Goal: Task Accomplishment & Management: Manage account settings

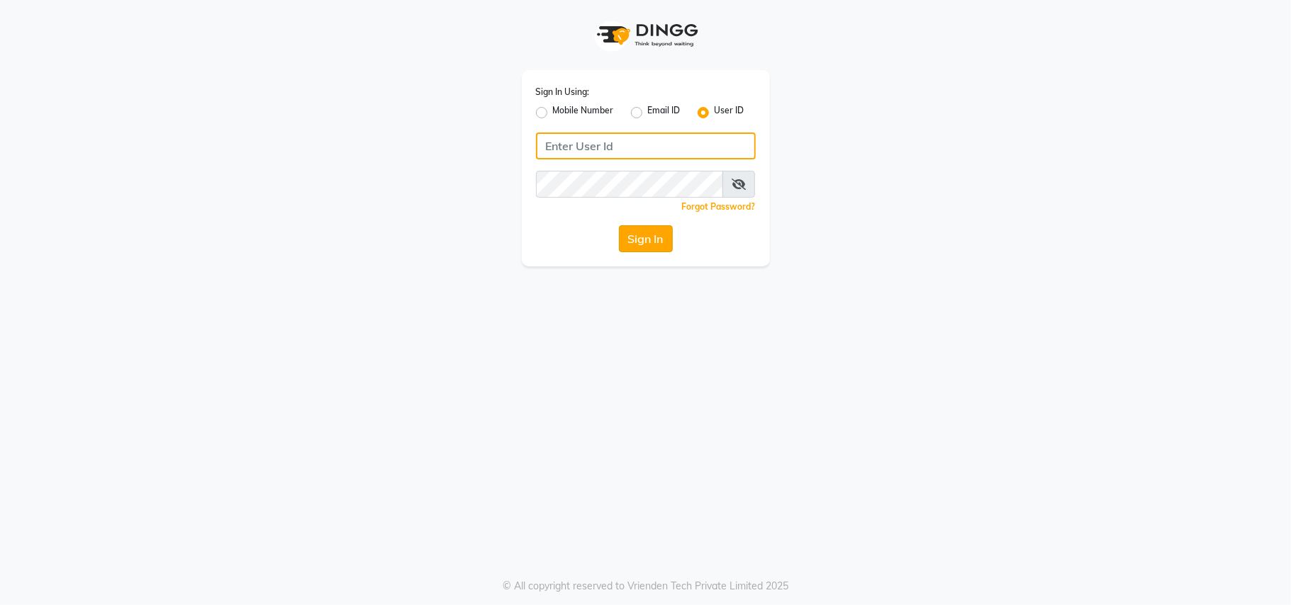
type input "nazia"
click at [658, 238] on button "Sign In" at bounding box center [646, 238] width 54 height 27
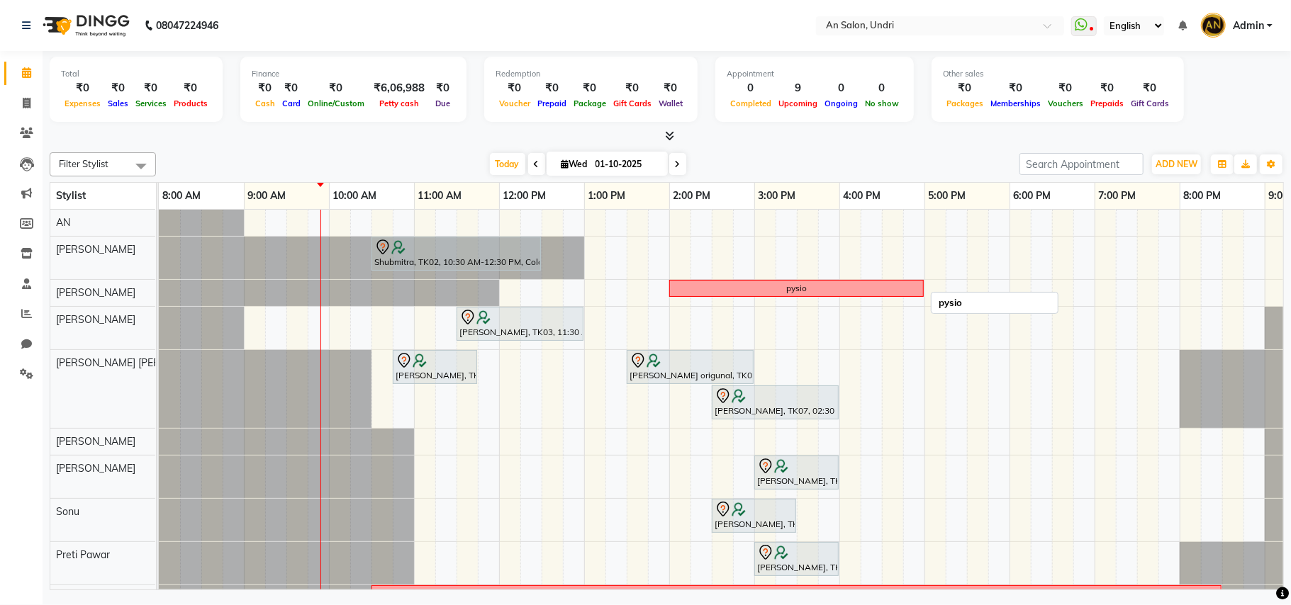
click at [842, 287] on div "pysio" at bounding box center [797, 288] width 252 height 13
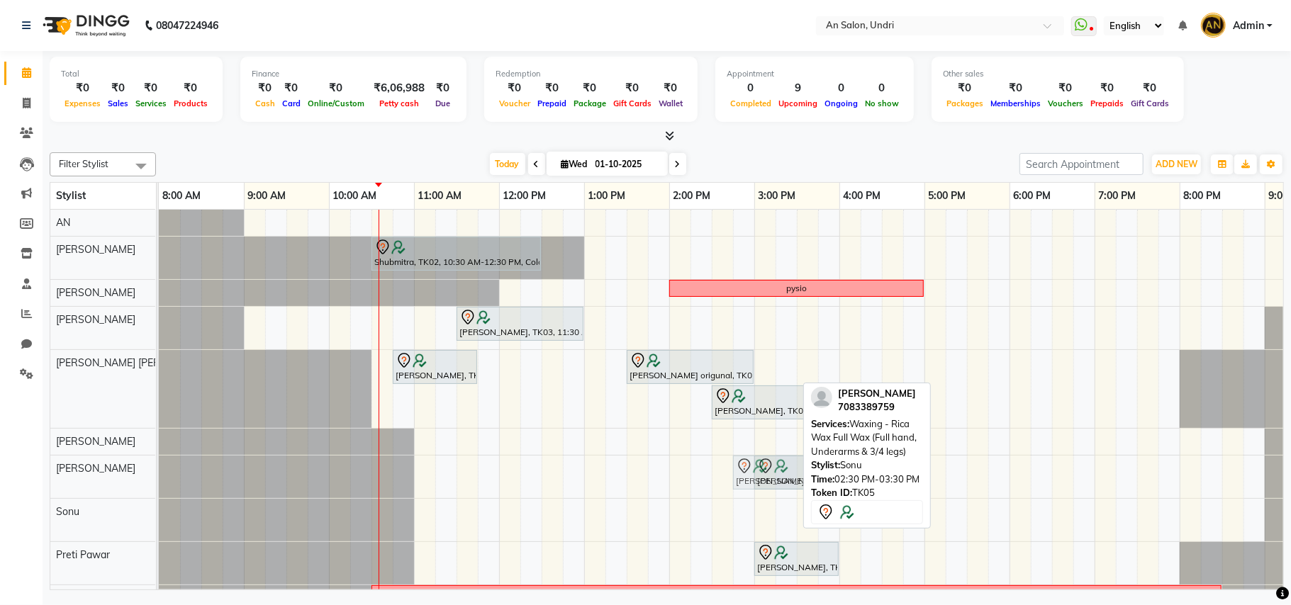
drag, startPoint x: 727, startPoint y: 516, endPoint x: 758, endPoint y: 473, distance: 52.7
click at [758, 473] on tbody "Shubmitra, TK02, 10:30 AM-12:30 PM, Color - Global Hair Colouring Mid Back pysi…" at bounding box center [797, 432] width 1276 height 445
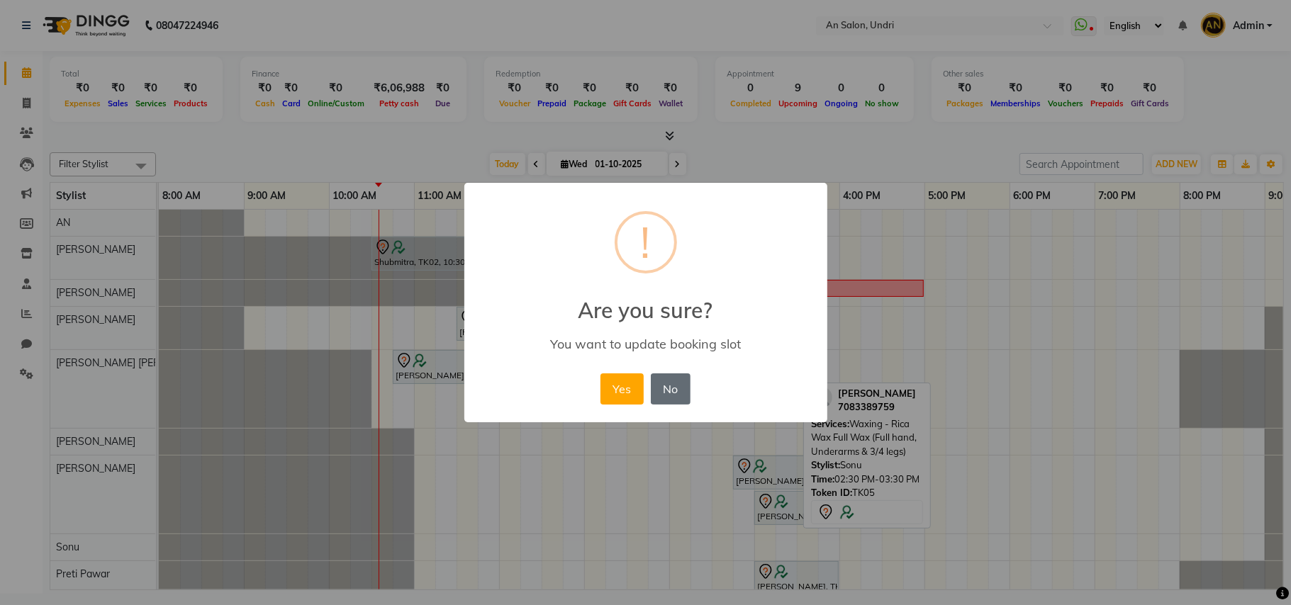
click at [678, 380] on button "No" at bounding box center [671, 389] width 40 height 31
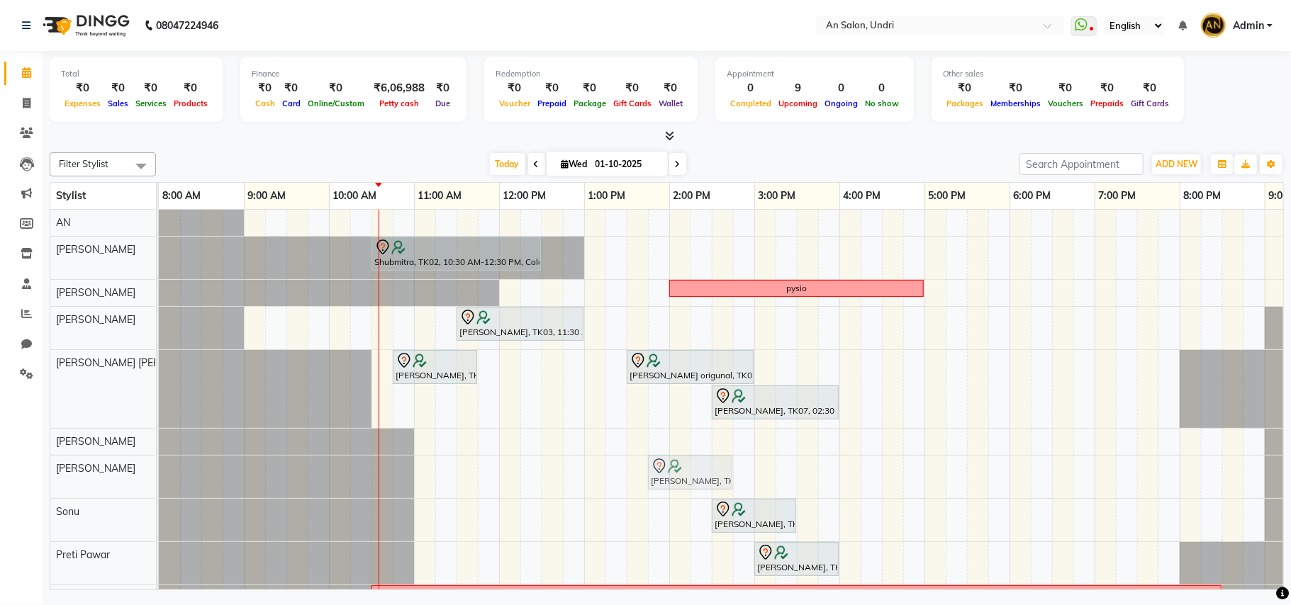
drag, startPoint x: 766, startPoint y: 483, endPoint x: 650, endPoint y: 471, distance: 116.9
click at [159, 471] on div "Michelle Wilson, TK07, 03:00 PM-04:00 PM, Regular pedicure Michelle Wilson, TK0…" at bounding box center [159, 477] width 0 height 43
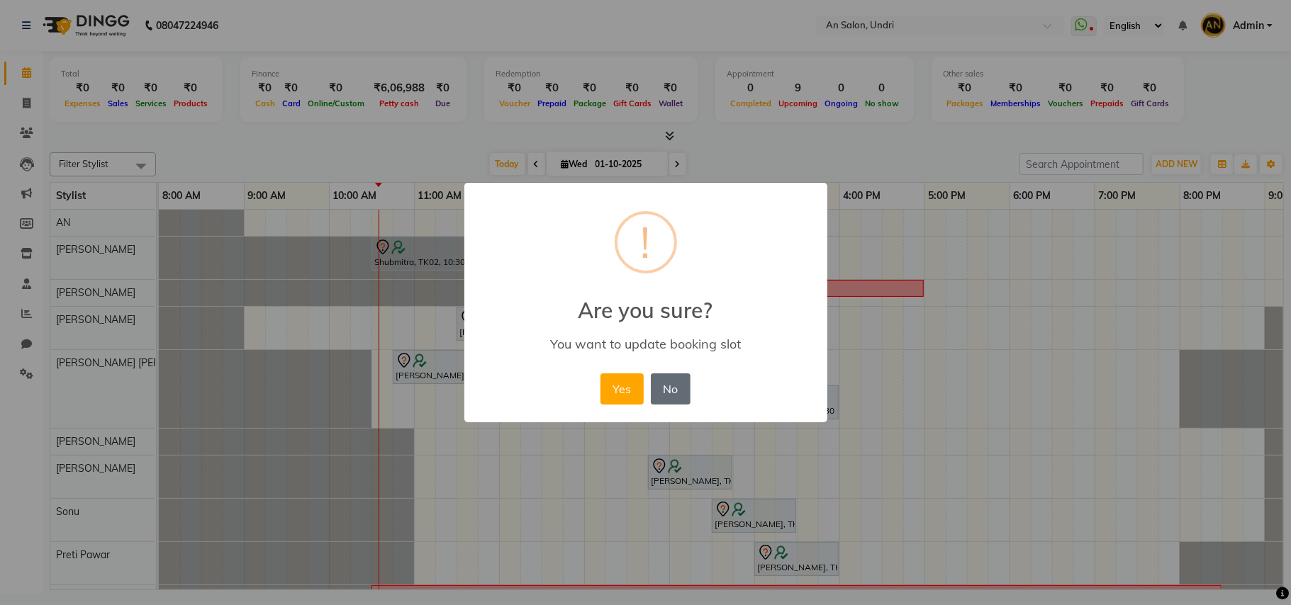
click at [667, 388] on button "No" at bounding box center [671, 389] width 40 height 31
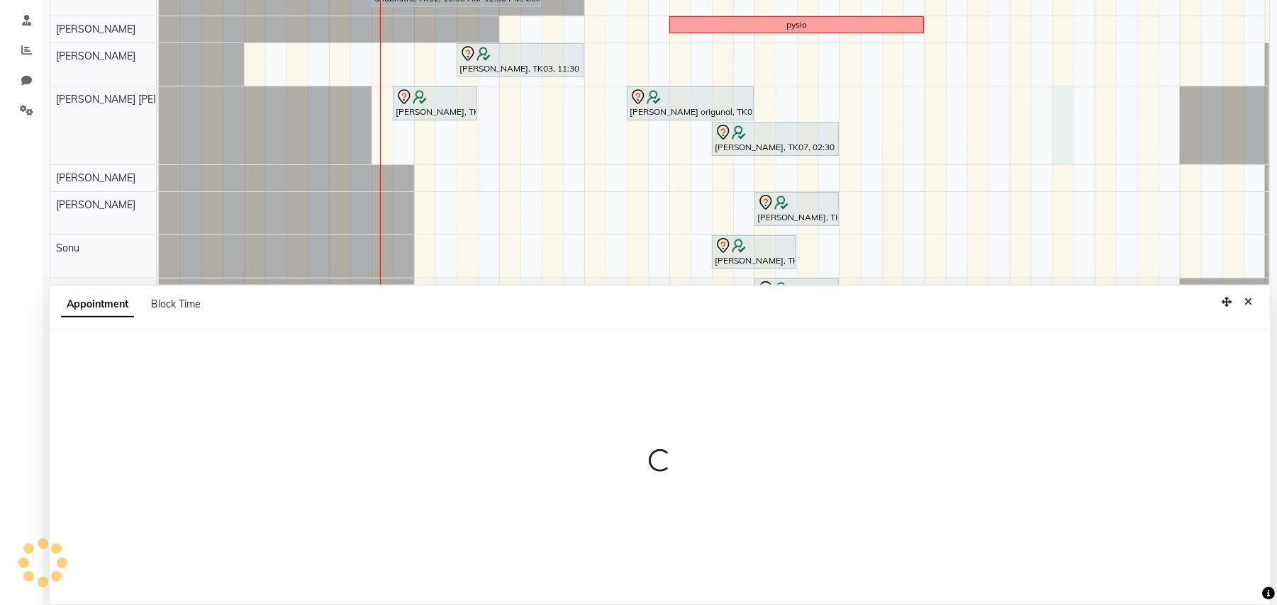
scroll to position [267, 0]
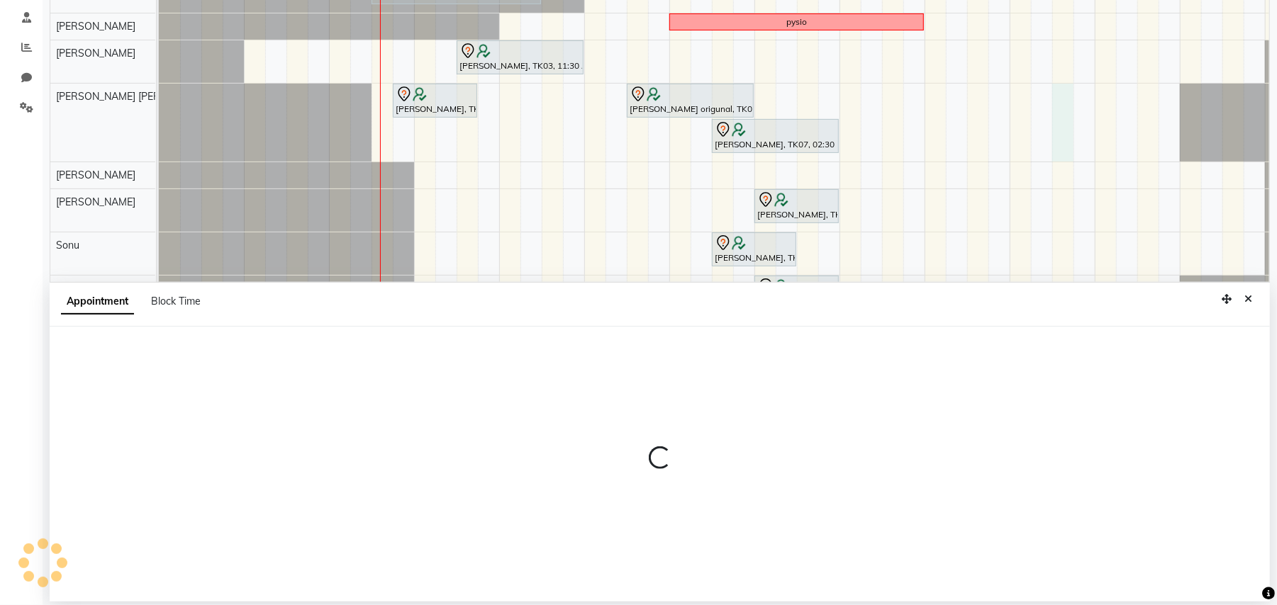
select select "55235"
select select "1110"
select select "tentative"
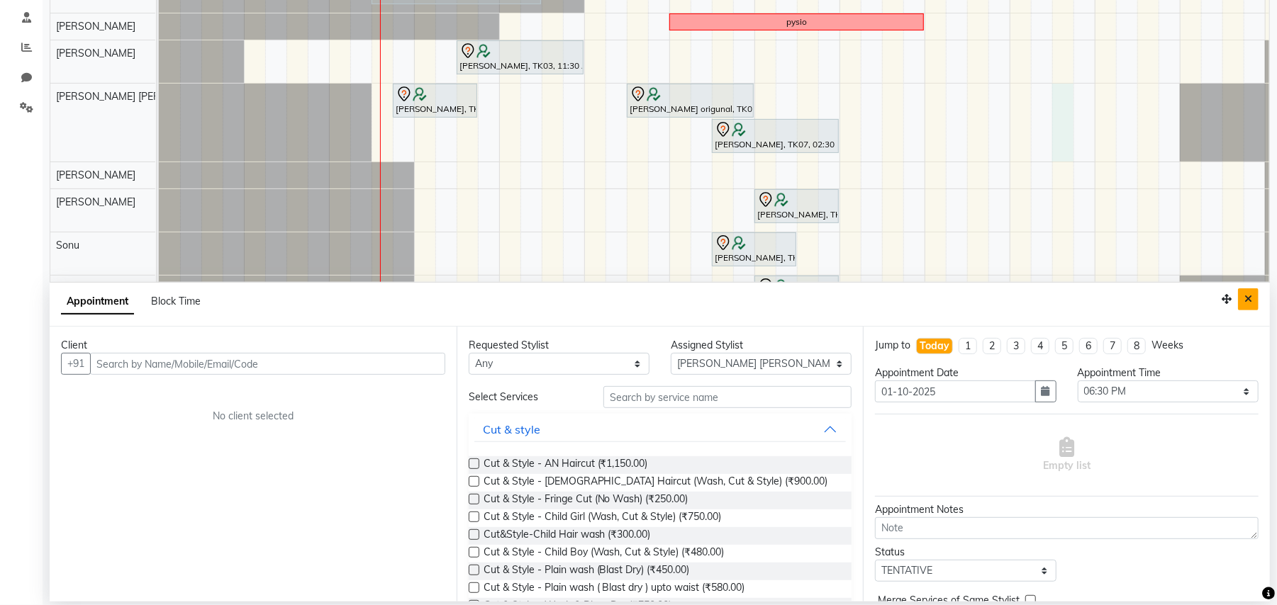
click at [1246, 296] on icon "Close" at bounding box center [1248, 299] width 8 height 10
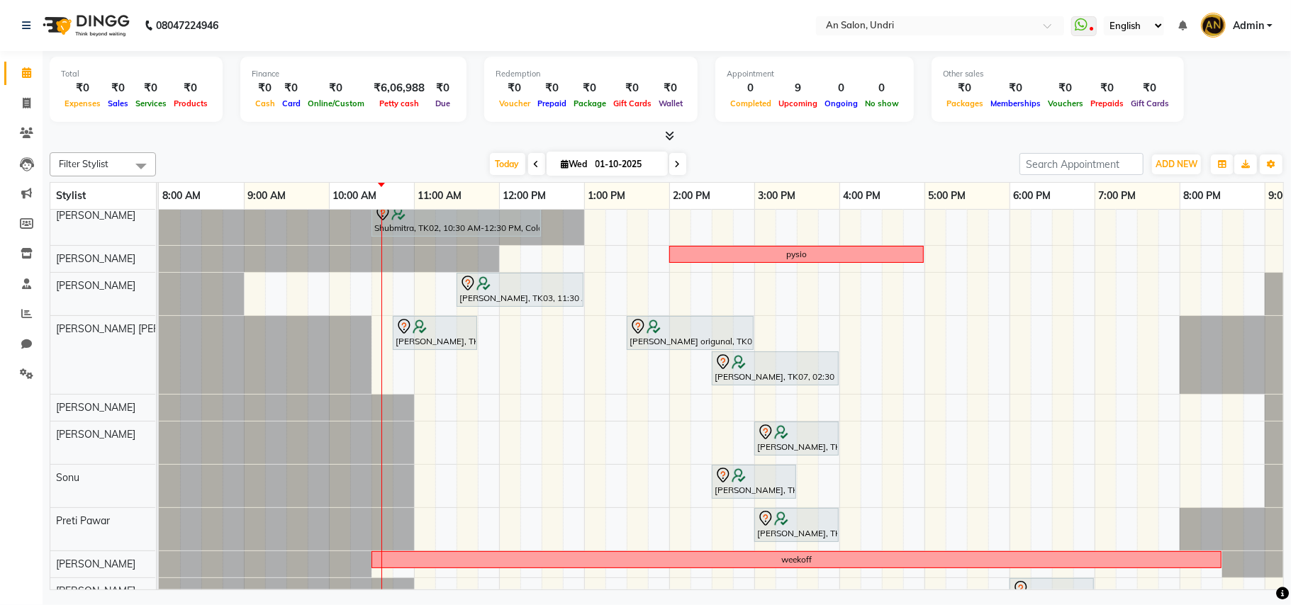
scroll to position [0, 0]
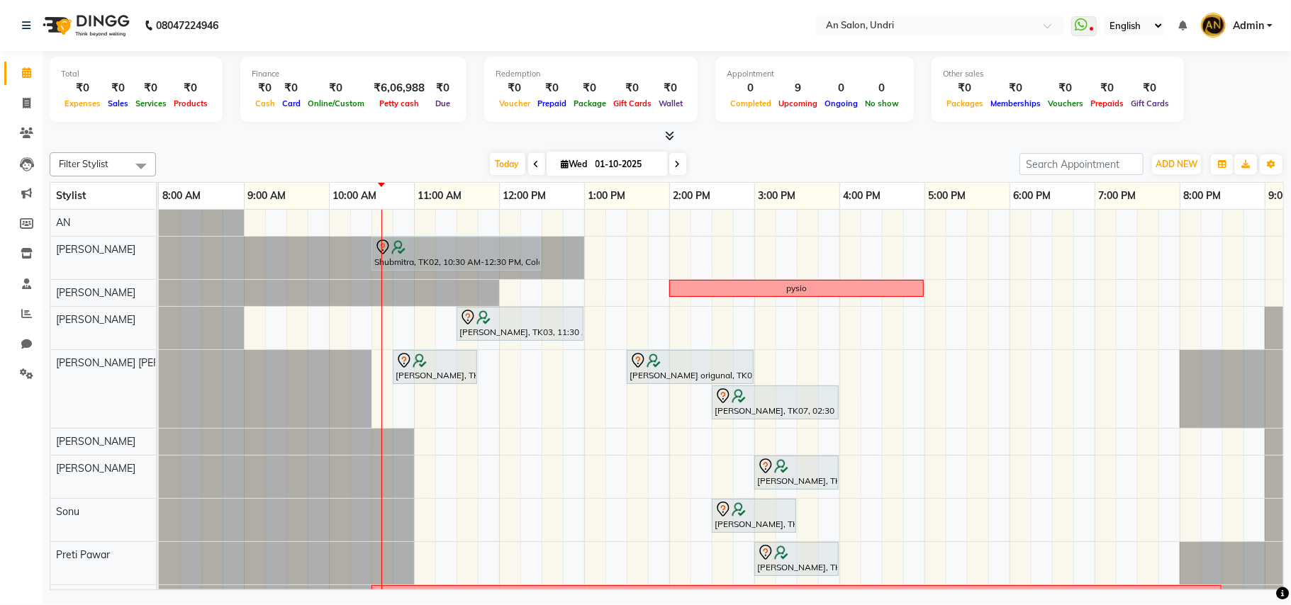
click at [675, 164] on icon at bounding box center [678, 164] width 6 height 9
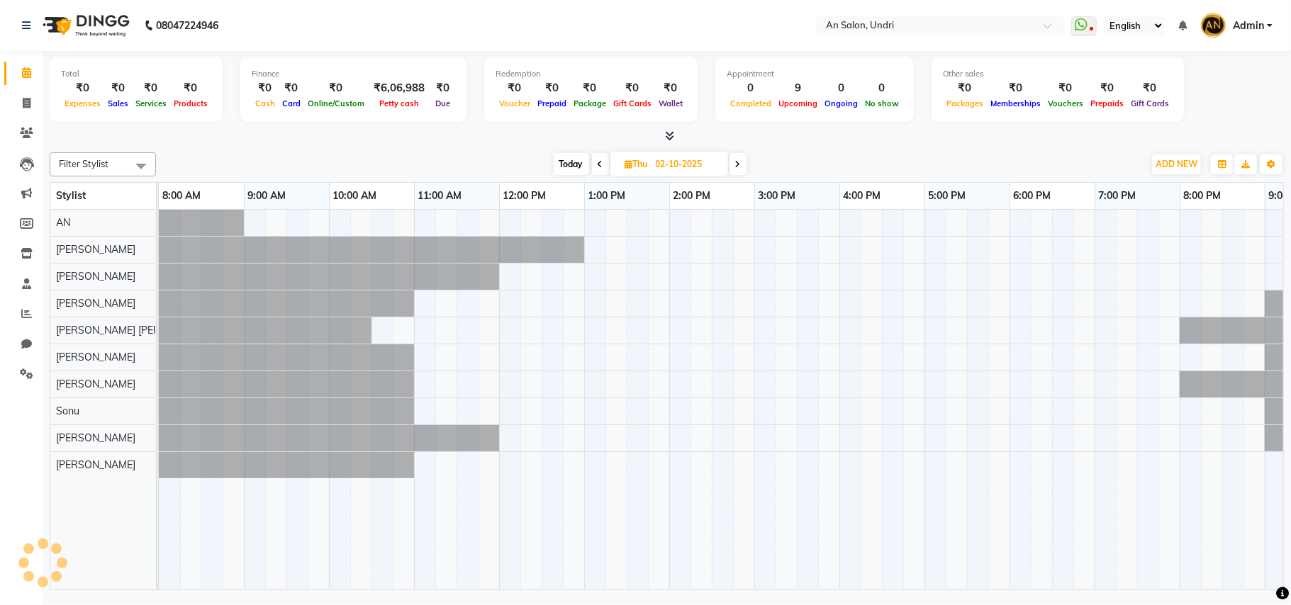
scroll to position [0, 152]
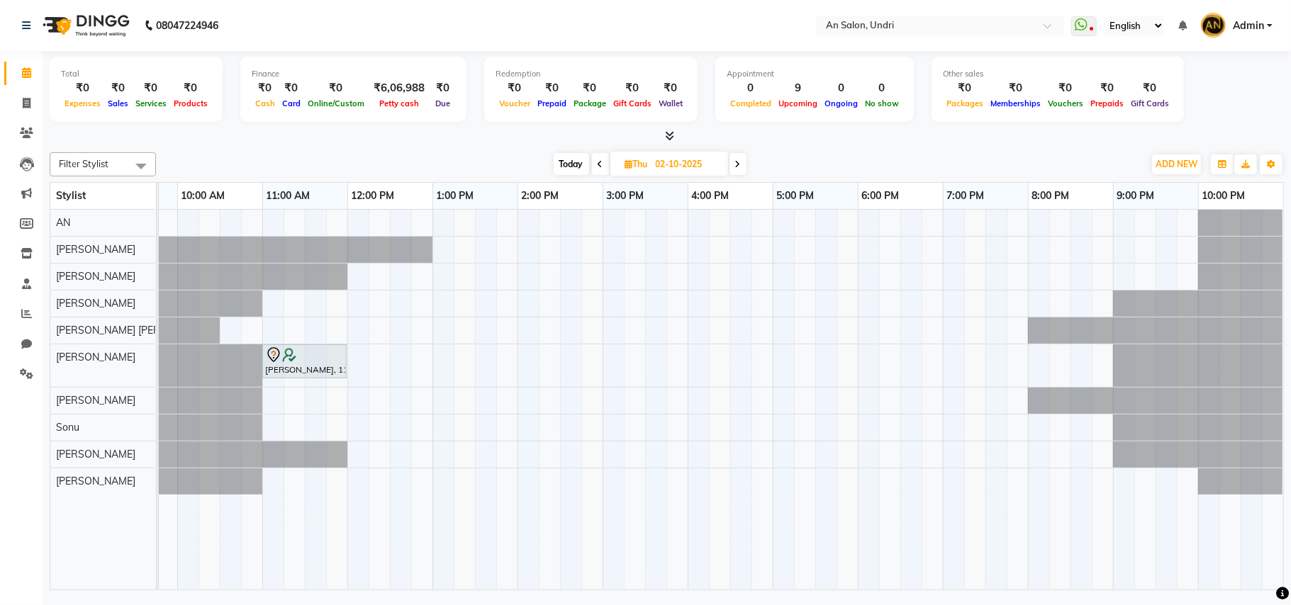
click at [741, 165] on span at bounding box center [737, 164] width 17 height 22
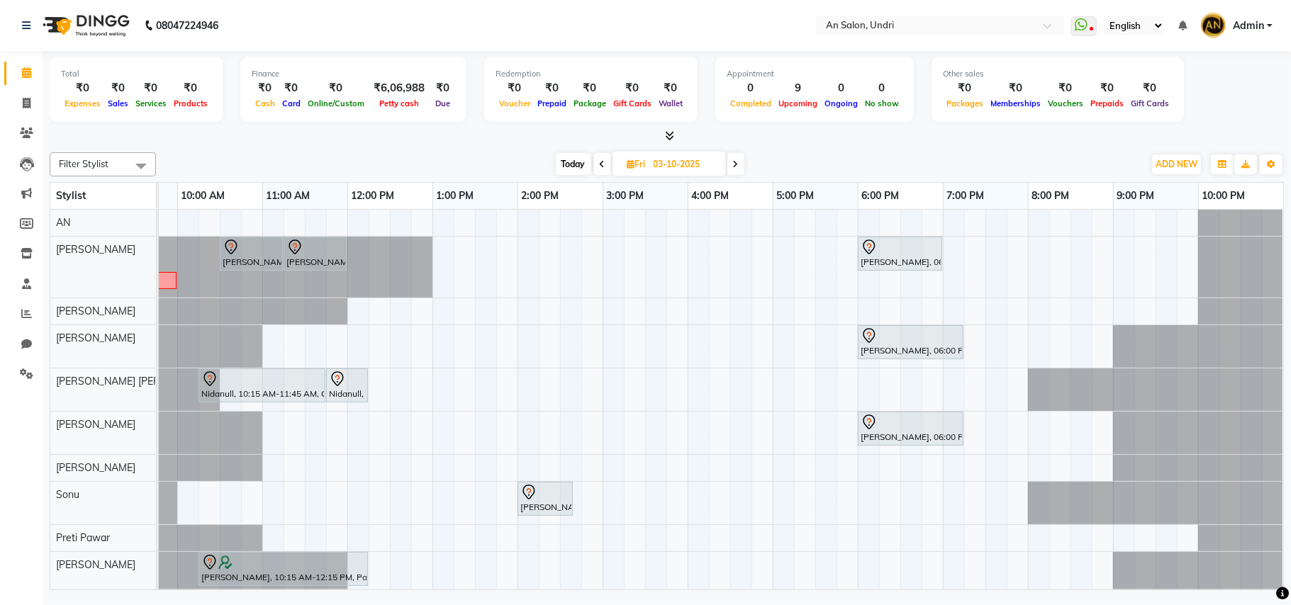
click at [733, 162] on icon at bounding box center [736, 164] width 6 height 9
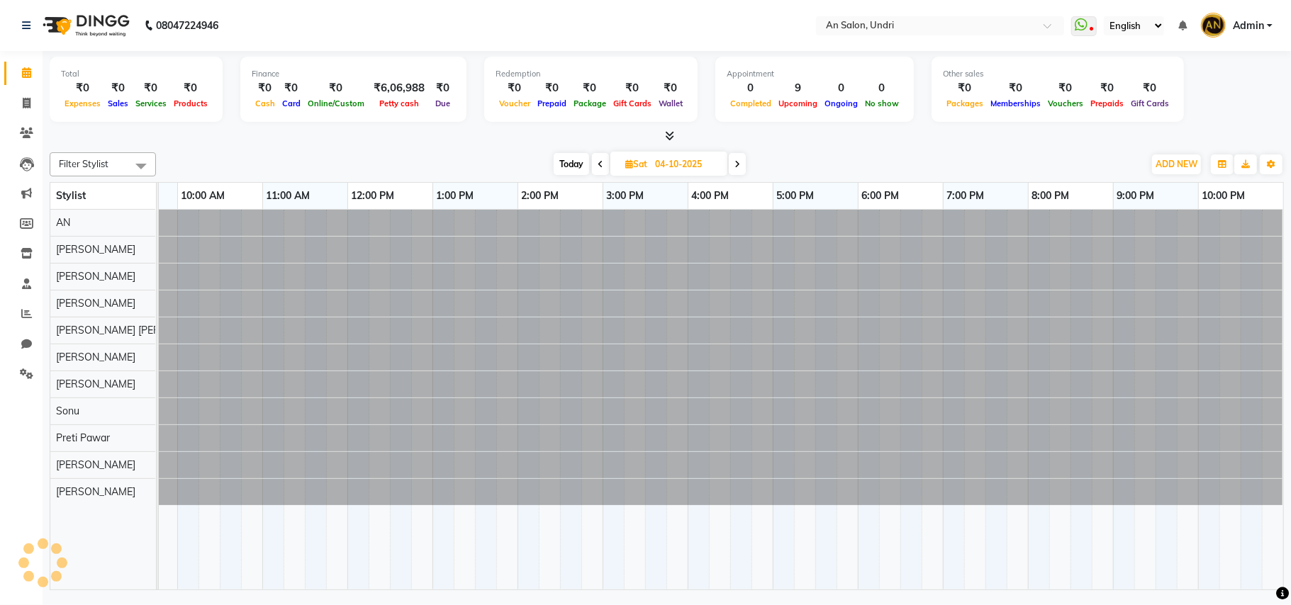
scroll to position [0, 0]
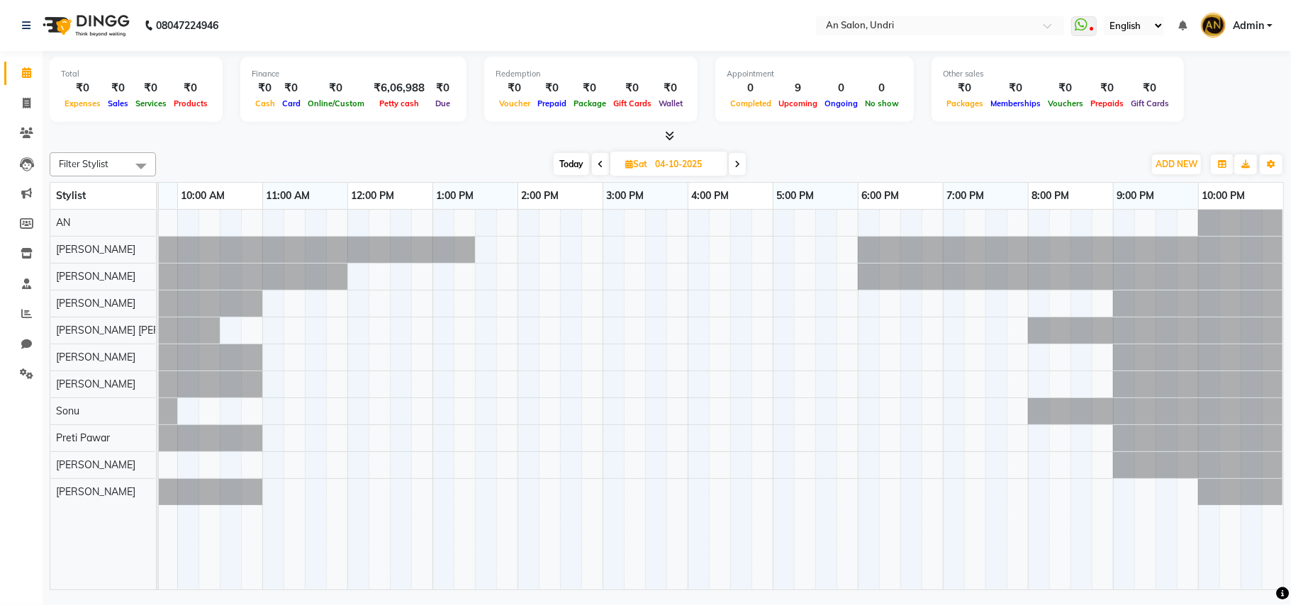
click at [733, 160] on span at bounding box center [737, 164] width 17 height 22
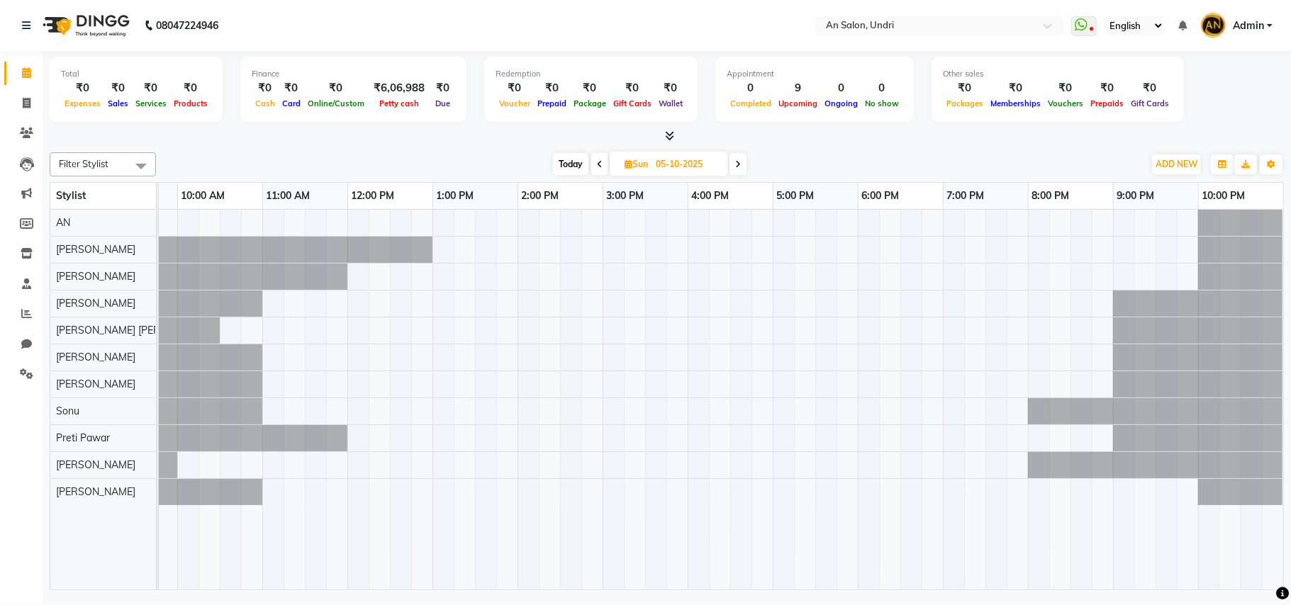
click at [580, 165] on span "Today" at bounding box center [570, 164] width 35 height 22
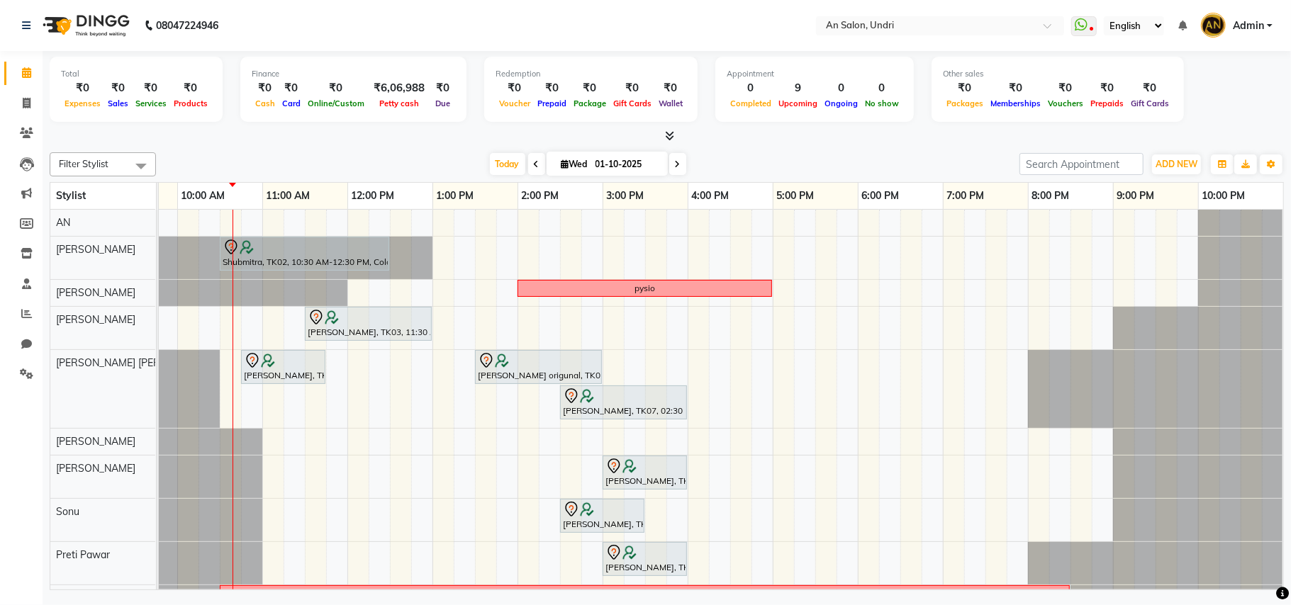
click at [672, 159] on span at bounding box center [677, 164] width 17 height 22
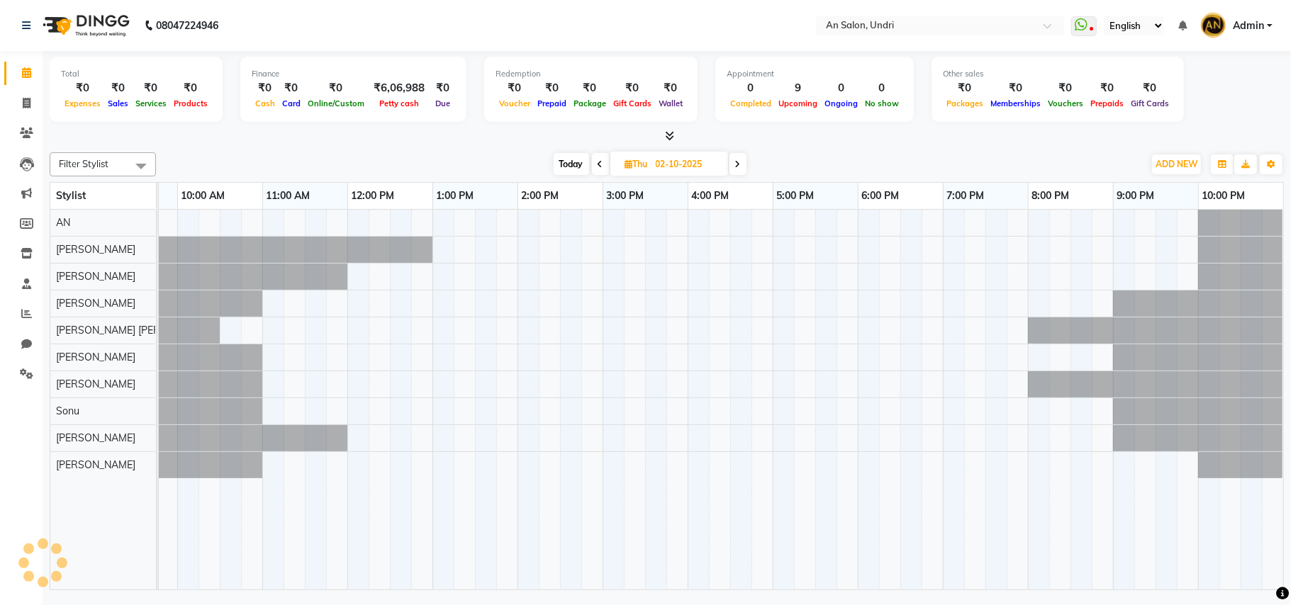
scroll to position [0, 152]
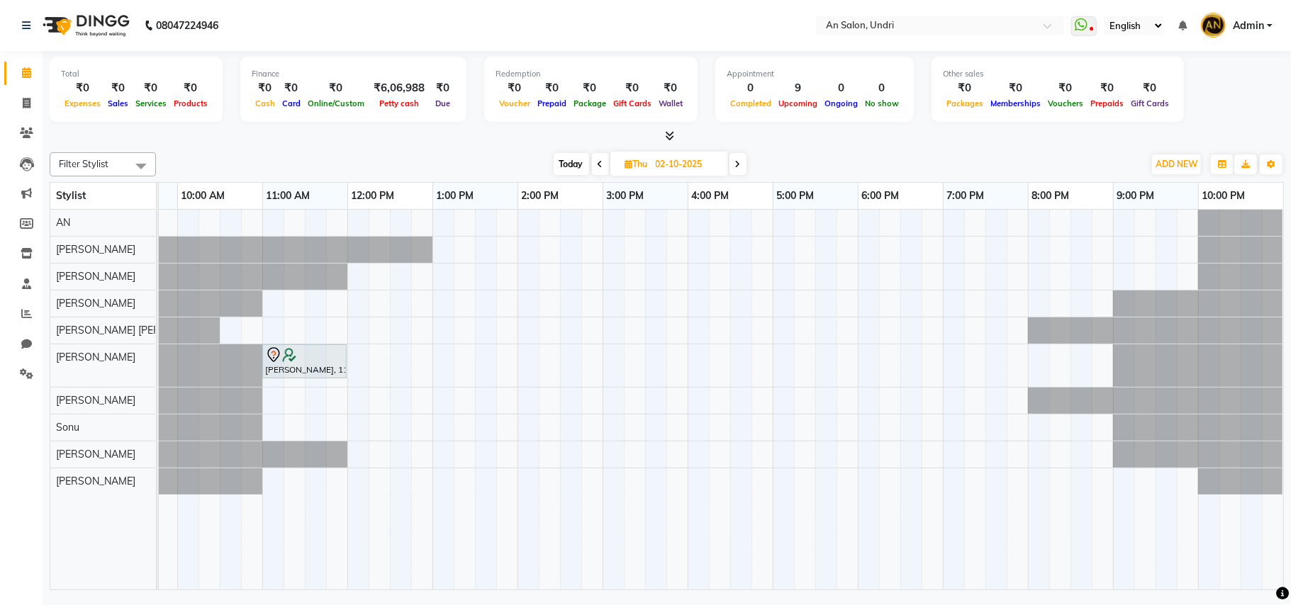
click at [594, 162] on span at bounding box center [600, 164] width 17 height 22
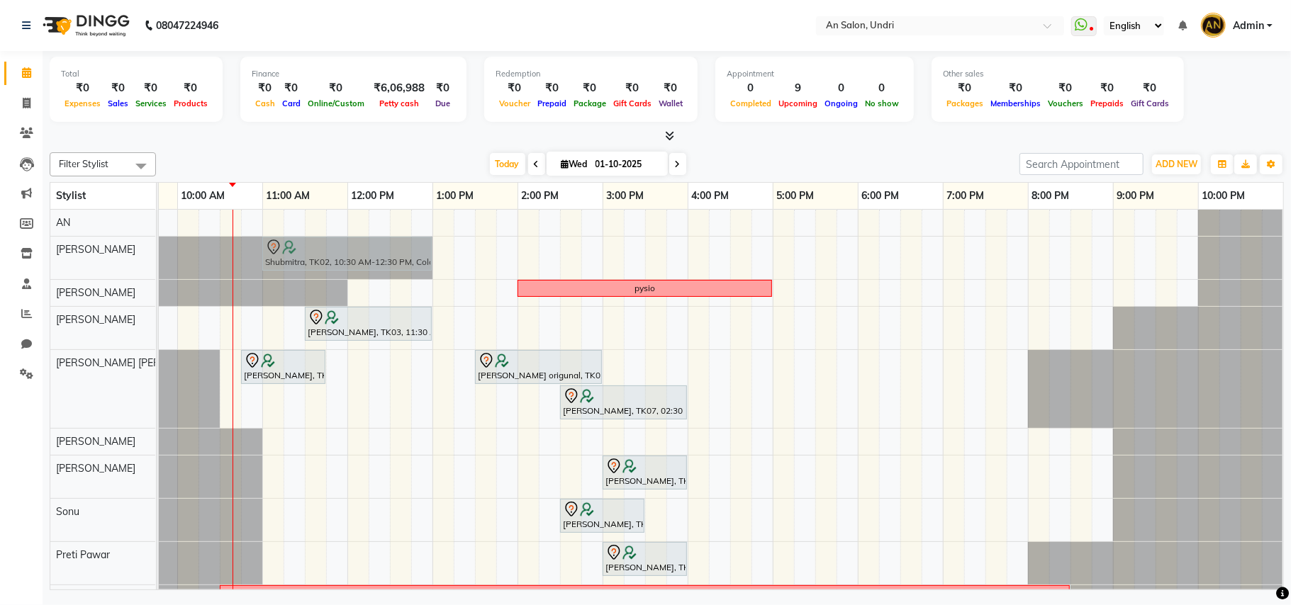
drag, startPoint x: 315, startPoint y: 237, endPoint x: 357, endPoint y: 235, distance: 42.6
click at [357, 235] on div "Shubmitra, TK02, 10:30 AM-12:30 PM, Color - Global Hair Colouring Mid Back Shub…" at bounding box center [645, 432] width 1276 height 445
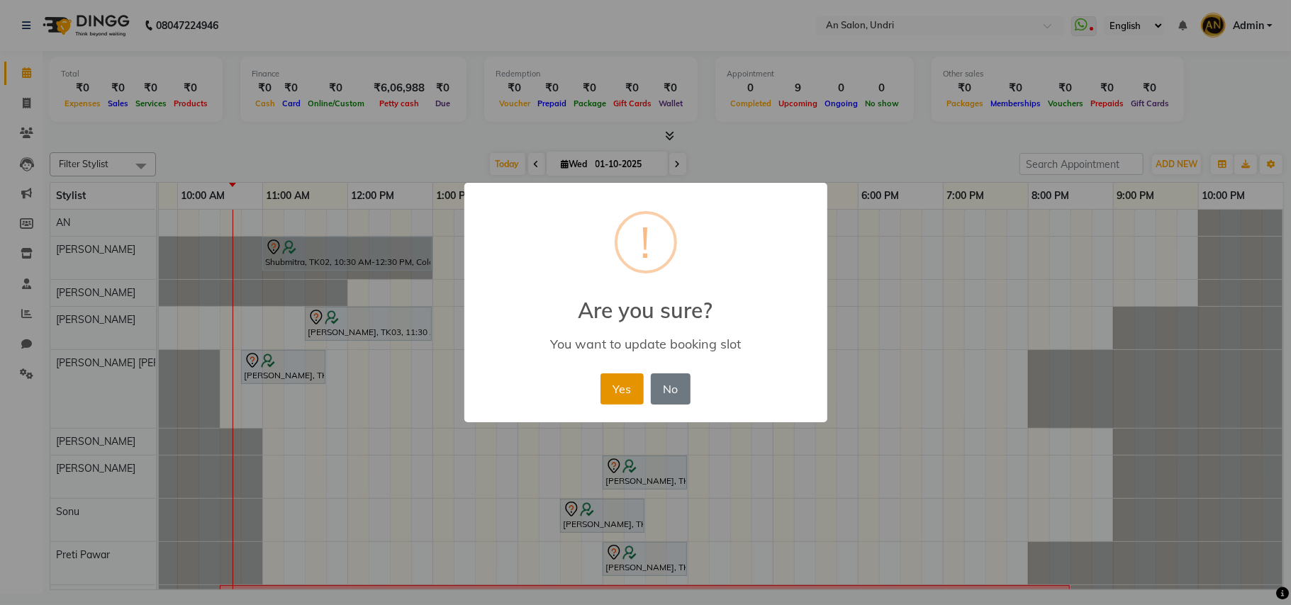
click at [620, 387] on button "Yes" at bounding box center [621, 389] width 43 height 31
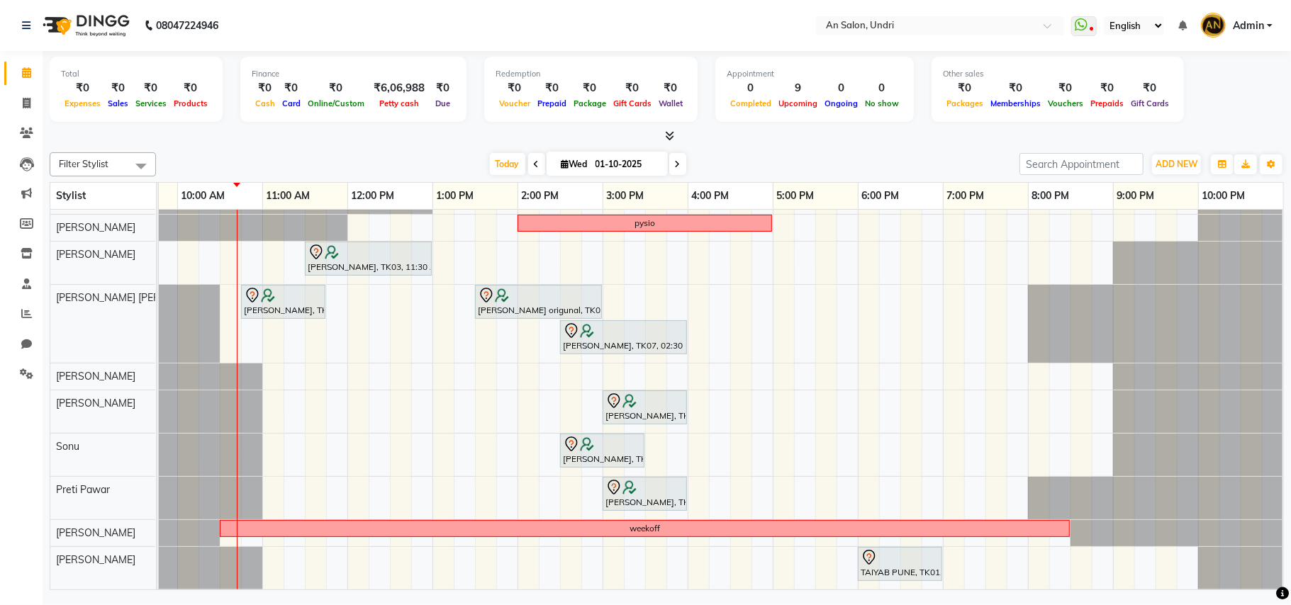
scroll to position [0, 0]
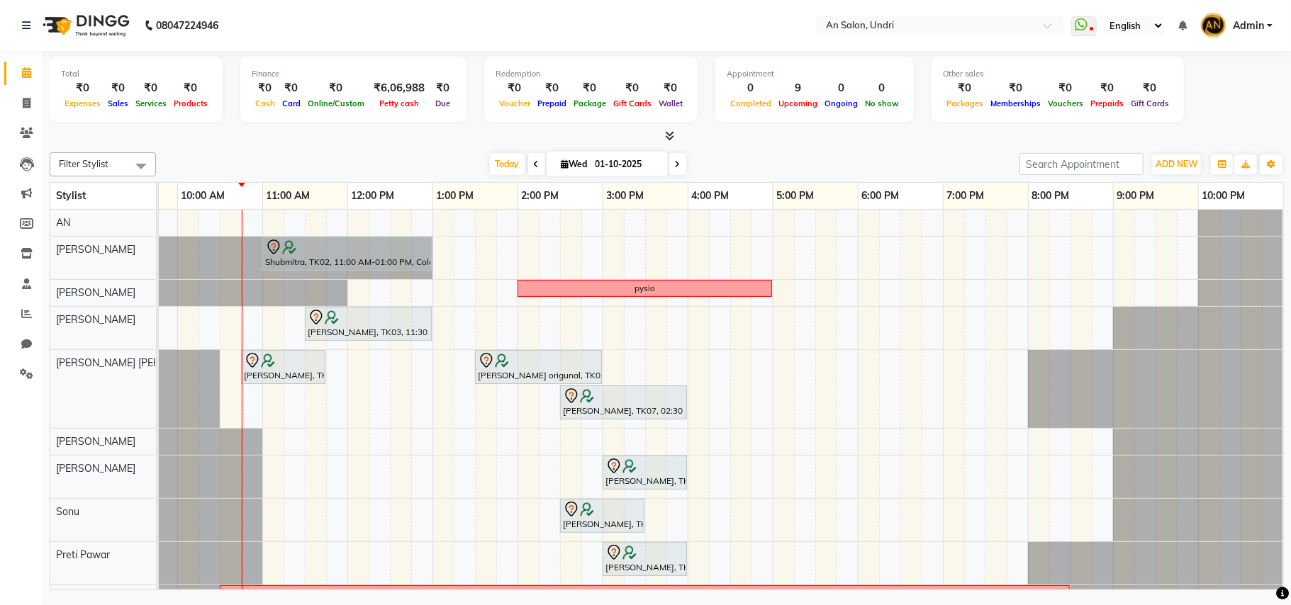
click at [675, 159] on span at bounding box center [677, 164] width 17 height 22
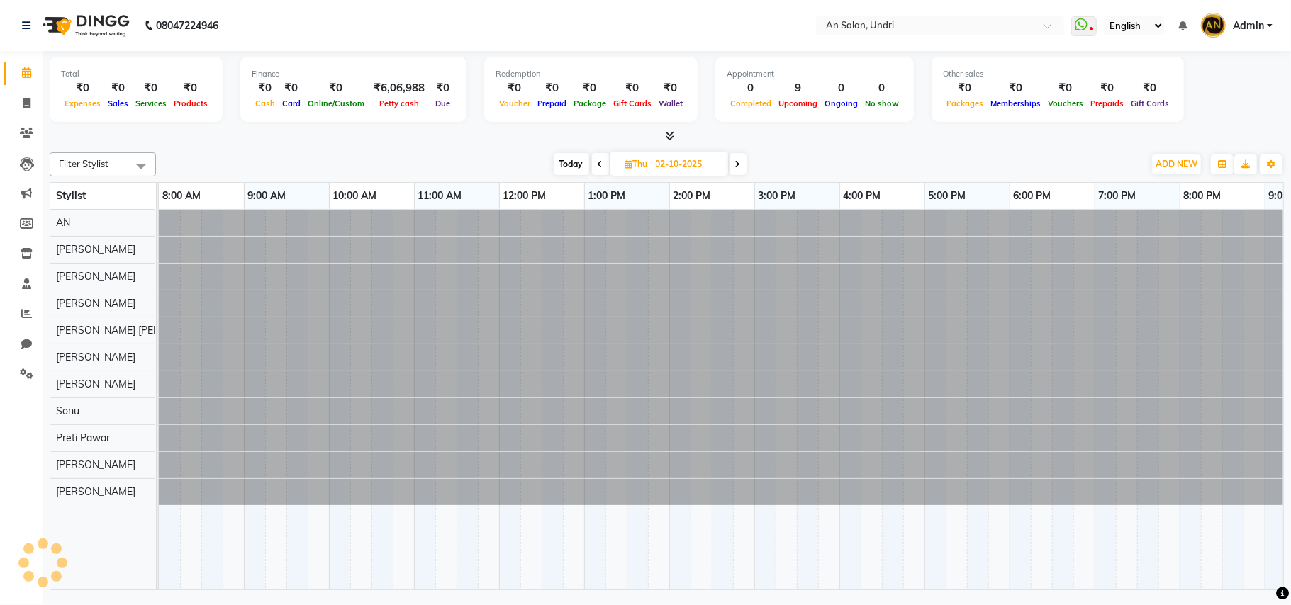
scroll to position [0, 152]
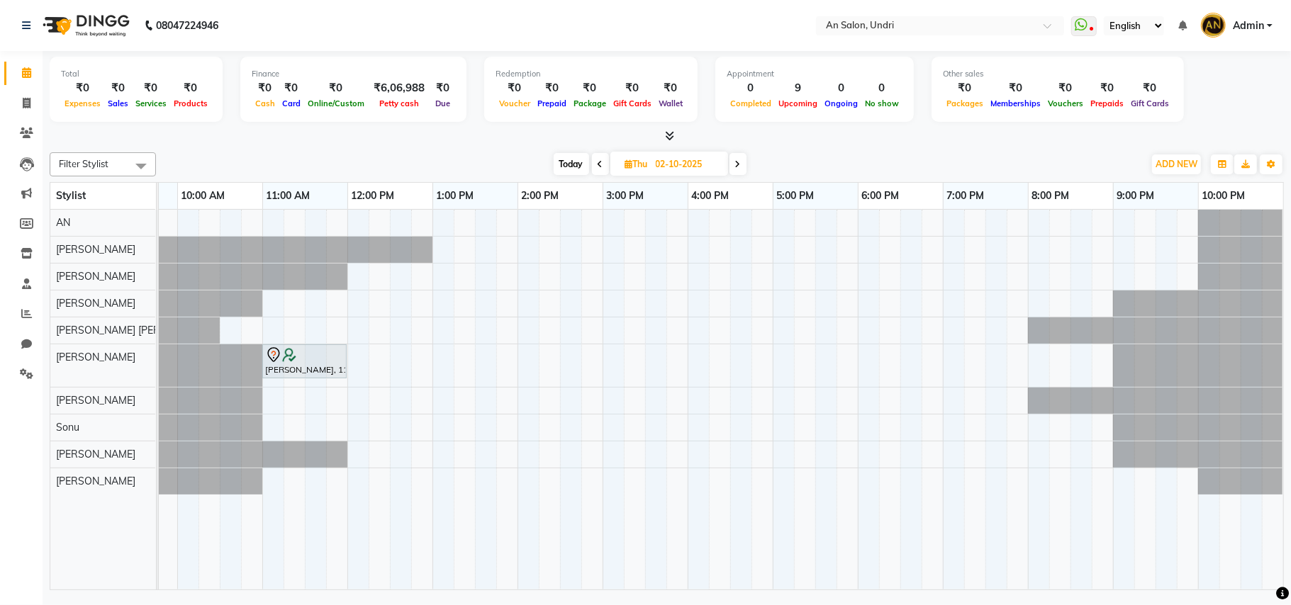
click at [570, 162] on span "Today" at bounding box center [571, 164] width 35 height 22
type input "01-10-2025"
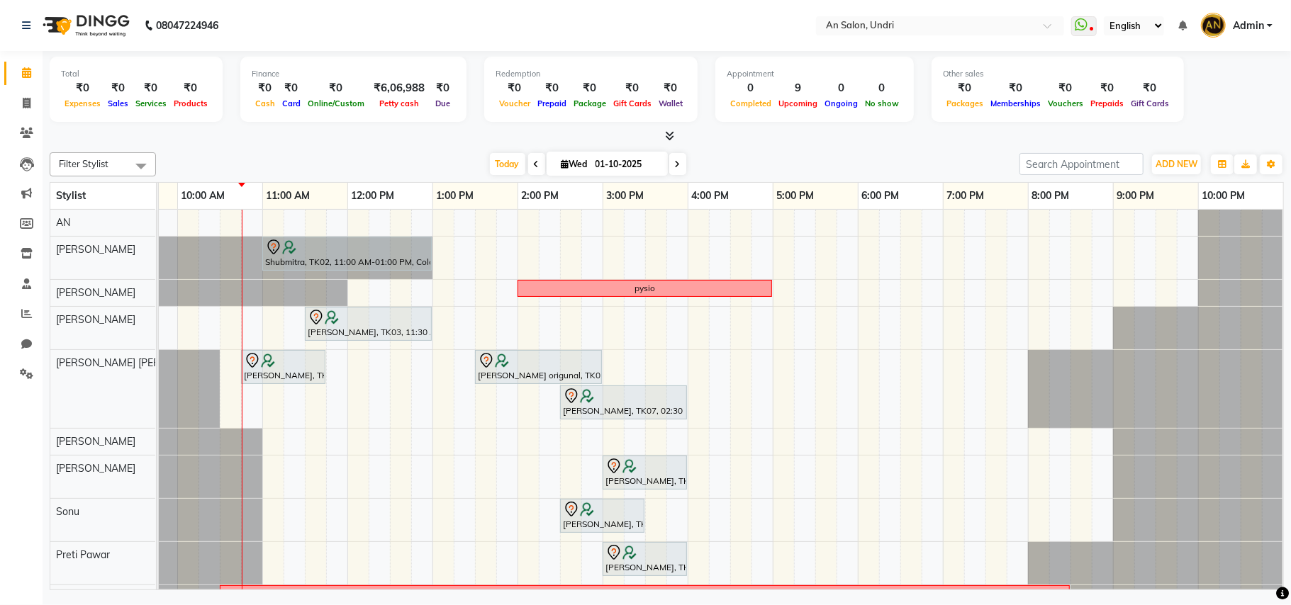
click at [561, 162] on icon at bounding box center [565, 163] width 8 height 9
select select "10"
select select "2025"
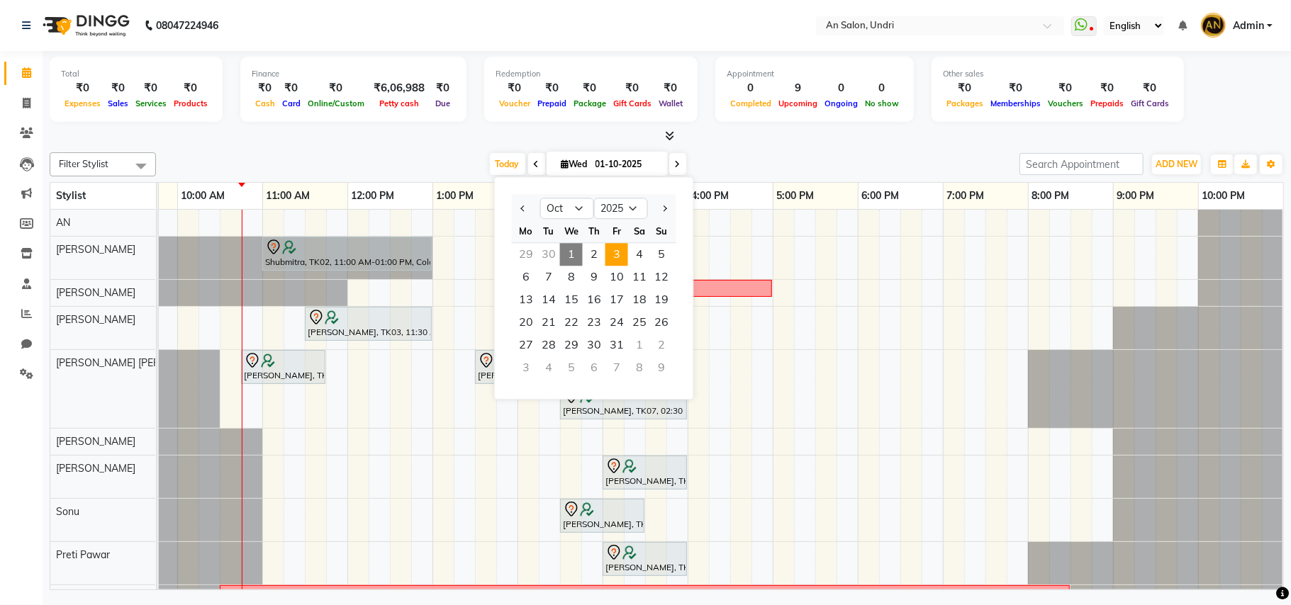
click at [618, 247] on span "3" at bounding box center [616, 254] width 23 height 23
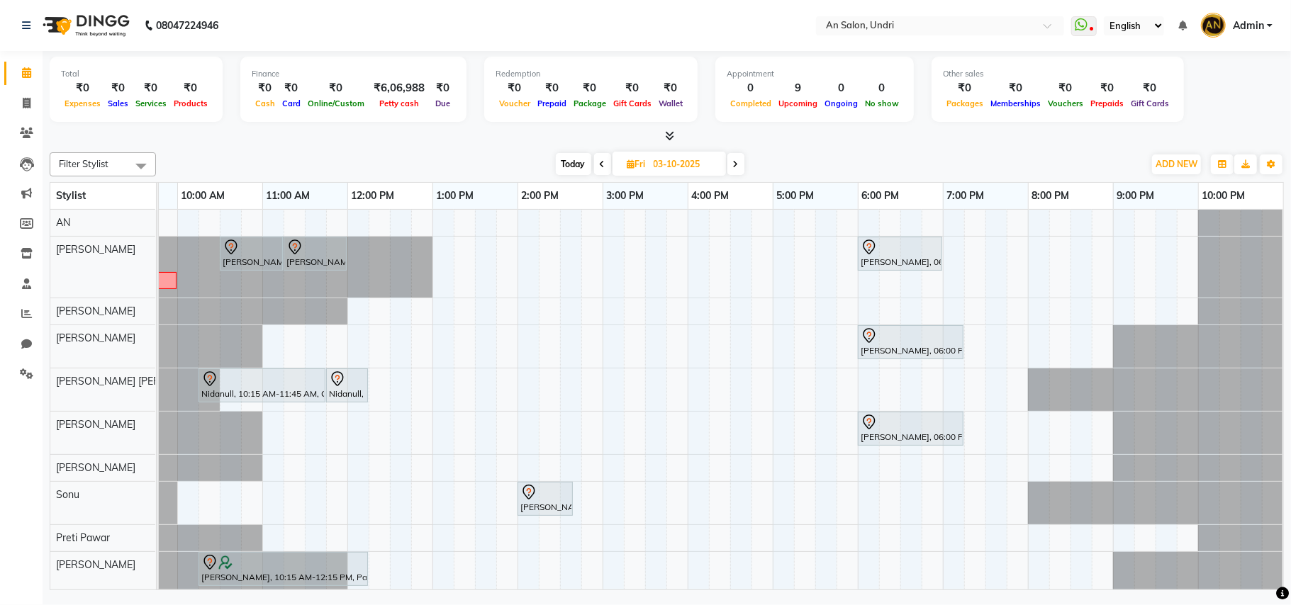
click at [576, 157] on span "Today" at bounding box center [573, 164] width 35 height 22
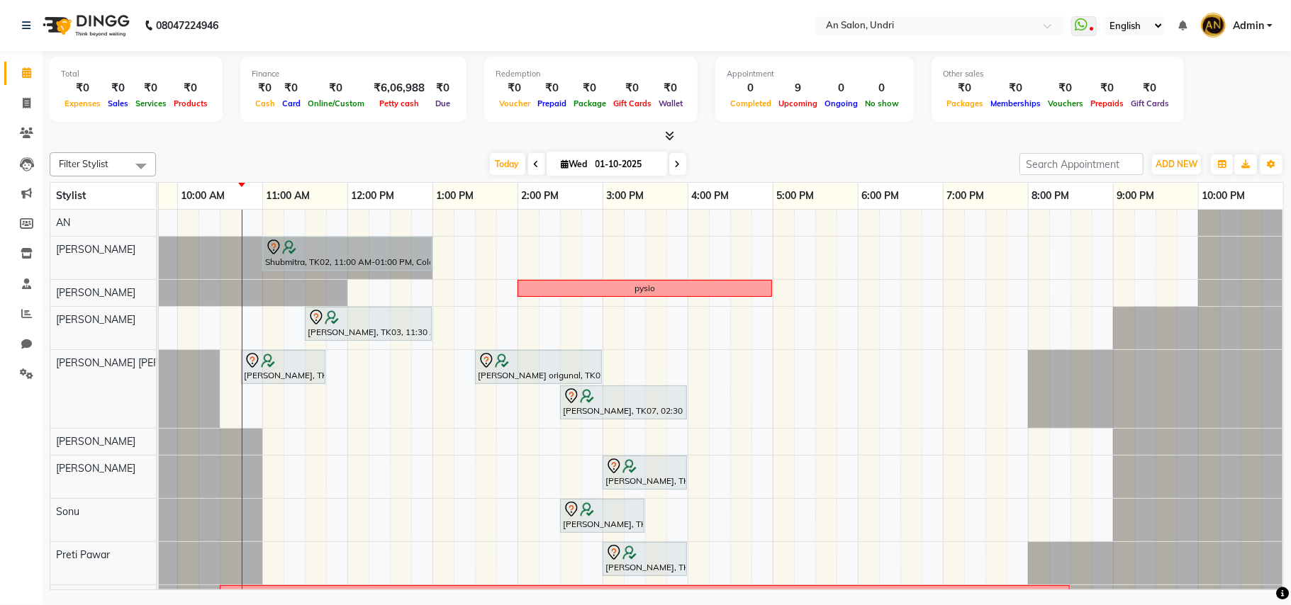
click at [669, 159] on span at bounding box center [677, 164] width 17 height 22
type input "02-10-2025"
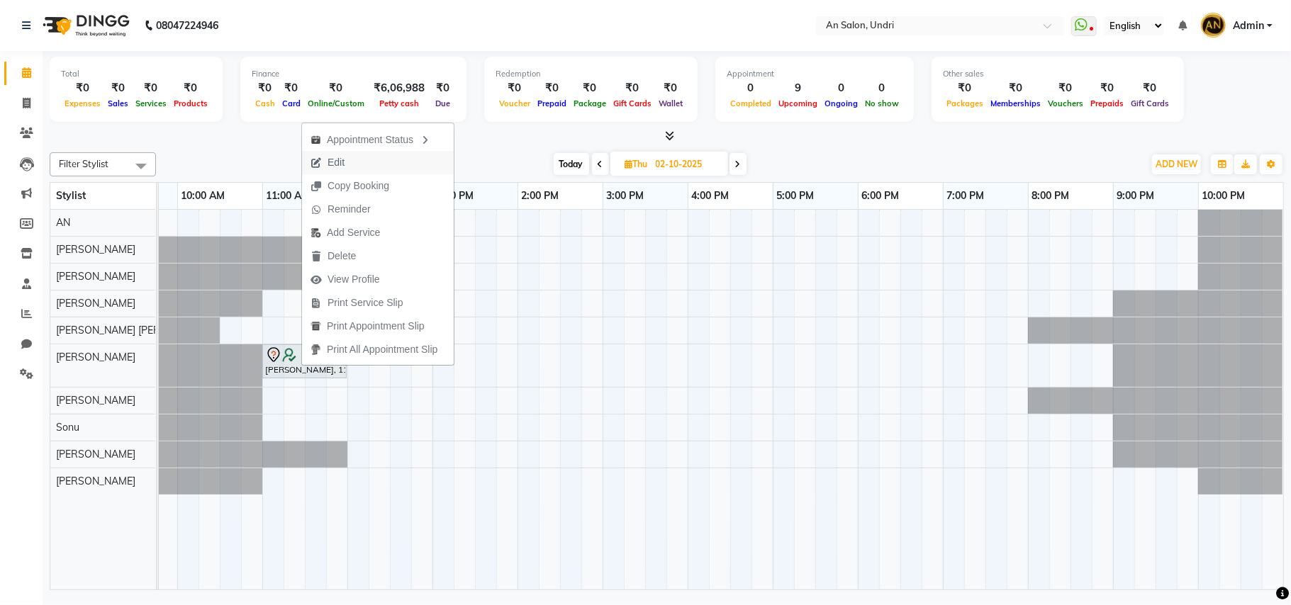
click at [377, 162] on button "Edit" at bounding box center [378, 162] width 152 height 23
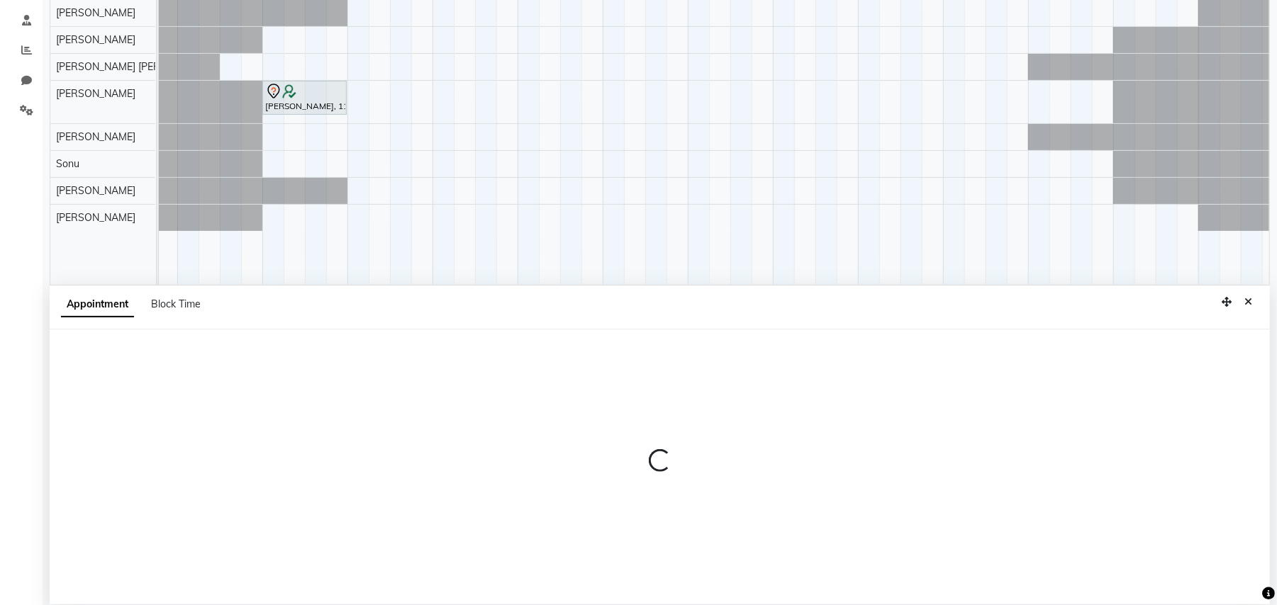
scroll to position [267, 0]
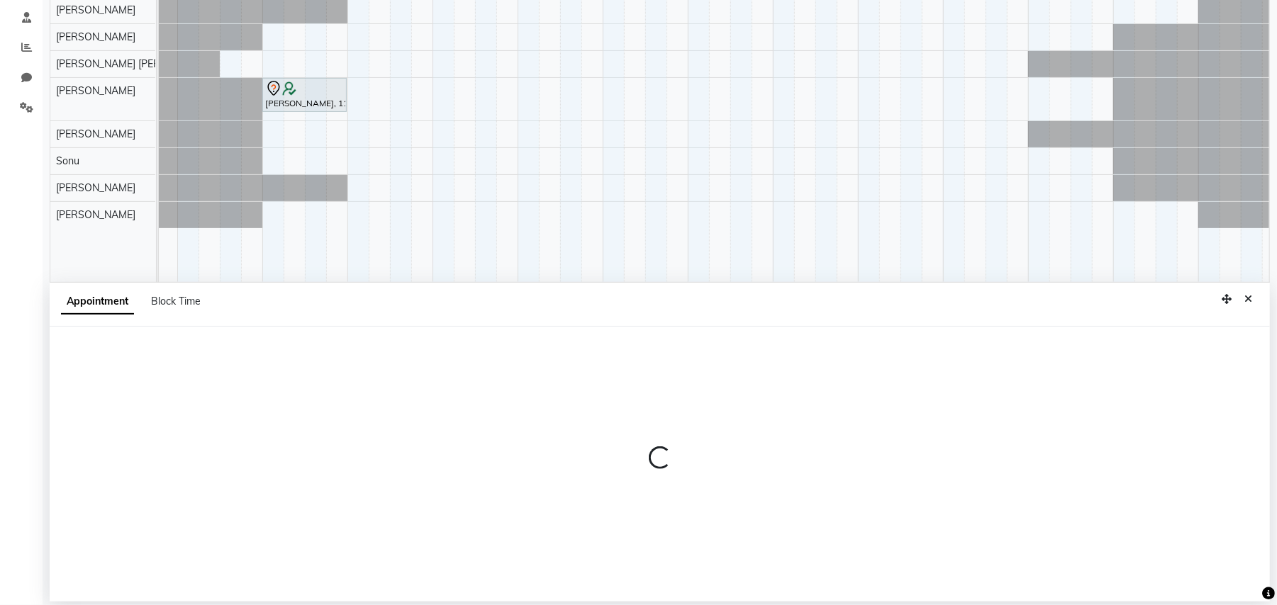
select select "tentative"
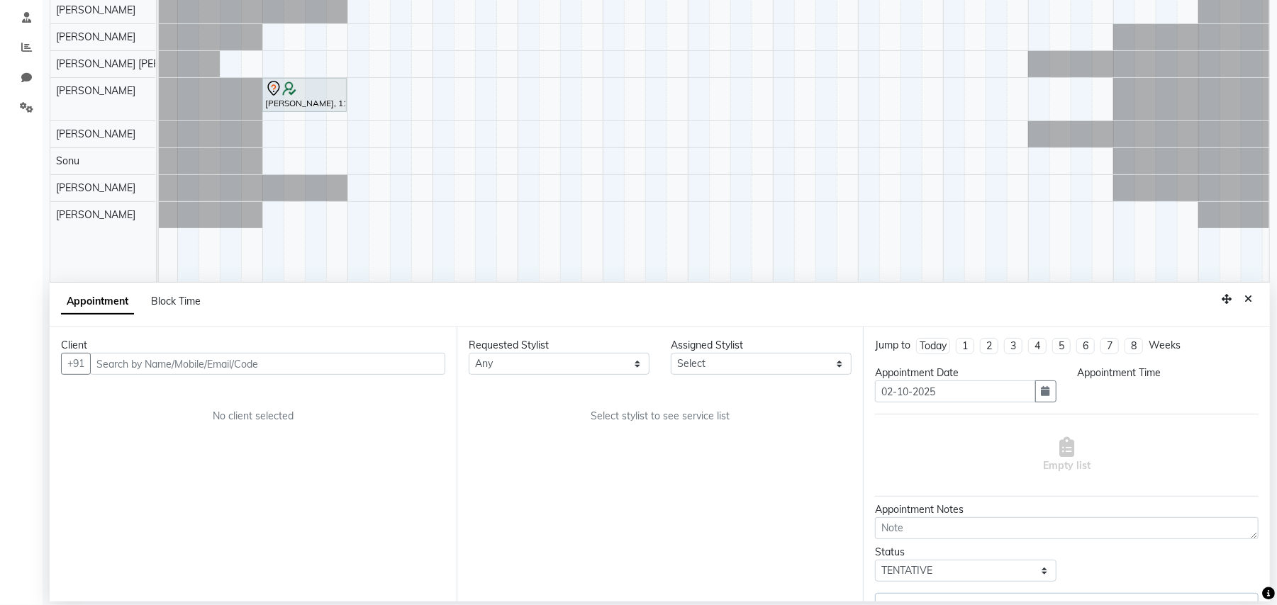
select select "61941"
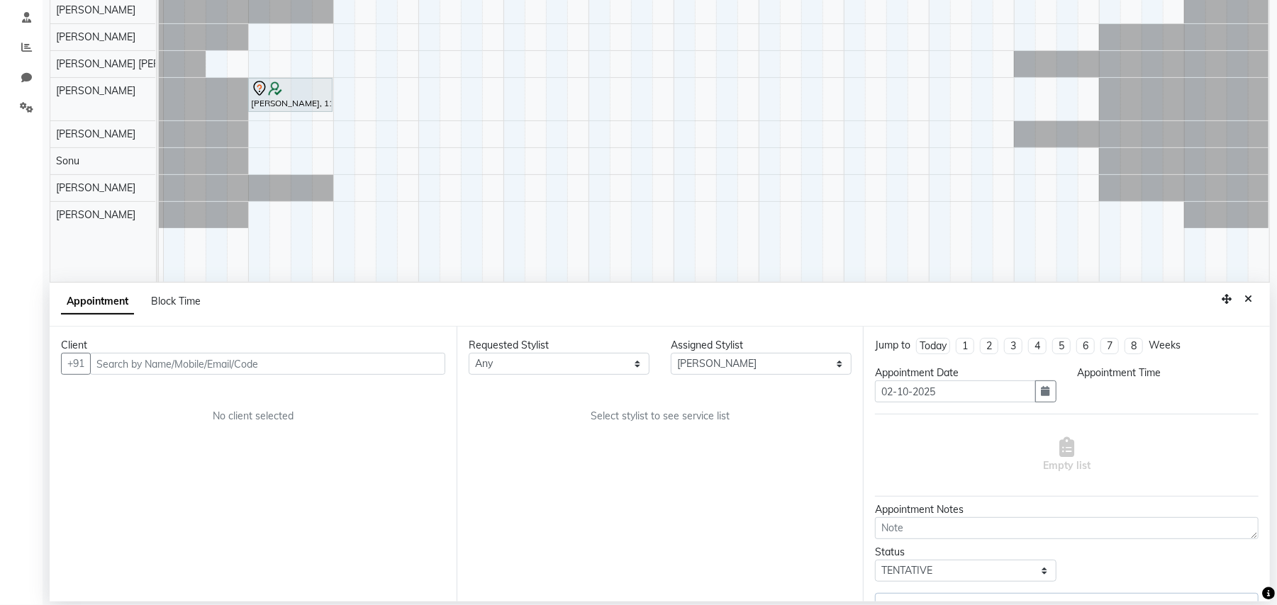
select select "660"
select select "4569"
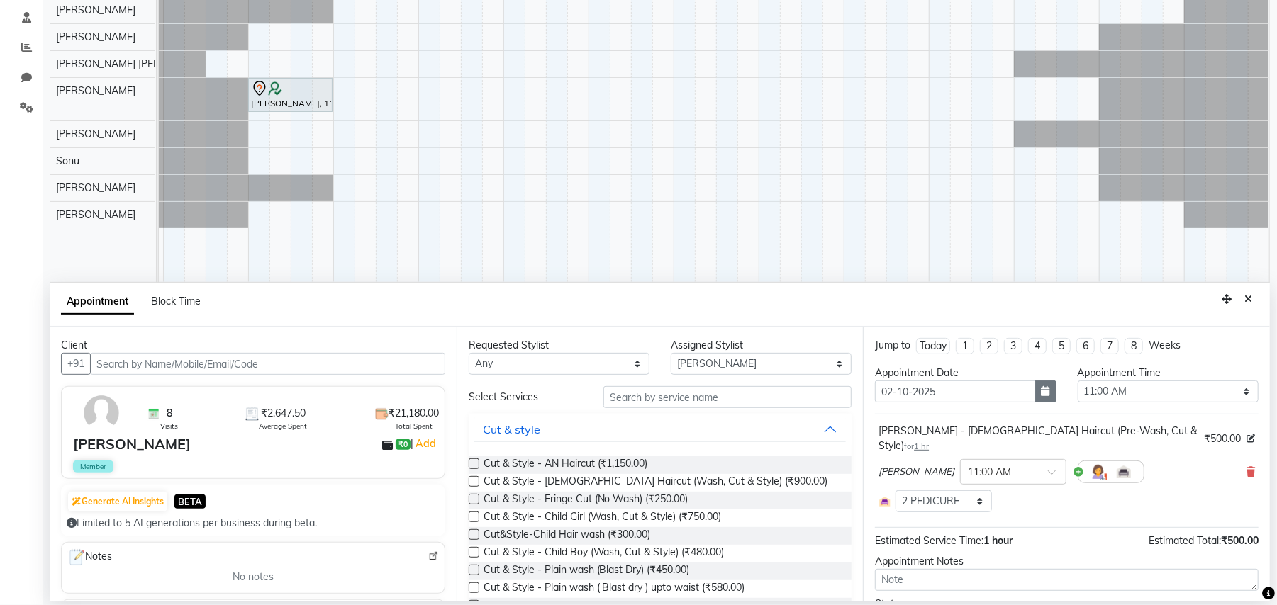
click at [1041, 389] on icon "button" at bounding box center [1045, 391] width 9 height 10
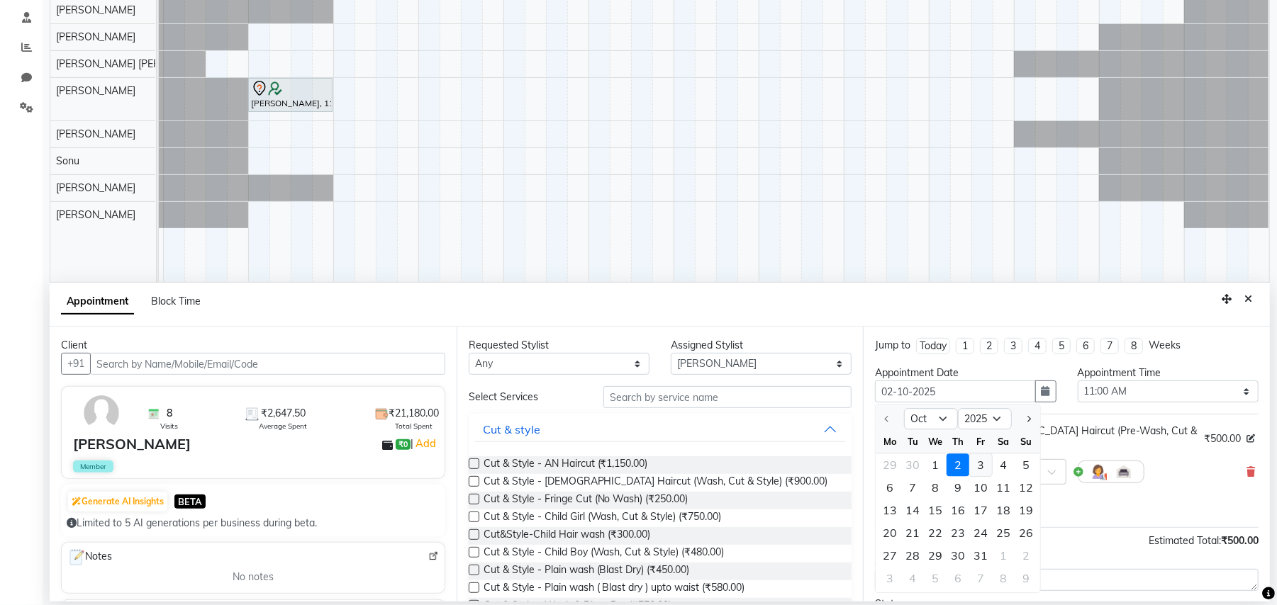
click at [982, 466] on div "3" at bounding box center [980, 465] width 23 height 23
type input "03-10-2025"
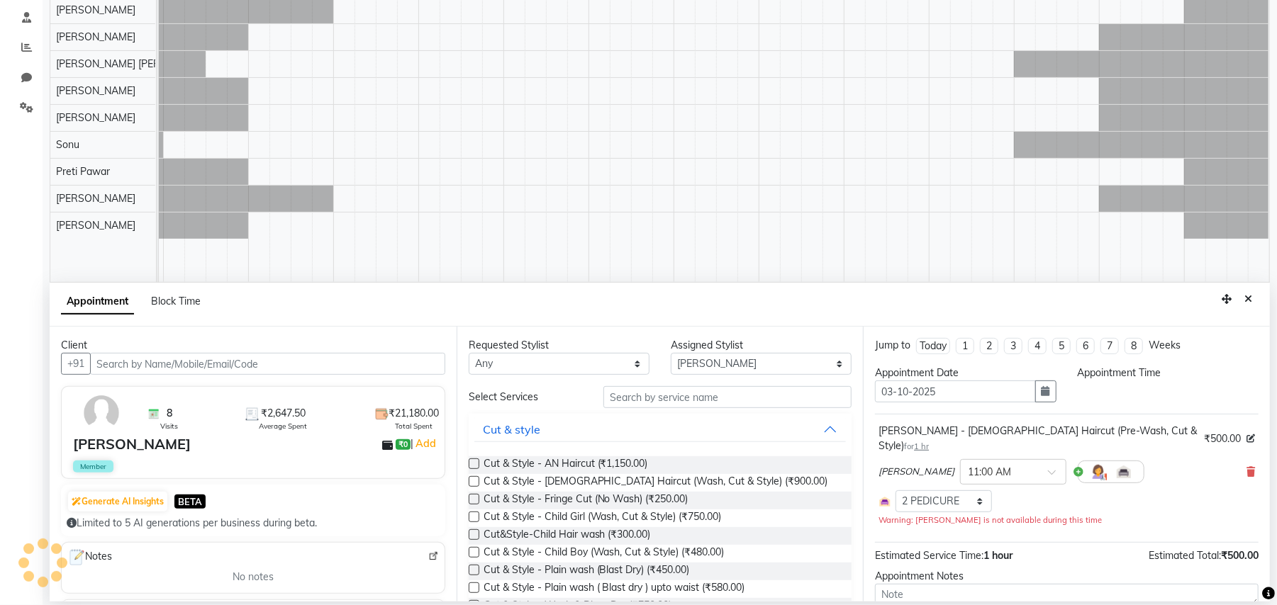
select select "660"
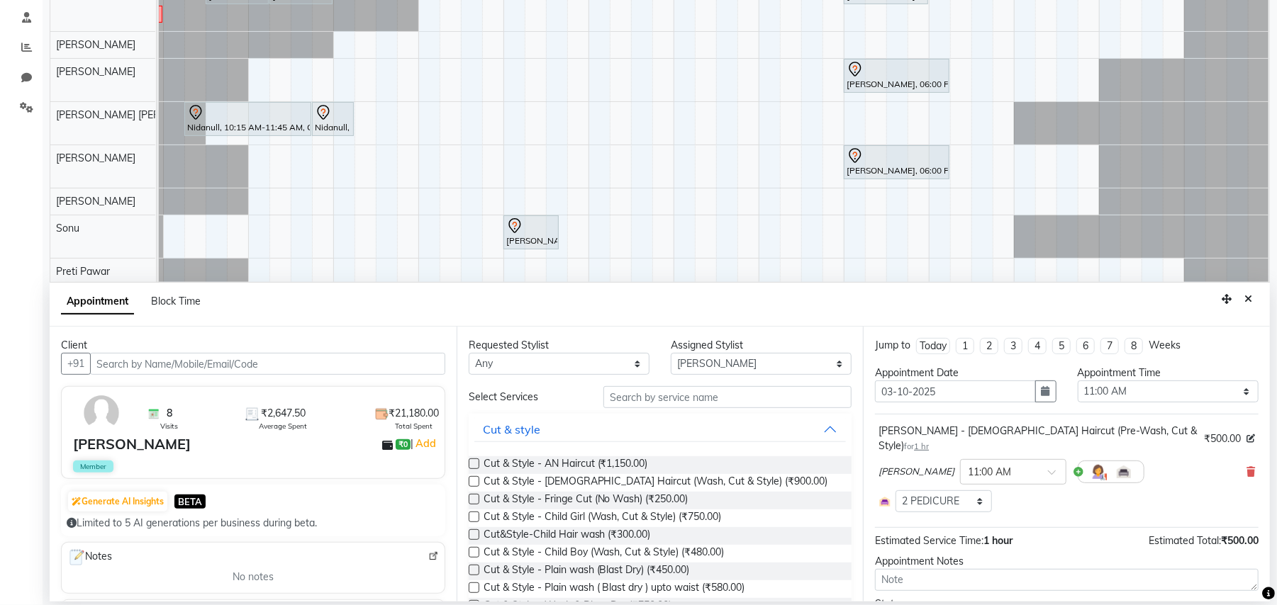
scroll to position [67, 0]
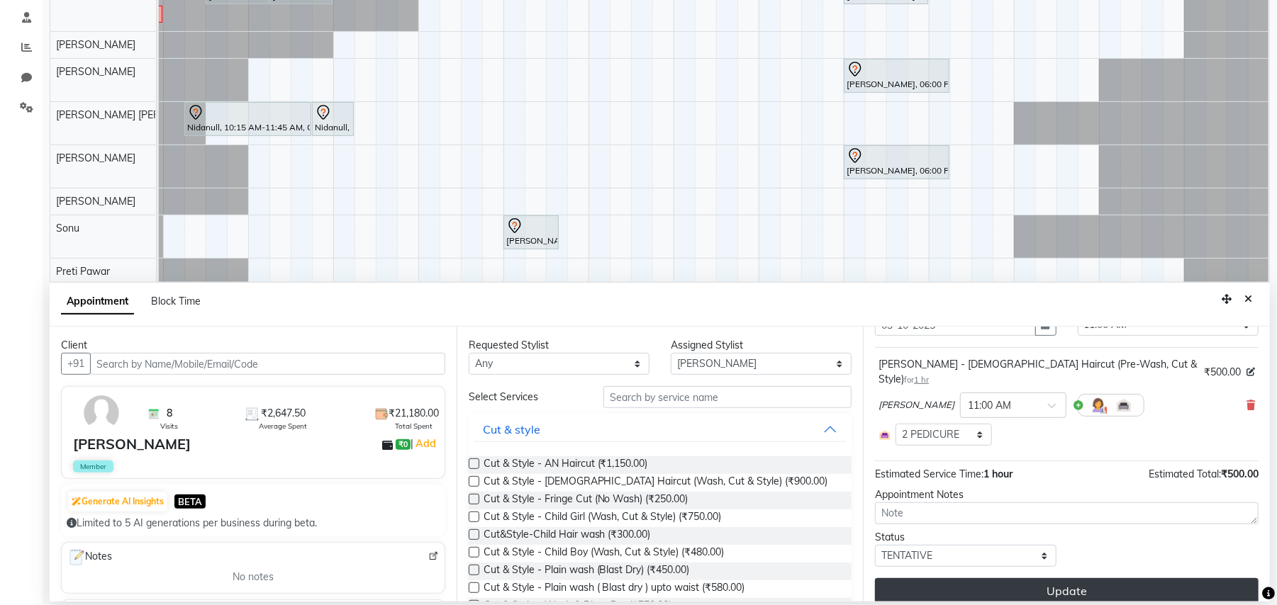
click at [1100, 578] on button "Update" at bounding box center [1066, 591] width 383 height 26
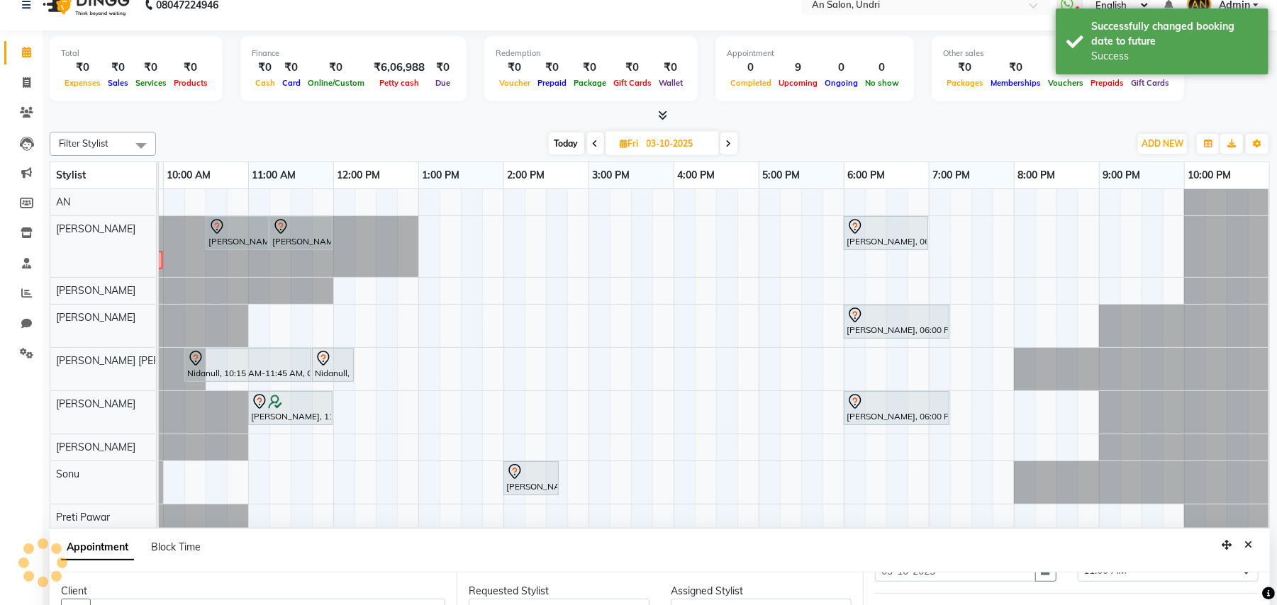
scroll to position [0, 0]
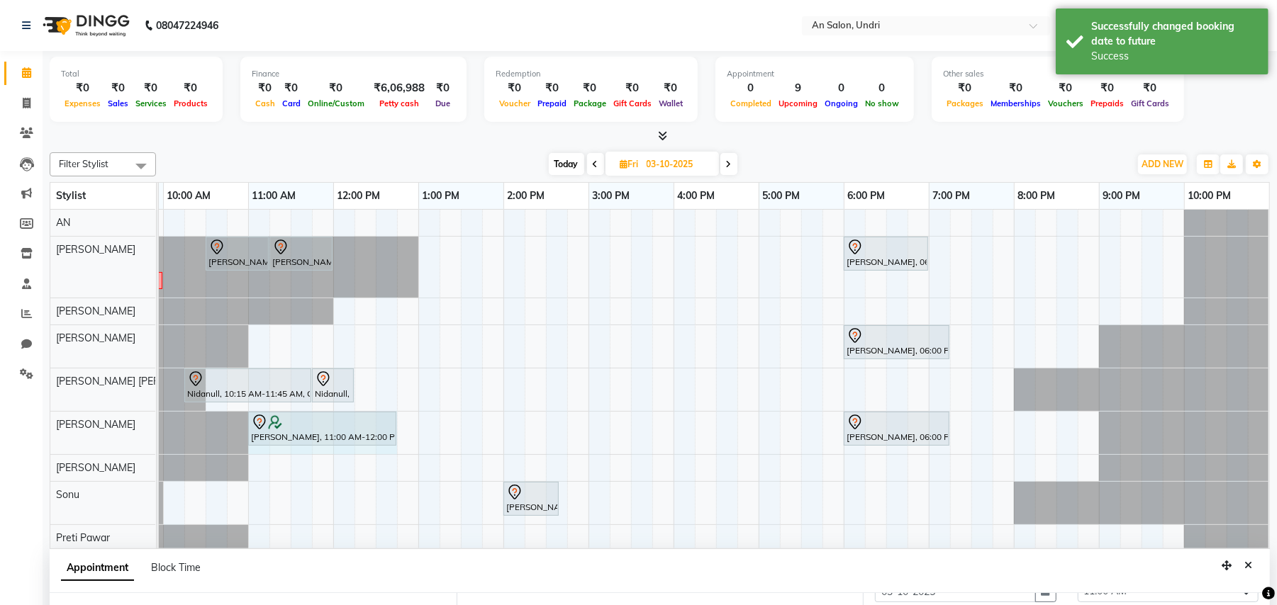
drag, startPoint x: 327, startPoint y: 429, endPoint x: 388, endPoint y: 426, distance: 61.0
drag, startPoint x: 393, startPoint y: 426, endPoint x: 414, endPoint y: 425, distance: 21.3
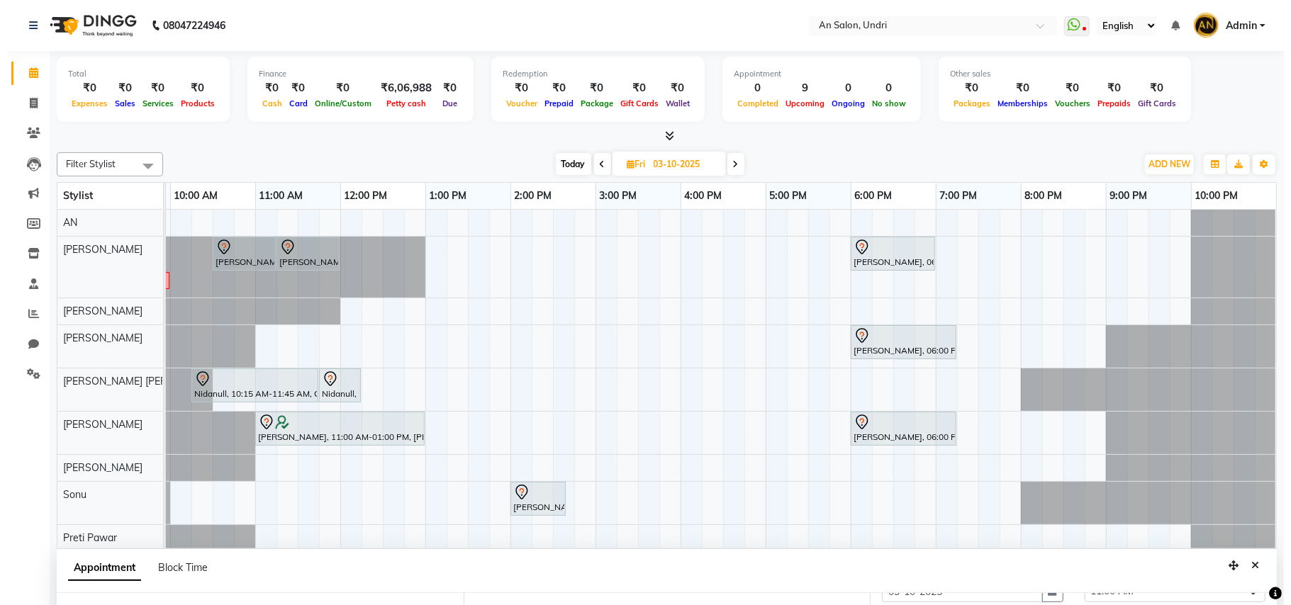
scroll to position [89, 0]
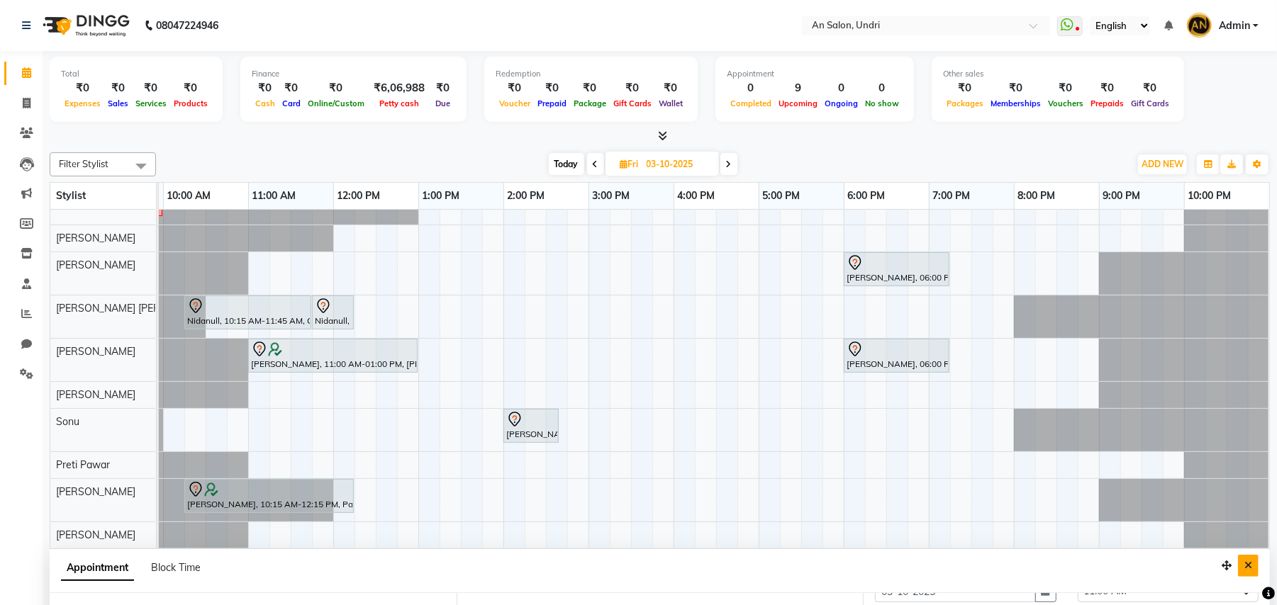
click at [1246, 564] on icon "Close" at bounding box center [1248, 566] width 8 height 10
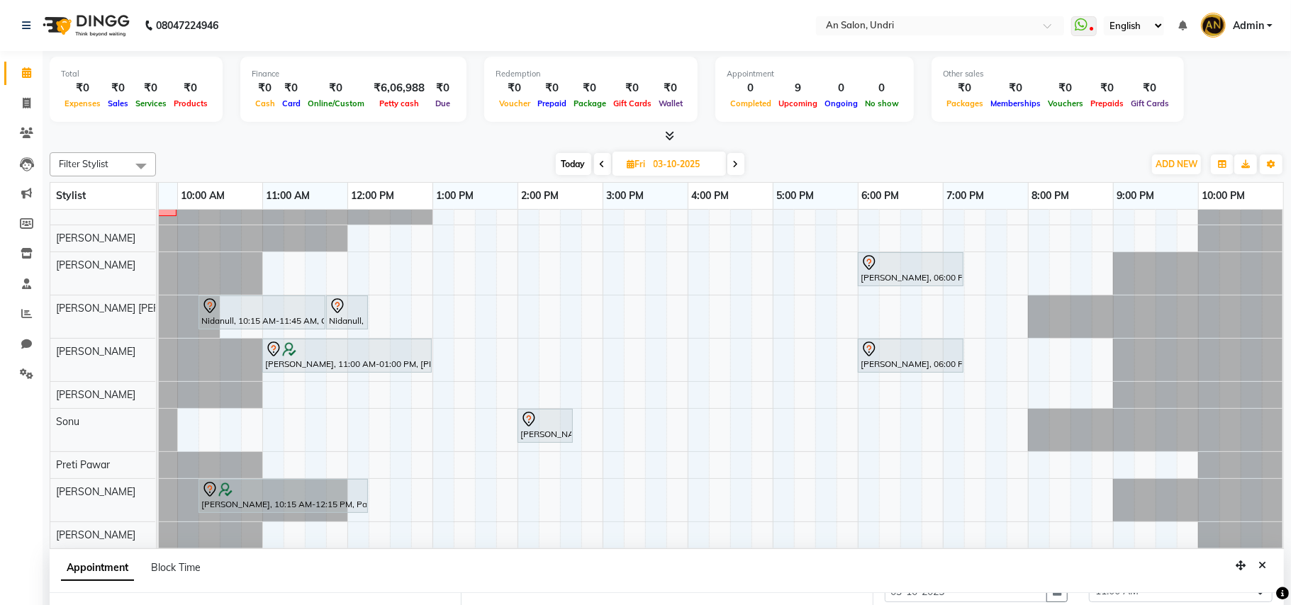
scroll to position [0, 152]
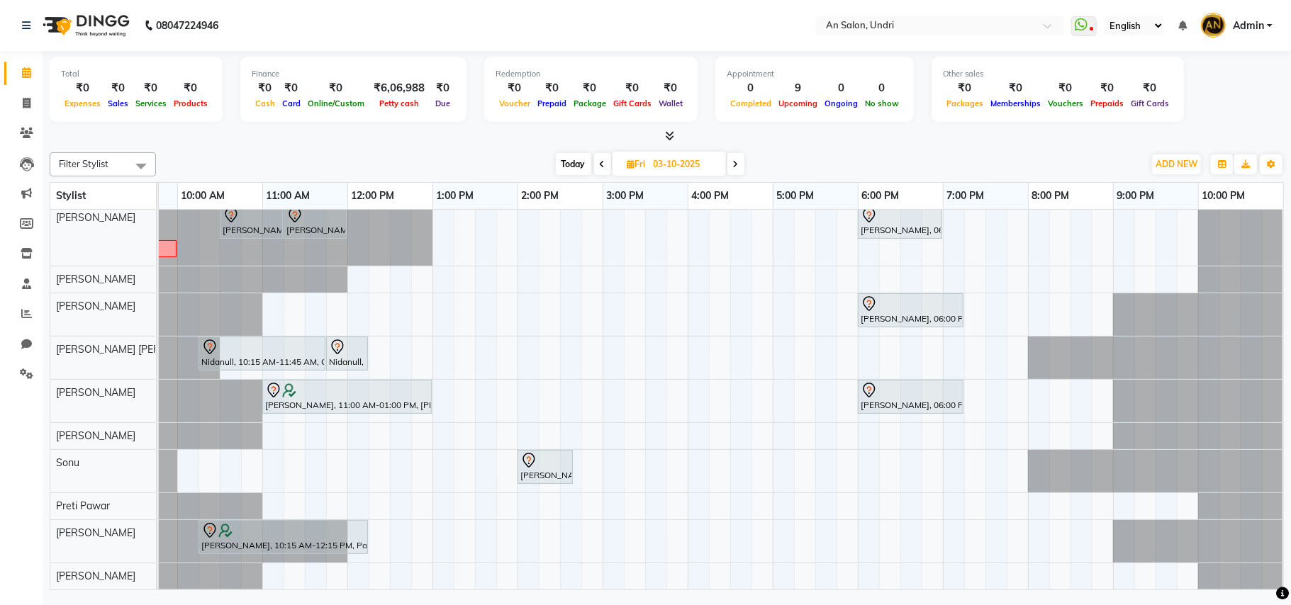
click at [601, 160] on icon at bounding box center [603, 164] width 6 height 9
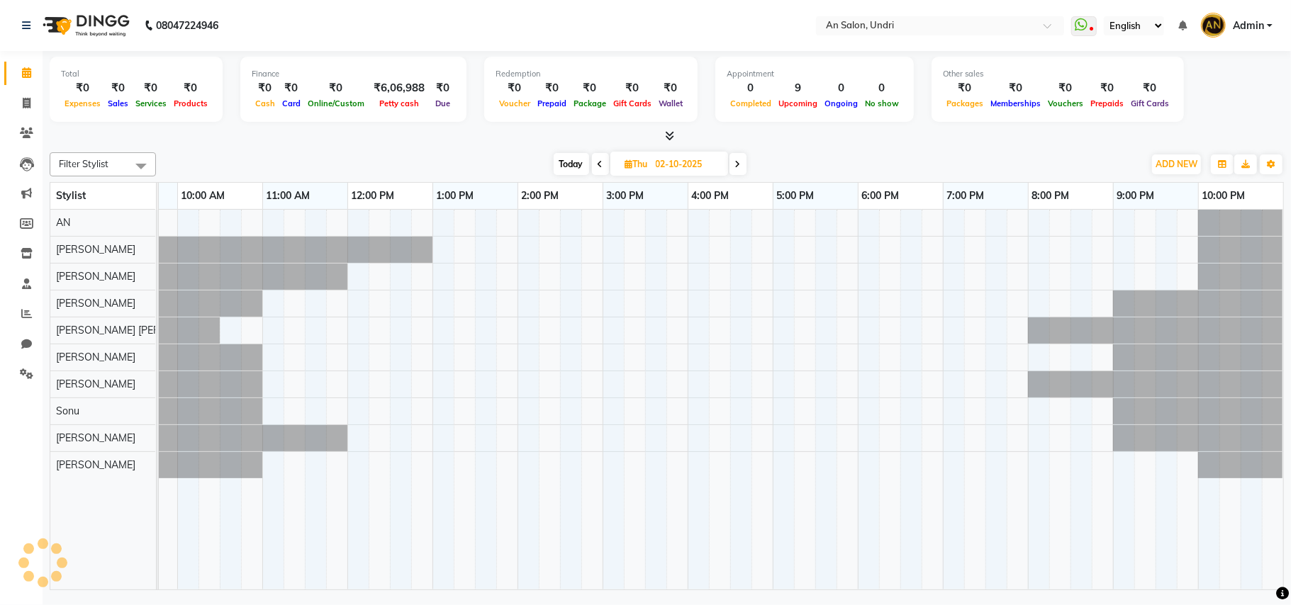
scroll to position [0, 0]
click at [601, 164] on icon at bounding box center [601, 164] width 6 height 9
type input "01-10-2025"
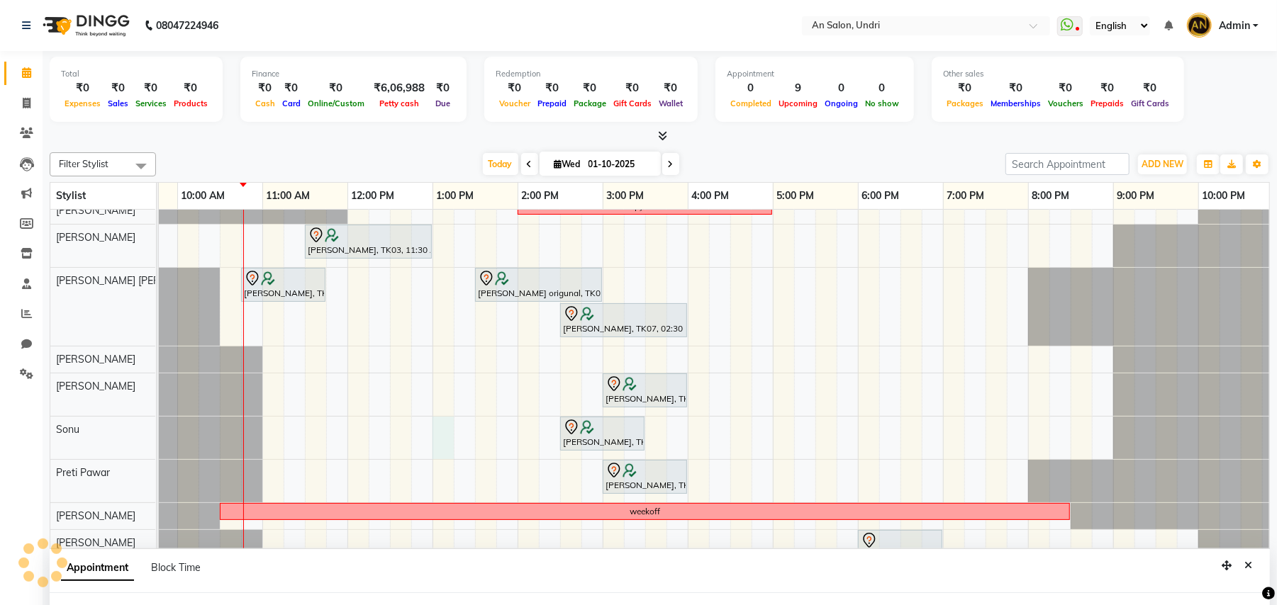
select select "35359"
select select "780"
select select "tentative"
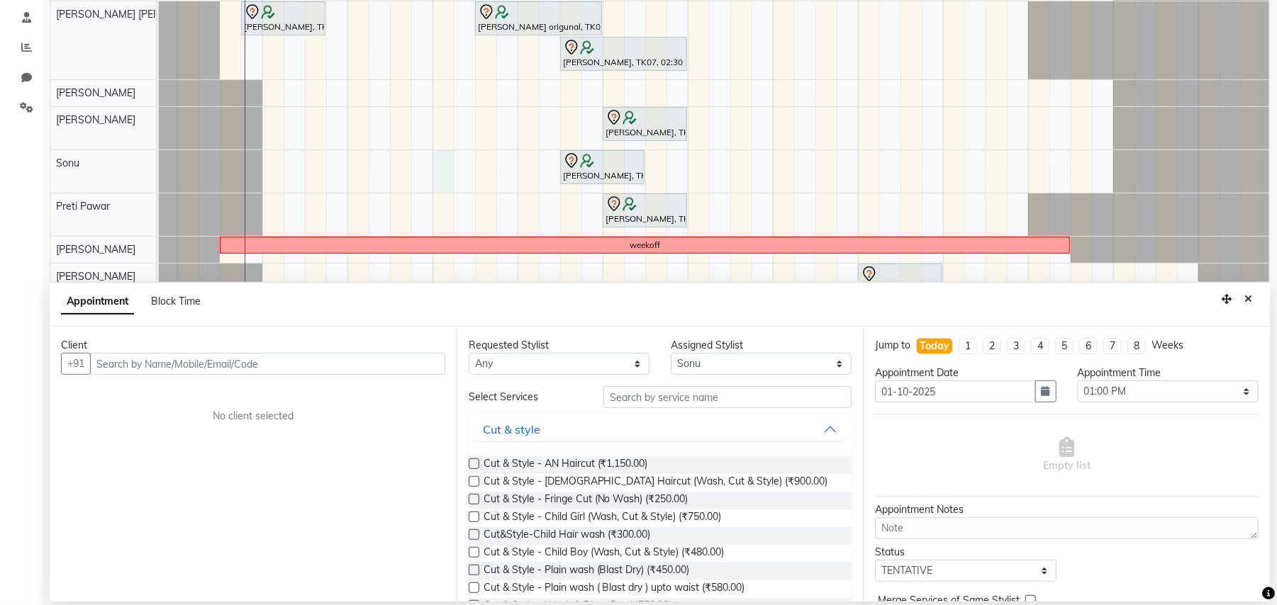
click at [354, 364] on input "text" at bounding box center [267, 364] width 355 height 22
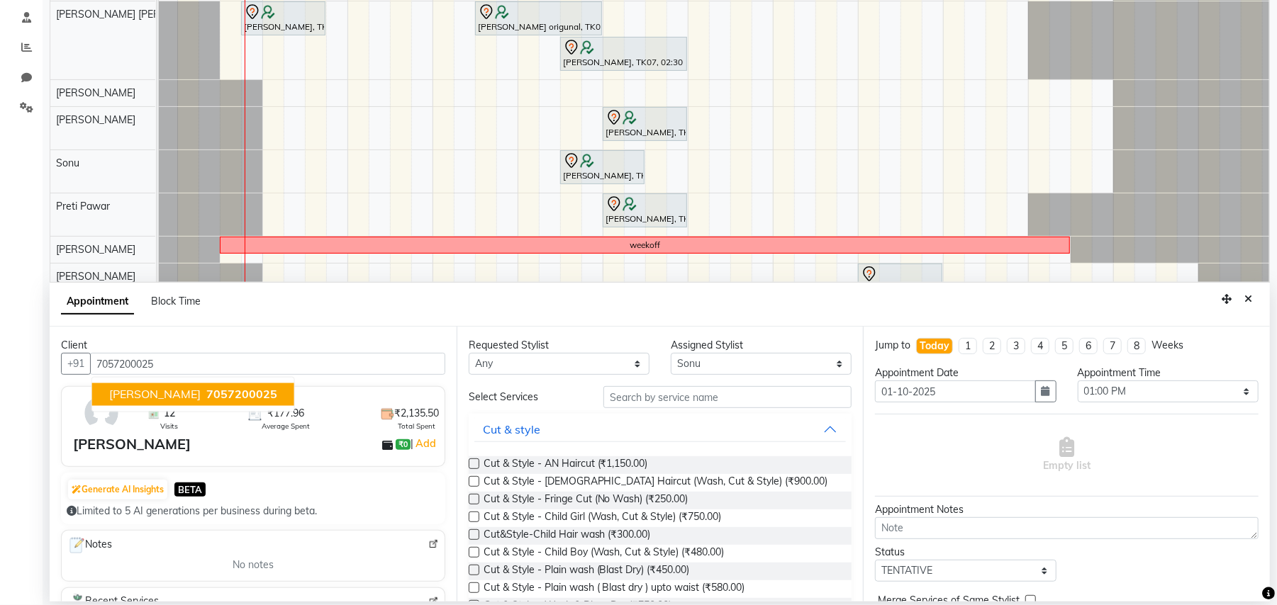
click at [207, 386] on button "Sangita 7057200025" at bounding box center [193, 394] width 202 height 23
type input "7057200025"
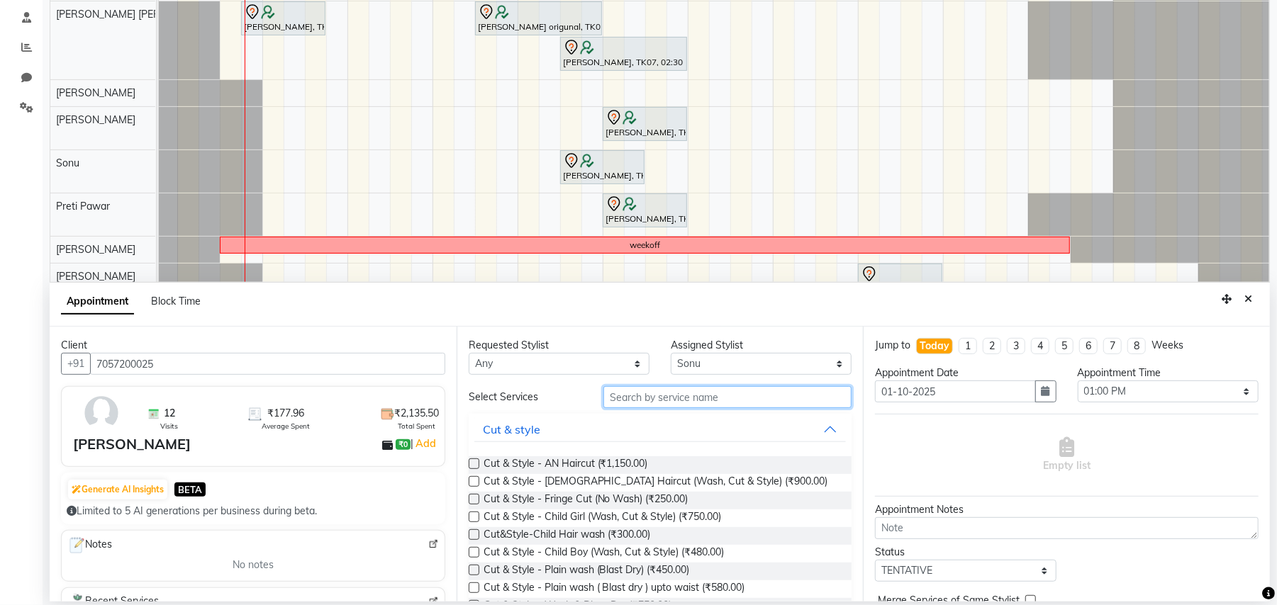
click at [625, 398] on input "text" at bounding box center [727, 397] width 248 height 22
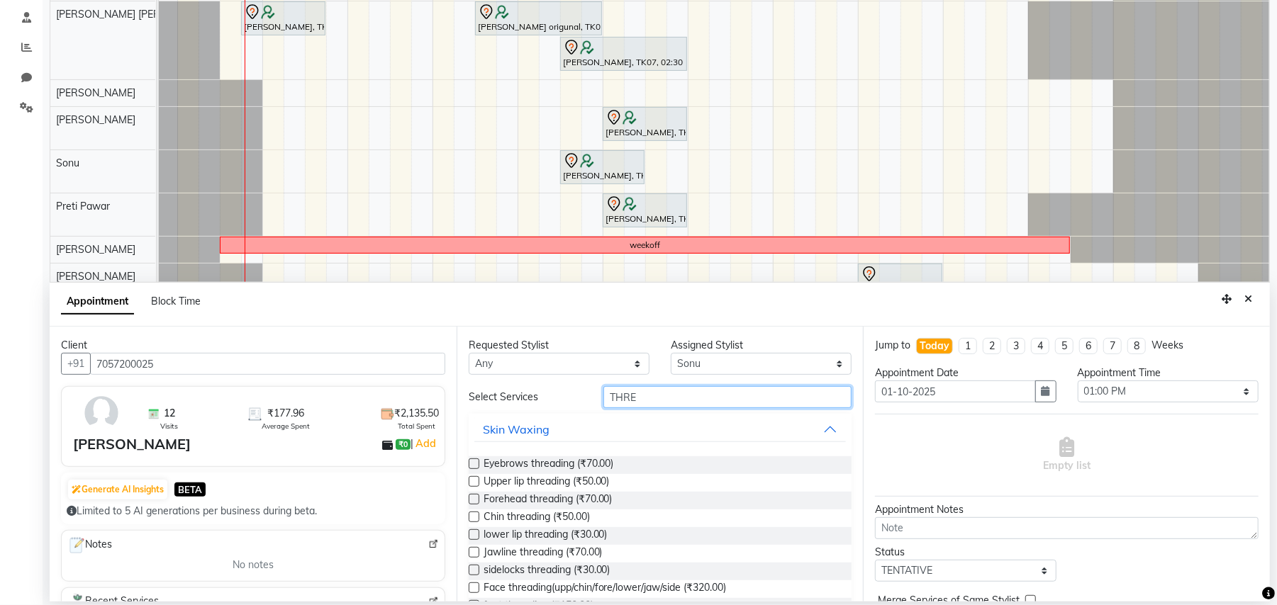
type input "THRE"
click at [472, 460] on label at bounding box center [474, 464] width 11 height 11
click at [472, 461] on input "checkbox" at bounding box center [473, 465] width 9 height 9
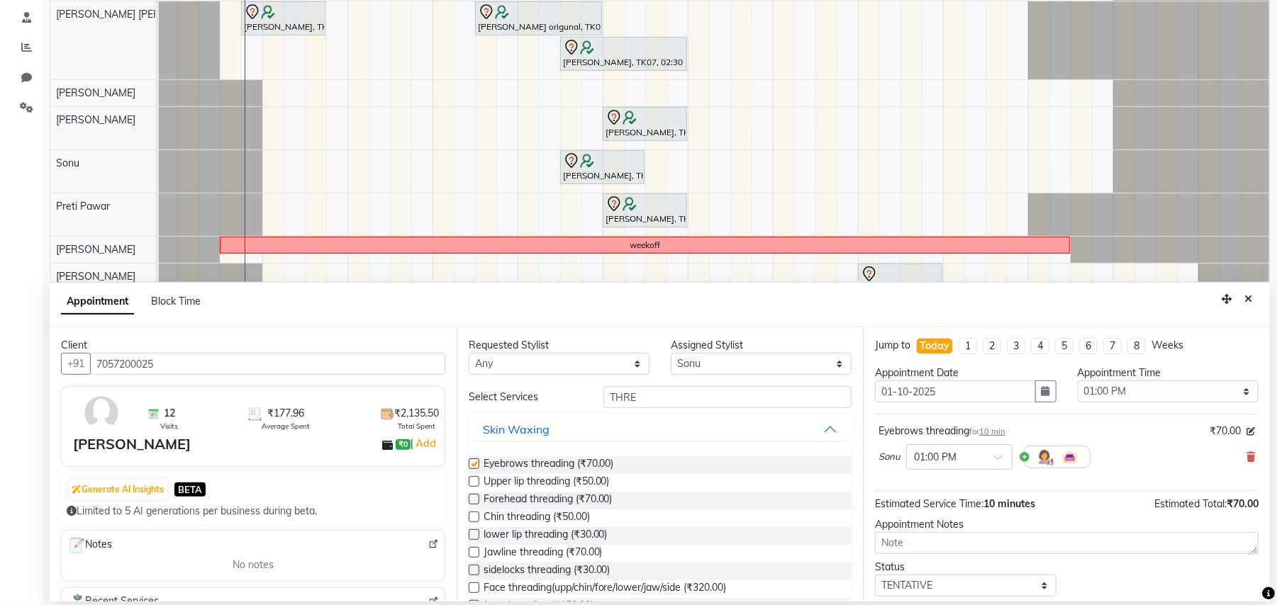
checkbox input "false"
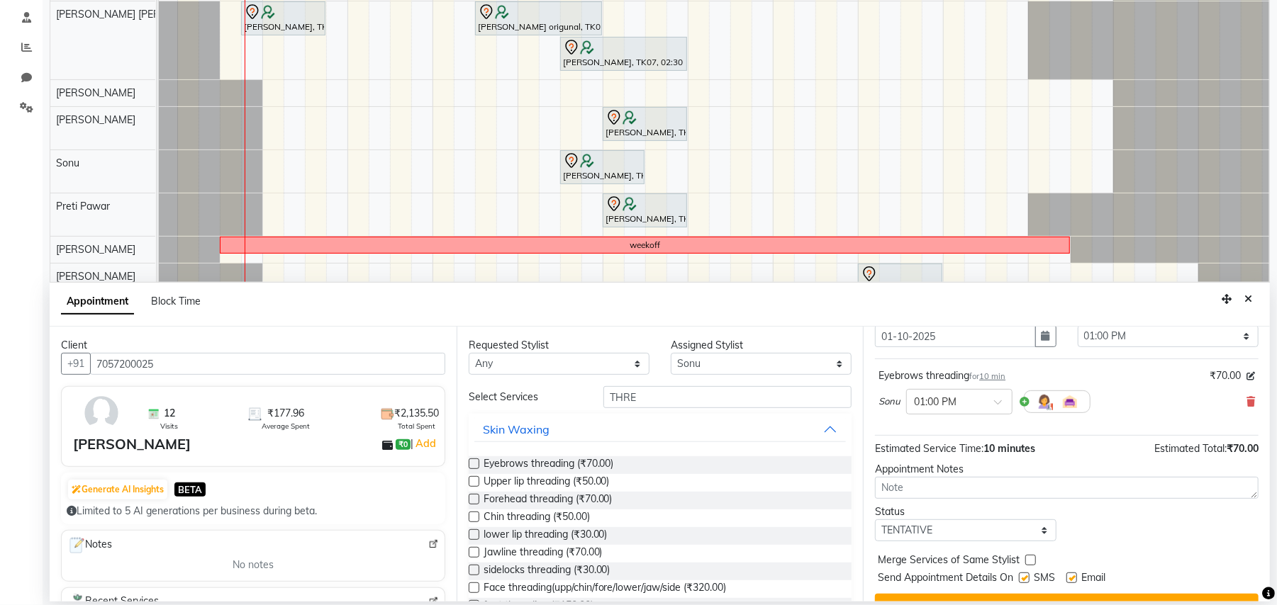
scroll to position [86, 0]
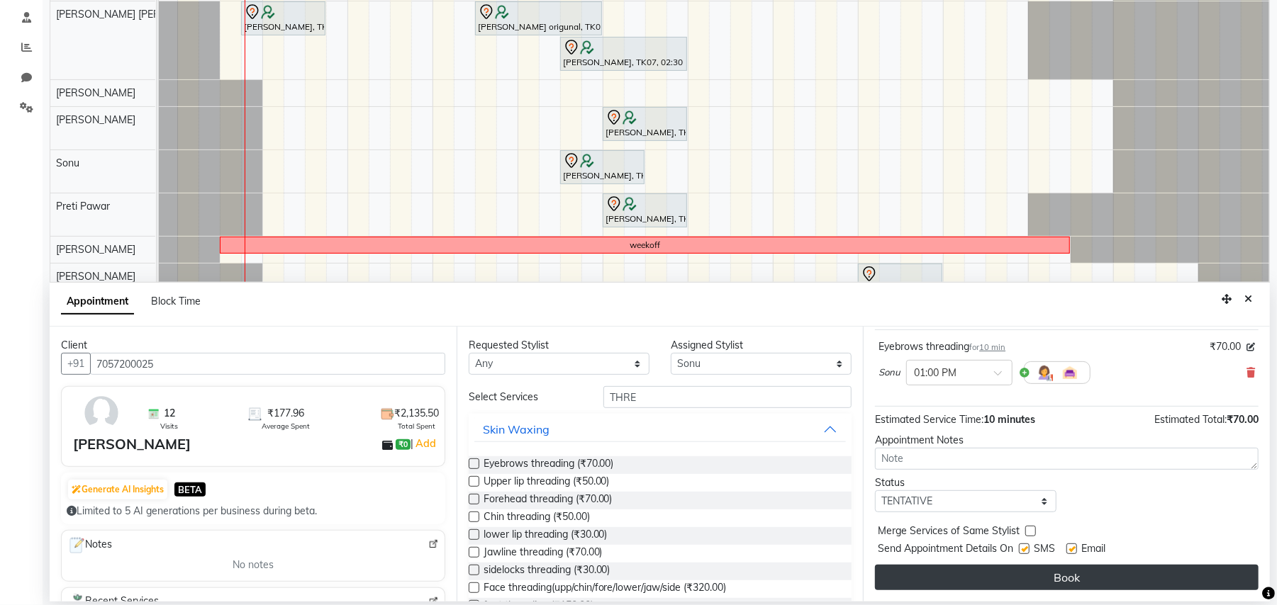
click at [1175, 573] on button "Book" at bounding box center [1066, 578] width 383 height 26
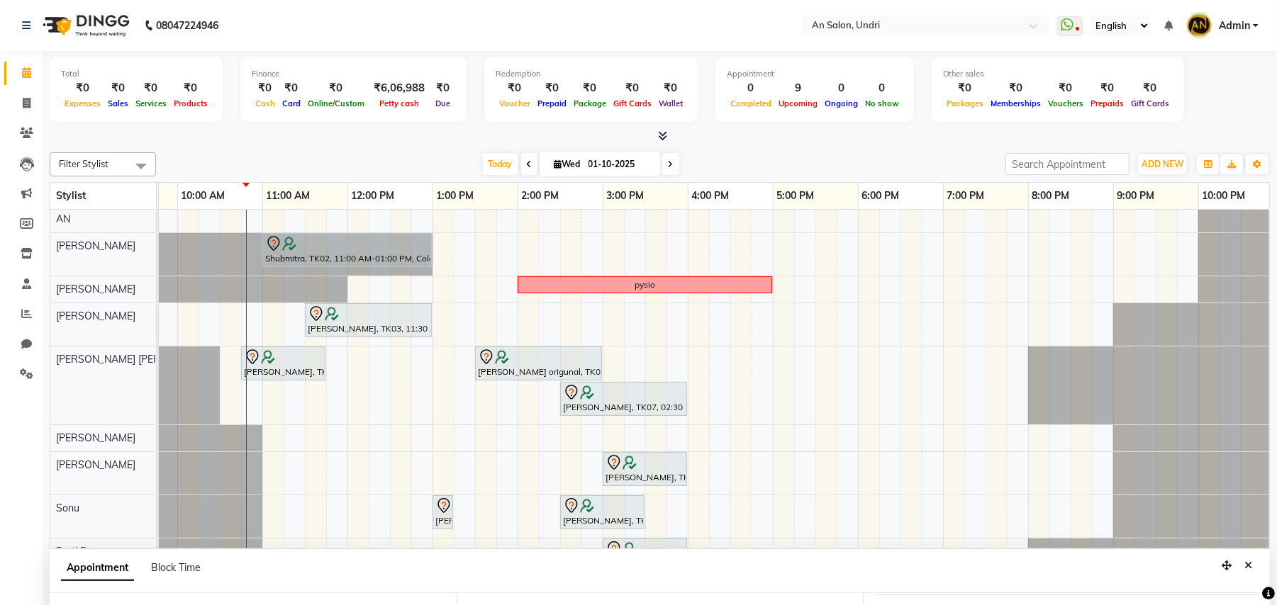
scroll to position [0, 0]
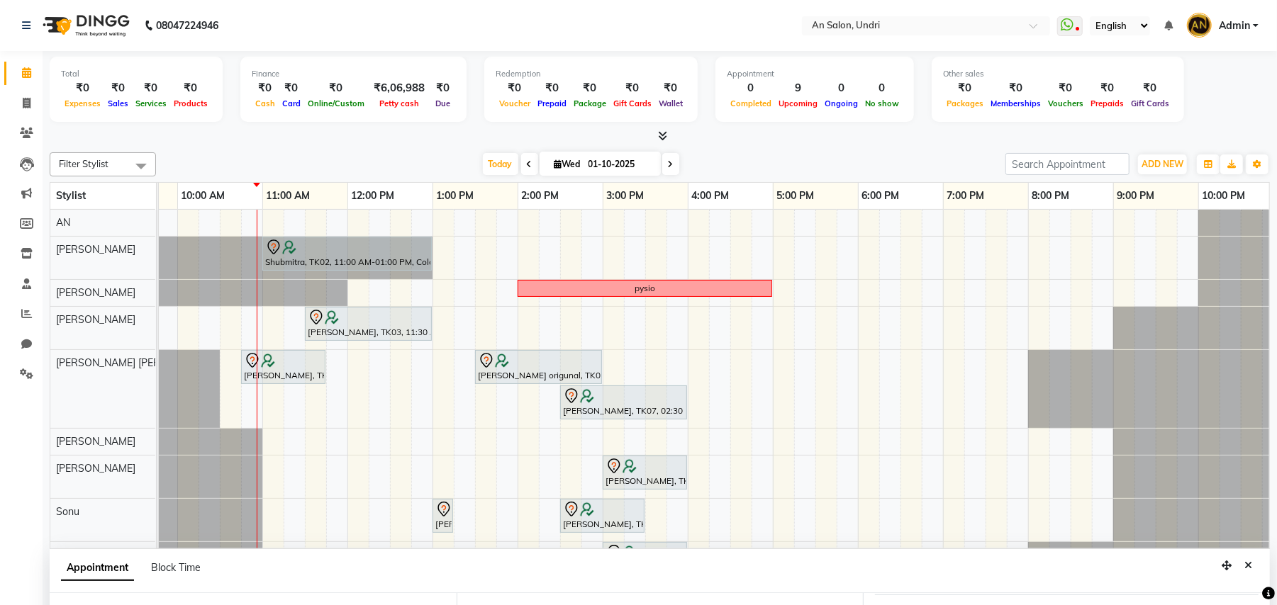
click at [527, 168] on span at bounding box center [529, 164] width 17 height 22
type input "30-09-2025"
select select "780"
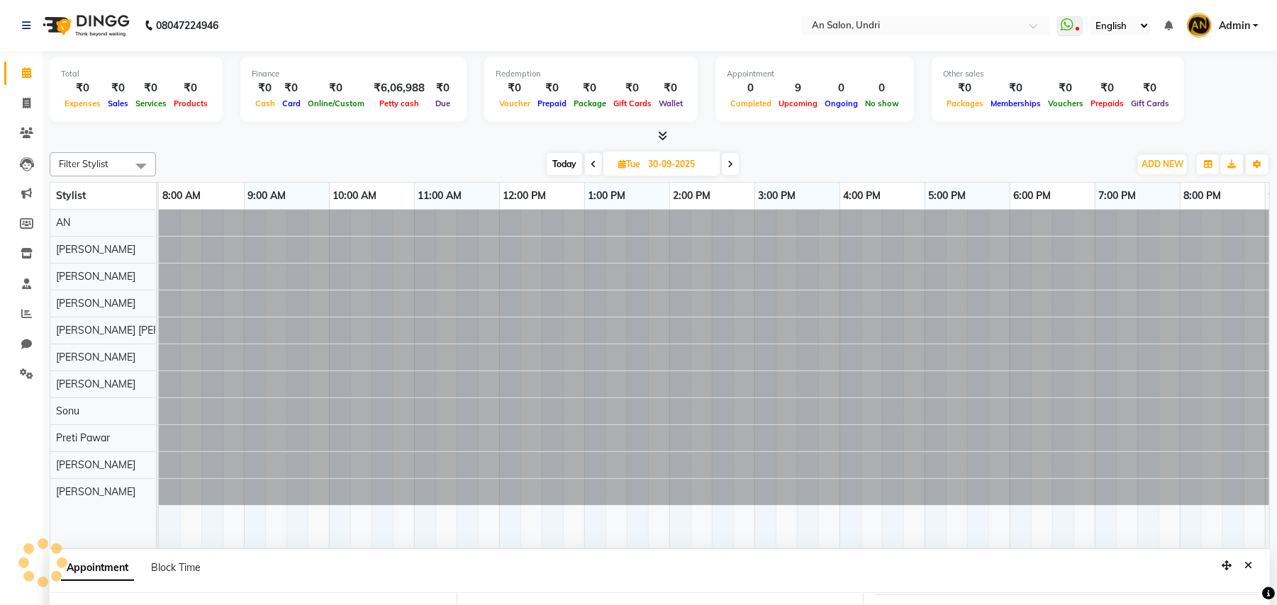
scroll to position [0, 166]
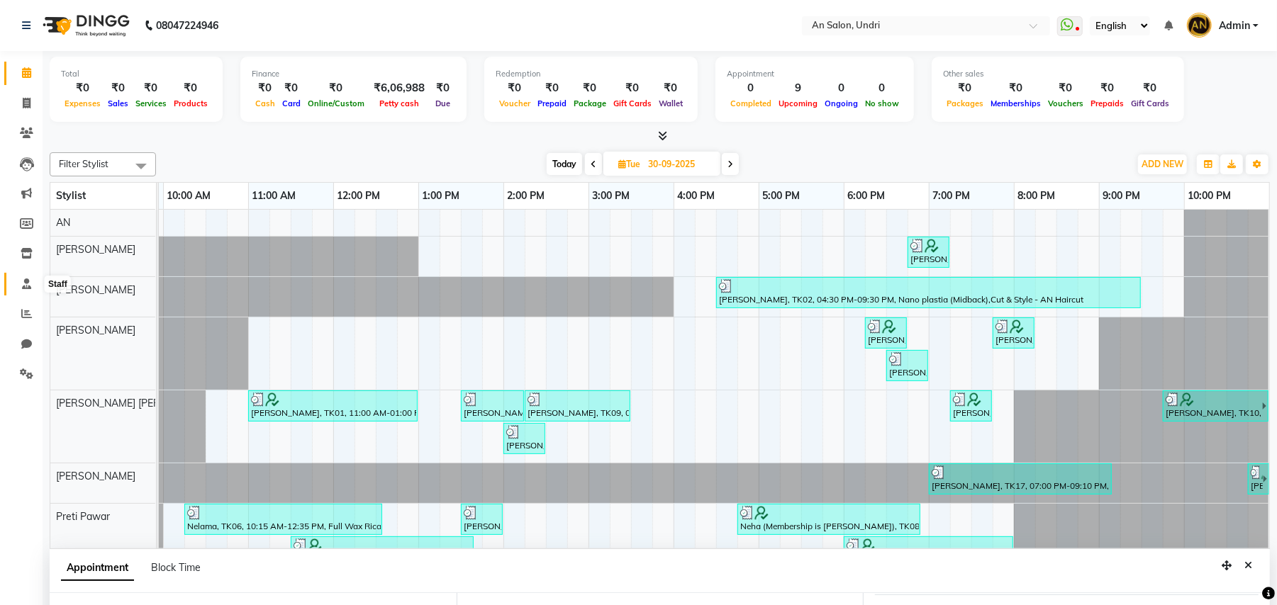
click at [26, 281] on icon at bounding box center [26, 284] width 9 height 11
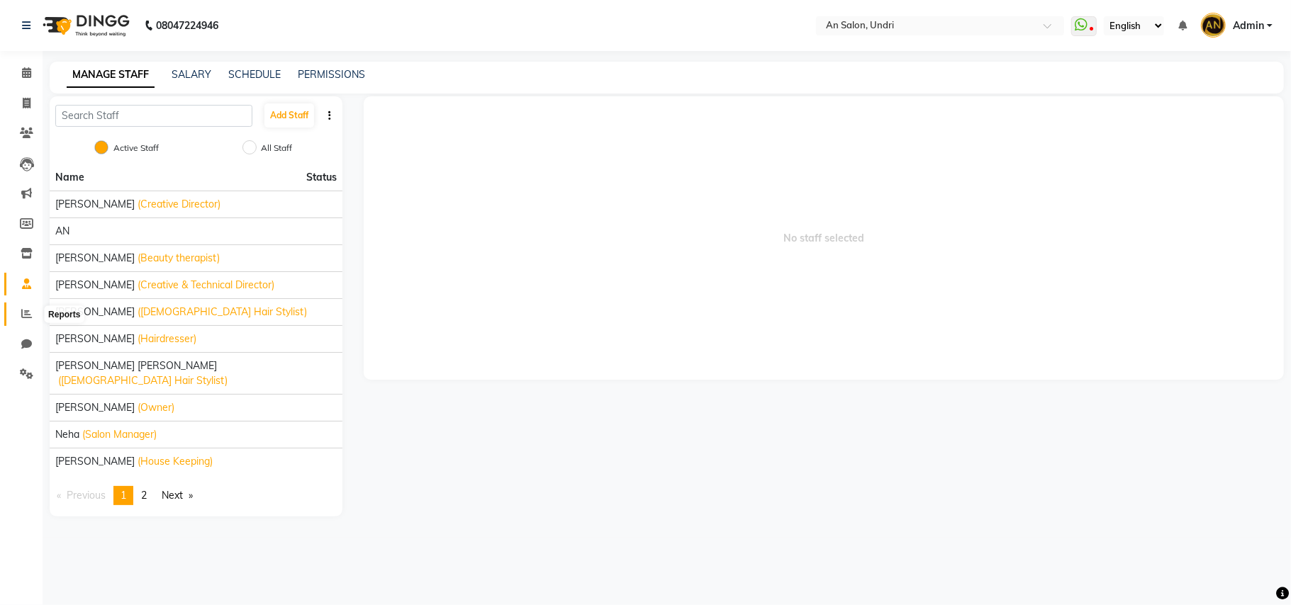
click at [27, 313] on icon at bounding box center [26, 313] width 11 height 11
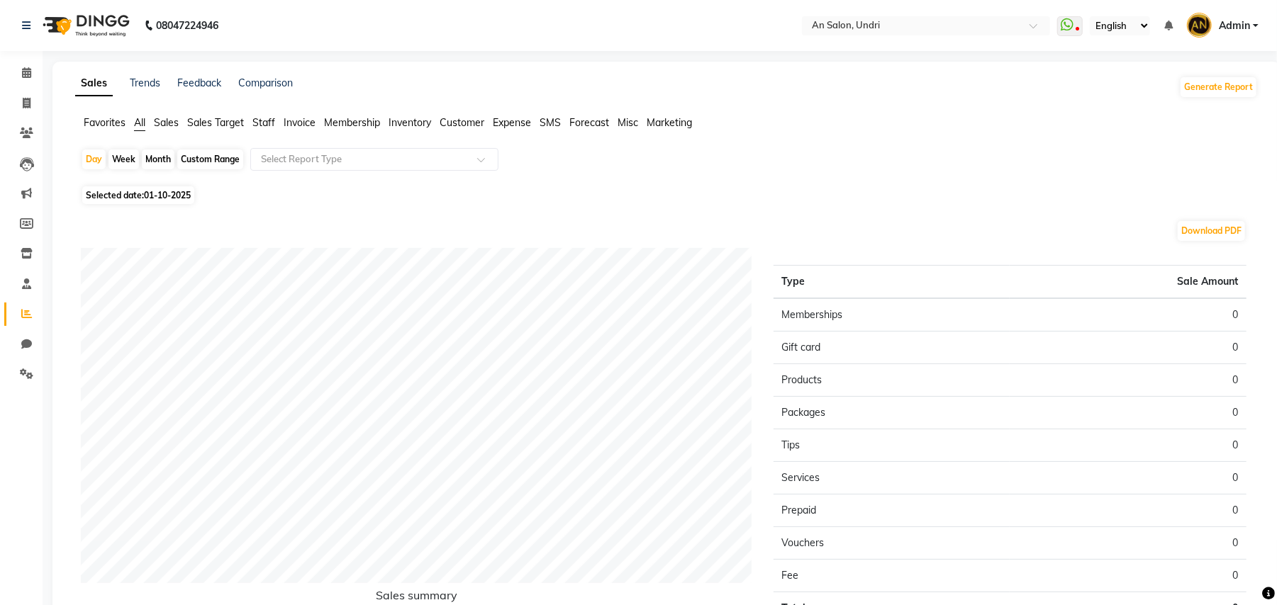
click at [267, 118] on span "Staff" at bounding box center [263, 122] width 23 height 13
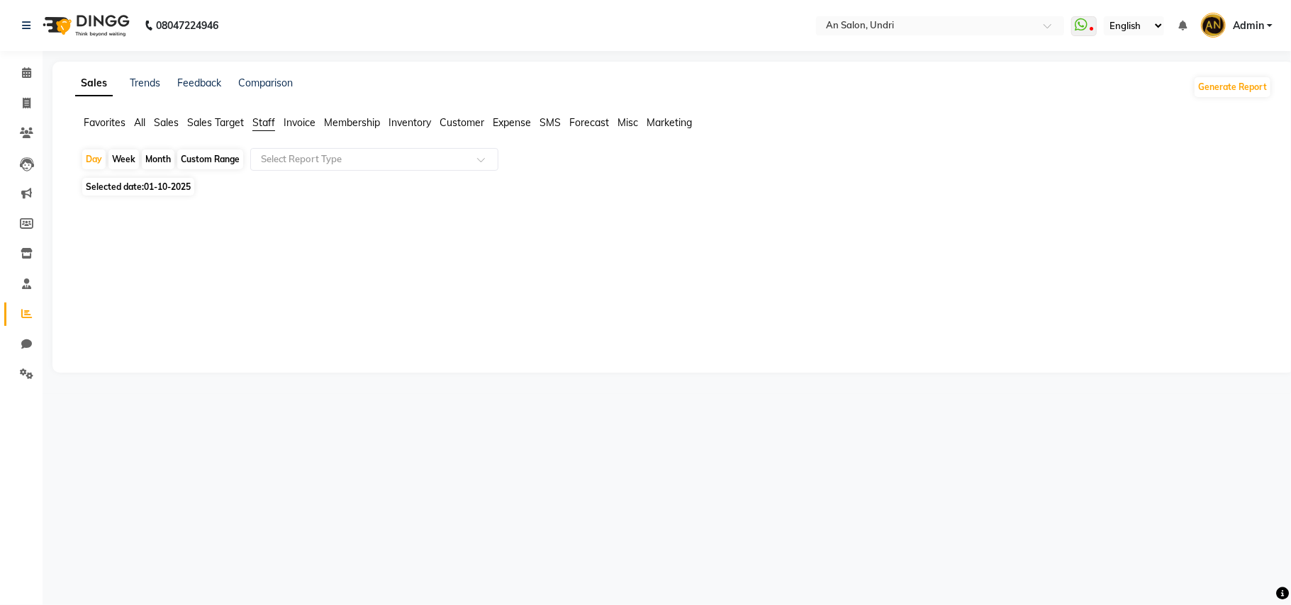
click at [148, 155] on div "Month" at bounding box center [158, 160] width 33 height 20
select select "10"
select select "2025"
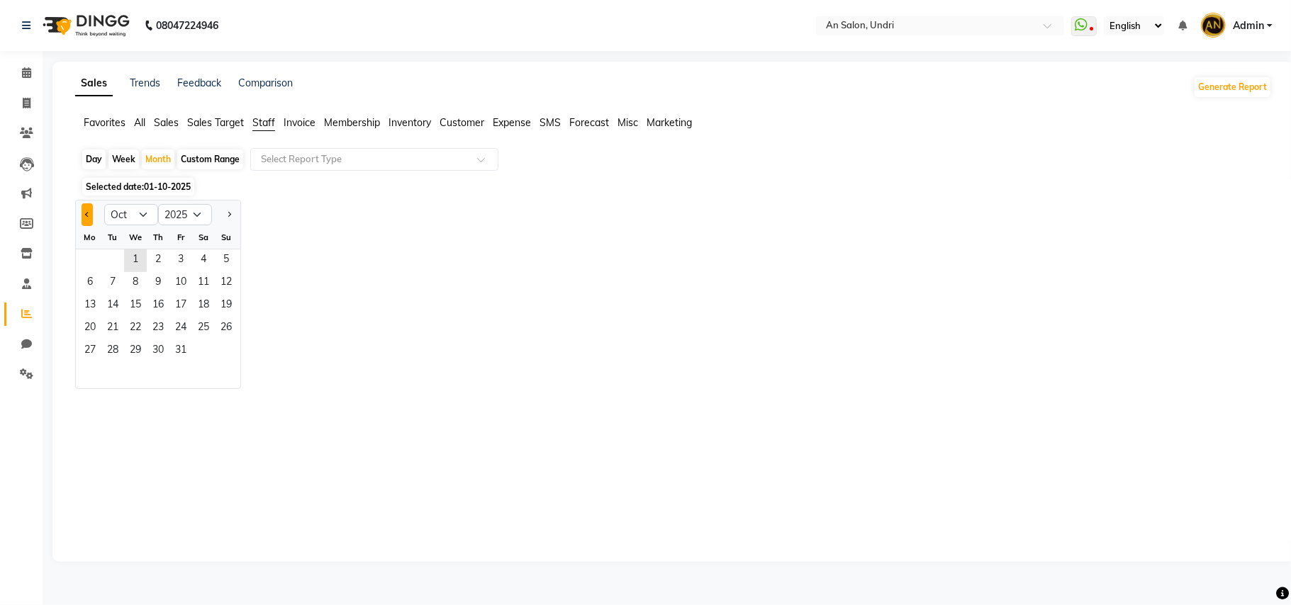
click at [84, 217] on button "Previous month" at bounding box center [87, 214] width 11 height 23
select select "9"
click at [95, 258] on span "1" at bounding box center [90, 261] width 23 height 23
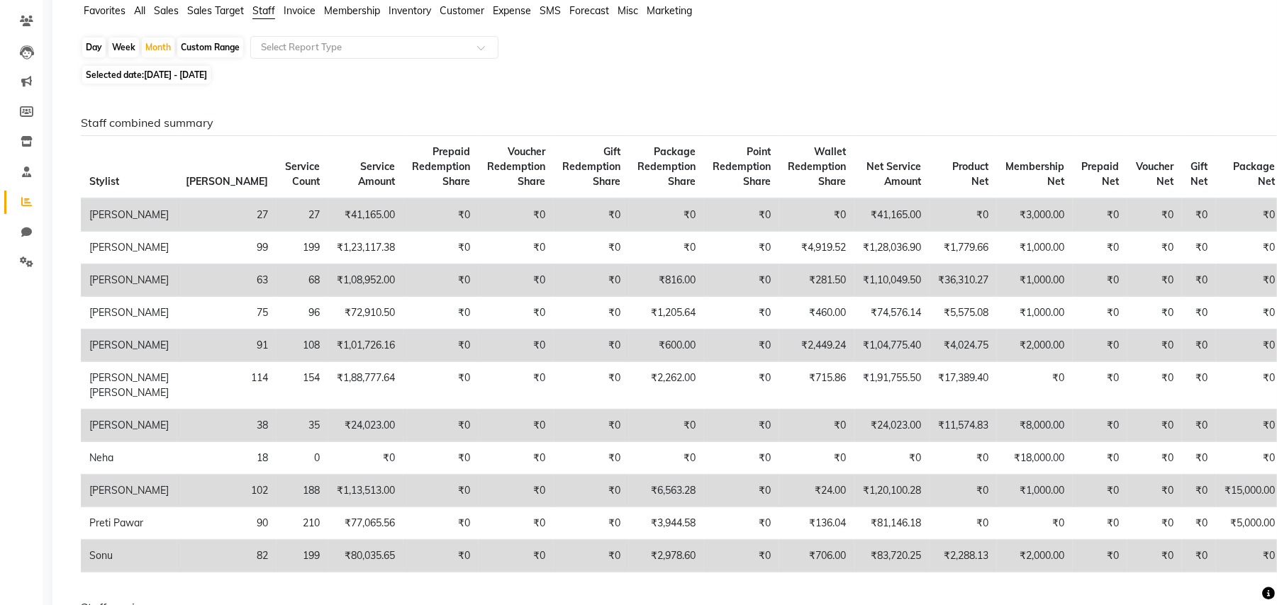
scroll to position [106, 0]
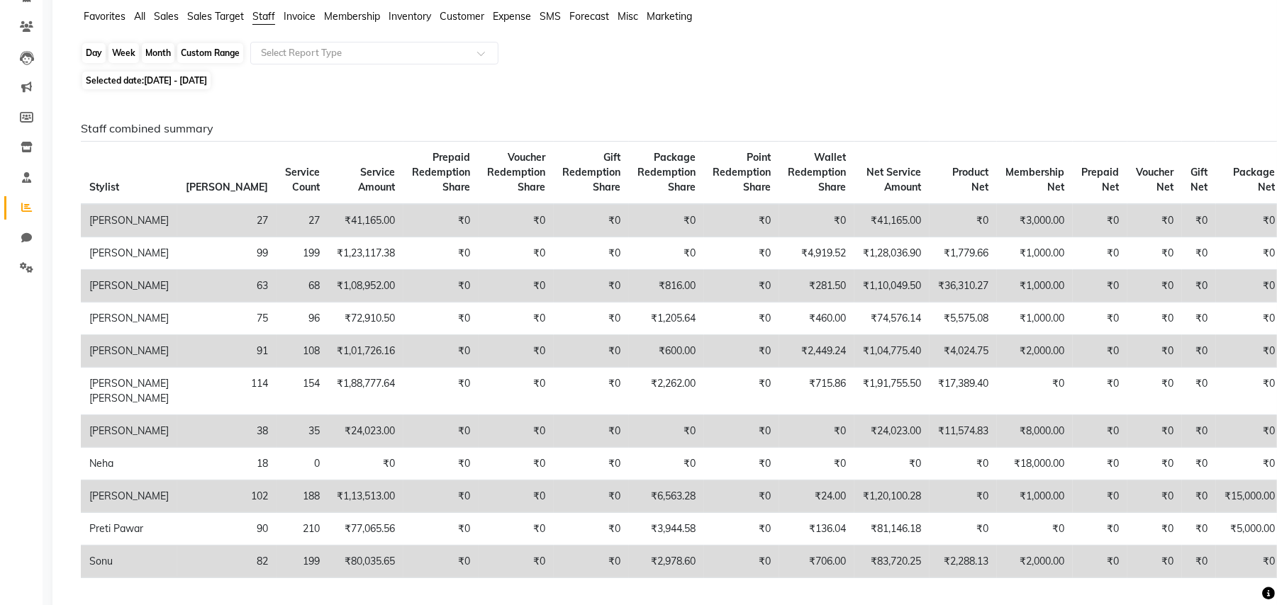
click at [162, 52] on div "Month" at bounding box center [158, 53] width 33 height 20
select select "9"
select select "2025"
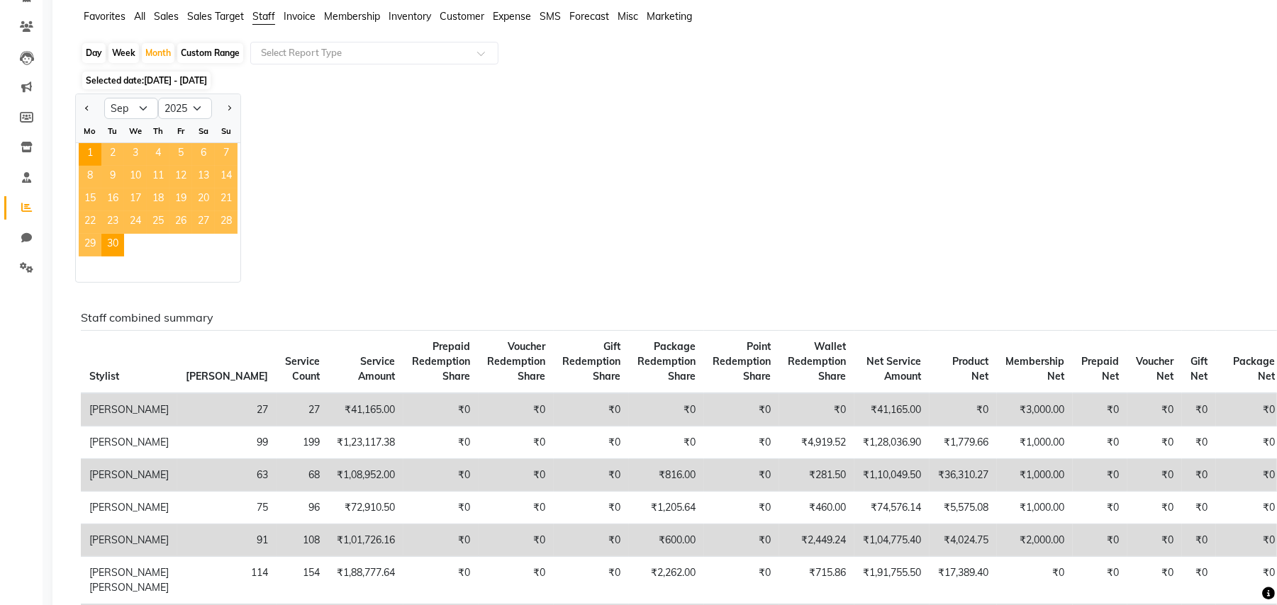
click at [94, 245] on span "29" at bounding box center [90, 245] width 23 height 23
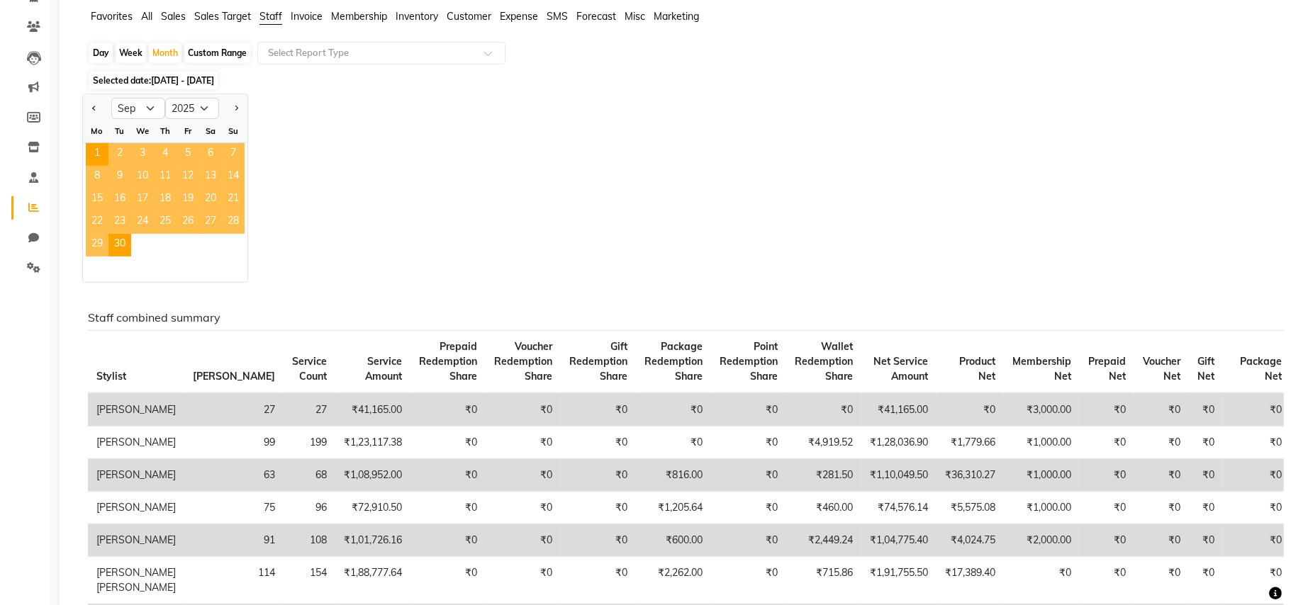
scroll to position [0, 0]
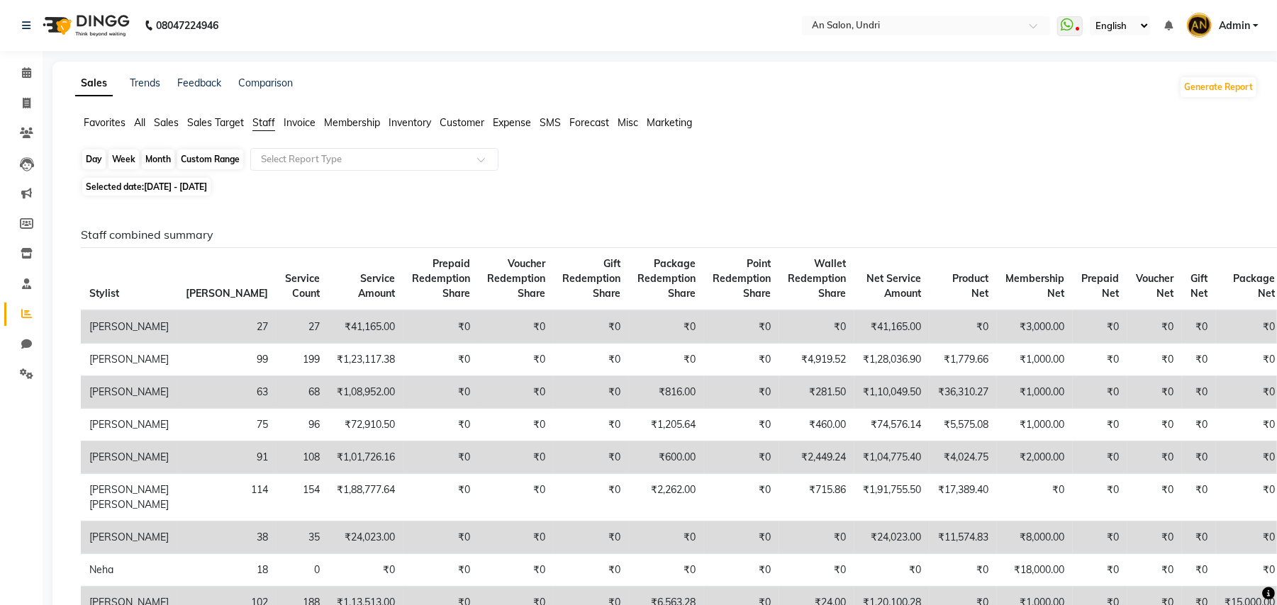
click at [159, 154] on div "Month" at bounding box center [158, 160] width 33 height 20
select select "9"
select select "2025"
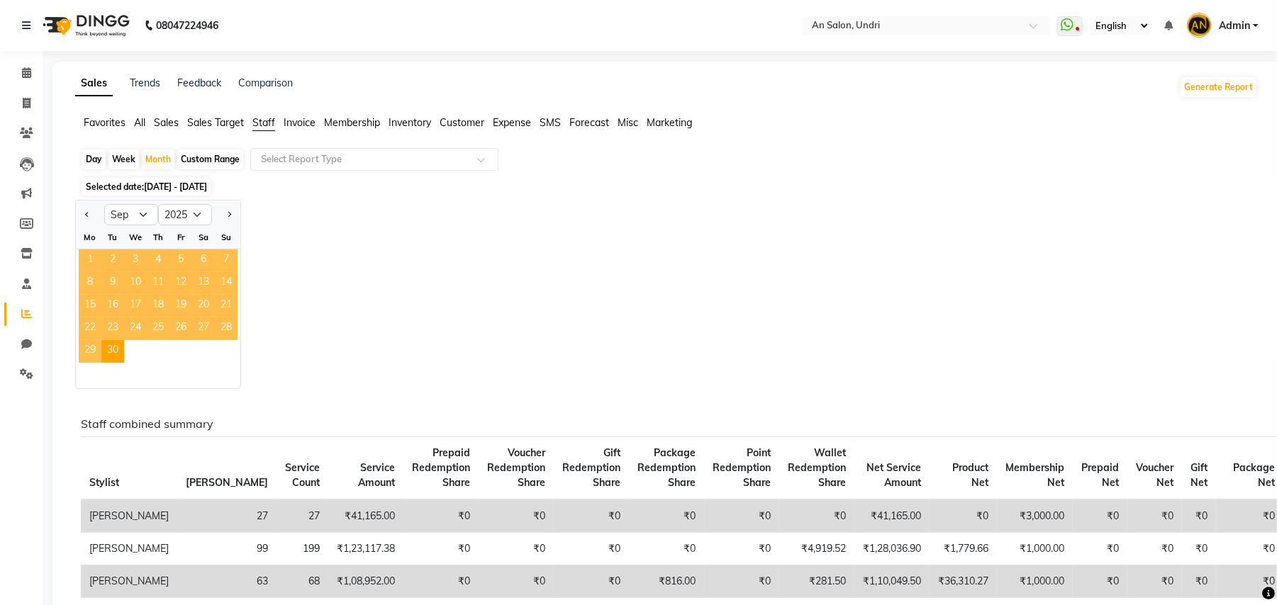
click at [91, 255] on span "1" at bounding box center [90, 261] width 23 height 23
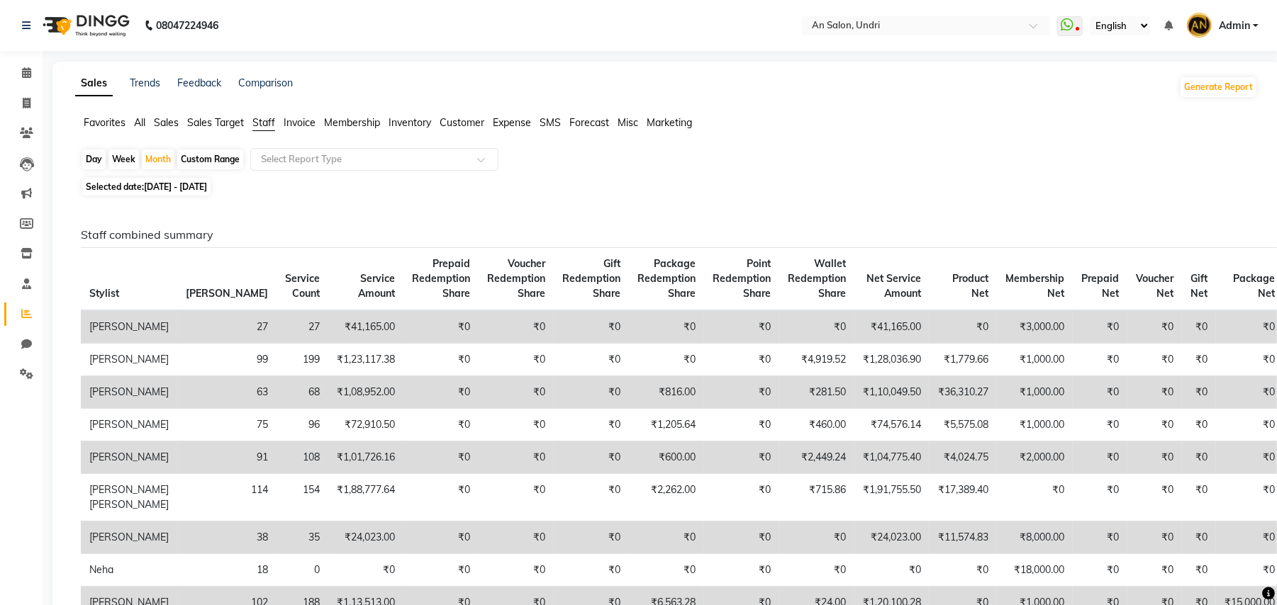
click at [91, 255] on th "Stylist" at bounding box center [129, 279] width 96 height 63
click at [155, 155] on div "Month" at bounding box center [158, 160] width 33 height 20
select select "9"
select select "2025"
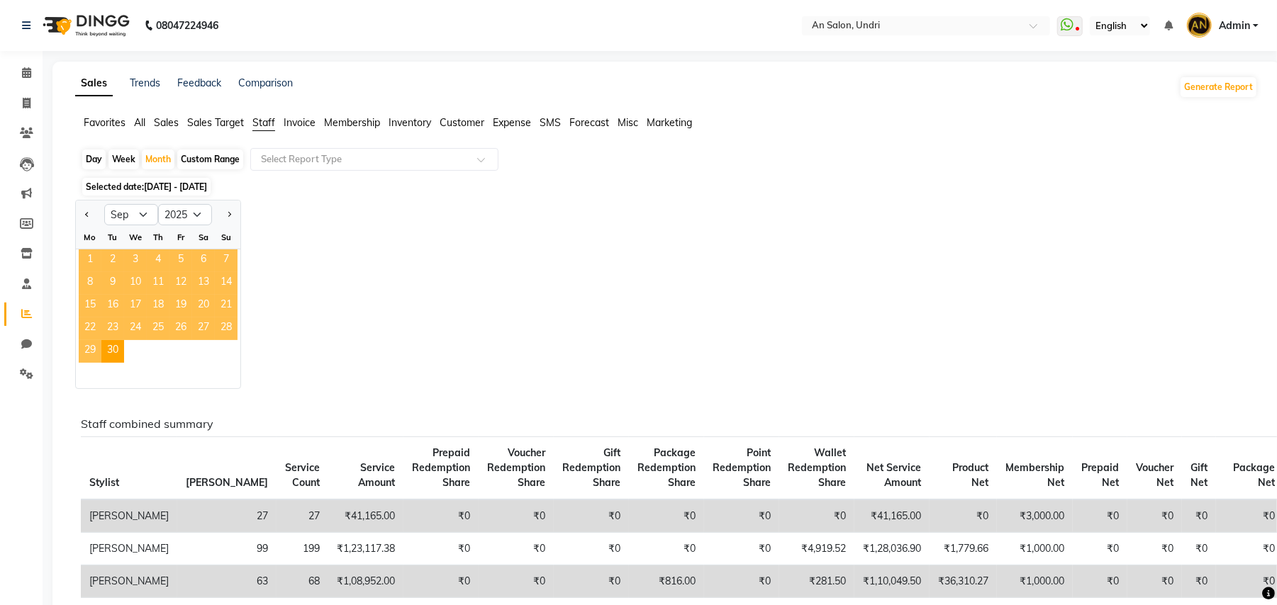
click at [86, 259] on span "1" at bounding box center [90, 261] width 23 height 23
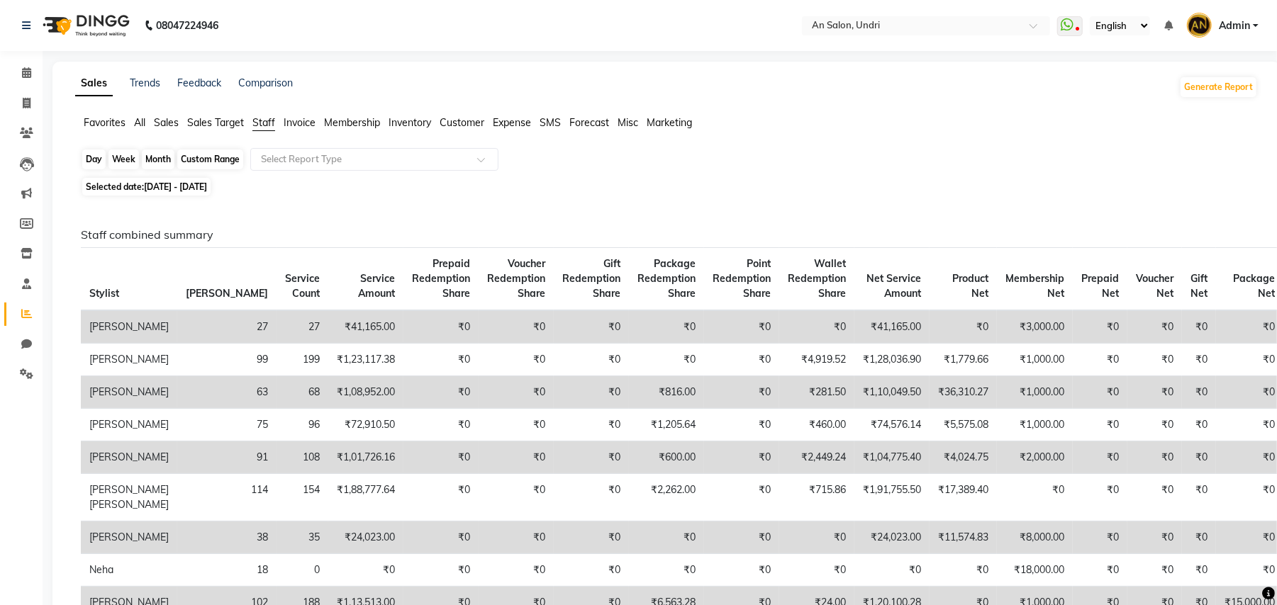
click at [162, 154] on div "Month" at bounding box center [158, 160] width 33 height 20
select select "9"
select select "2025"
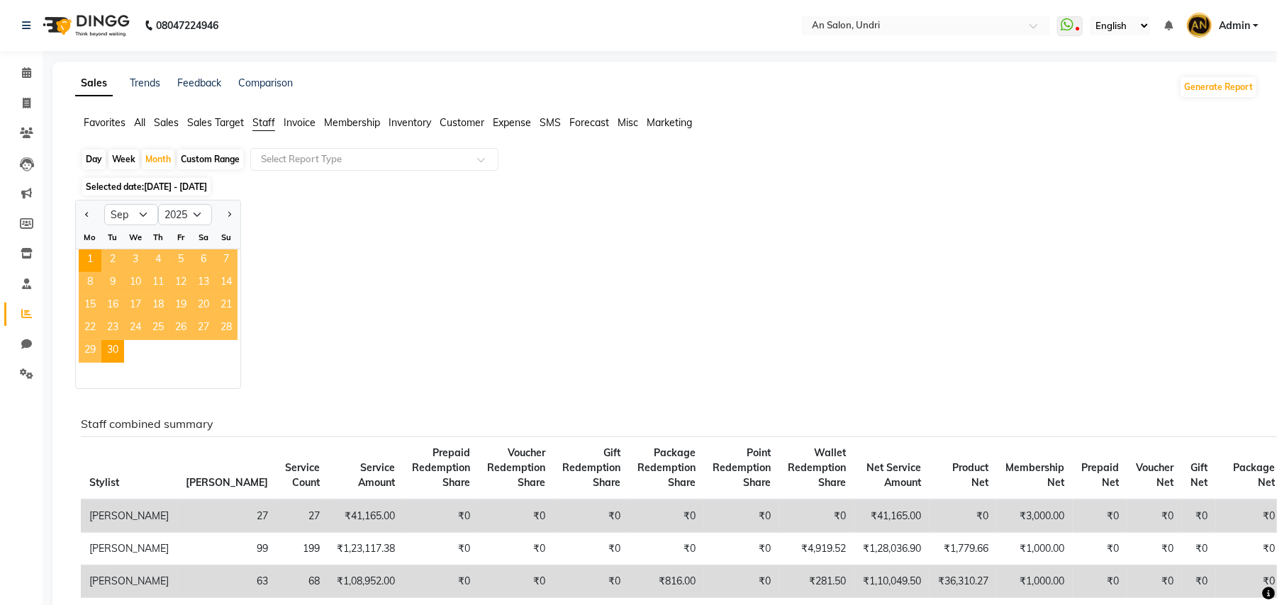
click at [89, 347] on span "29" at bounding box center [90, 351] width 23 height 23
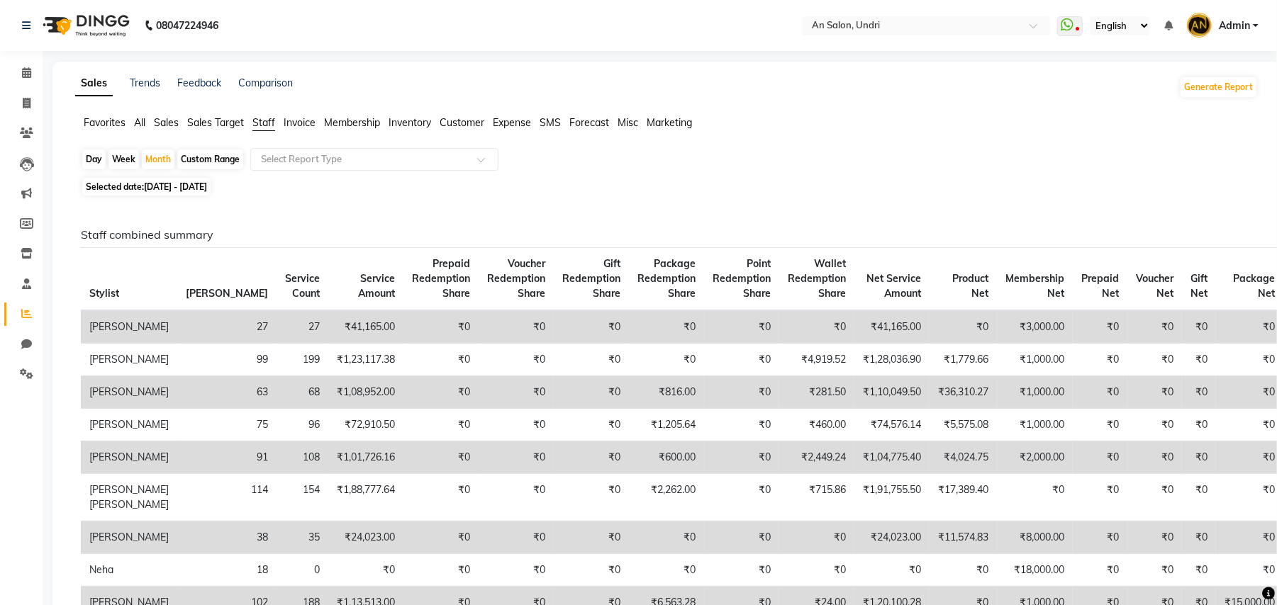
click at [162, 118] on span "Sales" at bounding box center [166, 122] width 25 height 13
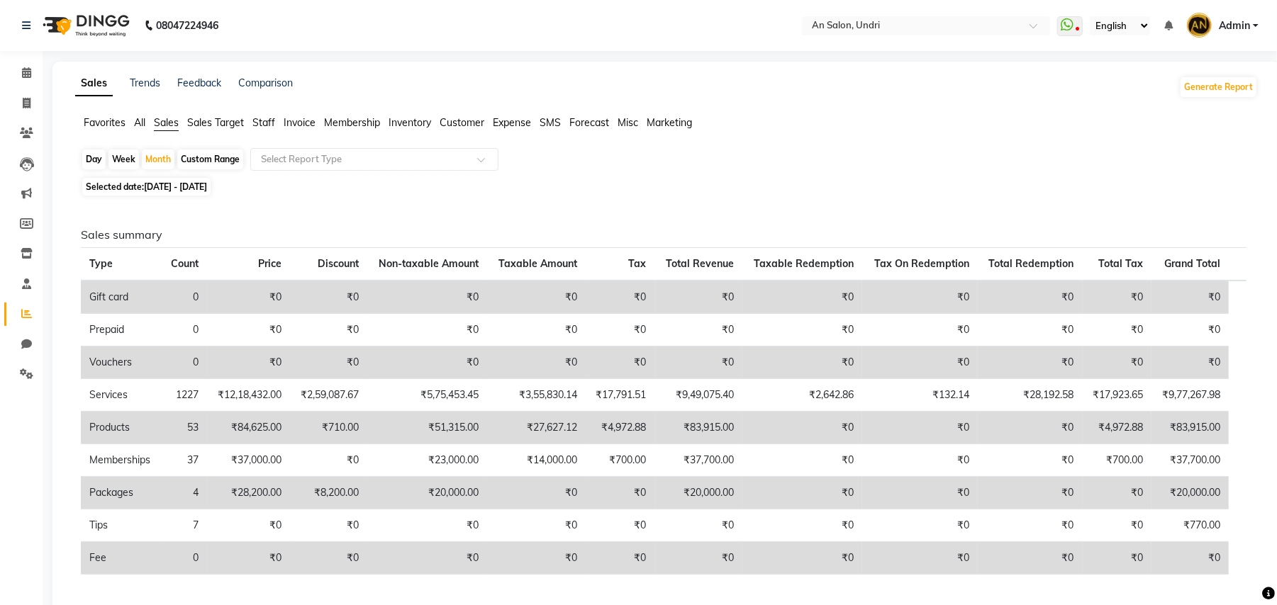
click at [262, 120] on span "Staff" at bounding box center [263, 122] width 23 height 13
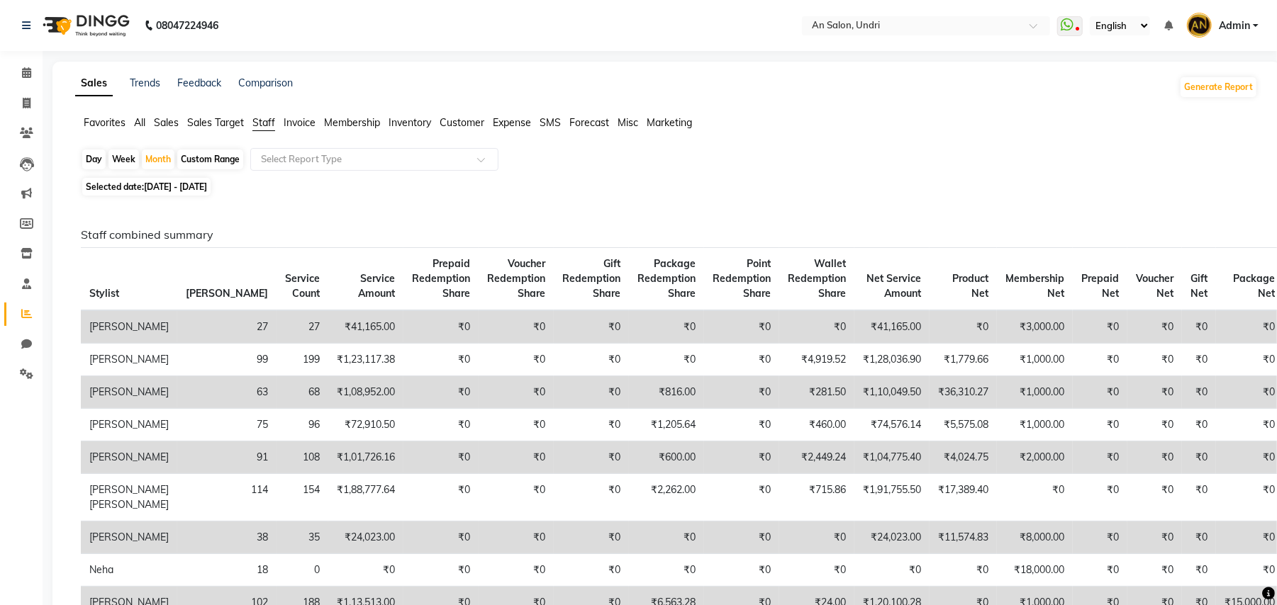
click at [224, 117] on span "Sales Target" at bounding box center [215, 122] width 57 height 13
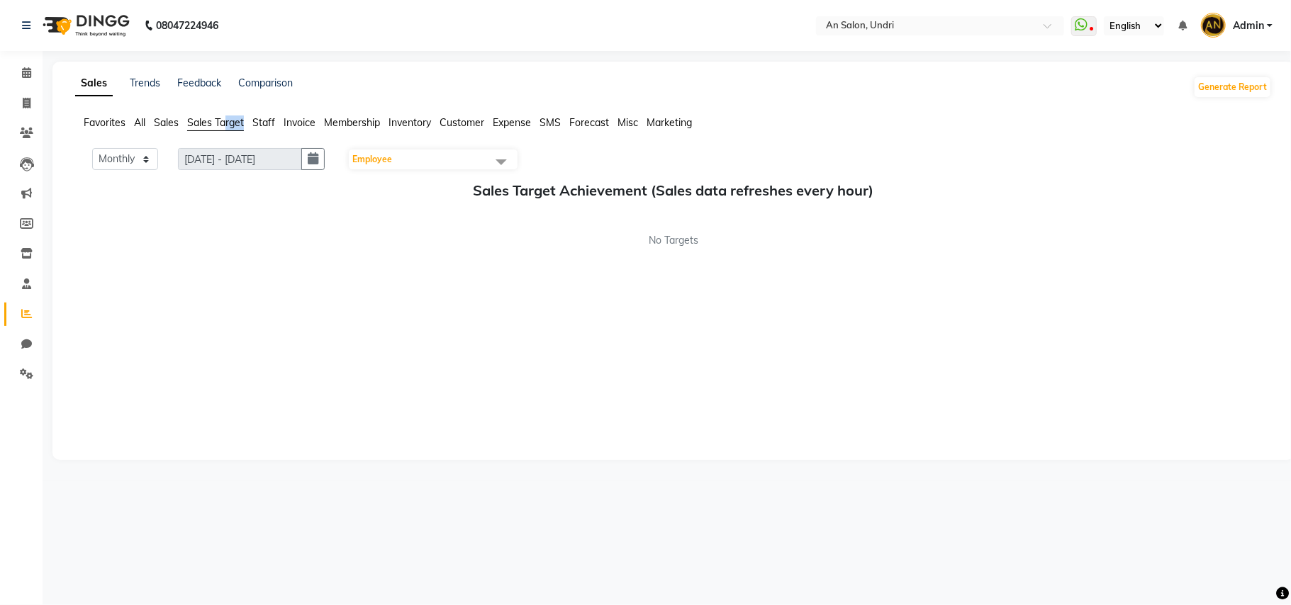
drag, startPoint x: 225, startPoint y: 117, endPoint x: 254, endPoint y: 113, distance: 29.3
click at [254, 113] on div "Sales Trends Feedback Comparison Generate Report Favorites All Sales Sales Targ…" at bounding box center [673, 261] width 1242 height 398
click at [272, 116] on span "Staff" at bounding box center [263, 122] width 23 height 13
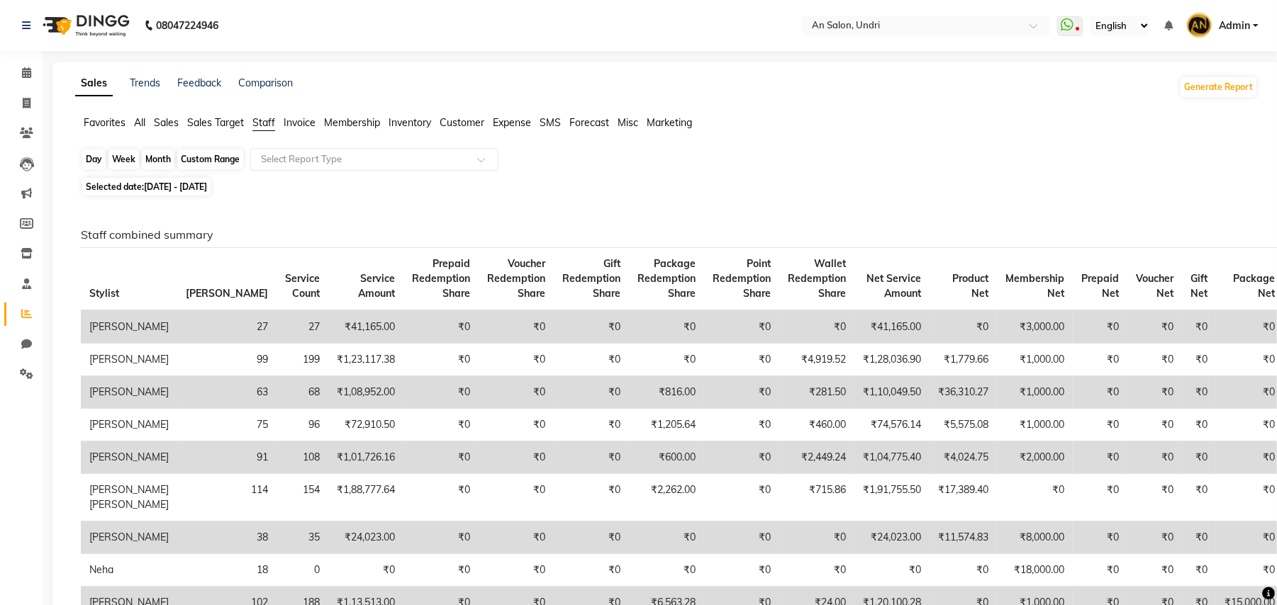
click at [162, 156] on div "Month" at bounding box center [158, 160] width 33 height 20
select select "9"
select select "2025"
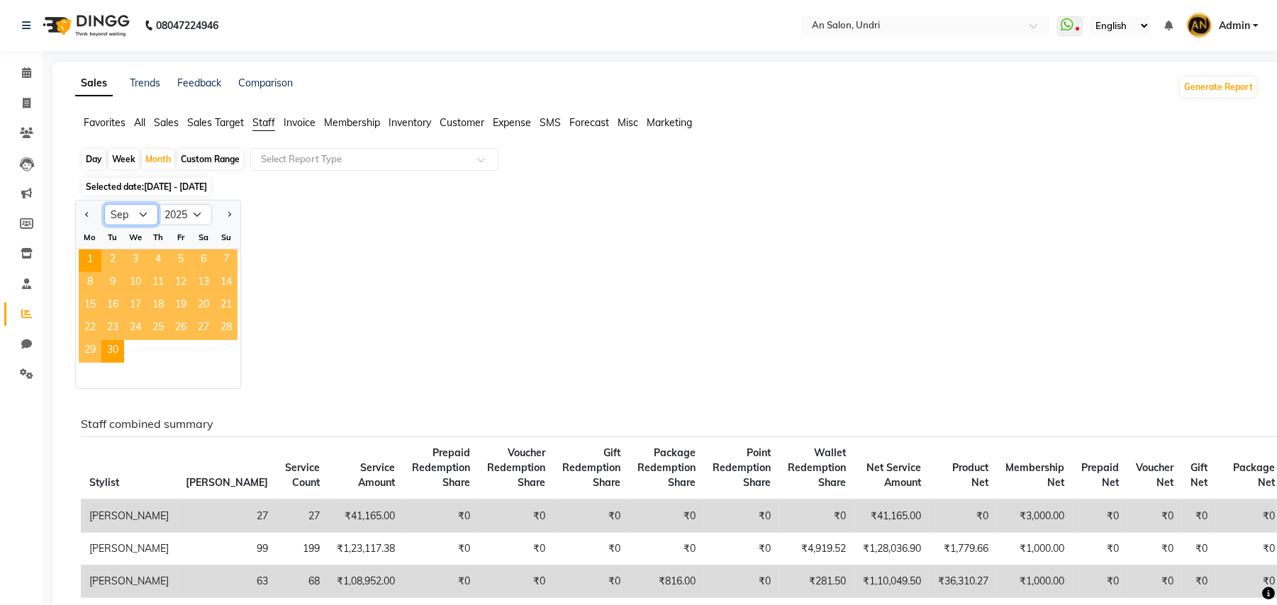
click at [145, 213] on select "Jan Feb Mar Apr May Jun Jul Aug Sep Oct Nov Dec" at bounding box center [131, 214] width 54 height 21
click at [104, 205] on select "Jan Feb Mar Apr May Jun Jul Aug Sep Oct Nov Dec" at bounding box center [131, 214] width 54 height 21
click at [142, 214] on select "Jan Feb Mar Apr May Jun Jul Aug Sep Oct Nov Dec" at bounding box center [131, 214] width 54 height 21
click at [104, 205] on select "Jan Feb Mar Apr May Jun Jul Aug Sep Oct Nov Dec" at bounding box center [131, 214] width 54 height 21
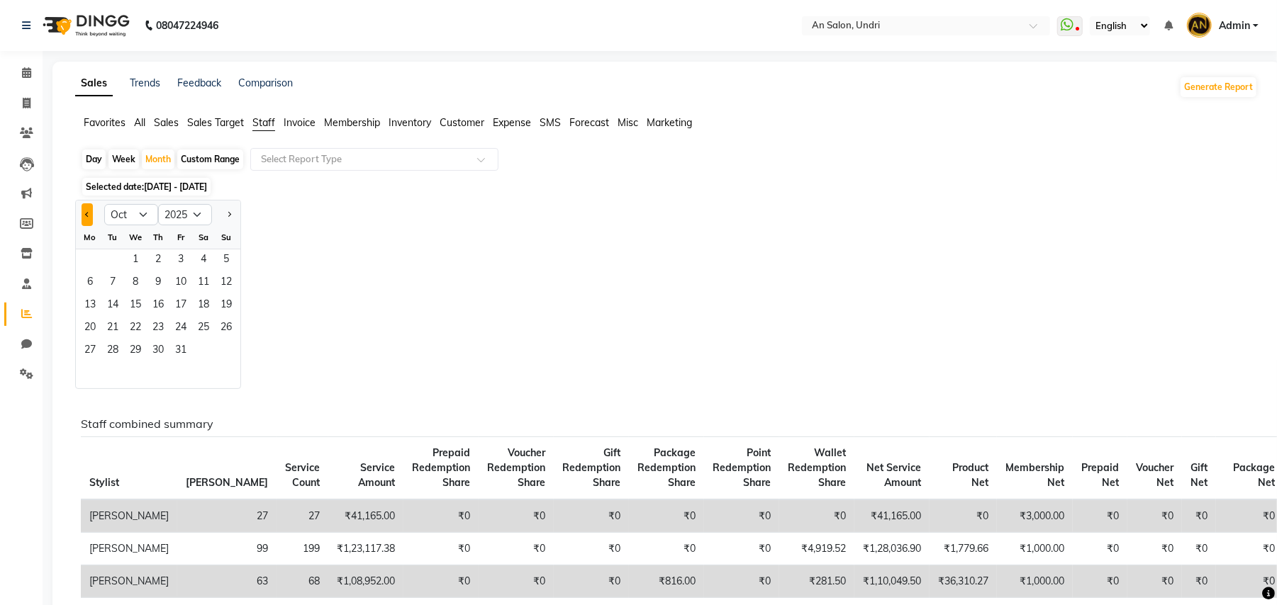
click at [85, 214] on span "Previous month" at bounding box center [87, 214] width 5 height 5
select select "9"
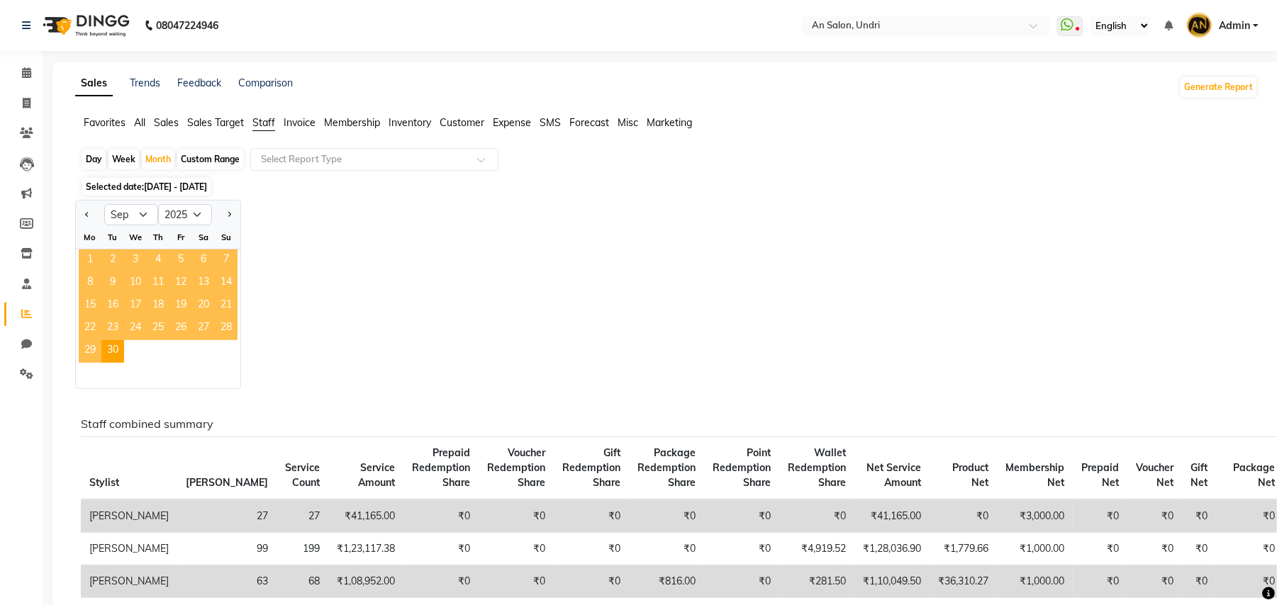
click at [91, 255] on span "1" at bounding box center [90, 261] width 23 height 23
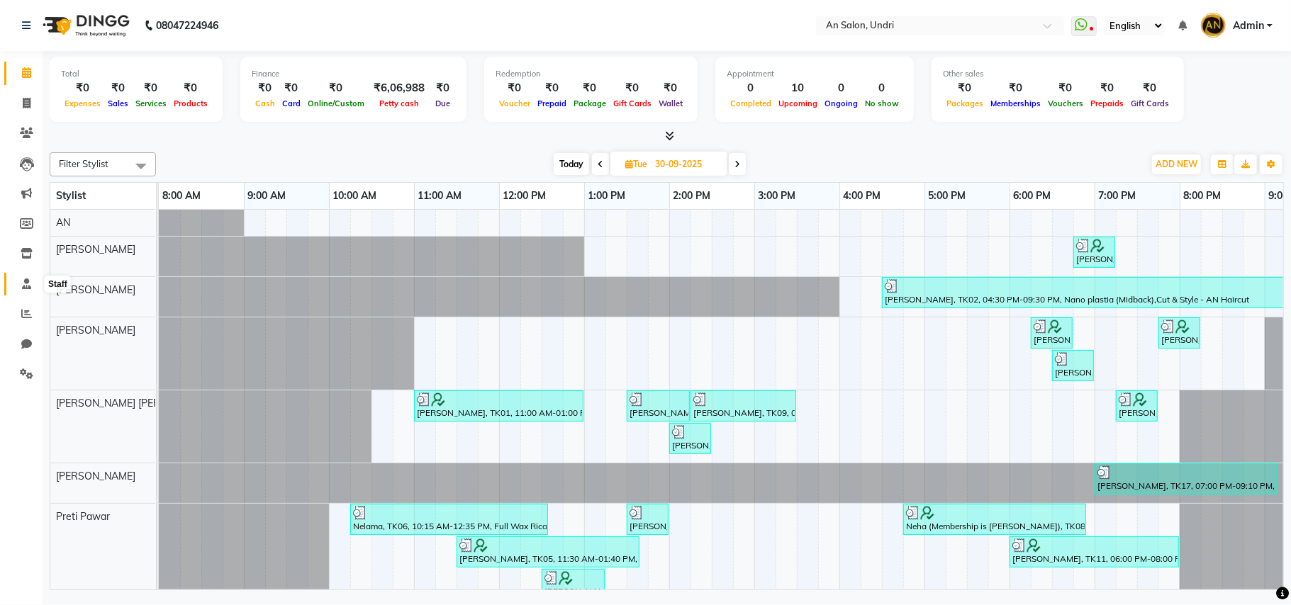
click at [22, 279] on icon at bounding box center [26, 284] width 9 height 11
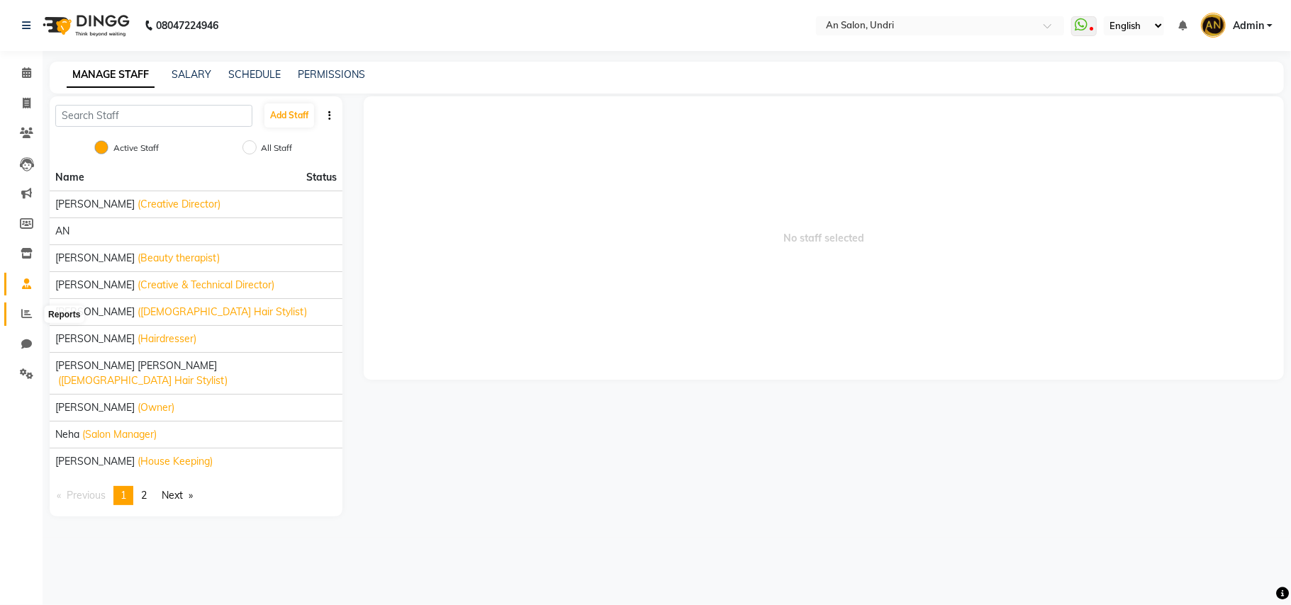
click at [18, 310] on span at bounding box center [26, 314] width 25 height 16
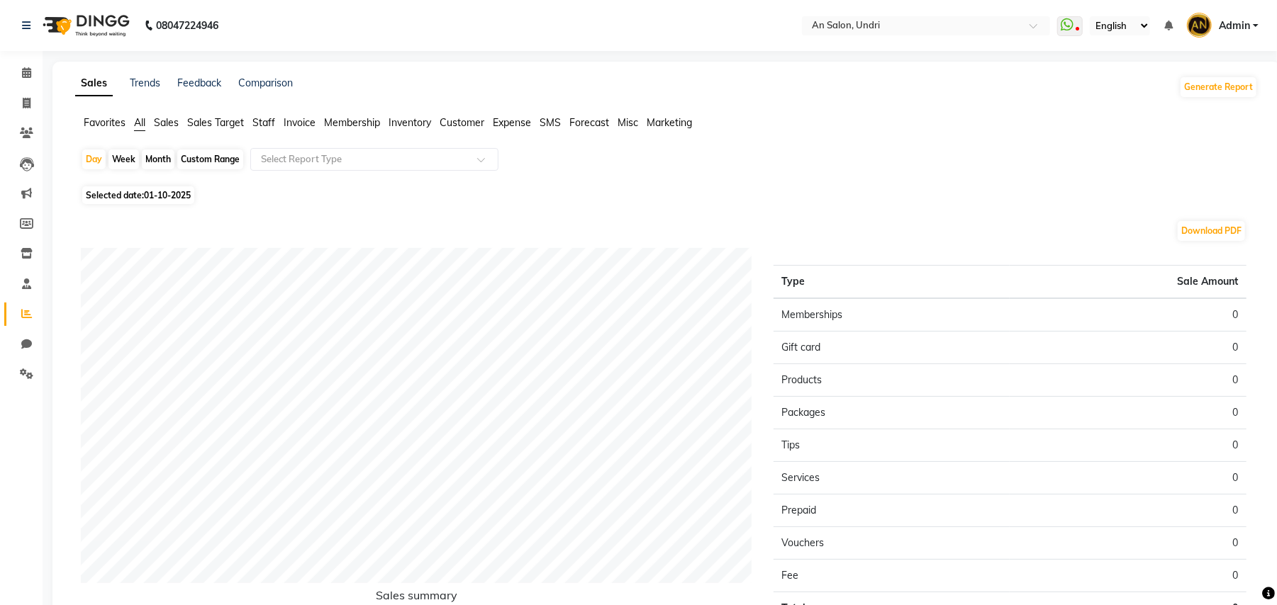
click at [261, 117] on span "Staff" at bounding box center [263, 122] width 23 height 13
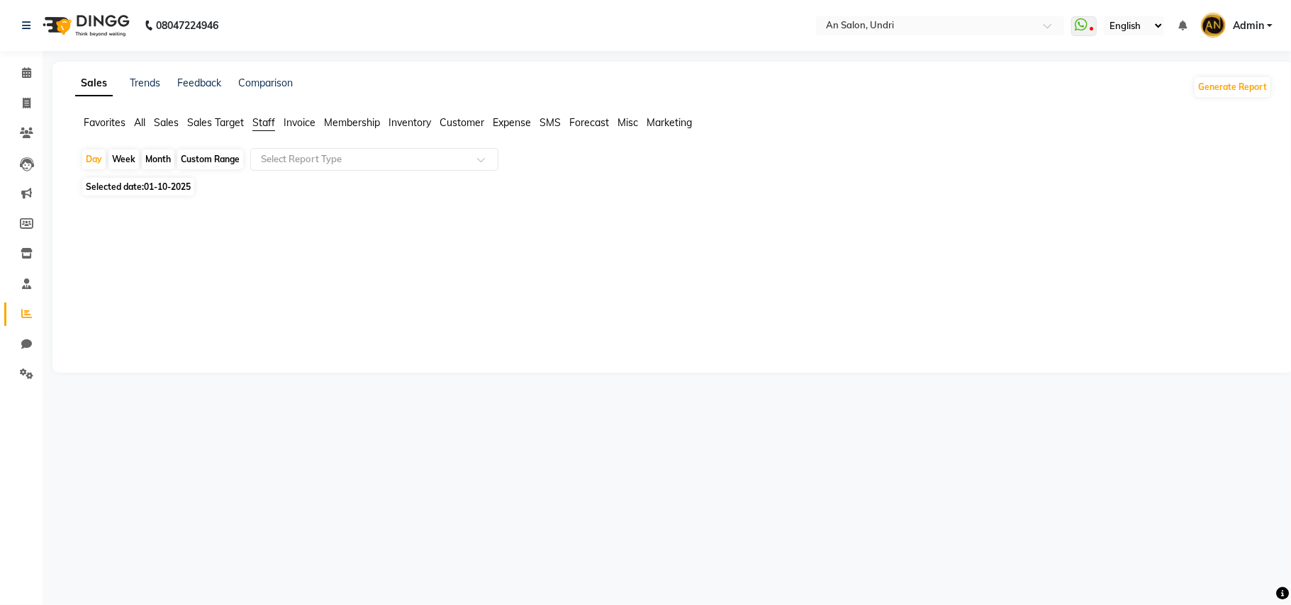
click at [157, 154] on div "Month" at bounding box center [158, 160] width 33 height 20
select select "10"
select select "2025"
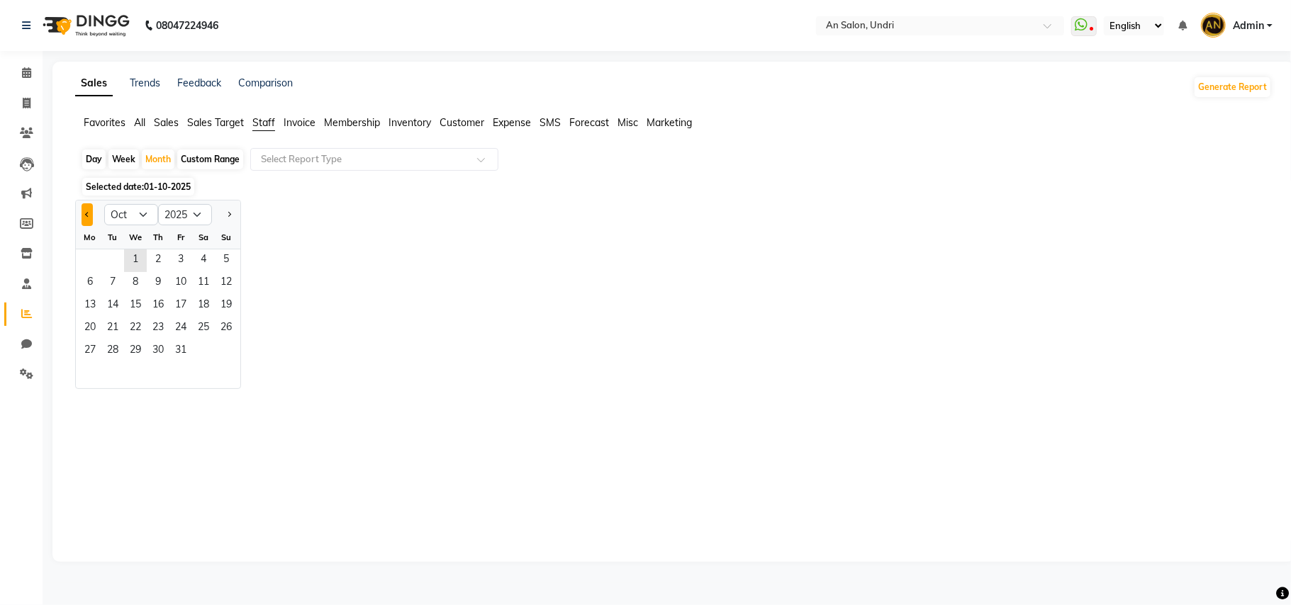
click at [86, 208] on button "Previous month" at bounding box center [87, 214] width 11 height 23
select select "9"
click at [85, 349] on span "29" at bounding box center [90, 351] width 23 height 23
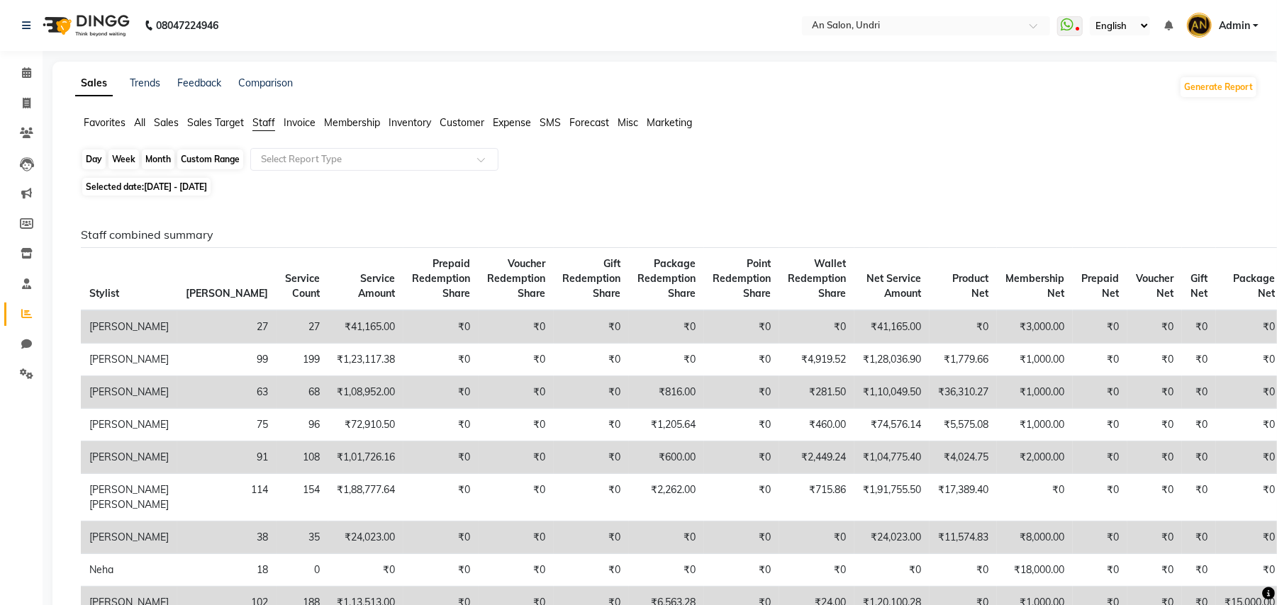
click at [148, 150] on div "Month" at bounding box center [158, 160] width 33 height 20
select select "9"
select select "2025"
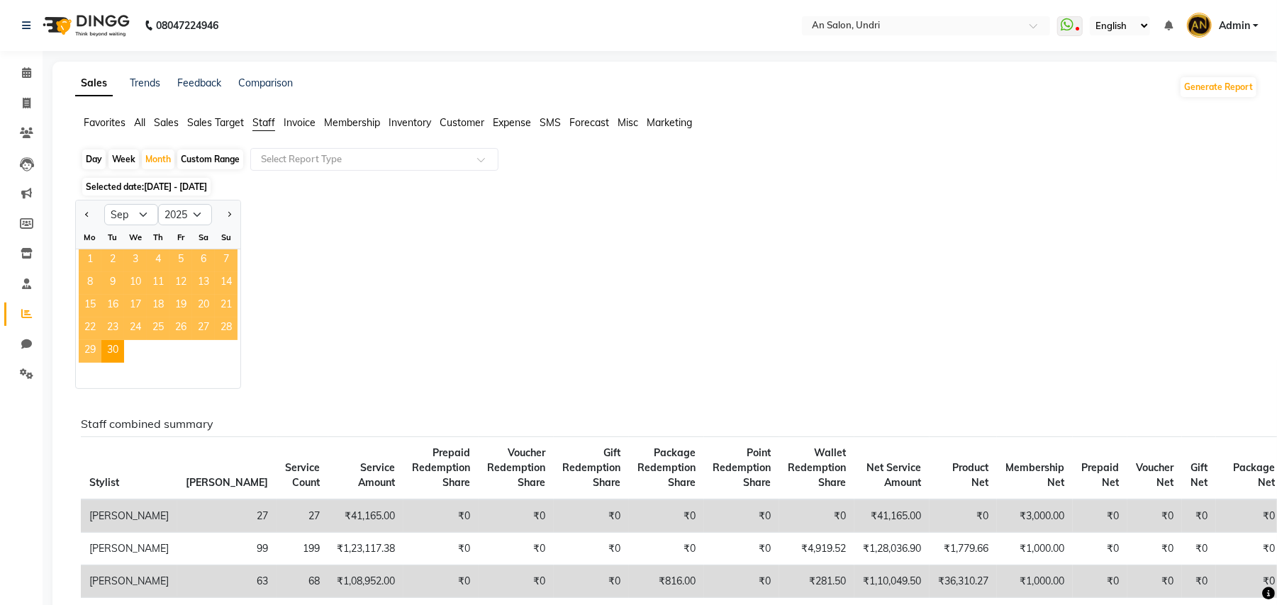
click at [85, 262] on span "1" at bounding box center [90, 261] width 23 height 23
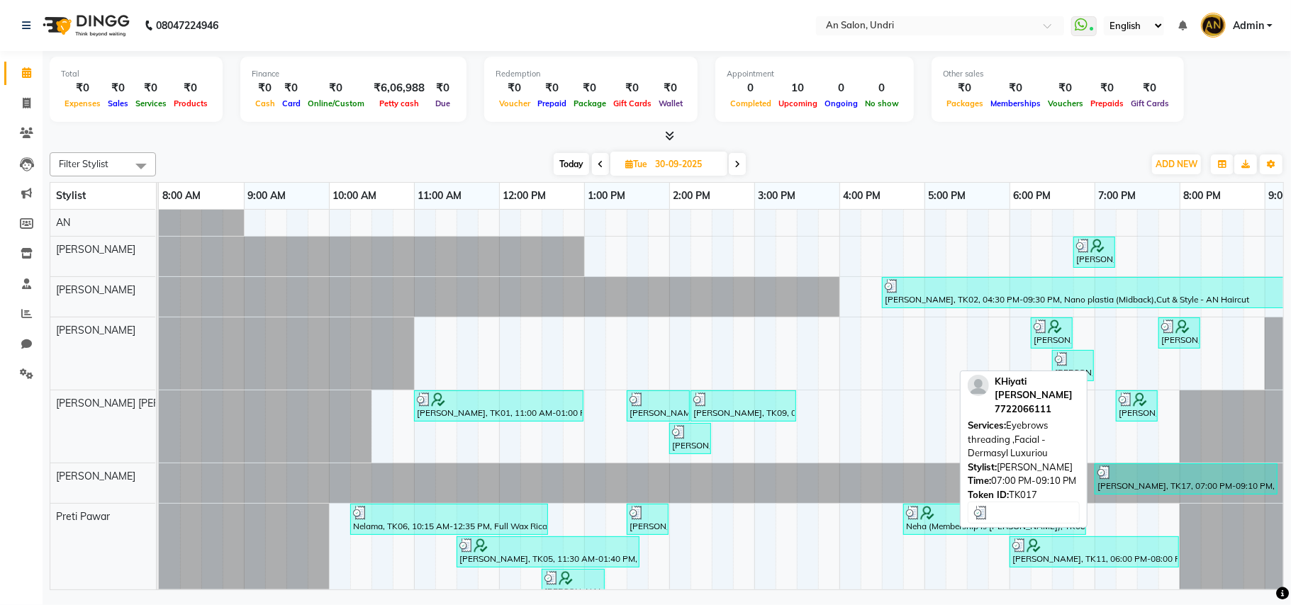
click at [1260, 493] on div "KHiyati Chandwani, TK17, 07:00 PM-09:10 PM, Eyebrows threading ,Facial - Dermas…" at bounding box center [1186, 479] width 180 height 27
select select "3"
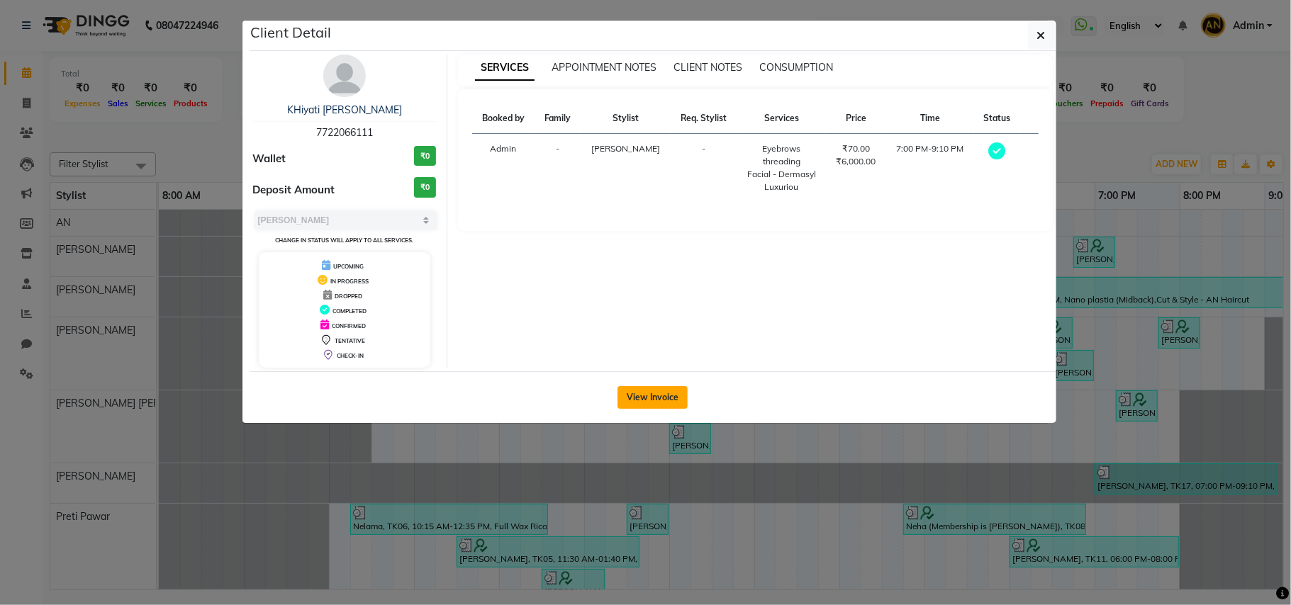
click at [656, 400] on button "View Invoice" at bounding box center [652, 397] width 70 height 23
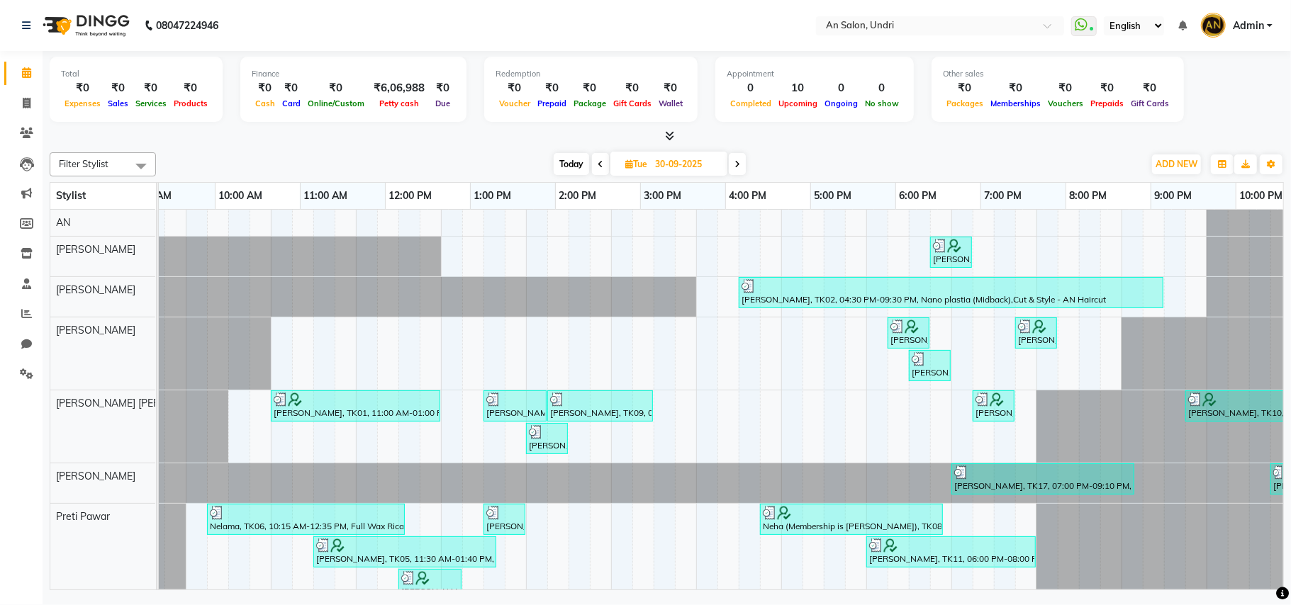
scroll to position [0, 143]
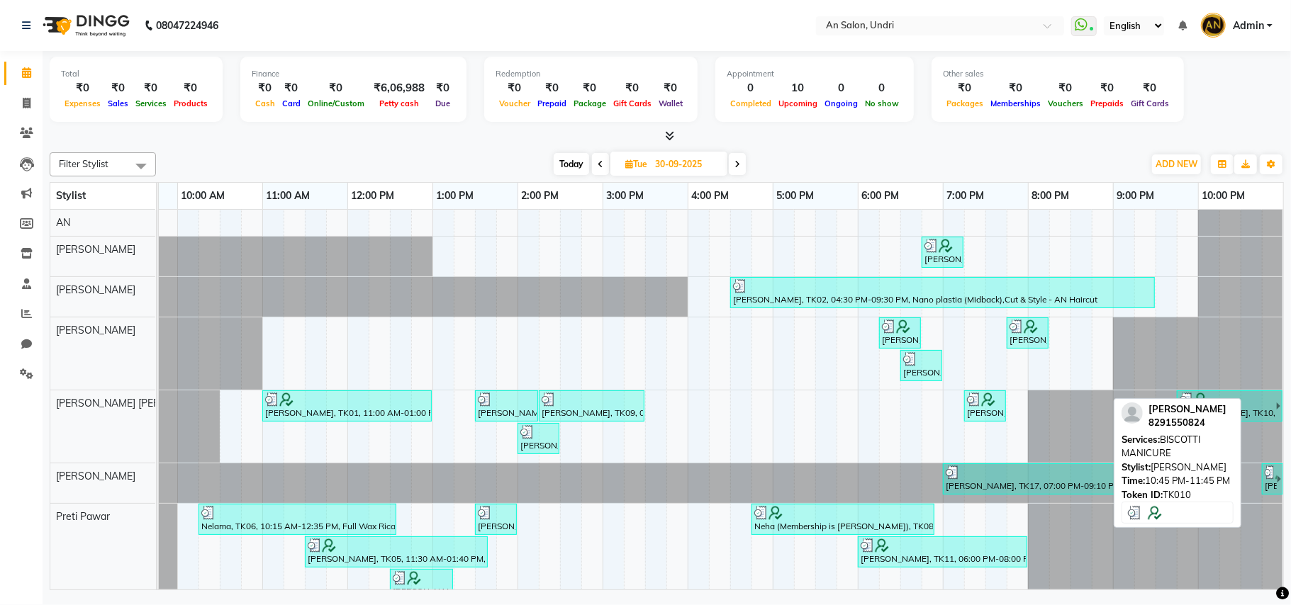
click at [1265, 480] on img at bounding box center [1270, 473] width 11 height 14
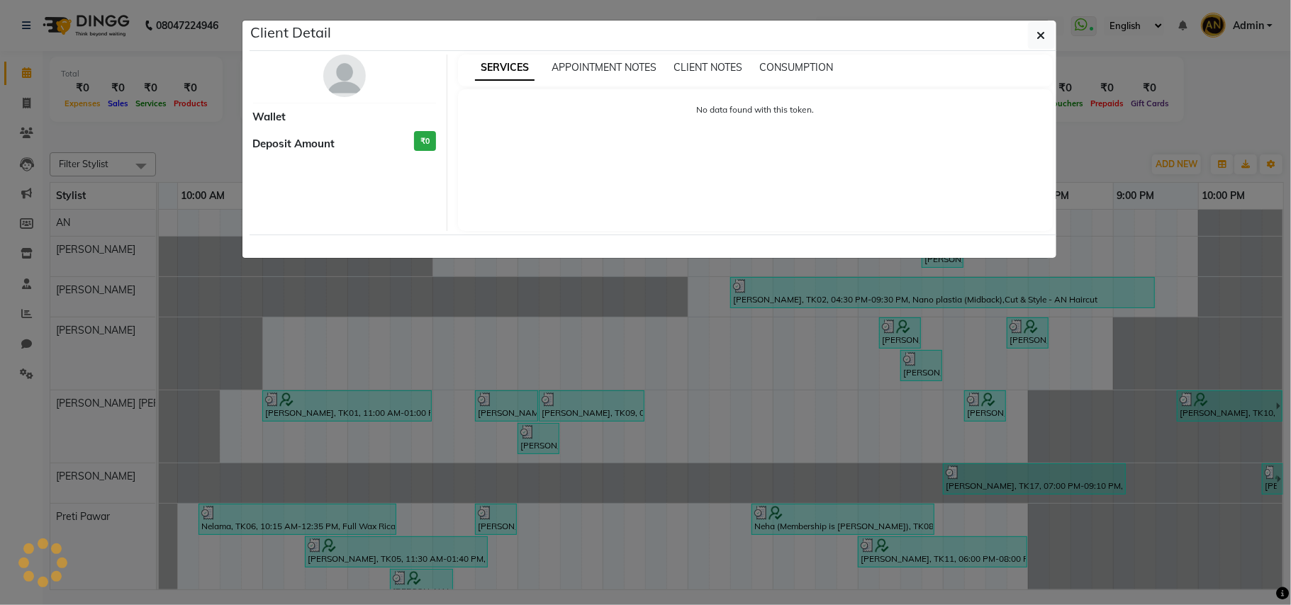
select select "3"
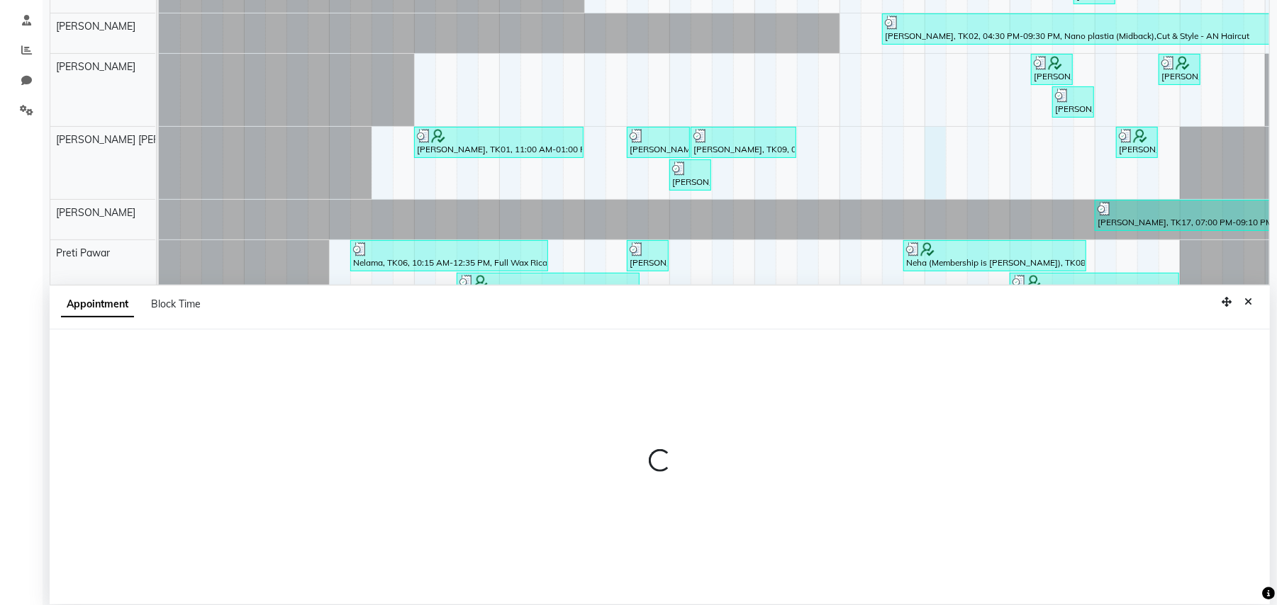
select select "55235"
select select "tentative"
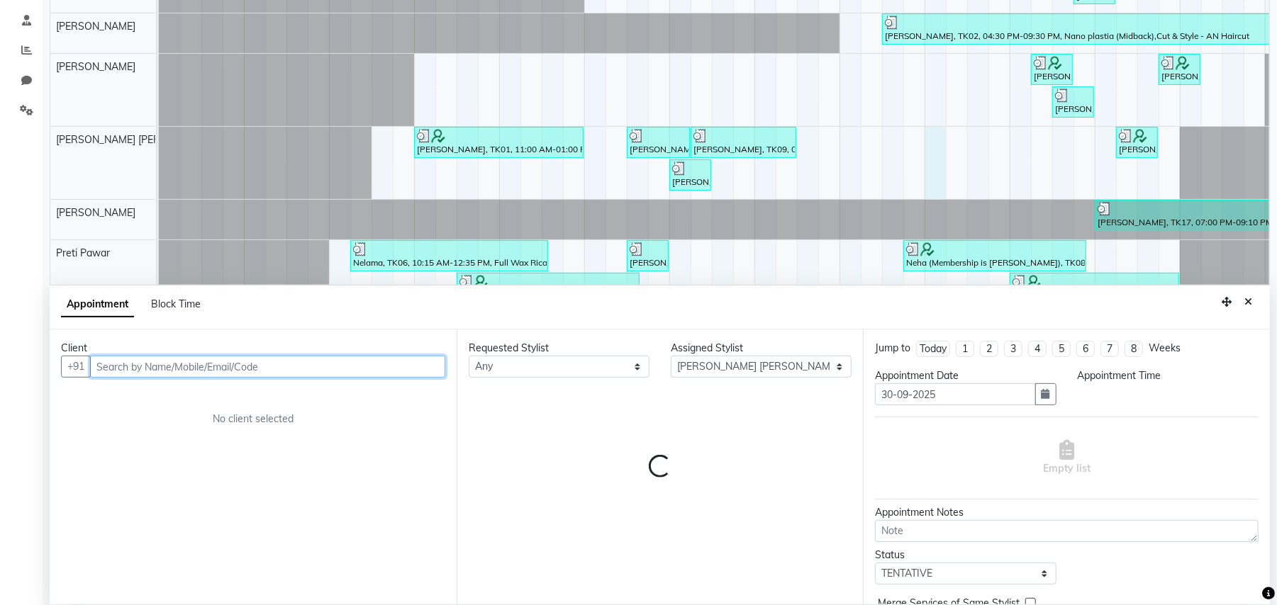
scroll to position [267, 0]
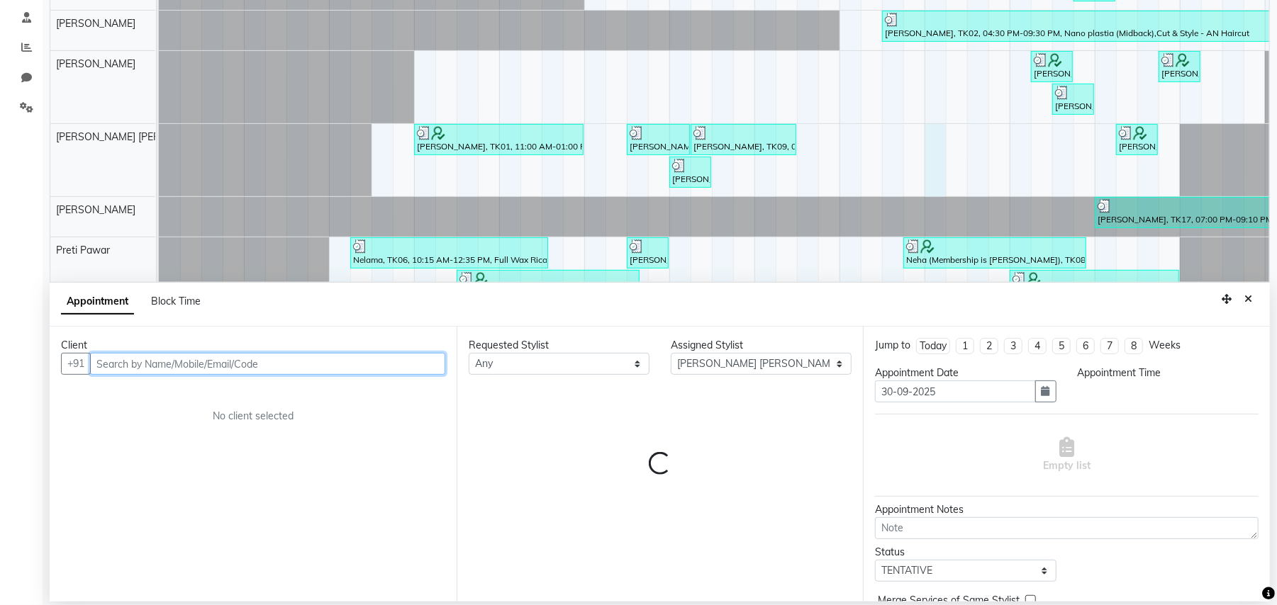
select select "1020"
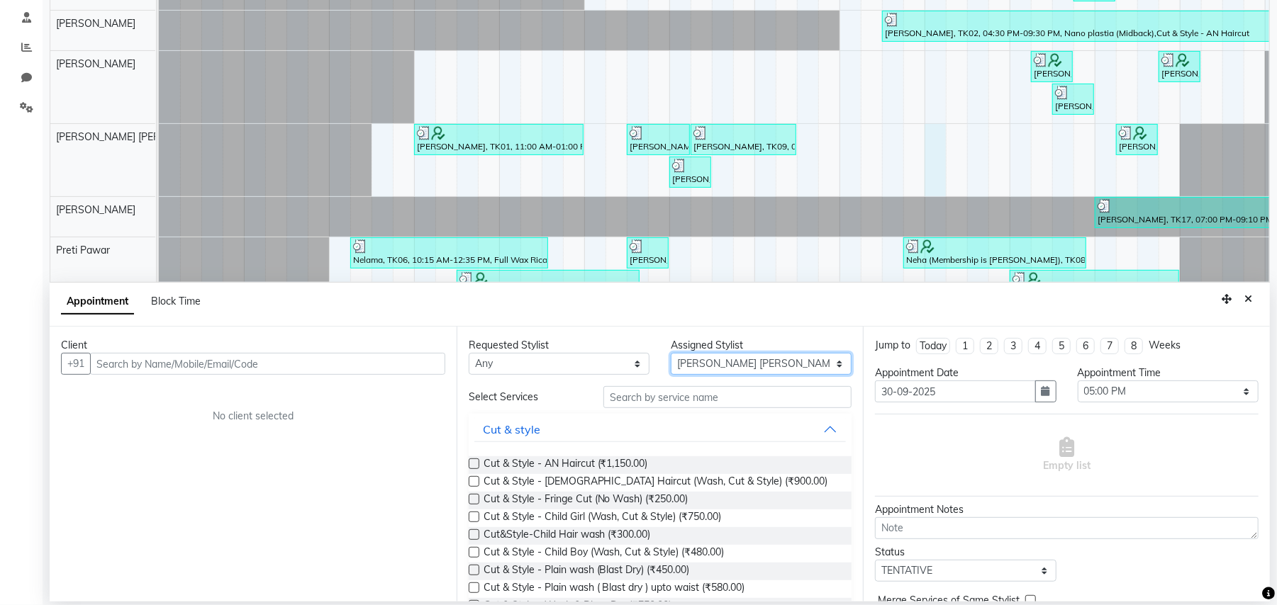
click at [826, 363] on select "Select ADESH KAMBLE AN Anita Rai Anthony Aslam Shaikh Janhavi Jambhulkar Naeem …" at bounding box center [761, 364] width 181 height 22
select select "65269"
click at [671, 354] on select "Select ADESH KAMBLE AN Anita Rai Anthony Aslam Shaikh Janhavi Jambhulkar Naeem …" at bounding box center [761, 364] width 181 height 22
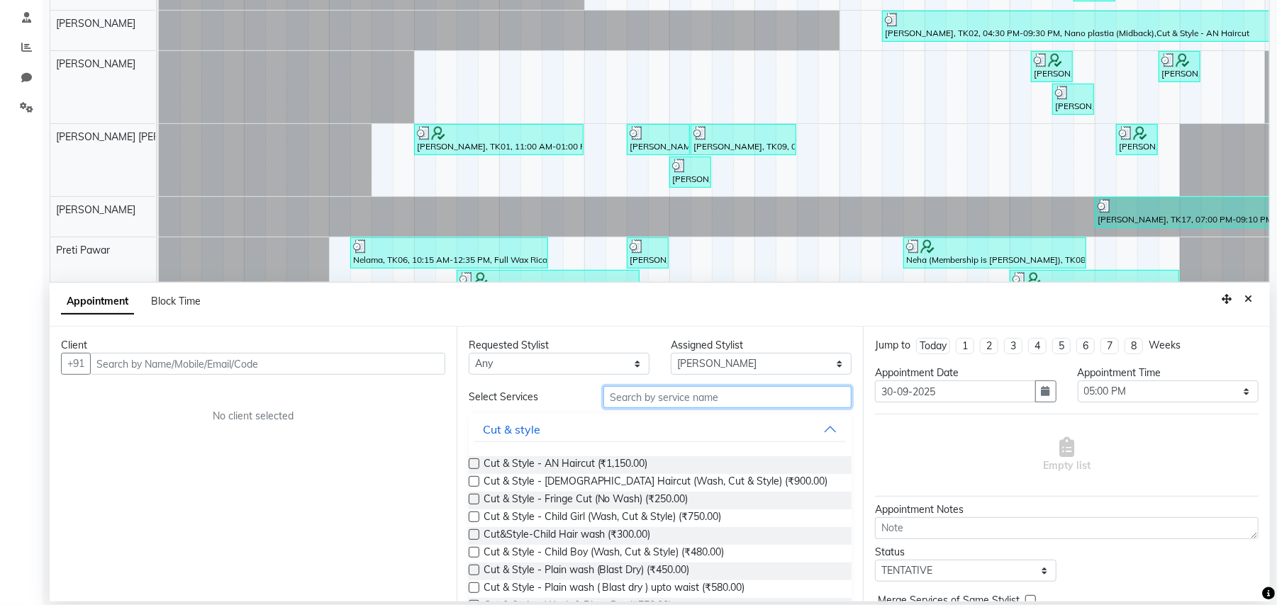
click at [690, 401] on input "text" at bounding box center [727, 397] width 248 height 22
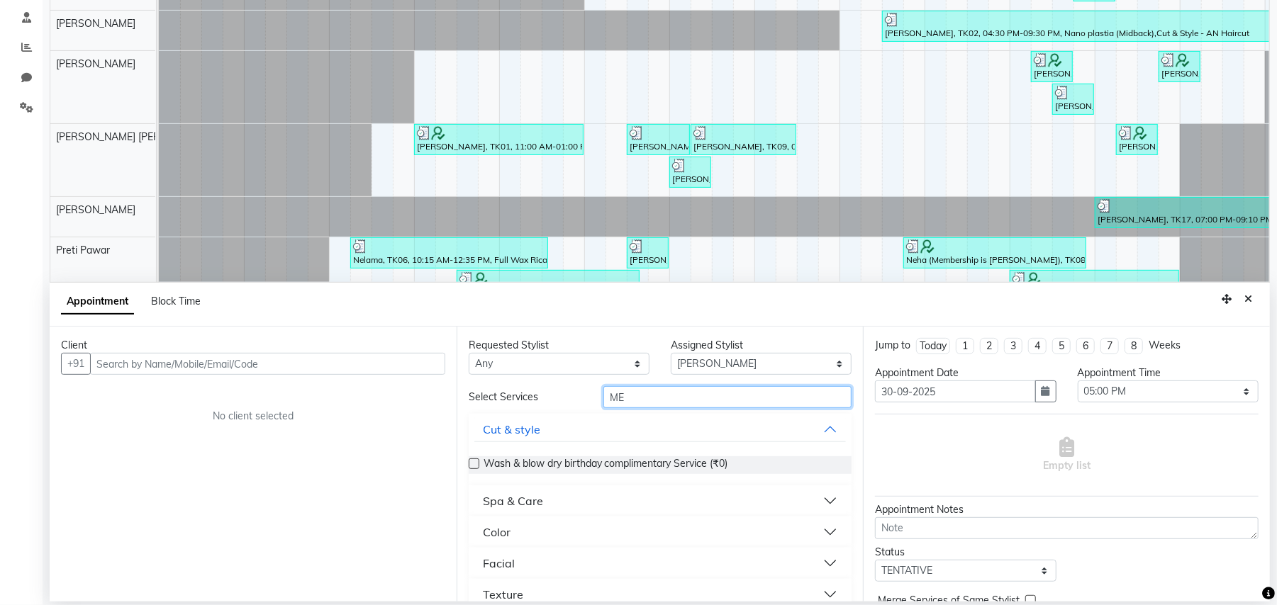
type input "M"
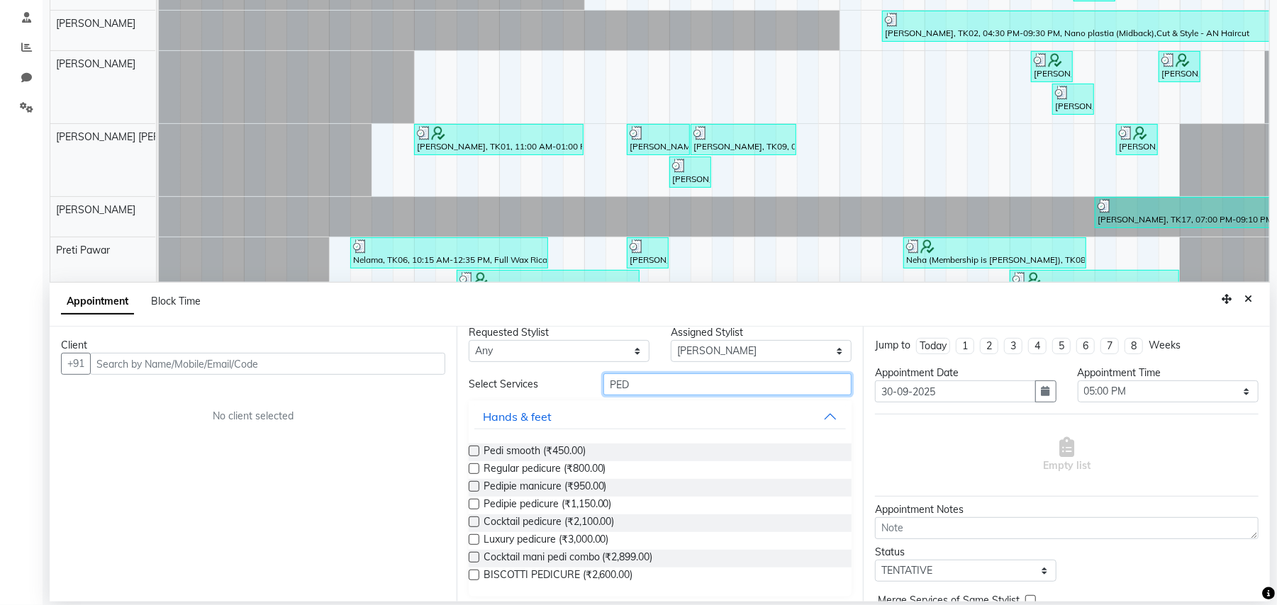
scroll to position [18, 0]
click at [630, 377] on input "PED" at bounding box center [727, 379] width 248 height 22
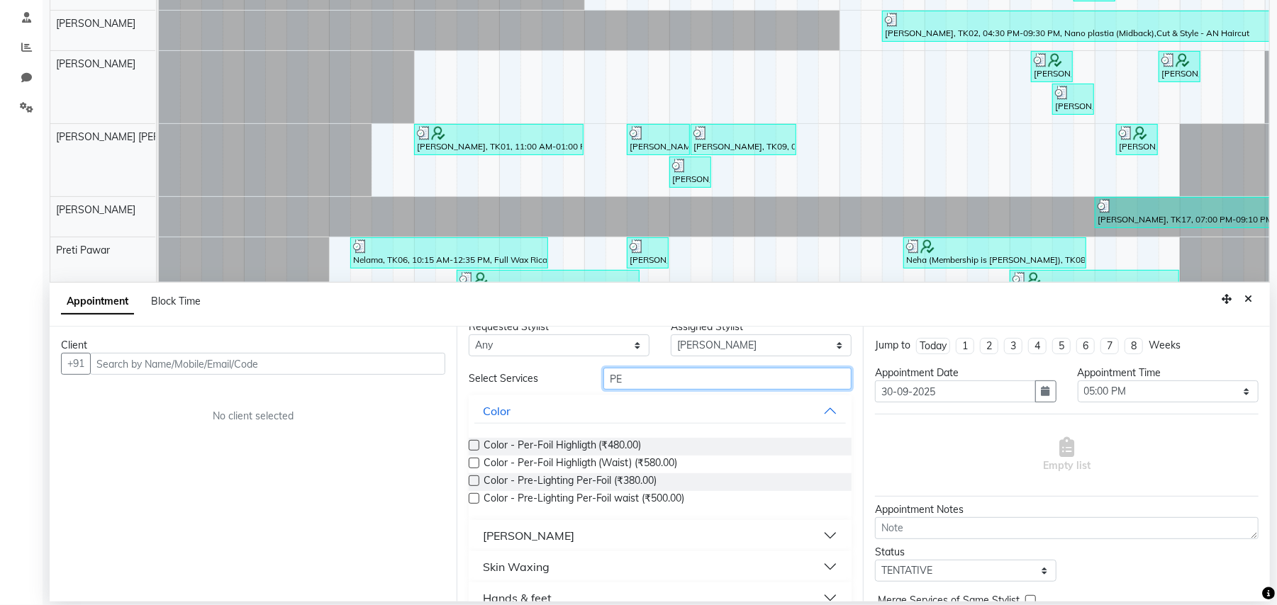
type input "P"
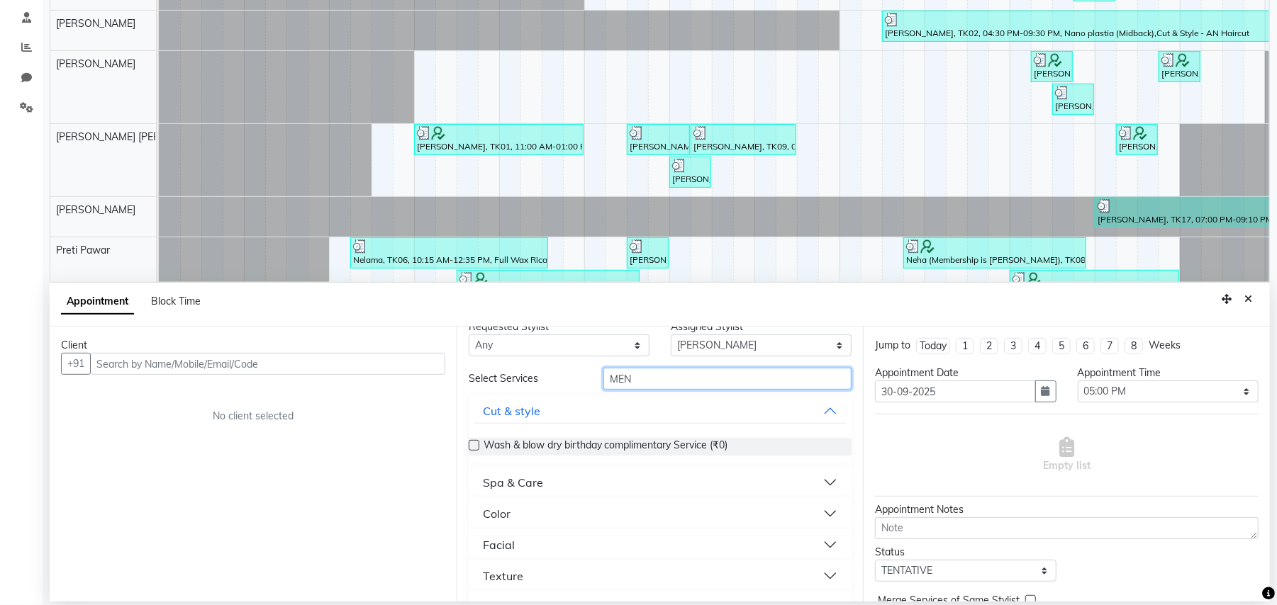
scroll to position [0, 0]
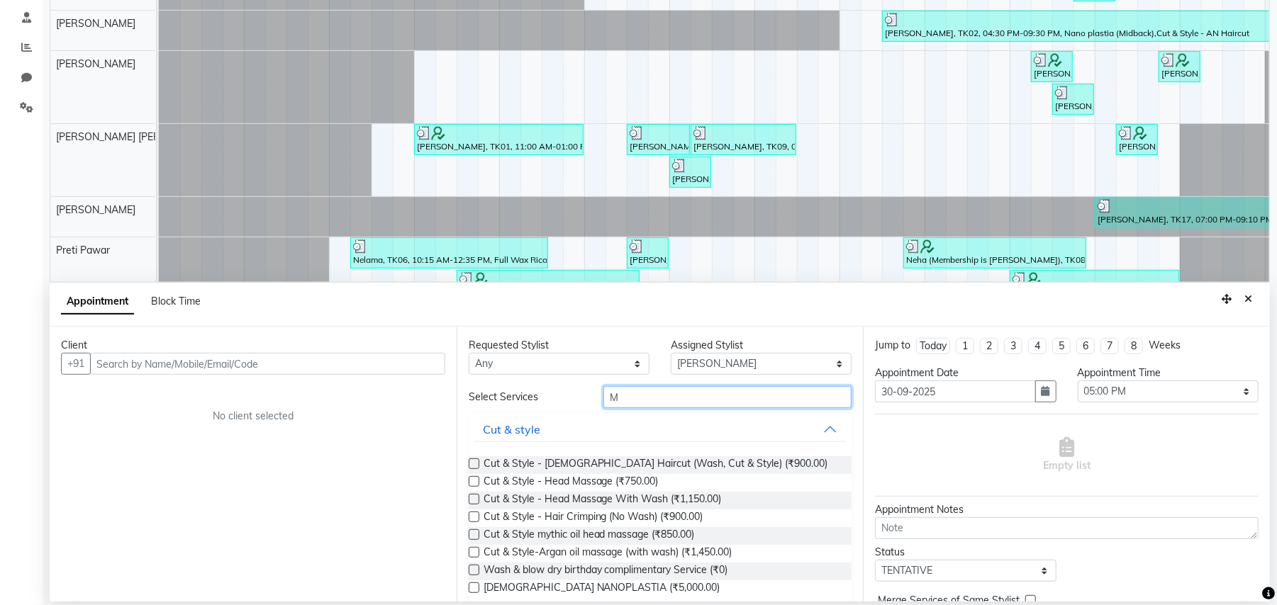
type input "M"
click at [663, 397] on input "M" at bounding box center [727, 397] width 248 height 22
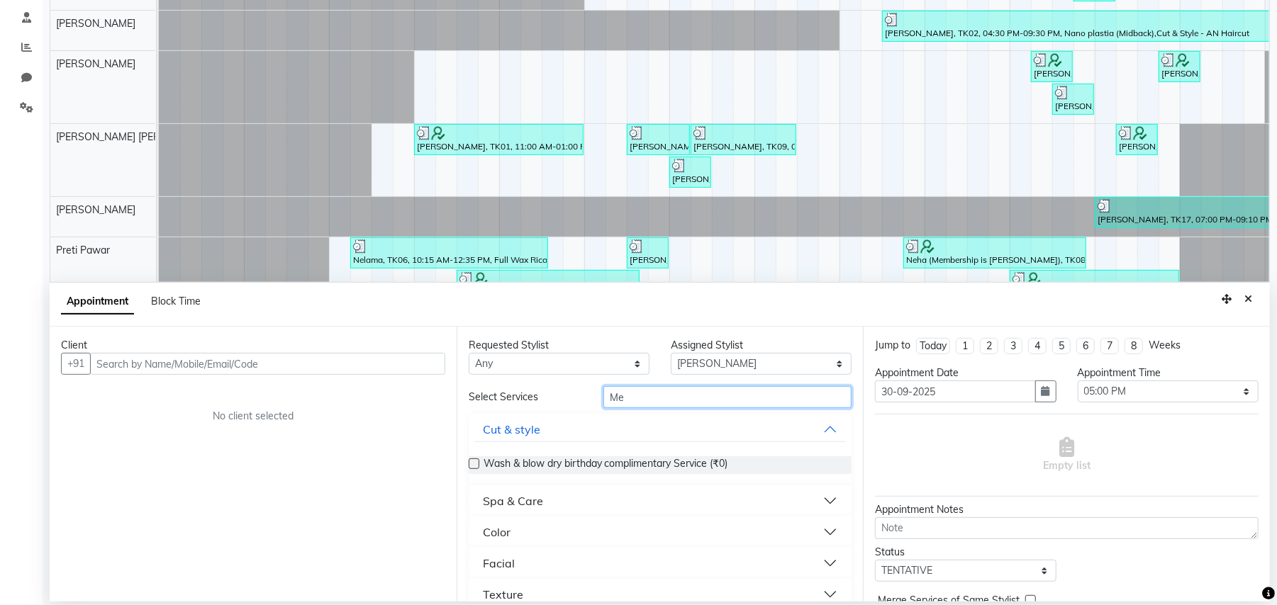
type input "M"
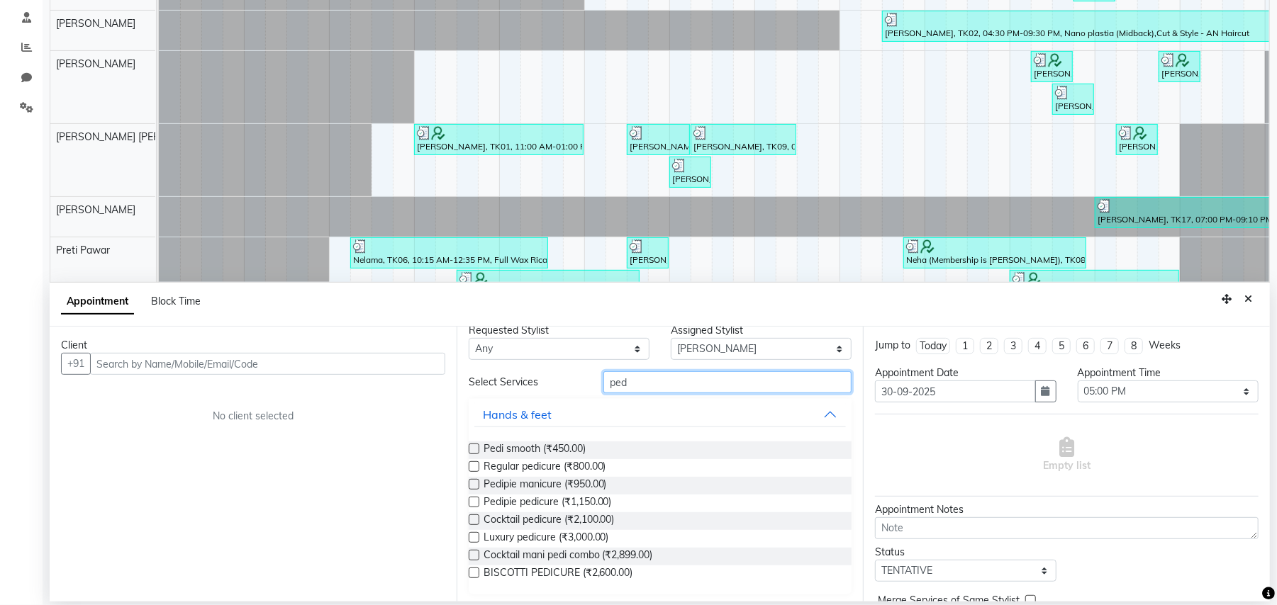
scroll to position [18, 0]
type input "ped"
click at [1253, 296] on button "Close" at bounding box center [1248, 299] width 21 height 22
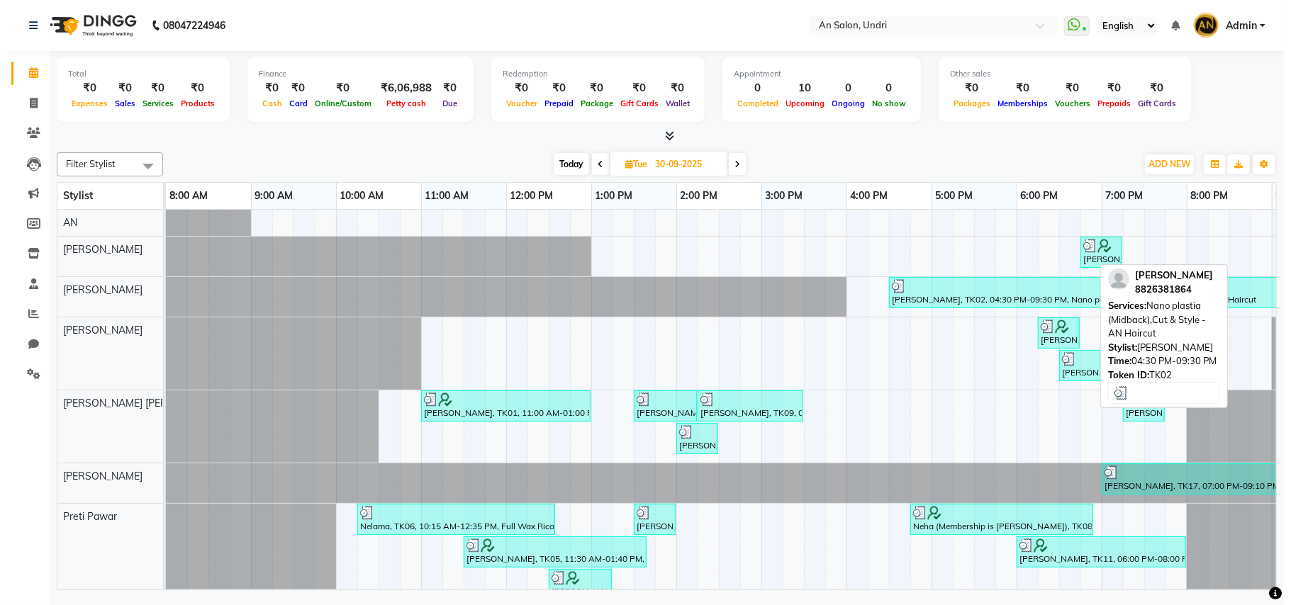
scroll to position [0, 0]
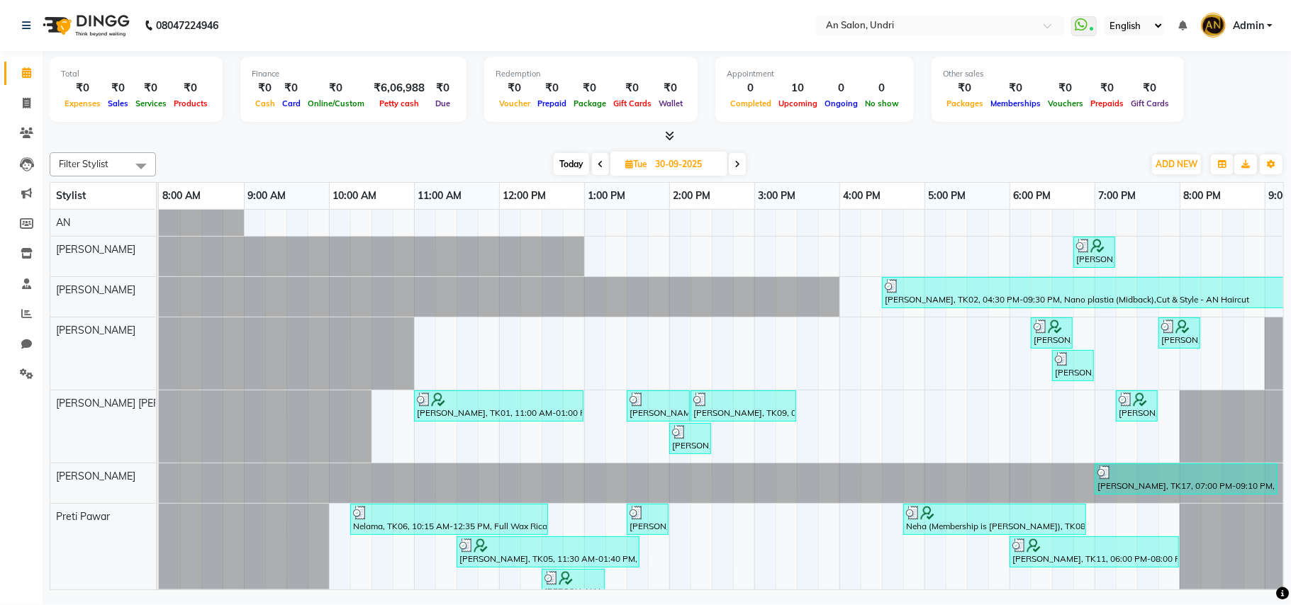
click at [735, 166] on icon at bounding box center [737, 164] width 6 height 9
type input "01-10-2025"
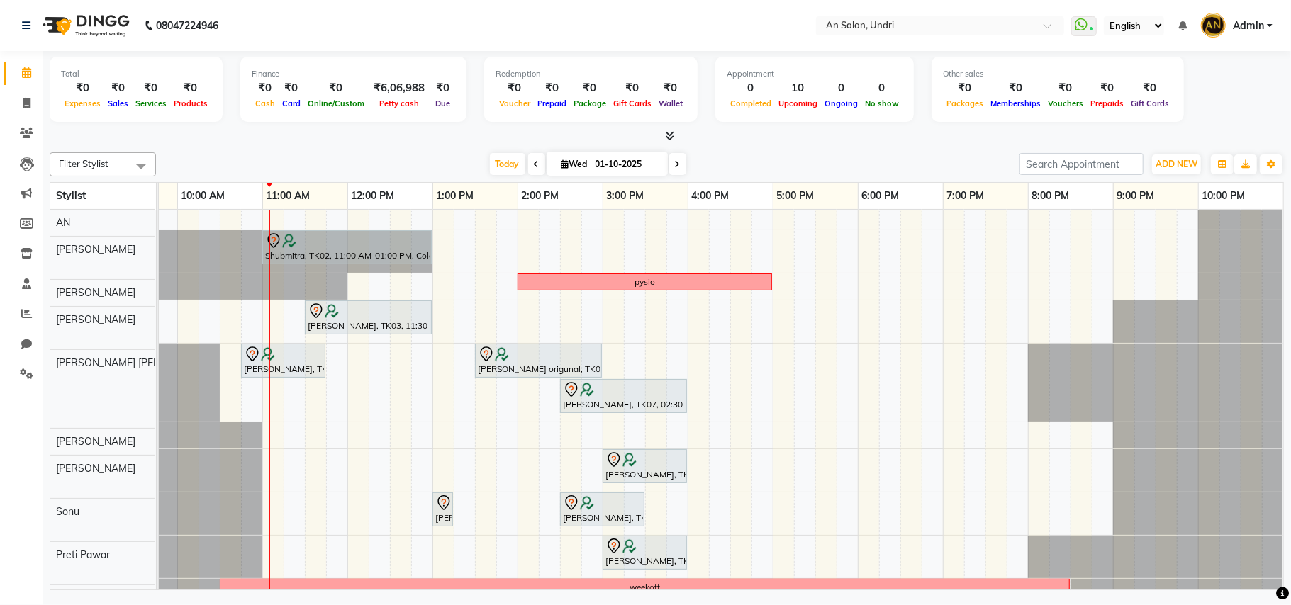
scroll to position [0, 152]
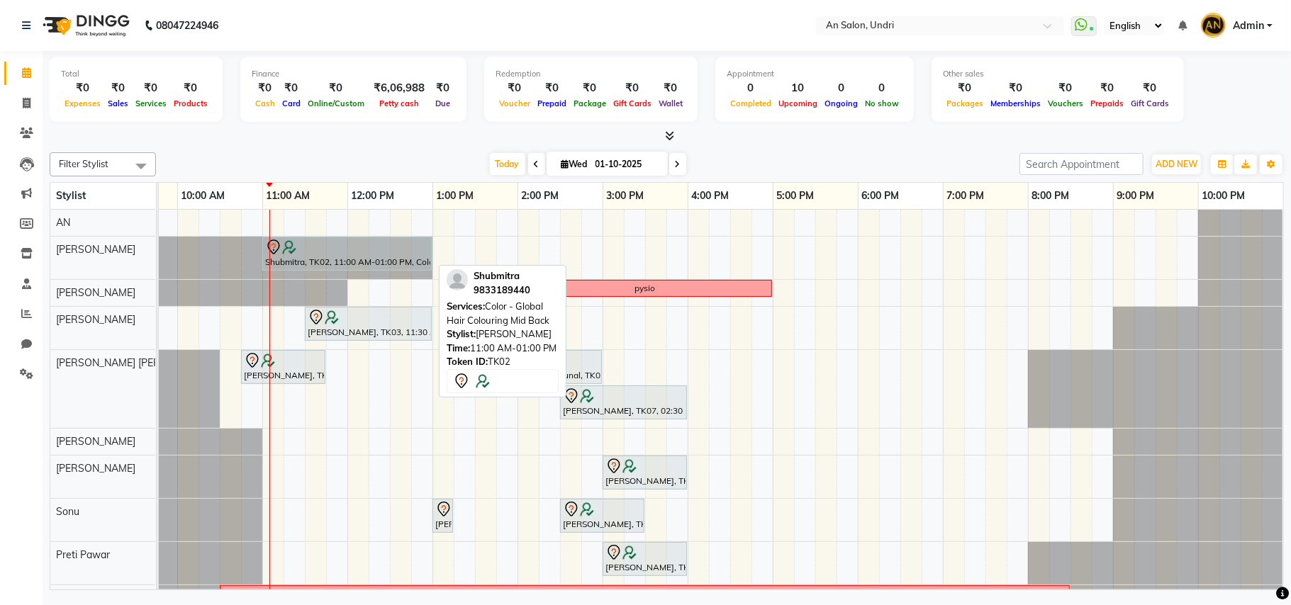
click at [379, 248] on div at bounding box center [347, 247] width 164 height 17
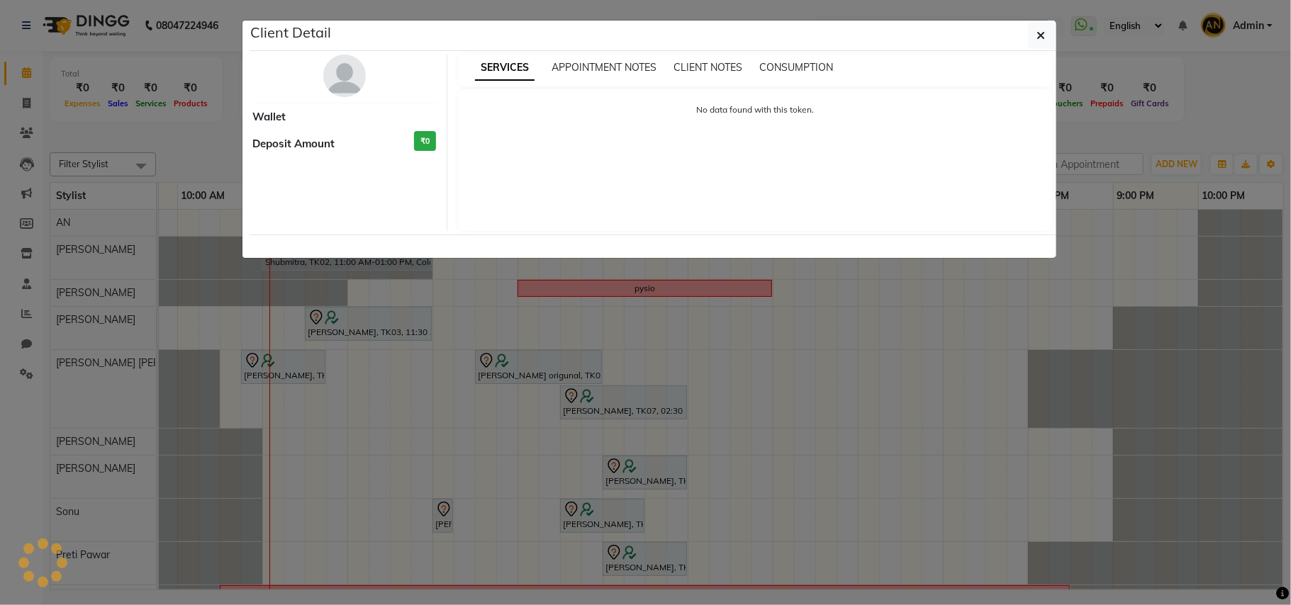
select select "7"
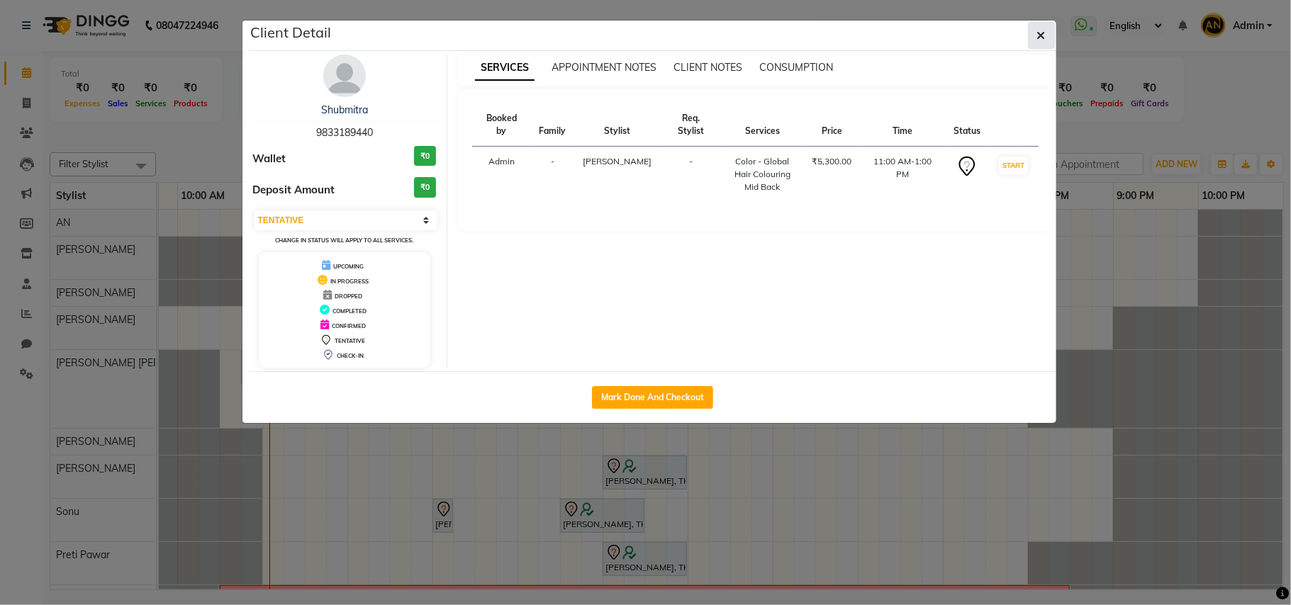
click at [1041, 23] on button "button" at bounding box center [1041, 35] width 27 height 27
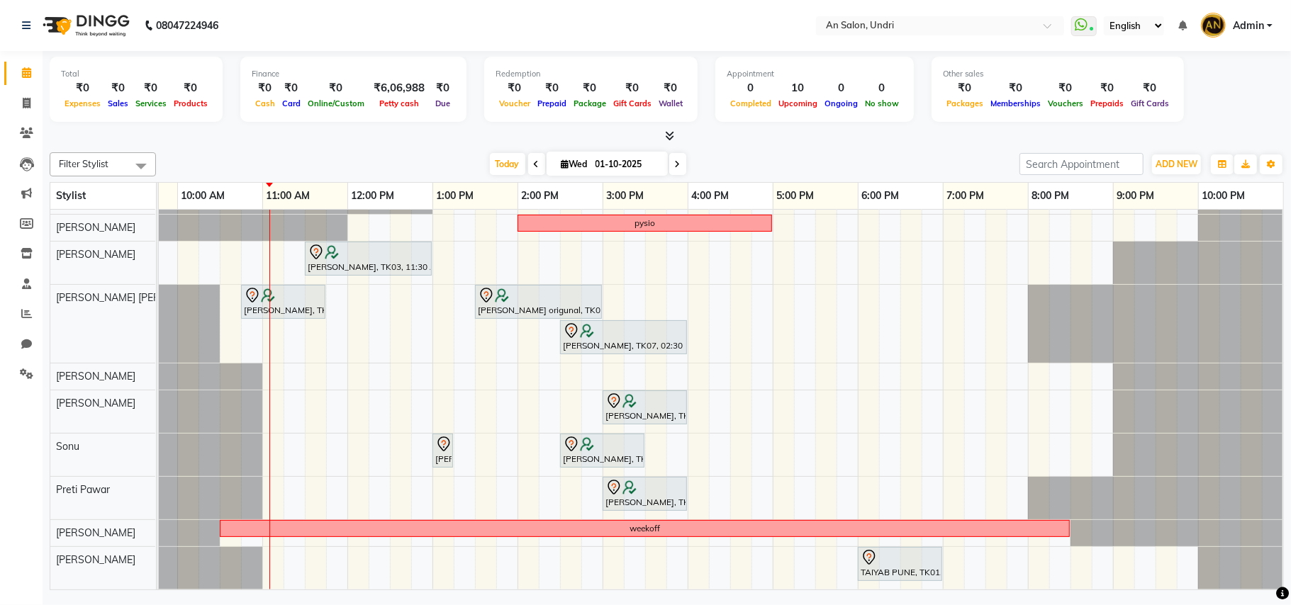
scroll to position [0, 0]
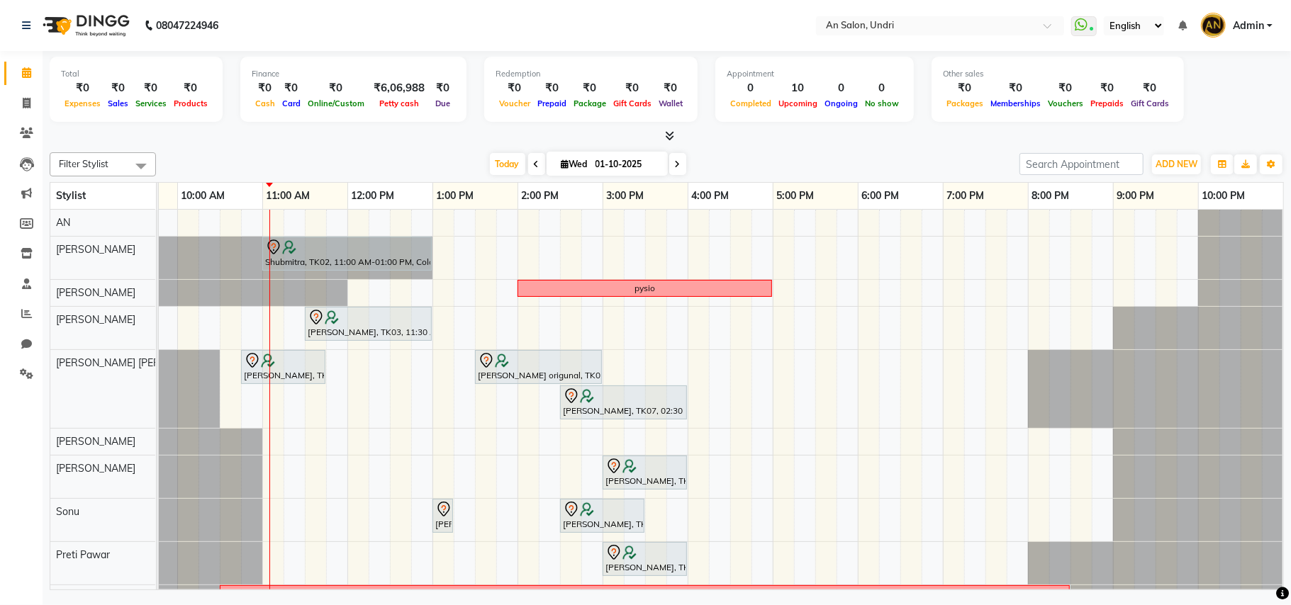
click at [675, 163] on icon at bounding box center [678, 164] width 6 height 9
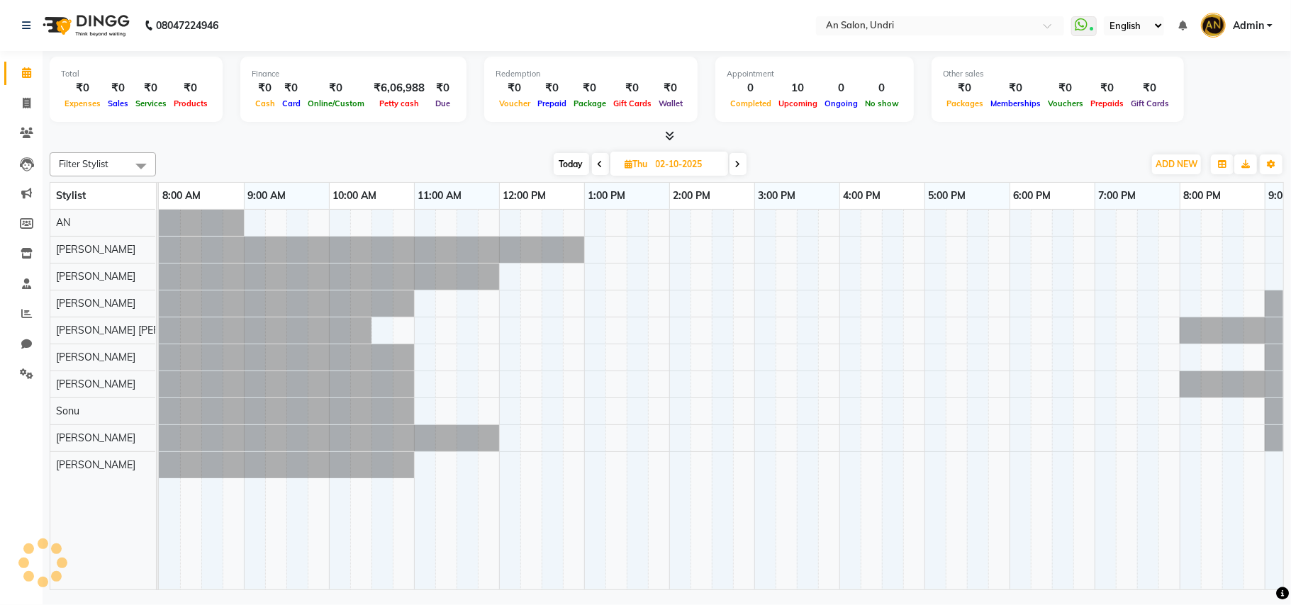
scroll to position [0, 152]
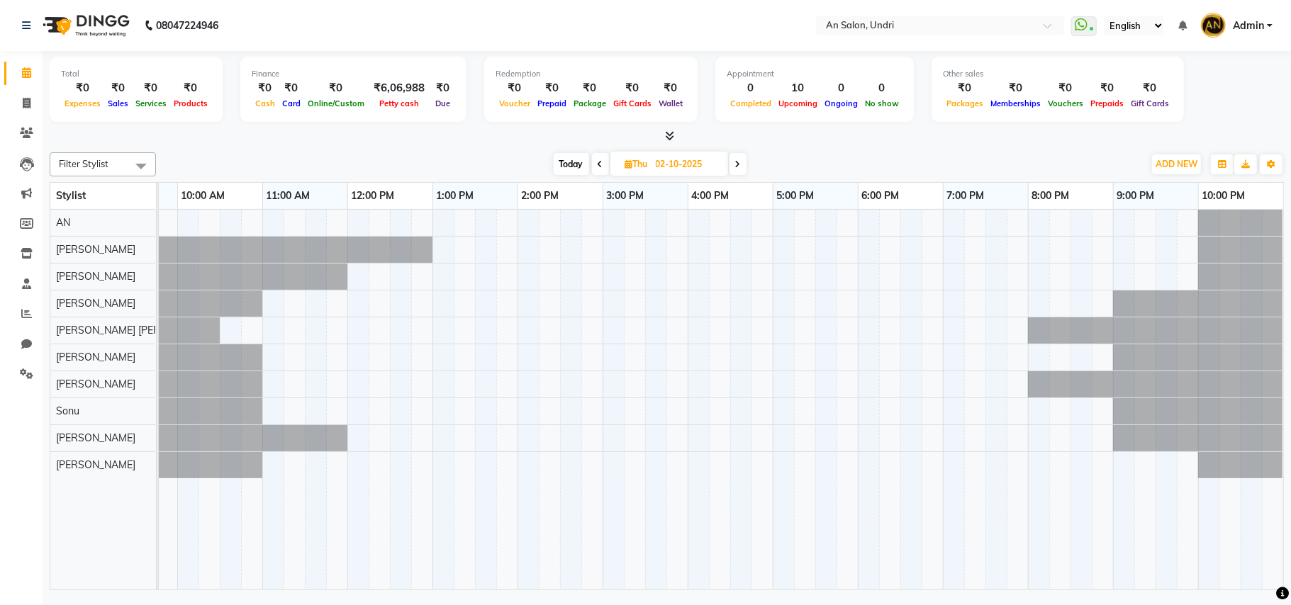
click at [737, 163] on icon at bounding box center [738, 164] width 6 height 9
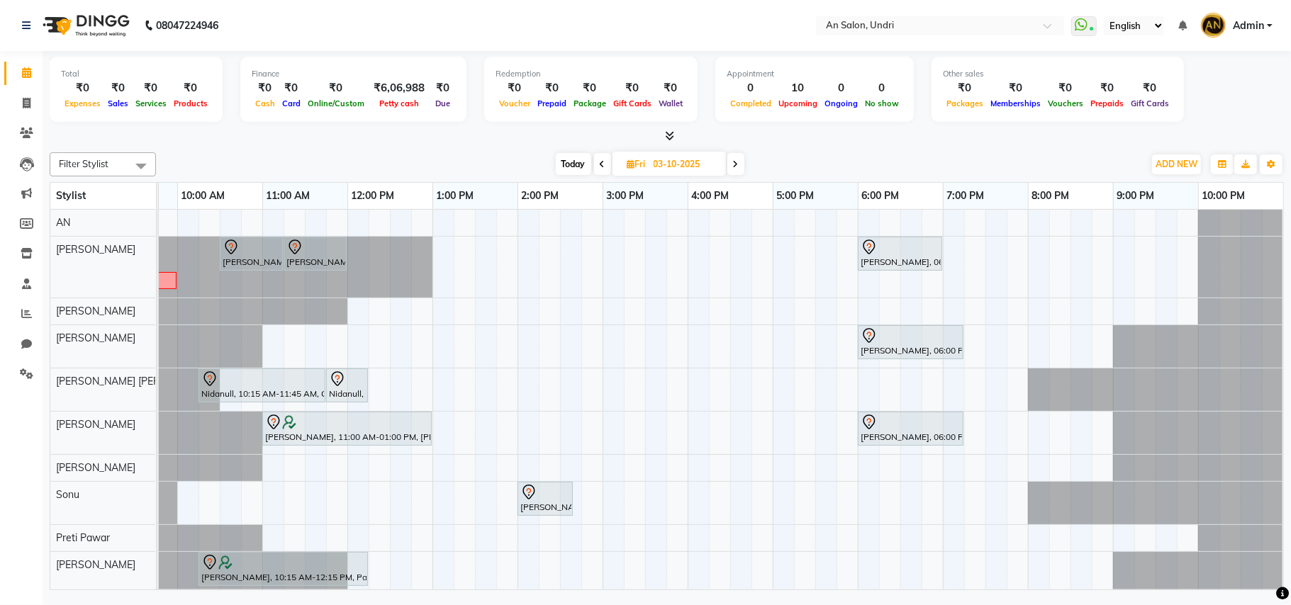
click at [602, 162] on icon at bounding box center [603, 164] width 6 height 9
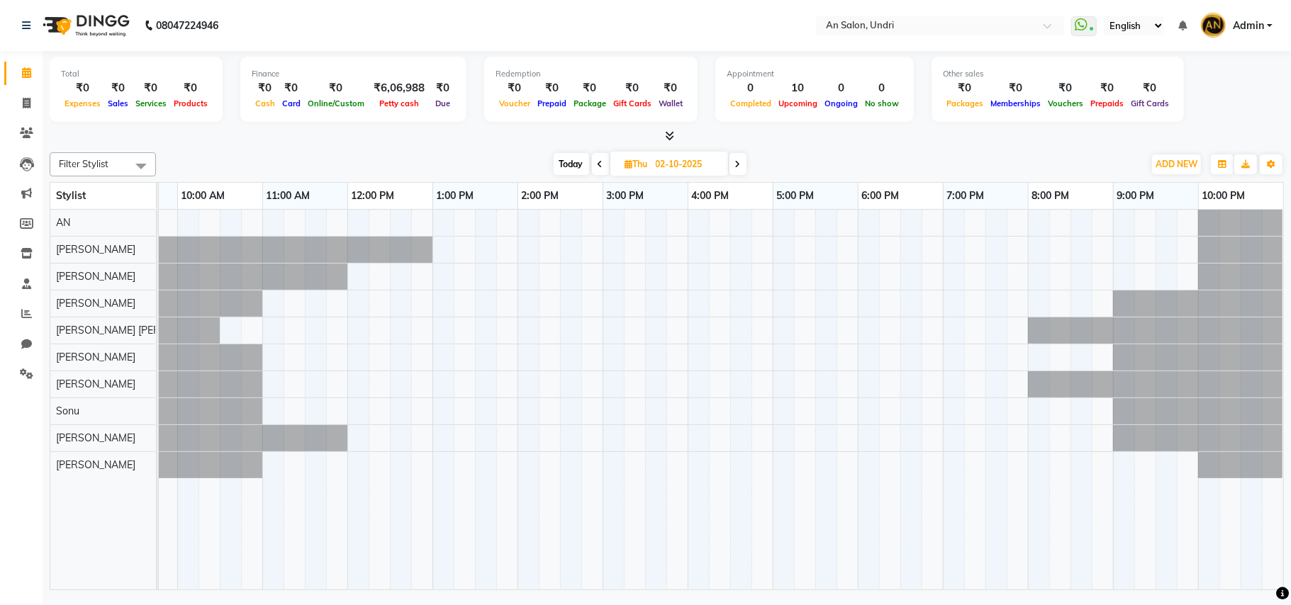
click at [602, 162] on span at bounding box center [600, 164] width 17 height 22
type input "01-10-2025"
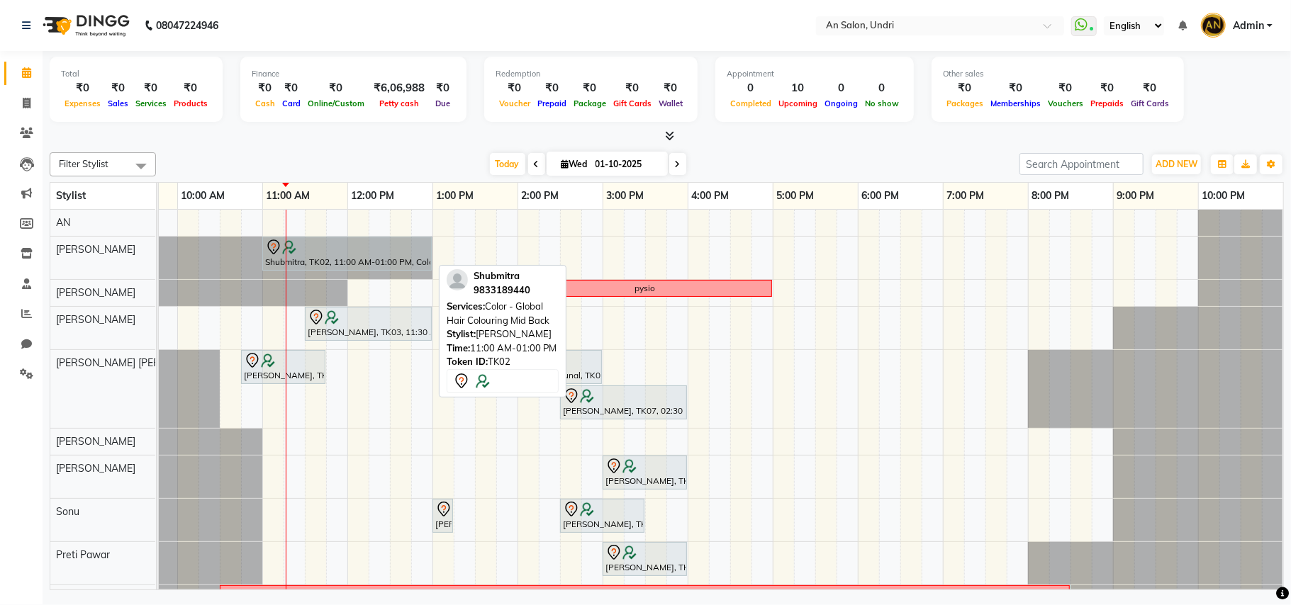
click at [377, 251] on div at bounding box center [347, 247] width 164 height 17
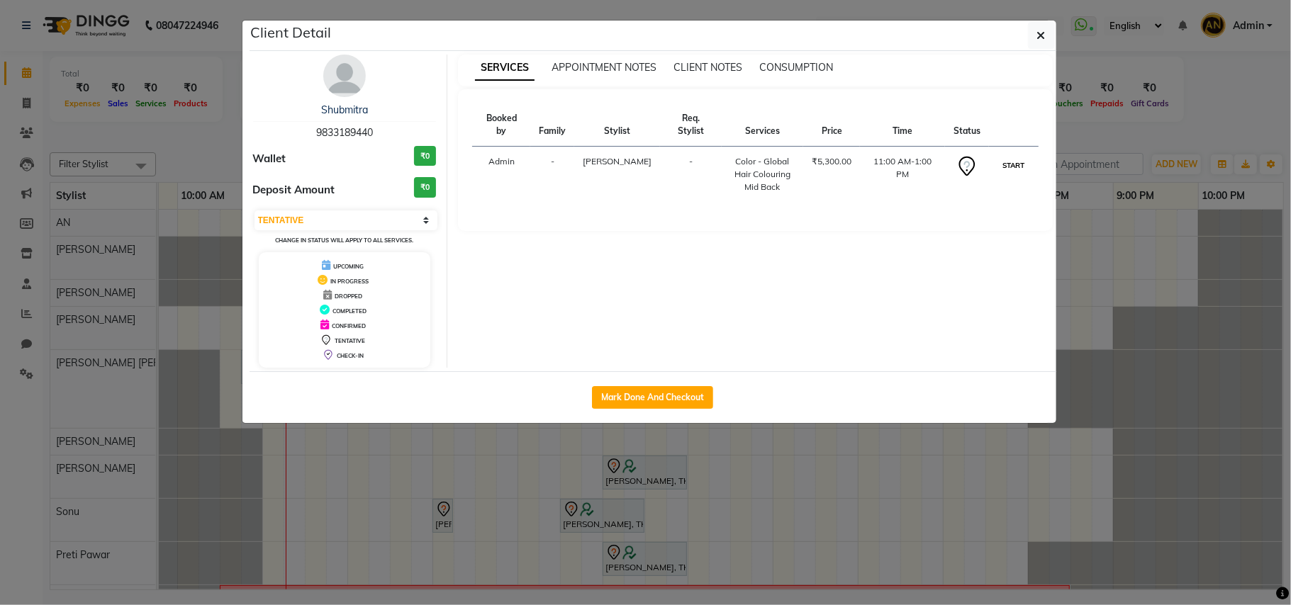
click at [1011, 157] on button "START" at bounding box center [1013, 166] width 29 height 18
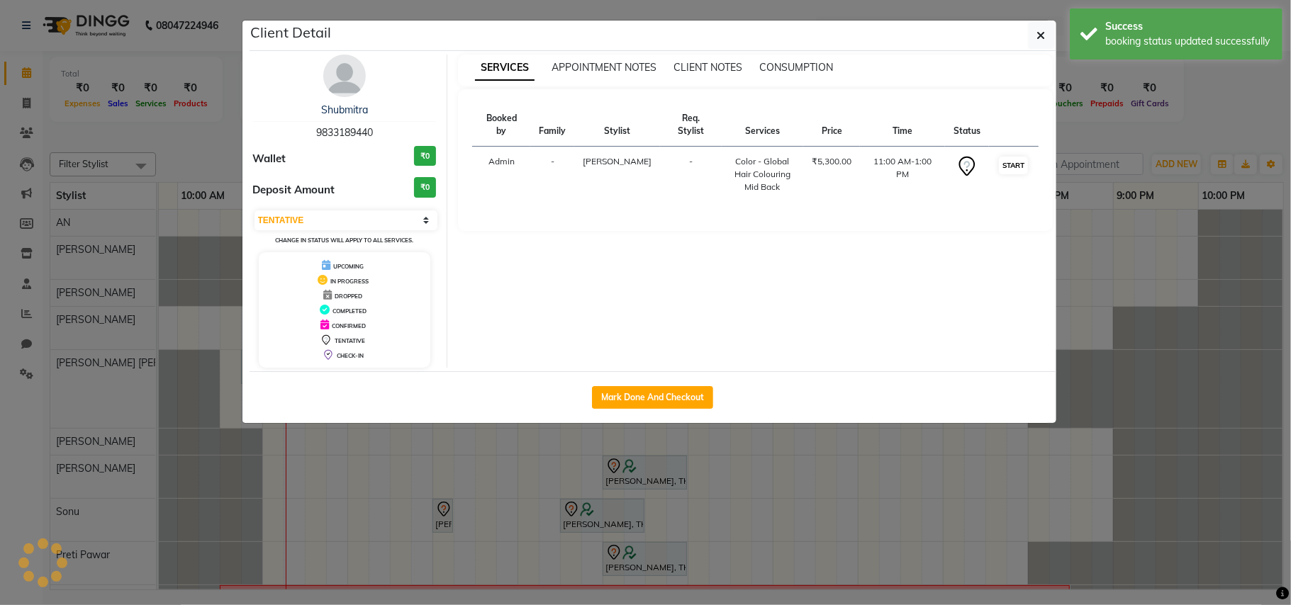
select select "1"
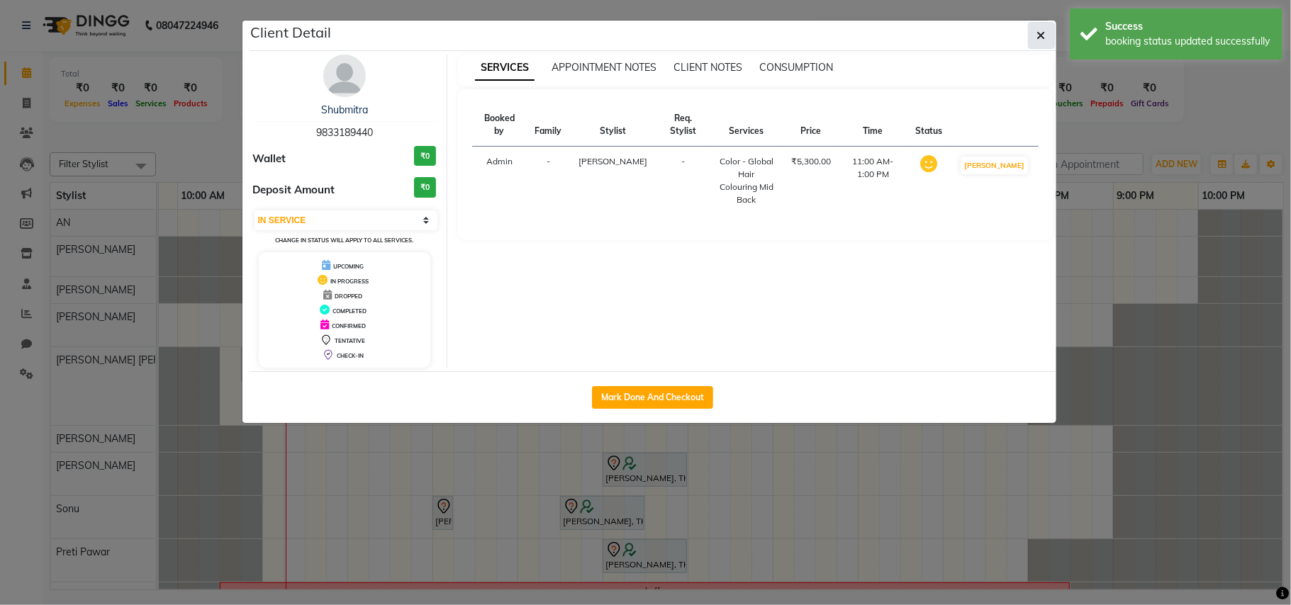
click at [1037, 35] on icon "button" at bounding box center [1041, 35] width 9 height 11
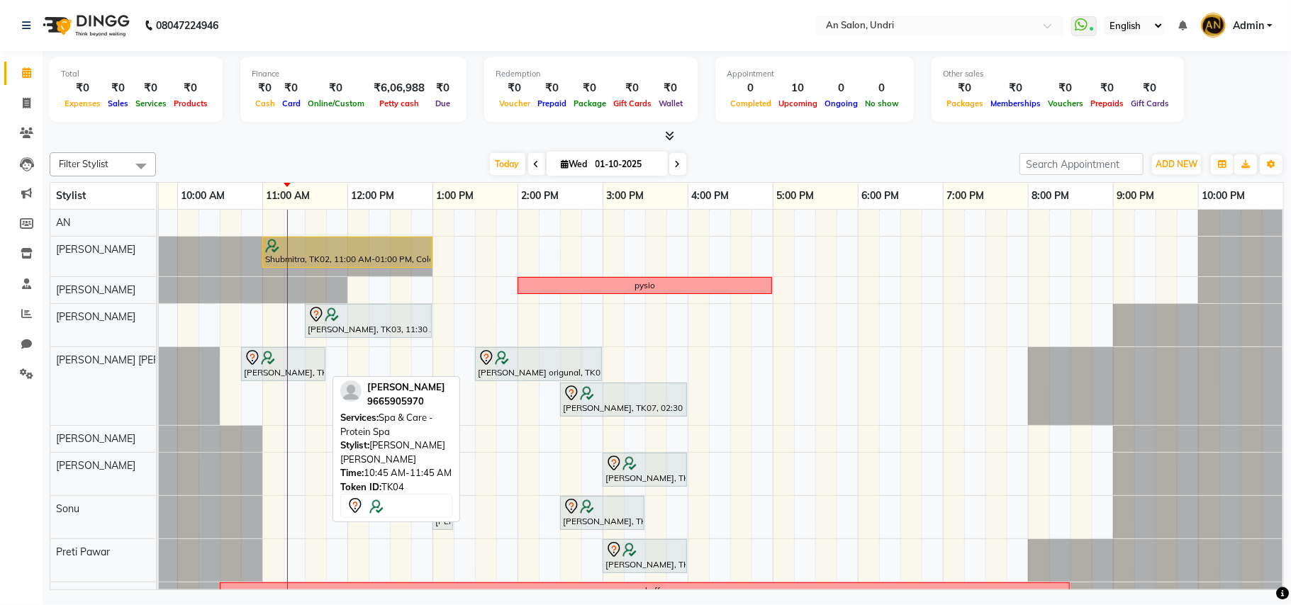
click at [274, 361] on img at bounding box center [268, 358] width 14 height 14
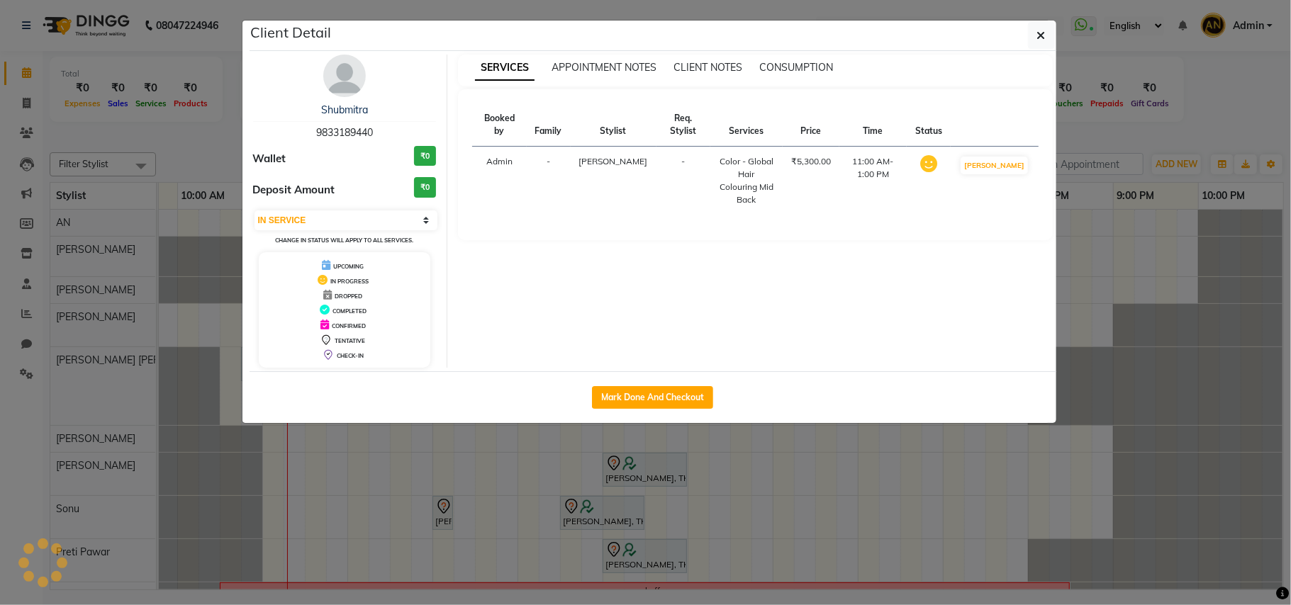
select select "7"
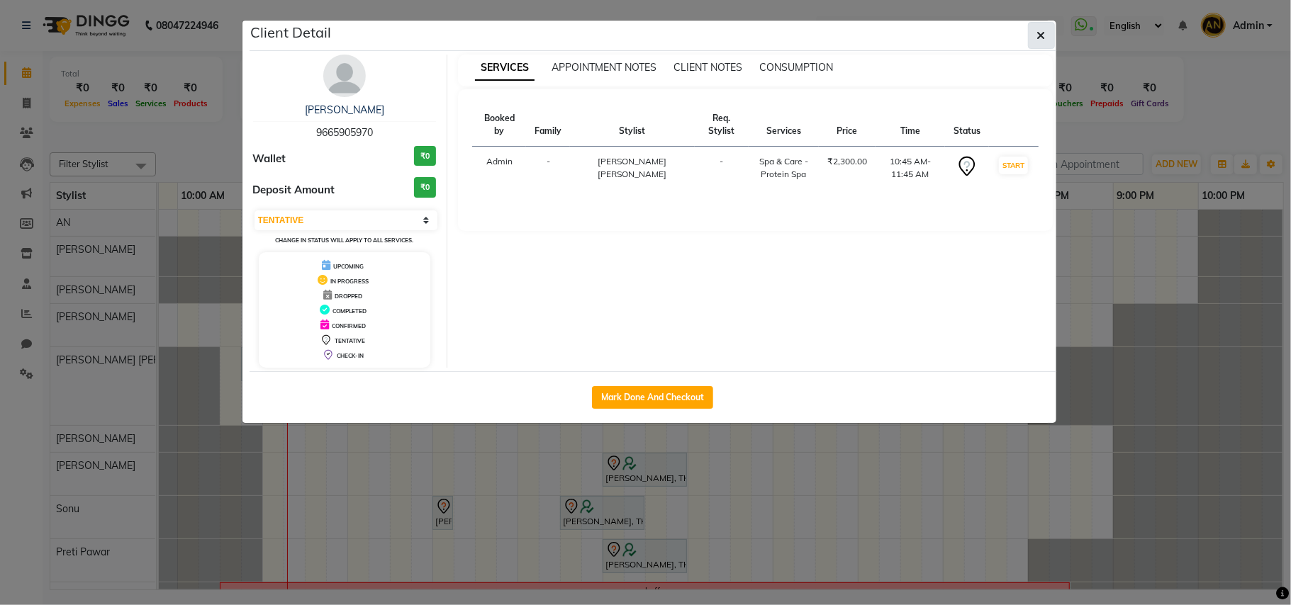
click at [1033, 28] on button "button" at bounding box center [1041, 35] width 27 height 27
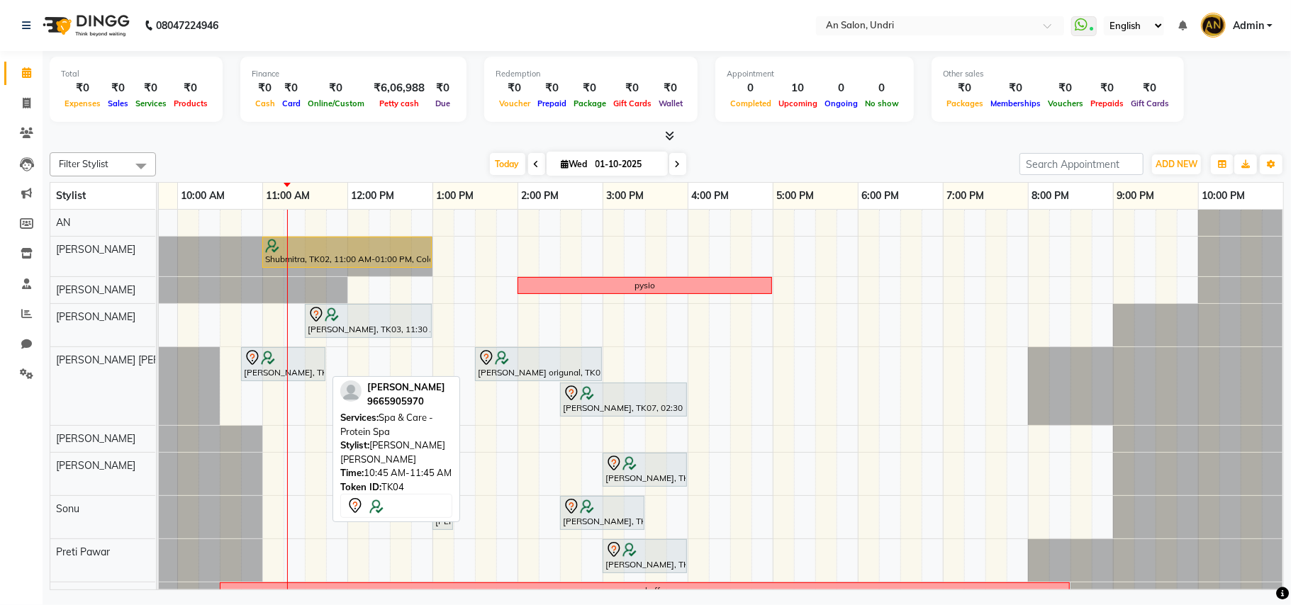
click at [255, 366] on icon at bounding box center [252, 357] width 17 height 17
select select "7"
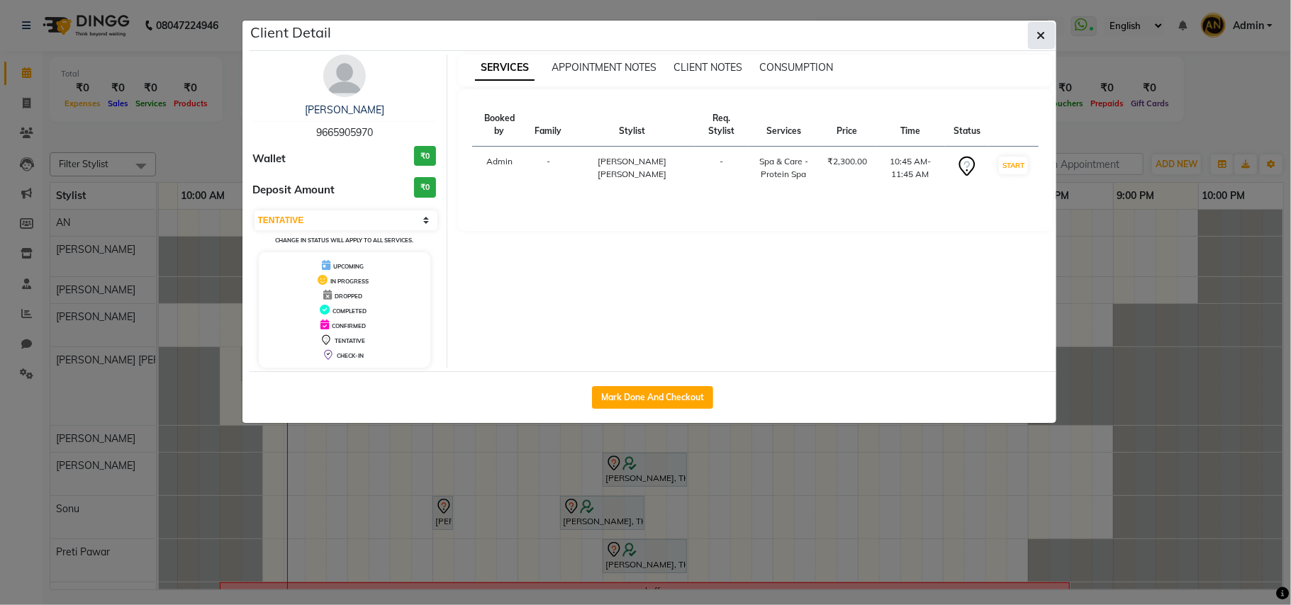
click at [1046, 24] on button "button" at bounding box center [1041, 35] width 27 height 27
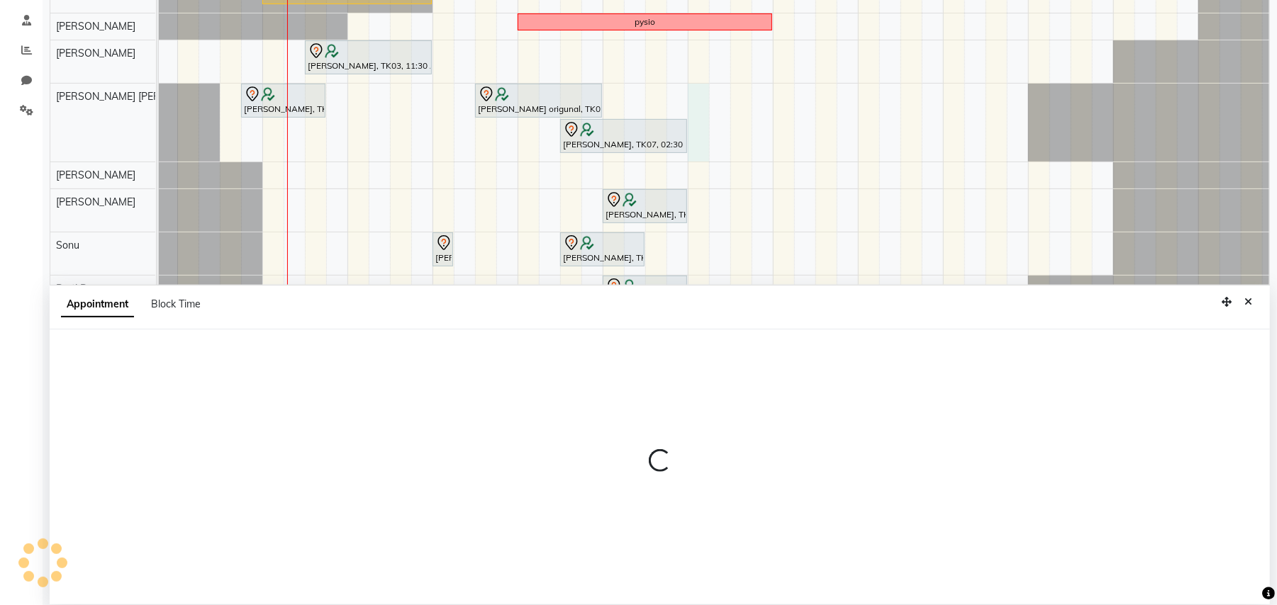
select select "55235"
select select "tentative"
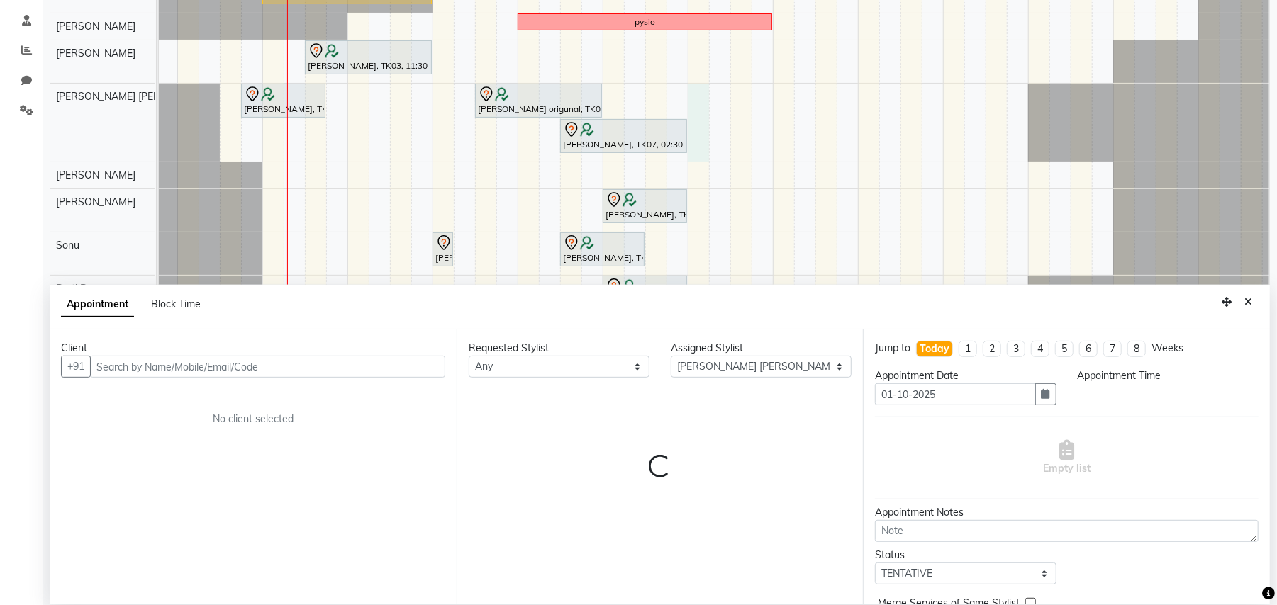
scroll to position [267, 0]
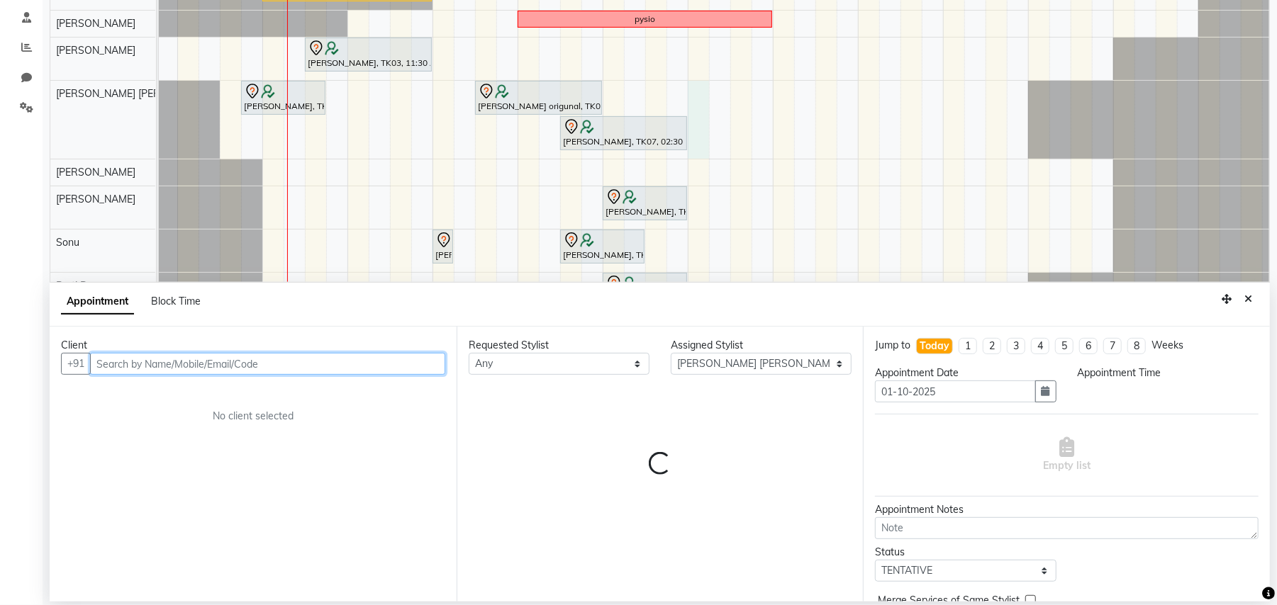
select select "960"
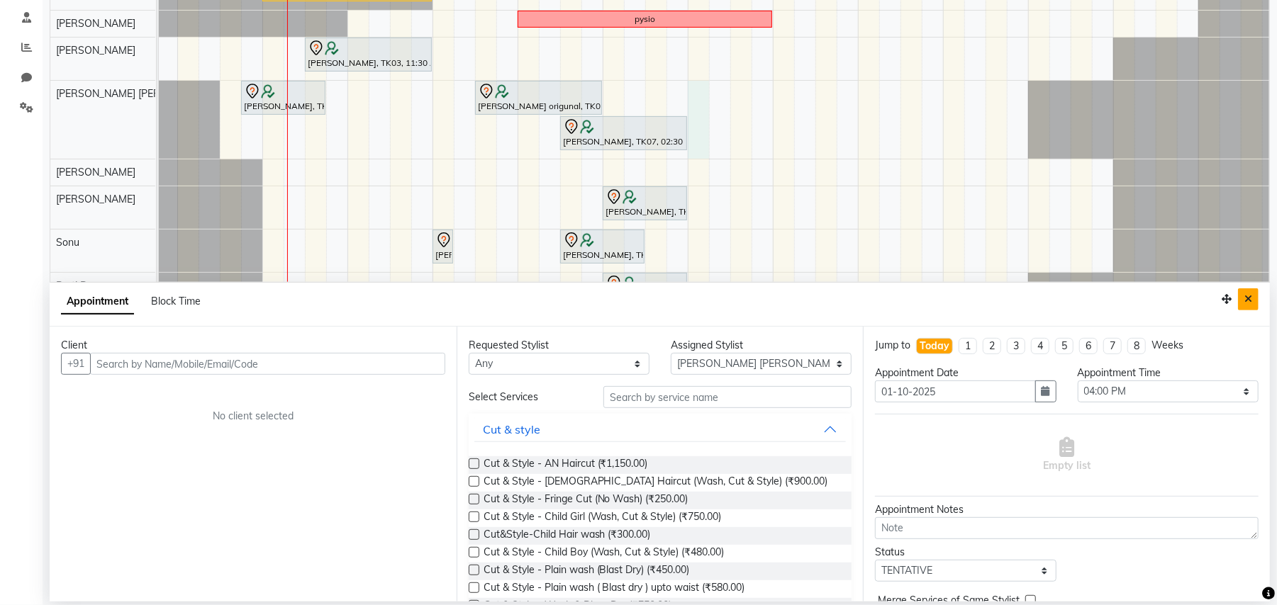
click at [1245, 293] on button "Close" at bounding box center [1248, 299] width 21 height 22
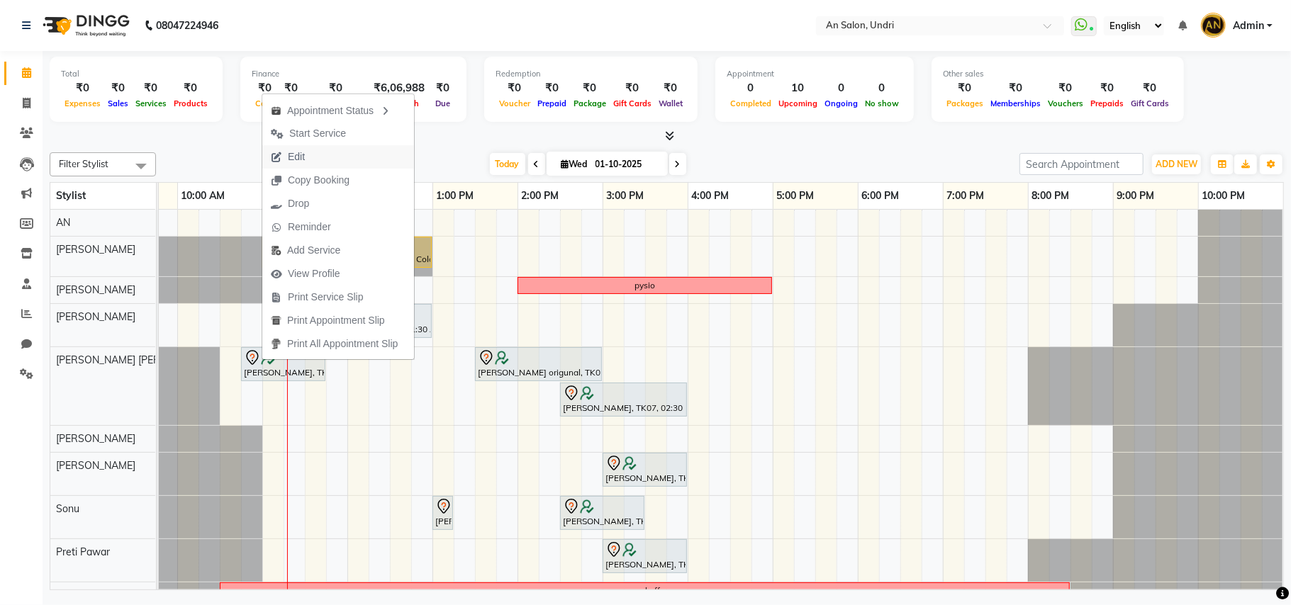
click at [343, 152] on button "Edit" at bounding box center [338, 156] width 152 height 23
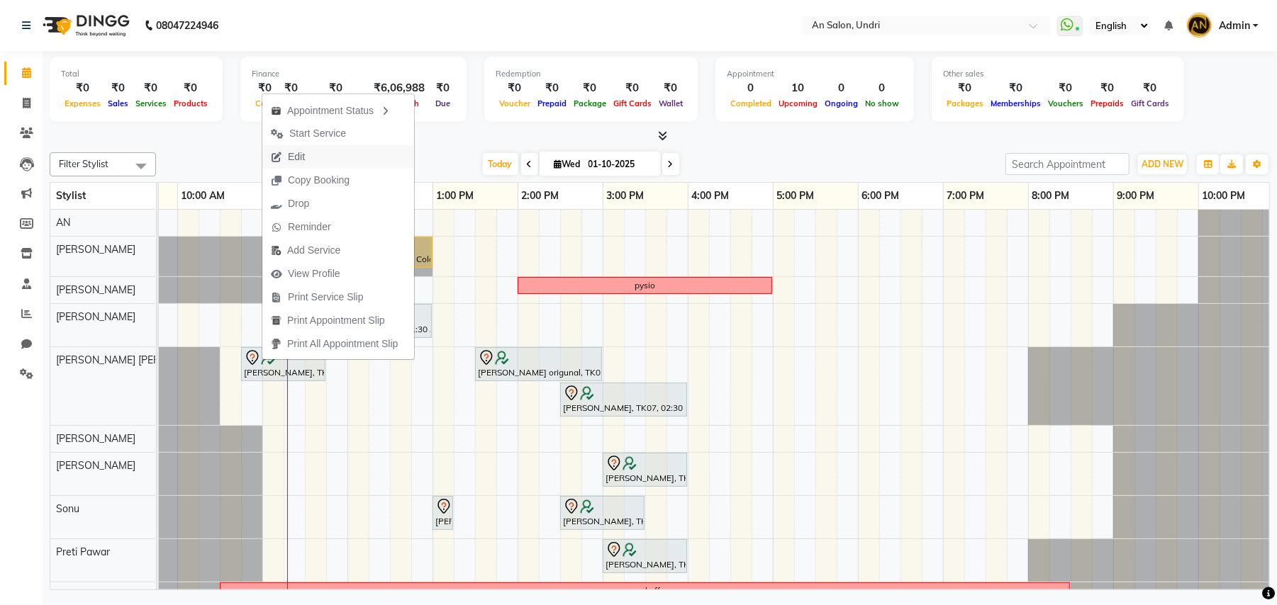
select select "tentative"
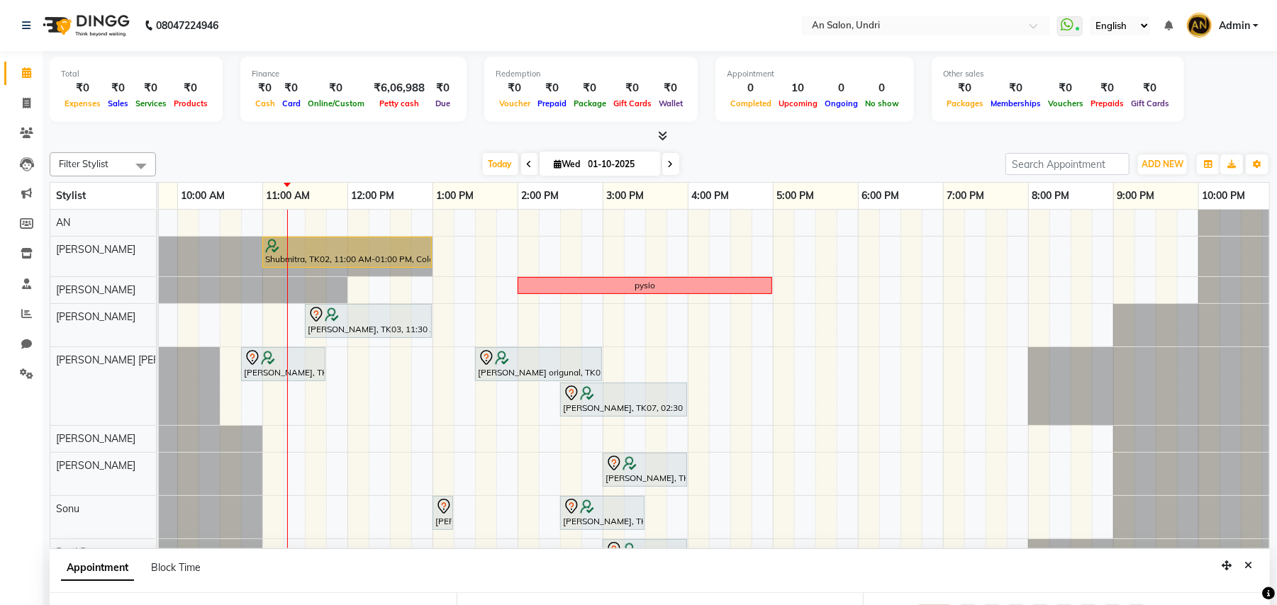
select select "55235"
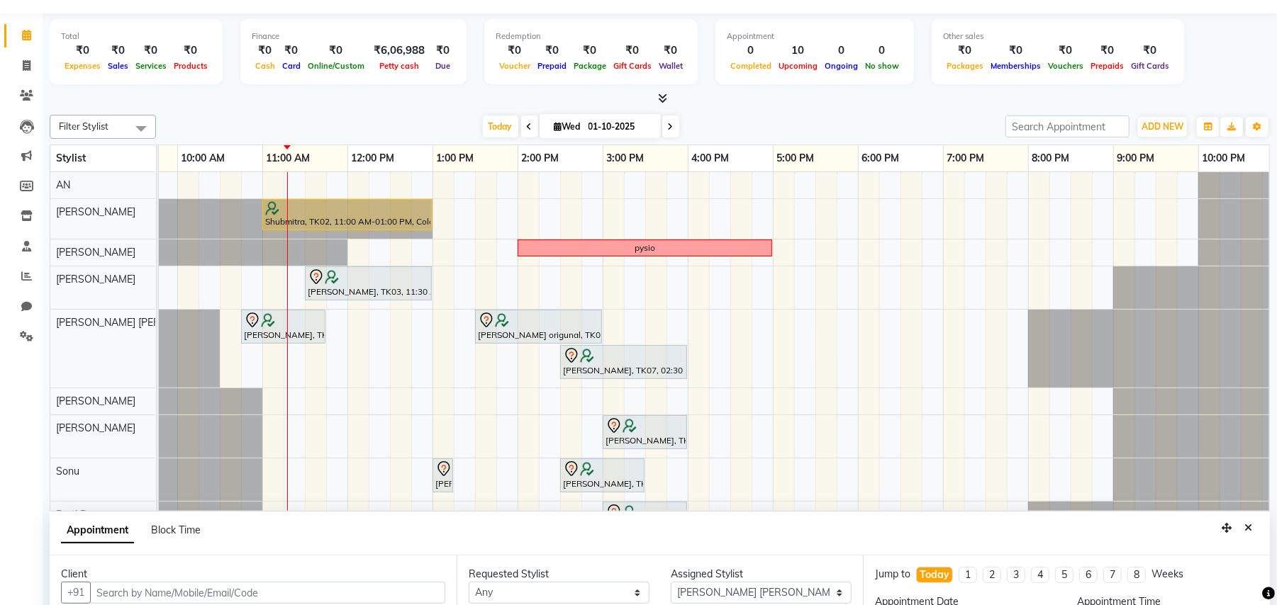
scroll to position [0, 180]
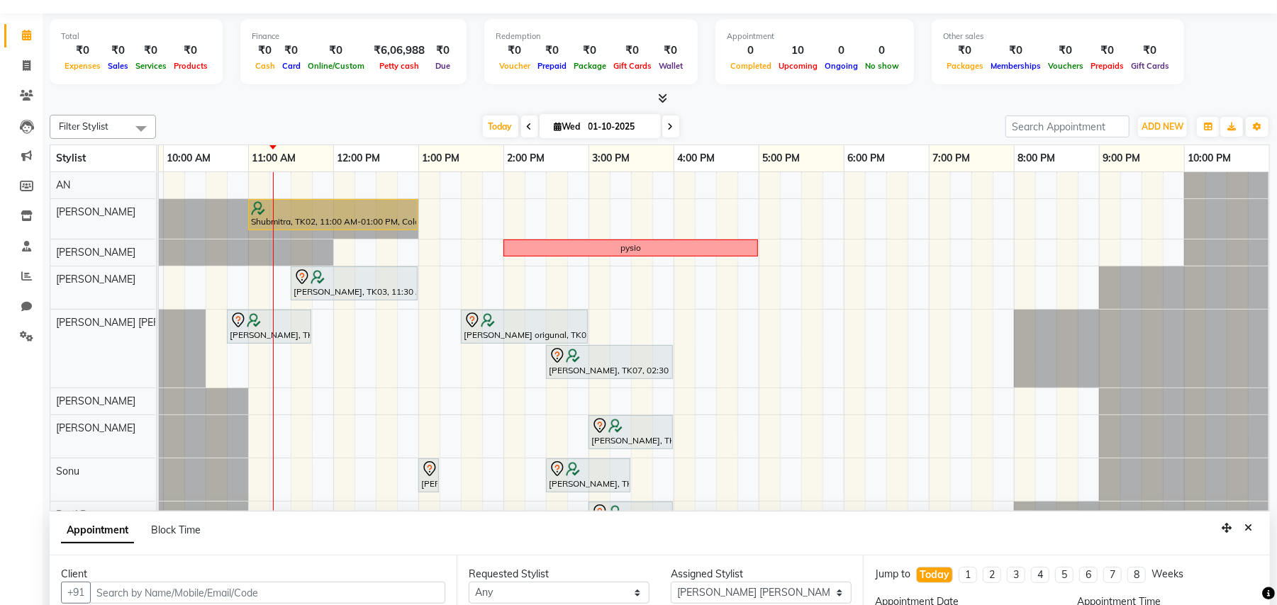
select select "645"
select select "4570"
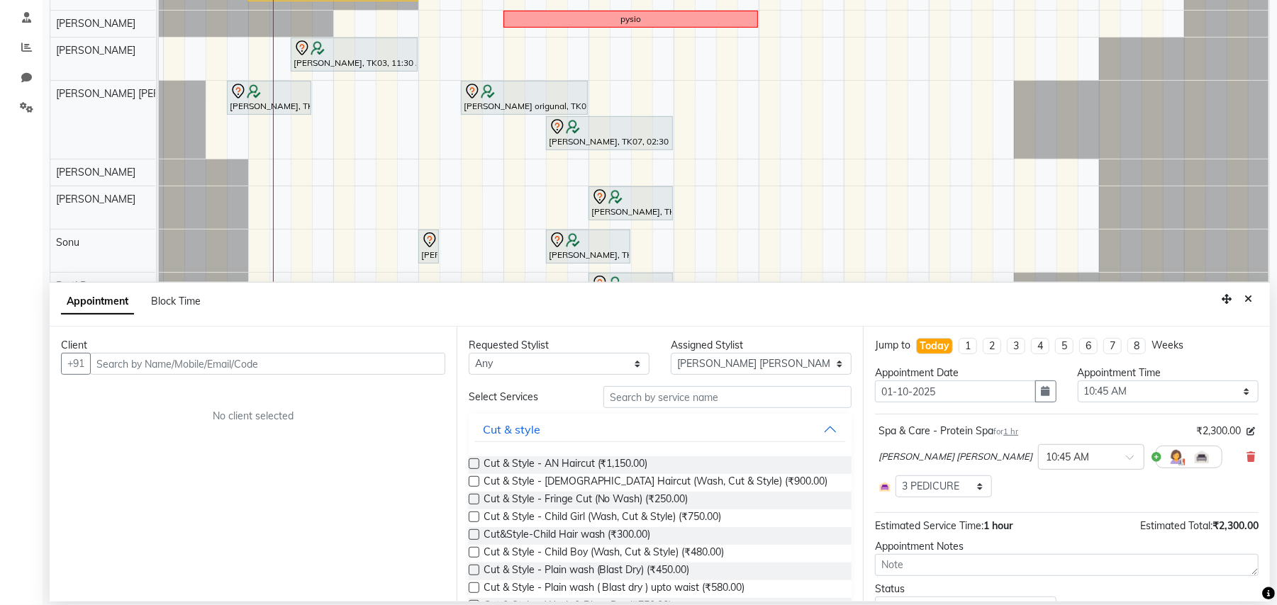
scroll to position [0, 166]
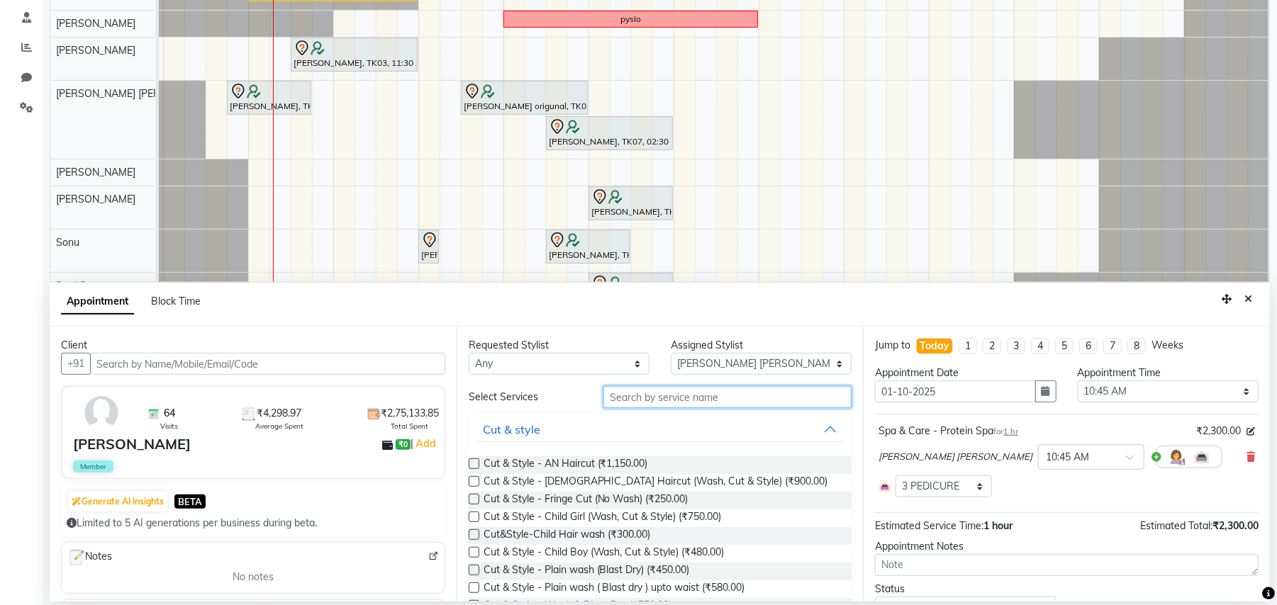
click at [692, 394] on input "text" at bounding box center [727, 397] width 248 height 22
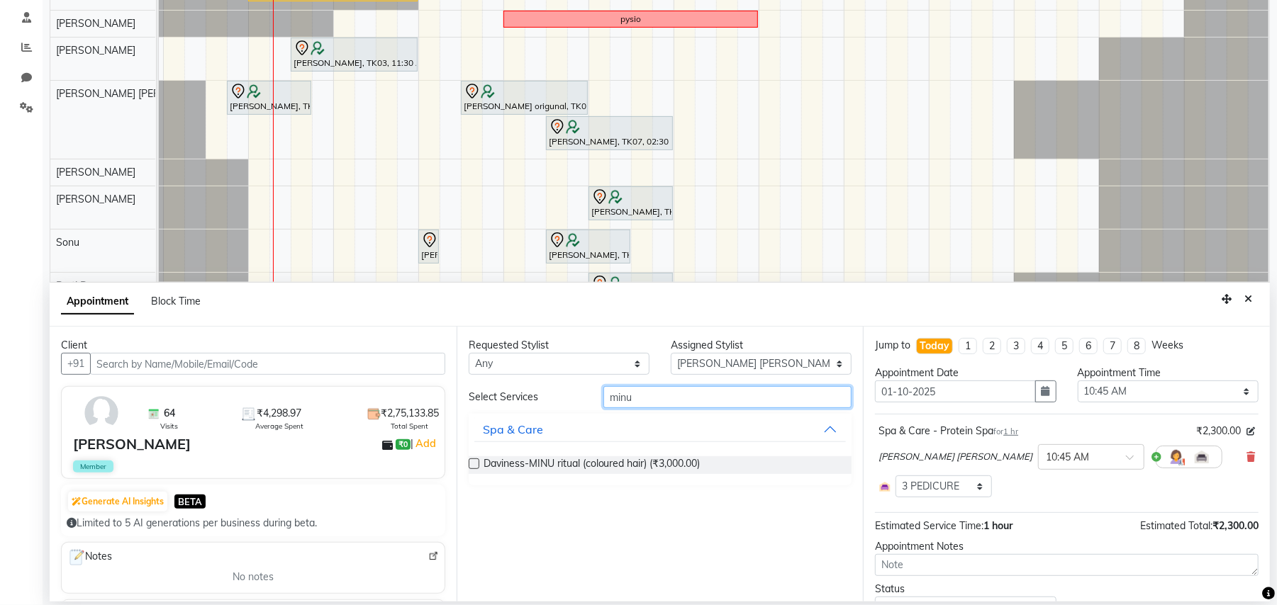
type input "minu"
click at [471, 460] on label at bounding box center [474, 464] width 11 height 11
click at [471, 461] on input "checkbox" at bounding box center [473, 465] width 9 height 9
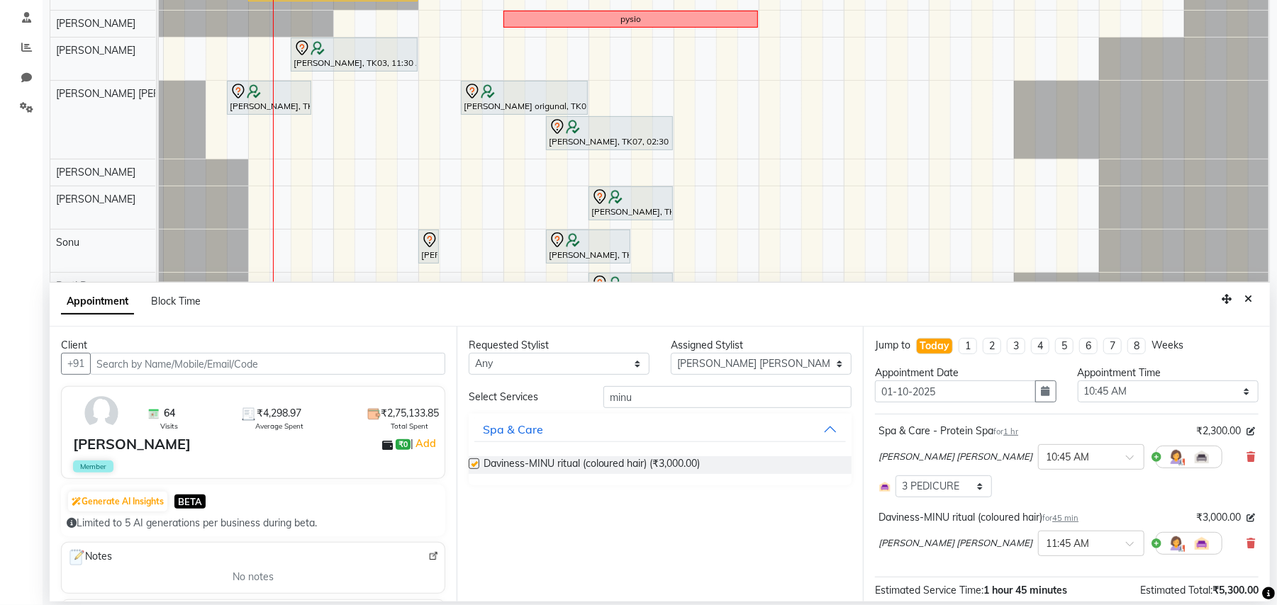
checkbox input "false"
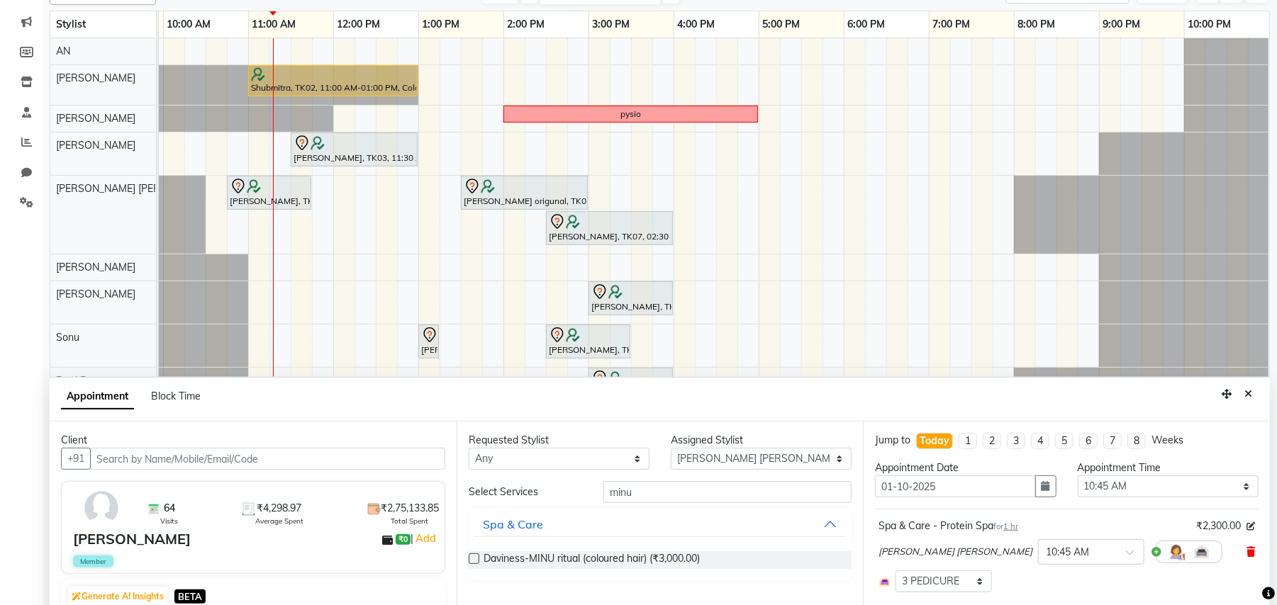
click at [1246, 548] on icon at bounding box center [1250, 552] width 9 height 10
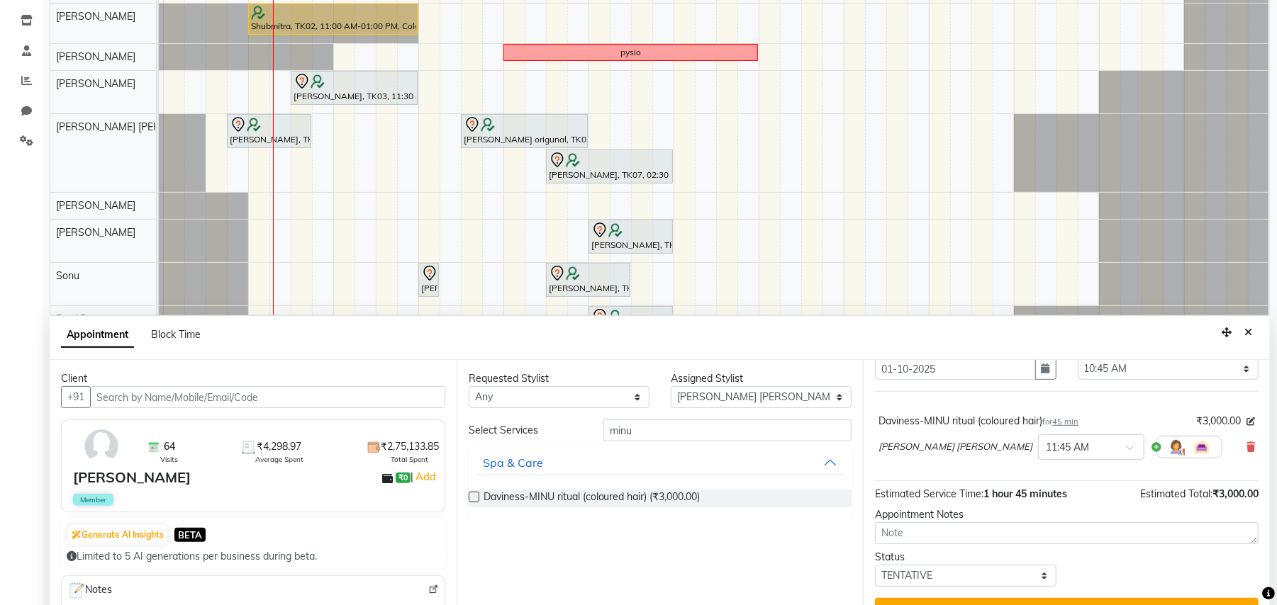
scroll to position [267, 0]
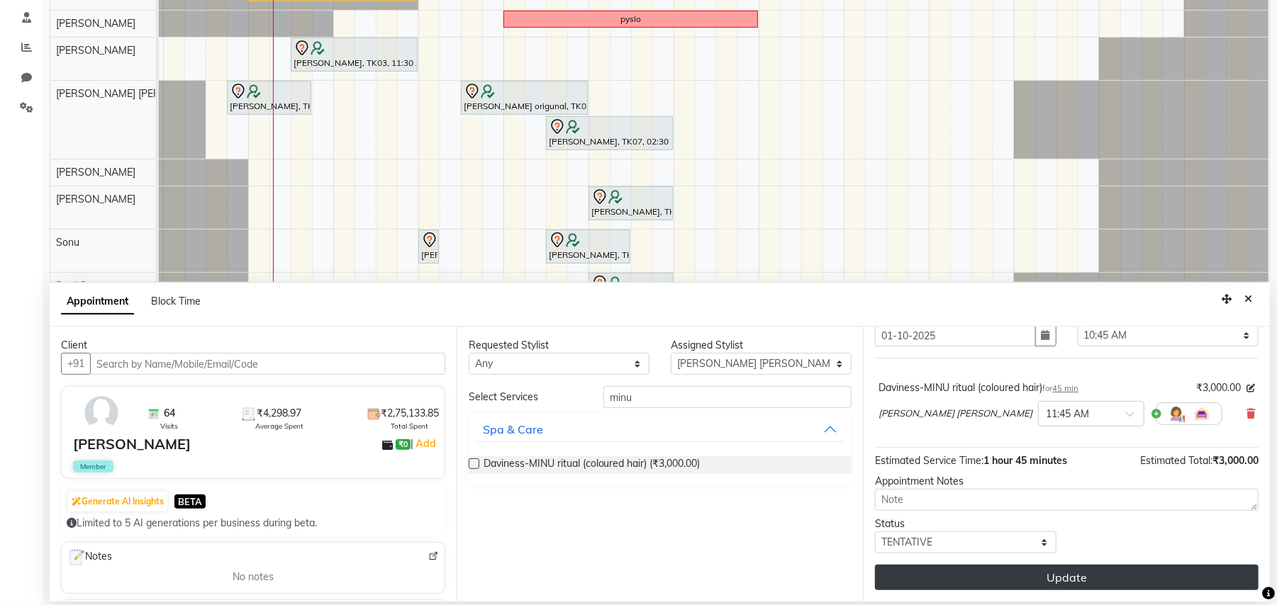
click at [1067, 571] on button "Update" at bounding box center [1066, 578] width 383 height 26
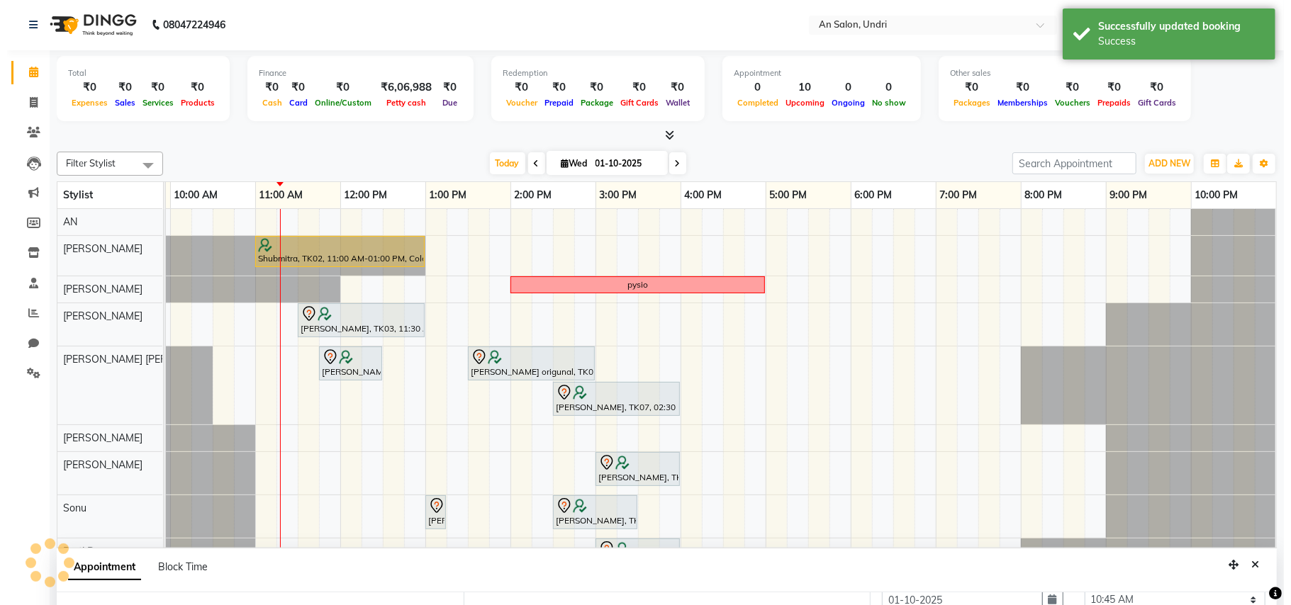
scroll to position [0, 0]
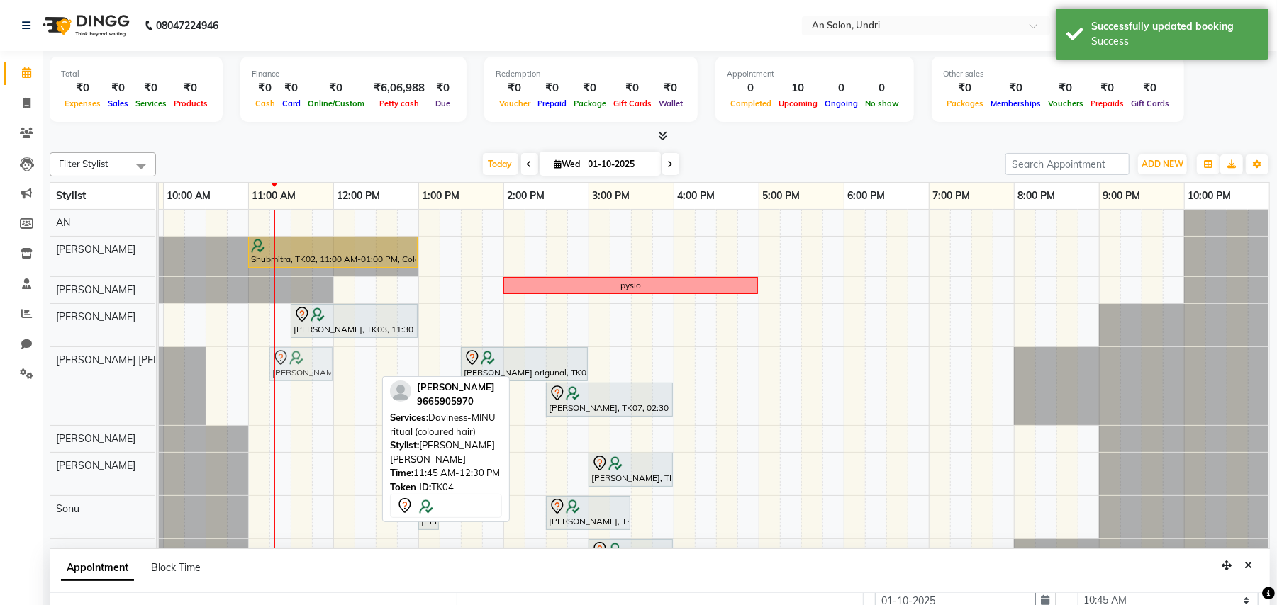
drag, startPoint x: 327, startPoint y: 361, endPoint x: 278, endPoint y: 355, distance: 50.0
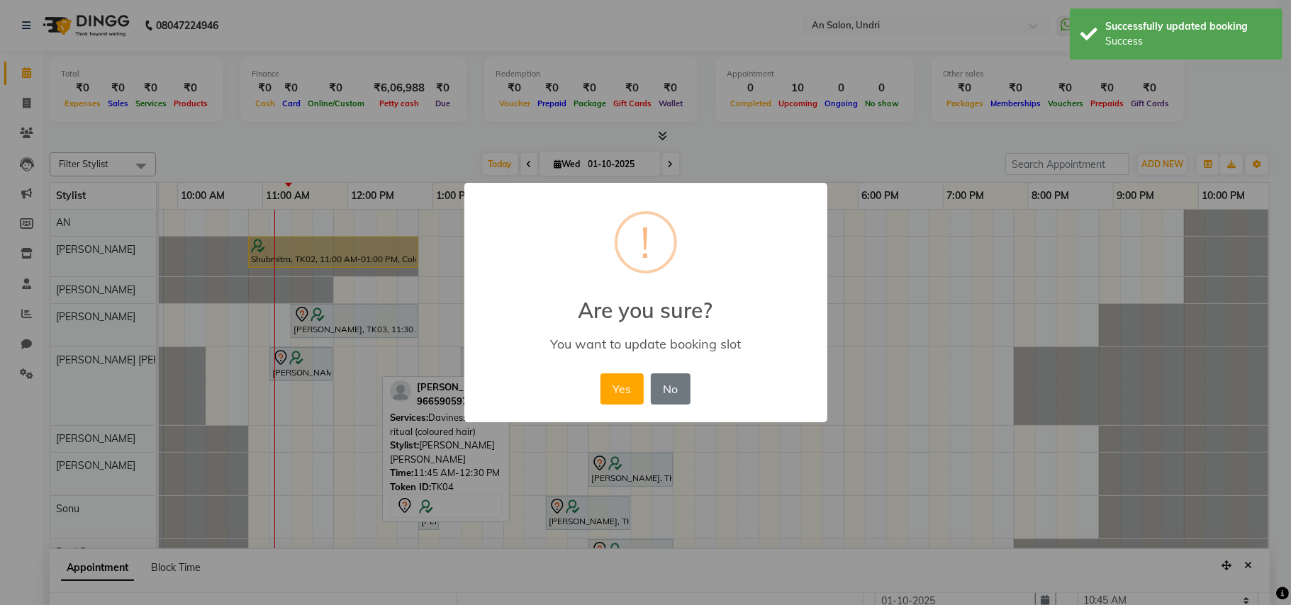
scroll to position [0, 152]
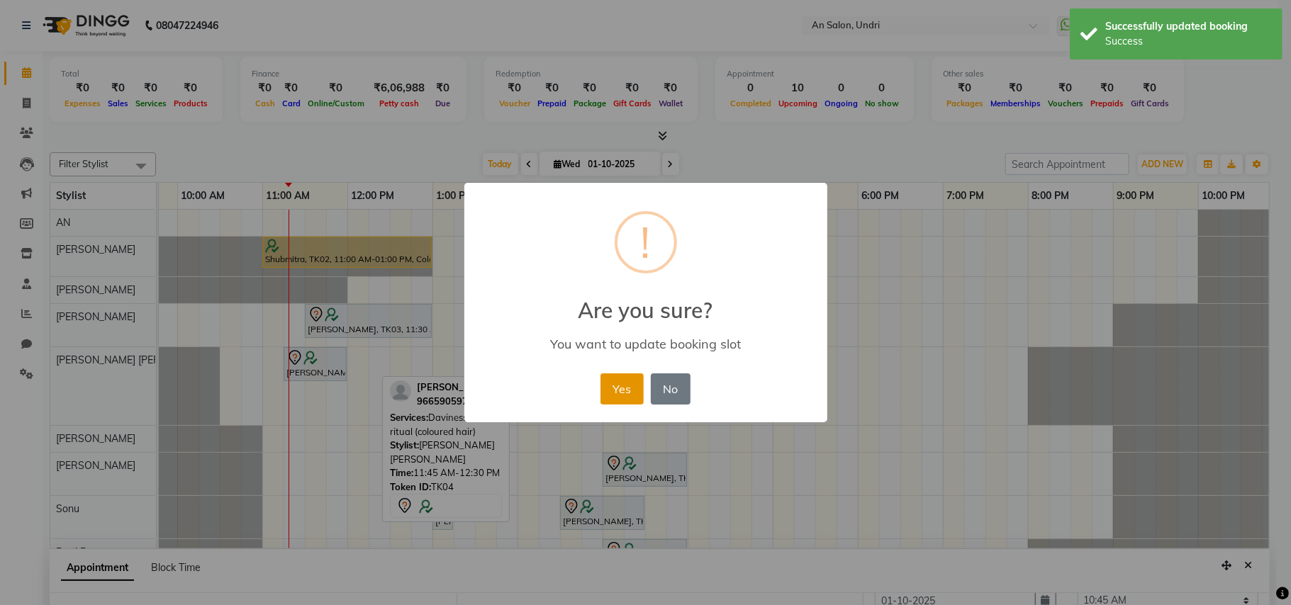
click at [614, 386] on button "Yes" at bounding box center [621, 389] width 43 height 31
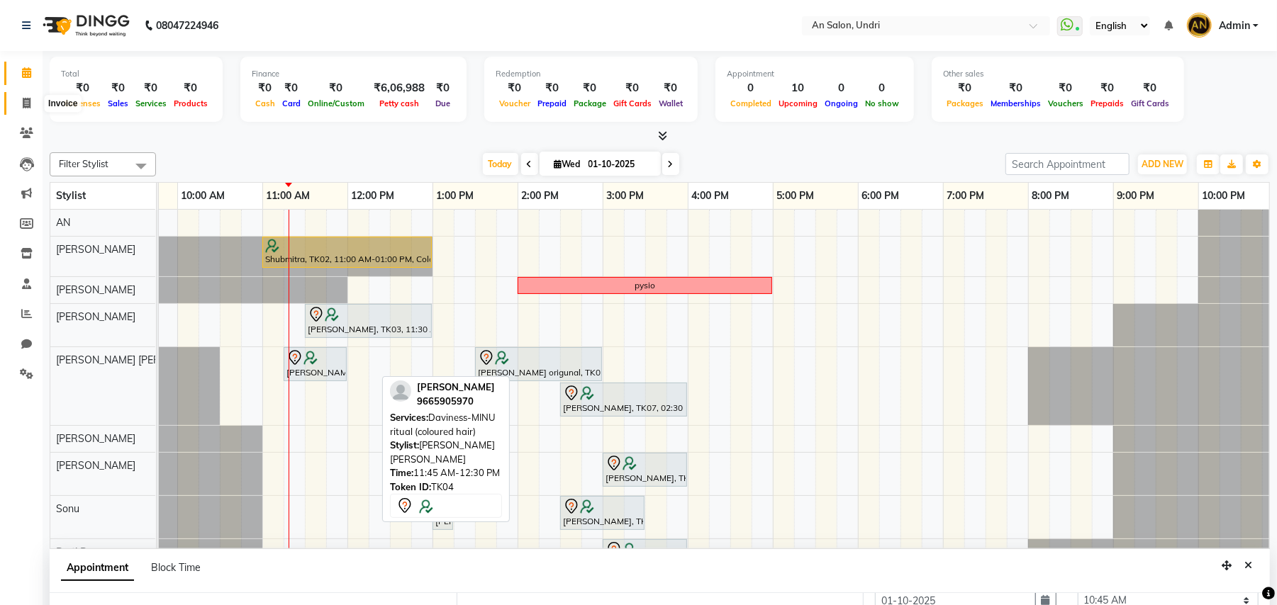
click at [29, 102] on icon at bounding box center [27, 103] width 8 height 11
select select "3639"
select select "service"
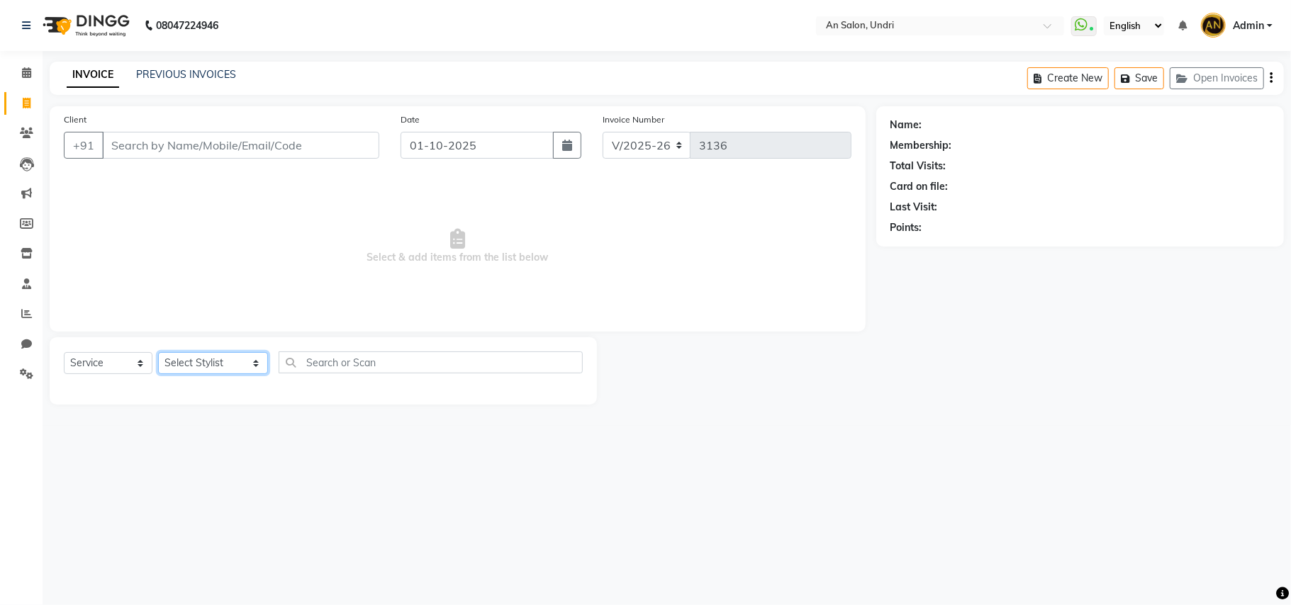
click at [176, 355] on select "Select Stylist [PERSON_NAME] AN [PERSON_NAME] [PERSON_NAME] [PERSON_NAME] [PERS…" at bounding box center [213, 363] width 110 height 22
select select "55235"
click at [158, 352] on select "Select Stylist [PERSON_NAME] AN [PERSON_NAME] [PERSON_NAME] [PERSON_NAME] [PERS…" at bounding box center [213, 363] width 110 height 22
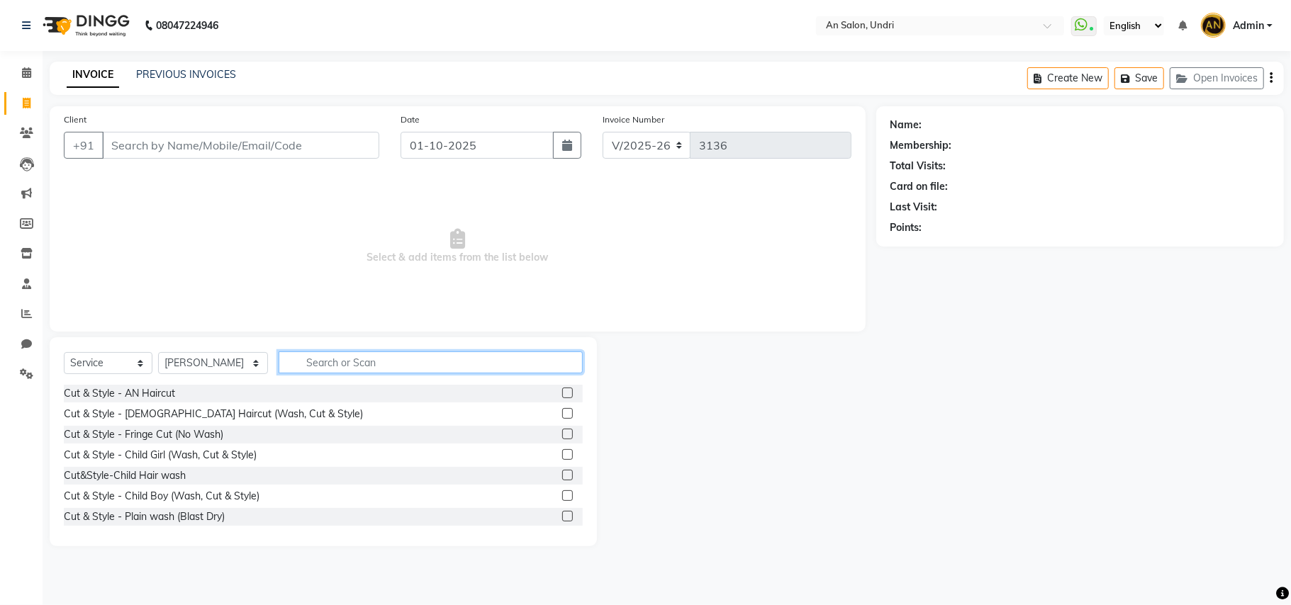
click at [284, 366] on input "text" at bounding box center [431, 363] width 304 height 22
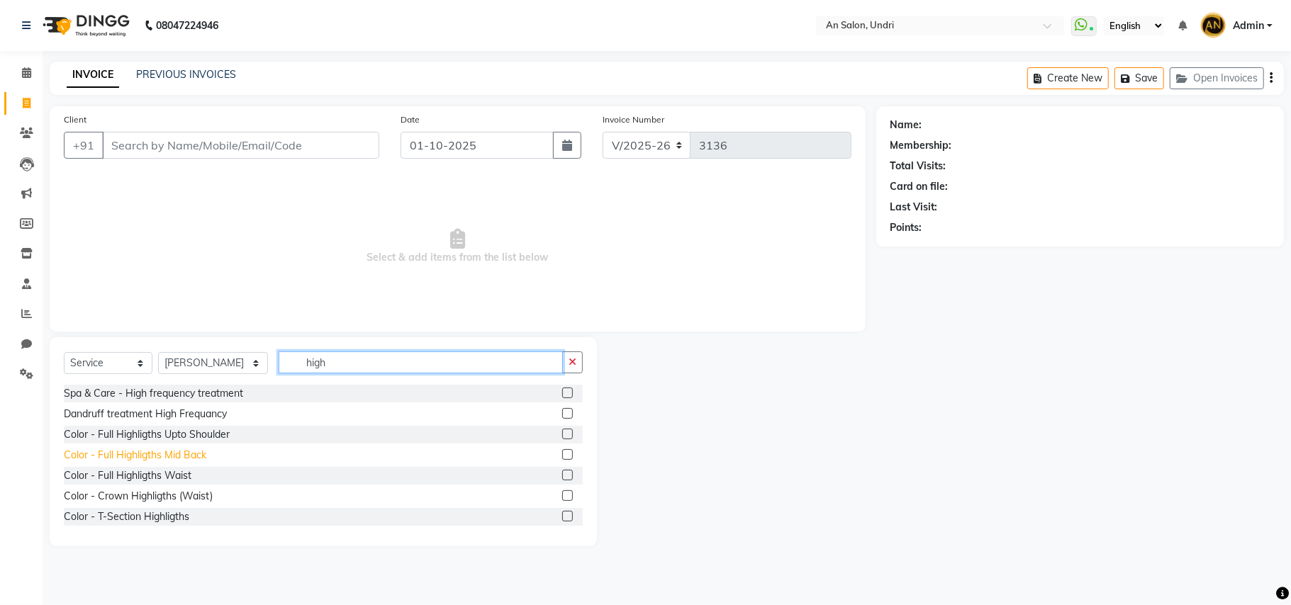
type input "high"
click at [184, 452] on div "Color - Full Highligths Mid Back" at bounding box center [135, 455] width 142 height 15
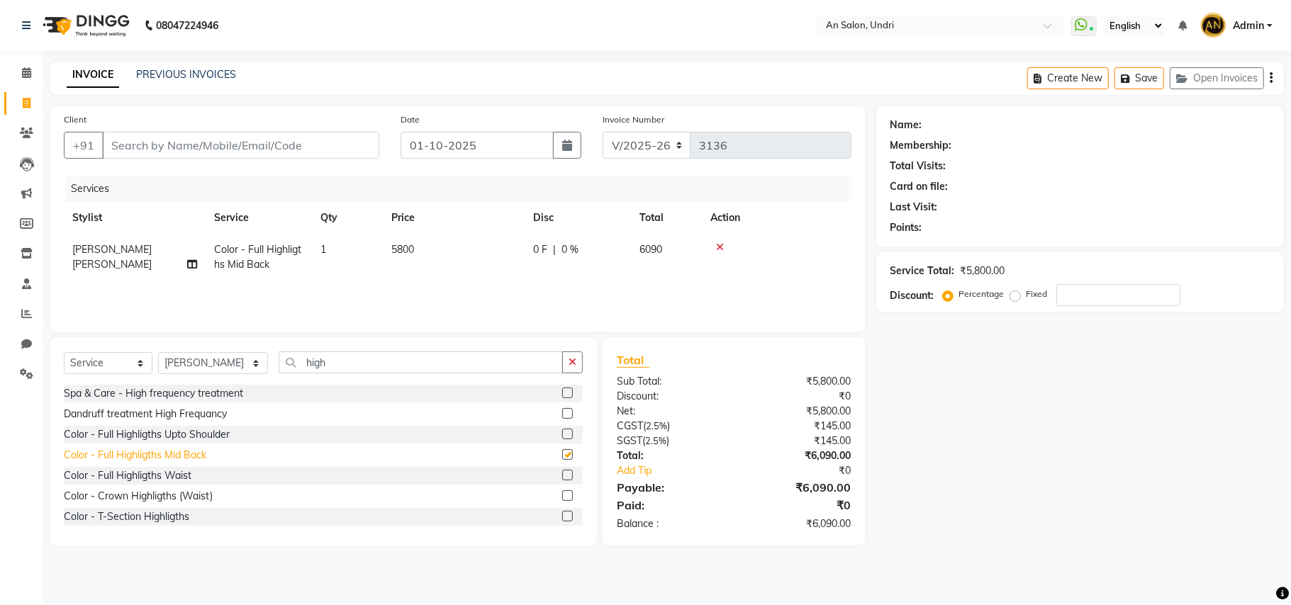
checkbox input "false"
click at [313, 360] on input "high" at bounding box center [421, 363] width 284 height 22
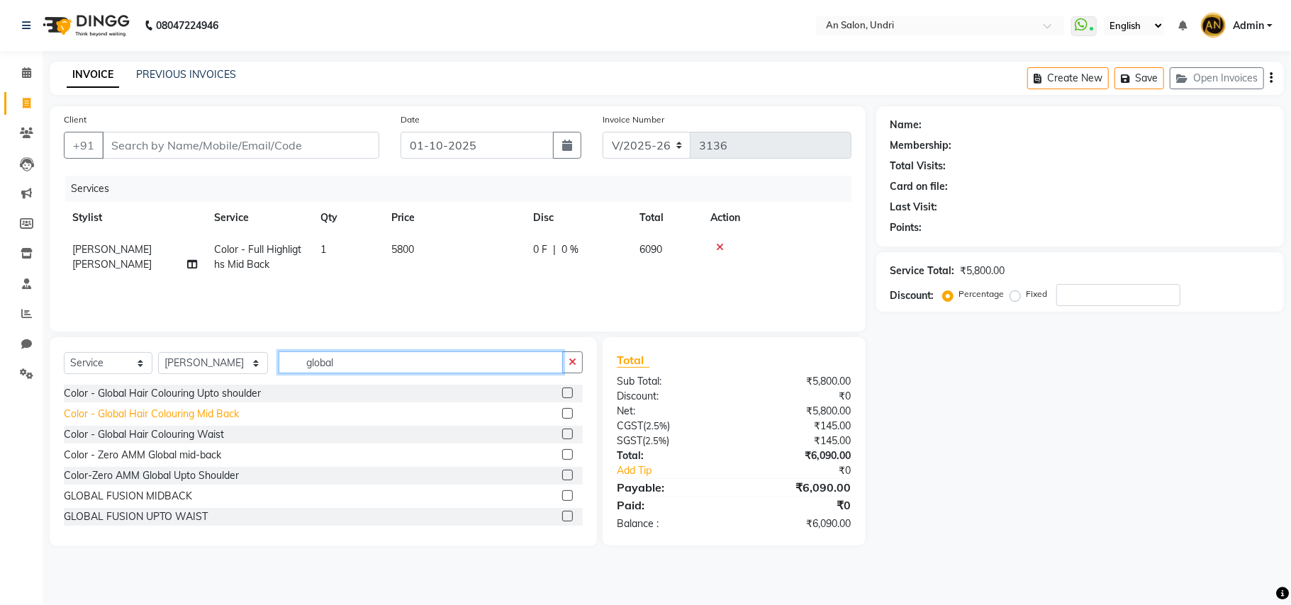
type input "global"
click at [205, 417] on div "Color - Global Hair Colouring Mid Back" at bounding box center [151, 414] width 175 height 15
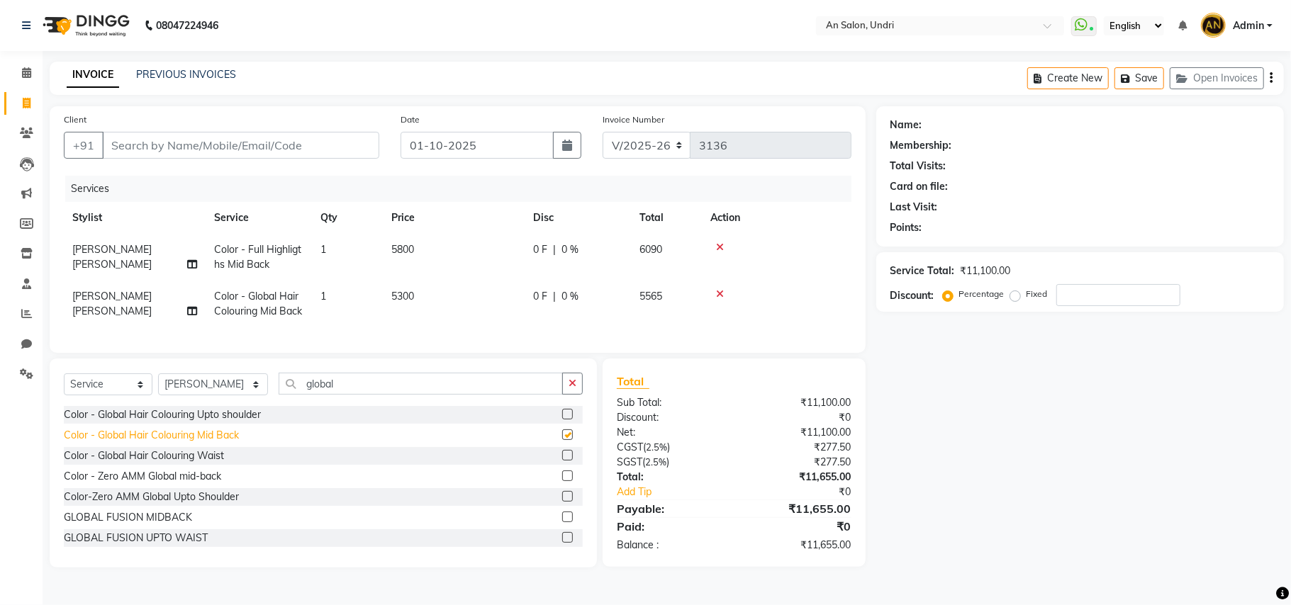
checkbox input "false"
click at [1113, 295] on input "number" at bounding box center [1118, 295] width 124 height 22
type input "20"
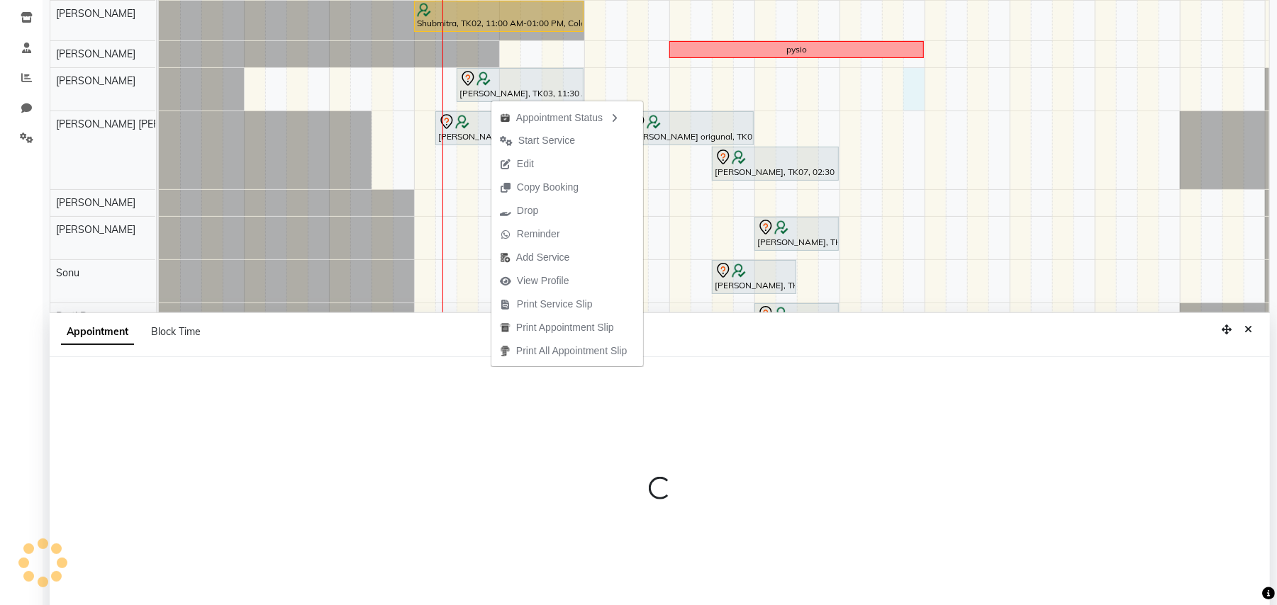
select select "18327"
select select "1005"
select select "tentative"
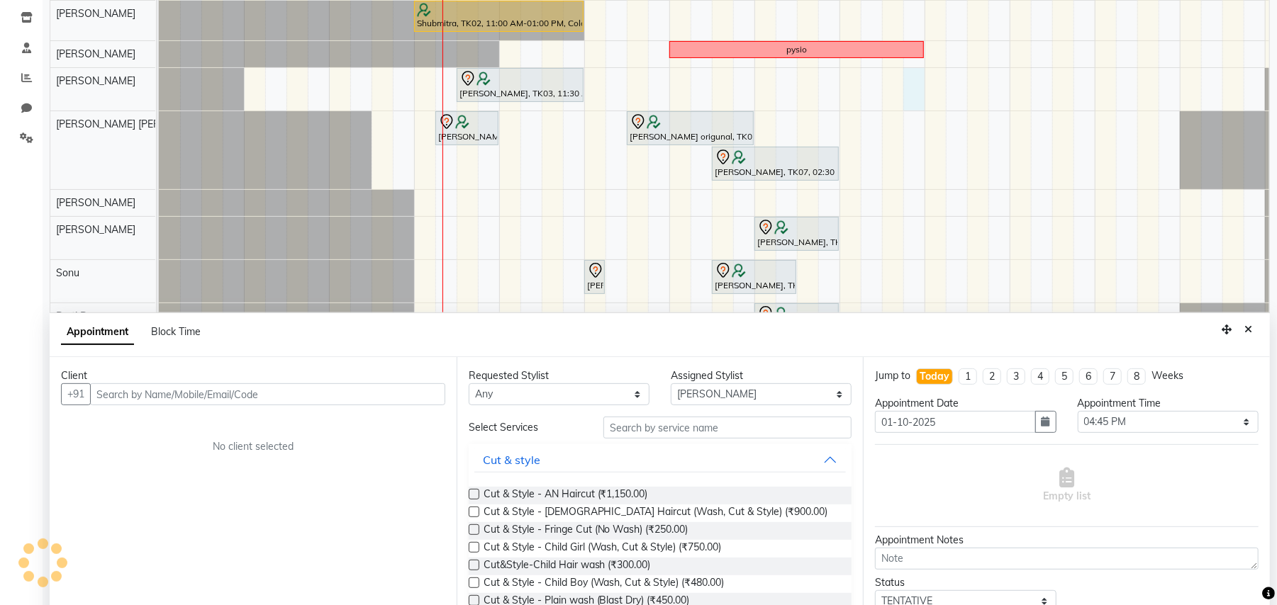
scroll to position [267, 0]
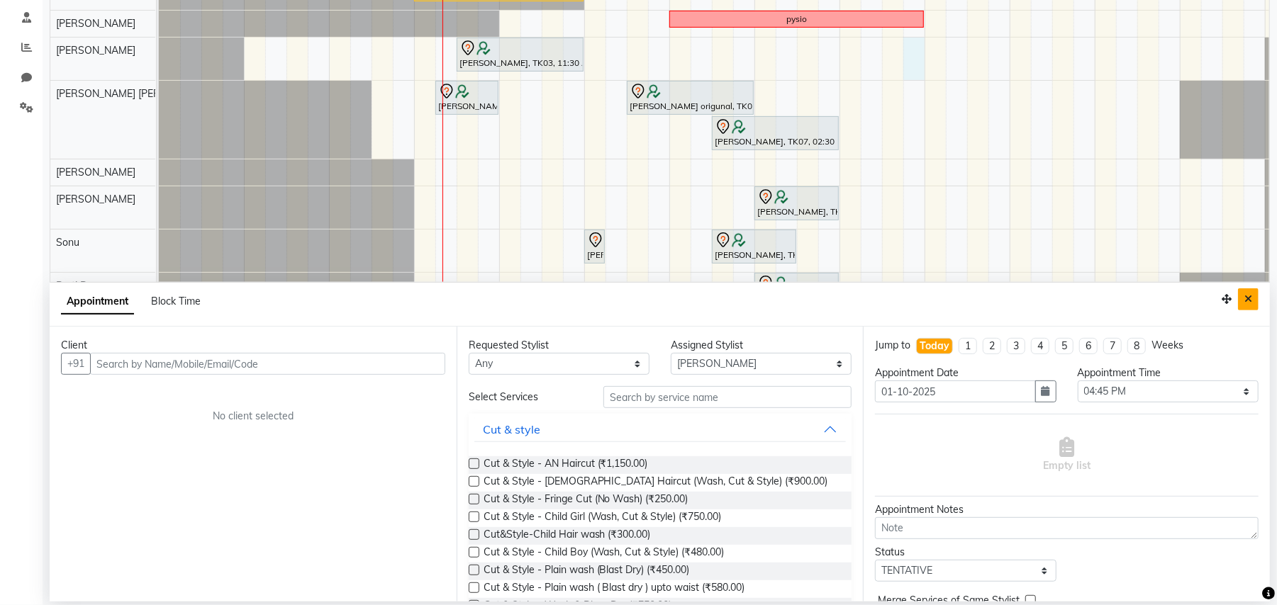
click at [1257, 296] on button "Close" at bounding box center [1248, 299] width 21 height 22
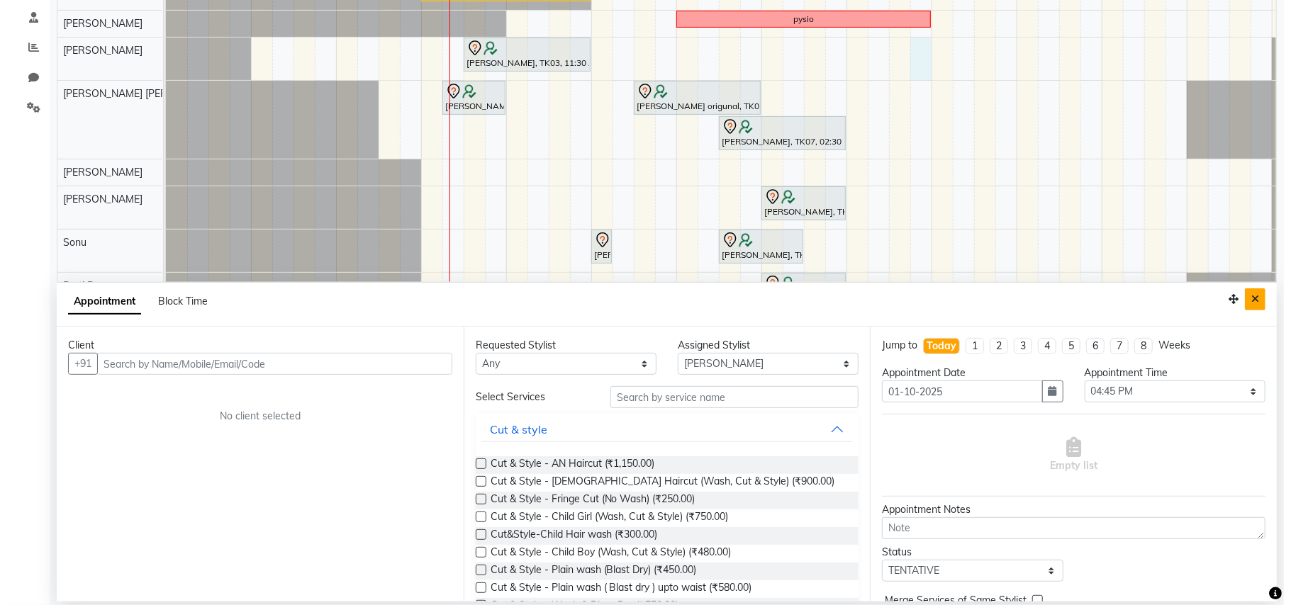
scroll to position [0, 0]
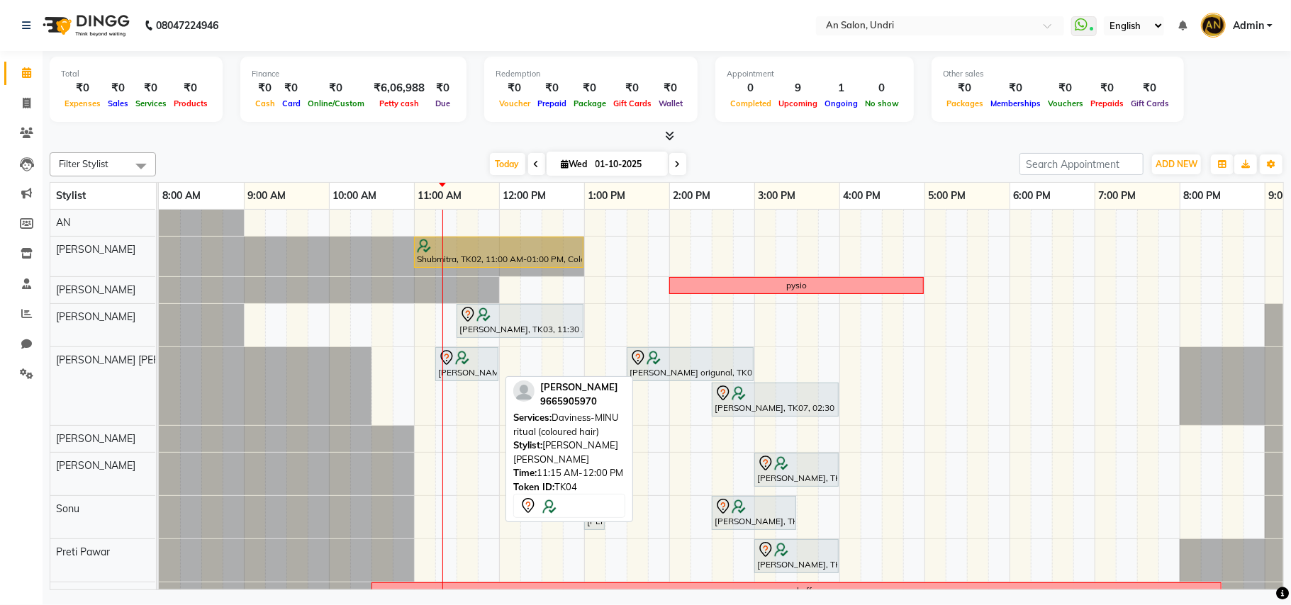
click at [469, 366] on div at bounding box center [466, 357] width 57 height 17
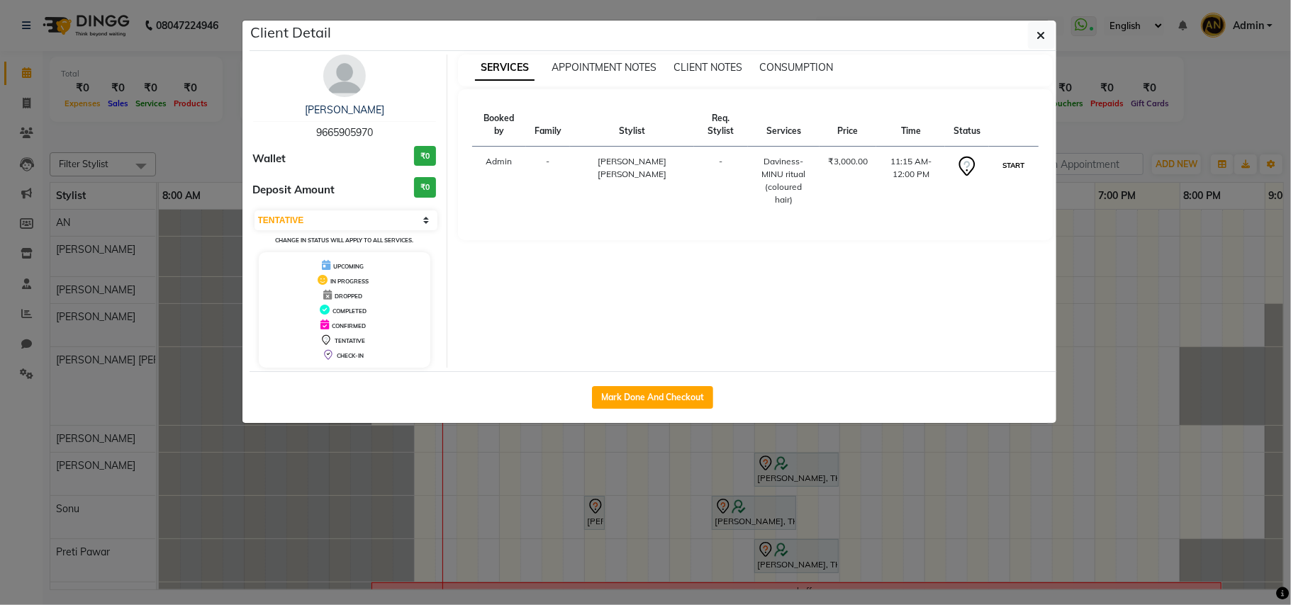
click at [1016, 162] on button "START" at bounding box center [1013, 166] width 29 height 18
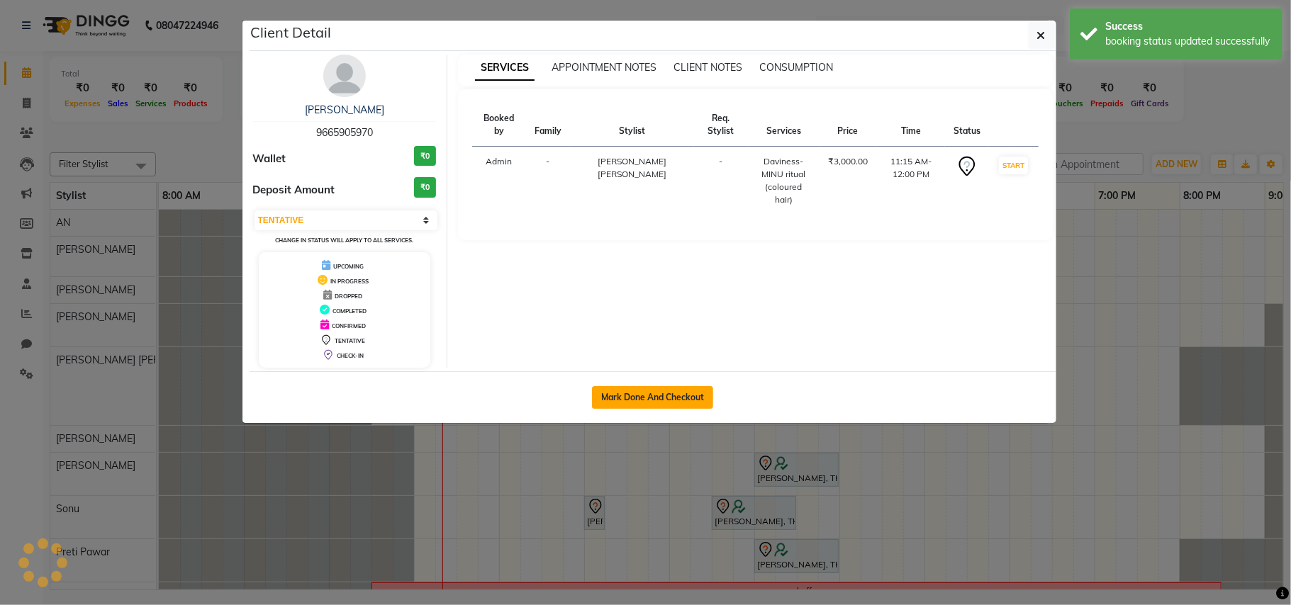
select select "1"
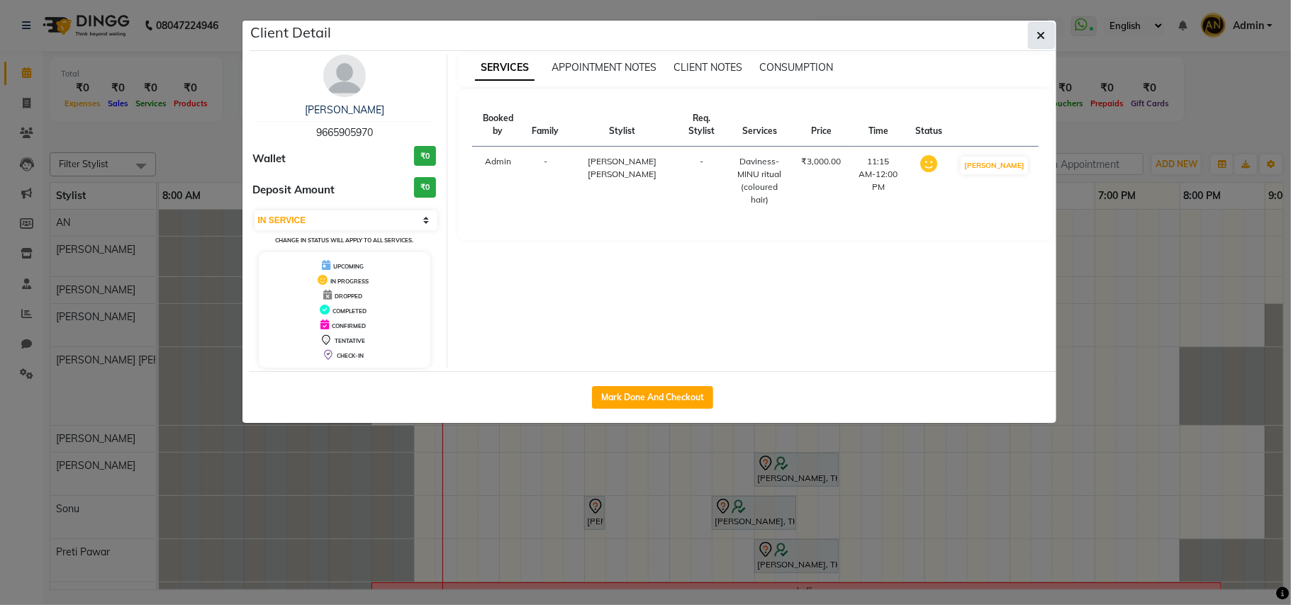
click at [1042, 30] on icon "button" at bounding box center [1041, 35] width 9 height 11
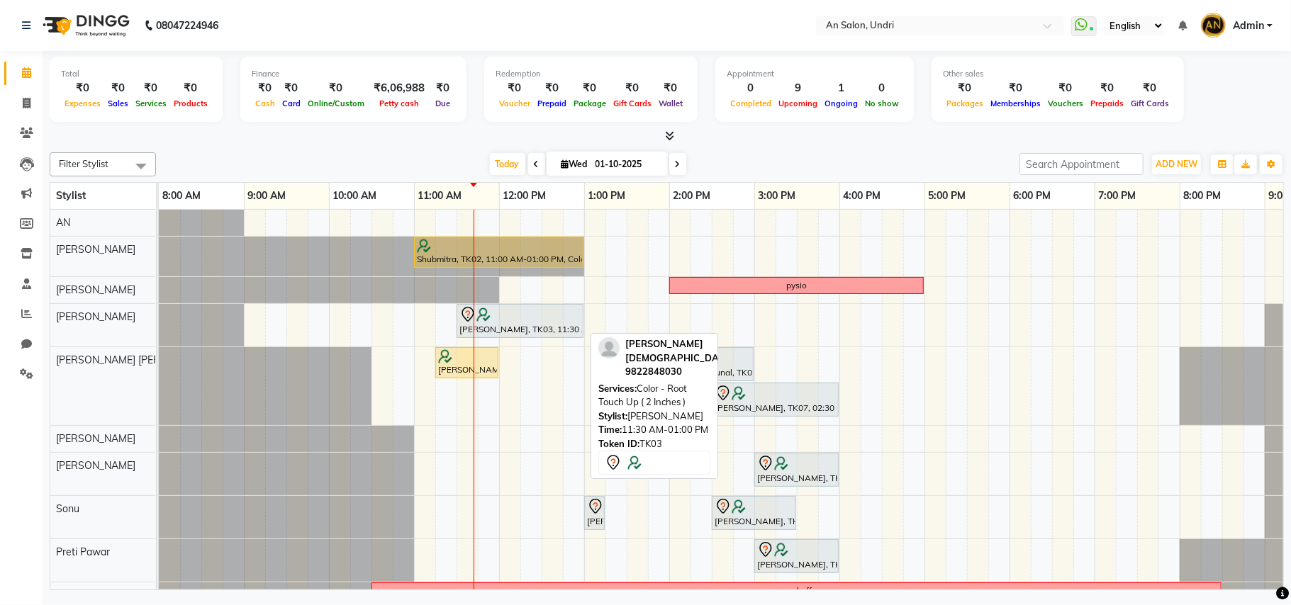
click at [556, 313] on div at bounding box center [519, 314] width 121 height 17
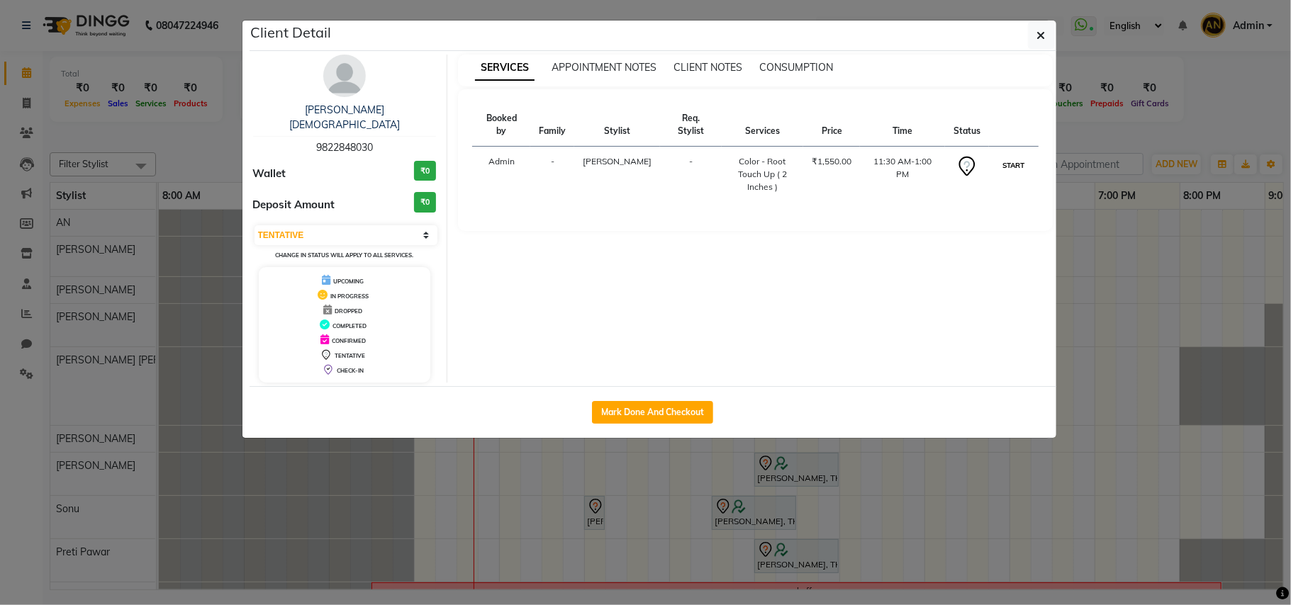
click at [1016, 160] on button "START" at bounding box center [1013, 166] width 29 height 18
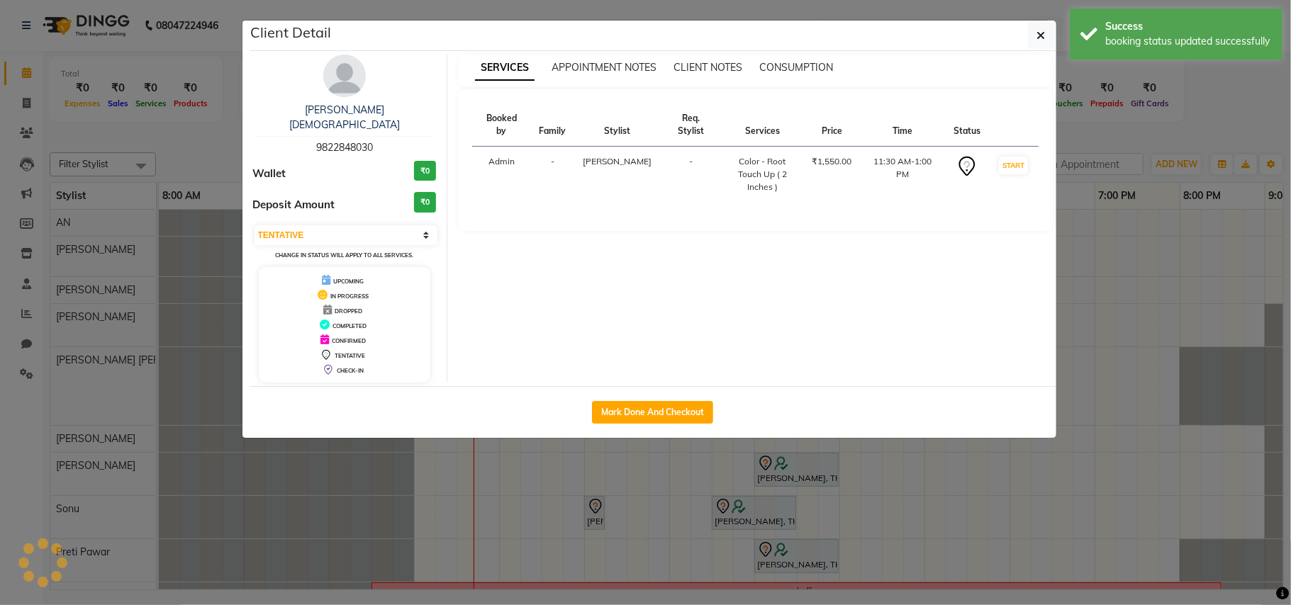
select select "1"
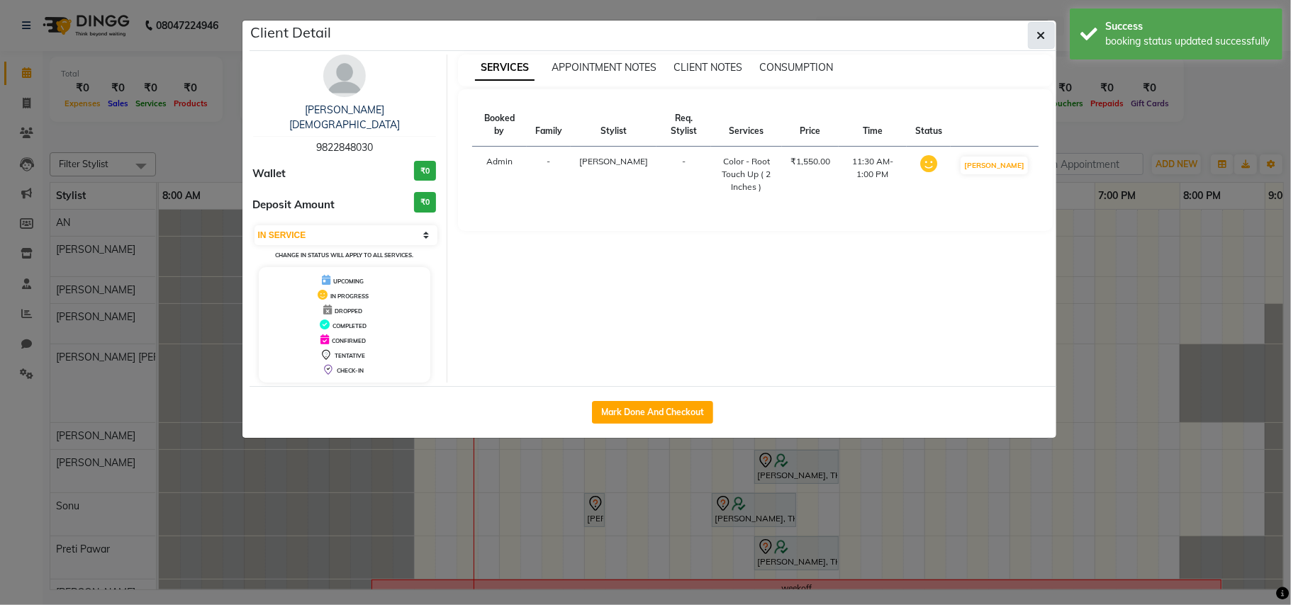
click at [1038, 34] on icon "button" at bounding box center [1041, 35] width 9 height 11
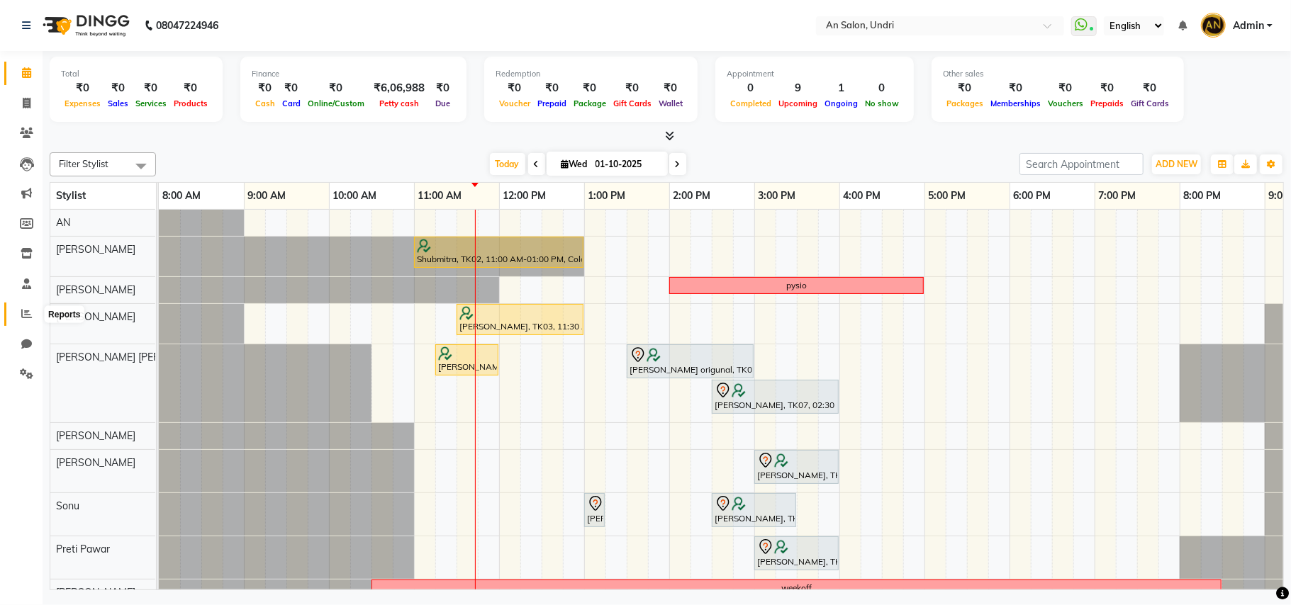
click at [17, 309] on span at bounding box center [26, 314] width 25 height 16
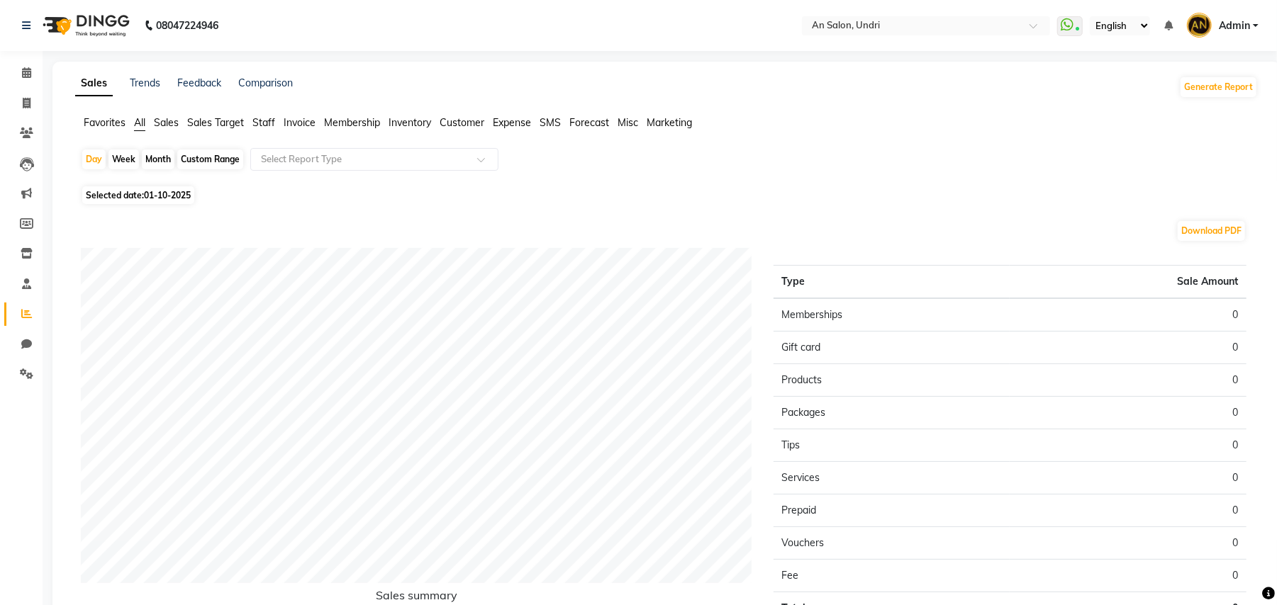
click at [269, 120] on span "Staff" at bounding box center [263, 122] width 23 height 13
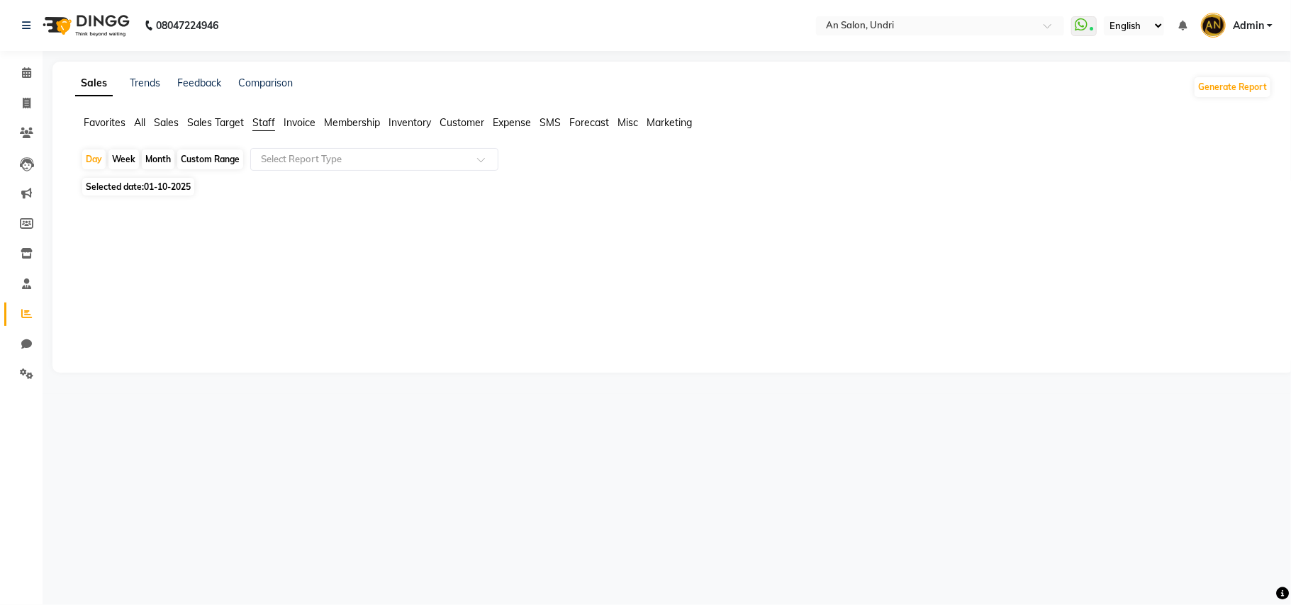
click at [150, 162] on div "Month" at bounding box center [158, 160] width 33 height 20
select select "10"
select select "2025"
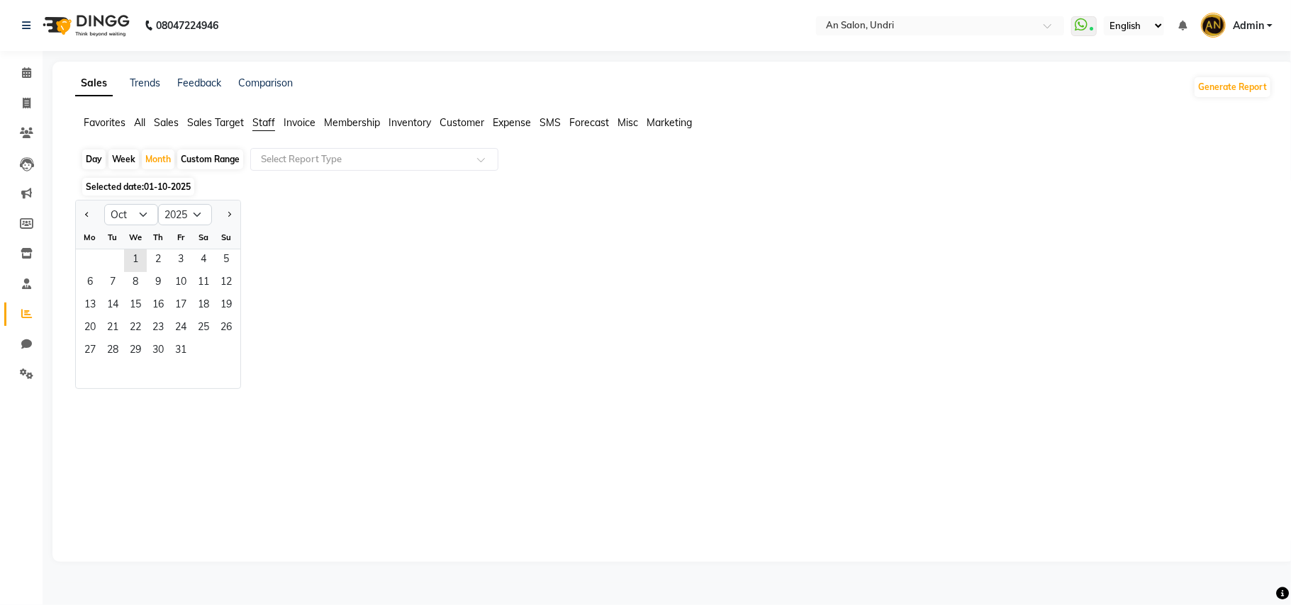
click at [80, 214] on div at bounding box center [90, 214] width 28 height 23
click at [89, 215] on span "Previous month" at bounding box center [87, 214] width 5 height 5
select select "9"
click at [82, 257] on span "1" at bounding box center [90, 261] width 23 height 23
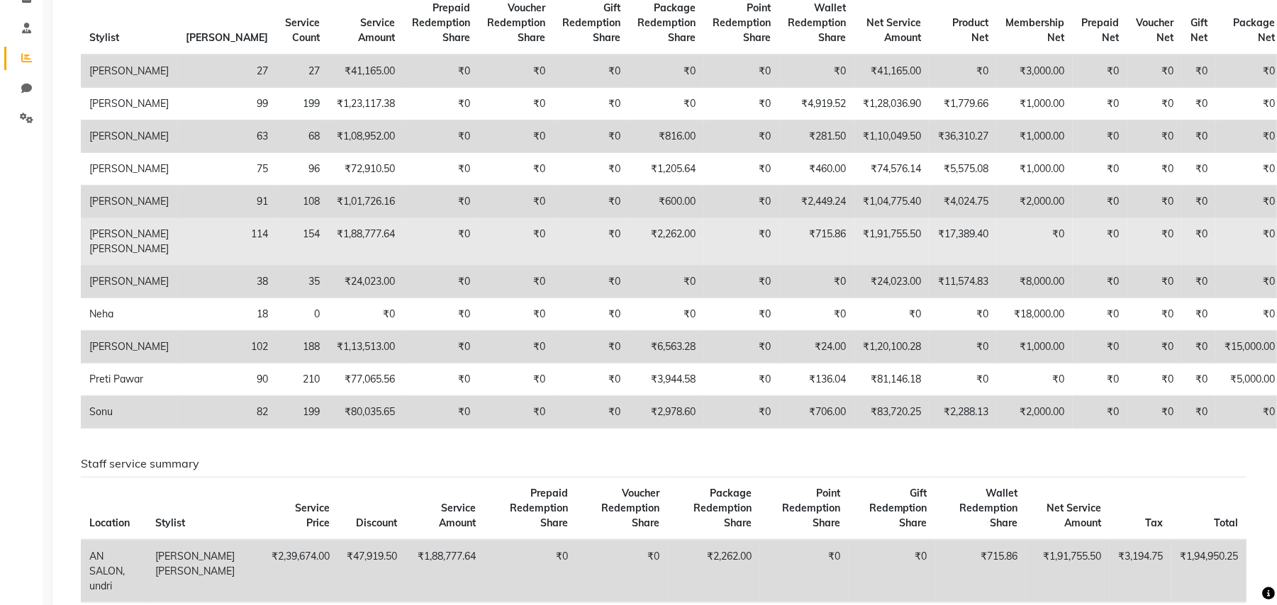
scroll to position [378, 0]
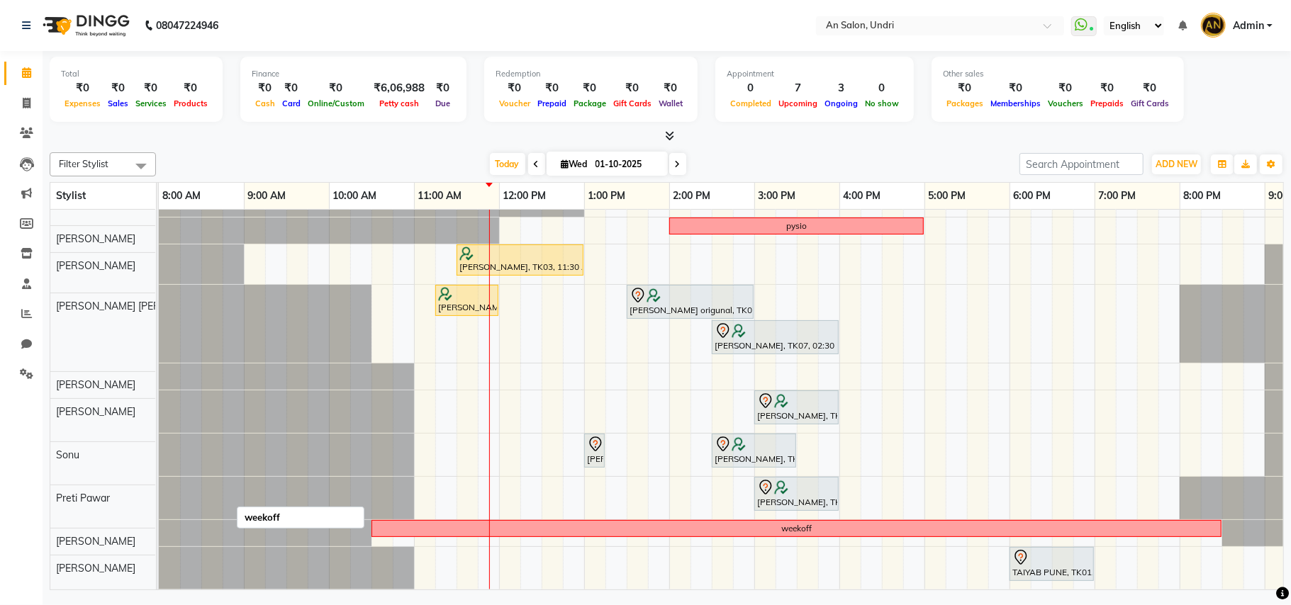
scroll to position [77, 0]
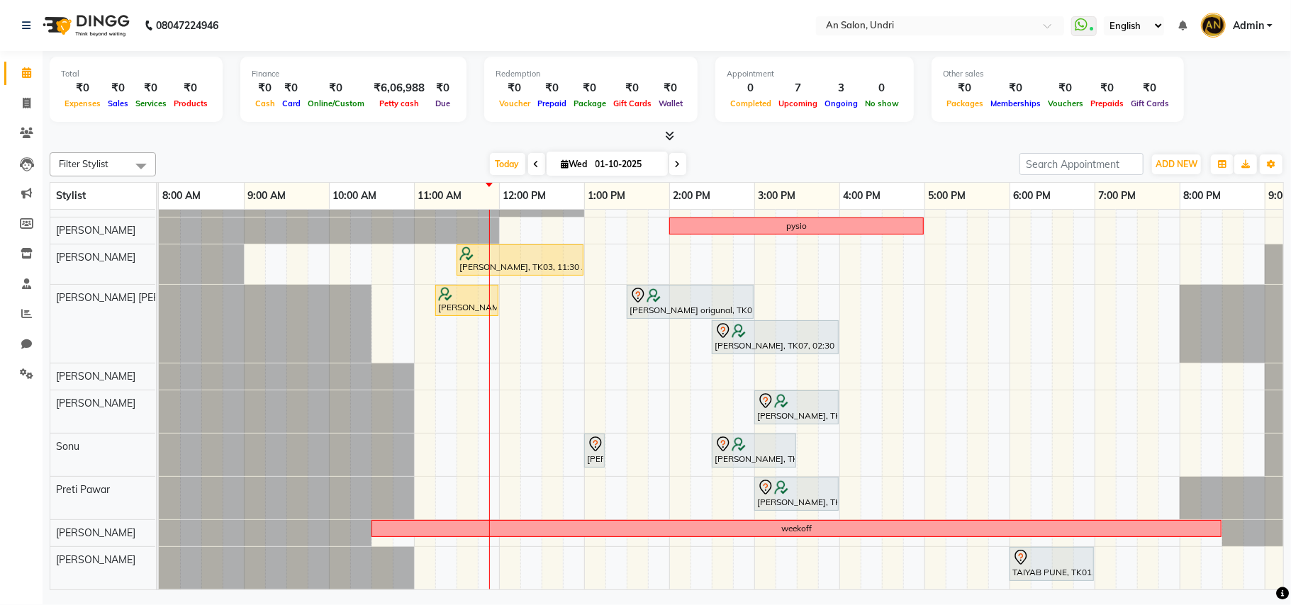
click at [676, 164] on span at bounding box center [677, 164] width 17 height 22
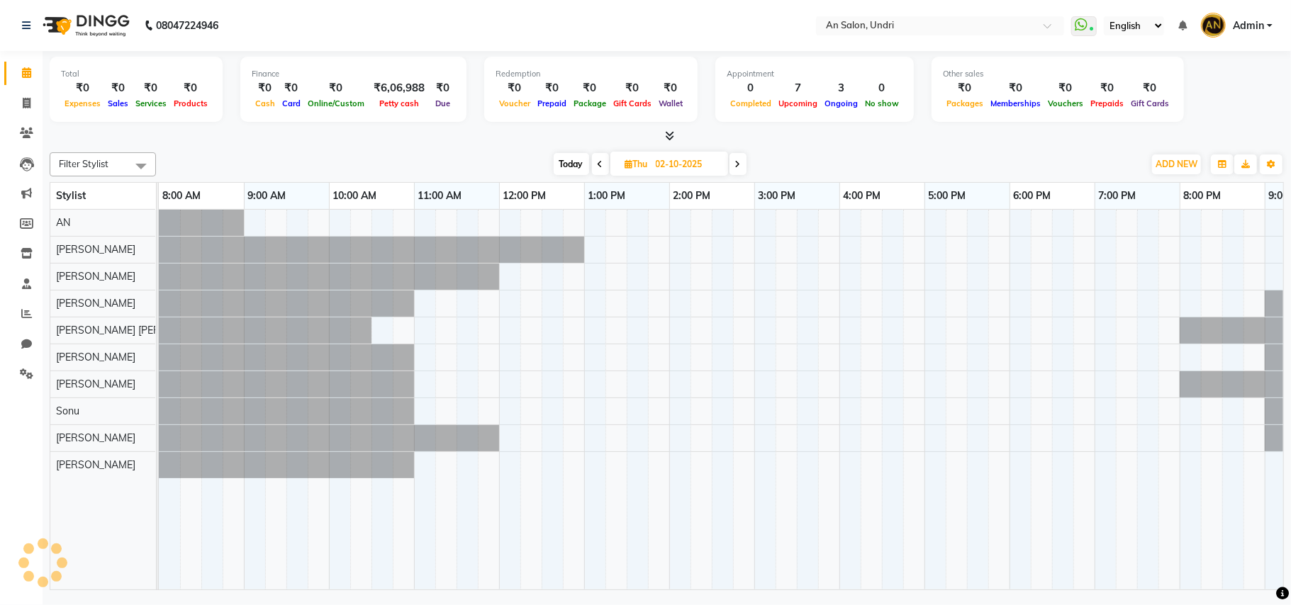
scroll to position [0, 152]
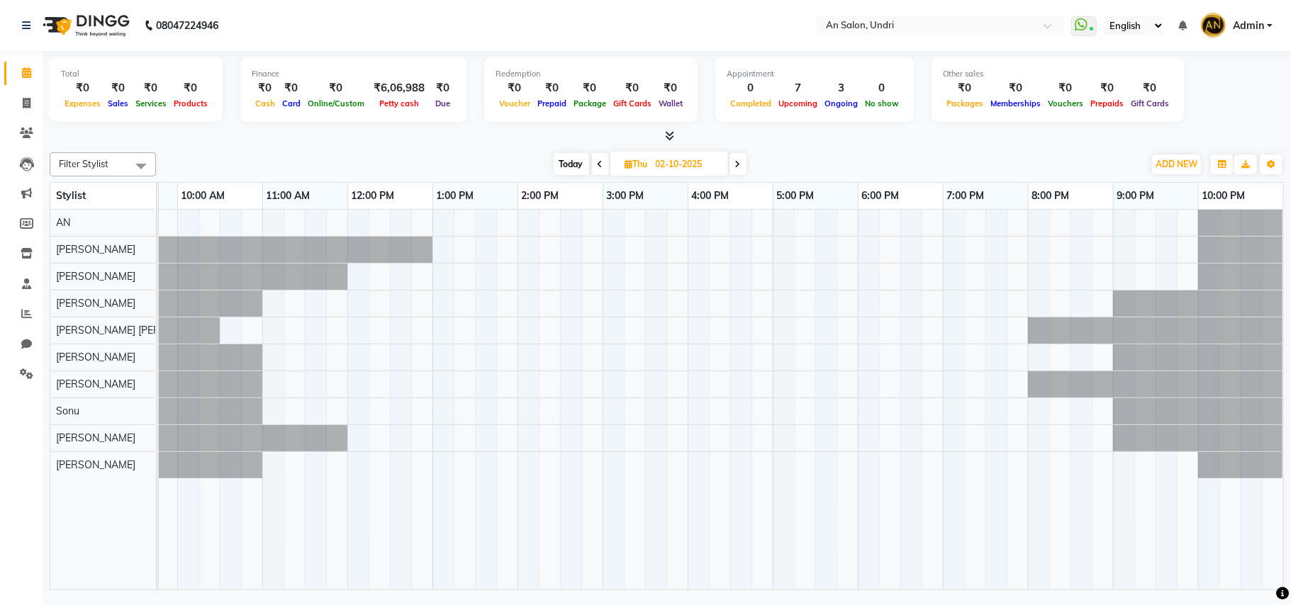
click at [570, 163] on span "Today" at bounding box center [571, 164] width 35 height 22
type input "01-10-2025"
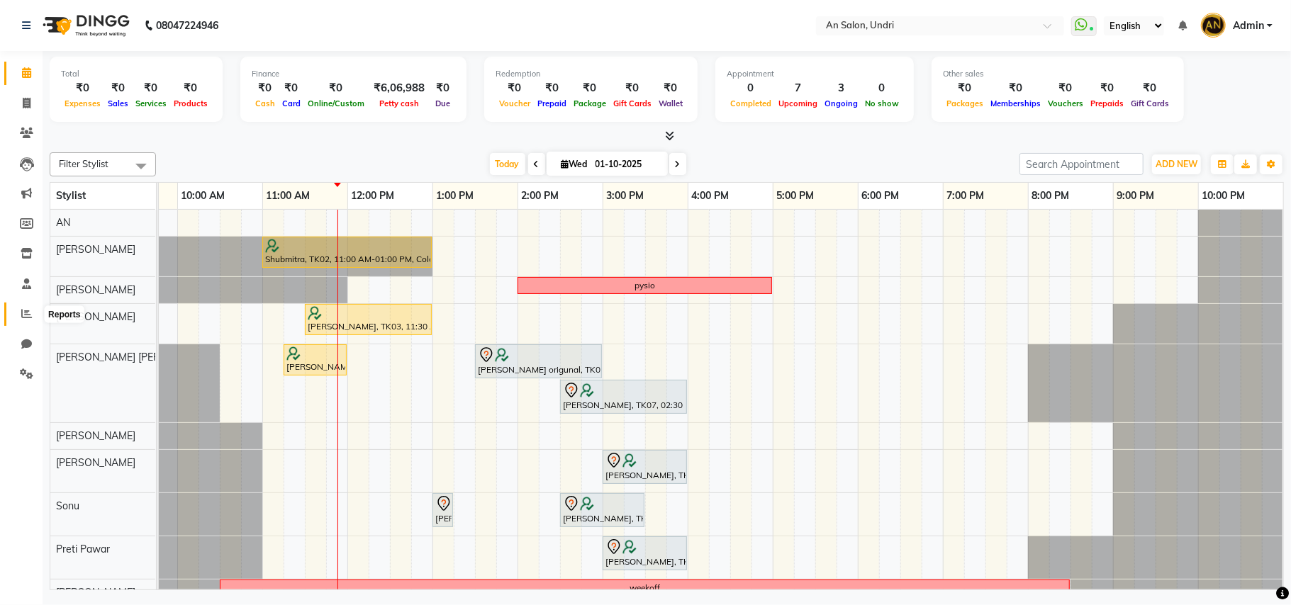
click at [21, 312] on icon at bounding box center [26, 313] width 11 height 11
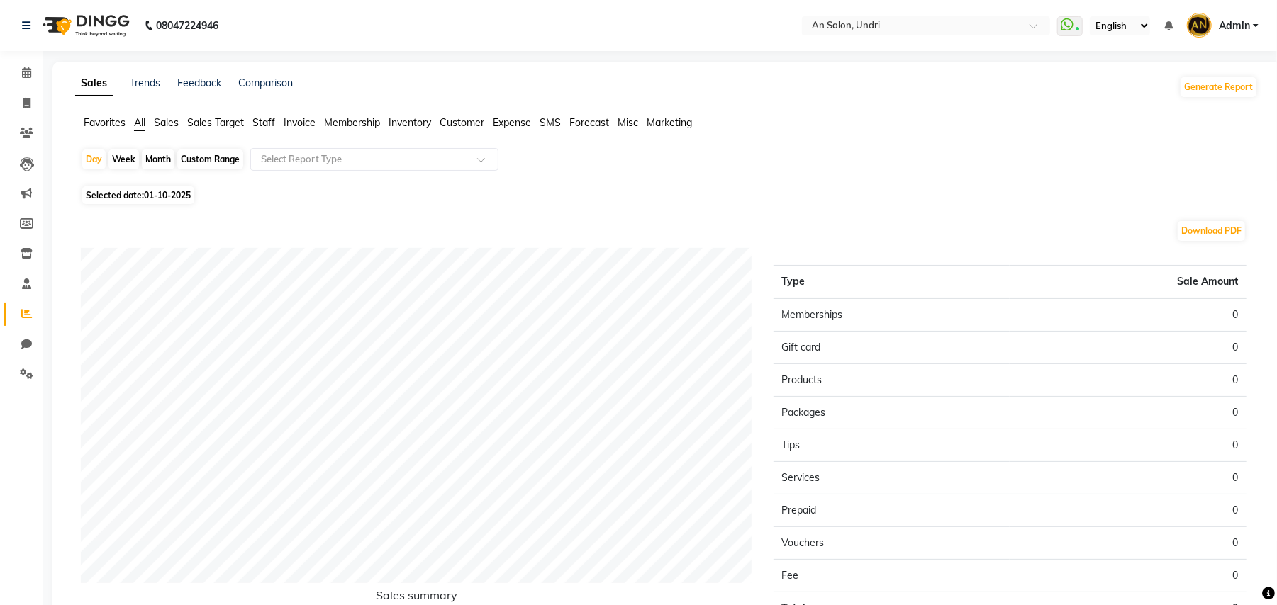
click at [156, 157] on div "Month" at bounding box center [158, 160] width 33 height 20
select select "10"
select select "2025"
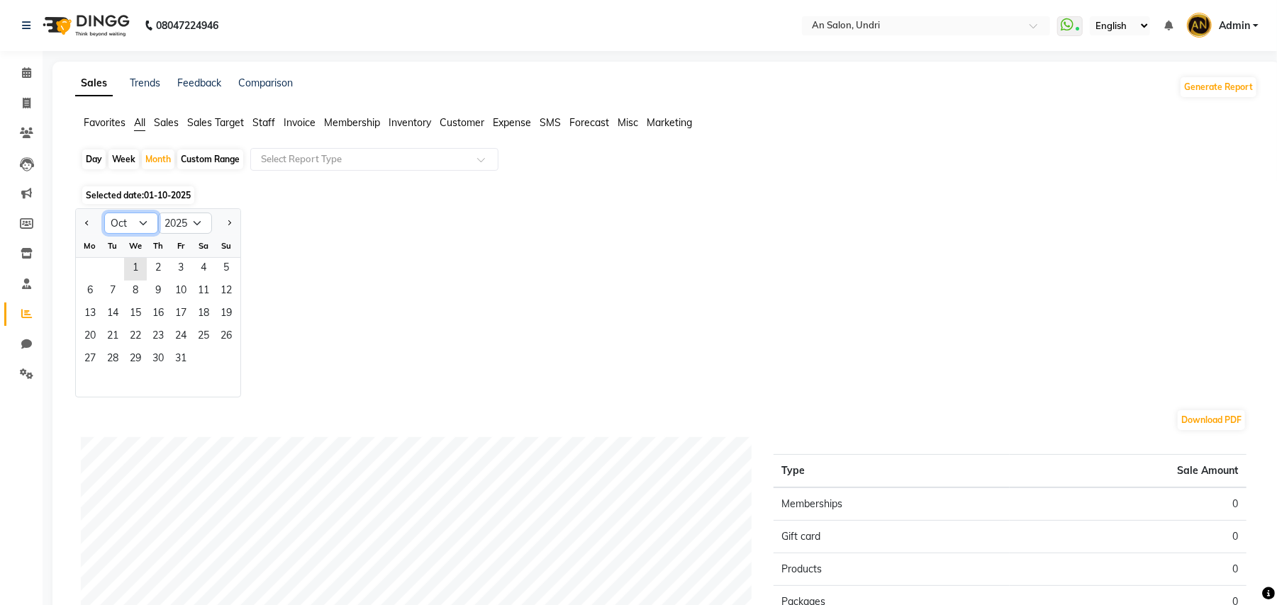
click at [143, 227] on select "Jan Feb Mar Apr May Jun Jul Aug Sep Oct Nov Dec" at bounding box center [131, 223] width 54 height 21
select select "9"
click at [104, 213] on select "Jan Feb Mar Apr May Jun Jul Aug Sep Oct Nov Dec" at bounding box center [131, 223] width 54 height 21
click at [119, 361] on span "30" at bounding box center [112, 360] width 23 height 23
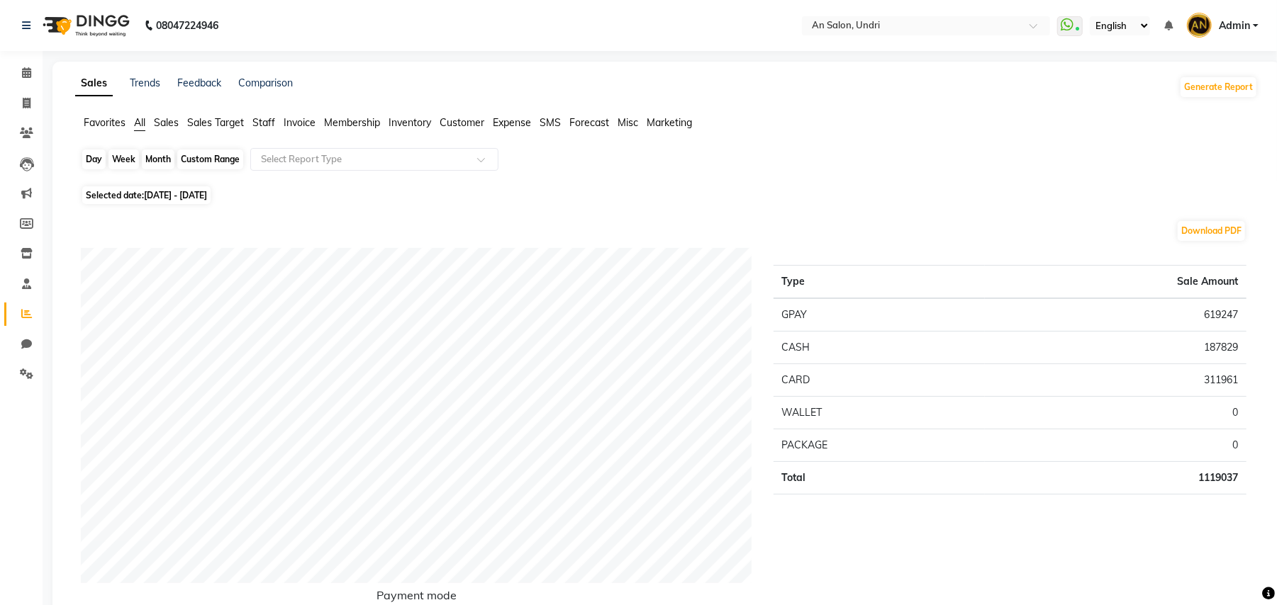
click at [165, 162] on div "Month" at bounding box center [158, 160] width 33 height 20
select select "9"
select select "2025"
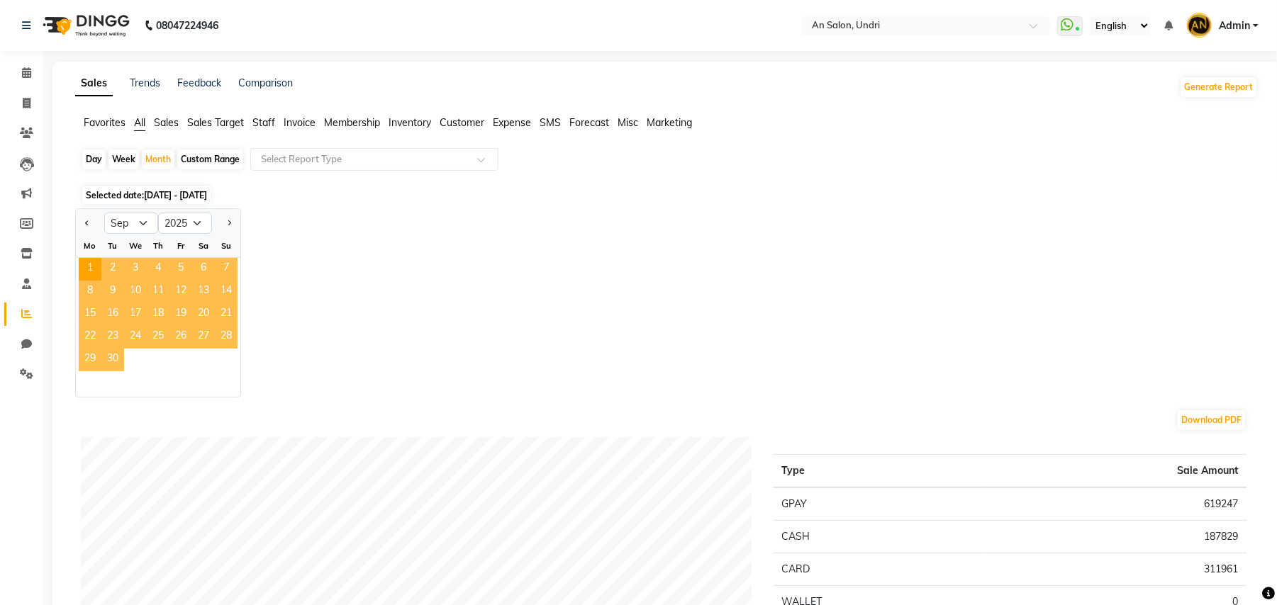
click at [118, 363] on span "30" at bounding box center [112, 360] width 23 height 23
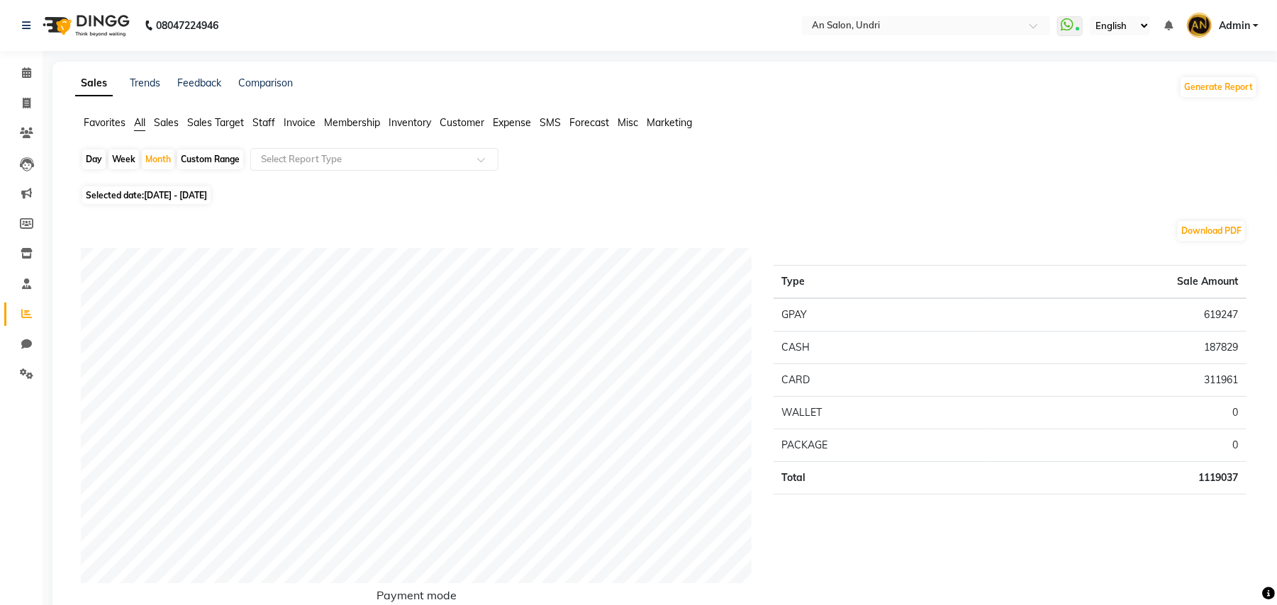
click at [159, 119] on span "Sales" at bounding box center [166, 122] width 25 height 13
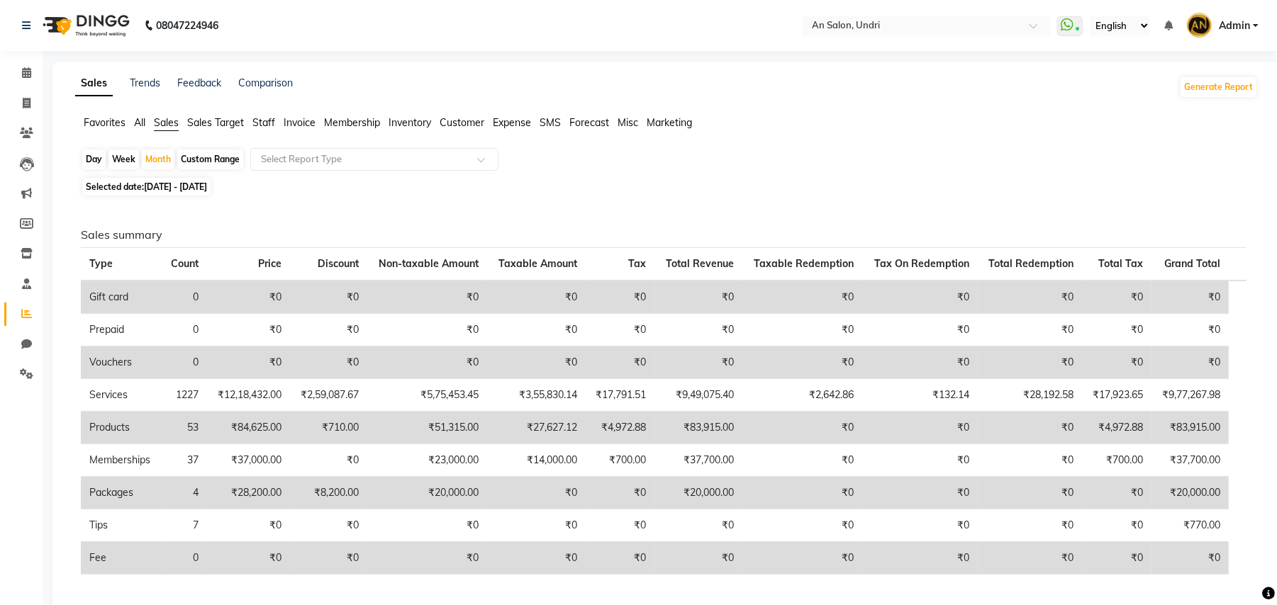
click at [268, 120] on span "Staff" at bounding box center [263, 122] width 23 height 13
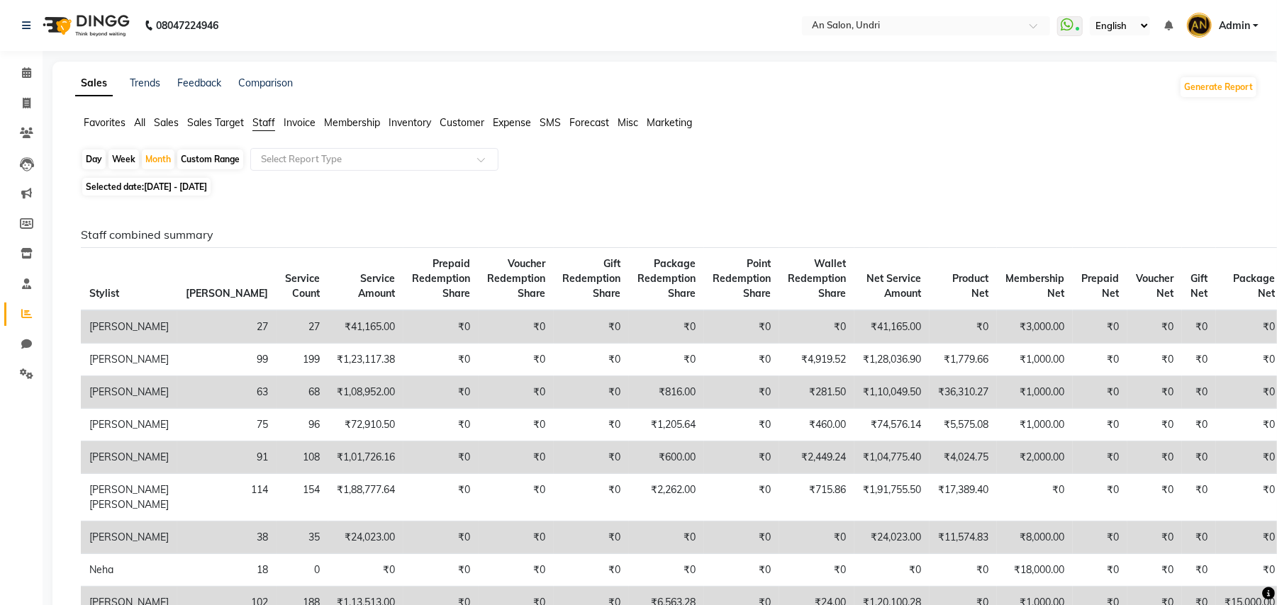
click at [111, 16] on img at bounding box center [84, 26] width 97 height 40
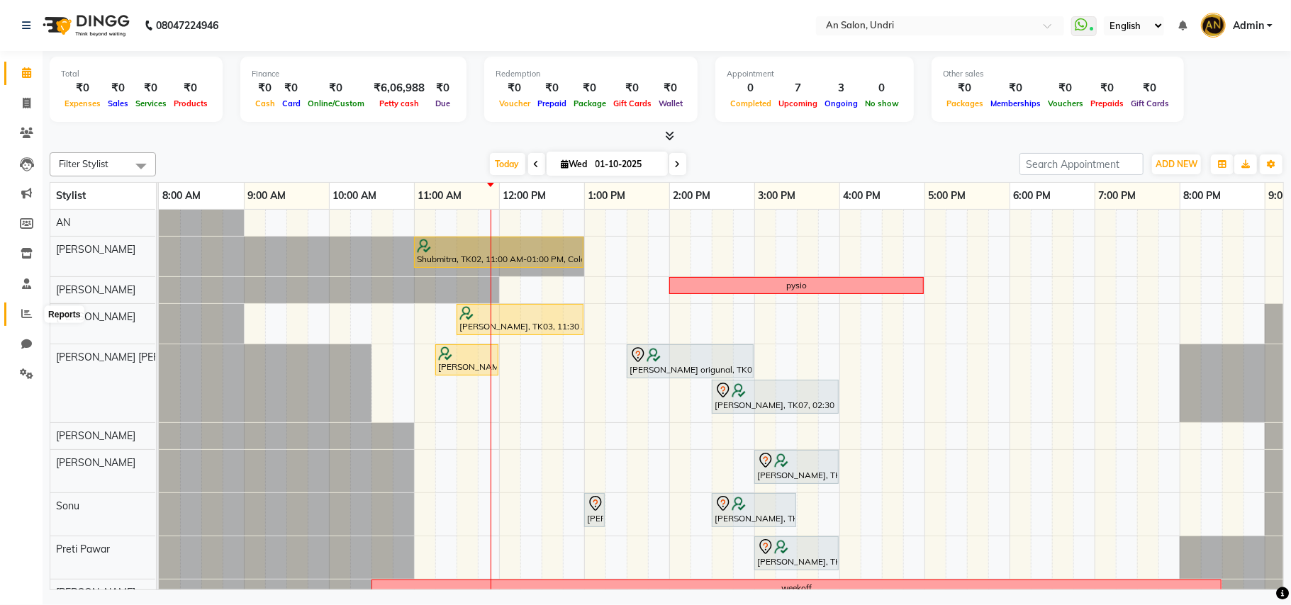
click at [23, 315] on icon at bounding box center [26, 313] width 11 height 11
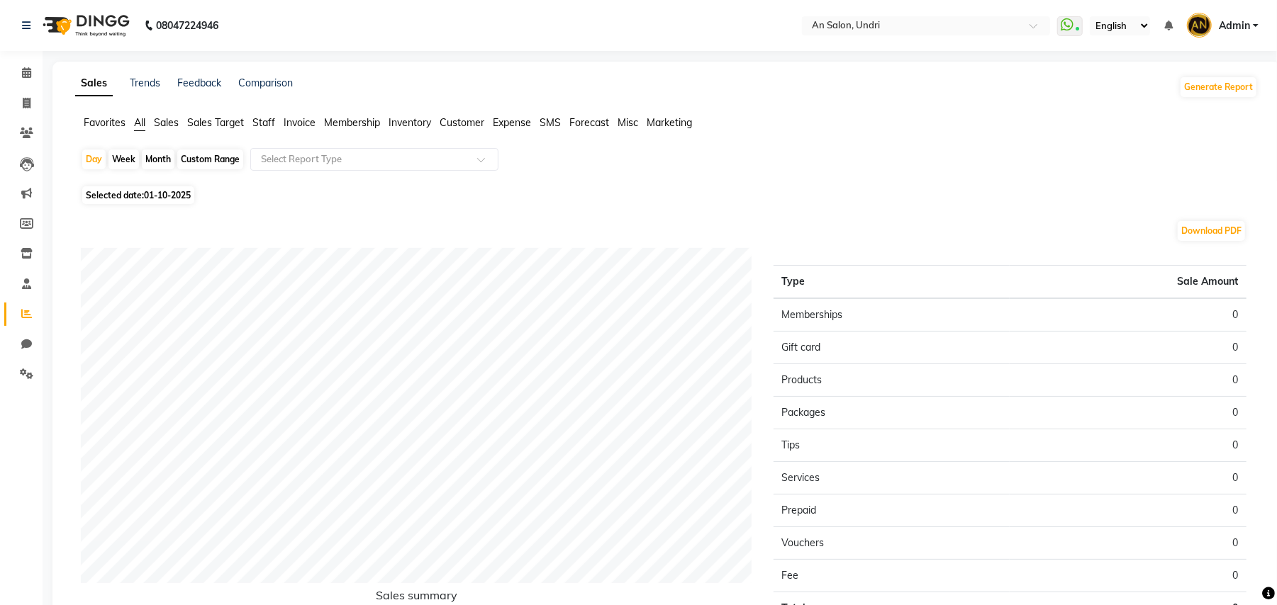
click at [159, 117] on span "Sales" at bounding box center [166, 122] width 25 height 13
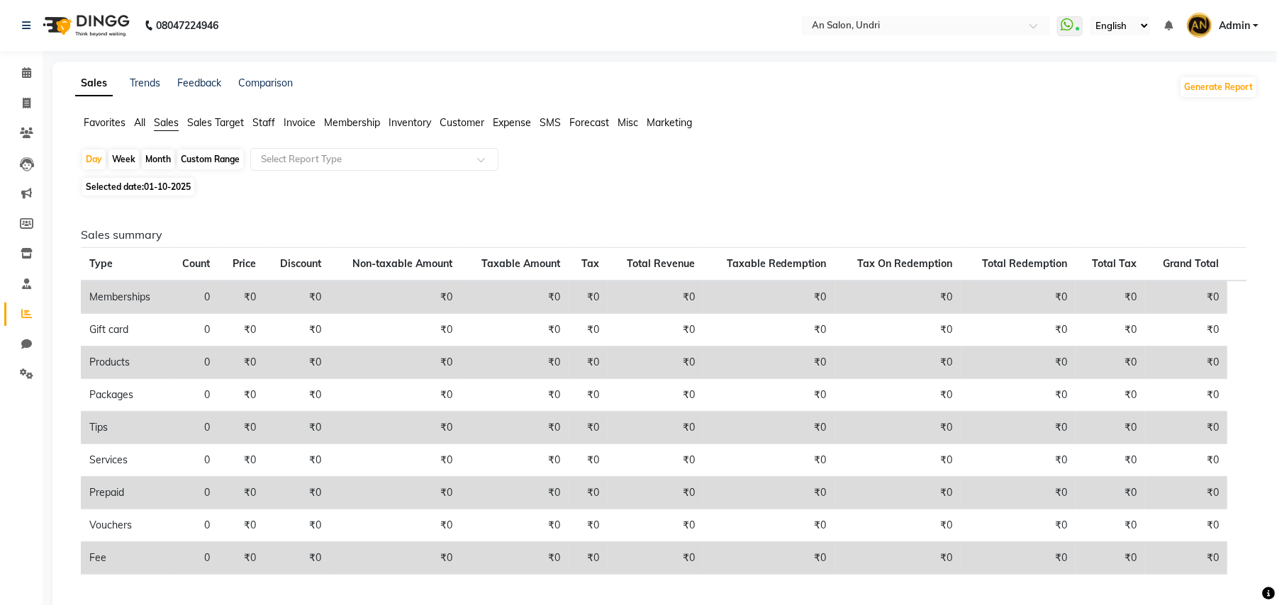
click at [264, 118] on span "Staff" at bounding box center [263, 122] width 23 height 13
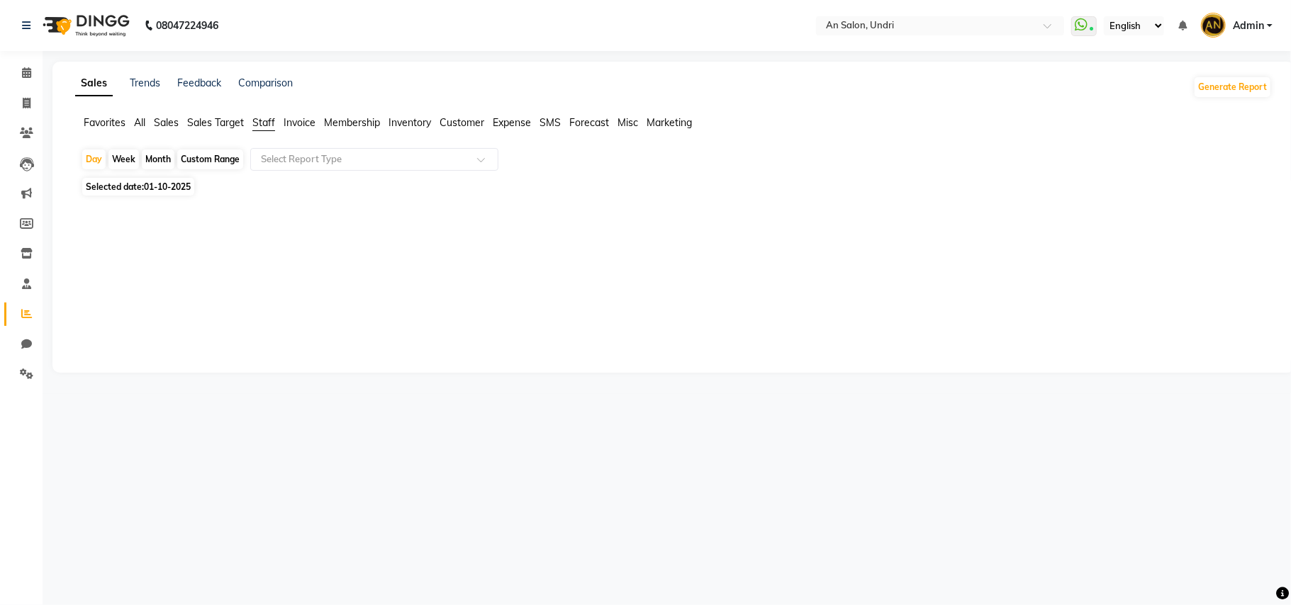
click at [153, 159] on div "Month" at bounding box center [158, 160] width 33 height 20
select select "10"
select select "2025"
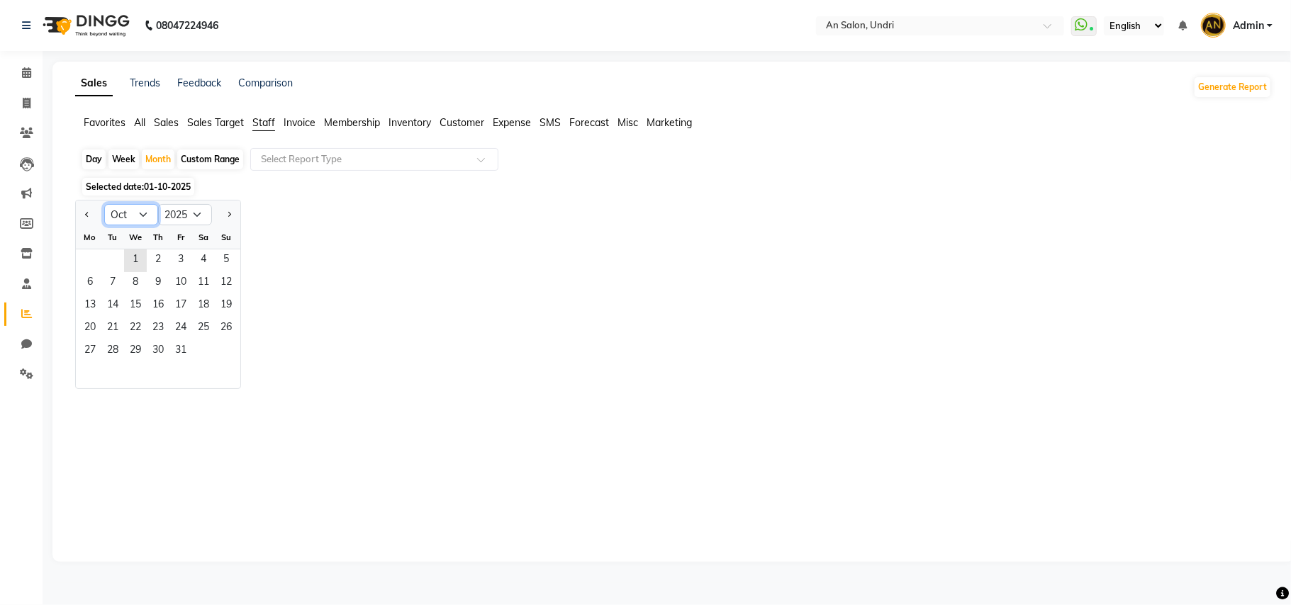
click at [137, 208] on select "Jan Feb Mar Apr May Jun Jul Aug Sep Oct Nov Dec" at bounding box center [131, 214] width 54 height 21
select select "9"
click at [104, 205] on select "Jan Feb Mar Apr May Jun Jul Aug Sep Oct Nov Dec" at bounding box center [131, 214] width 54 height 21
click at [174, 123] on span "Sales" at bounding box center [166, 122] width 25 height 13
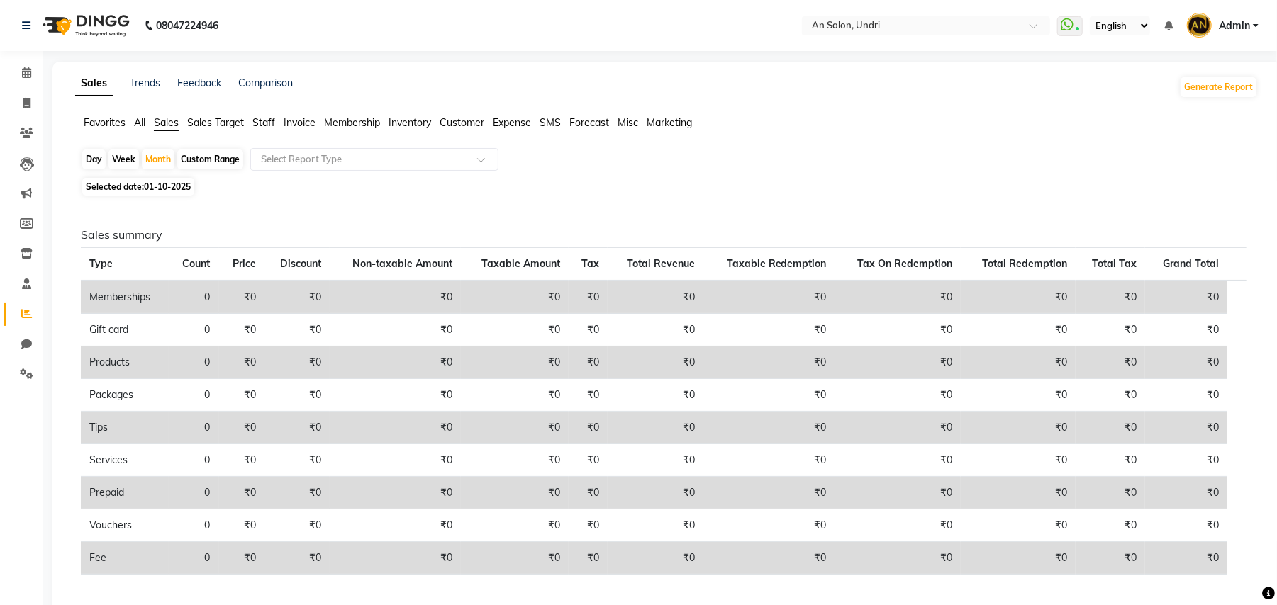
click at [267, 119] on span "Staff" at bounding box center [263, 122] width 23 height 13
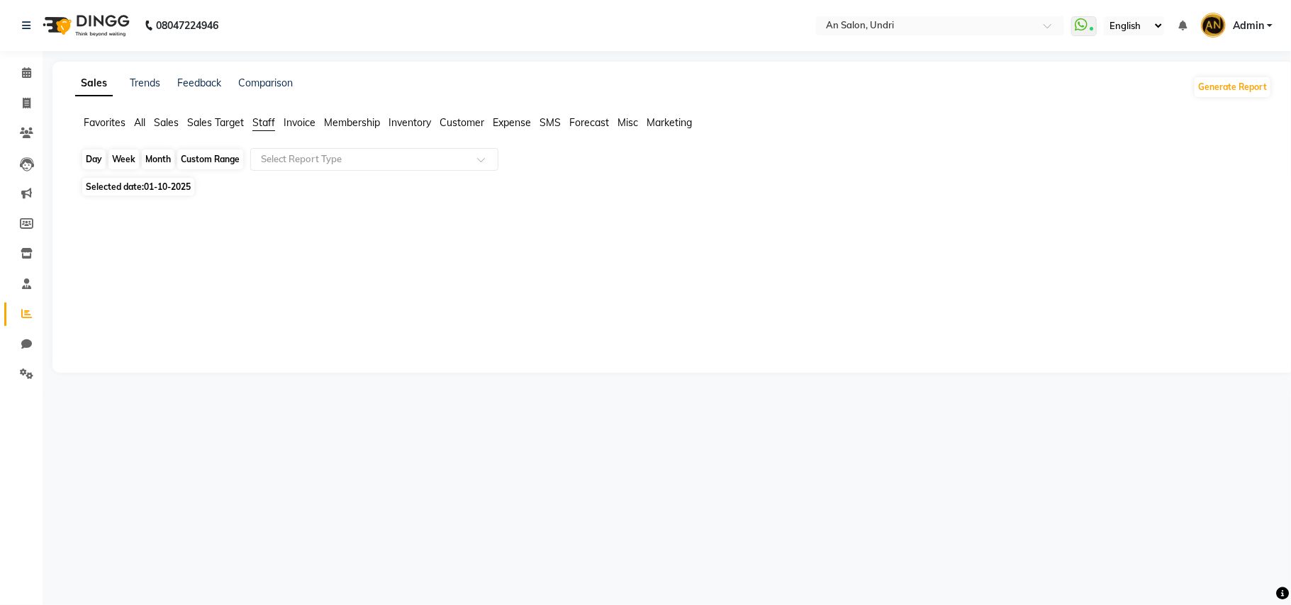
click at [160, 157] on div "Month" at bounding box center [158, 160] width 33 height 20
select select "10"
select select "2025"
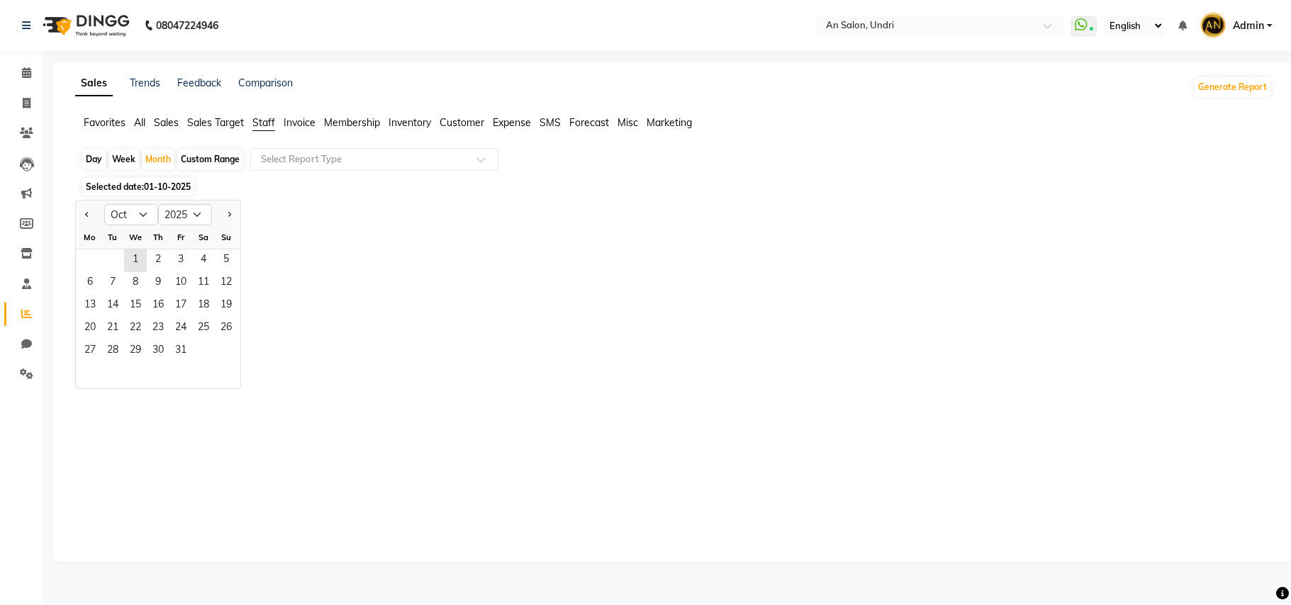
click at [106, 21] on img at bounding box center [84, 26] width 97 height 40
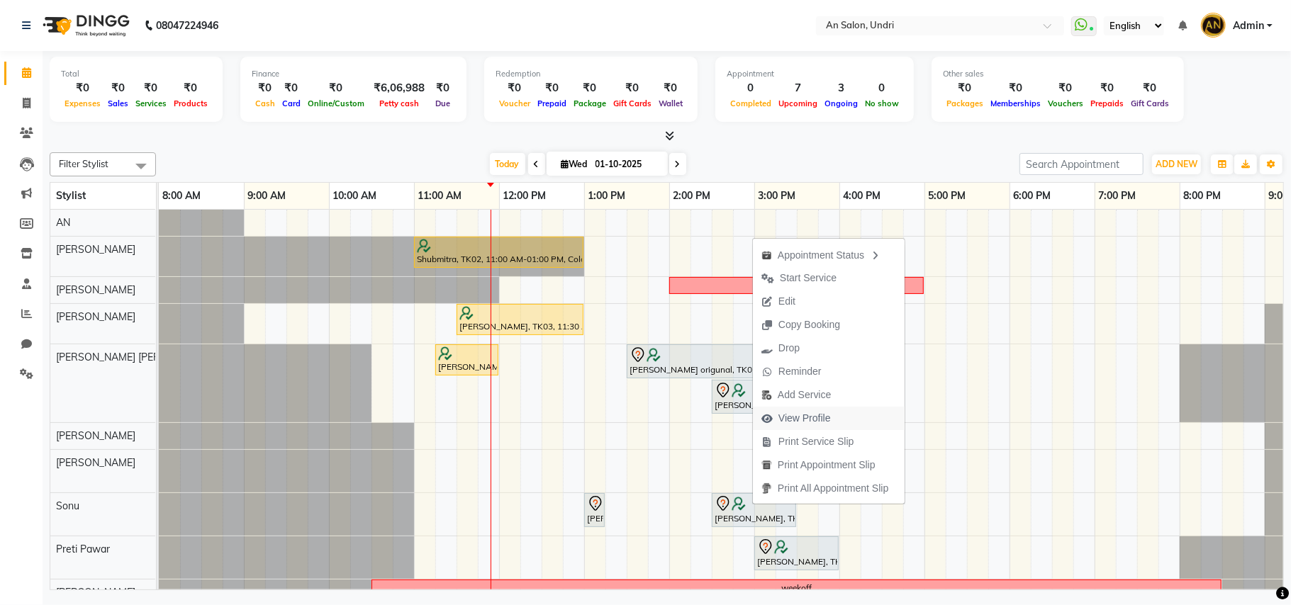
click at [808, 415] on span "View Profile" at bounding box center [804, 418] width 52 height 15
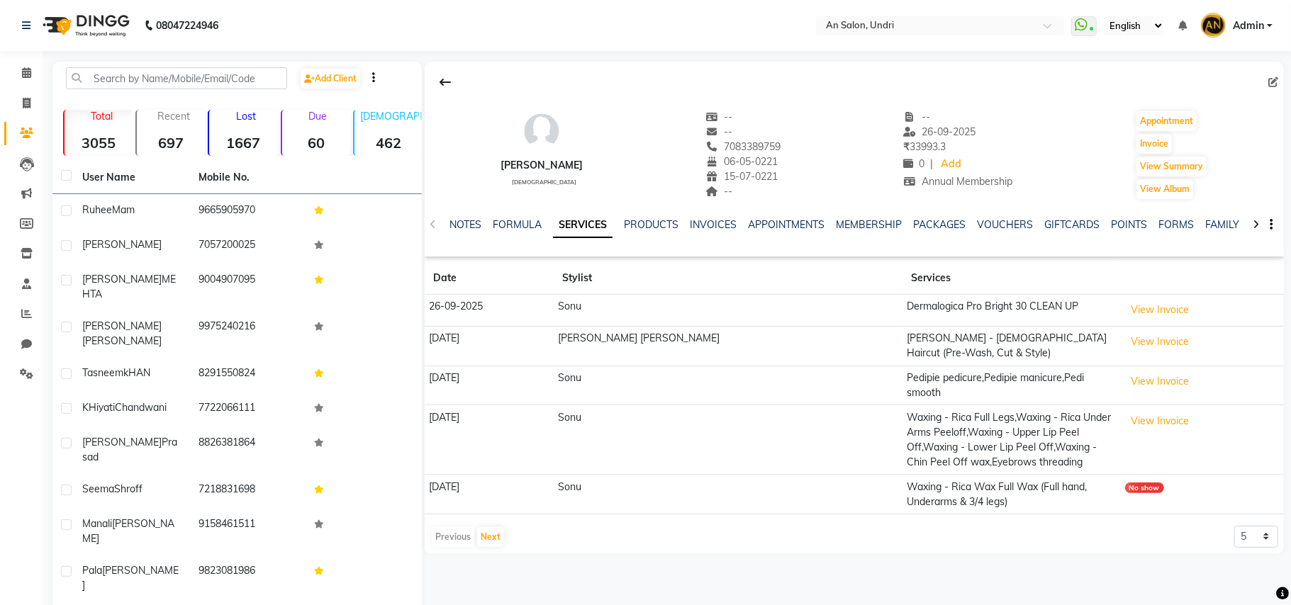
click at [108, 26] on img at bounding box center [84, 26] width 97 height 40
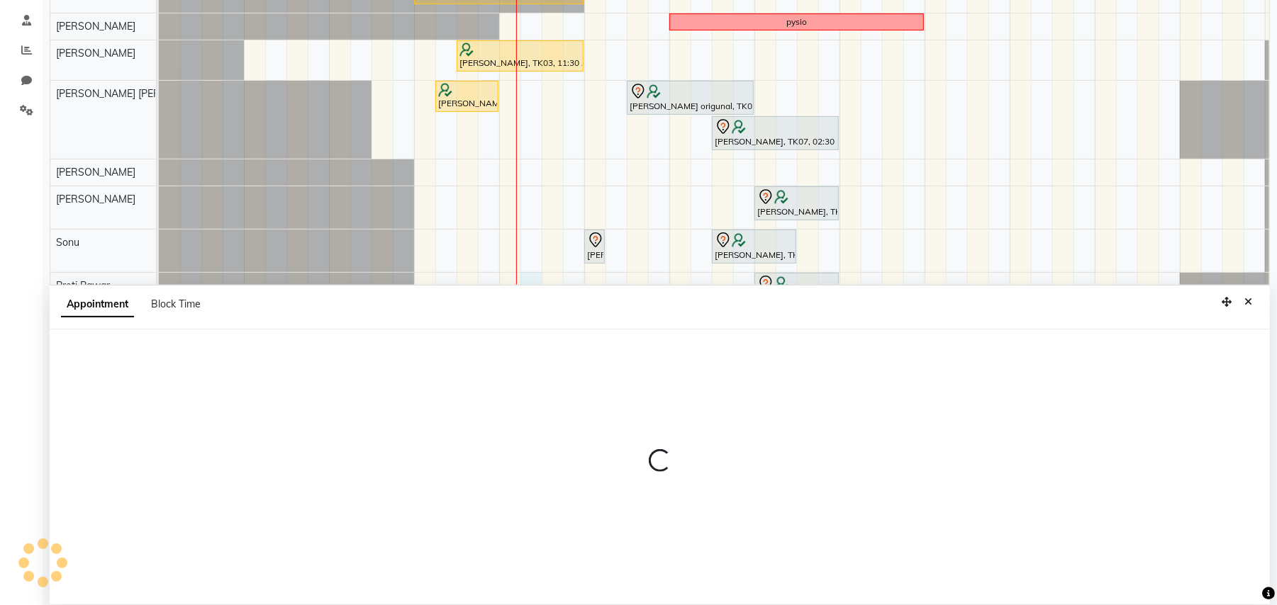
scroll to position [267, 0]
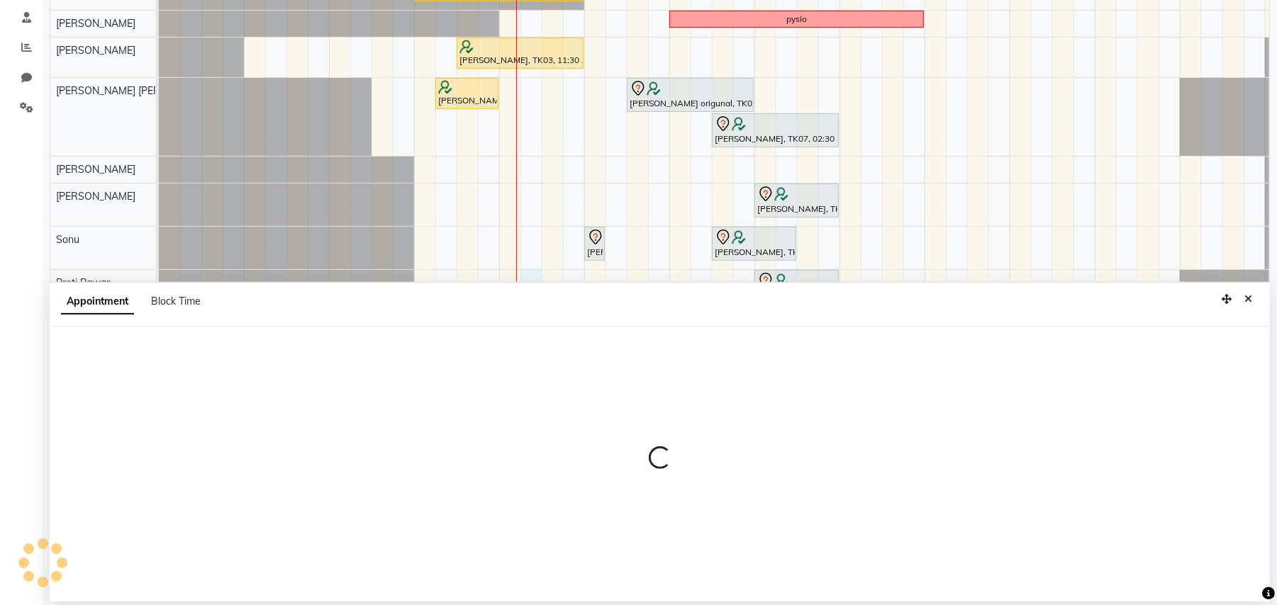
select select "44260"
select select "735"
select select "tentative"
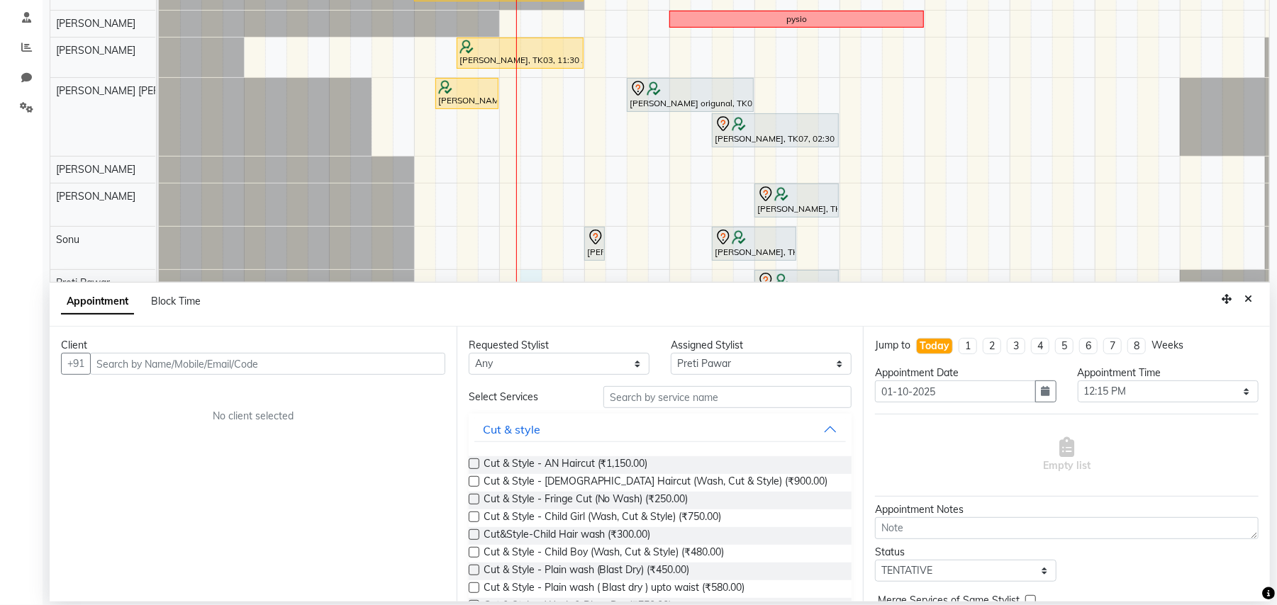
click at [340, 361] on input "text" at bounding box center [267, 364] width 355 height 22
click at [337, 363] on input "text" at bounding box center [267, 364] width 355 height 22
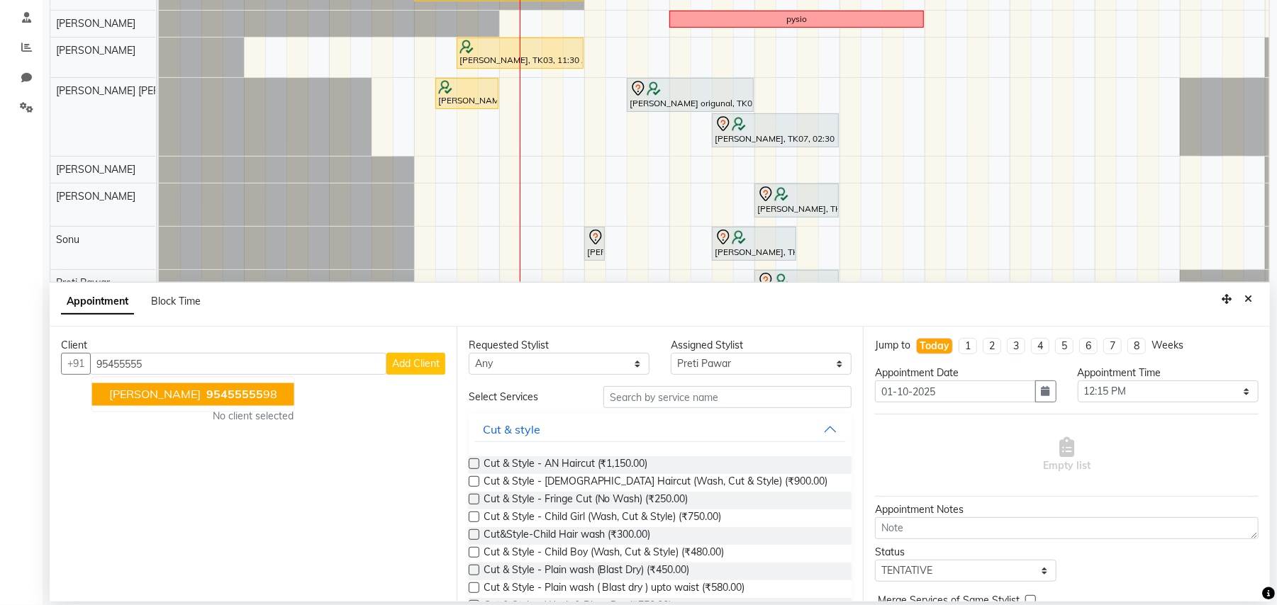
click at [206, 388] on span "95455555" at bounding box center [234, 395] width 57 height 14
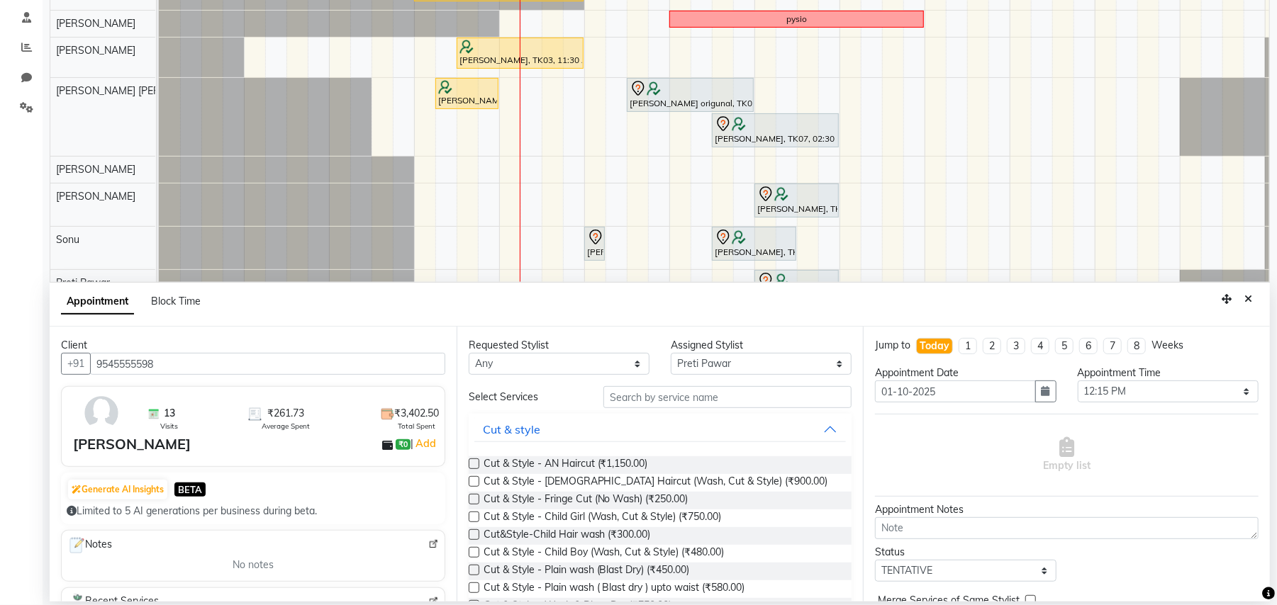
type input "9545555598"
click at [644, 397] on input "text" at bounding box center [727, 397] width 248 height 22
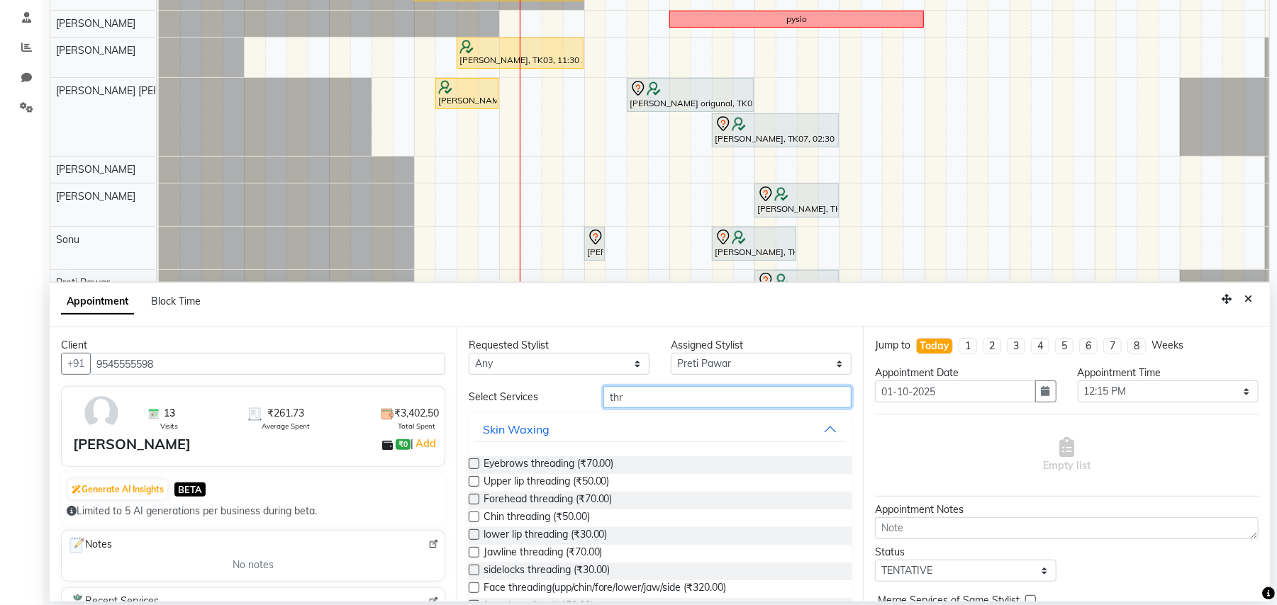
type input "thr"
click at [469, 462] on label at bounding box center [474, 464] width 11 height 11
click at [469, 462] on input "checkbox" at bounding box center [473, 465] width 9 height 9
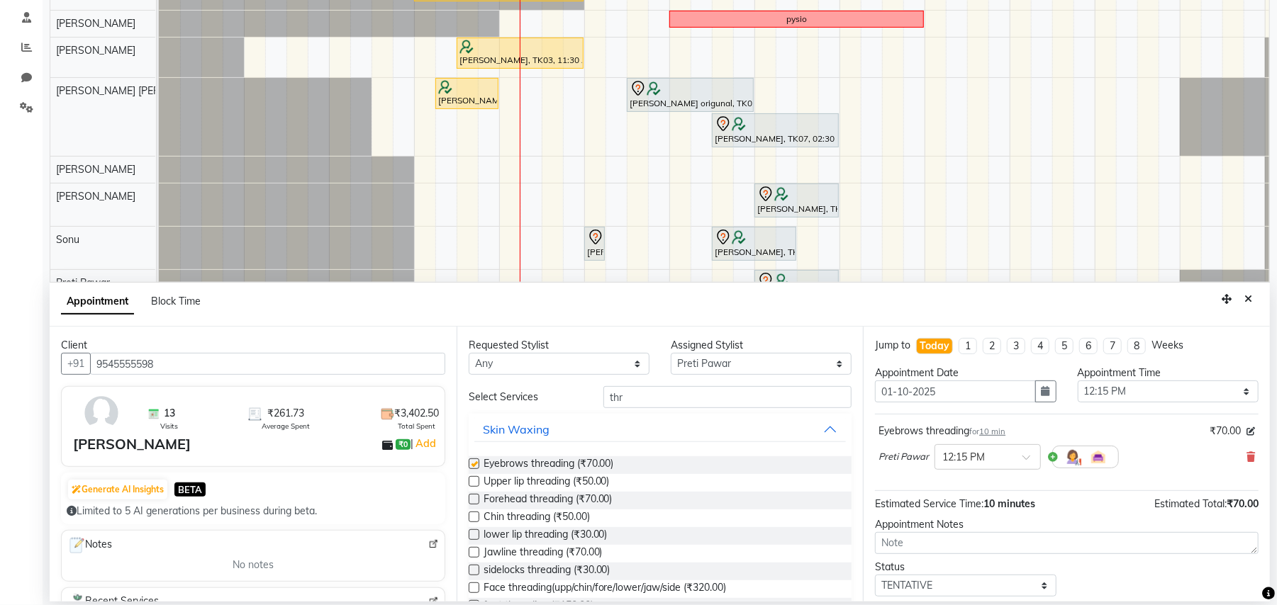
checkbox input "false"
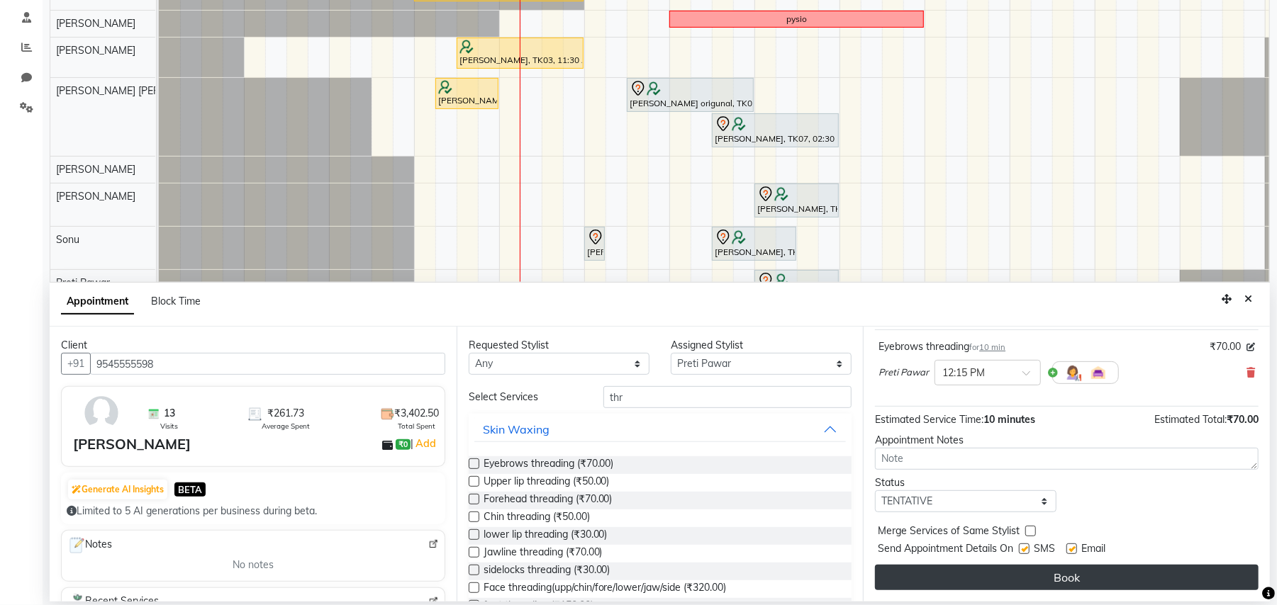
click at [1070, 573] on button "Book" at bounding box center [1066, 578] width 383 height 26
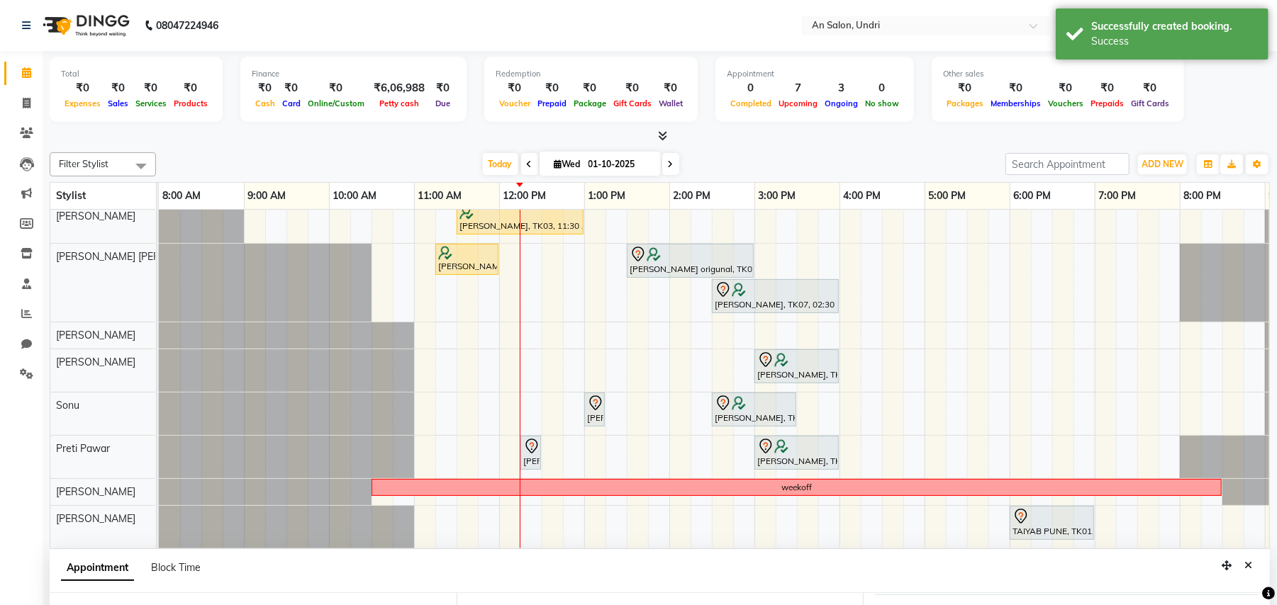
scroll to position [118, 0]
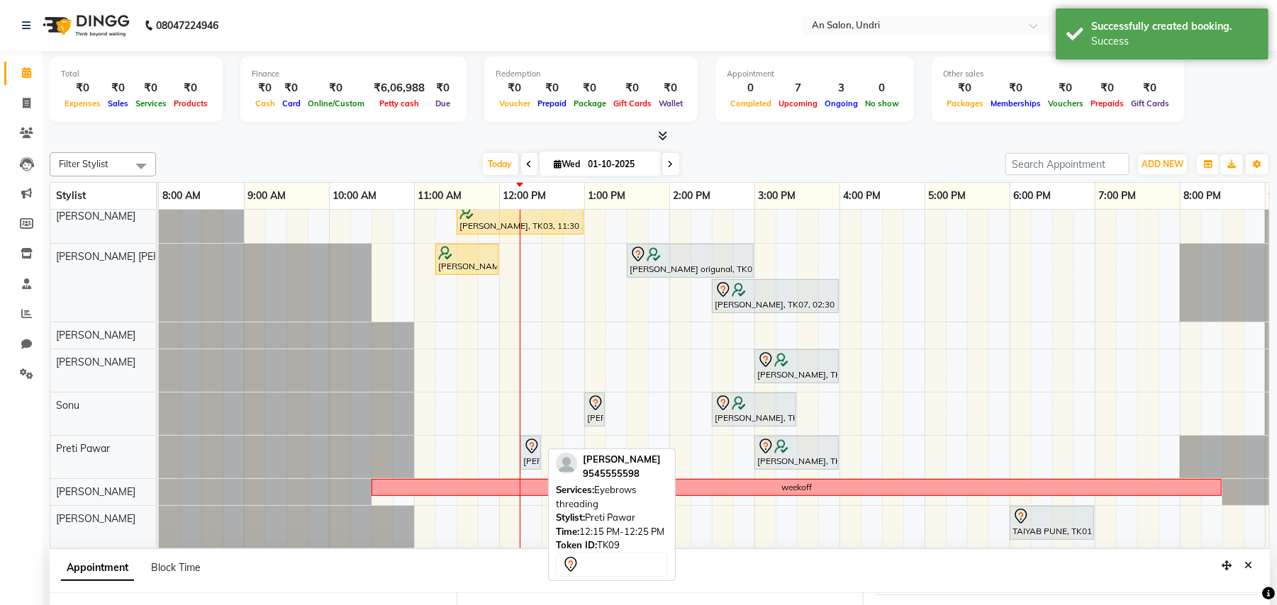
click at [527, 443] on div "[PERSON_NAME], TK09, 12:15 PM-12:25 PM, Eyebrows threading" at bounding box center [531, 453] width 18 height 30
select select "7"
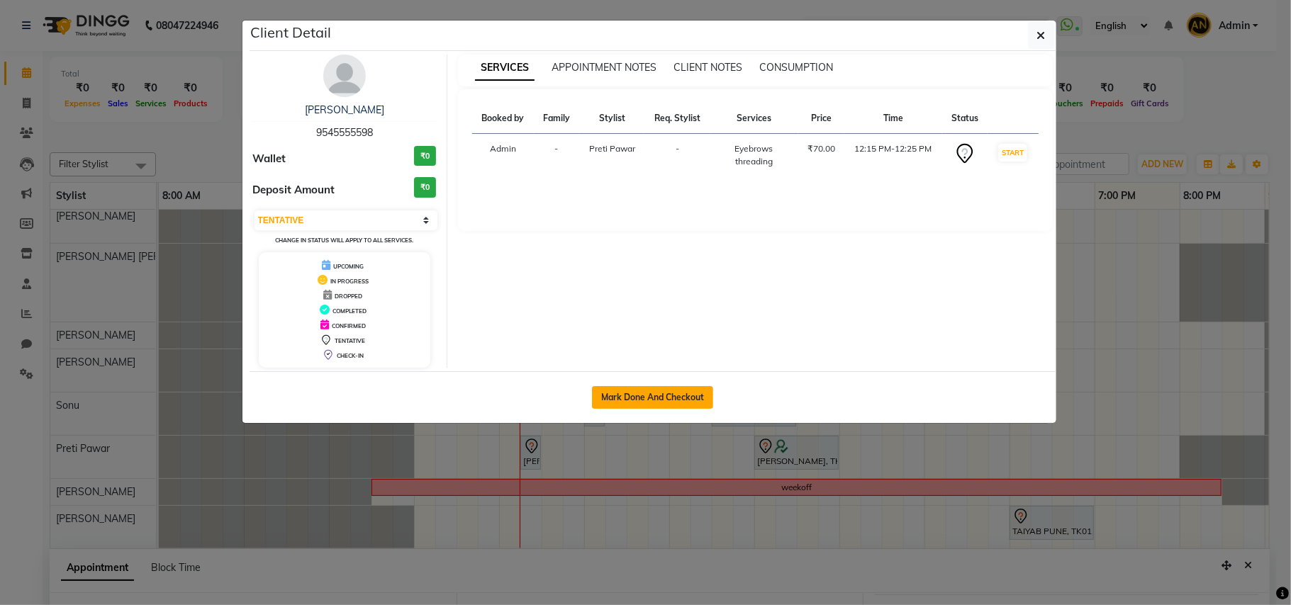
click at [639, 395] on button "Mark Done And Checkout" at bounding box center [652, 397] width 121 height 23
select select "service"
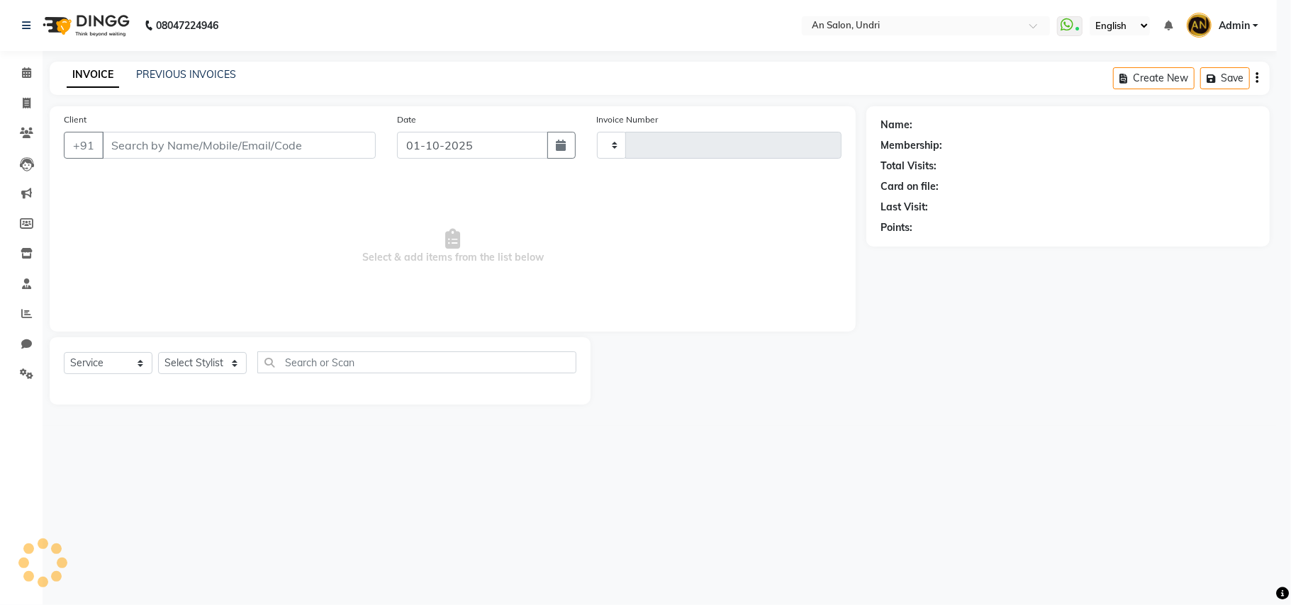
type input "3136"
select select "3639"
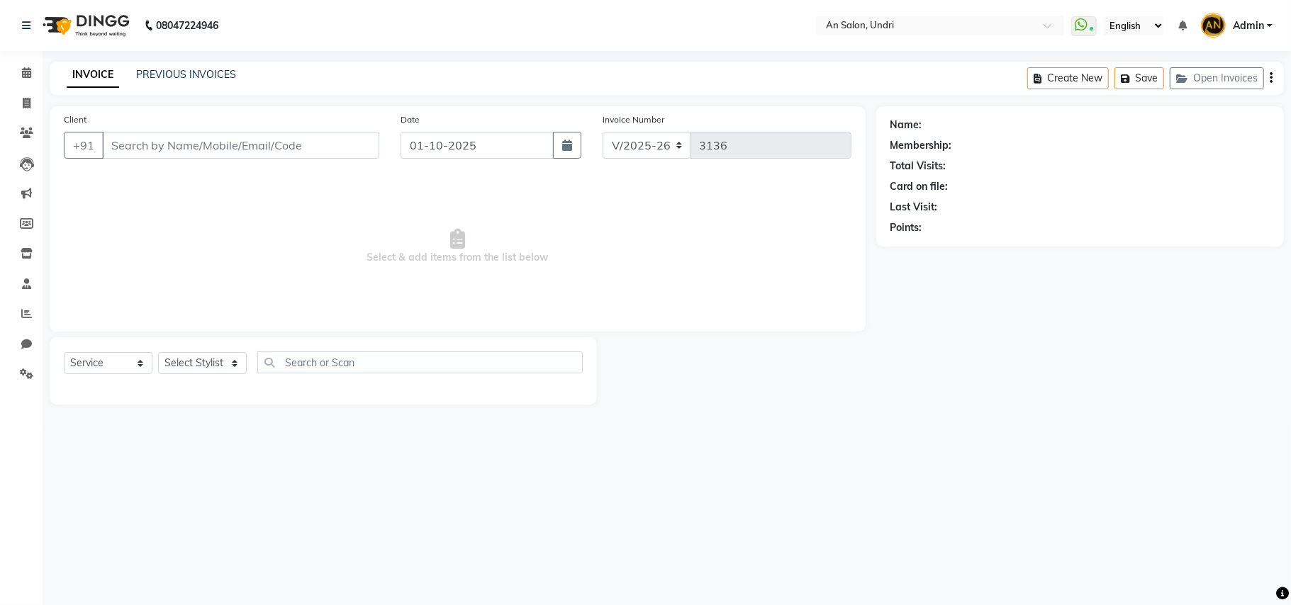
type input "9545555598"
select select "44260"
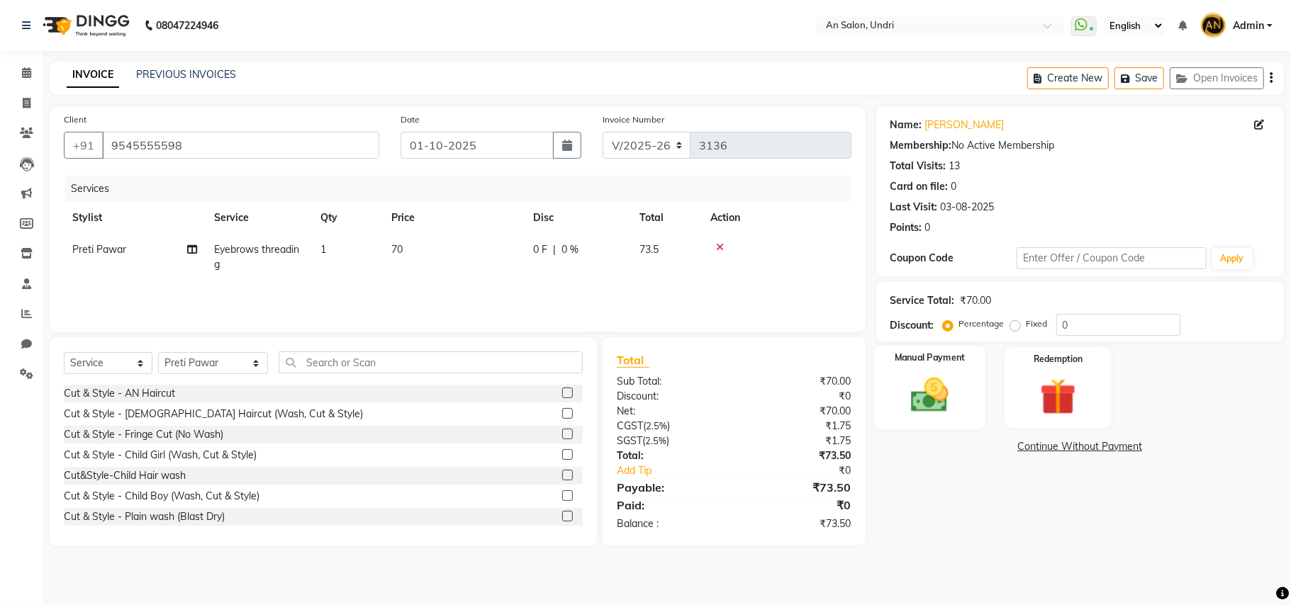
click at [940, 381] on img at bounding box center [930, 396] width 62 height 44
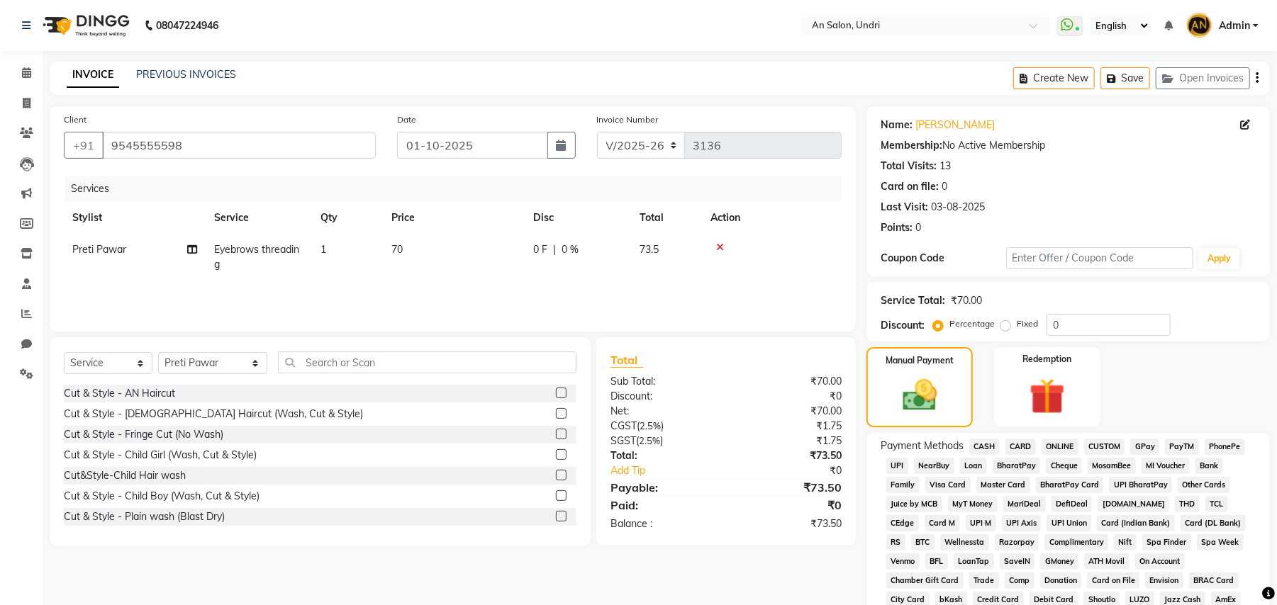
click at [1140, 441] on span "GPay" at bounding box center [1144, 447] width 29 height 16
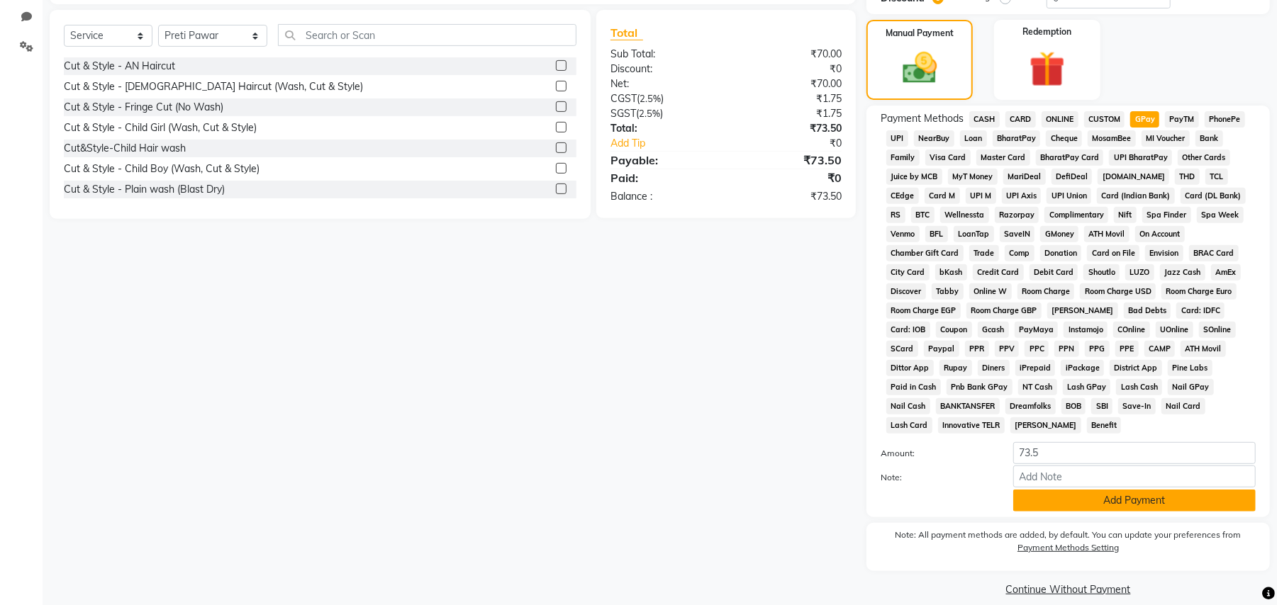
click at [1155, 490] on button "Add Payment" at bounding box center [1134, 501] width 242 height 22
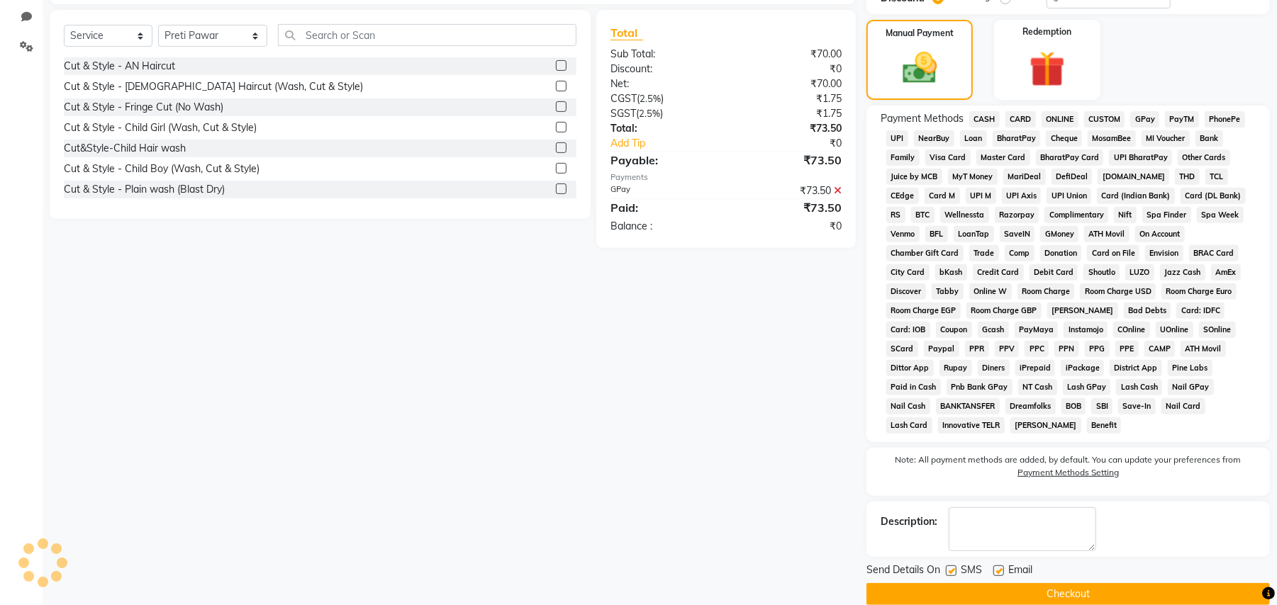
click at [1141, 583] on button "Checkout" at bounding box center [1067, 594] width 403 height 22
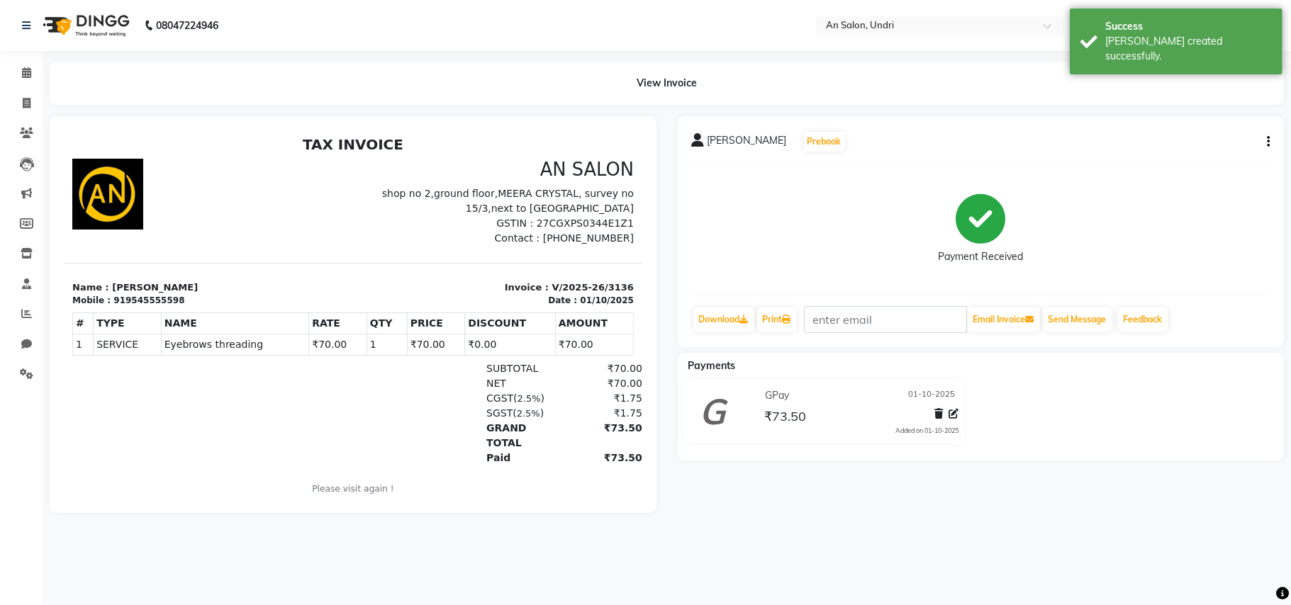
select select "service"
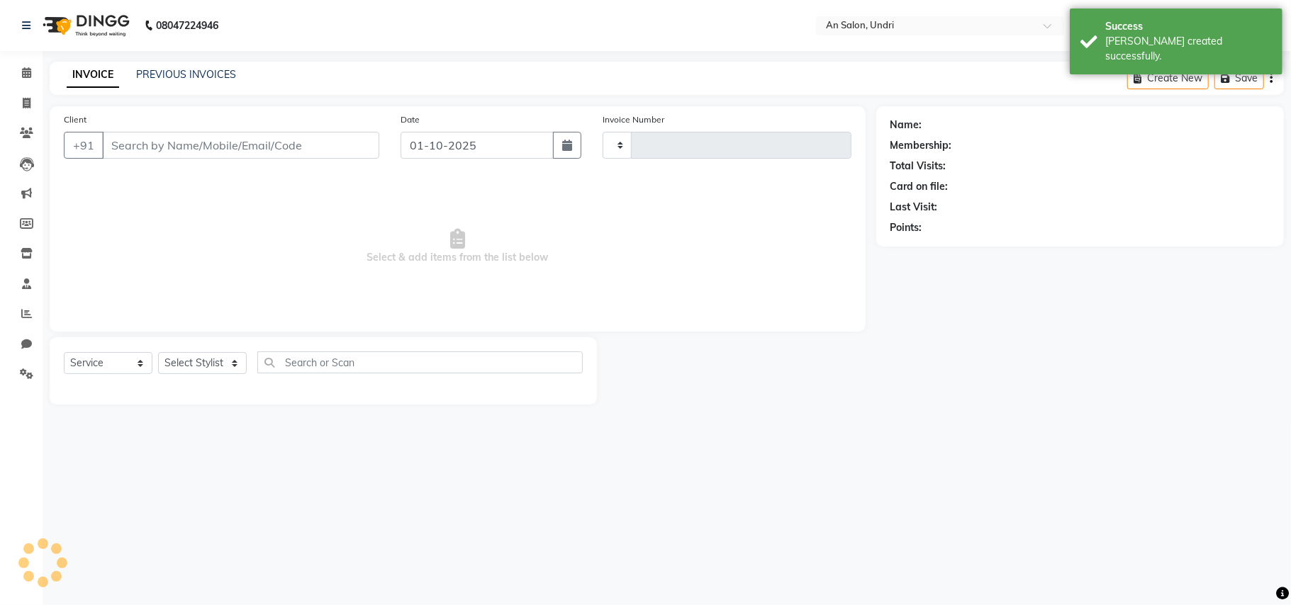
type input "3137"
select select "3639"
type input "9545555598"
select select "44260"
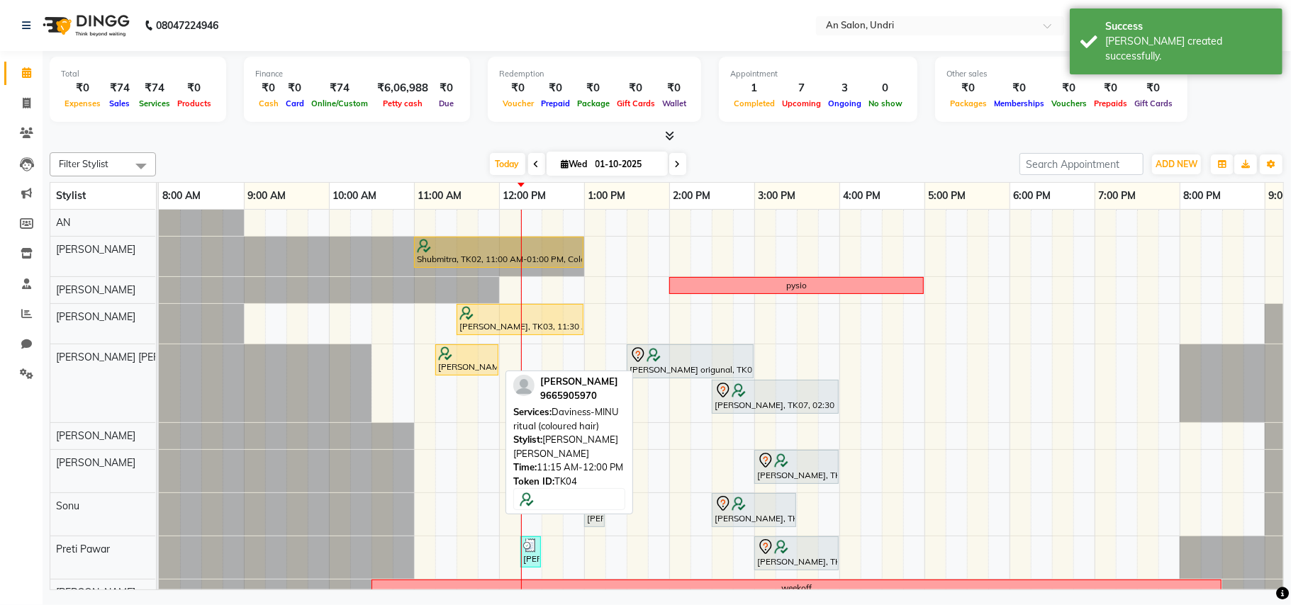
click at [461, 359] on div at bounding box center [466, 354] width 57 height 14
select select "1"
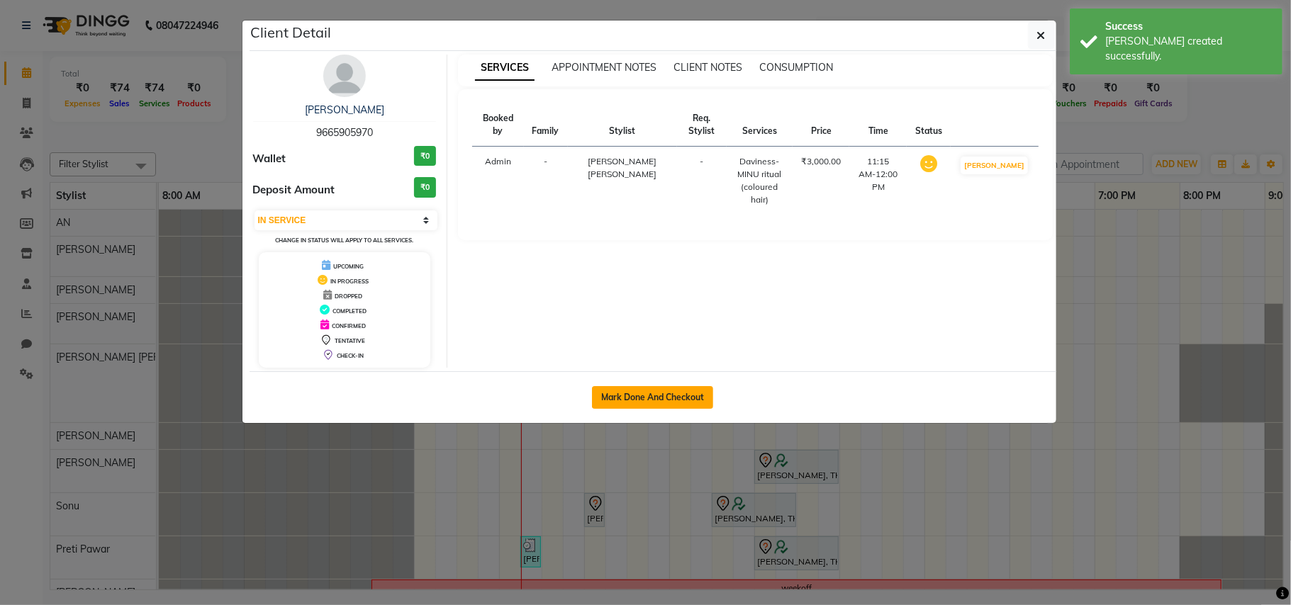
click at [653, 393] on button "Mark Done And Checkout" at bounding box center [652, 397] width 121 height 23
select select "service"
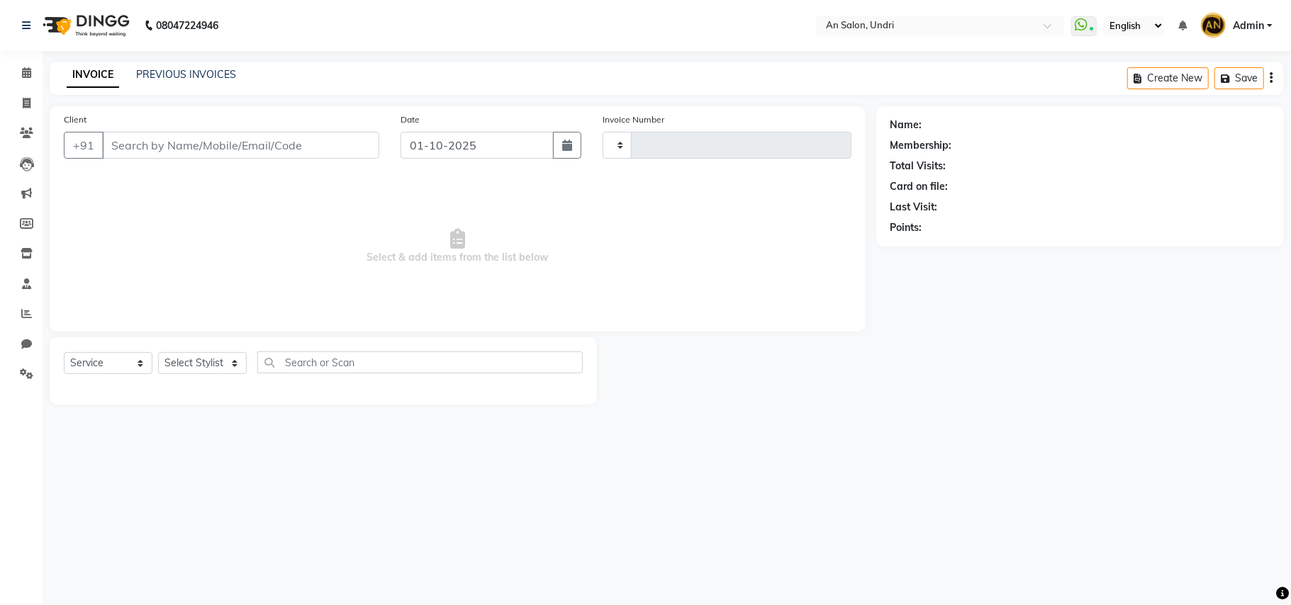
type input "3137"
select select "3639"
type input "9665905970"
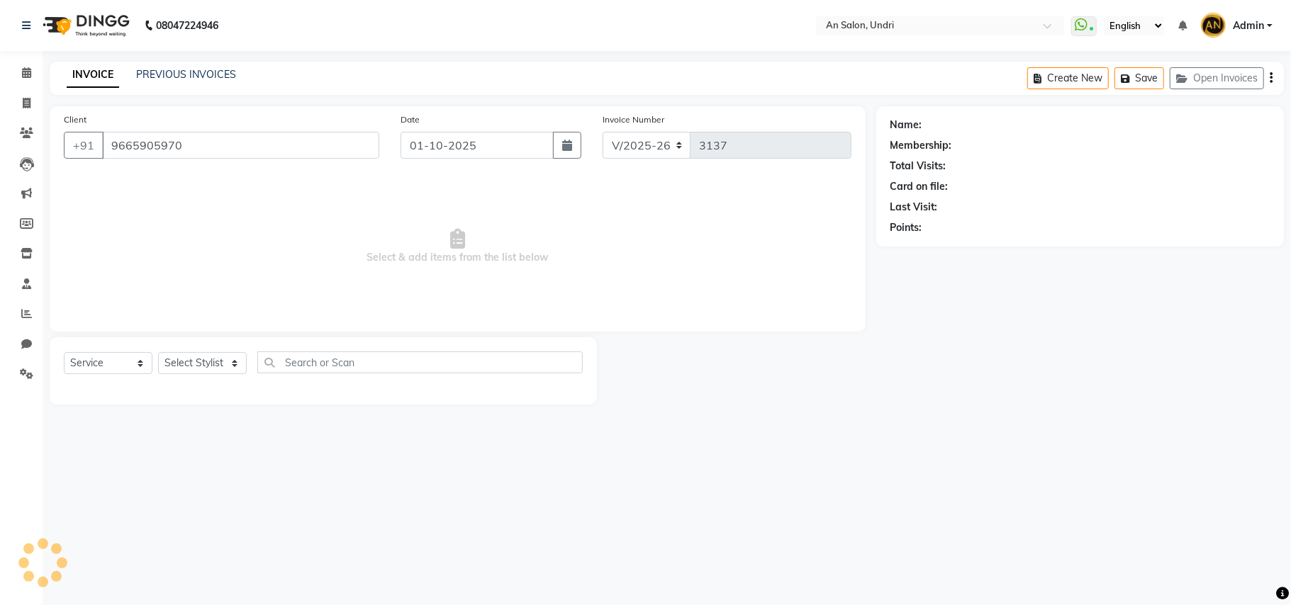
select select "55235"
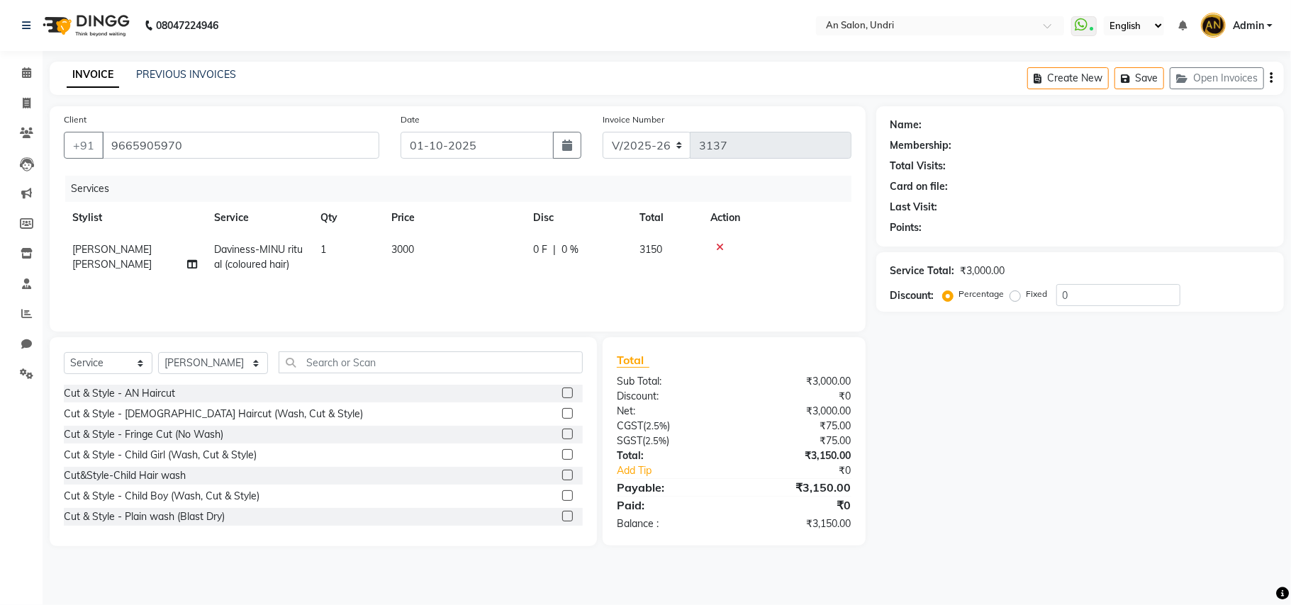
select select "2: Object"
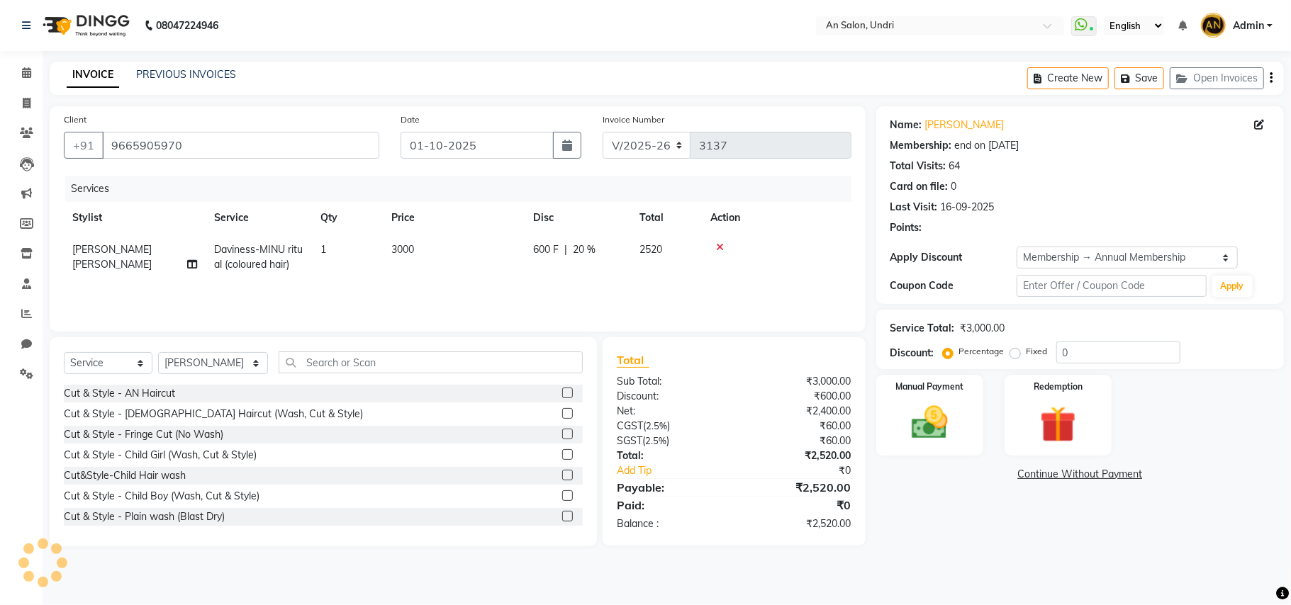
type input "20"
click at [410, 361] on input "text" at bounding box center [431, 363] width 304 height 22
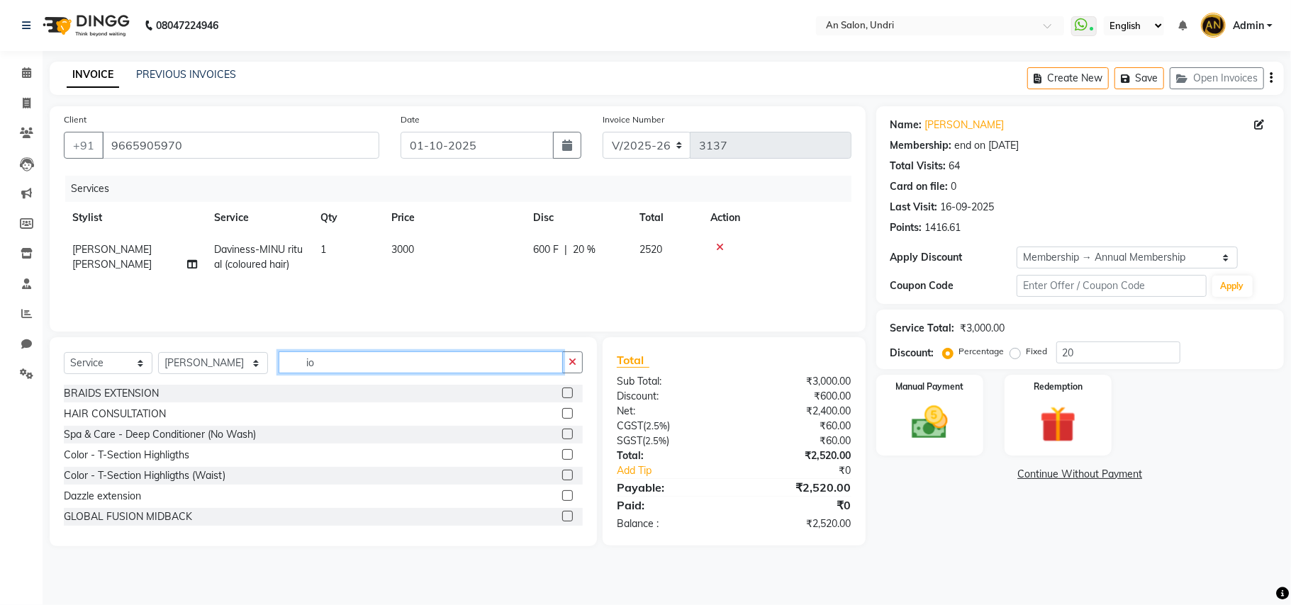
type input "i"
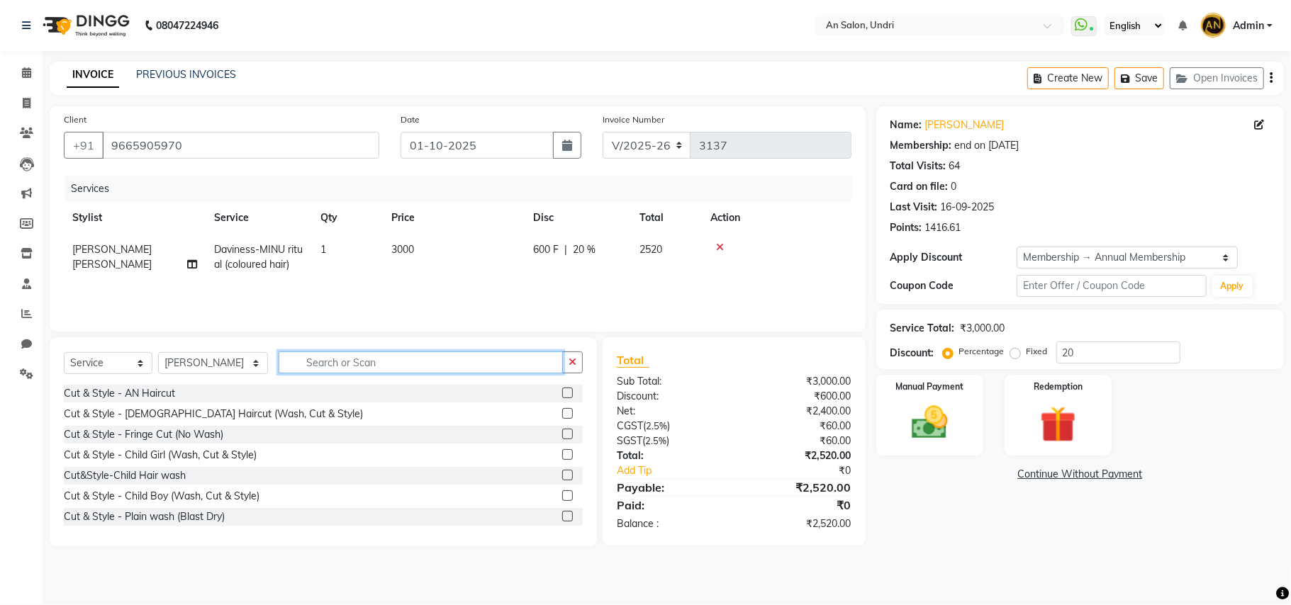
type input "r"
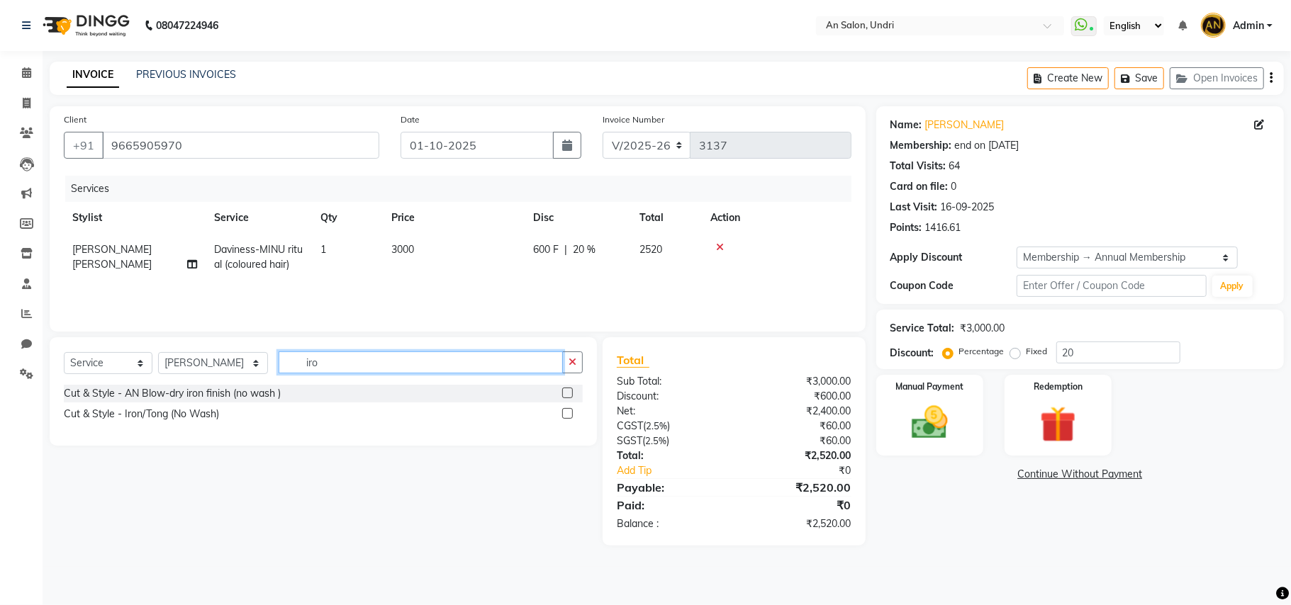
type input "iro"
click at [568, 413] on label at bounding box center [567, 413] width 11 height 11
click at [568, 413] on input "checkbox" at bounding box center [566, 414] width 9 height 9
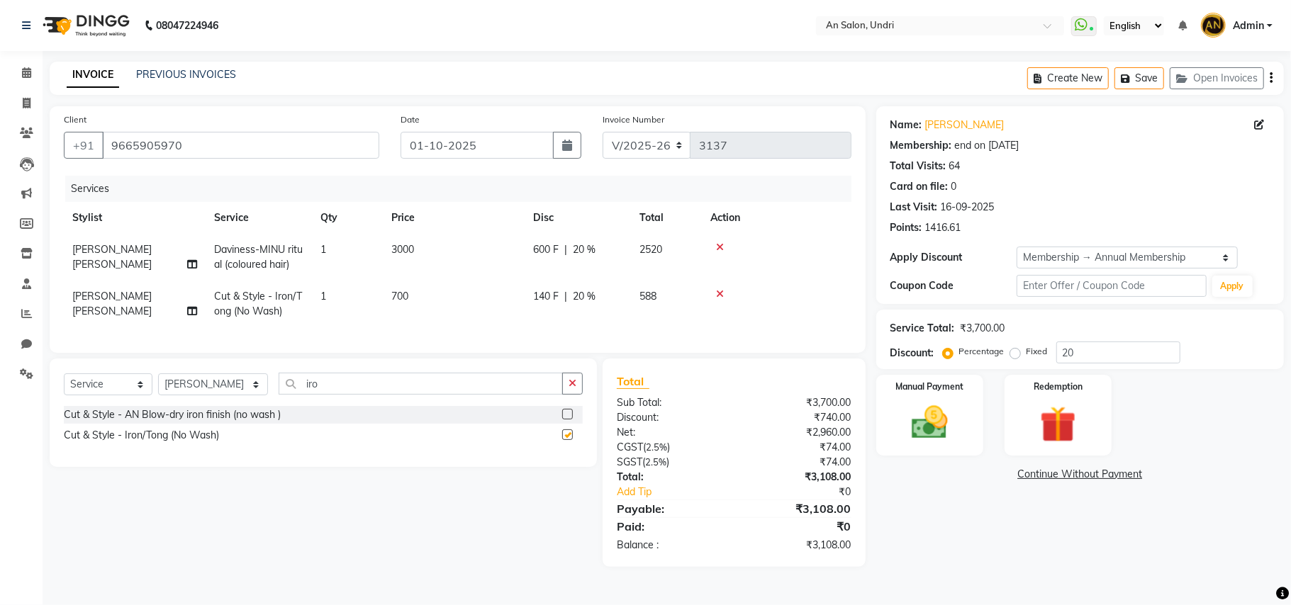
checkbox input "false"
click at [948, 413] on img at bounding box center [930, 423] width 62 height 44
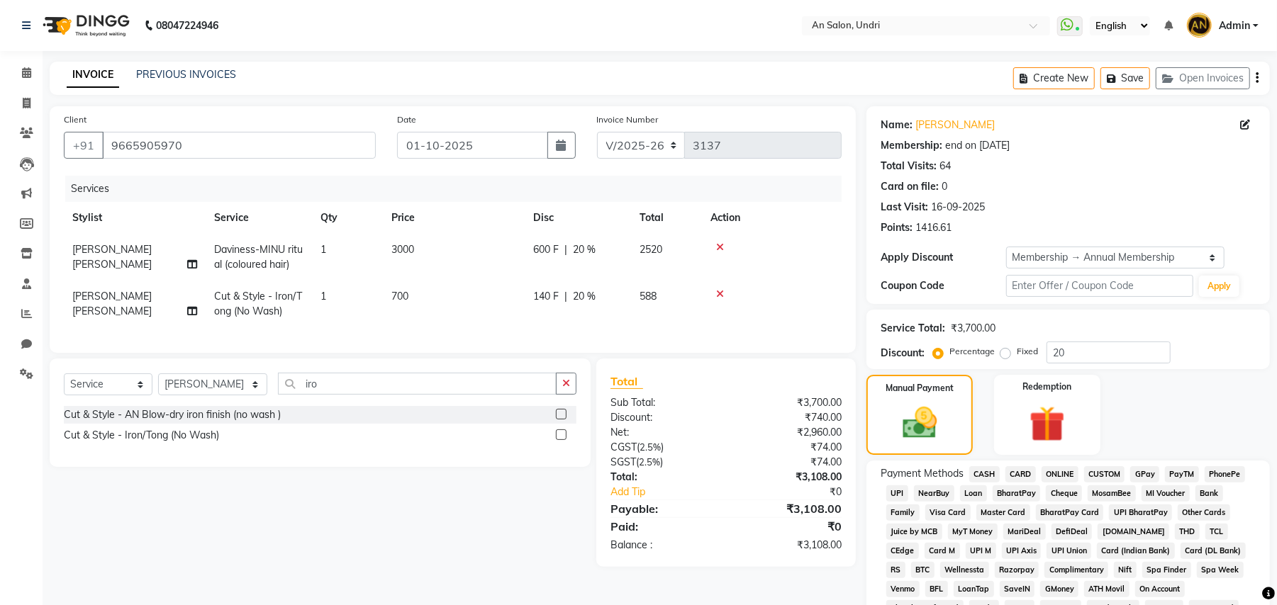
click at [1021, 473] on span "CARD" at bounding box center [1020, 474] width 30 height 16
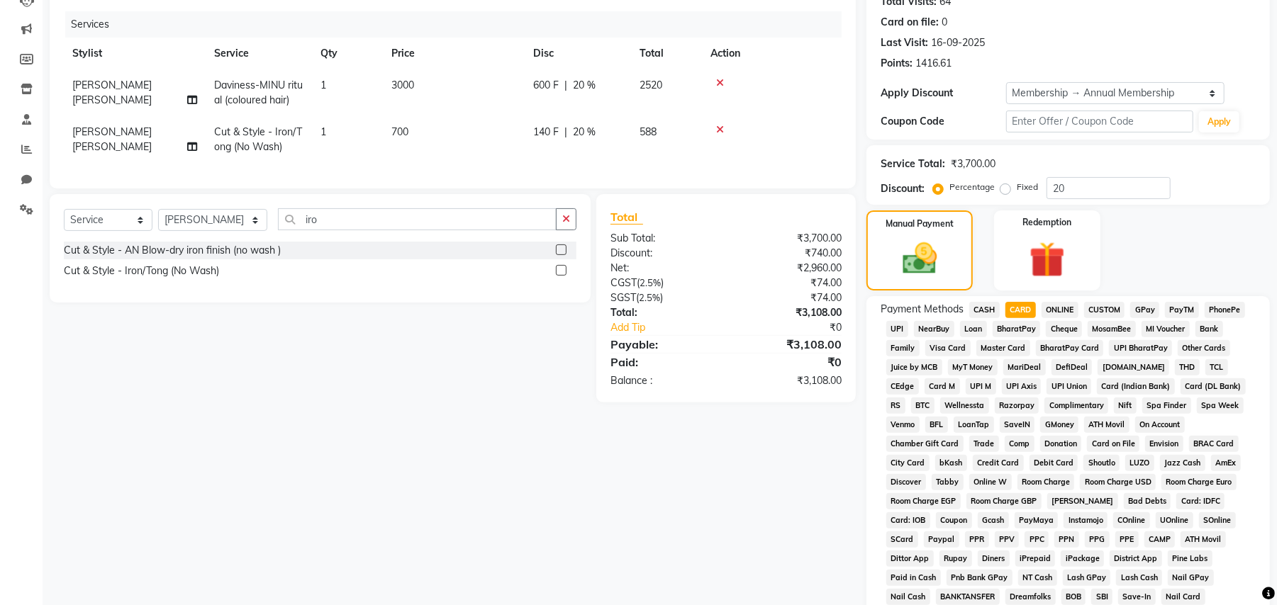
scroll to position [355, 0]
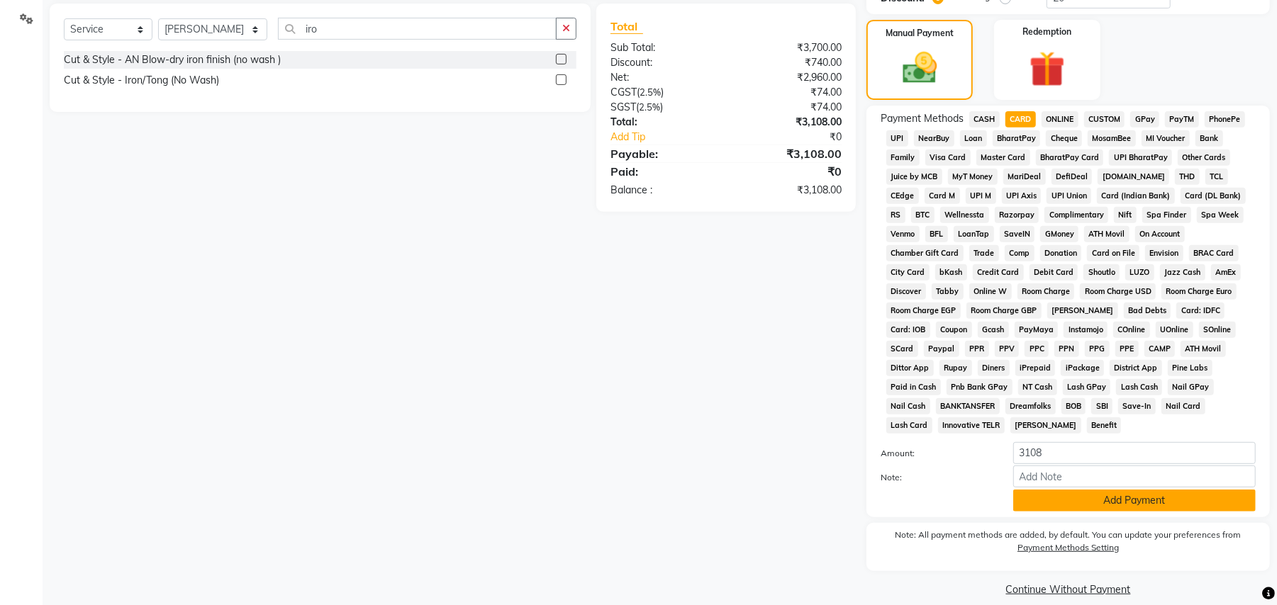
click at [1177, 490] on button "Add Payment" at bounding box center [1134, 501] width 242 height 22
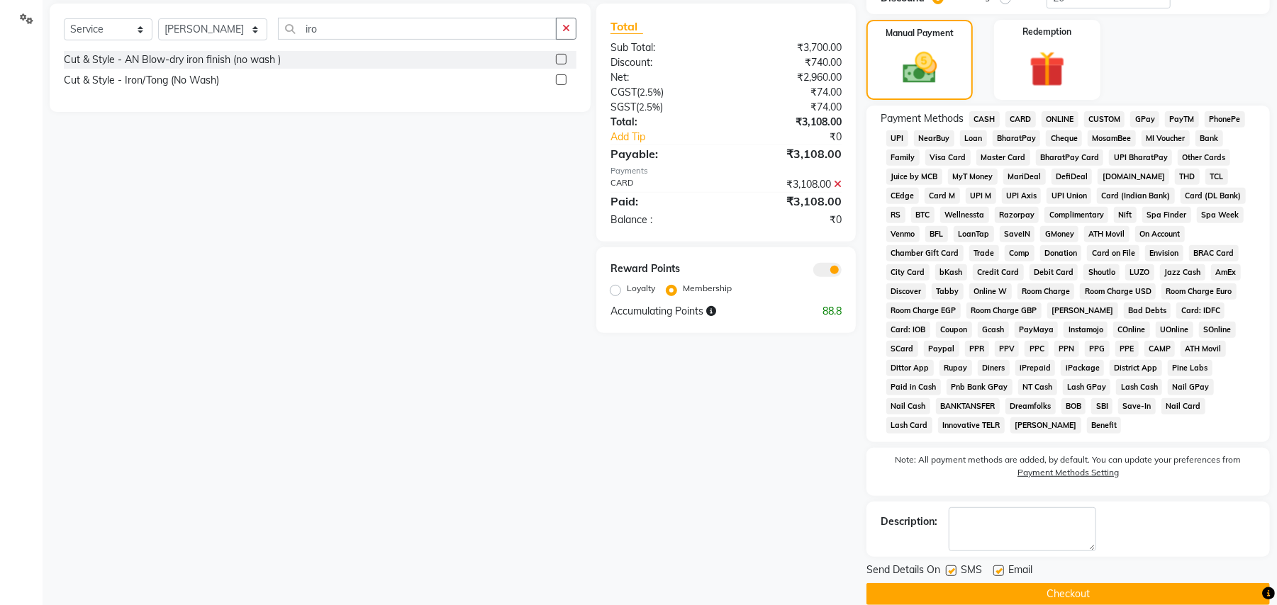
click at [1146, 583] on button "Checkout" at bounding box center [1067, 594] width 403 height 22
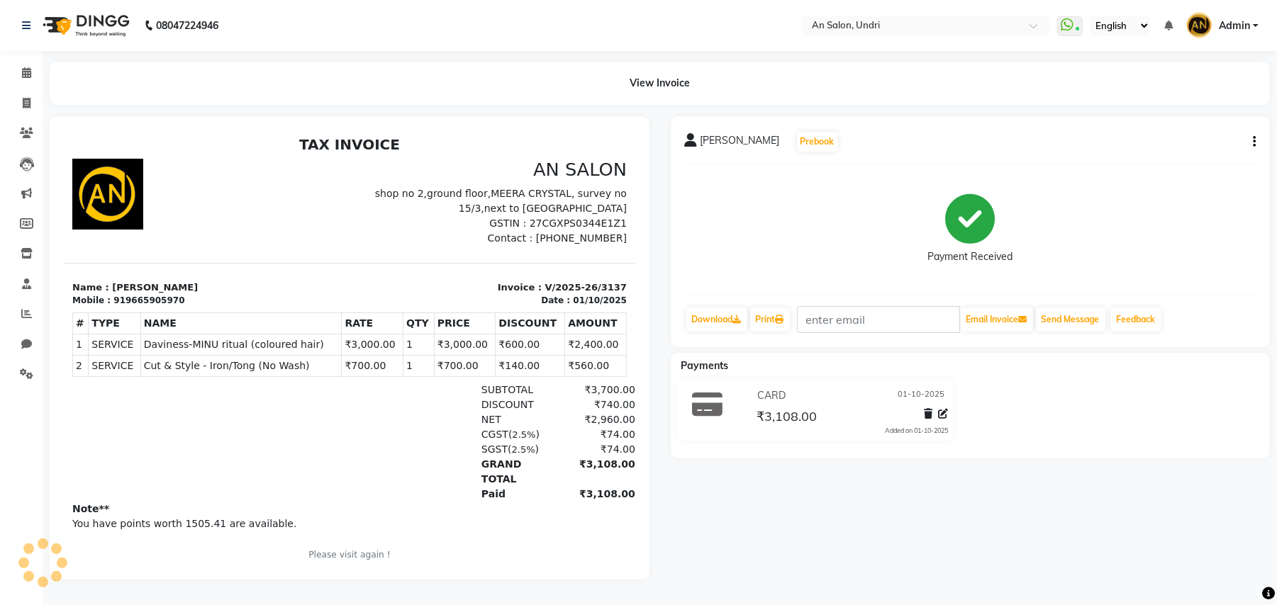
select select "service"
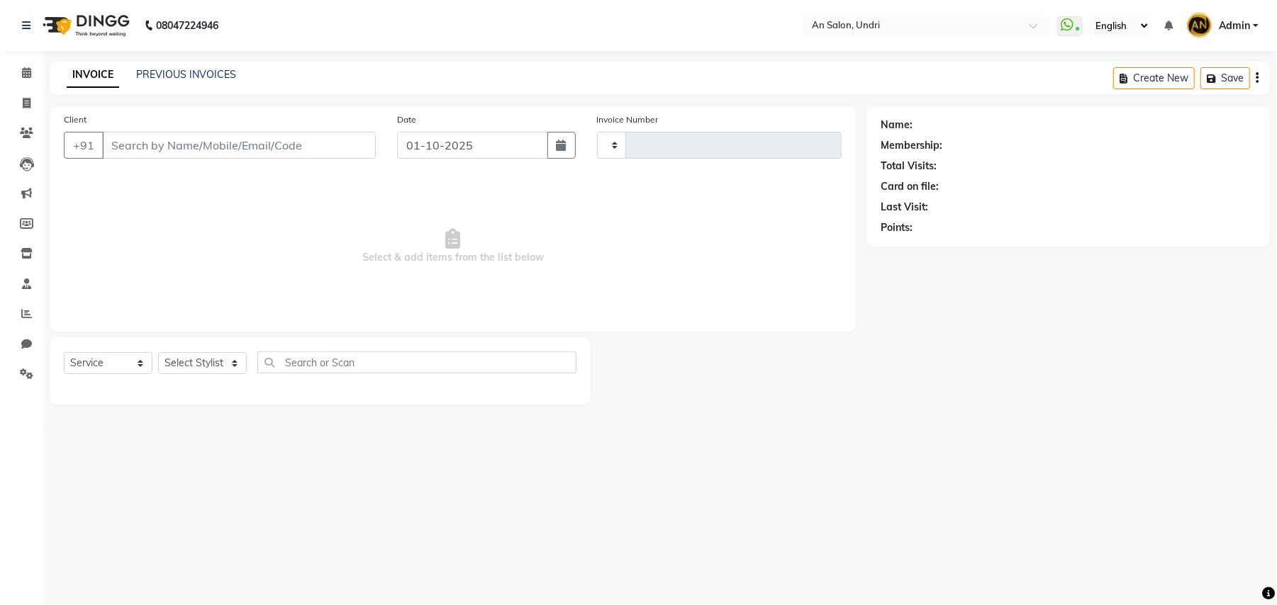
type input "3138"
select select "3639"
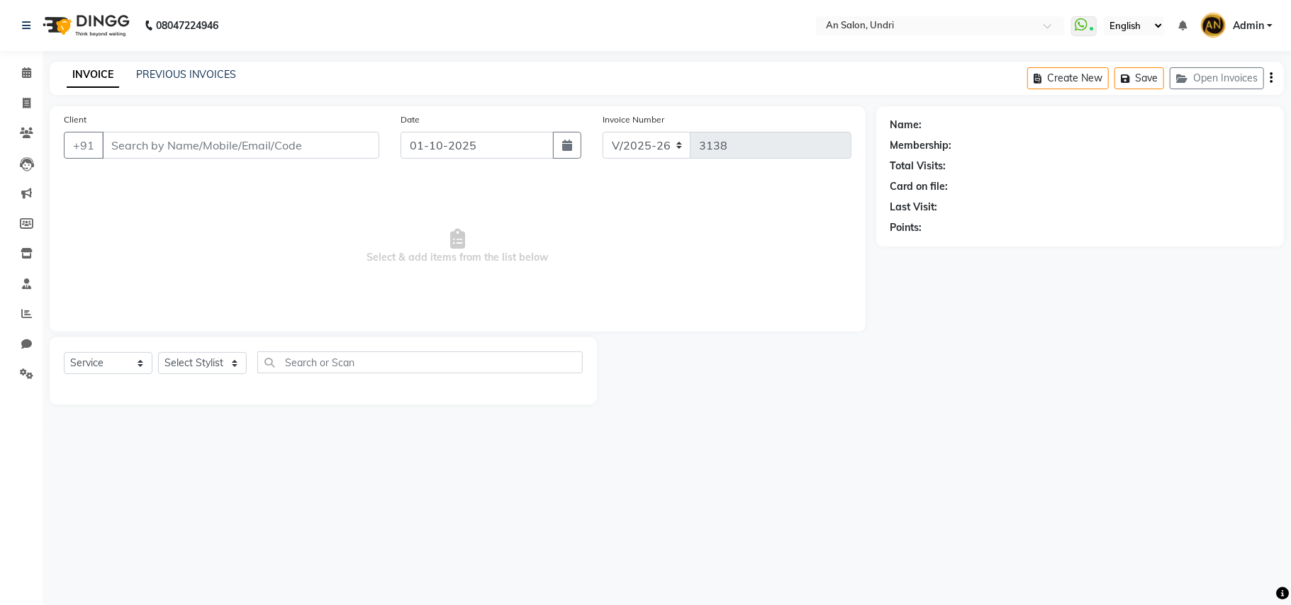
type input "9665905970"
select select "55235"
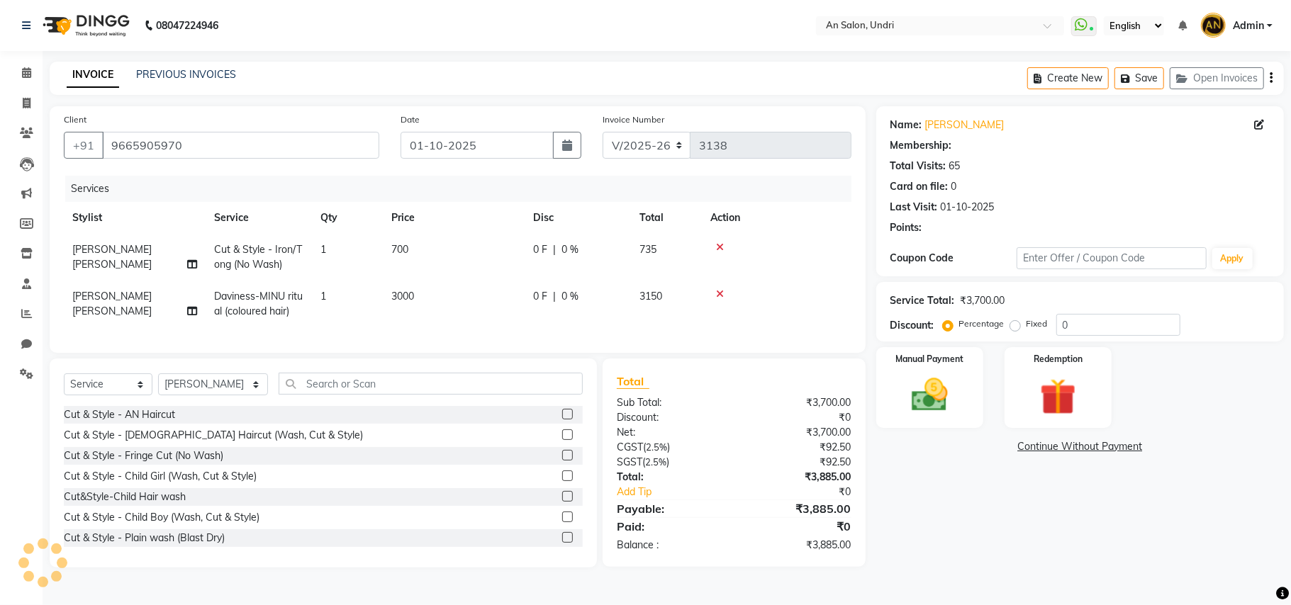
select select "2: Object"
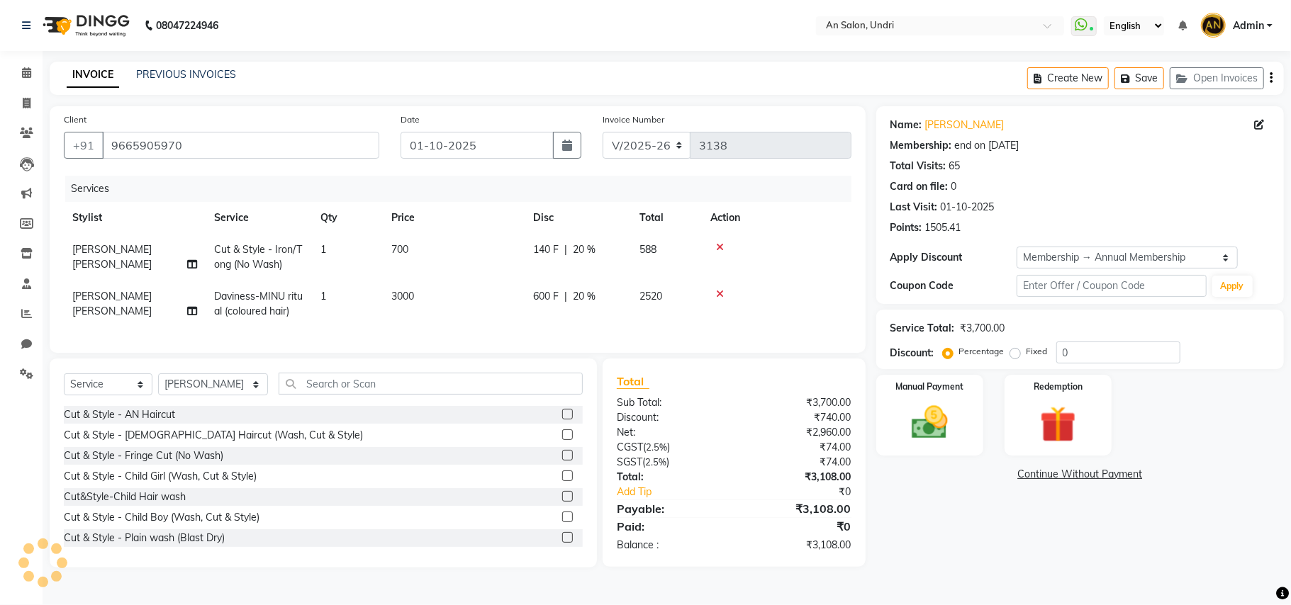
type input "20"
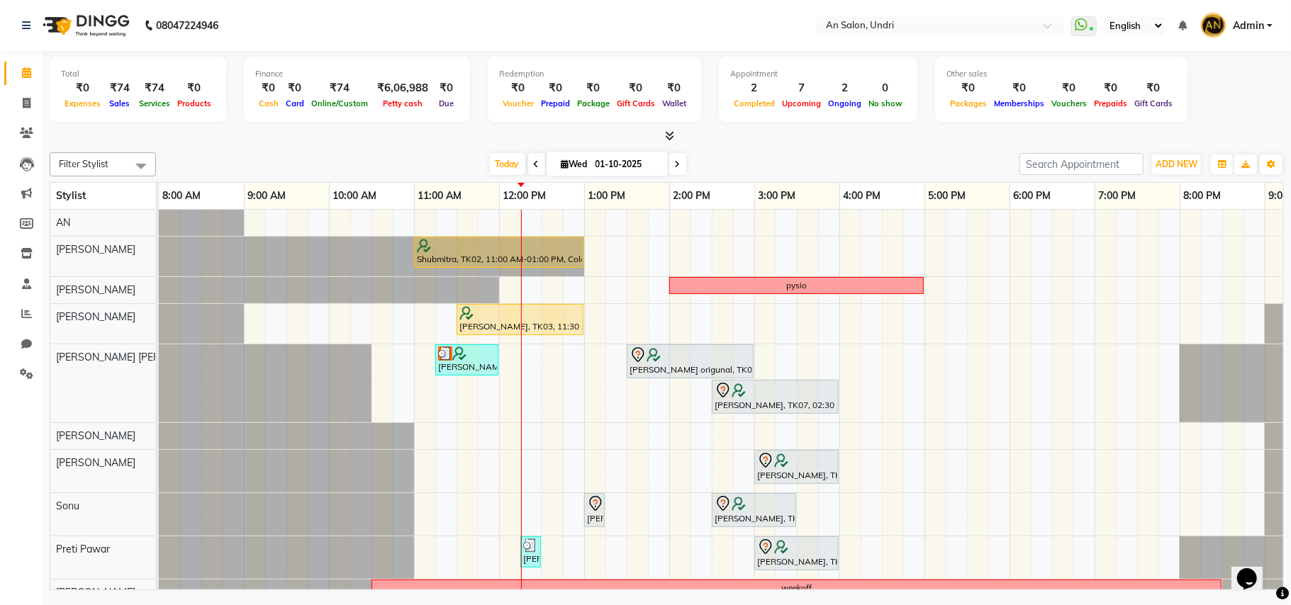
click at [561, 160] on icon at bounding box center [565, 163] width 8 height 9
select select "10"
select select "2025"
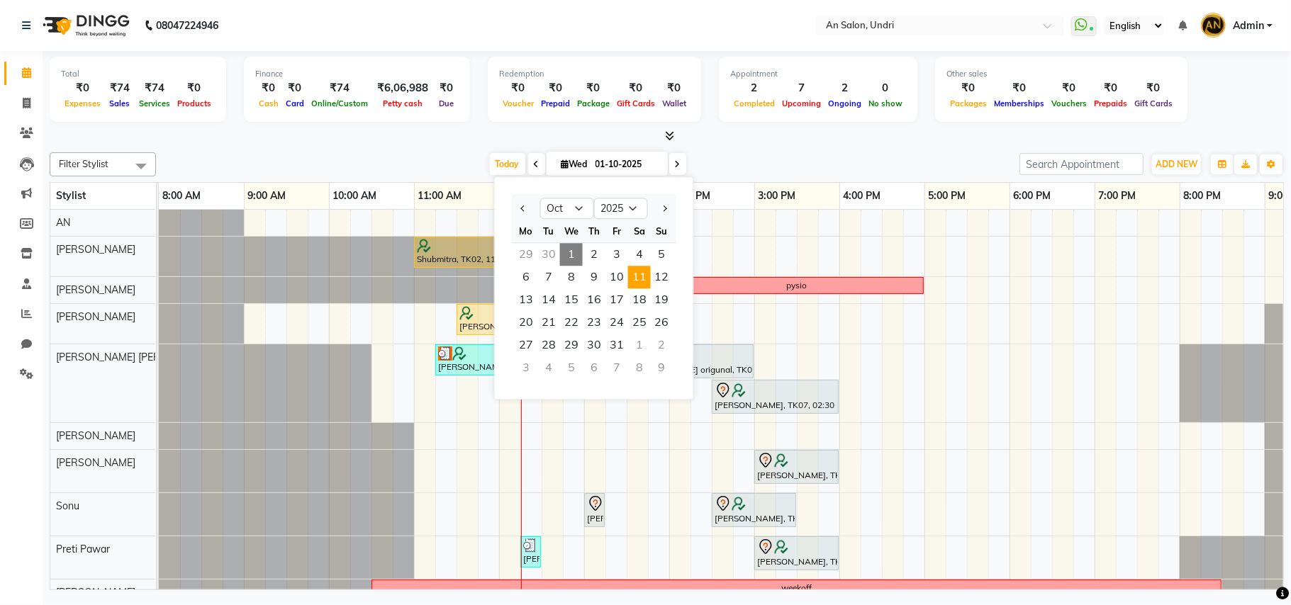
click at [638, 274] on span "11" at bounding box center [639, 277] width 23 height 23
type input "11-10-2025"
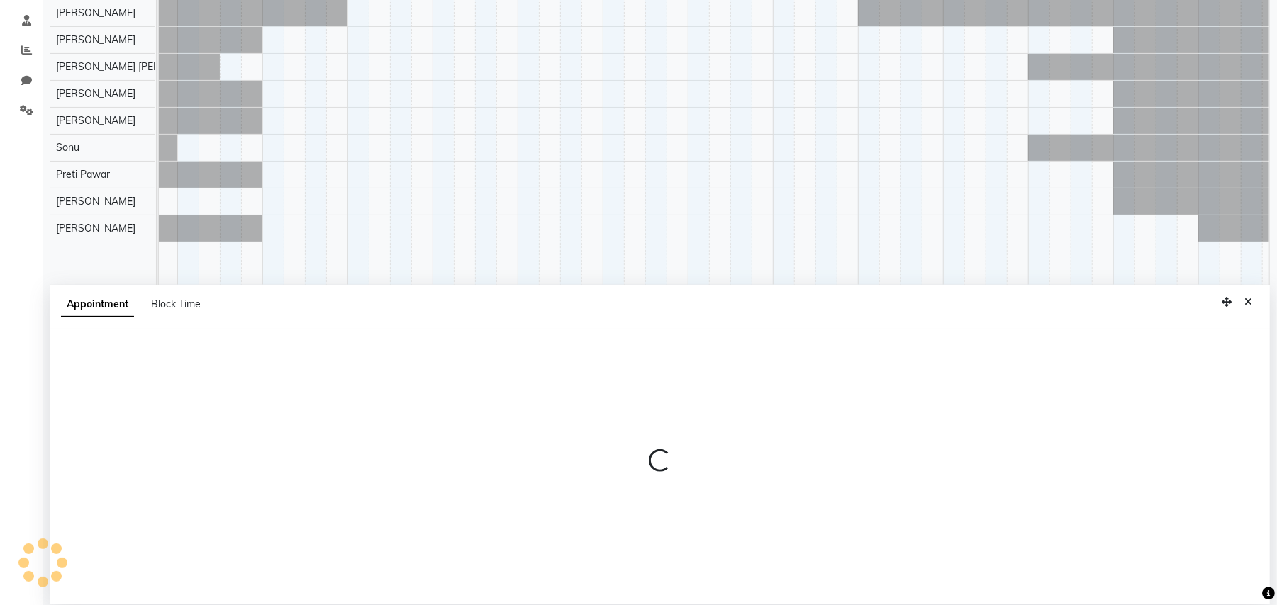
scroll to position [267, 0]
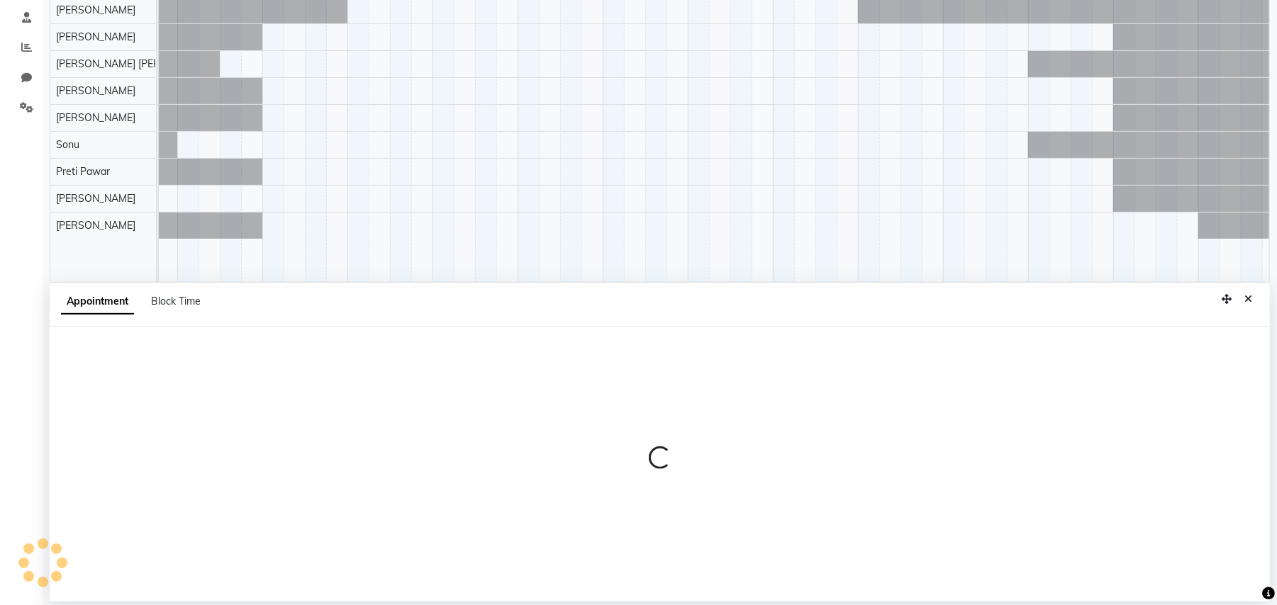
select select "17154"
select select "tentative"
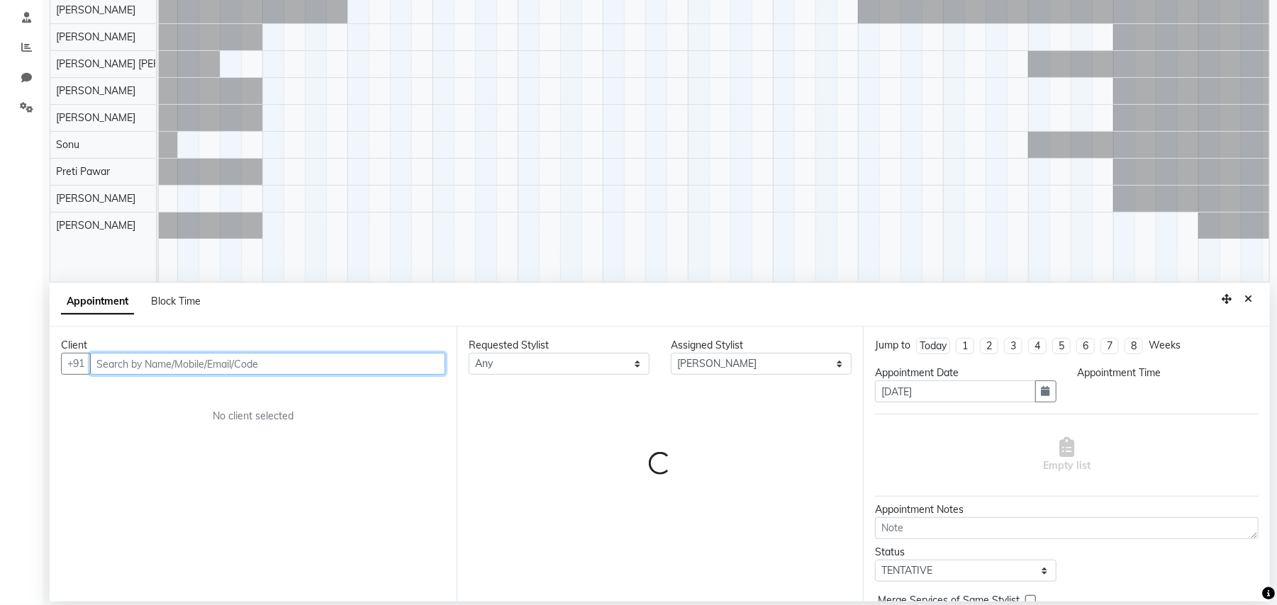
select select "660"
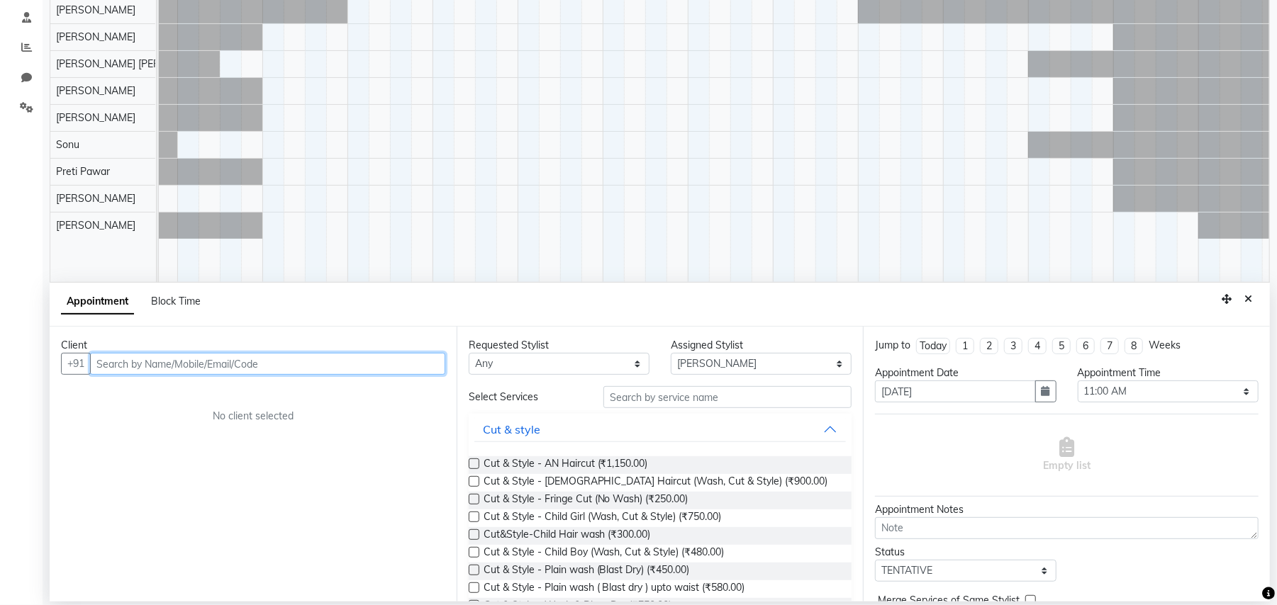
click at [254, 369] on input "text" at bounding box center [267, 364] width 355 height 22
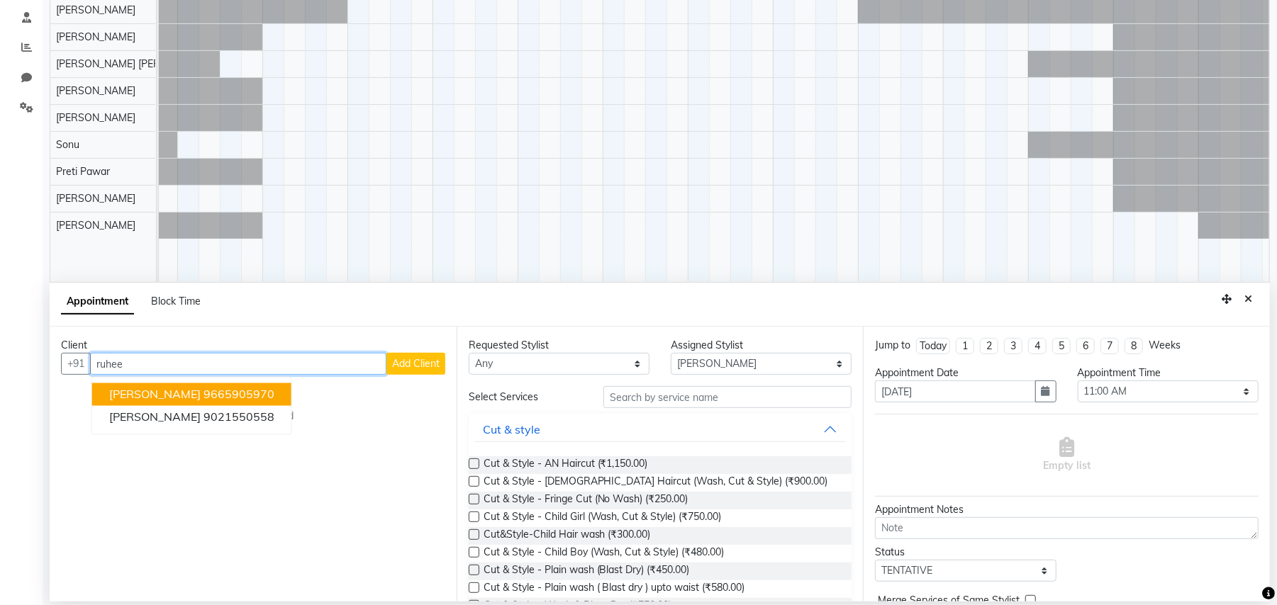
click at [203, 389] on ngb-highlight "9665905970" at bounding box center [238, 395] width 71 height 14
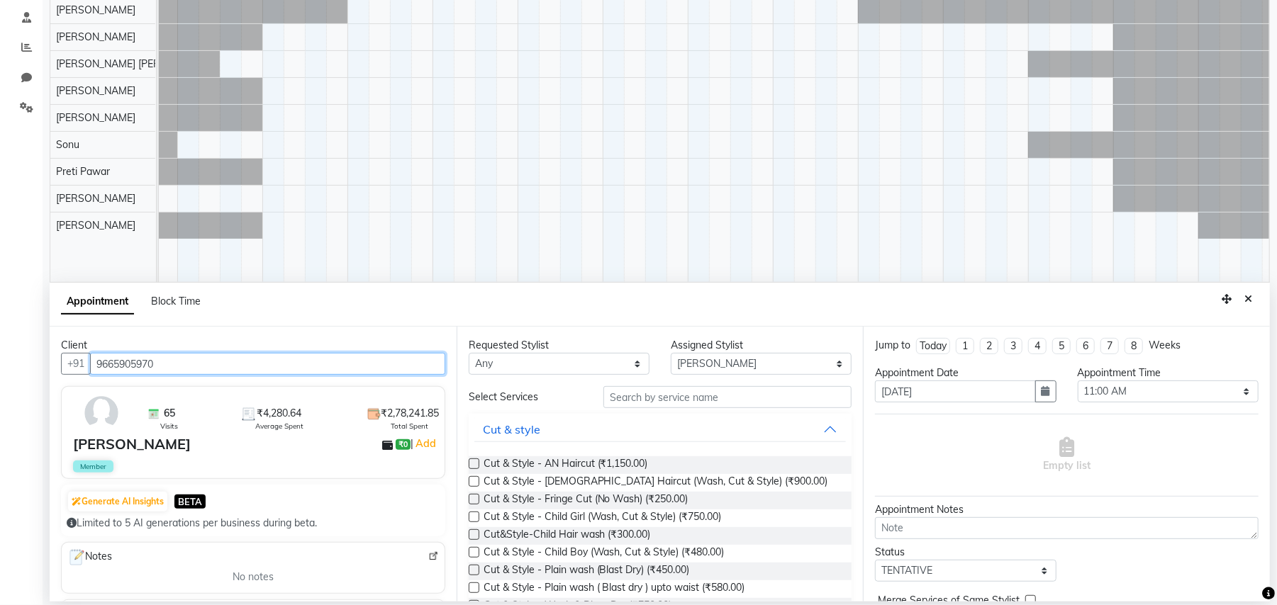
type input "9665905970"
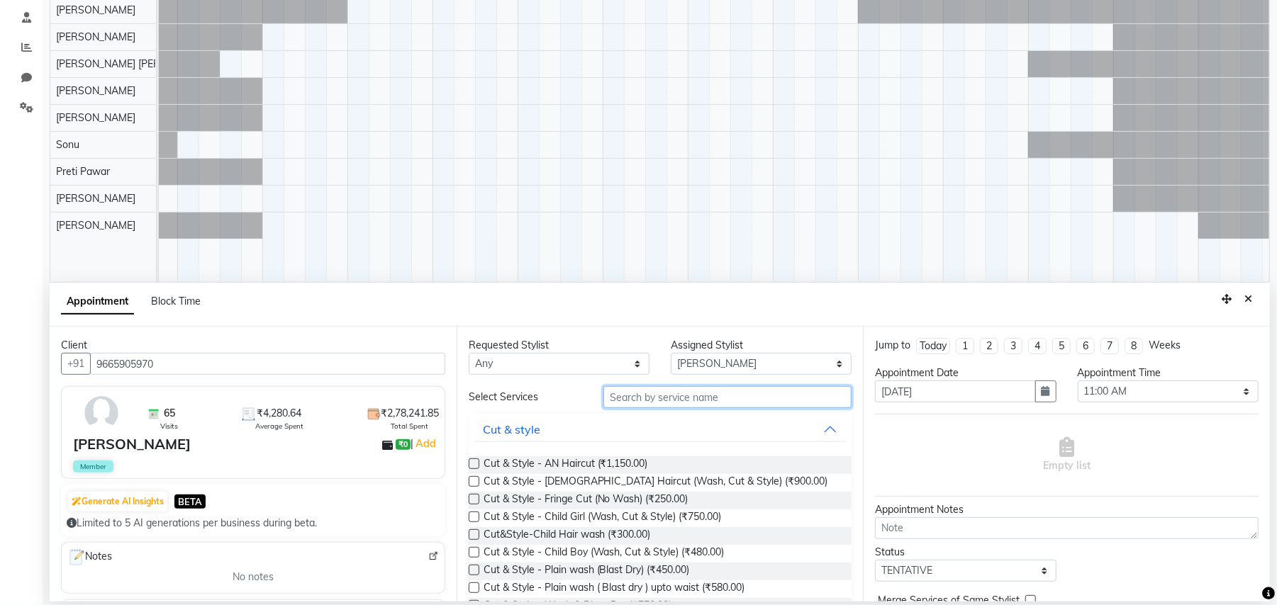
click at [746, 395] on input "text" at bounding box center [727, 397] width 248 height 22
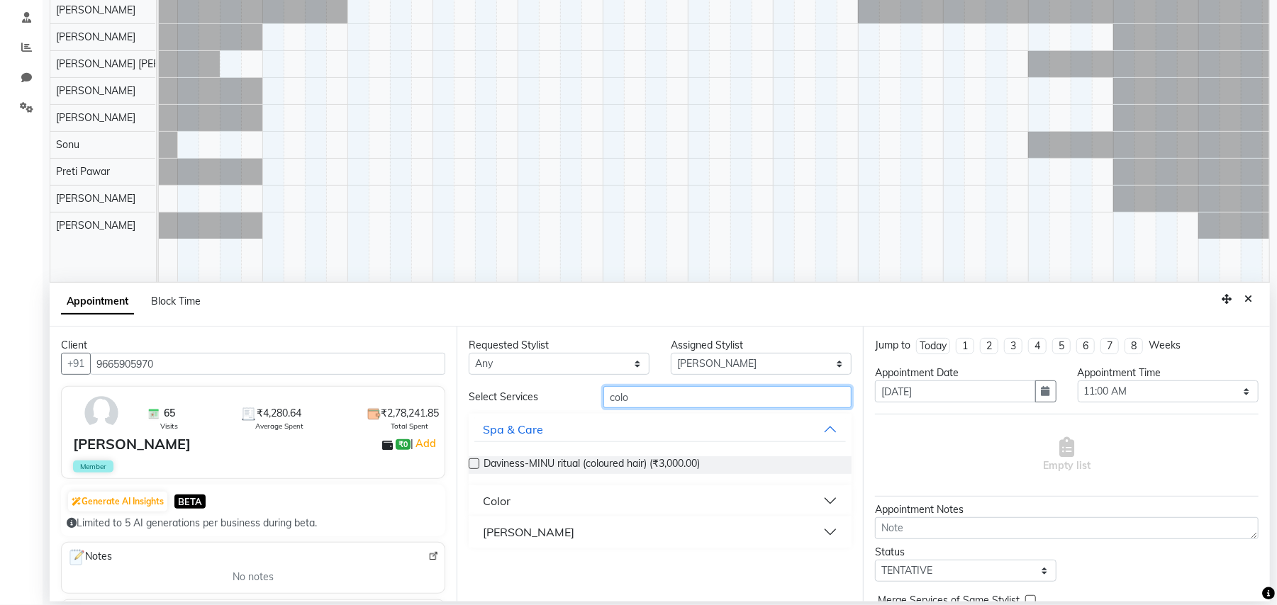
type input "colo"
click at [834, 495] on button "Color" at bounding box center [660, 501] width 372 height 26
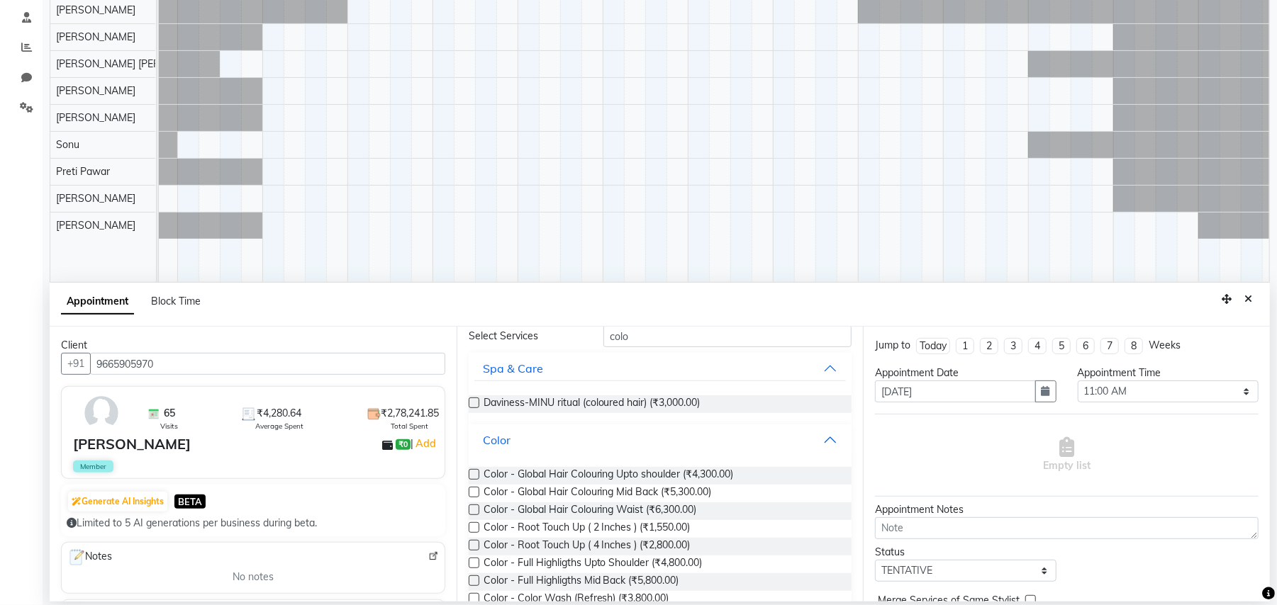
scroll to position [94, 0]
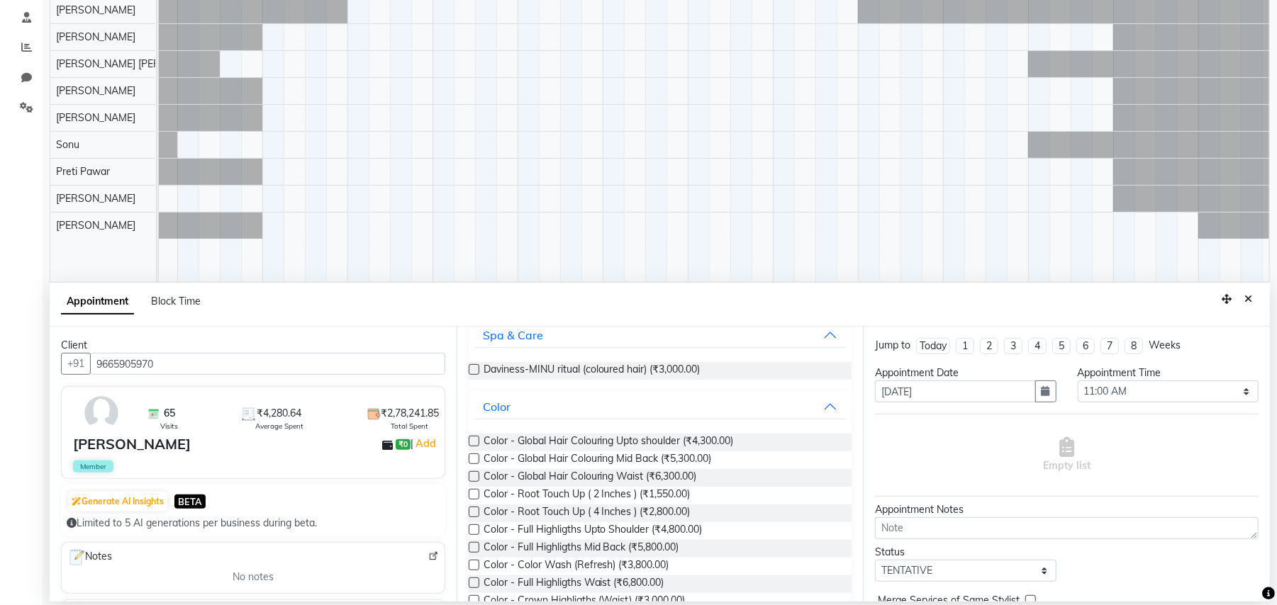
click at [472, 546] on label at bounding box center [474, 547] width 11 height 11
click at [472, 546] on input "checkbox" at bounding box center [473, 548] width 9 height 9
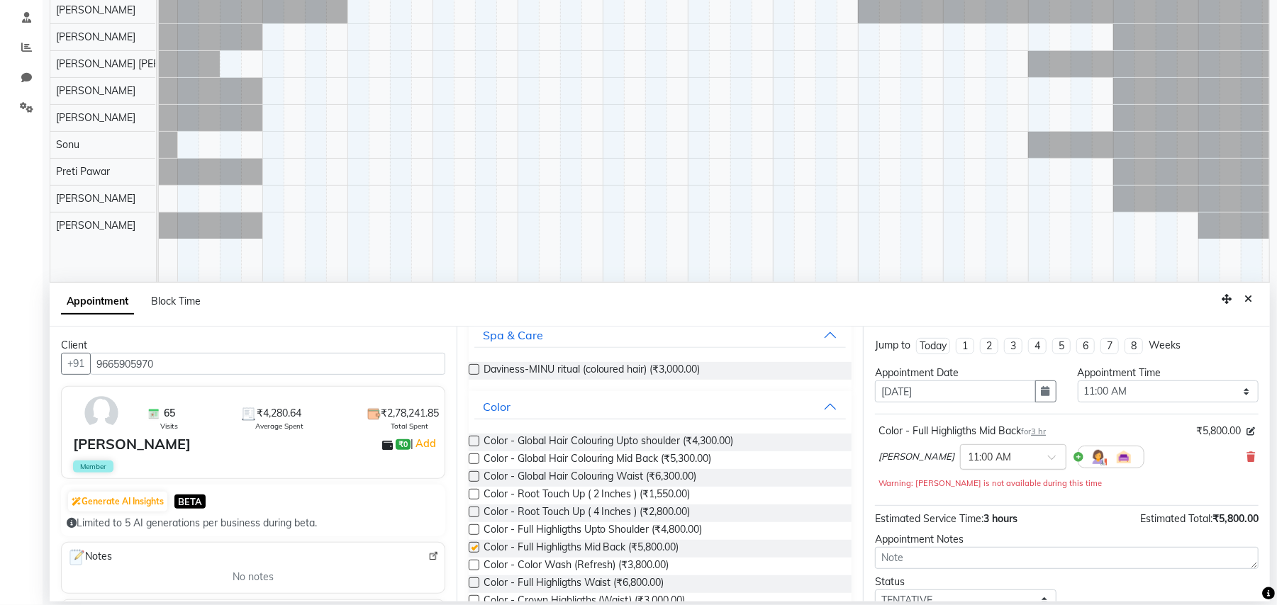
checkbox input "false"
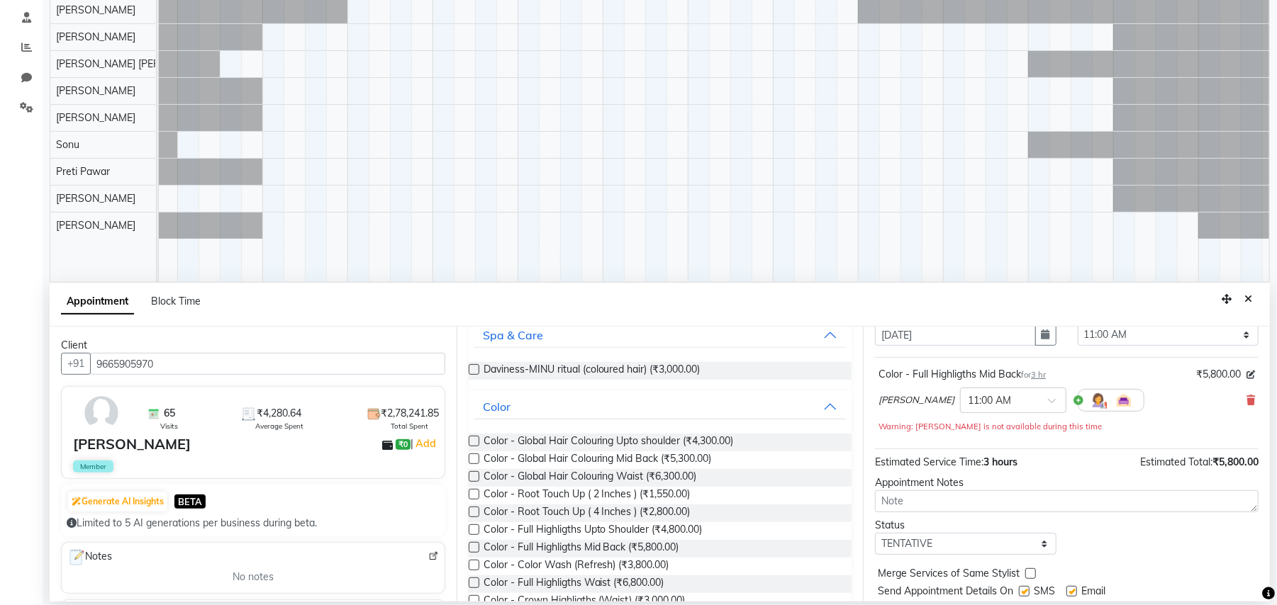
scroll to position [101, 0]
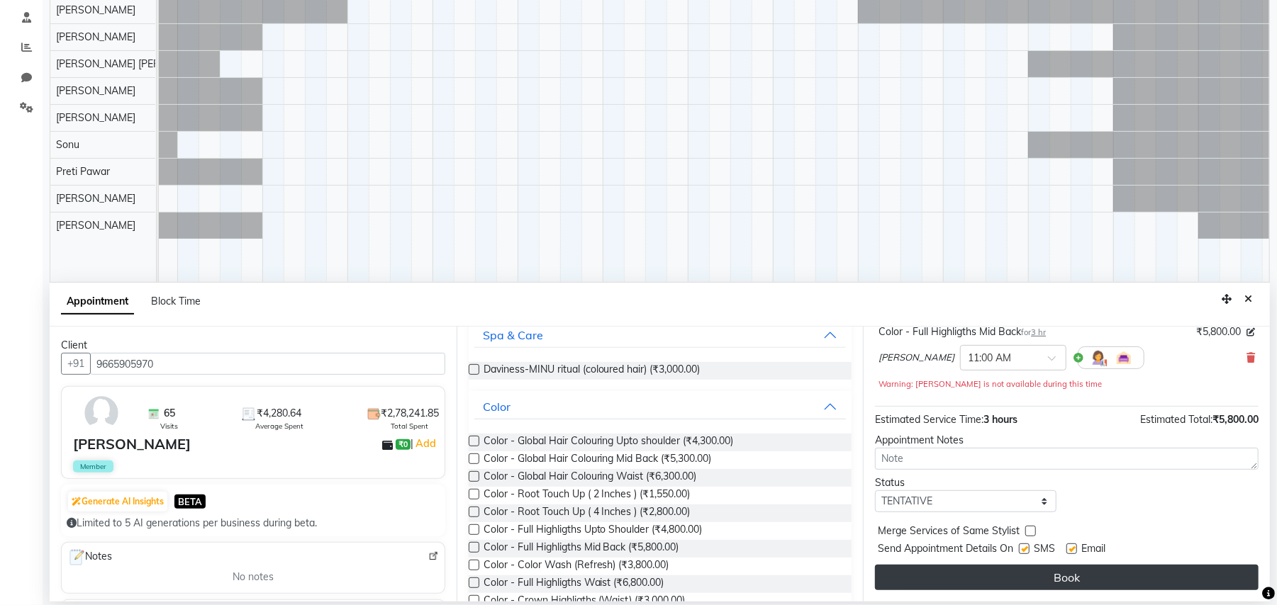
click at [1084, 576] on button "Book" at bounding box center [1066, 578] width 383 height 26
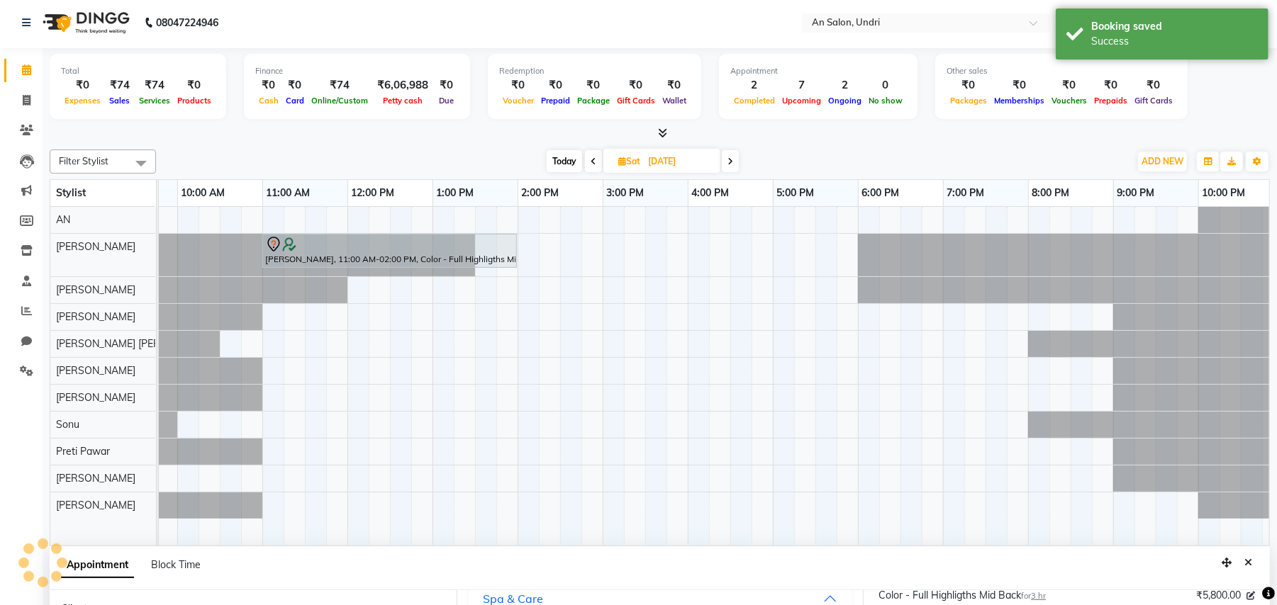
scroll to position [0, 0]
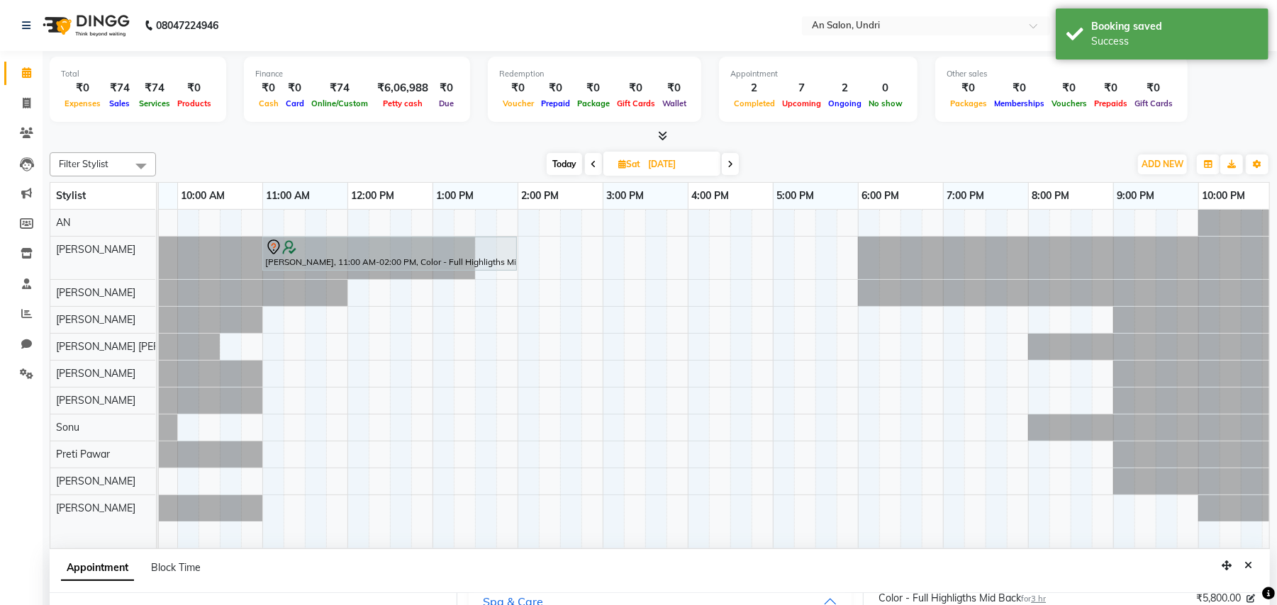
click at [565, 164] on span "Today" at bounding box center [563, 164] width 35 height 22
type input "01-10-2025"
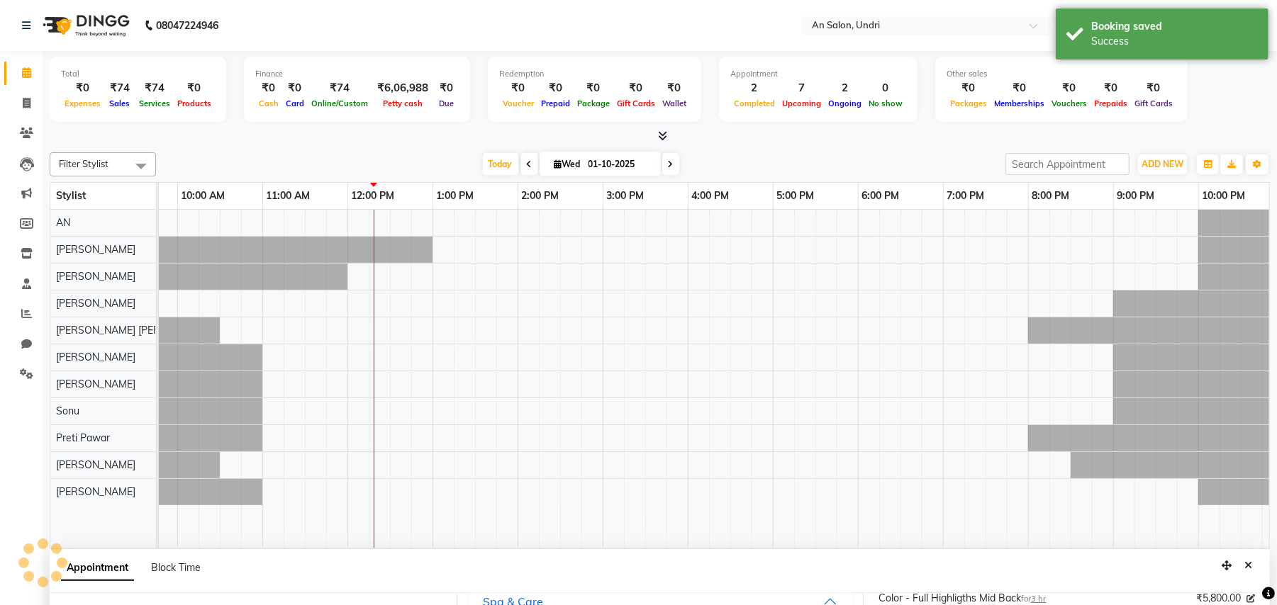
select select "660"
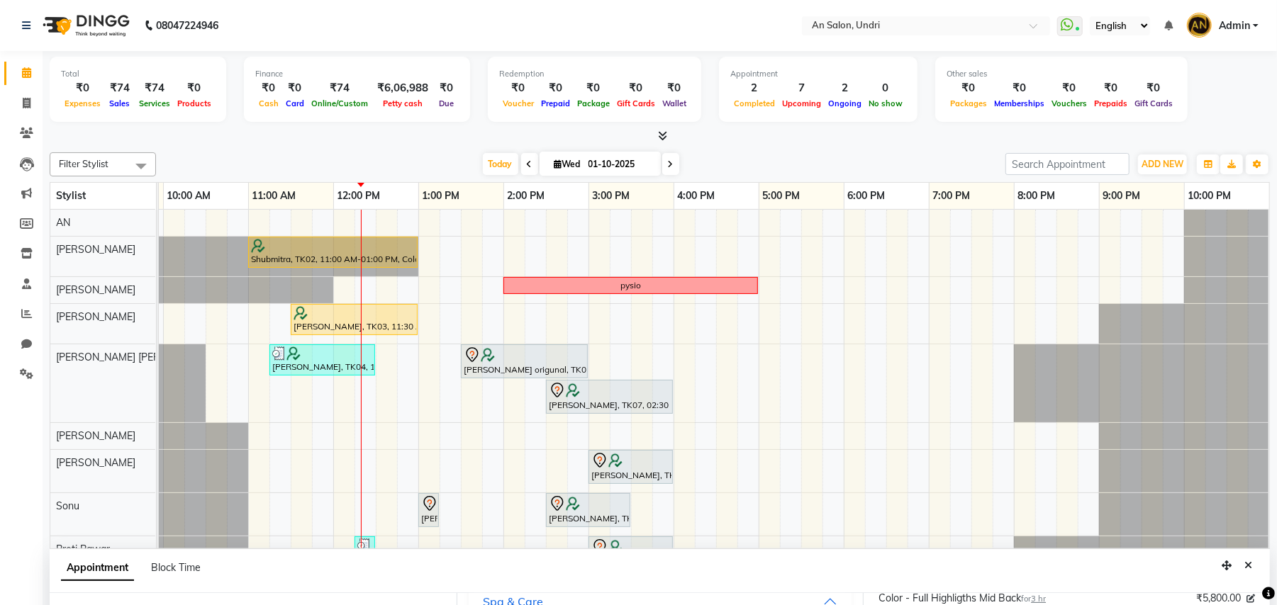
scroll to position [116, 0]
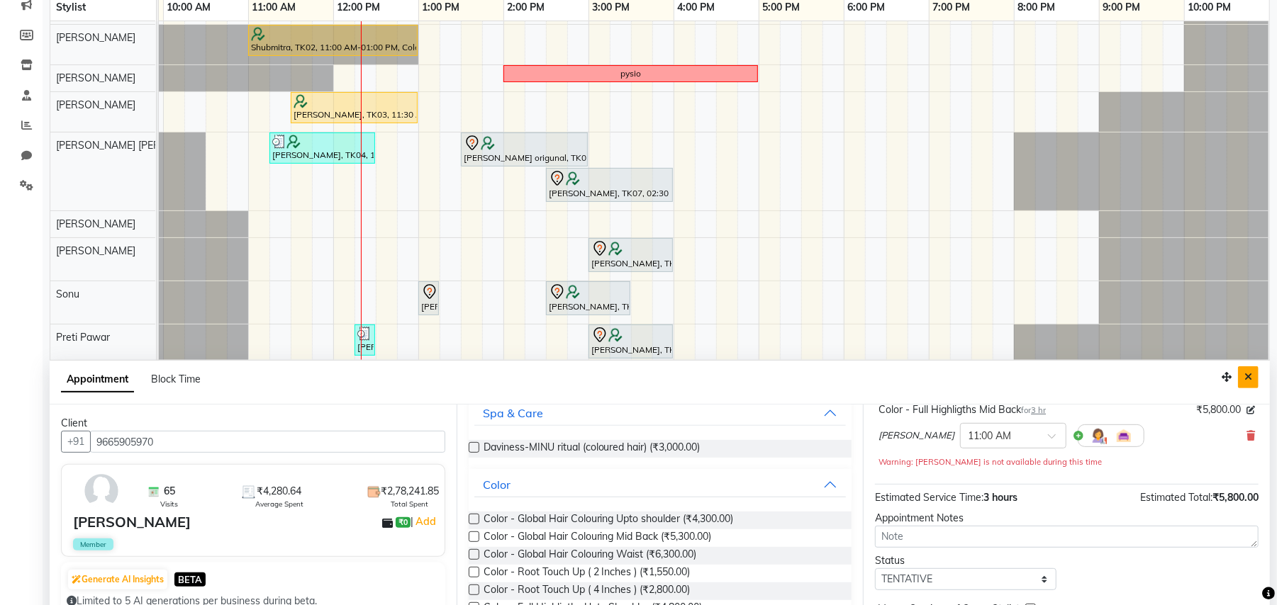
click at [1250, 371] on button "Close" at bounding box center [1248, 377] width 21 height 22
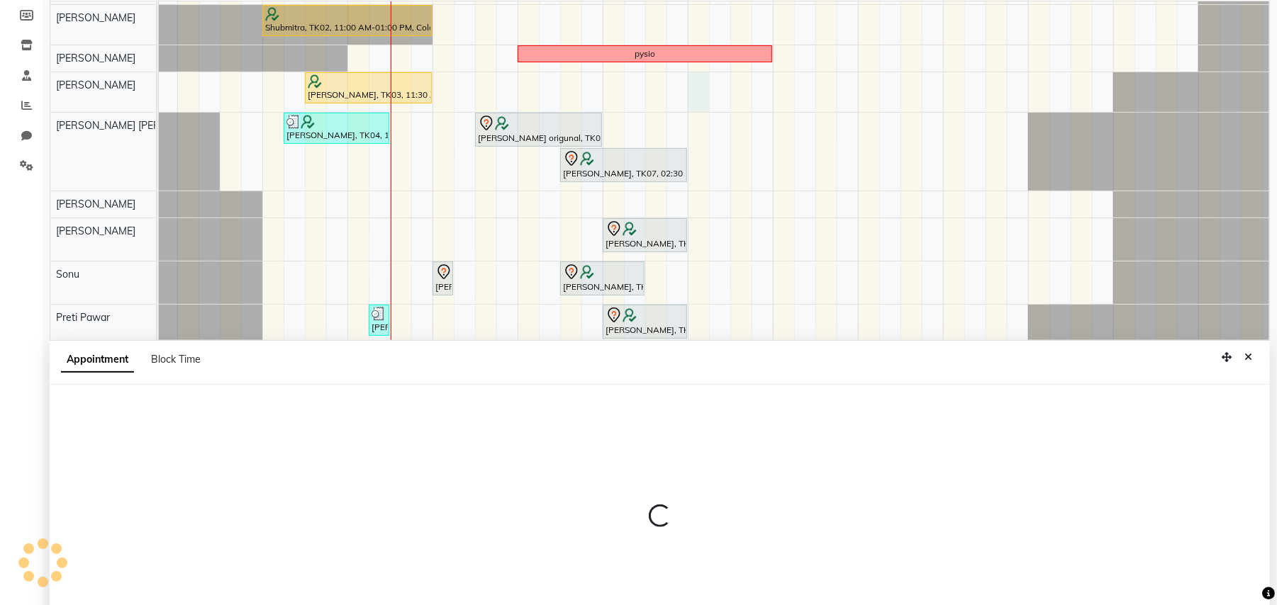
scroll to position [267, 0]
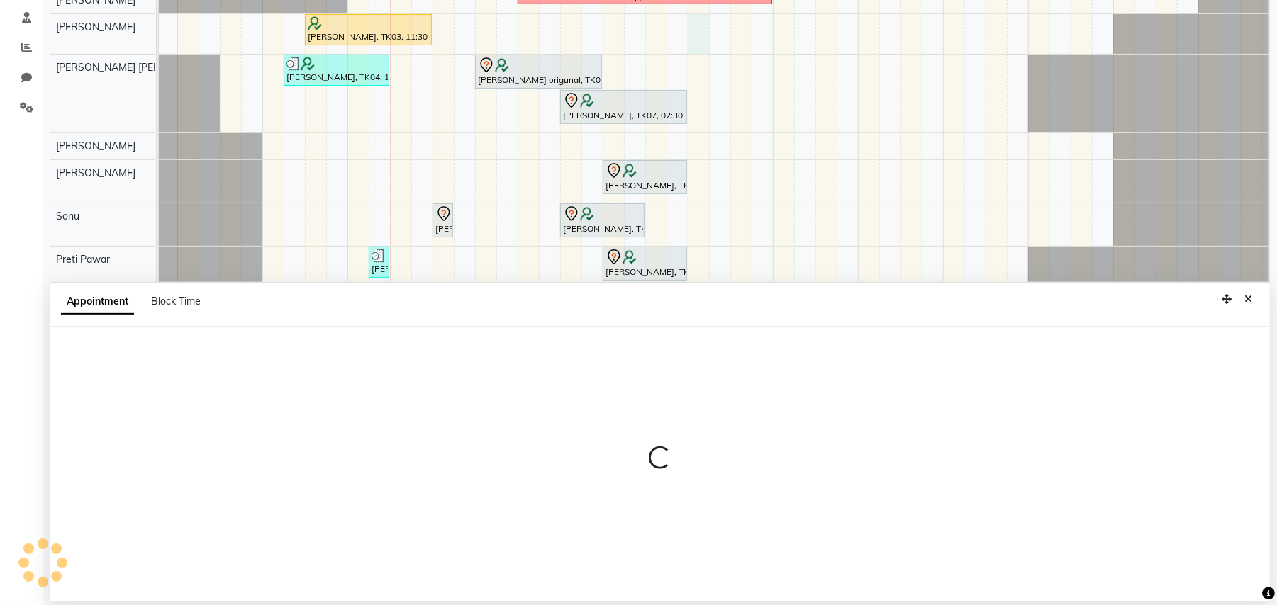
select select "18327"
select select "960"
select select "tentative"
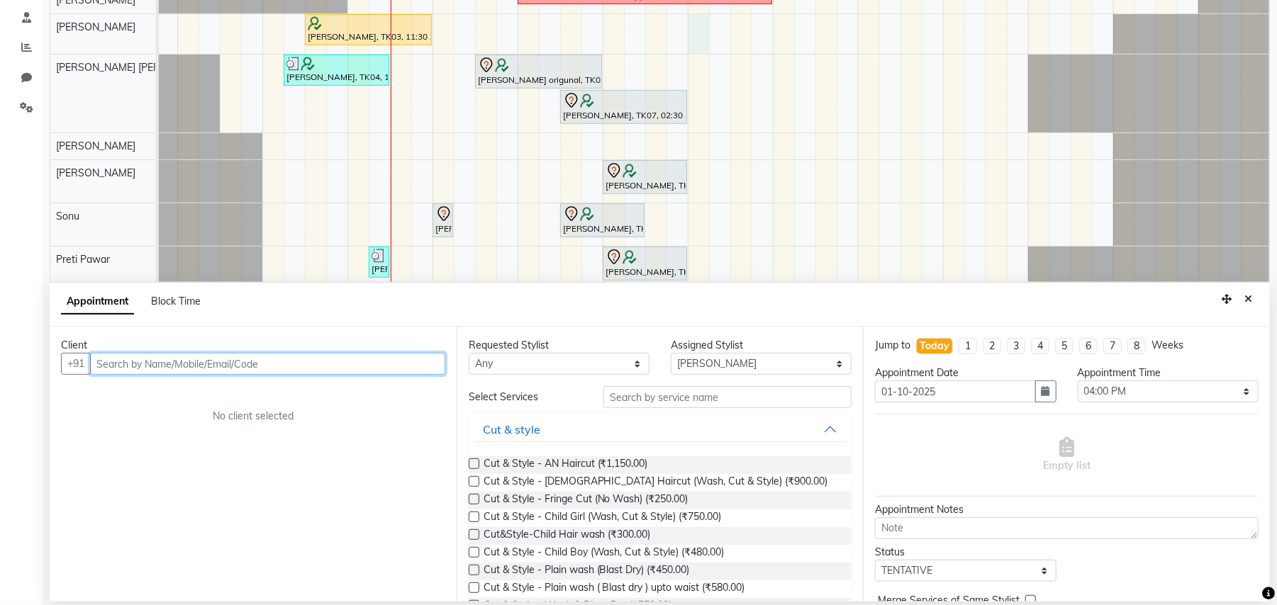
click at [364, 364] on input "text" at bounding box center [267, 364] width 355 height 22
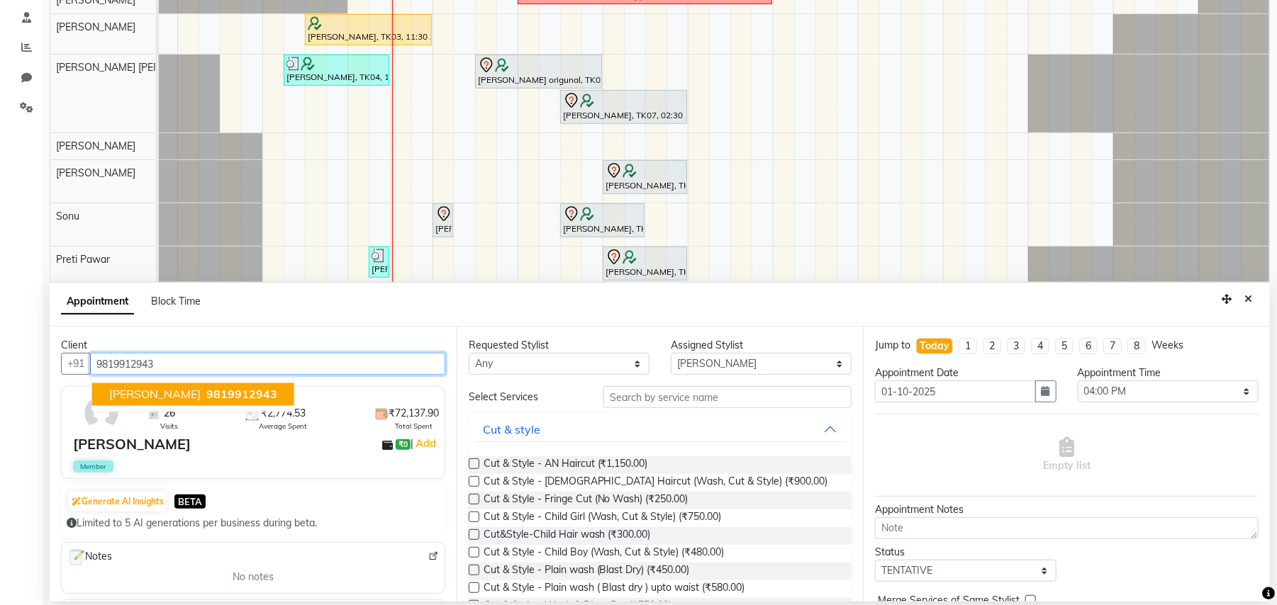
click at [213, 392] on span "9819912943" at bounding box center [241, 395] width 71 height 14
type input "9819912943"
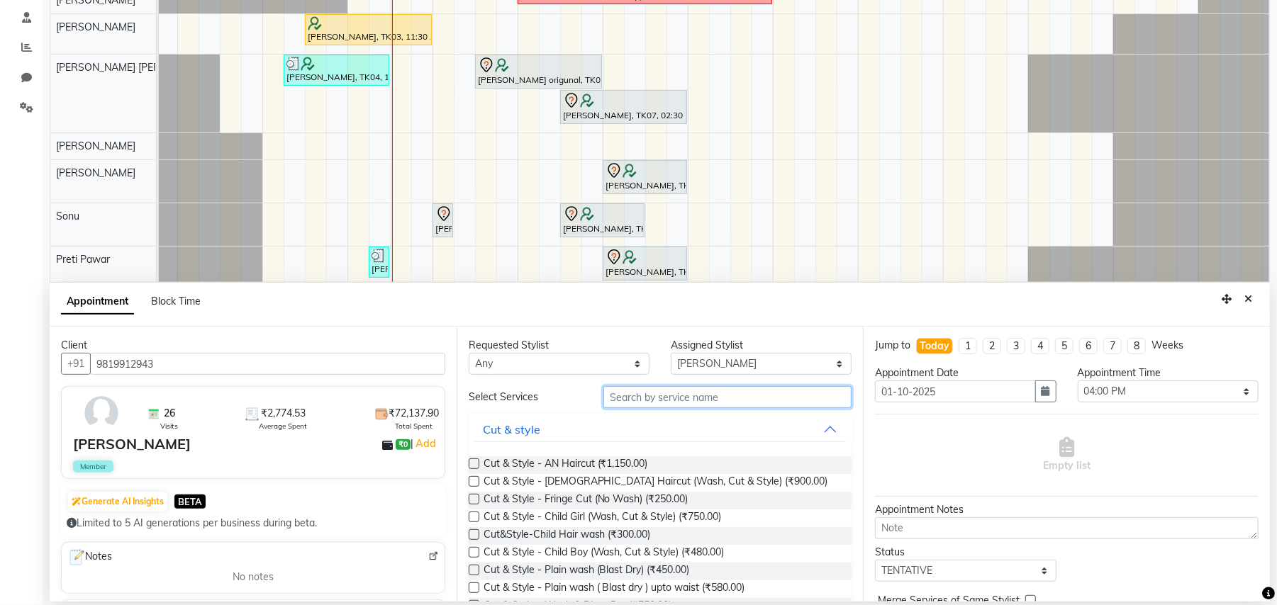
click at [709, 391] on input "text" at bounding box center [727, 397] width 248 height 22
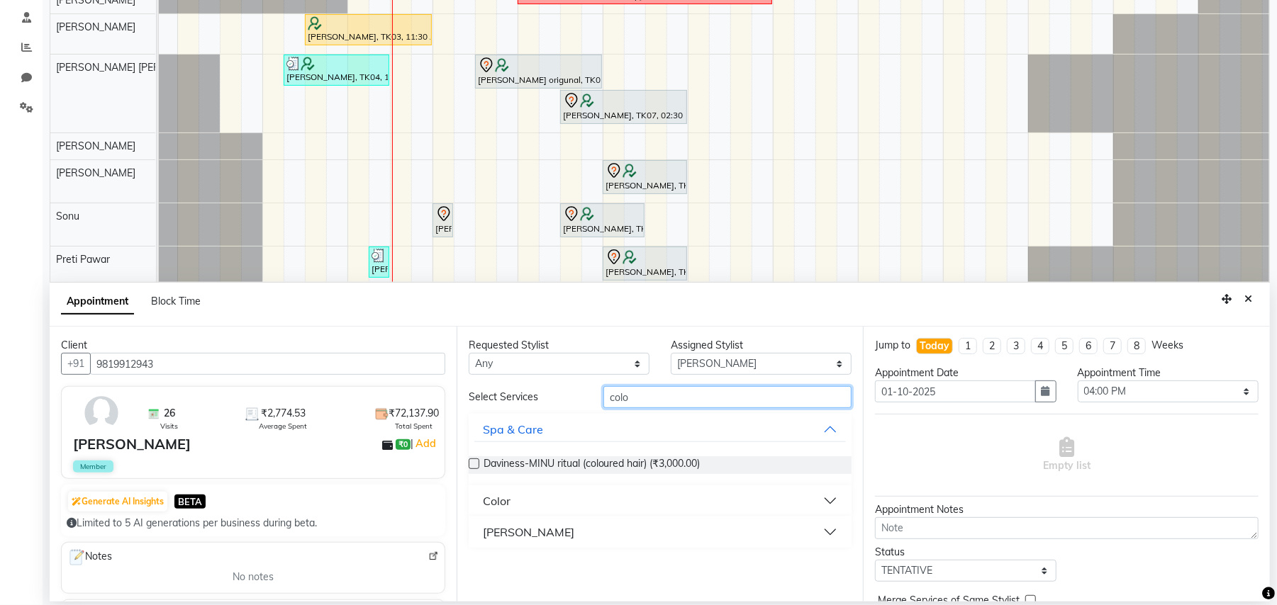
type input "colo"
click at [831, 497] on button "Color" at bounding box center [660, 501] width 372 height 26
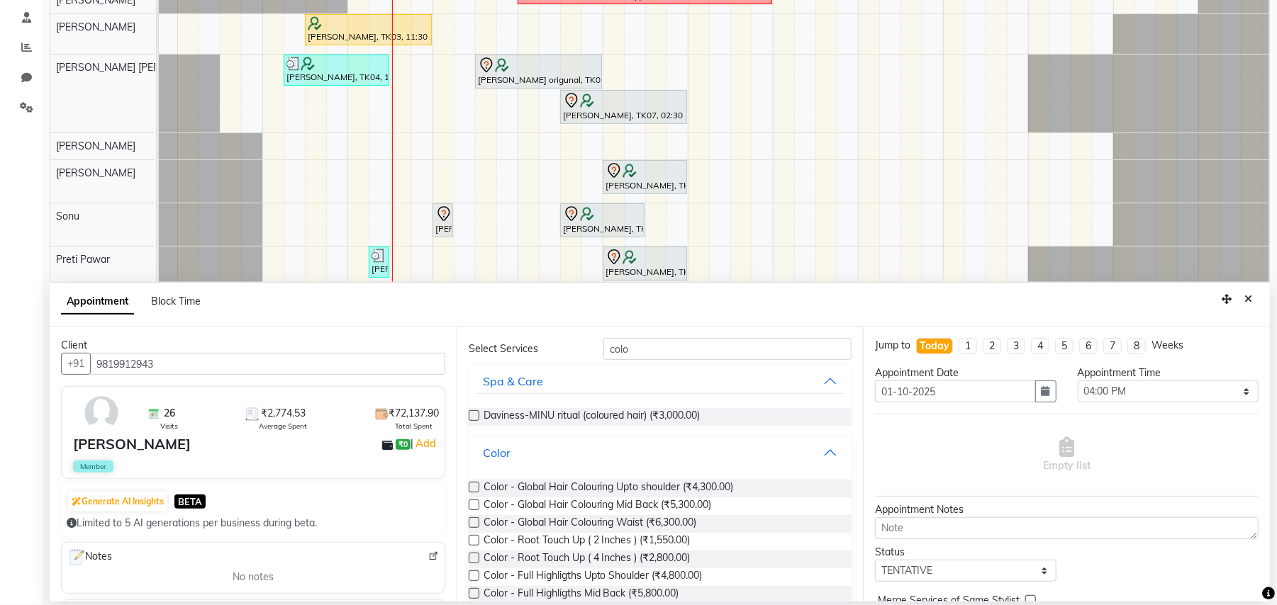
scroll to position [94, 0]
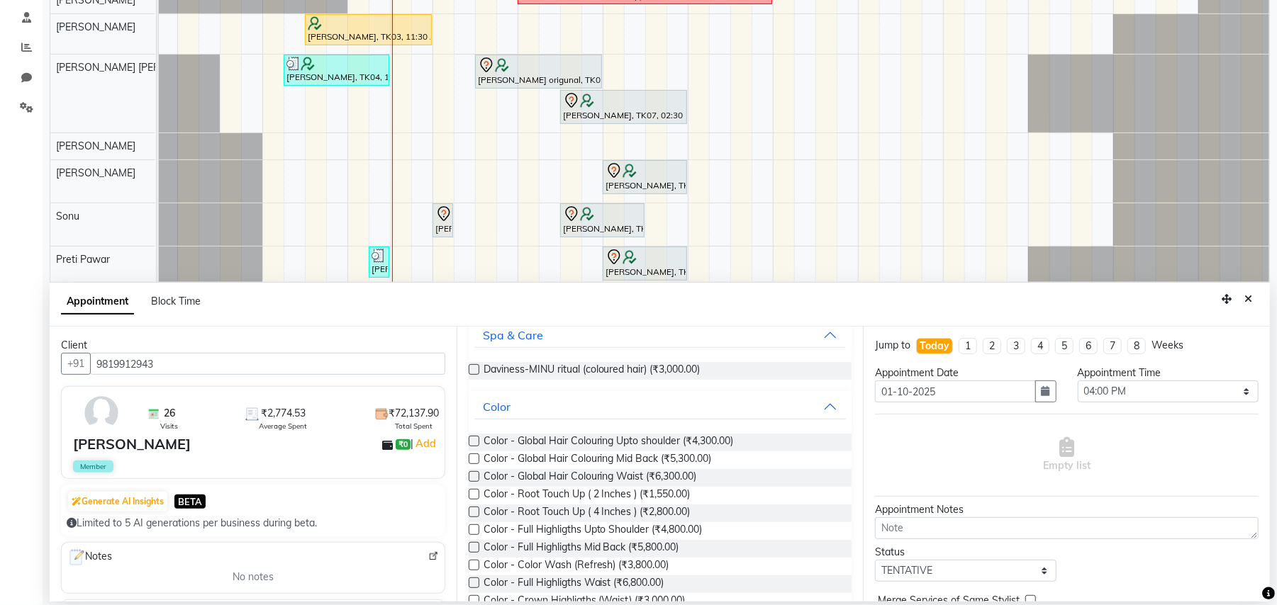
click at [471, 491] on label at bounding box center [474, 494] width 11 height 11
click at [471, 491] on input "checkbox" at bounding box center [473, 495] width 9 height 9
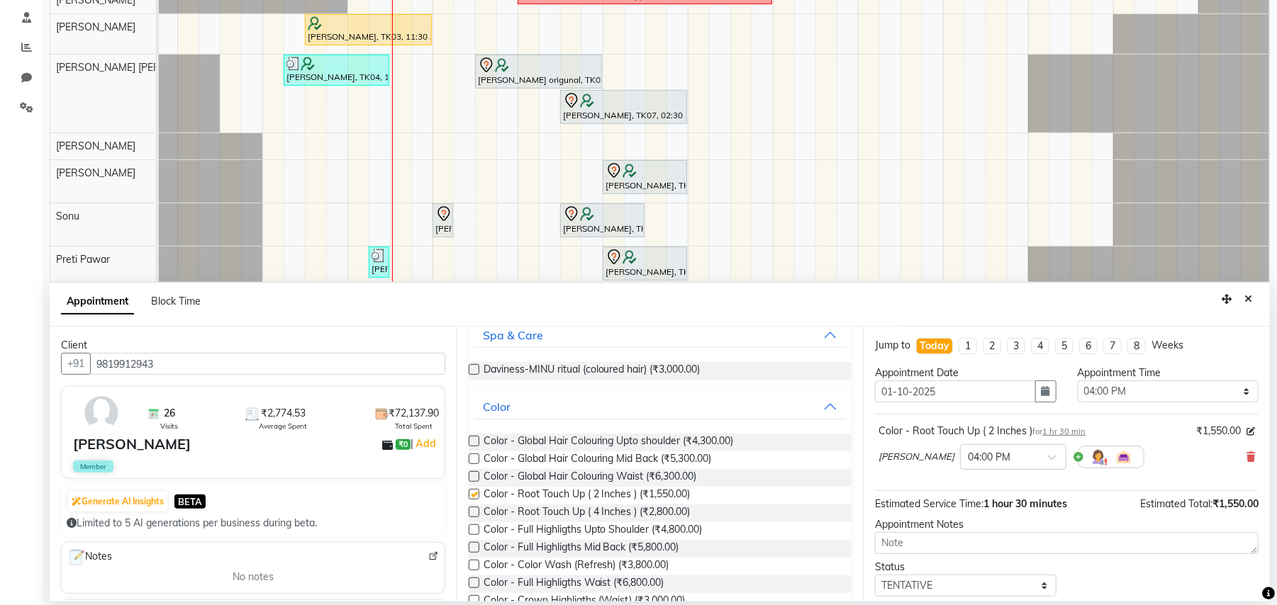
checkbox input "false"
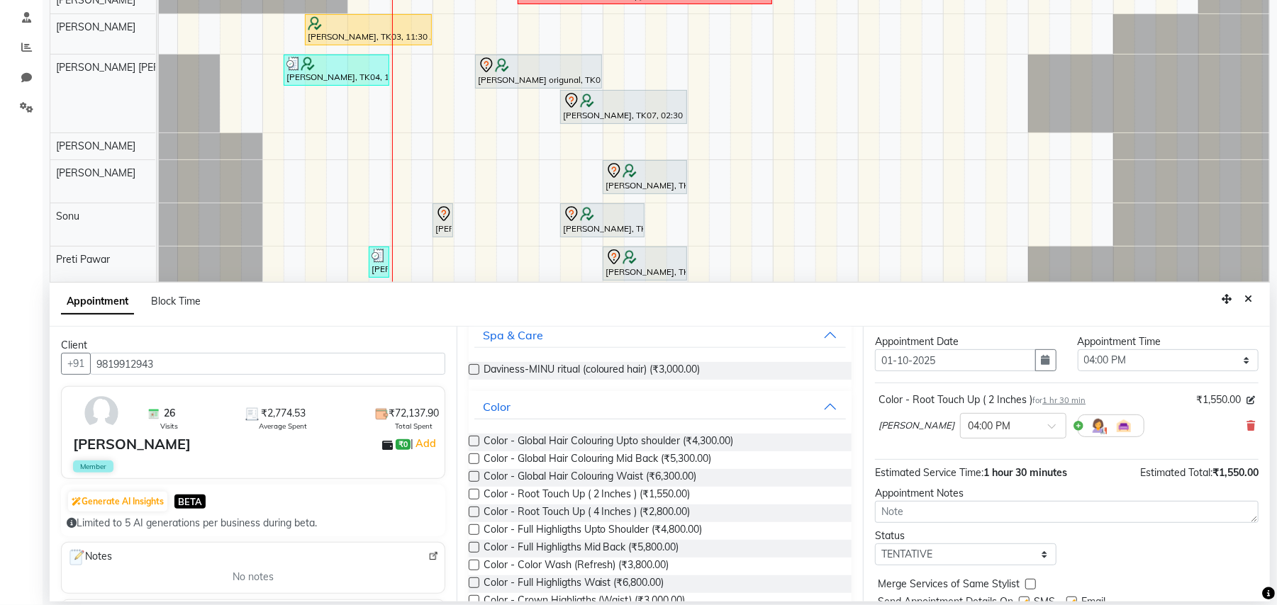
scroll to position [86, 0]
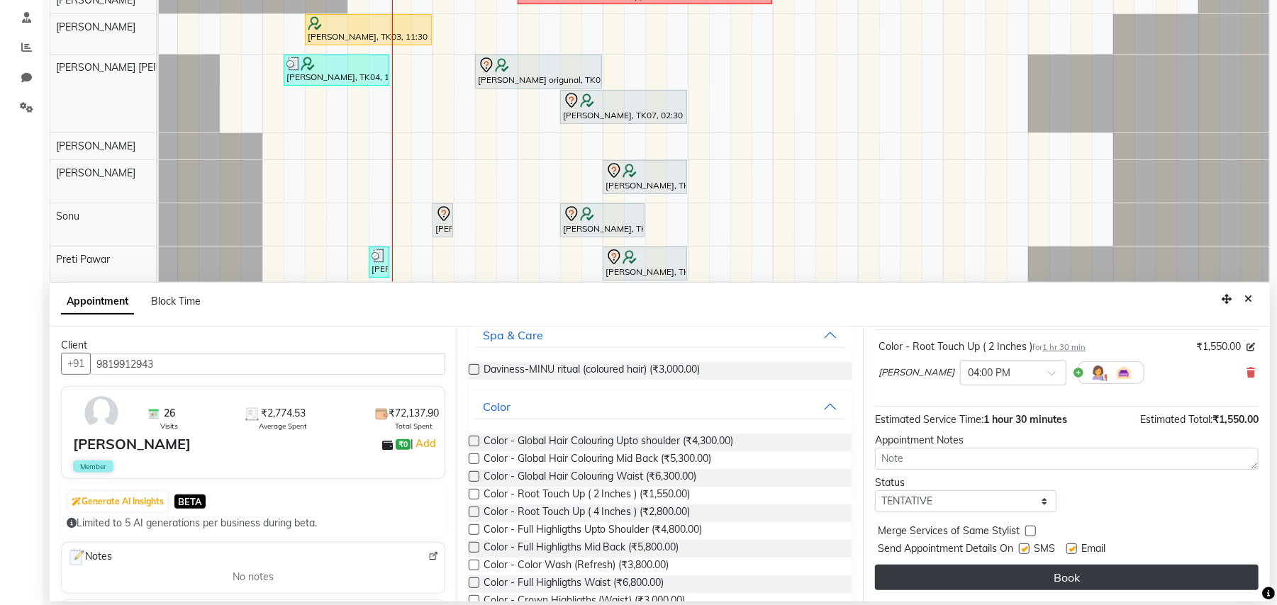
click at [1102, 573] on button "Book" at bounding box center [1066, 578] width 383 height 26
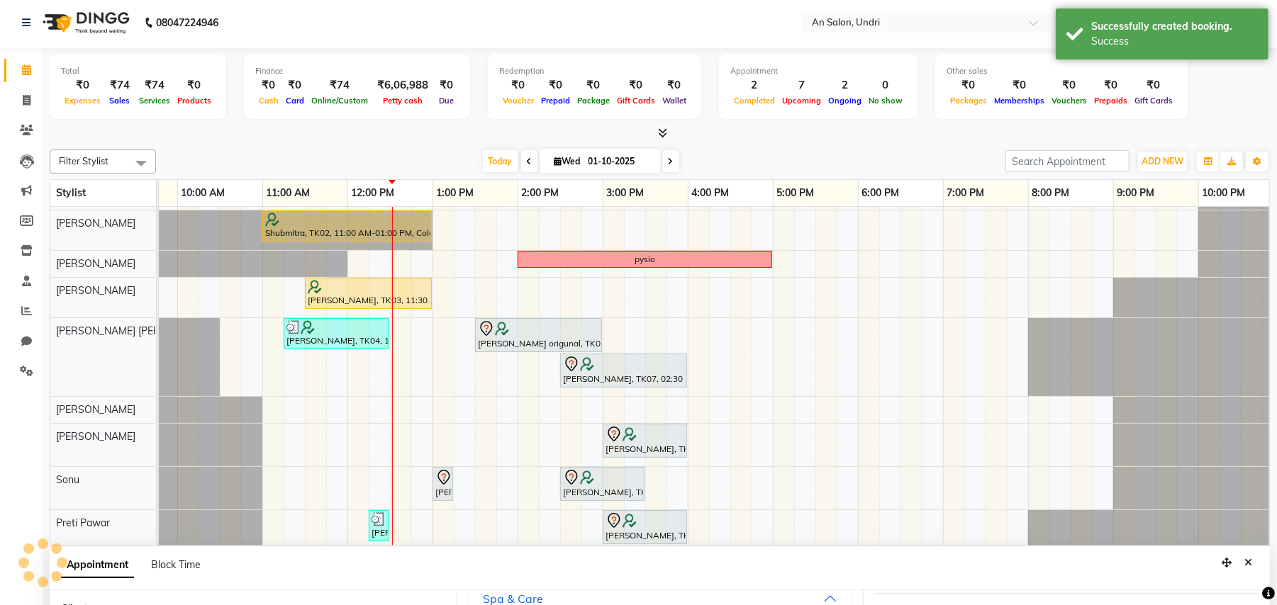
scroll to position [0, 0]
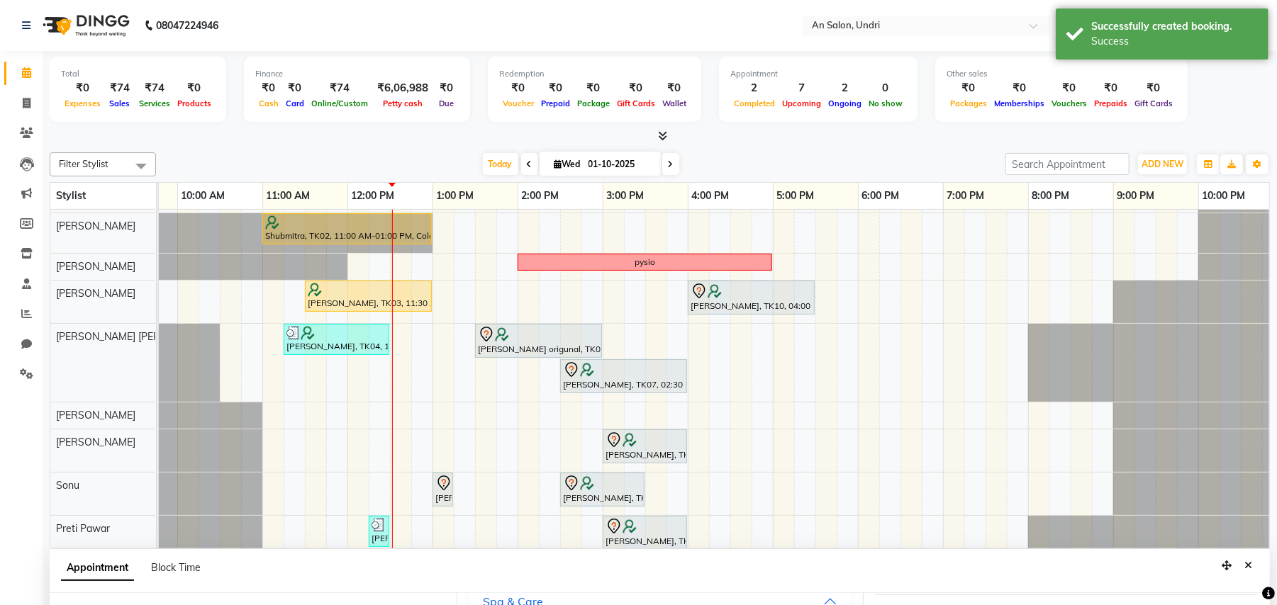
click at [622, 304] on div "Shubmitra, TK02, 11:00 AM-01:00 PM, Color - Global Hair Colouring Mid Back pysi…" at bounding box center [645, 407] width 1276 height 442
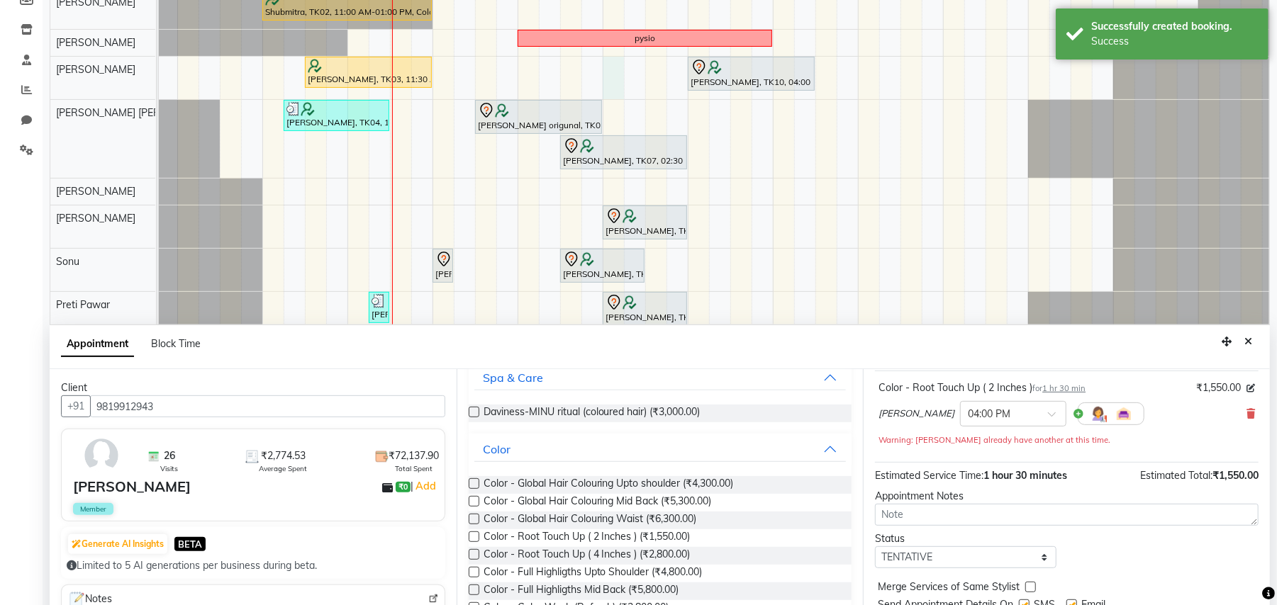
scroll to position [267, 0]
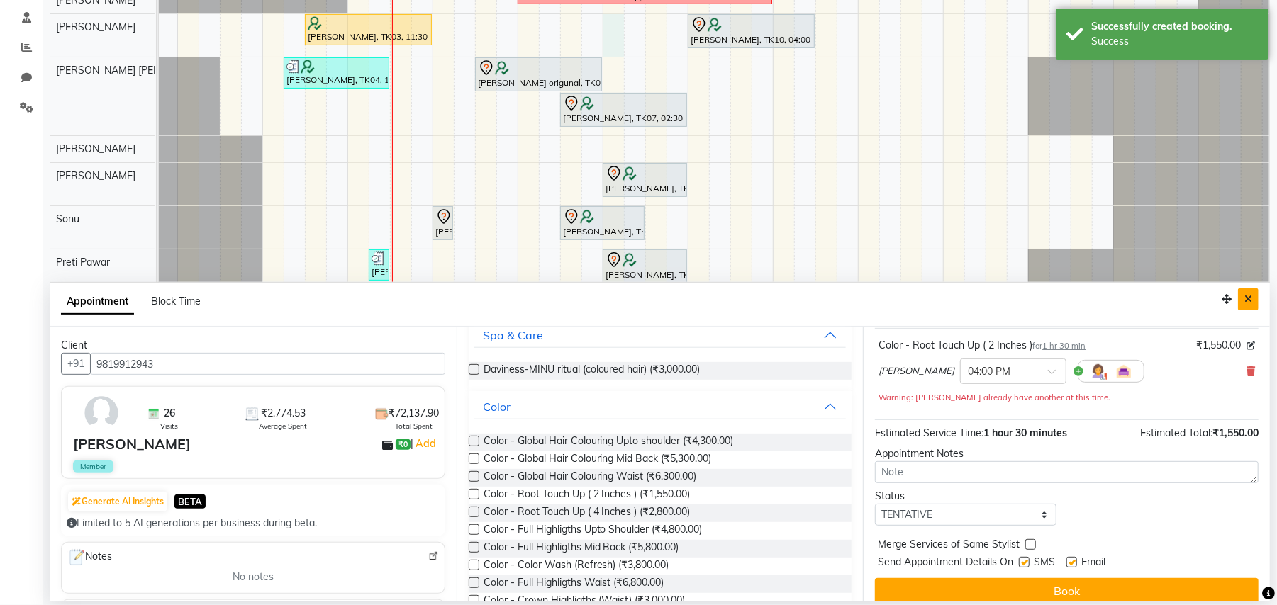
click at [1248, 296] on icon "Close" at bounding box center [1248, 299] width 8 height 10
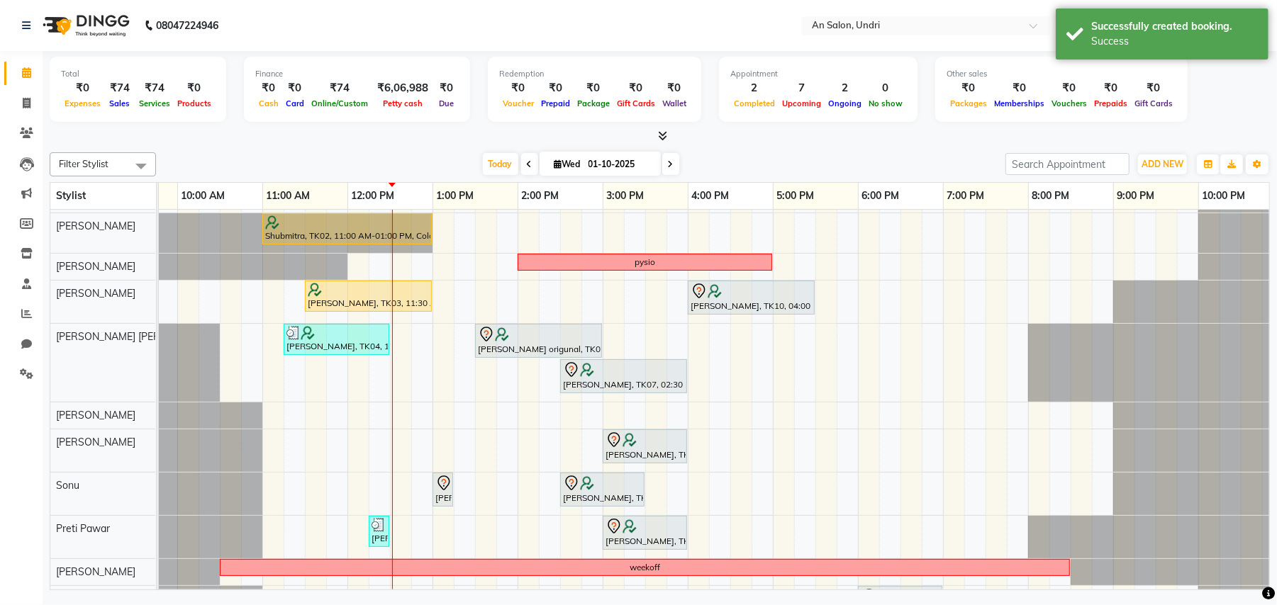
scroll to position [0, 0]
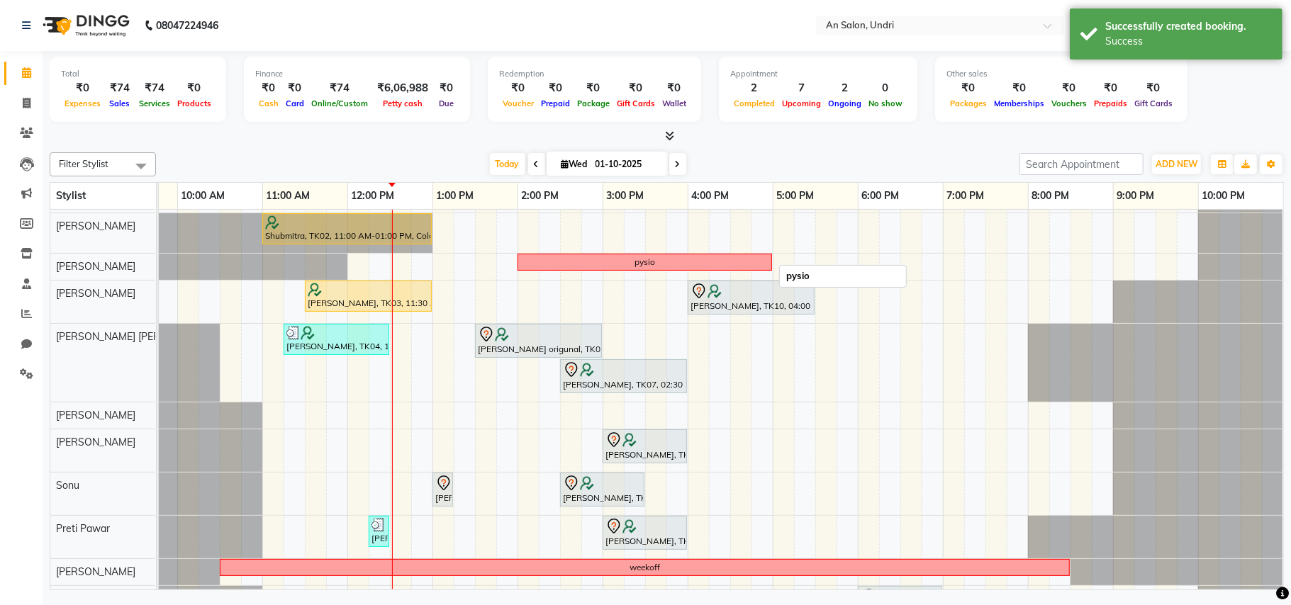
click at [673, 259] on div "pysio" at bounding box center [645, 262] width 252 height 13
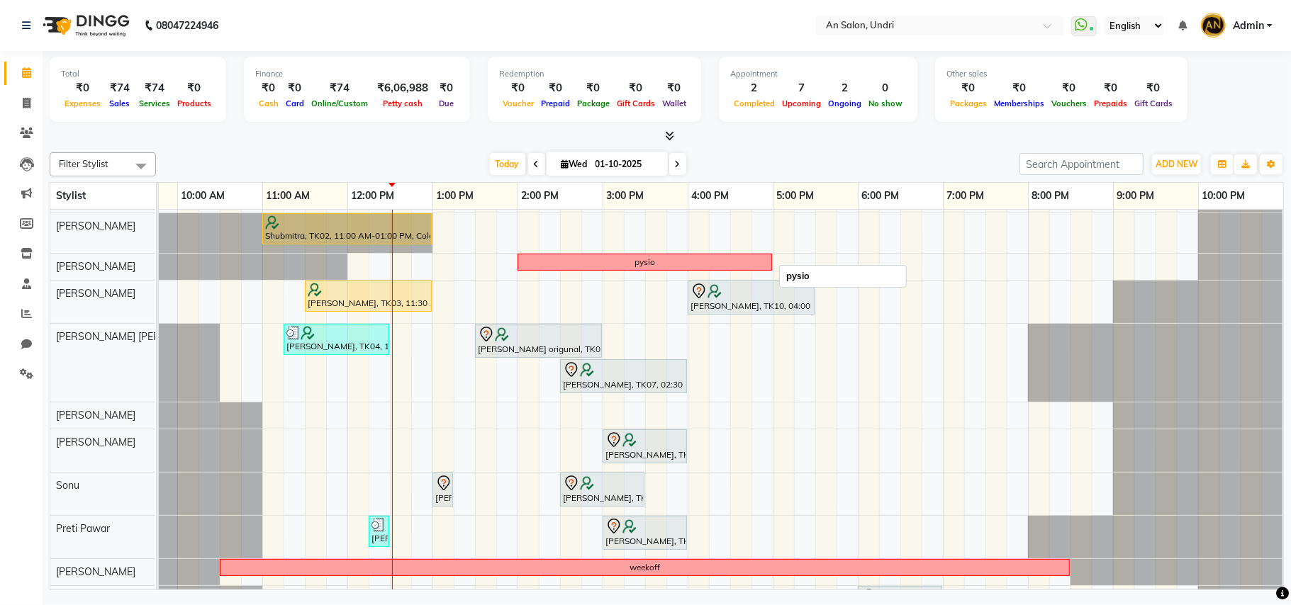
click at [673, 259] on div "pysio" at bounding box center [645, 262] width 252 height 13
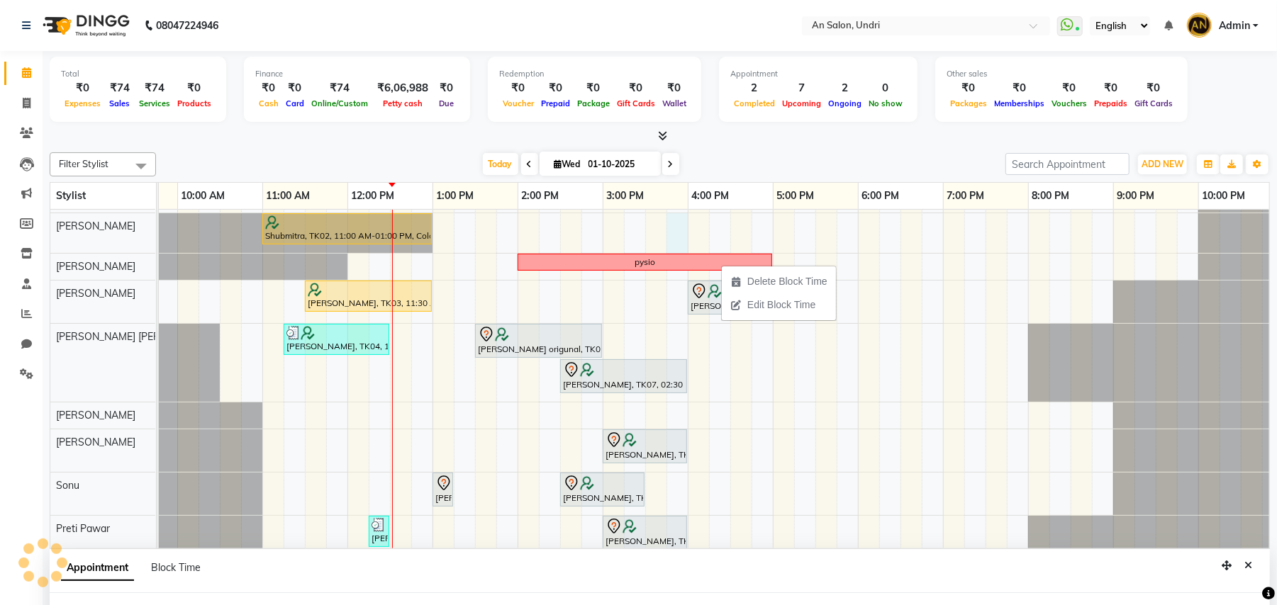
select select "17154"
select select "945"
select select "tentative"
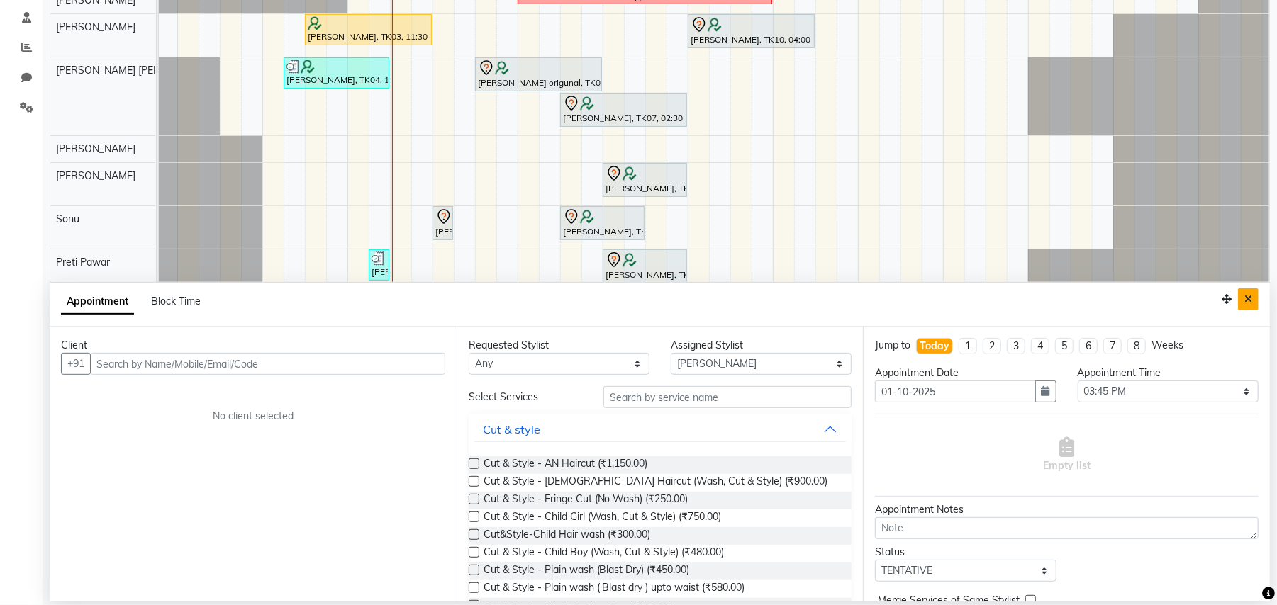
click at [1249, 291] on button "Close" at bounding box center [1248, 299] width 21 height 22
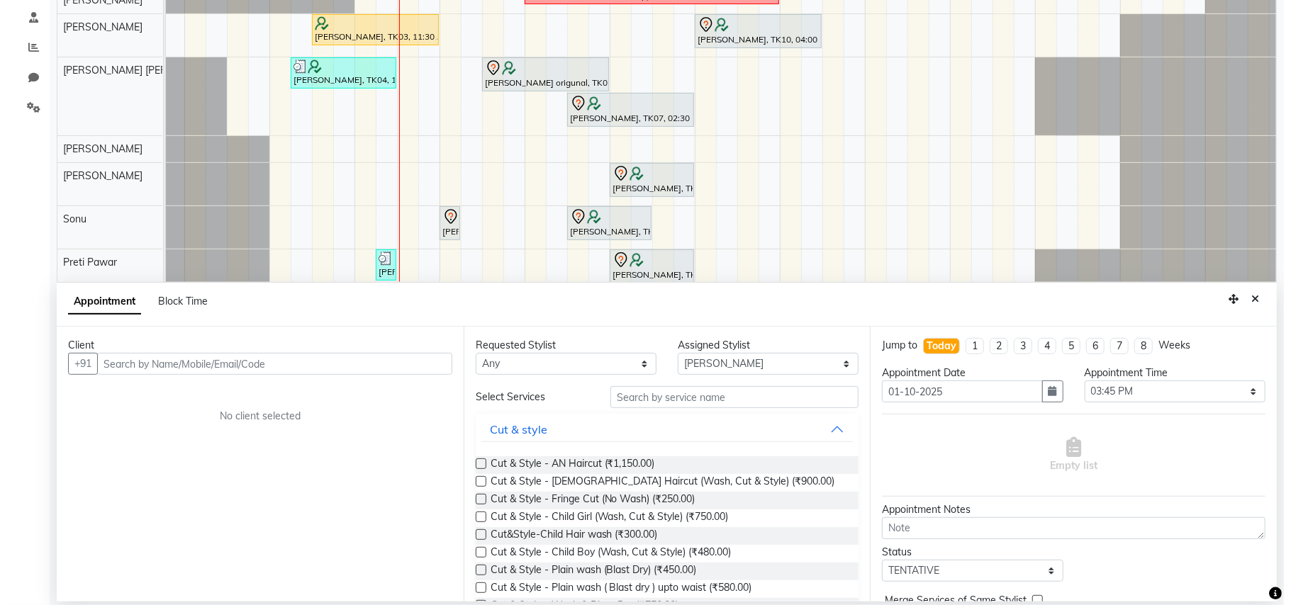
scroll to position [0, 0]
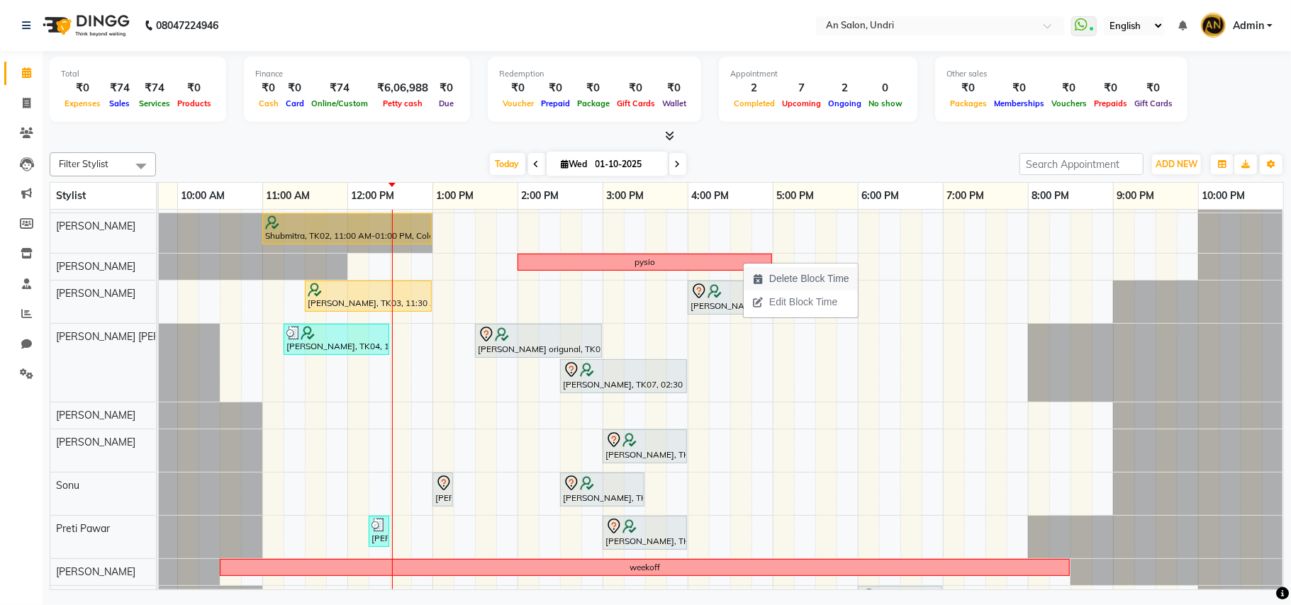
click at [795, 278] on span "Delete Block Time" at bounding box center [809, 278] width 80 height 15
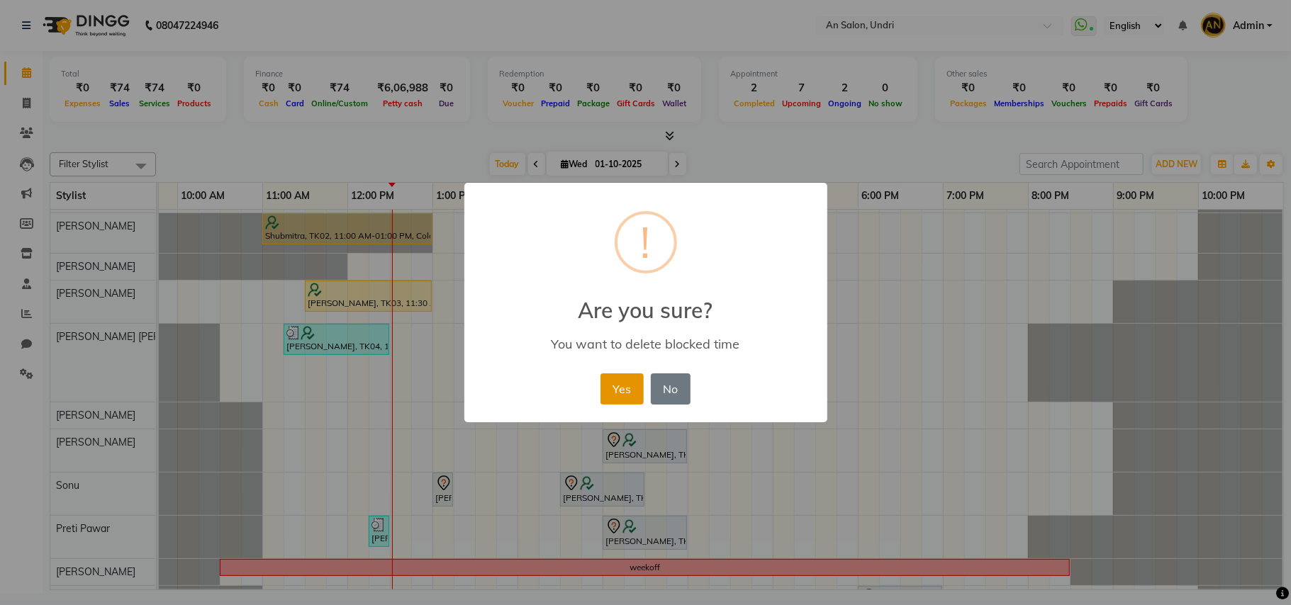
click at [624, 386] on button "Yes" at bounding box center [621, 389] width 43 height 31
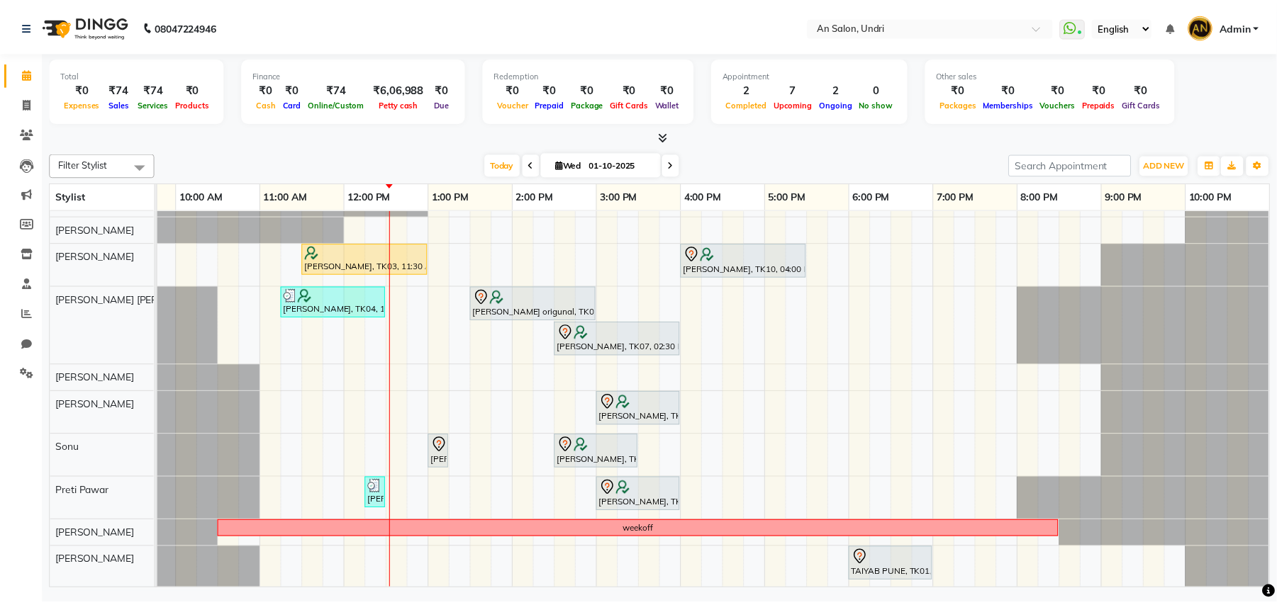
scroll to position [79, 0]
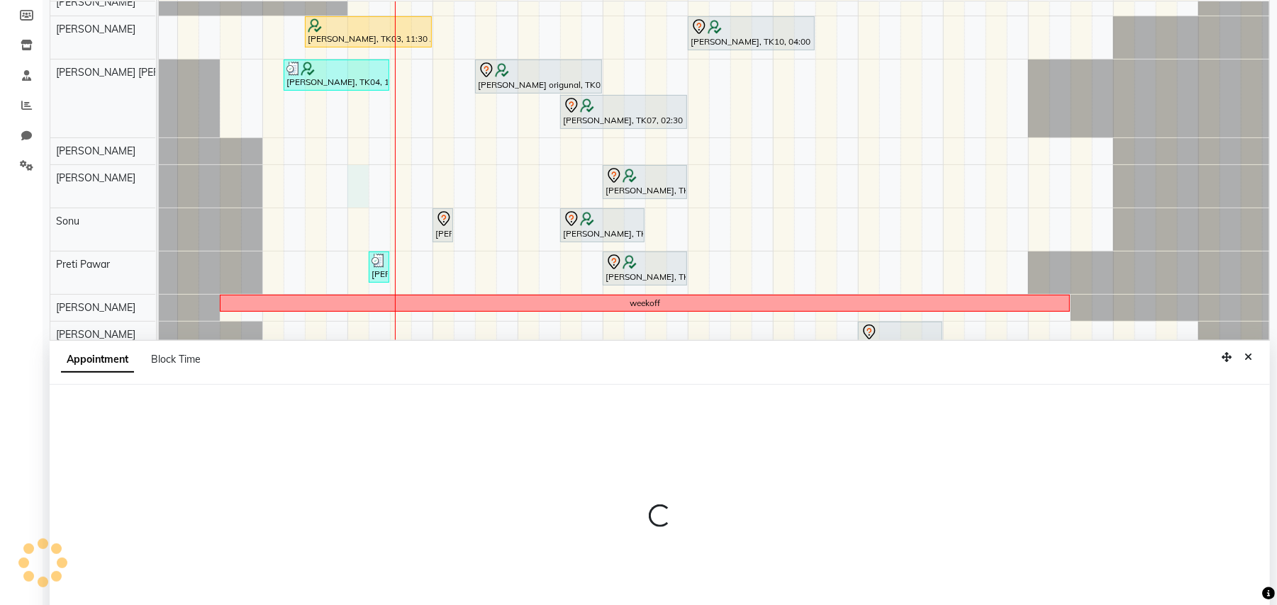
select select "21387"
select select "tentative"
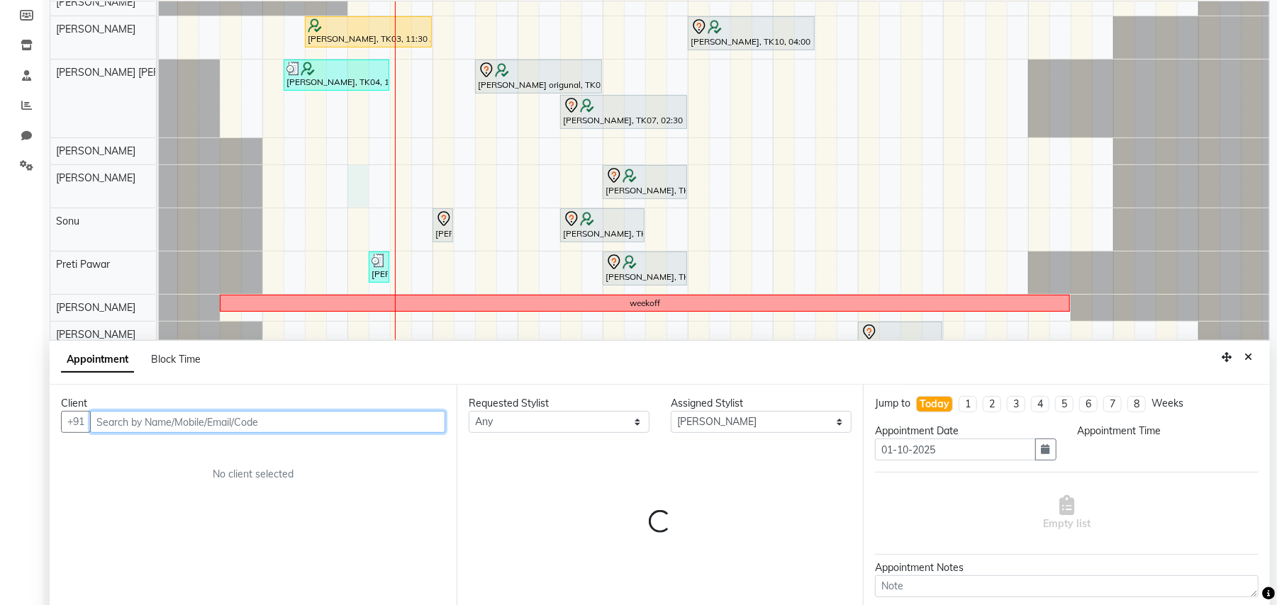
select select "720"
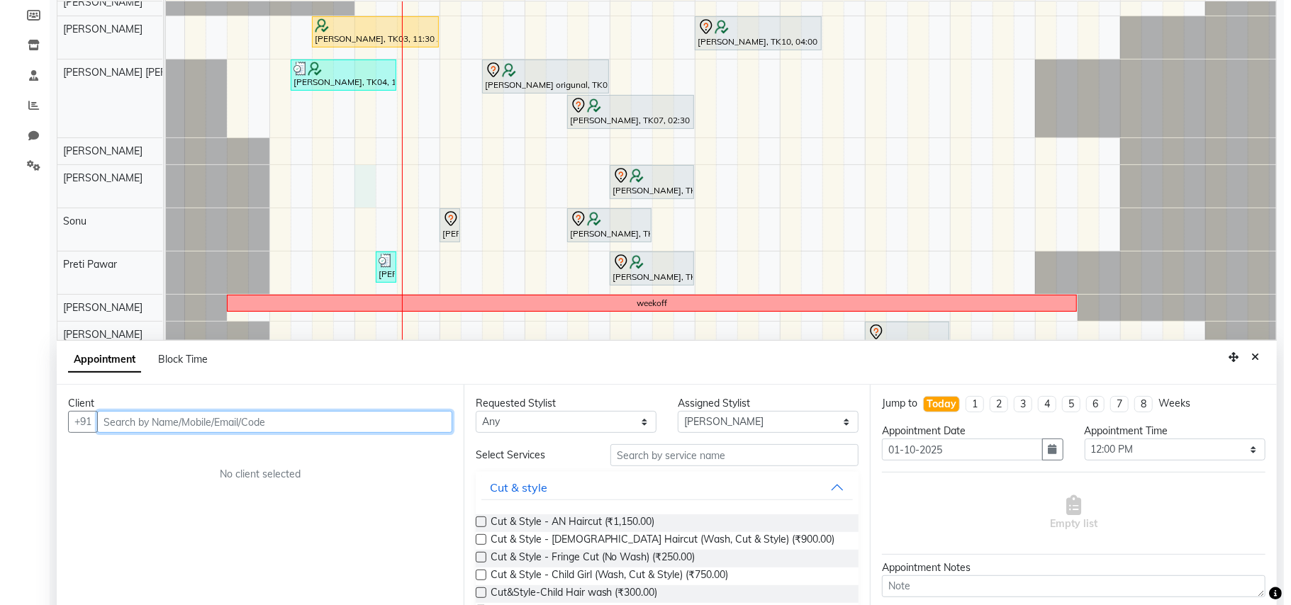
scroll to position [267, 0]
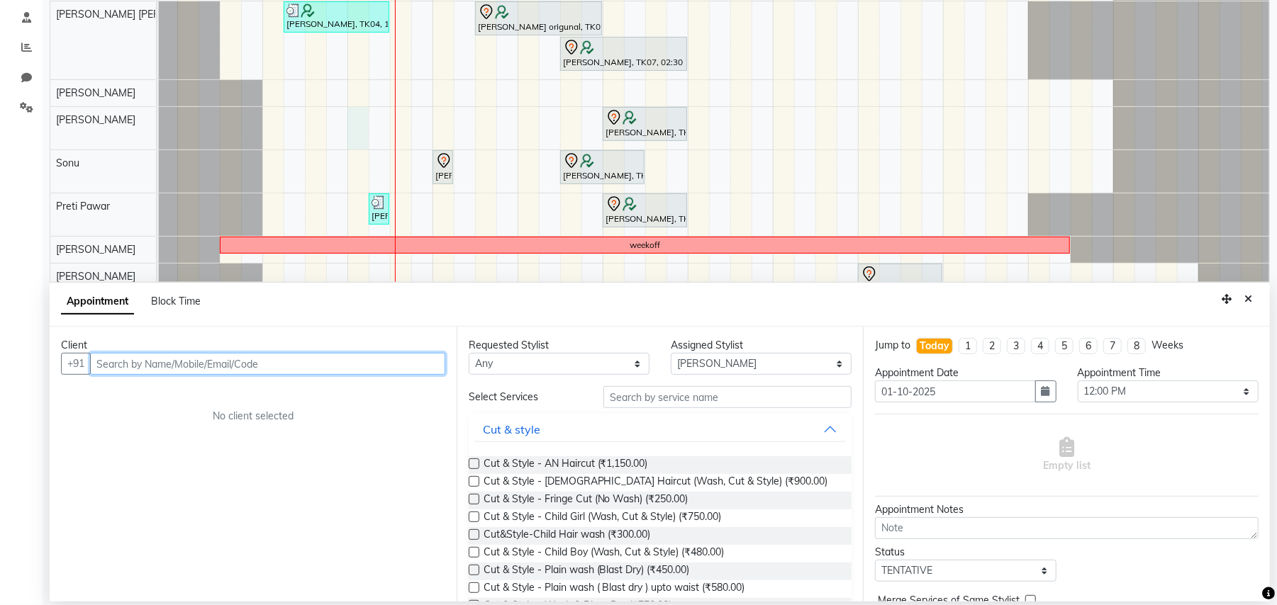
click at [225, 360] on input "text" at bounding box center [267, 364] width 355 height 22
type input "9885920551"
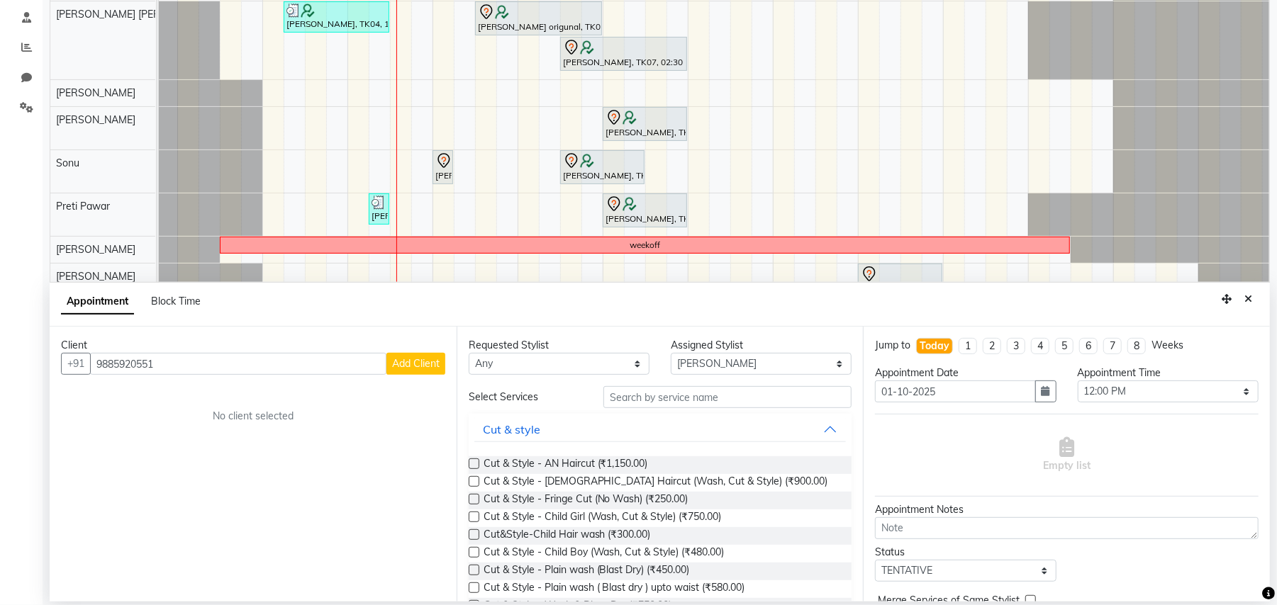
click at [426, 364] on span "Add Client" at bounding box center [415, 363] width 47 height 13
select select "22"
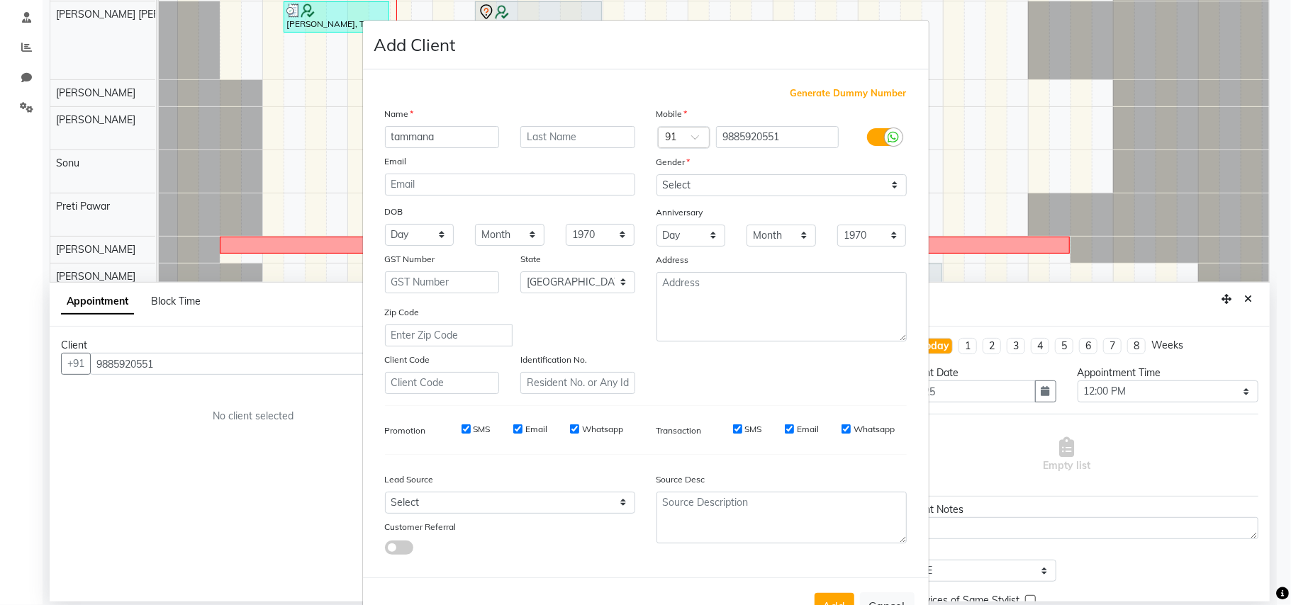
type input "tammana"
click at [553, 136] on input "text" at bounding box center [577, 137] width 115 height 22
type input "[PERSON_NAME]"
click at [871, 187] on select "Select [DEMOGRAPHIC_DATA] [DEMOGRAPHIC_DATA] Other Prefer Not To Say" at bounding box center [781, 185] width 250 height 22
select select "[DEMOGRAPHIC_DATA]"
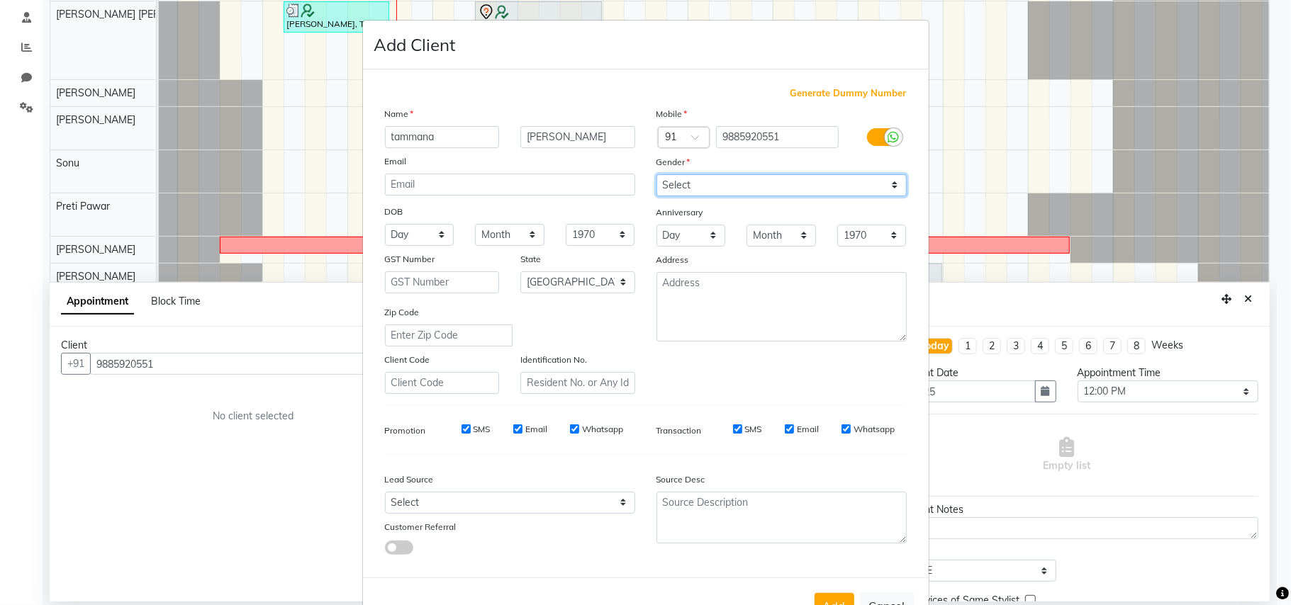
click at [656, 174] on select "Select [DEMOGRAPHIC_DATA] [DEMOGRAPHIC_DATA] Other Prefer Not To Say" at bounding box center [781, 185] width 250 height 22
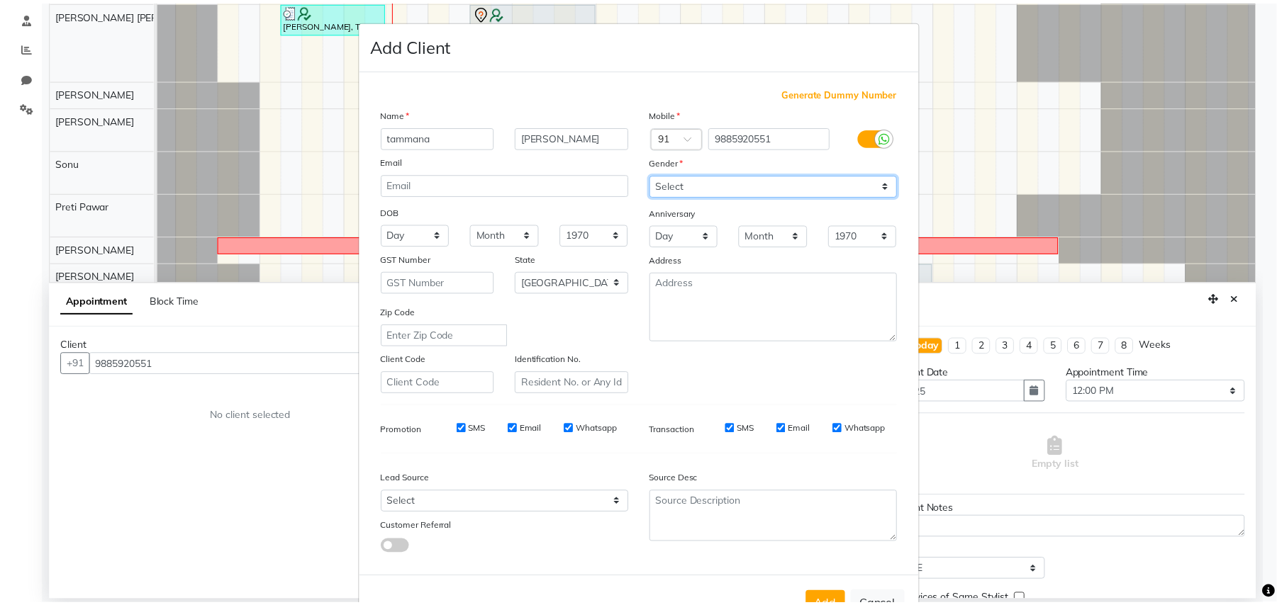
scroll to position [45, 0]
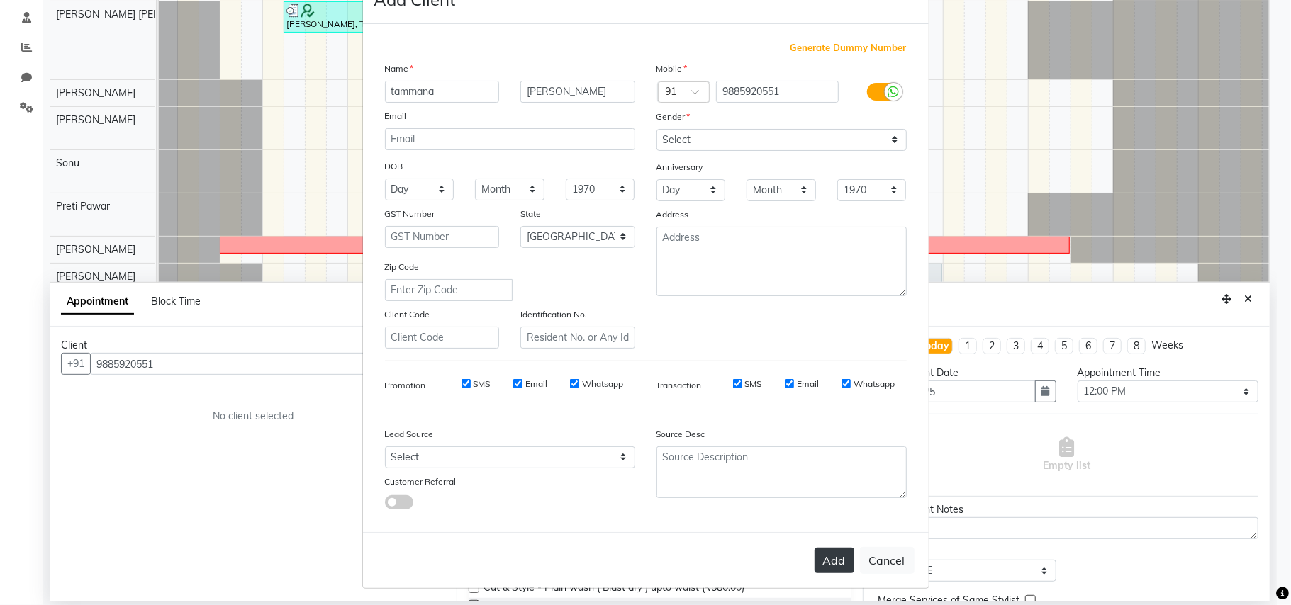
click at [837, 554] on button "Add" at bounding box center [834, 561] width 40 height 26
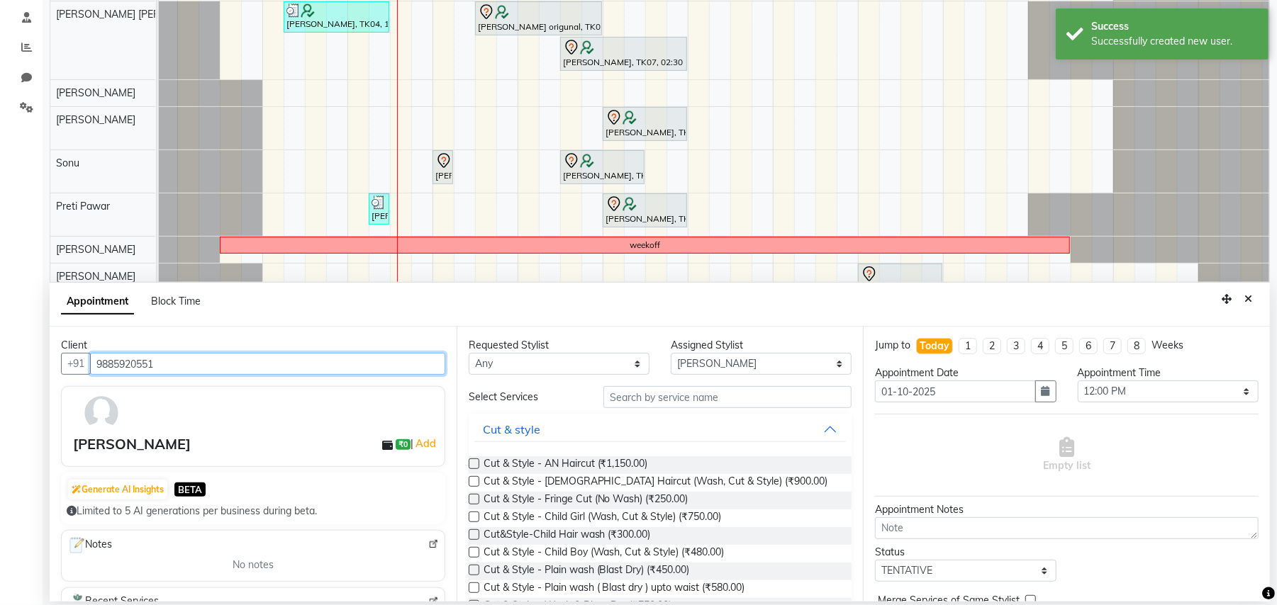
click at [313, 363] on input "9885920551" at bounding box center [267, 364] width 355 height 22
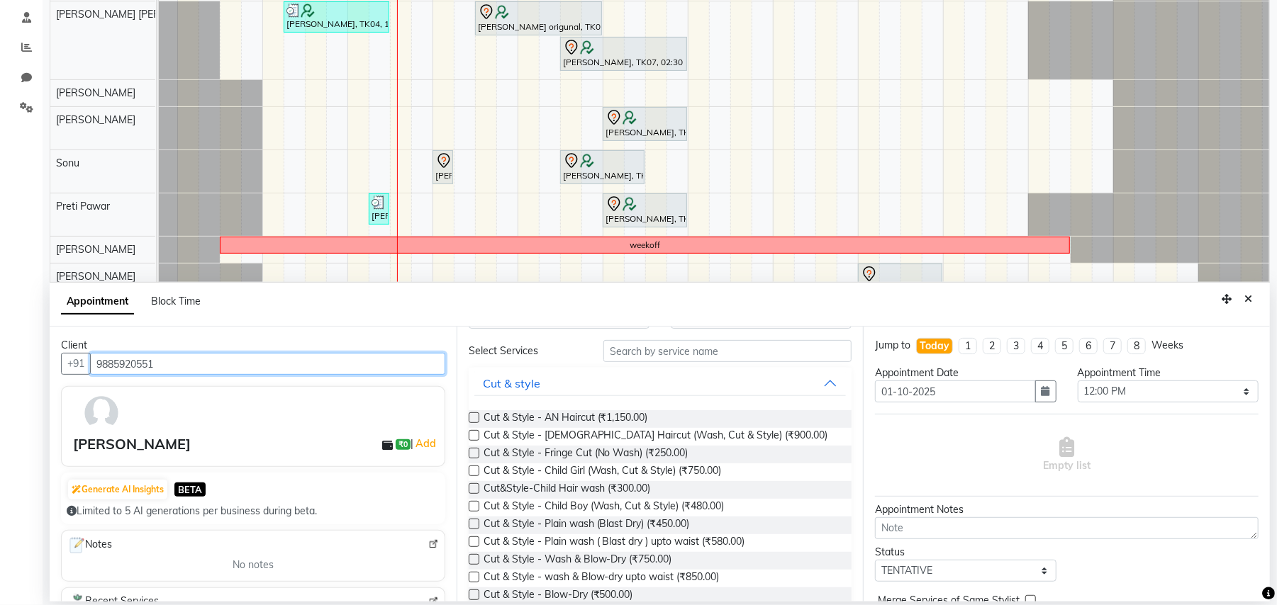
scroll to position [0, 0]
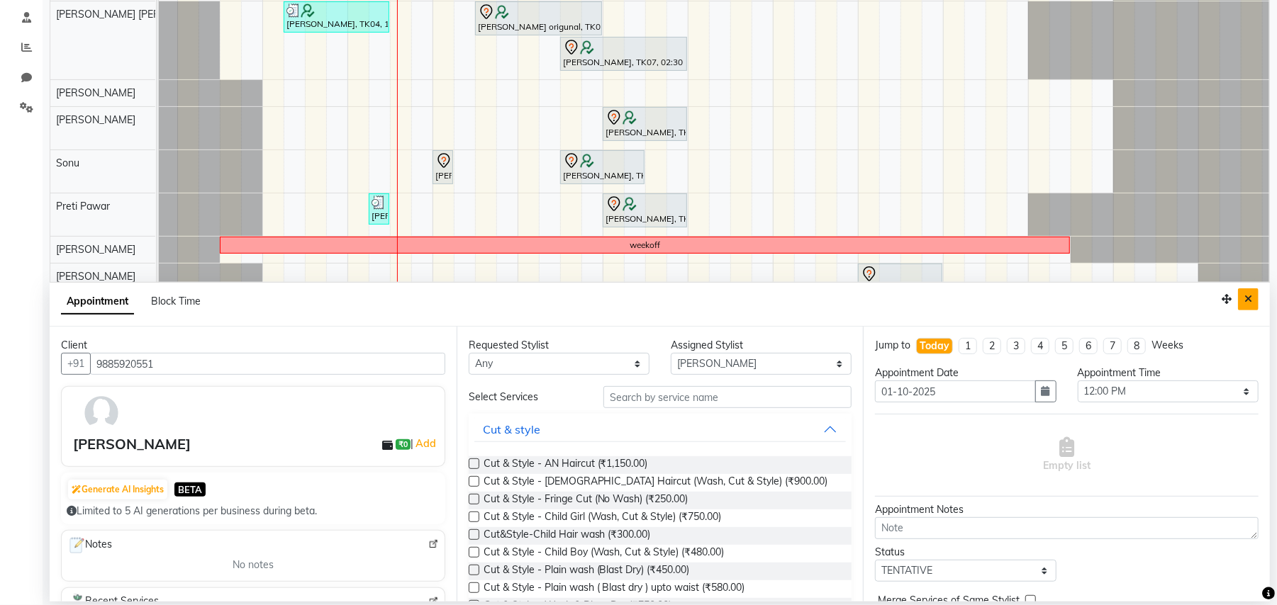
click at [1249, 291] on button "Close" at bounding box center [1248, 299] width 21 height 22
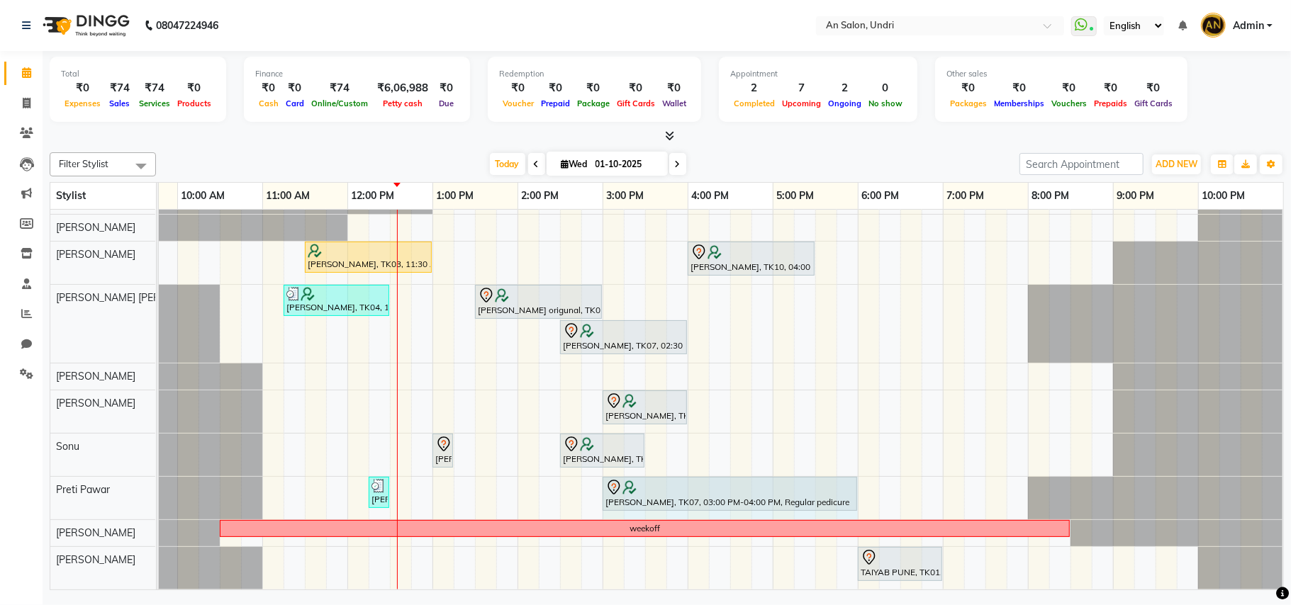
drag, startPoint x: 685, startPoint y: 480, endPoint x: 846, endPoint y: 474, distance: 161.7
click at [7, 477] on div "Risha Tyagi, TK09, 12:15 PM-12:25 PM, Eyebrows threading Michelle Wilson, TK07,…" at bounding box center [7, 498] width 0 height 43
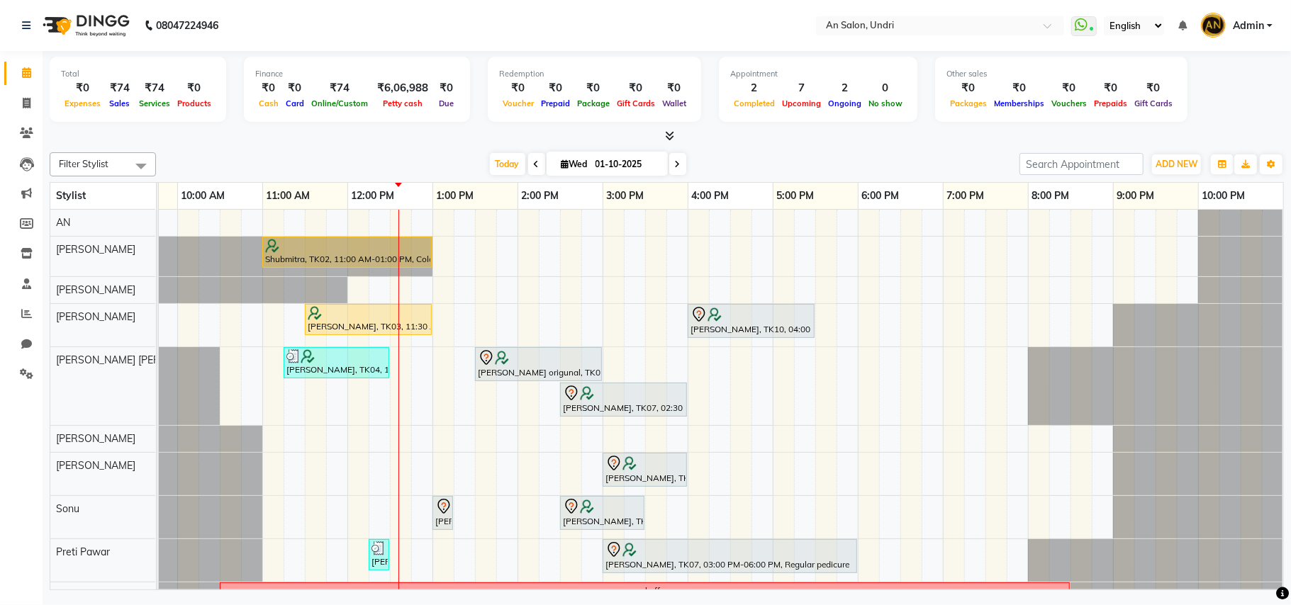
click at [534, 162] on icon at bounding box center [537, 164] width 6 height 9
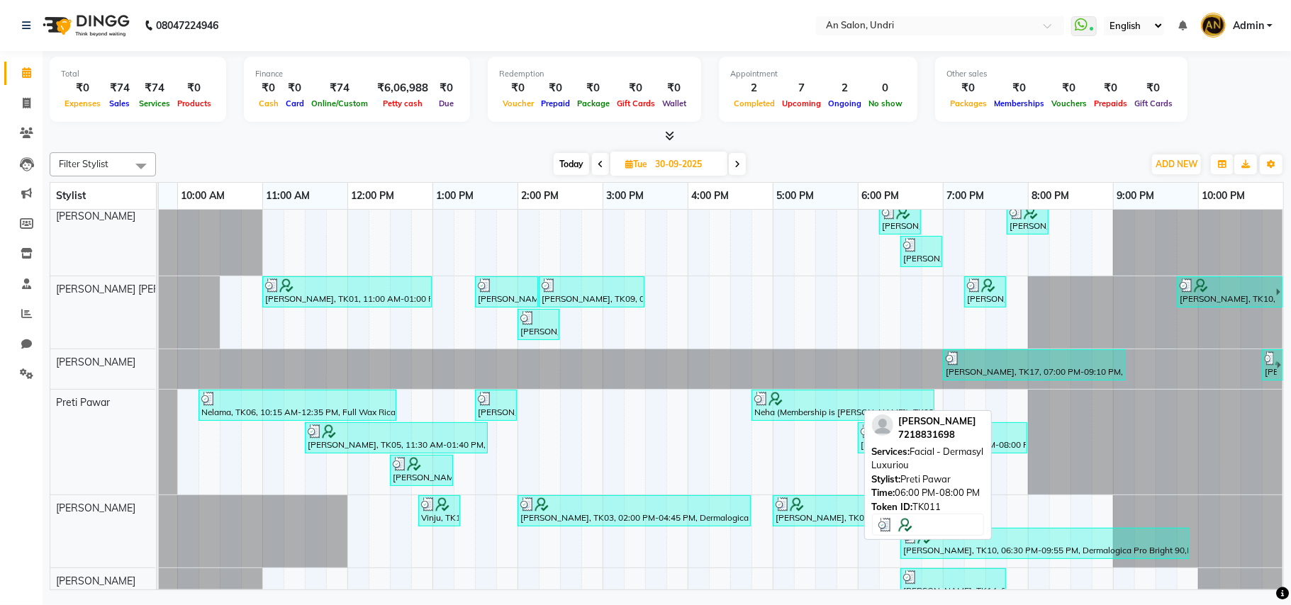
scroll to position [148, 0]
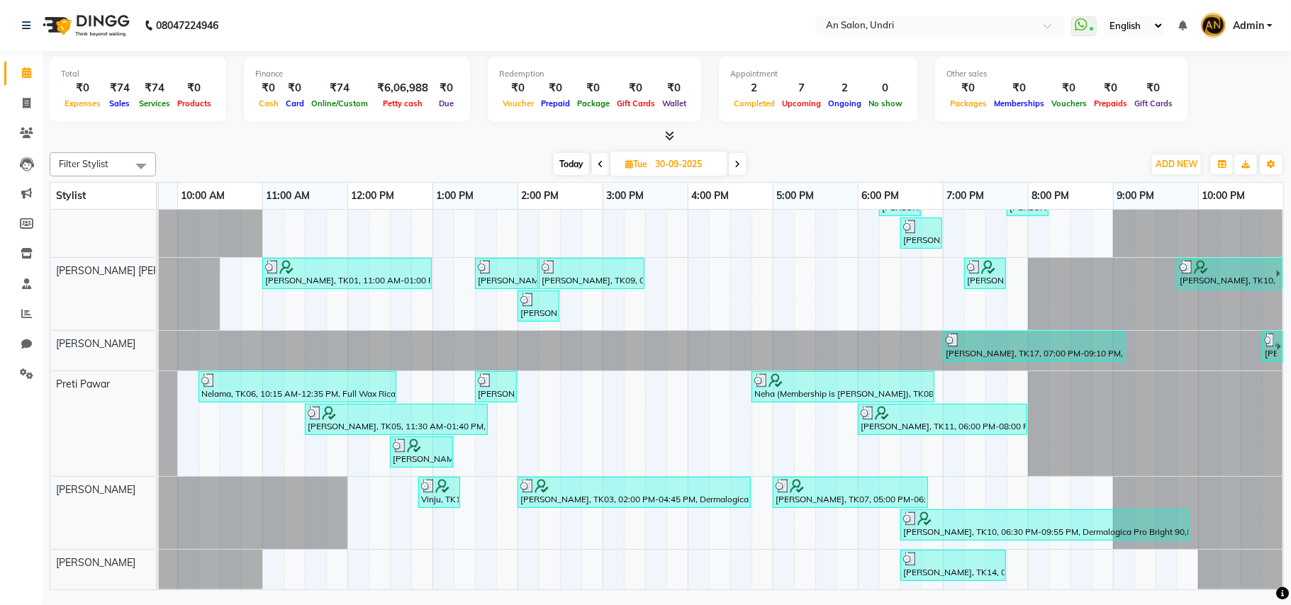
click at [739, 156] on span at bounding box center [737, 164] width 17 height 22
type input "01-10-2025"
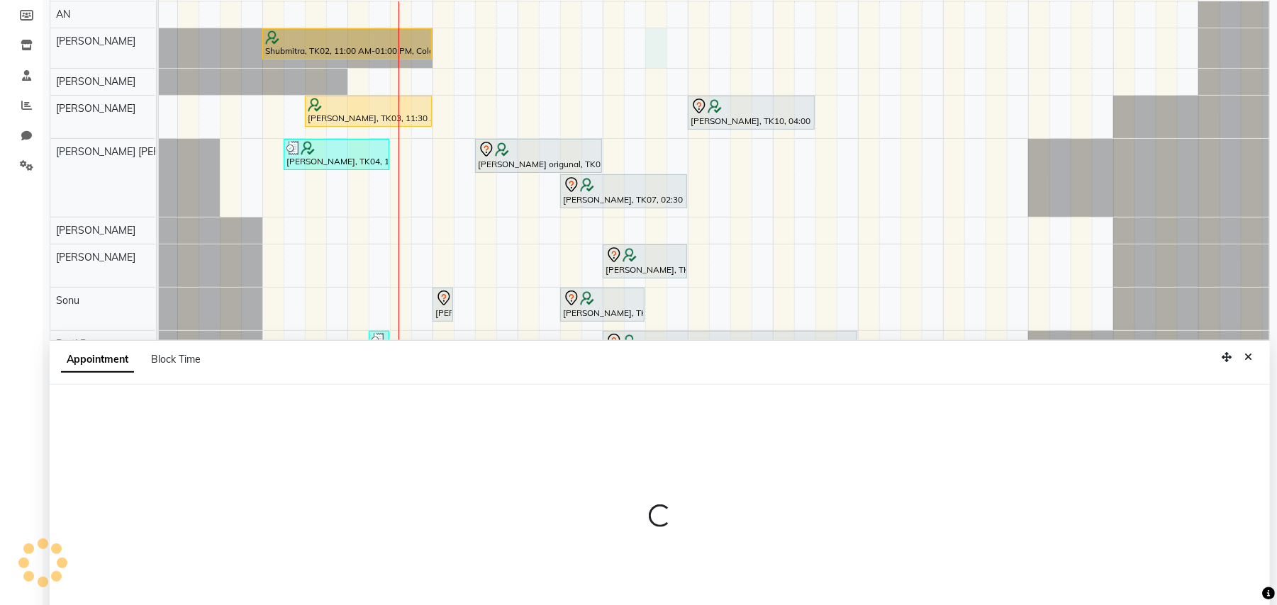
scroll to position [267, 0]
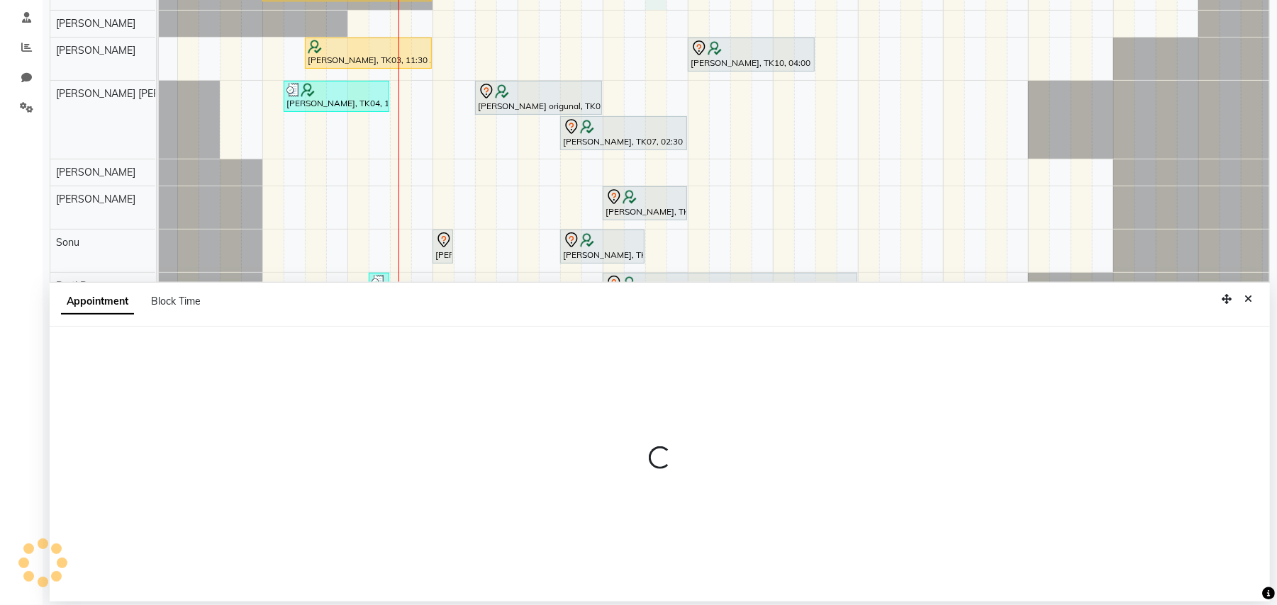
select select "17154"
select select "tentative"
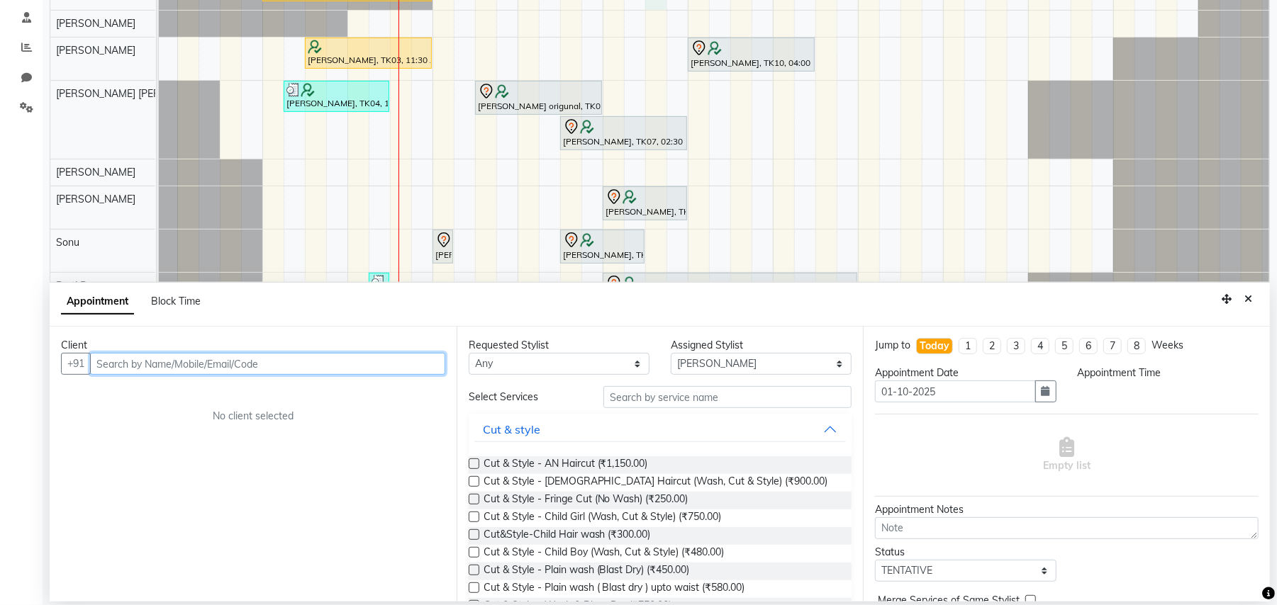
select select "930"
click at [238, 363] on input "text" at bounding box center [267, 364] width 355 height 22
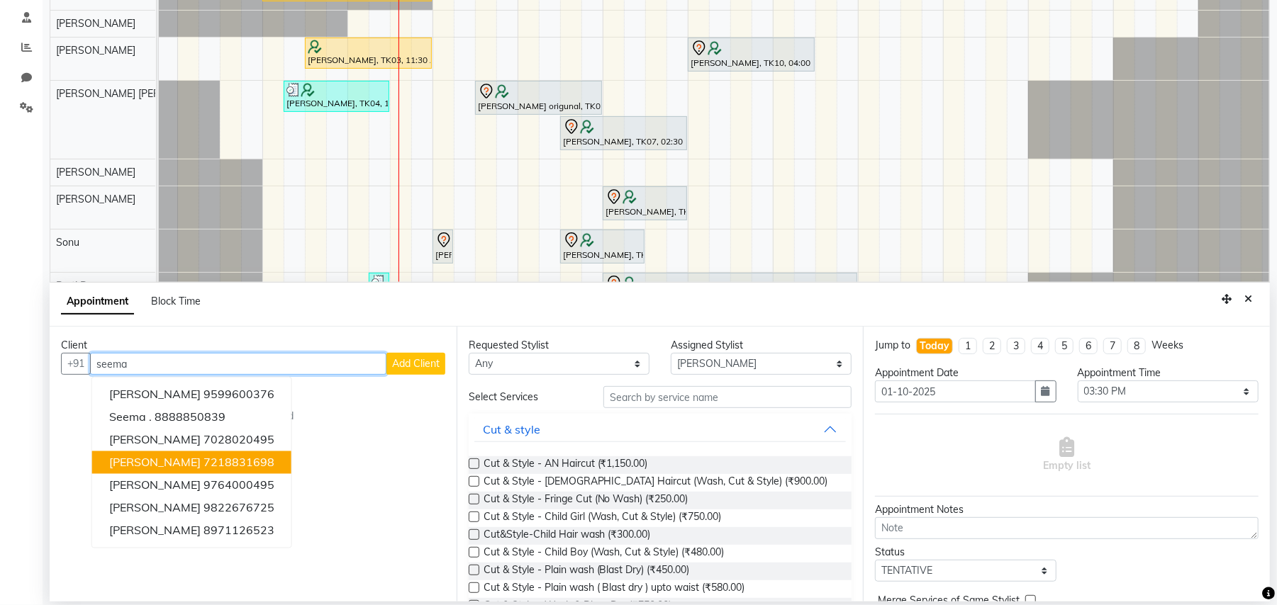
click at [217, 461] on ngb-highlight "7218831698" at bounding box center [238, 463] width 71 height 14
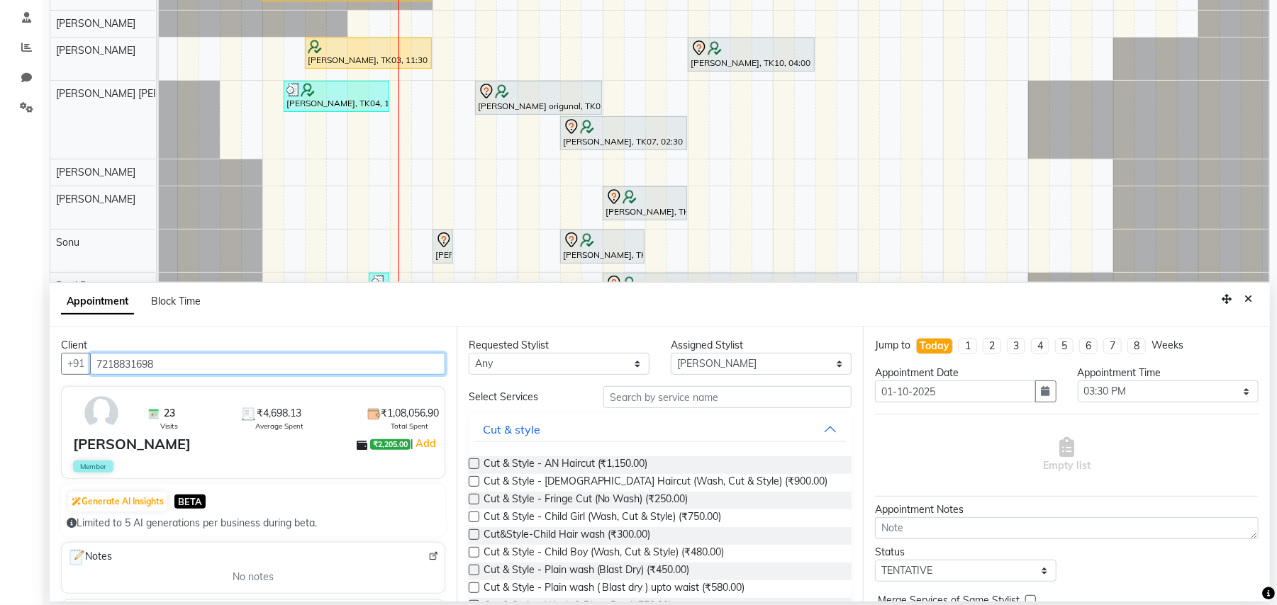
type input "7218831698"
click at [668, 471] on div "Cut & Style - AN Haircut (₹1,150.00)" at bounding box center [660, 465] width 383 height 18
click at [475, 461] on label at bounding box center [474, 464] width 11 height 11
click at [475, 461] on input "checkbox" at bounding box center [473, 465] width 9 height 9
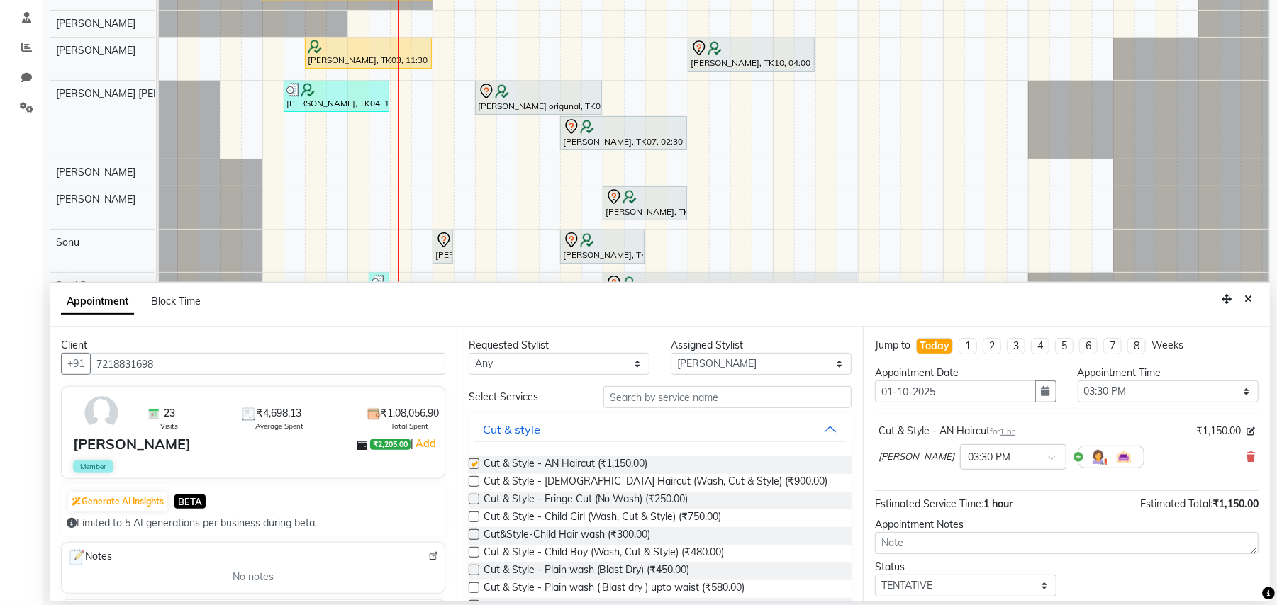
checkbox input "false"
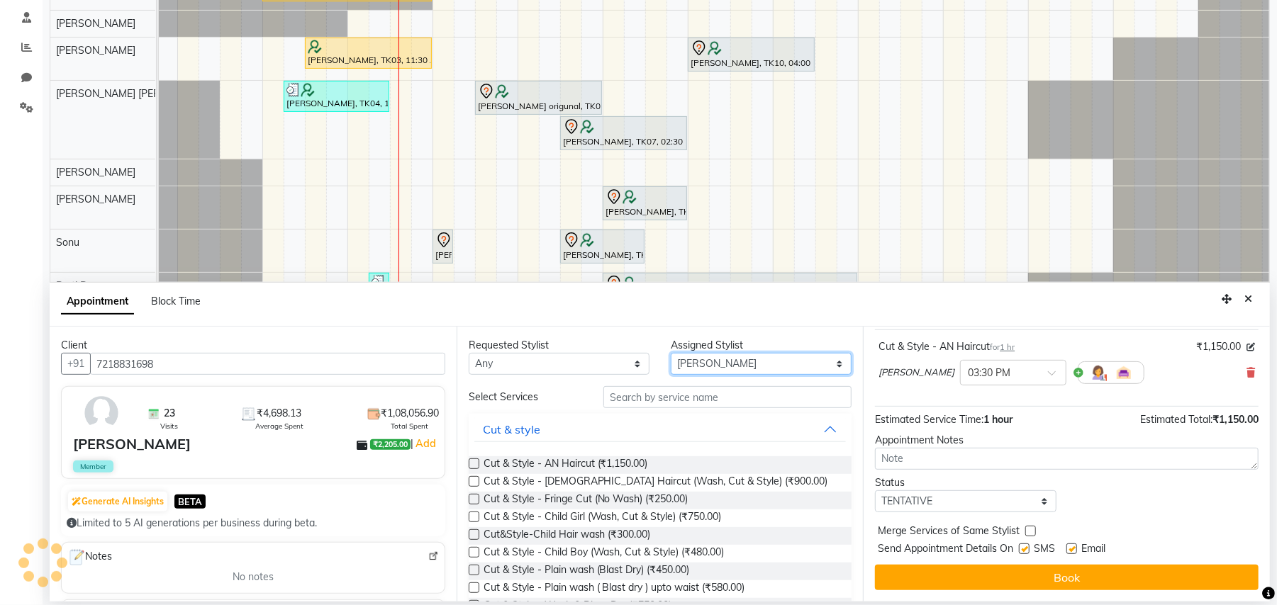
click at [792, 359] on select "Select ADESH KAMBLE AN Anita Rai Anthony Aslam Shaikh Janhavi Jambhulkar Naeem …" at bounding box center [761, 364] width 181 height 22
select select "44260"
click at [671, 354] on select "Select ADESH KAMBLE AN Anita Rai Anthony Aslam Shaikh Janhavi Jambhulkar Naeem …" at bounding box center [761, 364] width 181 height 22
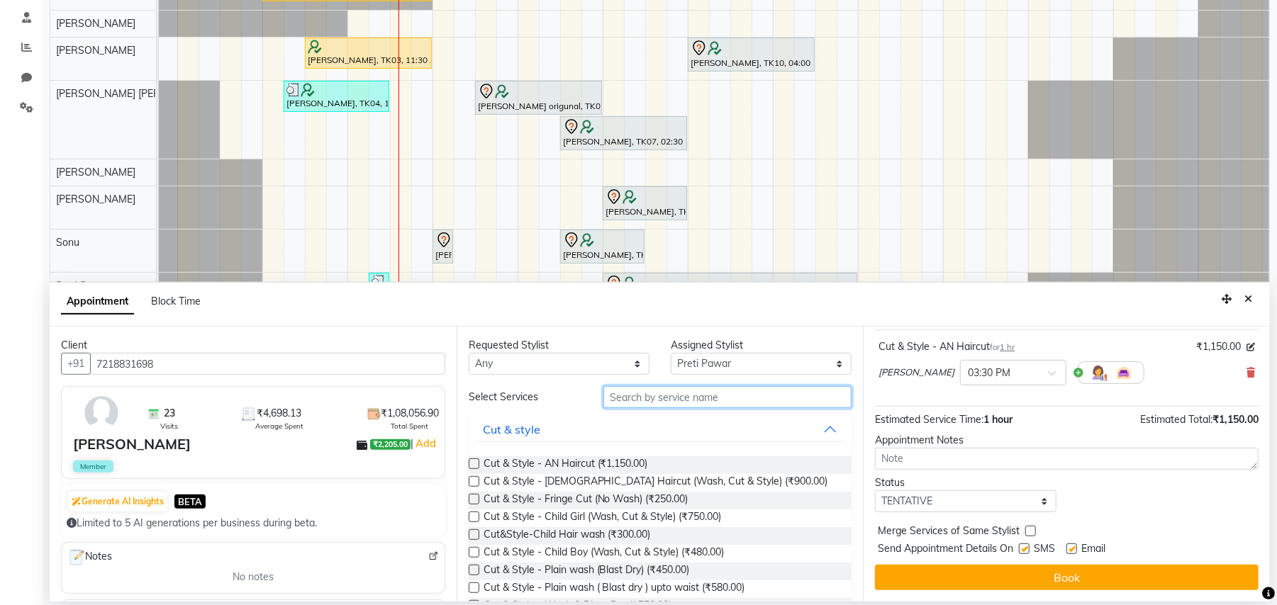
click at [659, 401] on input "text" at bounding box center [727, 397] width 248 height 22
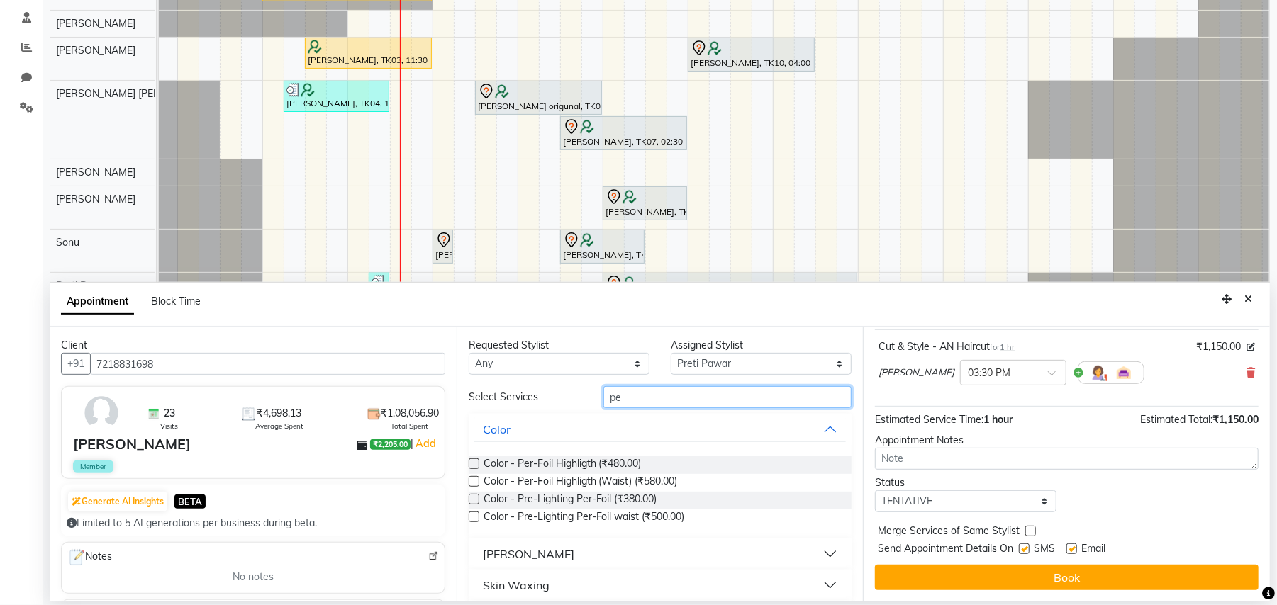
type input "p"
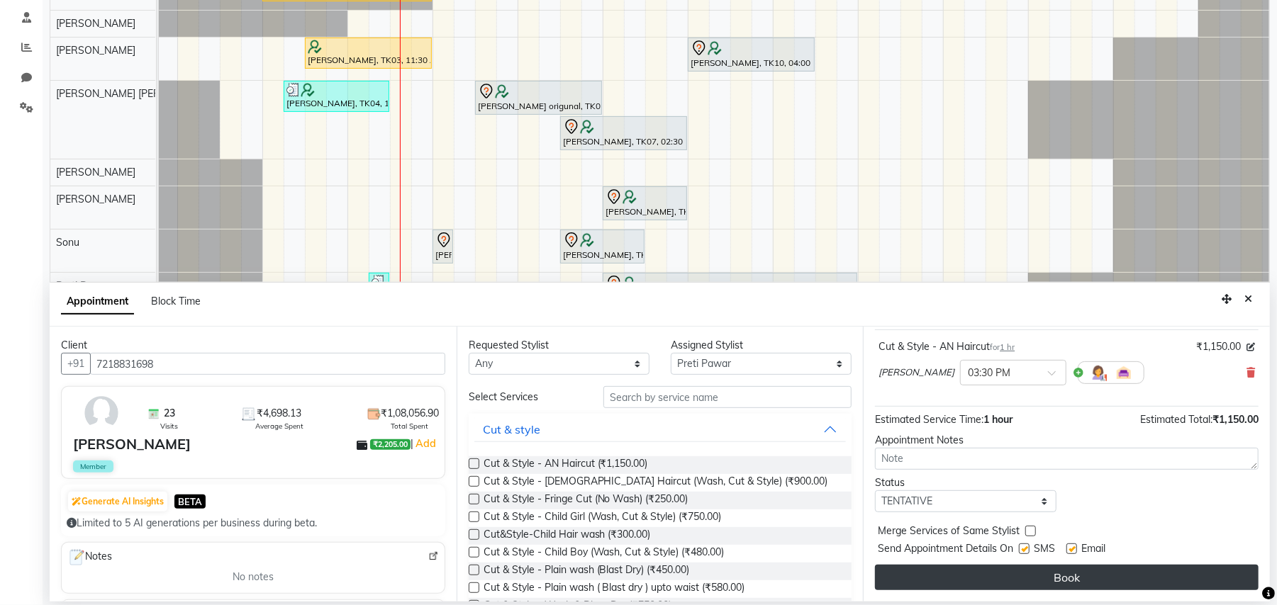
click at [1098, 567] on button "Book" at bounding box center [1066, 578] width 383 height 26
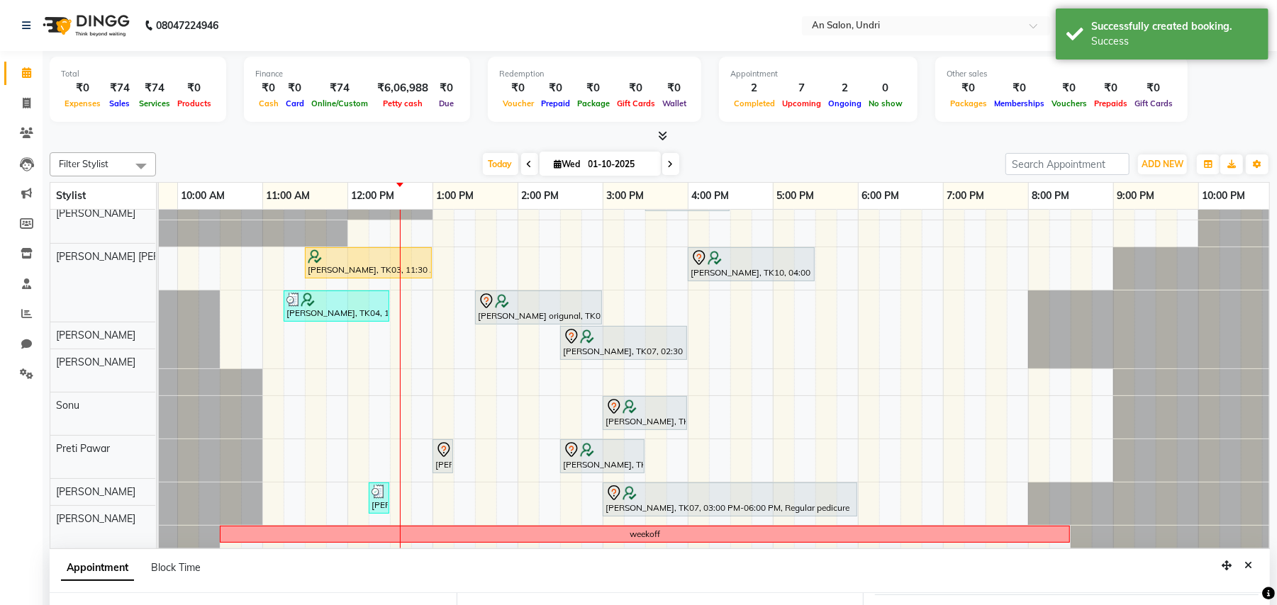
scroll to position [29, 0]
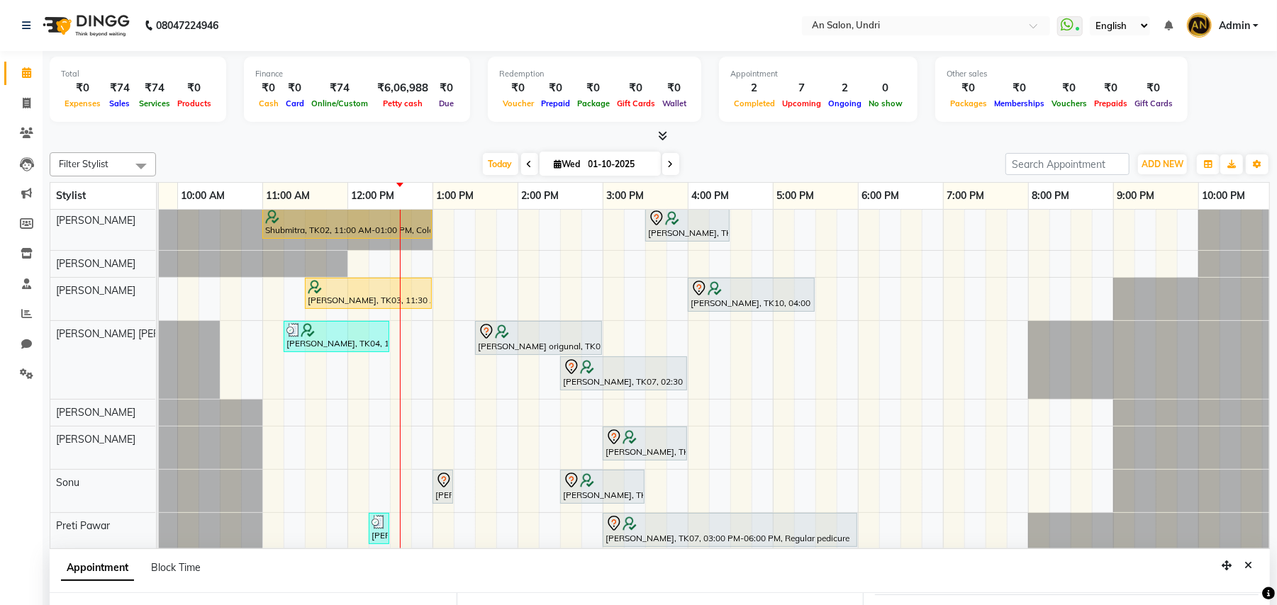
click at [521, 157] on span at bounding box center [529, 164] width 17 height 22
type input "30-09-2025"
select select "930"
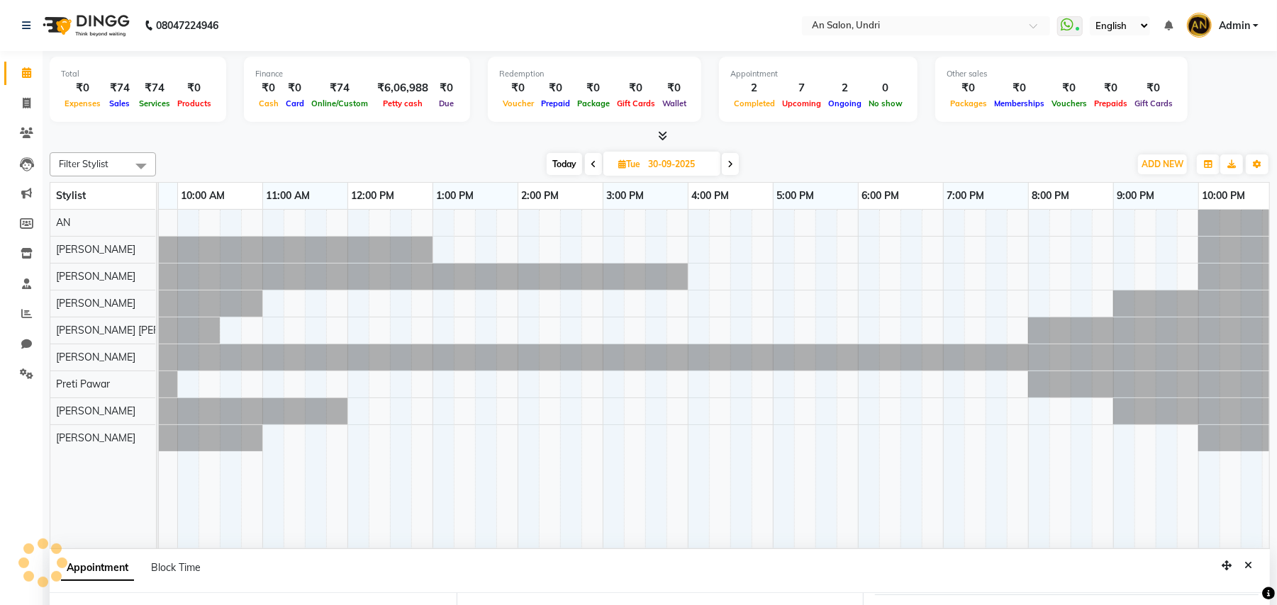
scroll to position [0, 0]
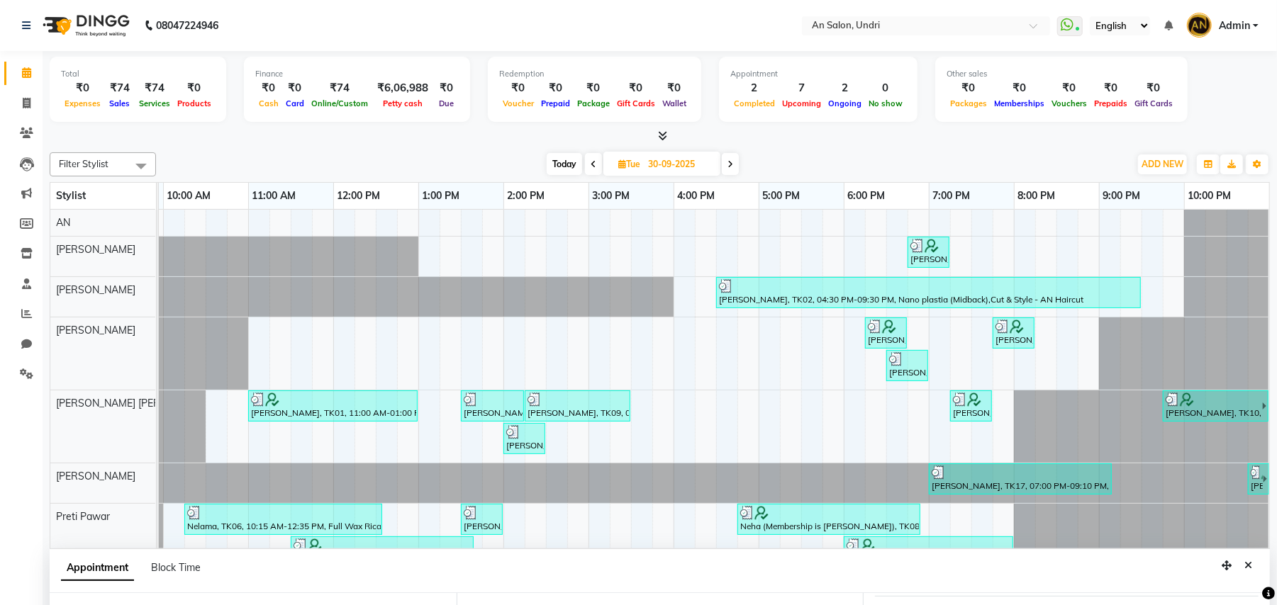
click at [727, 160] on icon at bounding box center [730, 164] width 6 height 9
type input "01-10-2025"
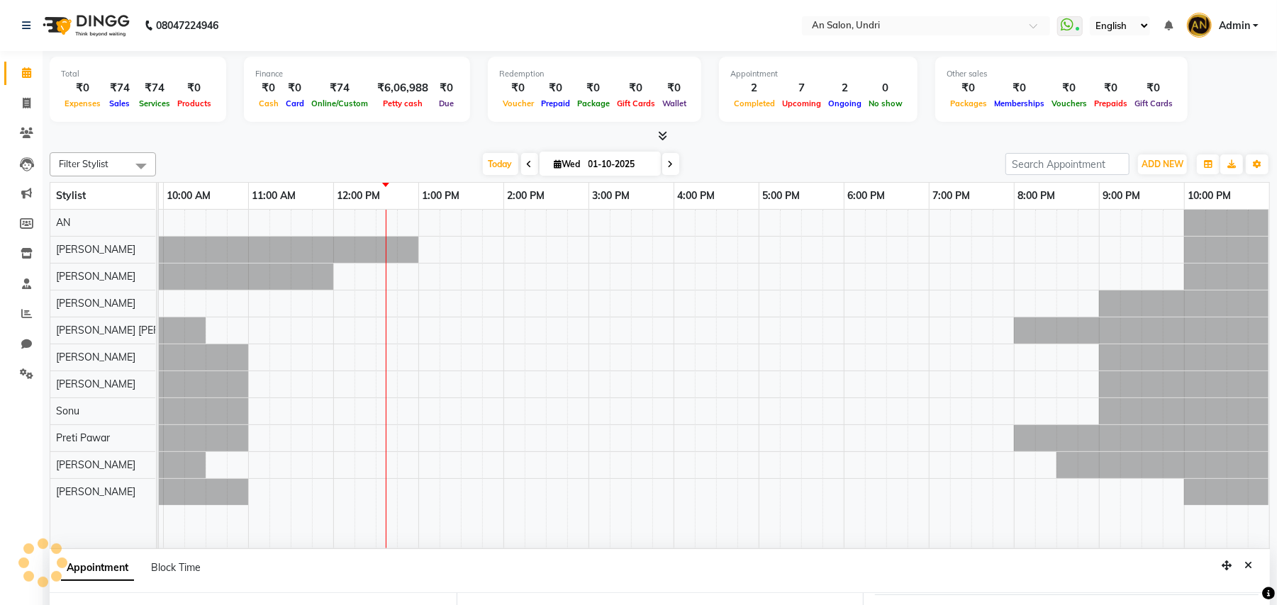
select select "930"
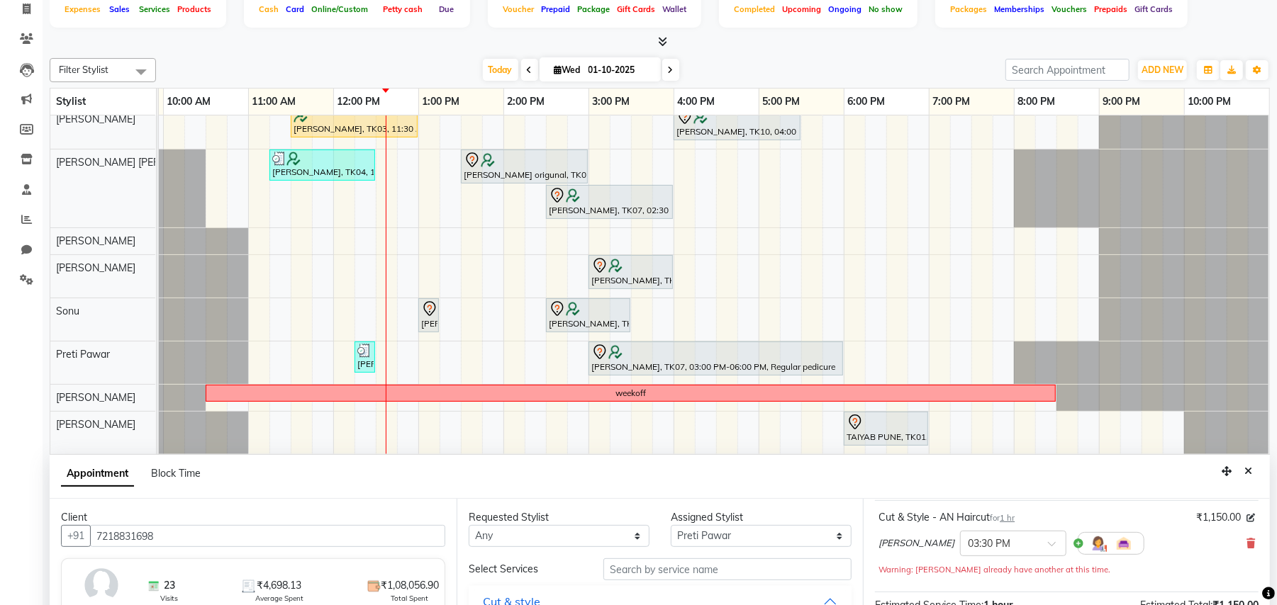
scroll to position [29, 0]
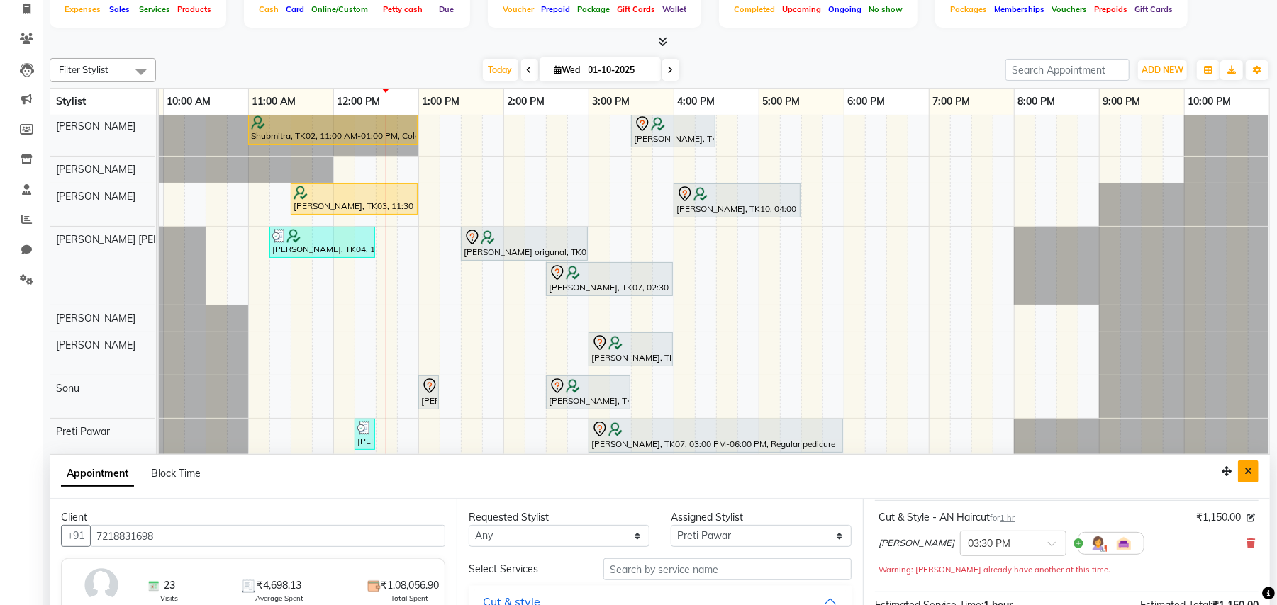
click at [1252, 472] on button "Close" at bounding box center [1248, 472] width 21 height 22
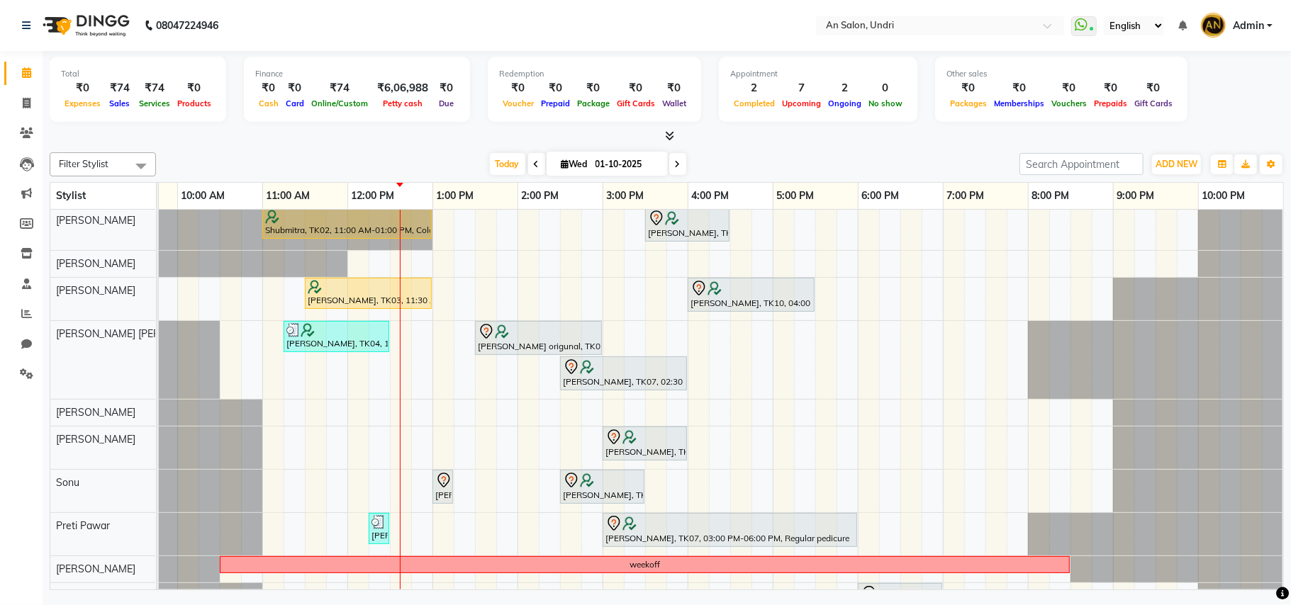
scroll to position [29, 152]
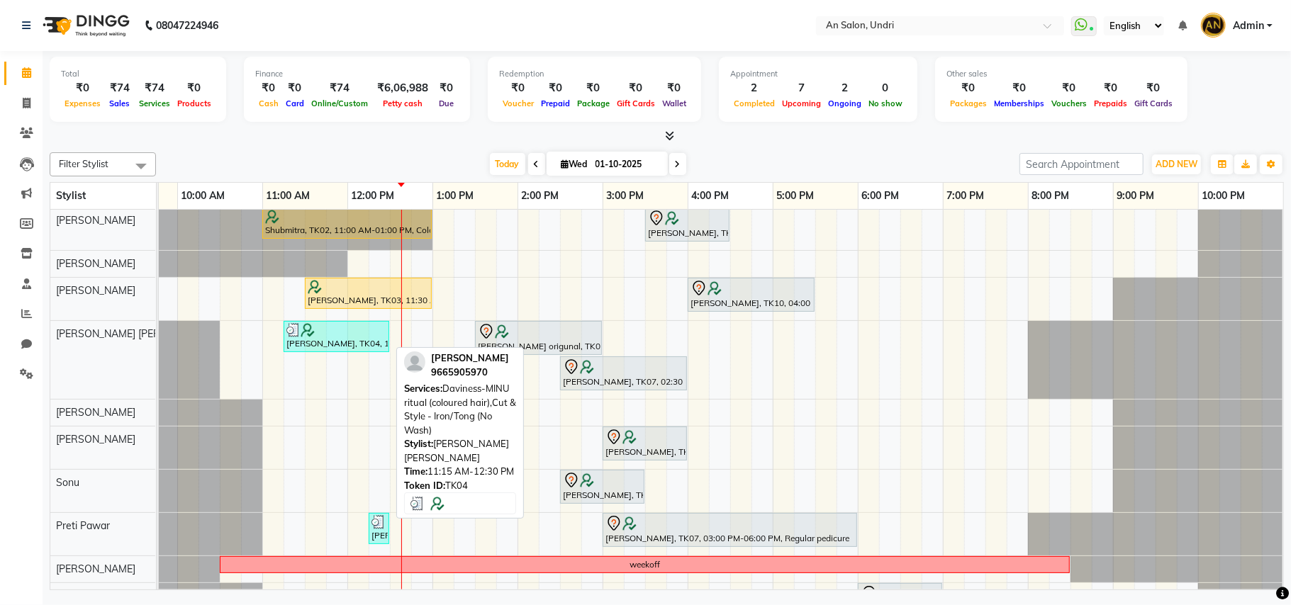
click at [347, 337] on div at bounding box center [336, 330] width 100 height 14
select select "3"
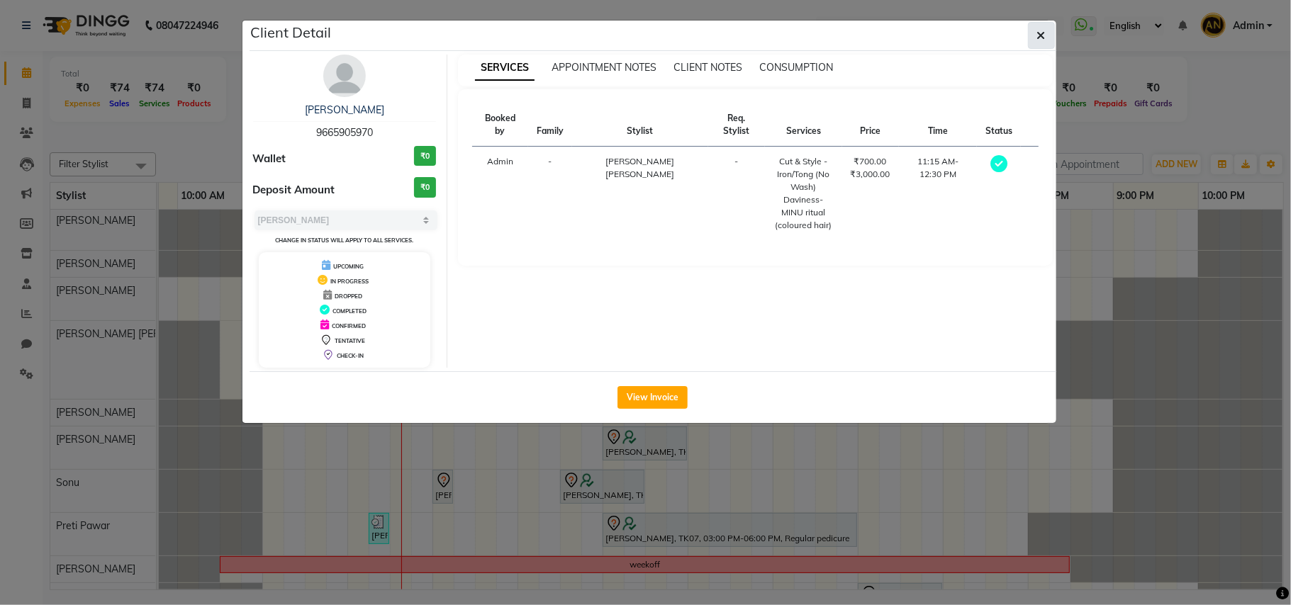
click at [1042, 31] on icon "button" at bounding box center [1041, 35] width 9 height 11
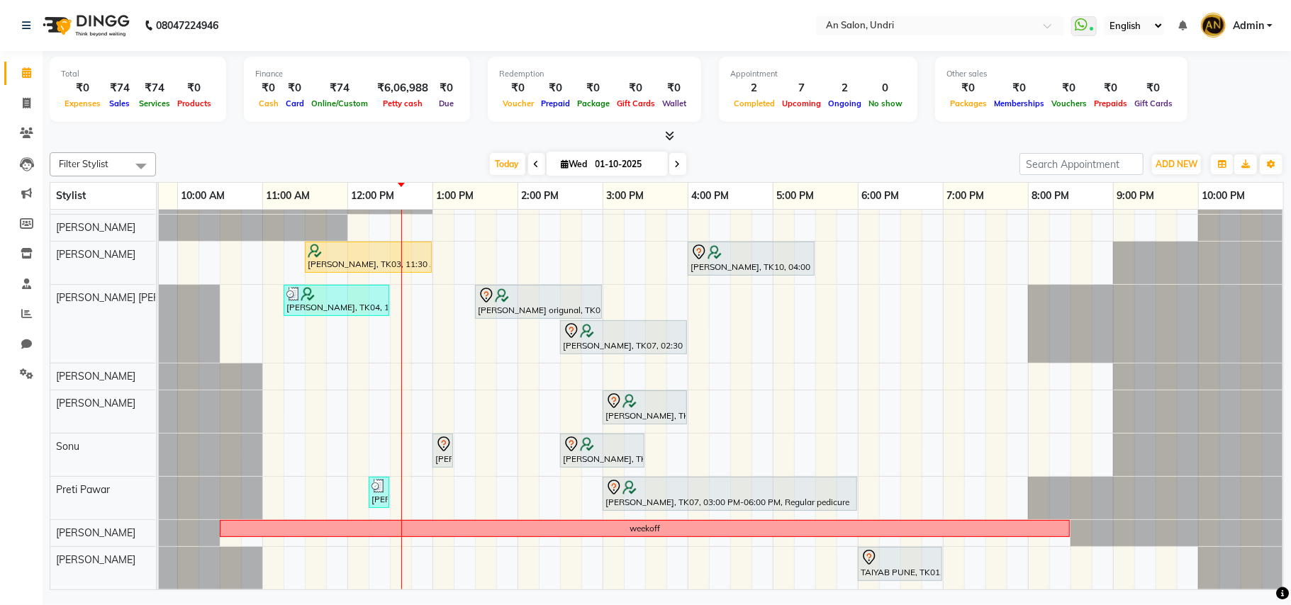
scroll to position [0, 0]
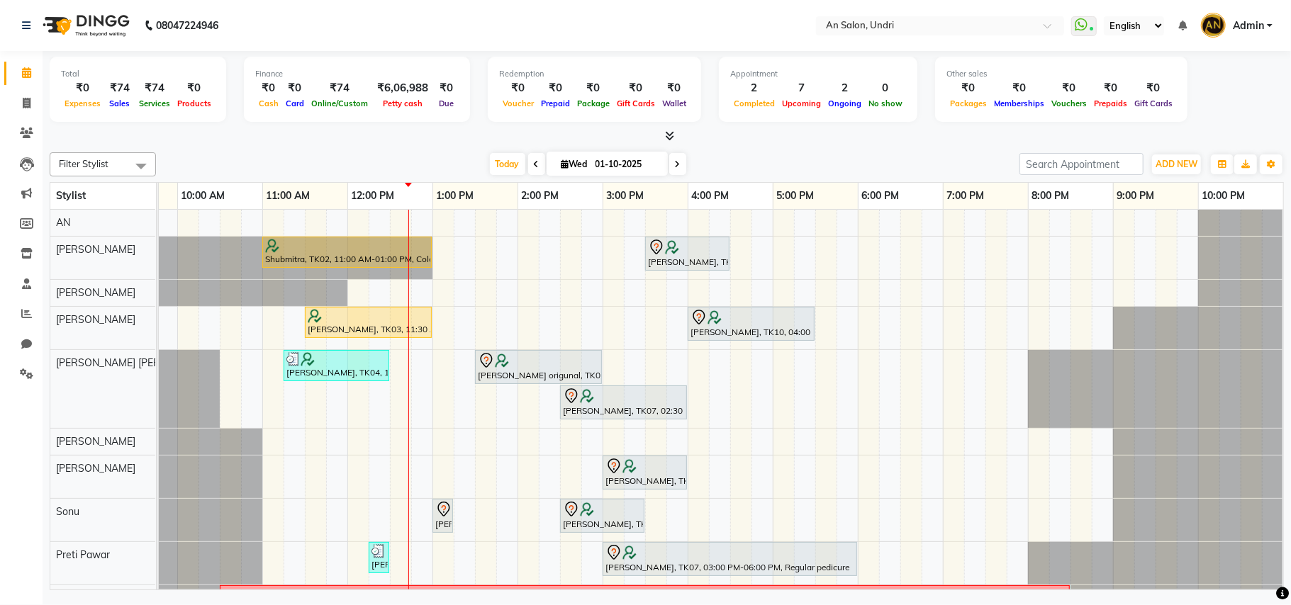
click at [534, 160] on icon at bounding box center [537, 164] width 6 height 9
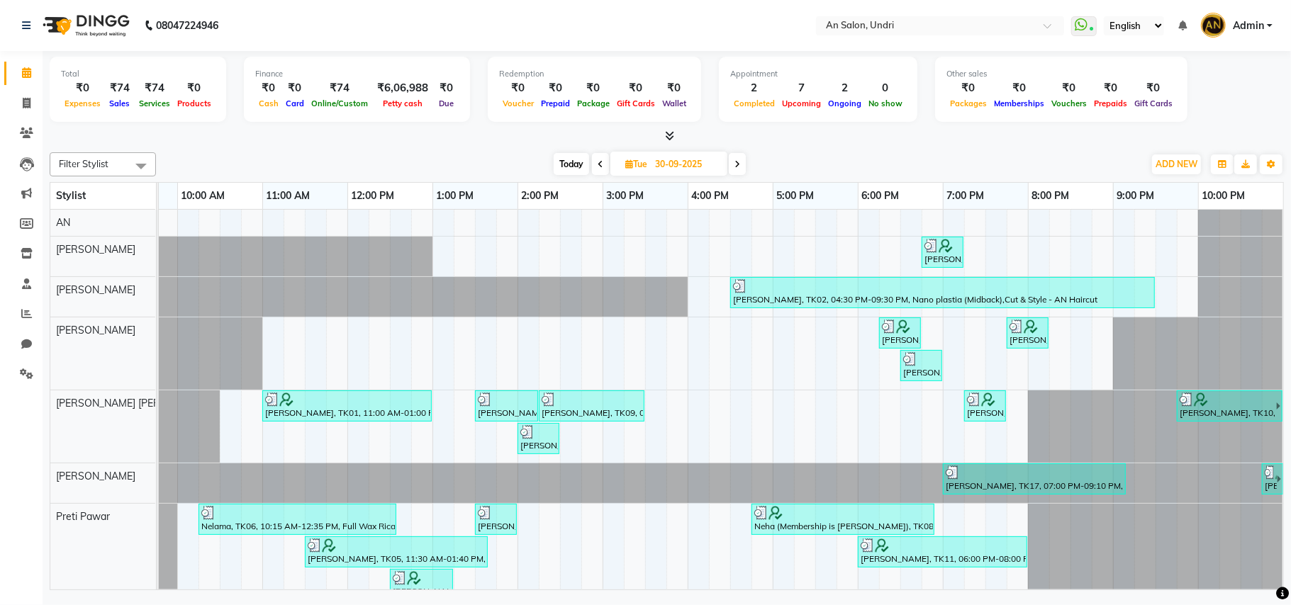
click at [738, 165] on icon at bounding box center [737, 164] width 6 height 9
type input "01-10-2025"
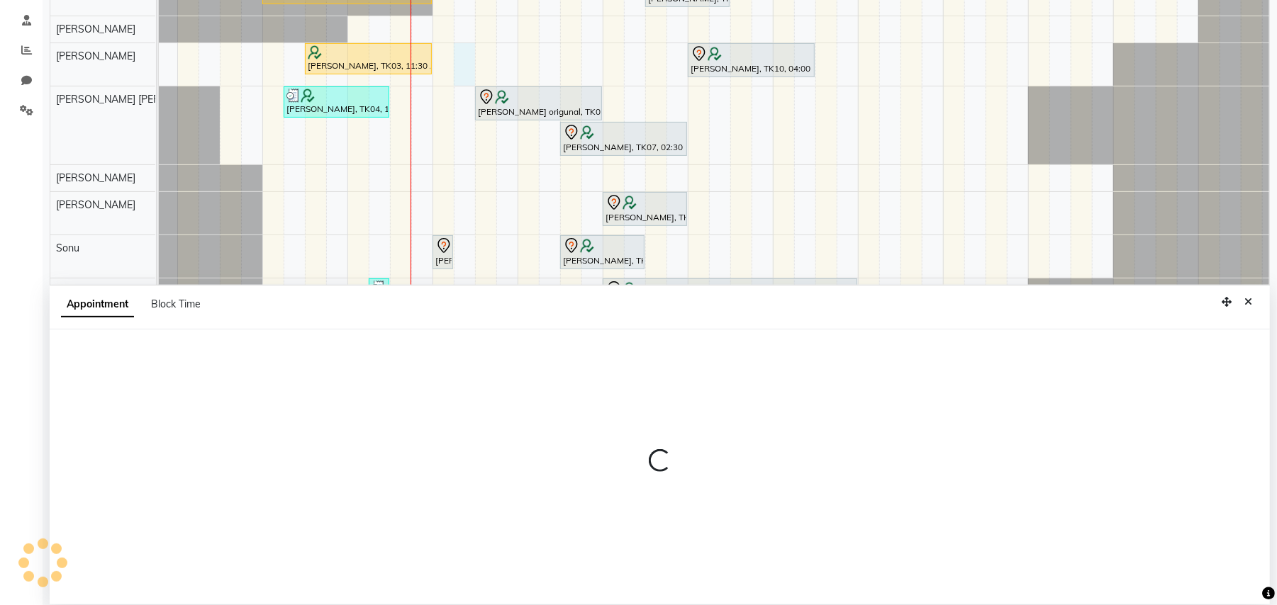
scroll to position [267, 0]
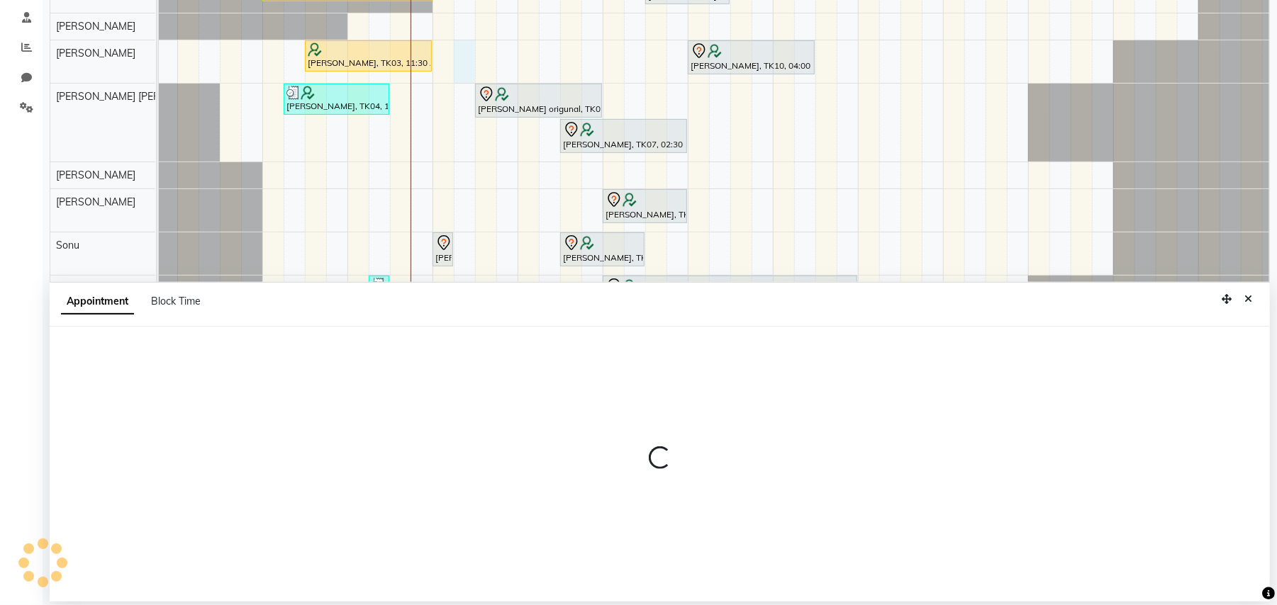
select select "18327"
select select "tentative"
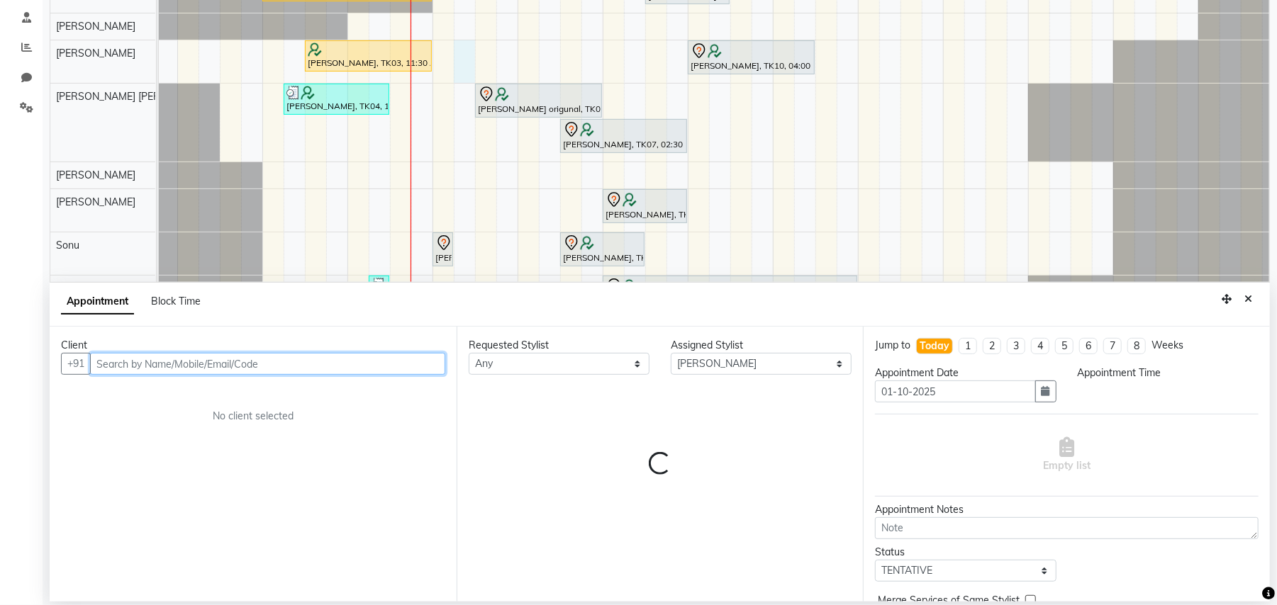
select select "795"
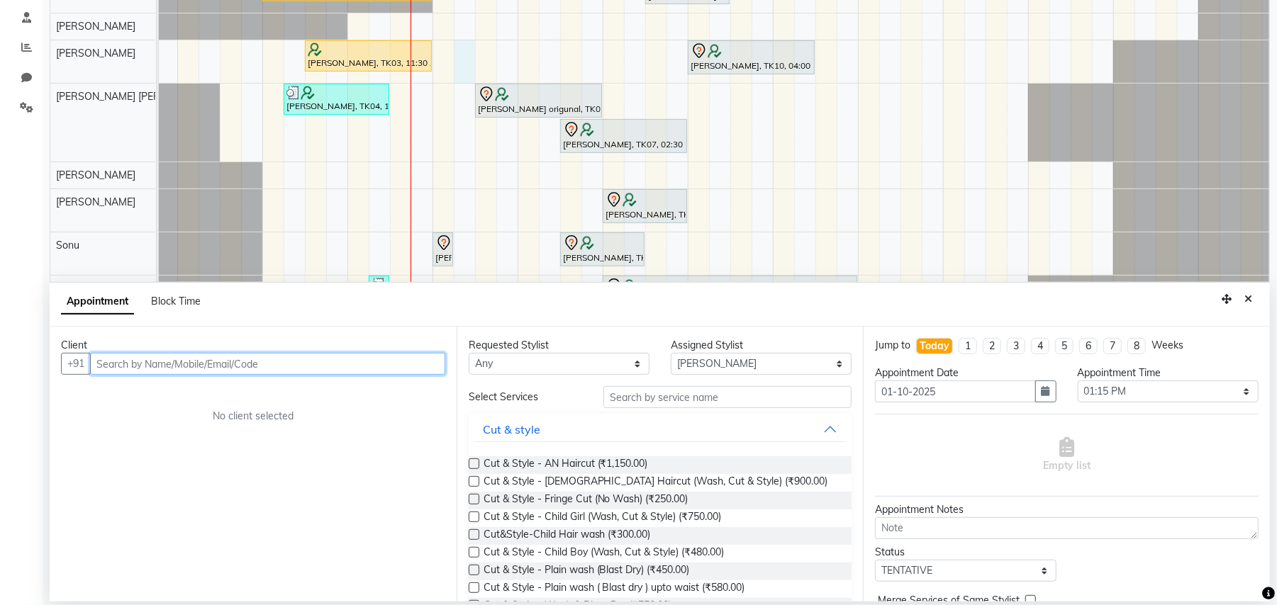
click at [349, 364] on input "text" at bounding box center [267, 364] width 355 height 22
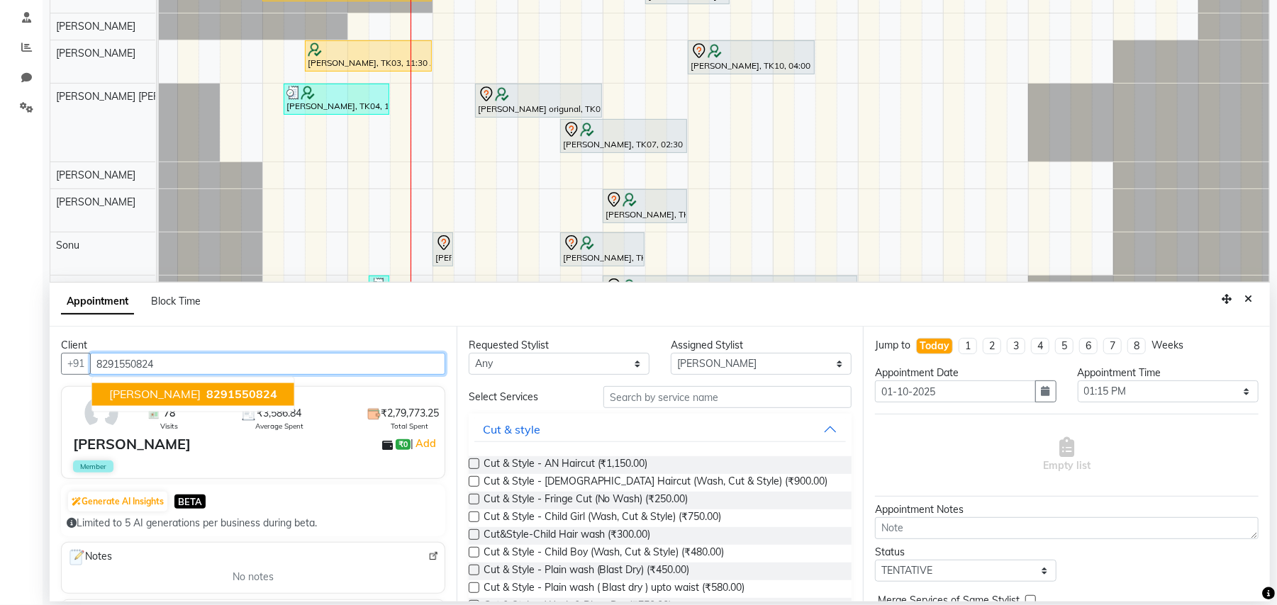
click at [230, 388] on span "8291550824" at bounding box center [241, 395] width 71 height 14
type input "8291550824"
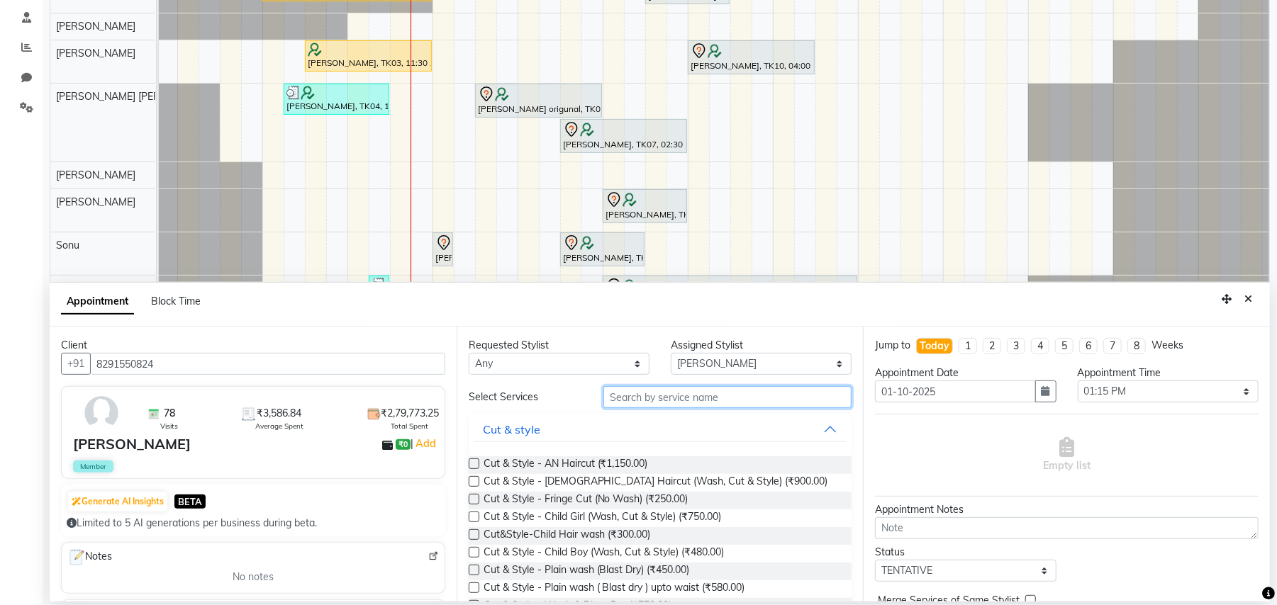
click at [749, 401] on input "text" at bounding box center [727, 397] width 248 height 22
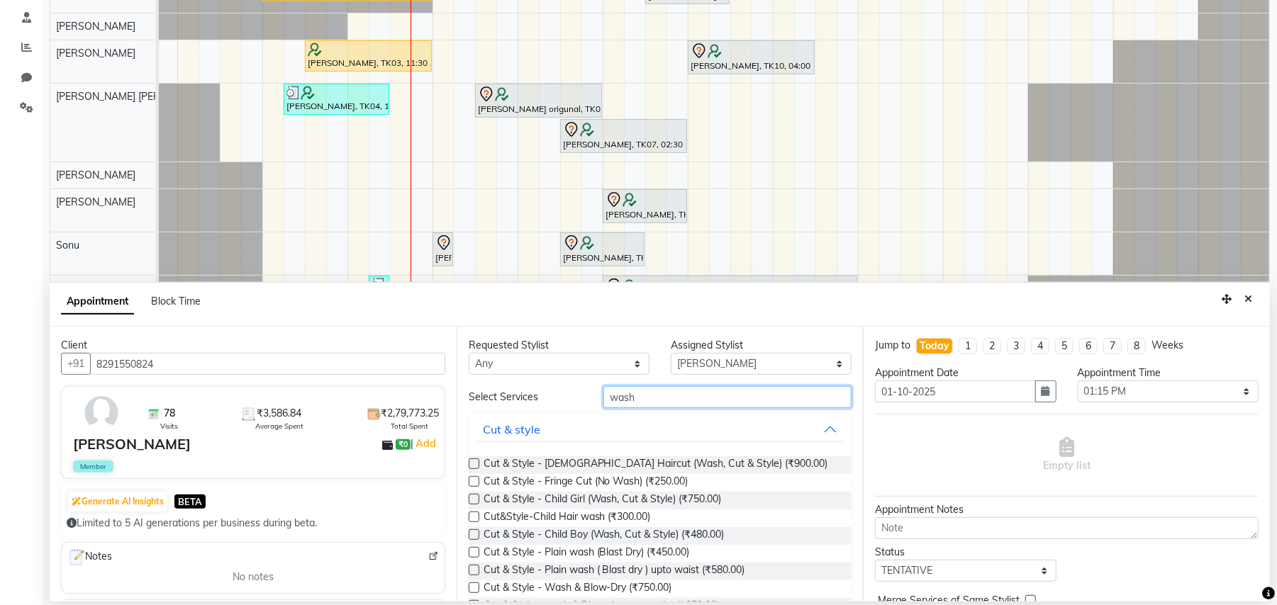
type input "wash"
click at [469, 551] on label at bounding box center [474, 552] width 11 height 11
click at [469, 551] on input "checkbox" at bounding box center [473, 553] width 9 height 9
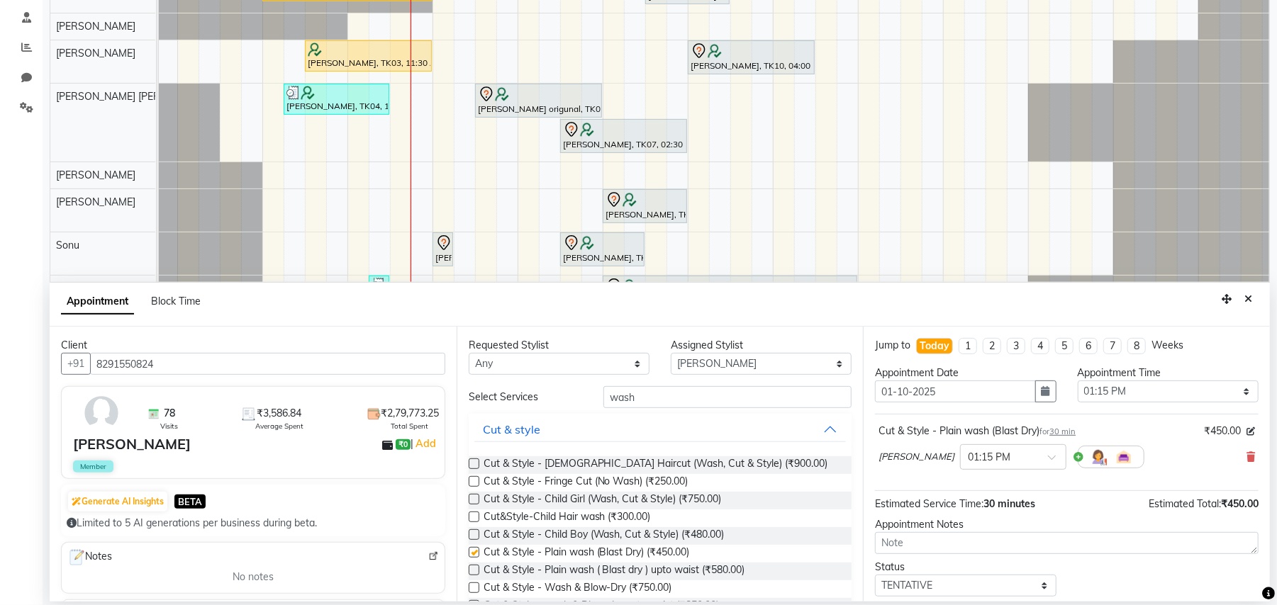
checkbox input "false"
click at [820, 361] on select "Select ADESH KAMBLE AN Anita Rai Anthony Aslam Shaikh Janhavi Jambhulkar Naeem …" at bounding box center [761, 364] width 181 height 22
select select "35359"
click at [671, 354] on select "Select ADESH KAMBLE AN Anita Rai Anthony Aslam Shaikh Janhavi Jambhulkar Naeem …" at bounding box center [761, 364] width 181 height 22
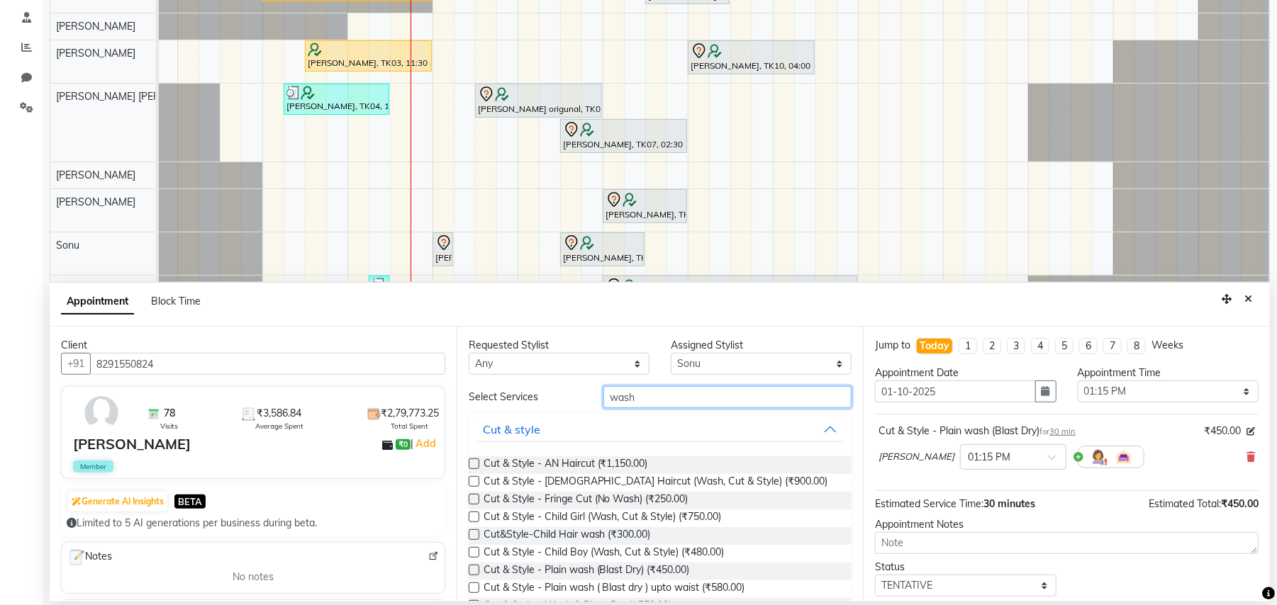
click at [653, 400] on input "wash" at bounding box center [727, 397] width 248 height 22
type input "w"
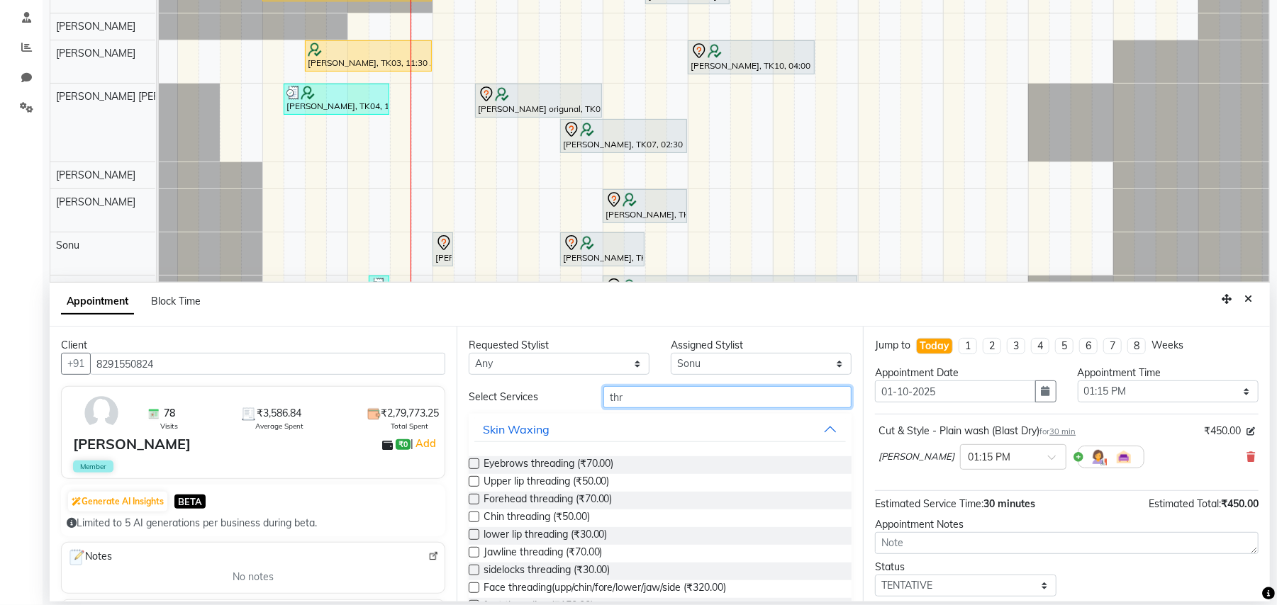
type input "thr"
click at [473, 460] on label at bounding box center [474, 464] width 11 height 11
click at [473, 461] on input "checkbox" at bounding box center [473, 465] width 9 height 9
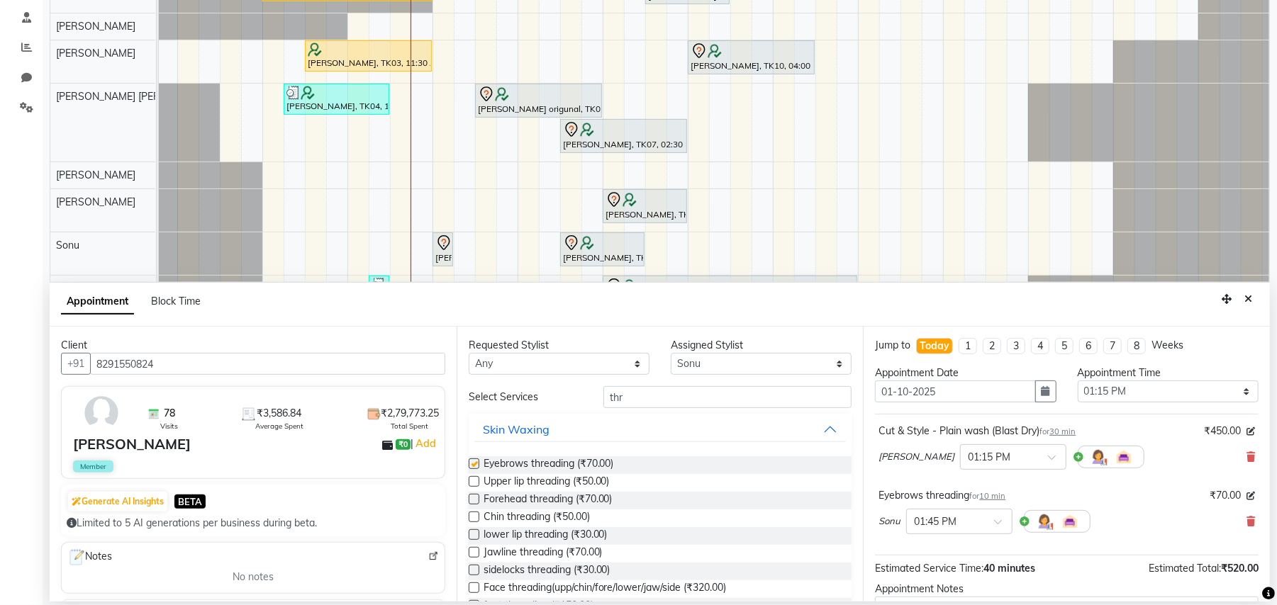
checkbox input "false"
click at [473, 480] on label at bounding box center [474, 481] width 11 height 11
click at [473, 480] on input "checkbox" at bounding box center [473, 482] width 9 height 9
checkbox input "false"
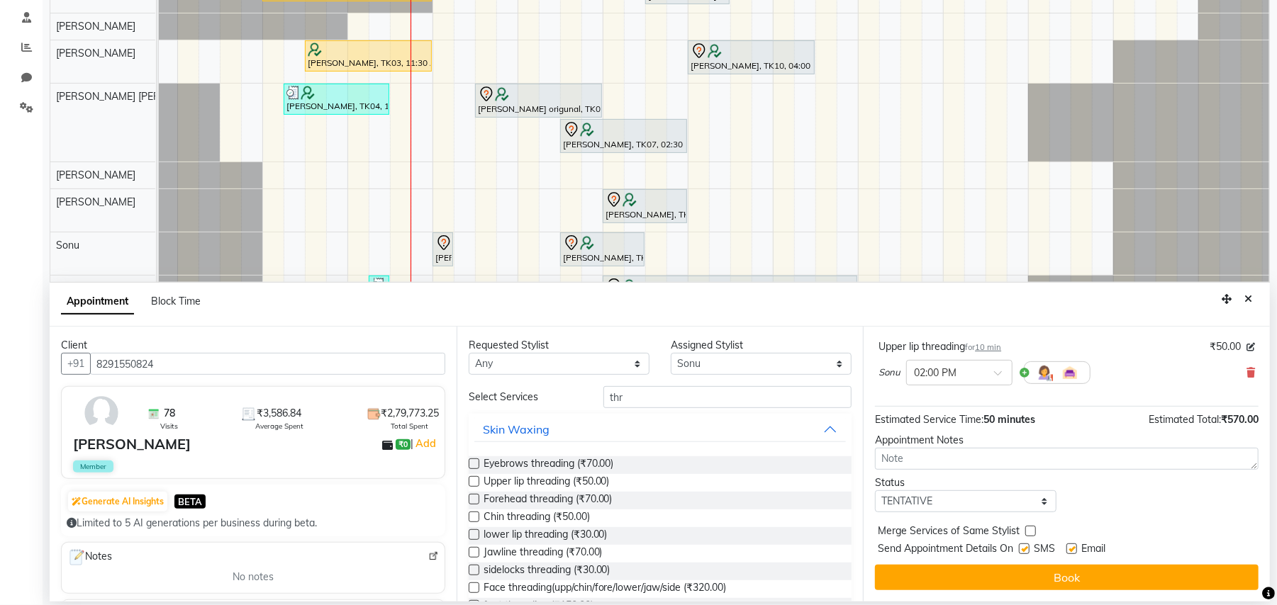
scroll to position [215, 0]
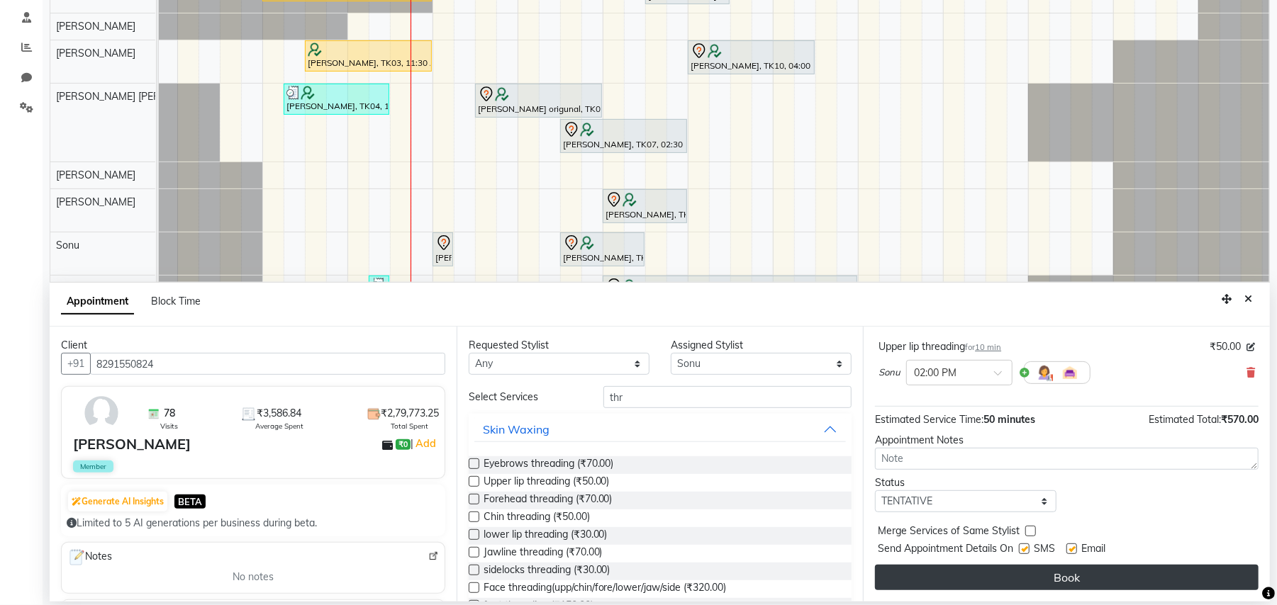
click at [1113, 573] on button "Book" at bounding box center [1066, 578] width 383 height 26
click at [1043, 576] on button "Book" at bounding box center [1066, 578] width 383 height 26
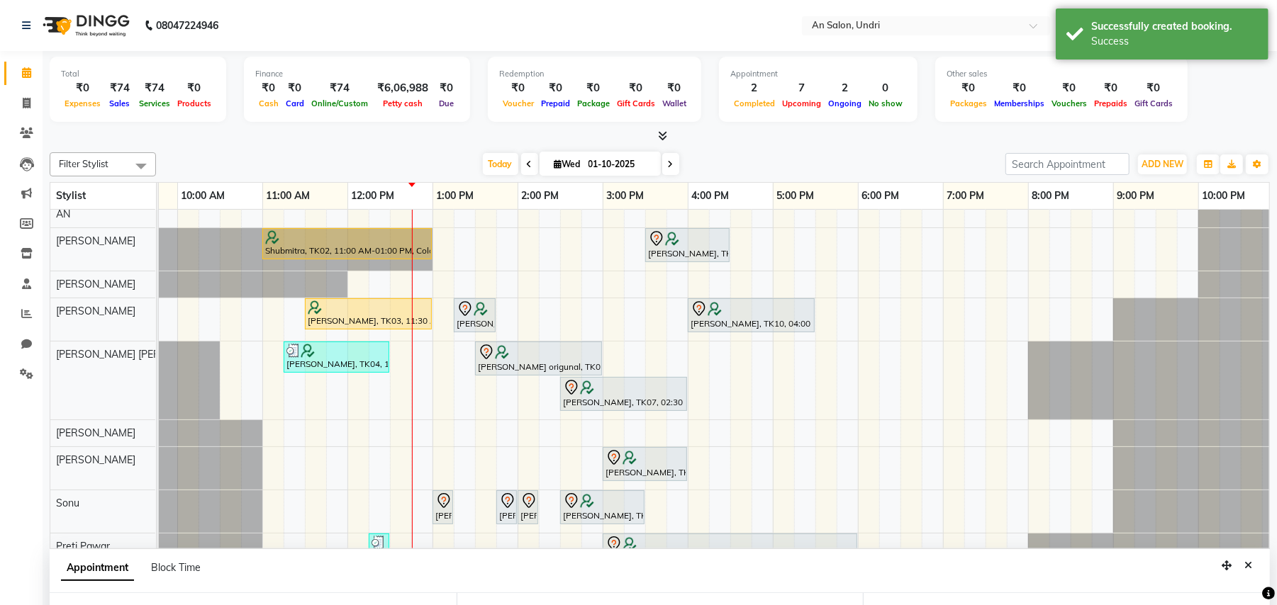
scroll to position [0, 0]
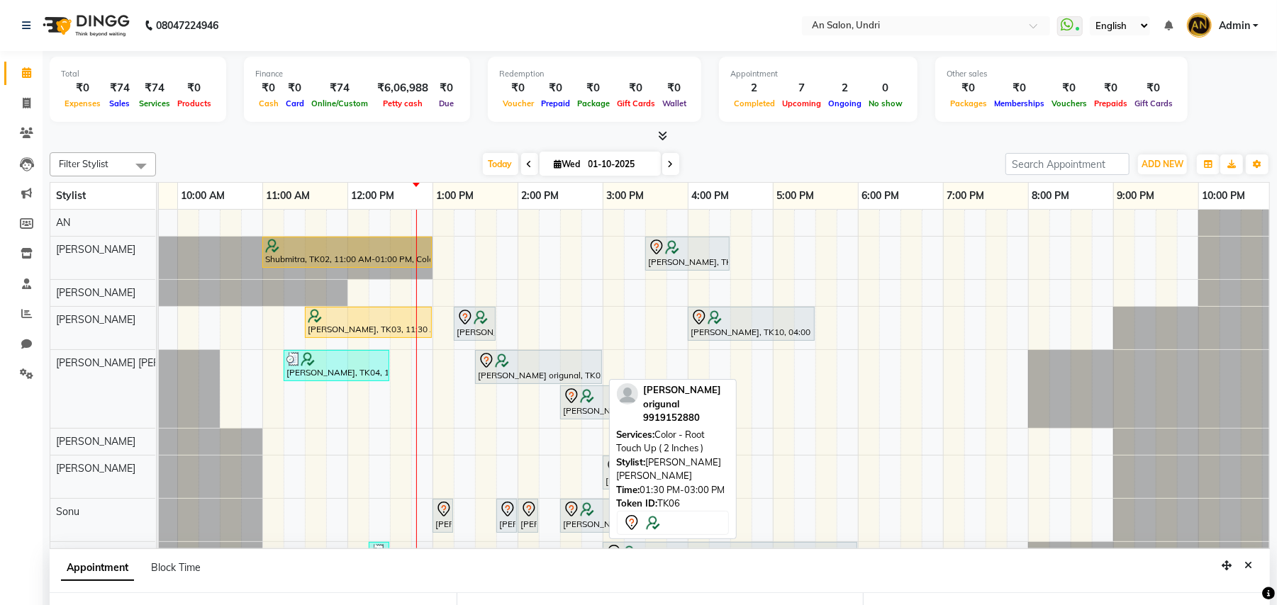
click at [550, 361] on div at bounding box center [538, 360] width 121 height 17
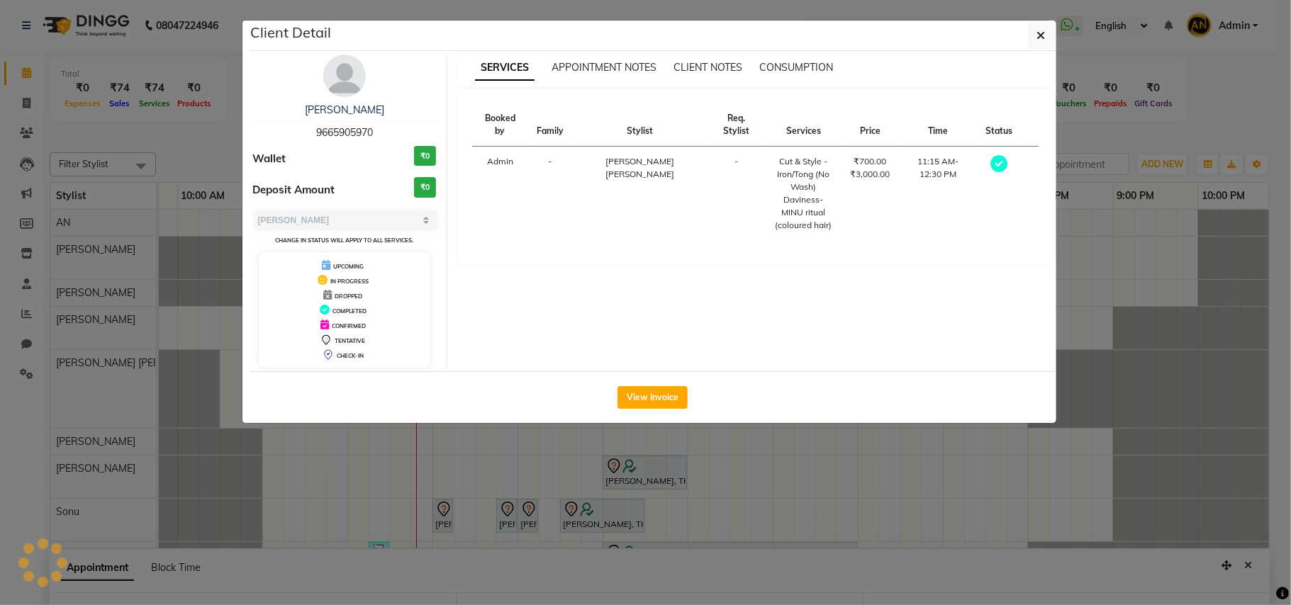
select select "7"
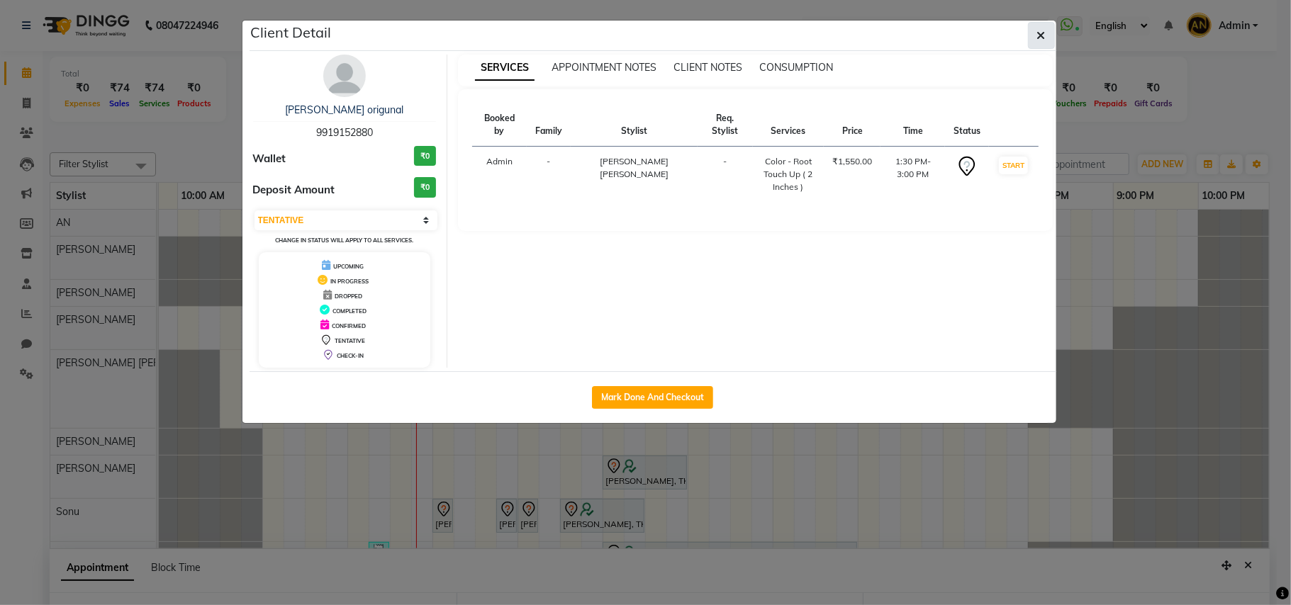
click at [1041, 26] on button "button" at bounding box center [1041, 35] width 27 height 27
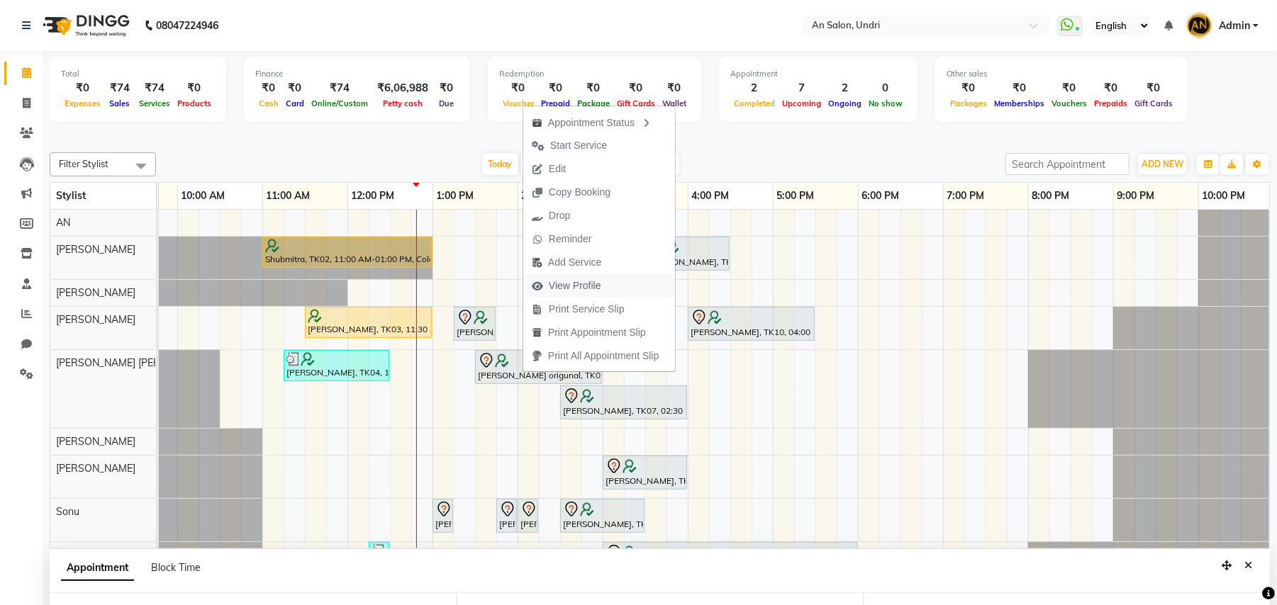
click at [630, 290] on button "View Profile" at bounding box center [599, 285] width 152 height 23
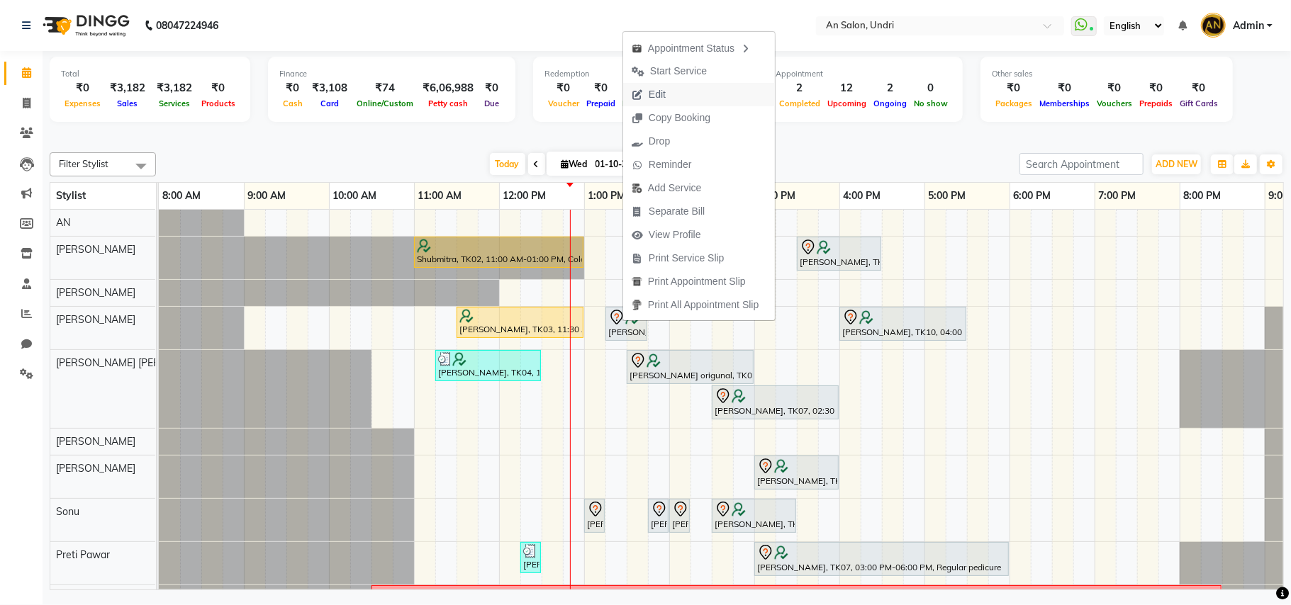
click at [715, 89] on button "Edit" at bounding box center [699, 94] width 152 height 23
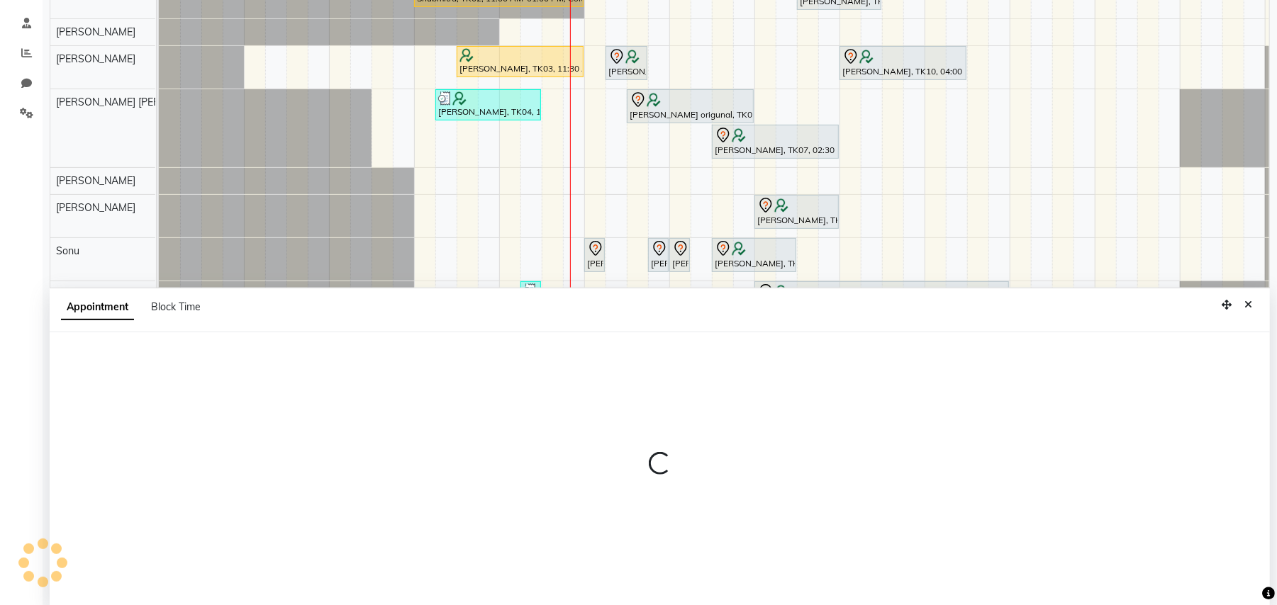
scroll to position [267, 0]
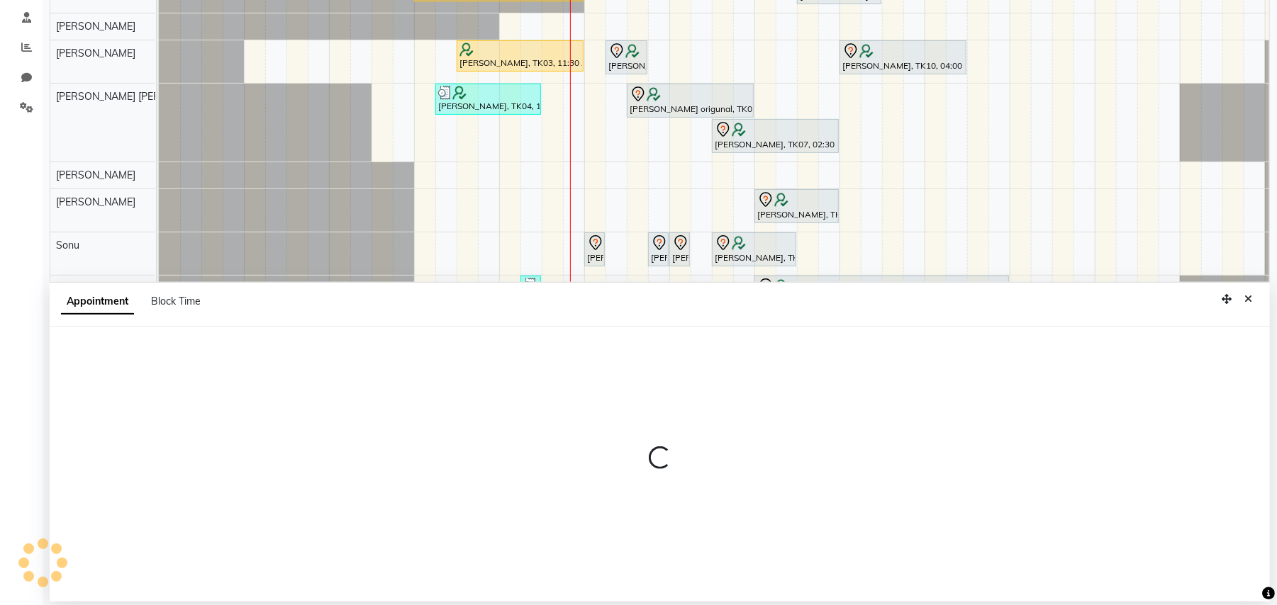
select select "tentative"
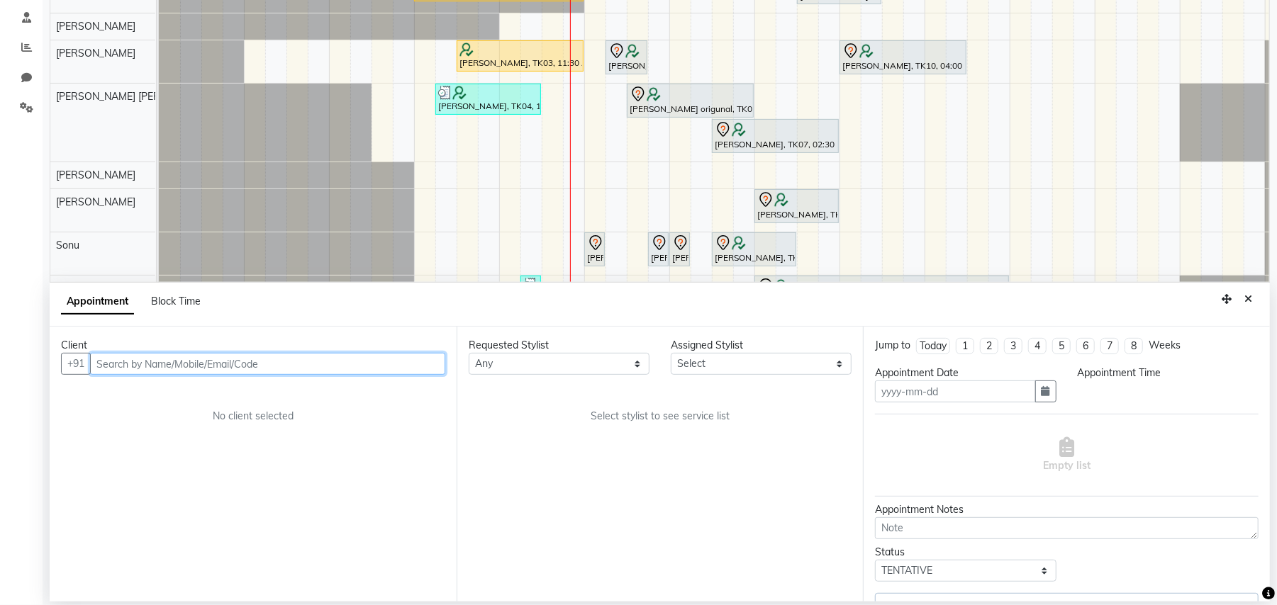
type input "01-10-2025"
select select "795"
select select "35359"
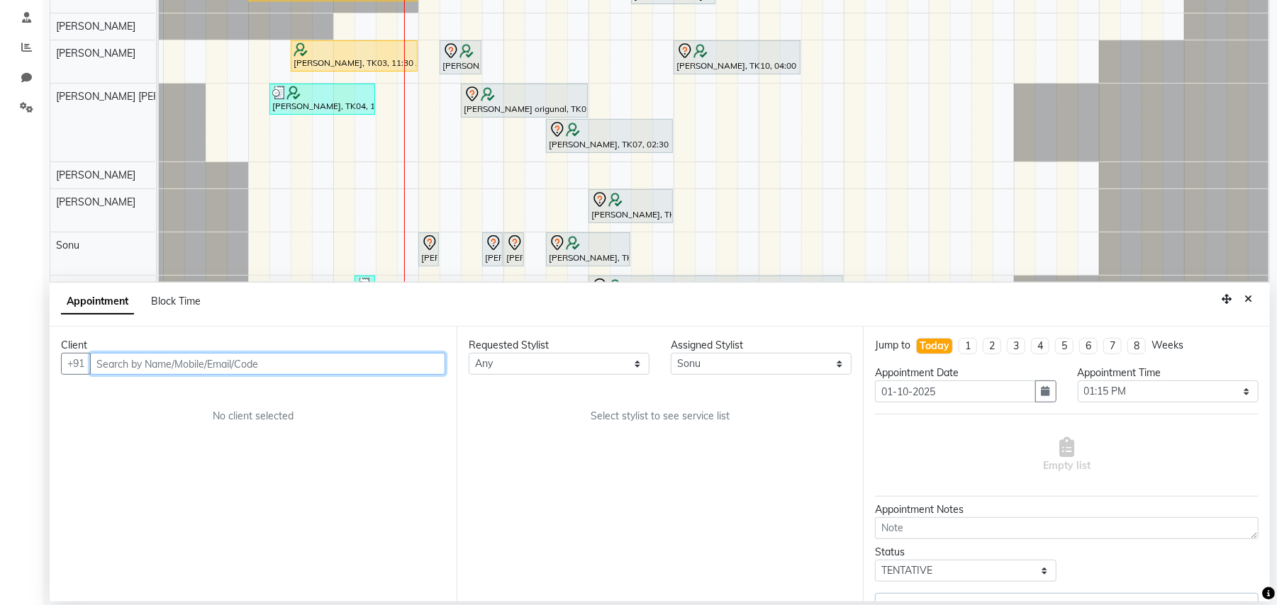
select select "1476"
select select "4565"
select select "4566"
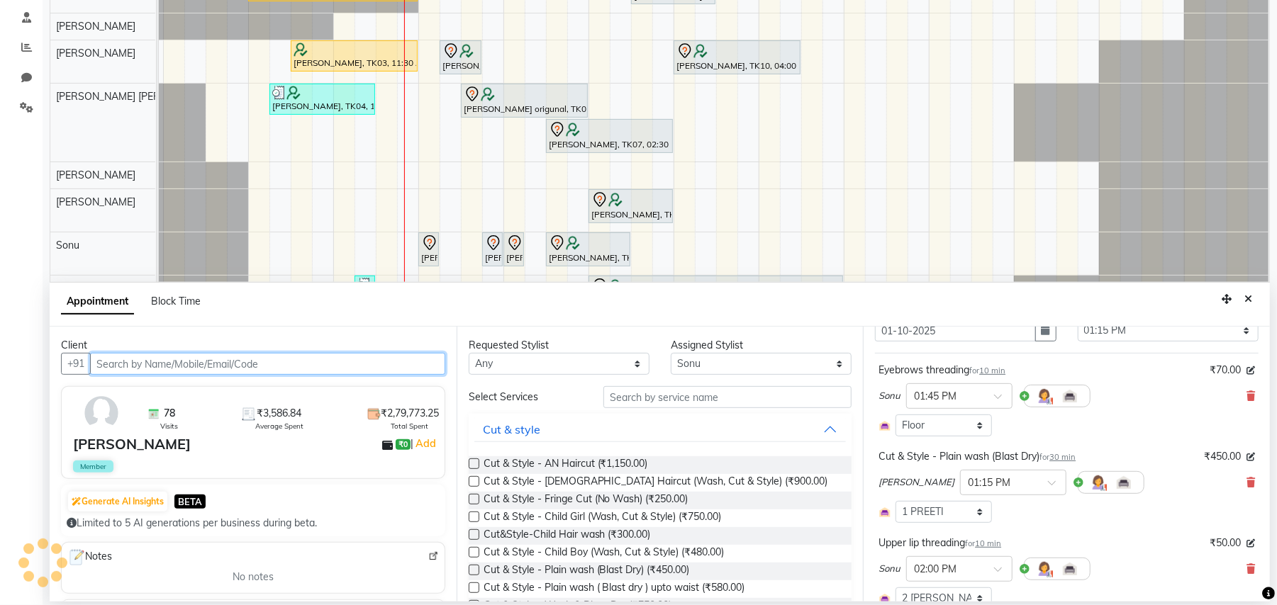
scroll to position [189, 0]
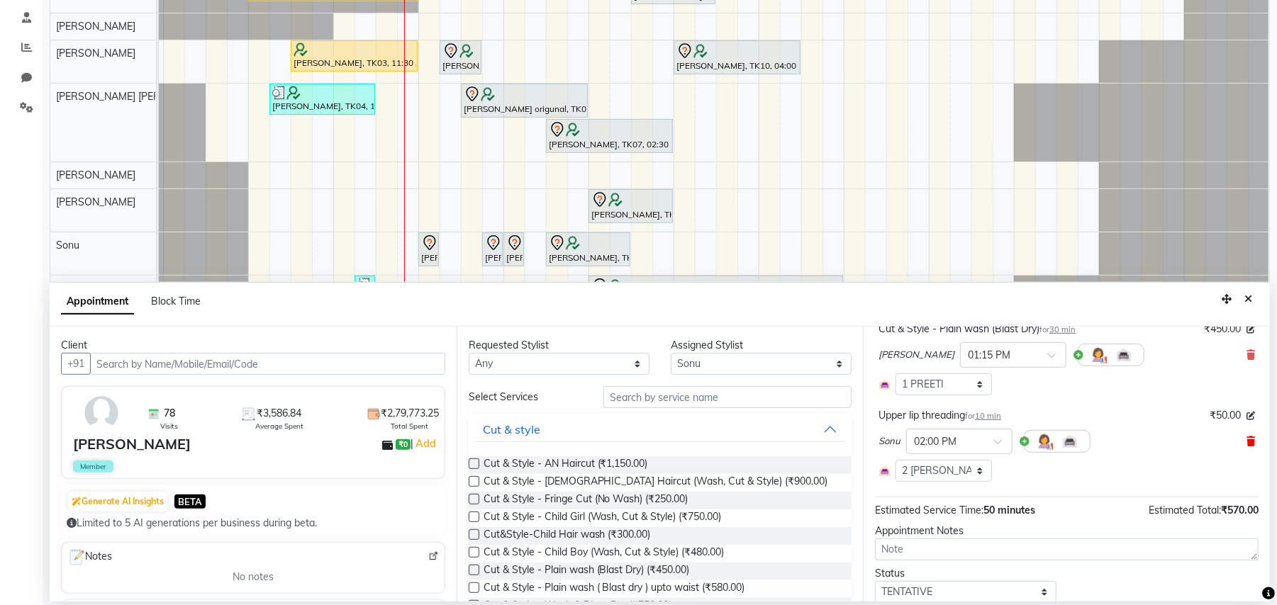
click at [1246, 442] on icon at bounding box center [1250, 442] width 9 height 10
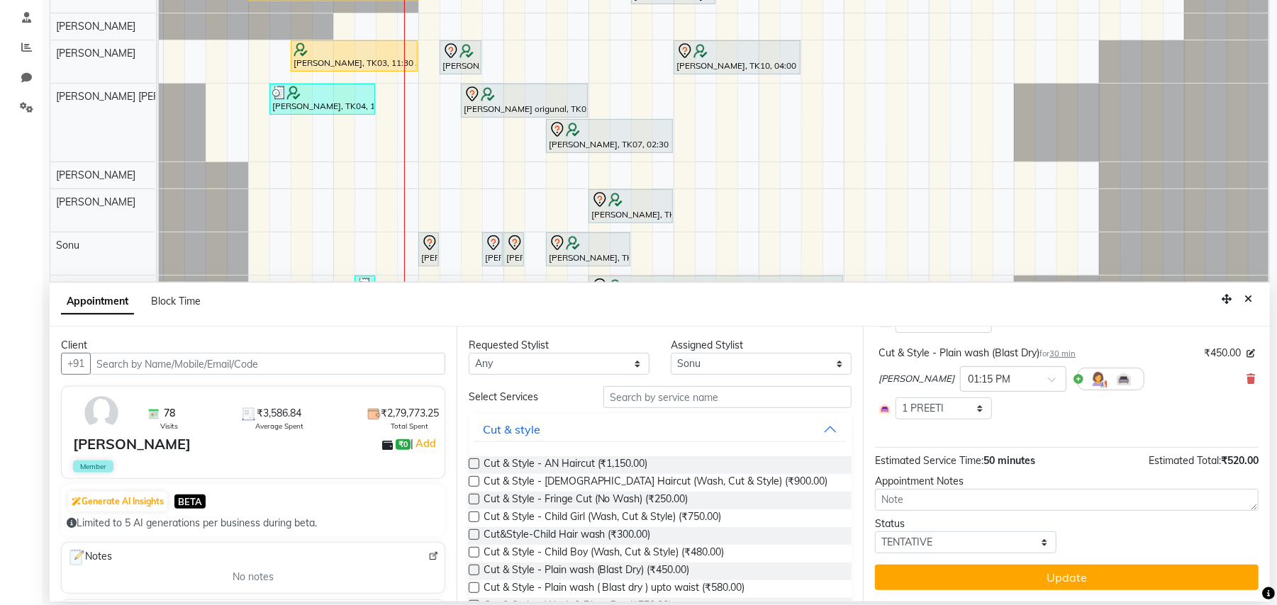
scroll to position [166, 0]
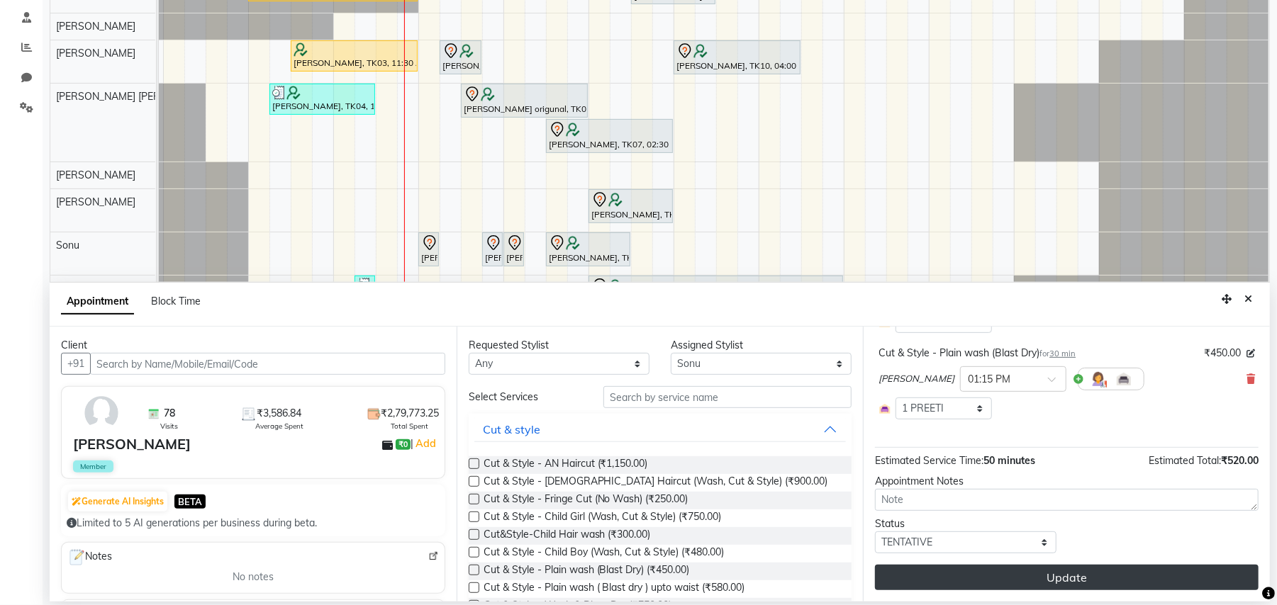
click at [1030, 565] on button "Update" at bounding box center [1066, 578] width 383 height 26
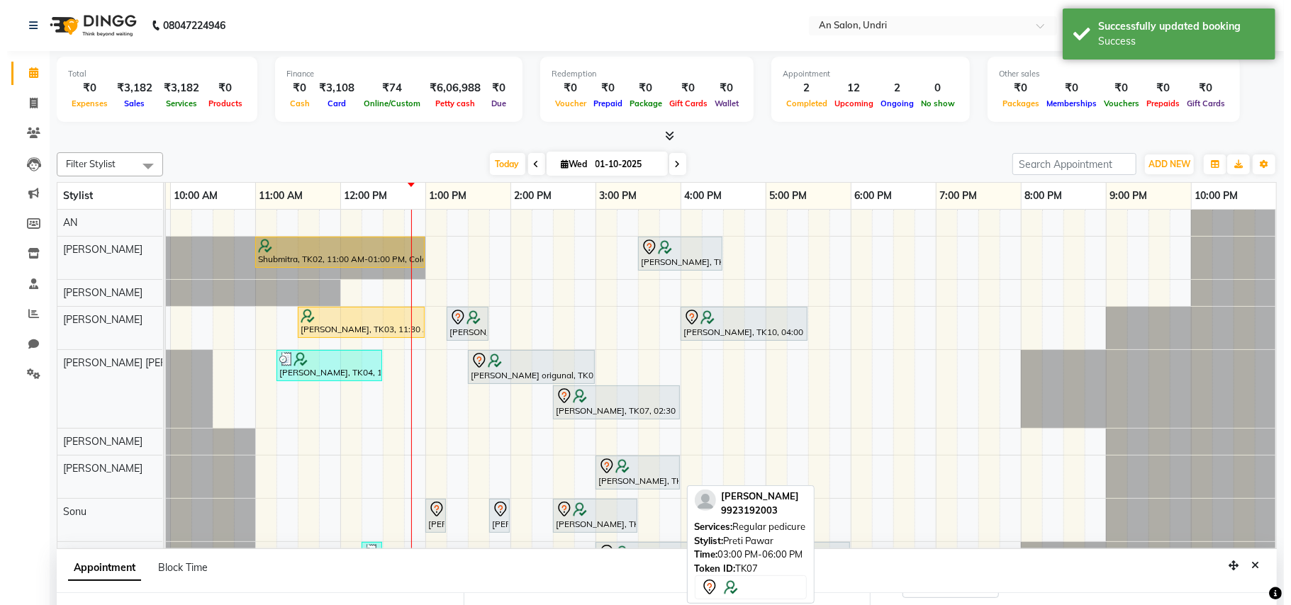
scroll to position [94, 0]
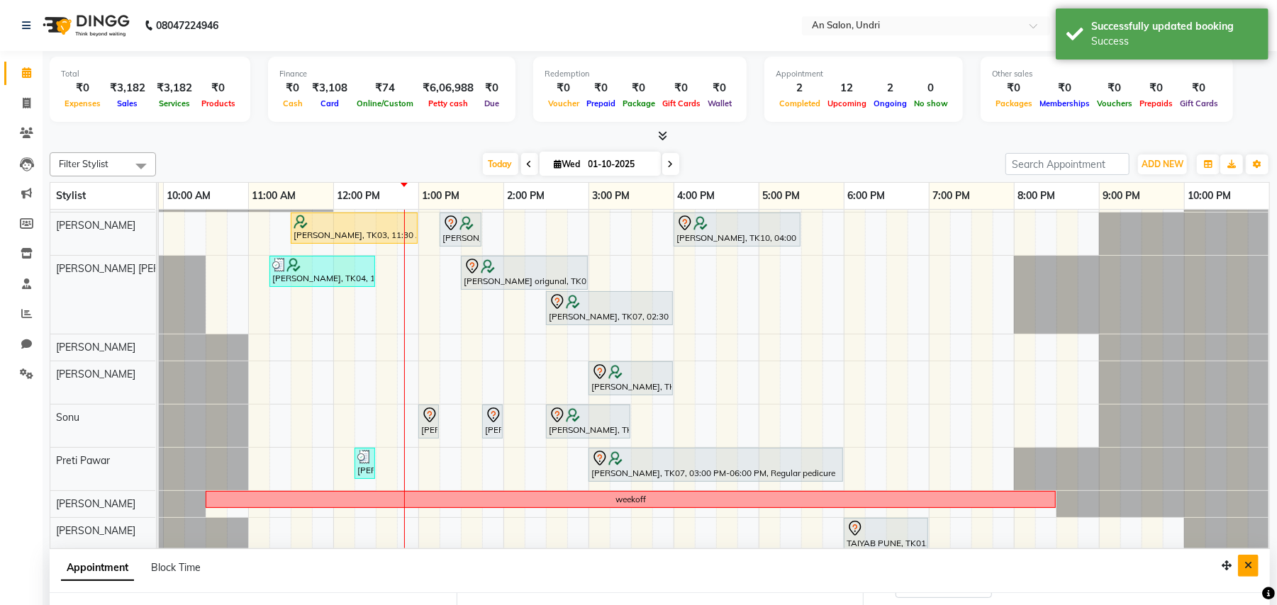
click at [1245, 563] on icon "Close" at bounding box center [1248, 566] width 8 height 10
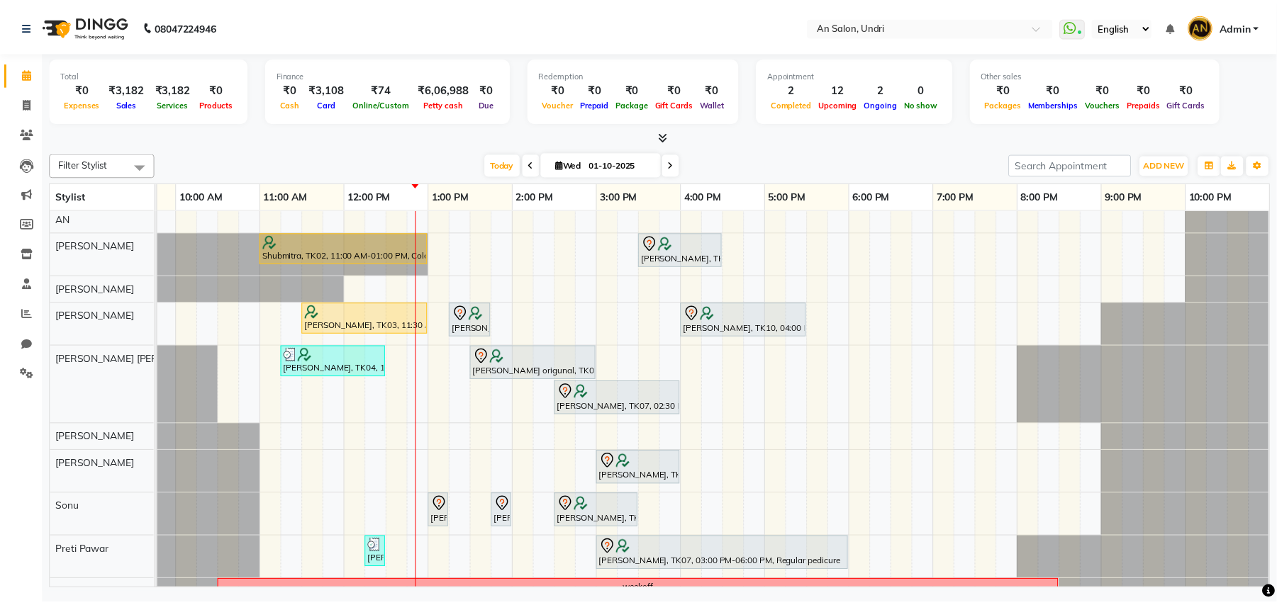
scroll to position [0, 0]
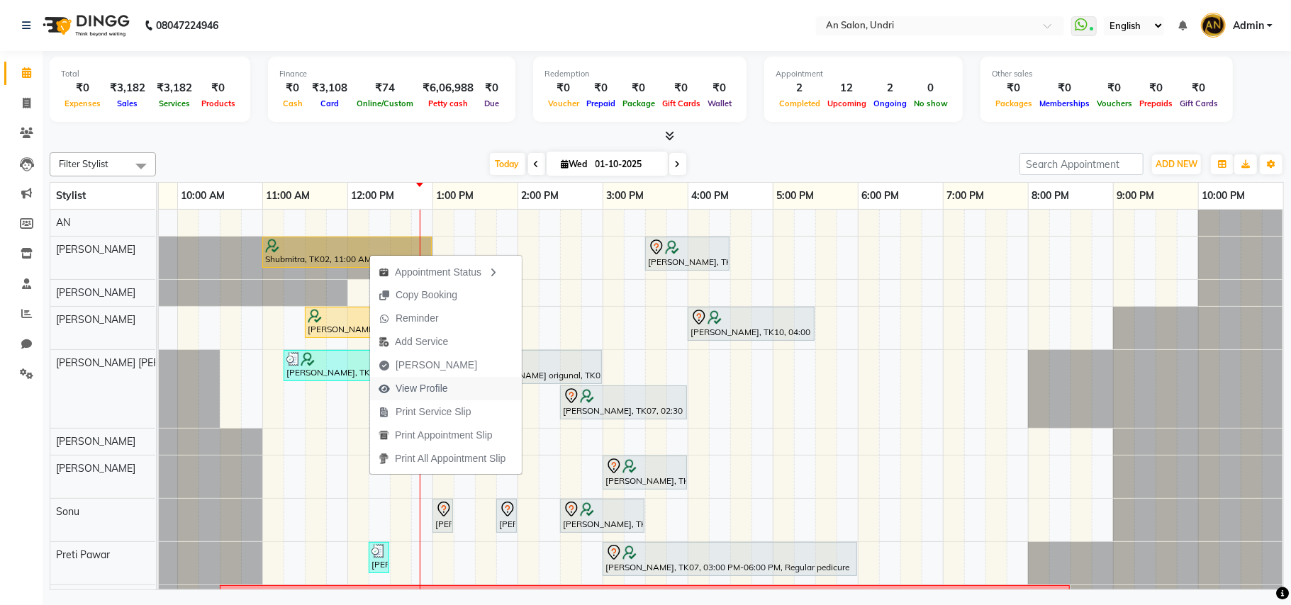
click at [424, 381] on span "View Profile" at bounding box center [422, 388] width 52 height 15
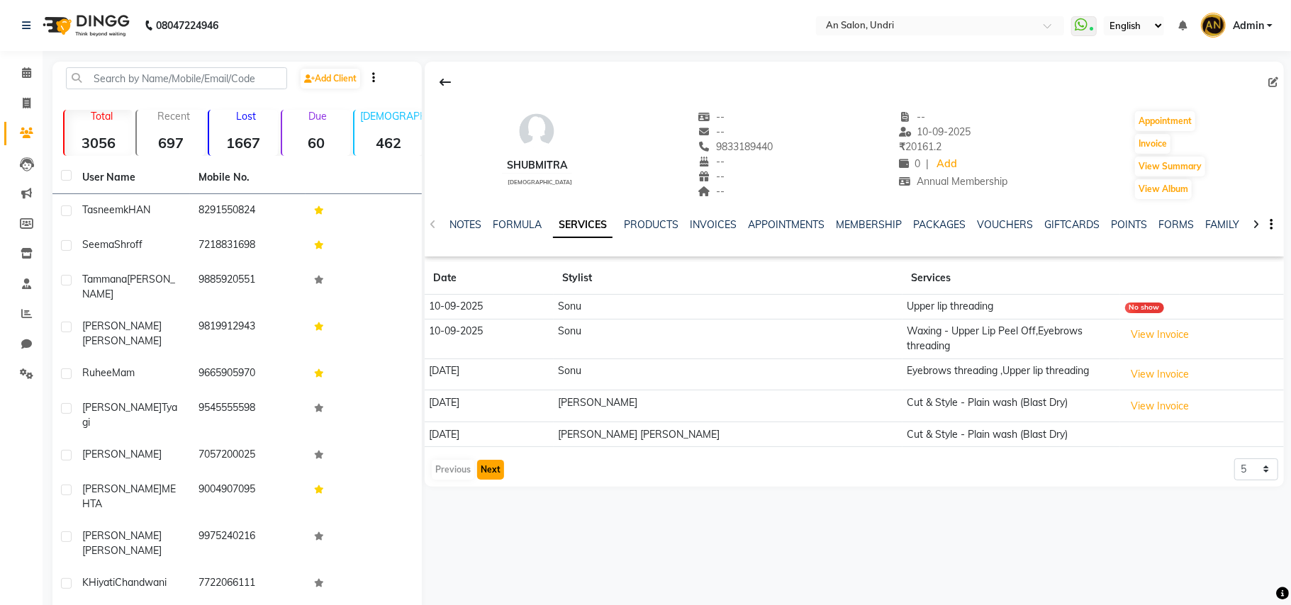
click at [491, 469] on button "Next" at bounding box center [490, 470] width 27 height 20
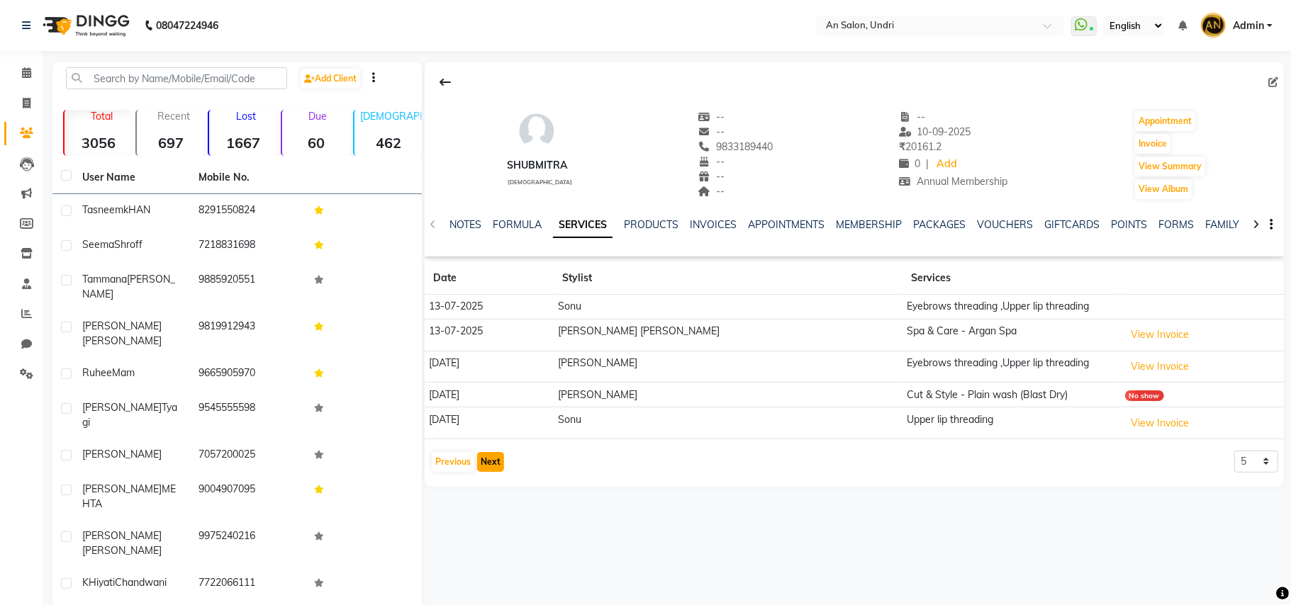
click at [491, 469] on button "Next" at bounding box center [490, 462] width 27 height 20
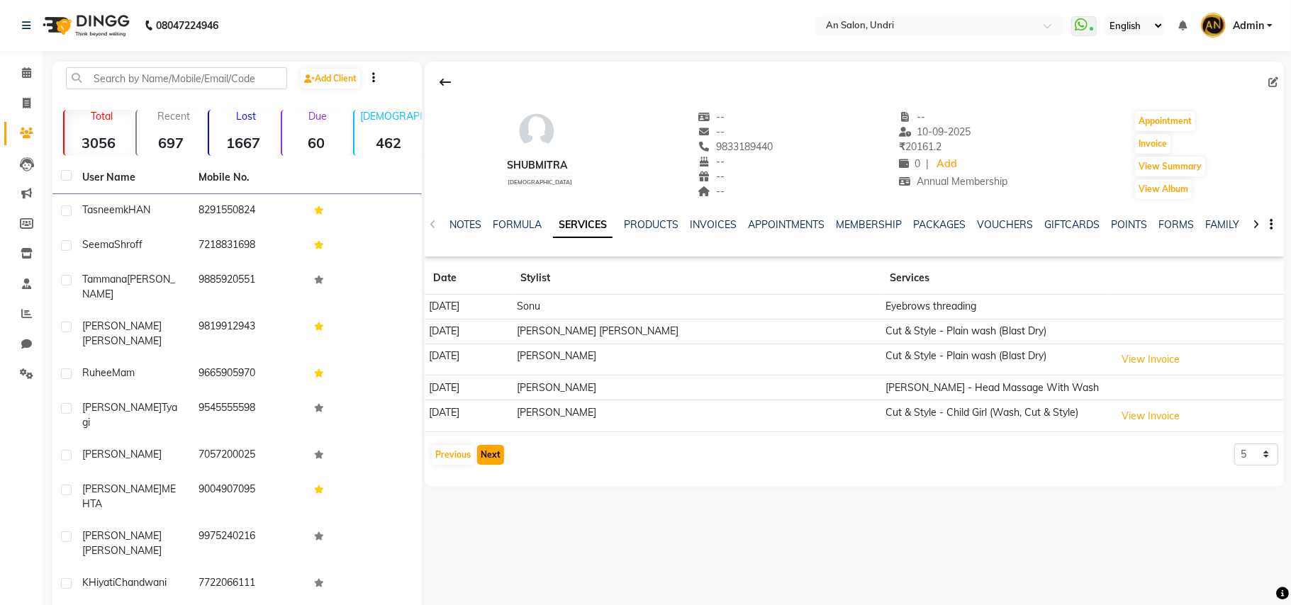
click at [496, 458] on button "Next" at bounding box center [490, 455] width 27 height 20
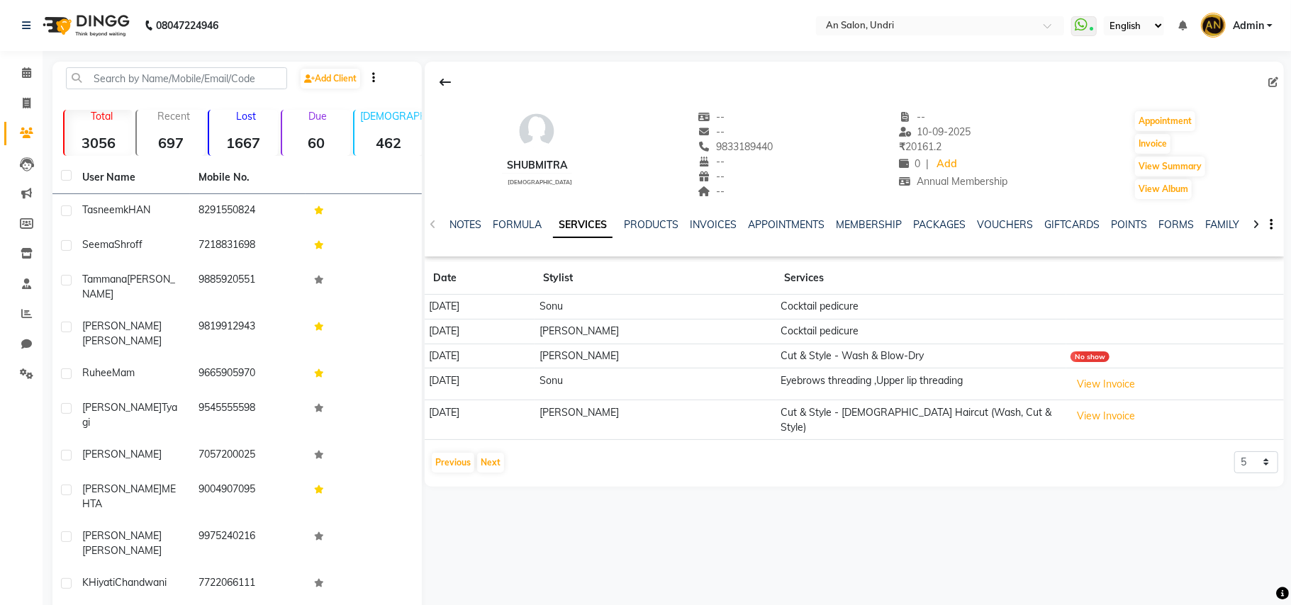
click at [98, 21] on img at bounding box center [84, 26] width 97 height 40
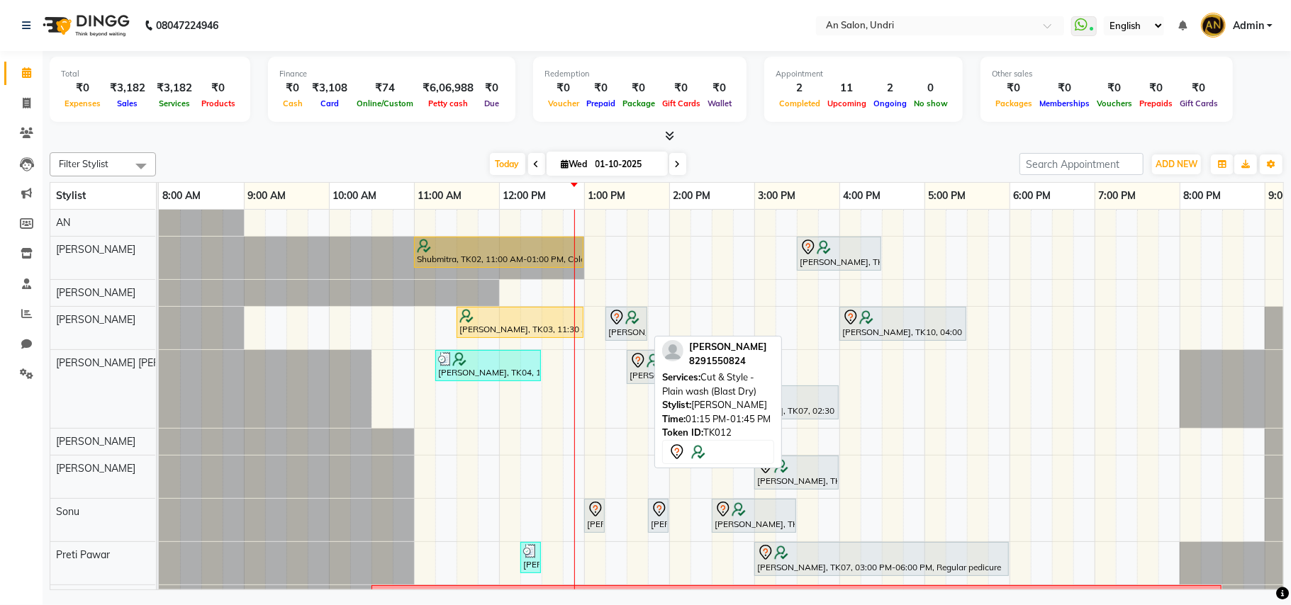
click at [632, 324] on img at bounding box center [632, 317] width 14 height 14
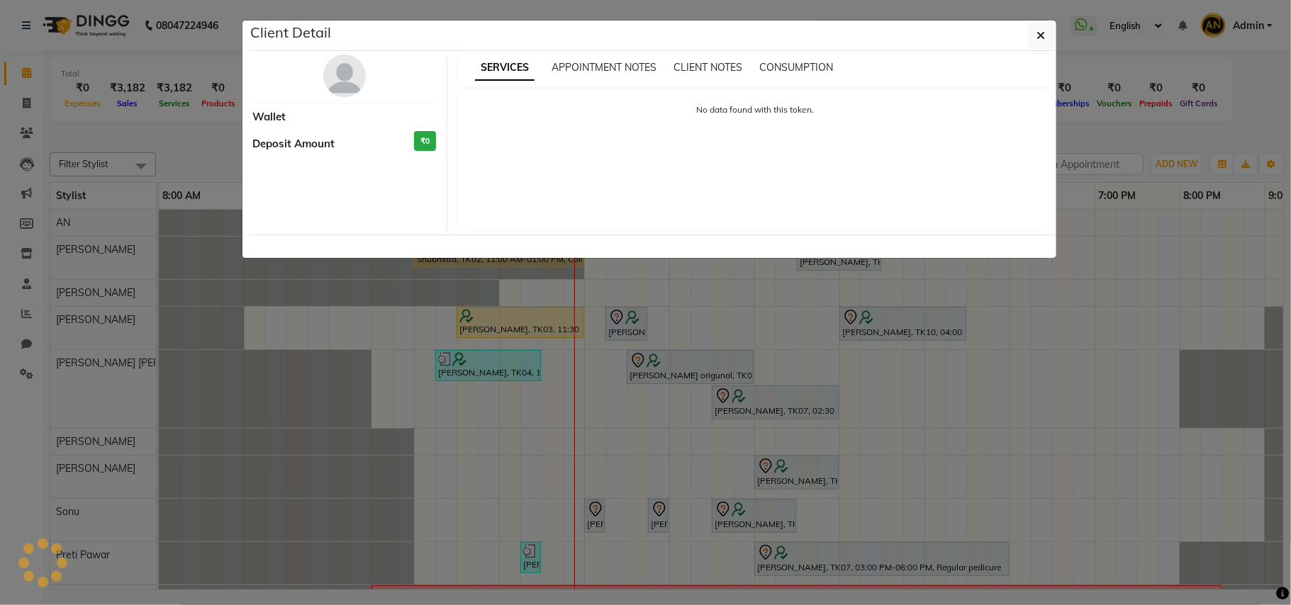
select select "7"
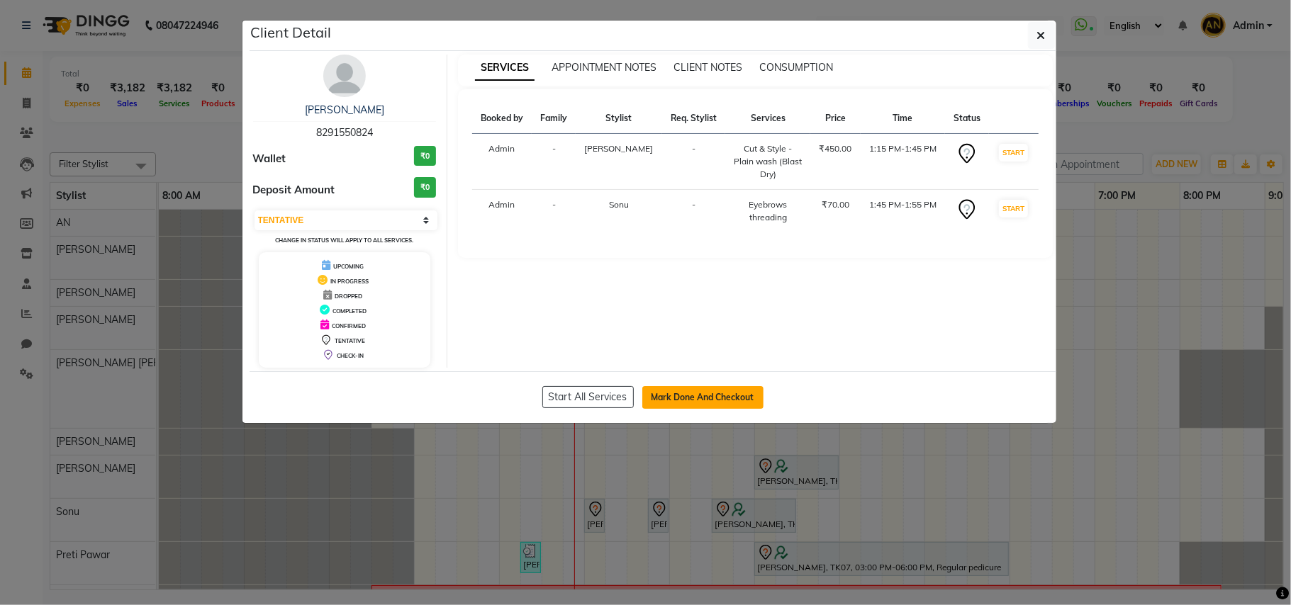
click at [690, 403] on button "Mark Done And Checkout" at bounding box center [702, 397] width 121 height 23
select select "3639"
select select "service"
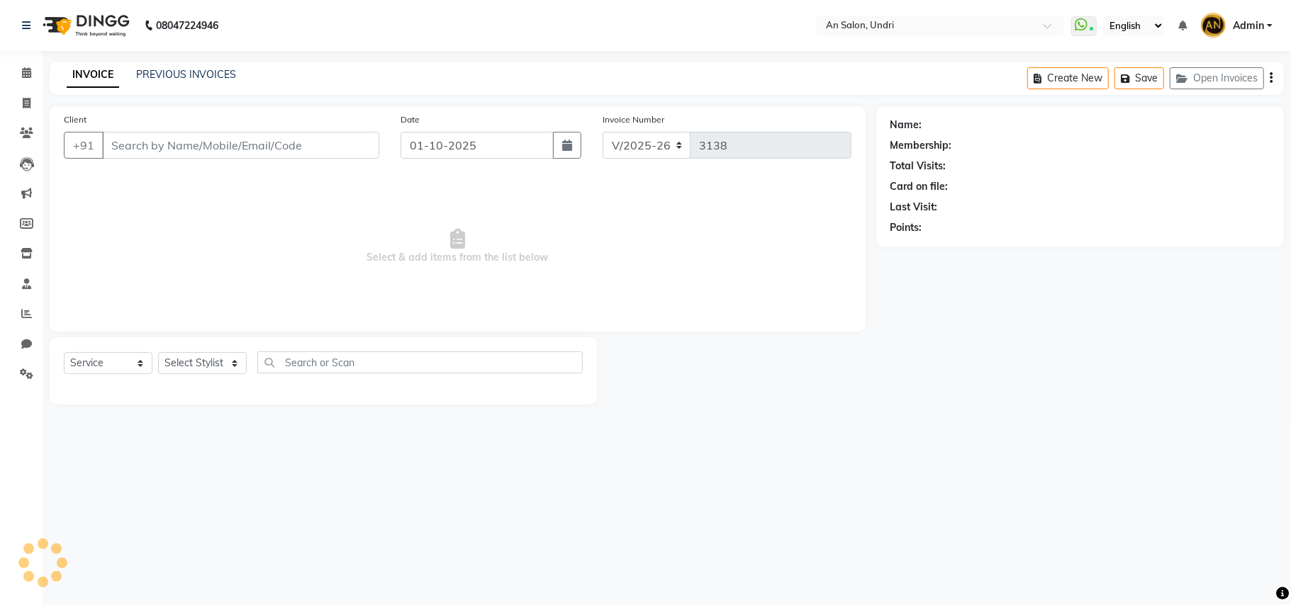
type input "8291550824"
select select "35359"
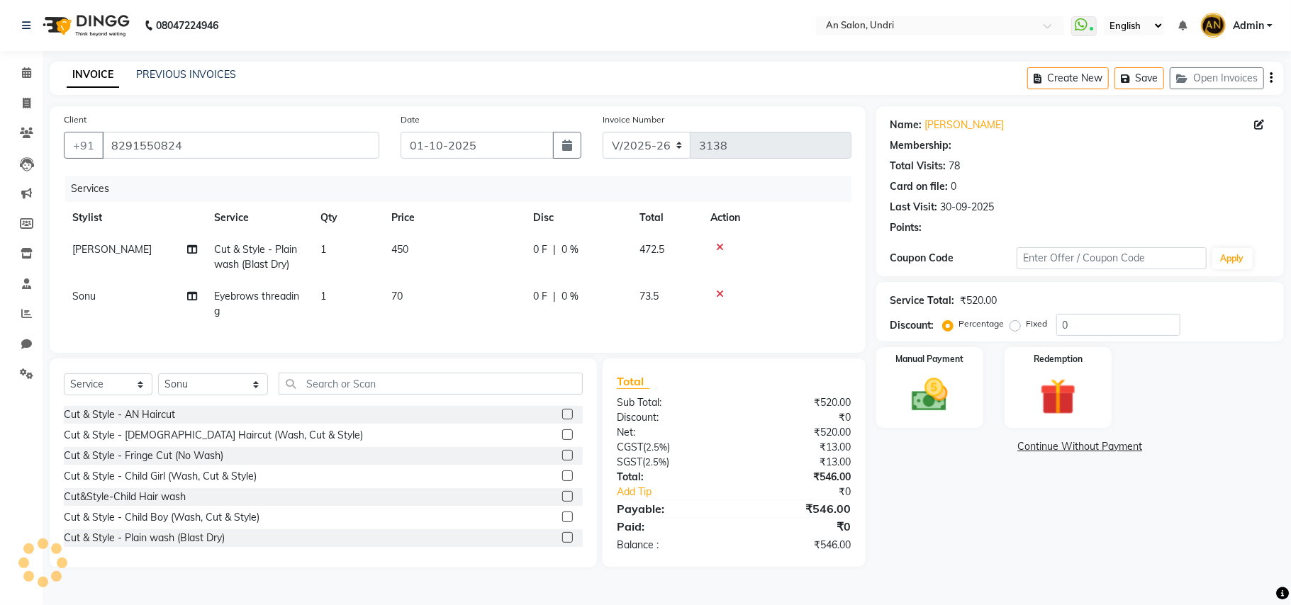
select select "2: Object"
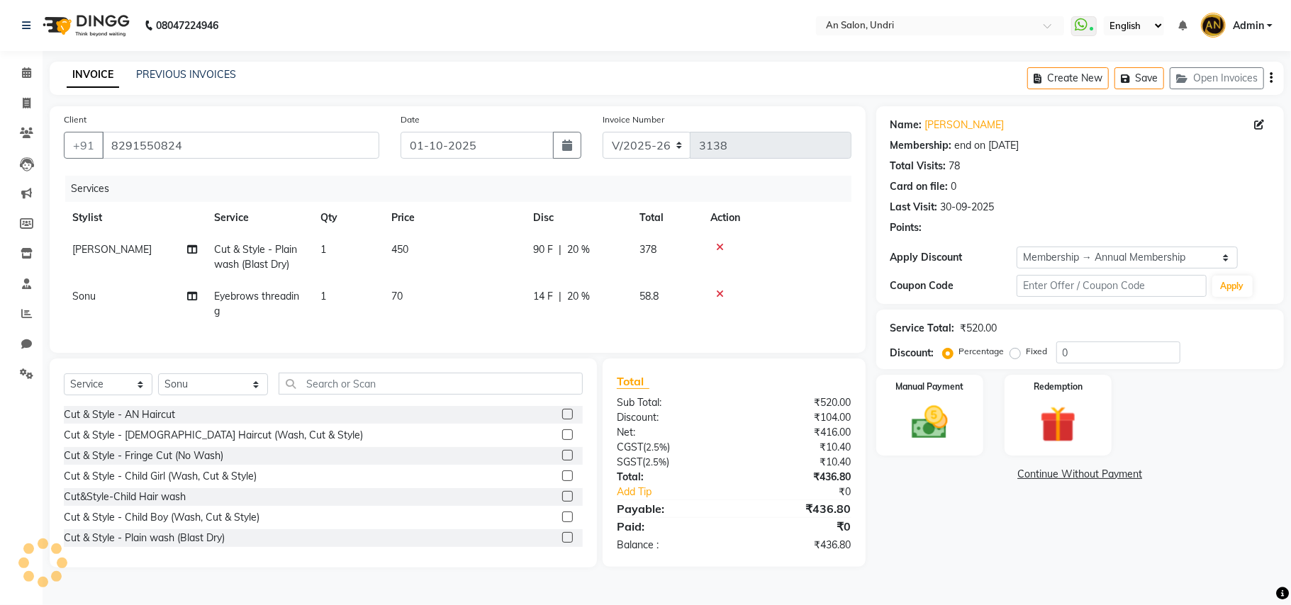
type input "20"
click at [722, 293] on icon at bounding box center [720, 294] width 8 height 10
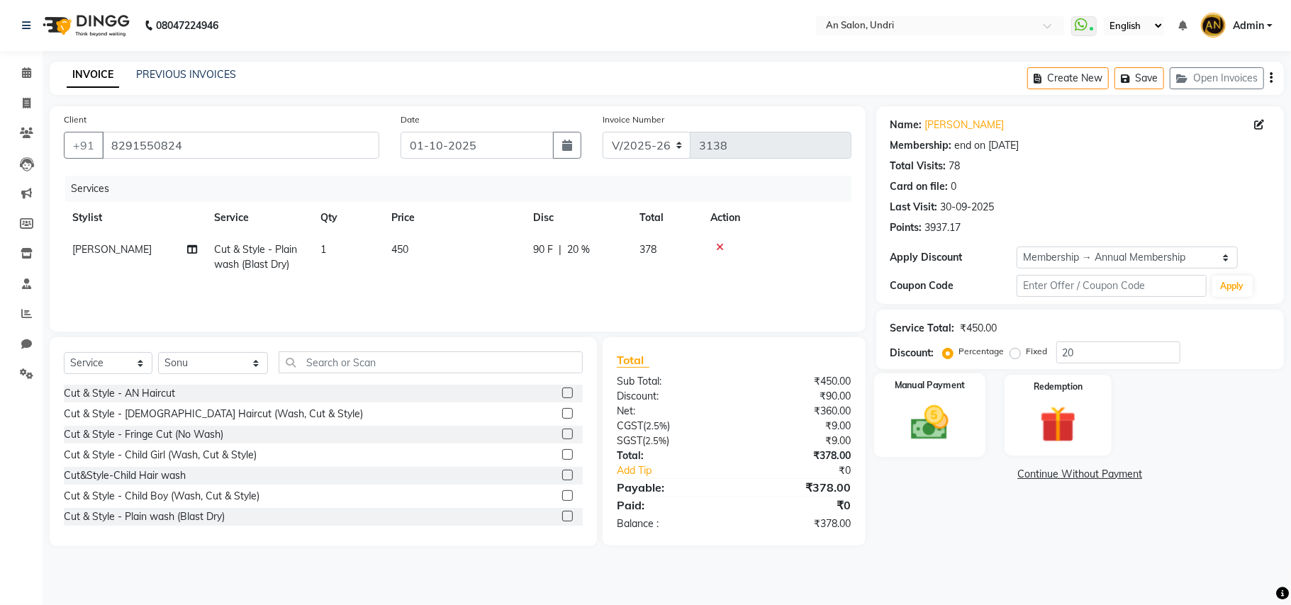
click at [948, 442] on img at bounding box center [930, 423] width 62 height 44
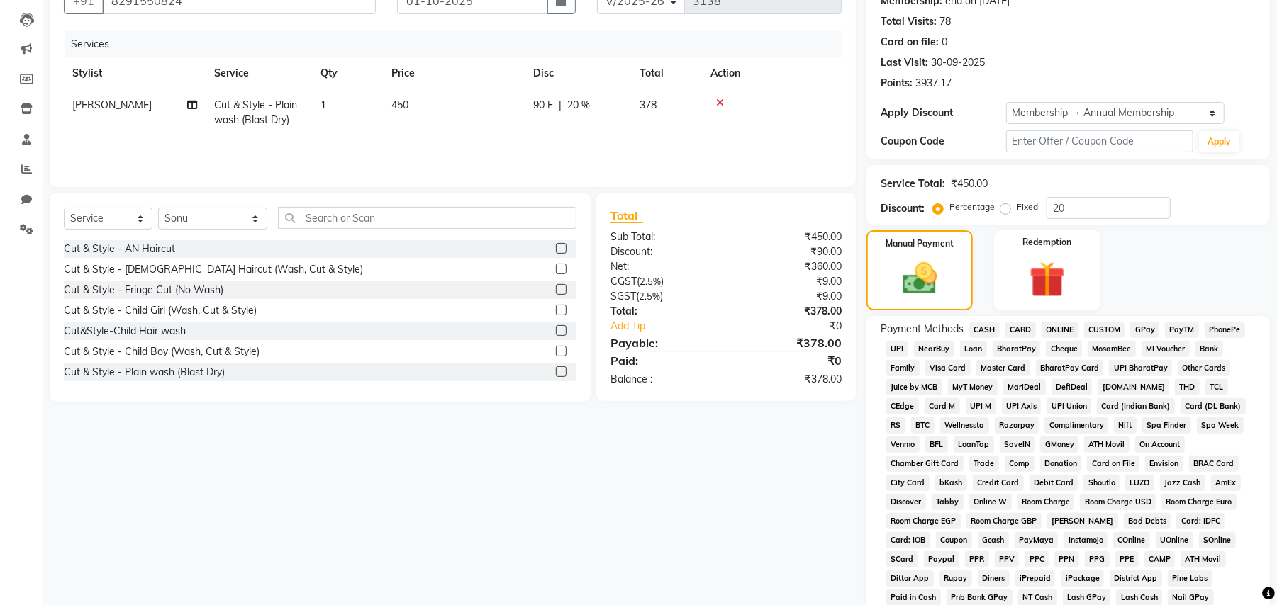
scroll to position [189, 0]
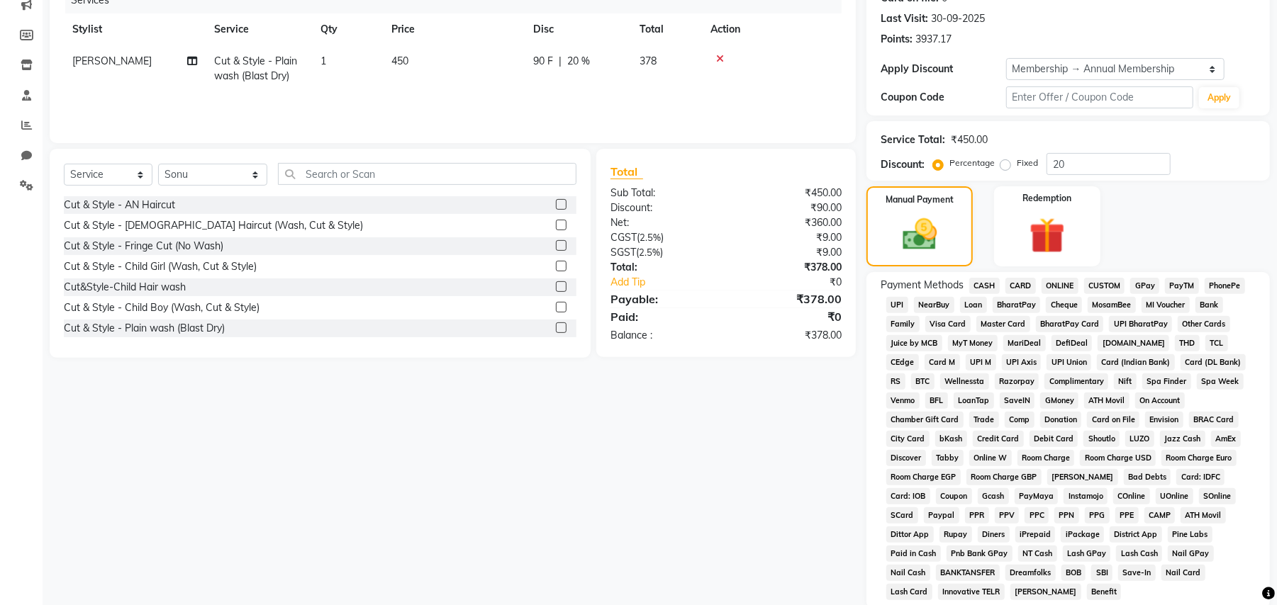
click at [1148, 284] on span "GPay" at bounding box center [1144, 286] width 29 height 16
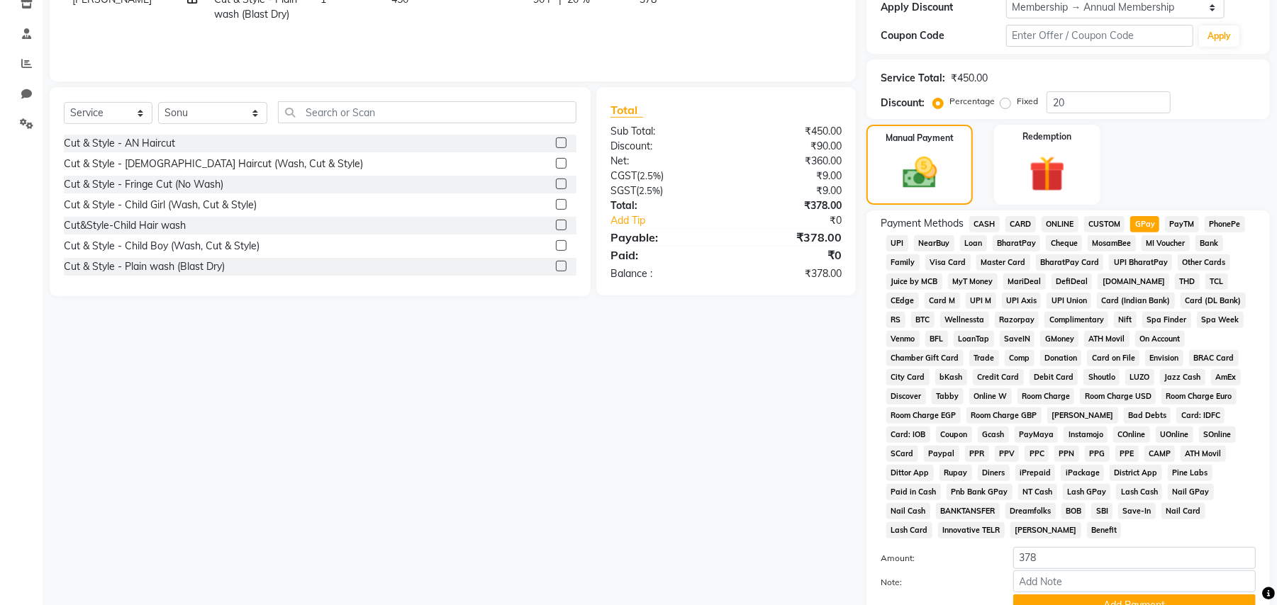
scroll to position [284, 0]
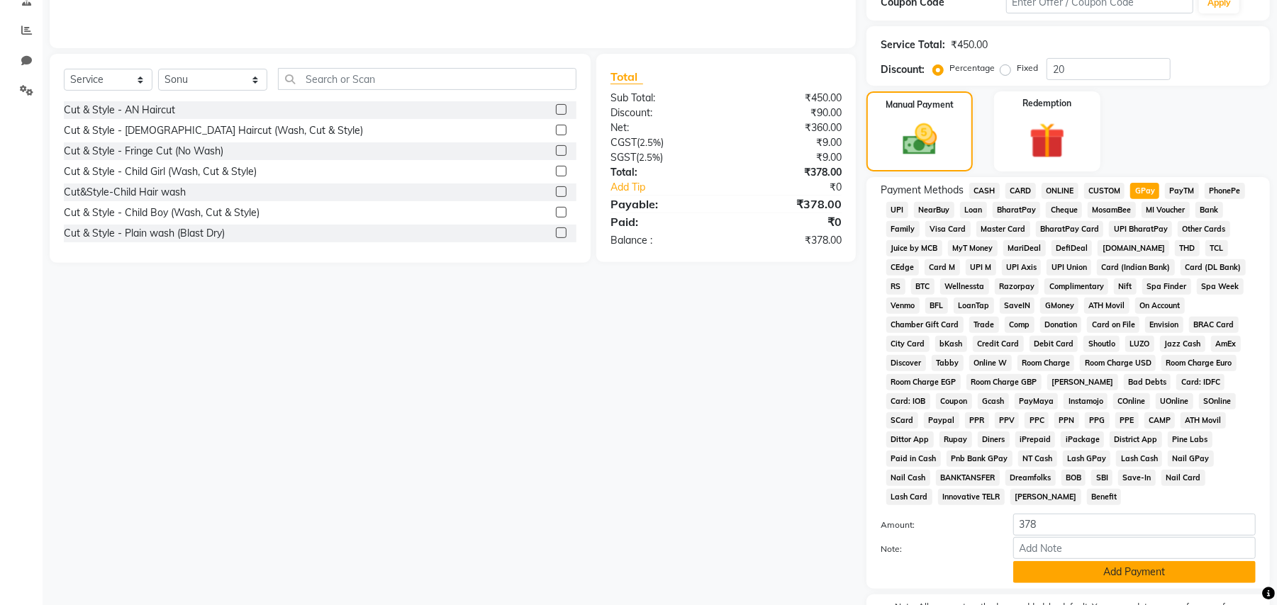
click at [1116, 561] on button "Add Payment" at bounding box center [1134, 572] width 242 height 22
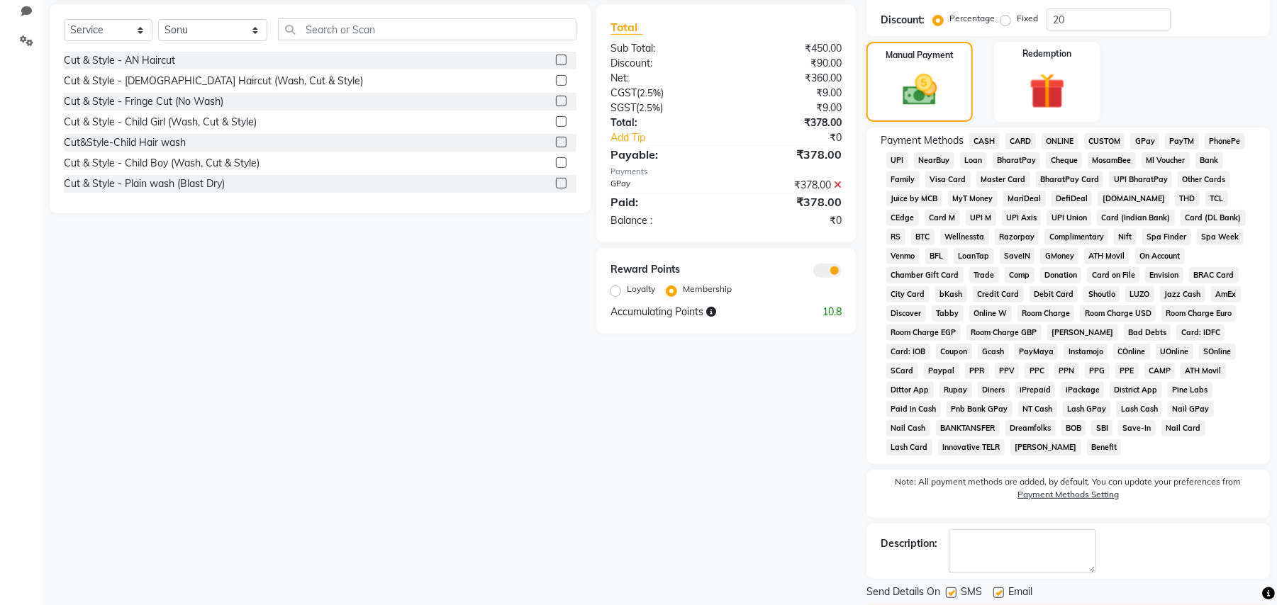
scroll to position [361, 0]
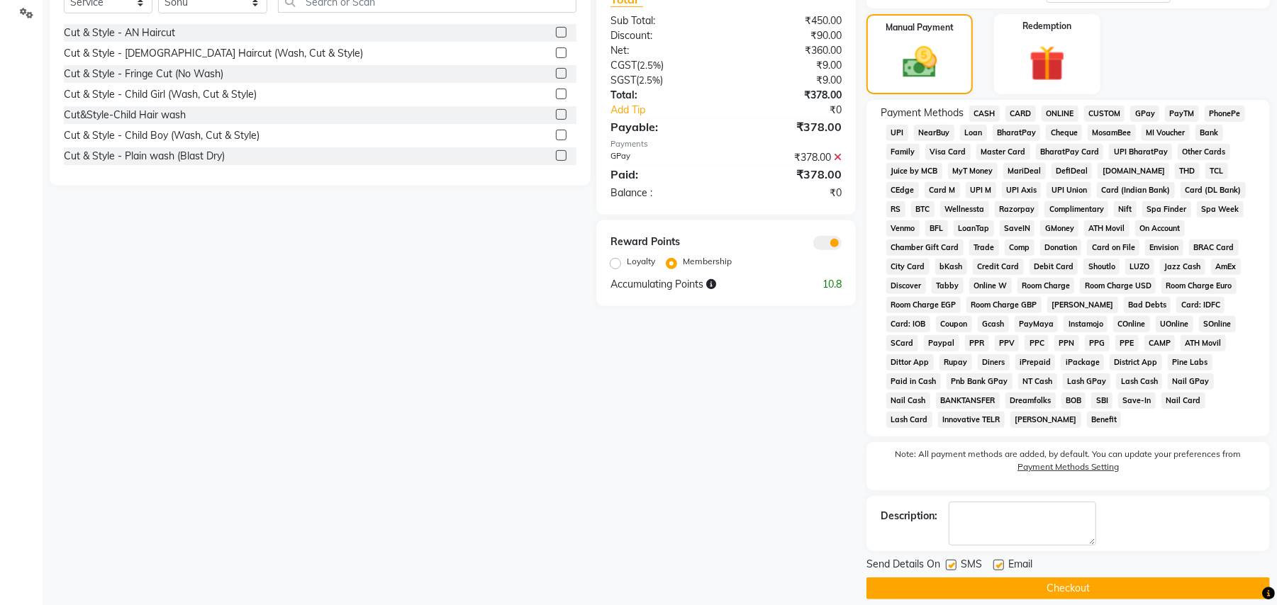
click at [1119, 578] on button "Checkout" at bounding box center [1067, 589] width 403 height 22
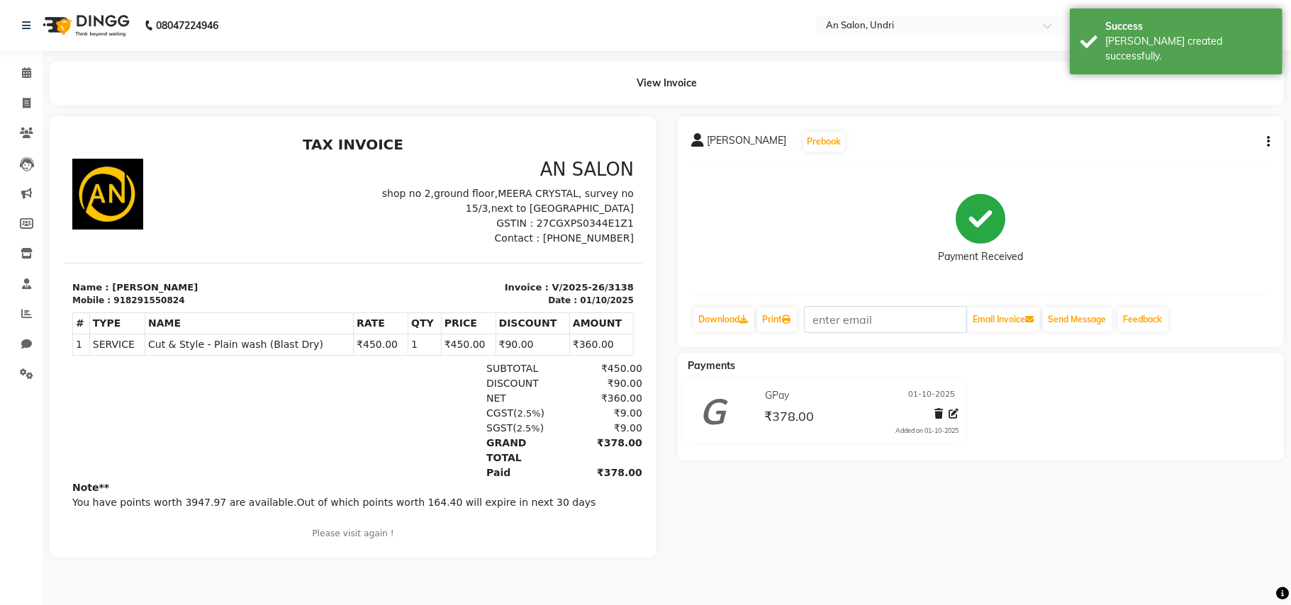
click at [106, 20] on img at bounding box center [84, 26] width 97 height 40
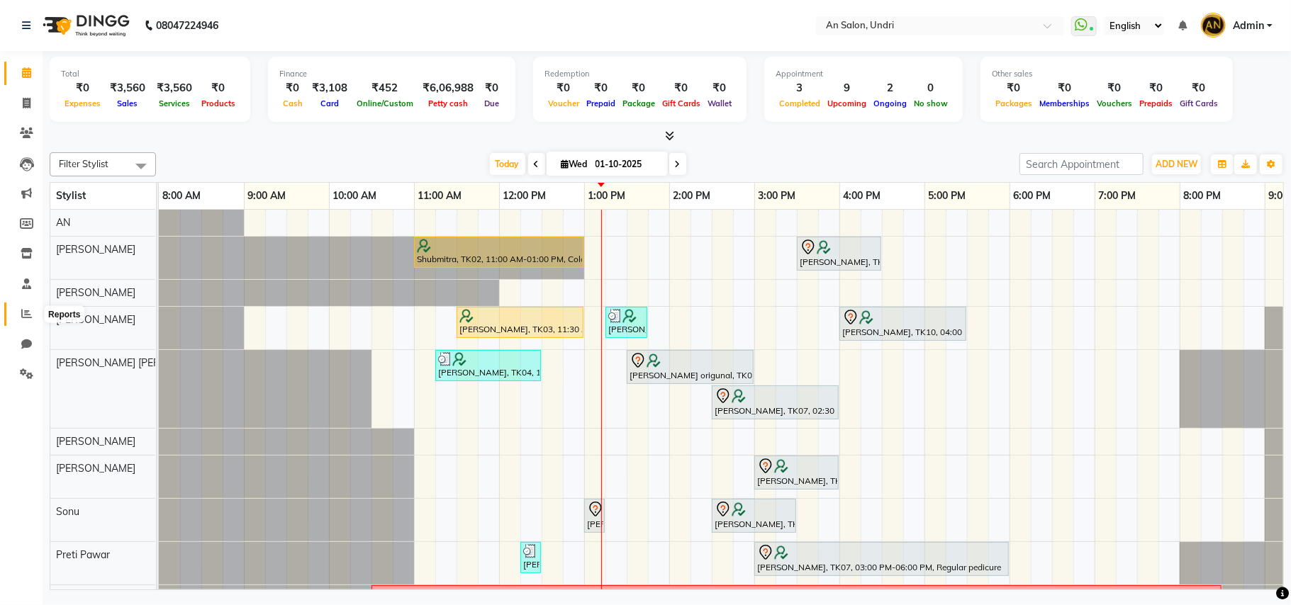
click at [21, 310] on icon at bounding box center [26, 313] width 11 height 11
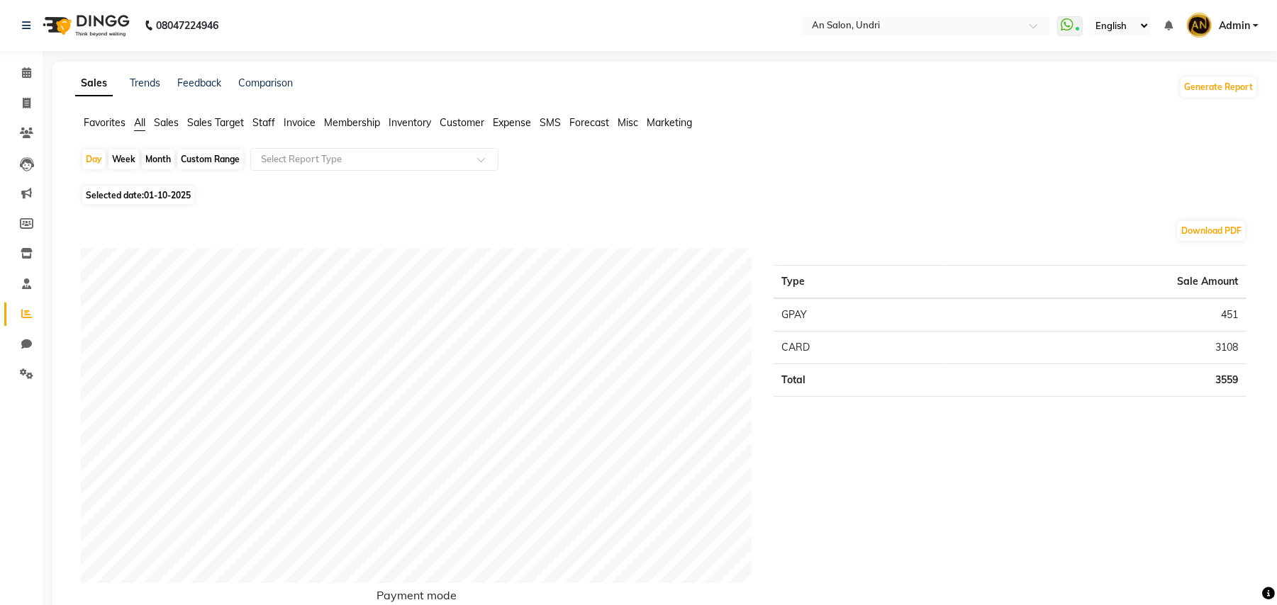
click at [165, 119] on span "Sales" at bounding box center [166, 122] width 25 height 13
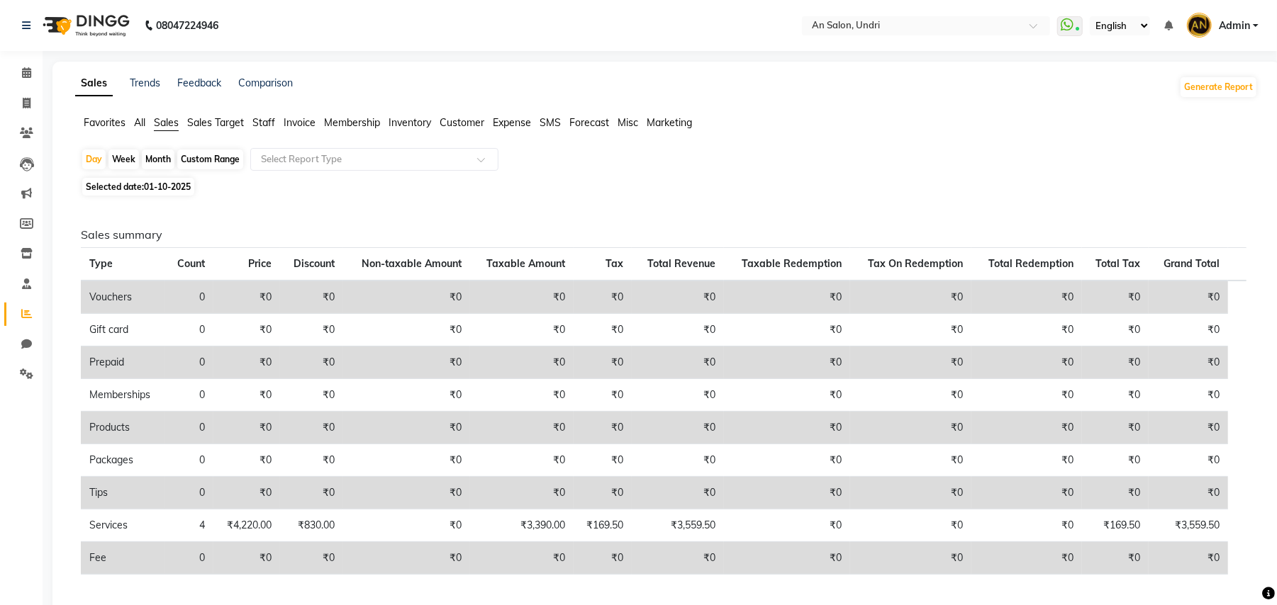
click at [265, 119] on span "Staff" at bounding box center [263, 122] width 23 height 13
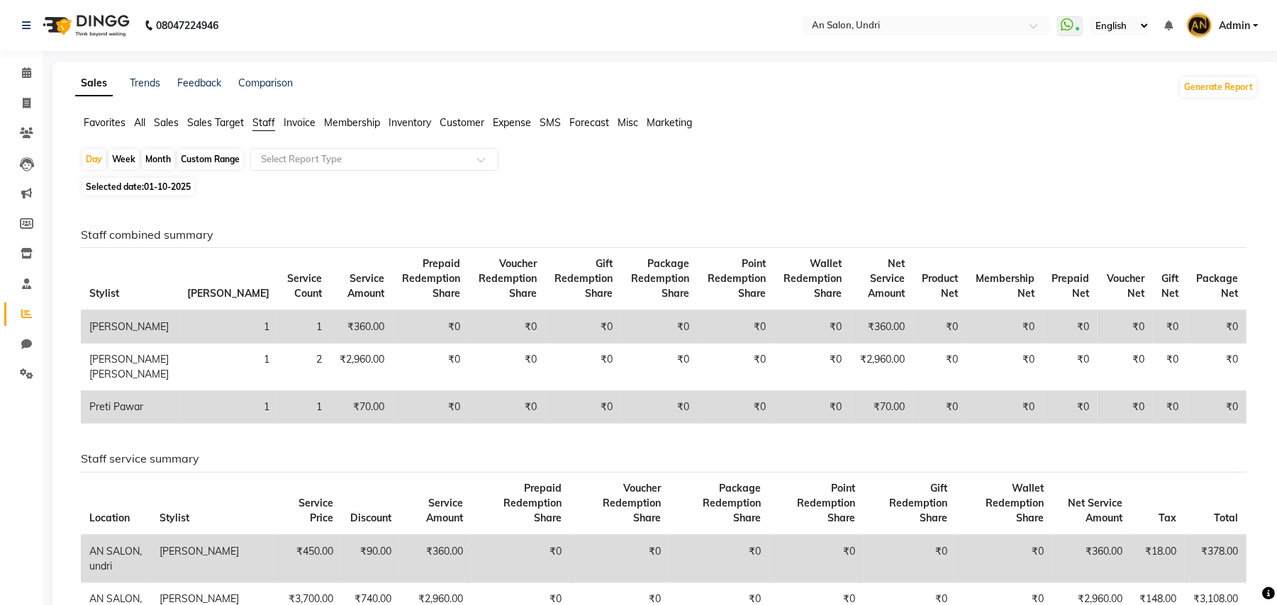
click at [156, 155] on div "Month" at bounding box center [158, 160] width 33 height 20
select select "10"
select select "2025"
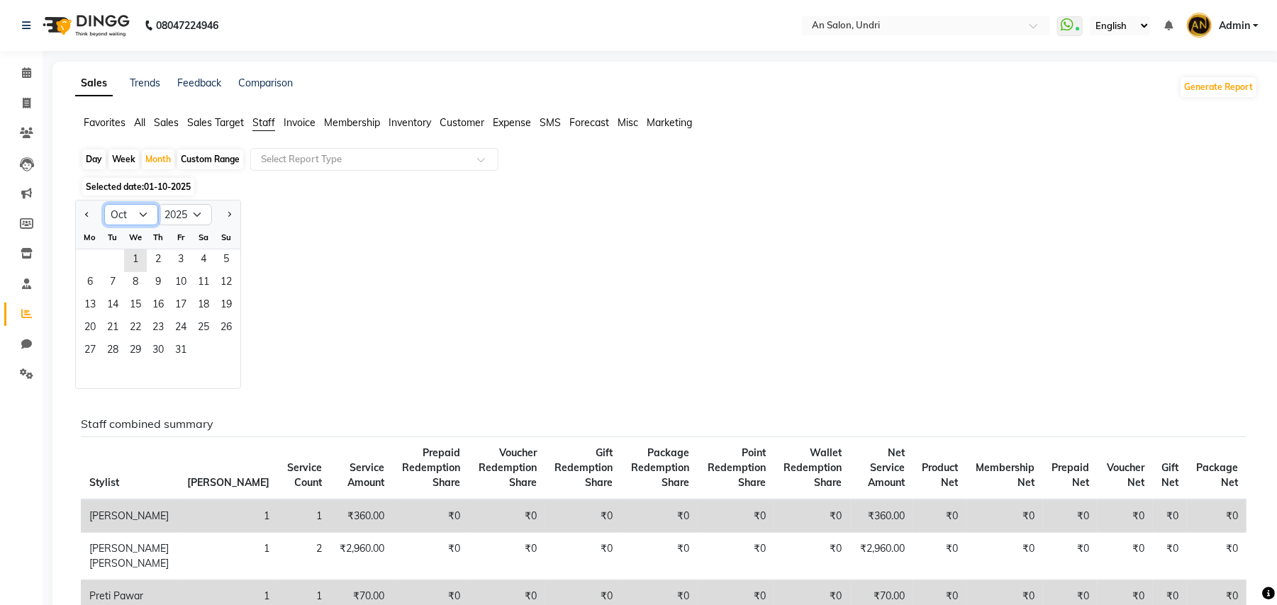
click at [140, 211] on select "Jan Feb Mar Apr May Jun Jul Aug Sep Oct Nov Dec" at bounding box center [131, 214] width 54 height 21
select select "9"
click at [104, 205] on select "Jan Feb Mar Apr May Jun Jul Aug Sep Oct Nov Dec" at bounding box center [131, 214] width 54 height 21
click at [113, 347] on span "30" at bounding box center [112, 351] width 23 height 23
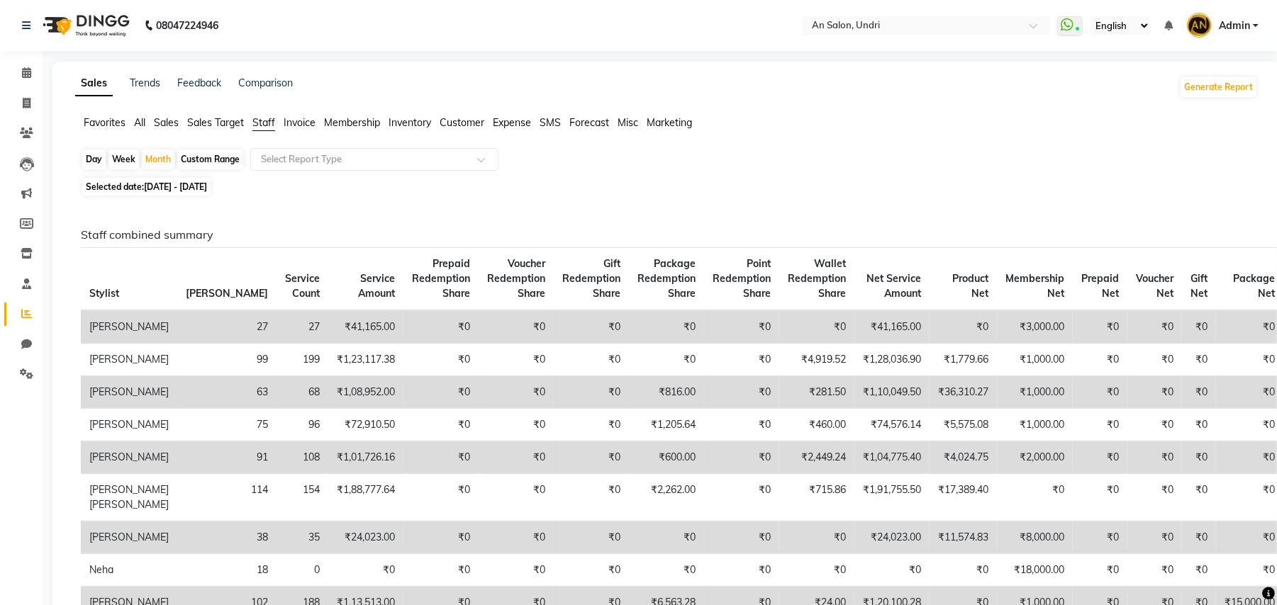
click at [98, 32] on img at bounding box center [84, 26] width 97 height 40
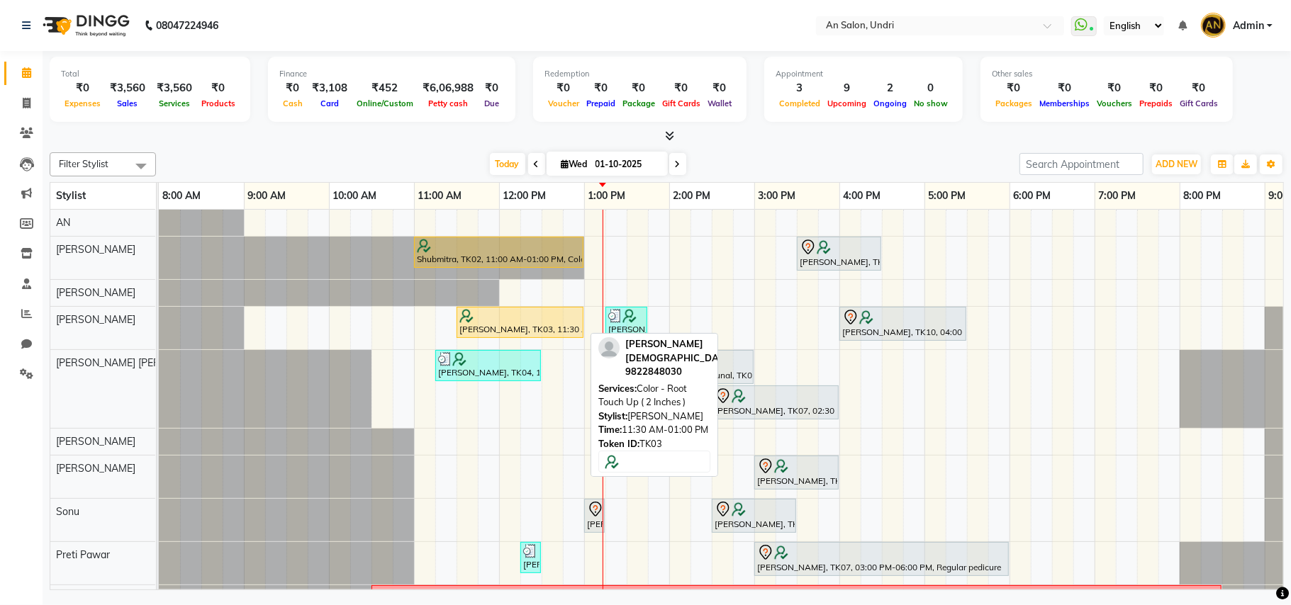
click at [513, 329] on div "[PERSON_NAME], TK03, 11:30 AM-01:00 PM, Color - Root Touch Up ( 2 Inches )" at bounding box center [520, 322] width 124 height 27
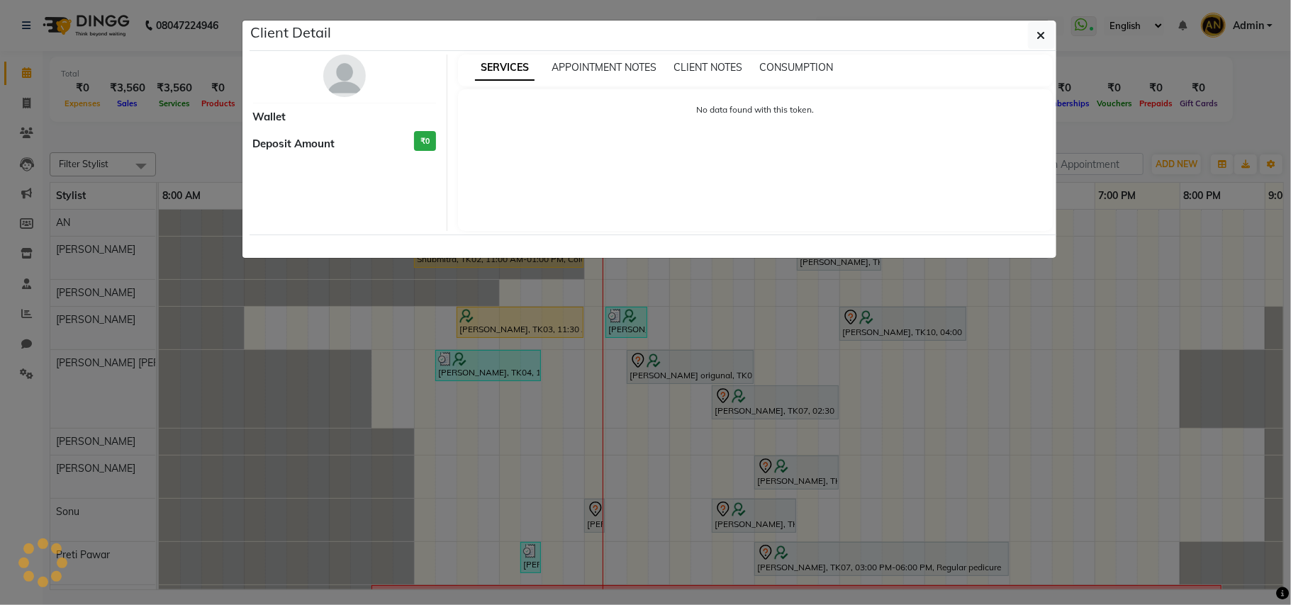
select select "1"
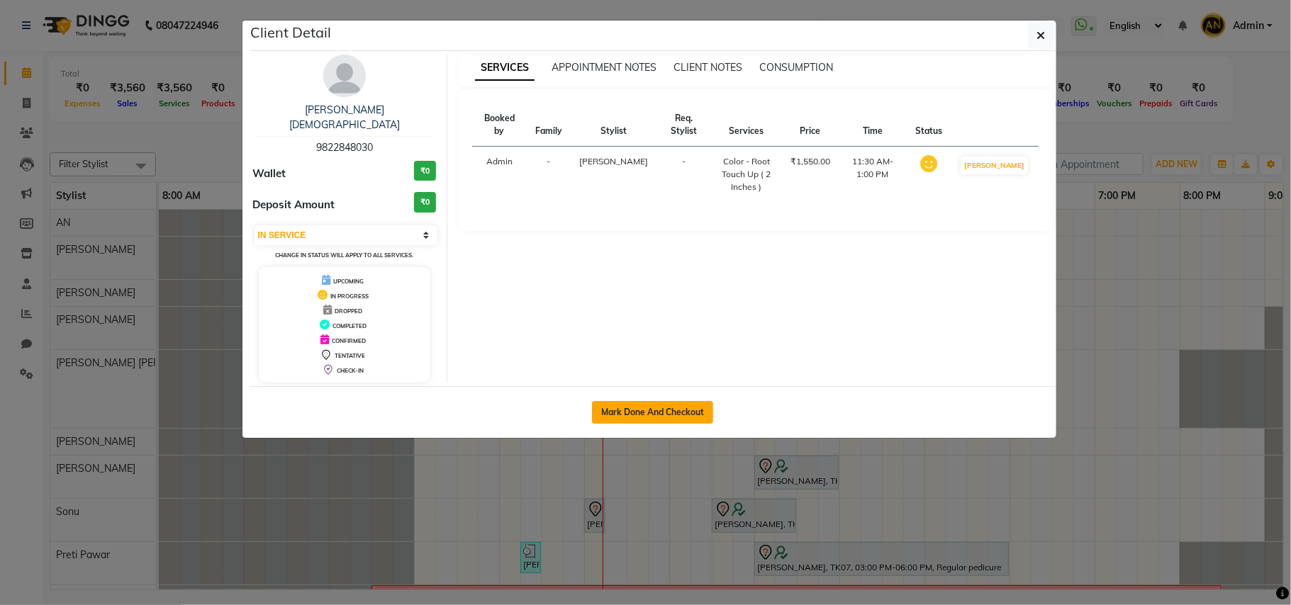
click at [602, 401] on button "Mark Done And Checkout" at bounding box center [652, 412] width 121 height 23
select select "3639"
select select "service"
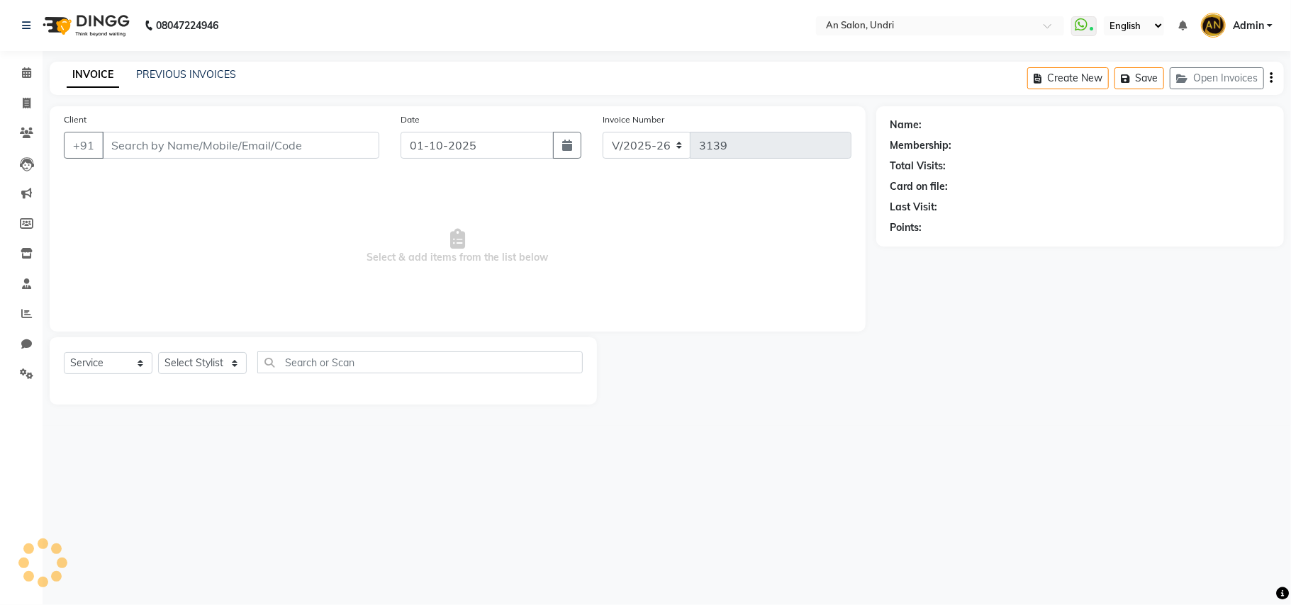
type input "9822848030"
select select "18327"
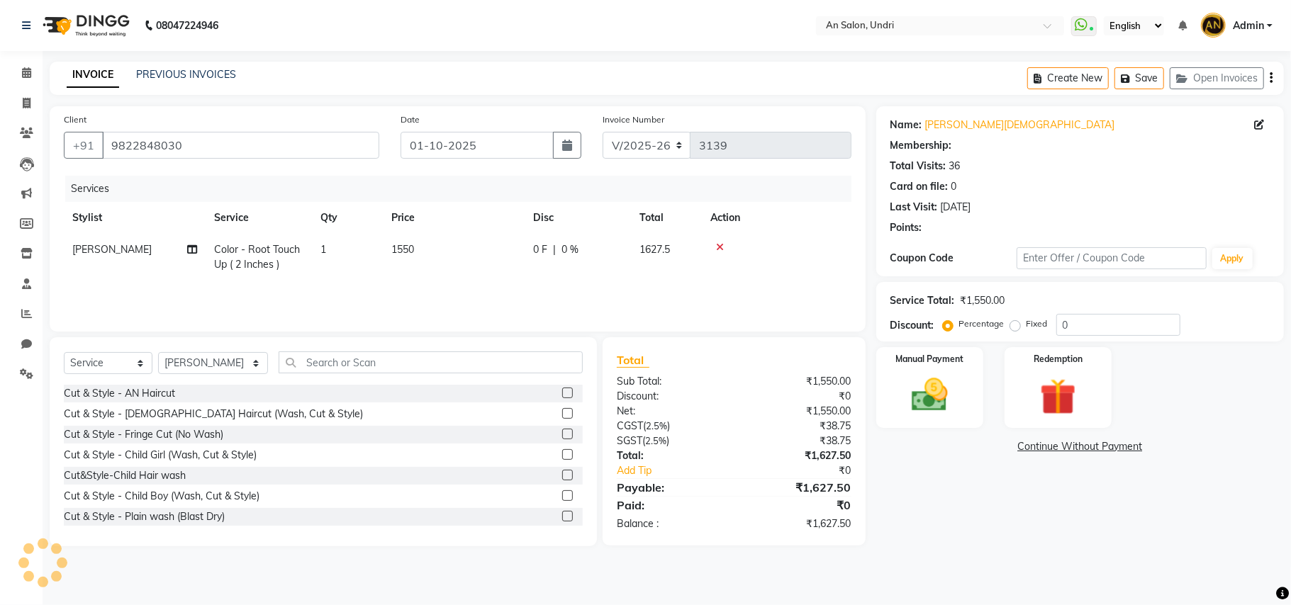
select select "2: Object"
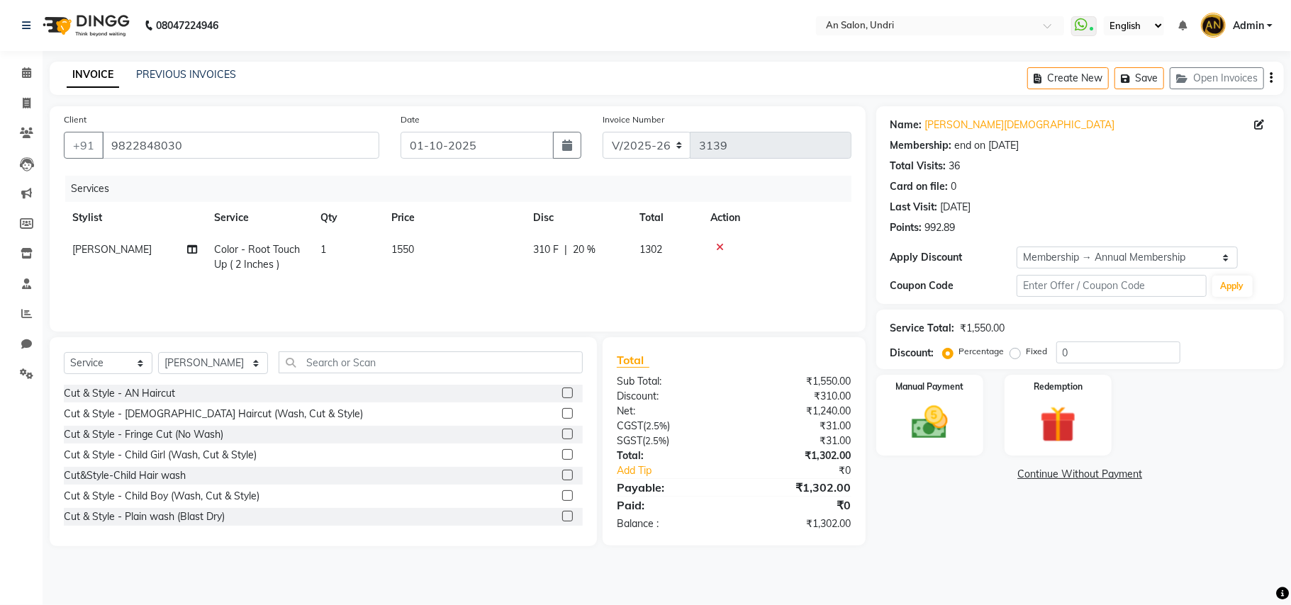
type input "20"
click at [900, 406] on img at bounding box center [930, 423] width 62 height 44
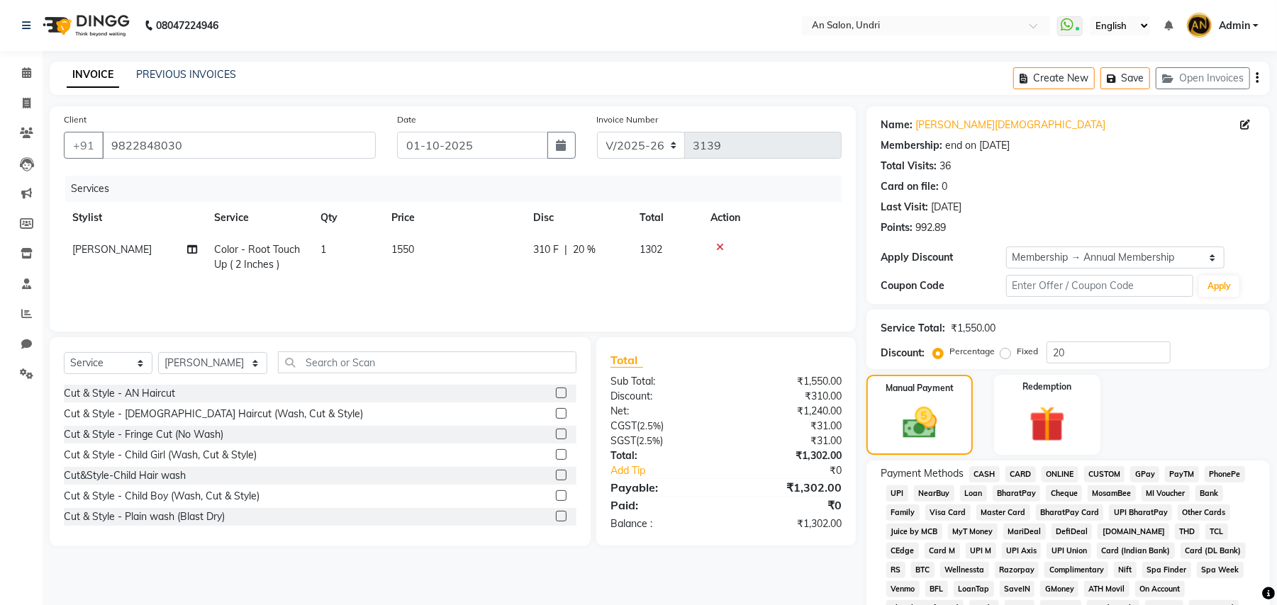
click at [1153, 475] on span "GPay" at bounding box center [1144, 474] width 29 height 16
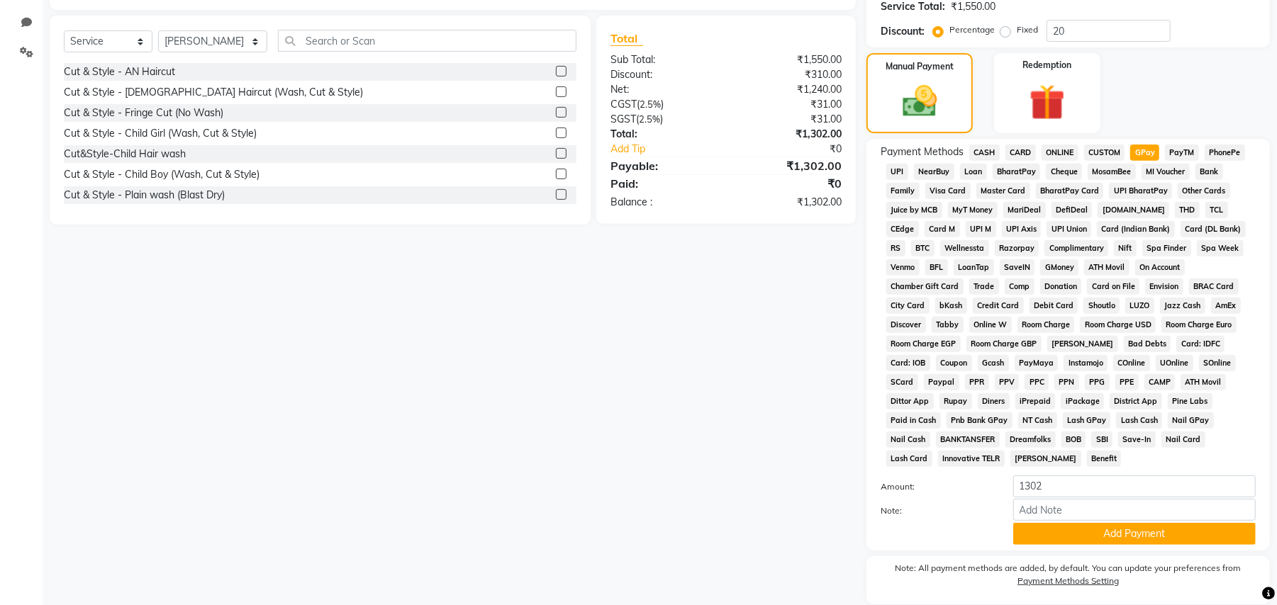
scroll to position [355, 0]
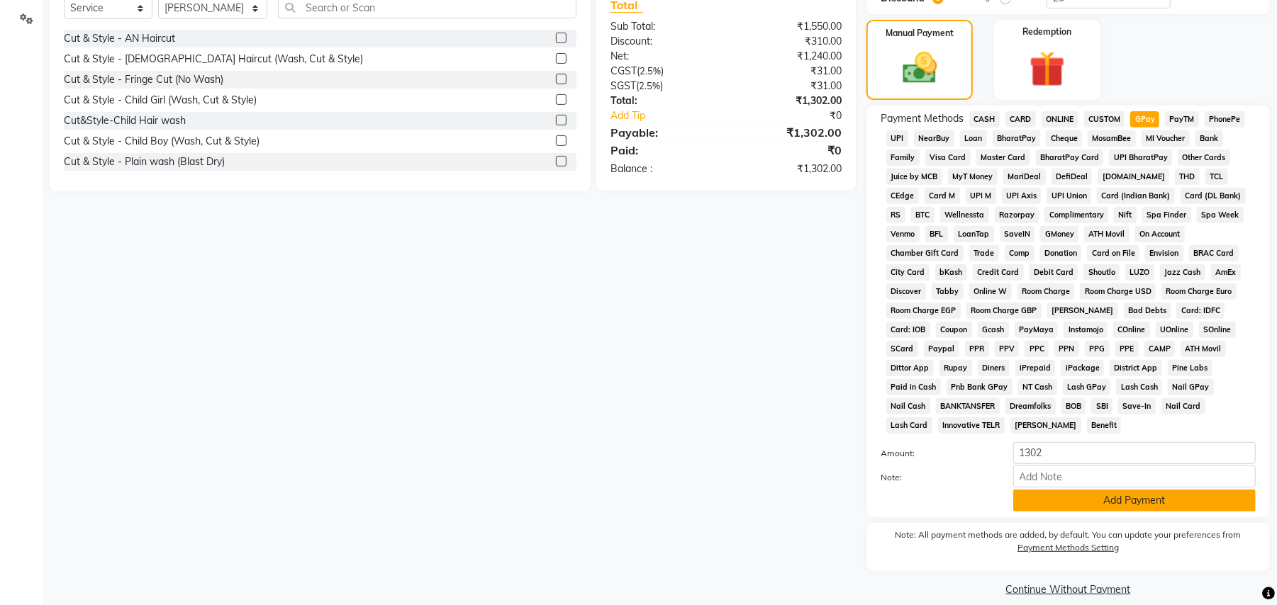
click at [1137, 492] on button "Add Payment" at bounding box center [1134, 501] width 242 height 22
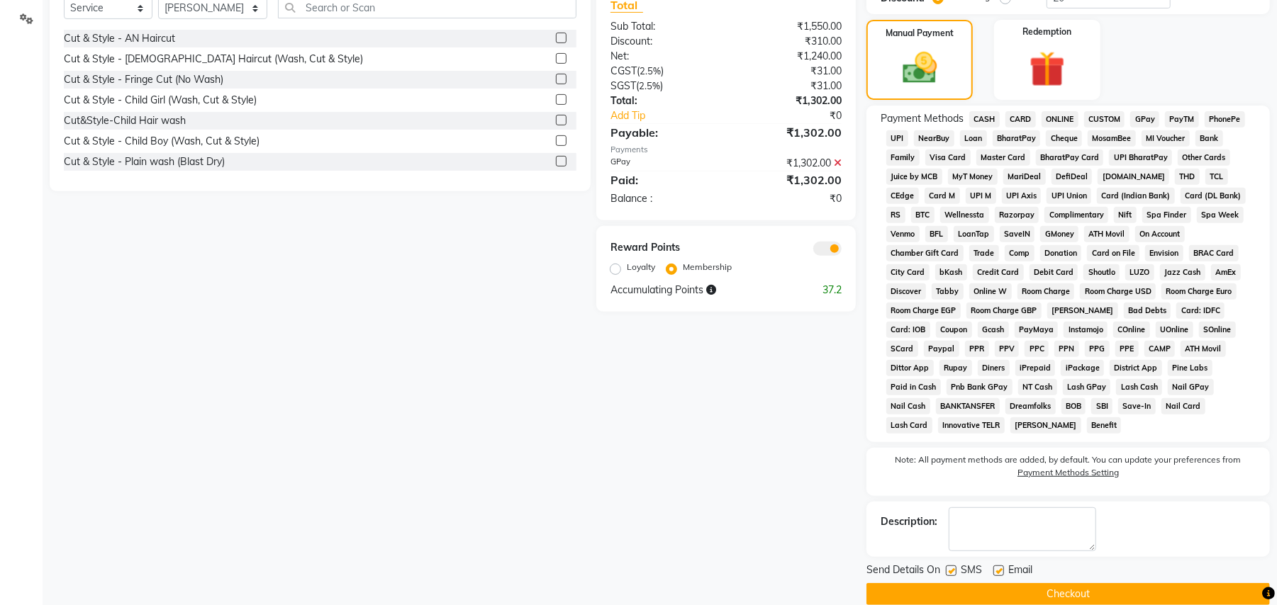
click at [1131, 583] on button "Checkout" at bounding box center [1067, 594] width 403 height 22
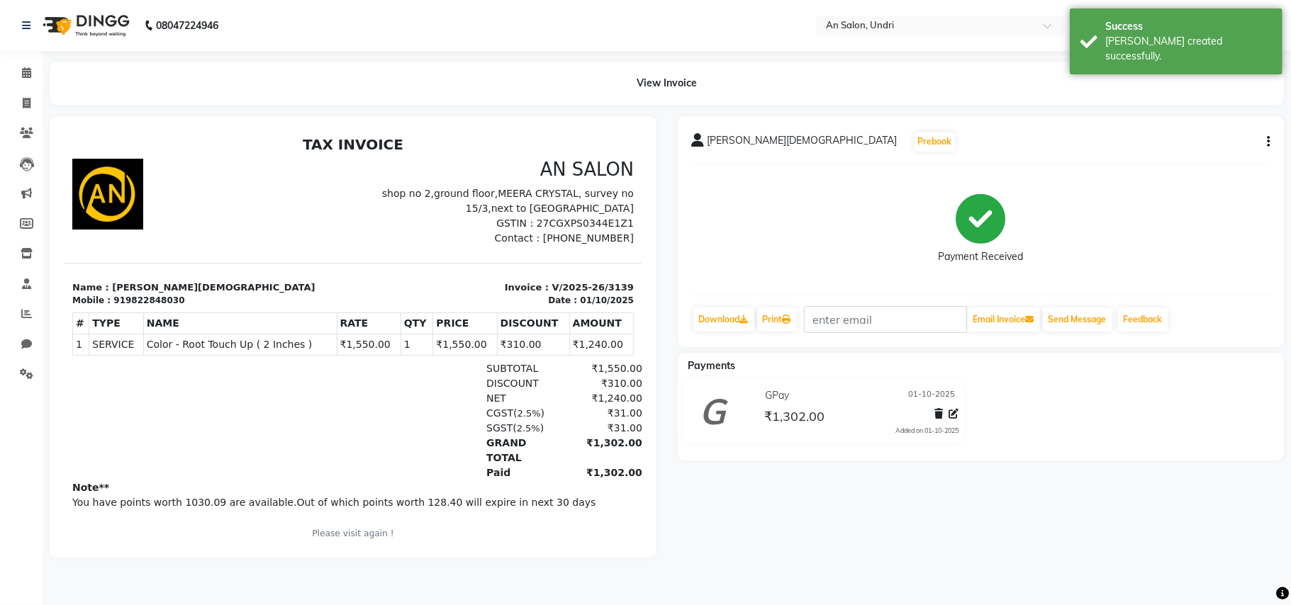
click at [100, 31] on img at bounding box center [84, 26] width 97 height 40
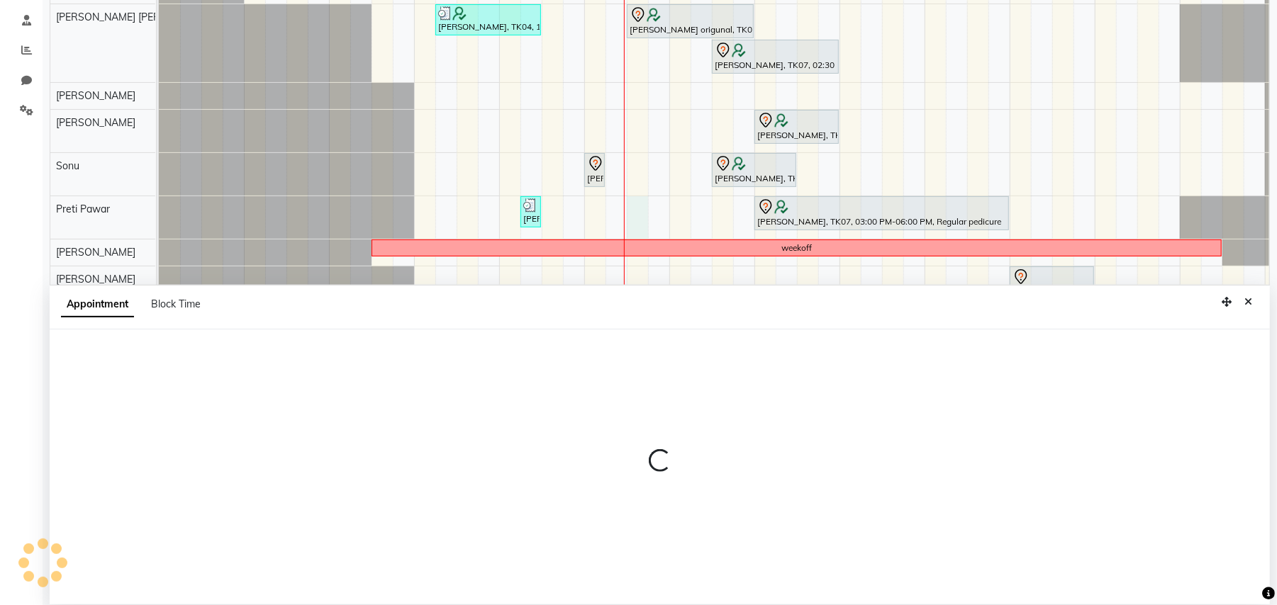
scroll to position [267, 0]
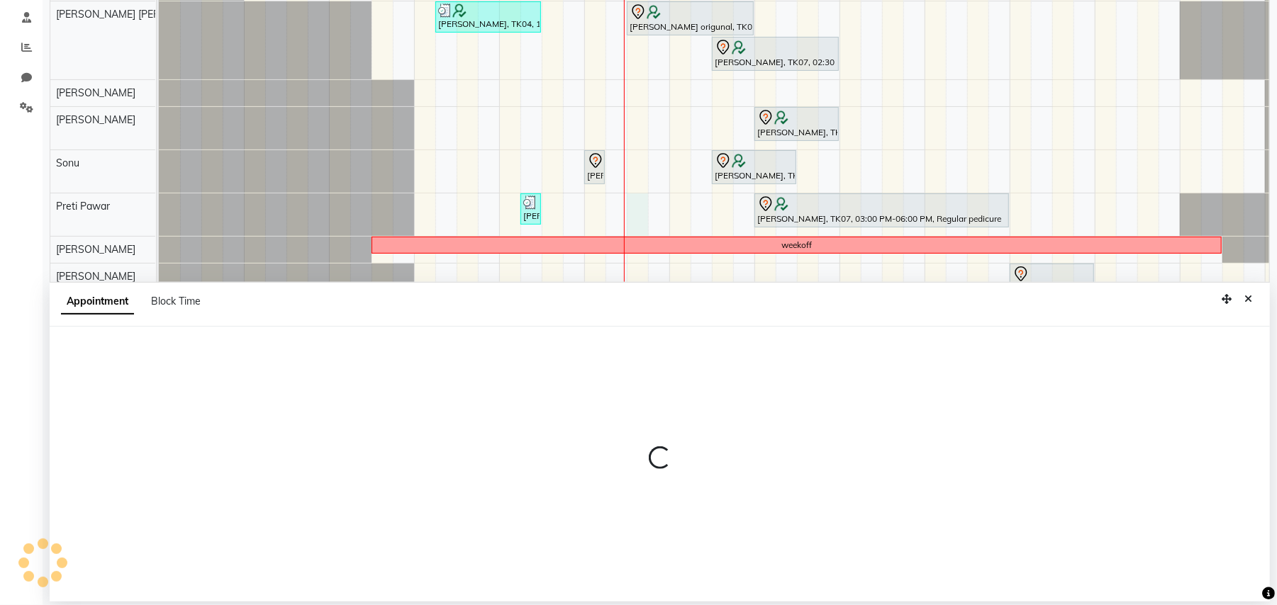
select select "44260"
select select "810"
select select "tentative"
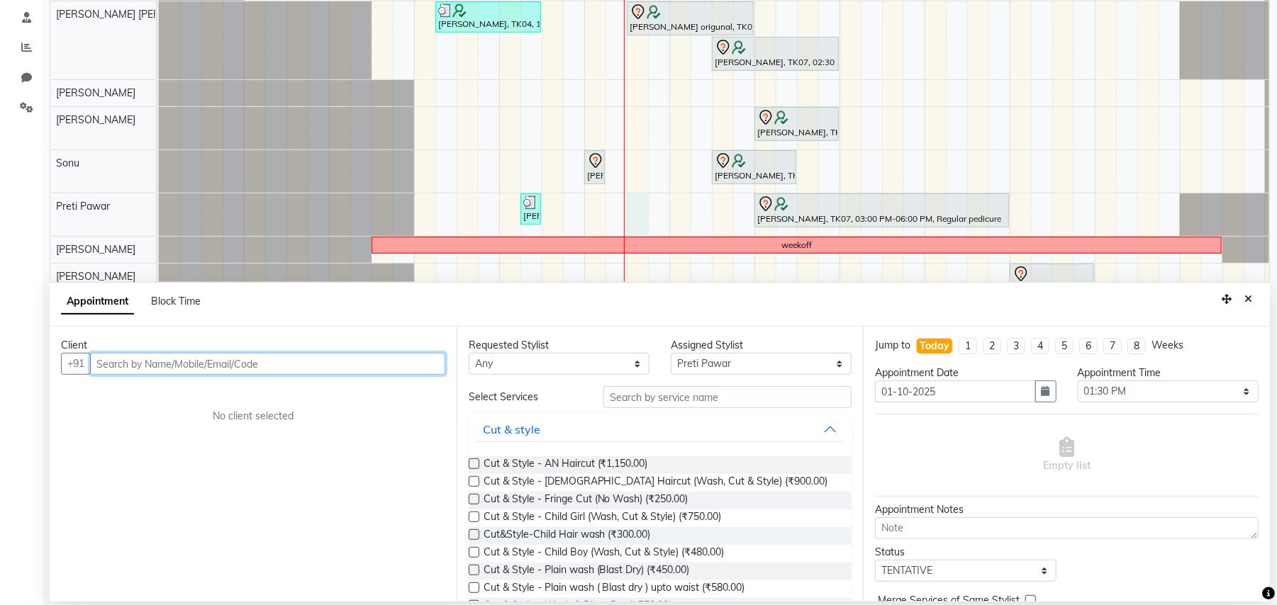
click at [319, 361] on input "text" at bounding box center [267, 364] width 355 height 22
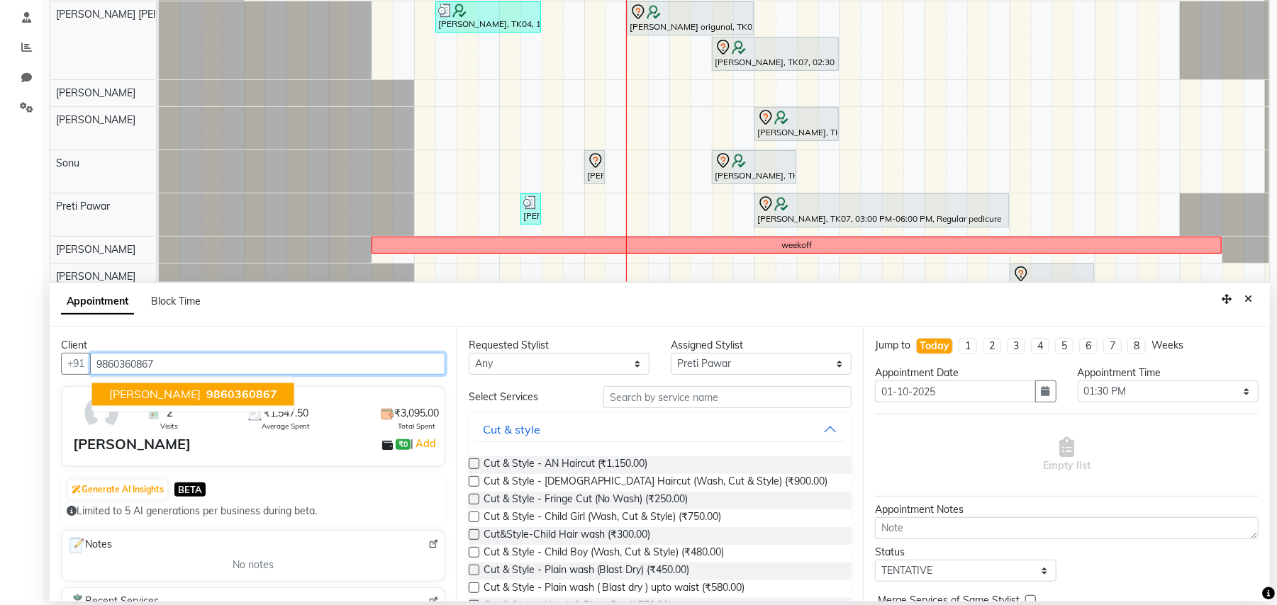
click at [210, 388] on span "9860360867" at bounding box center [241, 395] width 71 height 14
type input "9860360867"
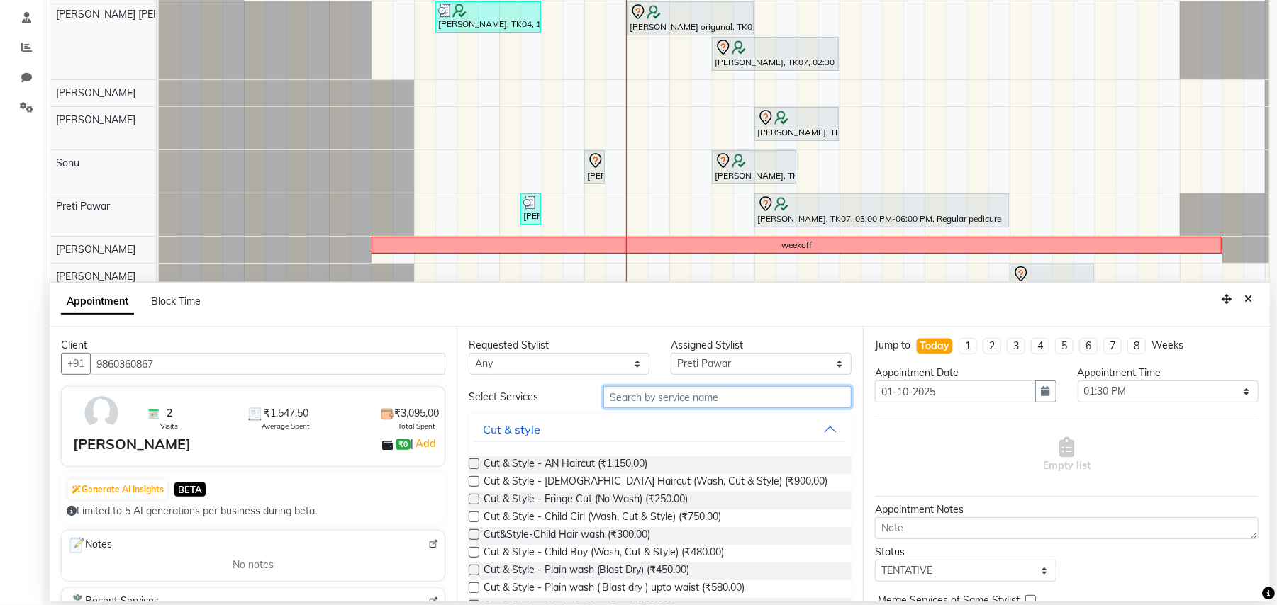
click at [722, 400] on input "text" at bounding box center [727, 397] width 248 height 22
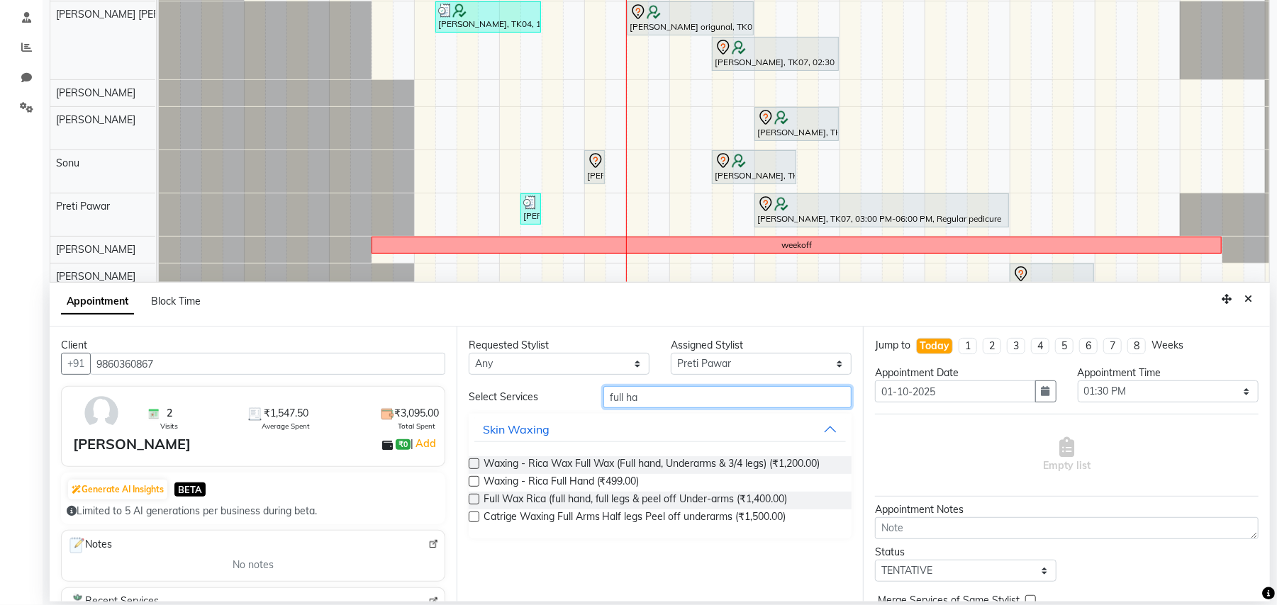
type input "full ha"
click at [471, 479] on label at bounding box center [474, 481] width 11 height 11
click at [471, 479] on input "checkbox" at bounding box center [473, 482] width 9 height 9
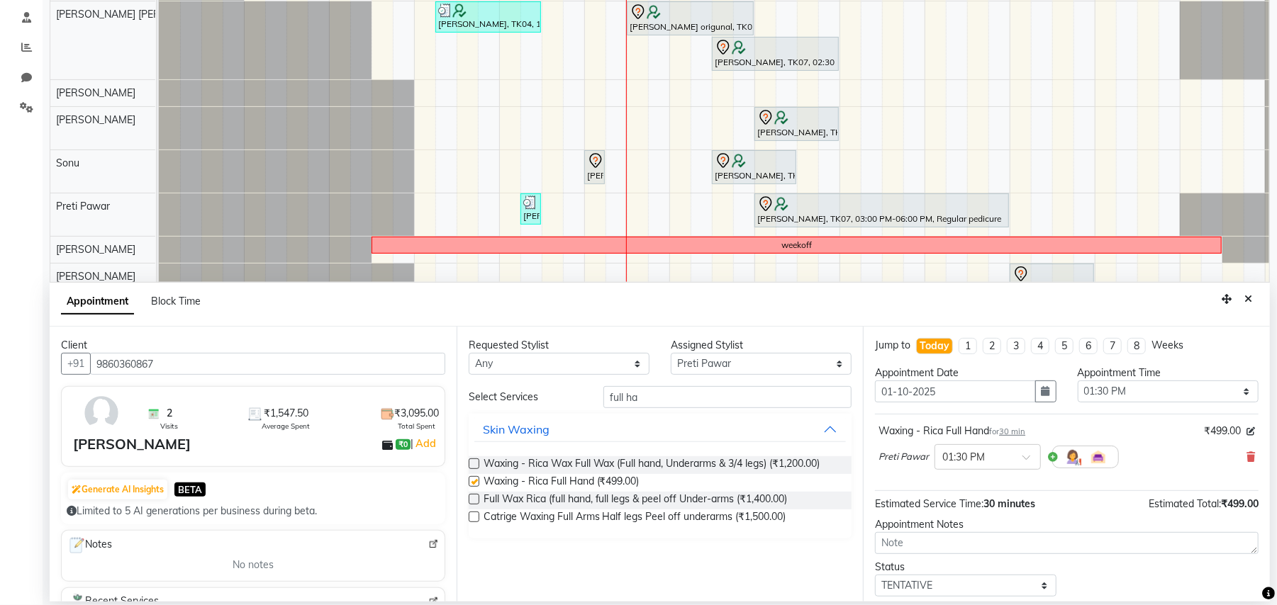
checkbox input "false"
click at [681, 396] on input "full ha" at bounding box center [727, 397] width 248 height 22
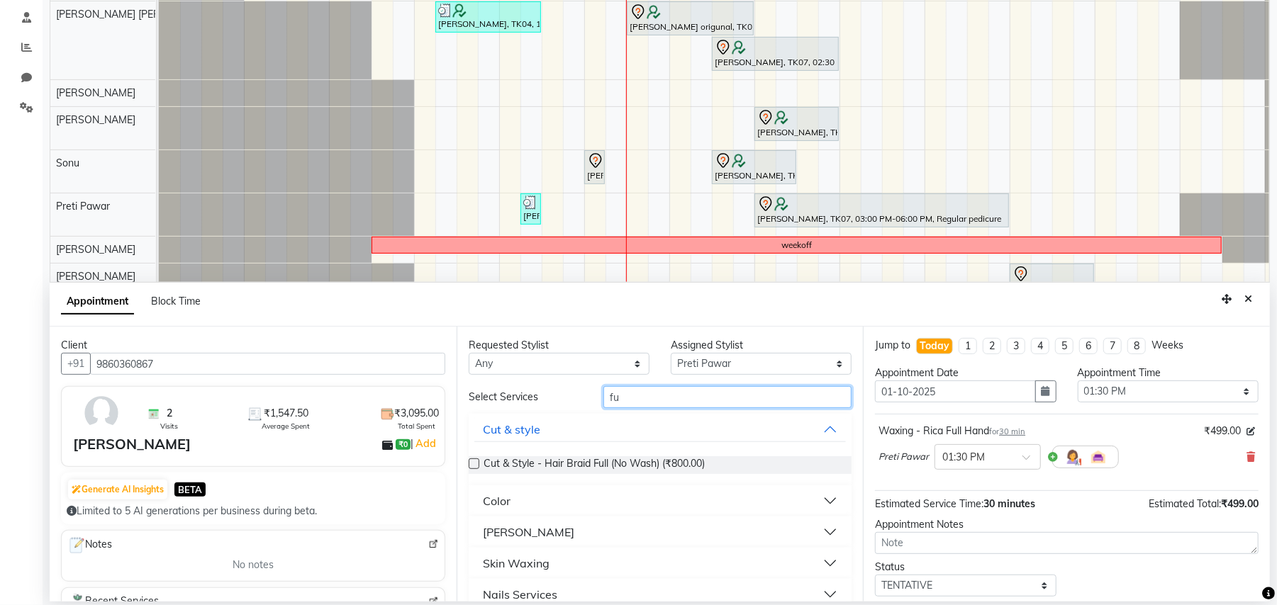
type input "f"
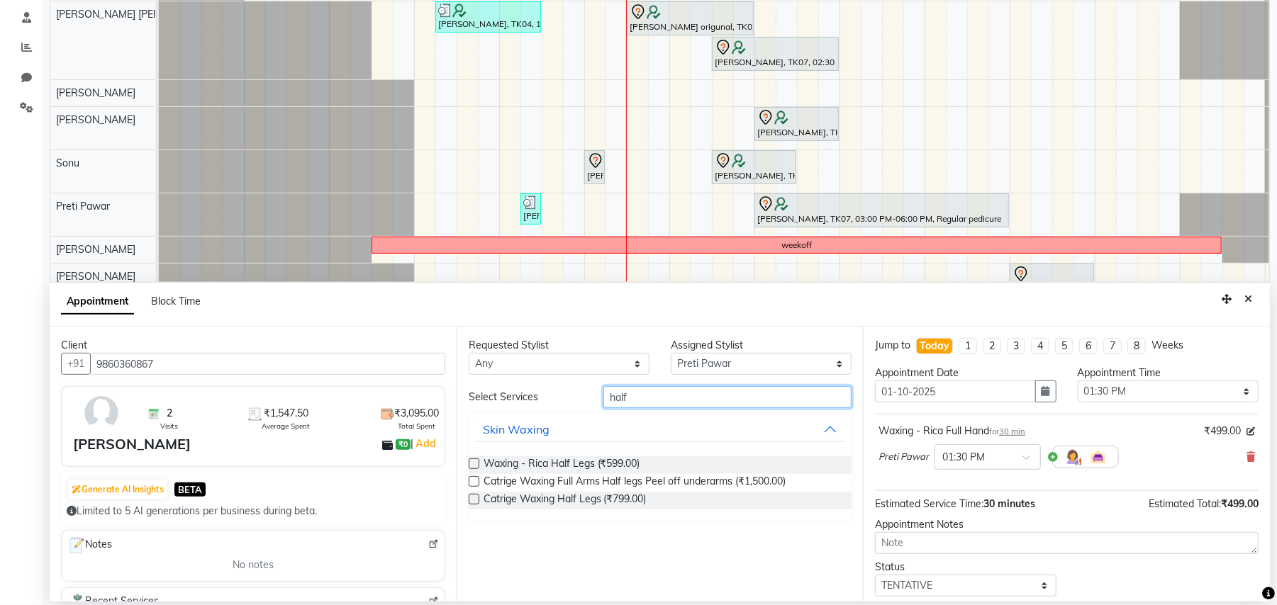
type input "half"
click at [472, 462] on label at bounding box center [474, 464] width 11 height 11
click at [472, 462] on input "checkbox" at bounding box center [473, 465] width 9 height 9
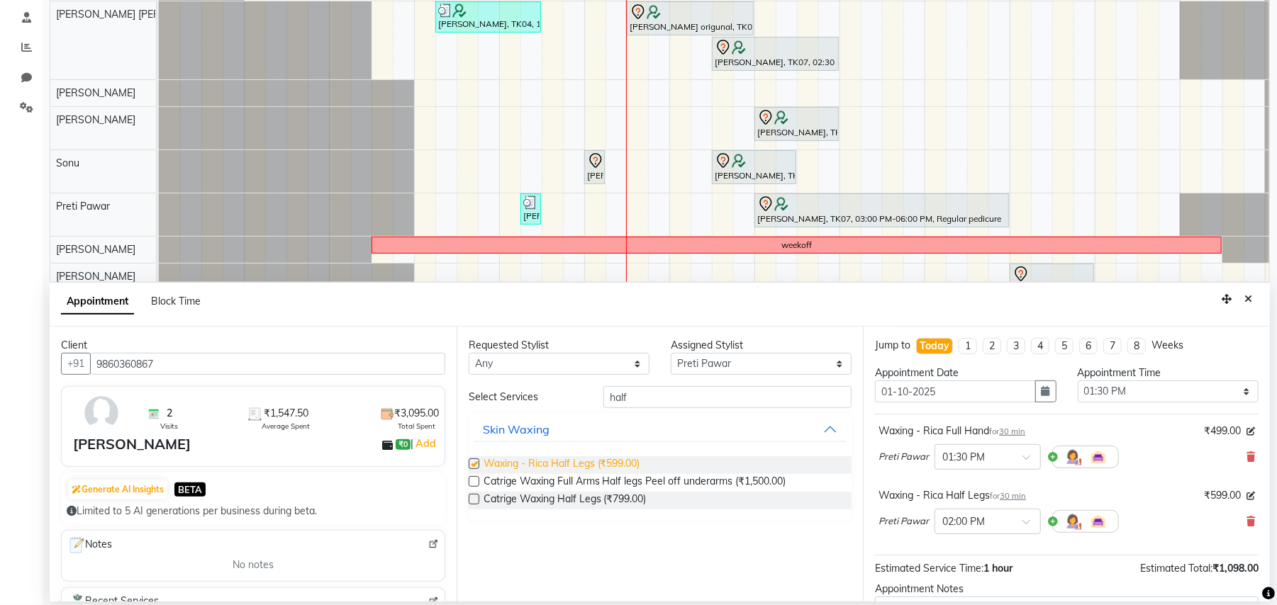
checkbox input "false"
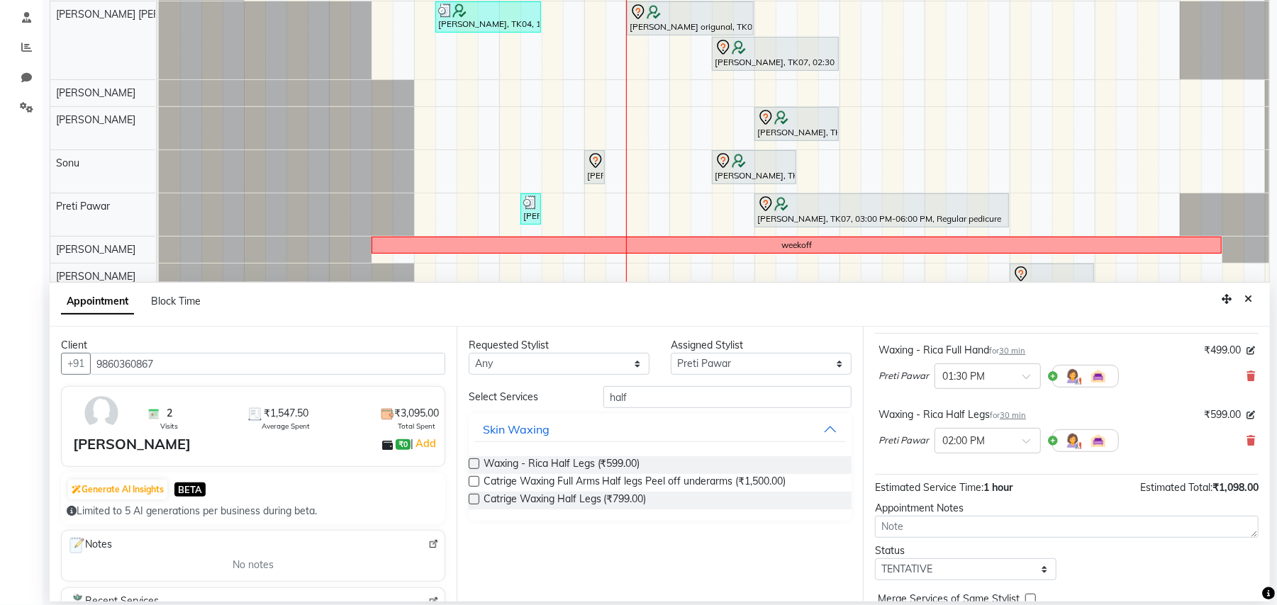
scroll to position [150, 0]
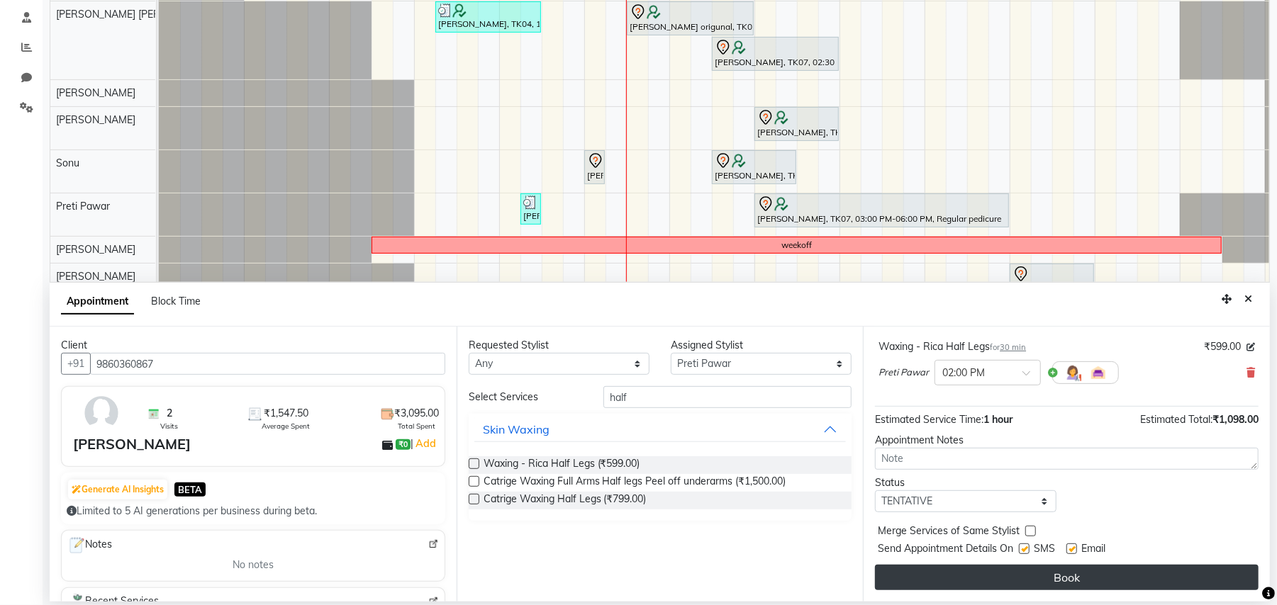
click at [1033, 579] on button "Book" at bounding box center [1066, 578] width 383 height 26
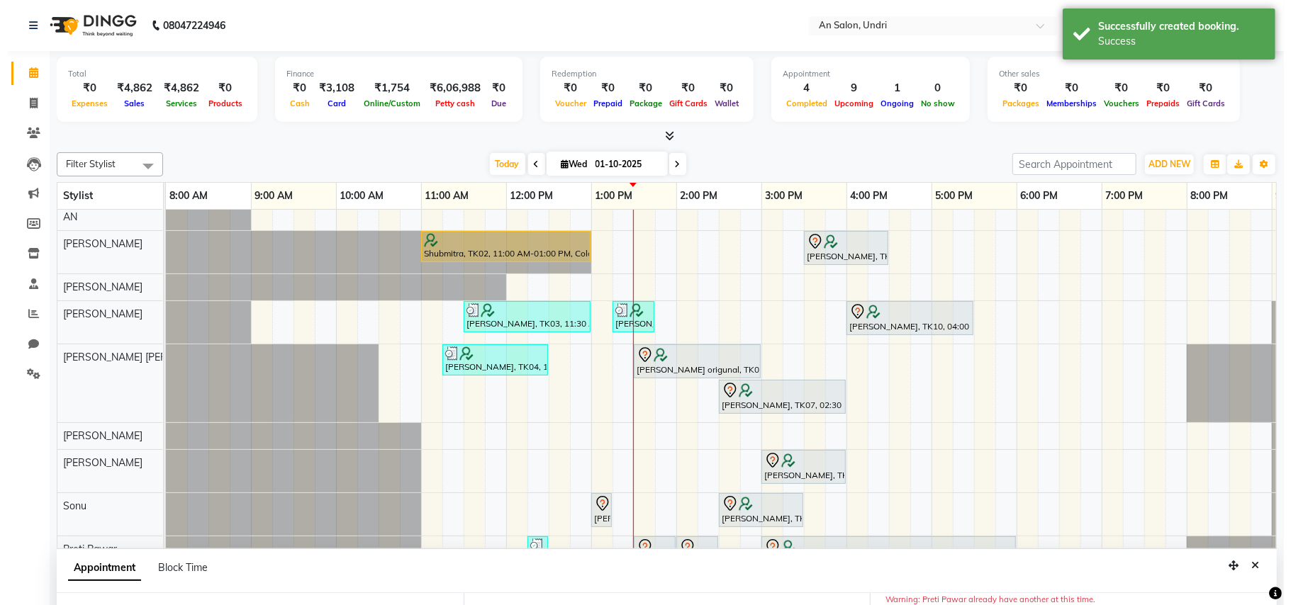
scroll to position [0, 0]
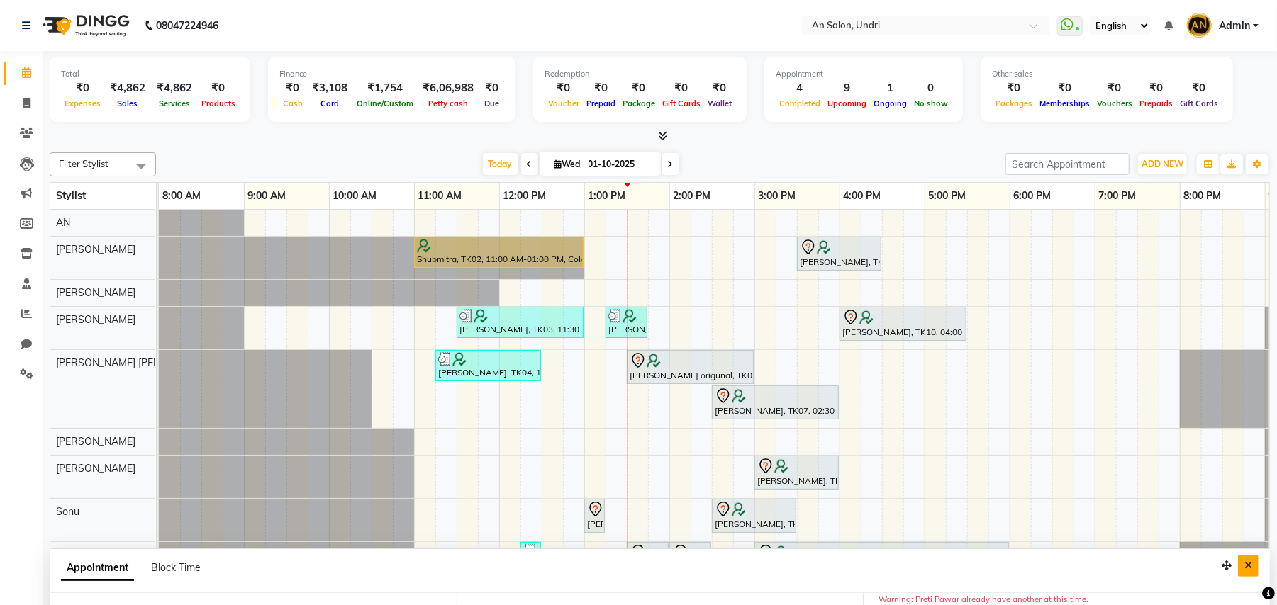
click at [1245, 560] on button "Close" at bounding box center [1248, 566] width 21 height 22
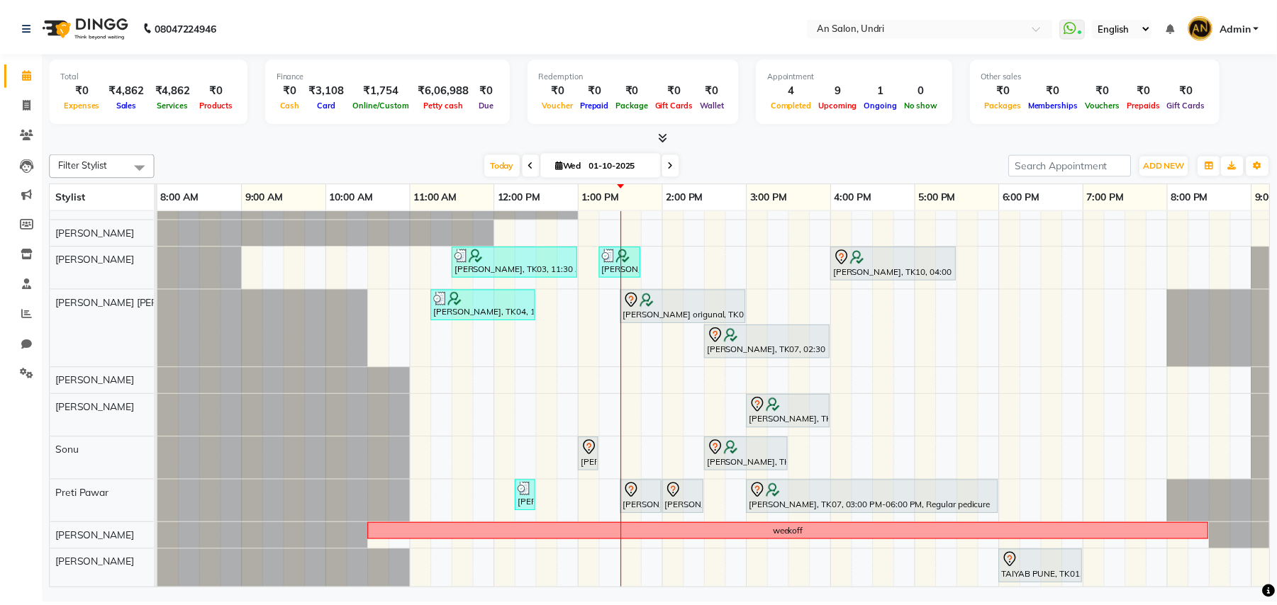
scroll to position [82, 0]
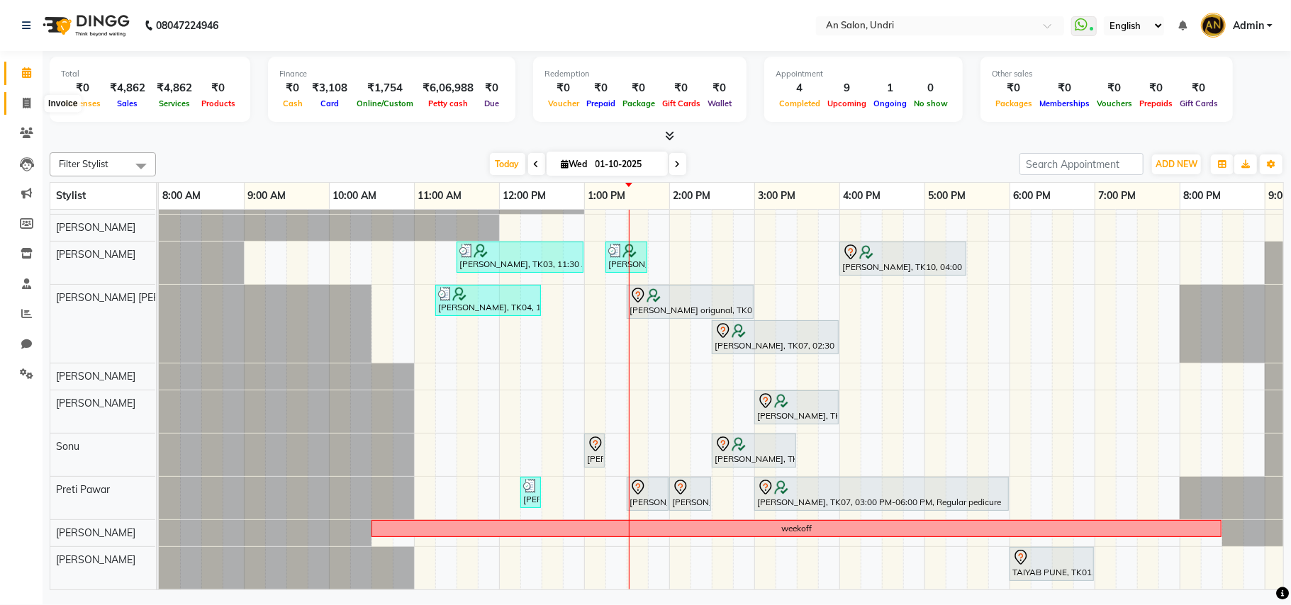
click at [23, 98] on icon at bounding box center [27, 103] width 8 height 11
select select "3639"
select select "service"
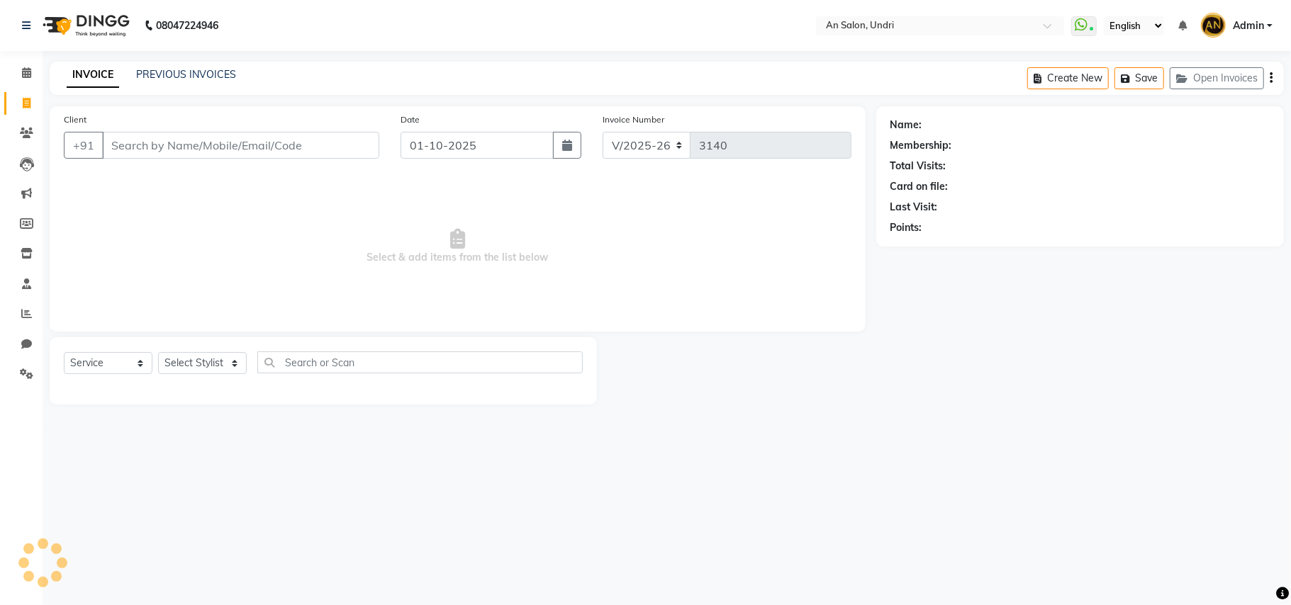
click at [299, 150] on input "Client" at bounding box center [240, 145] width 277 height 27
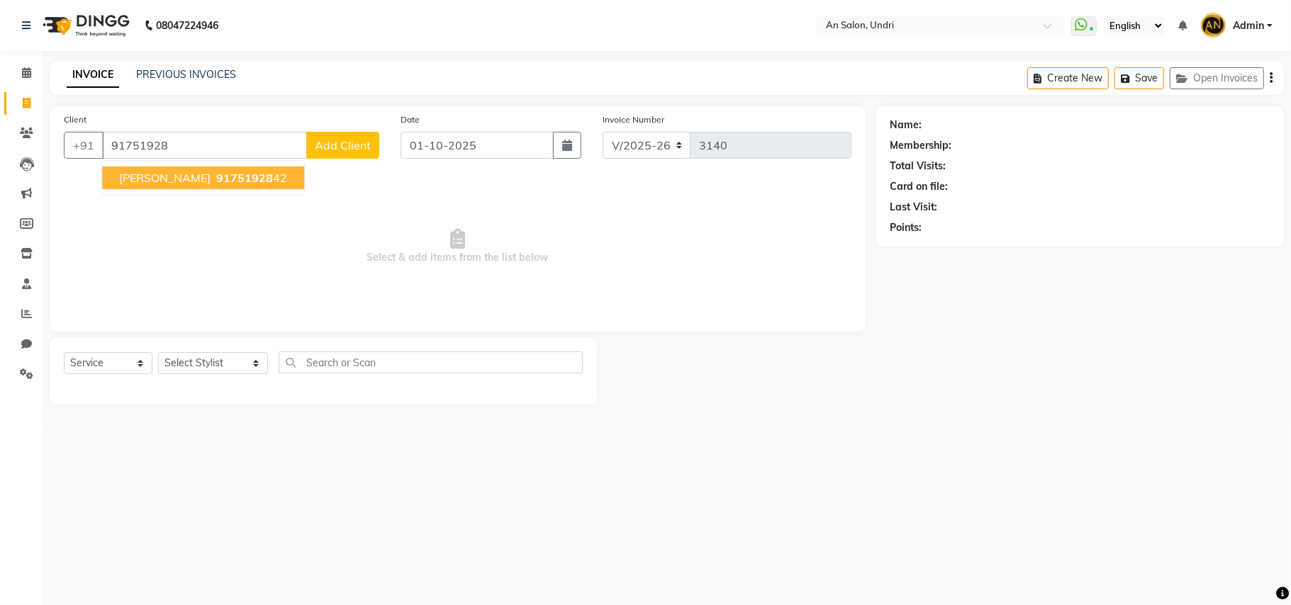
click at [225, 174] on span "91751928" at bounding box center [244, 178] width 57 height 14
type input "9175192842"
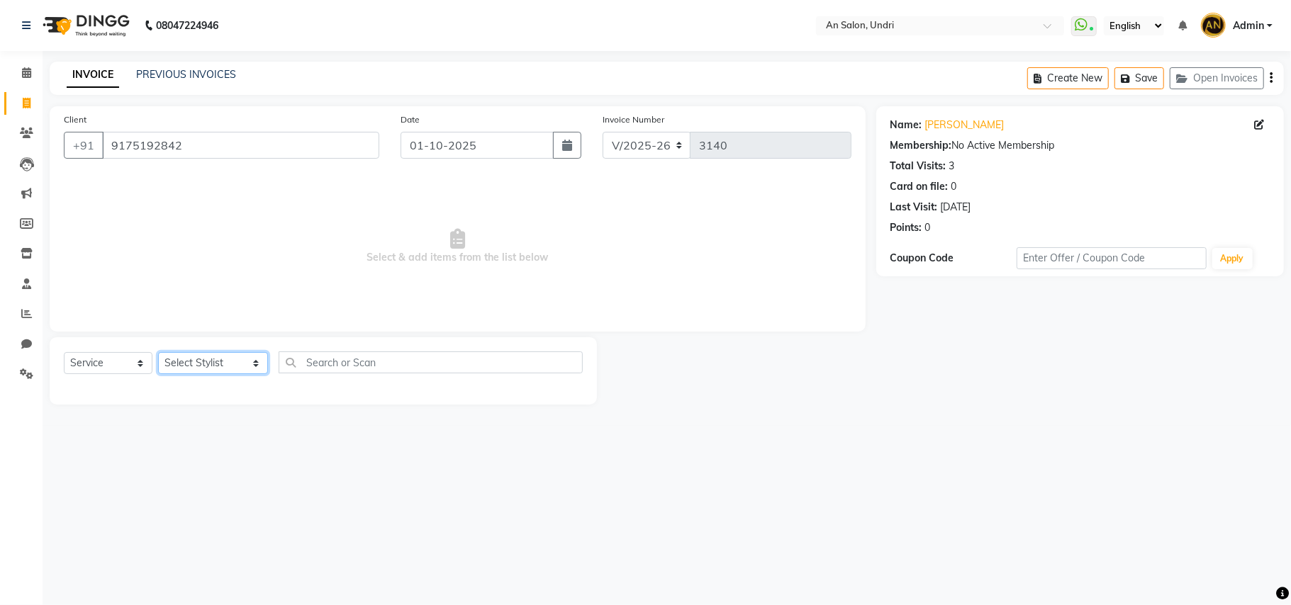
click at [208, 354] on select "Select Stylist ADESH KAMBLE AN Anita Rai Anthony Aslam Shaikh Janhavi Jambhulka…" at bounding box center [213, 363] width 110 height 22
select select "35359"
click at [158, 352] on select "Select Stylist ADESH KAMBLE AN Anita Rai Anthony Aslam Shaikh Janhavi Jambhulka…" at bounding box center [213, 363] width 110 height 22
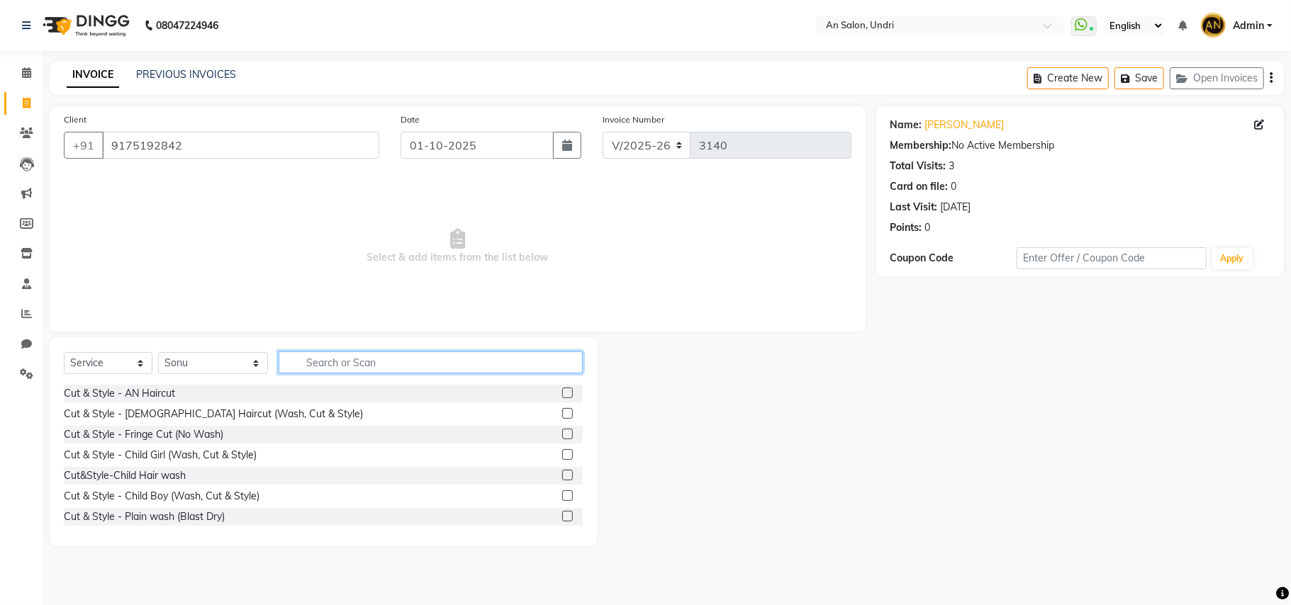
click at [312, 369] on input "text" at bounding box center [431, 363] width 304 height 22
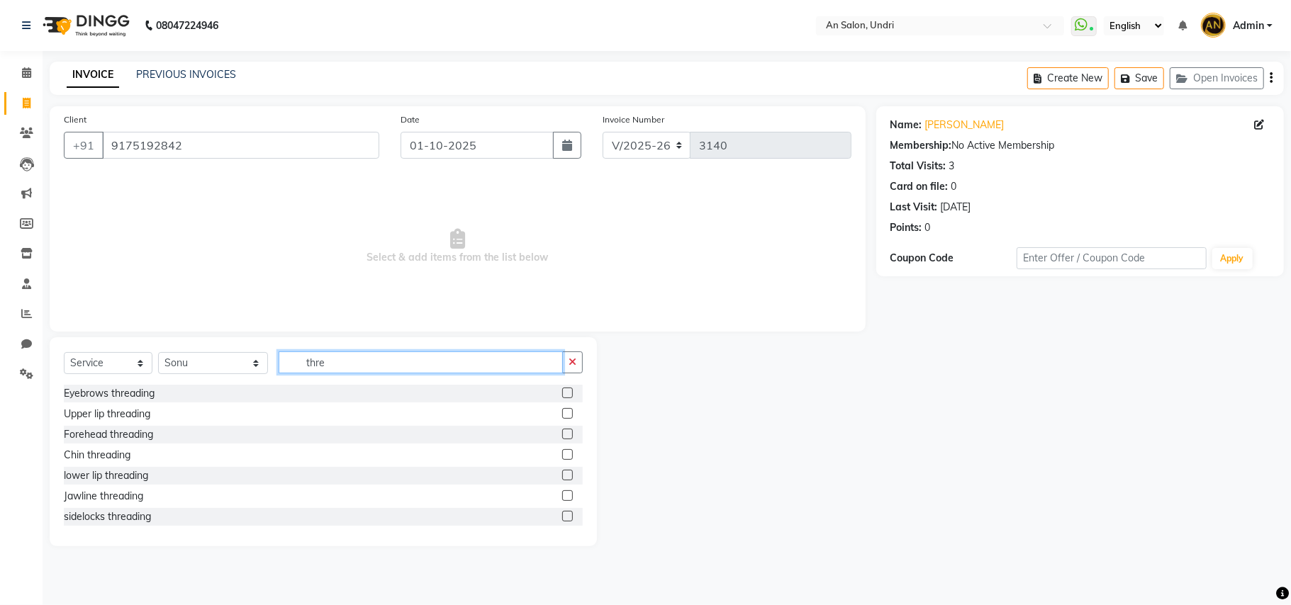
type input "thre"
drag, startPoint x: 122, startPoint y: 383, endPoint x: 120, endPoint y: 390, distance: 7.2
click at [120, 386] on div "Select Service Product Membership Package Voucher Prepaid Gift Card Select Styl…" at bounding box center [323, 441] width 547 height 209
click at [120, 394] on div "Eyebrows threading" at bounding box center [109, 393] width 91 height 15
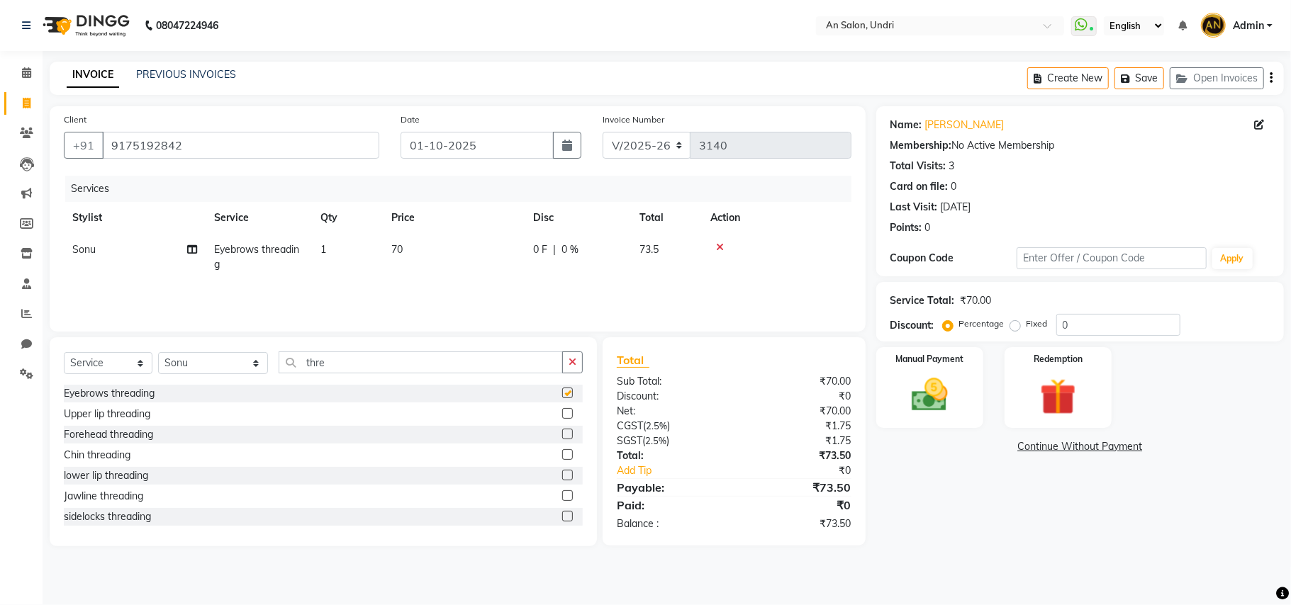
checkbox input "false"
click at [936, 396] on img at bounding box center [930, 396] width 62 height 44
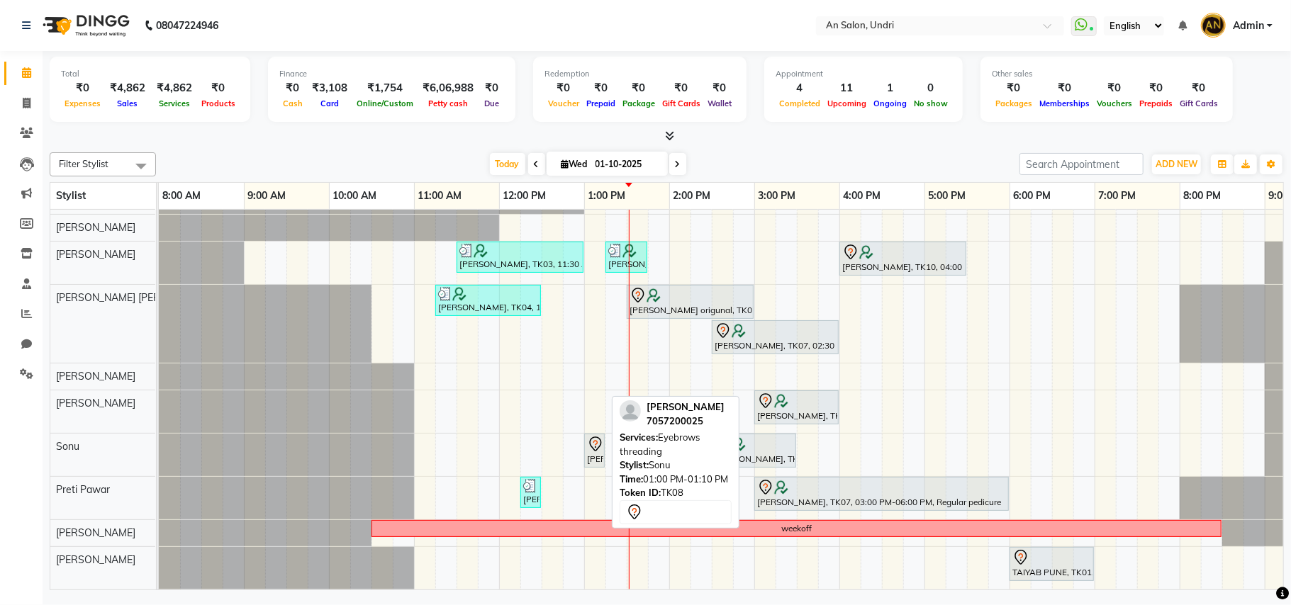
click at [596, 440] on icon at bounding box center [595, 443] width 5 height 6
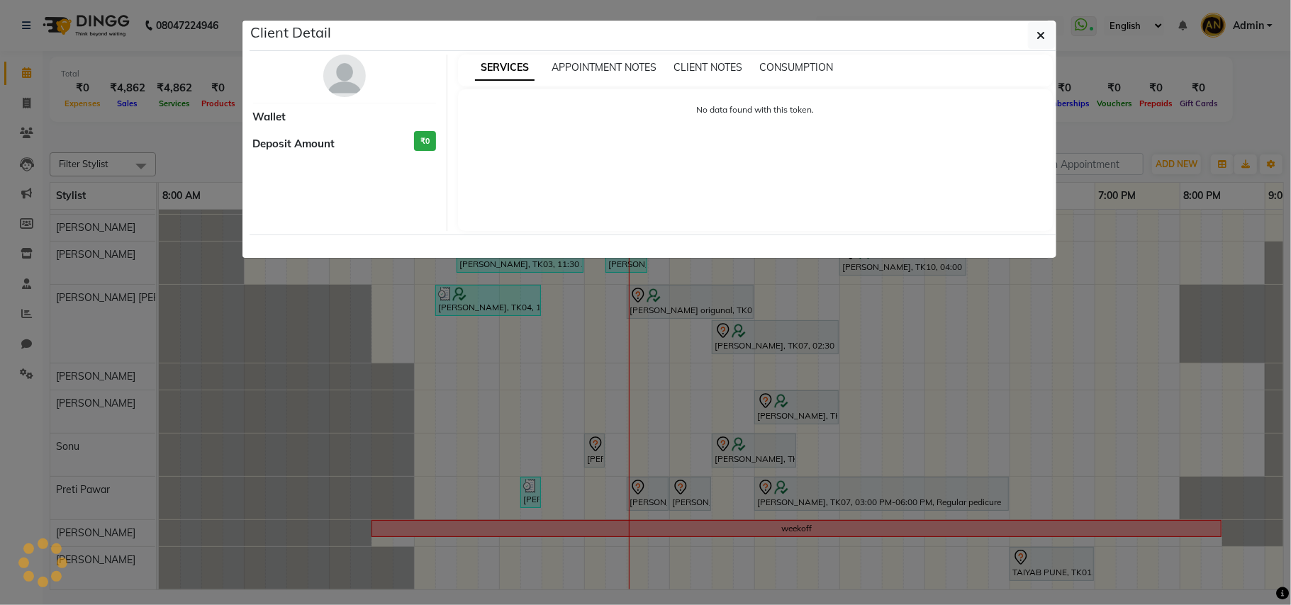
select select "7"
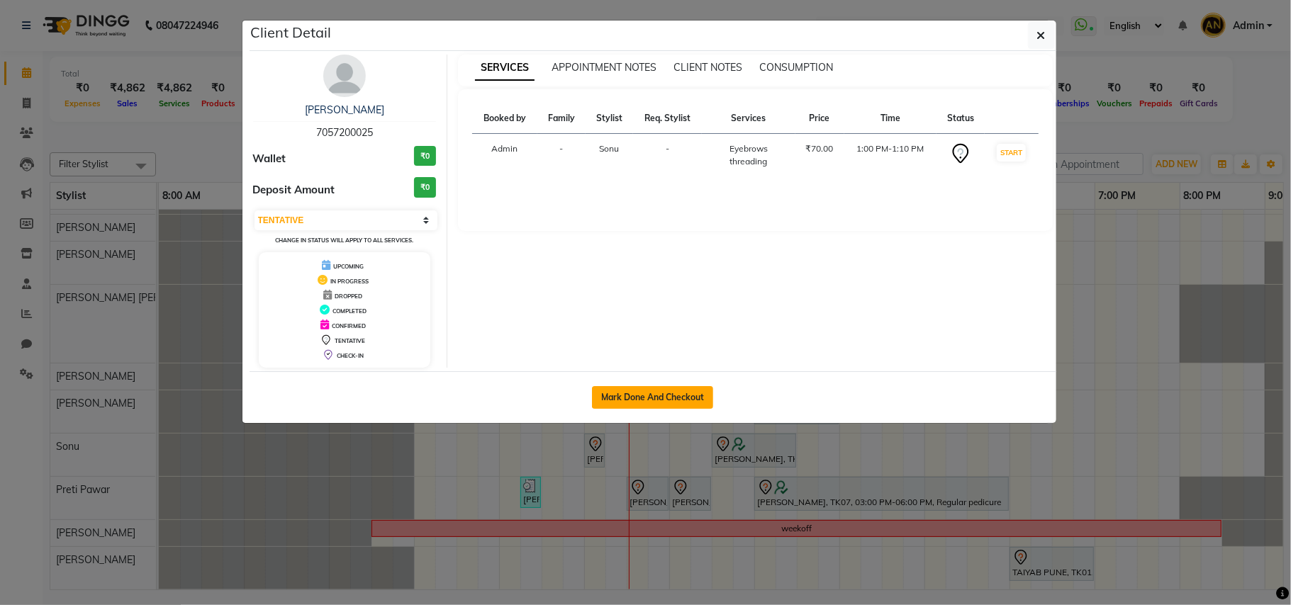
click at [688, 401] on button "Mark Done And Checkout" at bounding box center [652, 397] width 121 height 23
select select "3639"
select select "service"
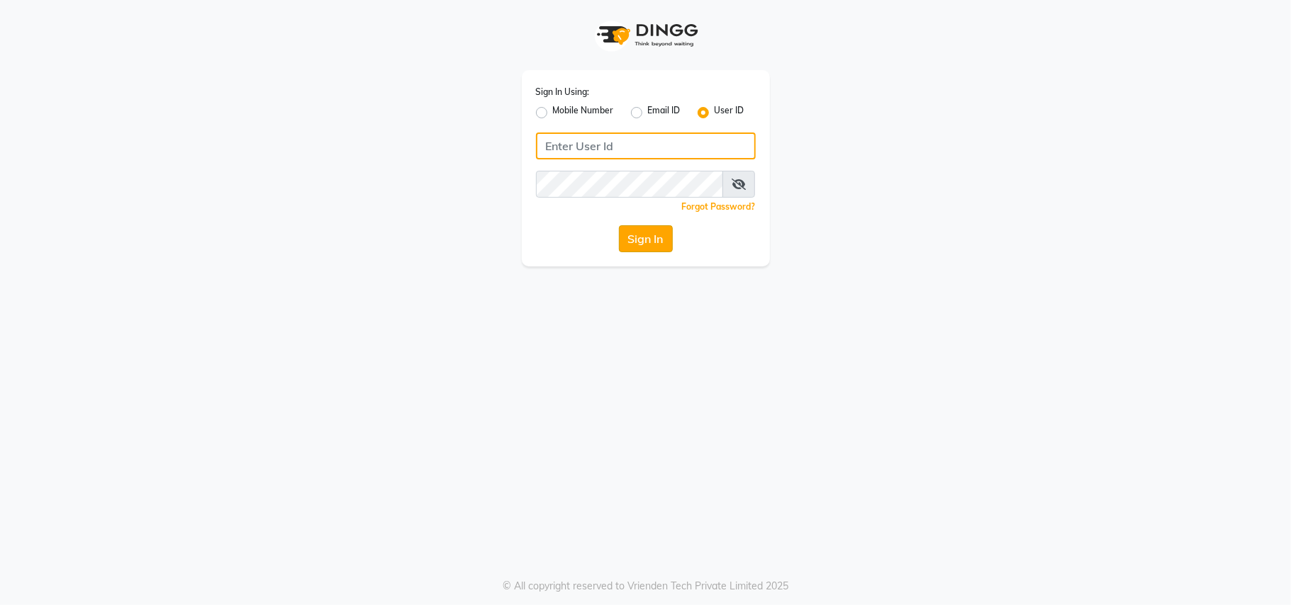
type input "nazia"
click at [656, 242] on button "Sign In" at bounding box center [646, 238] width 54 height 27
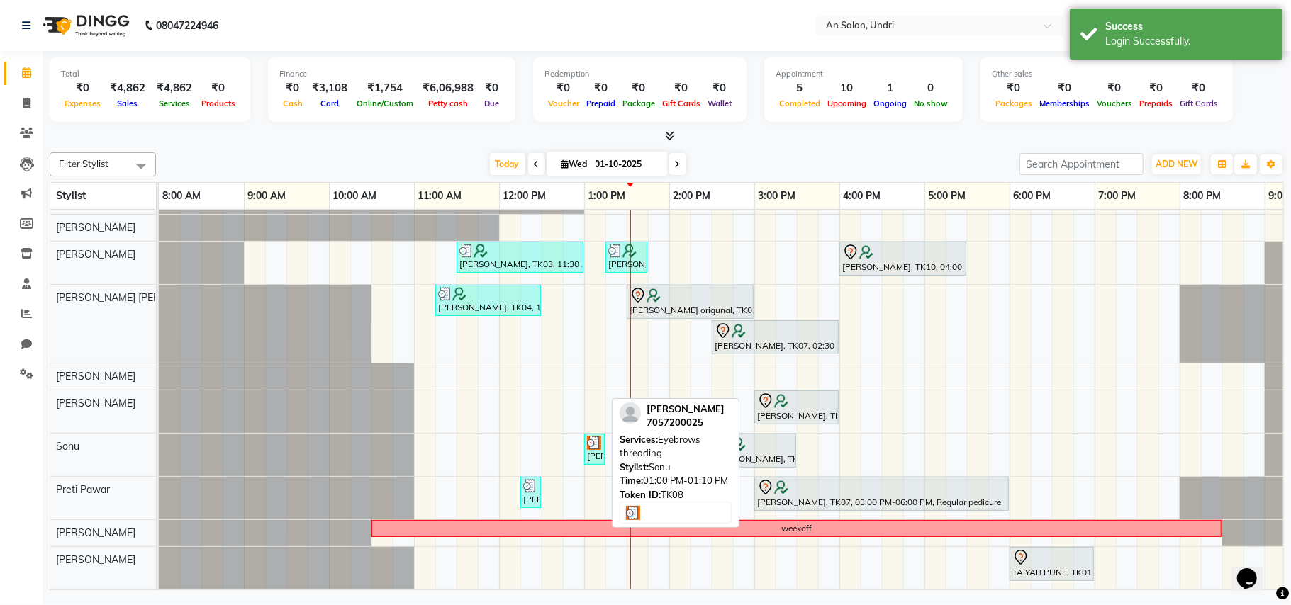
click at [588, 438] on div "[PERSON_NAME], TK08, 01:00 PM-01:10 PM, Eyebrows threading" at bounding box center [594, 449] width 18 height 27
select select "3"
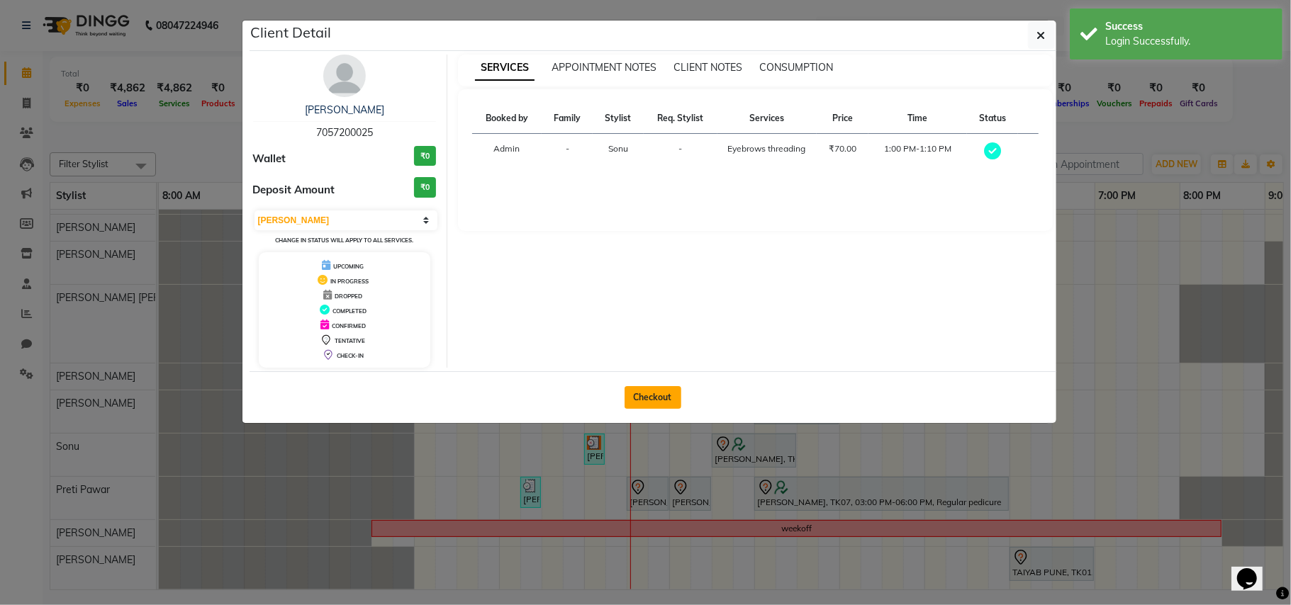
click at [664, 401] on button "Checkout" at bounding box center [652, 397] width 57 height 23
select select "3639"
select select "service"
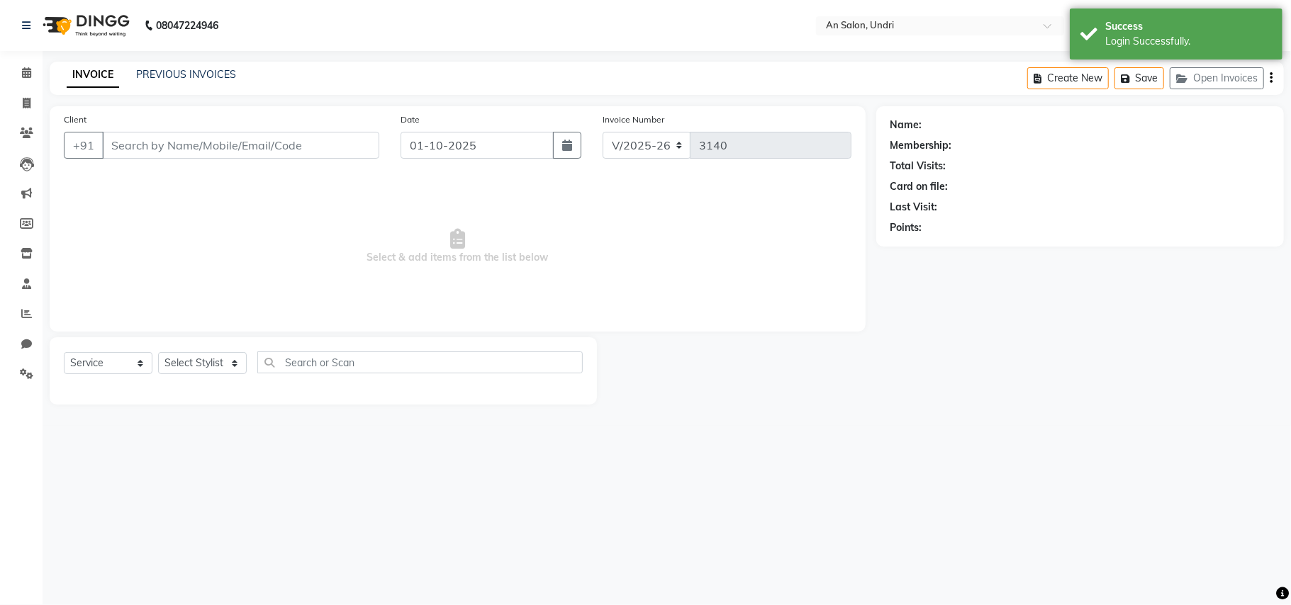
type input "7057200025"
select select "35359"
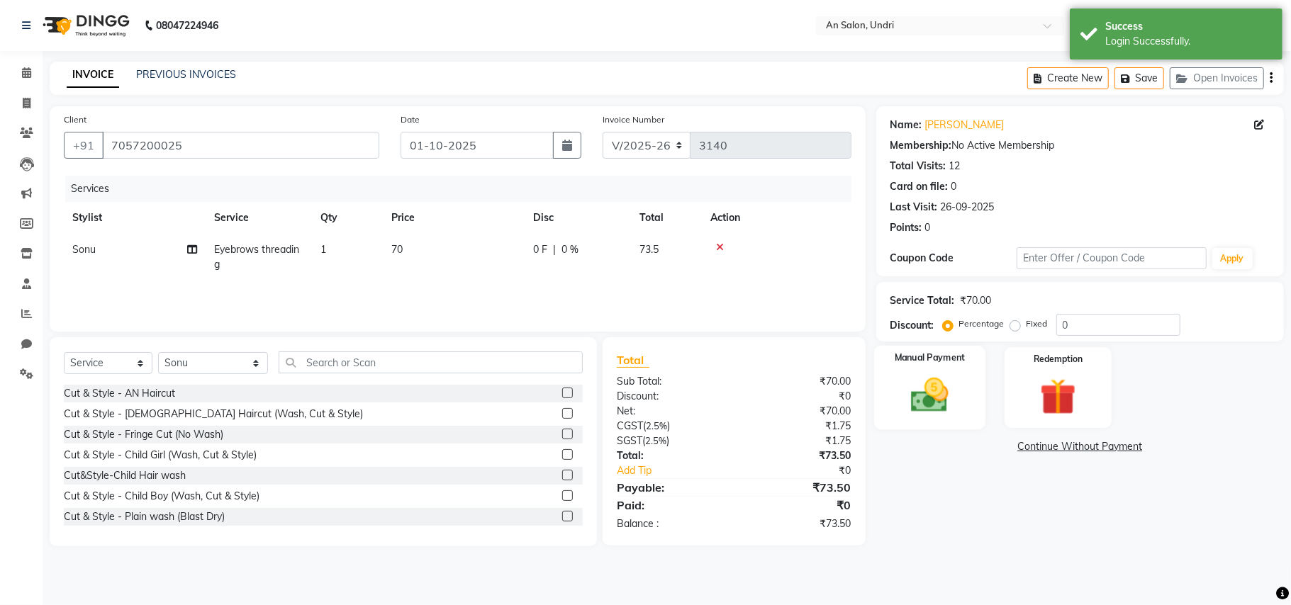
click at [936, 410] on img at bounding box center [930, 396] width 62 height 44
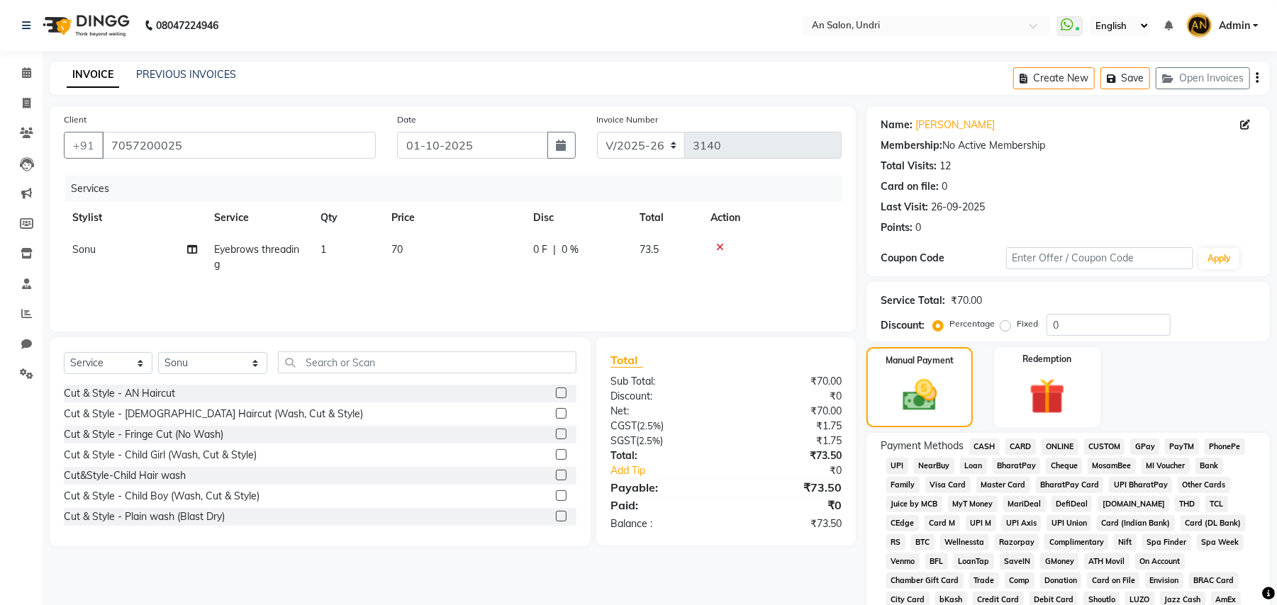
click at [1152, 449] on span "GPay" at bounding box center [1144, 447] width 29 height 16
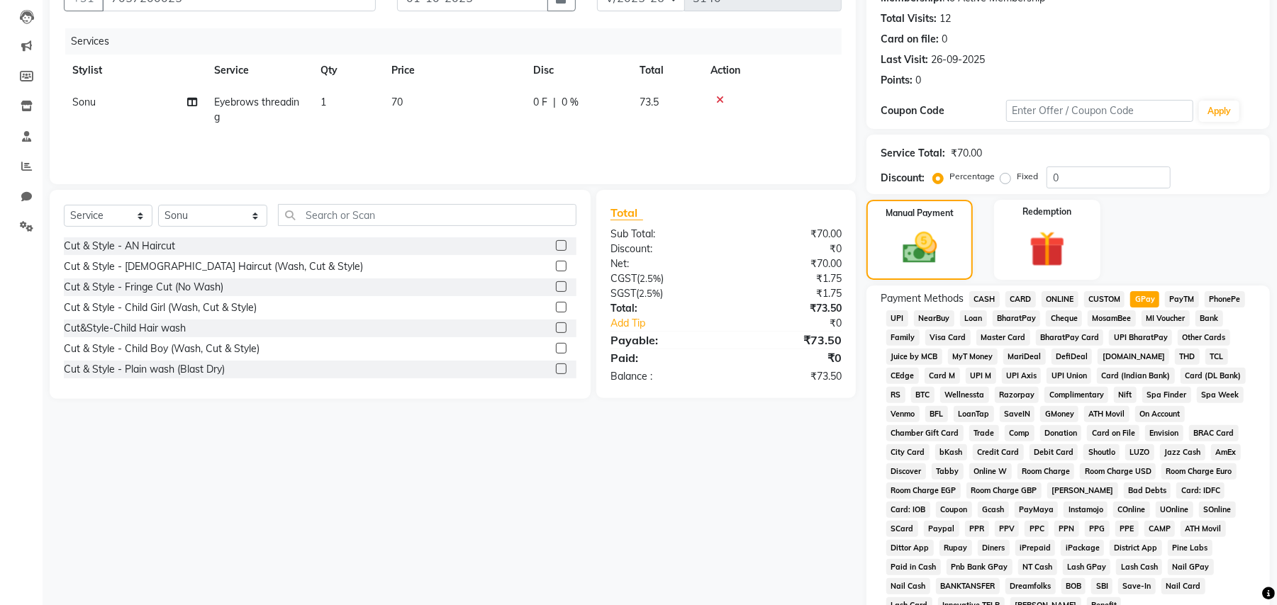
scroll to position [327, 0]
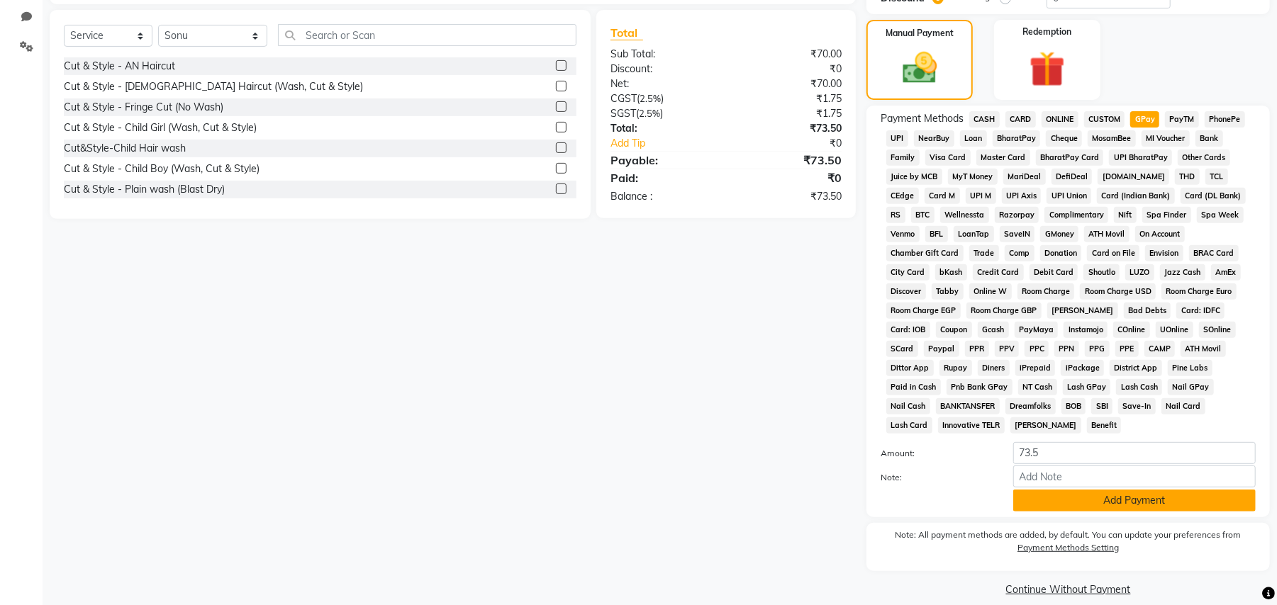
click at [1209, 490] on button "Add Payment" at bounding box center [1134, 501] width 242 height 22
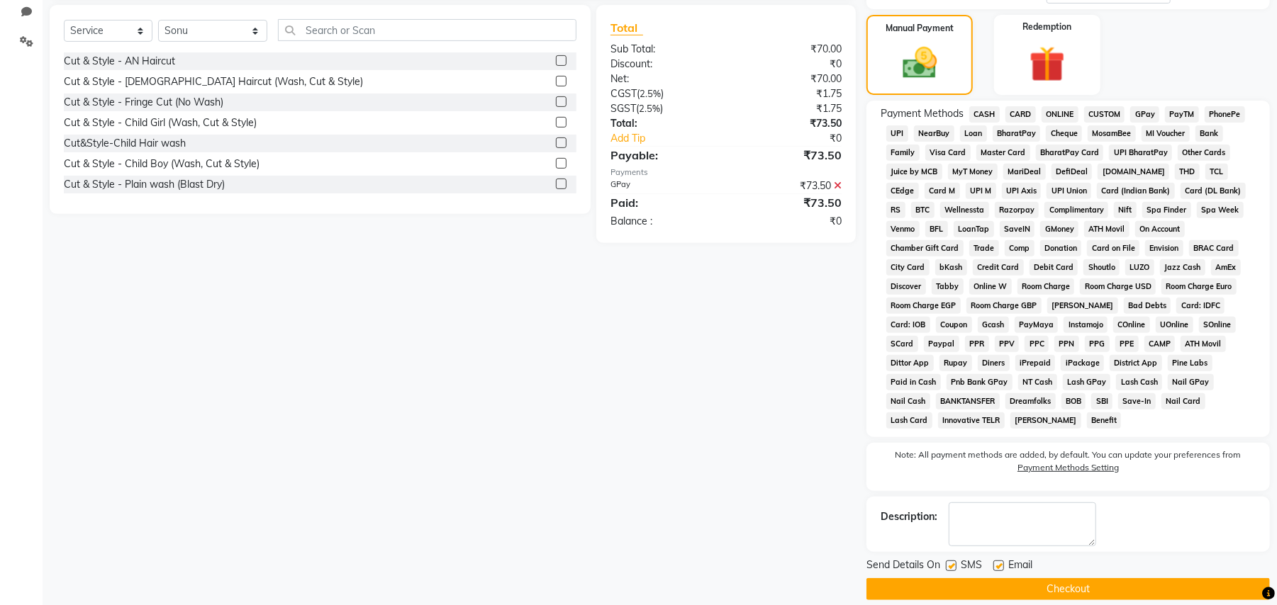
scroll to position [333, 0]
click at [1138, 578] on button "Checkout" at bounding box center [1067, 589] width 403 height 22
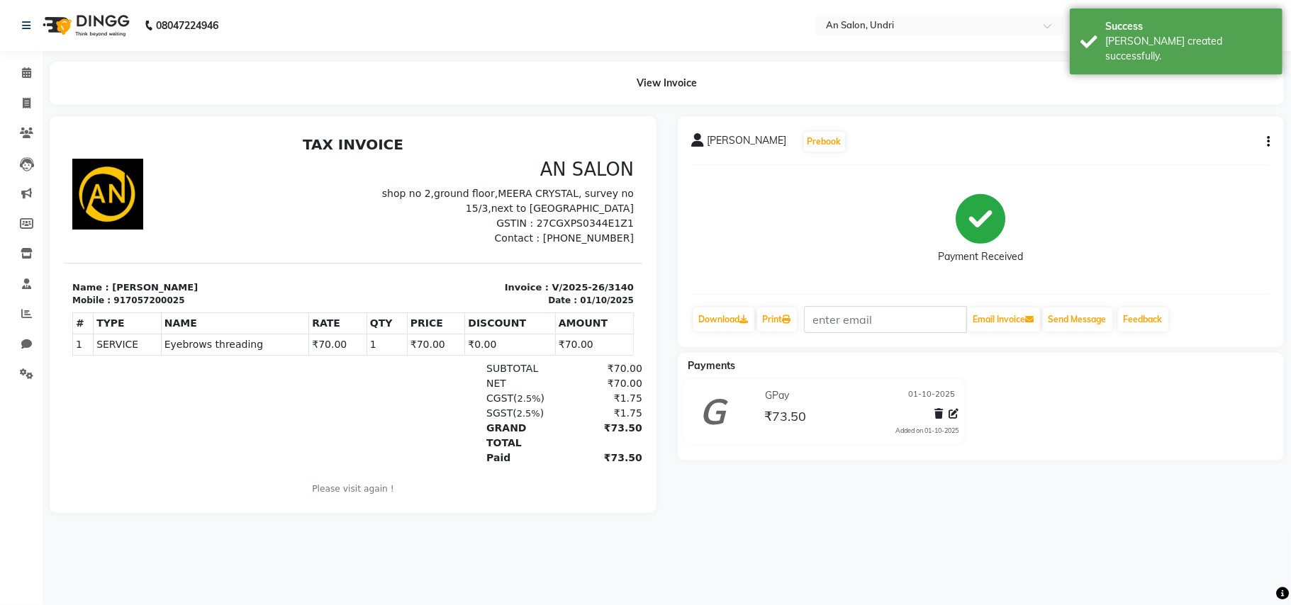
click at [109, 32] on img at bounding box center [84, 26] width 97 height 40
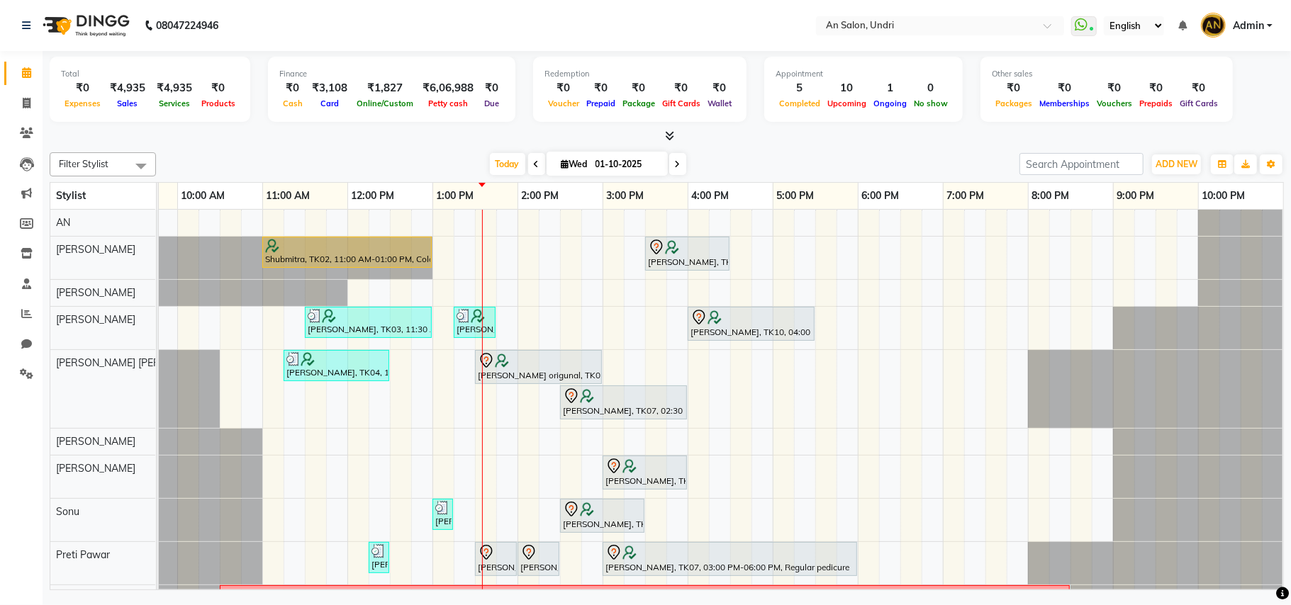
scroll to position [82, 0]
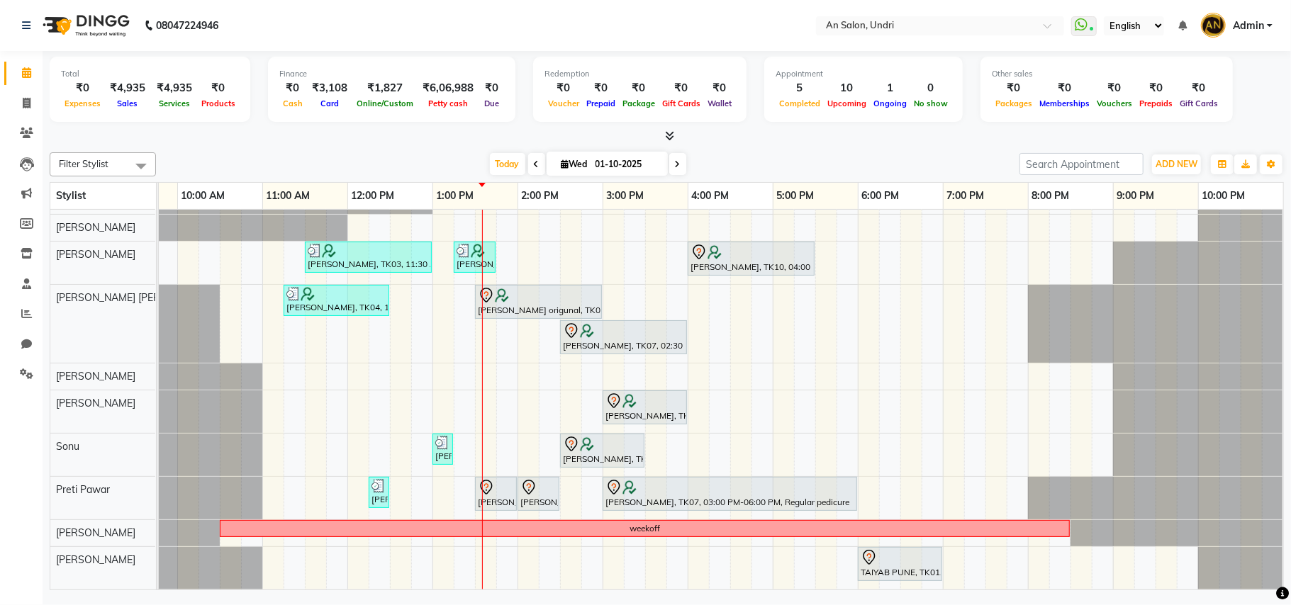
click at [764, 157] on div "[DATE] [DATE]" at bounding box center [587, 164] width 849 height 21
click at [497, 147] on div "Filter Stylist Select All AN [PERSON_NAME] [PERSON_NAME] [PERSON_NAME] [PERSON_…" at bounding box center [667, 369] width 1234 height 444
click at [497, 156] on span "Today" at bounding box center [507, 164] width 35 height 22
click at [778, 148] on div "Filter Stylist Select All AN [PERSON_NAME] [PERSON_NAME] [PERSON_NAME] [PERSON_…" at bounding box center [667, 369] width 1234 height 444
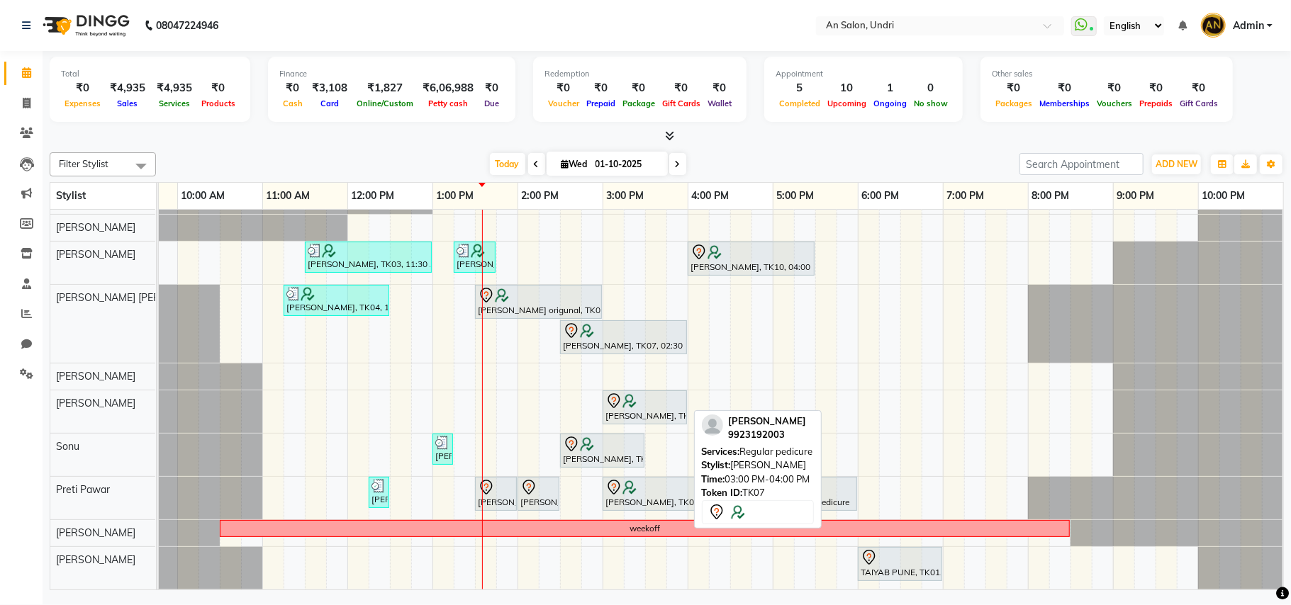
scroll to position [0, 0]
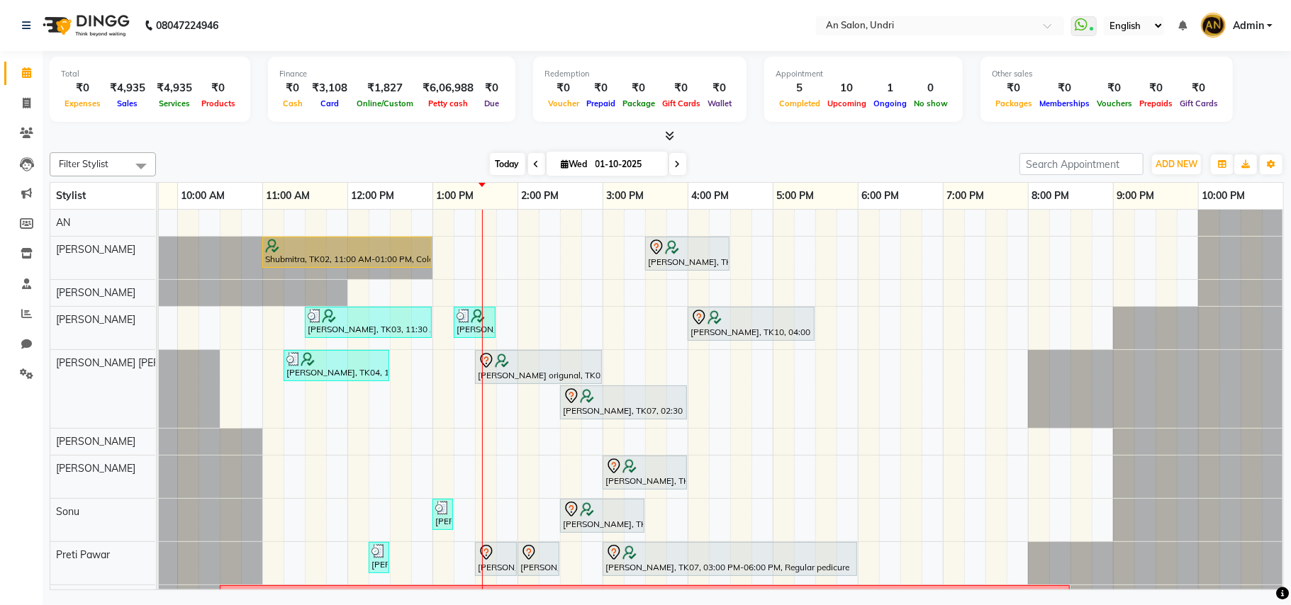
click at [490, 168] on span "Today" at bounding box center [507, 164] width 35 height 22
click at [822, 145] on div "Total ₹0 Expenses ₹4,935 Sales ₹4,935 Services ₹0 Products Finance ₹0 Cash ₹3,1…" at bounding box center [667, 322] width 1248 height 543
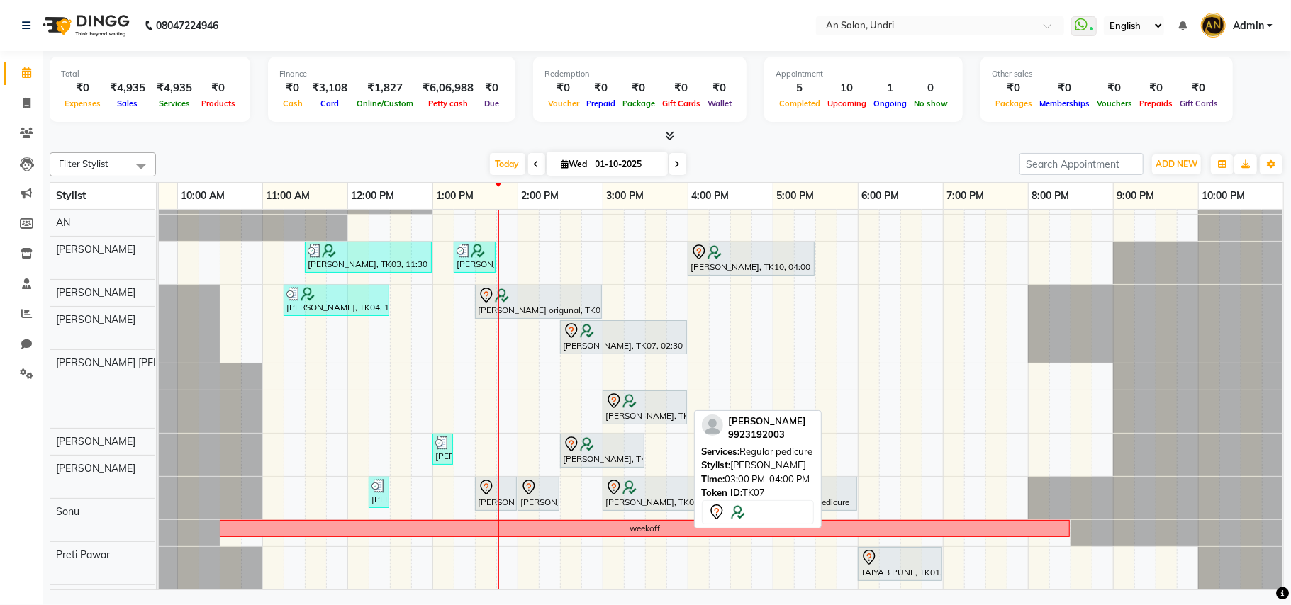
scroll to position [82, 0]
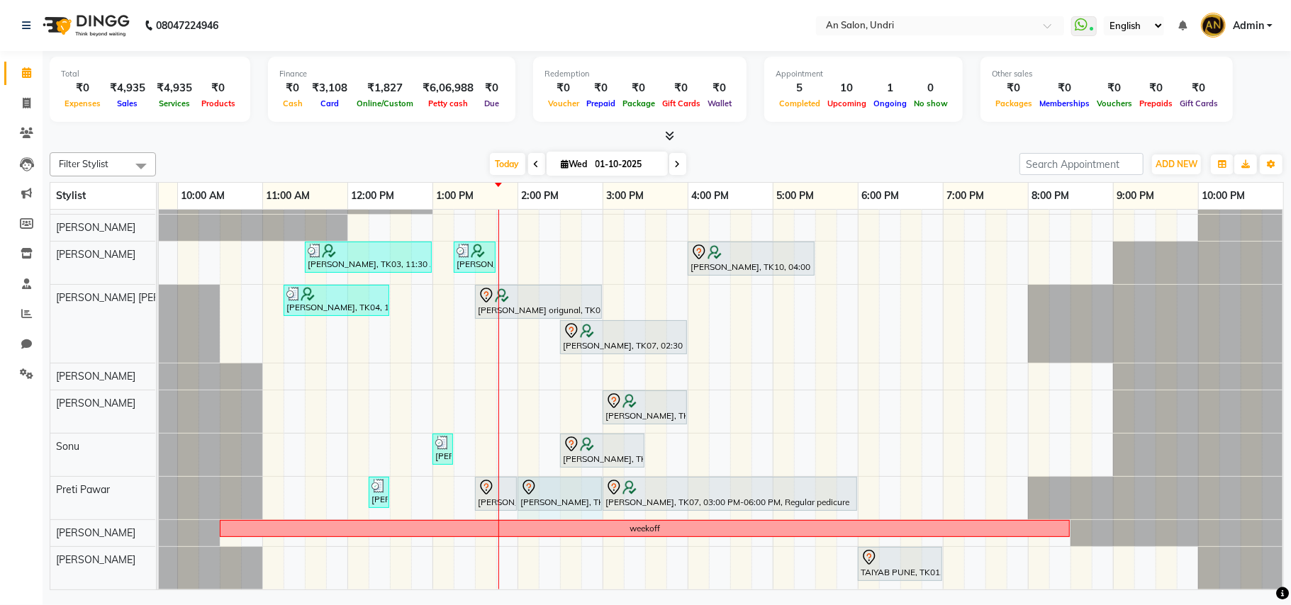
drag, startPoint x: 559, startPoint y: 474, endPoint x: 591, endPoint y: 483, distance: 33.9
click at [7, 483] on div "Risha Tyagi, TK09, 12:15 PM-12:25 PM, Eyebrows threading Nelam Patil, TK13, 01:…" at bounding box center [7, 498] width 0 height 43
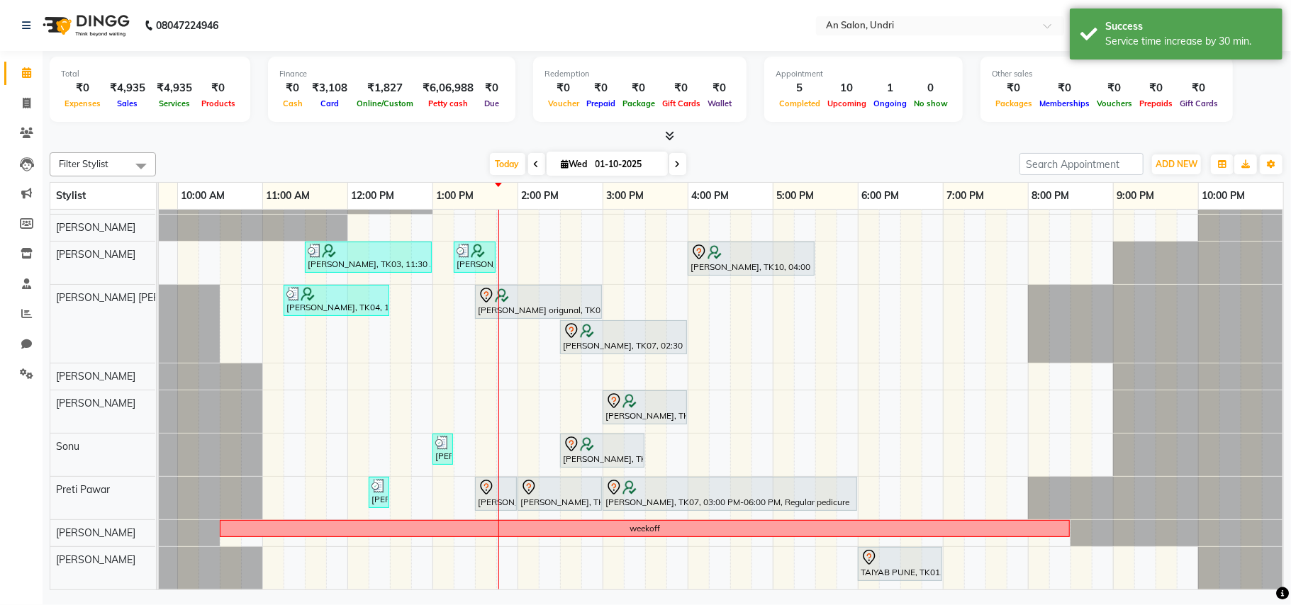
scroll to position [0, 0]
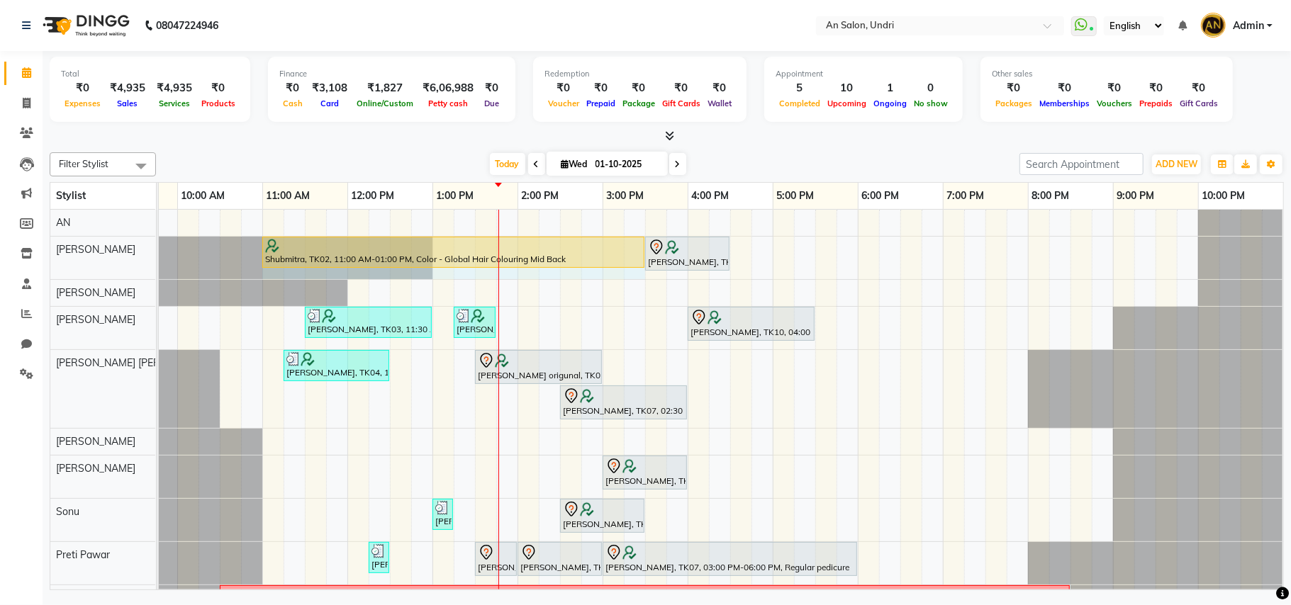
drag, startPoint x: 429, startPoint y: 247, endPoint x: 635, endPoint y: 284, distance: 209.5
click at [635, 284] on div "Shubmitra, TK02, 11:00 AM-01:00 PM, Color - Global Hair Colouring Mid Back Seem…" at bounding box center [645, 432] width 1276 height 445
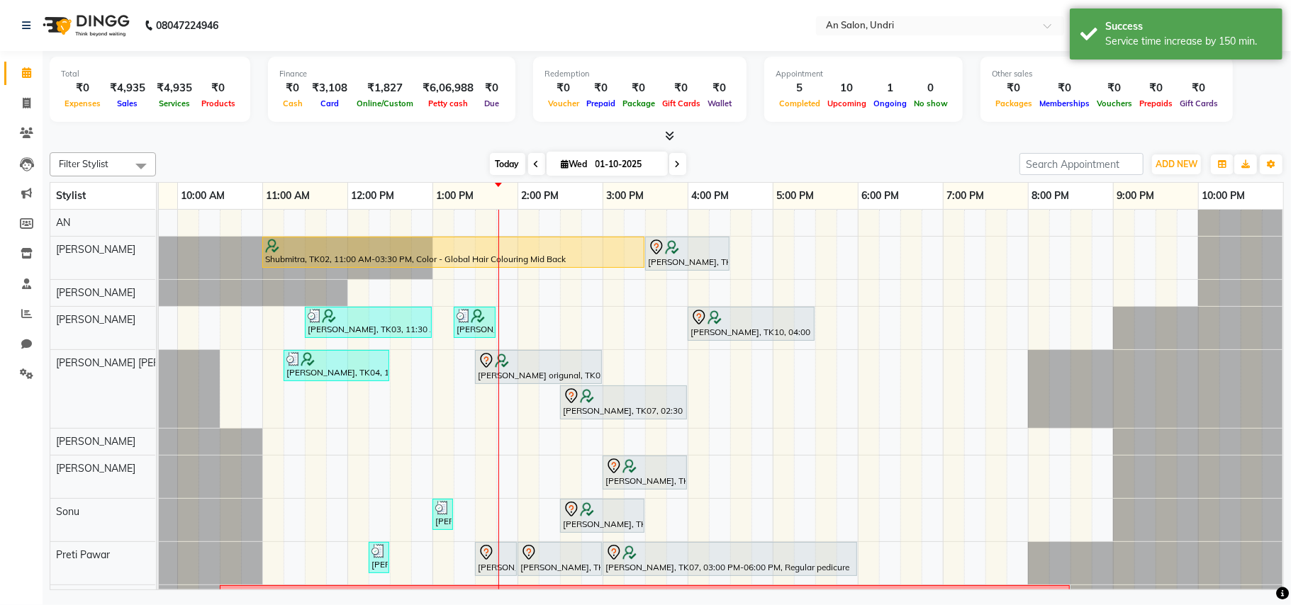
click at [497, 162] on span "Today" at bounding box center [507, 164] width 35 height 22
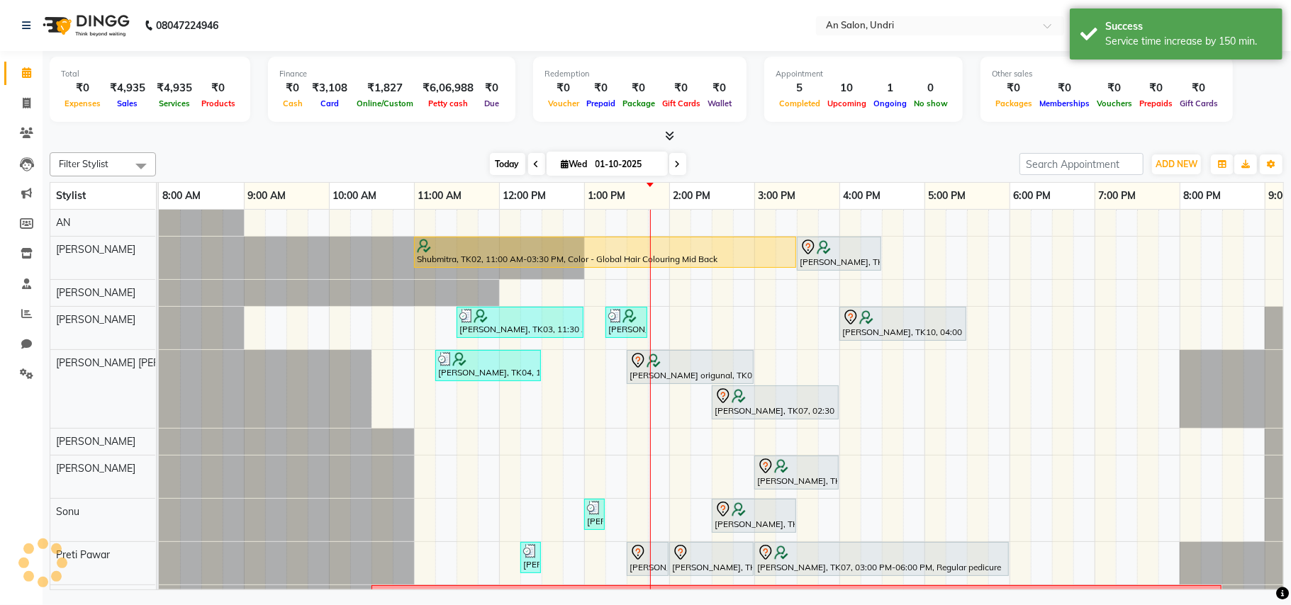
scroll to position [0, 152]
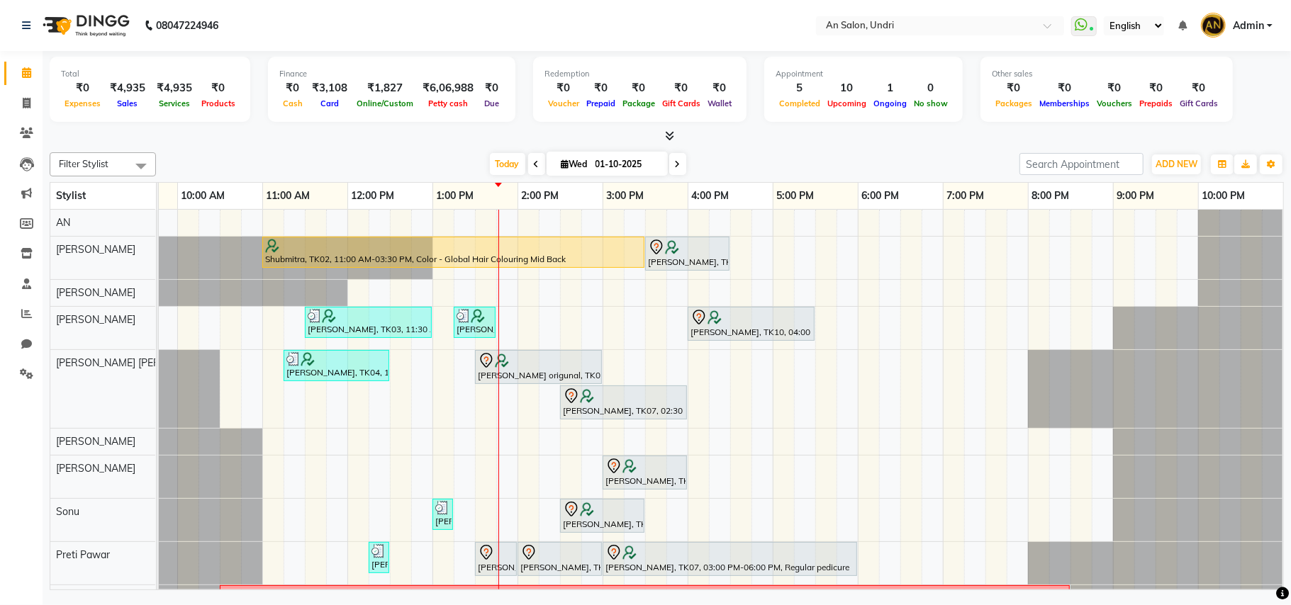
click at [675, 166] on icon at bounding box center [678, 164] width 6 height 9
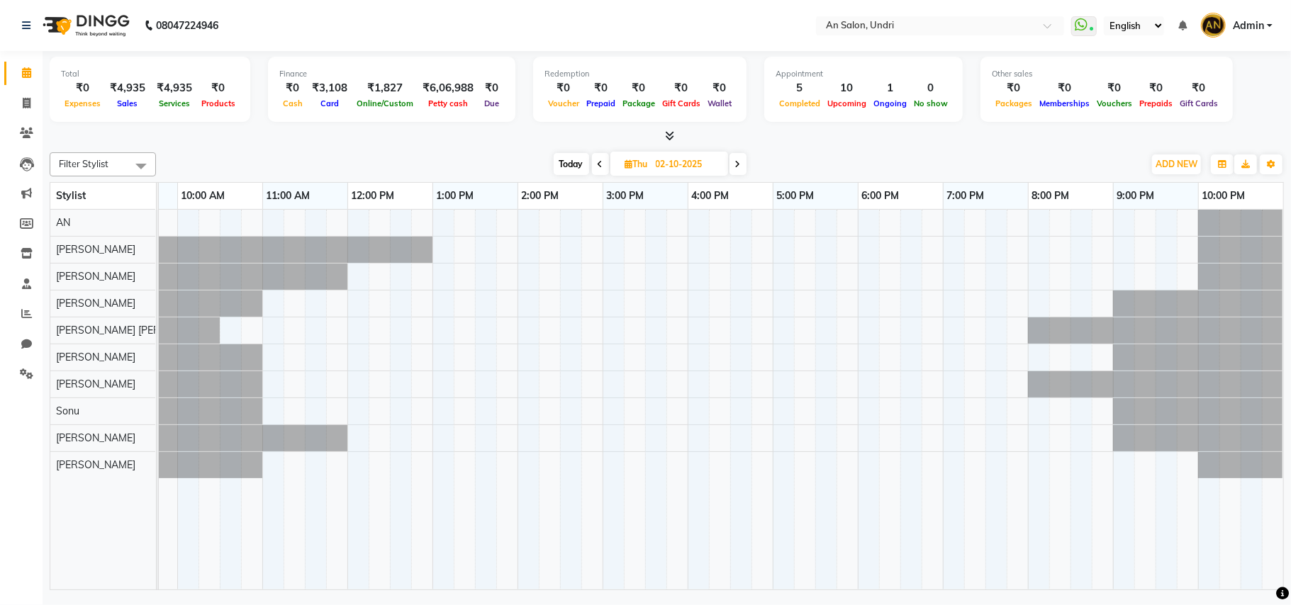
scroll to position [0, 151]
click at [576, 166] on span "Today" at bounding box center [571, 164] width 35 height 22
type input "01-10-2025"
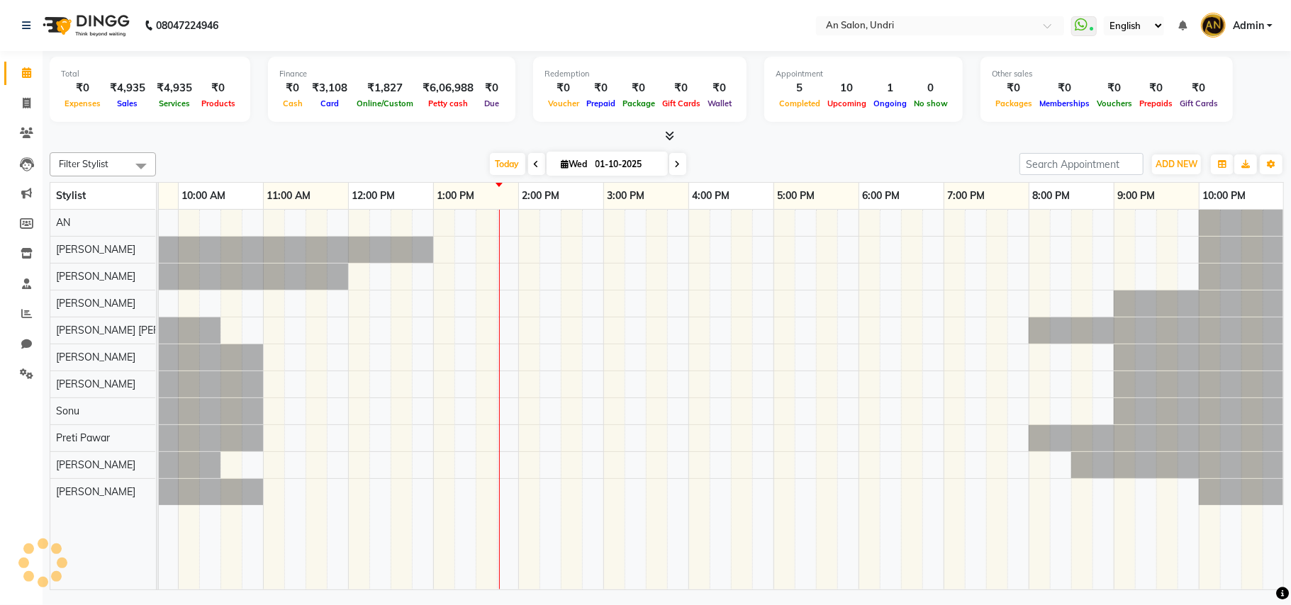
scroll to position [0, 152]
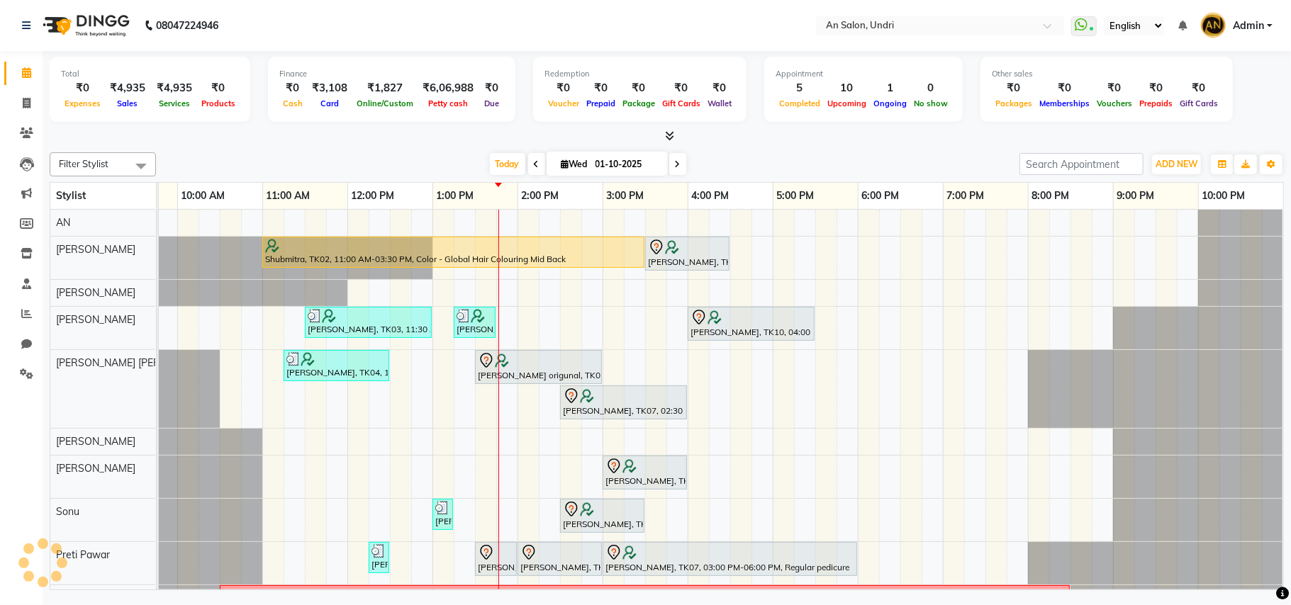
click at [817, 176] on div "Filter Stylist Select All AN [PERSON_NAME] [PERSON_NAME] [PERSON_NAME] [PERSON_…" at bounding box center [667, 164] width 1234 height 24
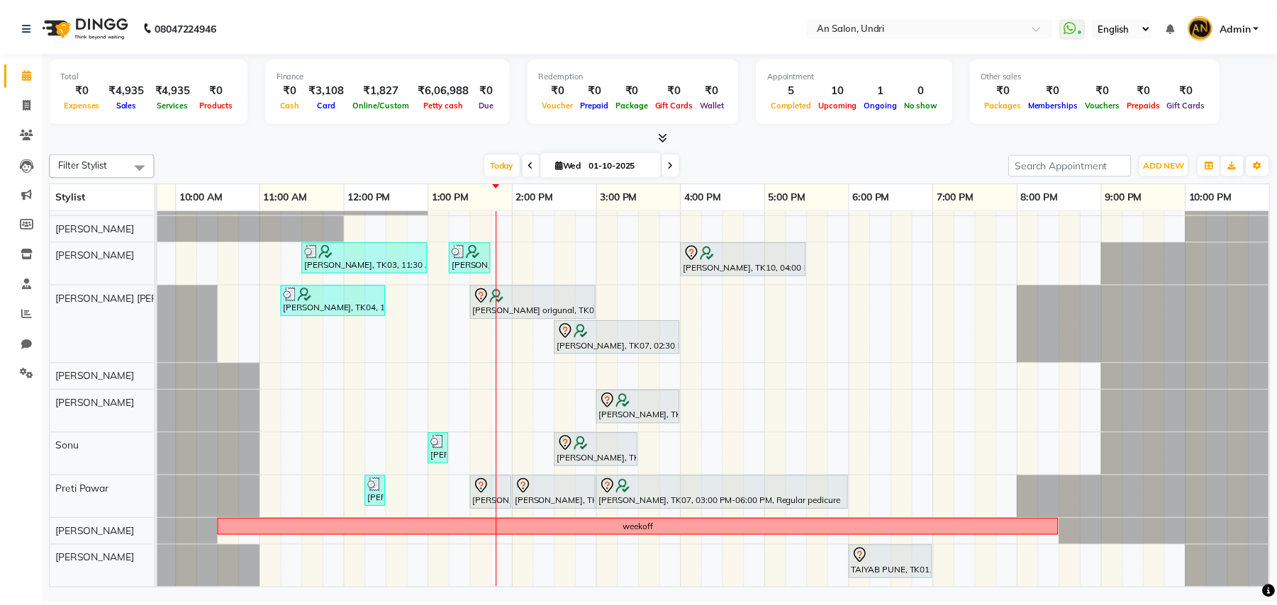
scroll to position [0, 0]
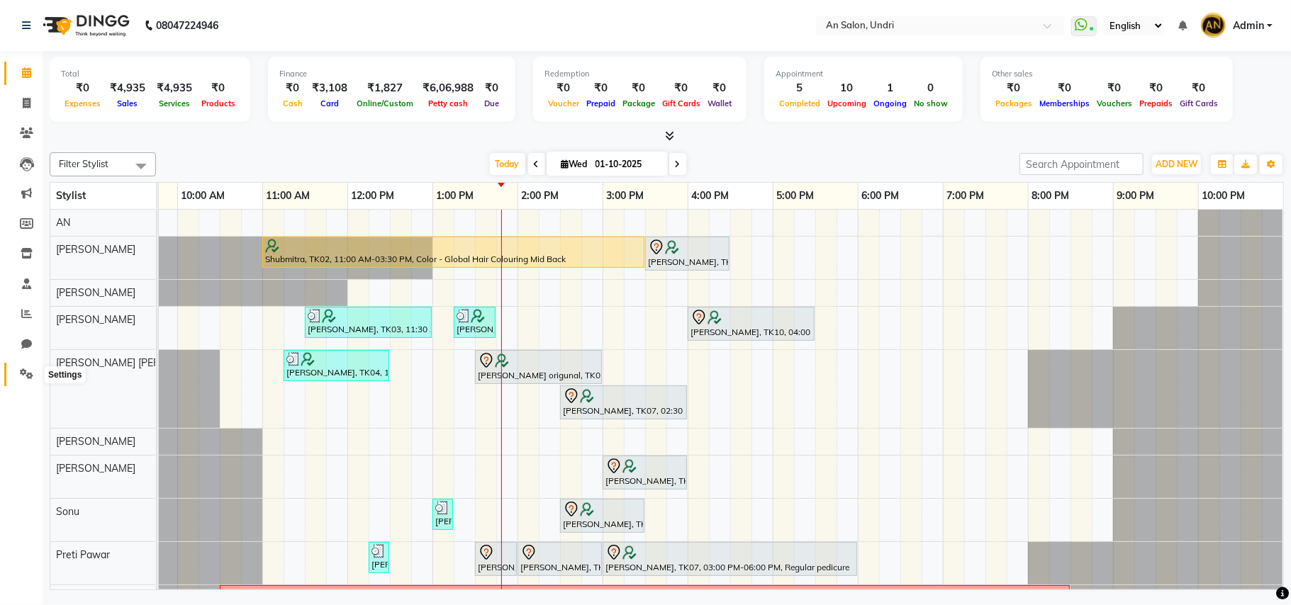
click at [24, 377] on icon at bounding box center [26, 374] width 13 height 11
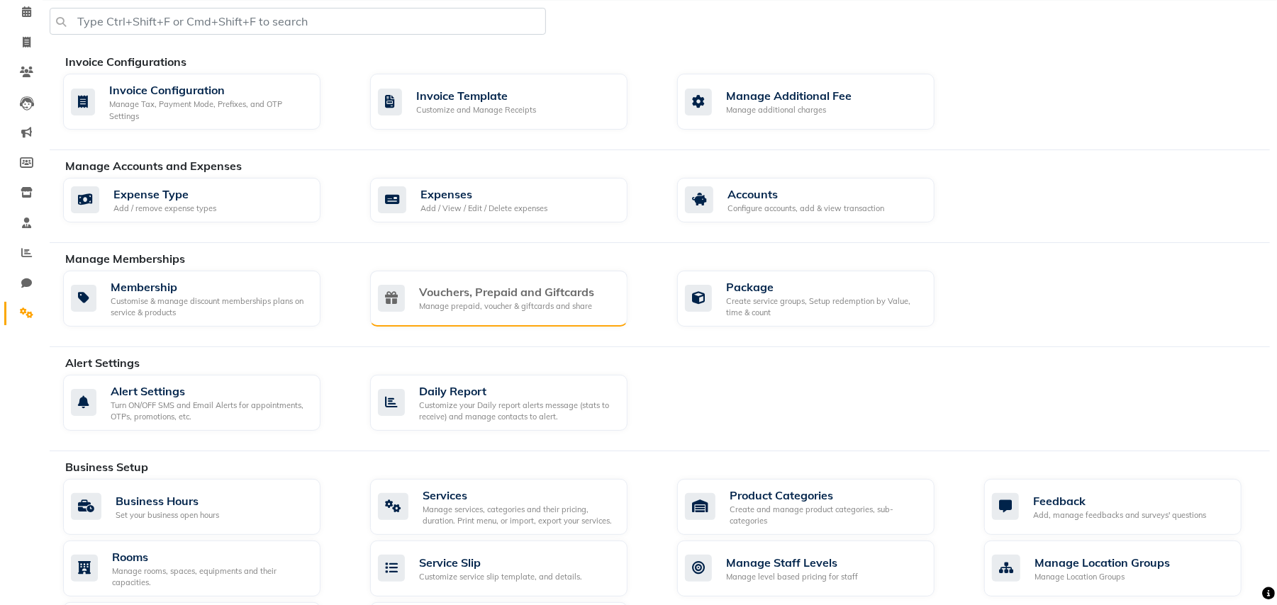
scroll to position [94, 0]
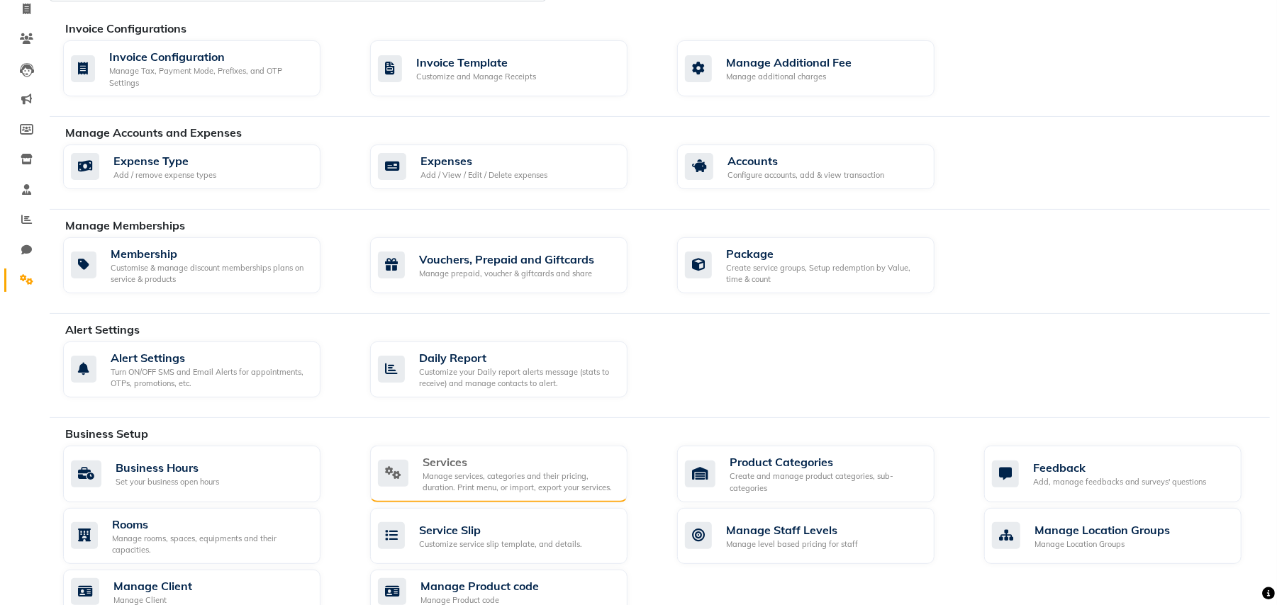
click at [491, 475] on div "Manage services, categories and their pricing, duration. Print menu, or import,…" at bounding box center [519, 482] width 194 height 23
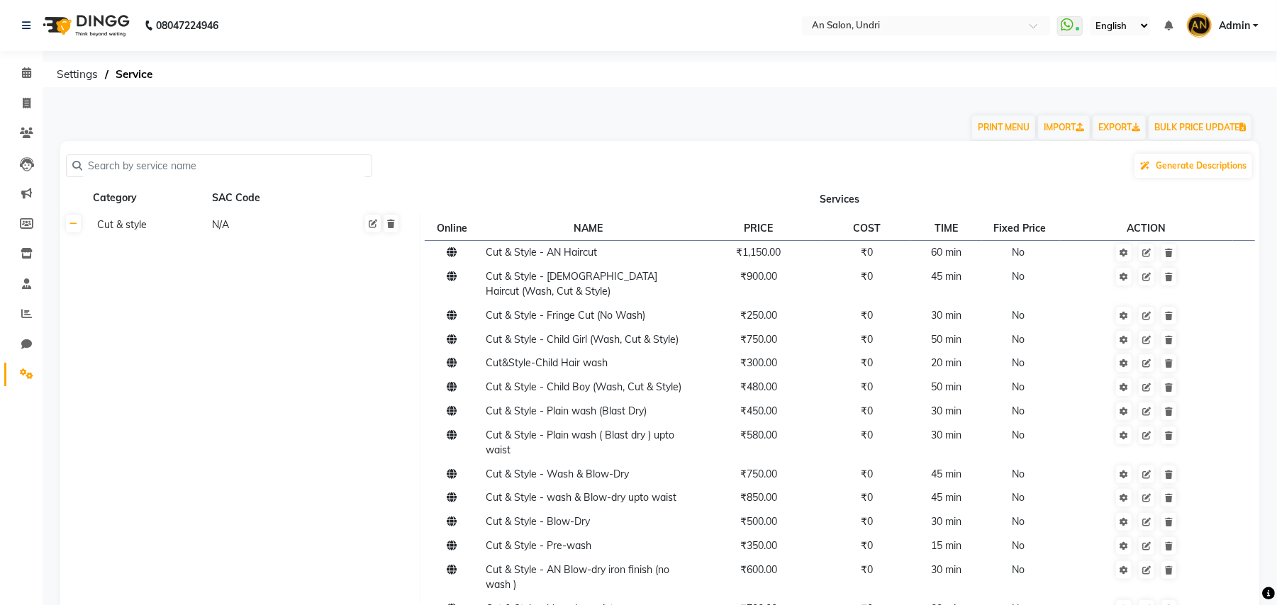
click at [145, 174] on input "text" at bounding box center [224, 166] width 284 height 22
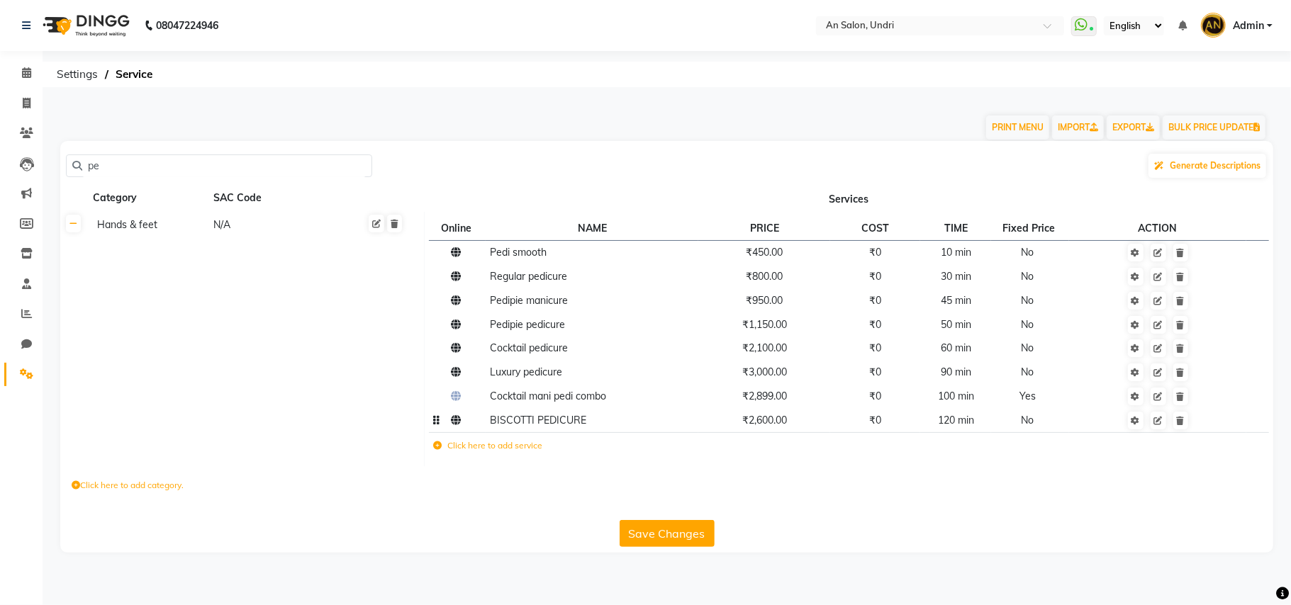
type input "p"
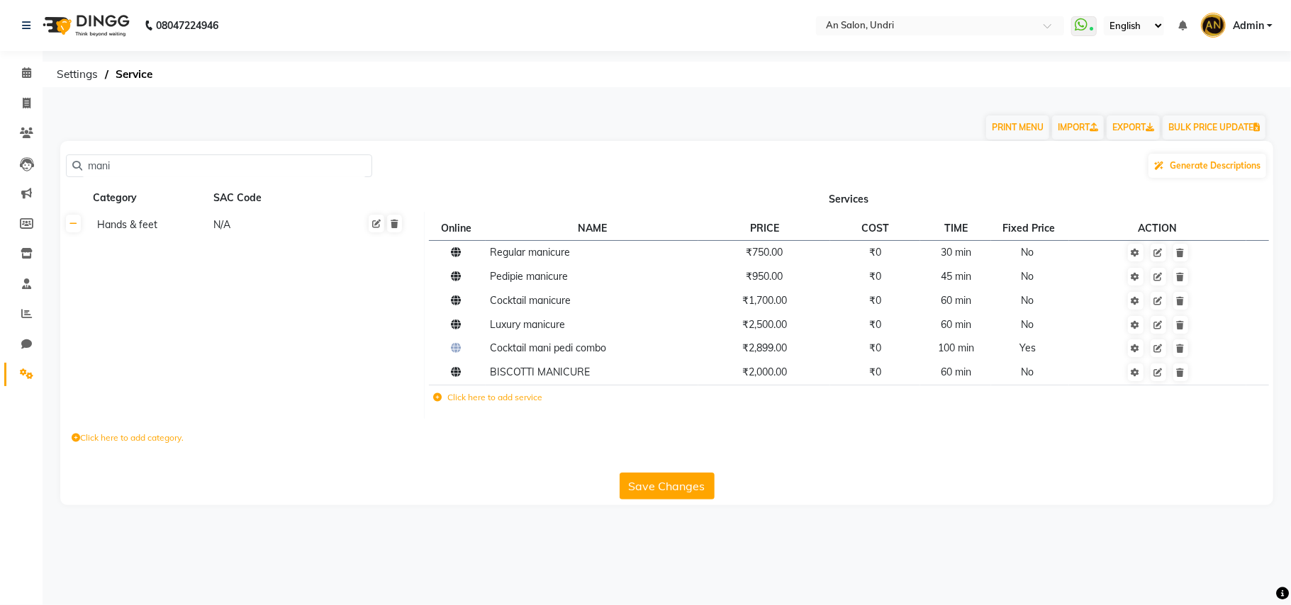
click at [184, 162] on input "mani" at bounding box center [224, 166] width 284 height 22
type input "m"
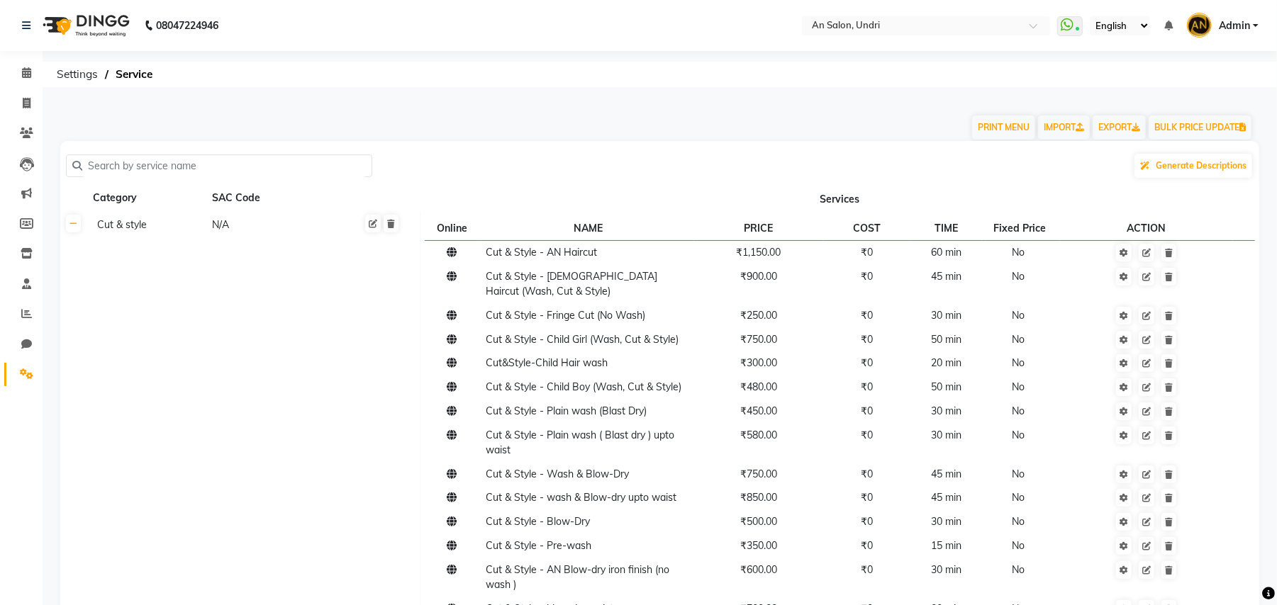
click at [102, 32] on img at bounding box center [84, 26] width 97 height 40
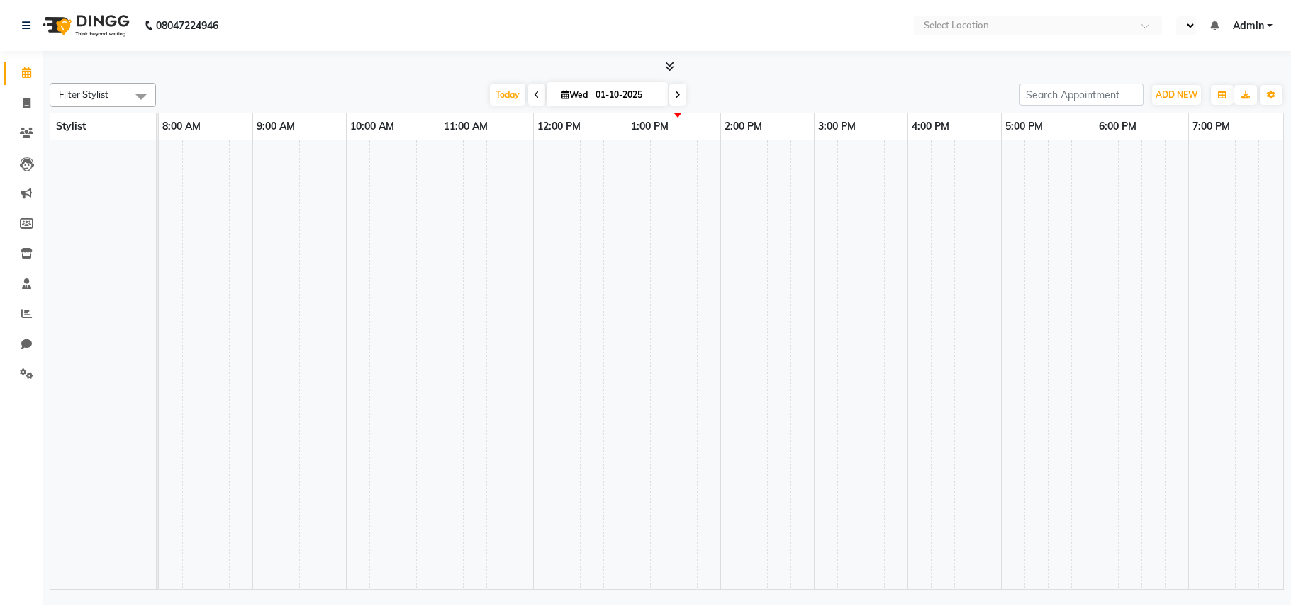
select select "en"
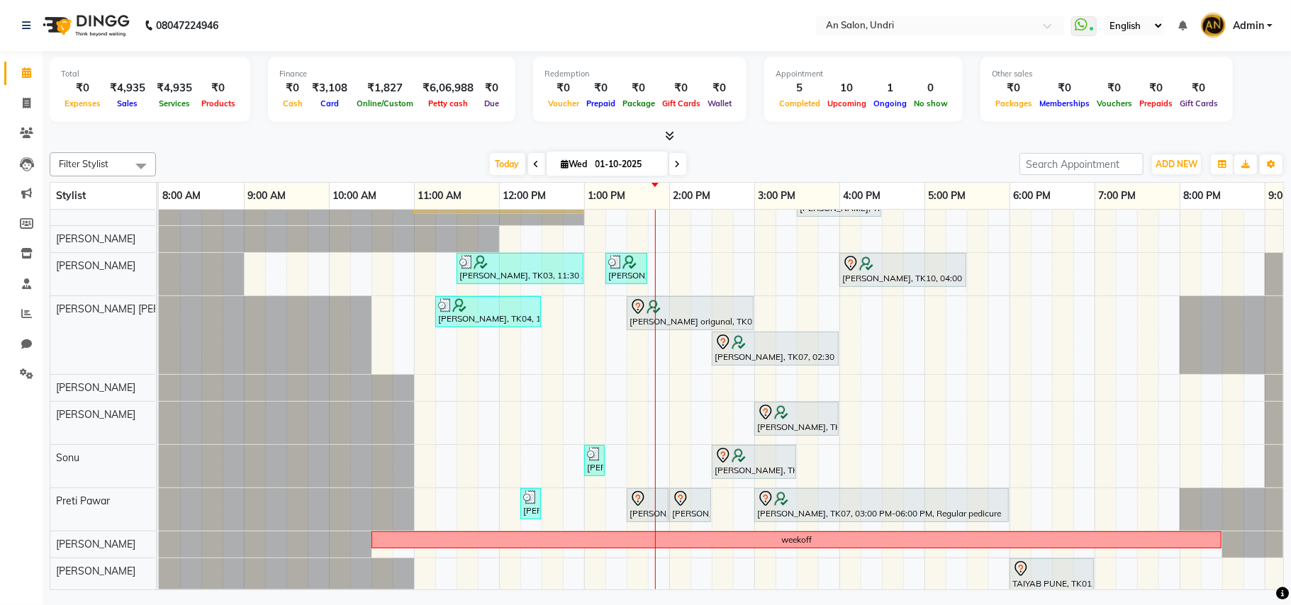
scroll to position [82, 0]
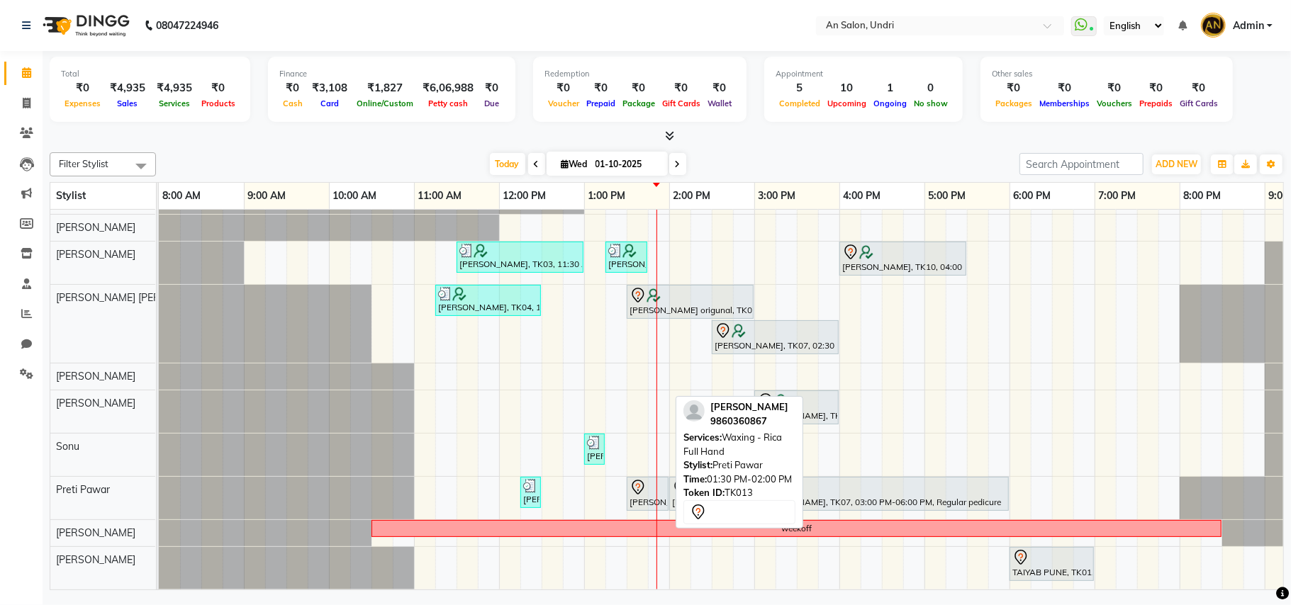
click at [647, 479] on div at bounding box center [647, 487] width 36 height 17
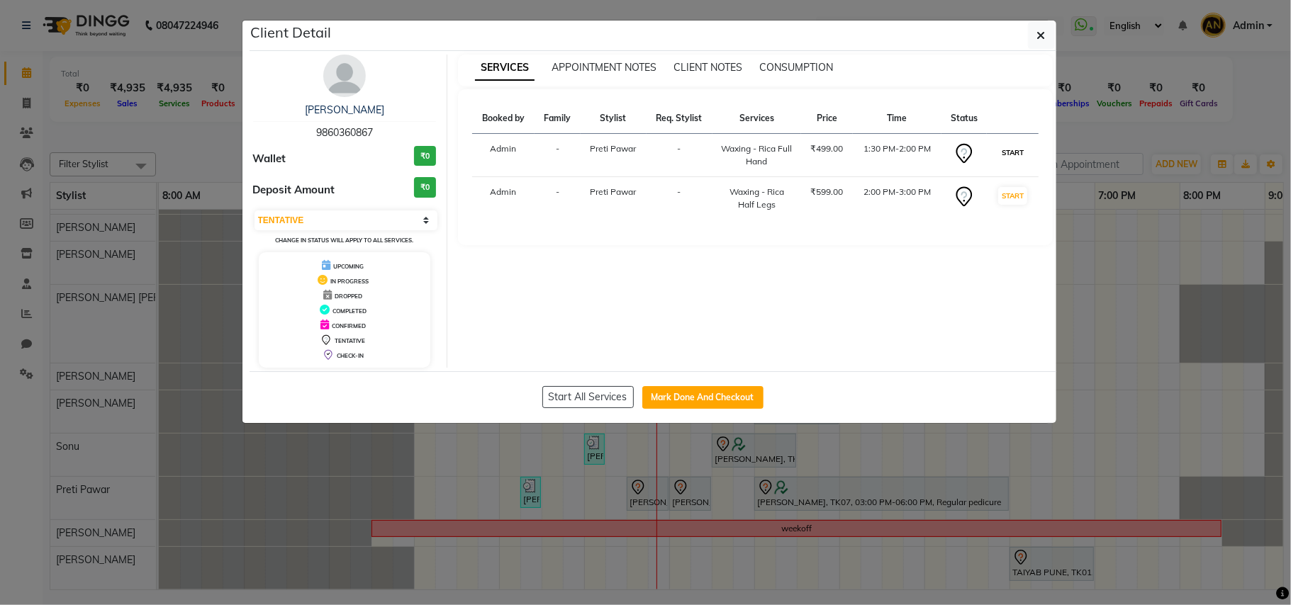
click at [1016, 149] on button "START" at bounding box center [1012, 153] width 29 height 18
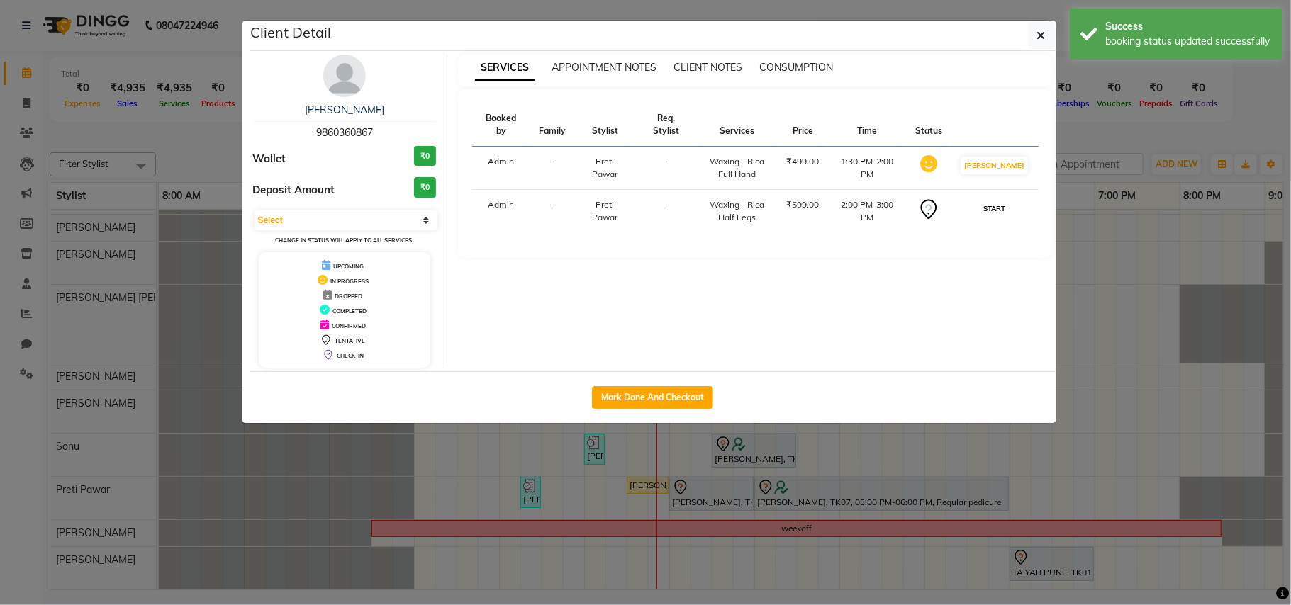
click at [1009, 200] on button "START" at bounding box center [994, 209] width 29 height 18
select select "1"
click at [1035, 35] on button "button" at bounding box center [1041, 35] width 27 height 27
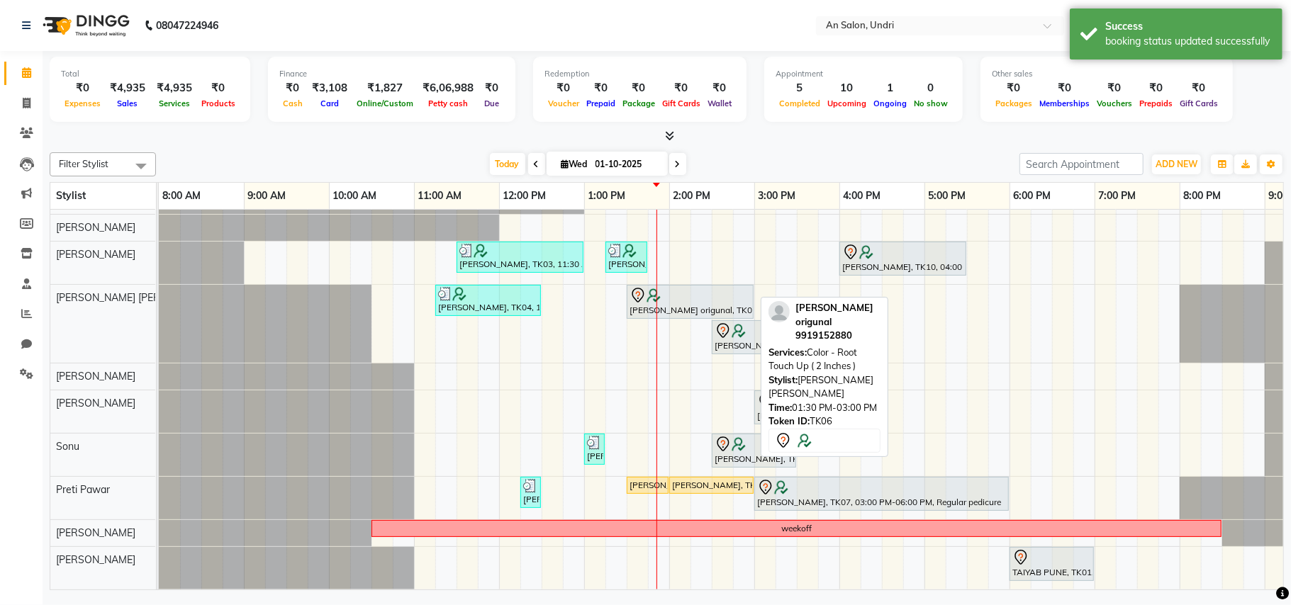
click at [692, 287] on div at bounding box center [689, 295] width 121 height 17
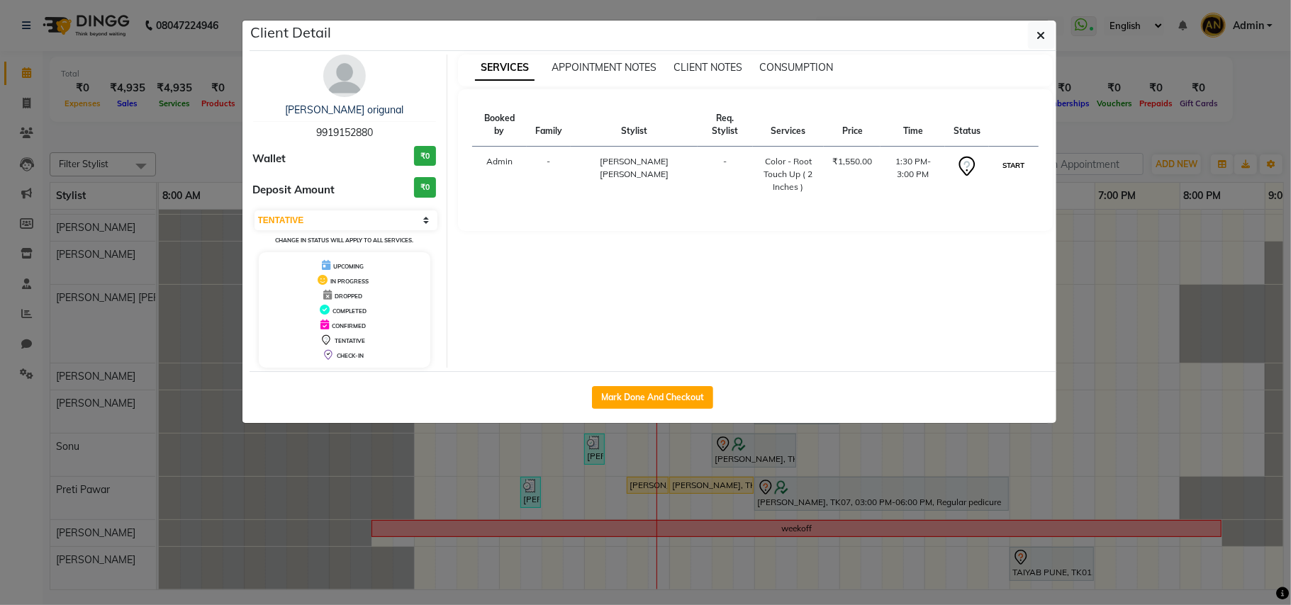
click at [1024, 162] on button "START" at bounding box center [1013, 166] width 29 height 18
select select "1"
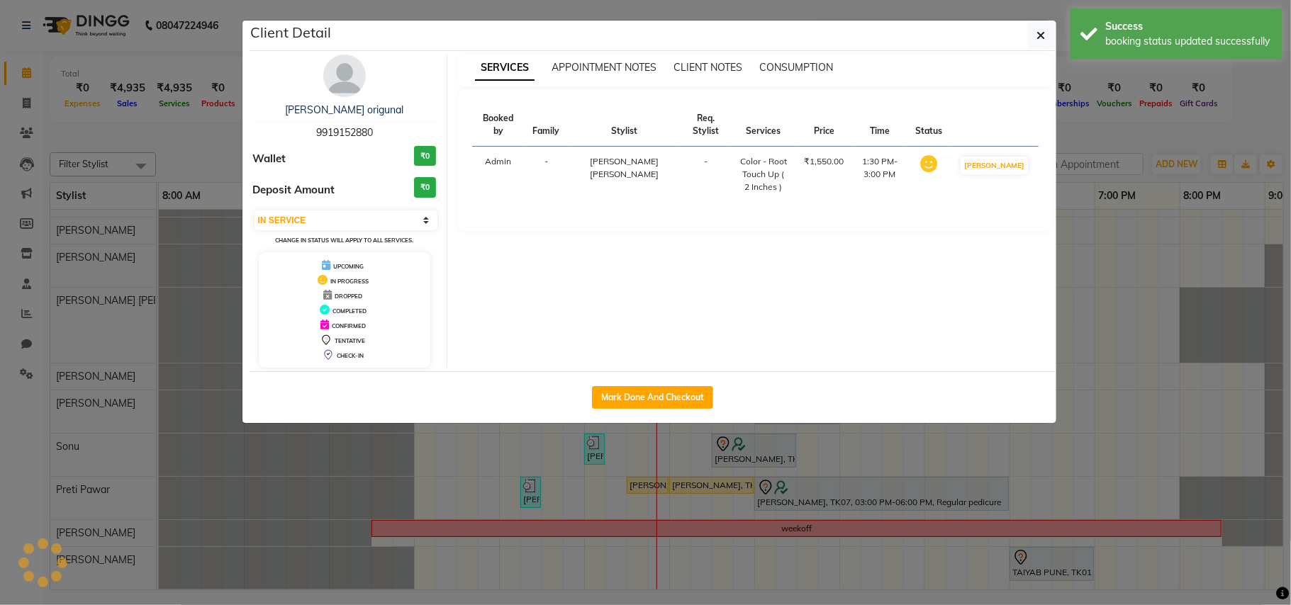
scroll to position [80, 0]
click at [1041, 28] on span "button" at bounding box center [1041, 35] width 9 height 14
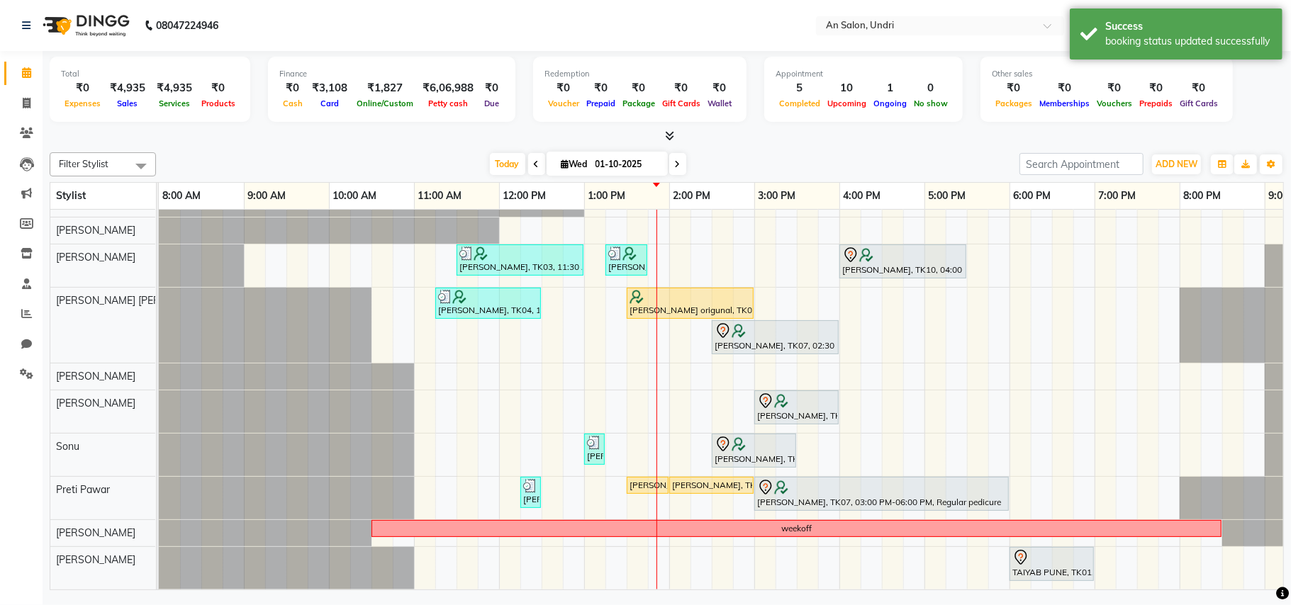
scroll to position [0, 0]
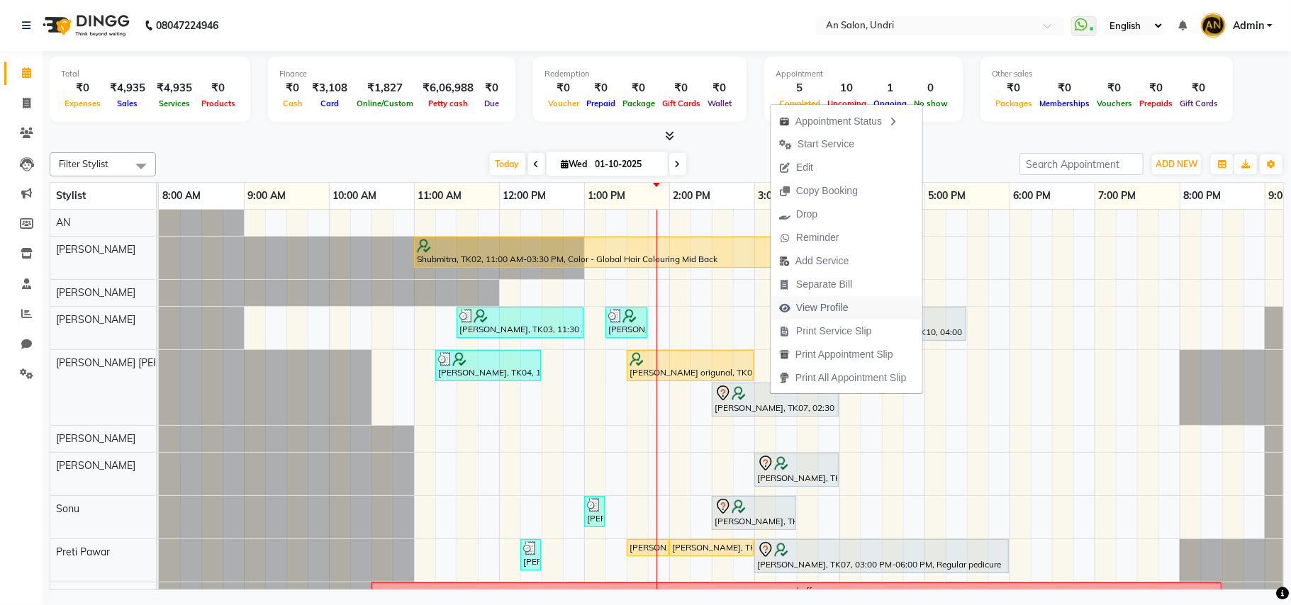
click at [863, 306] on button "View Profile" at bounding box center [846, 307] width 152 height 23
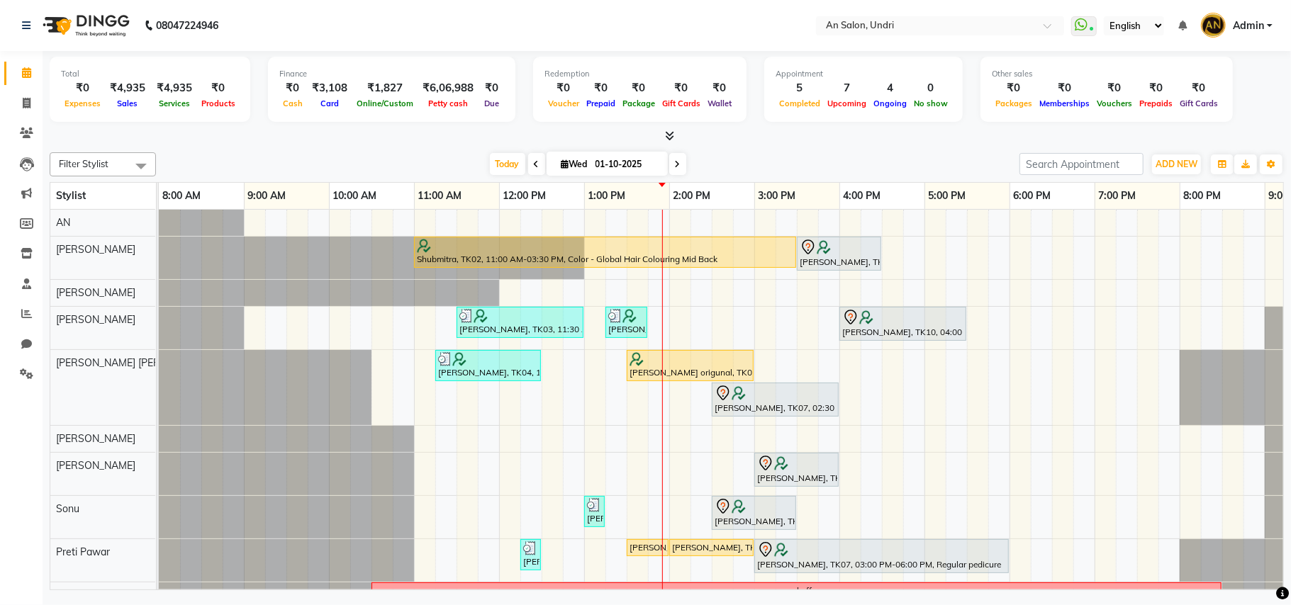
click at [491, 150] on div "Filter Stylist Select All AN [PERSON_NAME] [PERSON_NAME] [PERSON_NAME] [PERSON_…" at bounding box center [667, 369] width 1234 height 444
click at [491, 162] on span "Today" at bounding box center [507, 164] width 35 height 22
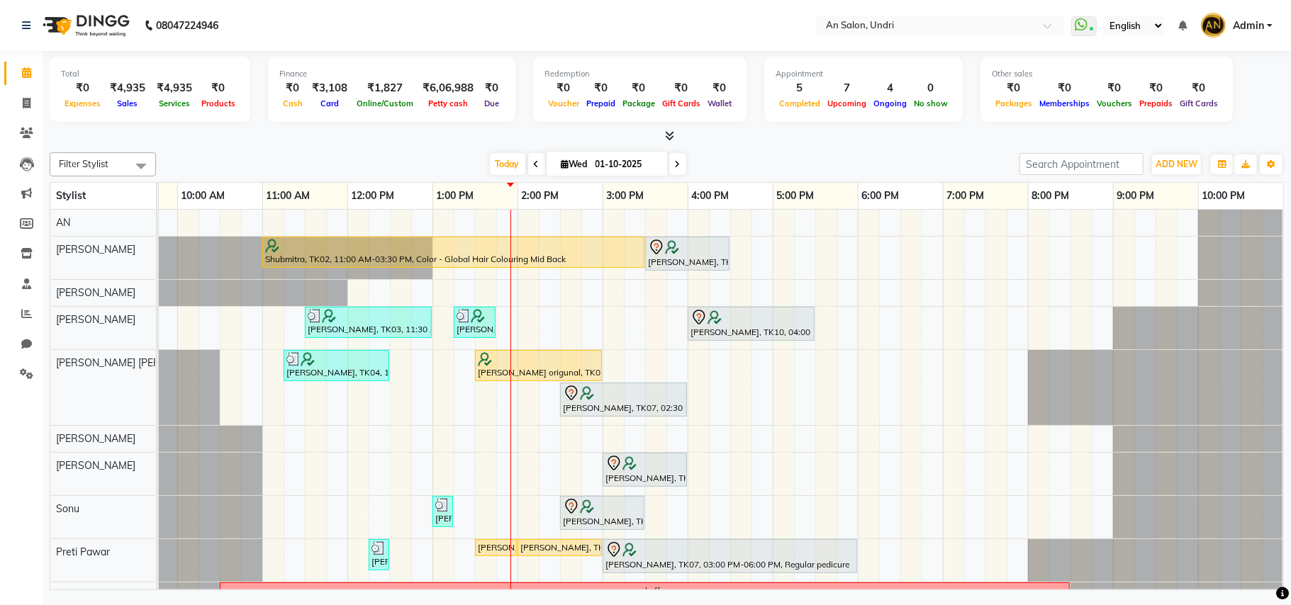
click at [667, 134] on icon at bounding box center [669, 135] width 9 height 11
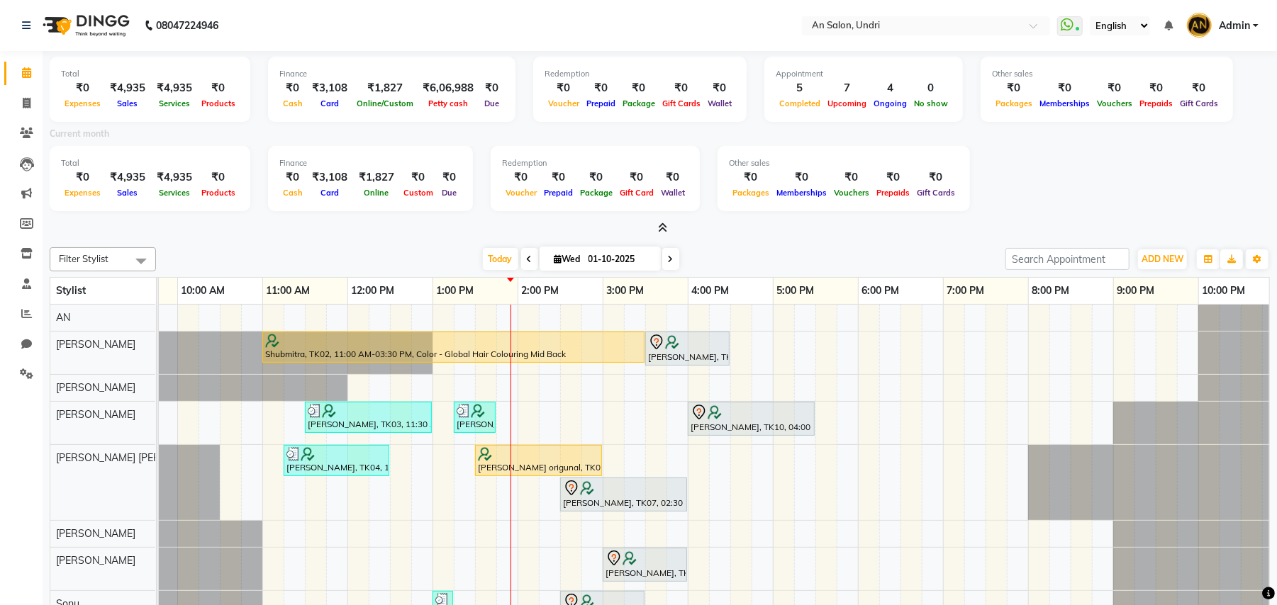
click at [666, 223] on icon at bounding box center [662, 228] width 9 height 11
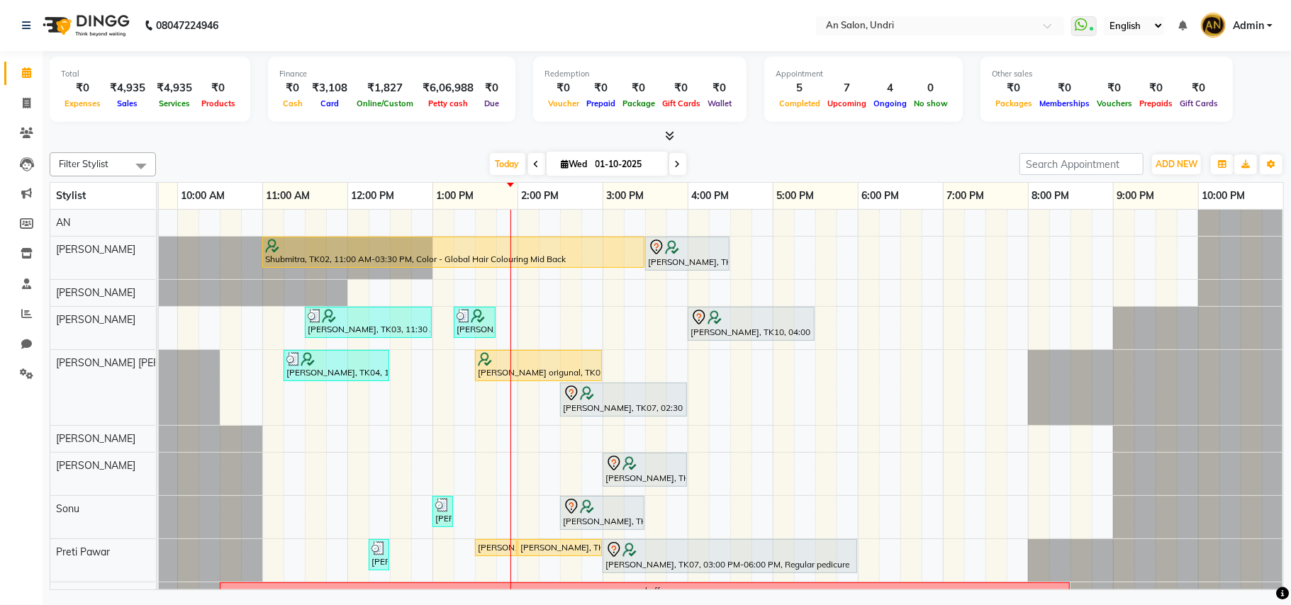
click at [817, 176] on div "Filter Stylist Select All AN [PERSON_NAME] [PERSON_NAME] [PERSON_NAME] [PERSON_…" at bounding box center [667, 164] width 1234 height 24
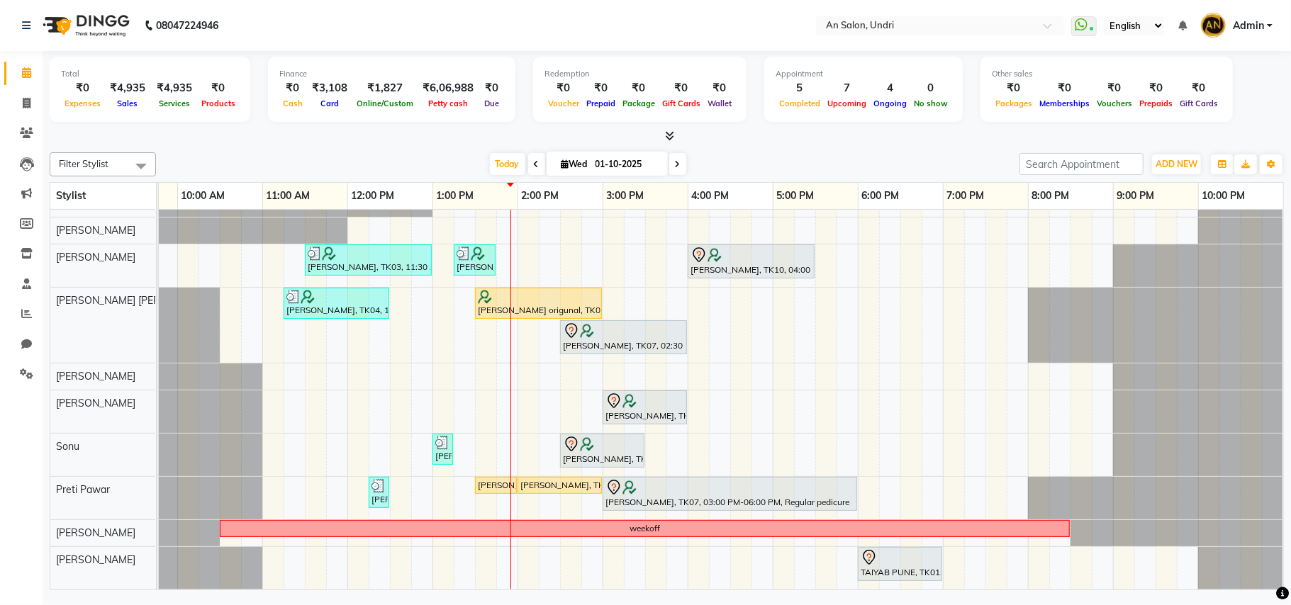
scroll to position [79, 0]
click at [35, 103] on span at bounding box center [26, 104] width 25 height 16
select select "3639"
select select "service"
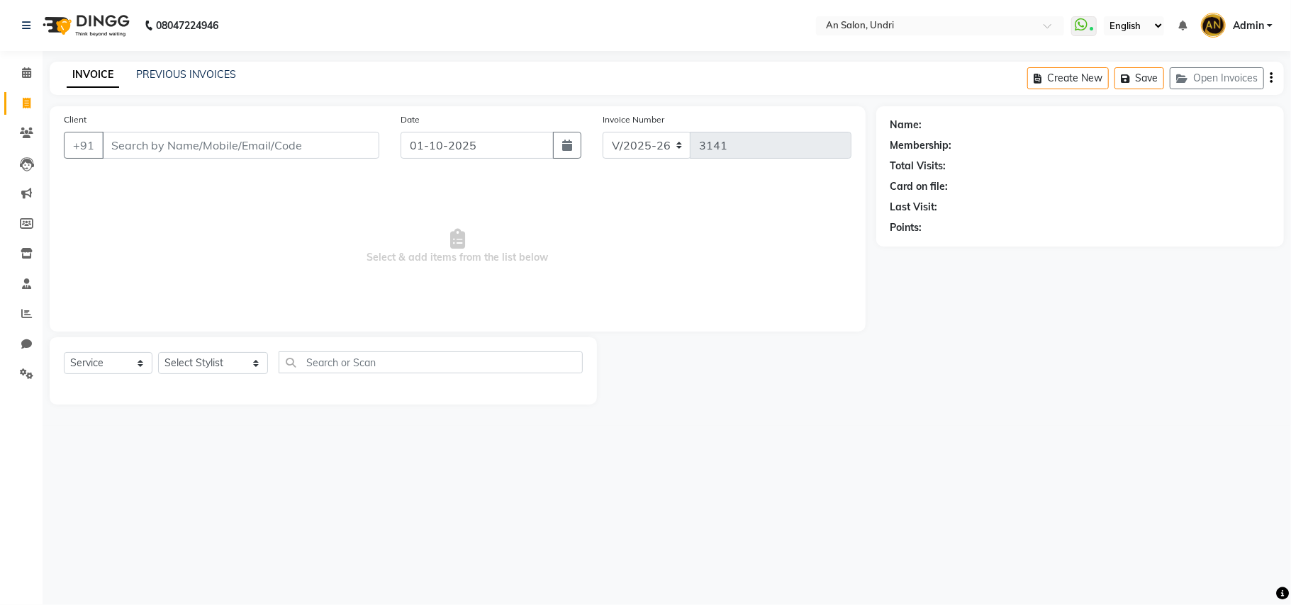
click at [94, 23] on img at bounding box center [84, 26] width 97 height 40
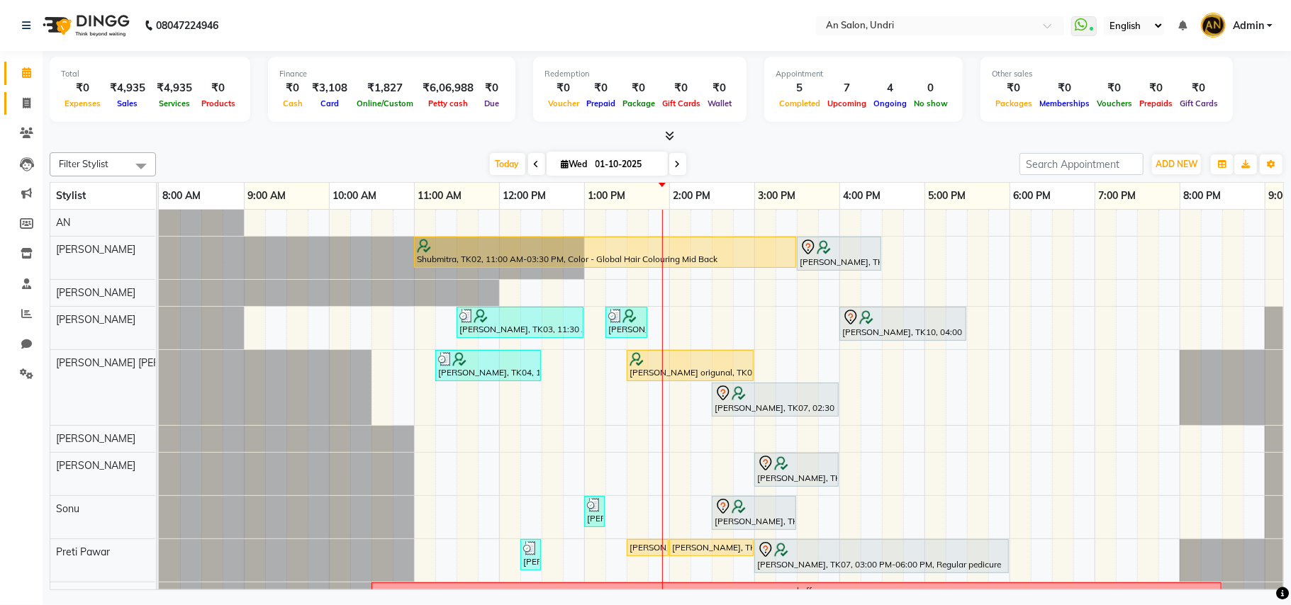
click at [23, 101] on icon at bounding box center [27, 103] width 8 height 11
select select "3639"
select select "service"
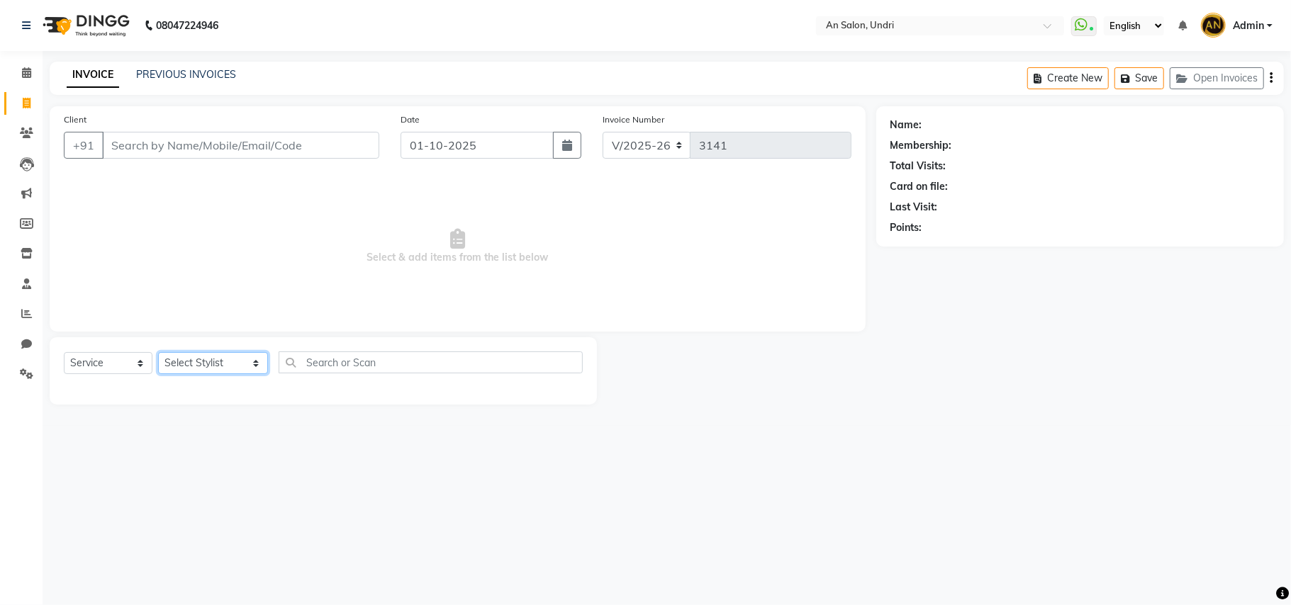
click at [239, 369] on select "Select Stylist [PERSON_NAME] AN [PERSON_NAME] [PERSON_NAME] [PERSON_NAME] [PERS…" at bounding box center [213, 363] width 110 height 22
select select "21387"
click at [158, 352] on select "Select Stylist [PERSON_NAME] AN [PERSON_NAME] [PERSON_NAME] [PERSON_NAME] [PERS…" at bounding box center [213, 363] width 110 height 22
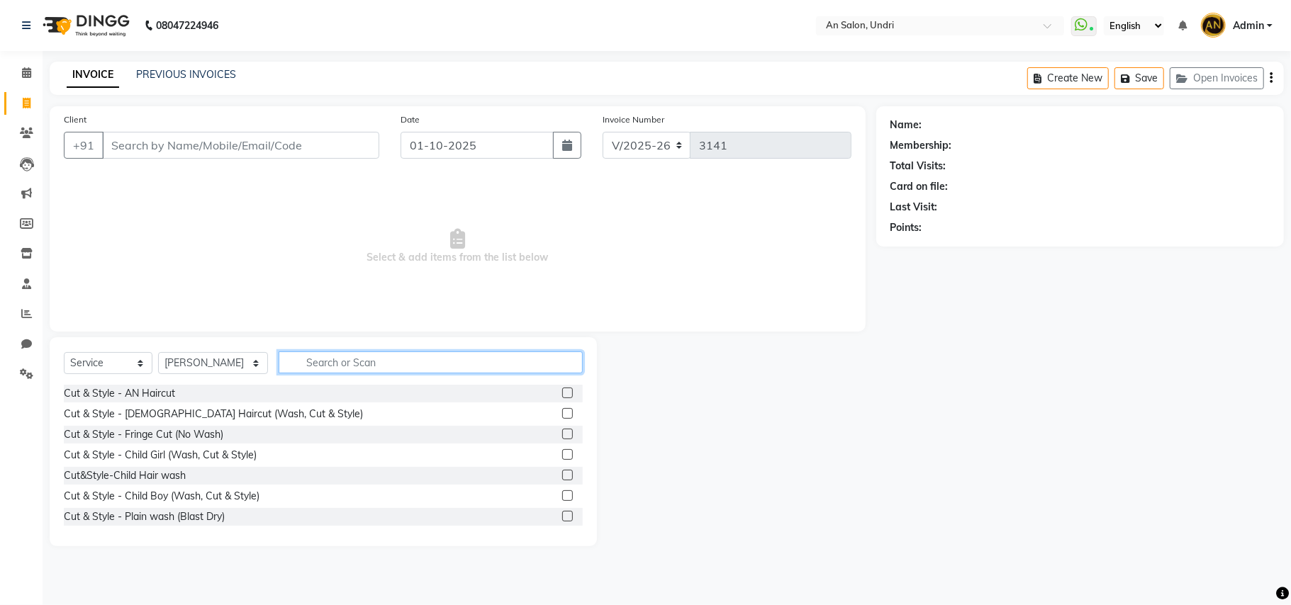
click at [364, 367] on input "text" at bounding box center [431, 363] width 304 height 22
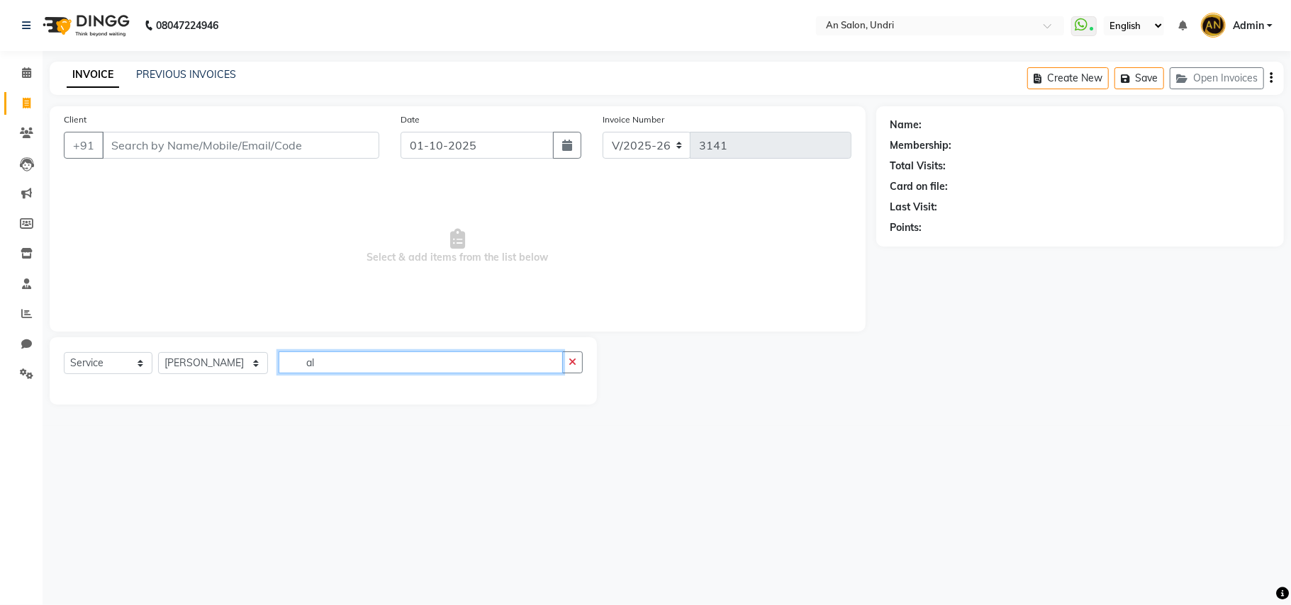
type input "a"
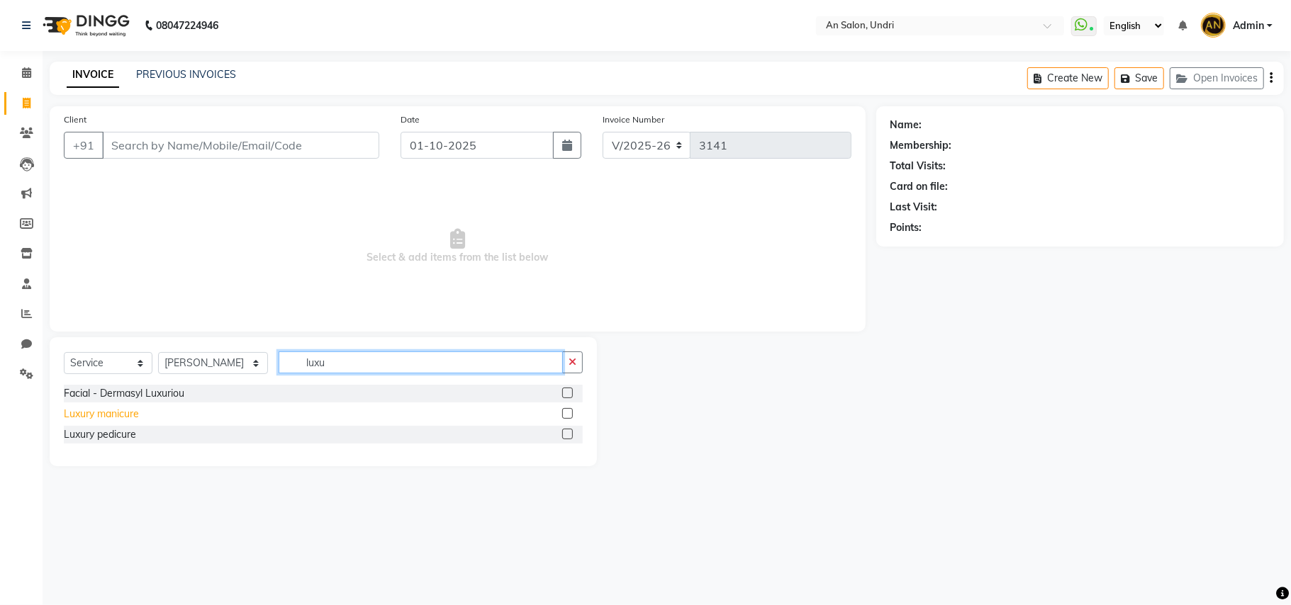
type input "luxu"
click at [120, 415] on div "Luxury manicure" at bounding box center [101, 414] width 75 height 15
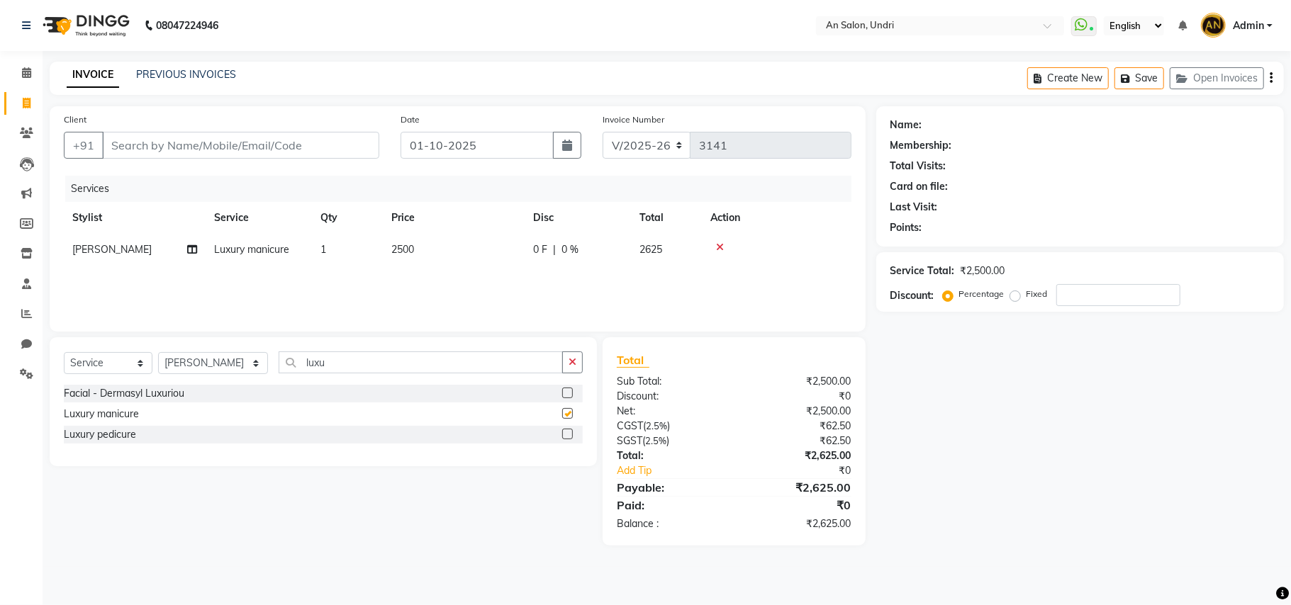
checkbox input "false"
click at [571, 361] on icon "button" at bounding box center [572, 362] width 8 height 10
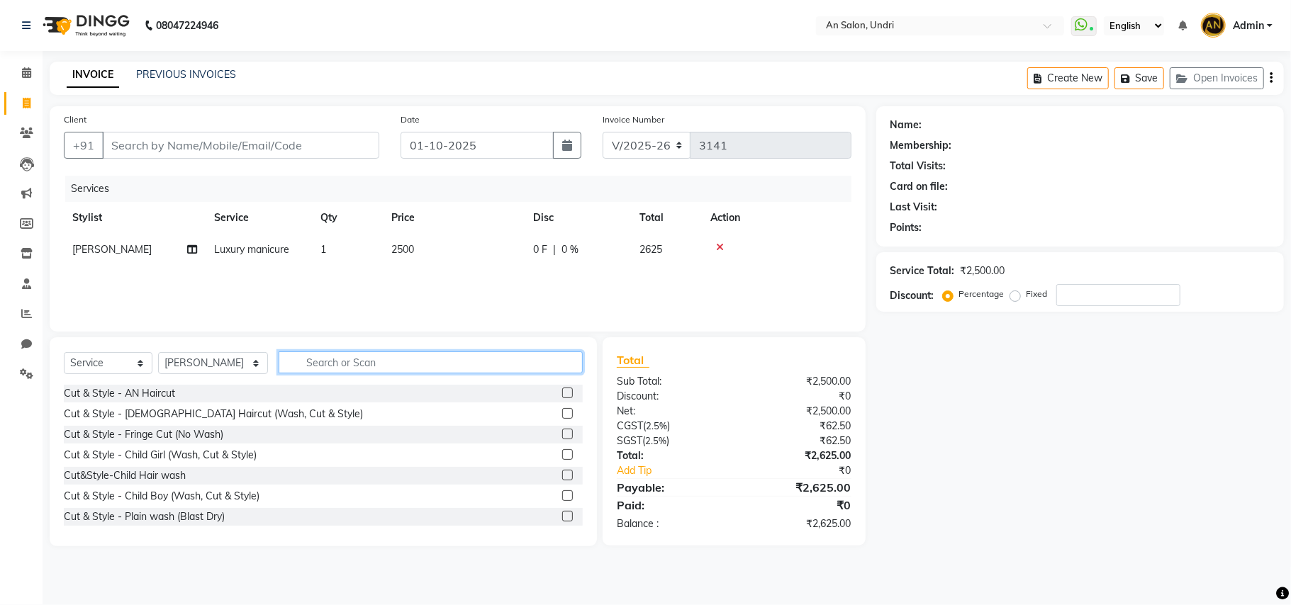
click at [457, 357] on input "text" at bounding box center [431, 363] width 304 height 22
click at [184, 372] on select "Select Stylist [PERSON_NAME] AN [PERSON_NAME] [PERSON_NAME] [PERSON_NAME] [PERS…" at bounding box center [213, 363] width 110 height 22
select select "17153"
click at [158, 352] on select "Select Stylist [PERSON_NAME] AN [PERSON_NAME] [PERSON_NAME] [PERSON_NAME] [PERS…" at bounding box center [213, 363] width 110 height 22
click at [159, 390] on div "Cut & Style - AN Haircut" at bounding box center [119, 393] width 111 height 15
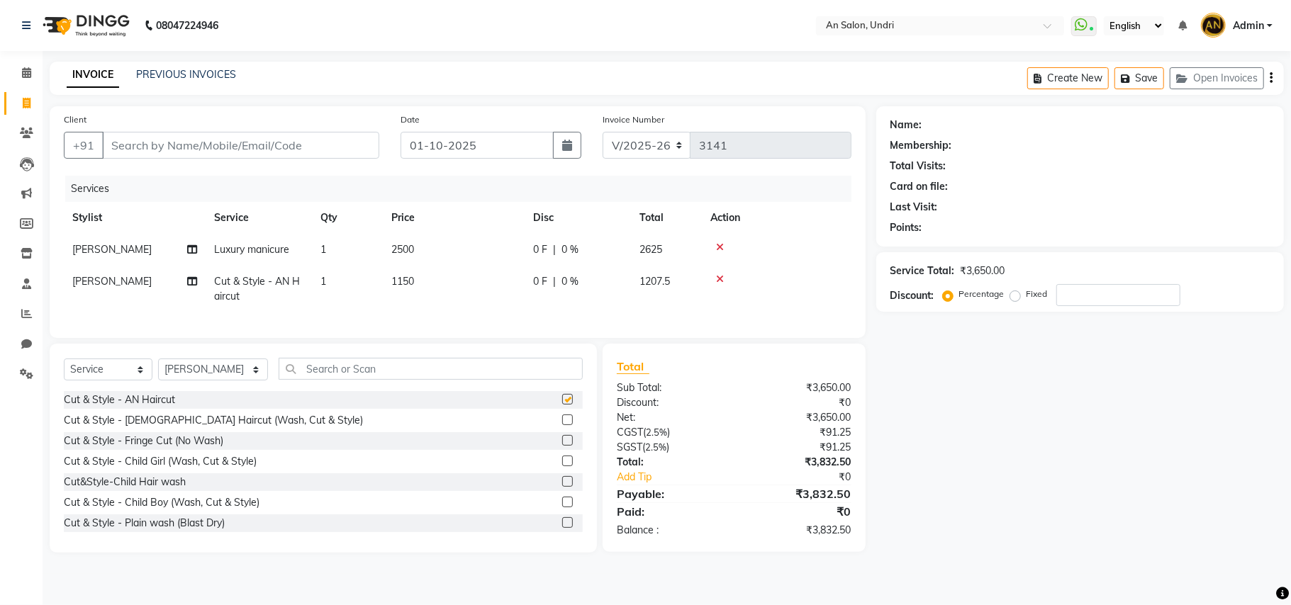
checkbox input "false"
click at [247, 156] on input "Client" at bounding box center [240, 145] width 277 height 27
type input "9"
type input "0"
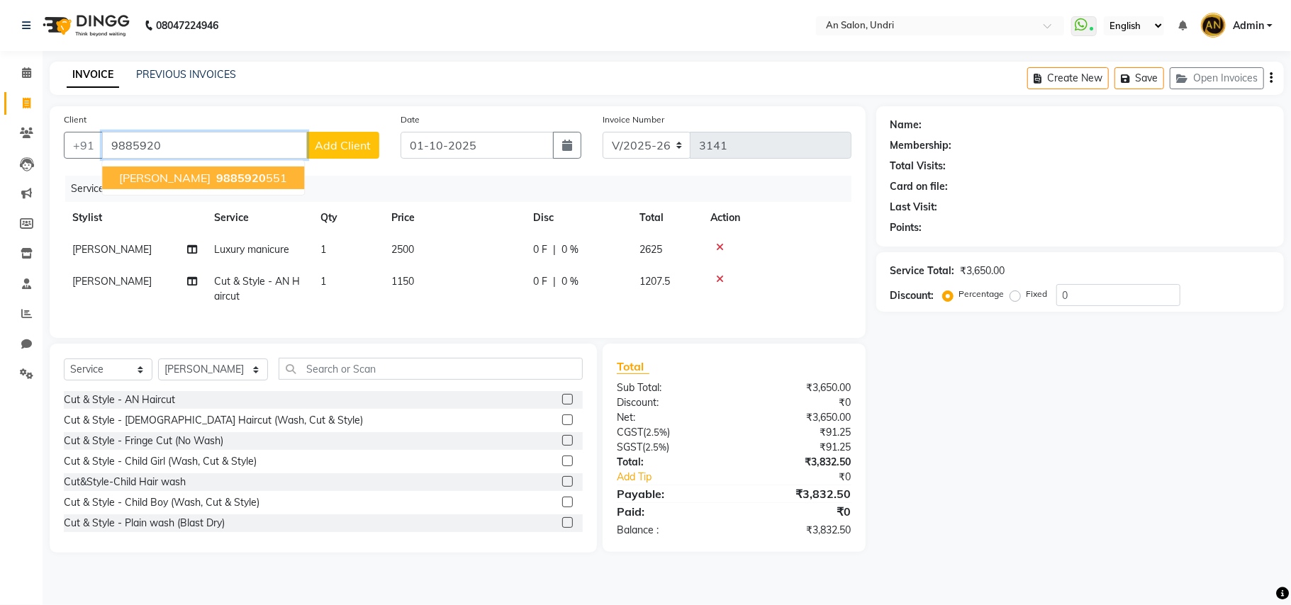
click at [247, 172] on span "9885920" at bounding box center [241, 178] width 50 height 14
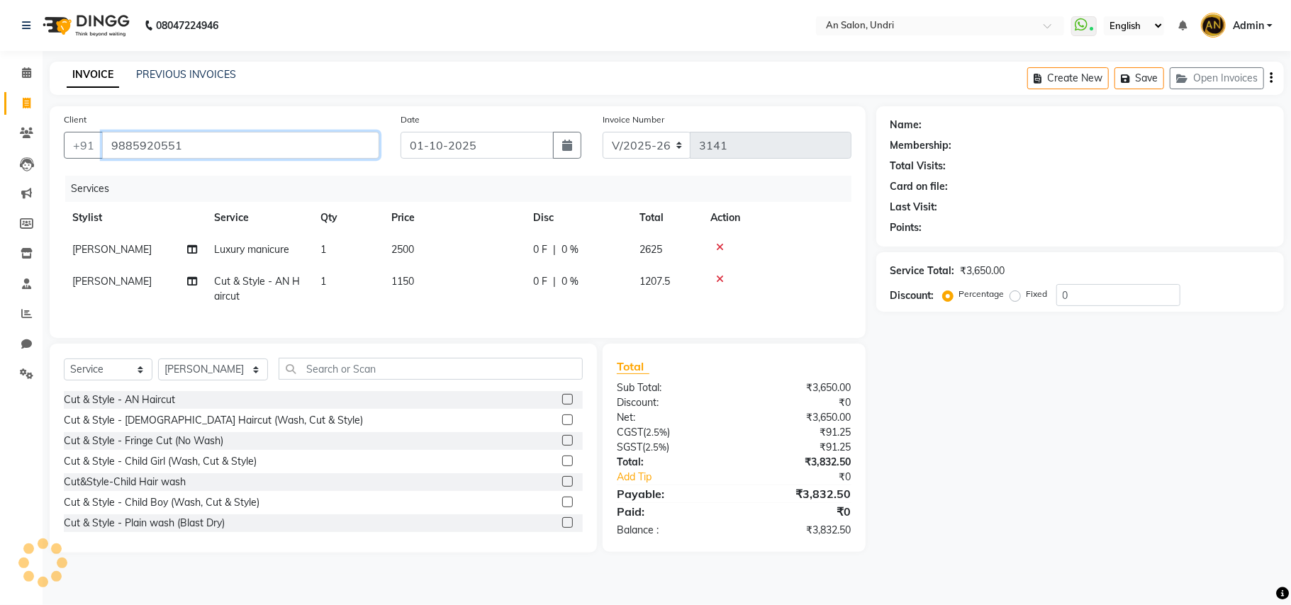
type input "9885920551"
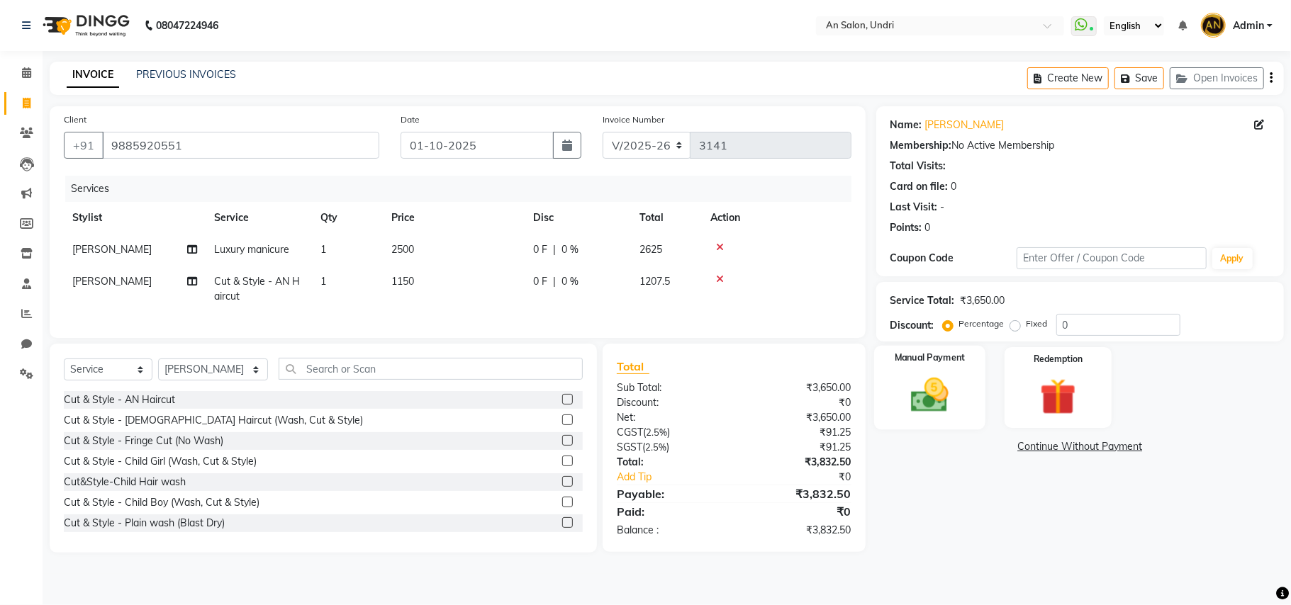
click at [958, 400] on img at bounding box center [930, 396] width 62 height 44
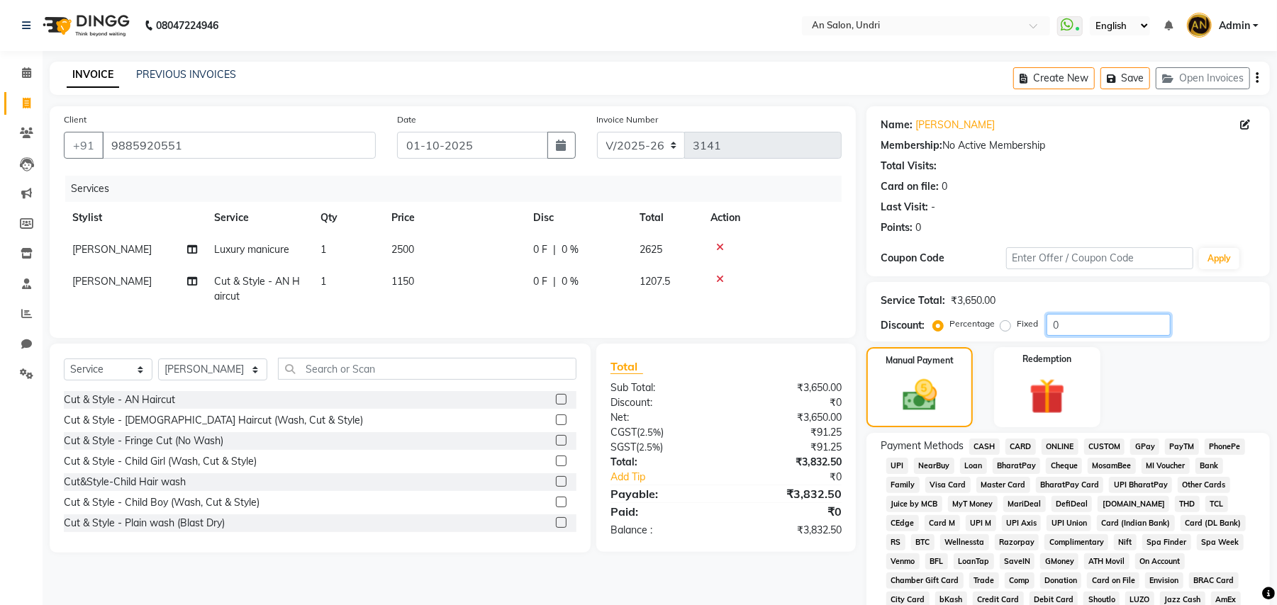
click at [1053, 320] on input "0" at bounding box center [1108, 325] width 124 height 22
type input "10"
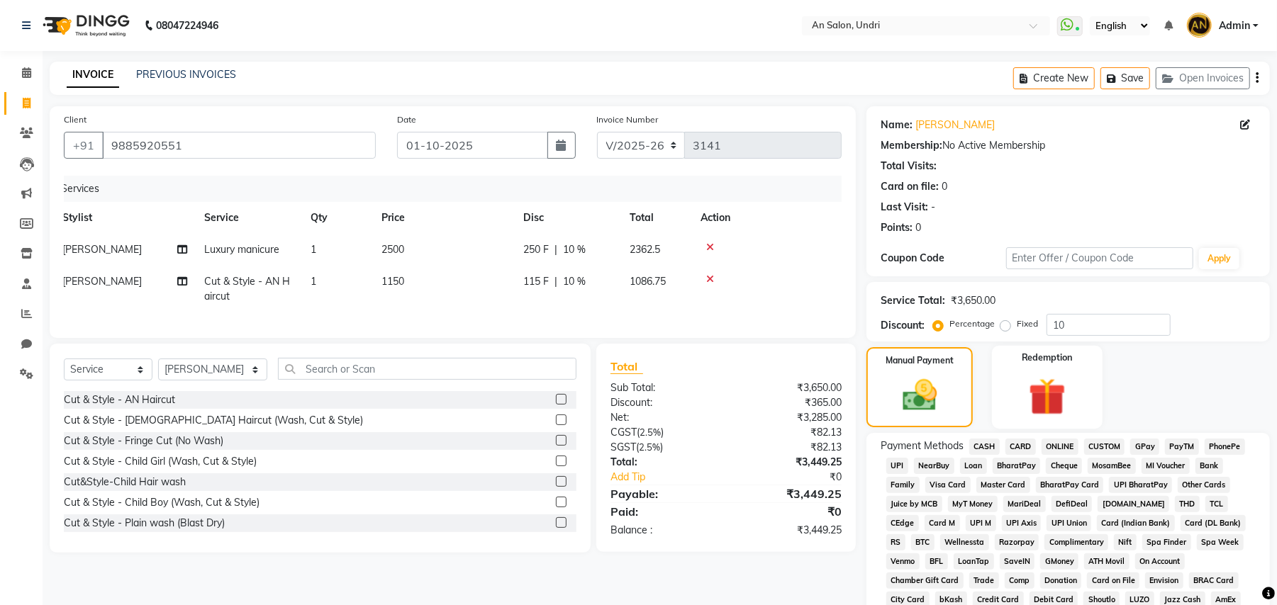
click at [1056, 386] on img at bounding box center [1046, 397] width 61 height 46
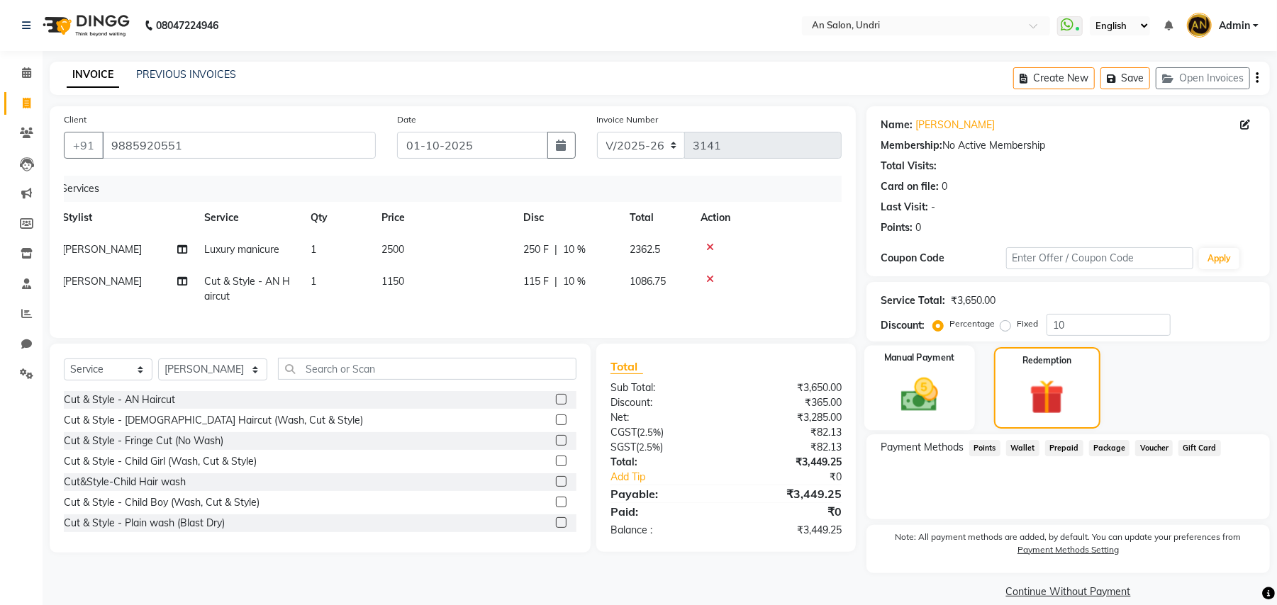
click at [936, 395] on img at bounding box center [919, 395] width 61 height 43
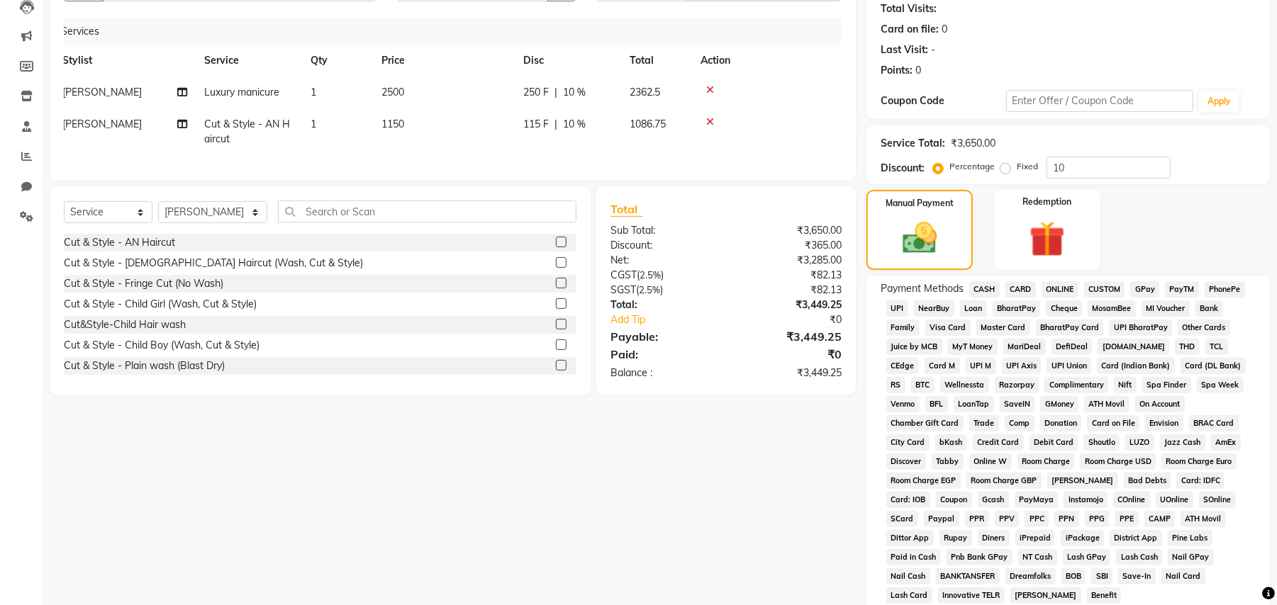
scroll to position [189, 0]
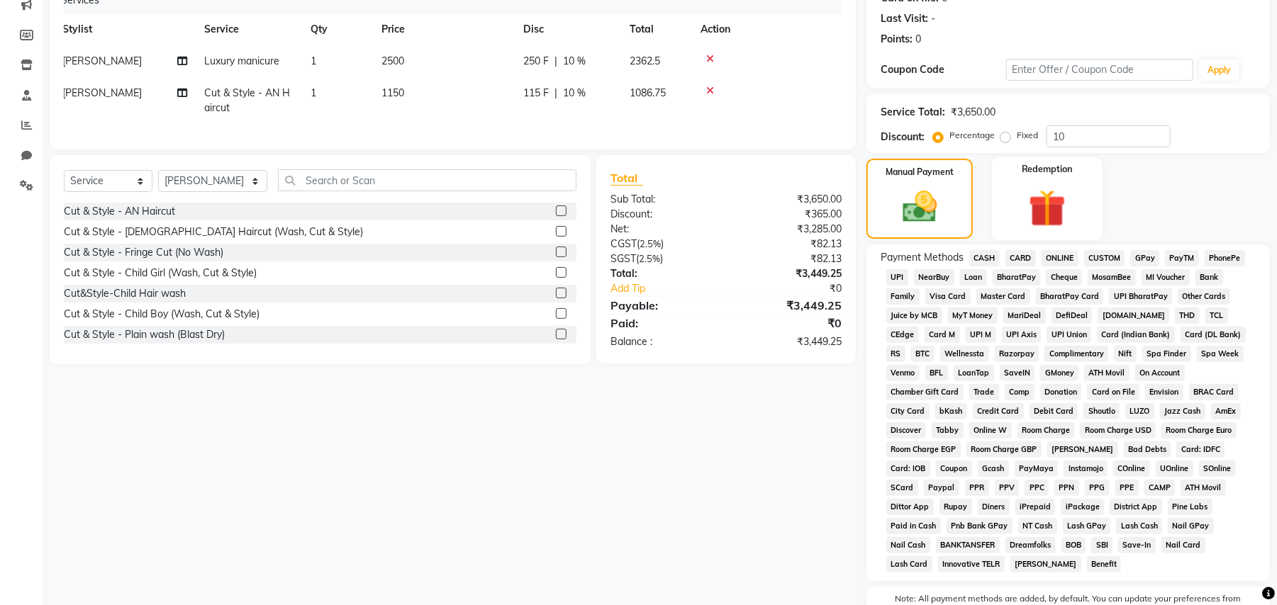
click at [1056, 230] on img at bounding box center [1046, 208] width 61 height 46
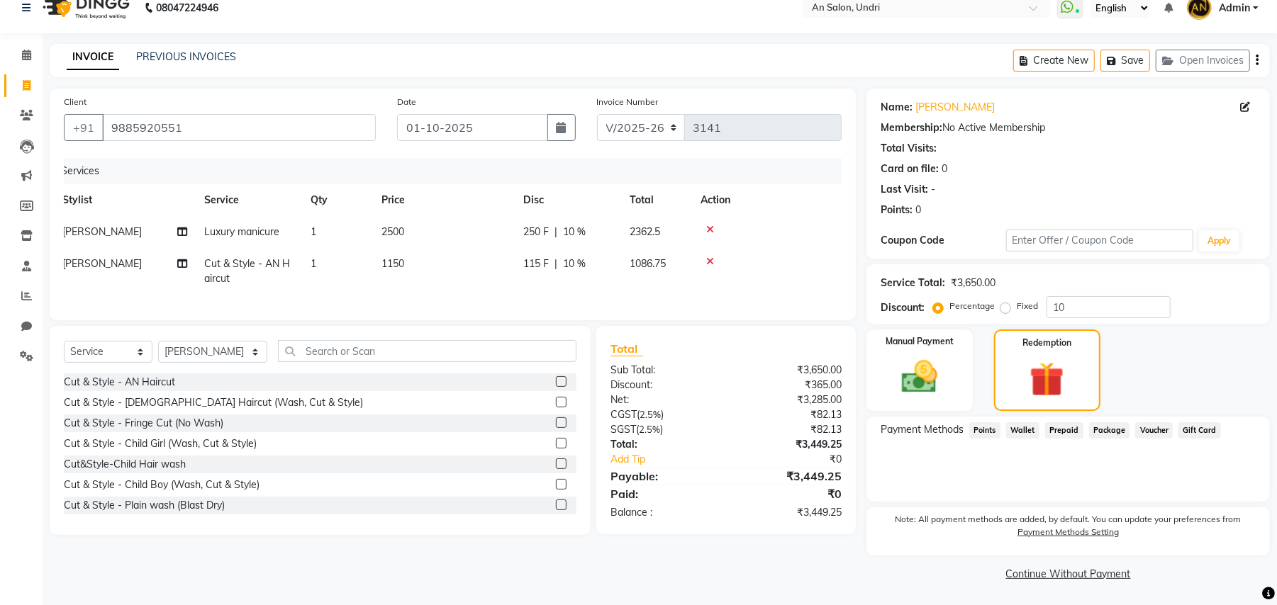
click at [951, 233] on div "Coupon Code" at bounding box center [942, 240] width 125 height 15
click at [939, 342] on label "Manual Payment" at bounding box center [919, 340] width 71 height 13
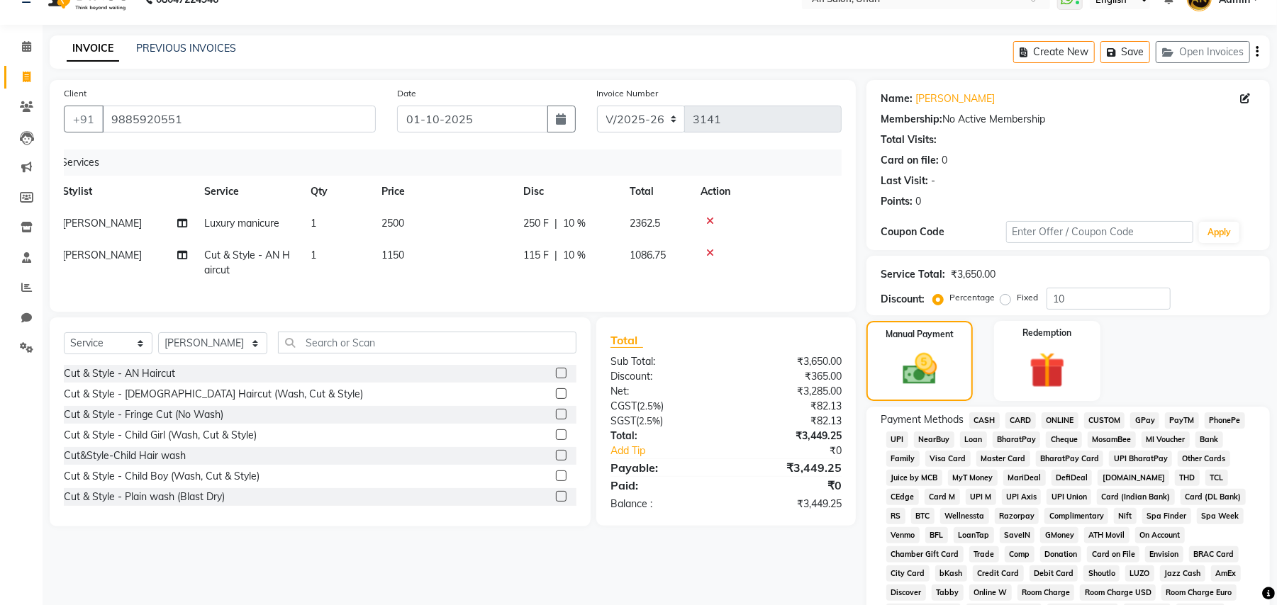
scroll to position [0, 0]
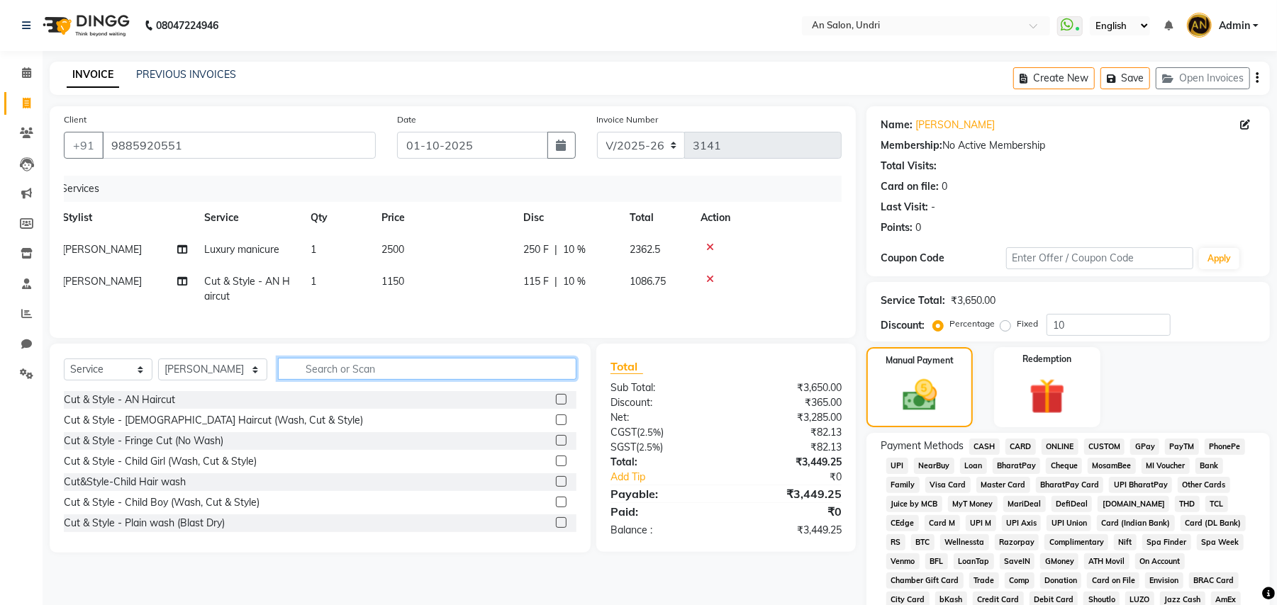
click at [347, 378] on input "text" at bounding box center [427, 369] width 298 height 22
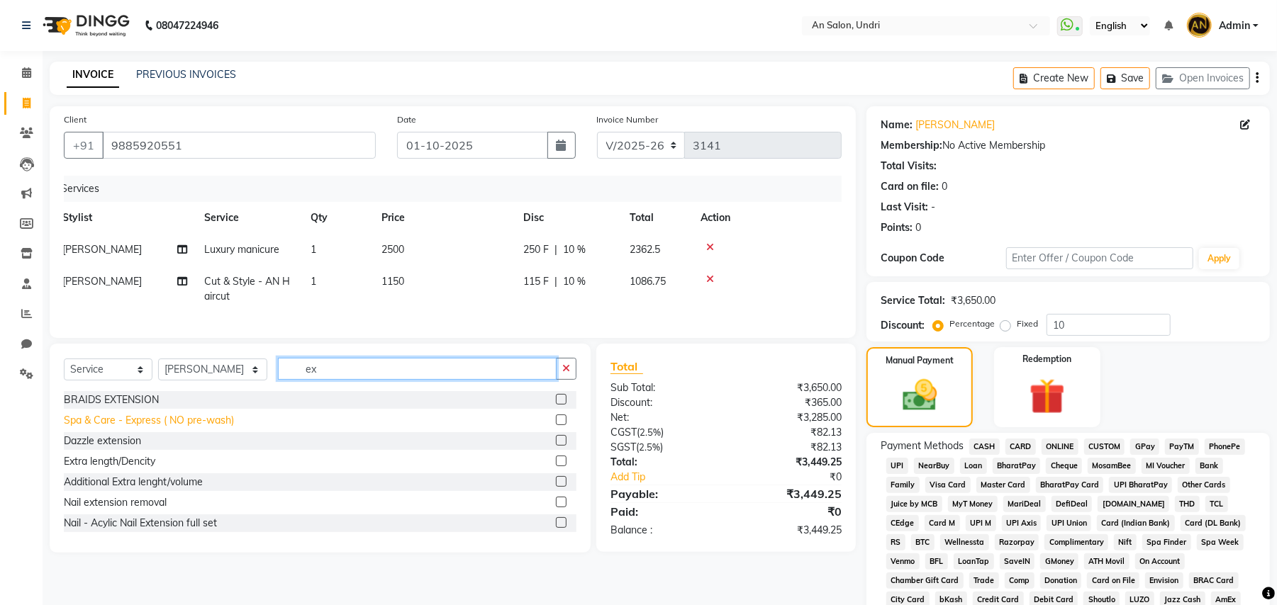
type input "ex"
click at [151, 428] on div "Spa & Care - Express ( NO pre-wash)" at bounding box center [149, 420] width 170 height 15
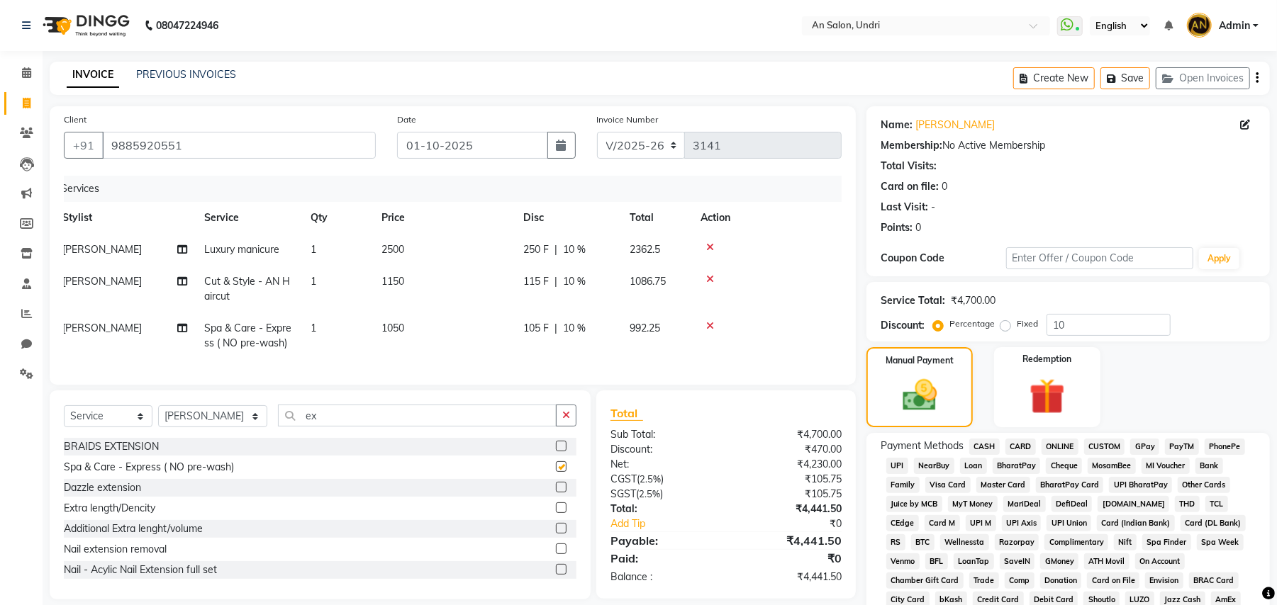
checkbox input "false"
click at [568, 422] on button "button" at bounding box center [566, 416] width 21 height 22
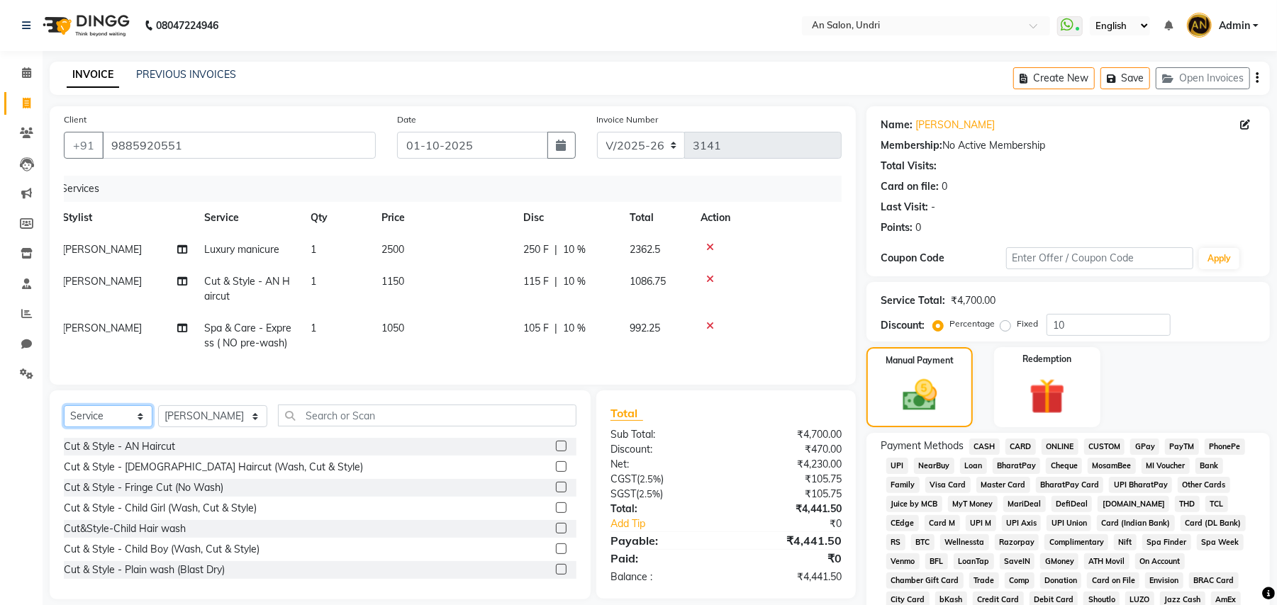
click at [126, 427] on select "Select Service Product Membership Package Voucher Prepaid Gift Card" at bounding box center [108, 416] width 89 height 22
select select "product"
click at [64, 420] on select "Select Service Product Membership Package Voucher Prepaid Gift Card" at bounding box center [108, 416] width 89 height 22
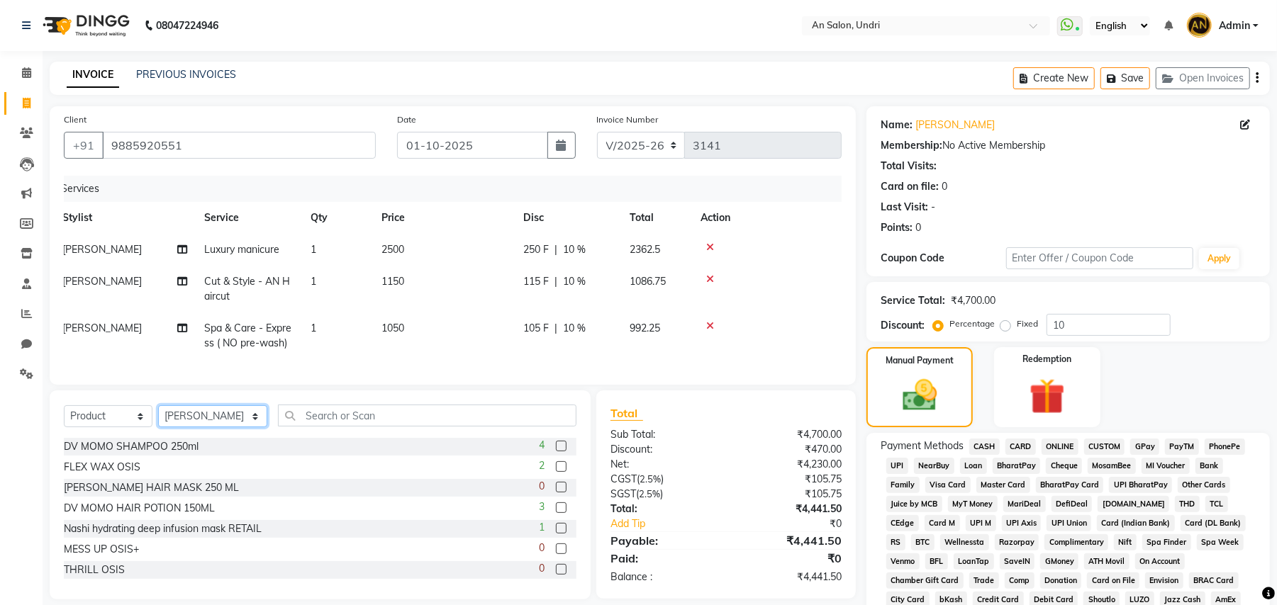
click at [233, 427] on select "Select Stylist [PERSON_NAME] AN [PERSON_NAME] [PERSON_NAME] [PERSON_NAME] [PERS…" at bounding box center [212, 416] width 109 height 22
select select "21387"
click at [158, 420] on select "Select Stylist [PERSON_NAME] AN [PERSON_NAME] [PERSON_NAME] [PERSON_NAME] [PERS…" at bounding box center [212, 416] width 109 height 22
click at [386, 427] on input "text" at bounding box center [427, 416] width 298 height 22
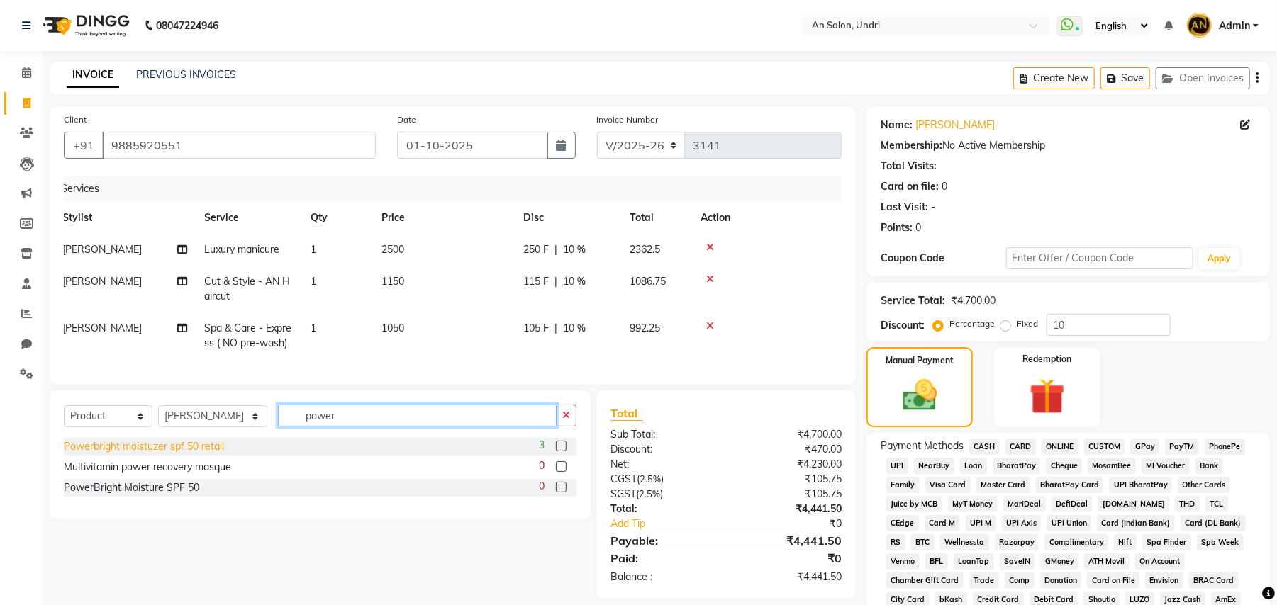
type input "power"
click at [203, 454] on div "Powerbright moistuzer spf 50 retail" at bounding box center [144, 446] width 160 height 15
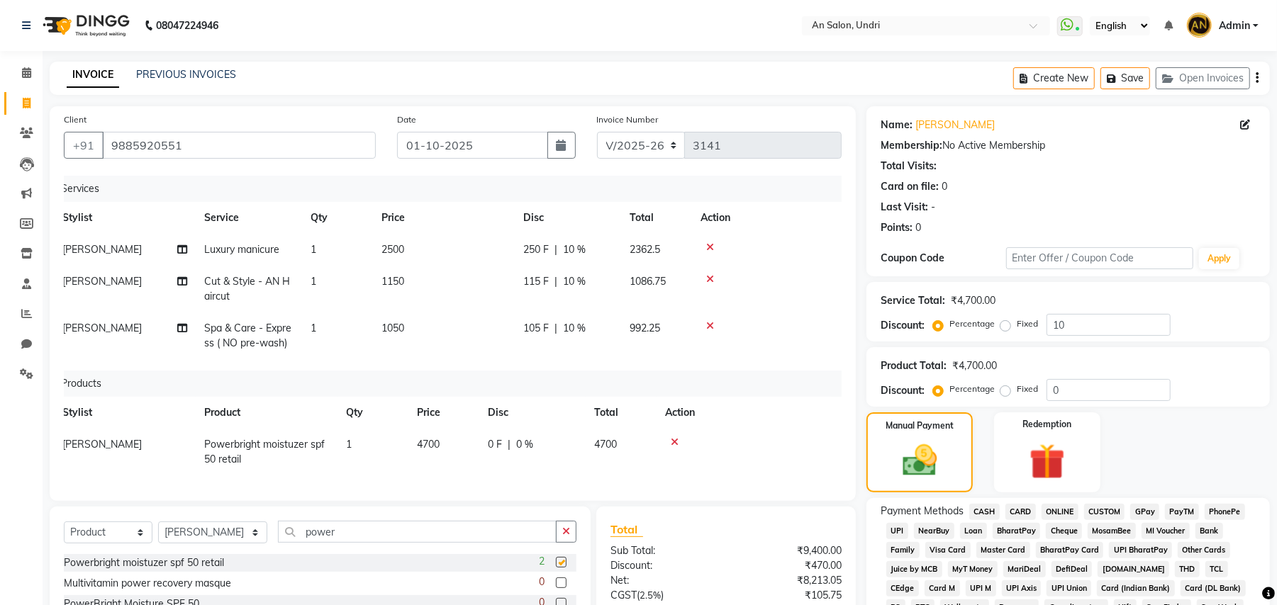
checkbox input "false"
click at [118, 140] on input "9885920551" at bounding box center [239, 145] width 274 height 27
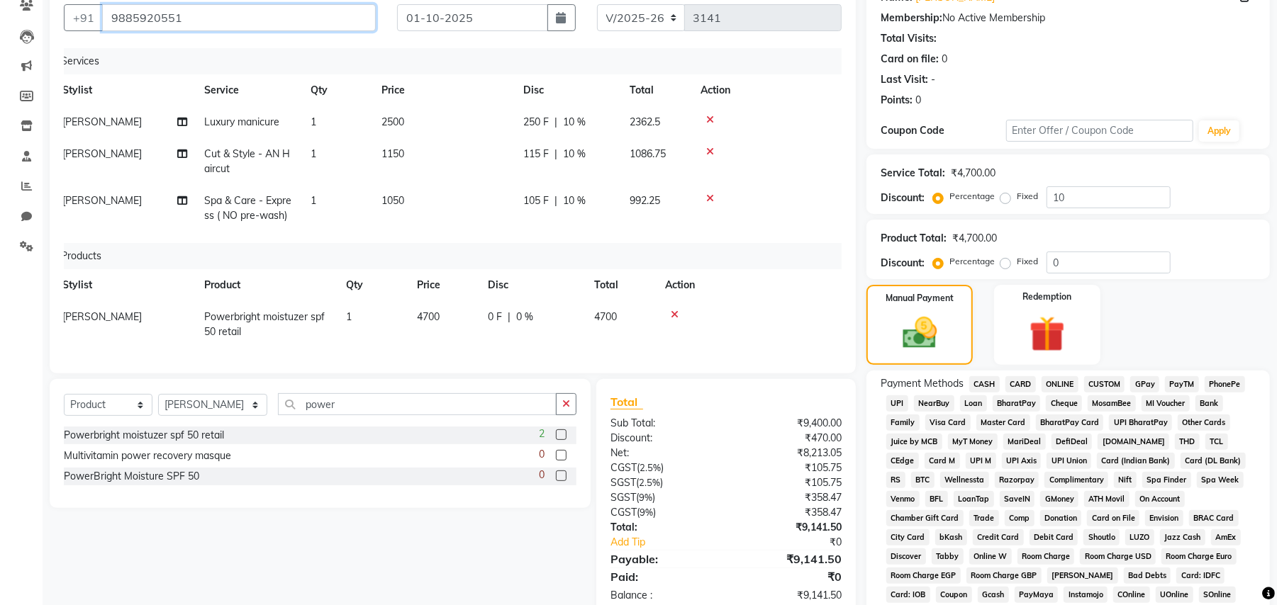
scroll to position [94, 0]
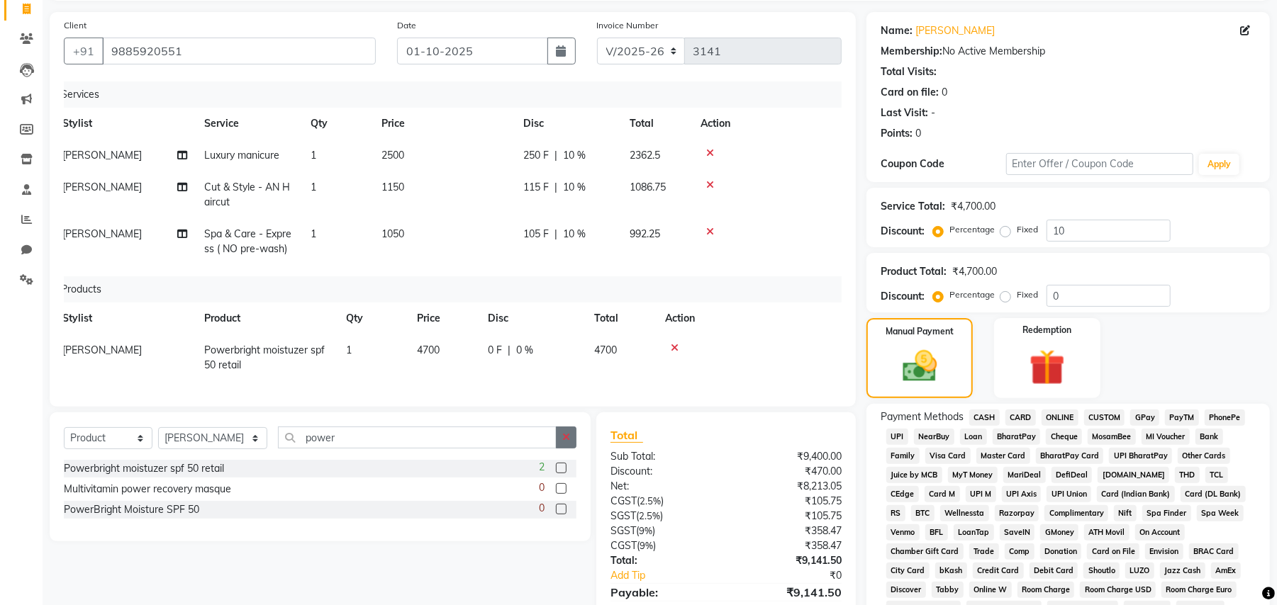
click at [576, 449] on button "button" at bounding box center [566, 438] width 21 height 22
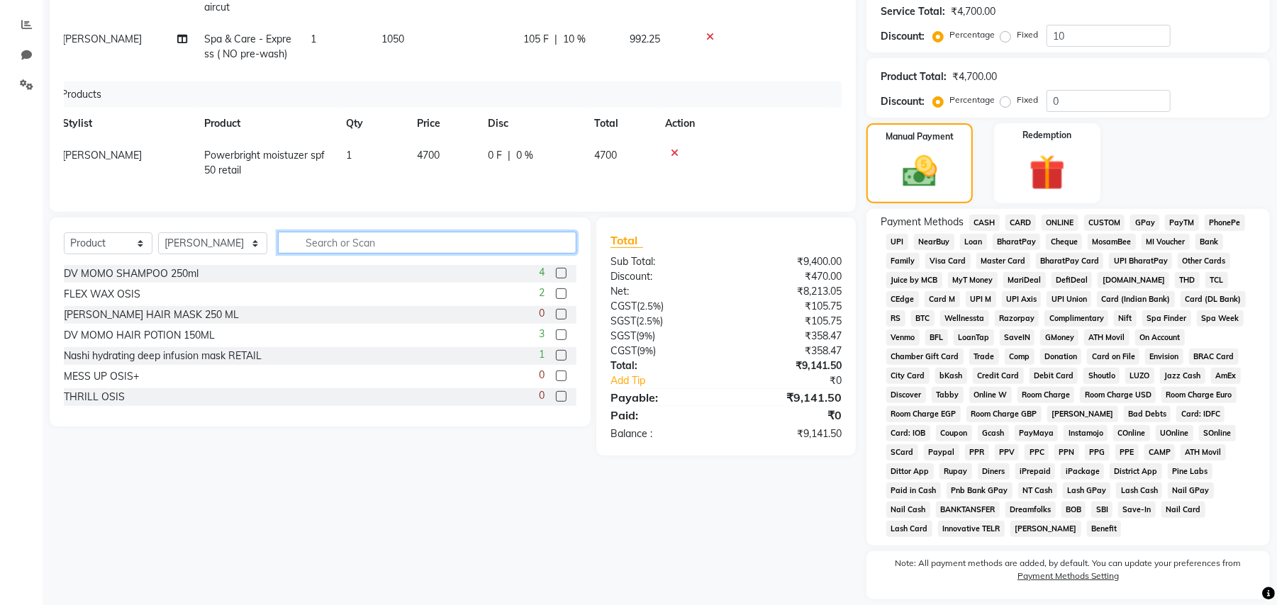
scroll to position [318, 0]
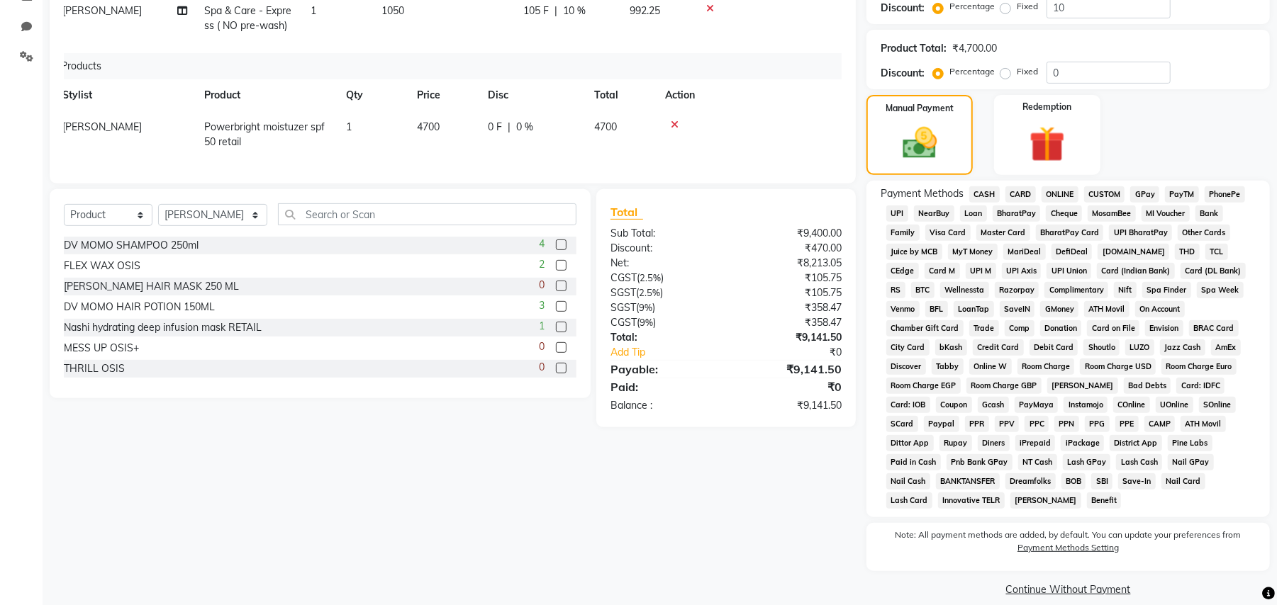
click at [1138, 196] on span "GPay" at bounding box center [1144, 194] width 29 height 16
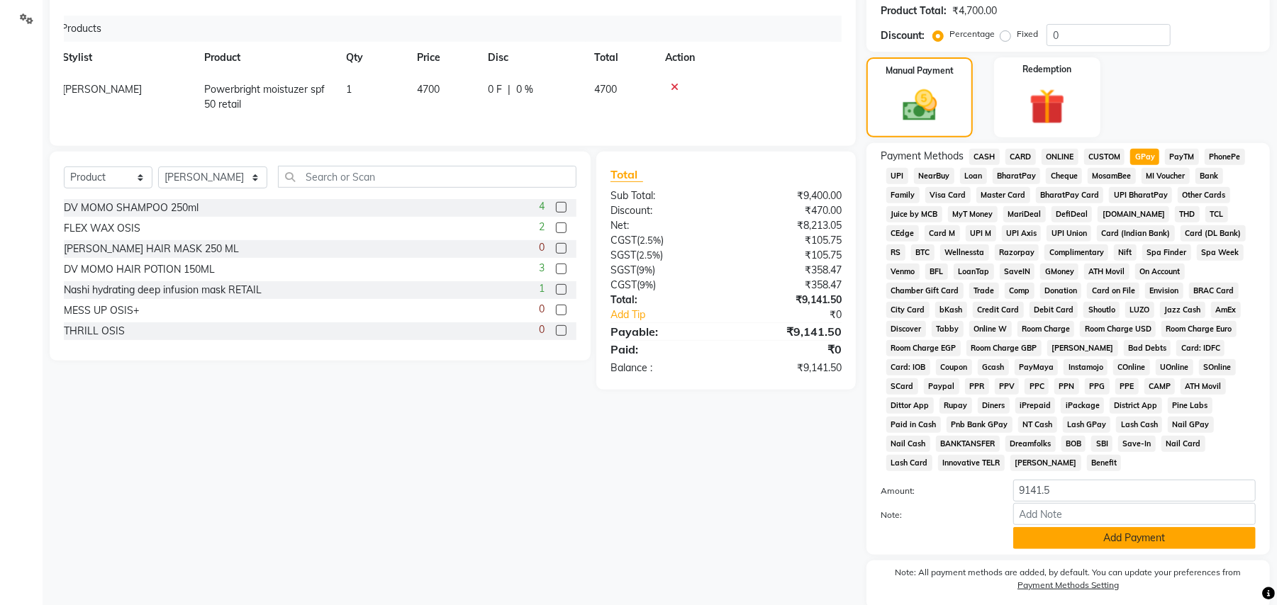
scroll to position [393, 0]
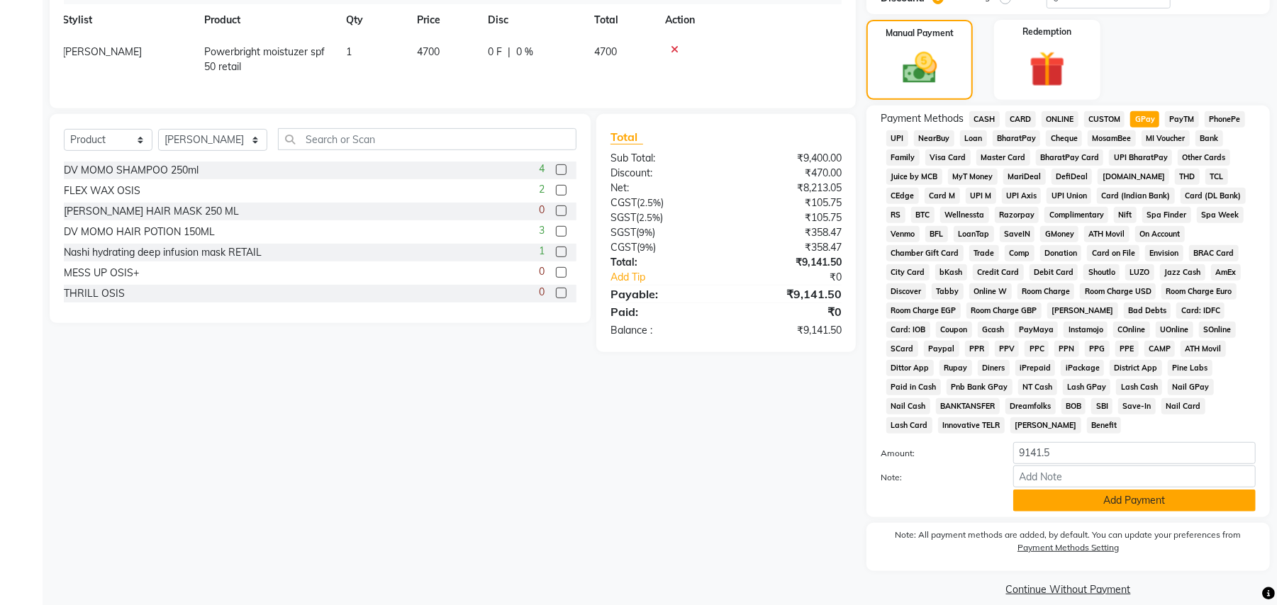
click at [1157, 490] on button "Add Payment" at bounding box center [1134, 501] width 242 height 22
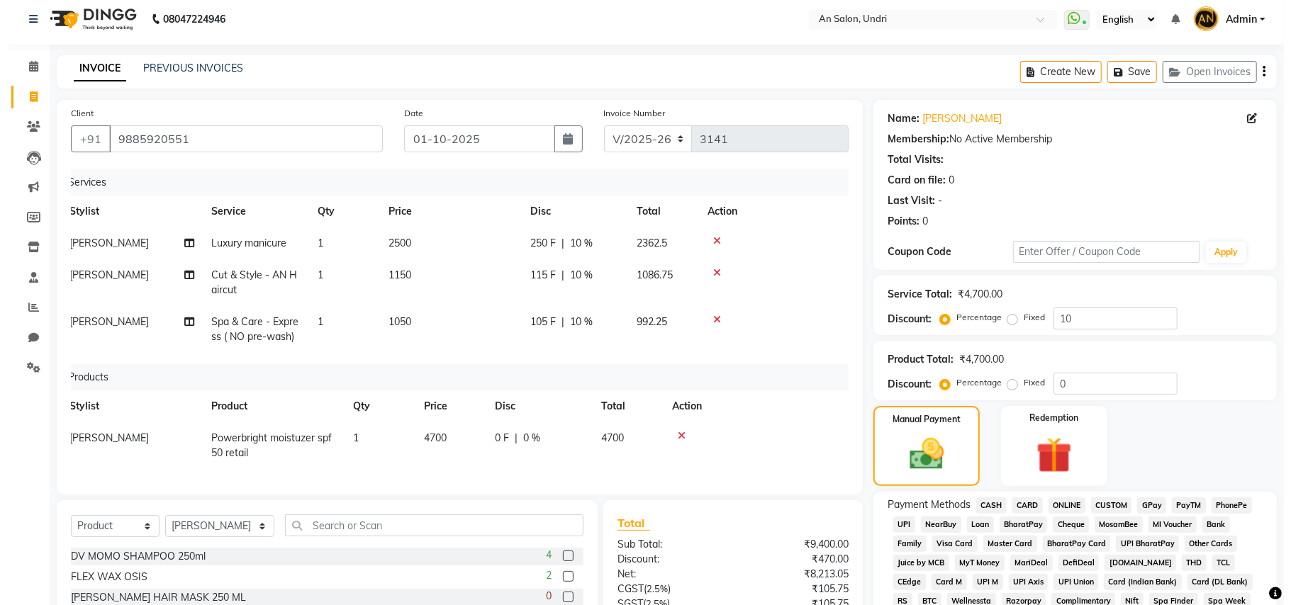
scroll to position [0, 0]
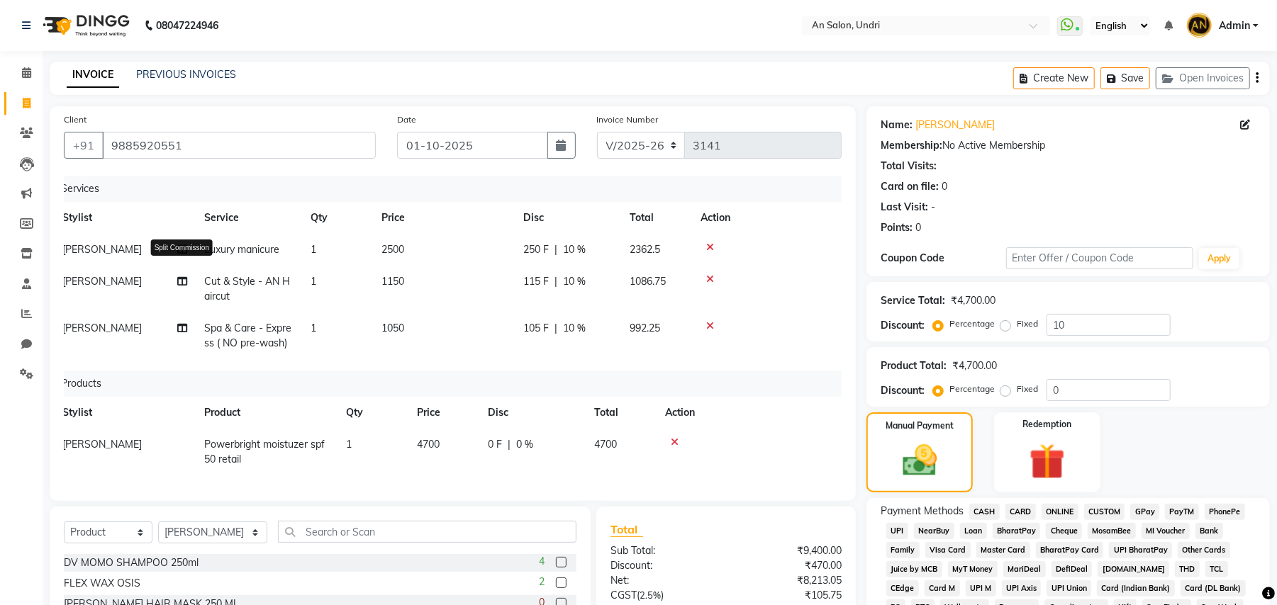
click at [183, 279] on icon at bounding box center [182, 281] width 10 height 10
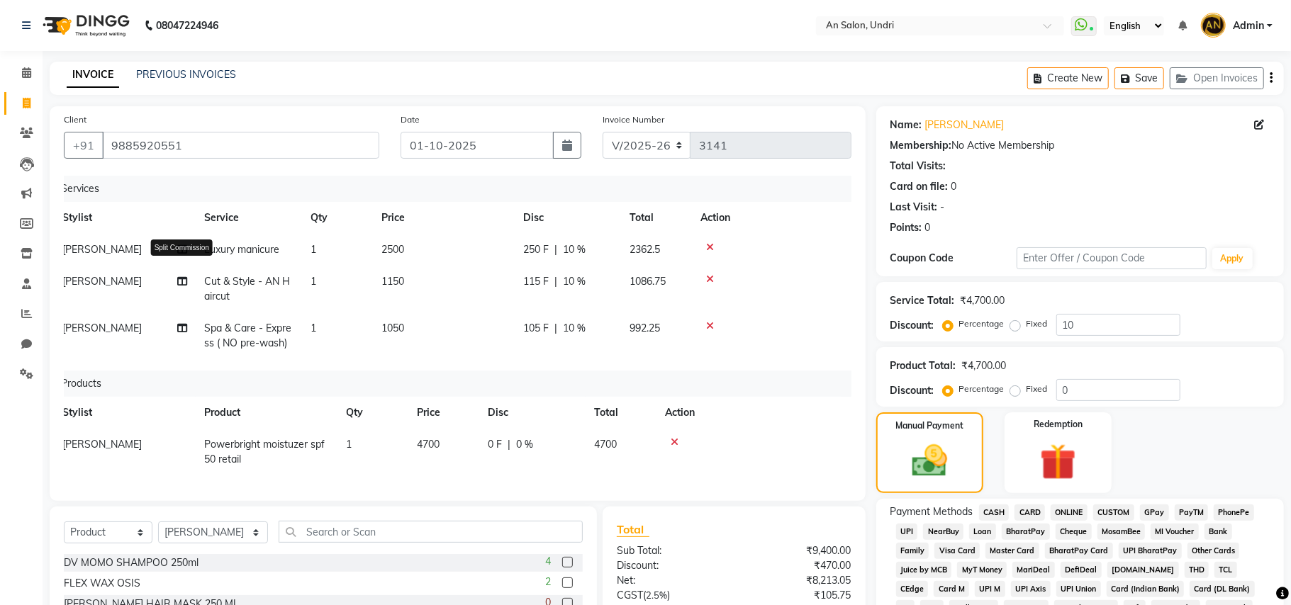
select select "17153"
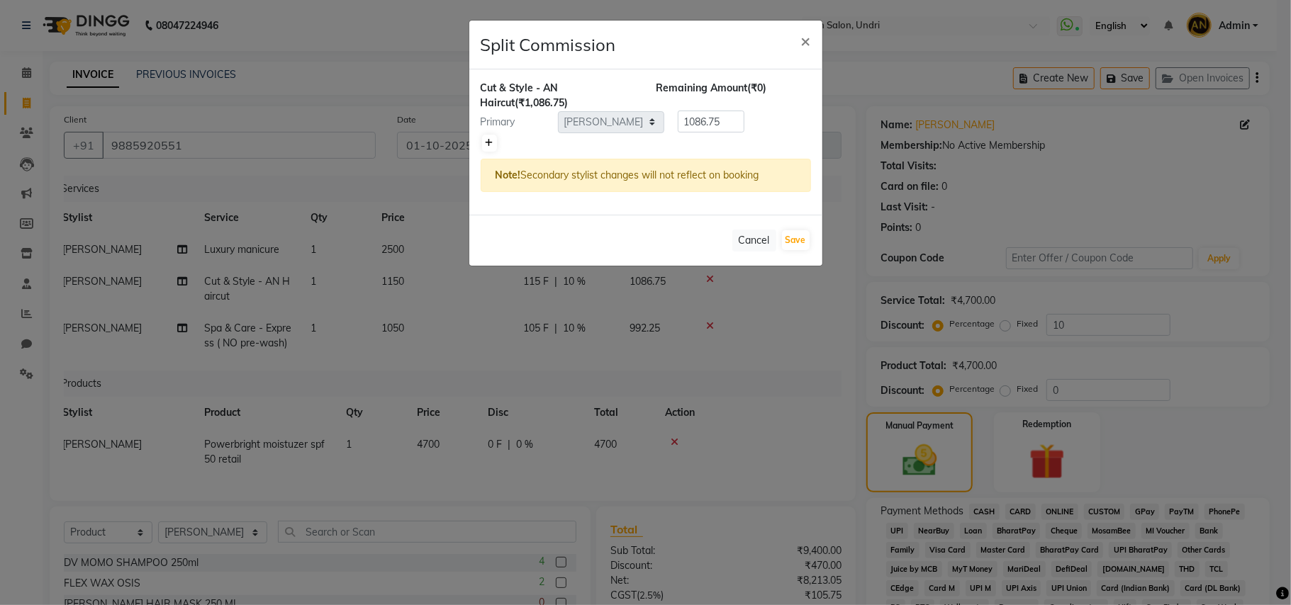
click at [486, 140] on icon at bounding box center [490, 143] width 8 height 9
type input "543.38"
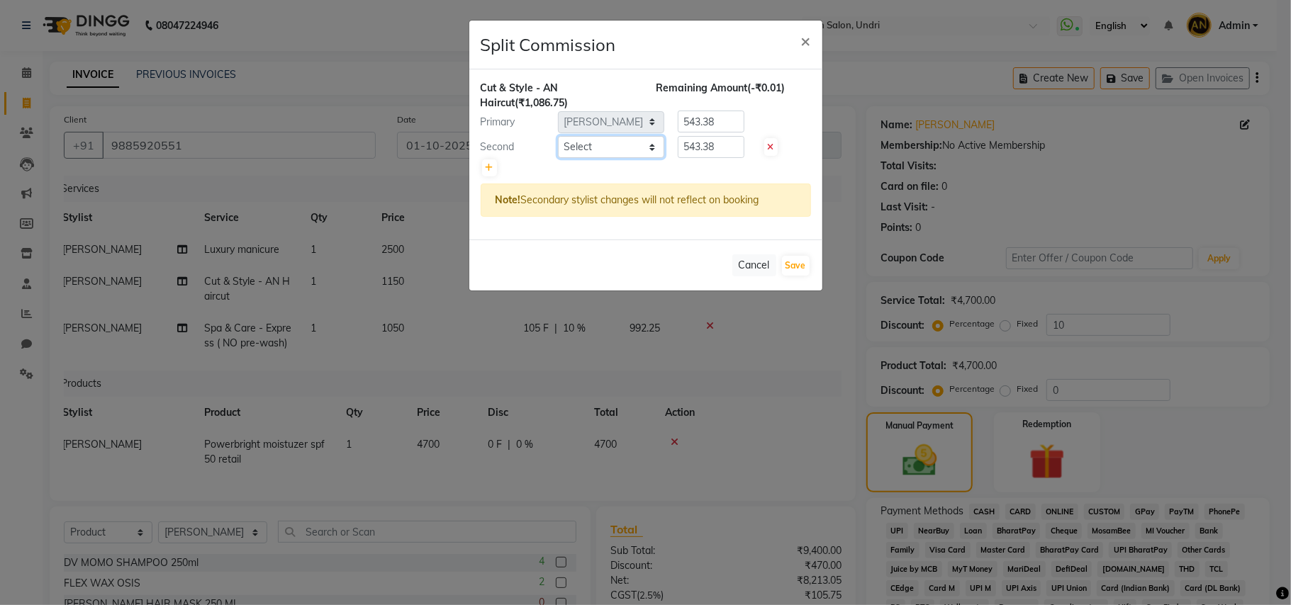
click at [616, 151] on select "Select ADESH KAMBLE AN Anita Rai Anthony Aslam Shaikh Janhavi Jambhulkar Naeem …" at bounding box center [611, 147] width 106 height 22
select select "21387"
click at [558, 137] on select "Select ADESH KAMBLE AN Anita Rai Anthony Aslam Shaikh Janhavi Jambhulkar Naeem …" at bounding box center [611, 147] width 106 height 22
drag, startPoint x: 729, startPoint y: 142, endPoint x: 596, endPoint y: 156, distance: 133.3
click at [596, 156] on div "Second Select ADESH KAMBLE AN Anita Rai Anthony Aslam Shaikh Janhavi Jambhulkar…" at bounding box center [646, 147] width 352 height 23
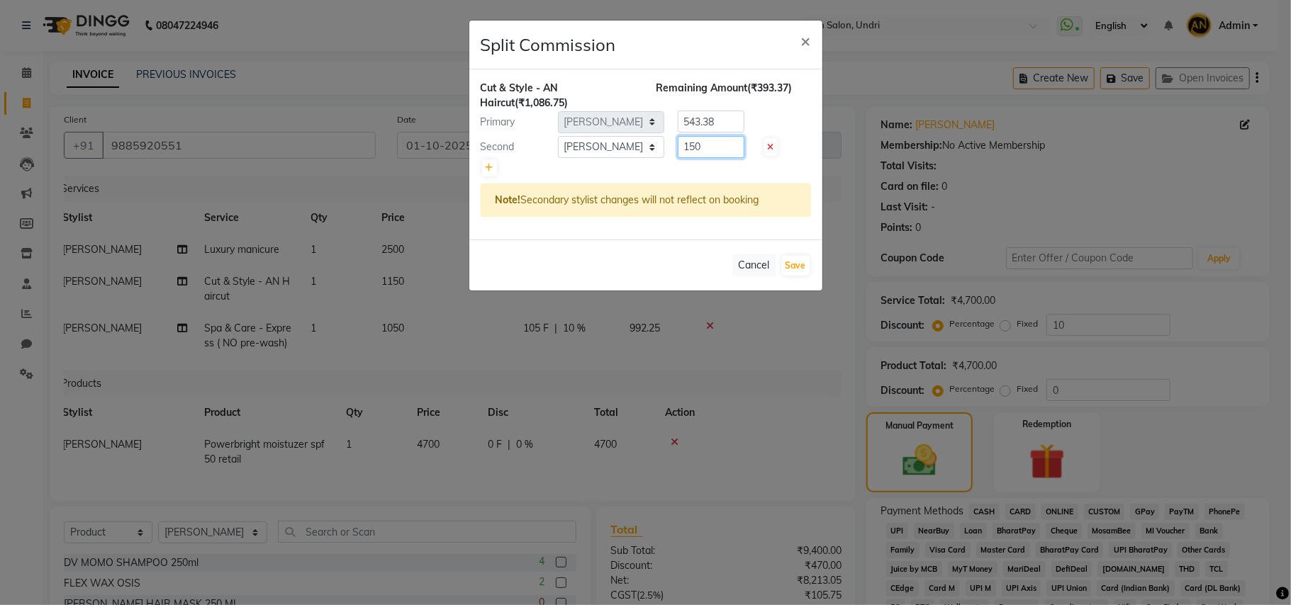
type input "150"
drag, startPoint x: 729, startPoint y: 119, endPoint x: 516, endPoint y: 122, distance: 213.4
click at [516, 122] on div "Primary Select ADESH KAMBLE AN Anita Rai Anthony Aslam Shaikh Janhavi Jambhulka…" at bounding box center [646, 122] width 352 height 23
type input "9"
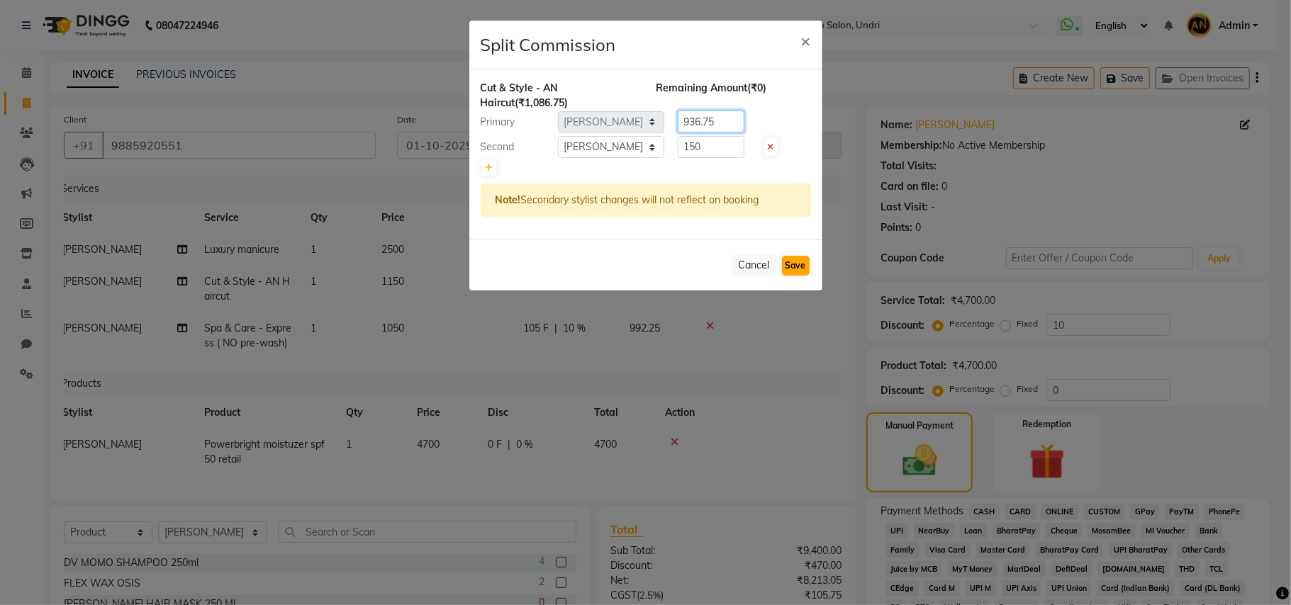
type input "936.75"
click at [795, 264] on button "Save" at bounding box center [796, 266] width 28 height 20
select select "Select"
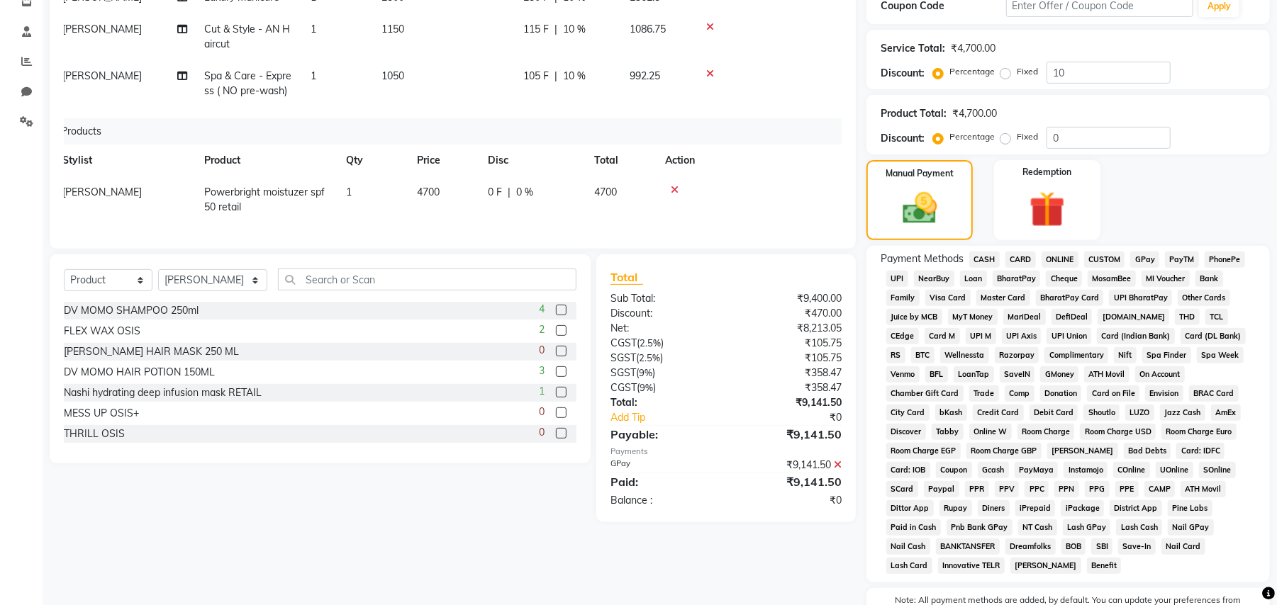
scroll to position [398, 0]
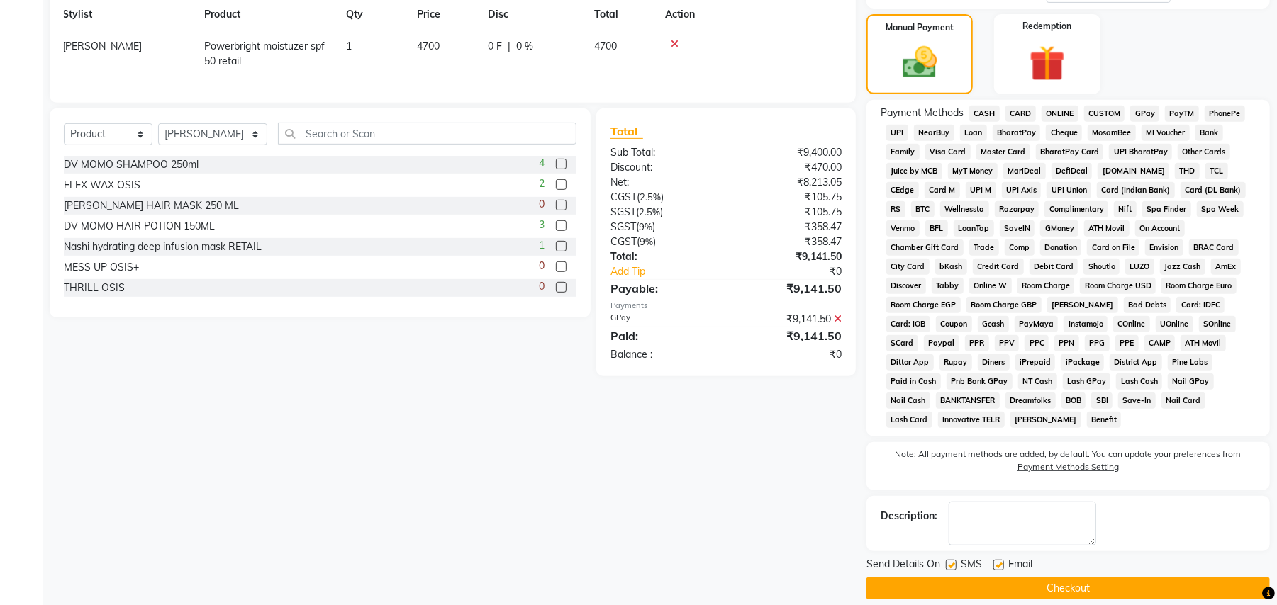
click at [1114, 578] on button "Checkout" at bounding box center [1067, 589] width 403 height 22
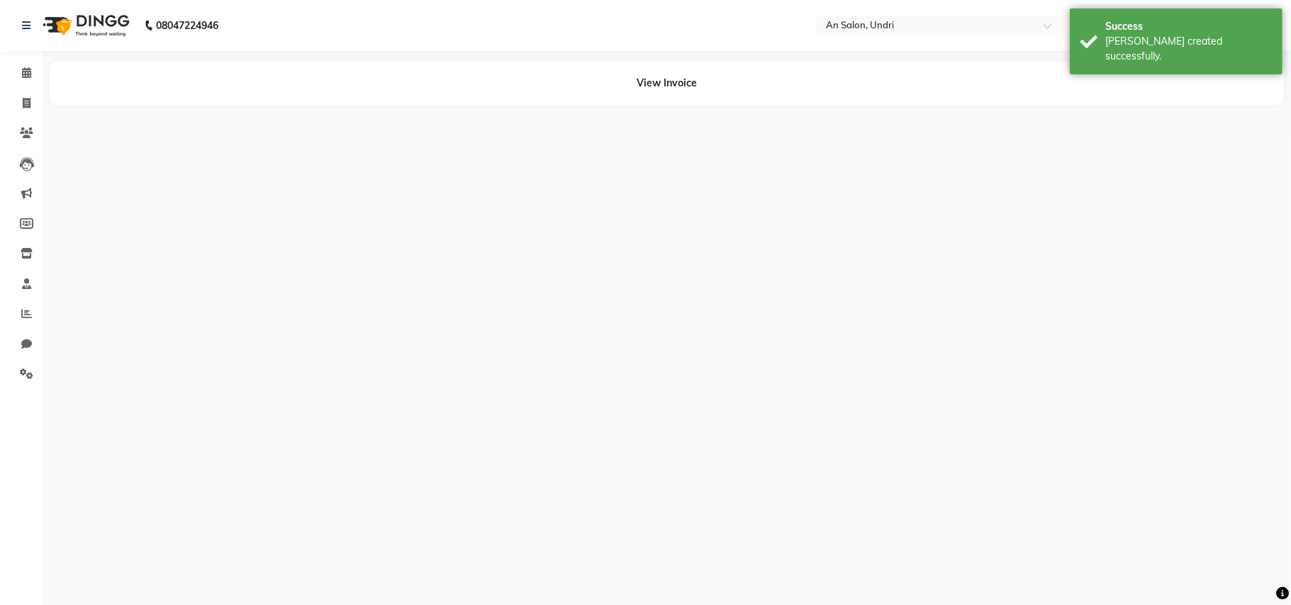
select select "21387"
select select "17153"
select select "21387"
select select "17153"
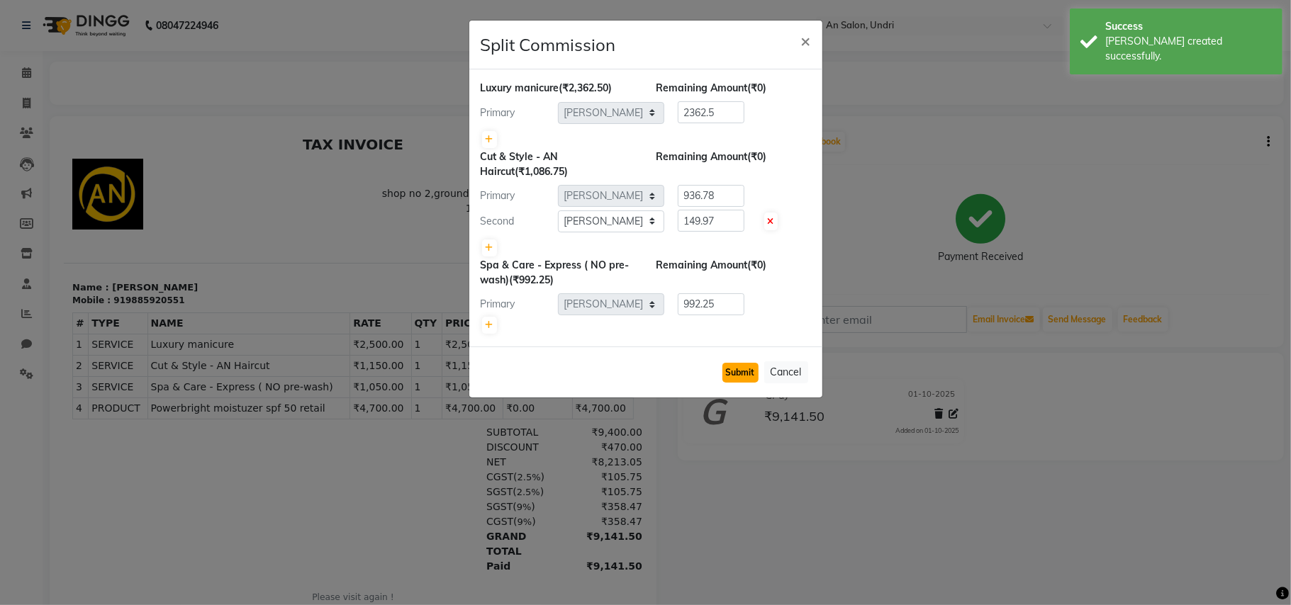
click at [743, 381] on button "Submit" at bounding box center [740, 373] width 36 height 20
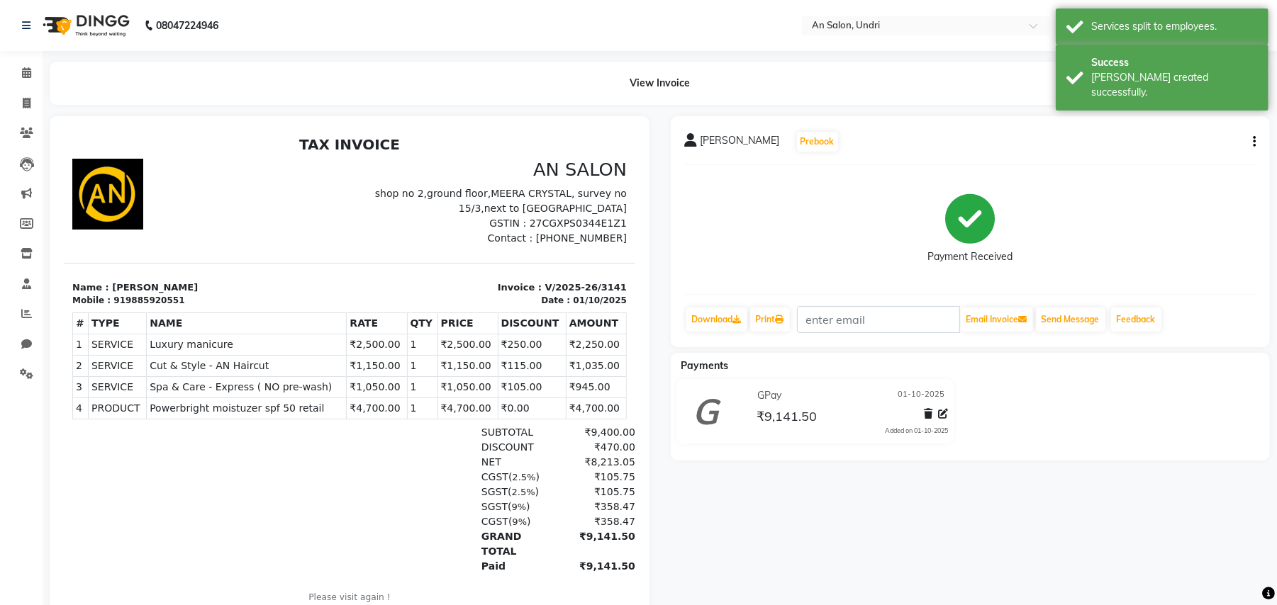
click at [96, 28] on img at bounding box center [84, 26] width 97 height 40
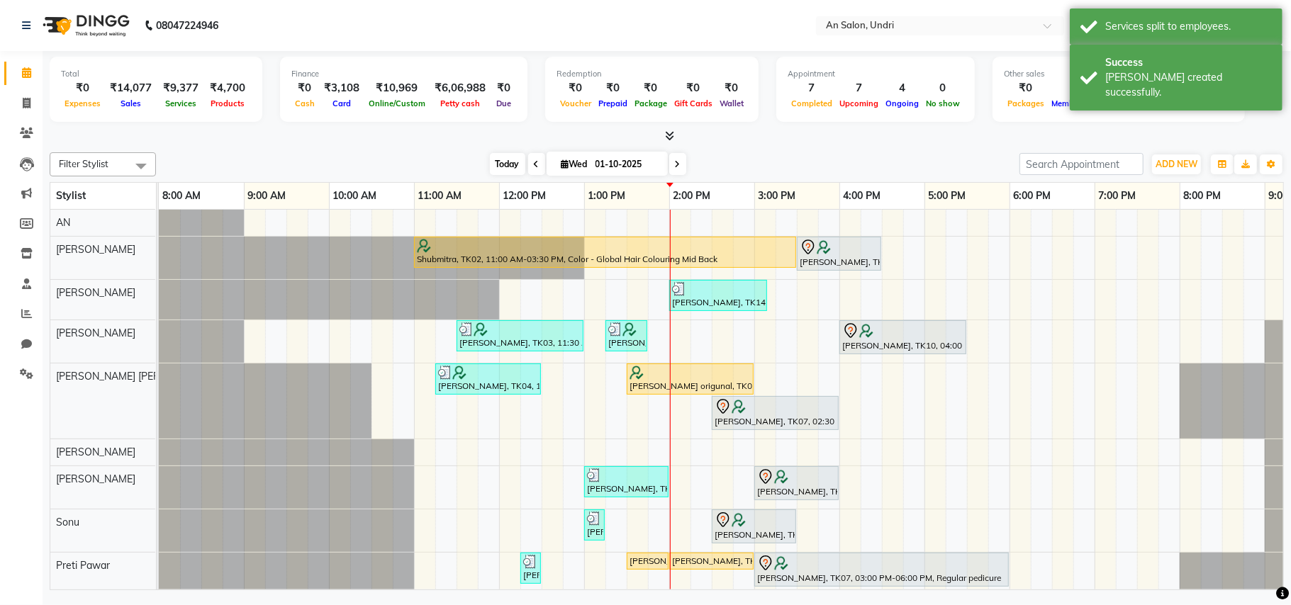
click at [497, 163] on span "Today" at bounding box center [507, 164] width 35 height 22
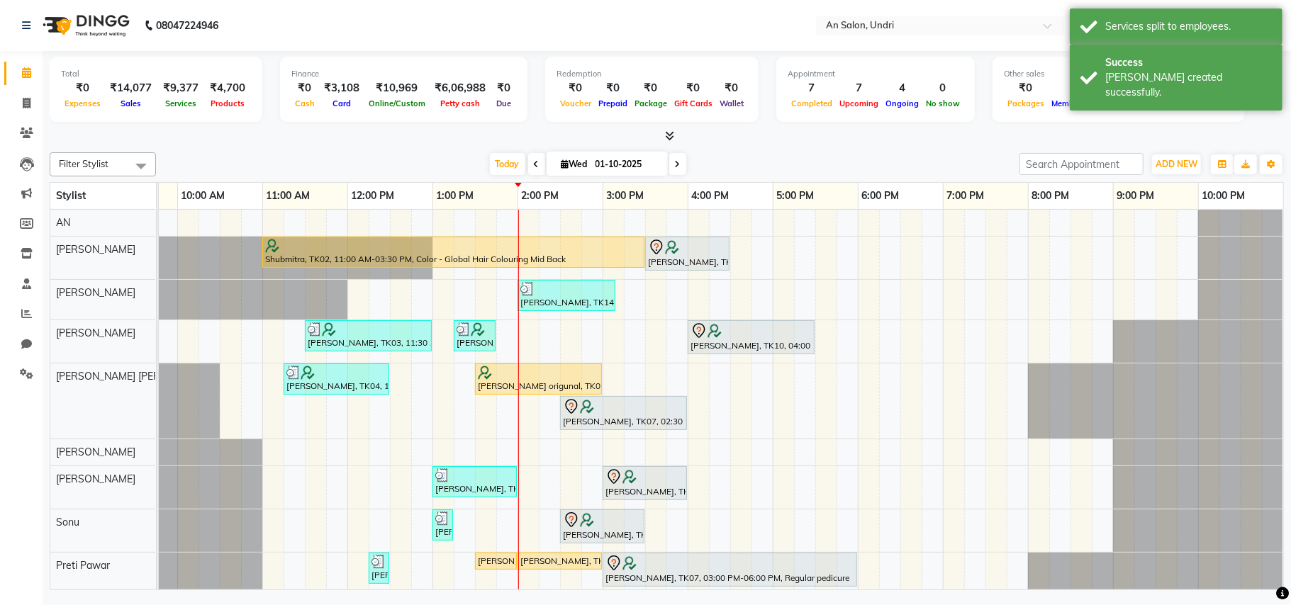
click at [746, 155] on div "[DATE] [DATE]" at bounding box center [587, 164] width 849 height 21
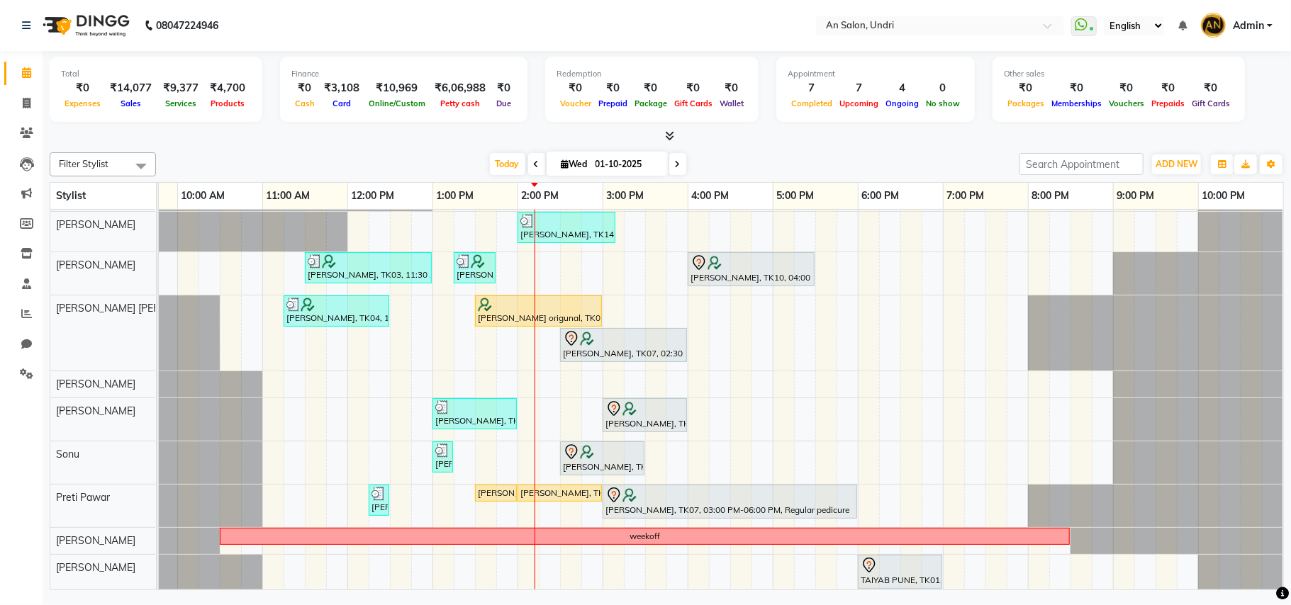
scroll to position [92, 0]
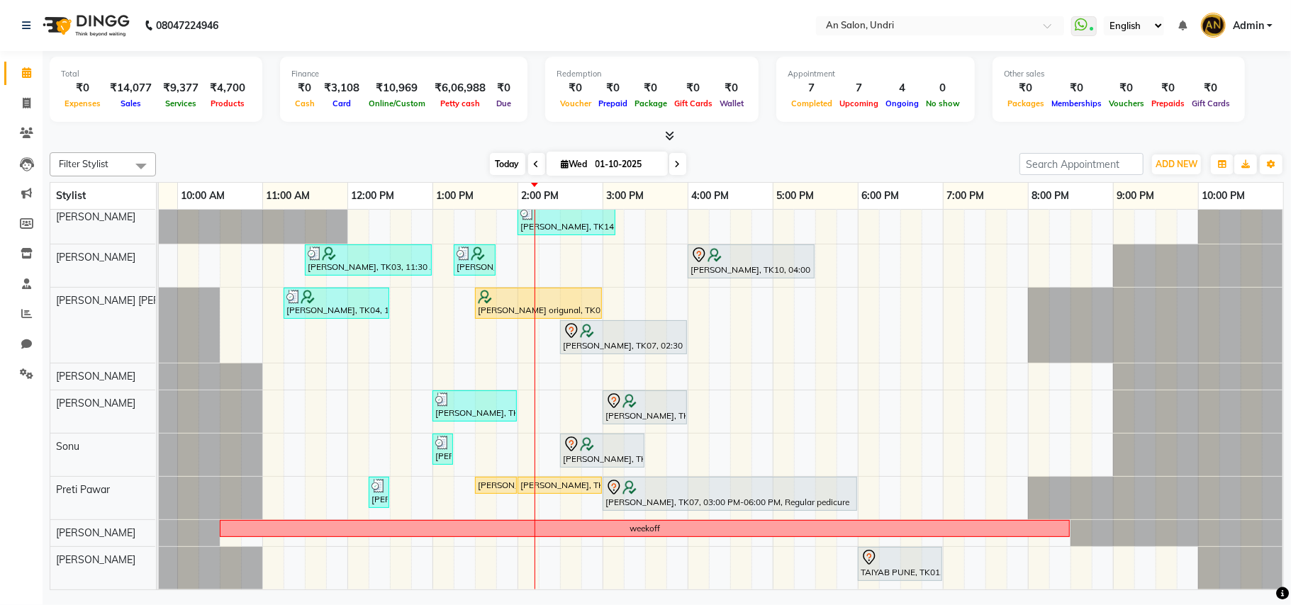
click at [497, 168] on span "Today" at bounding box center [507, 164] width 35 height 22
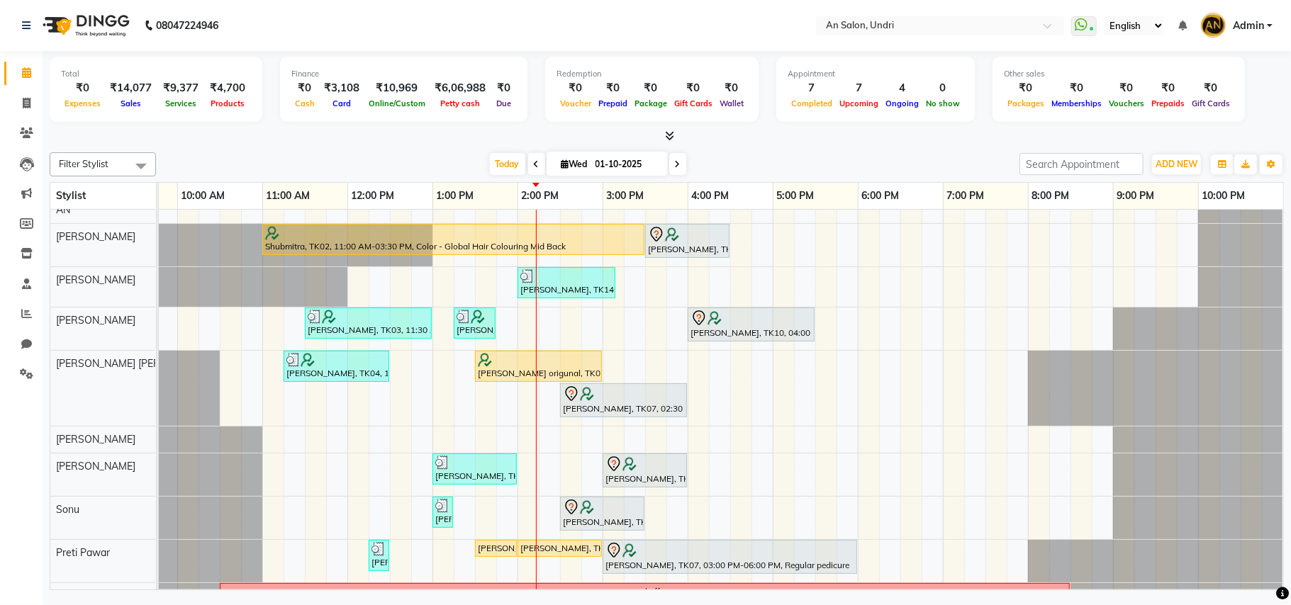
scroll to position [0, 0]
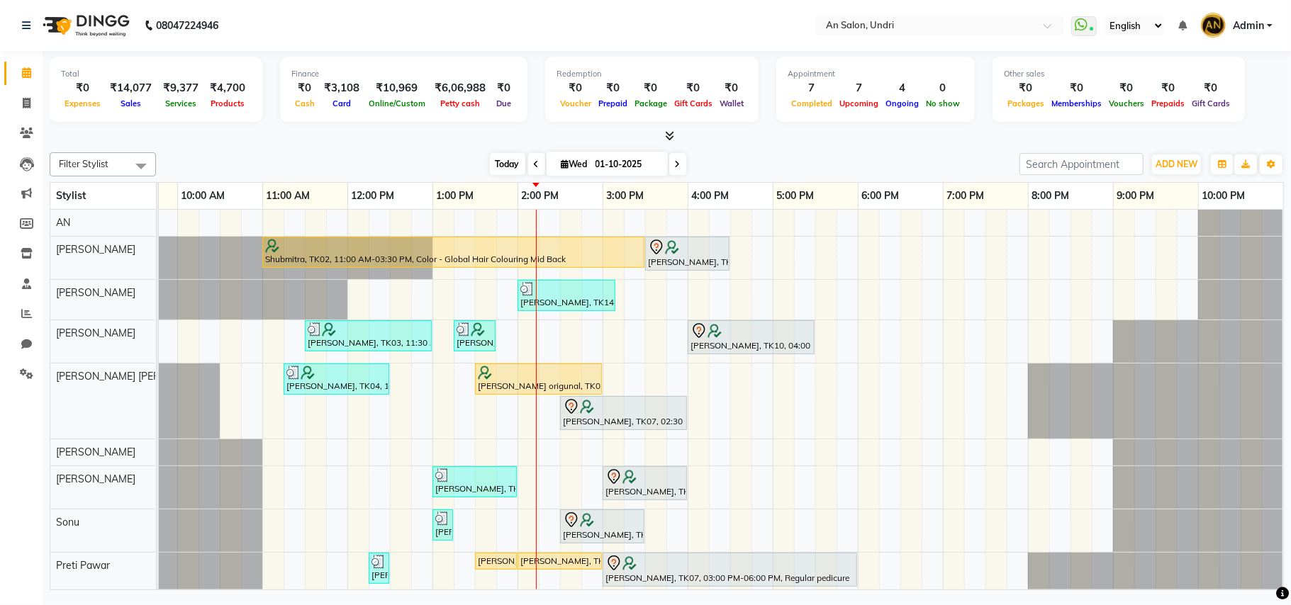
click at [500, 162] on span "Today" at bounding box center [507, 164] width 35 height 22
click at [665, 134] on icon at bounding box center [669, 135] width 9 height 11
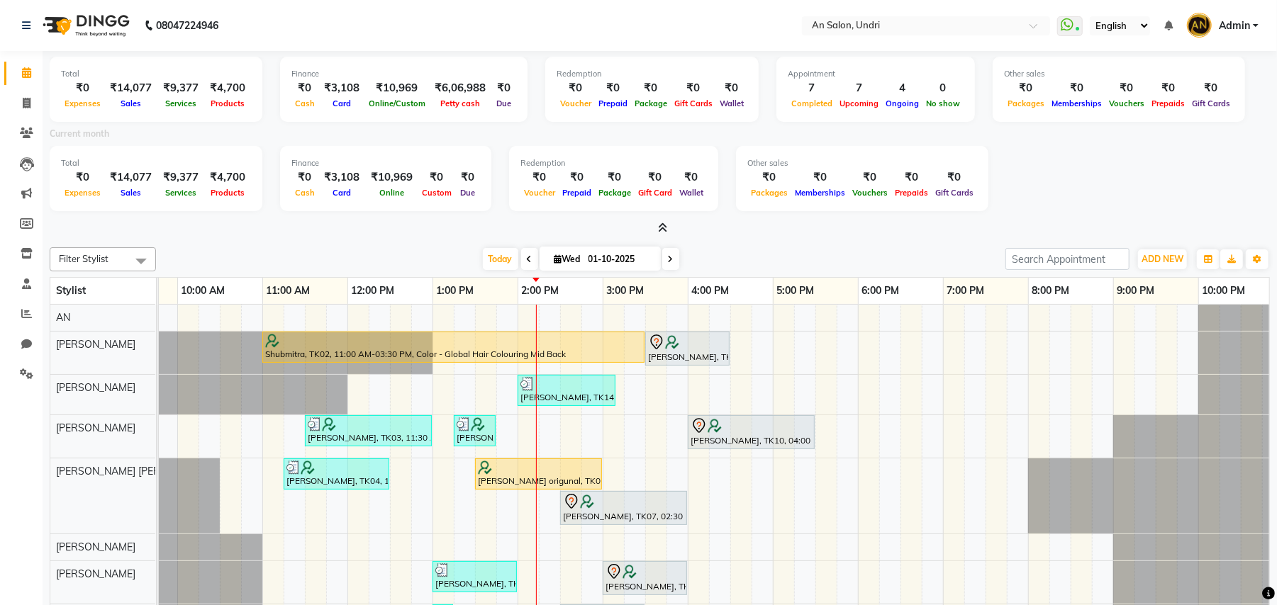
click at [662, 224] on icon at bounding box center [662, 228] width 9 height 11
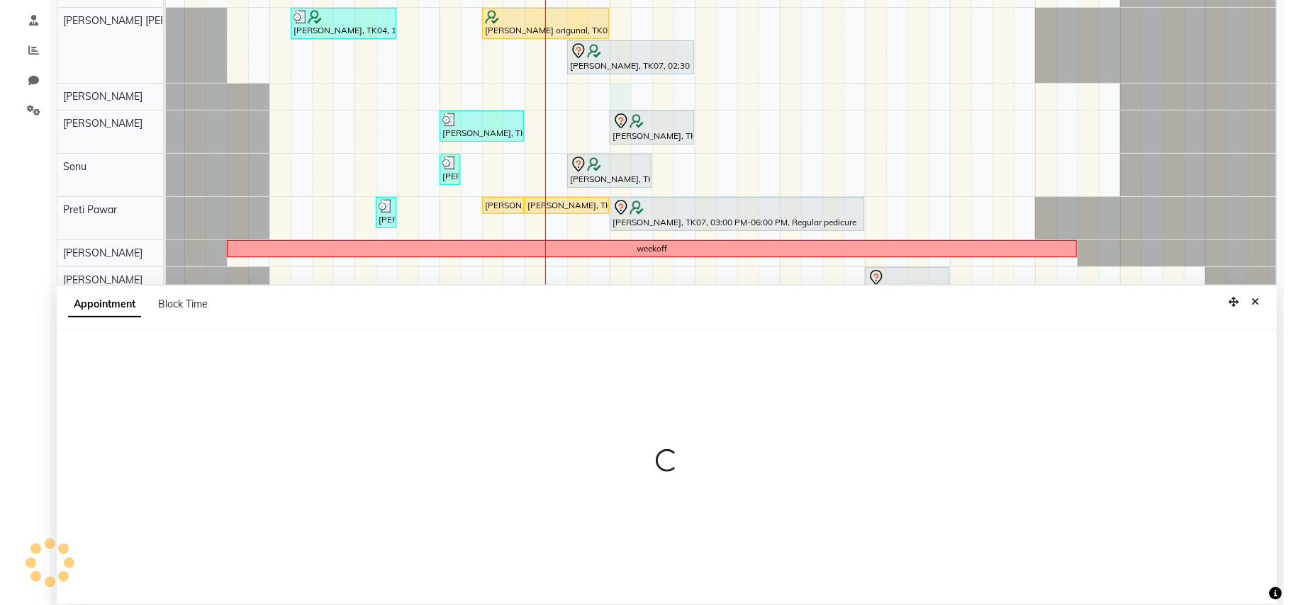
scroll to position [267, 0]
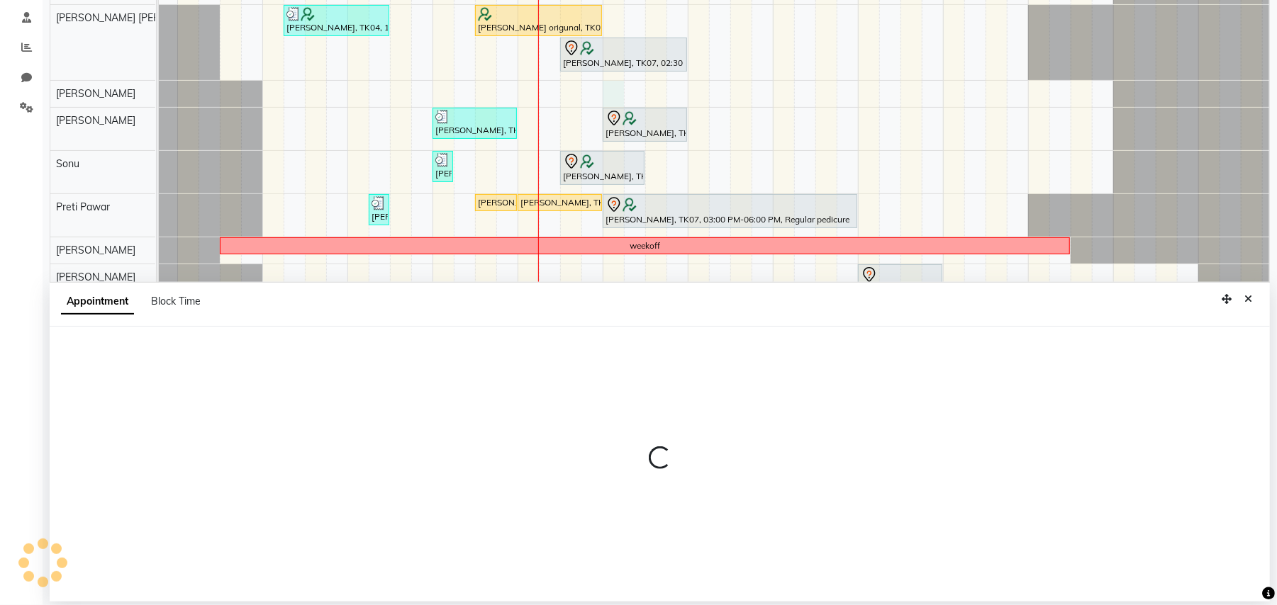
select select "61941"
select select "900"
select select "tentative"
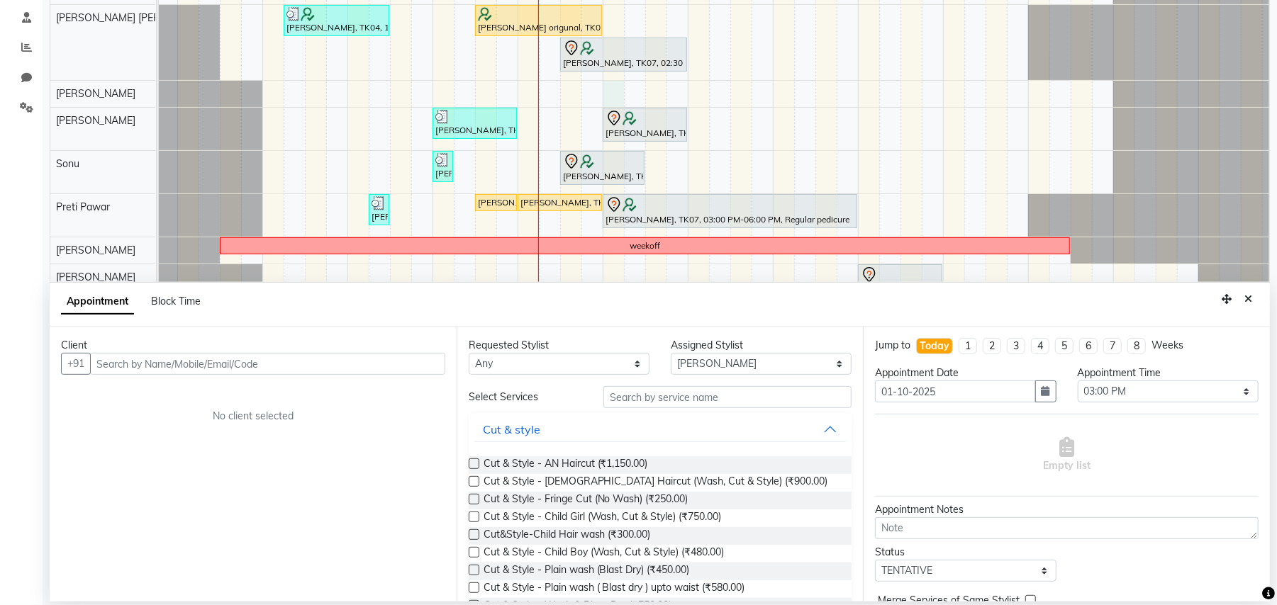
click at [267, 367] on input "text" at bounding box center [267, 364] width 355 height 22
type input "7028552251"
click at [420, 375] on button "Add Client" at bounding box center [415, 364] width 59 height 22
select select "22"
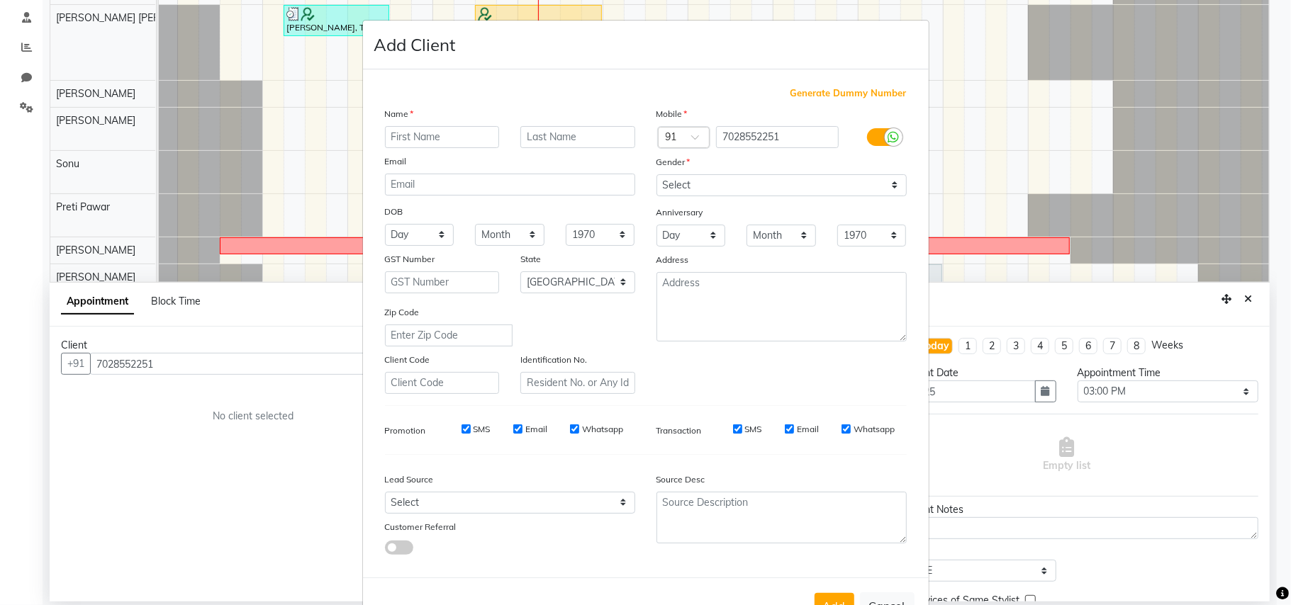
click at [413, 140] on input "text" at bounding box center [442, 137] width 115 height 22
type input "Harish"
click at [755, 179] on select "Select Male Female Other Prefer Not To Say" at bounding box center [781, 185] width 250 height 22
select select "female"
click at [656, 174] on select "Select Male Female Other Prefer Not To Say" at bounding box center [781, 185] width 250 height 22
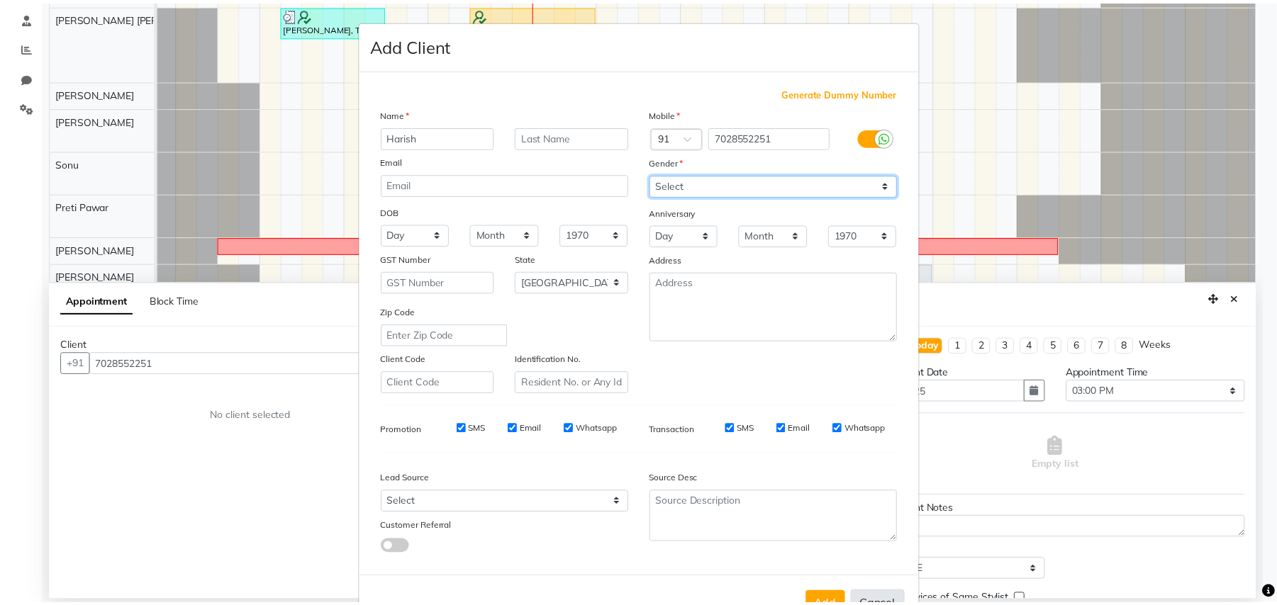
scroll to position [45, 0]
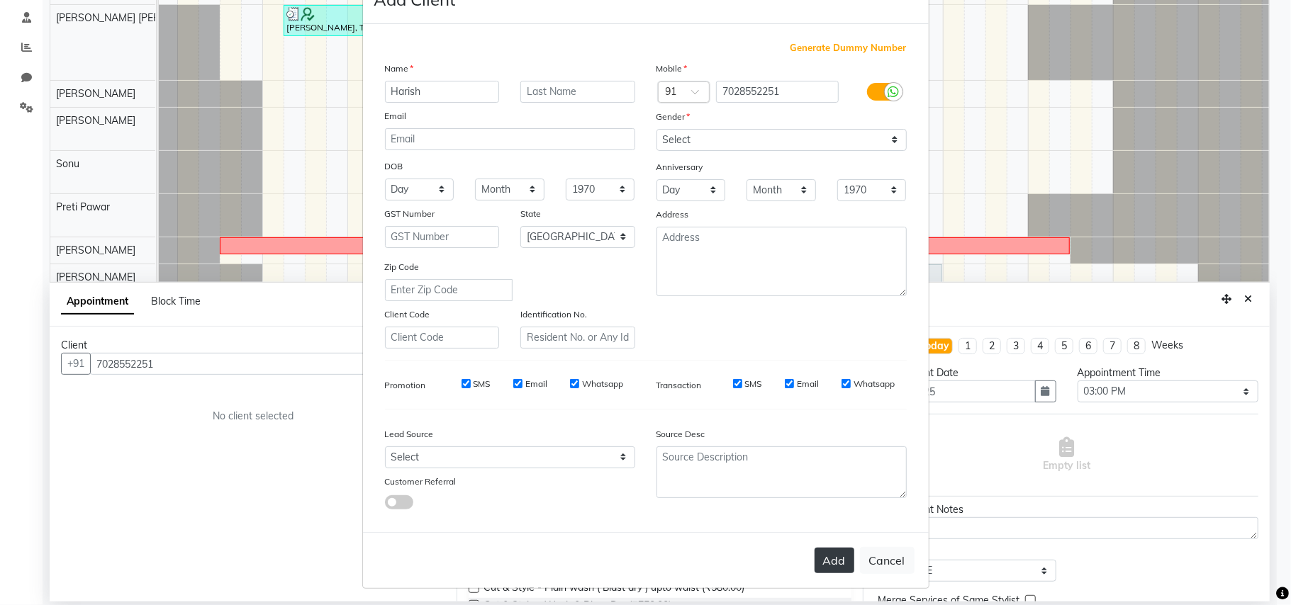
click at [826, 551] on button "Add" at bounding box center [834, 561] width 40 height 26
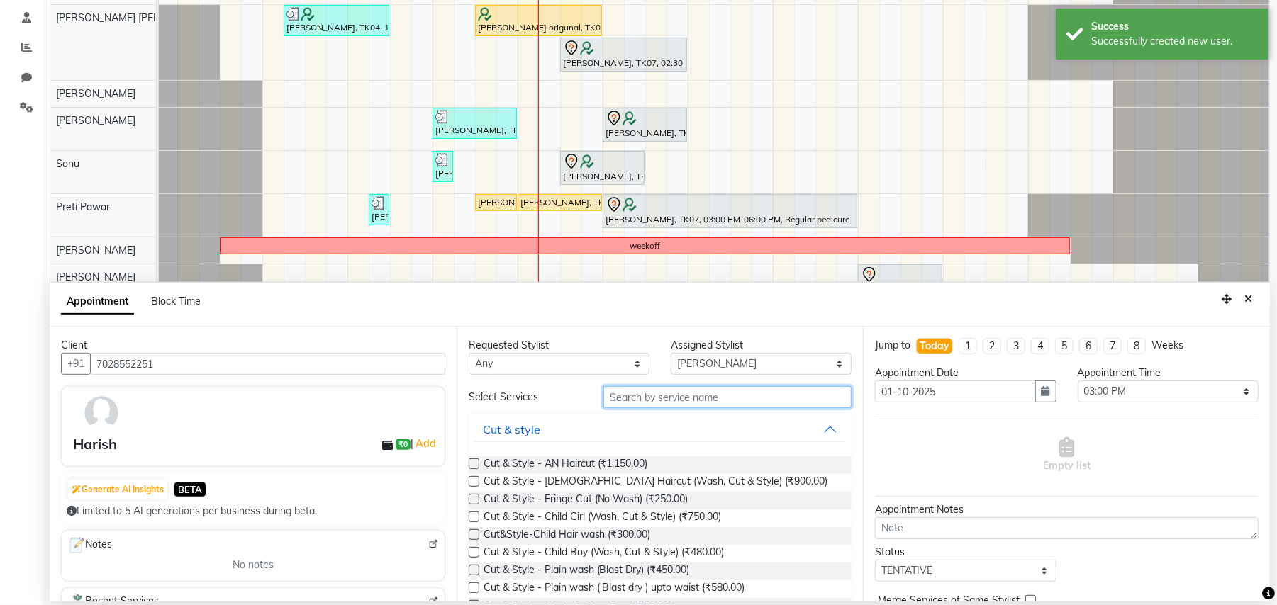
click at [669, 397] on input "text" at bounding box center [727, 397] width 248 height 22
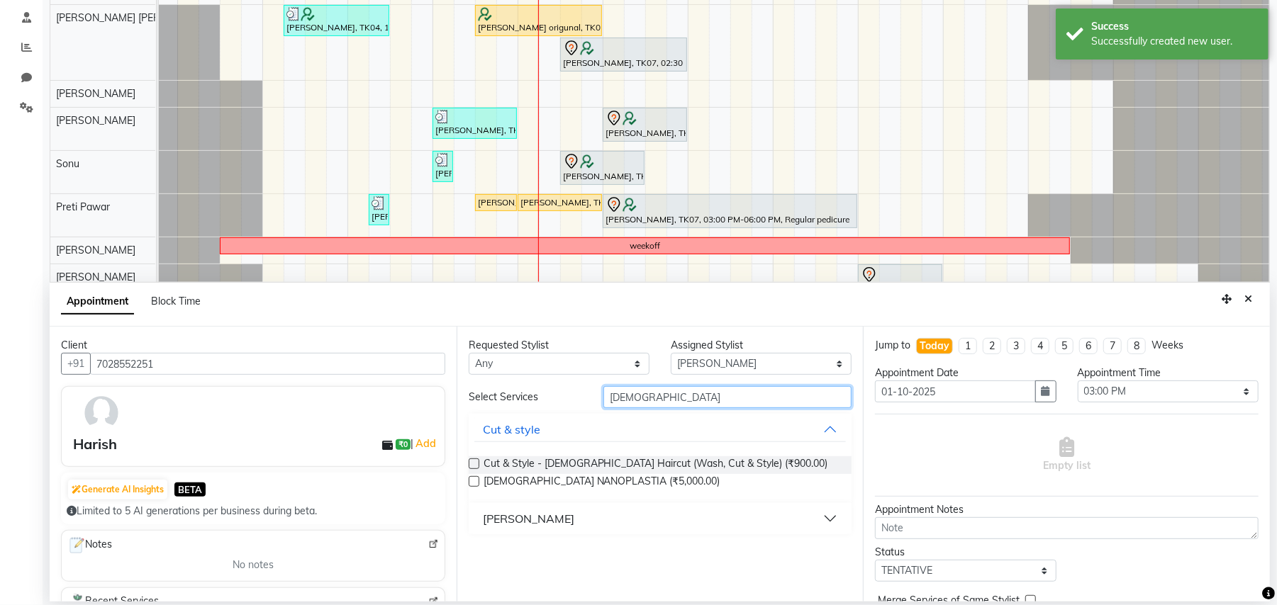
type input "male"
click at [568, 505] on div "[PERSON_NAME]" at bounding box center [660, 518] width 383 height 31
click at [559, 517] on button "[PERSON_NAME]" at bounding box center [660, 519] width 372 height 26
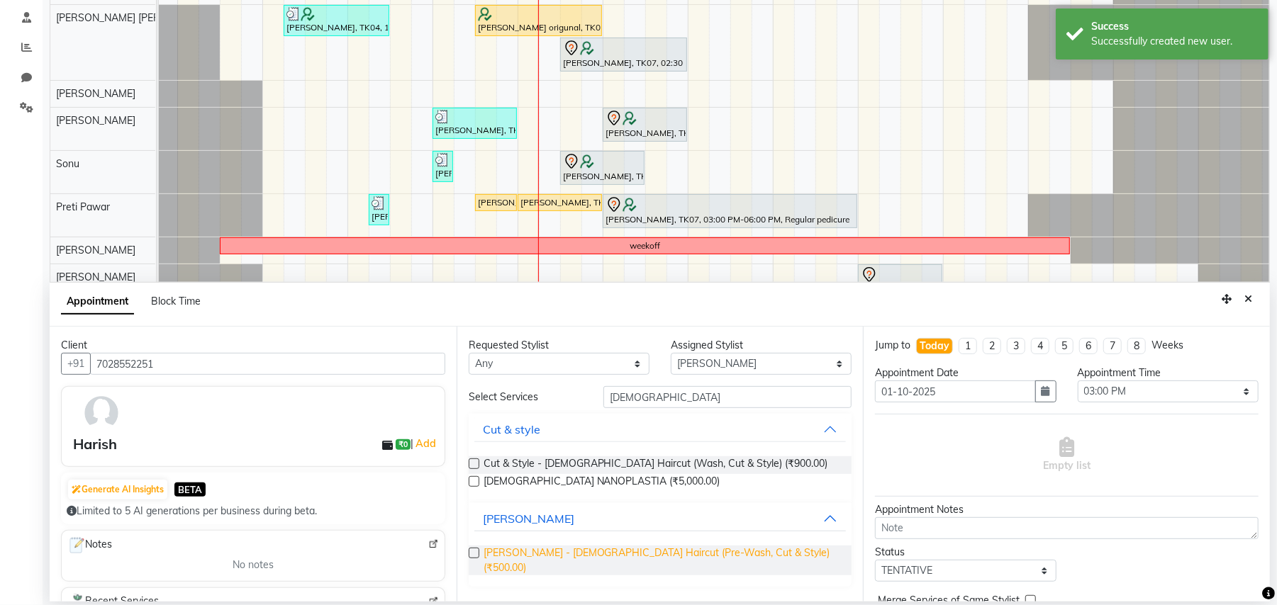
click at [632, 553] on span "Barber - Male Haircut (Pre-Wash, Cut & Style) (₹500.00)" at bounding box center [661, 561] width 357 height 30
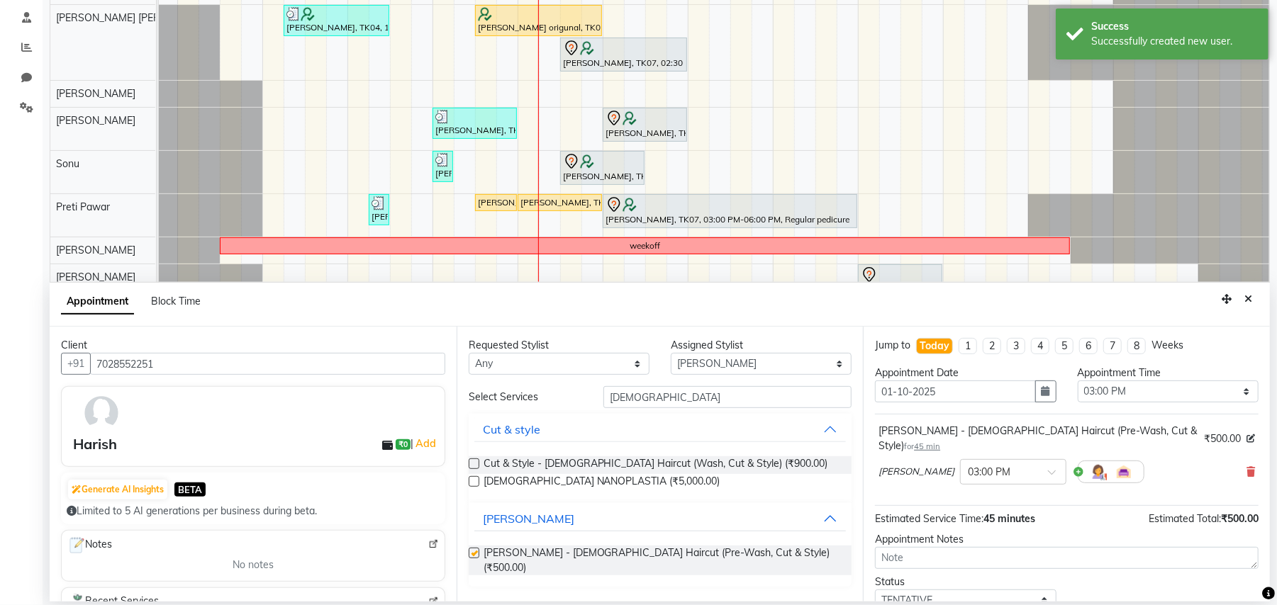
checkbox input "false"
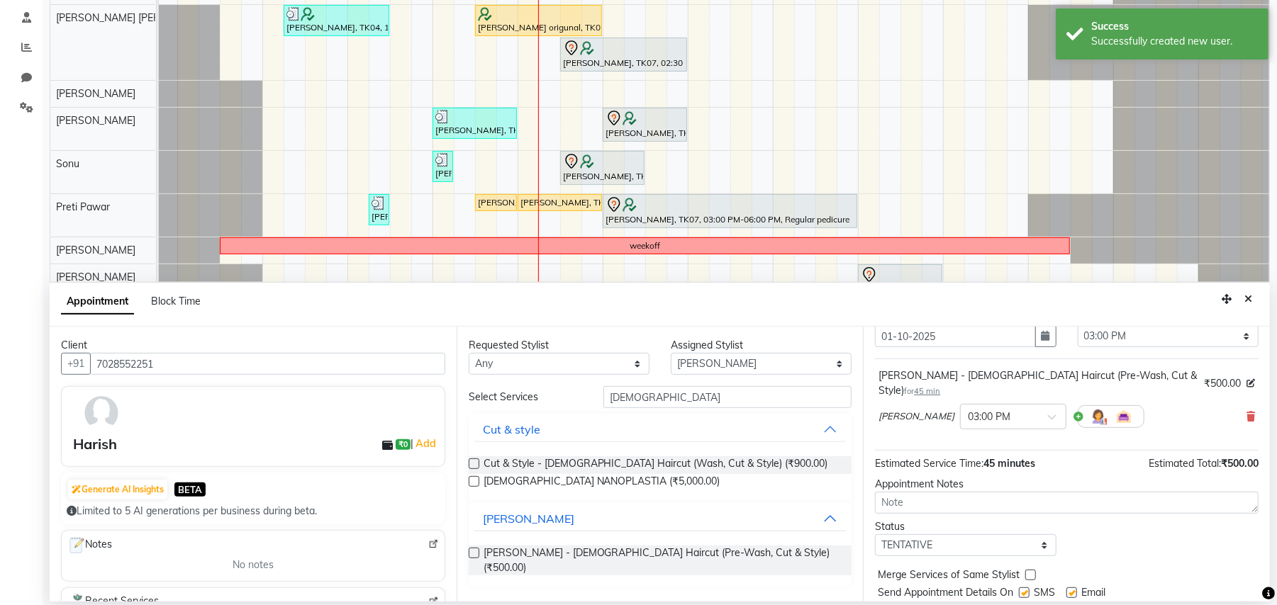
scroll to position [86, 0]
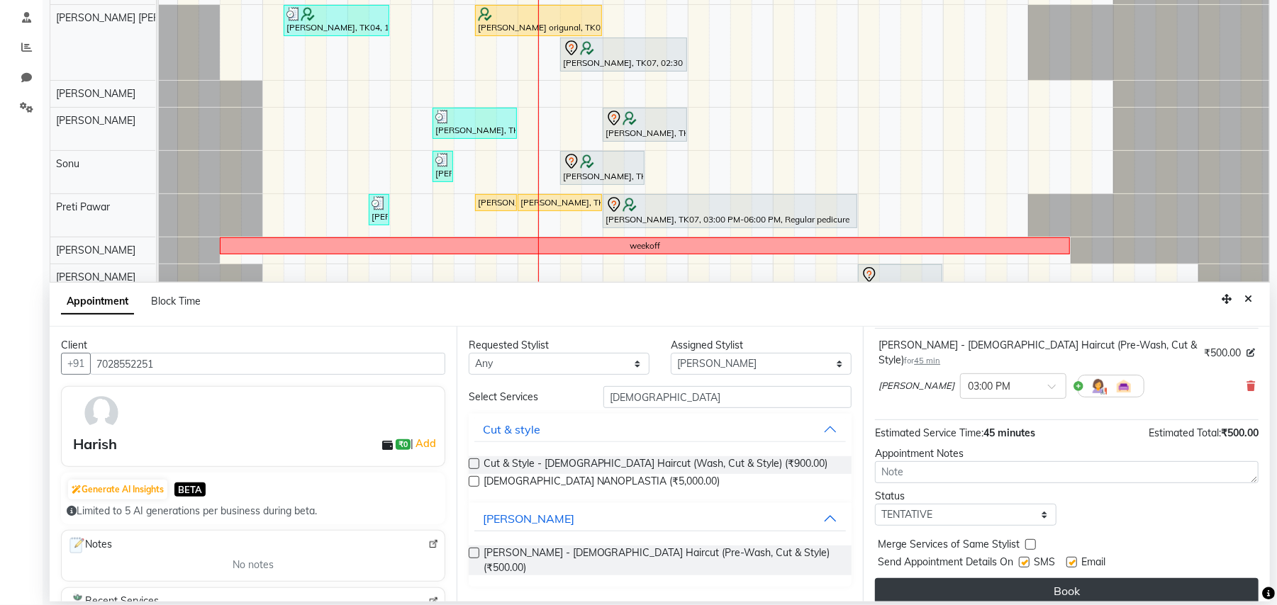
click at [1103, 584] on button "Book" at bounding box center [1066, 591] width 383 height 26
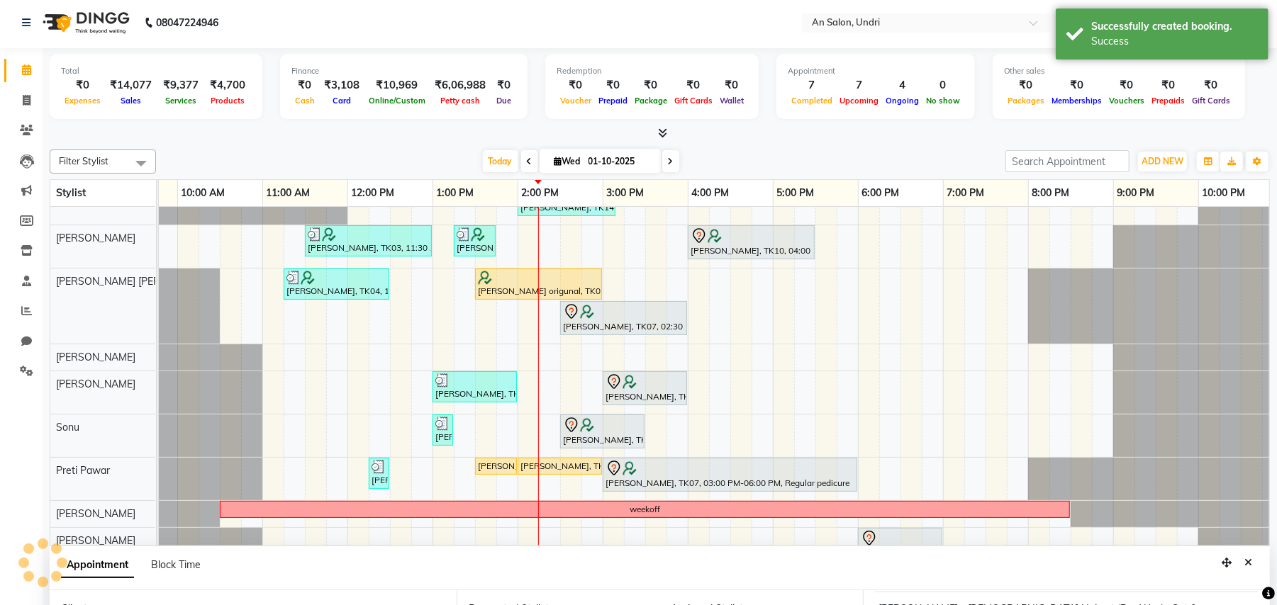
scroll to position [0, 0]
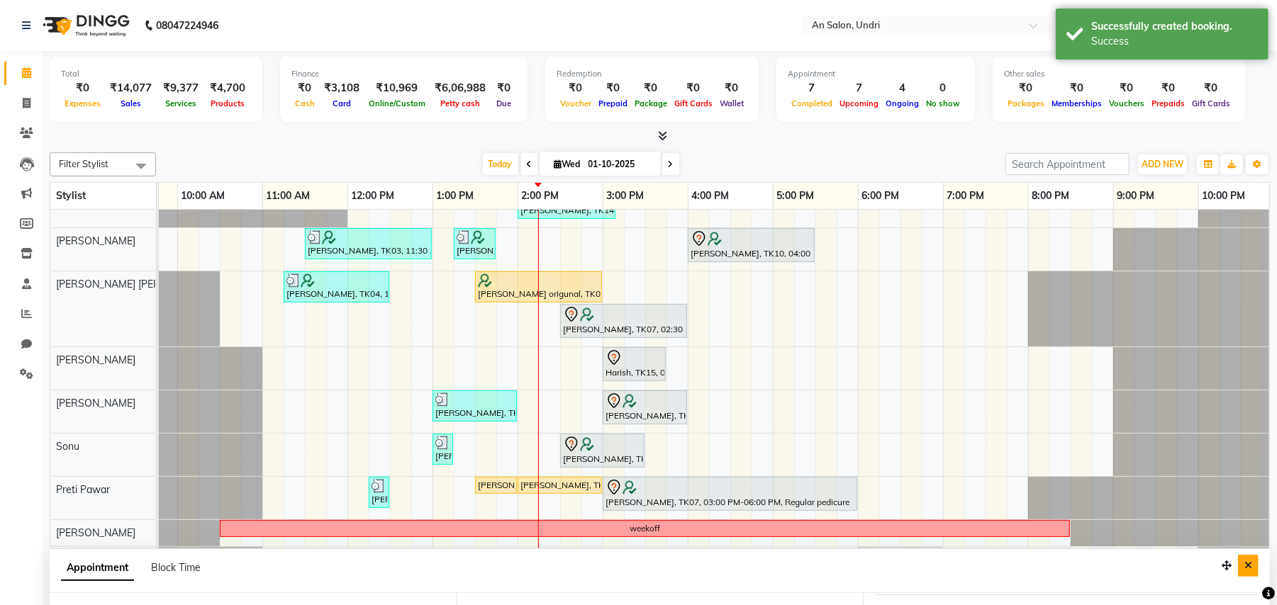
click at [1245, 559] on button "Close" at bounding box center [1248, 566] width 21 height 22
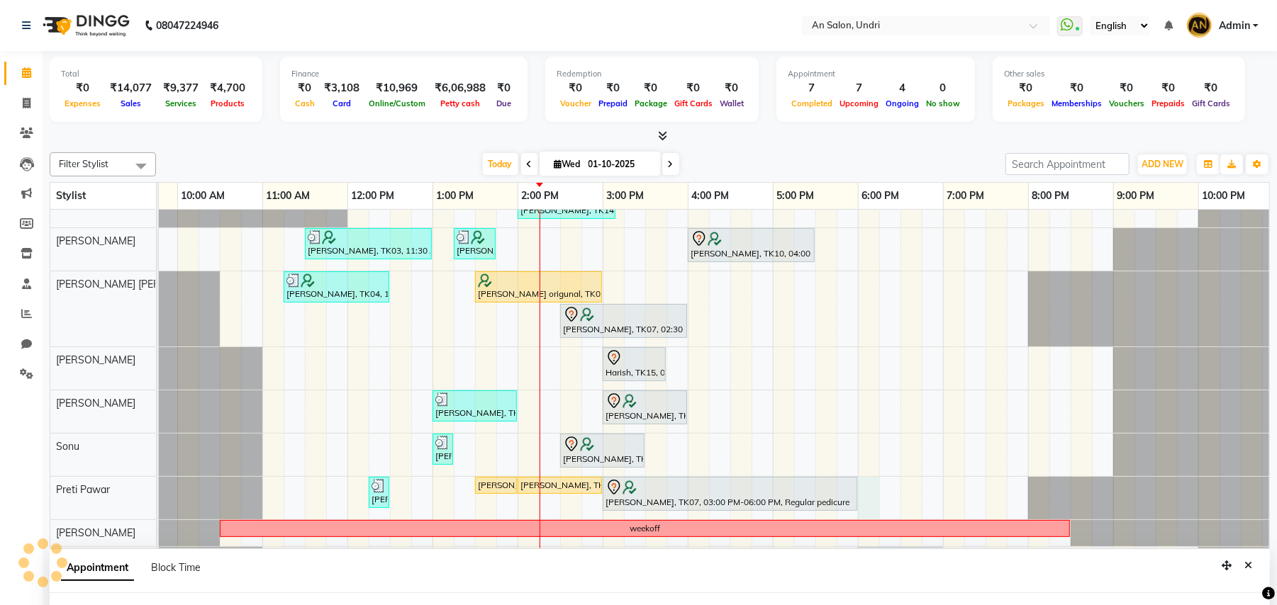
select select "44260"
select select "1080"
select select "tentative"
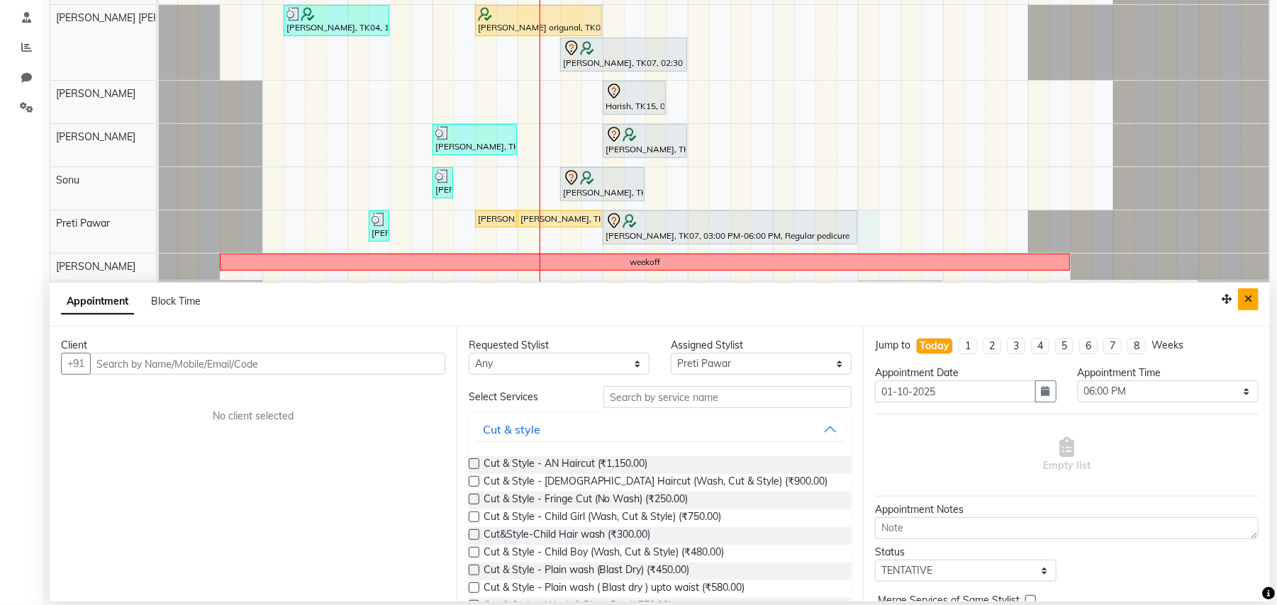
click at [1251, 295] on icon "Close" at bounding box center [1248, 299] width 8 height 10
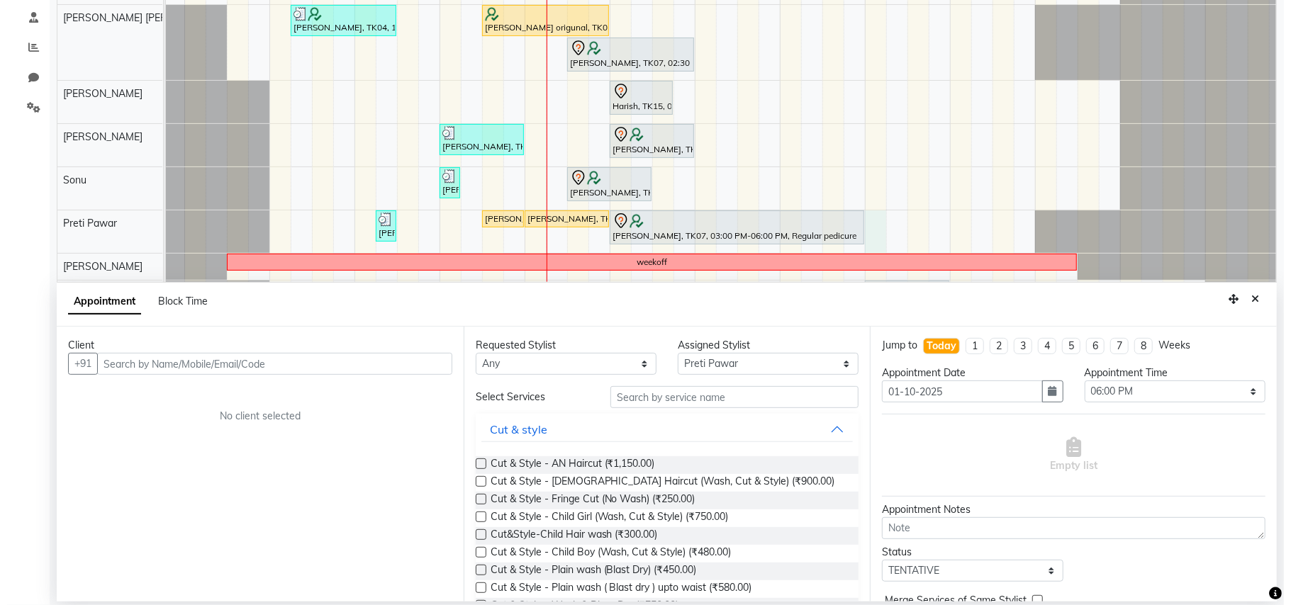
scroll to position [0, 0]
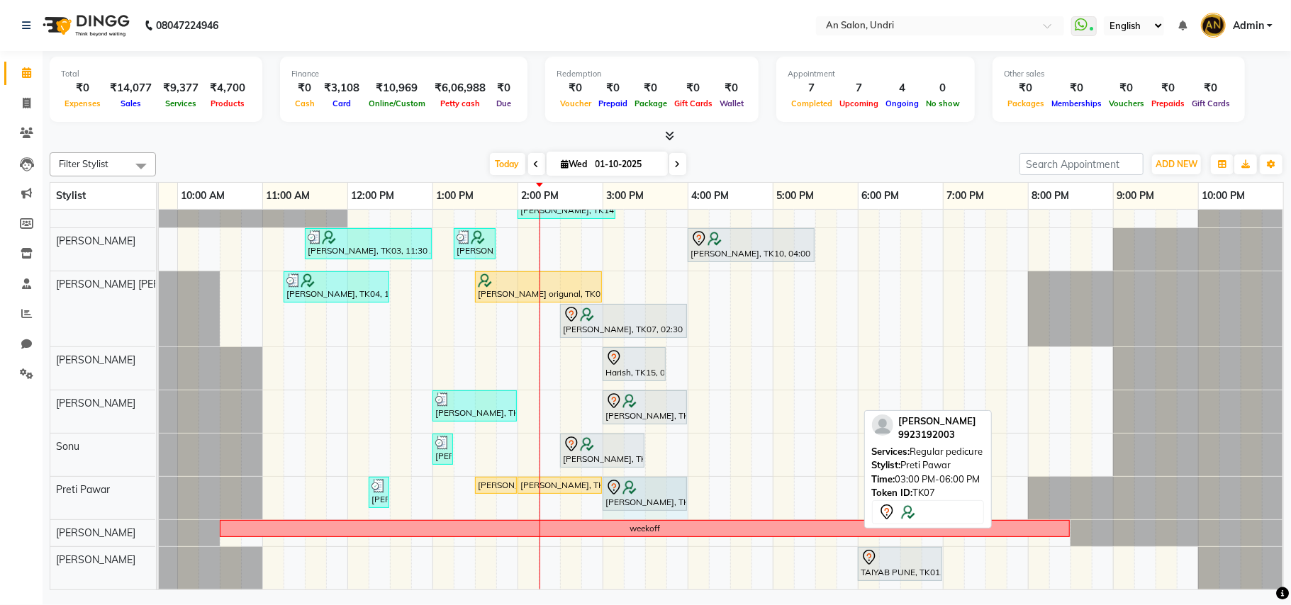
drag, startPoint x: 856, startPoint y: 491, endPoint x: 684, endPoint y: 497, distance: 172.4
click at [7, 497] on div "Risha Tyagi, TK09, 12:15 PM-12:25 PM, Eyebrows threading Nelam Patil, TK13, 01:…" at bounding box center [7, 498] width 0 height 43
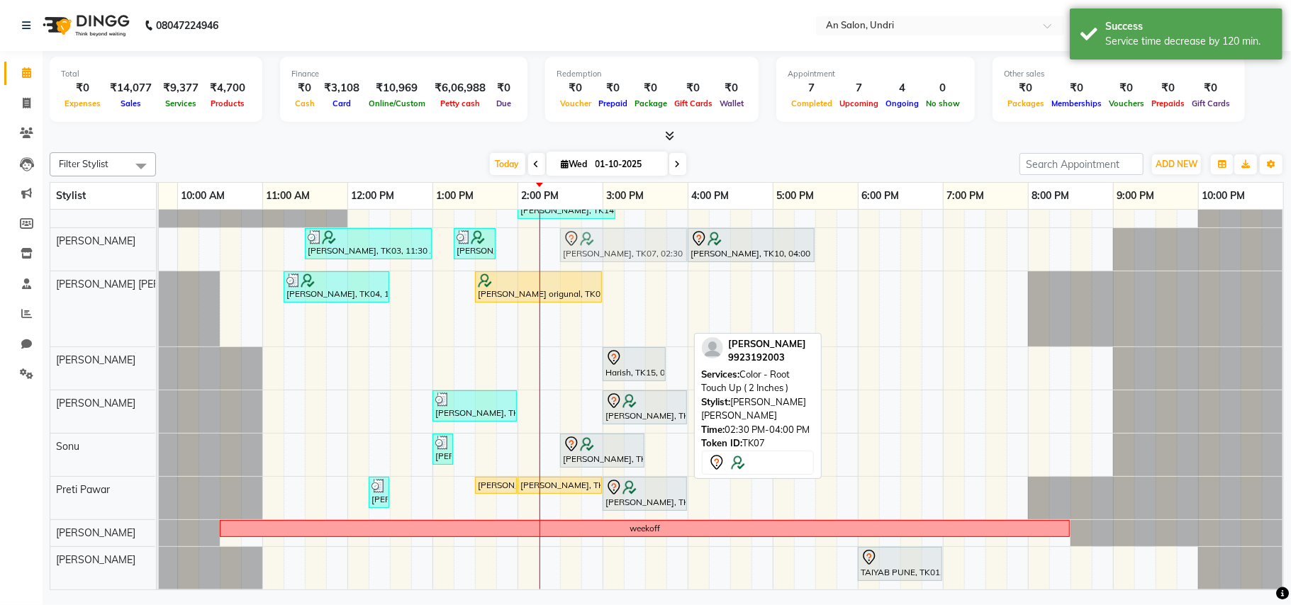
drag, startPoint x: 636, startPoint y: 321, endPoint x: 636, endPoint y: 265, distance: 56.0
click at [636, 255] on tbody "Shubmitra, TK02, 11:00 AM-03:30 PM, Color - Global Hair Colouring Mid Back Seem…" at bounding box center [645, 354] width 1276 height 472
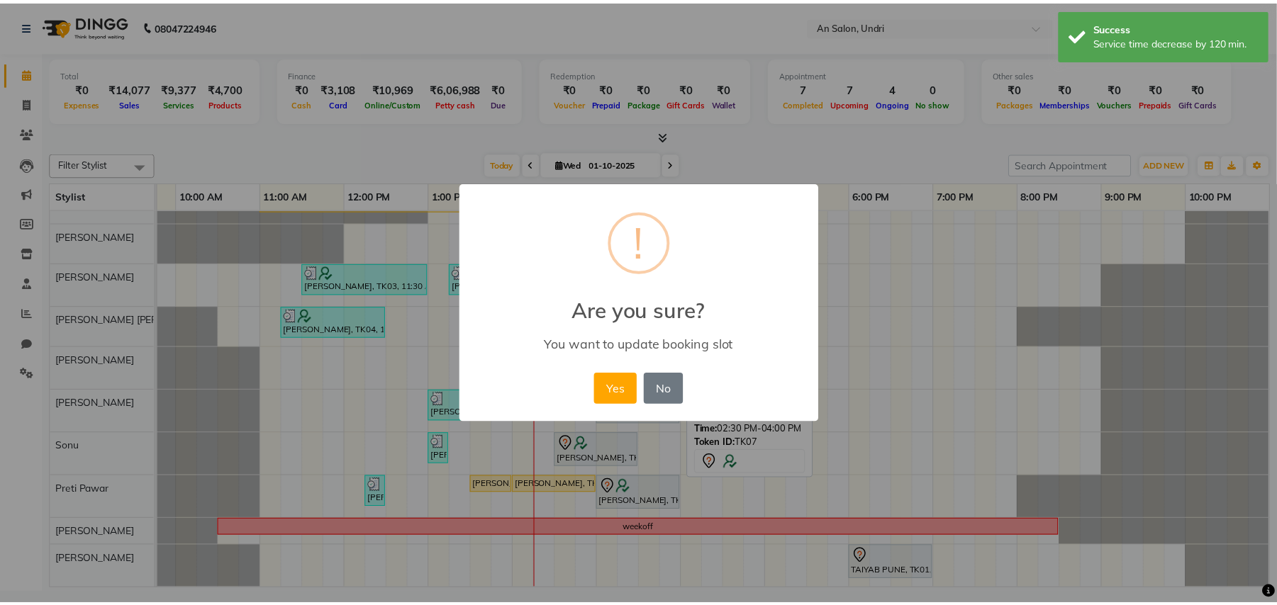
scroll to position [74, 152]
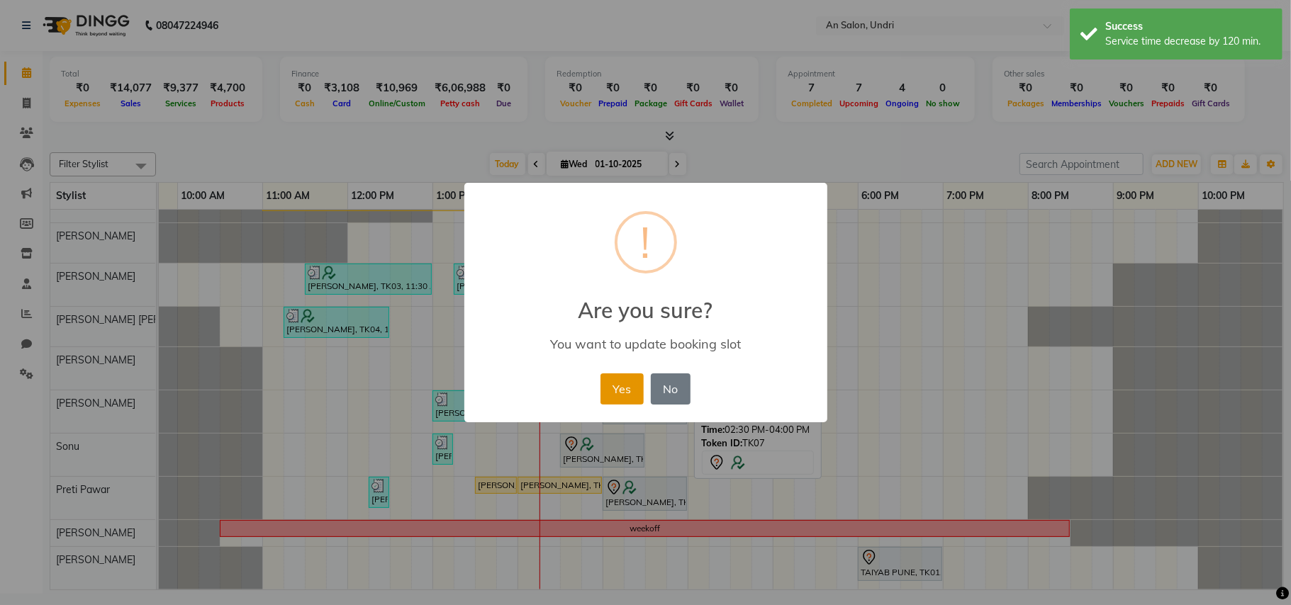
click at [622, 390] on button "Yes" at bounding box center [621, 389] width 43 height 31
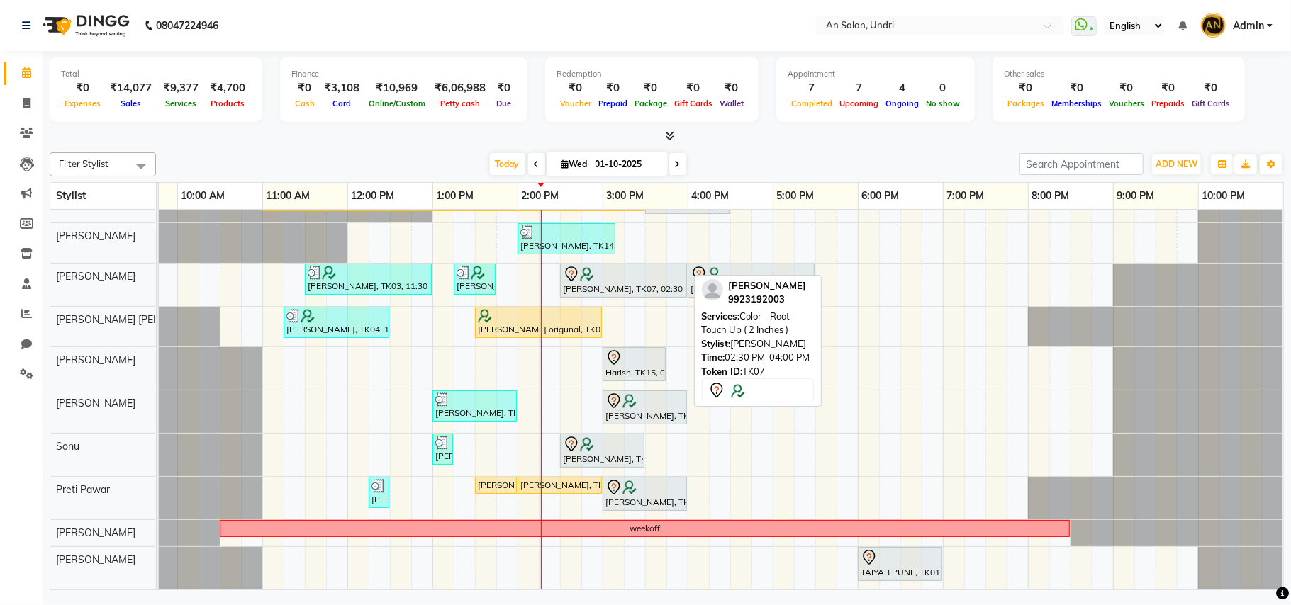
click at [635, 267] on div "[PERSON_NAME], TK07, 02:30 PM-04:00 PM, Color - Root Touch Up ( 2 Inches )" at bounding box center [623, 281] width 124 height 30
select select "7"
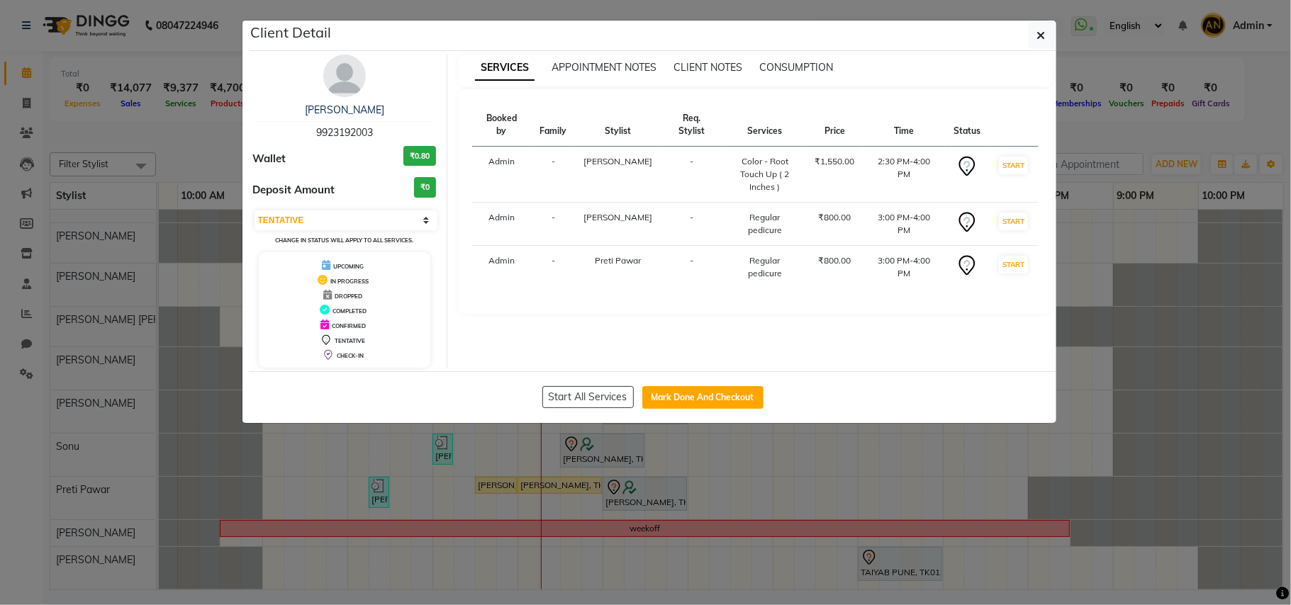
click at [747, 413] on div "Start All Services Mark Done And Checkout" at bounding box center [653, 397] width 807 height 52
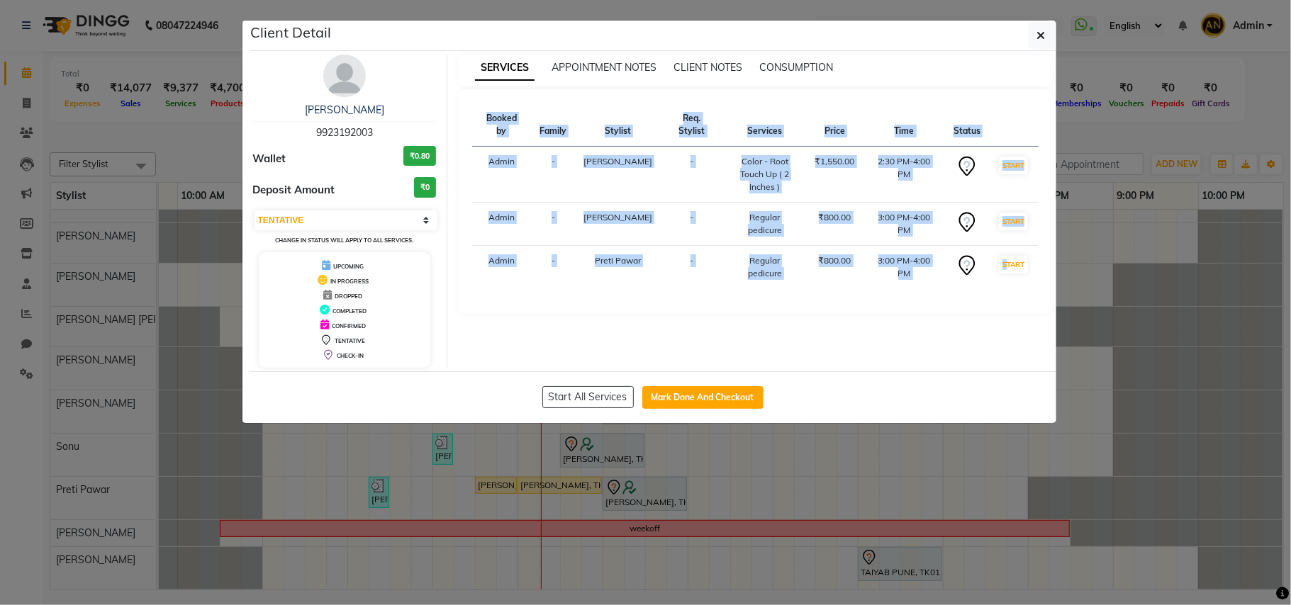
click at [747, 412] on div "Start All Services Mark Done And Checkout" at bounding box center [653, 397] width 807 height 52
click at [750, 403] on button "Mark Done And Checkout" at bounding box center [702, 397] width 121 height 23
select select "3639"
select select "service"
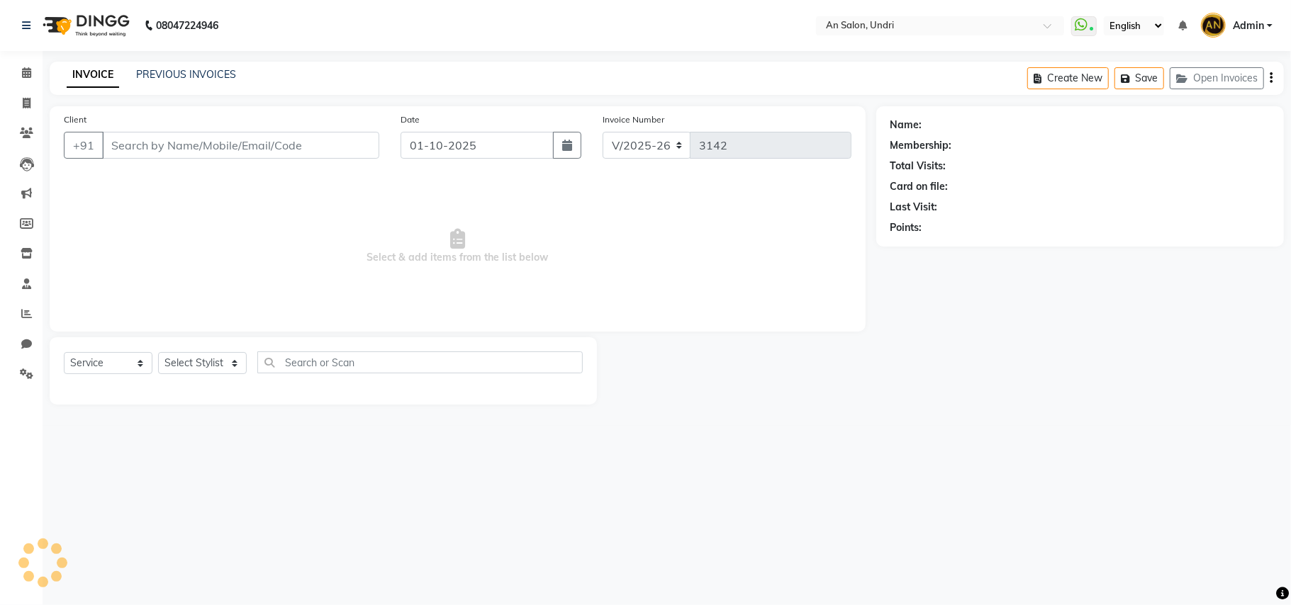
type input "9923192003"
select select "18327"
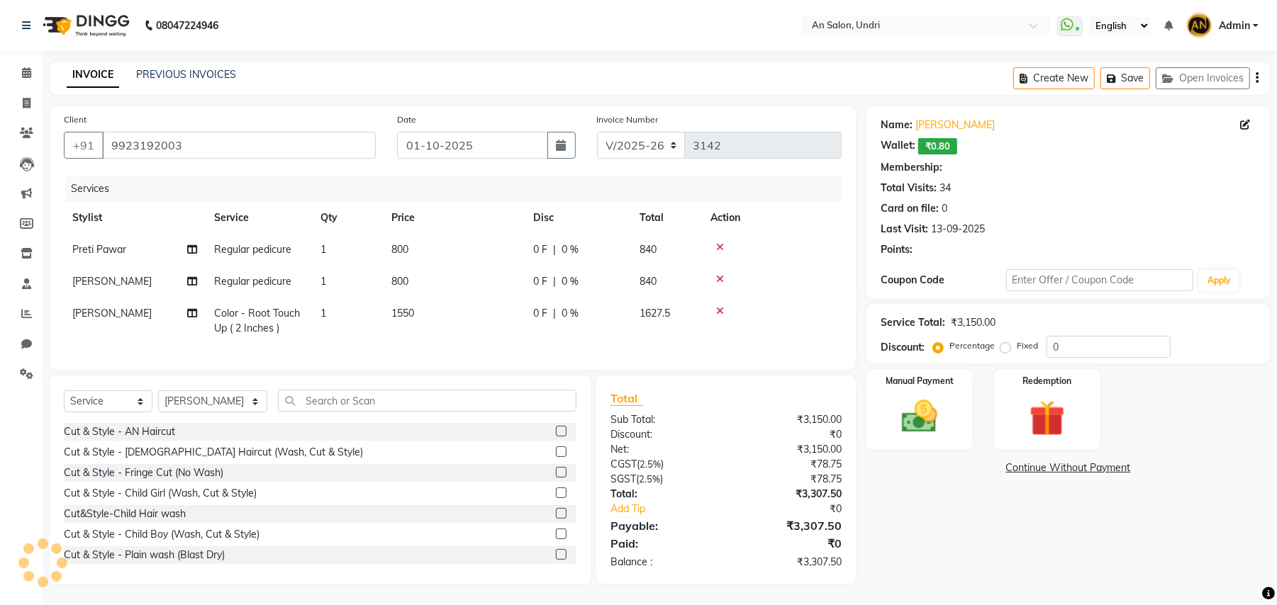
select select "2: Object"
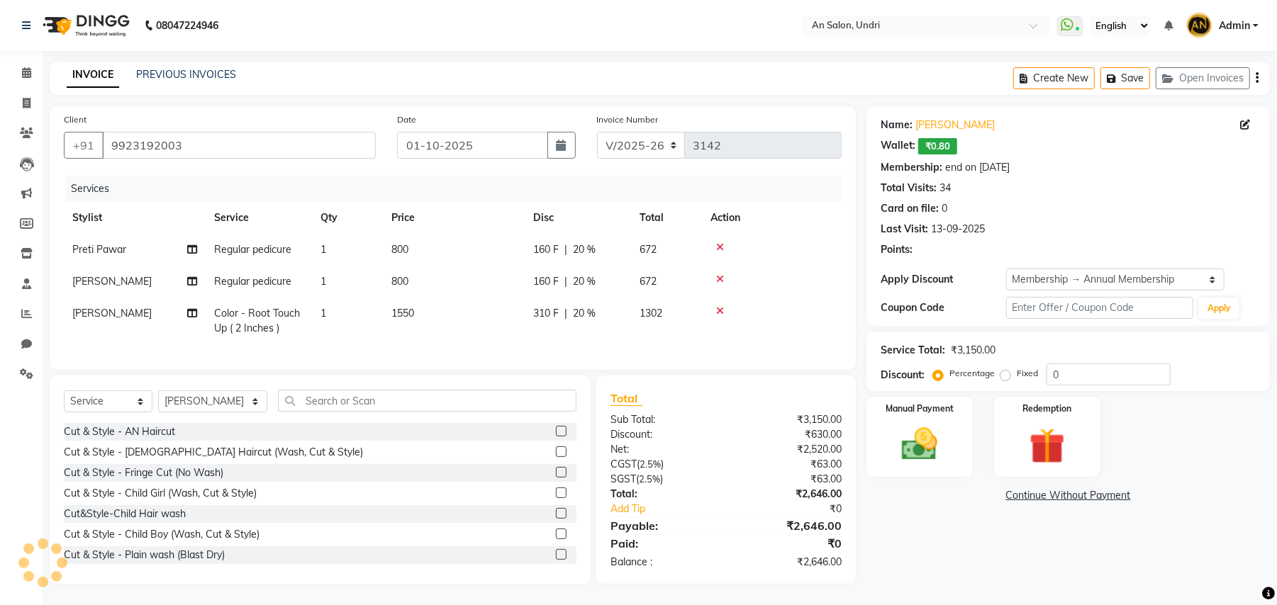
type input "20"
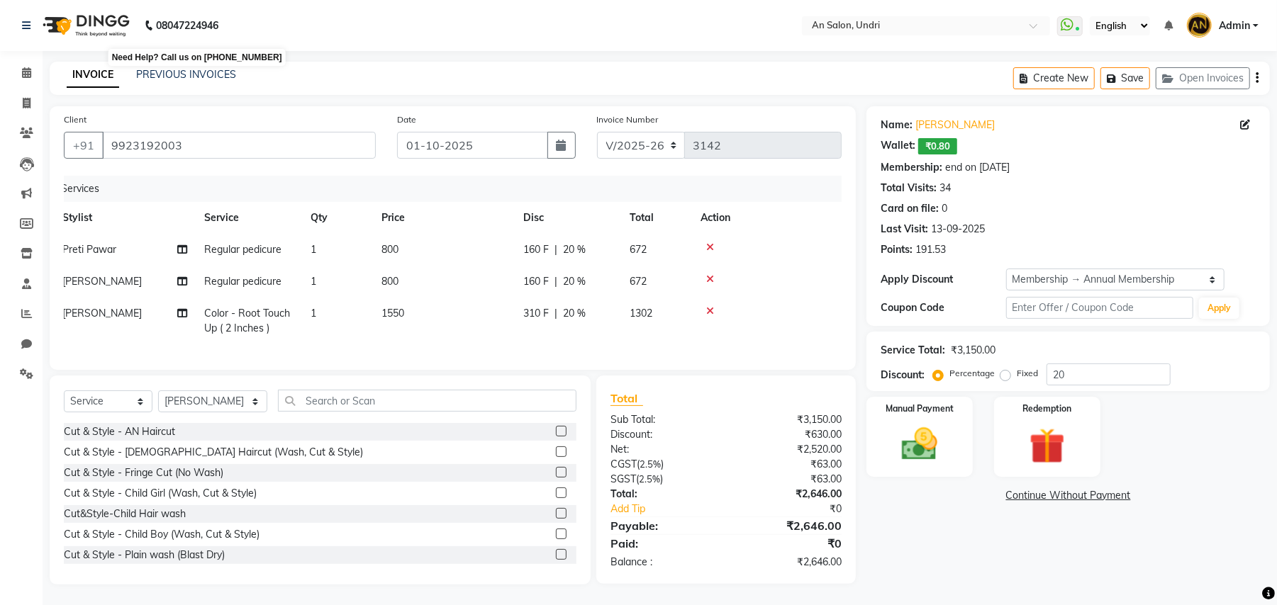
click at [84, 18] on img at bounding box center [84, 26] width 97 height 40
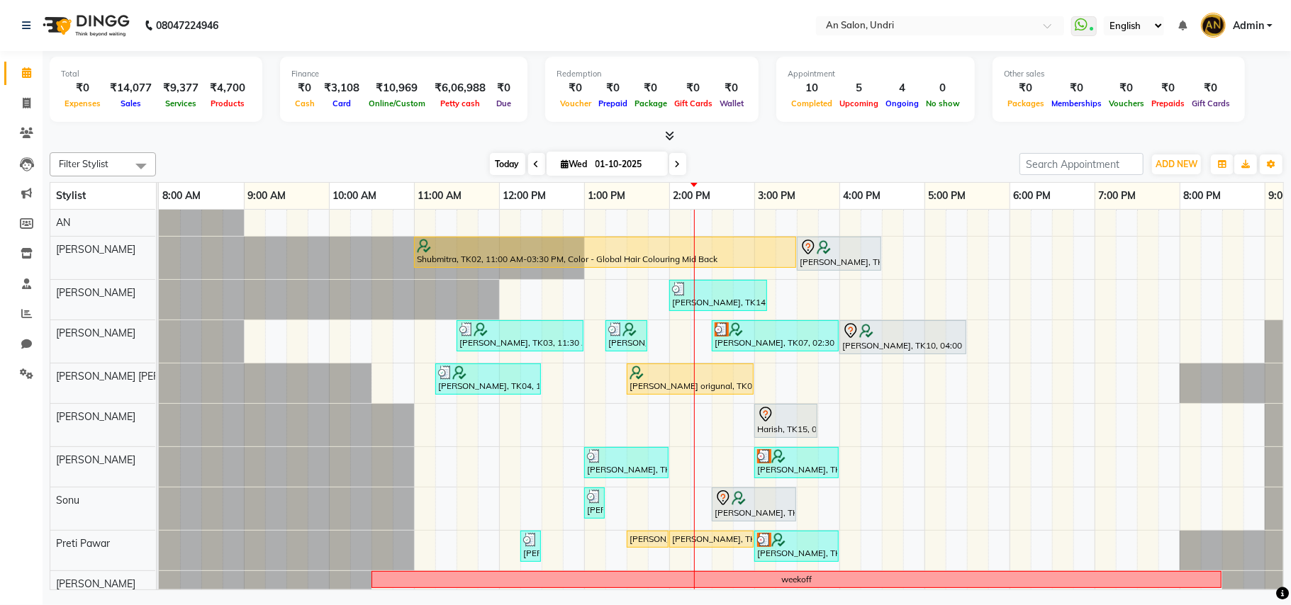
click at [490, 164] on span "Today" at bounding box center [507, 164] width 35 height 22
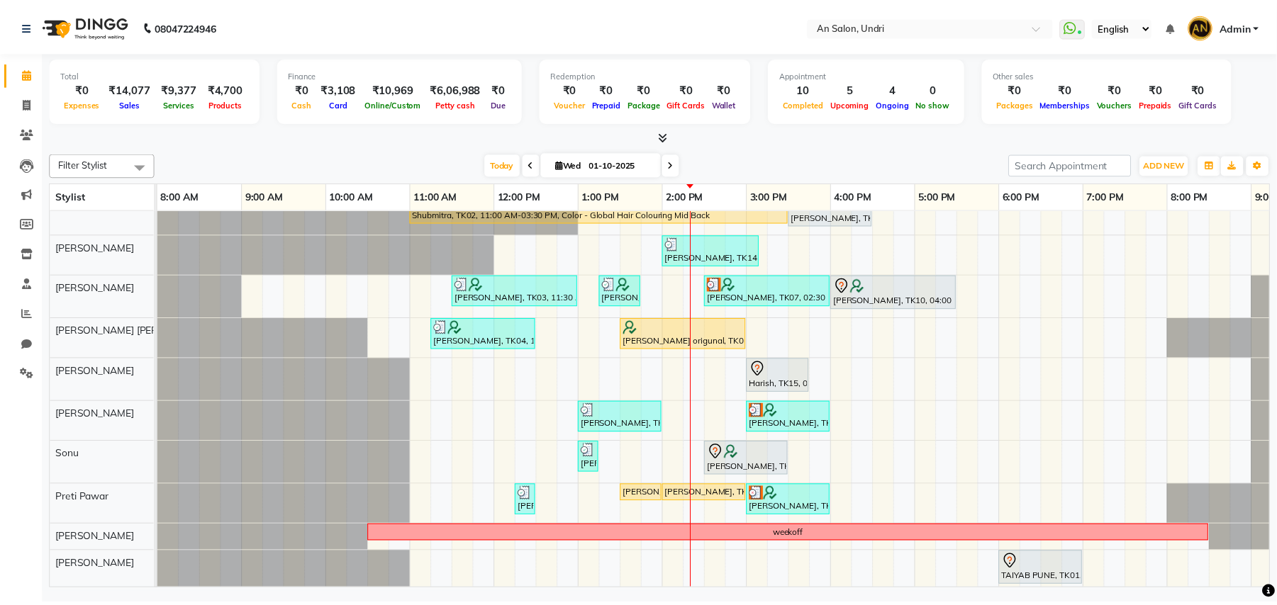
scroll to position [68, 0]
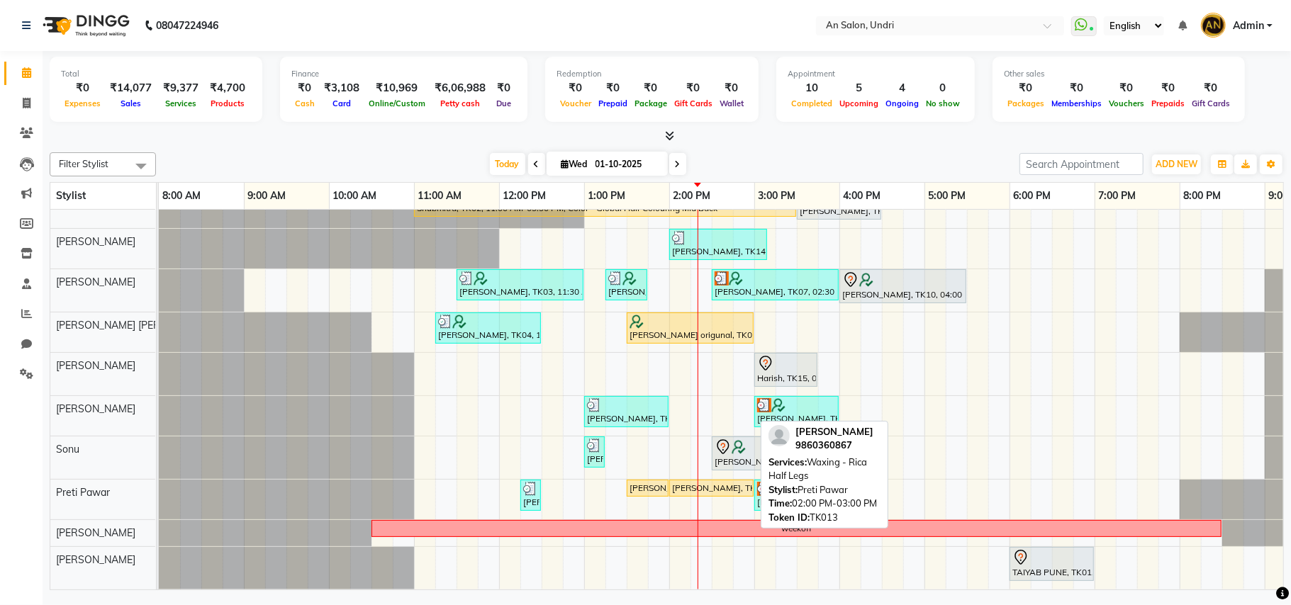
click at [675, 482] on div "[PERSON_NAME], TK13, 02:00 PM-03:00 PM, Waxing - Rica Half Legs" at bounding box center [712, 488] width 82 height 13
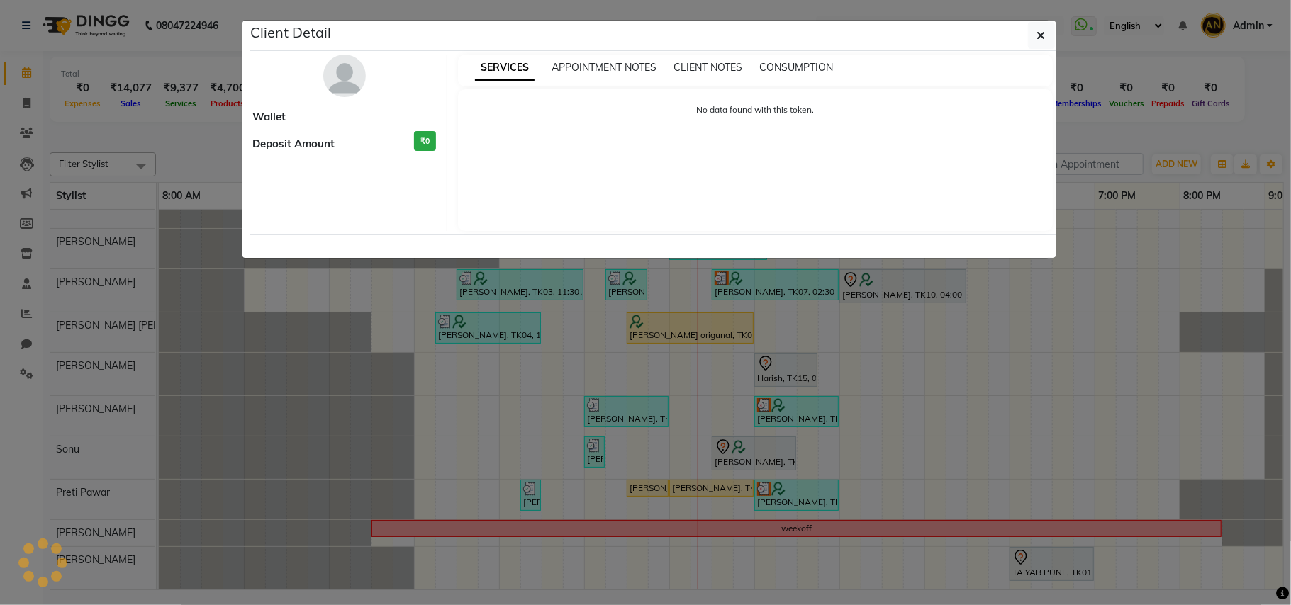
select select "1"
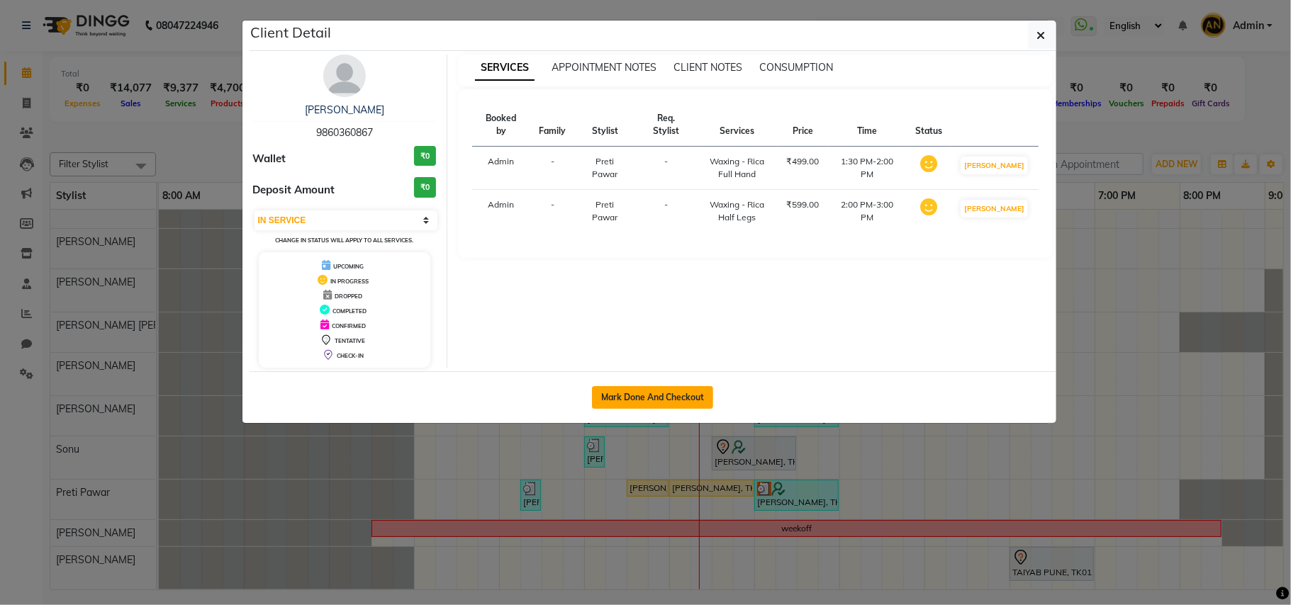
click at [683, 388] on button "Mark Done And Checkout" at bounding box center [652, 397] width 121 height 23
select select "3639"
select select "service"
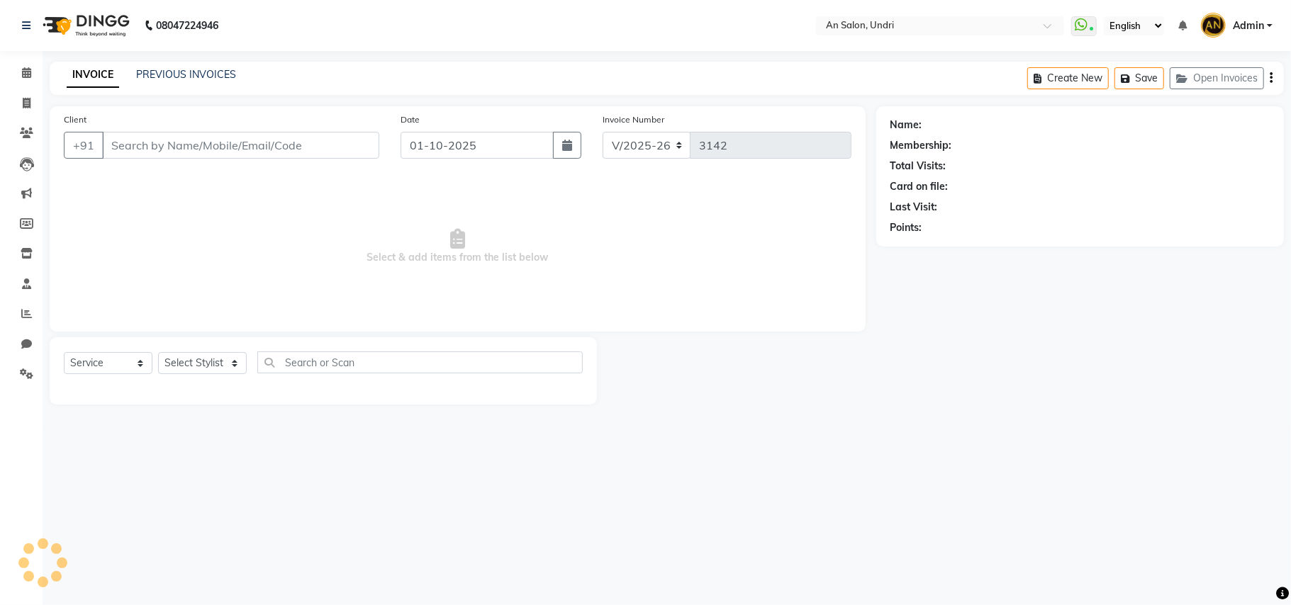
type input "9860360867"
select select "44260"
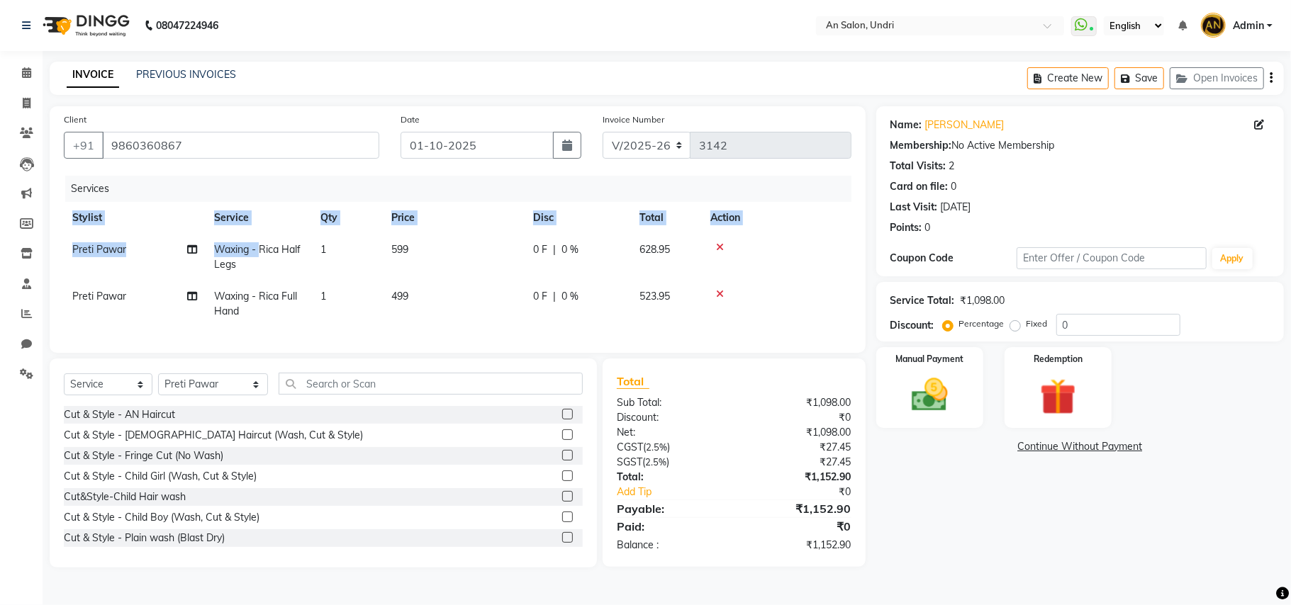
drag, startPoint x: 242, startPoint y: 198, endPoint x: 275, endPoint y: 275, distance: 83.2
click at [273, 267] on div "Services Stylist Service Qty Price Disc Total Action Preti Pawar Waxing - Rica …" at bounding box center [457, 257] width 787 height 163
click at [265, 251] on span "Waxing - Rica Half Legs" at bounding box center [257, 257] width 86 height 28
select select "44260"
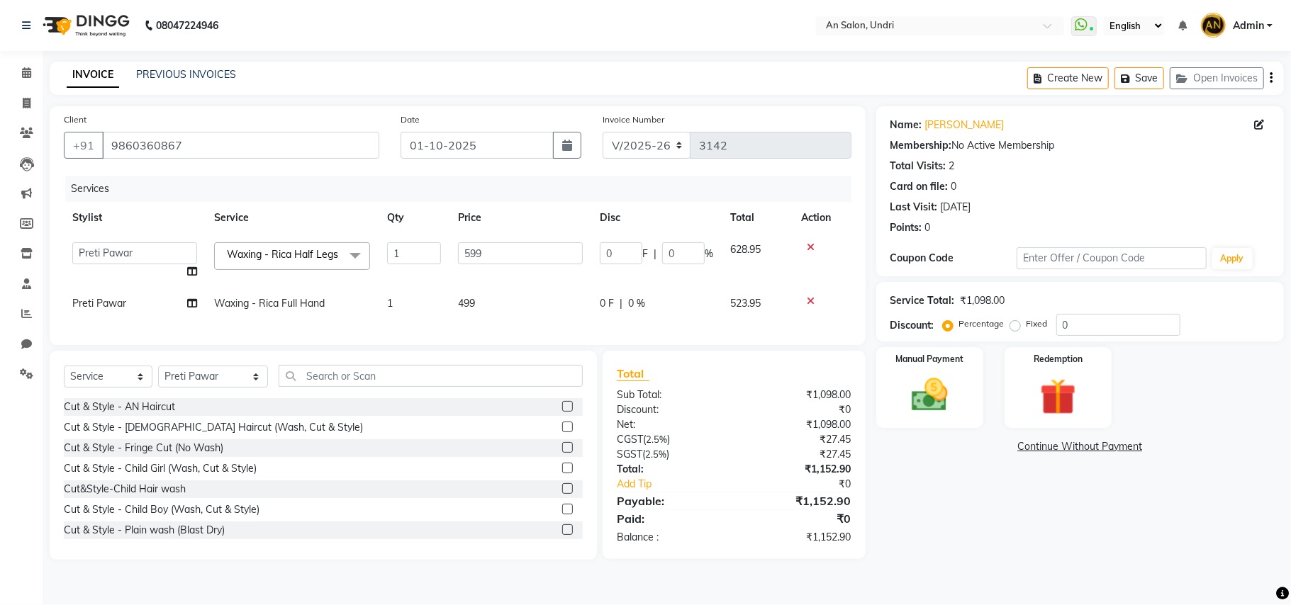
click at [265, 251] on span "Waxing - Rica Half Legs" at bounding box center [282, 254] width 111 height 13
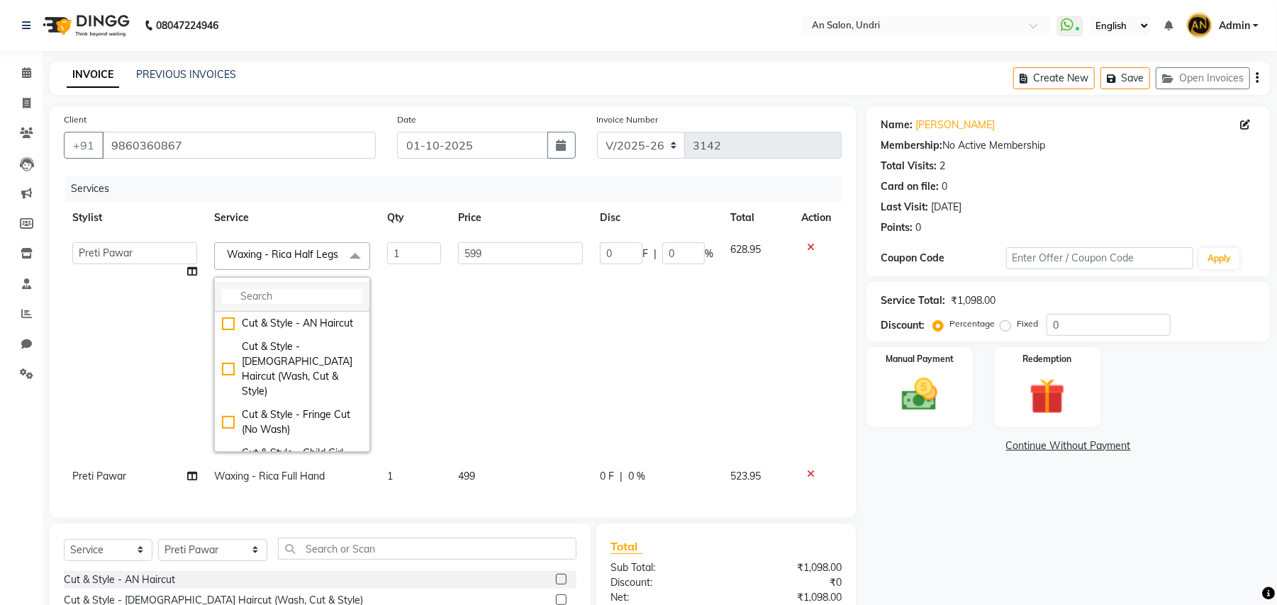
click at [281, 304] on input "multiselect-search" at bounding box center [292, 296] width 140 height 15
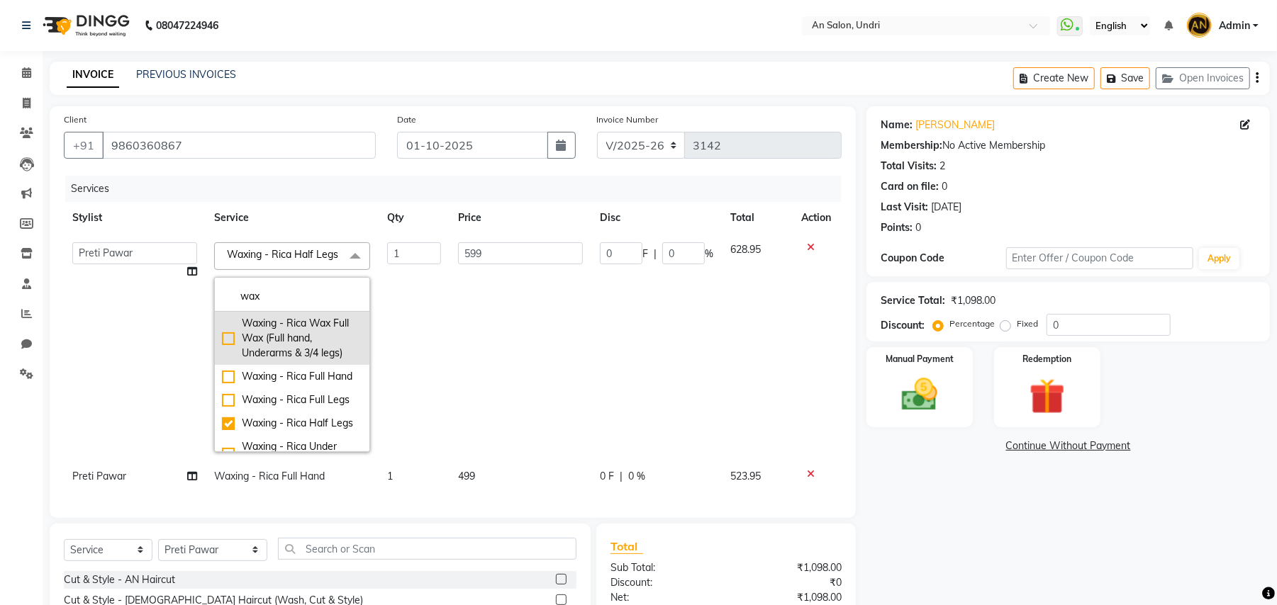
type input "wax"
click at [302, 361] on div "Waxing - Rica Wax Full Wax (Full hand, Underarms & 3/4 legs)" at bounding box center [292, 338] width 140 height 45
checkbox input "true"
checkbox input "false"
type input "1200"
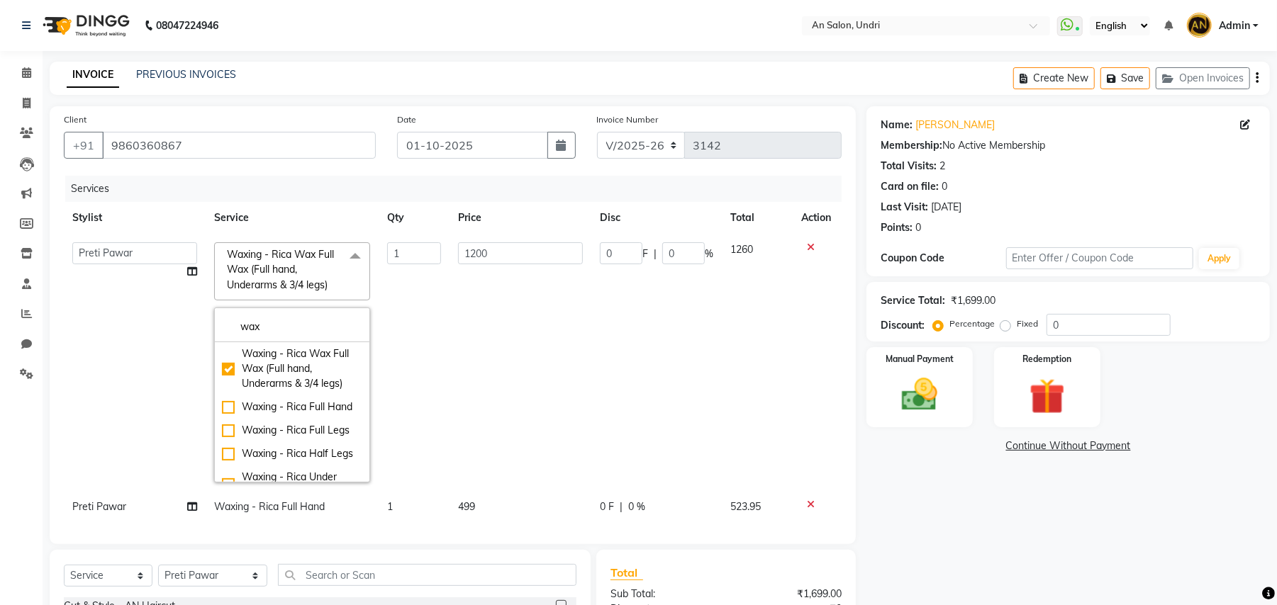
click at [644, 327] on td "0 F | 0 %" at bounding box center [656, 362] width 130 height 257
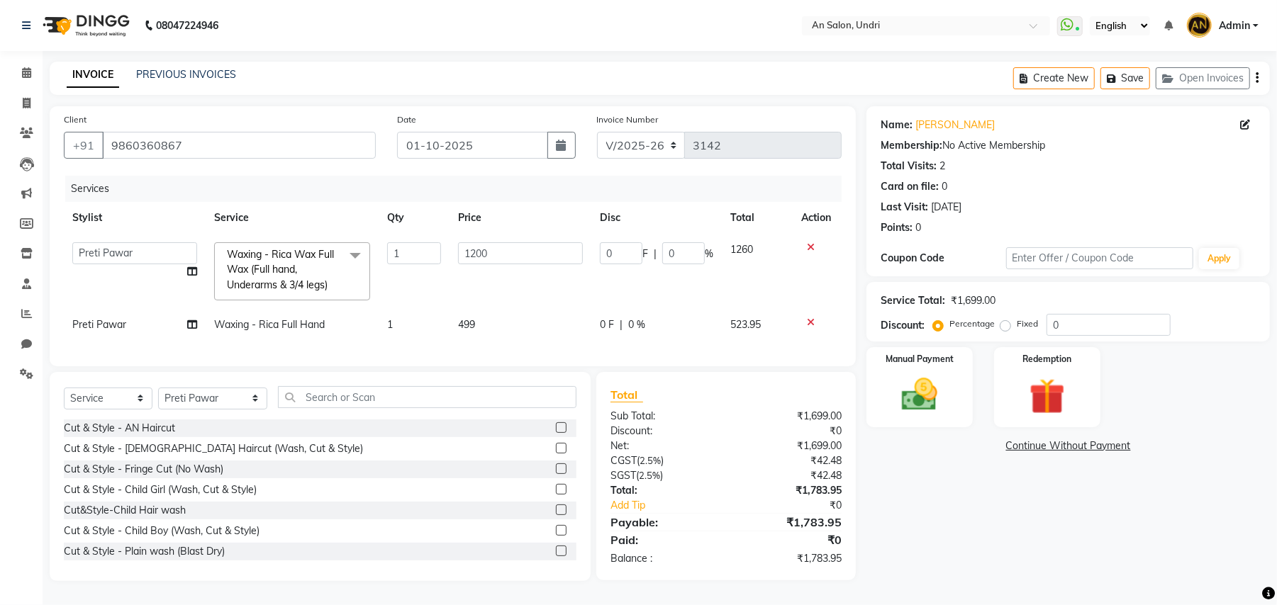
click at [811, 318] on icon at bounding box center [811, 323] width 8 height 10
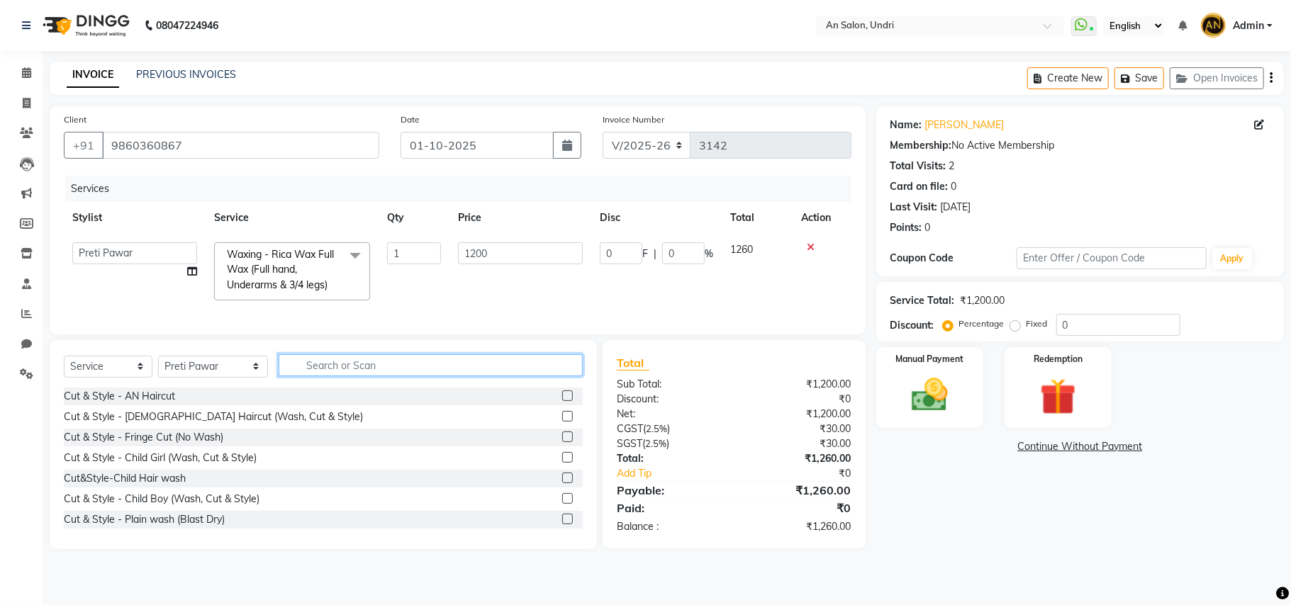
click at [456, 376] on input "text" at bounding box center [431, 365] width 304 height 22
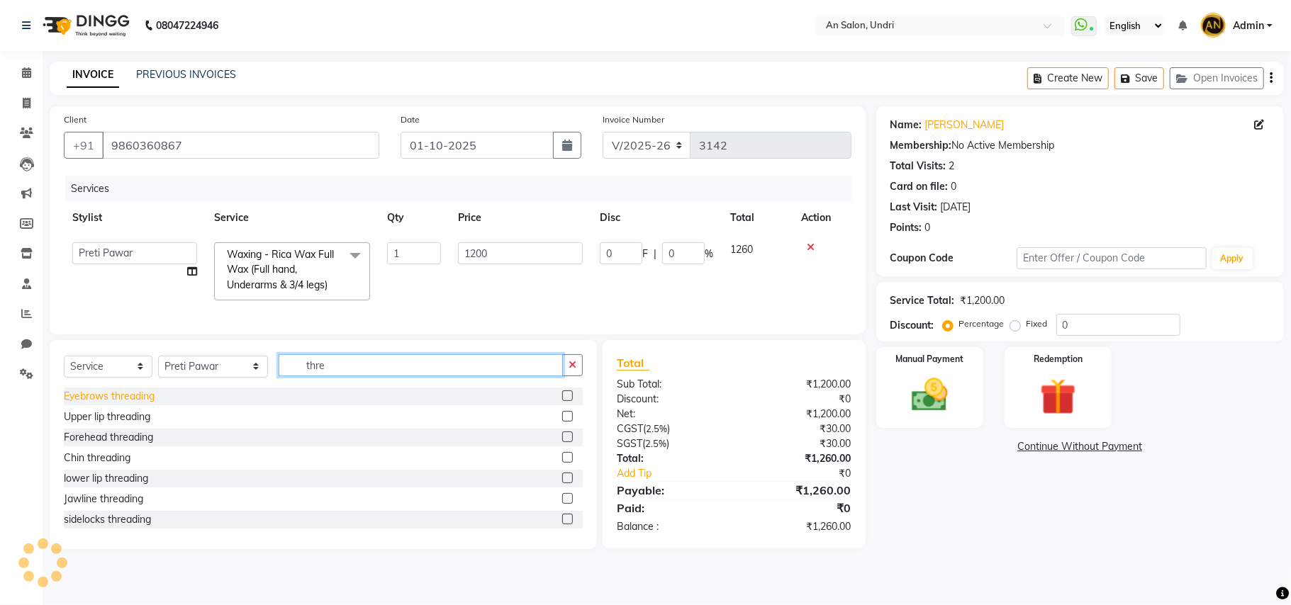
type input "thre"
click at [88, 404] on div "Eyebrows threading" at bounding box center [109, 396] width 91 height 15
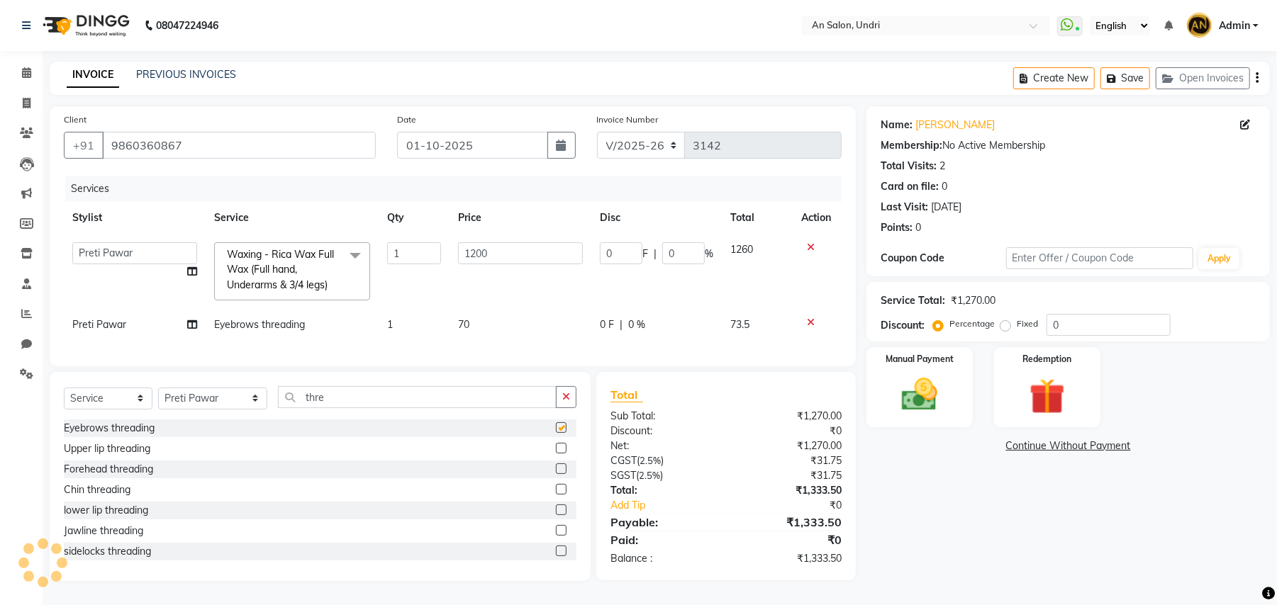
checkbox input "false"
click at [80, 456] on div "Upper lip threading" at bounding box center [107, 449] width 86 height 15
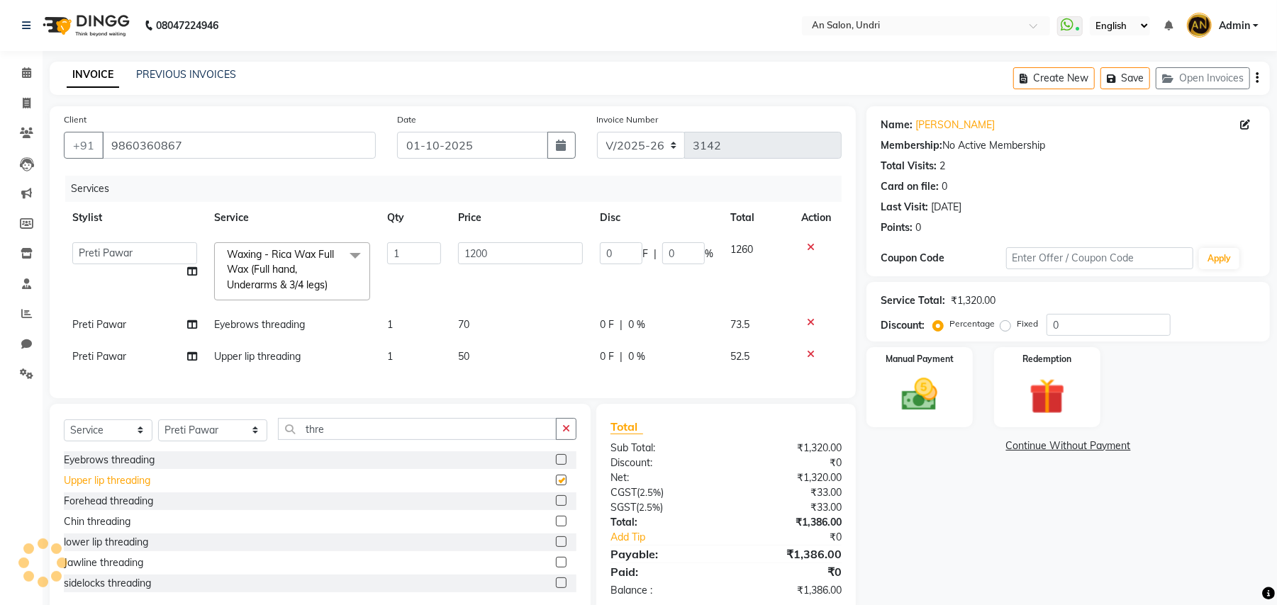
checkbox input "false"
click at [568, 434] on icon "button" at bounding box center [566, 429] width 8 height 10
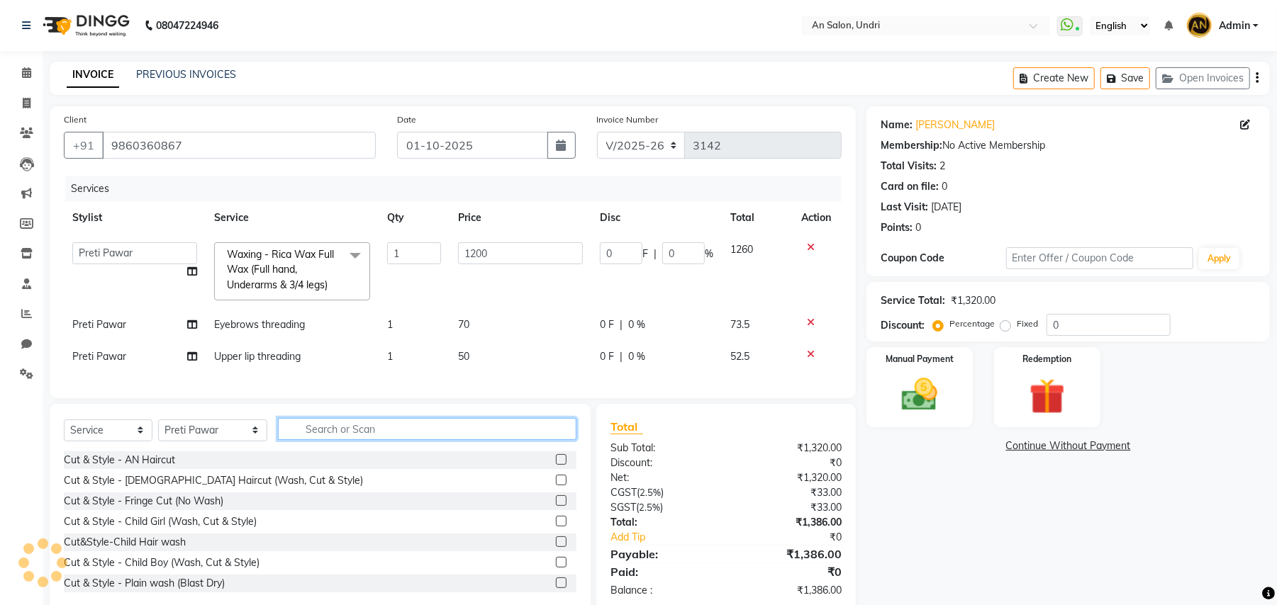
scroll to position [43, 0]
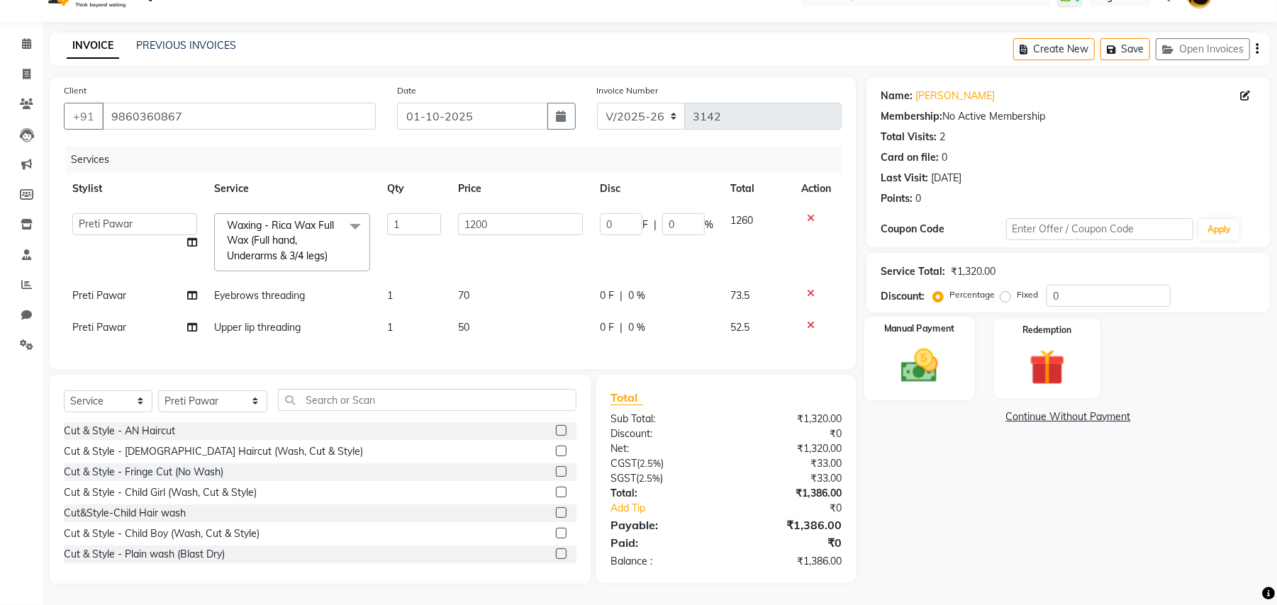
click at [965, 371] on div "Manual Payment" at bounding box center [919, 358] width 111 height 83
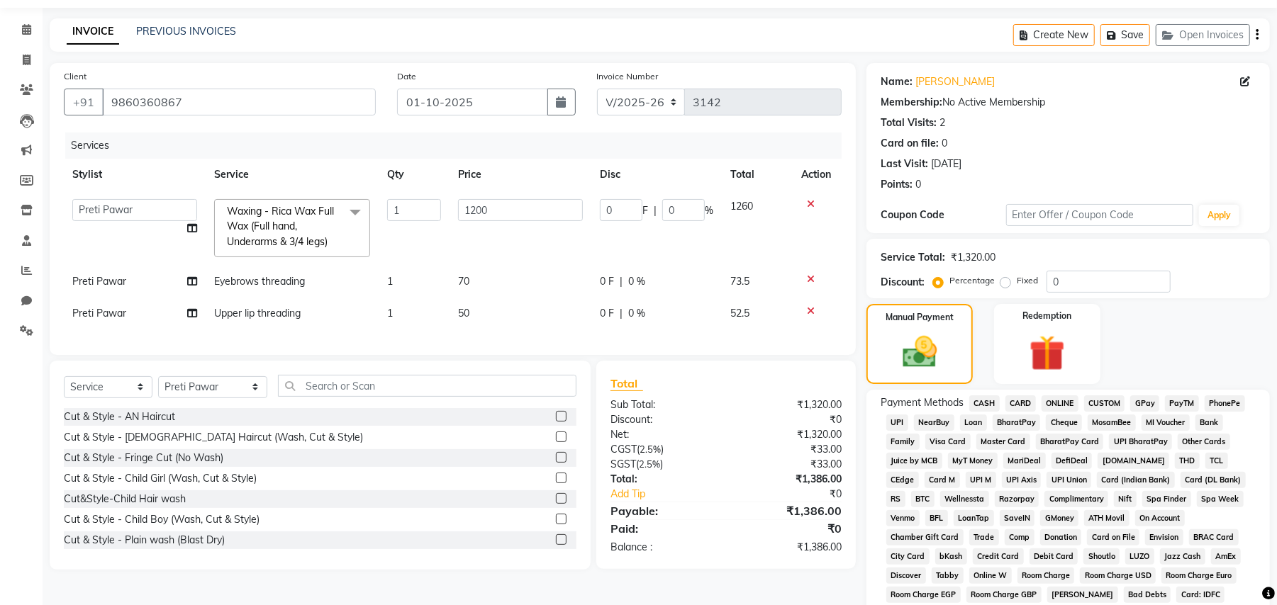
click at [1132, 406] on span "GPay" at bounding box center [1144, 404] width 29 height 16
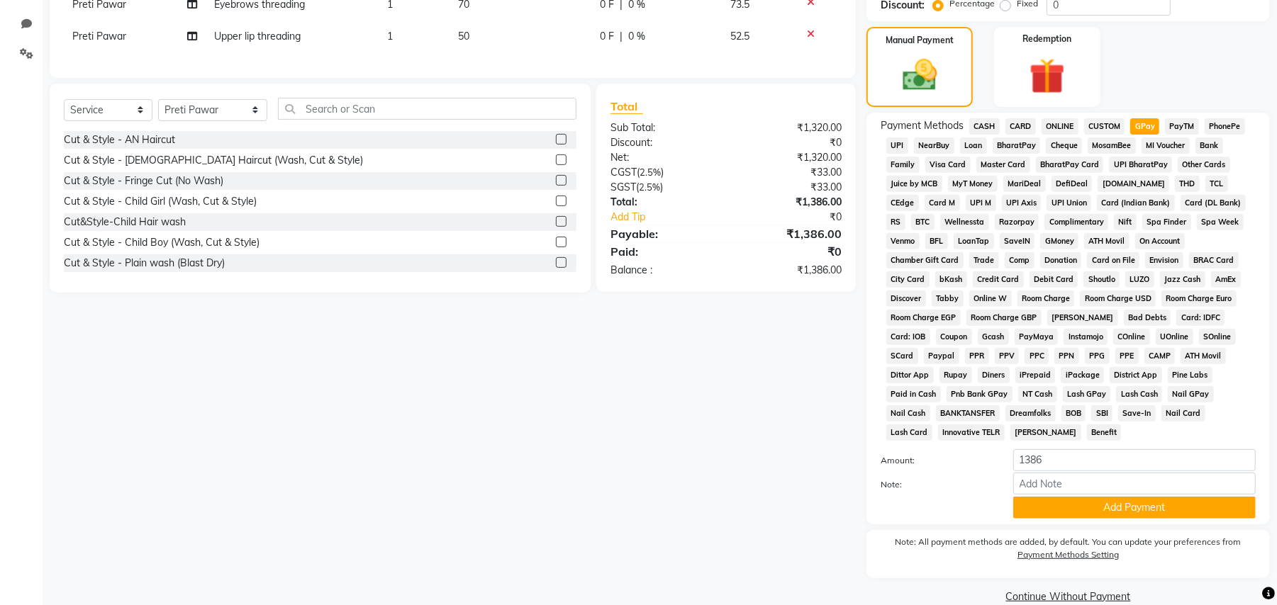
scroll to position [327, 0]
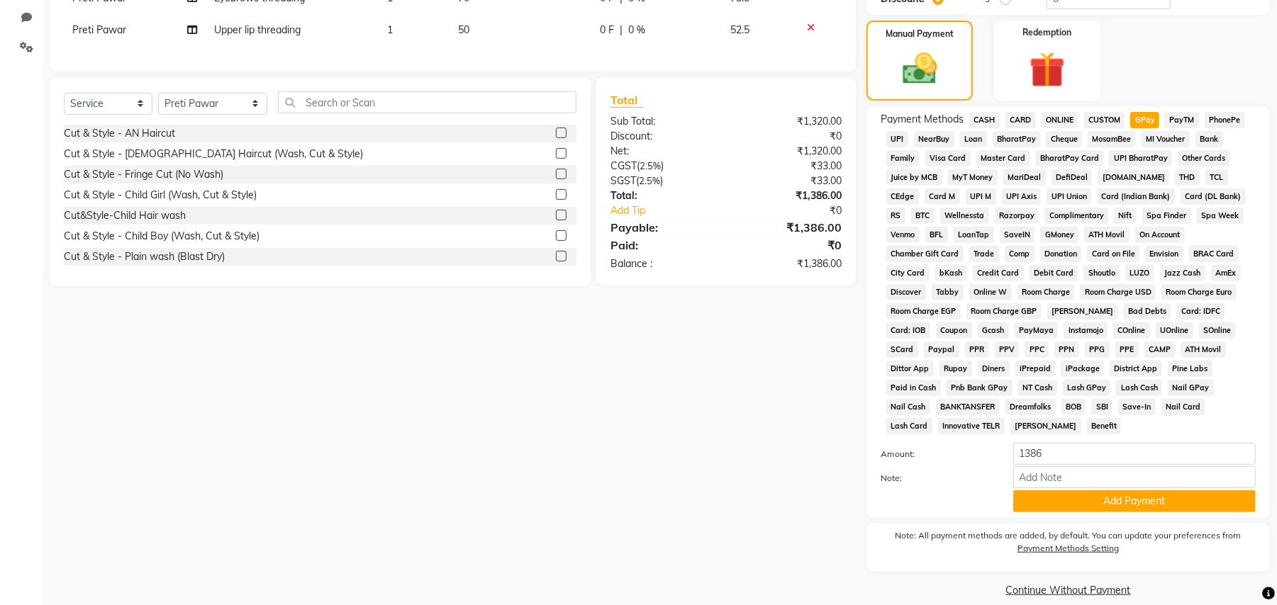
click at [977, 120] on span "CASH" at bounding box center [984, 120] width 30 height 16
drag, startPoint x: 1050, startPoint y: 428, endPoint x: 978, endPoint y: 439, distance: 72.5
click at [978, 443] on div "Amount: 1386" at bounding box center [1068, 455] width 396 height 24
type input "1500"
drag, startPoint x: 1067, startPoint y: 426, endPoint x: 1016, endPoint y: 438, distance: 52.4
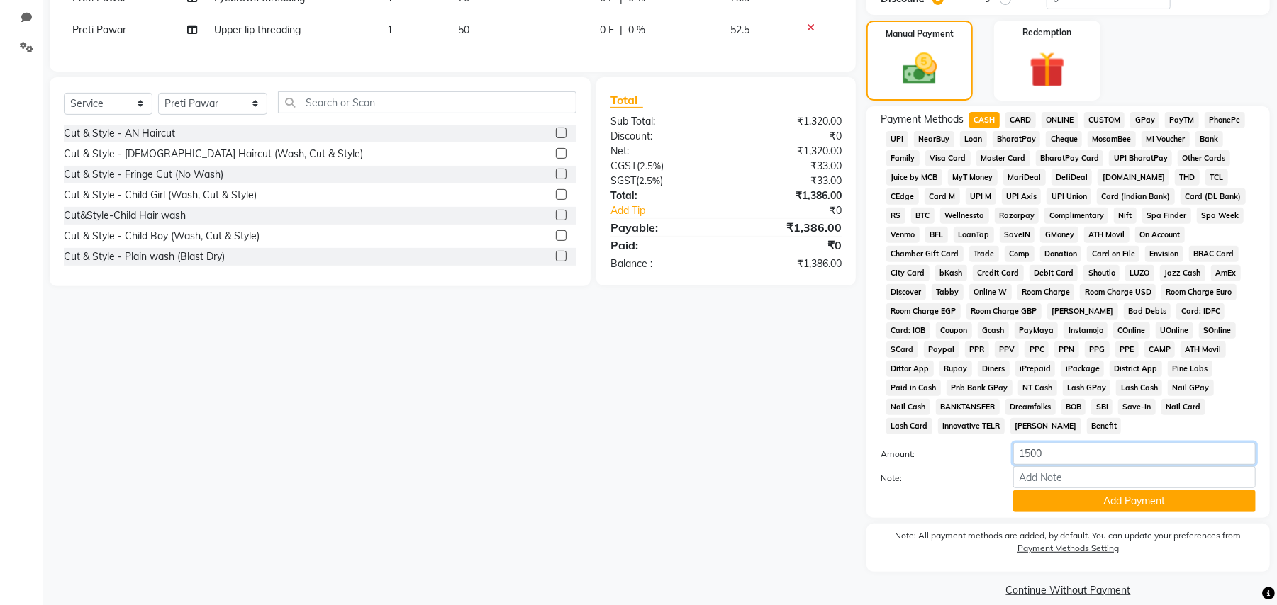
click at [1016, 443] on input "1500" at bounding box center [1134, 454] width 242 height 22
type input "1000"
click at [1032, 491] on button "Add Payment" at bounding box center [1134, 502] width 242 height 22
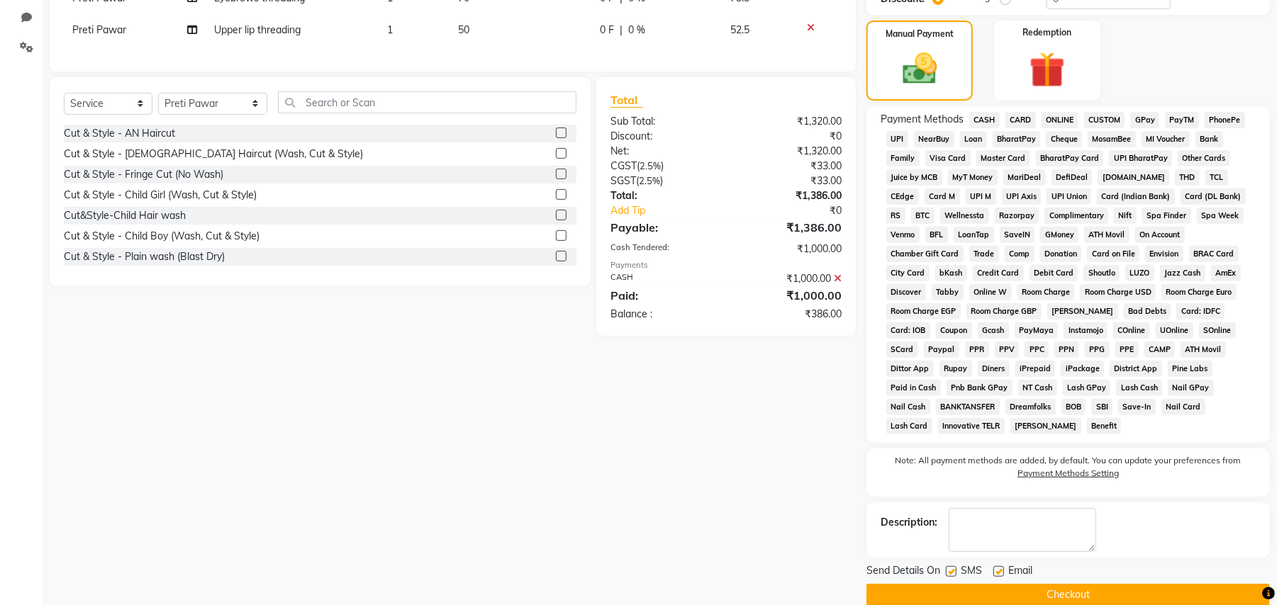
click at [1134, 114] on span "GPay" at bounding box center [1144, 120] width 29 height 16
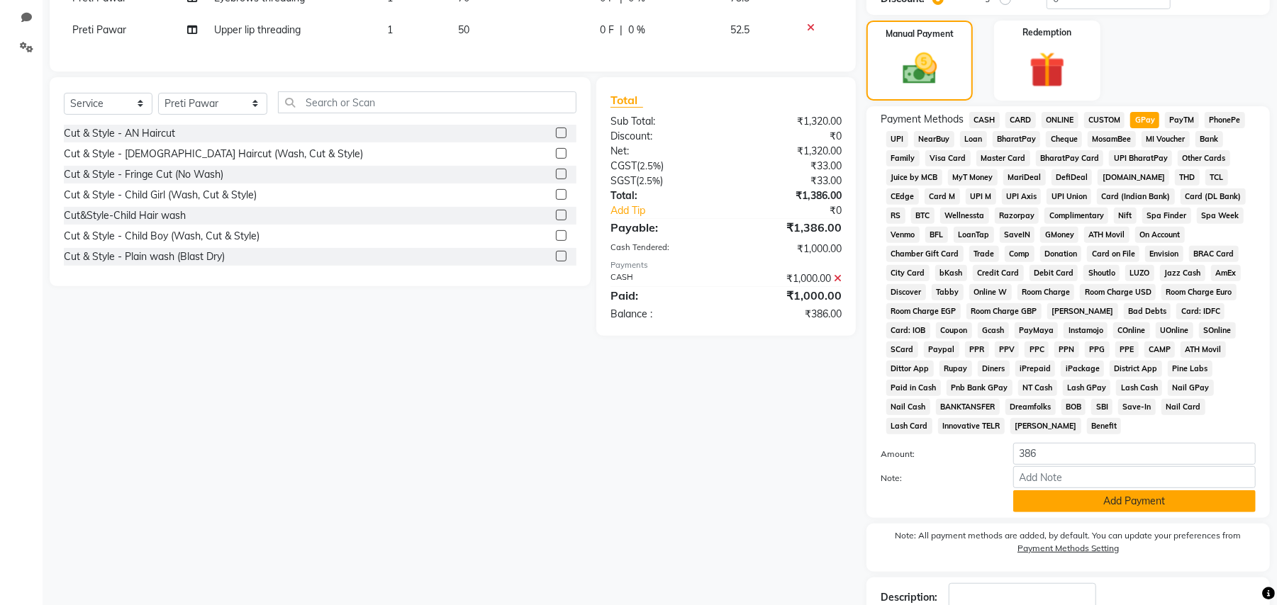
click at [1067, 491] on button "Add Payment" at bounding box center [1134, 502] width 242 height 22
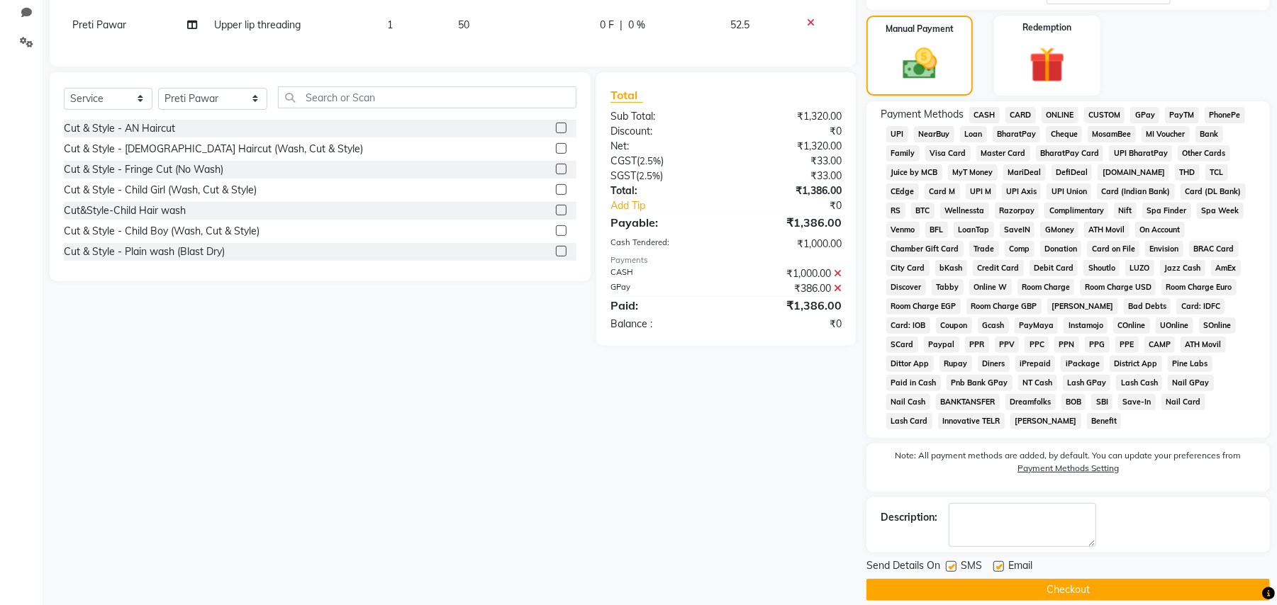
scroll to position [333, 0]
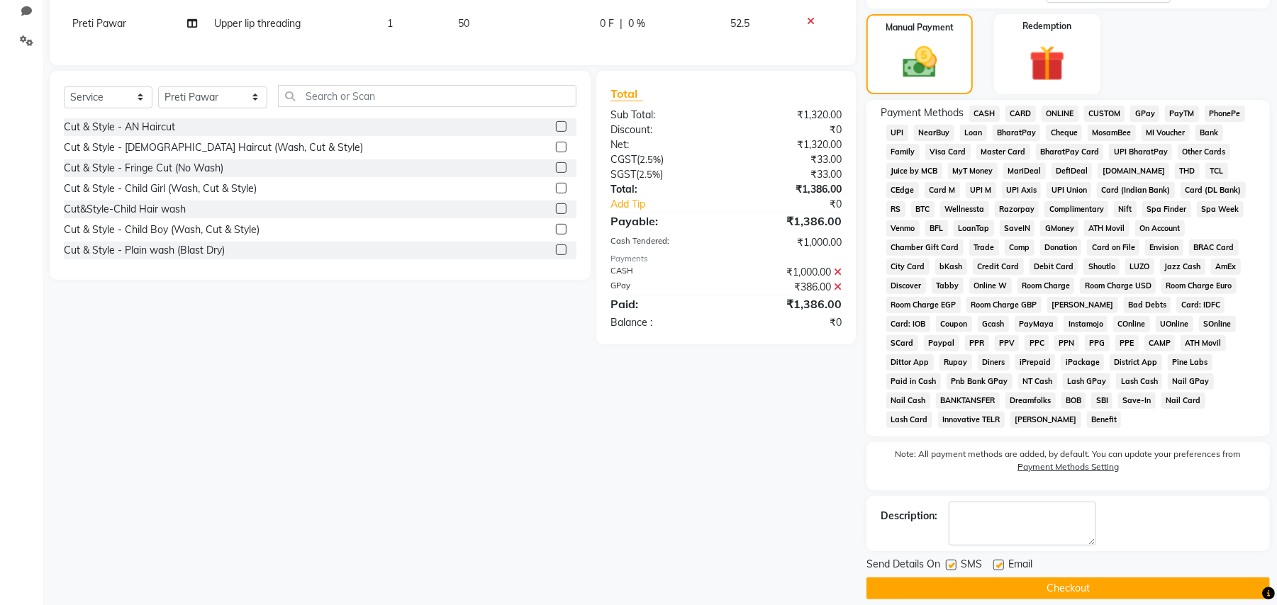
click at [981, 581] on button "Checkout" at bounding box center [1067, 589] width 403 height 22
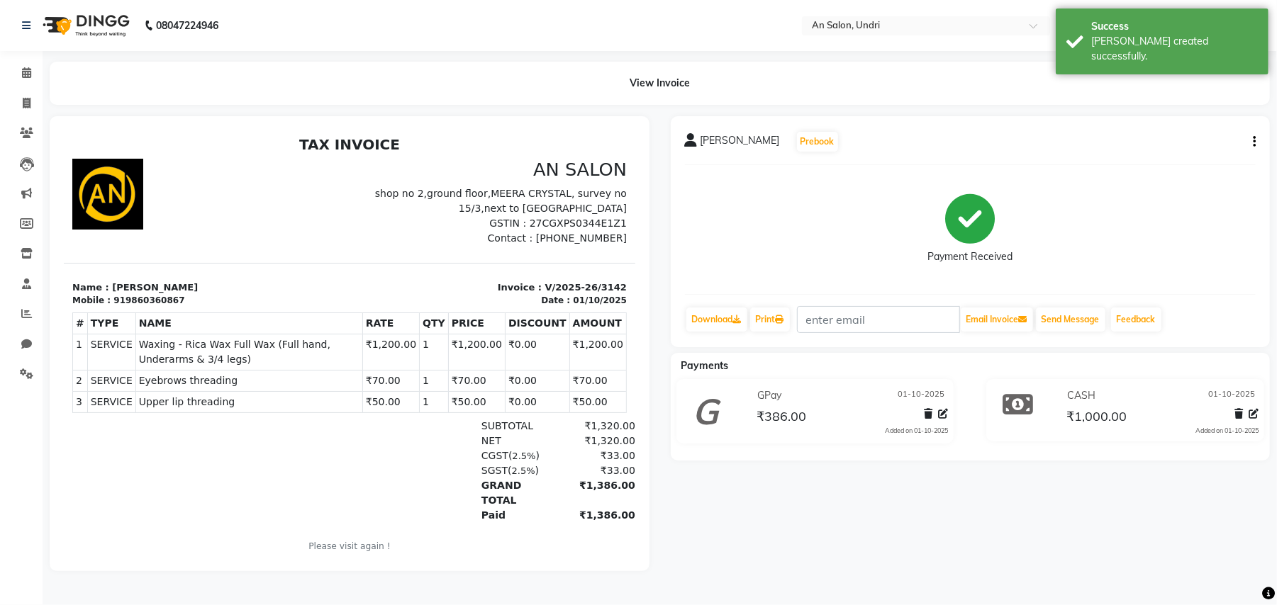
click at [88, 26] on img at bounding box center [84, 26] width 97 height 40
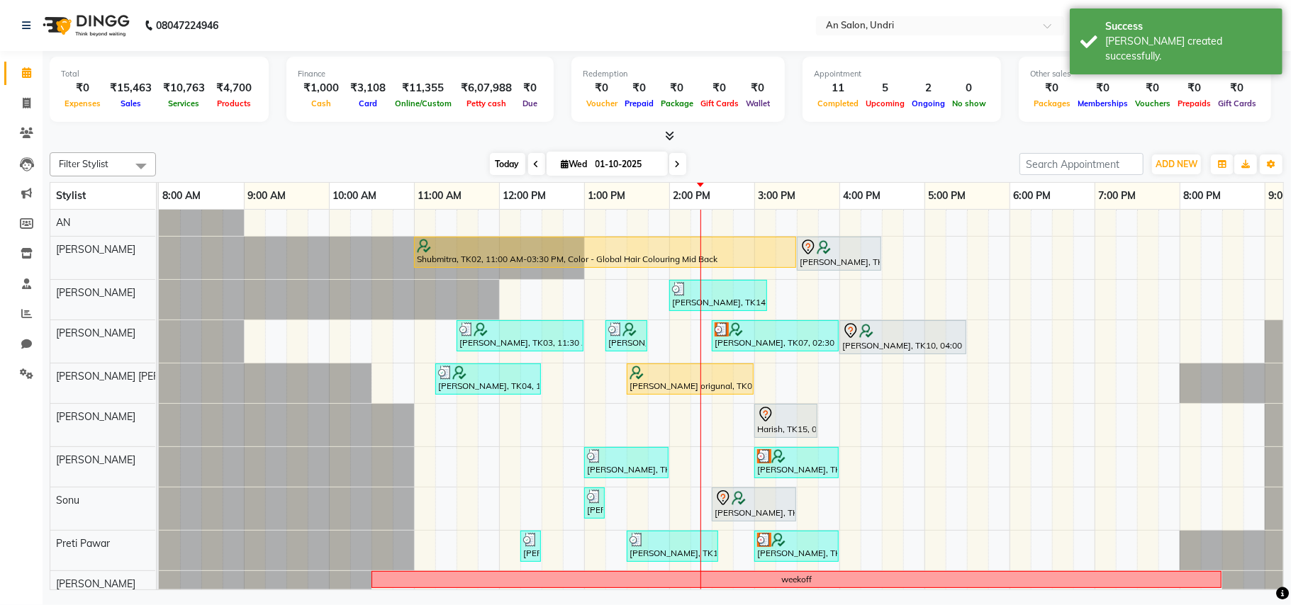
click at [508, 173] on span "Today" at bounding box center [507, 164] width 35 height 22
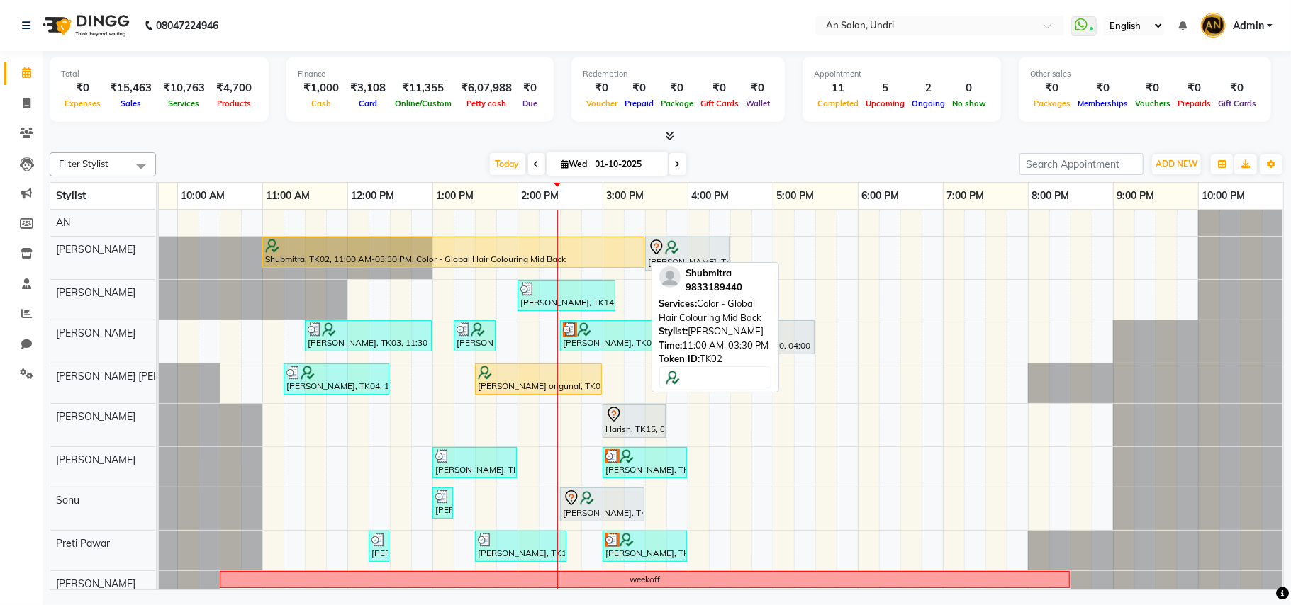
click at [543, 241] on div at bounding box center [453, 246] width 376 height 14
select select "1"
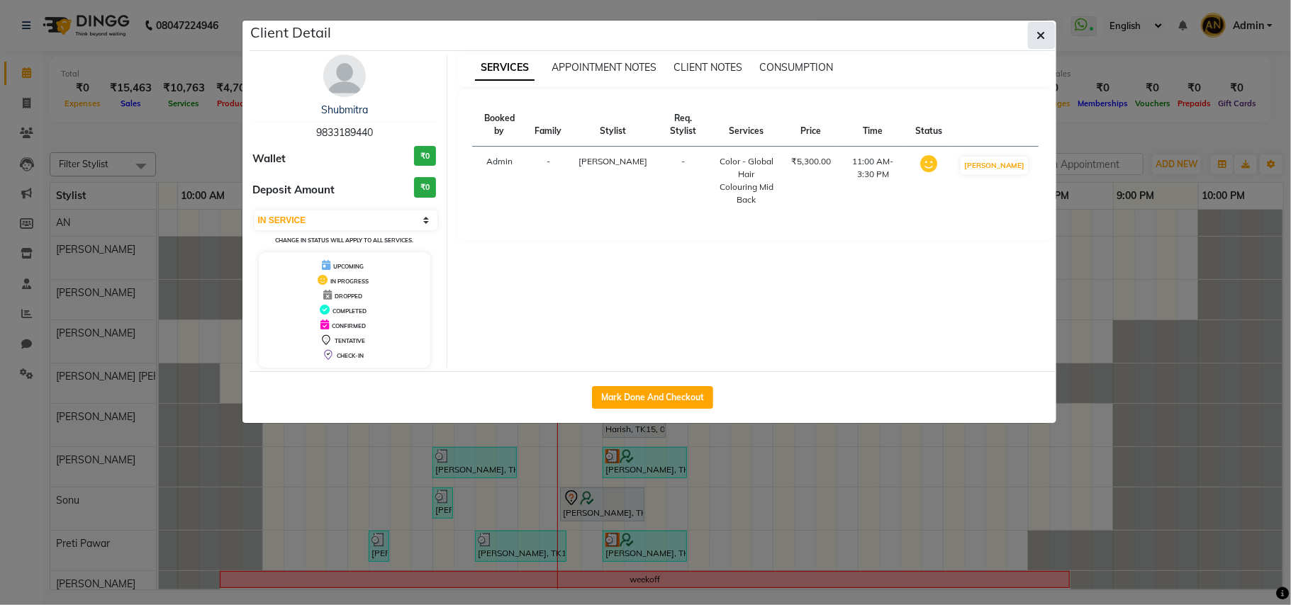
click at [1048, 35] on button "button" at bounding box center [1041, 35] width 27 height 27
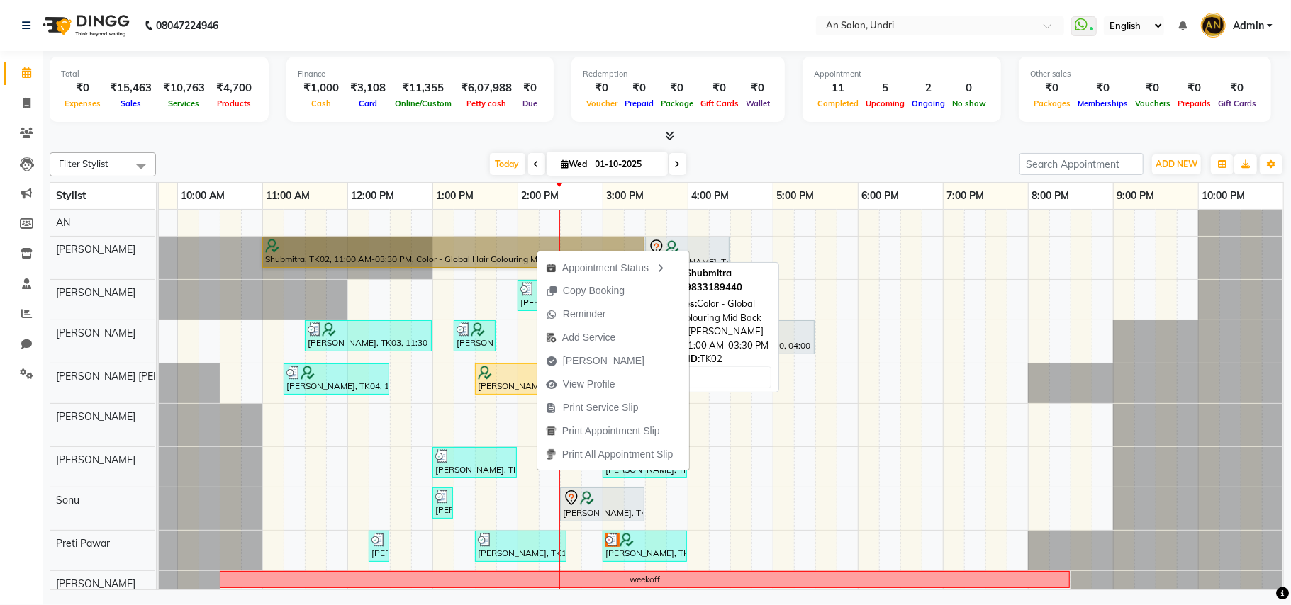
click at [510, 261] on link "Shubmitra, TK02, 11:00 AM-03:30 PM, Color - Global Hair Colouring Mid Back" at bounding box center [453, 252] width 382 height 31
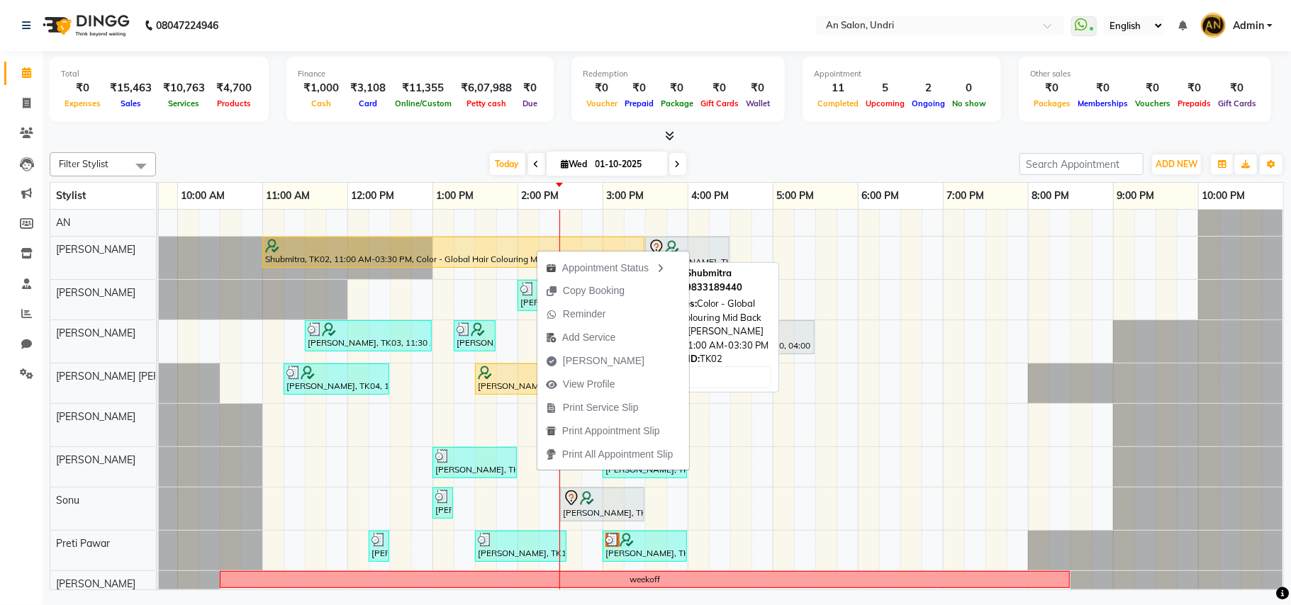
select select "1"
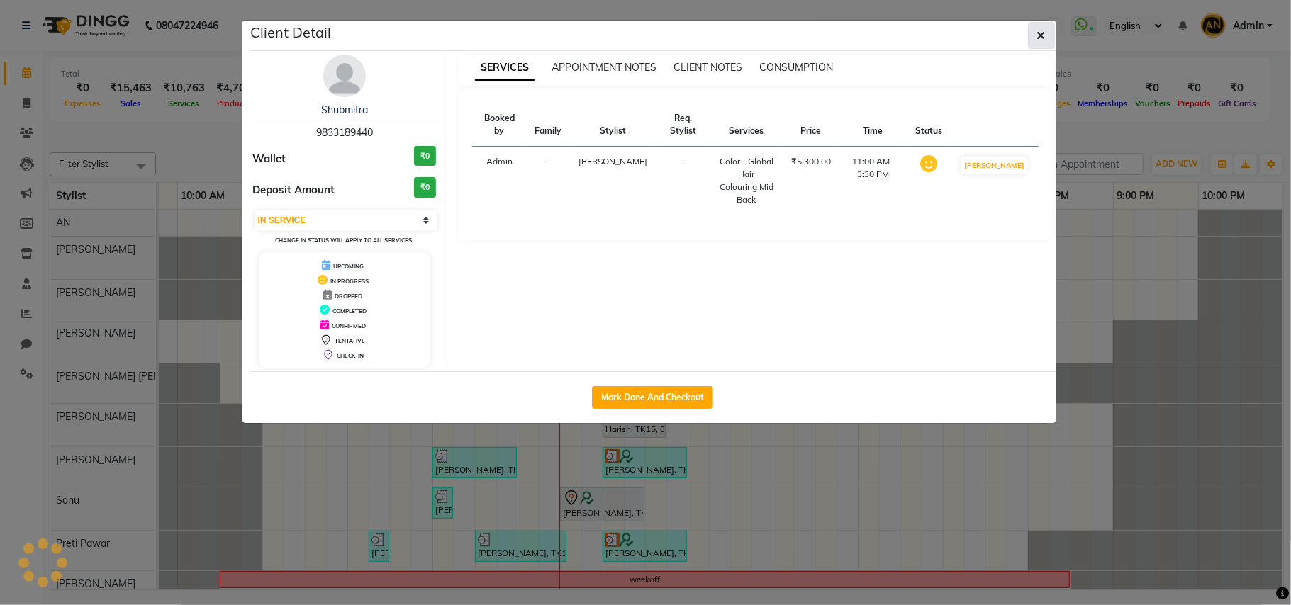
click at [1045, 31] on button "button" at bounding box center [1041, 35] width 27 height 27
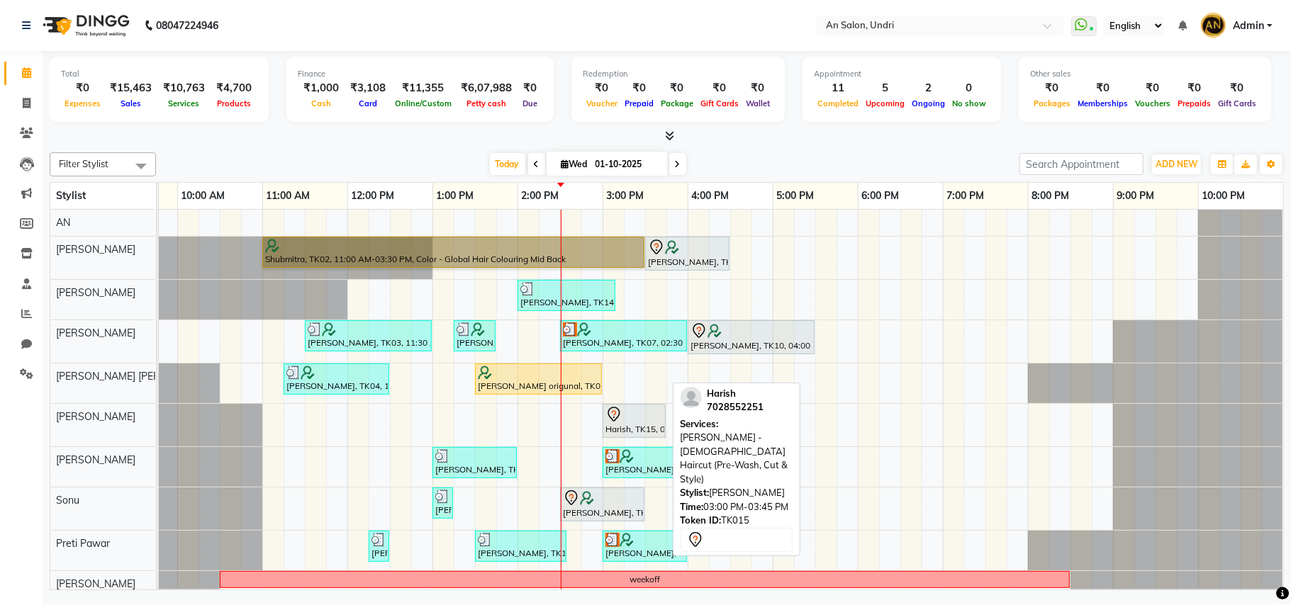
drag, startPoint x: 658, startPoint y: 344, endPoint x: 650, endPoint y: 437, distance: 92.5
click at [650, 437] on tbody "Shubmitra, TK02, 11:00 AM-03:30 PM, Color - Global Hair Colouring Mid Back [PER…" at bounding box center [645, 425] width 1276 height 431
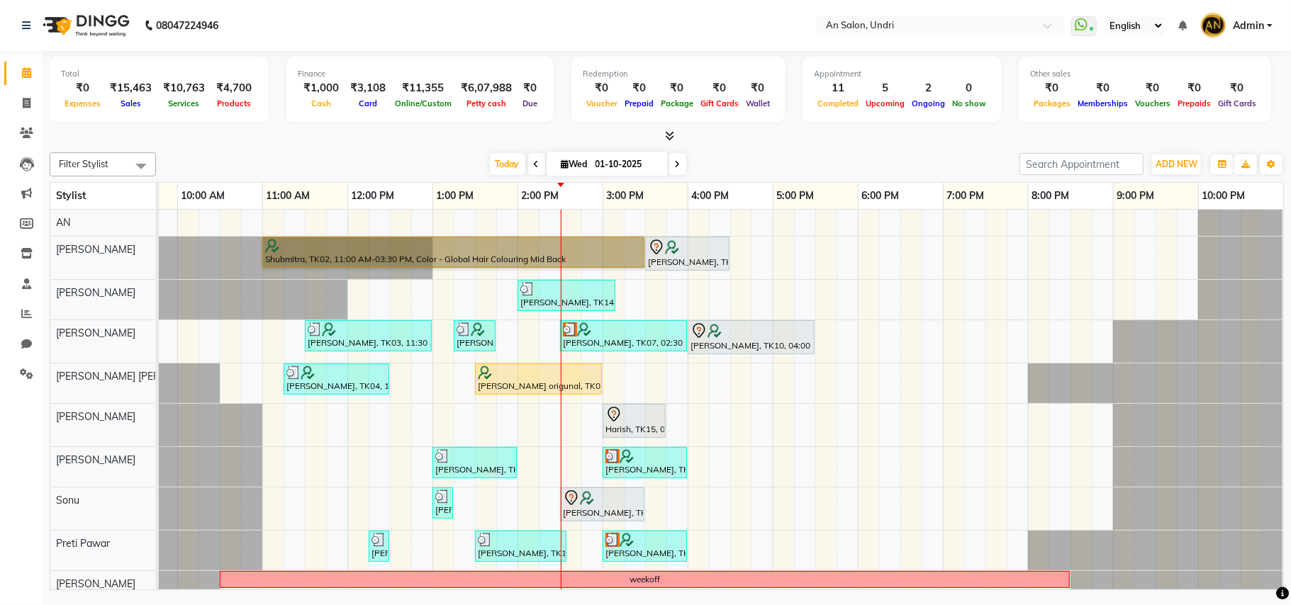
drag, startPoint x: 584, startPoint y: 330, endPoint x: 583, endPoint y: 437, distance: 107.0
click at [583, 437] on div "Shubmitra, TK02, 11:00 AM-03:30 PM, Color - Global Hair Colouring Mid Back [PER…" at bounding box center [645, 425] width 1276 height 431
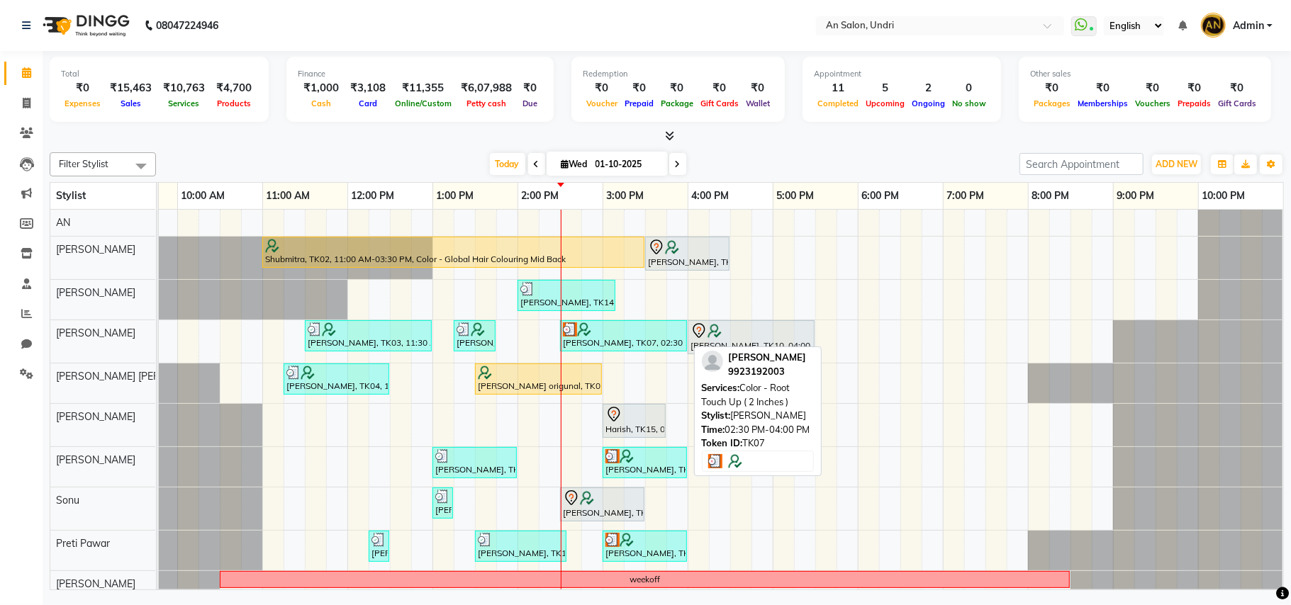
select select "1"
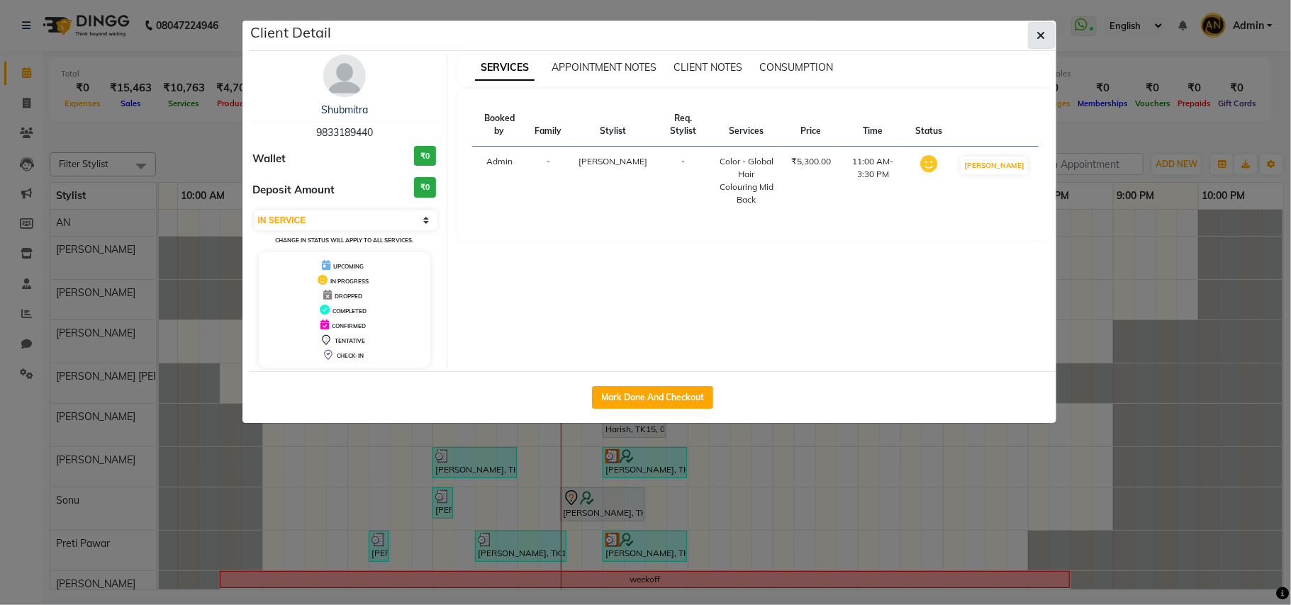
click at [1049, 35] on button "button" at bounding box center [1041, 35] width 27 height 27
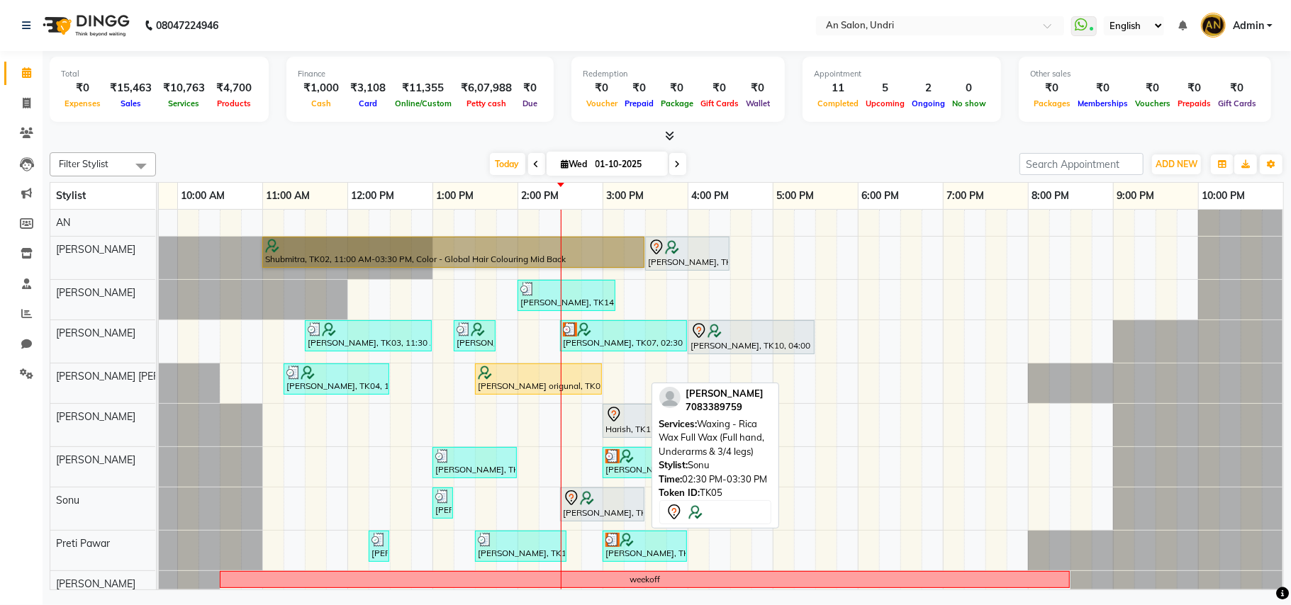
drag, startPoint x: 634, startPoint y: 466, endPoint x: 630, endPoint y: 513, distance: 47.6
click at [630, 513] on tbody "Shubmitra, TK02, 11:00 AM-03:30 PM, Color - Global Hair Colouring Mid Back [PER…" at bounding box center [645, 425] width 1276 height 431
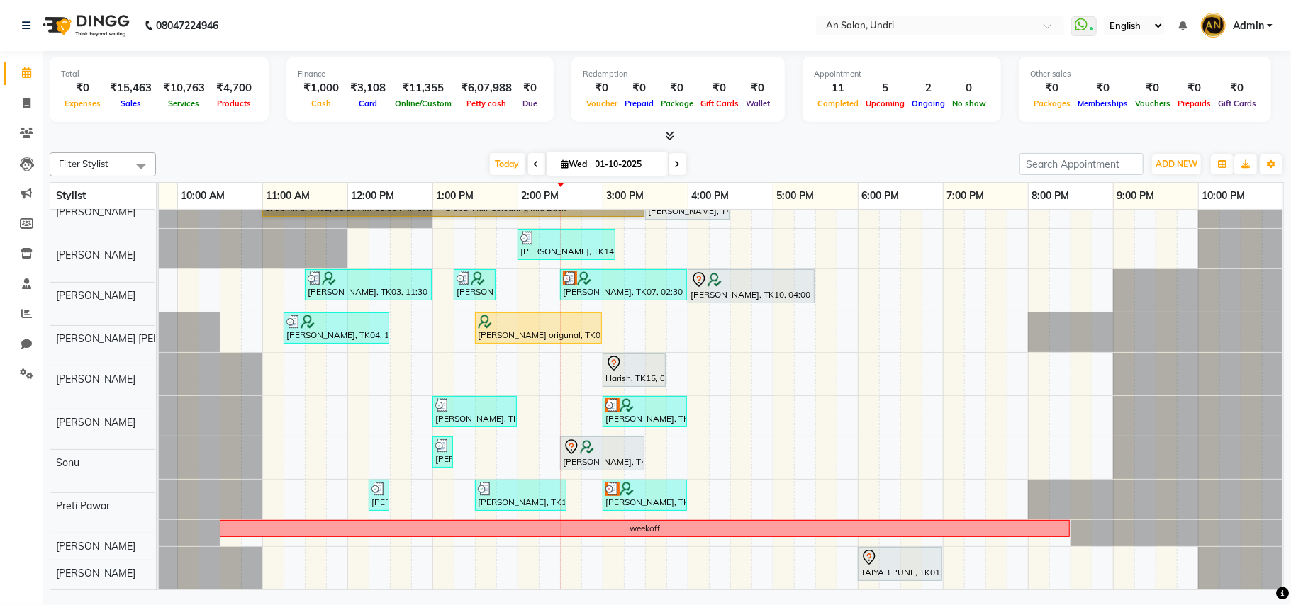
scroll to position [68, 0]
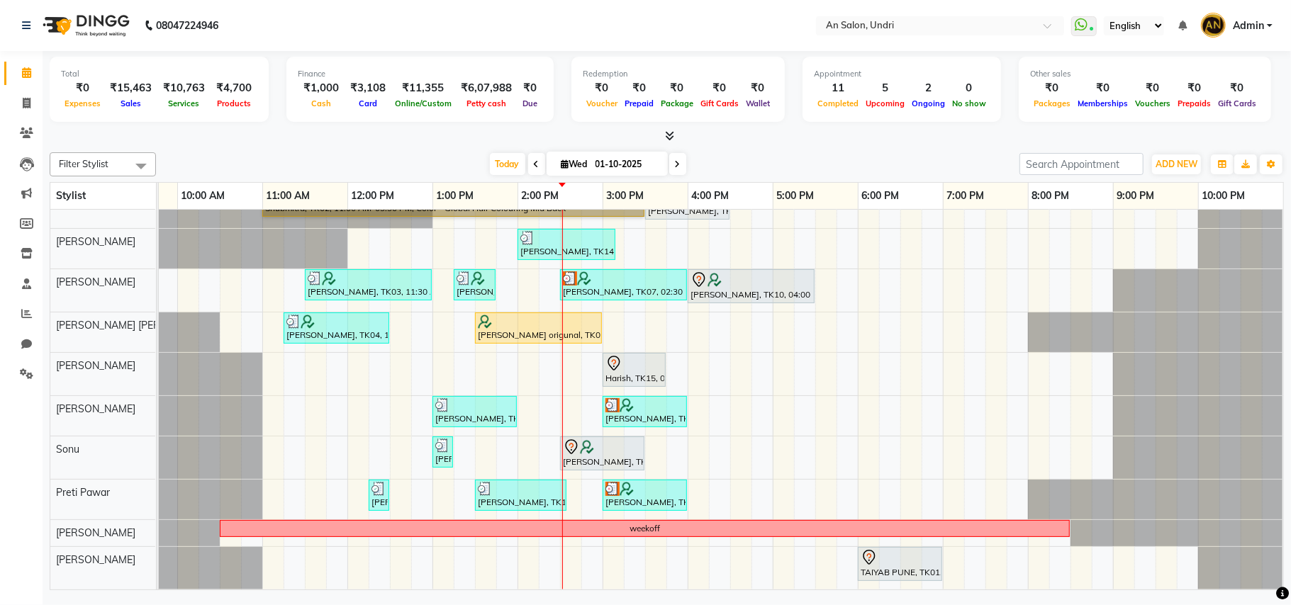
drag, startPoint x: 612, startPoint y: 276, endPoint x: 607, endPoint y: 305, distance: 28.9
click at [607, 305] on div "Shubmitra, TK02, 11:00 AM-03:30 PM, Color - Global Hair Colouring Mid Back [PER…" at bounding box center [645, 374] width 1276 height 431
drag, startPoint x: 615, startPoint y: 272, endPoint x: 625, endPoint y: 310, distance: 39.5
click at [625, 310] on div "Shubmitra, TK02, 11:00 AM-03:30 PM, Color - Global Hair Colouring Mid Back [PER…" at bounding box center [645, 374] width 1276 height 431
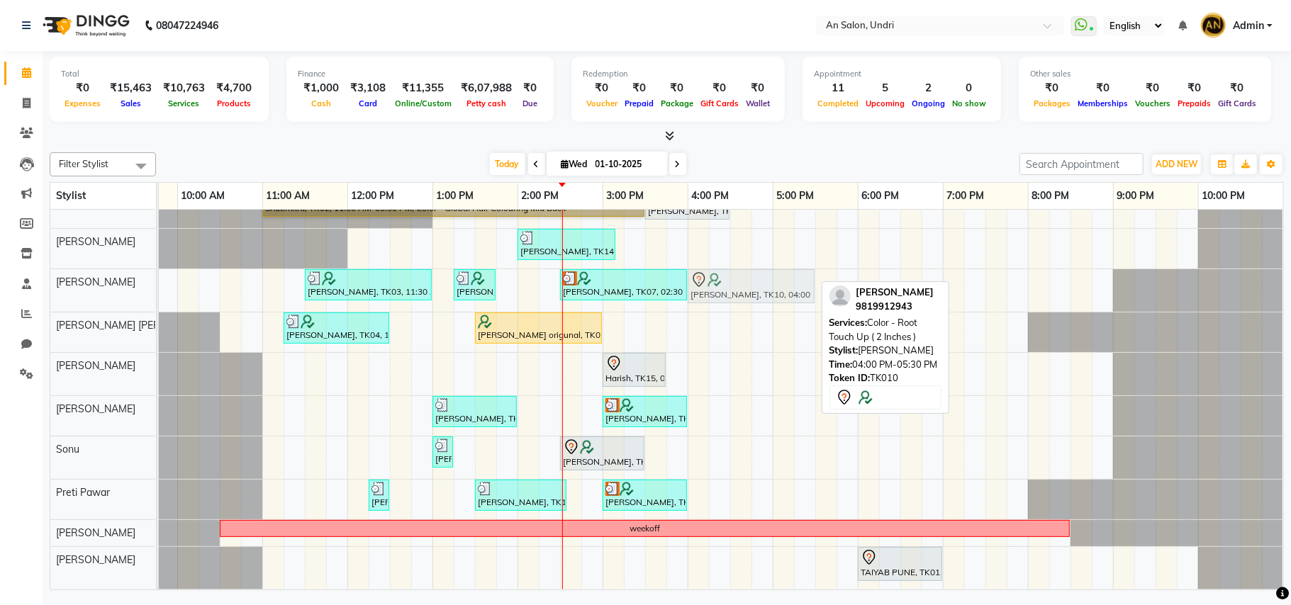
drag, startPoint x: 720, startPoint y: 265, endPoint x: 724, endPoint y: 287, distance: 22.4
click at [7, 287] on div "[PERSON_NAME], TK03, 11:30 AM-01:00 PM, Color - Root Touch Up ( 2 Inches ) [PER…" at bounding box center [7, 290] width 0 height 43
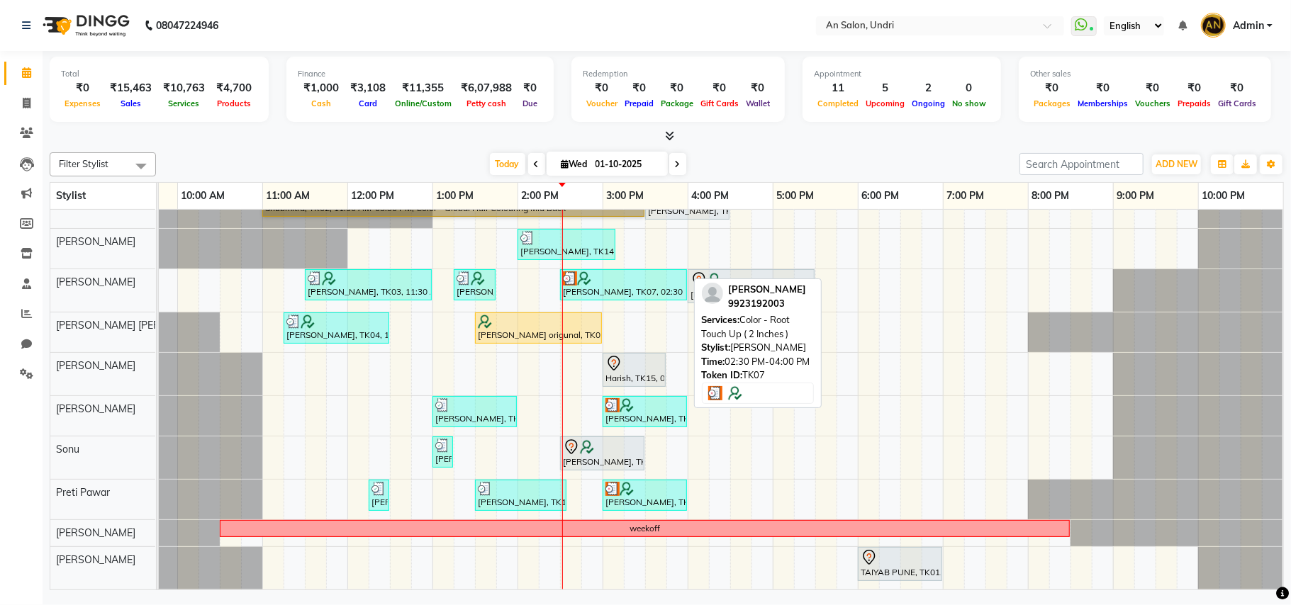
click at [622, 276] on div "[PERSON_NAME], TK07, 02:30 PM-04:00 PM, Color - Root Touch Up ( 2 Inches )" at bounding box center [623, 284] width 124 height 27
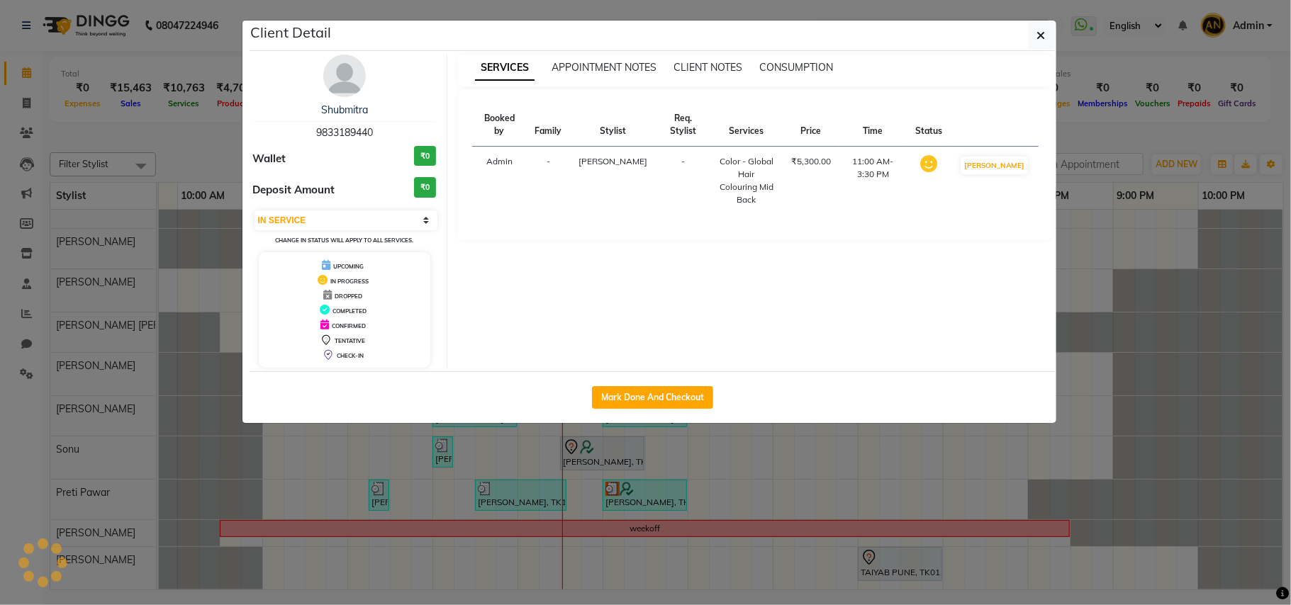
select select "3"
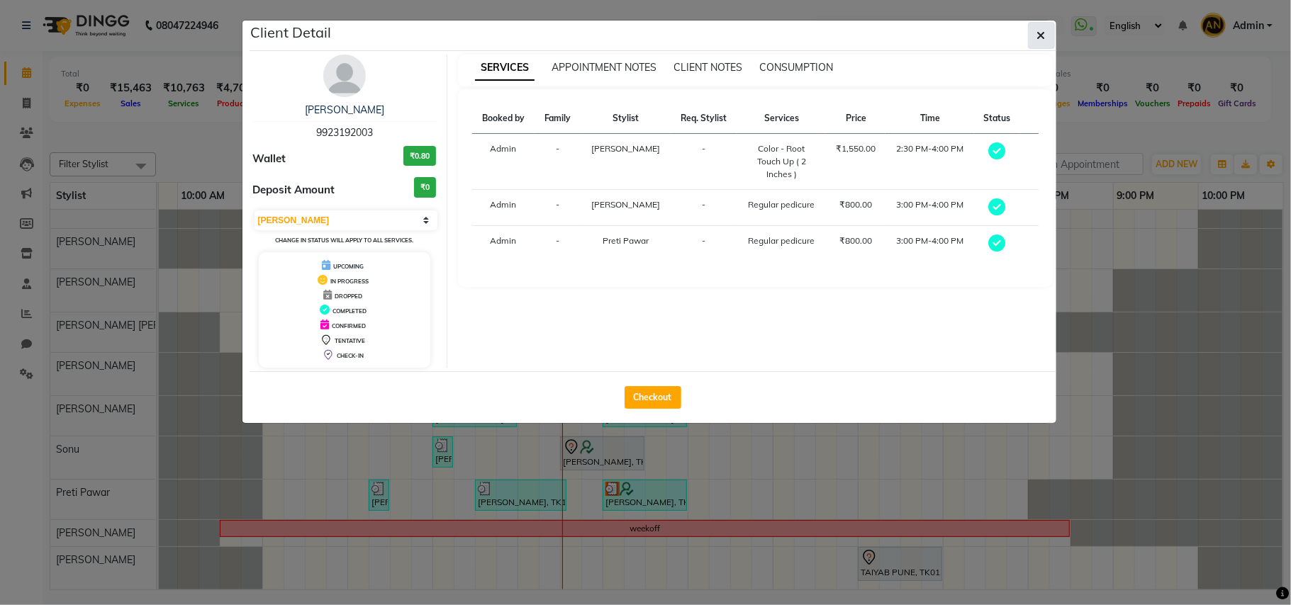
drag, startPoint x: 602, startPoint y: 264, endPoint x: 1036, endPoint y: 32, distance: 492.2
click at [1037, 32] on icon "button" at bounding box center [1041, 35] width 9 height 11
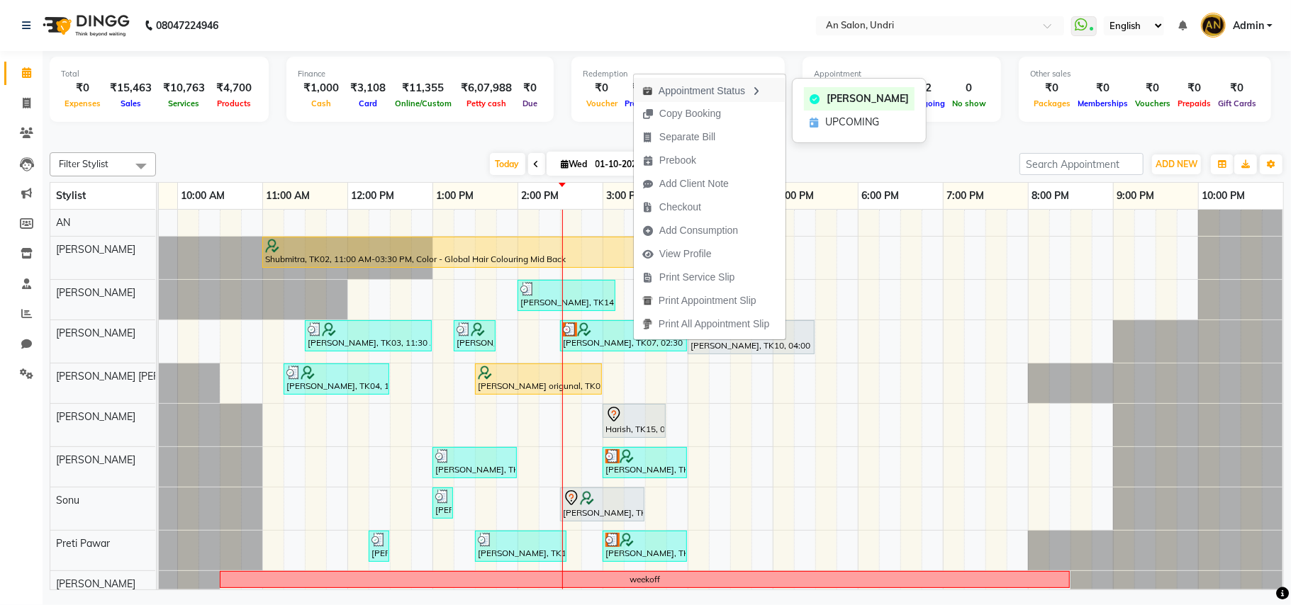
click at [758, 94] on icon "button" at bounding box center [756, 91] width 11 height 10
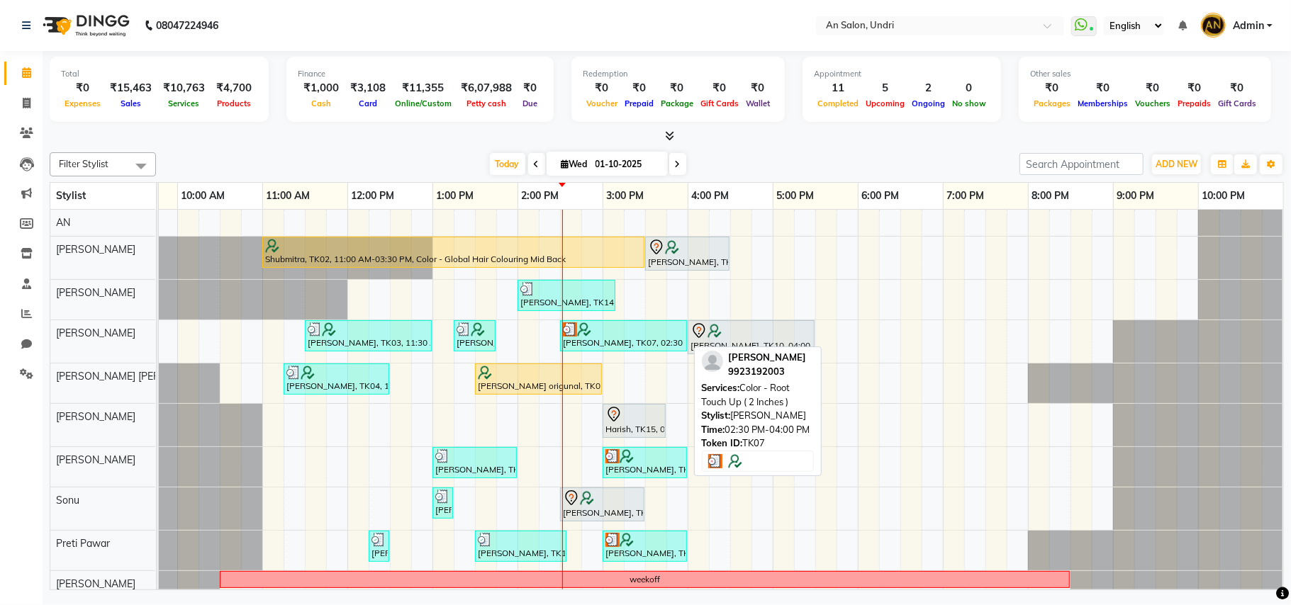
drag, startPoint x: 602, startPoint y: 343, endPoint x: 605, endPoint y: 353, distance: 10.1
click at [605, 352] on link "[PERSON_NAME], TK07, 02:30 PM-04:00 PM, Color - Root Touch Up ( 2 Inches )" at bounding box center [623, 335] width 127 height 31
select select "3"
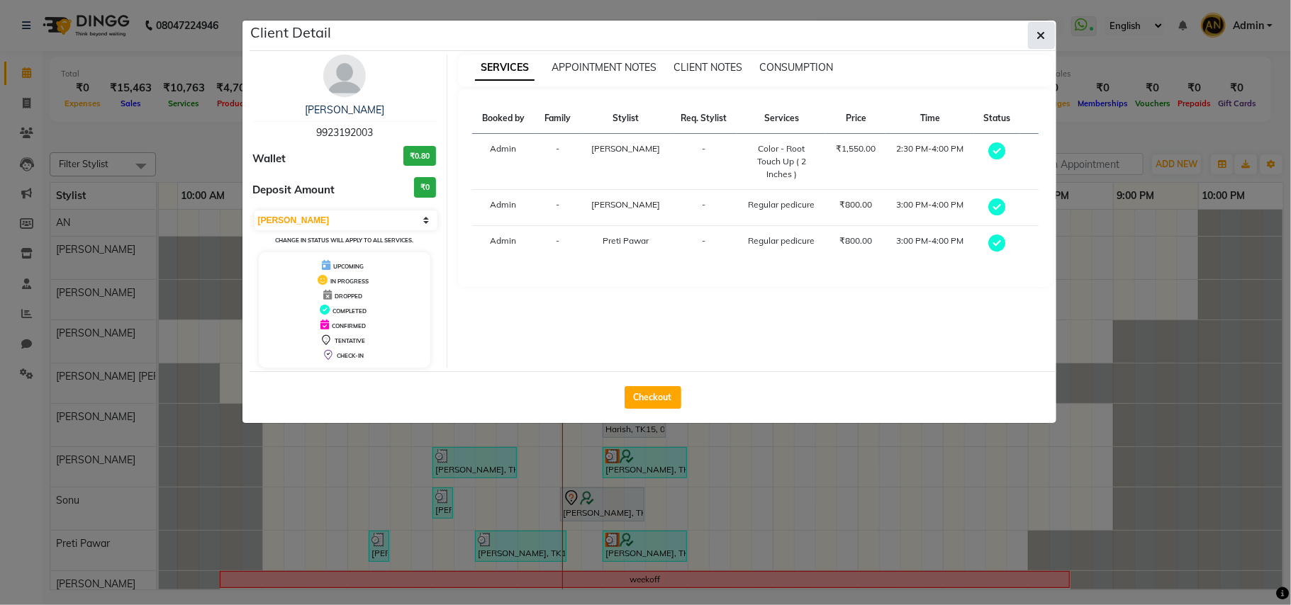
click at [1042, 35] on icon "button" at bounding box center [1041, 35] width 9 height 11
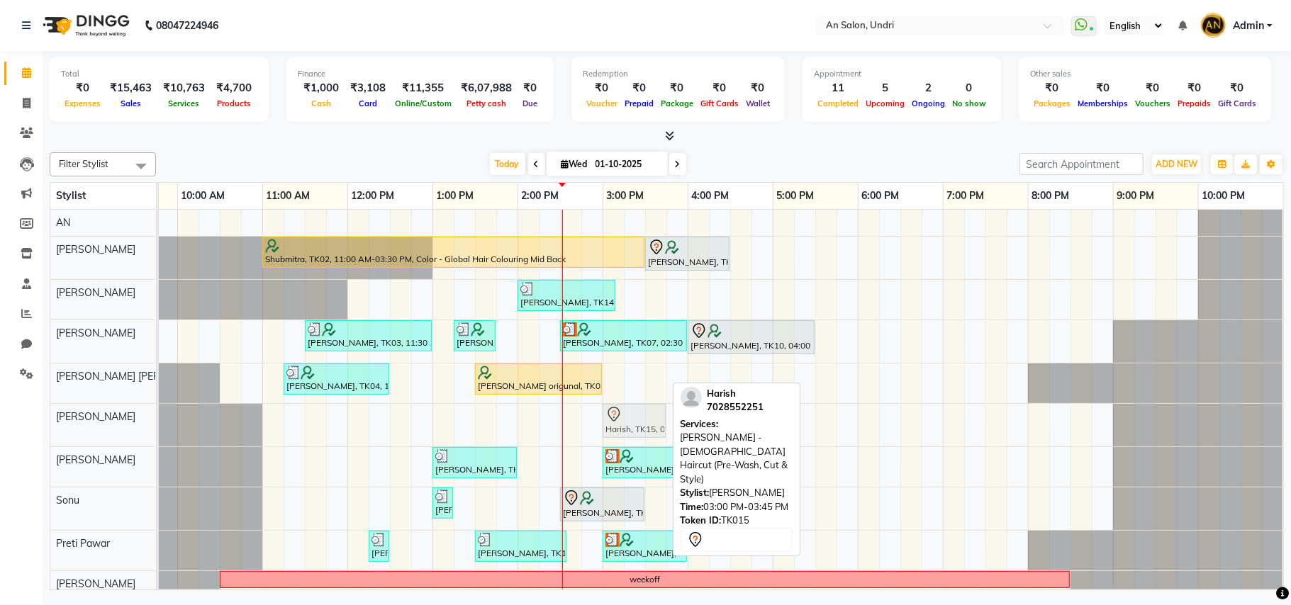
drag, startPoint x: 647, startPoint y: 420, endPoint x: 639, endPoint y: 432, distance: 13.8
click at [7, 432] on div "Harish, TK15, 03:00 PM-03:45 PM, [PERSON_NAME] - [DEMOGRAPHIC_DATA] Haircut (Pr…" at bounding box center [7, 425] width 0 height 43
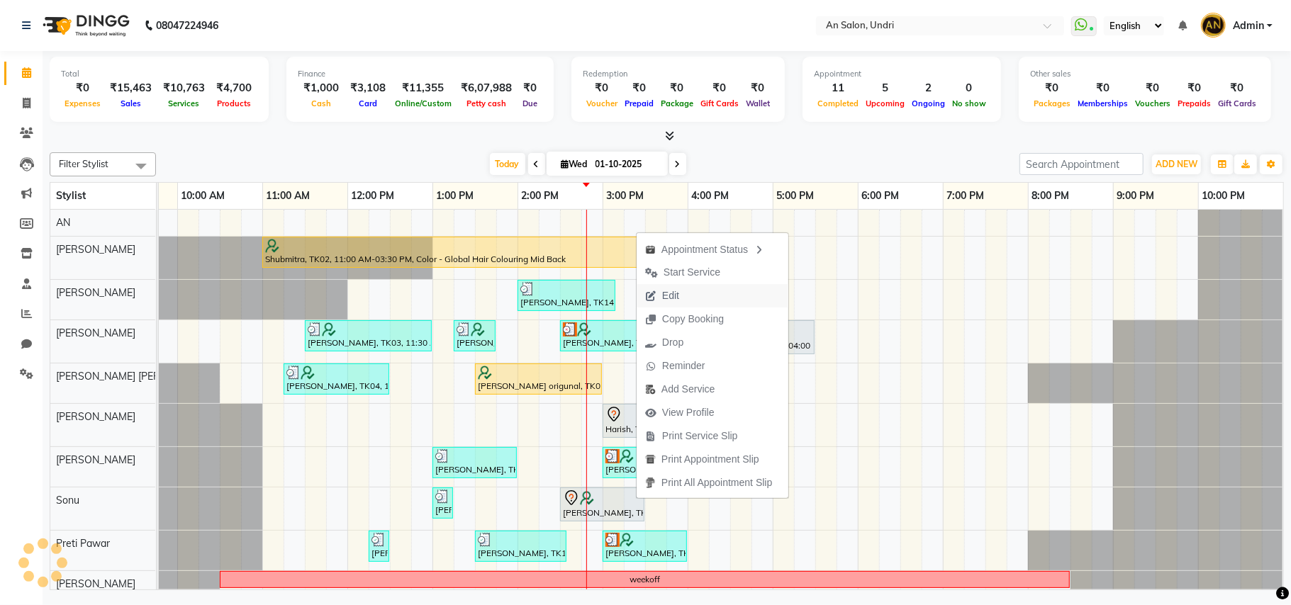
click at [673, 291] on span "Edit" at bounding box center [670, 295] width 17 height 15
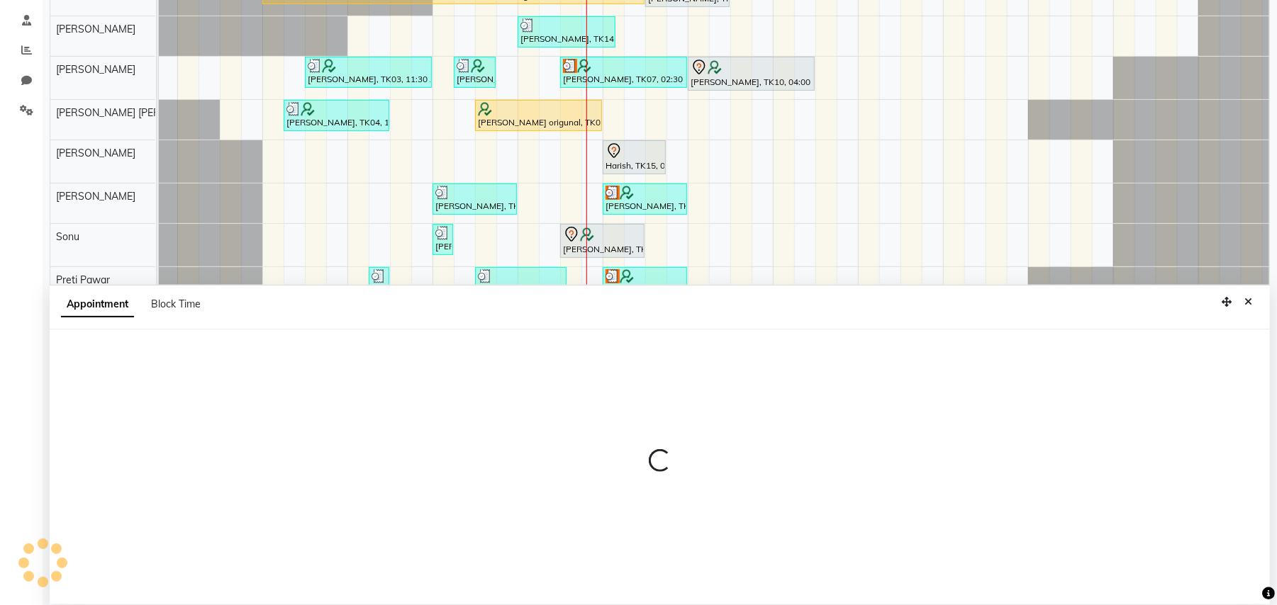
scroll to position [267, 0]
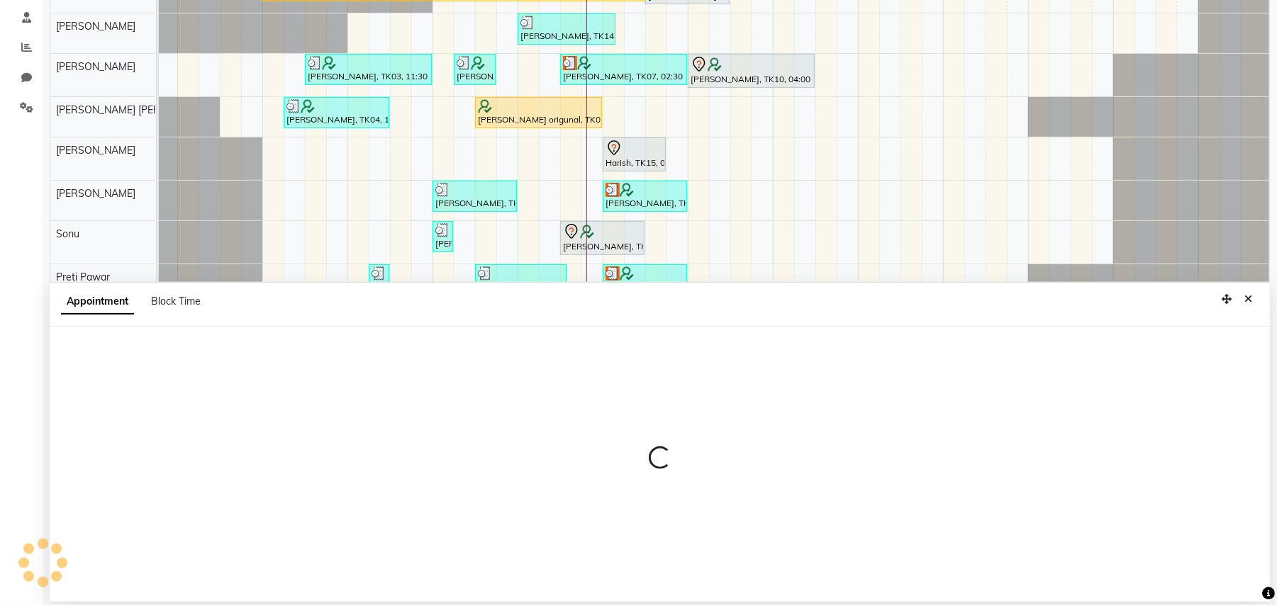
select select "tentative"
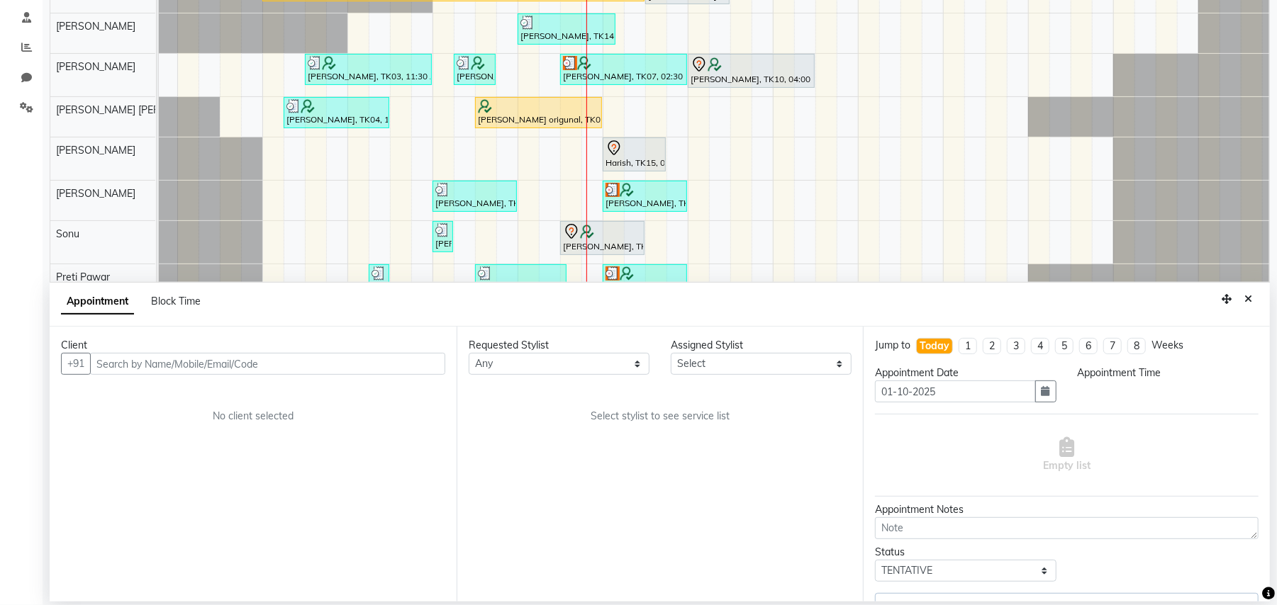
select select "35359"
select select "870"
select select "4565"
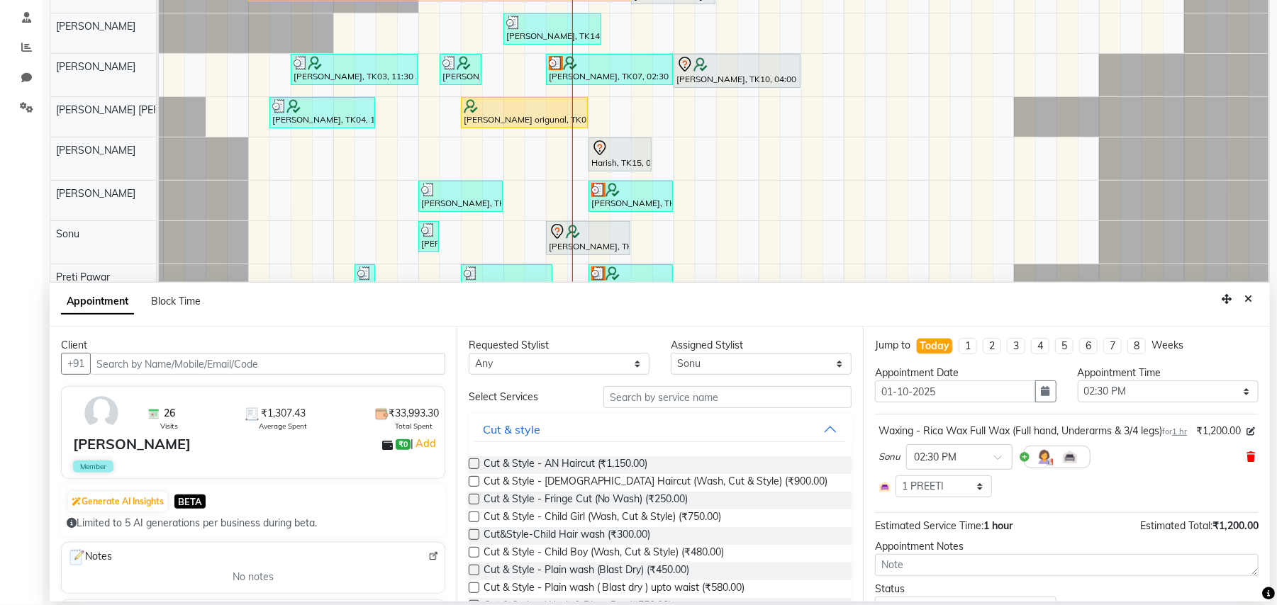
click at [1246, 462] on icon at bounding box center [1250, 457] width 9 height 10
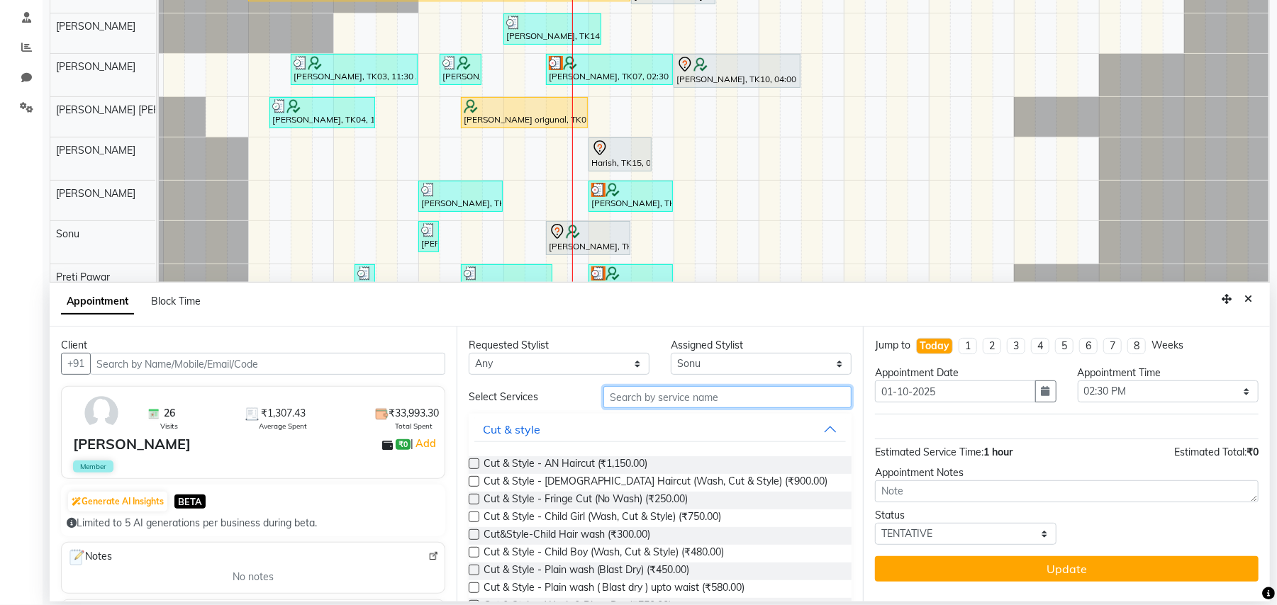
click at [671, 397] on input "text" at bounding box center [727, 397] width 248 height 22
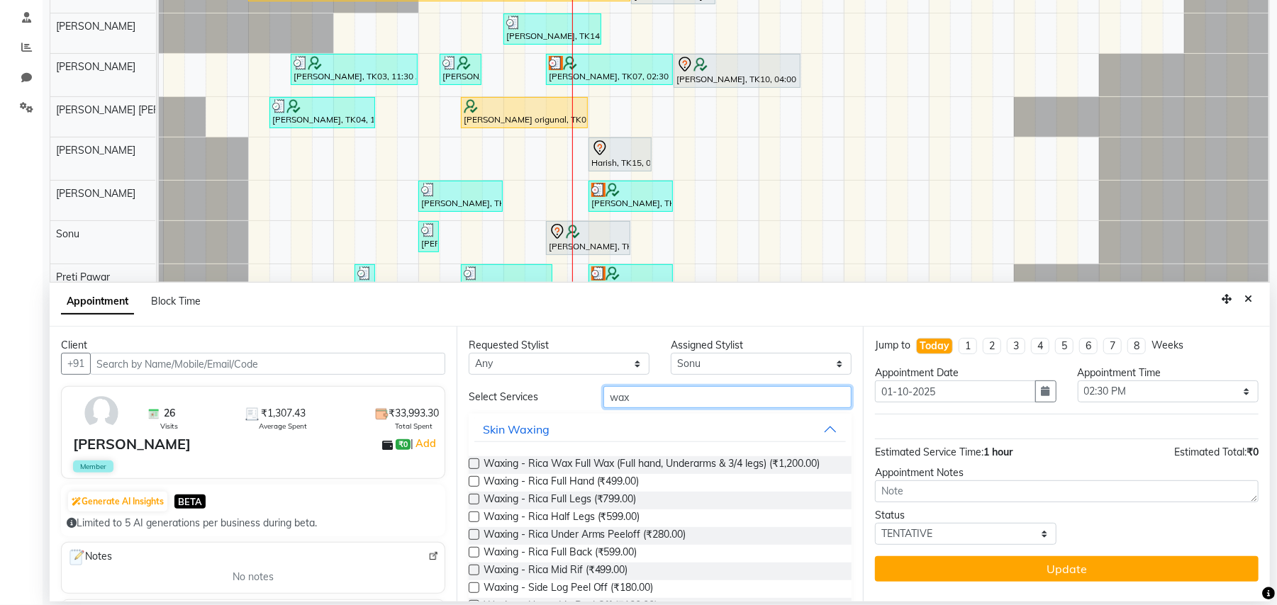
type input "wax"
click at [471, 479] on label at bounding box center [474, 481] width 11 height 11
click at [471, 479] on input "checkbox" at bounding box center [473, 482] width 9 height 9
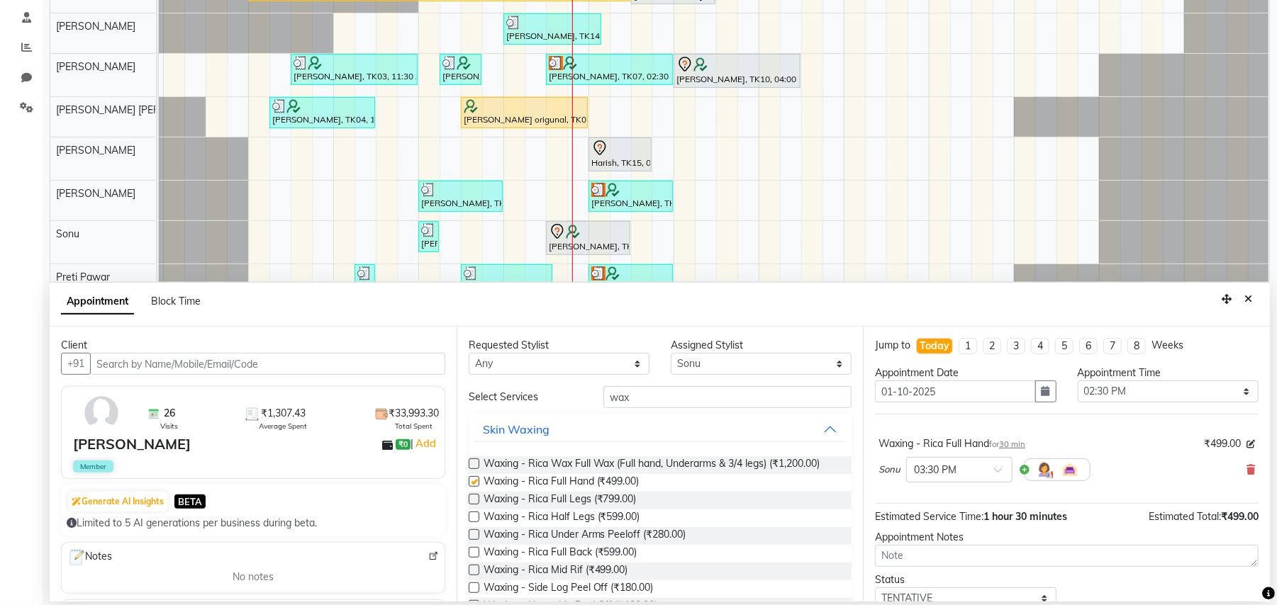
checkbox input "false"
click at [471, 531] on label at bounding box center [474, 534] width 11 height 11
click at [471, 532] on input "checkbox" at bounding box center [473, 536] width 9 height 9
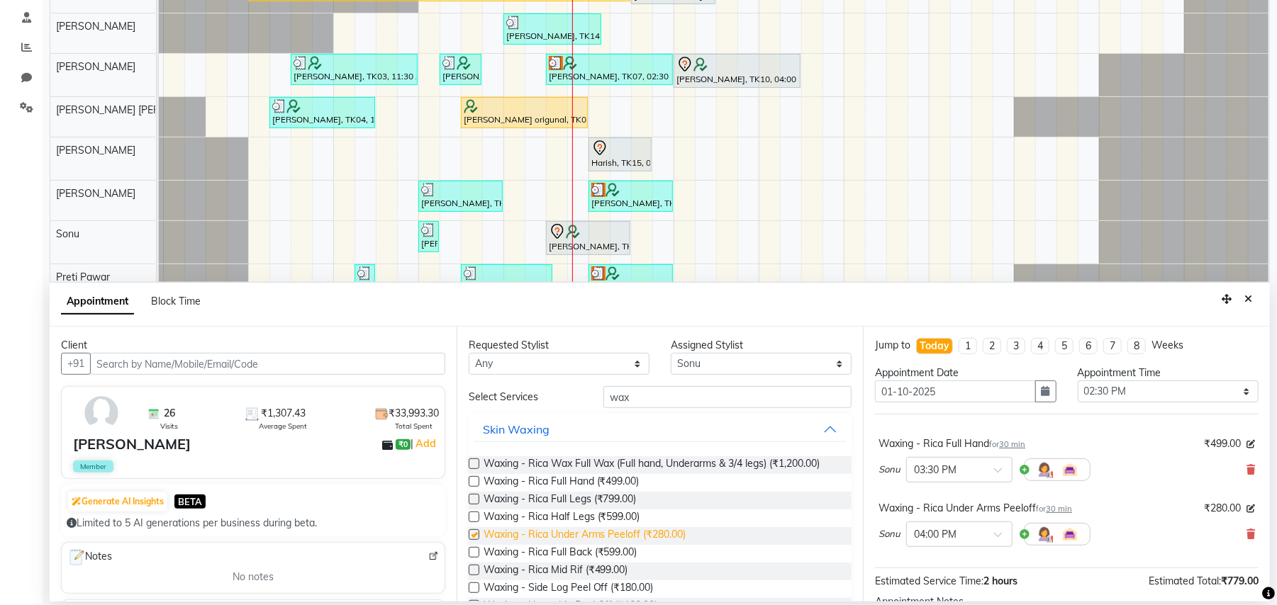
checkbox input "false"
click at [769, 403] on input "wax" at bounding box center [727, 397] width 248 height 22
type input "w"
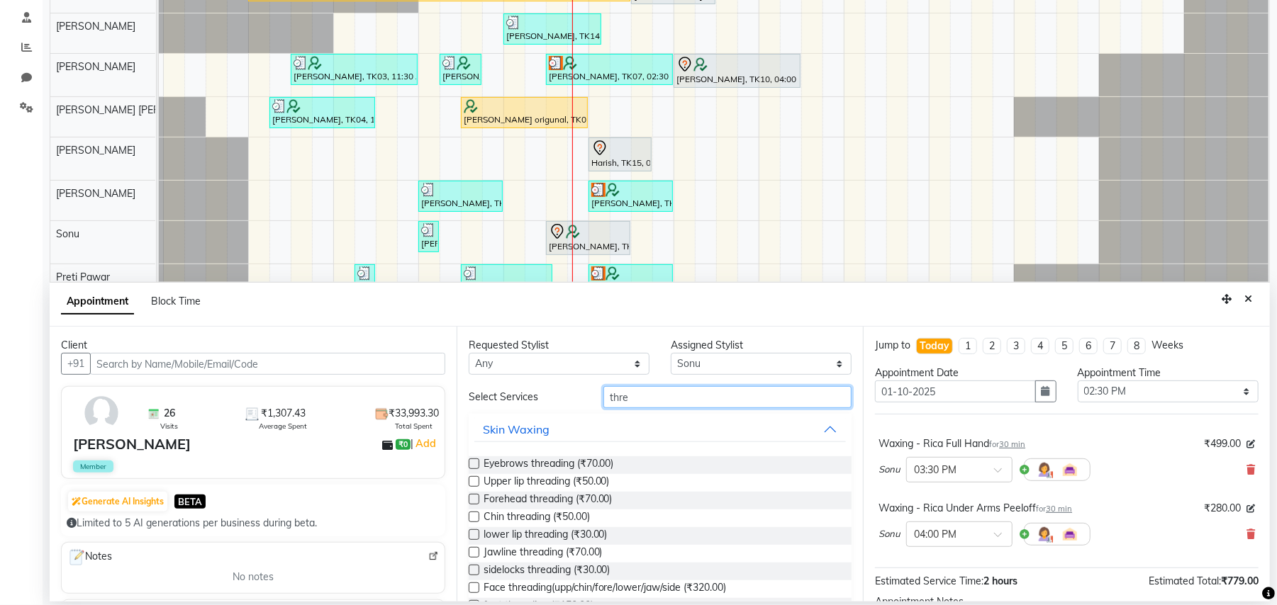
type input "thre"
click at [475, 458] on div "Eyebrows threading (₹70.00)" at bounding box center [660, 465] width 383 height 18
click at [471, 481] on label at bounding box center [474, 481] width 11 height 11
click at [471, 481] on input "checkbox" at bounding box center [473, 482] width 9 height 9
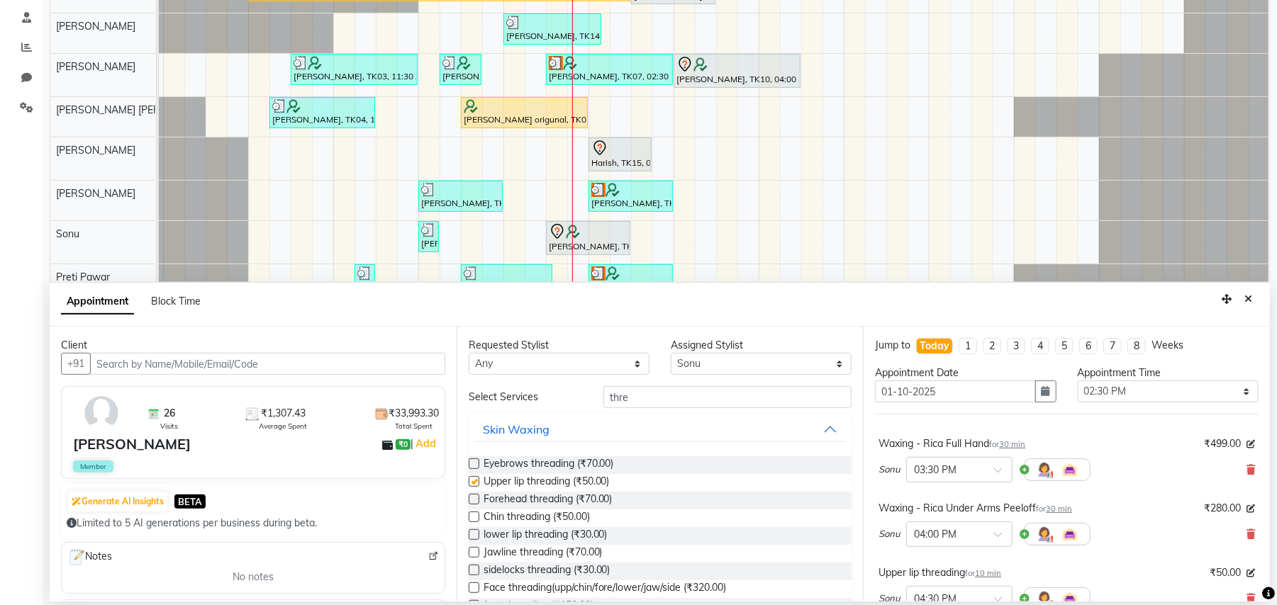
checkbox input "false"
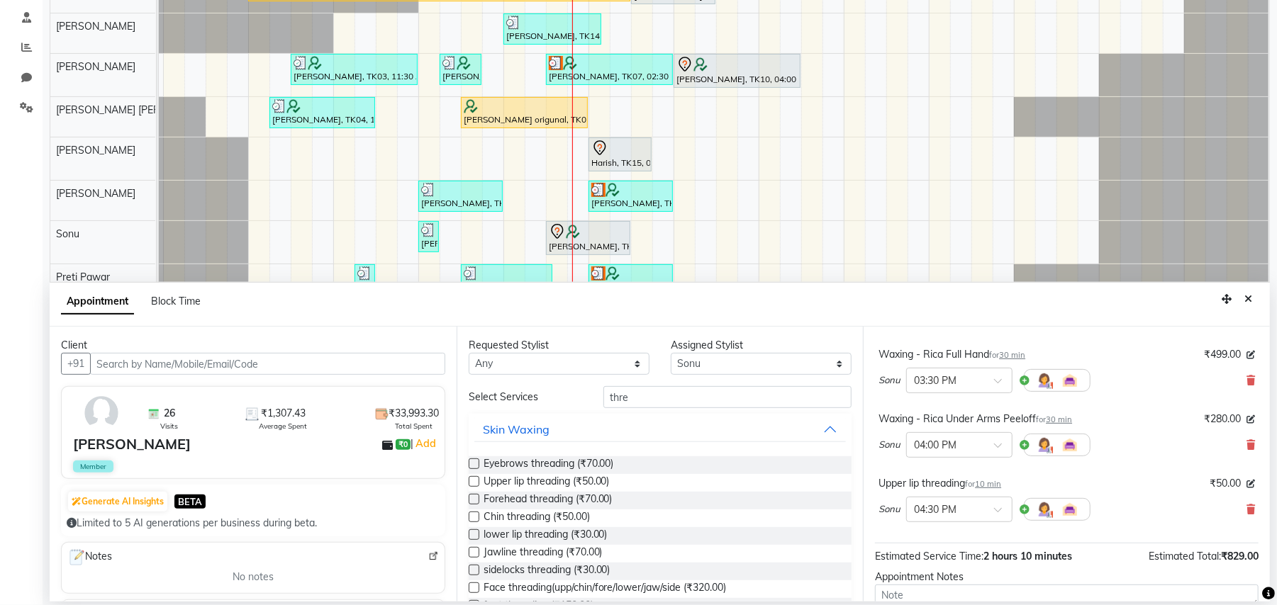
scroll to position [187, 0]
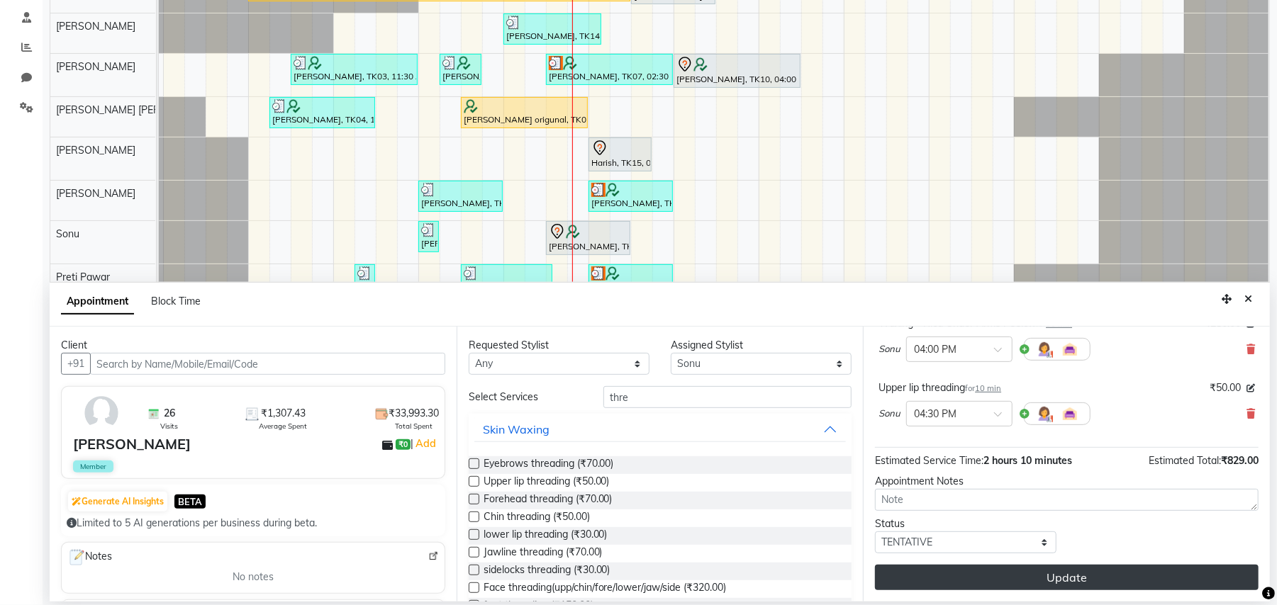
click at [897, 578] on button "Update" at bounding box center [1066, 578] width 383 height 26
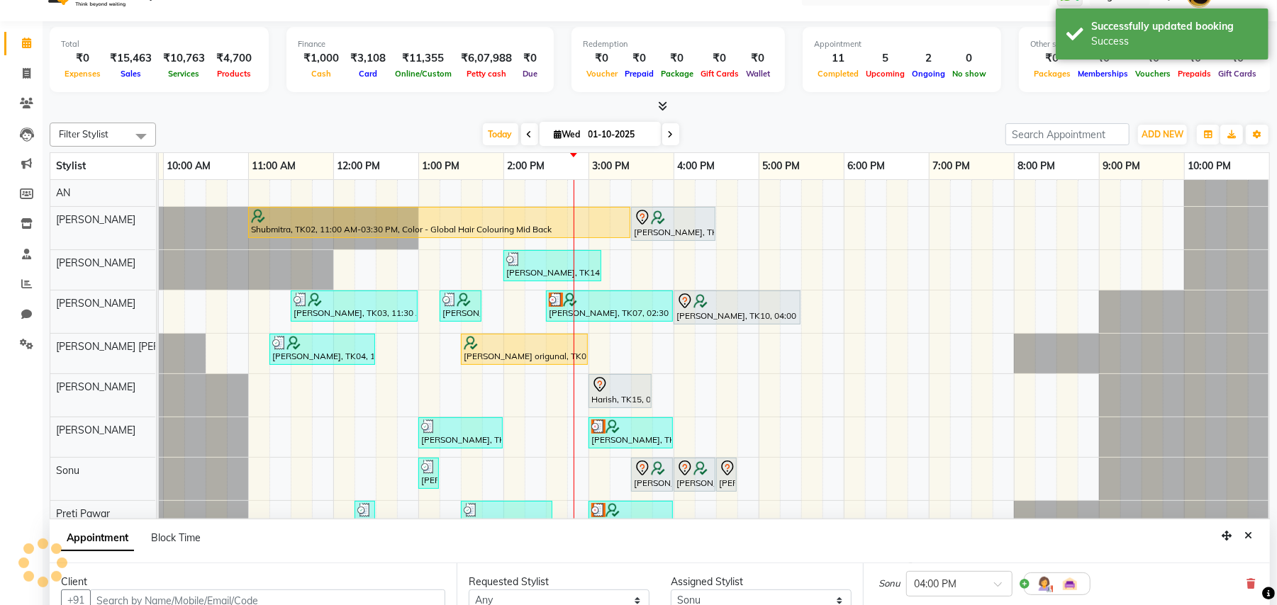
scroll to position [0, 0]
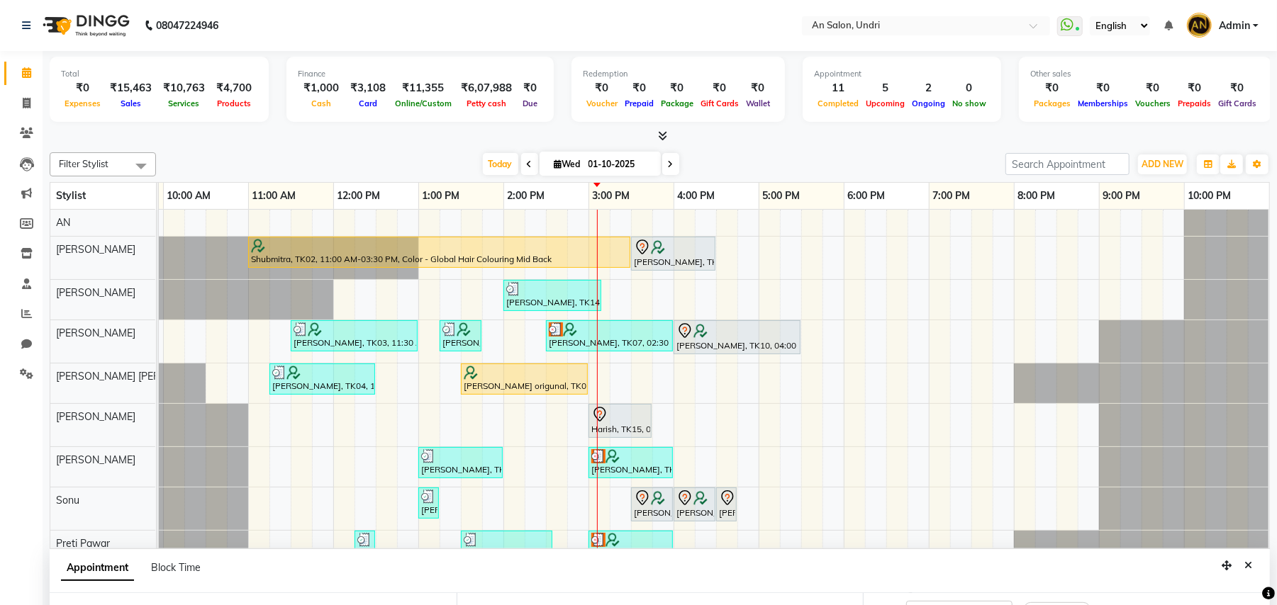
click at [809, 588] on div "Appointment Block Time" at bounding box center [660, 571] width 1220 height 44
click at [726, 164] on div "[DATE] [DATE]" at bounding box center [580, 164] width 835 height 21
click at [483, 159] on span "Today" at bounding box center [500, 164] width 35 height 22
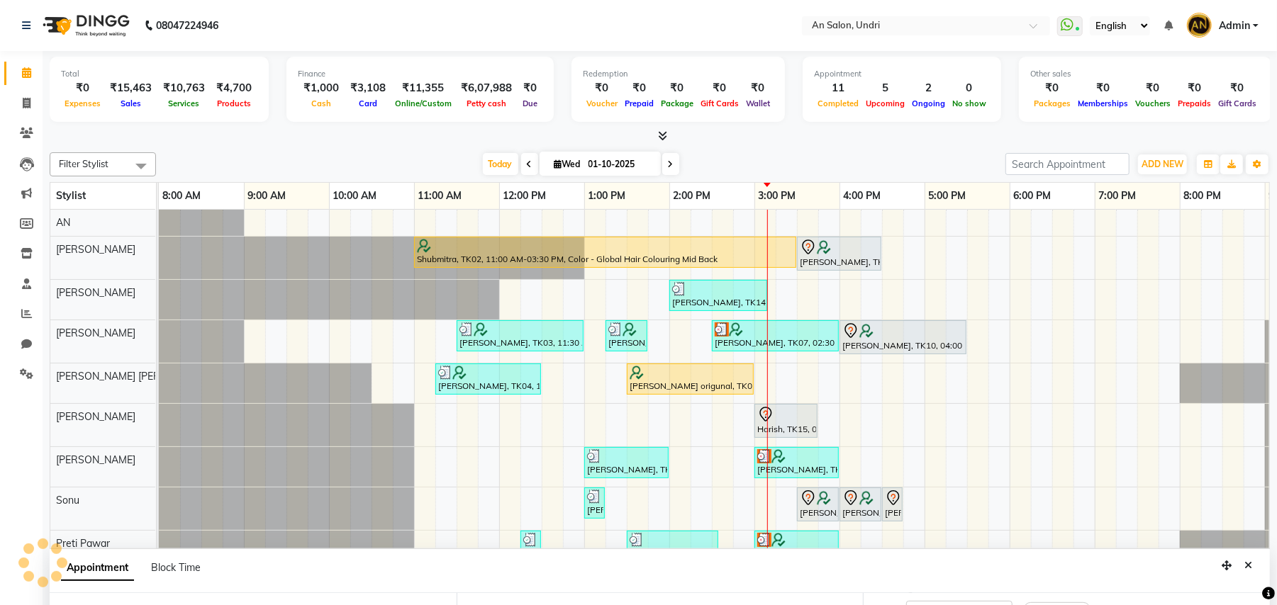
scroll to position [0, 166]
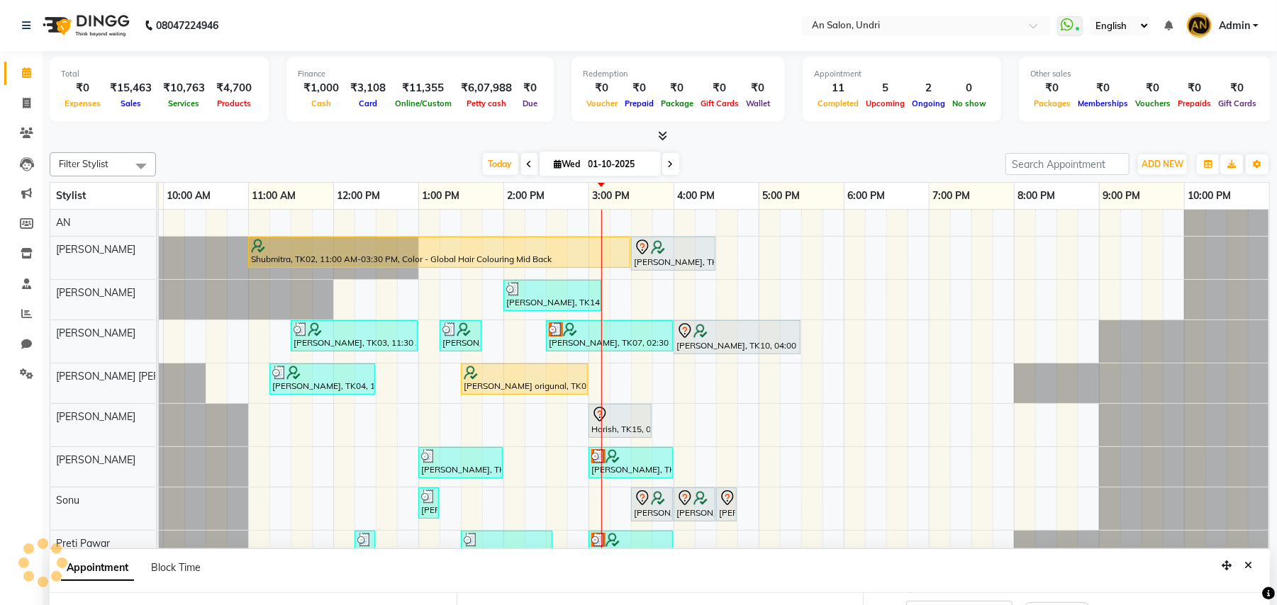
click at [741, 164] on div "Today Wed 01-10-2025" at bounding box center [580, 164] width 835 height 21
click at [814, 354] on div "Shubmitra, TK02, 11:00 AM-03:30 PM, Color - Global Hair Colouring Mid Back Seem…" at bounding box center [631, 425] width 1276 height 431
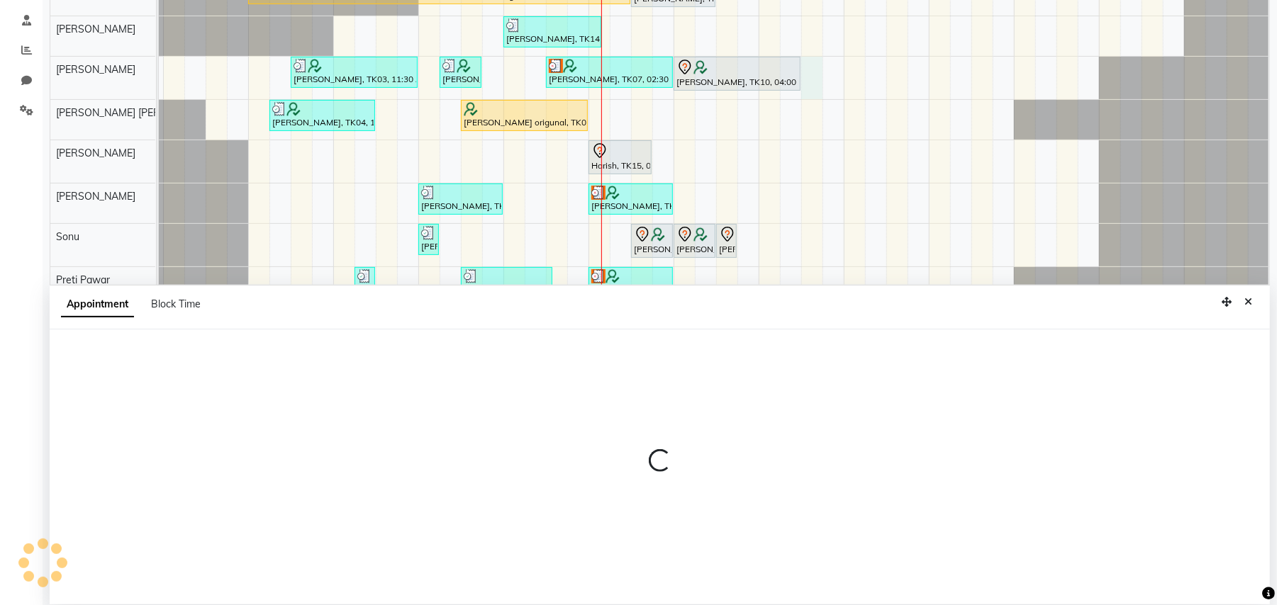
scroll to position [267, 0]
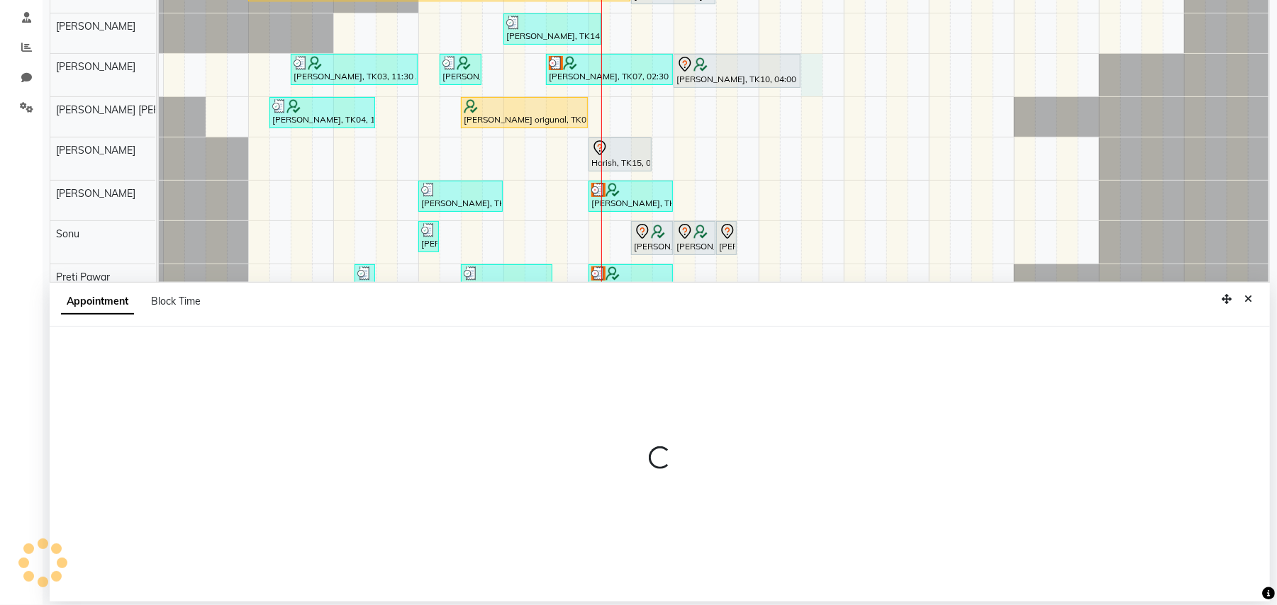
select select "18327"
select select "tentative"
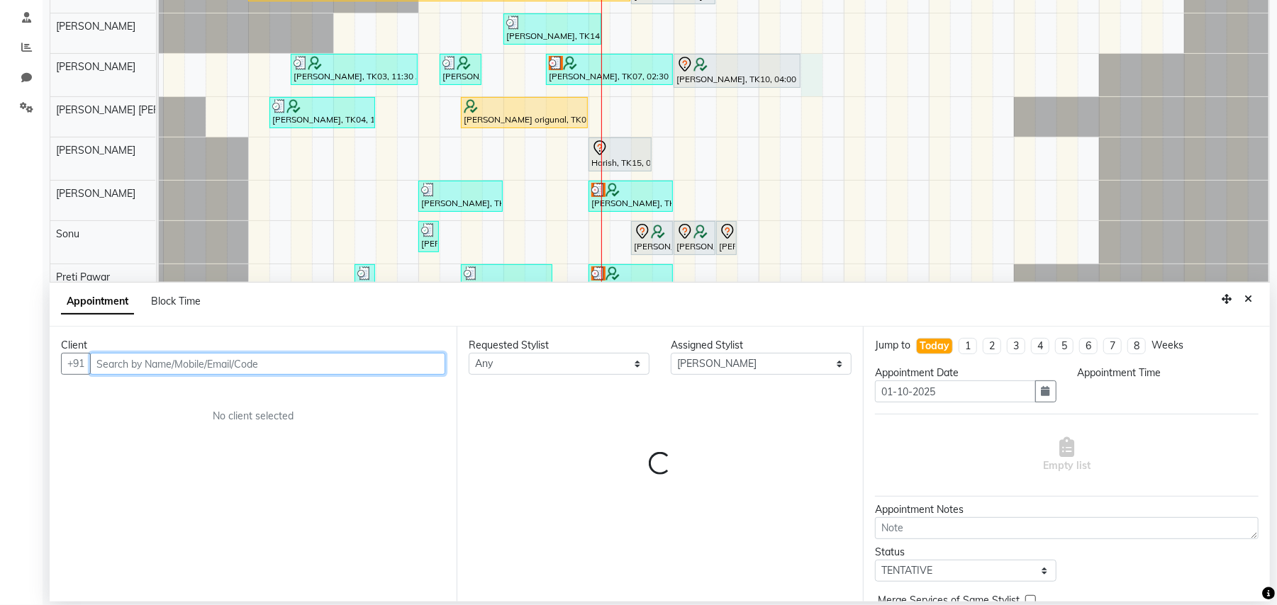
select select "1050"
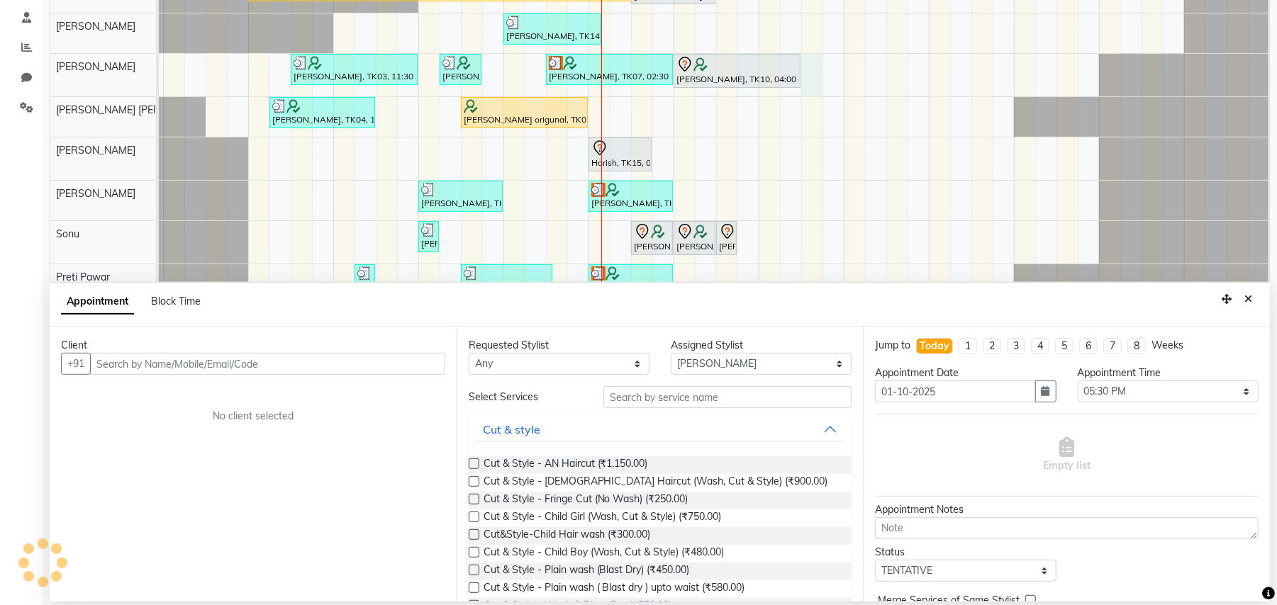
click at [330, 378] on div "Client +91 No client selected" at bounding box center [253, 464] width 407 height 275
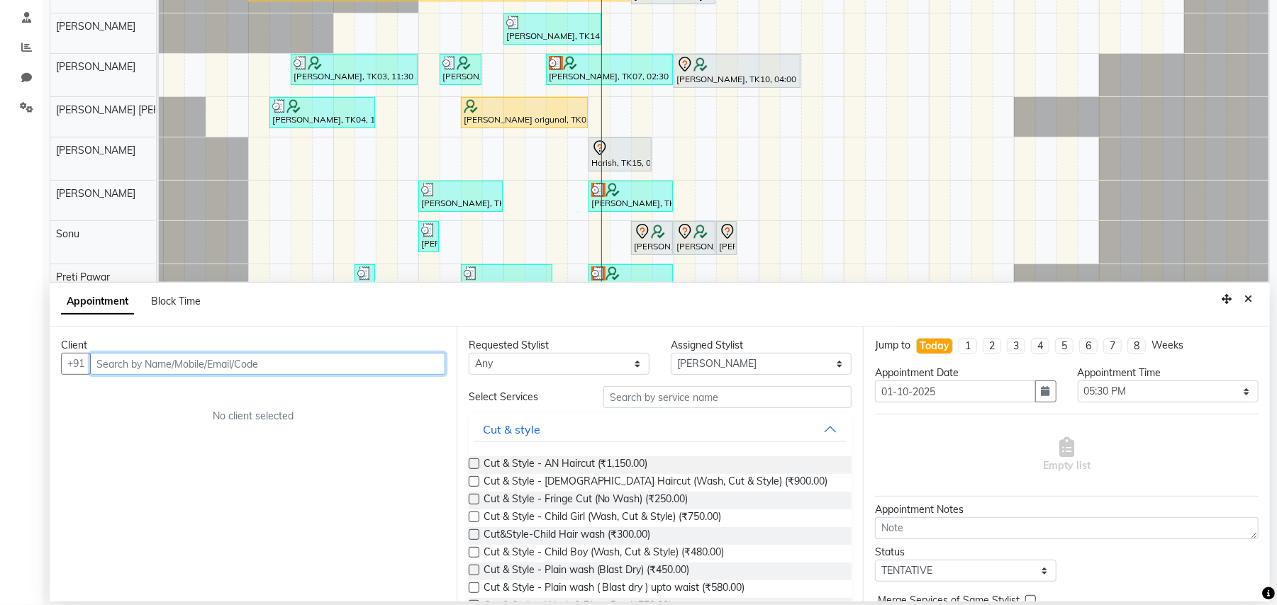
click at [344, 371] on input "text" at bounding box center [267, 364] width 355 height 22
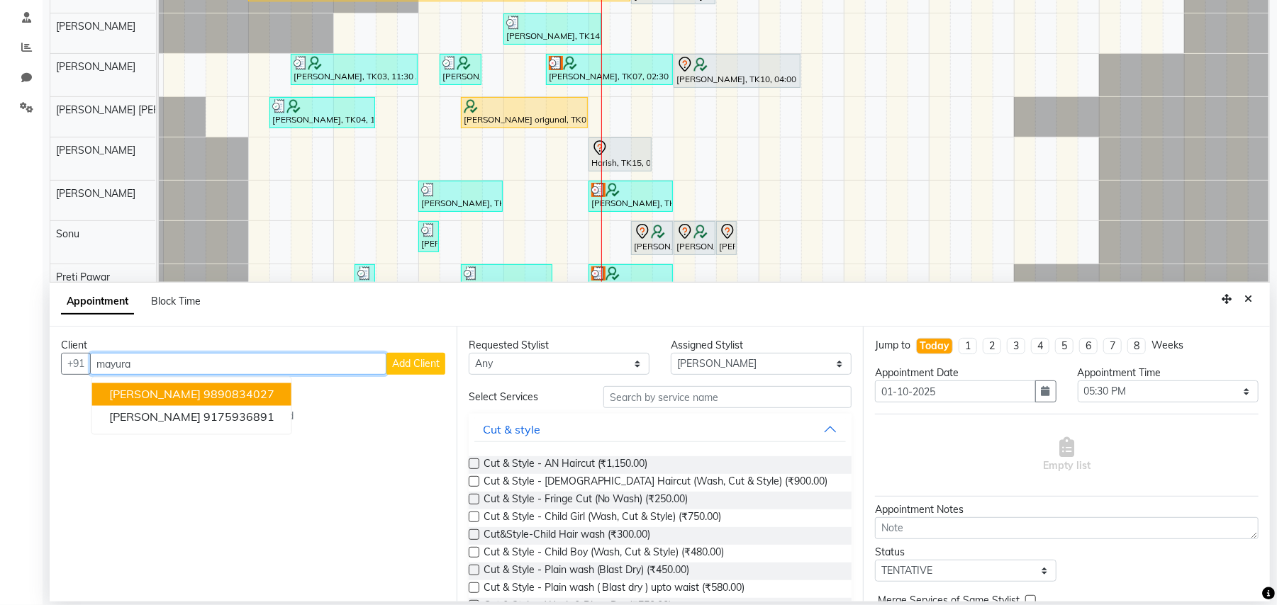
click at [271, 397] on ngb-highlight "9890834027" at bounding box center [238, 395] width 71 height 14
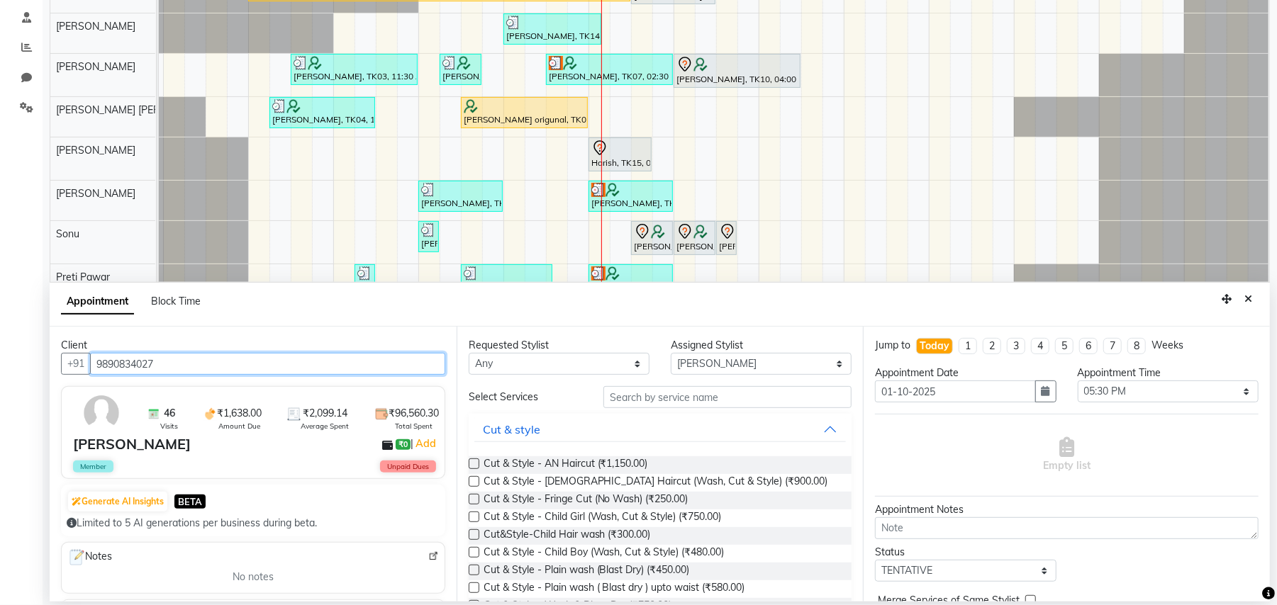
type input "9890834027"
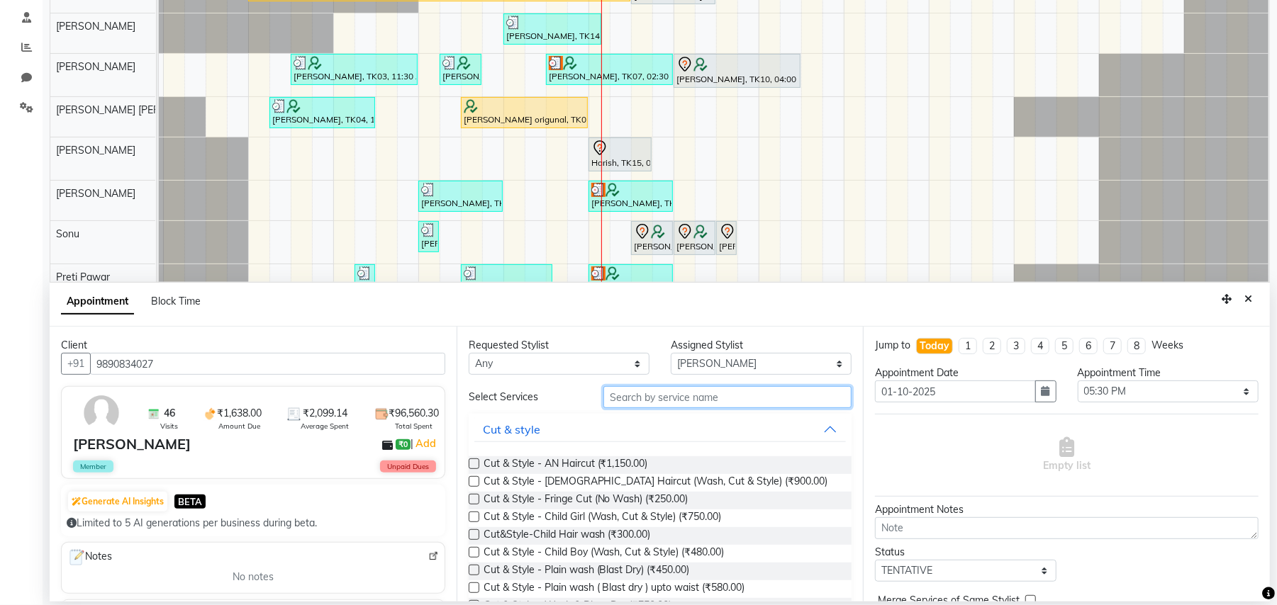
click at [746, 408] on input "text" at bounding box center [727, 397] width 248 height 22
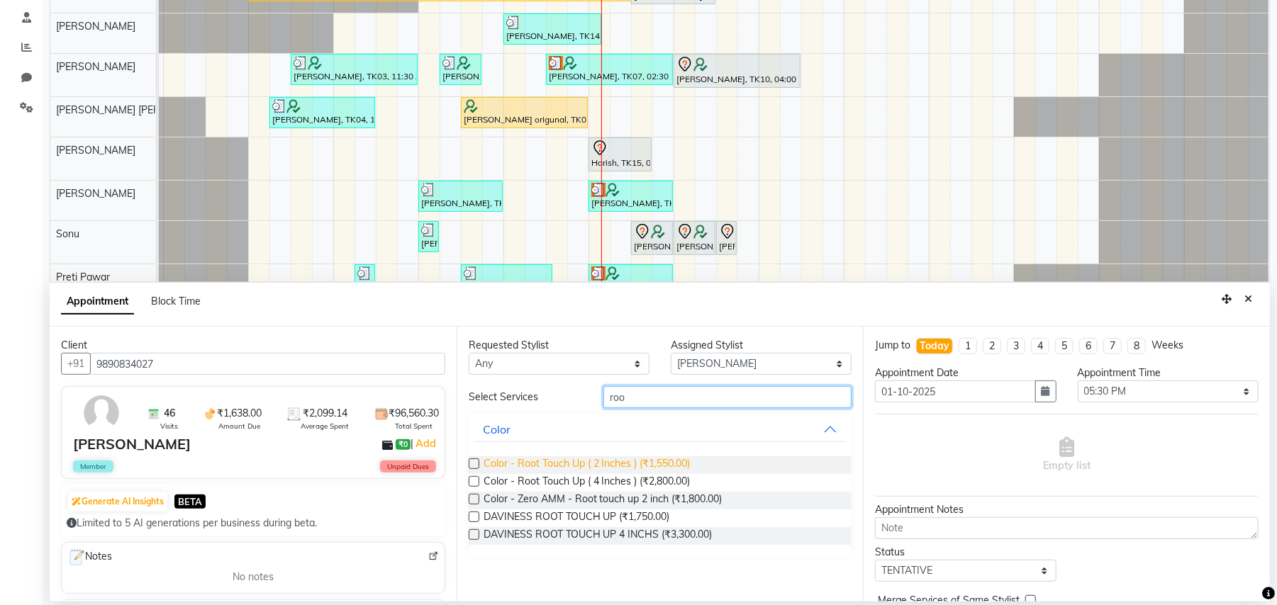
type input "roo"
click at [663, 460] on span "Color - Root Touch Up ( 2 Inches ) (₹1,550.00)" at bounding box center [586, 465] width 207 height 18
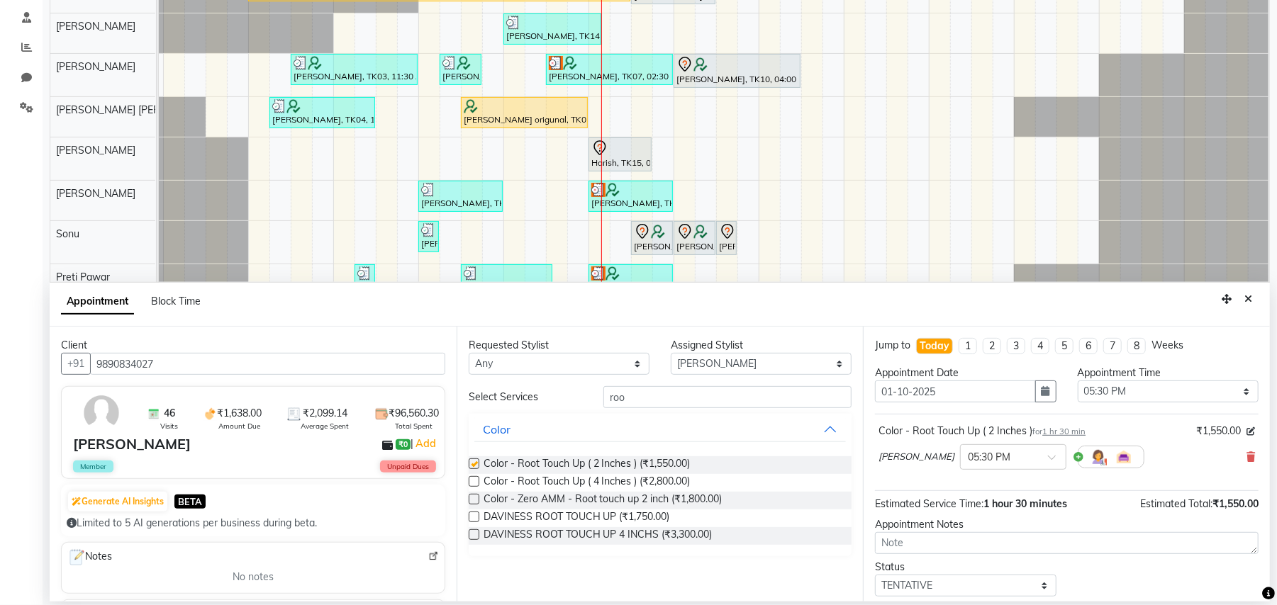
checkbox input "false"
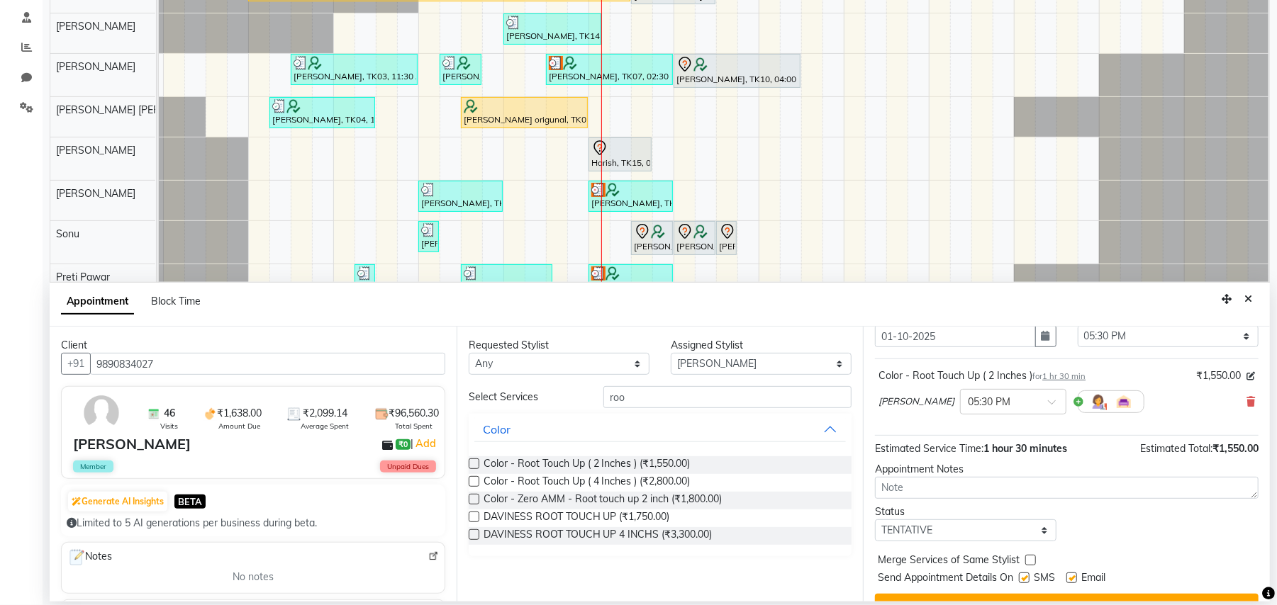
scroll to position [86, 0]
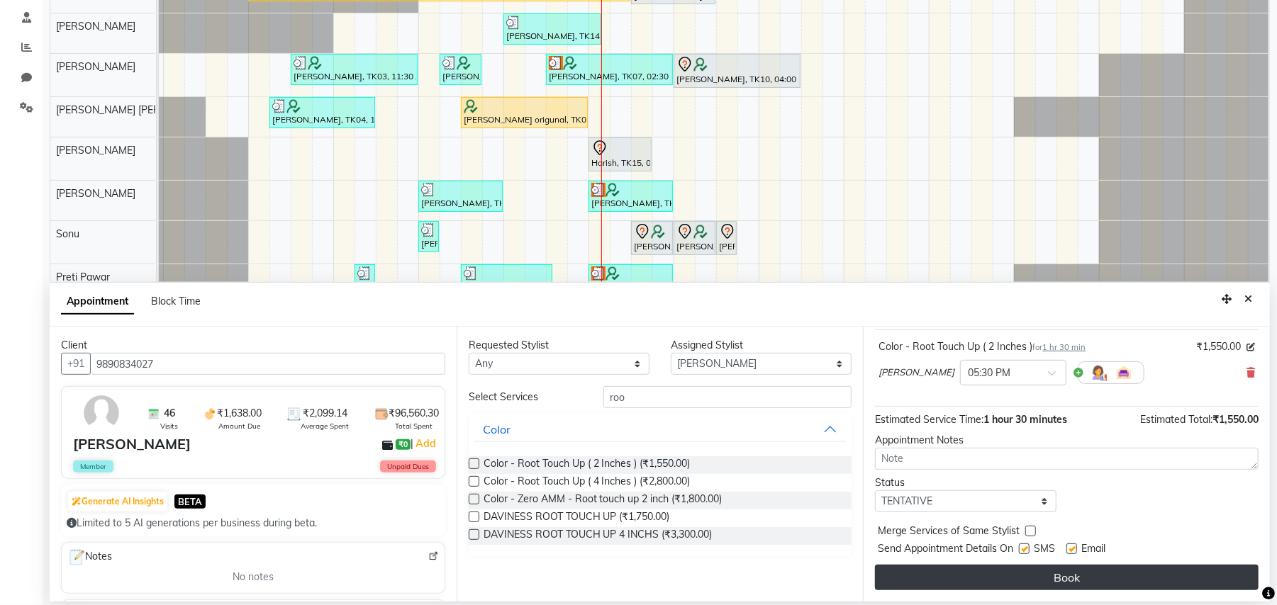
click at [1080, 570] on button "Book" at bounding box center [1066, 578] width 383 height 26
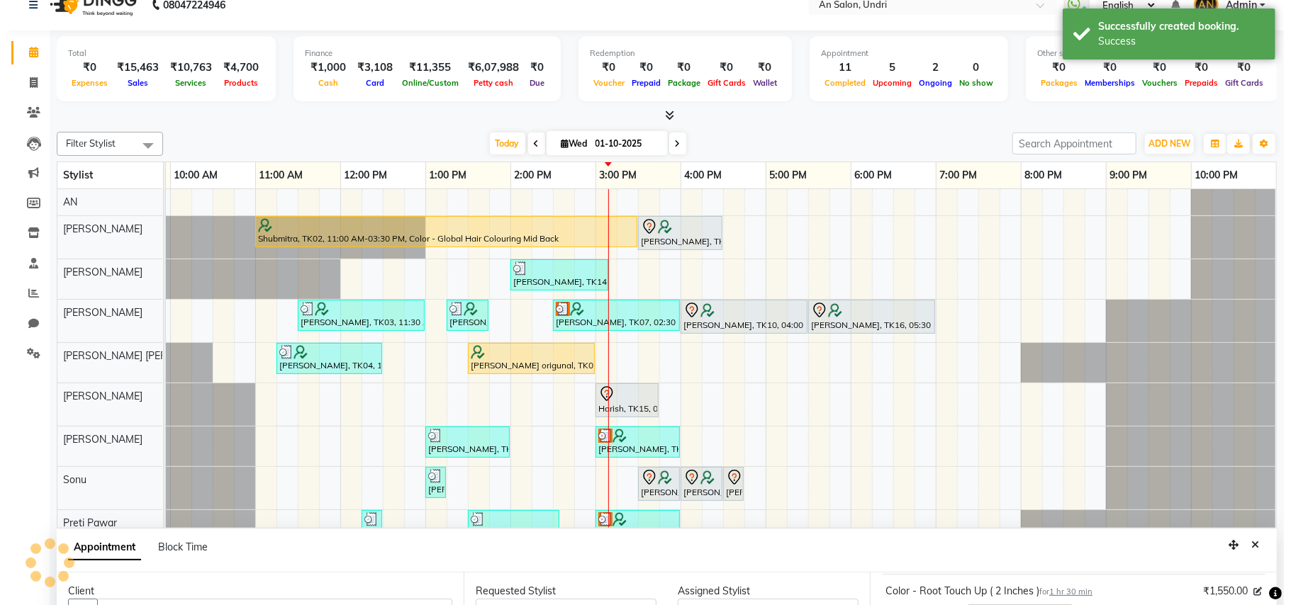
scroll to position [0, 0]
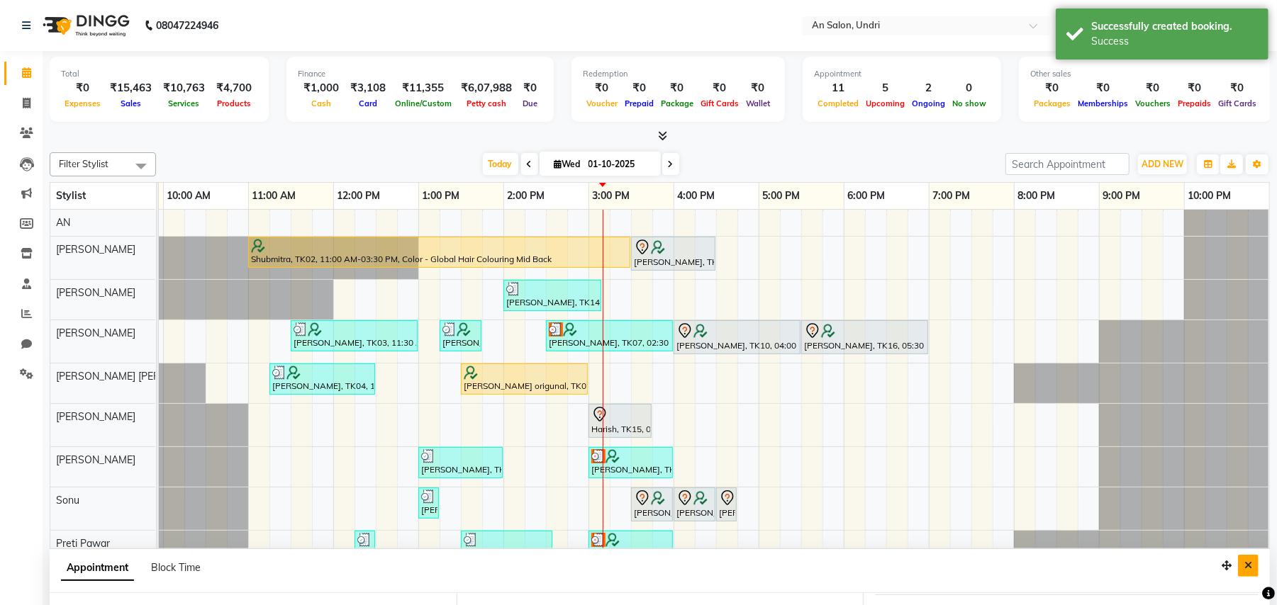
click at [1240, 559] on button "Close" at bounding box center [1248, 566] width 21 height 22
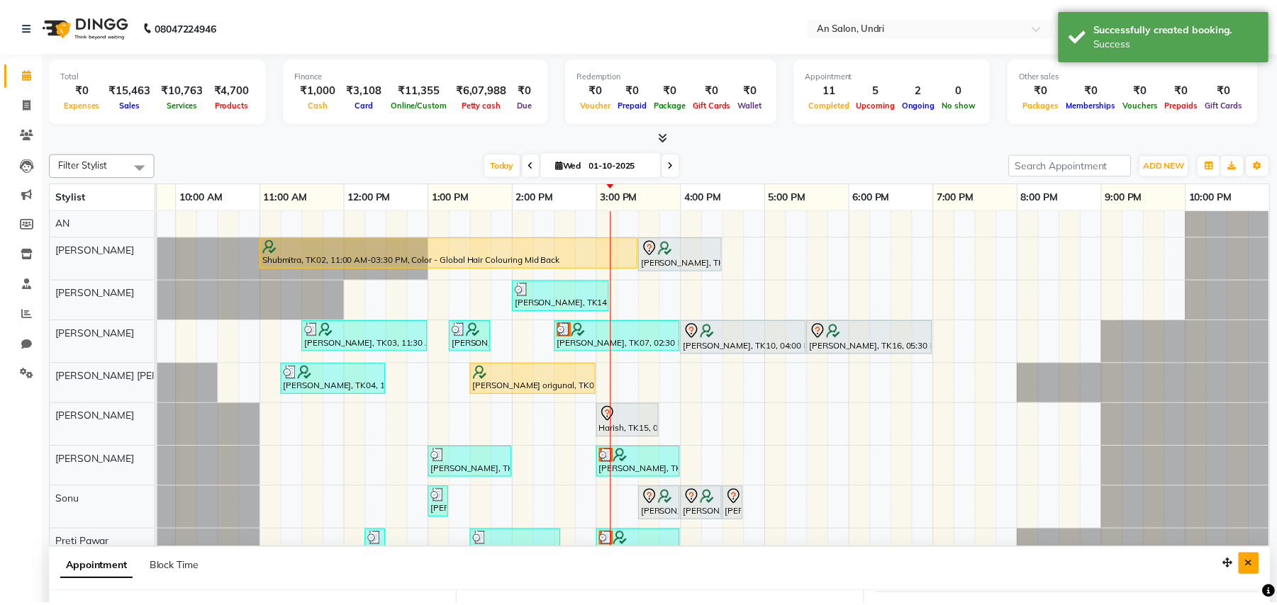
scroll to position [0, 152]
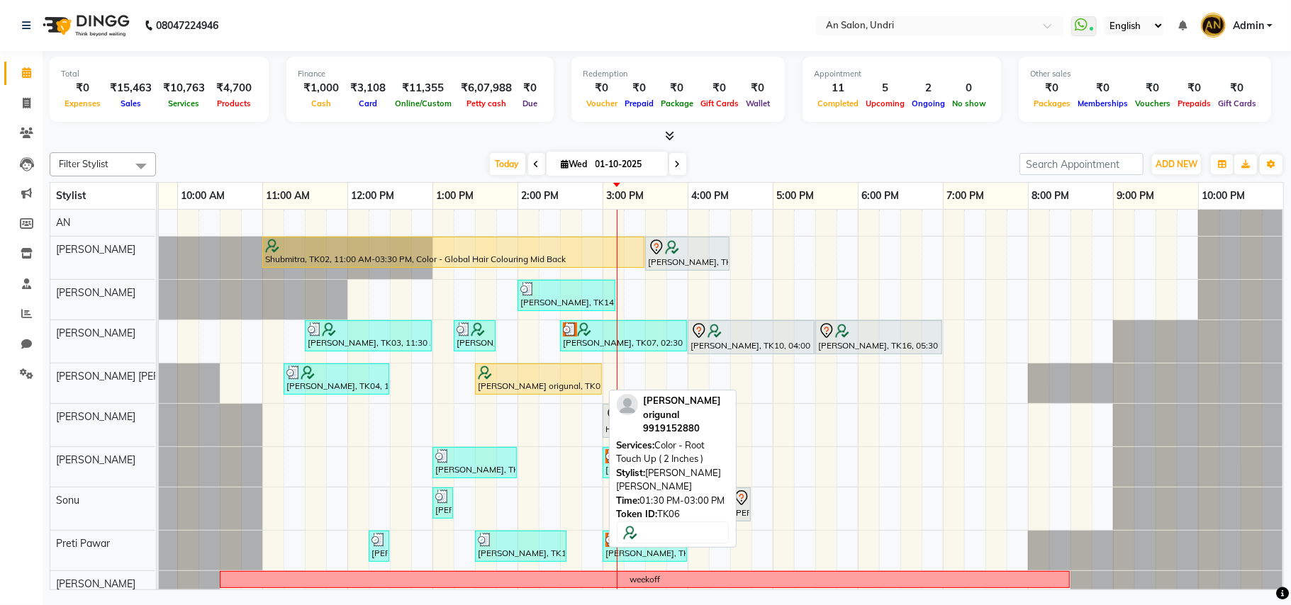
click at [522, 378] on div at bounding box center [538, 373] width 121 height 14
select select "1"
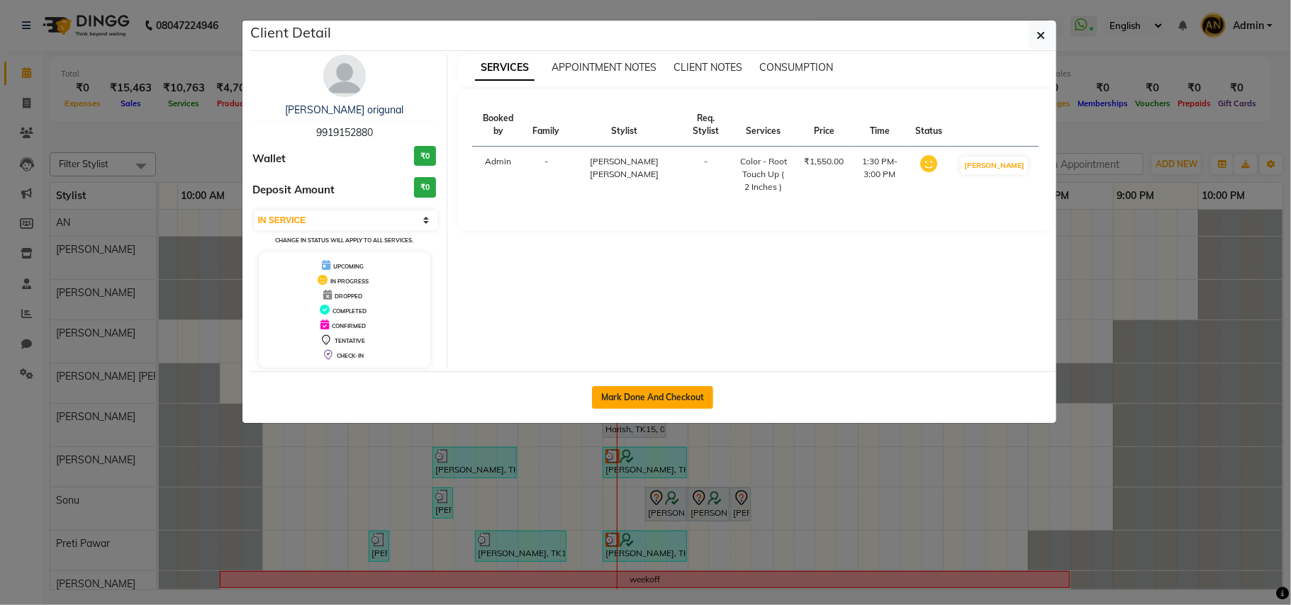
click at [688, 401] on button "Mark Done And Checkout" at bounding box center [652, 397] width 121 height 23
select select "service"
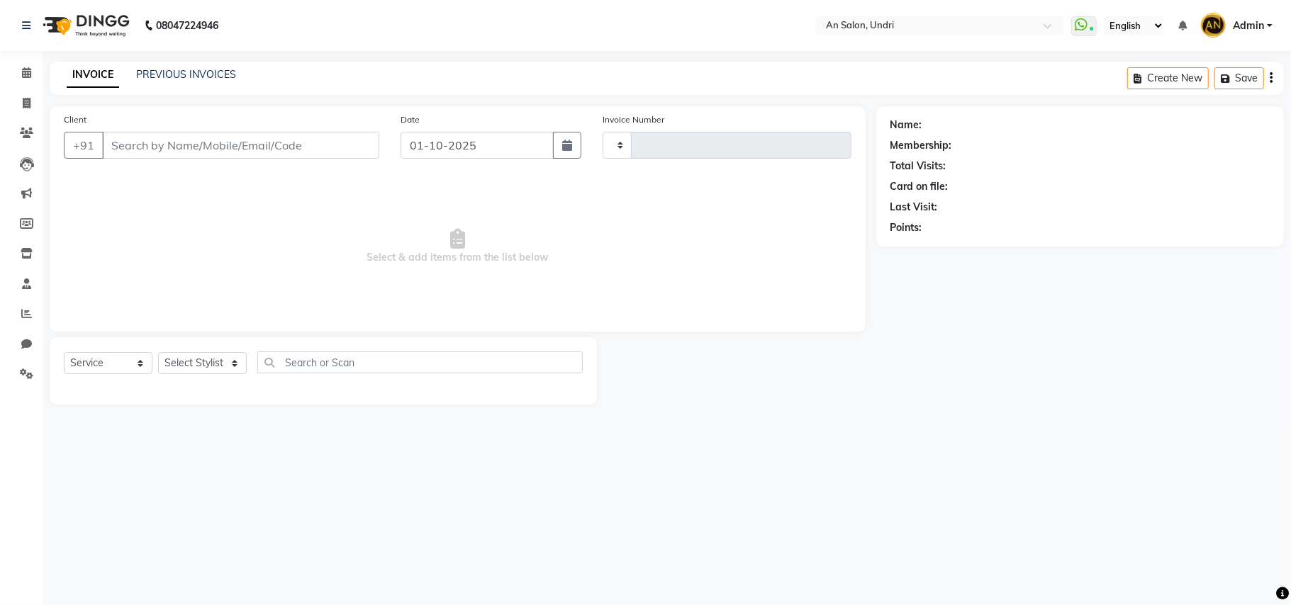
type input "3143"
select select "3639"
type input "9919152880"
select select "55235"
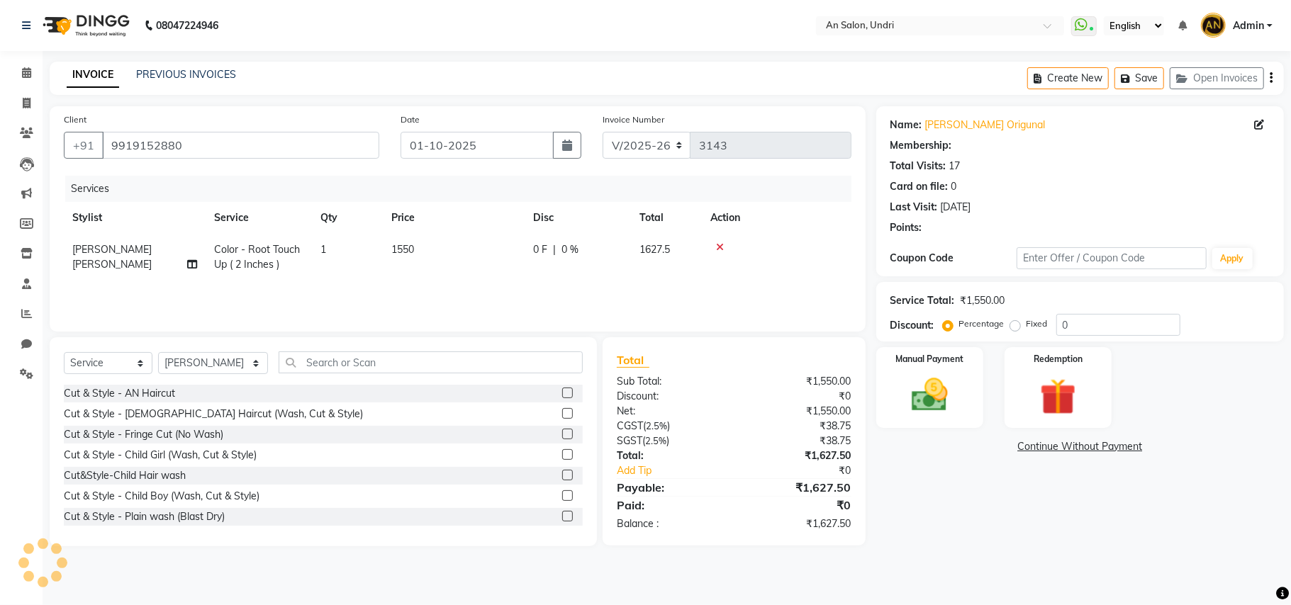
select select "2: Object"
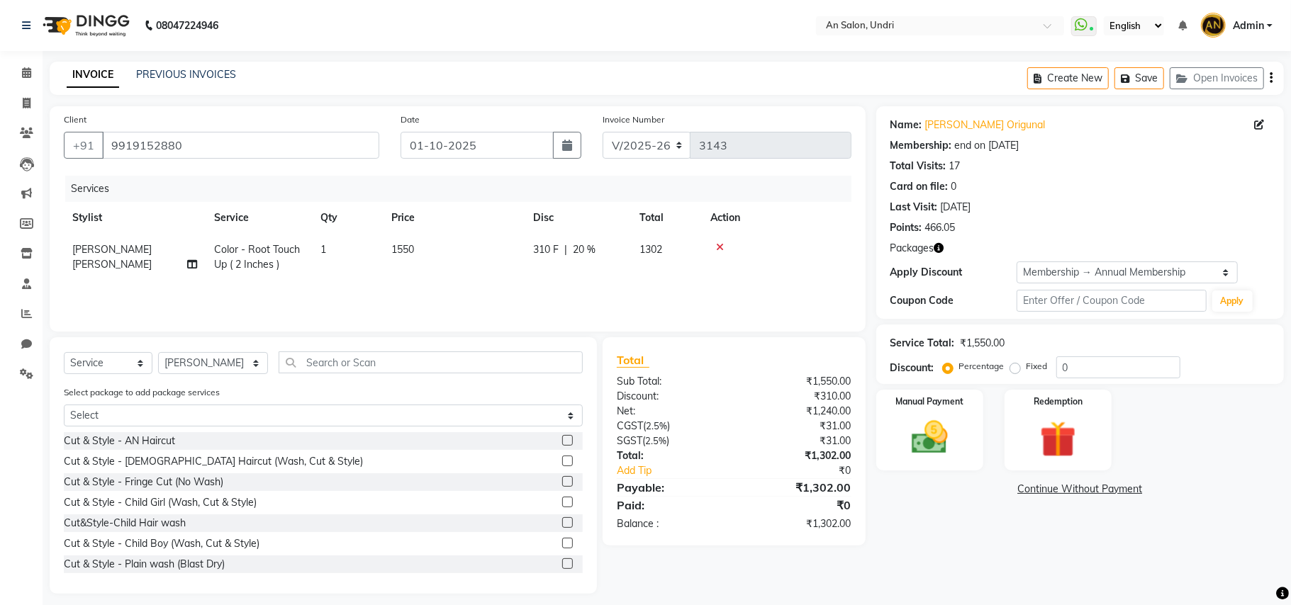
type input "20"
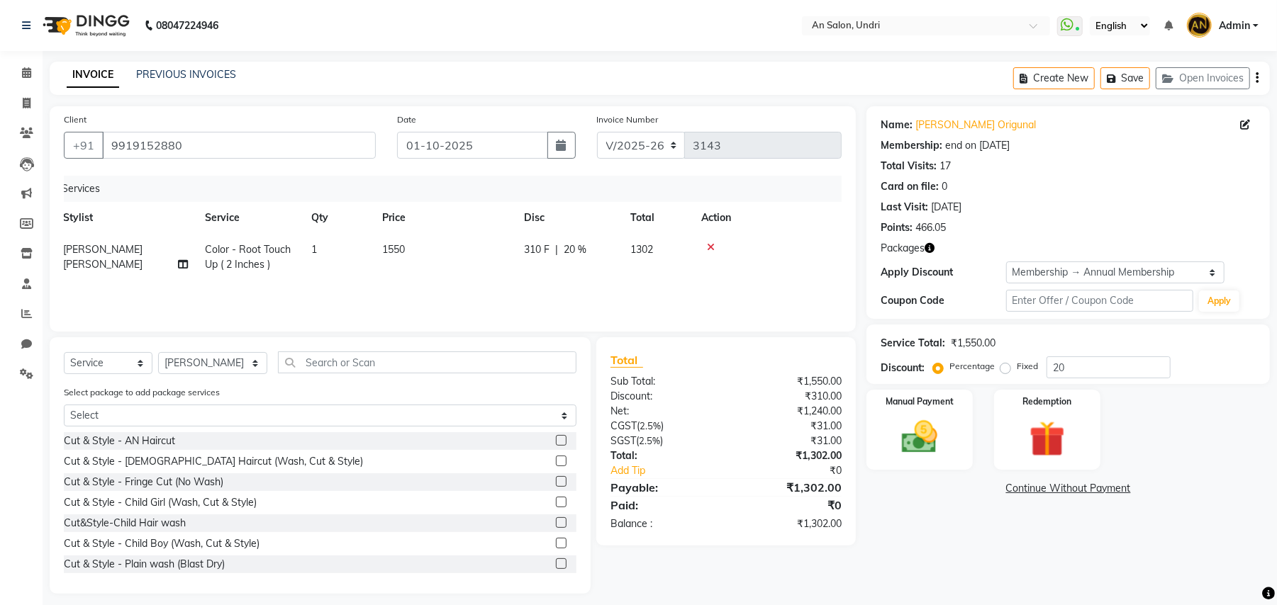
scroll to position [0, 10]
click at [919, 425] on img at bounding box center [919, 437] width 61 height 43
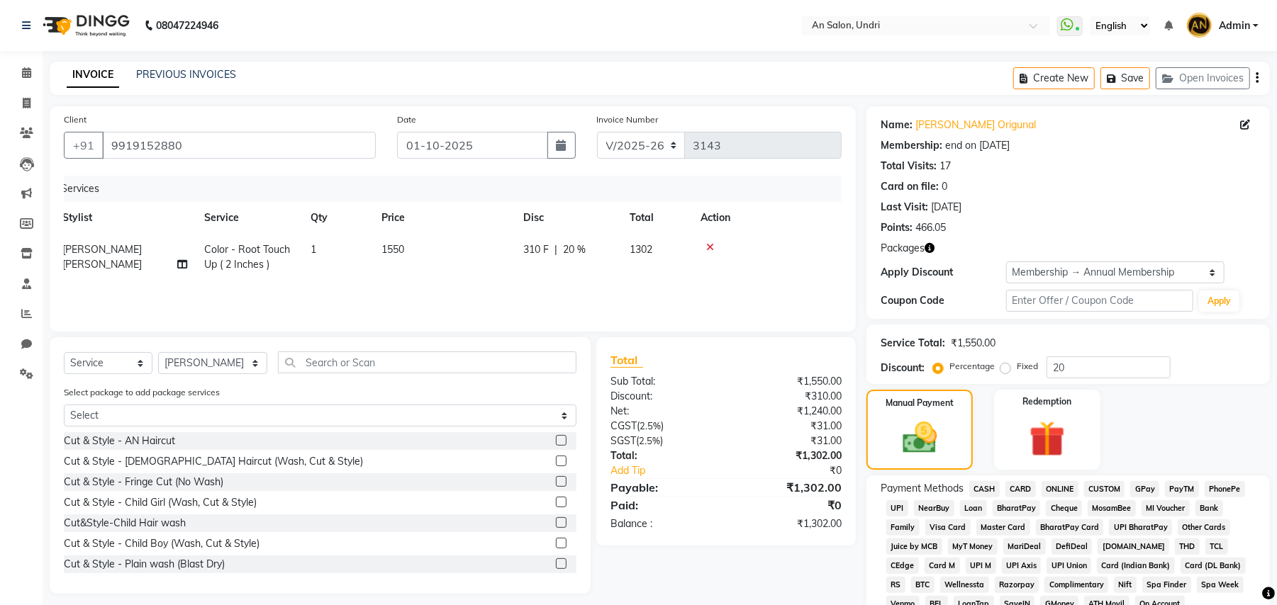
scroll to position [295, 0]
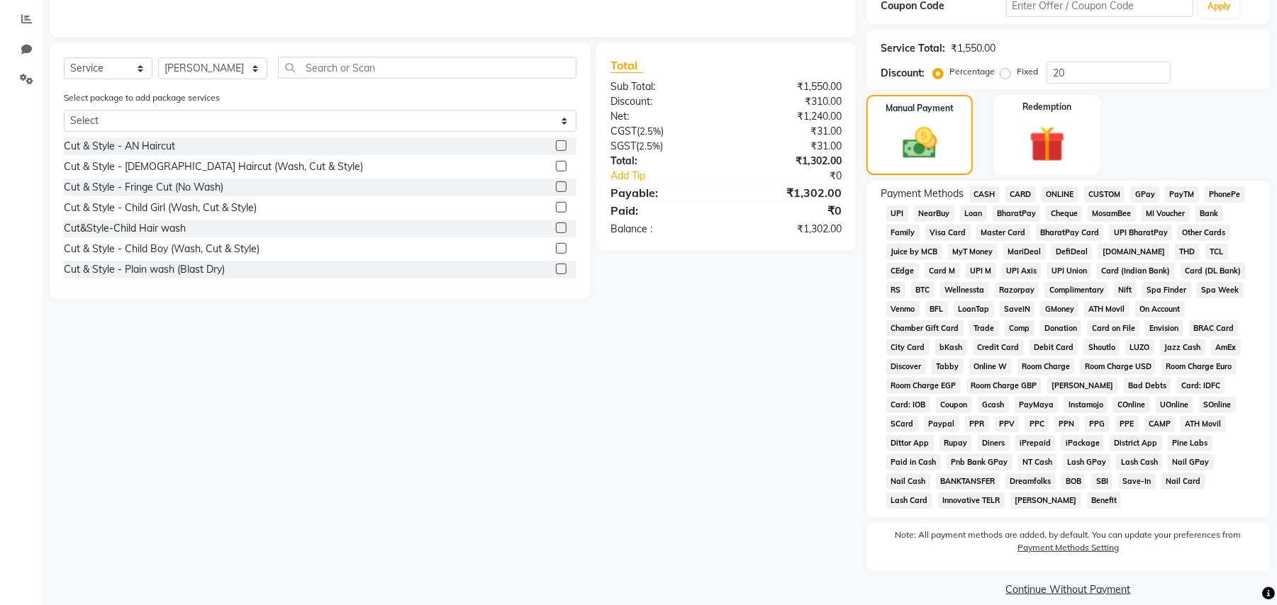
click at [1147, 196] on span "GPay" at bounding box center [1144, 194] width 29 height 16
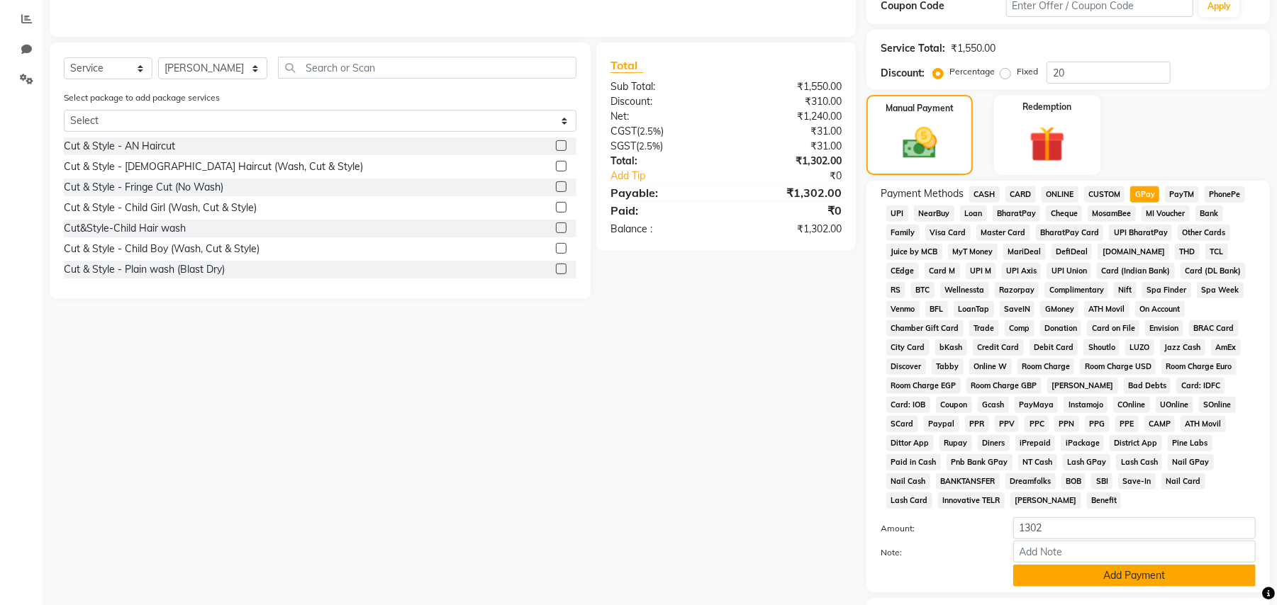
click at [1143, 568] on button "Add Payment" at bounding box center [1134, 576] width 242 height 22
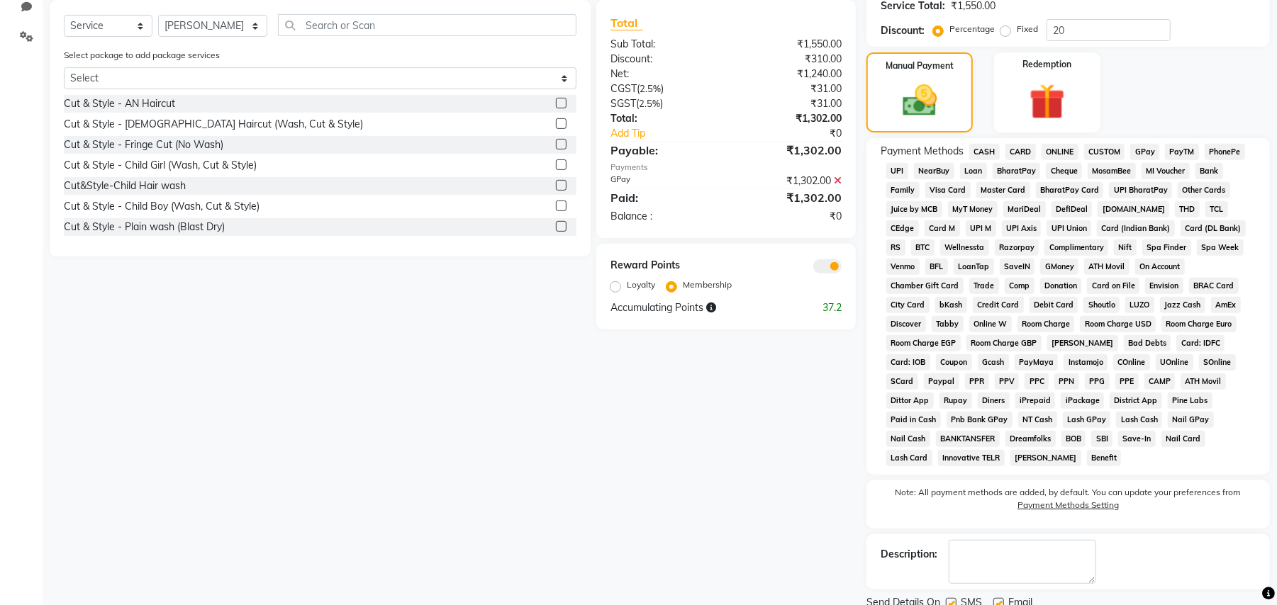
scroll to position [376, 0]
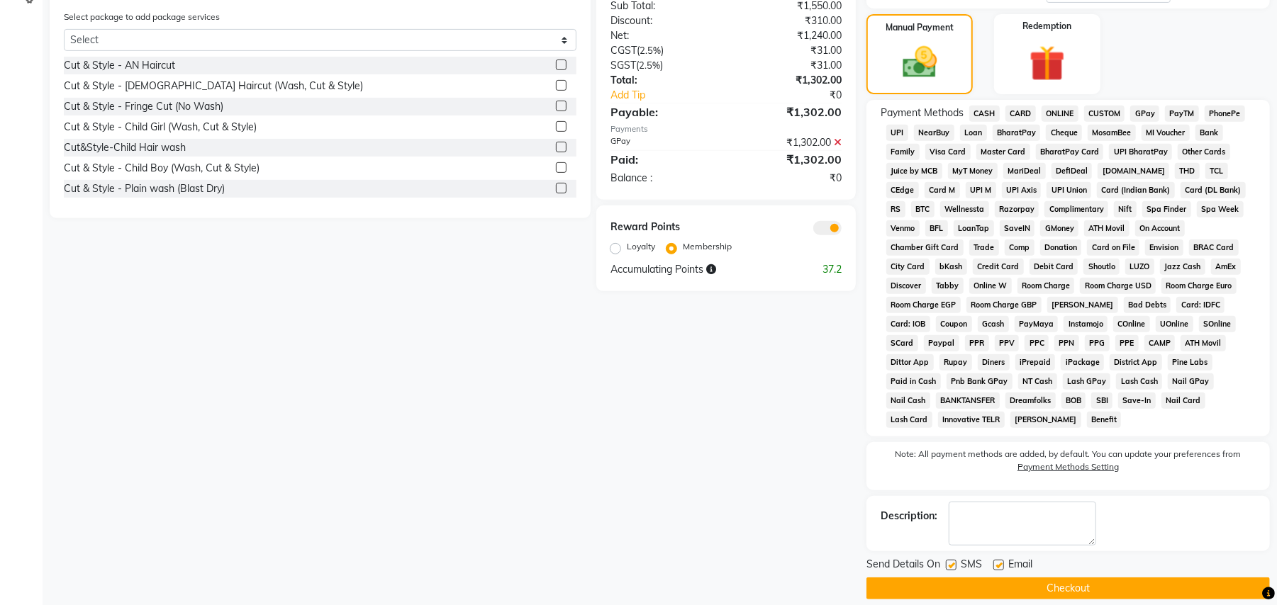
click at [1223, 578] on button "Checkout" at bounding box center [1067, 589] width 403 height 22
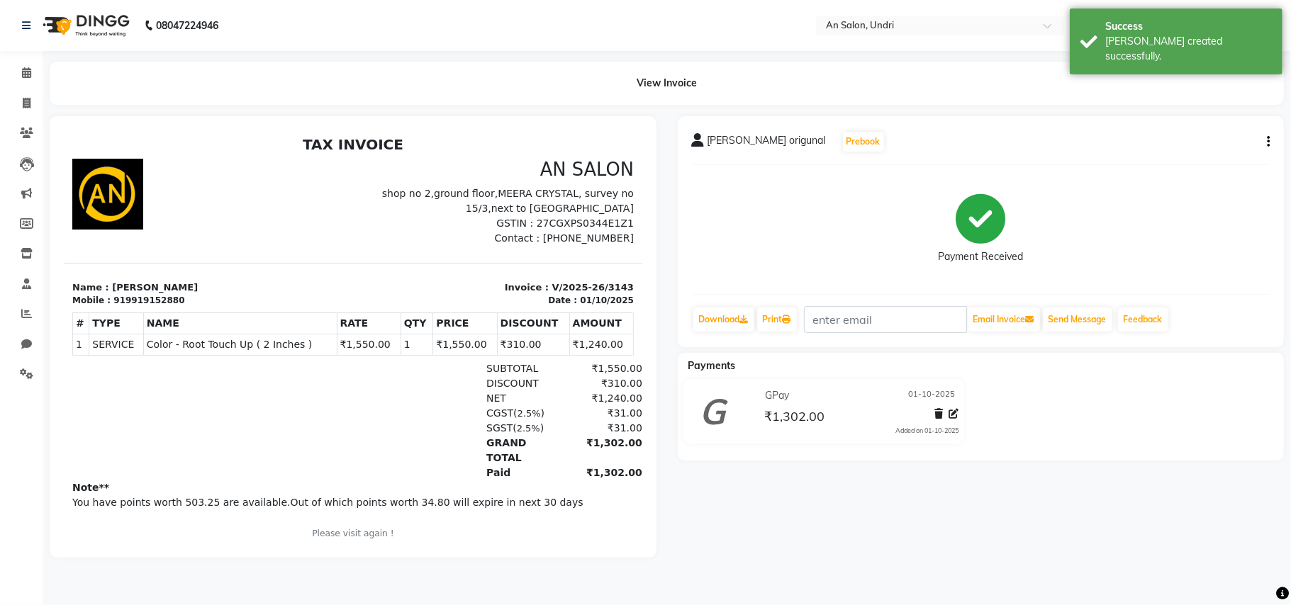
click at [94, 7] on img at bounding box center [84, 26] width 97 height 40
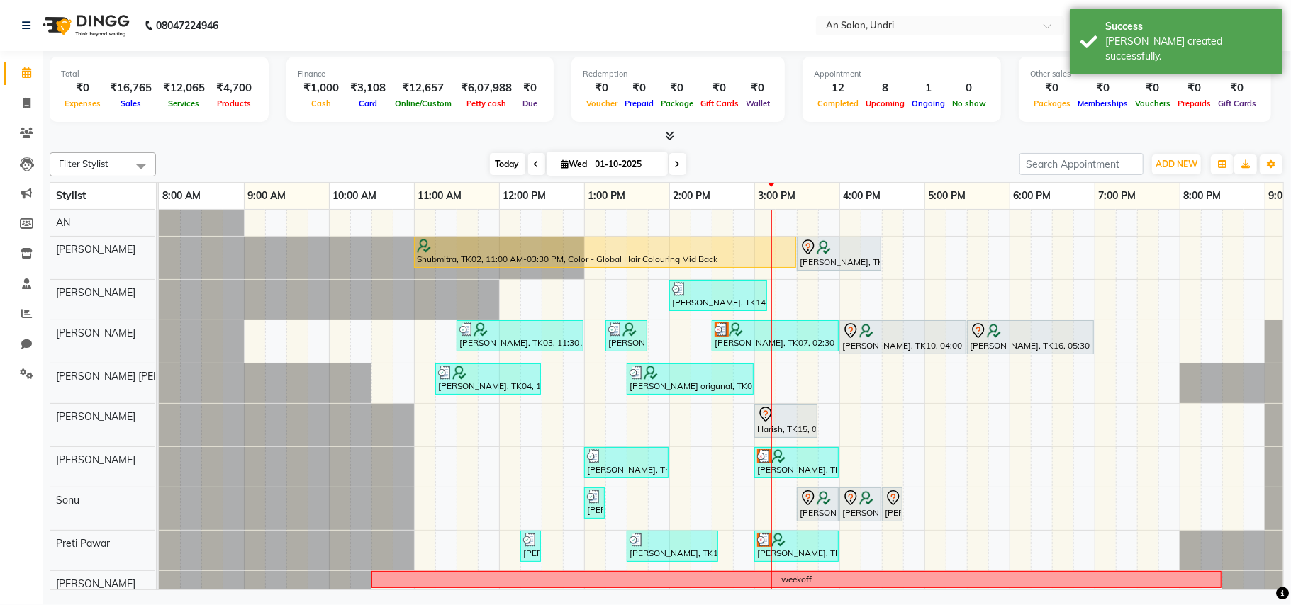
click at [497, 157] on span "Today" at bounding box center [507, 164] width 35 height 22
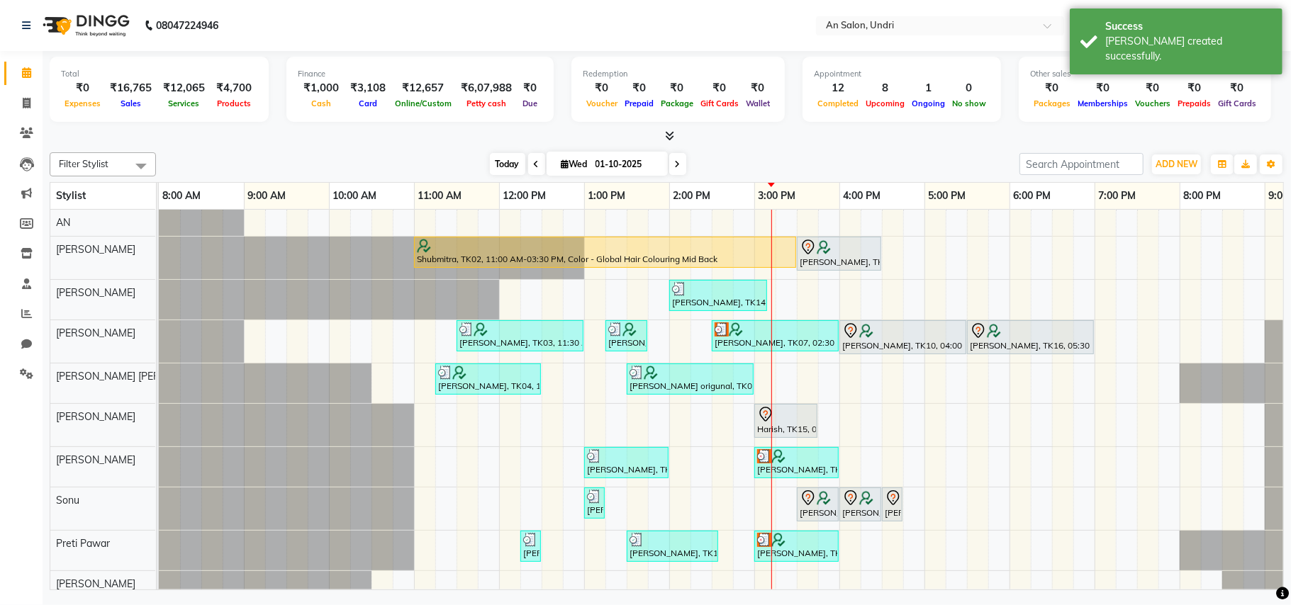
scroll to position [0, 152]
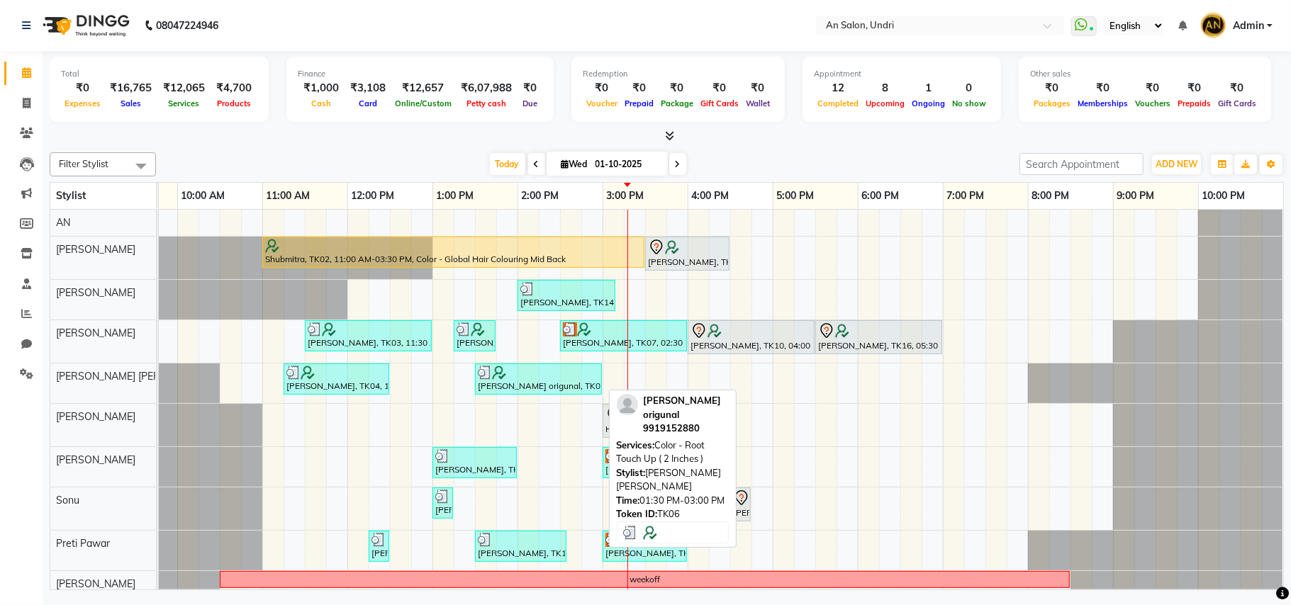
click at [581, 383] on div "[PERSON_NAME] origunal, TK06, 01:30 PM-03:00 PM, Color - Root Touch Up ( 2 Inch…" at bounding box center [538, 379] width 124 height 27
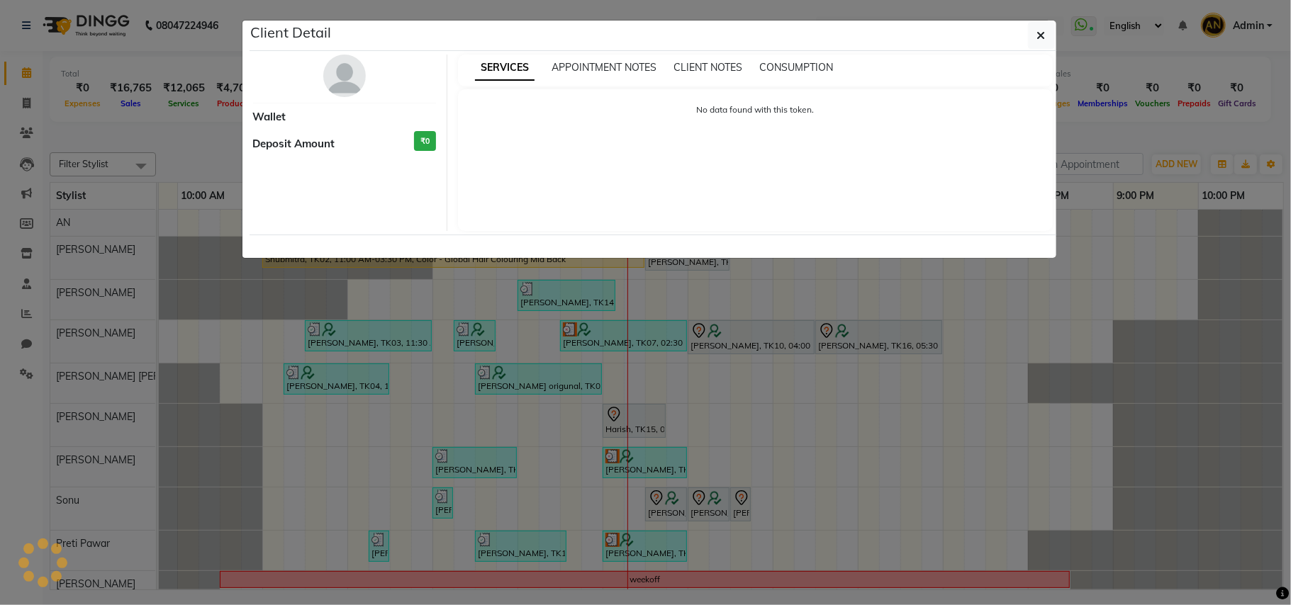
select select "3"
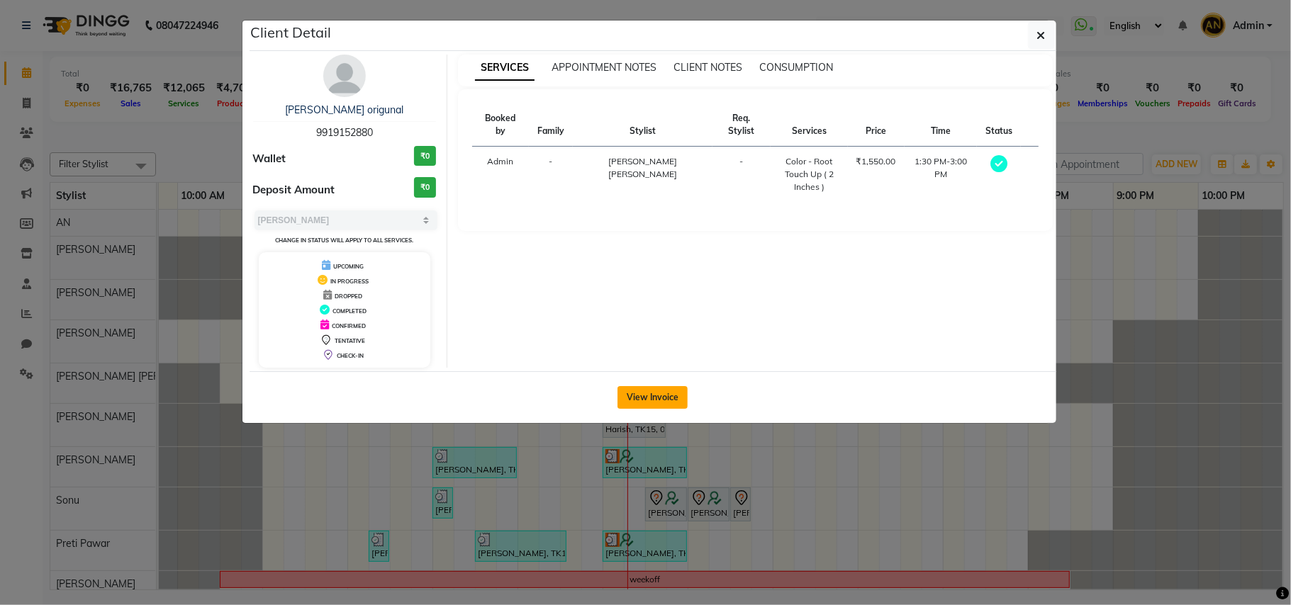
click at [663, 389] on button "View Invoice" at bounding box center [652, 397] width 70 height 23
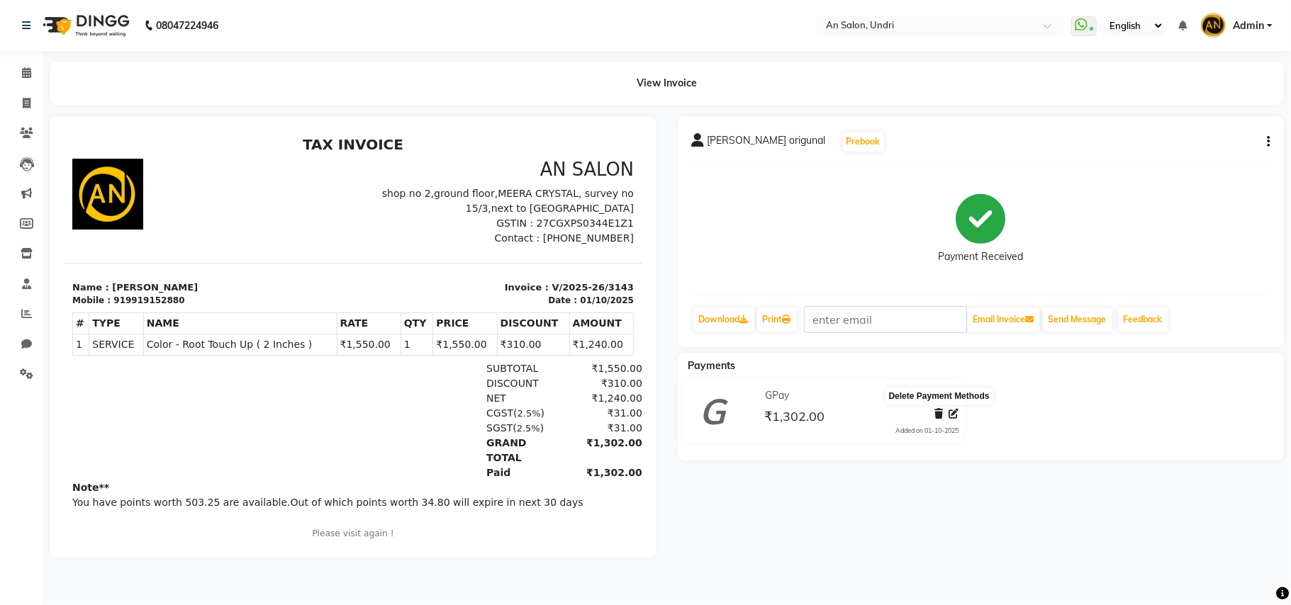
click at [939, 411] on icon at bounding box center [938, 414] width 9 height 10
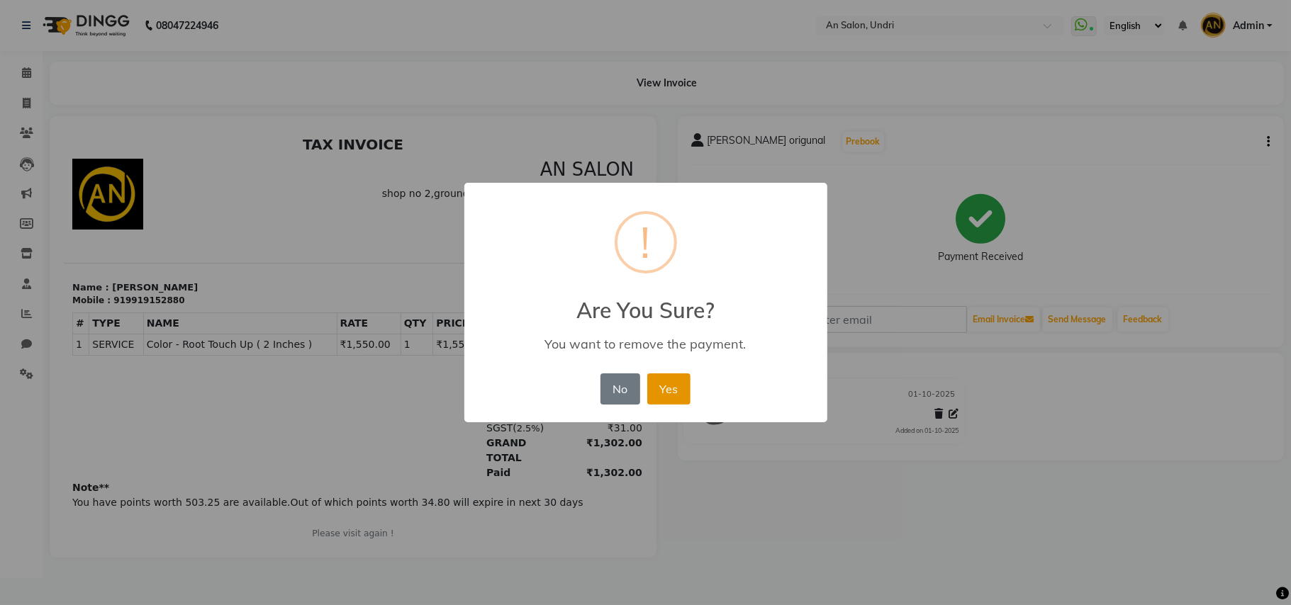
click at [665, 386] on button "Yes" at bounding box center [668, 389] width 43 height 31
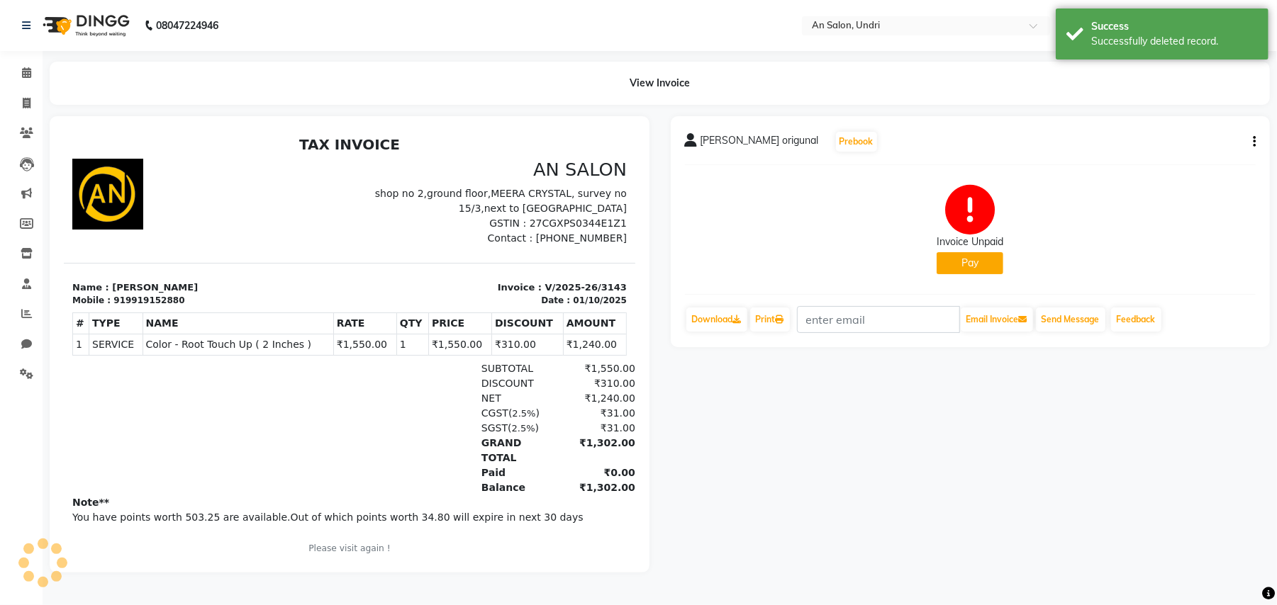
click at [982, 262] on button "Pay" at bounding box center [969, 263] width 67 height 22
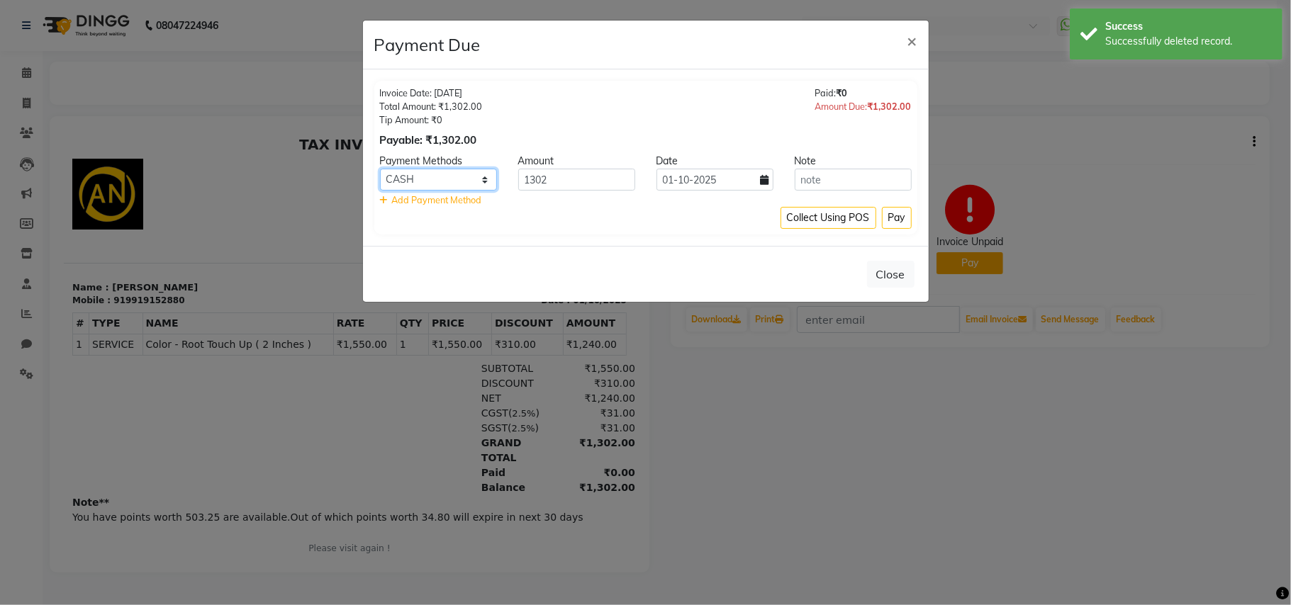
click at [439, 176] on select "CASH CARD ONLINE CUSTOM GPay PayTM PhonePe UPI NearBuy Loan BharatPay Cheque Mo…" at bounding box center [438, 180] width 117 height 22
select select "5"
click at [380, 169] on select "CASH CARD ONLINE CUSTOM GPay PayTM PhonePe UPI NearBuy Loan BharatPay Cheque Mo…" at bounding box center [438, 180] width 117 height 22
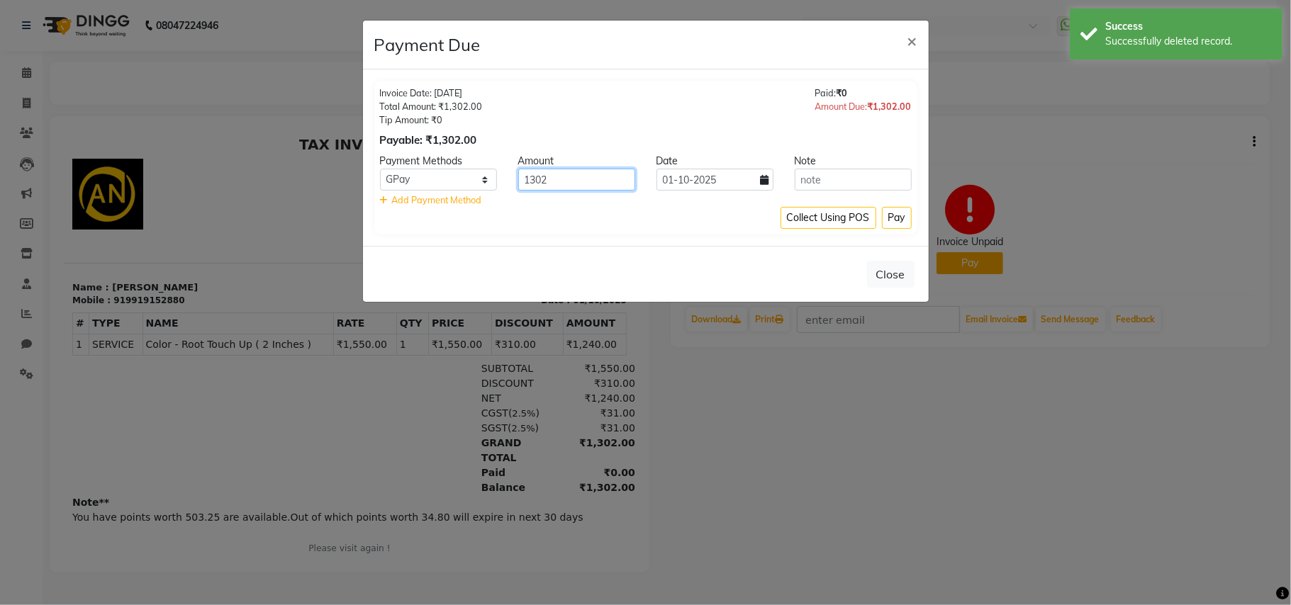
click at [567, 169] on input "1302" at bounding box center [576, 180] width 117 height 22
type input "1"
type input "1068"
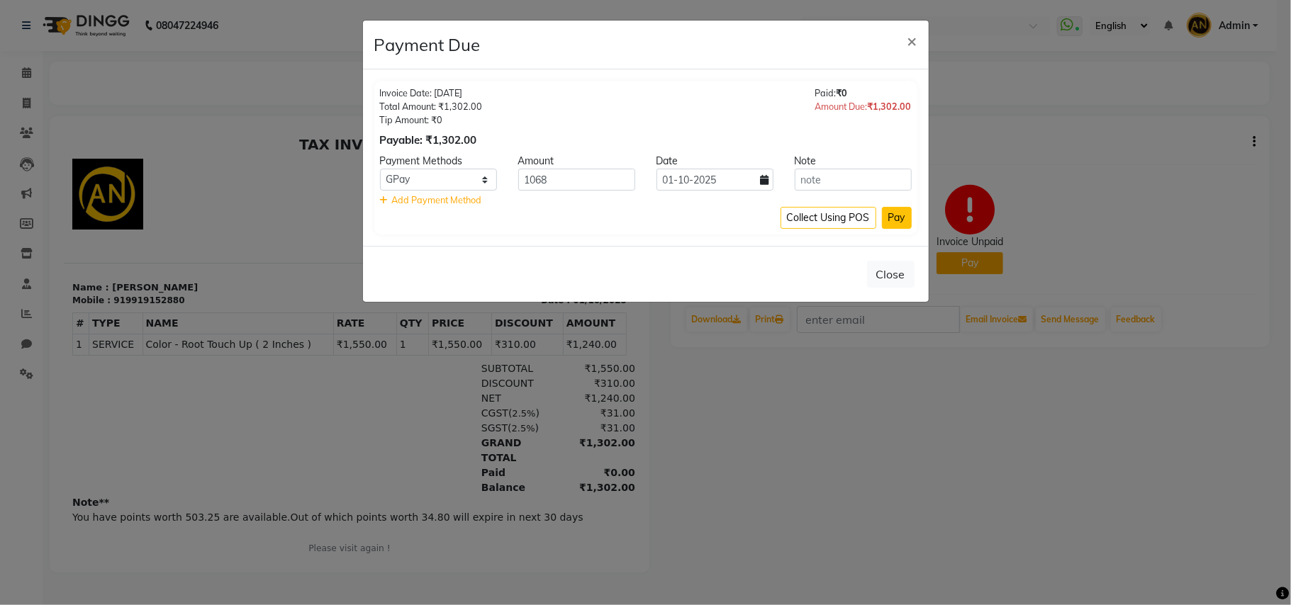
click at [893, 215] on button "Pay" at bounding box center [897, 218] width 30 height 22
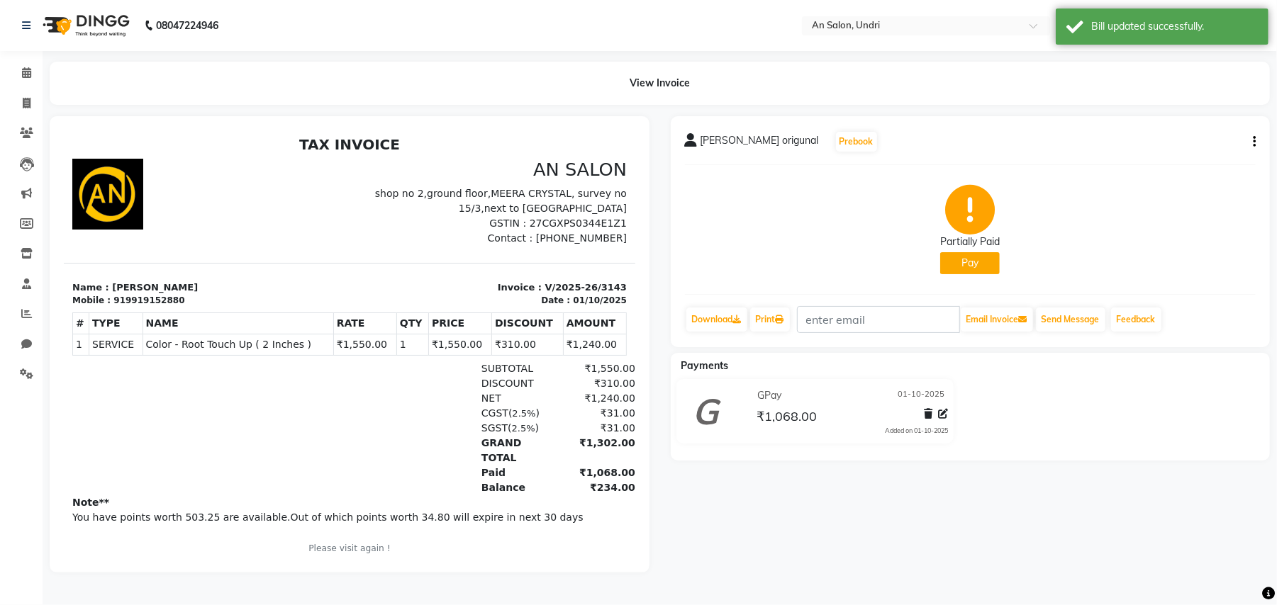
click at [79, 18] on img at bounding box center [84, 26] width 97 height 40
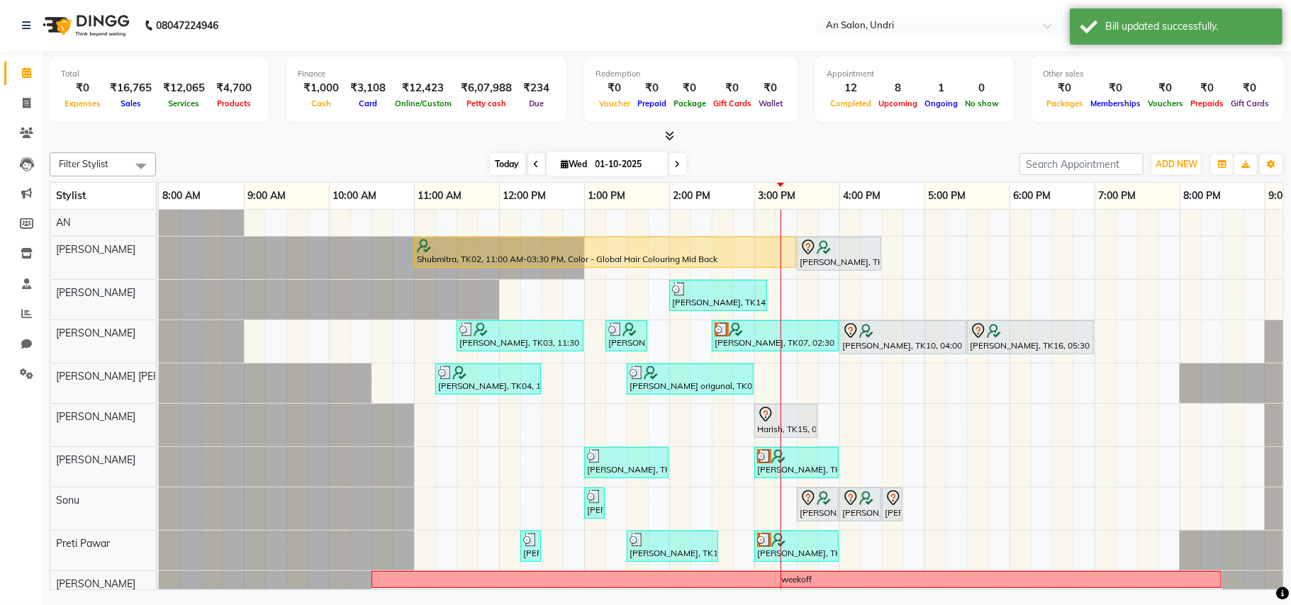
click at [493, 165] on span "Today" at bounding box center [507, 164] width 35 height 22
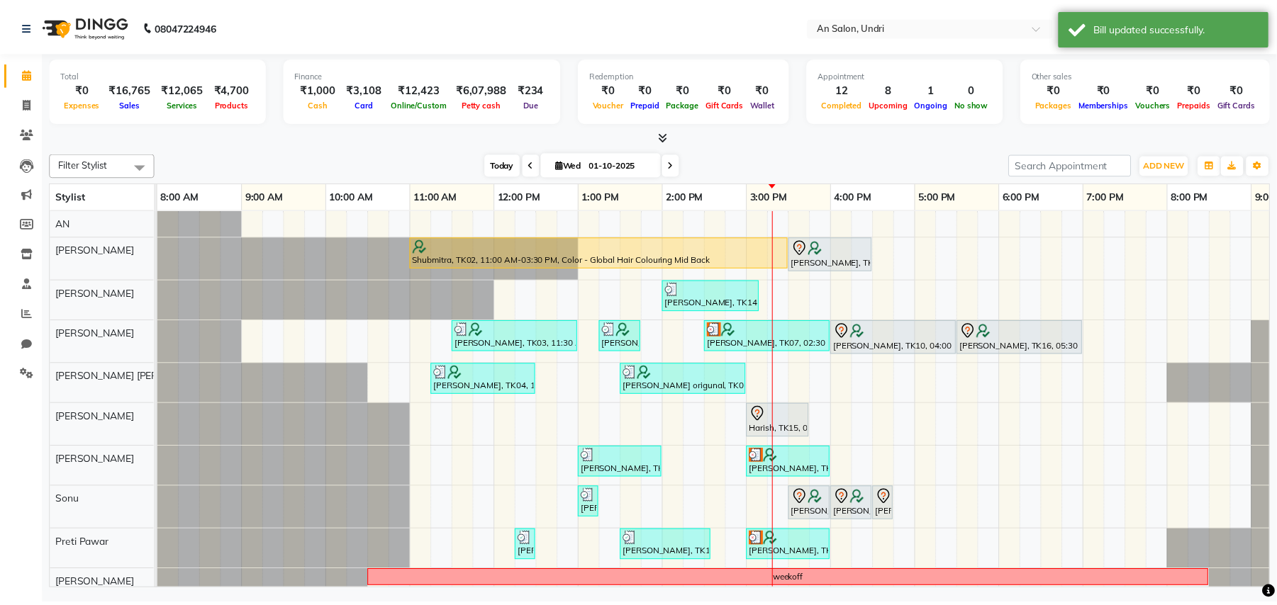
scroll to position [0, 152]
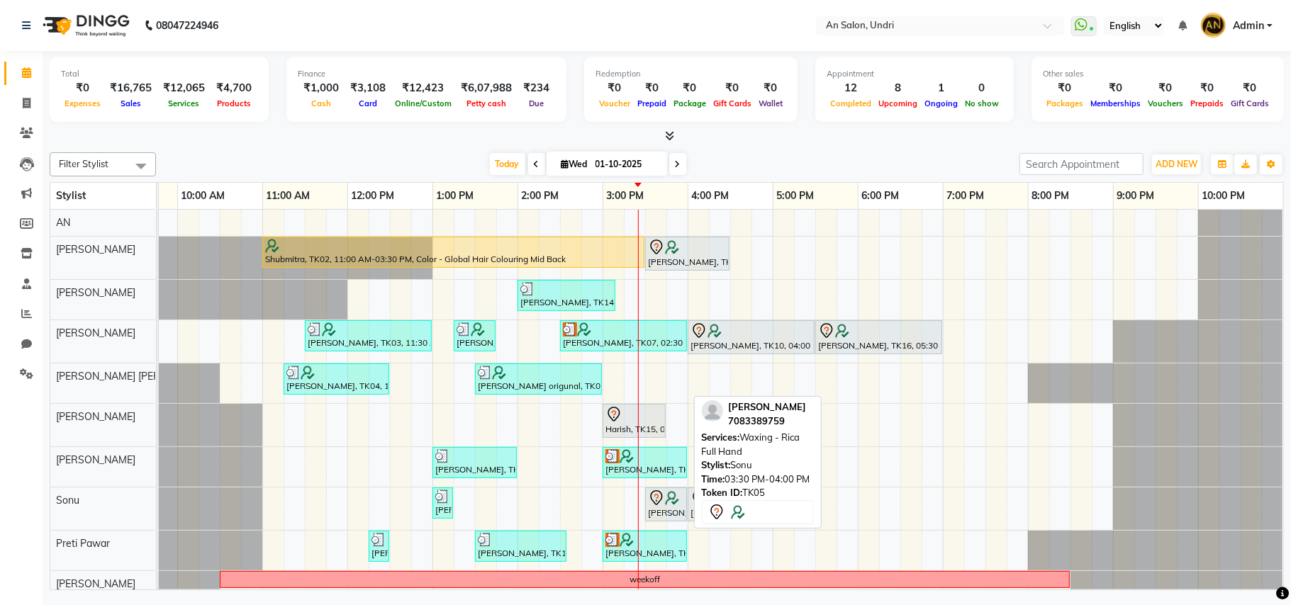
click at [659, 503] on icon at bounding box center [656, 498] width 17 height 17
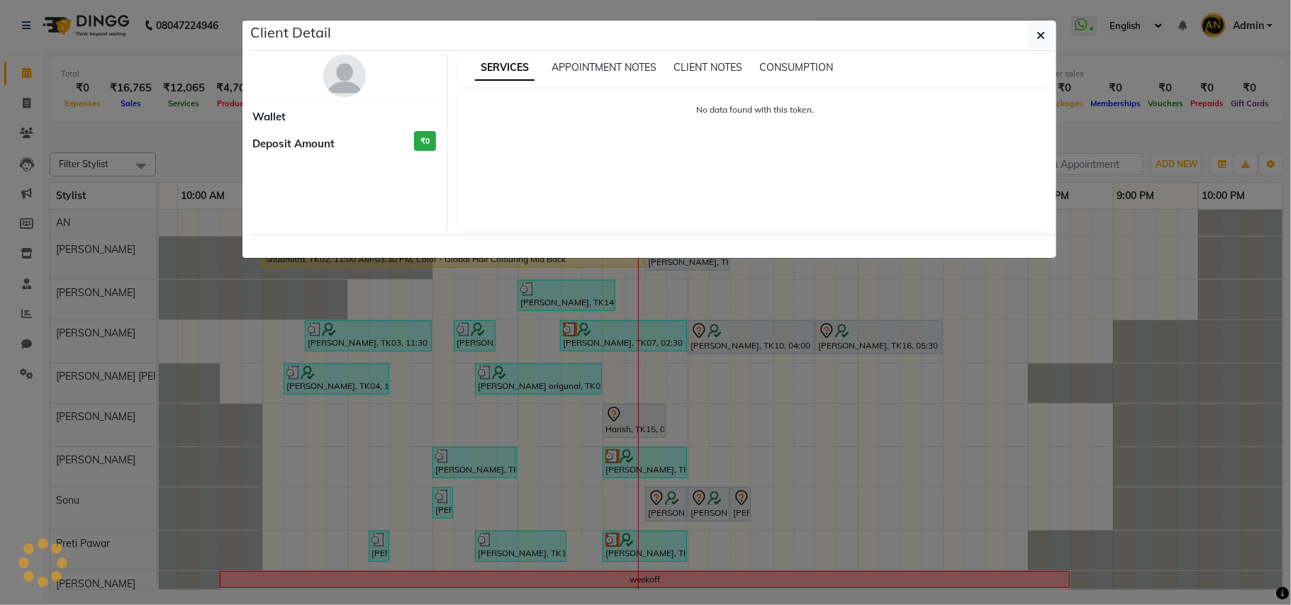
select select "7"
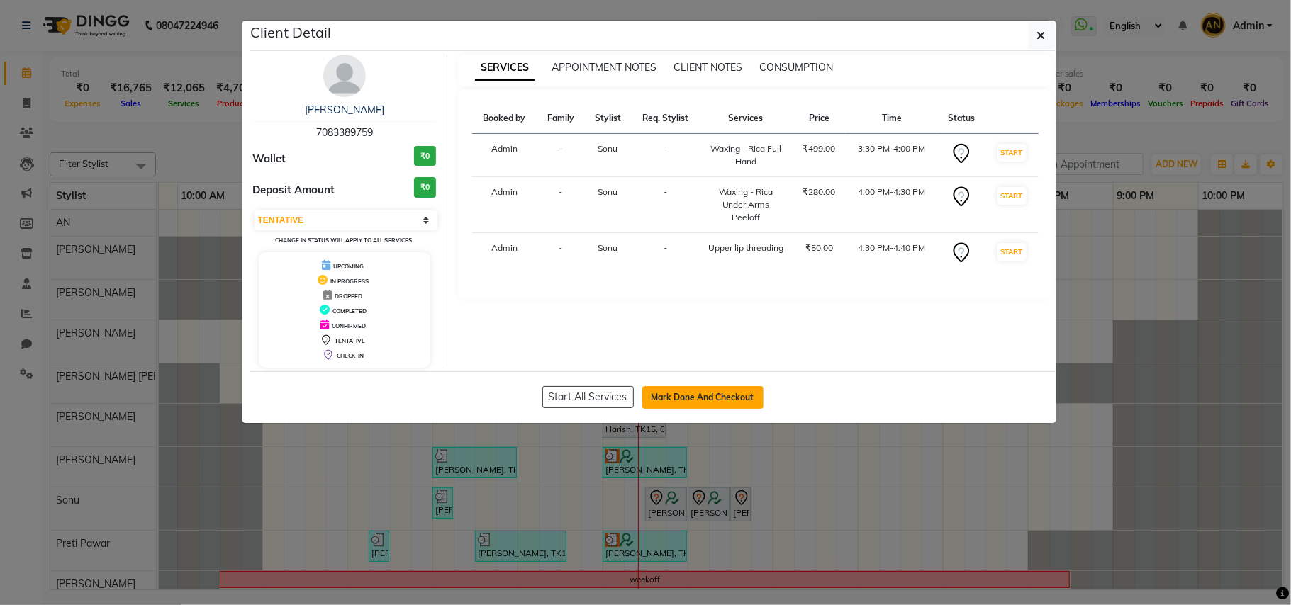
click at [675, 386] on button "Mark Done And Checkout" at bounding box center [702, 397] width 121 height 23
select select "3639"
select select "service"
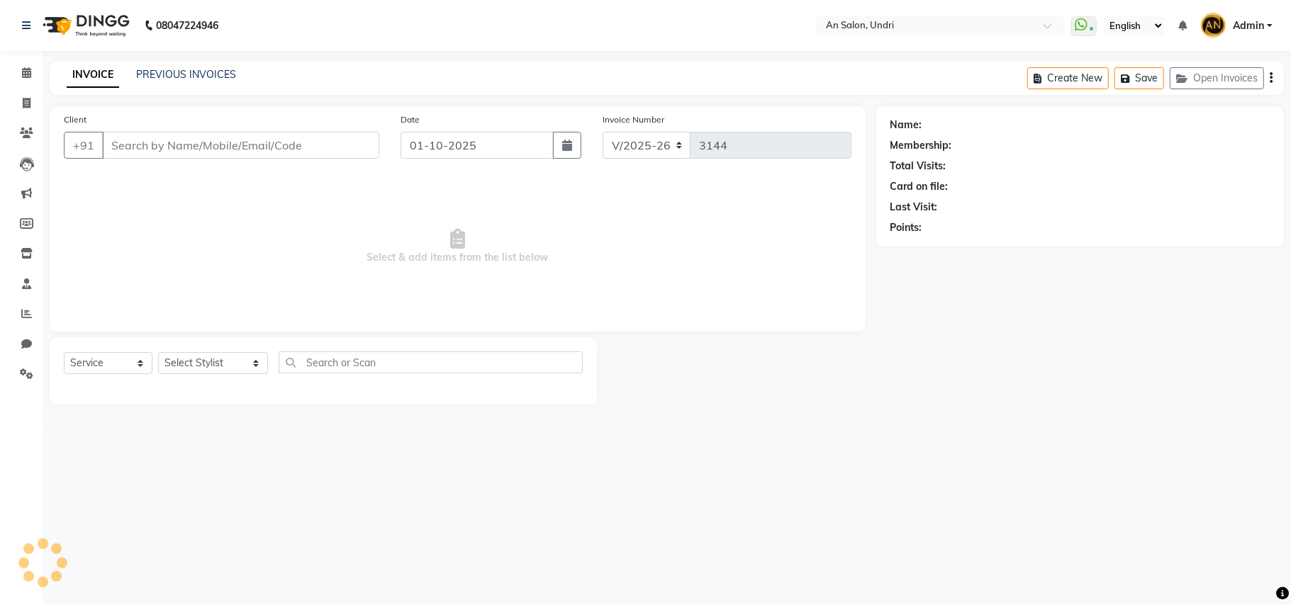
type input "7083389759"
select select "35359"
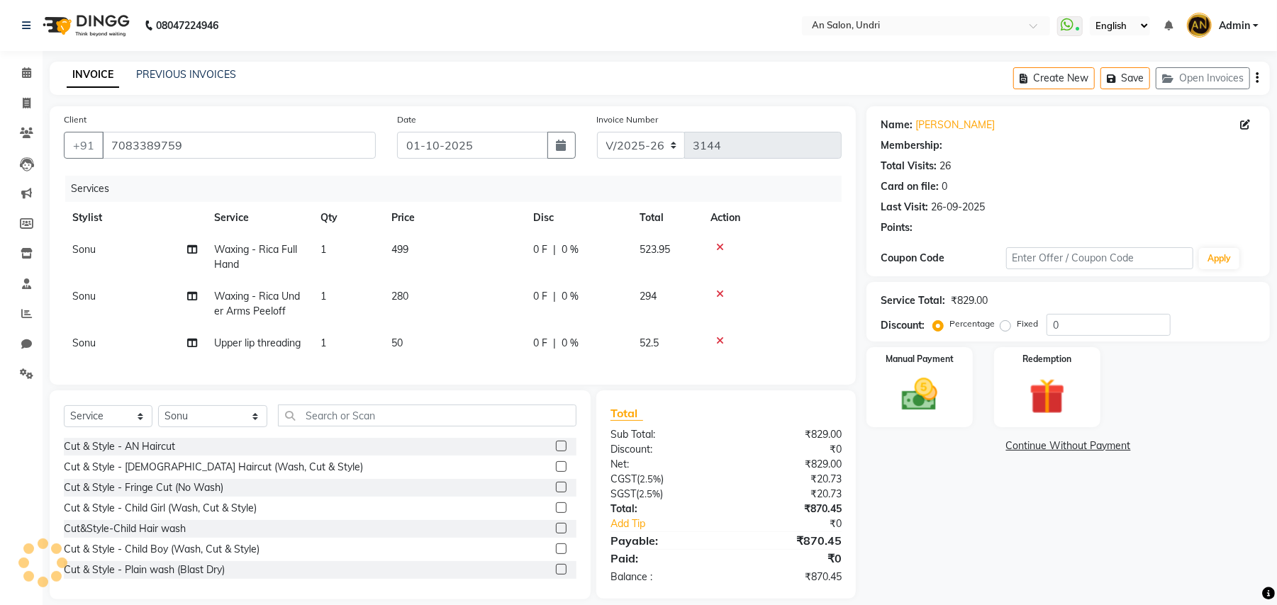
select select "2: Object"
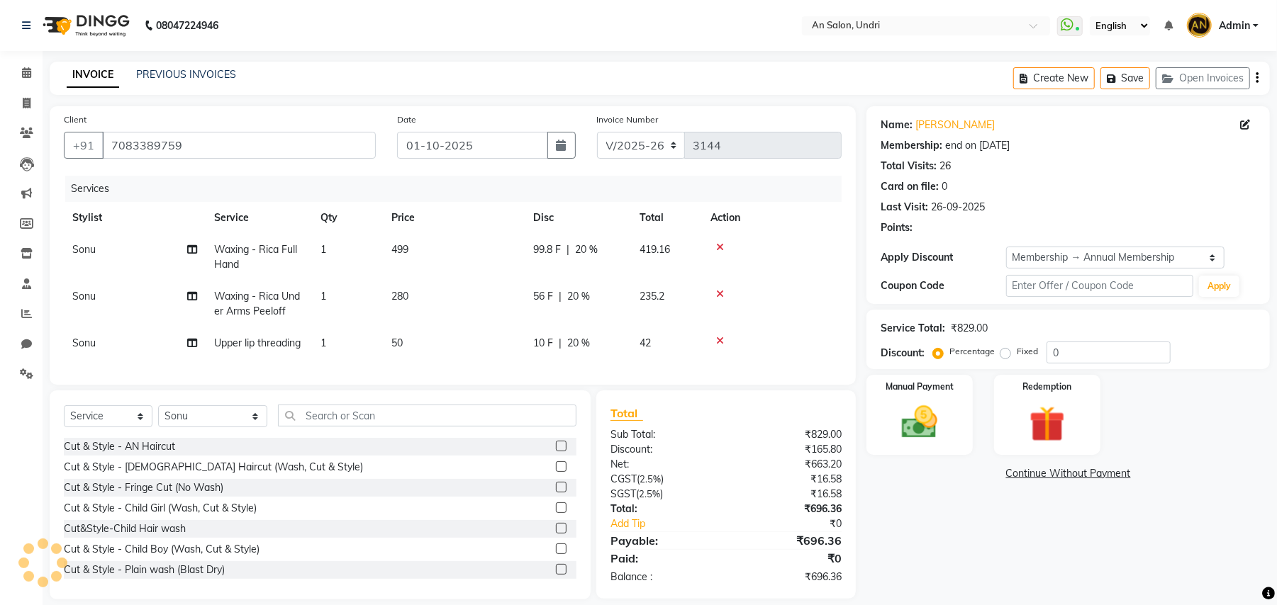
type input "20"
click at [508, 427] on input "text" at bounding box center [427, 416] width 298 height 22
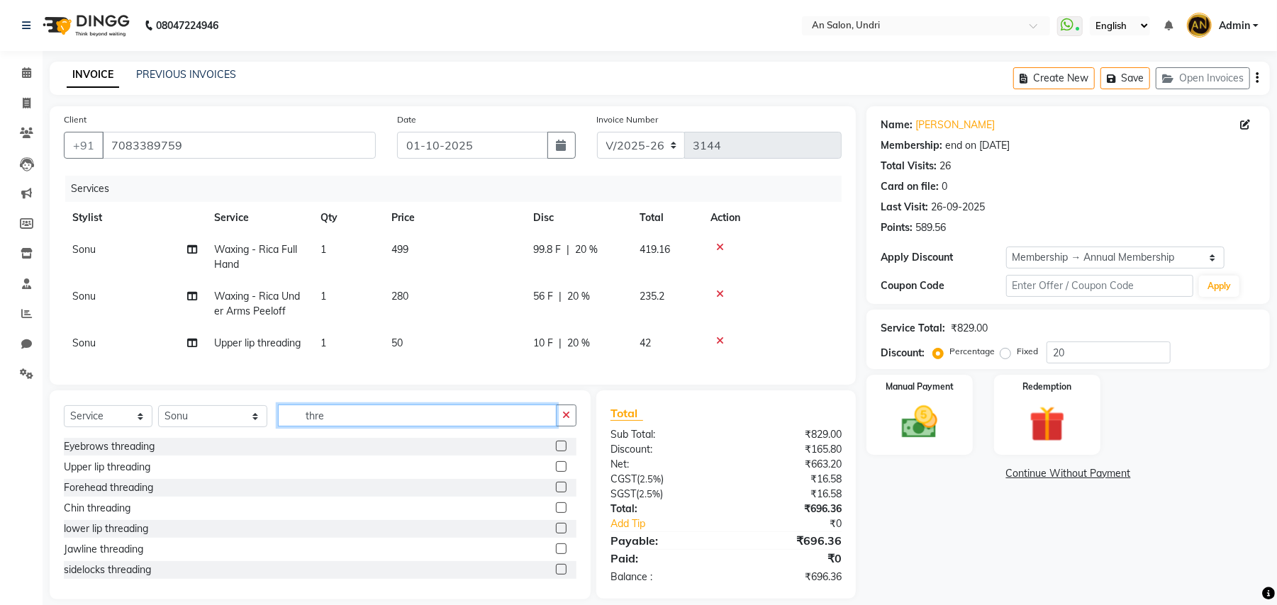
type input "thre"
click at [556, 472] on label at bounding box center [561, 466] width 11 height 11
click at [556, 472] on input "checkbox" at bounding box center [560, 467] width 9 height 9
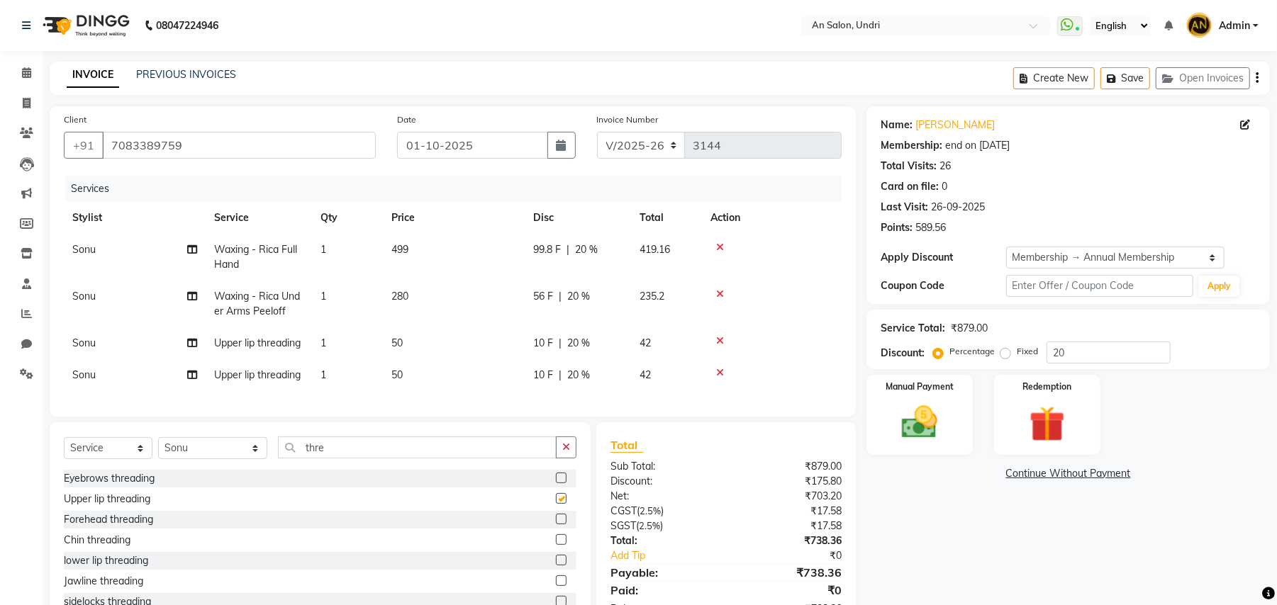
checkbox input "false"
click at [721, 370] on icon at bounding box center [720, 373] width 8 height 10
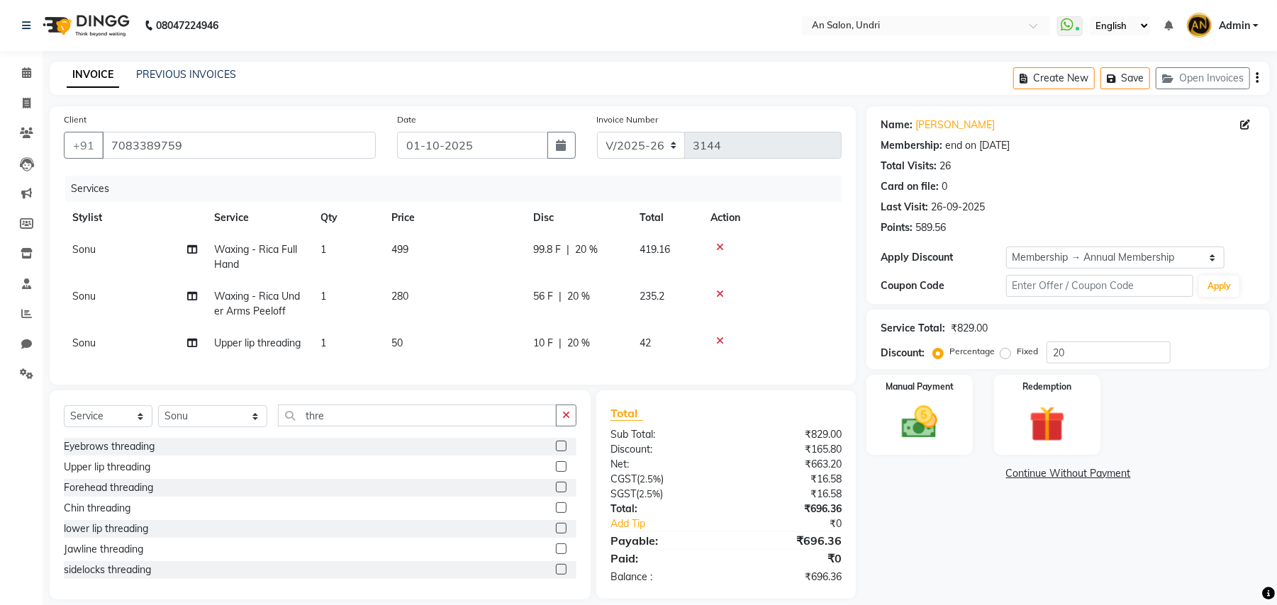
click at [556, 452] on label at bounding box center [561, 446] width 11 height 11
click at [556, 452] on input "checkbox" at bounding box center [560, 446] width 9 height 9
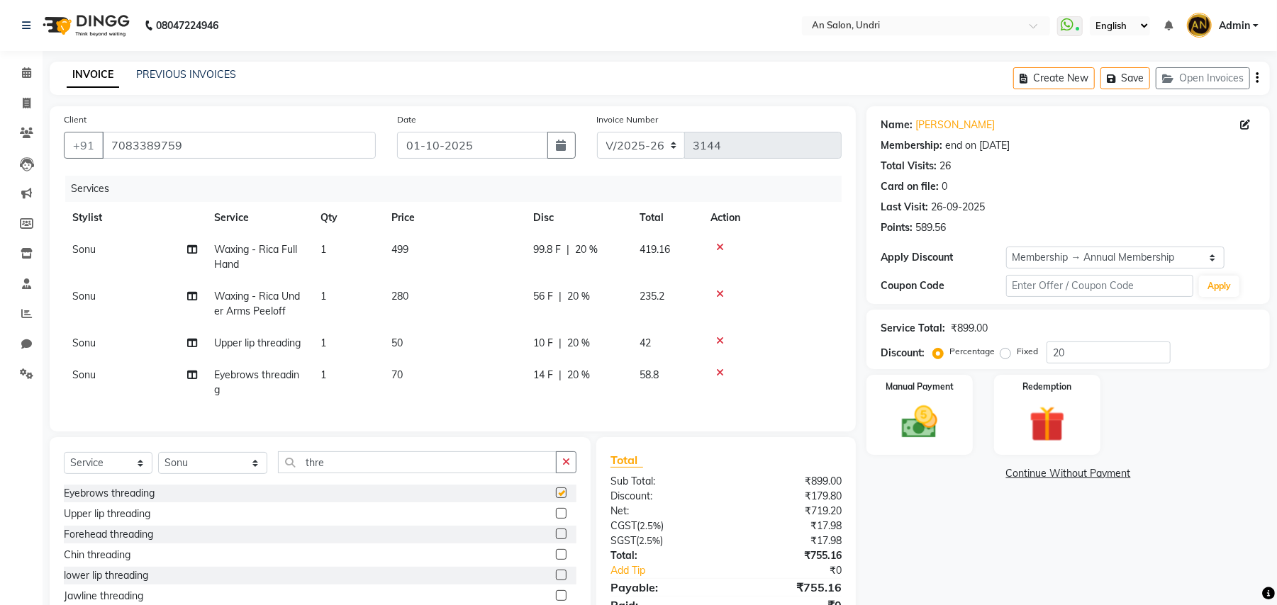
checkbox input "false"
click at [556, 560] on label at bounding box center [561, 554] width 11 height 11
click at [556, 560] on input "checkbox" at bounding box center [560, 555] width 9 height 9
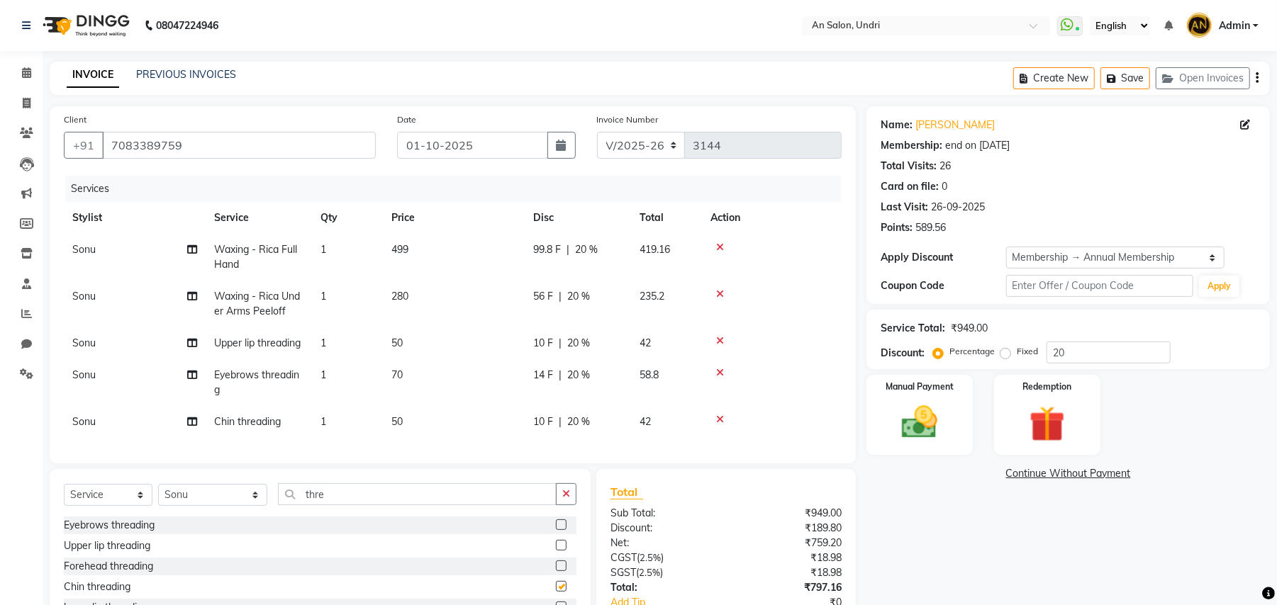
checkbox input "false"
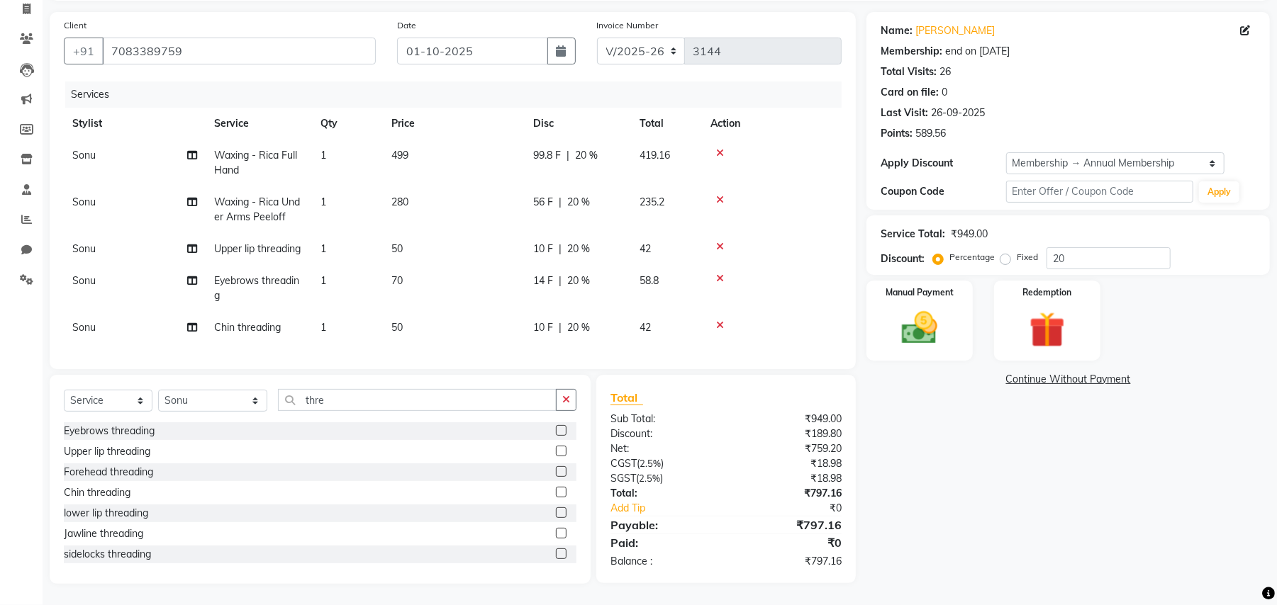
scroll to position [108, 0]
click at [564, 393] on button "button" at bounding box center [566, 400] width 21 height 22
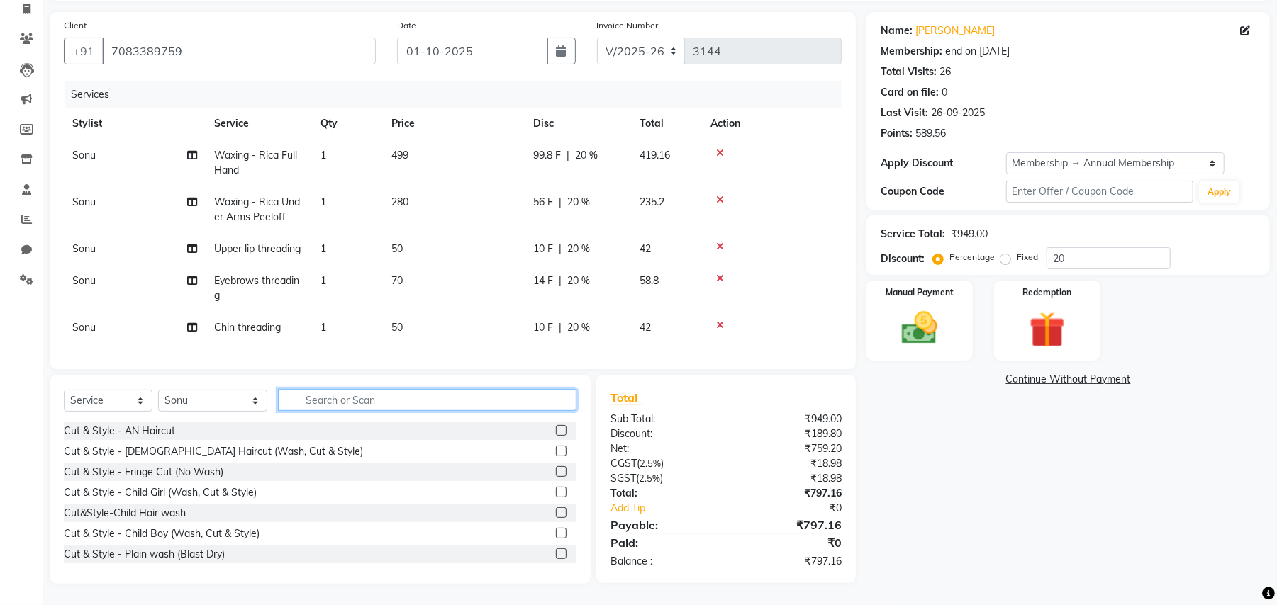
scroll to position [108, 0]
click at [886, 286] on div "Manual Payment" at bounding box center [919, 320] width 111 height 83
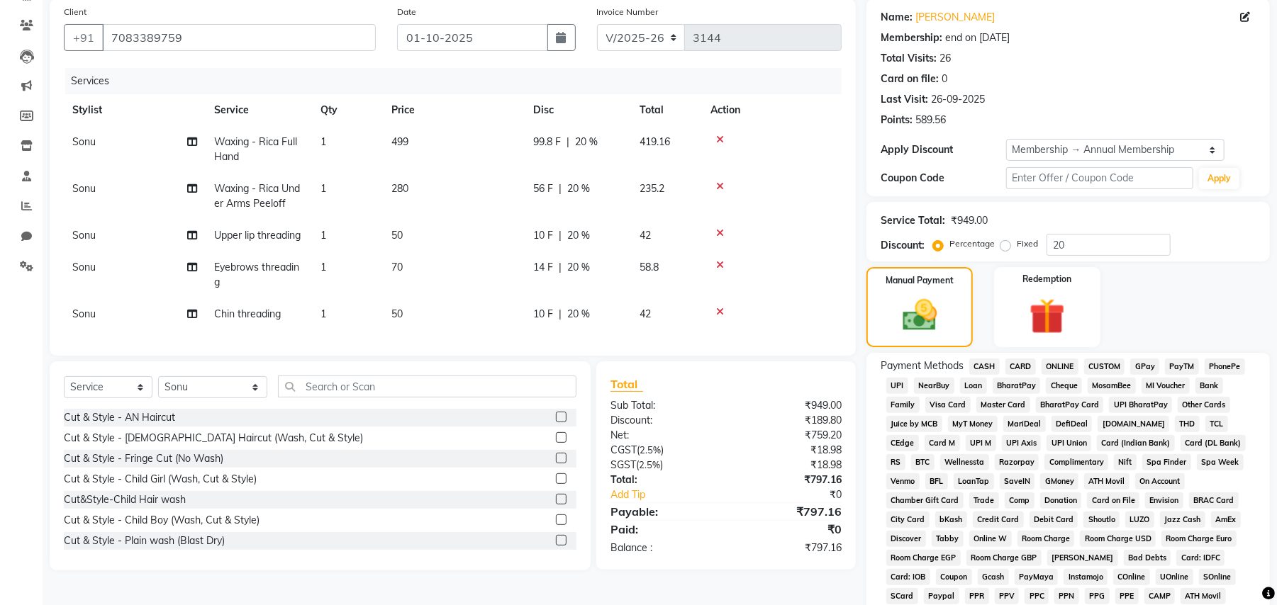
click at [1147, 367] on span "GPay" at bounding box center [1144, 367] width 29 height 16
click at [944, 325] on img at bounding box center [919, 315] width 58 height 41
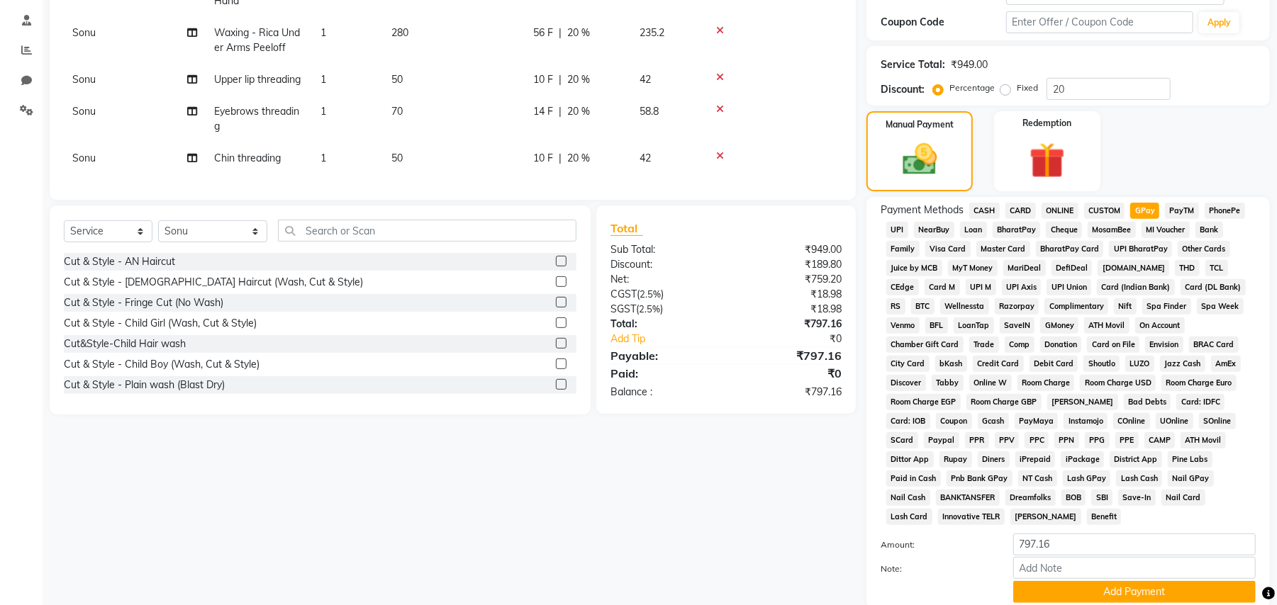
scroll to position [296, 0]
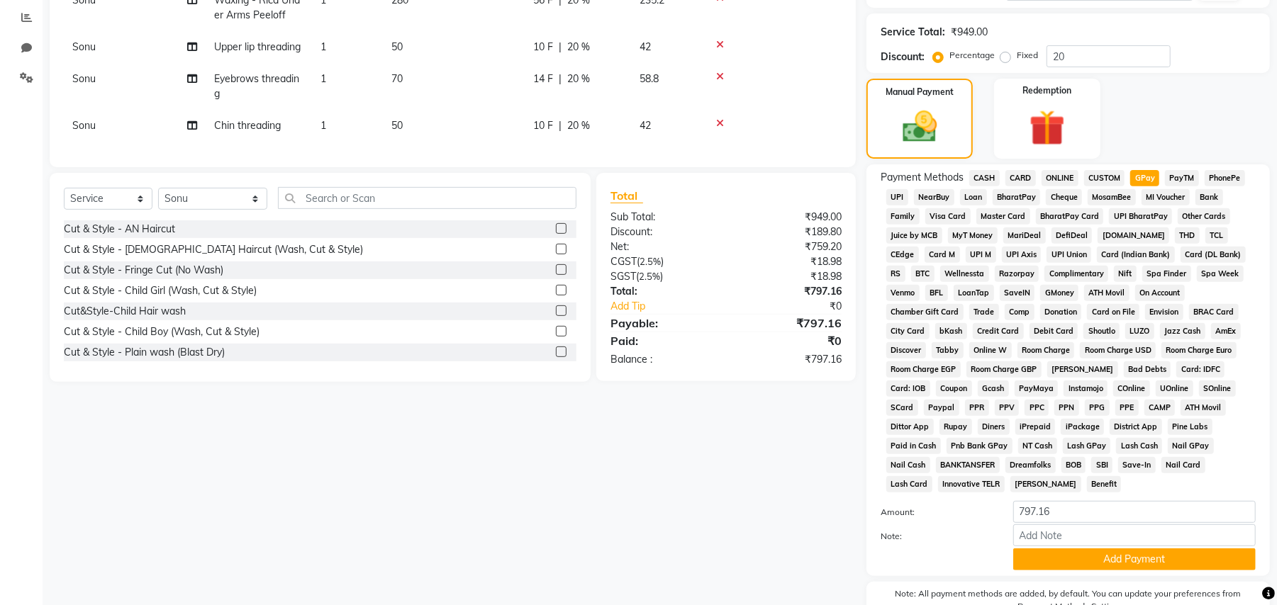
click at [1024, 176] on span "CARD" at bounding box center [1020, 178] width 30 height 16
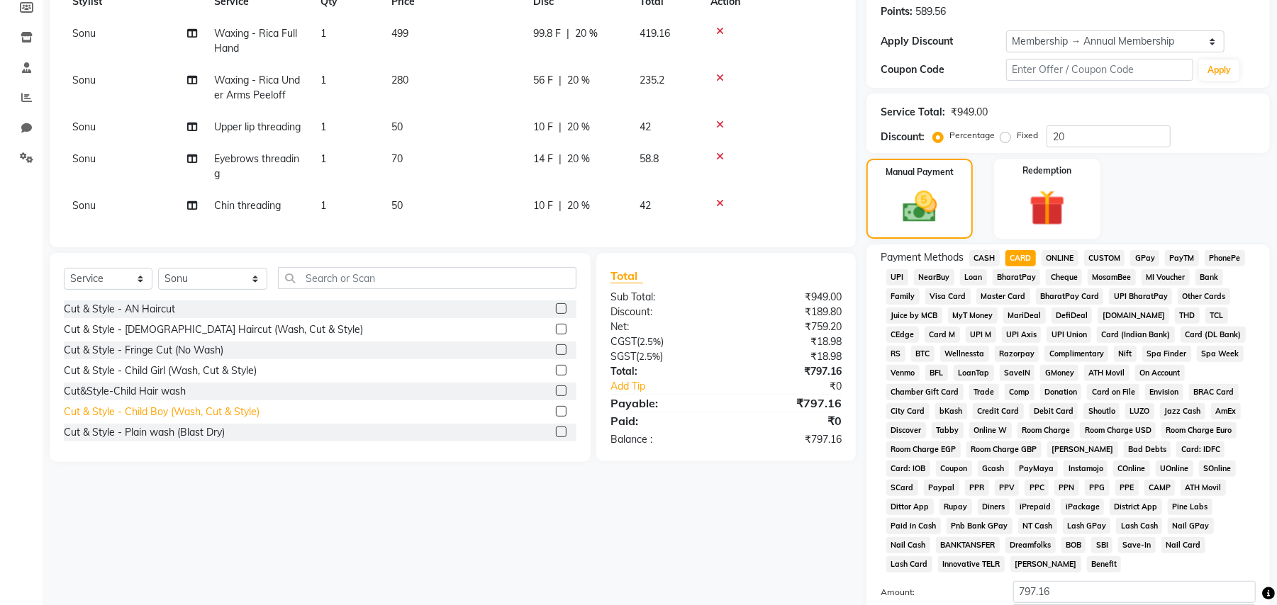
scroll to position [355, 0]
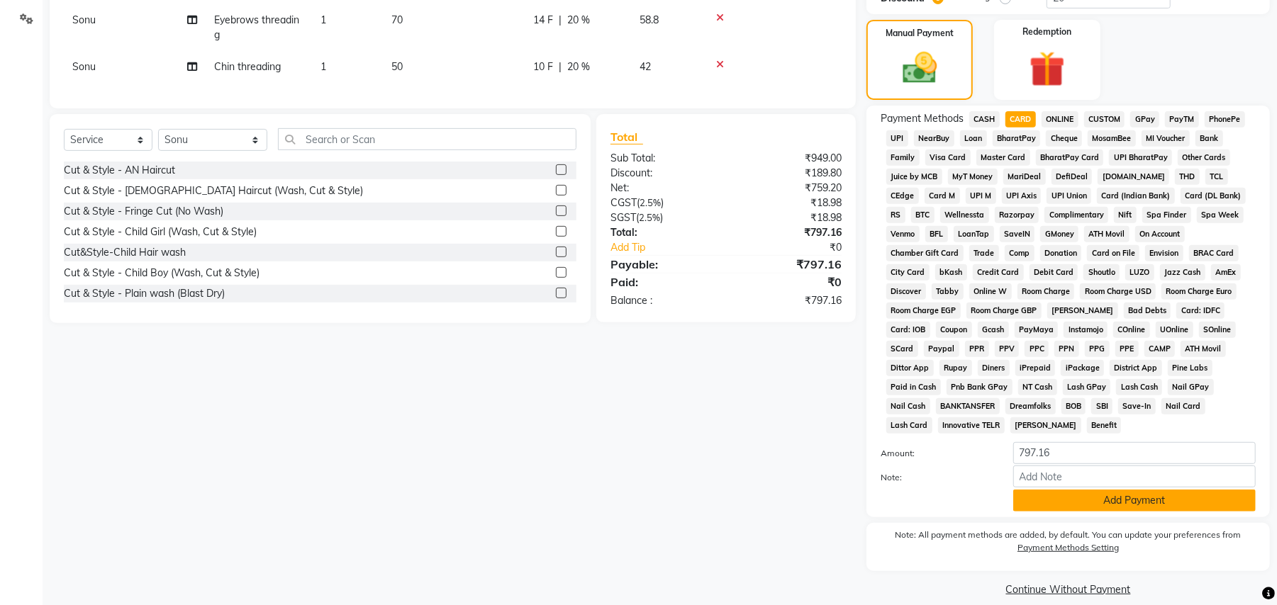
click at [1194, 490] on button "Add Payment" at bounding box center [1134, 501] width 242 height 22
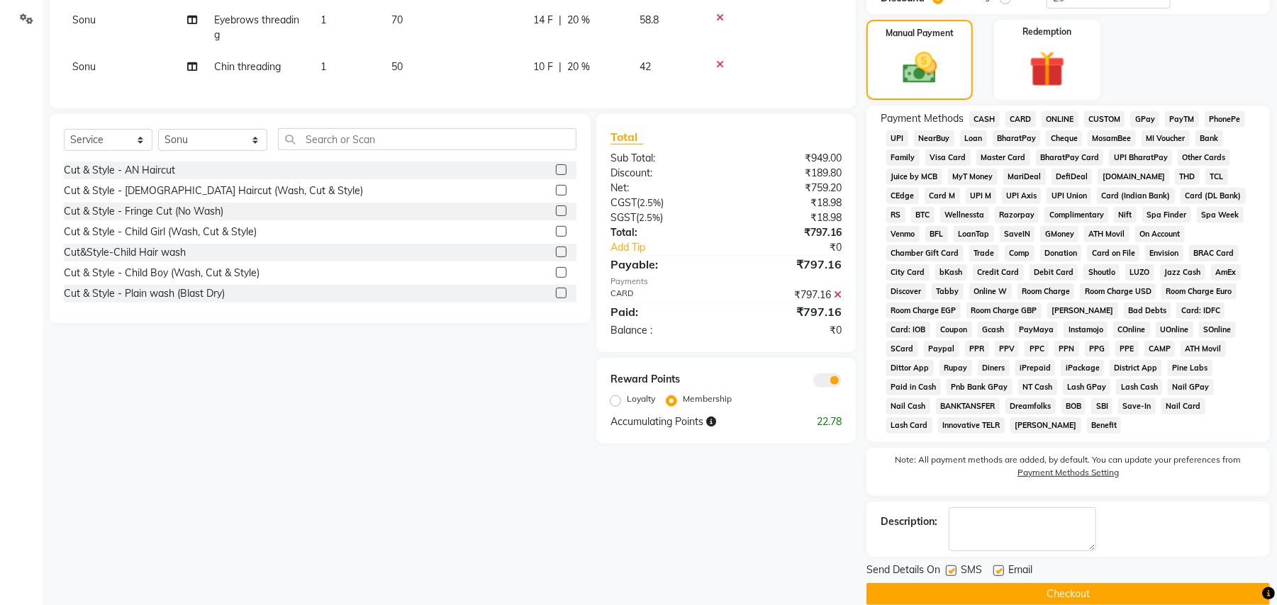
click at [1198, 583] on button "Checkout" at bounding box center [1067, 594] width 403 height 22
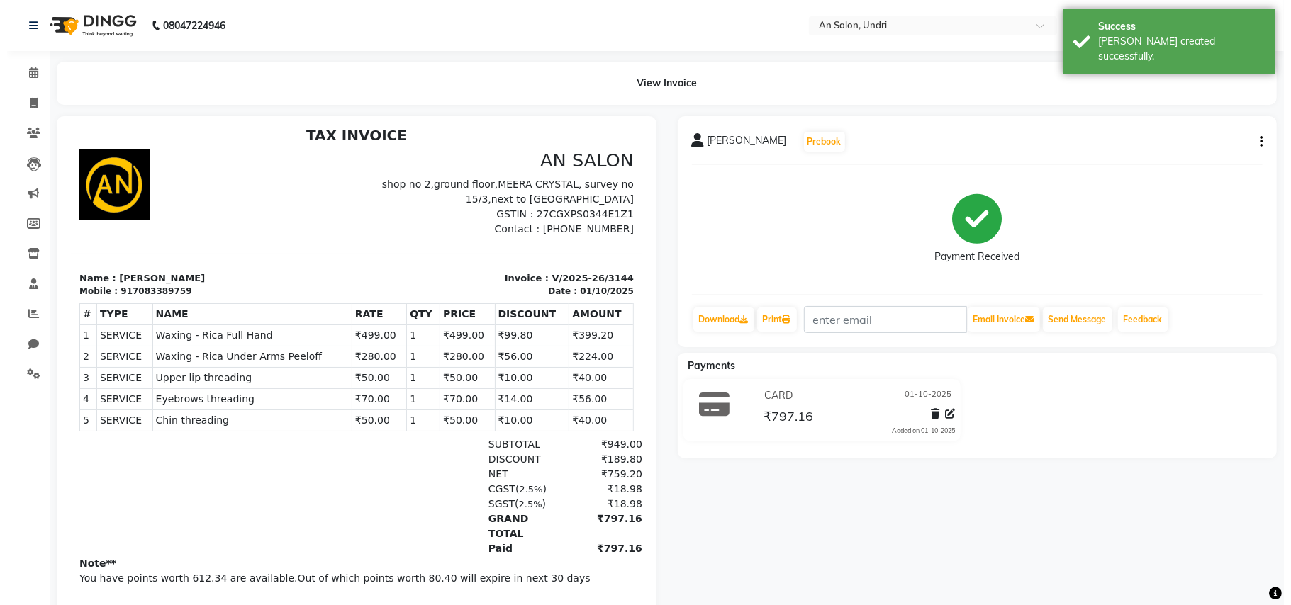
scroll to position [11, 0]
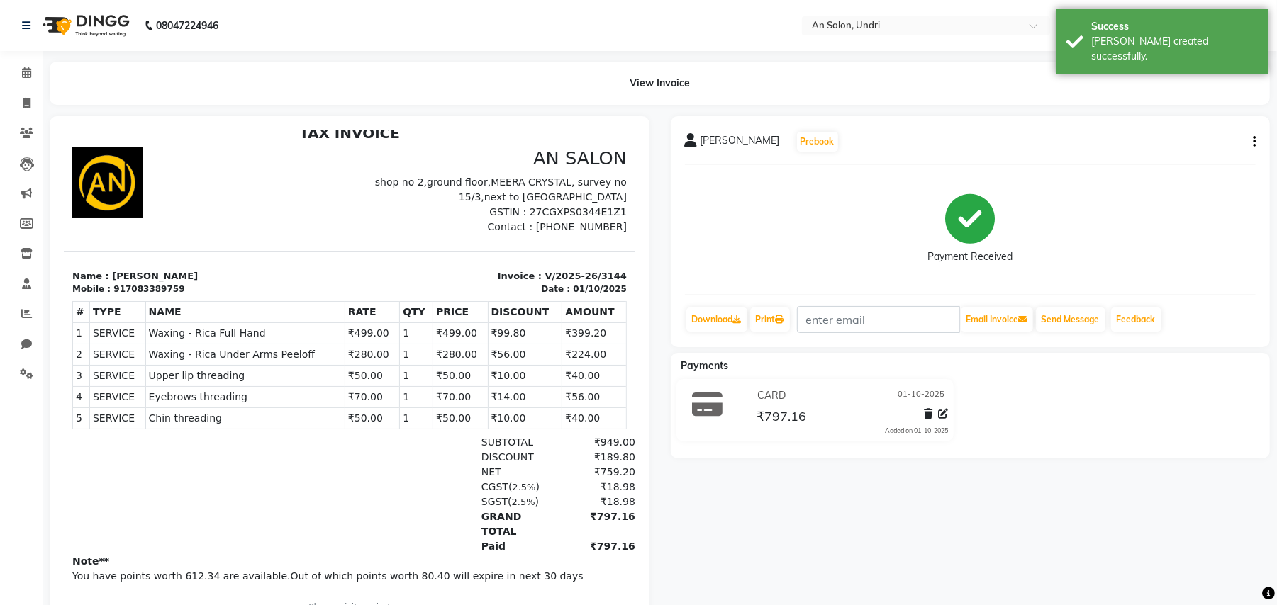
click at [91, 18] on img at bounding box center [84, 26] width 97 height 40
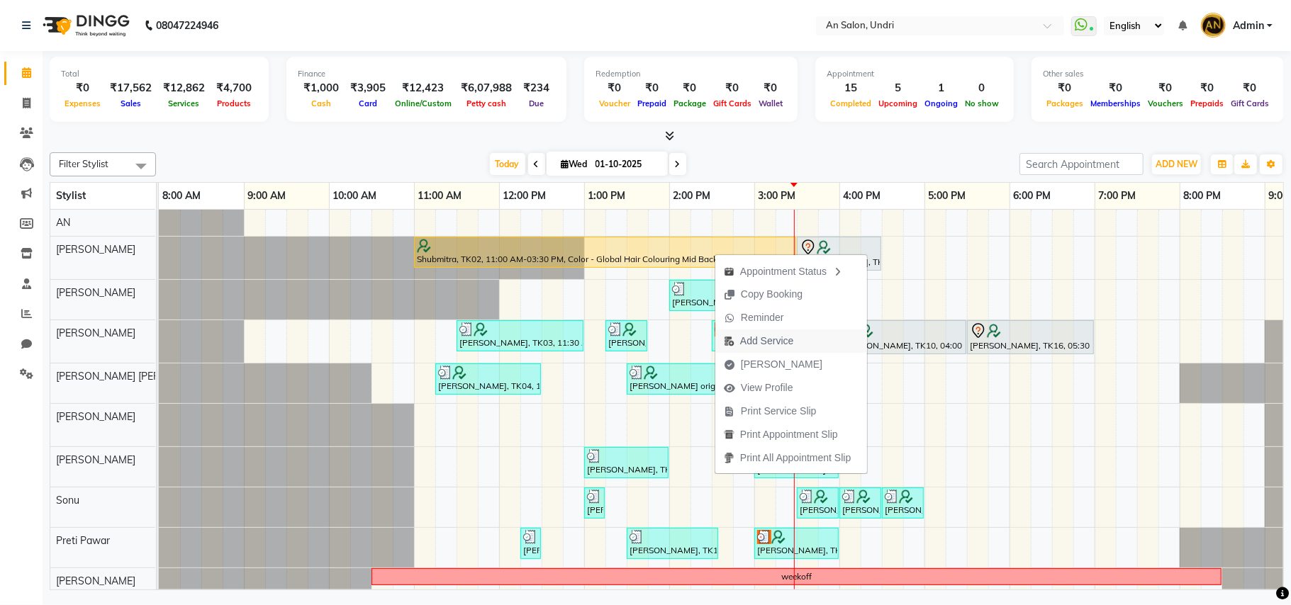
click at [806, 343] on button "Add Service" at bounding box center [791, 341] width 152 height 23
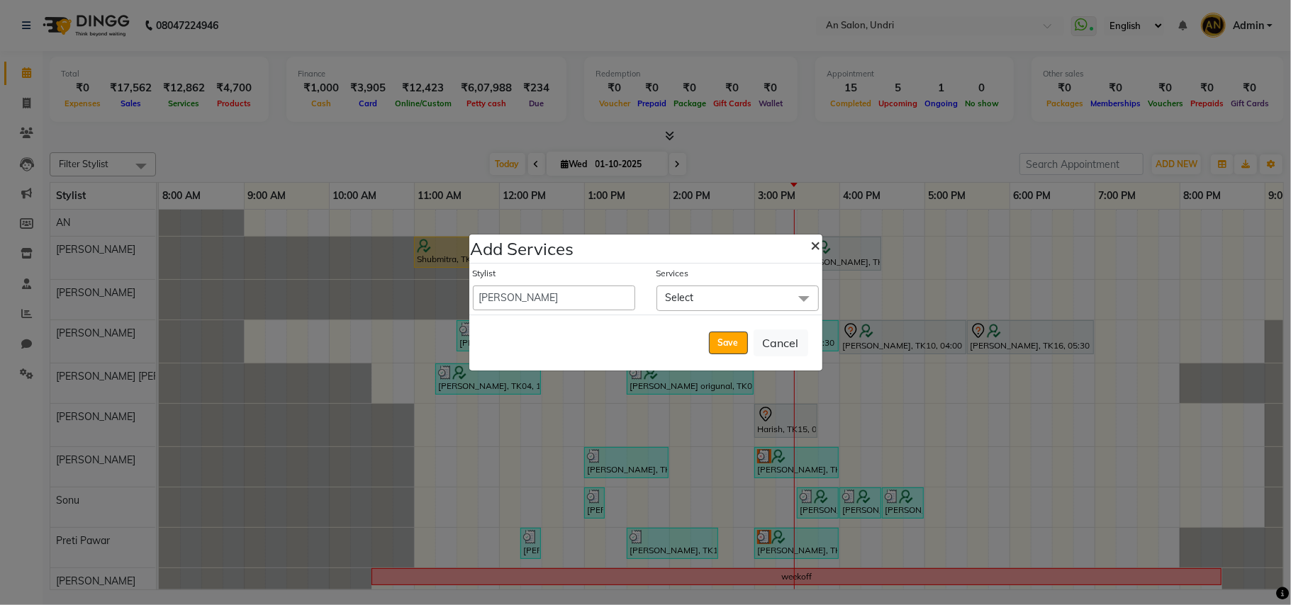
click at [814, 240] on span "×" at bounding box center [816, 244] width 10 height 21
select select "91367"
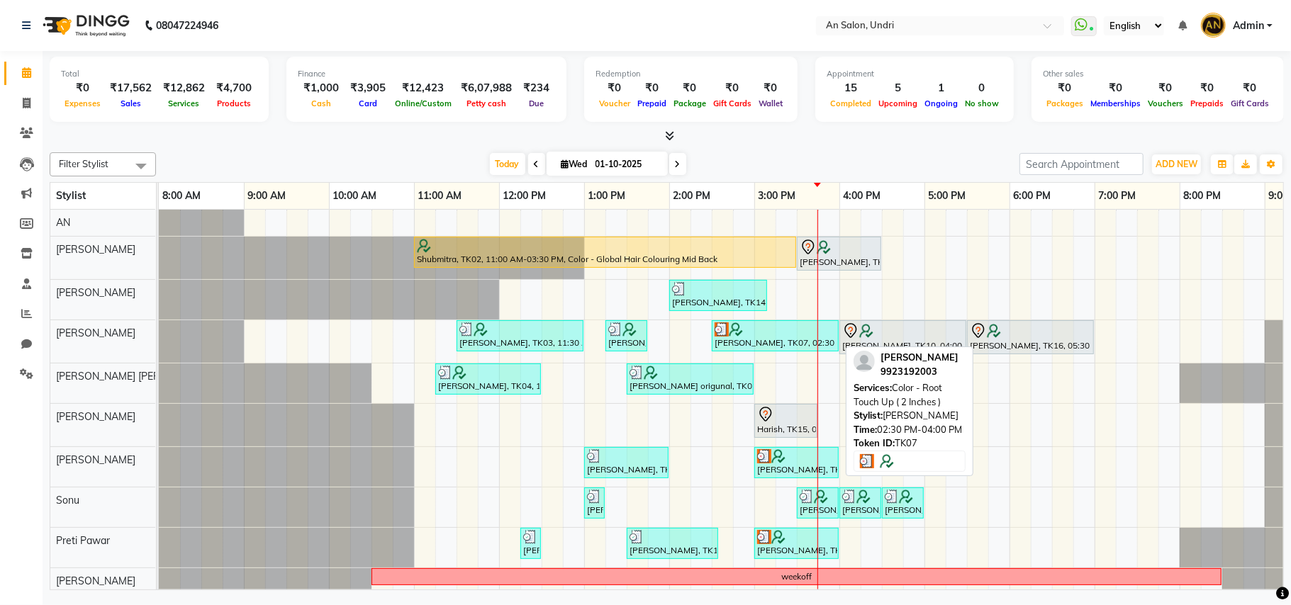
click at [746, 327] on div at bounding box center [774, 330] width 121 height 14
select select "3"
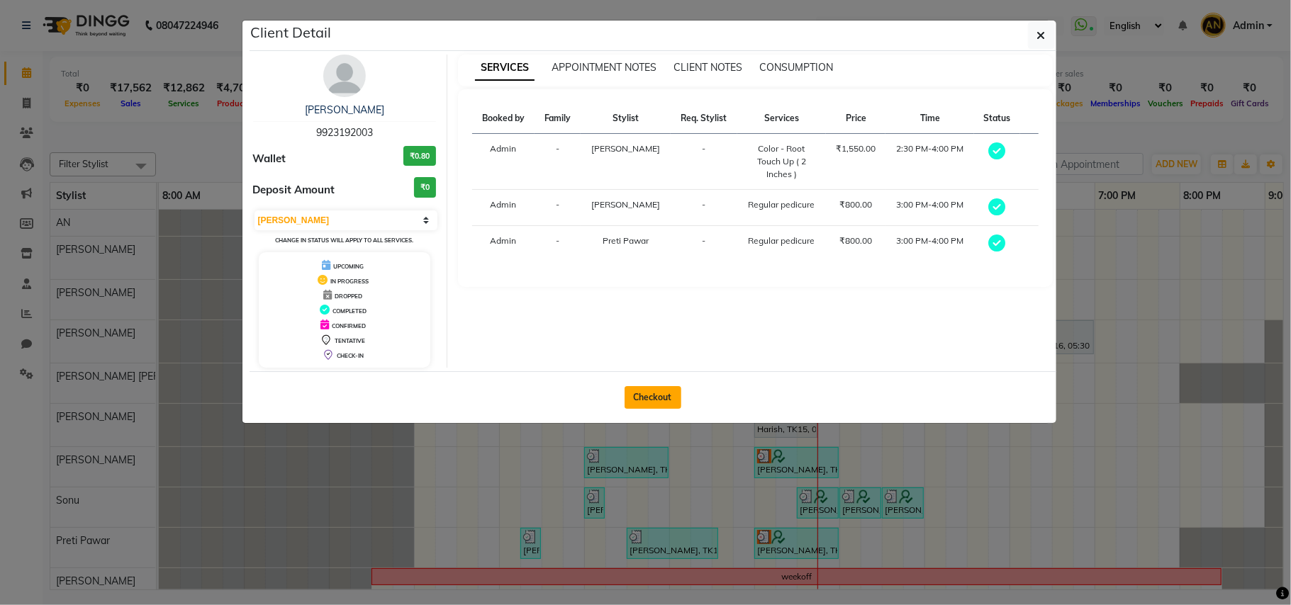
click at [649, 398] on button "Checkout" at bounding box center [652, 397] width 57 height 23
select select "3639"
select select "service"
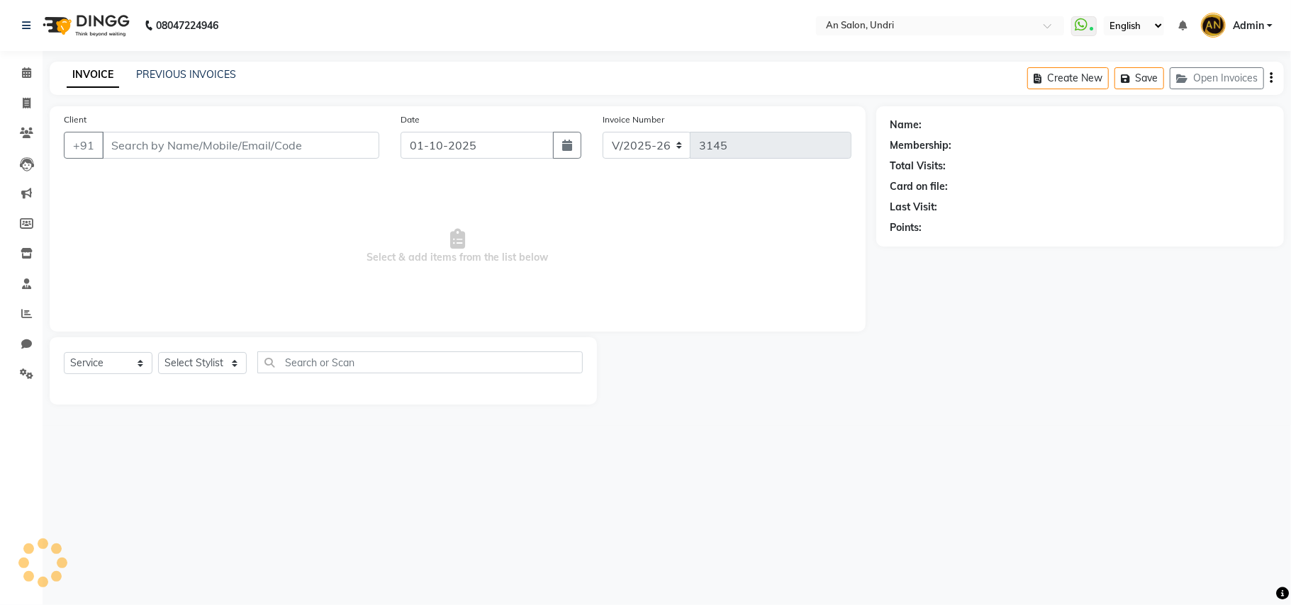
type input "9923192003"
select select "18327"
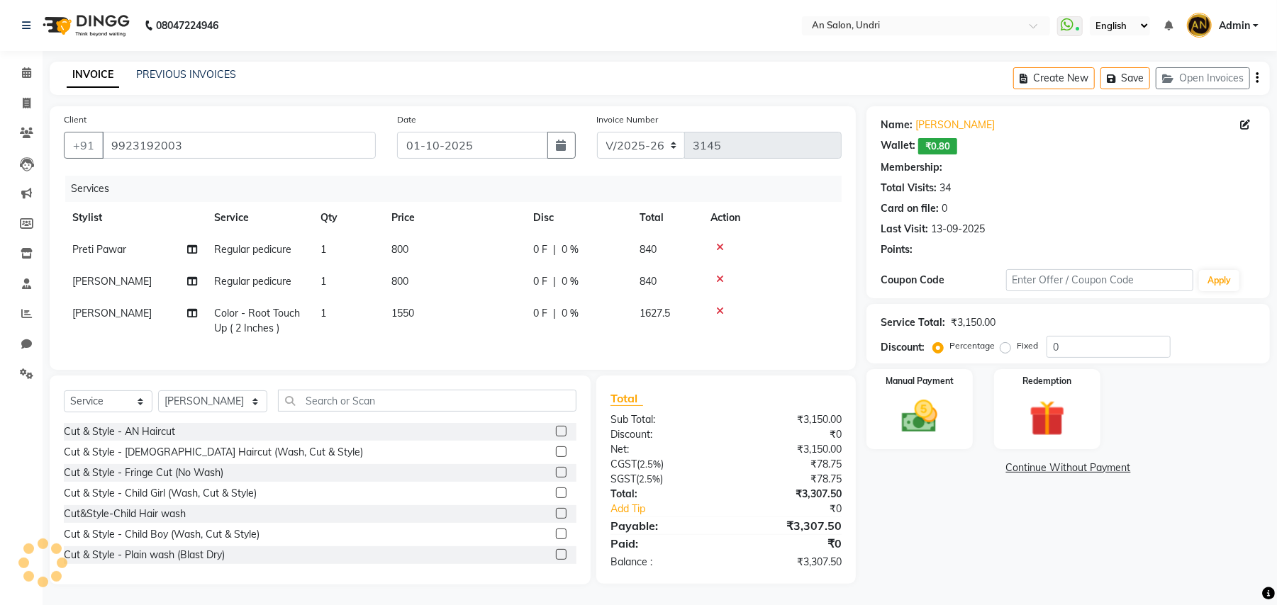
select select "2: Object"
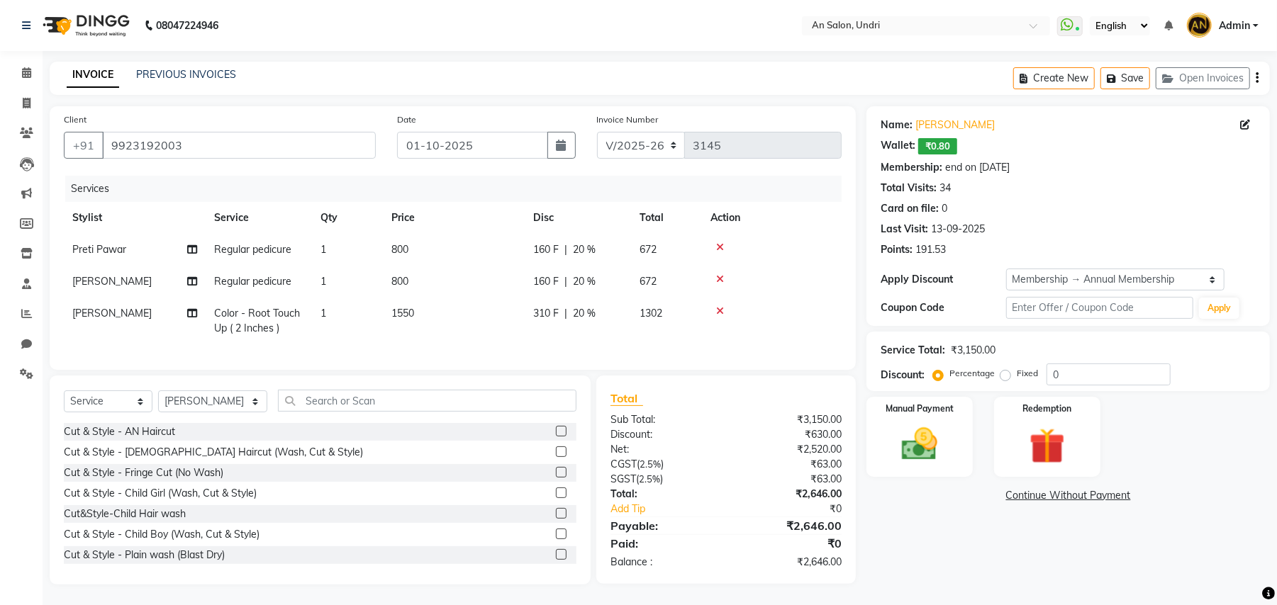
type input "20"
click at [201, 413] on select "Select Stylist ADESH KAMBLE AN Anita Rai Anthony Aslam Shaikh Janhavi Jambhulka…" at bounding box center [212, 402] width 109 height 22
select select "44260"
click at [158, 405] on select "Select Stylist ADESH KAMBLE AN Anita Rai Anthony Aslam Shaikh Janhavi Jambhulka…" at bounding box center [212, 402] width 109 height 22
click at [298, 410] on input "text" at bounding box center [427, 401] width 298 height 22
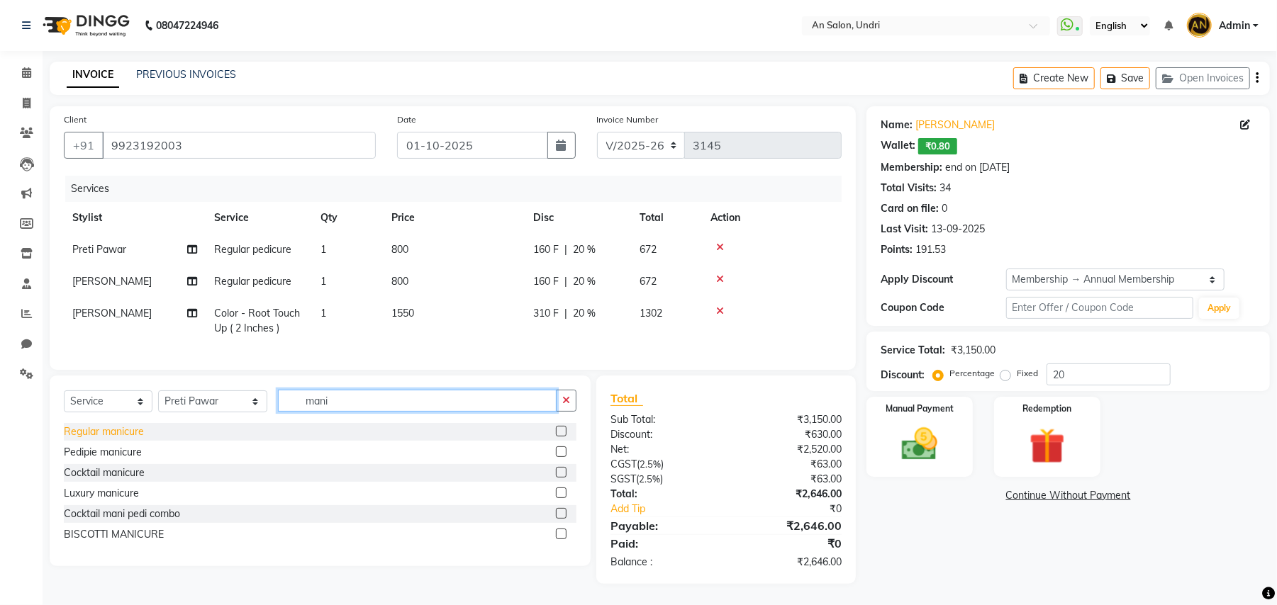
type input "mani"
click at [117, 439] on div "Regular manicure" at bounding box center [104, 432] width 80 height 15
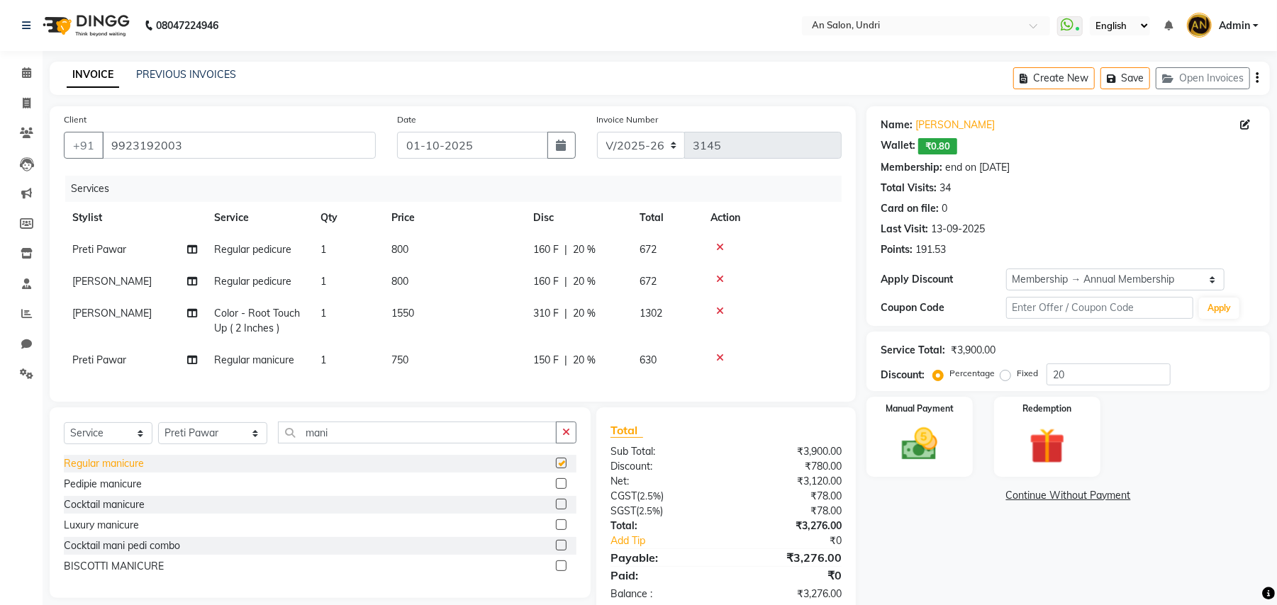
checkbox input "false"
click at [180, 455] on div "Select Service Product Membership Package Voucher Prepaid Gift Card Select Styl…" at bounding box center [320, 438] width 512 height 33
click at [190, 442] on select "Select Stylist ADESH KAMBLE AN Anita Rai Anthony Aslam Shaikh Janhavi Jambhulka…" at bounding box center [212, 433] width 109 height 22
select select "21387"
click at [158, 437] on select "Select Stylist ADESH KAMBLE AN Anita Rai Anthony Aslam Shaikh Janhavi Jambhulka…" at bounding box center [212, 433] width 109 height 22
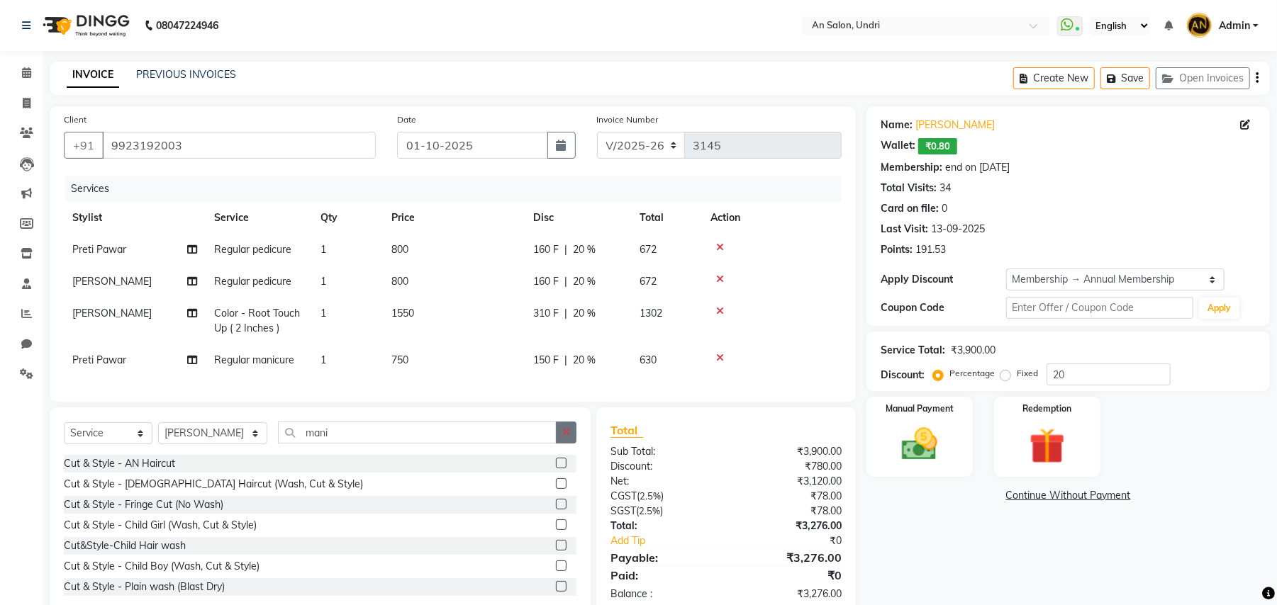
click at [571, 444] on button "button" at bounding box center [566, 433] width 21 height 22
click at [417, 444] on input "text" at bounding box center [427, 433] width 298 height 22
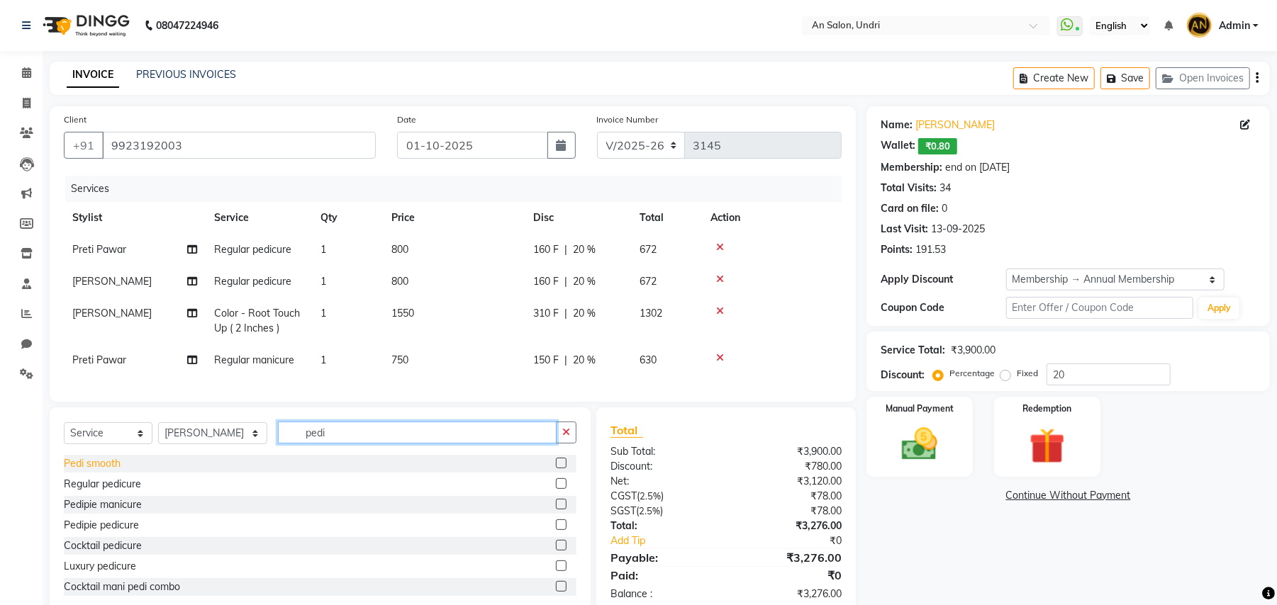
type input "pedi"
click at [83, 471] on div "Pedi smooth" at bounding box center [92, 463] width 57 height 15
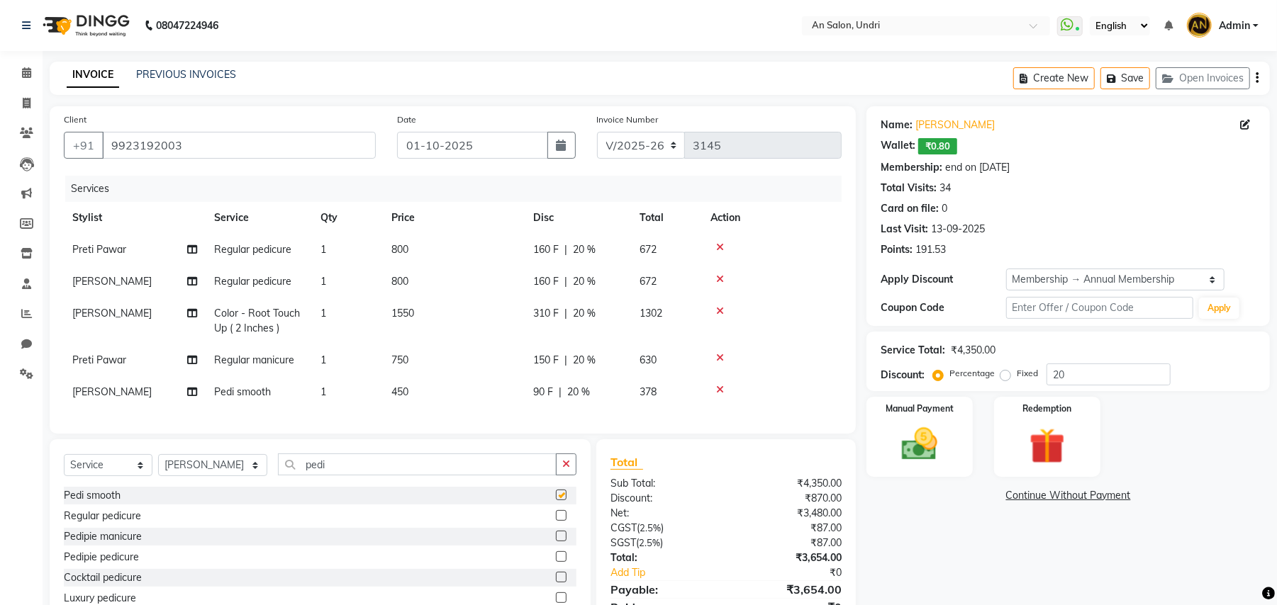
checkbox input "false"
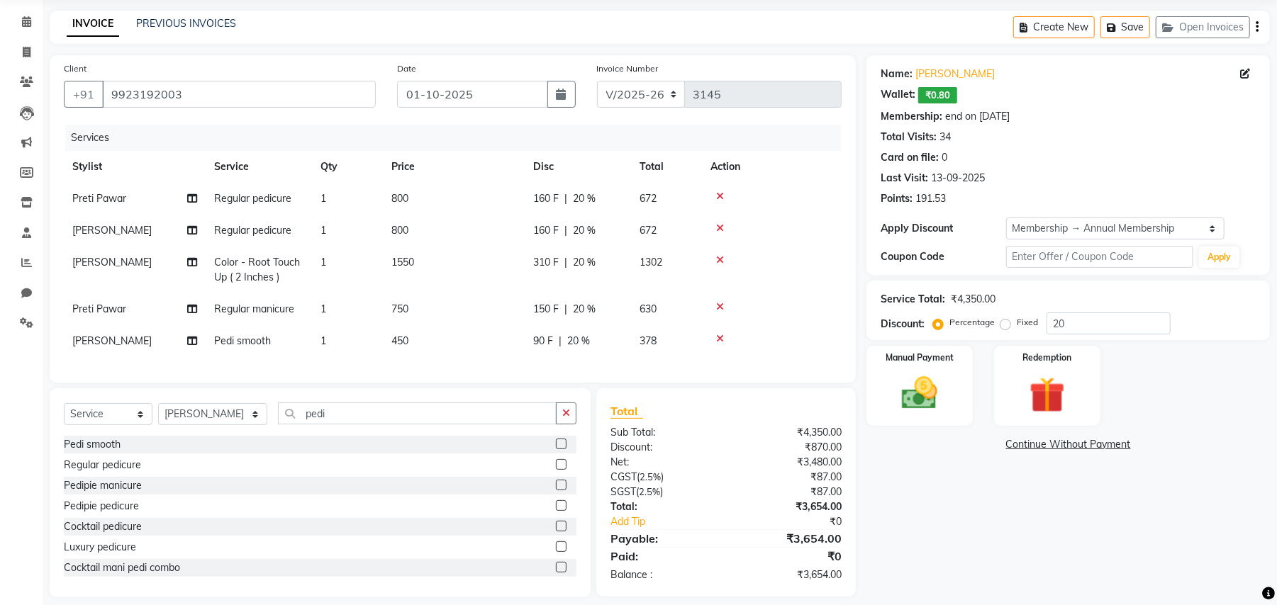
scroll to position [78, 0]
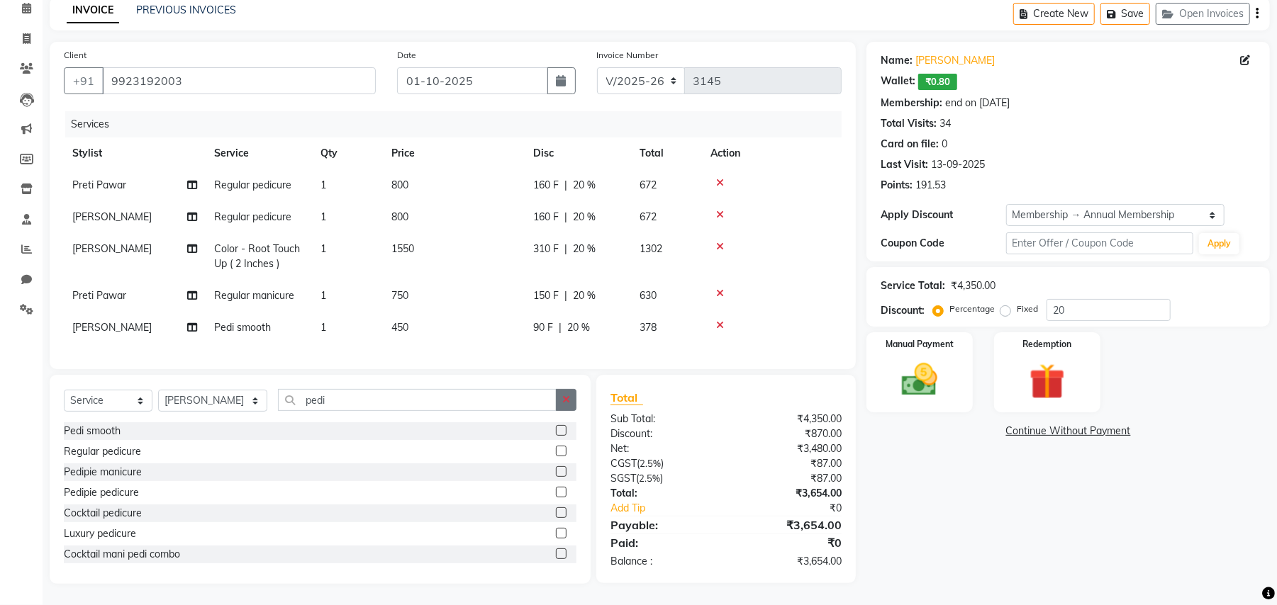
click at [565, 401] on icon "button" at bounding box center [566, 400] width 8 height 10
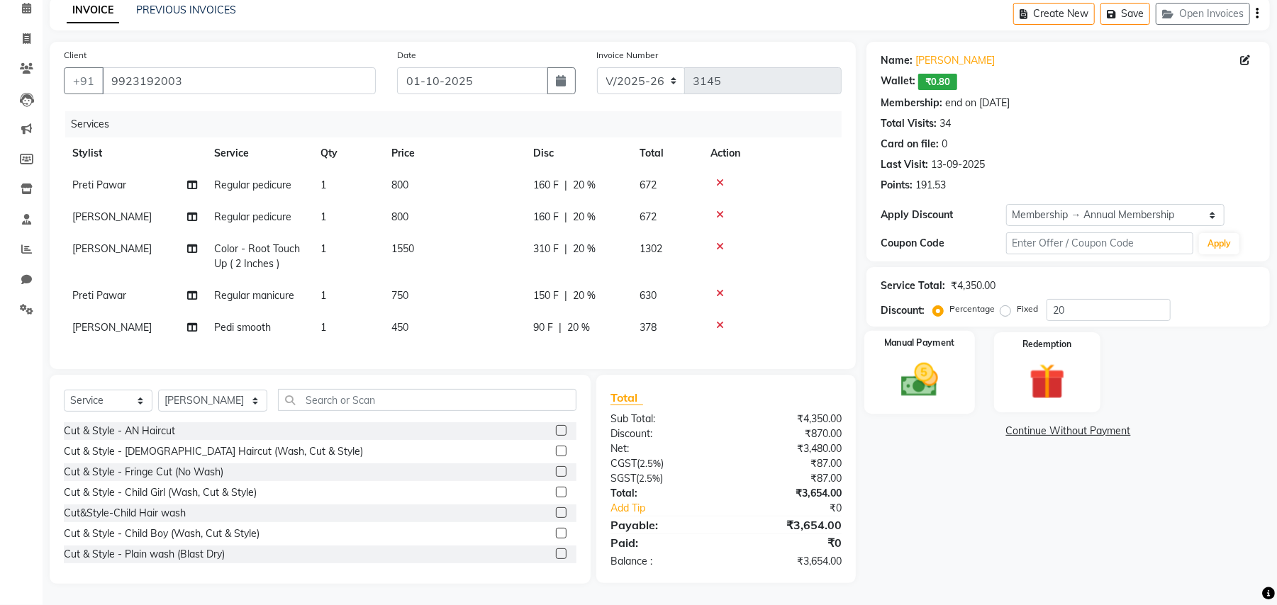
click at [945, 372] on img at bounding box center [919, 380] width 61 height 43
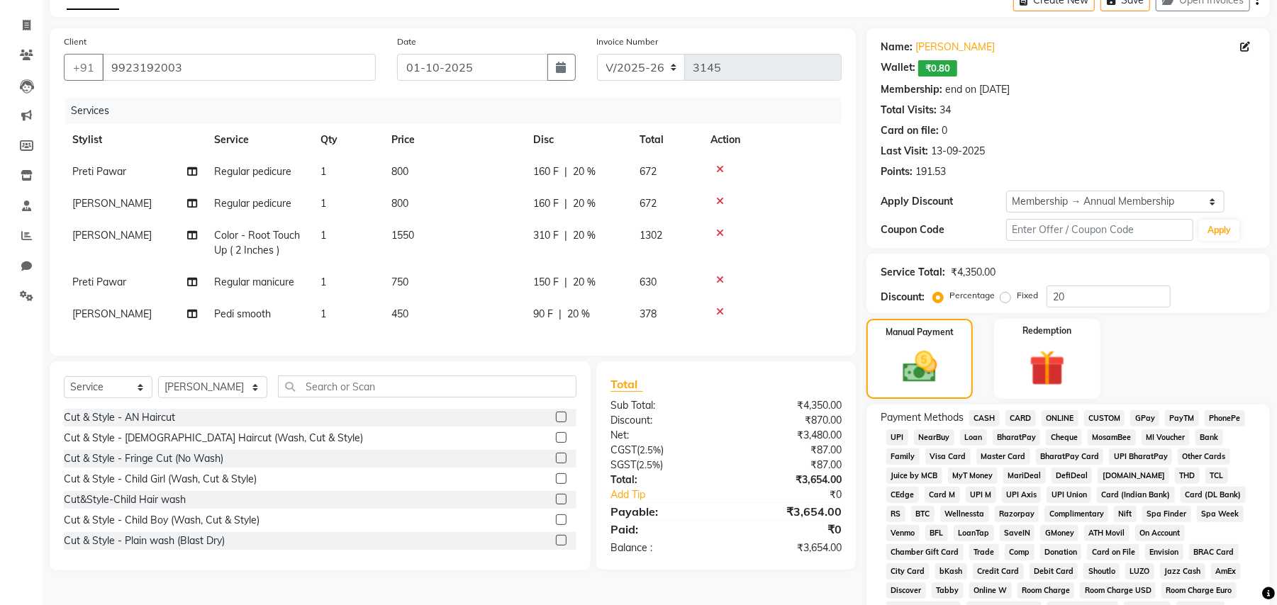
scroll to position [0, 10]
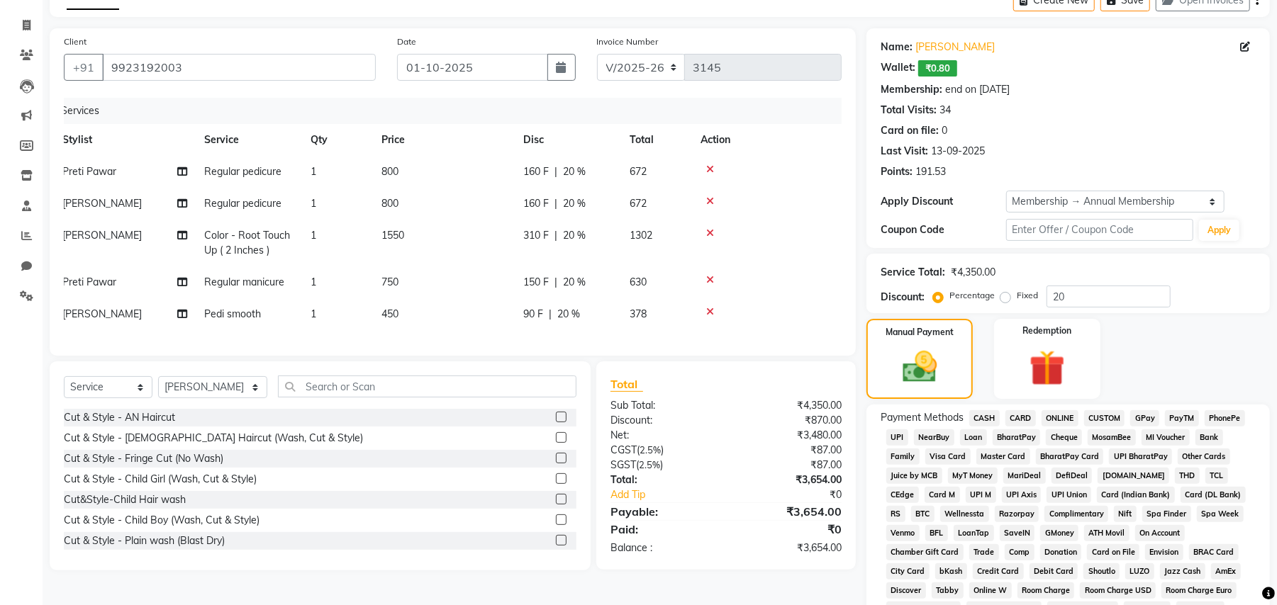
click at [80, 232] on span "[PERSON_NAME]" at bounding box center [101, 235] width 79 height 13
select select "18327"
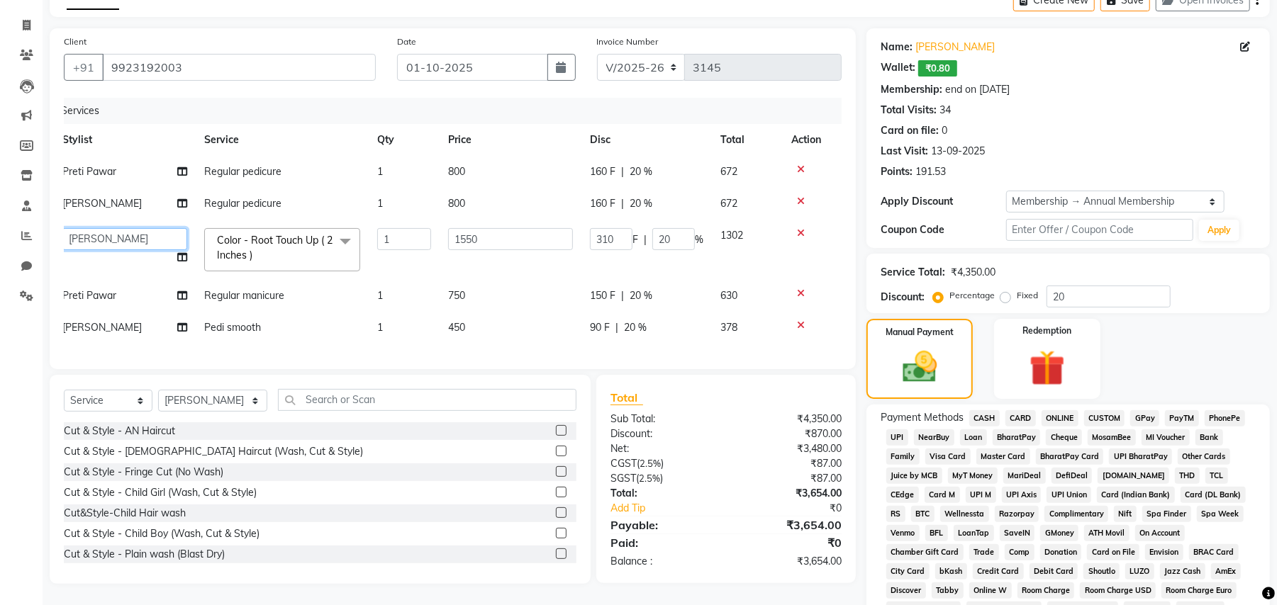
click at [80, 232] on select "ADESH KAMBLE AN Anita Rai Anthony Aslam Shaikh Janhavi Jambhulkar Naeem Aktar S…" at bounding box center [124, 239] width 125 height 22
select select "61941"
click at [982, 405] on div "Payment Methods CASH CARD ONLINE CUSTOM GPay PayTM PhonePe UPI NearBuy Loan Bha…" at bounding box center [1067, 573] width 403 height 337
click at [982, 410] on span "CASH" at bounding box center [984, 418] width 30 height 16
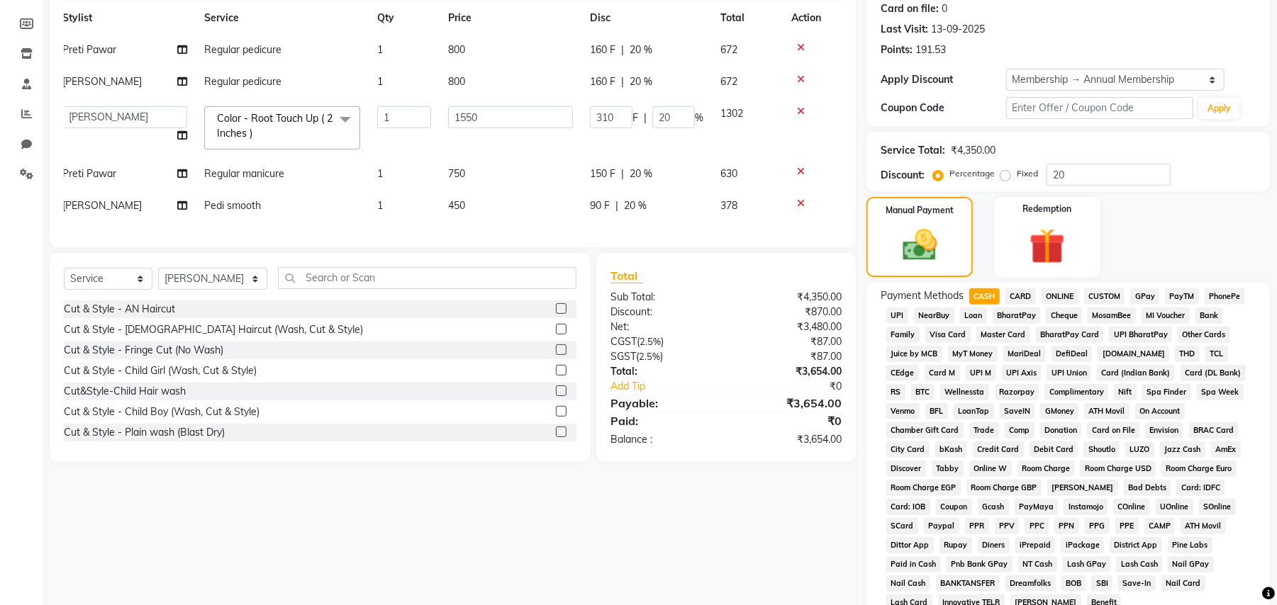
scroll to position [378, 0]
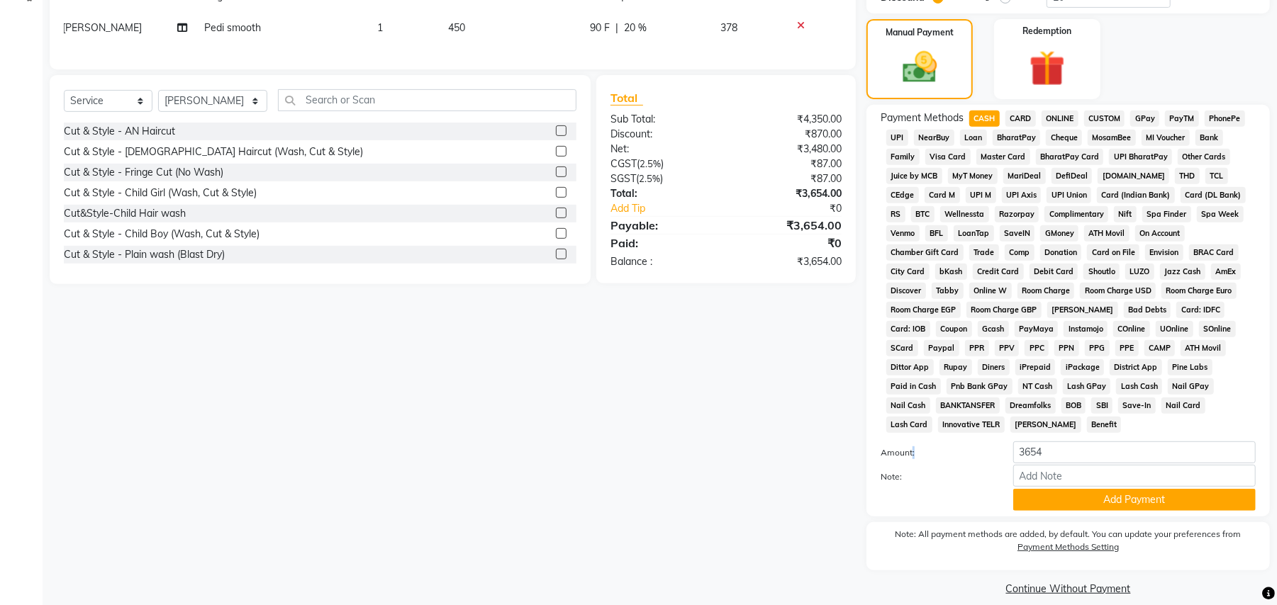
drag, startPoint x: 1007, startPoint y: 424, endPoint x: 911, endPoint y: 427, distance: 96.4
click at [911, 427] on div "Payment Methods CASH CARD ONLINE CUSTOM GPay PayTM PhonePe UPI NearBuy Loan Bha…" at bounding box center [1067, 311] width 375 height 400
click at [988, 442] on div "Amount: 3654 Note: Add Payment" at bounding box center [1067, 476] width 375 height 69
click at [1016, 442] on input "3654" at bounding box center [1134, 453] width 242 height 22
drag, startPoint x: 1053, startPoint y: 438, endPoint x: 995, endPoint y: 440, distance: 57.5
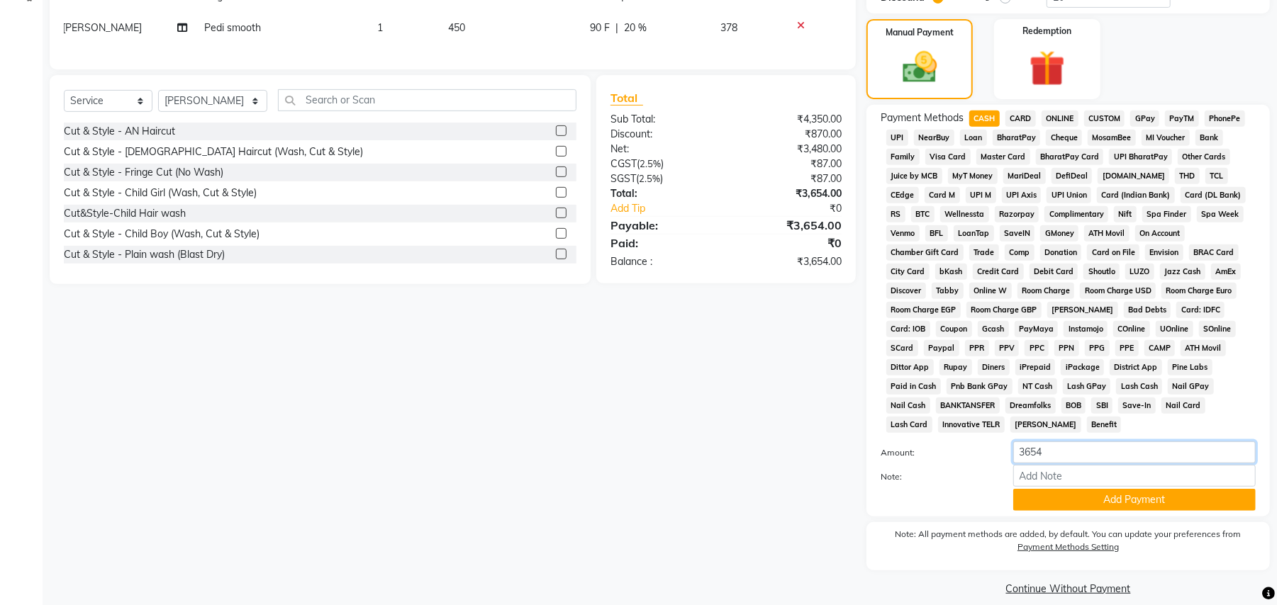
click at [995, 442] on div "Amount: 3654" at bounding box center [1068, 454] width 396 height 24
type input "4000"
click at [1053, 489] on button "Add Payment" at bounding box center [1134, 500] width 242 height 22
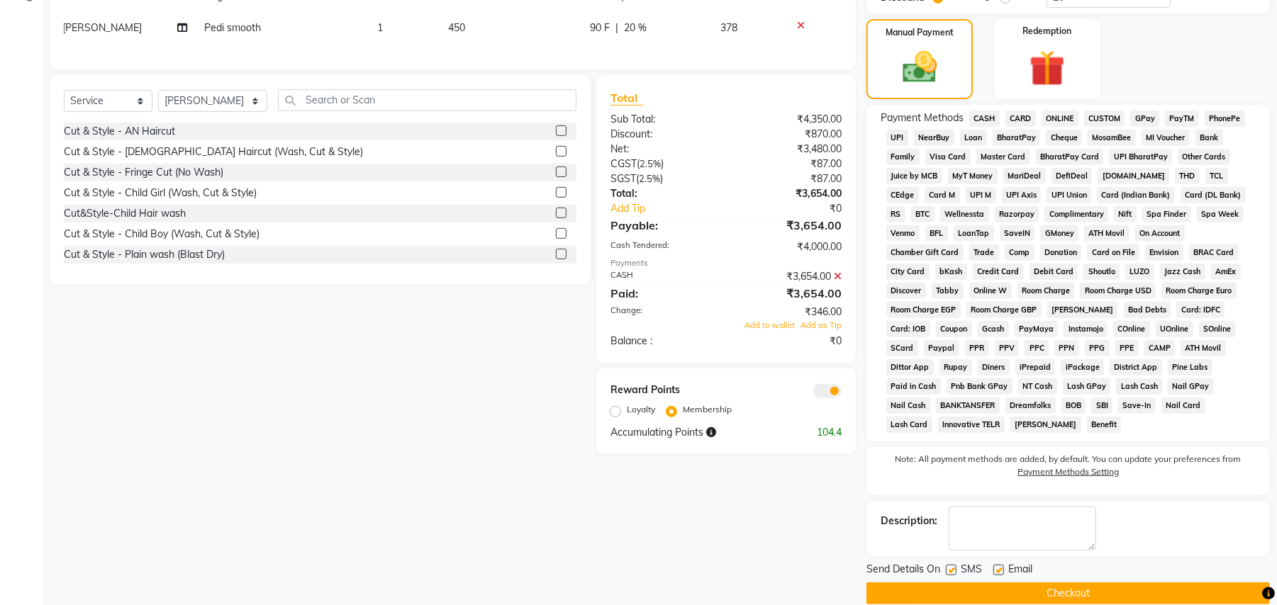
click at [840, 281] on icon at bounding box center [838, 276] width 8 height 10
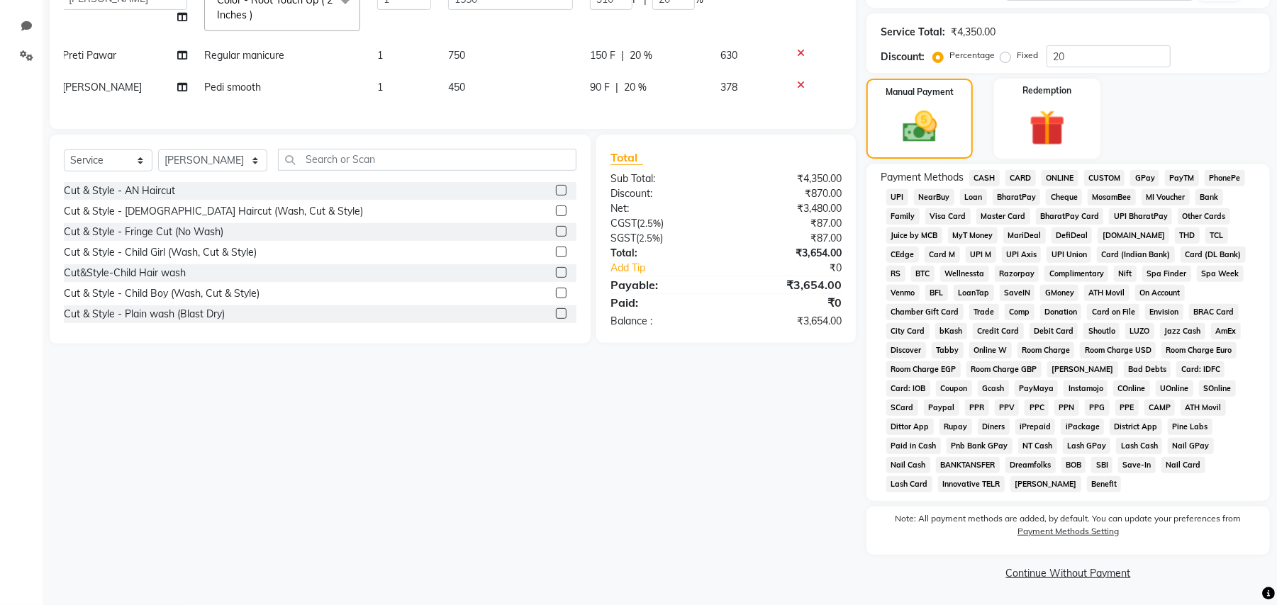
scroll to position [302, 0]
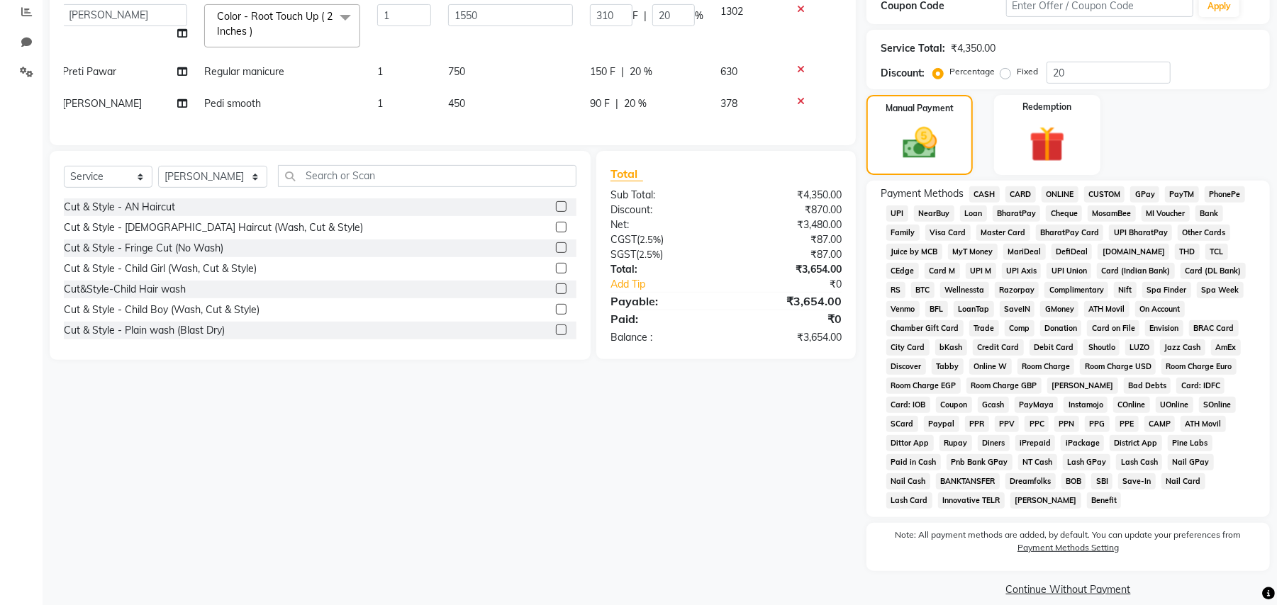
click at [987, 190] on span "CASH" at bounding box center [984, 194] width 30 height 16
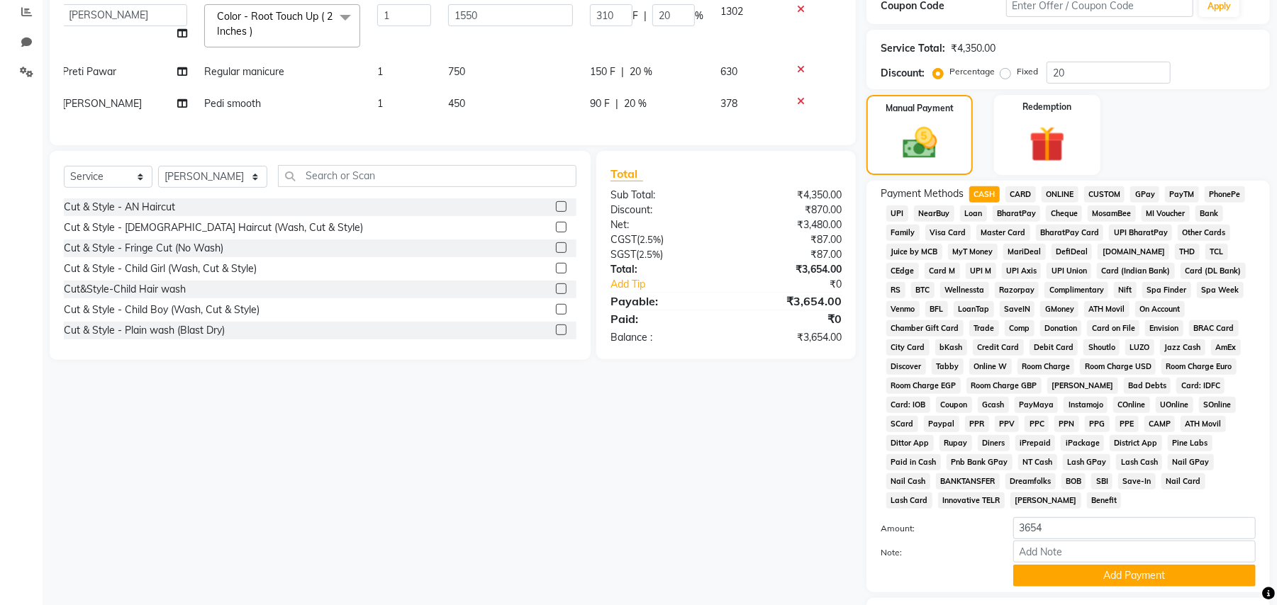
scroll to position [378, 0]
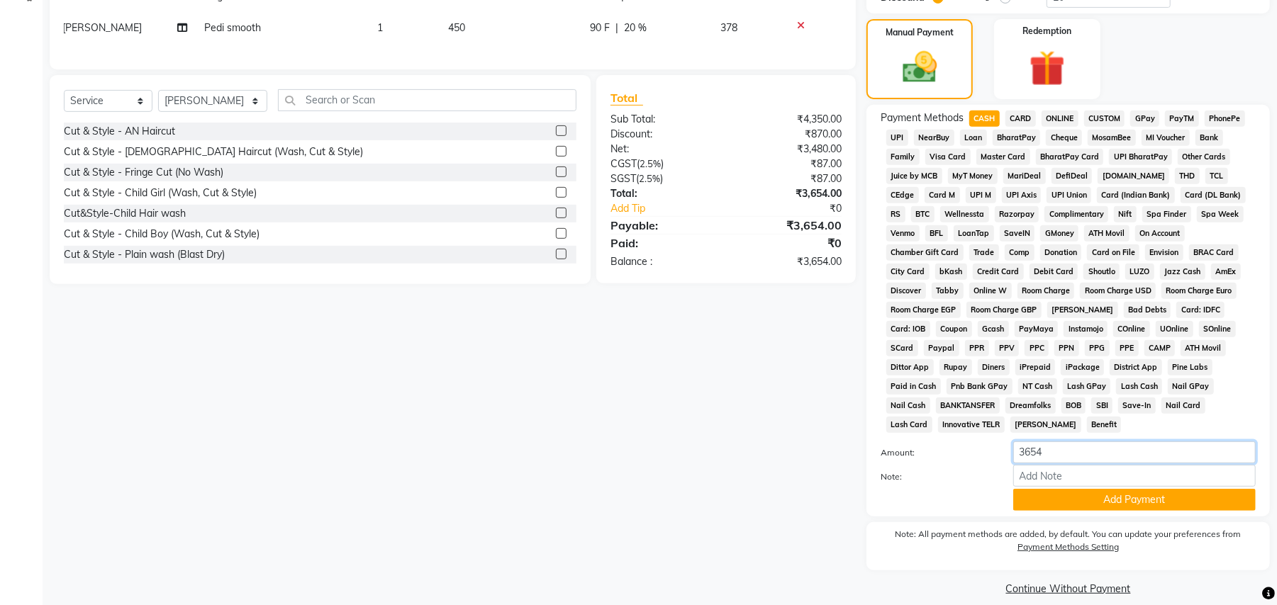
drag, startPoint x: 1081, startPoint y: 439, endPoint x: 924, endPoint y: 425, distance: 157.3
click at [924, 442] on div "Amount: 3654" at bounding box center [1068, 454] width 396 height 24
type input "3500"
click at [1076, 489] on button "Add Payment" at bounding box center [1134, 500] width 242 height 22
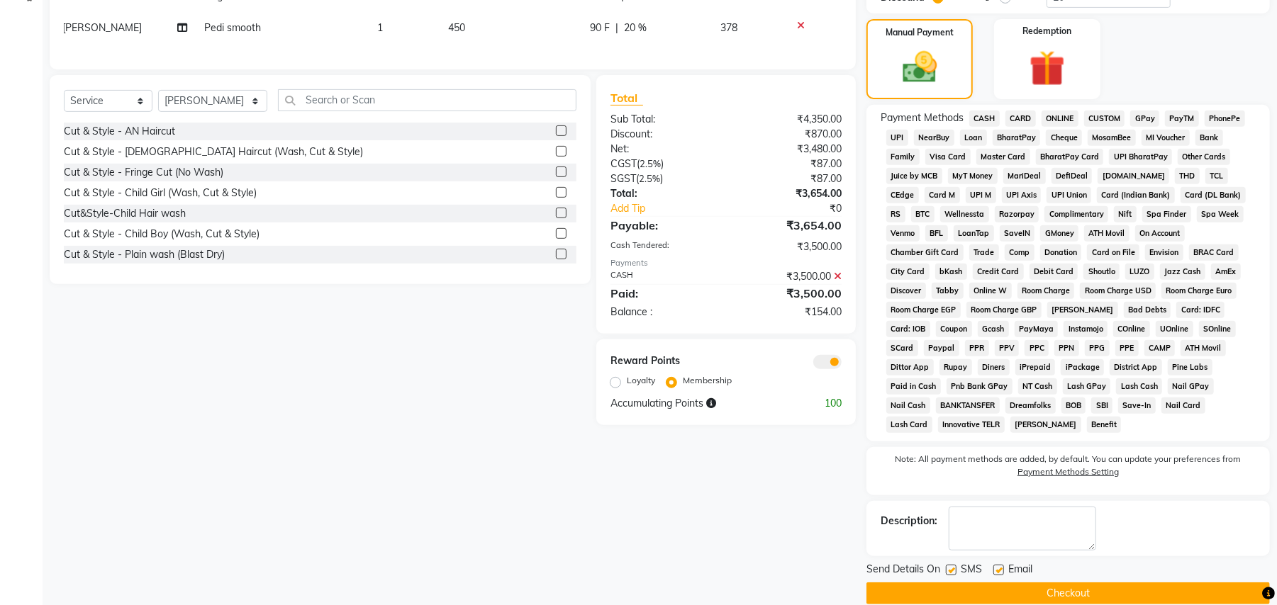
click at [783, 489] on div "Client +91 9923192003 Date 01-10-2025 Invoice Number V/2025 V/2025-26 3145 Serv…" at bounding box center [452, 167] width 827 height 876
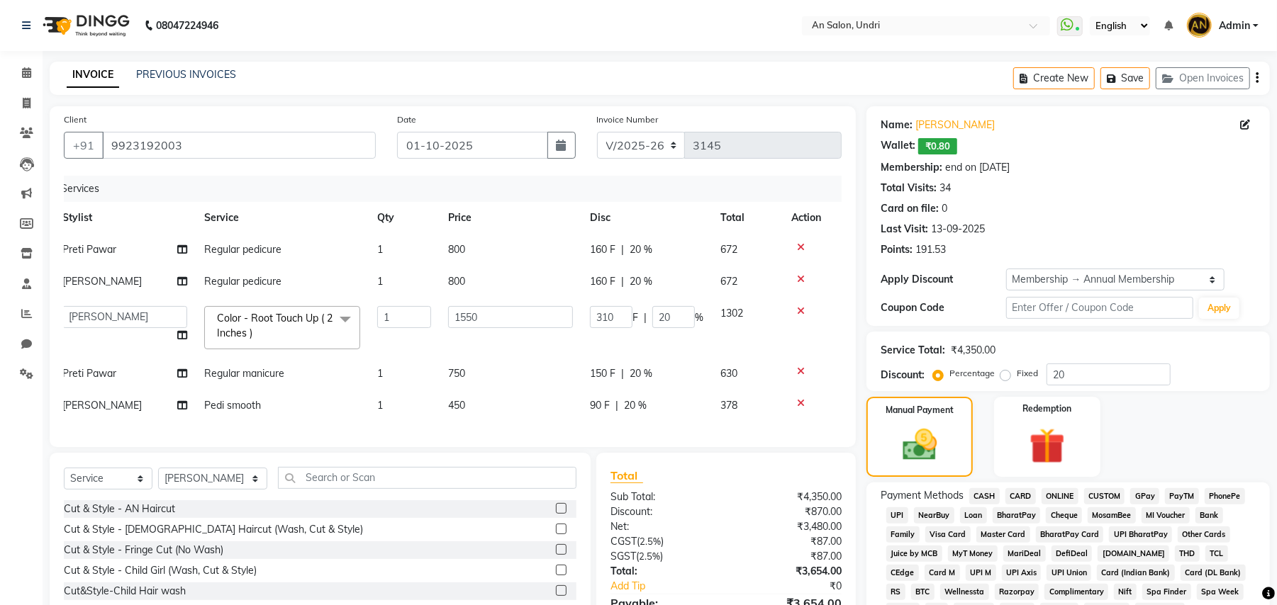
click at [353, 256] on td "Regular pedicure" at bounding box center [282, 250] width 173 height 32
select select "44260"
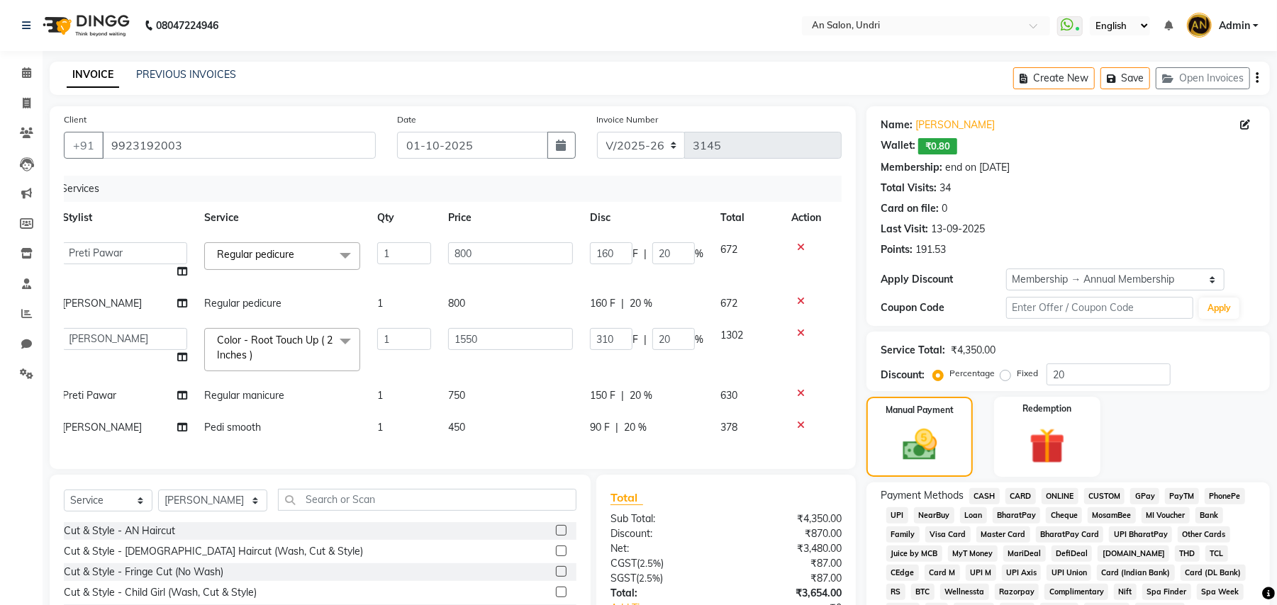
click at [326, 296] on td "Regular pedicure" at bounding box center [282, 304] width 173 height 32
select select "21387"
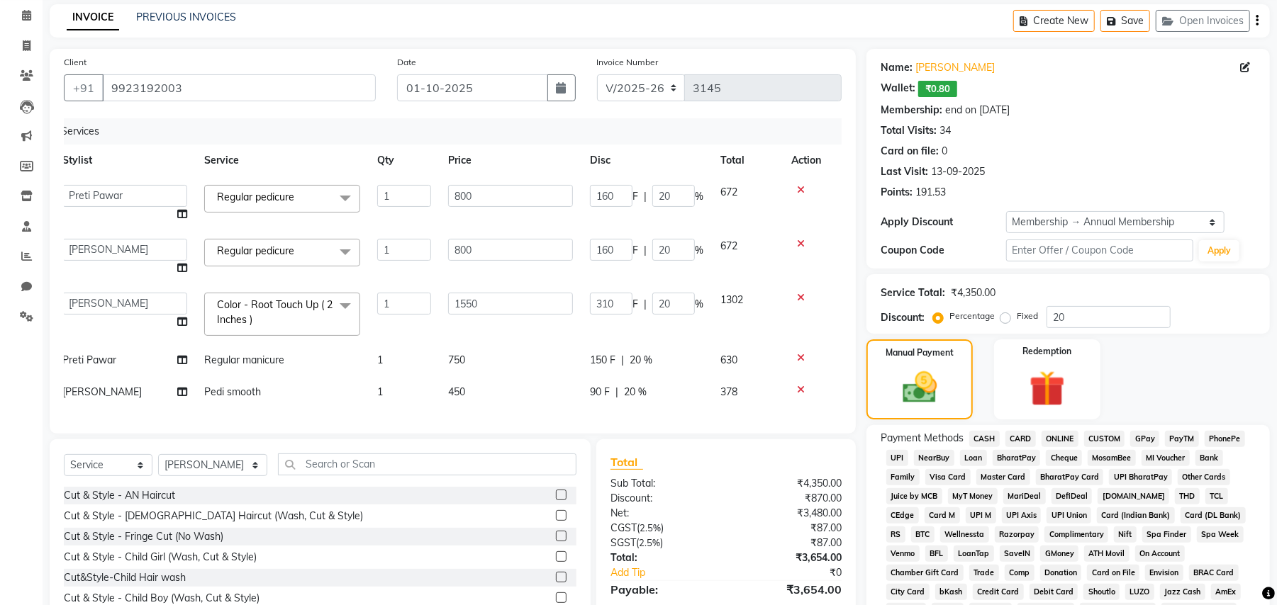
scroll to position [94, 0]
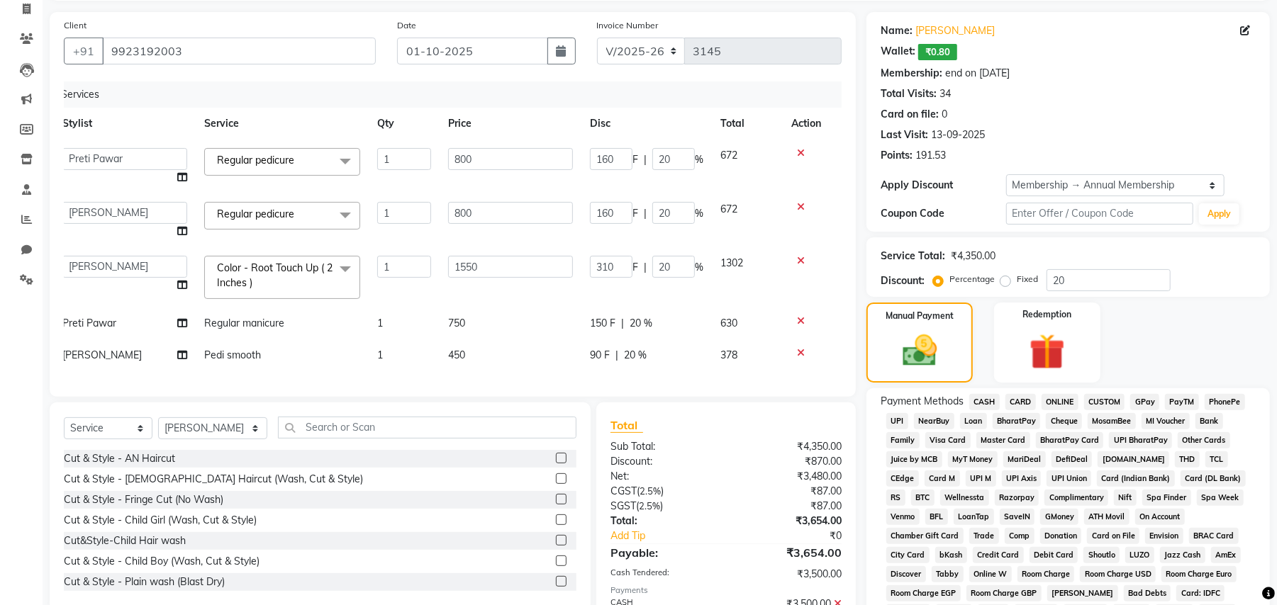
click at [287, 337] on td "Regular manicure" at bounding box center [282, 324] width 173 height 32
select select "44260"
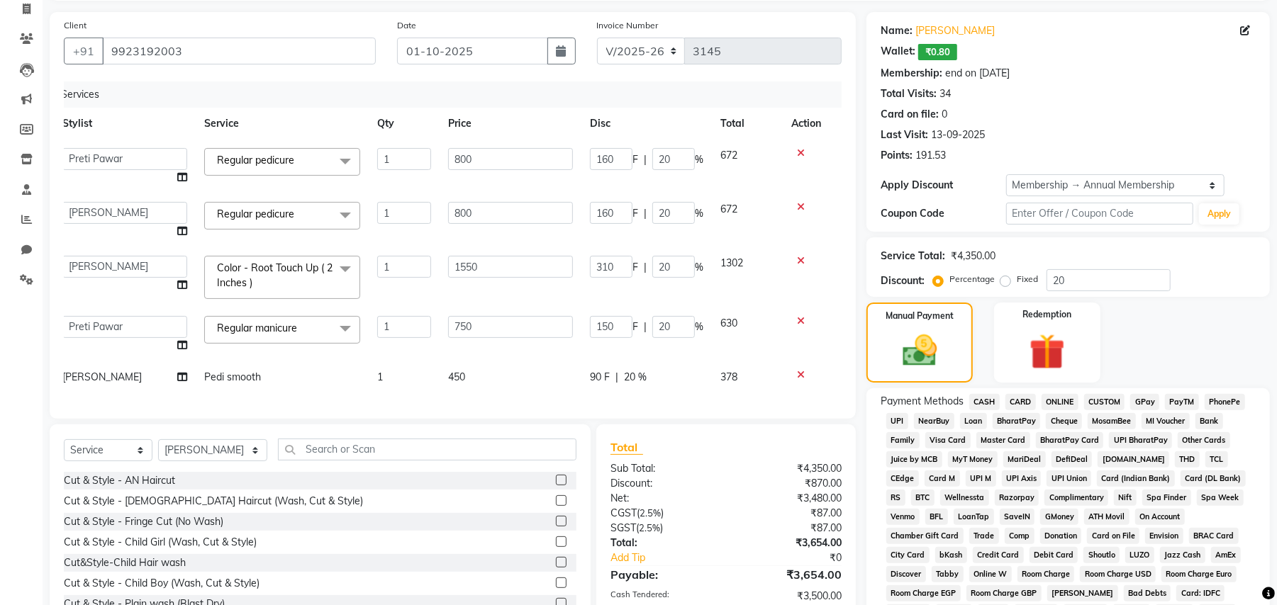
click at [296, 383] on td "Pedi smooth" at bounding box center [282, 377] width 173 height 32
select select "21387"
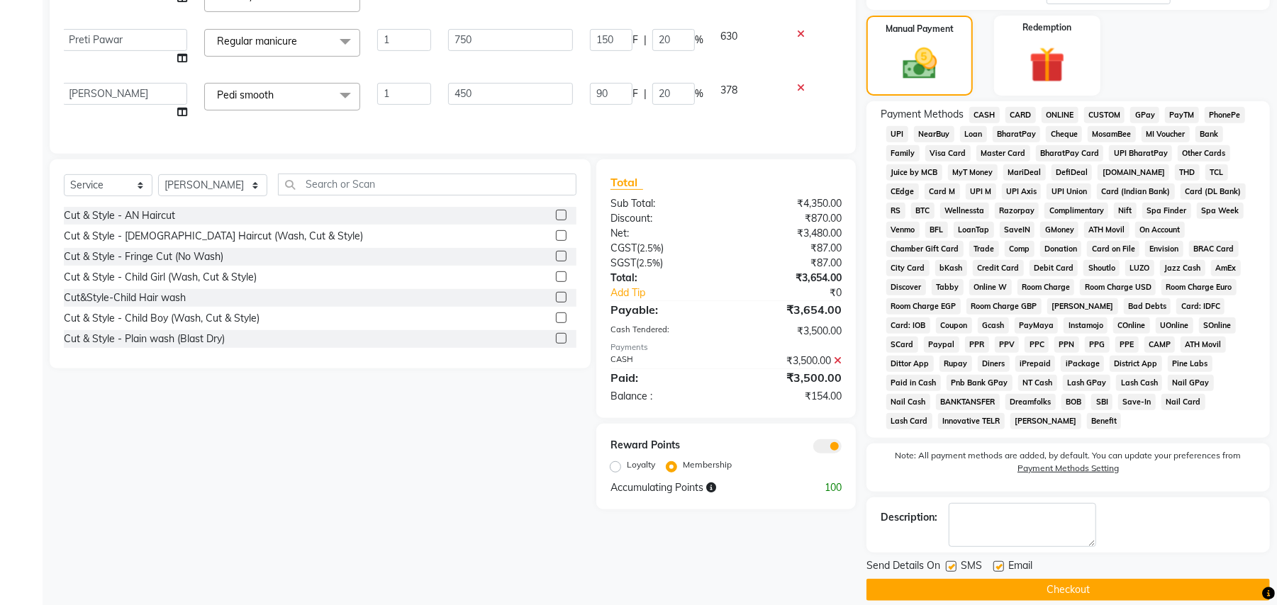
scroll to position [383, 0]
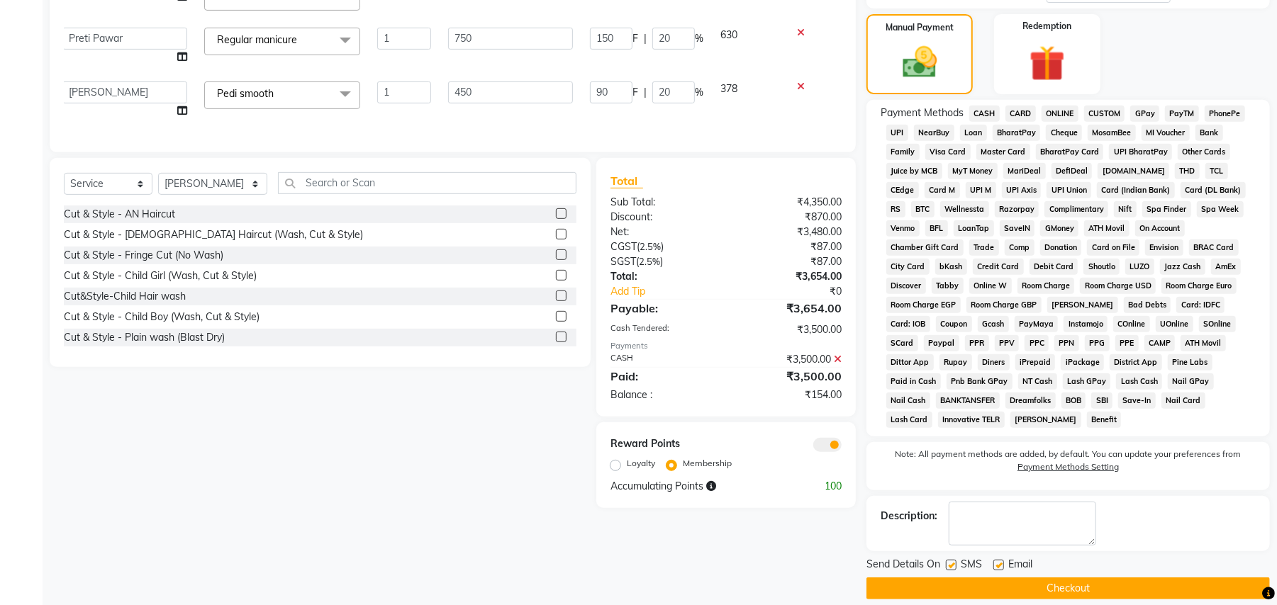
click at [1138, 578] on button "Checkout" at bounding box center [1067, 589] width 403 height 22
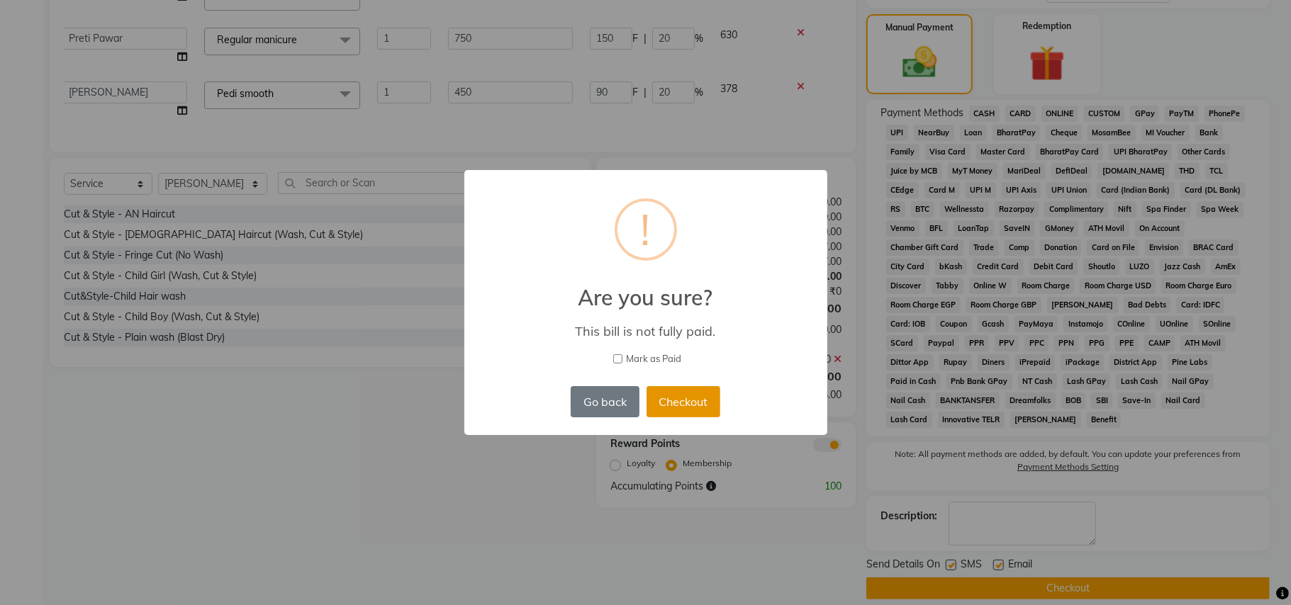
click at [701, 405] on button "Checkout" at bounding box center [683, 401] width 74 height 31
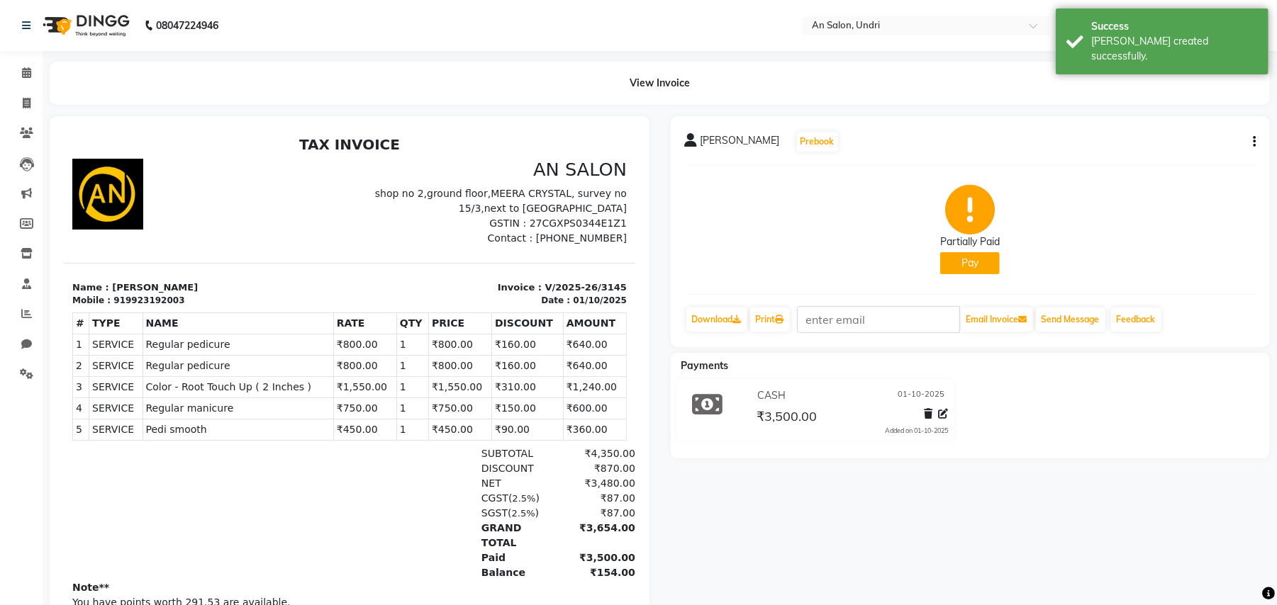
click at [111, 21] on img at bounding box center [84, 26] width 97 height 40
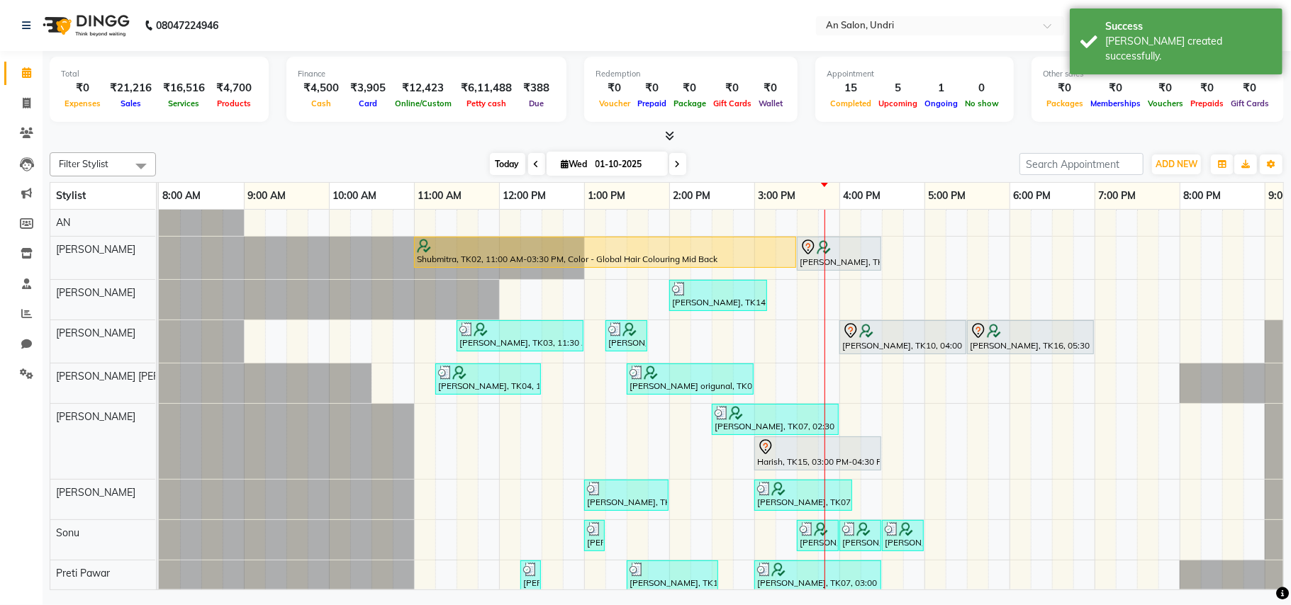
click at [496, 166] on span "Today" at bounding box center [507, 164] width 35 height 22
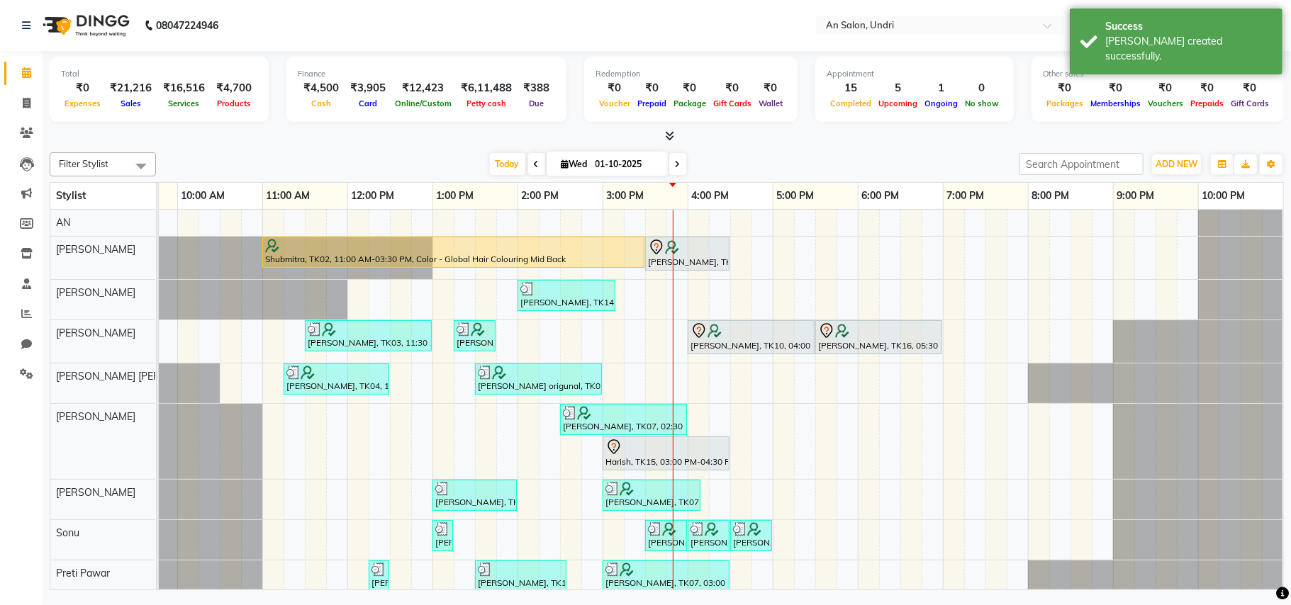
click at [669, 131] on icon at bounding box center [669, 135] width 9 height 11
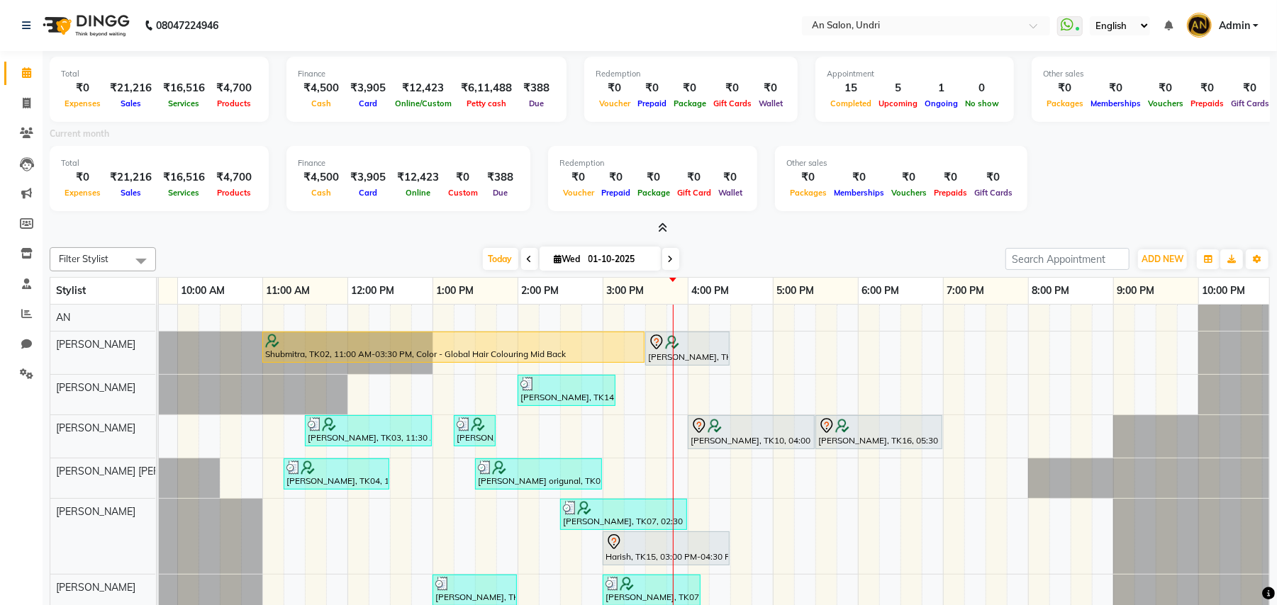
click at [659, 225] on icon at bounding box center [662, 228] width 9 height 11
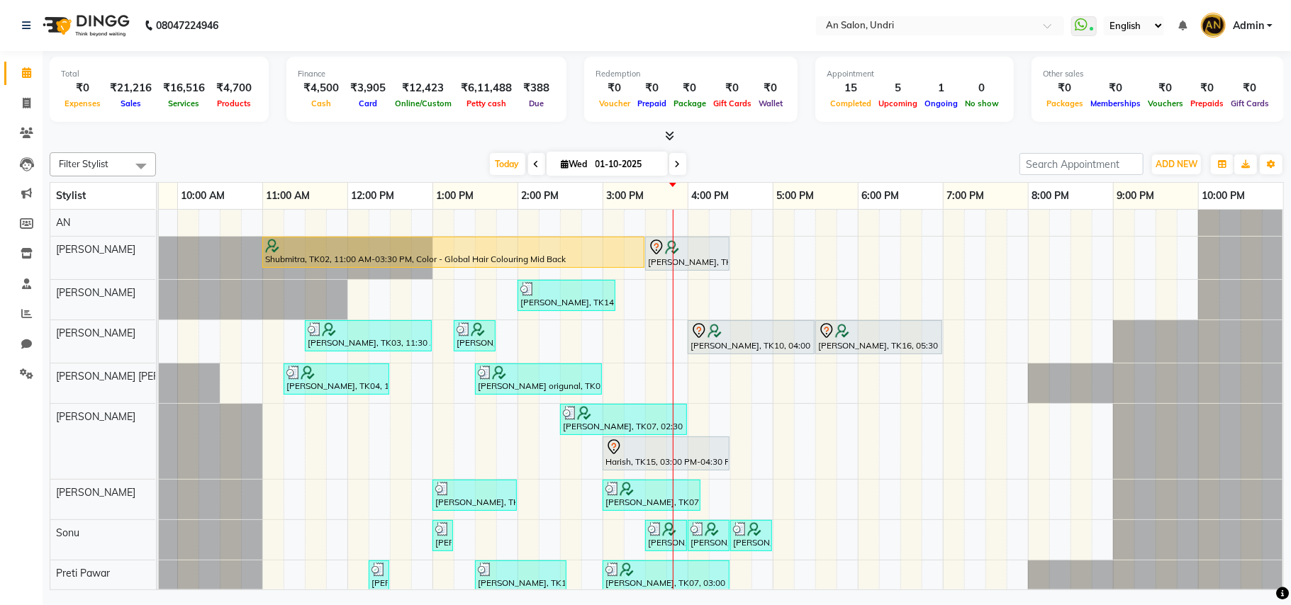
click at [825, 153] on div "Filter Stylist Select All AN Nazia Shaikh Anthony Janhavi Jambhulkar Naeem Akta…" at bounding box center [667, 164] width 1234 height 24
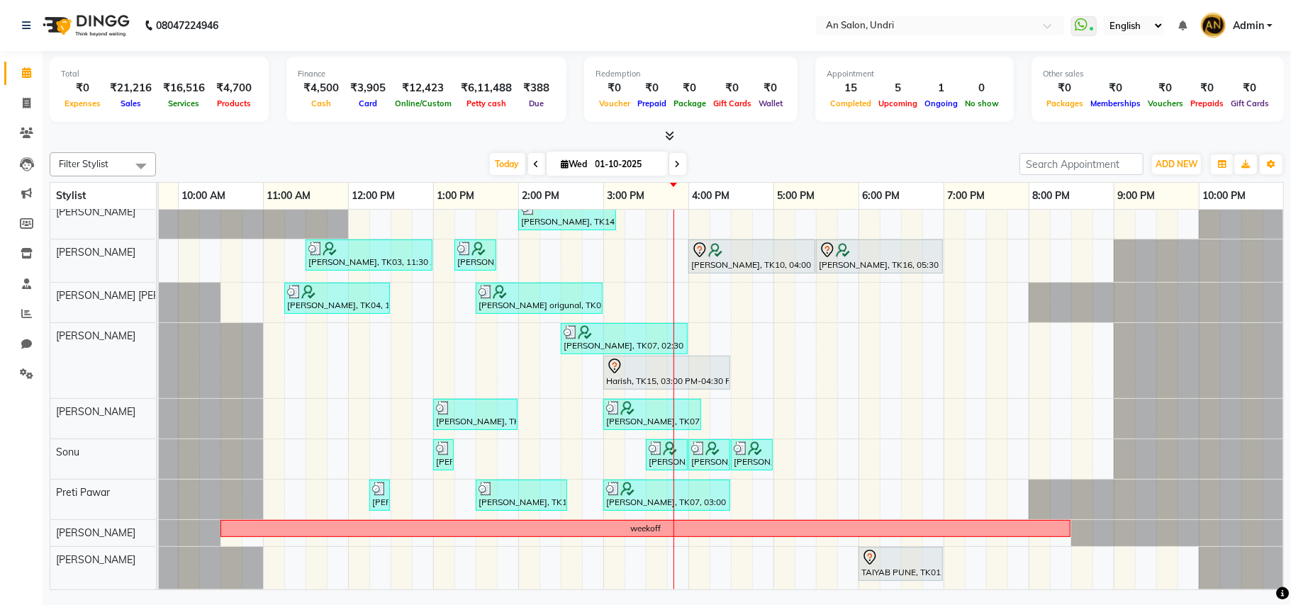
scroll to position [0, 0]
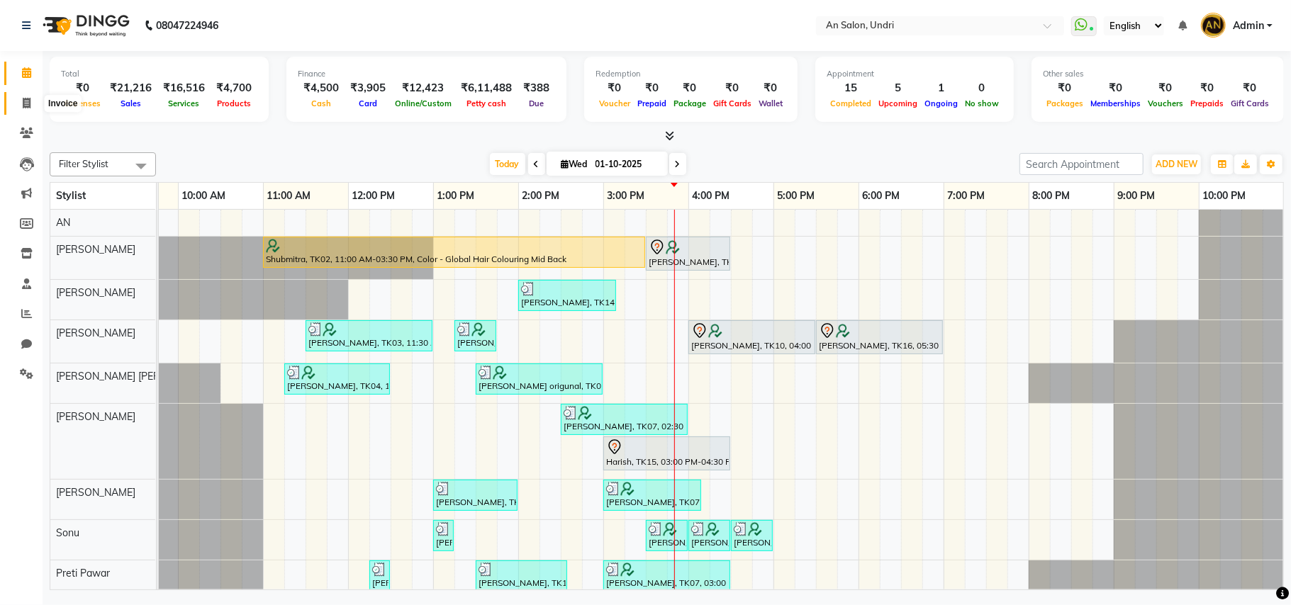
click at [21, 97] on span at bounding box center [26, 104] width 25 height 16
select select "3639"
select select "service"
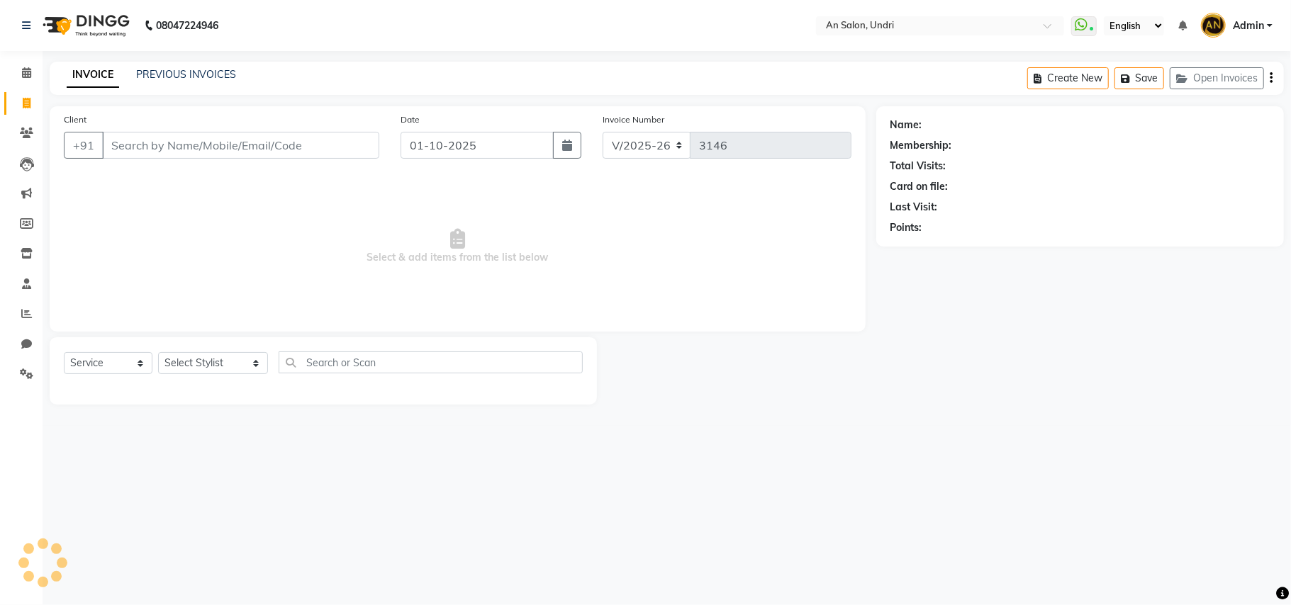
click at [166, 146] on input "Client" at bounding box center [240, 145] width 277 height 27
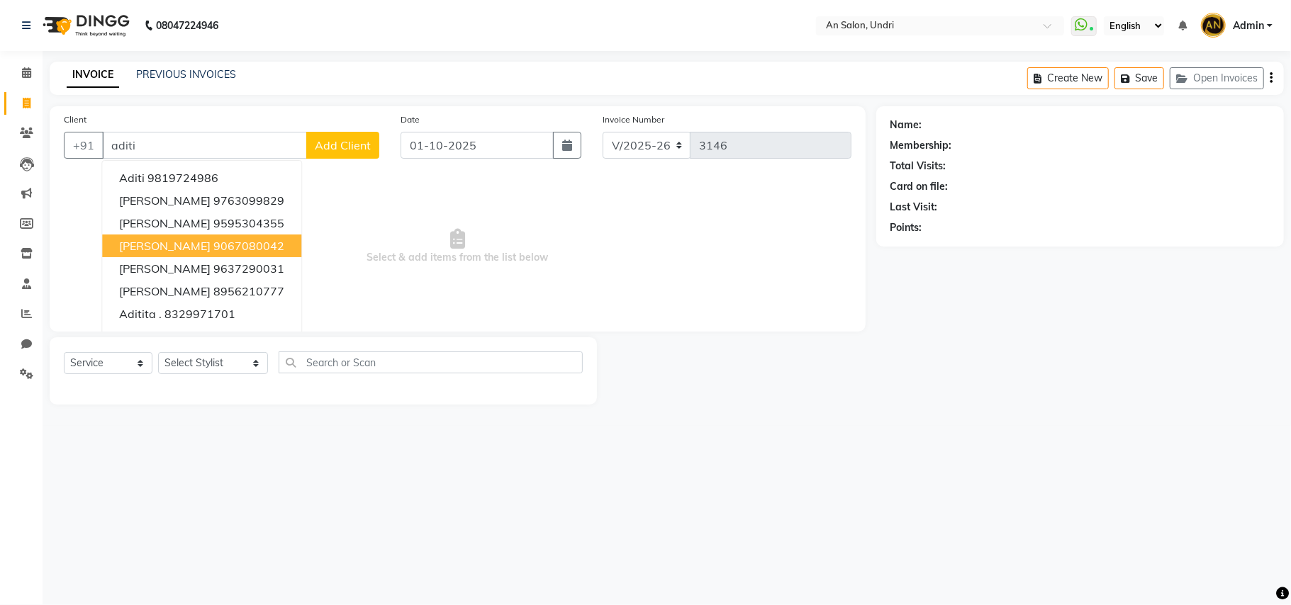
click at [213, 250] on ngb-highlight "9067080042" at bounding box center [248, 246] width 71 height 14
type input "9067080042"
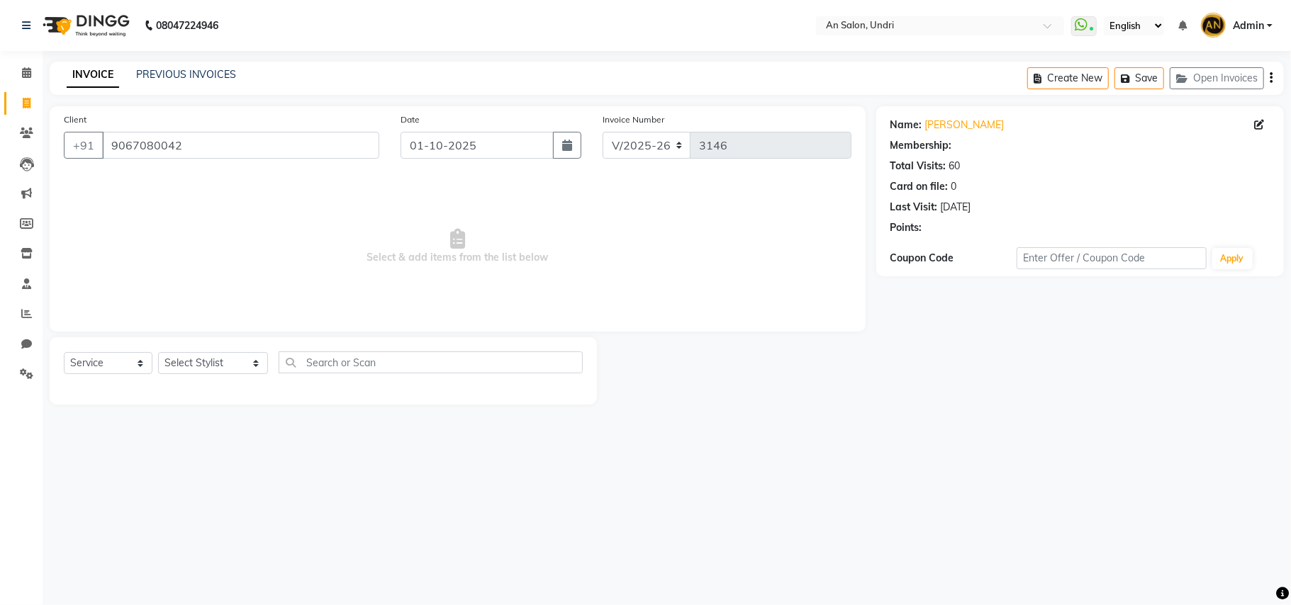
select select "2: Object"
click at [100, 28] on img at bounding box center [84, 26] width 97 height 40
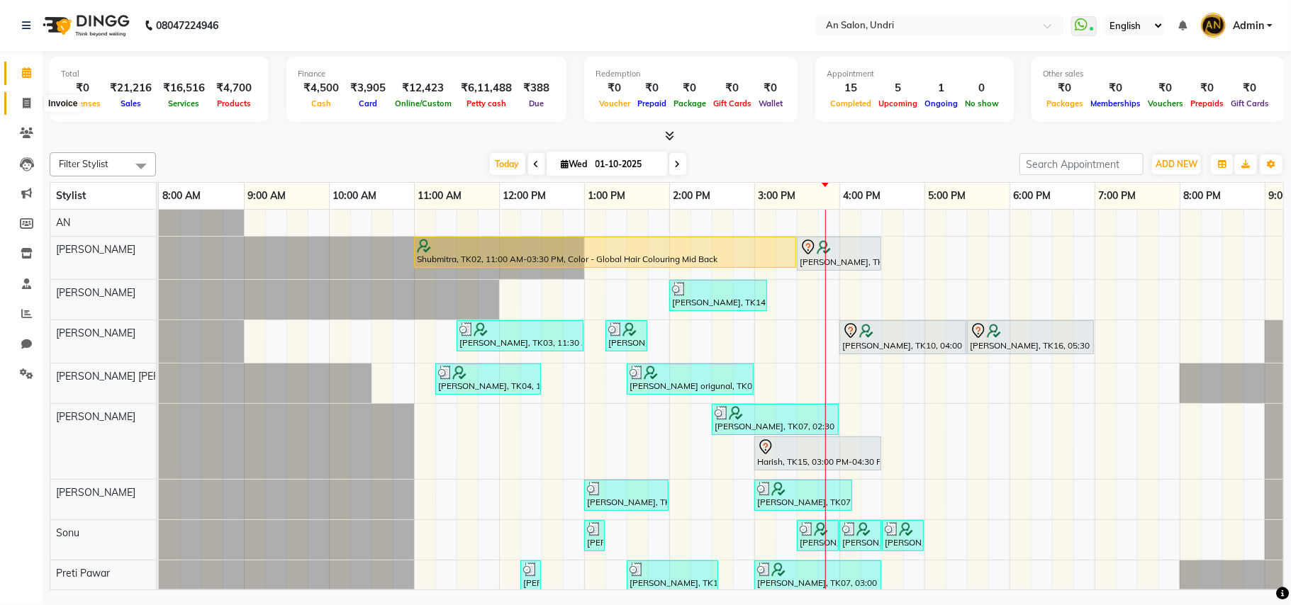
click at [32, 98] on span at bounding box center [26, 104] width 25 height 16
select select "3639"
select select "service"
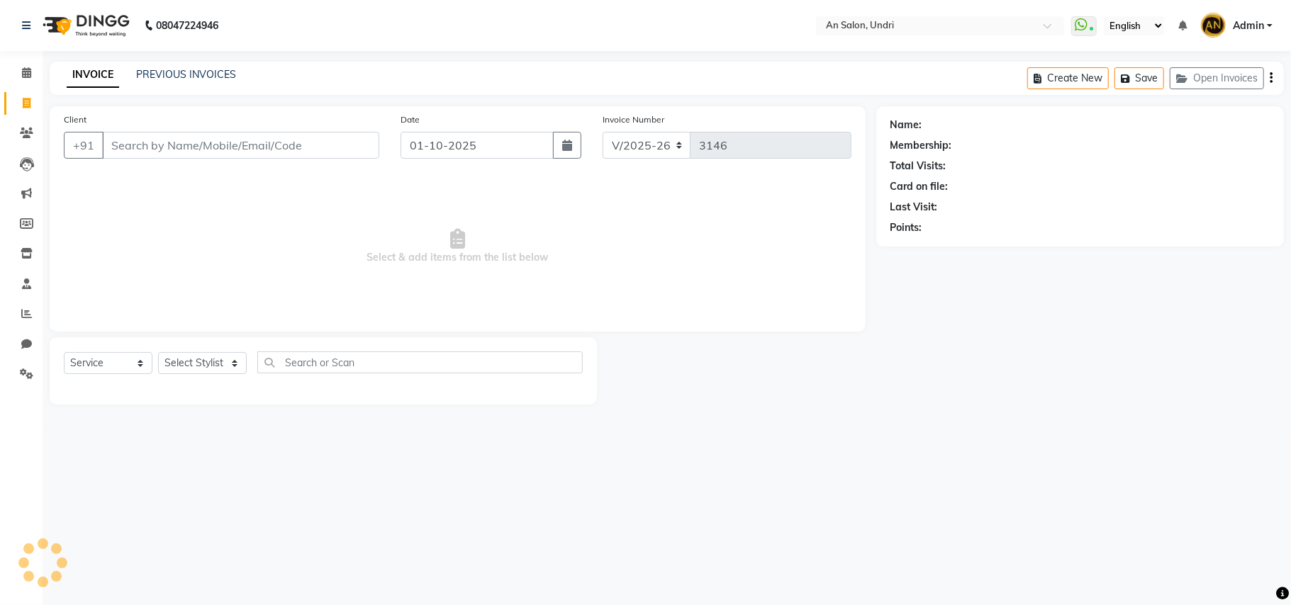
click at [193, 150] on input "Client" at bounding box center [240, 145] width 277 height 27
type input "n"
click at [95, 43] on img at bounding box center [84, 26] width 97 height 40
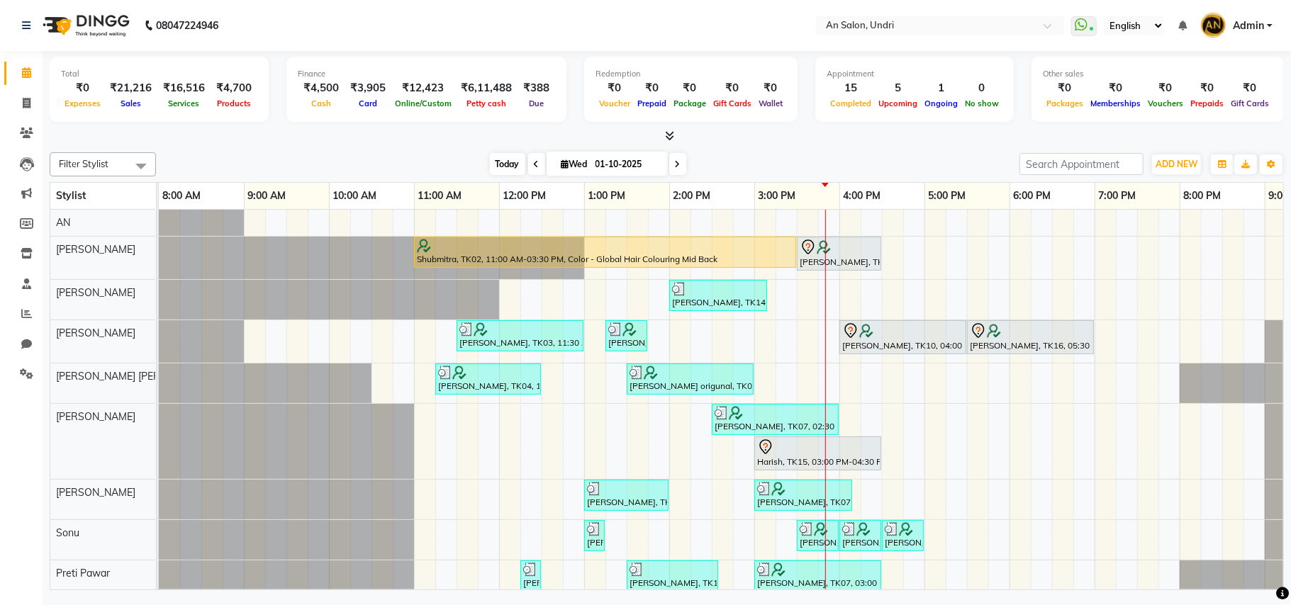
click at [503, 165] on span "Today" at bounding box center [507, 164] width 35 height 22
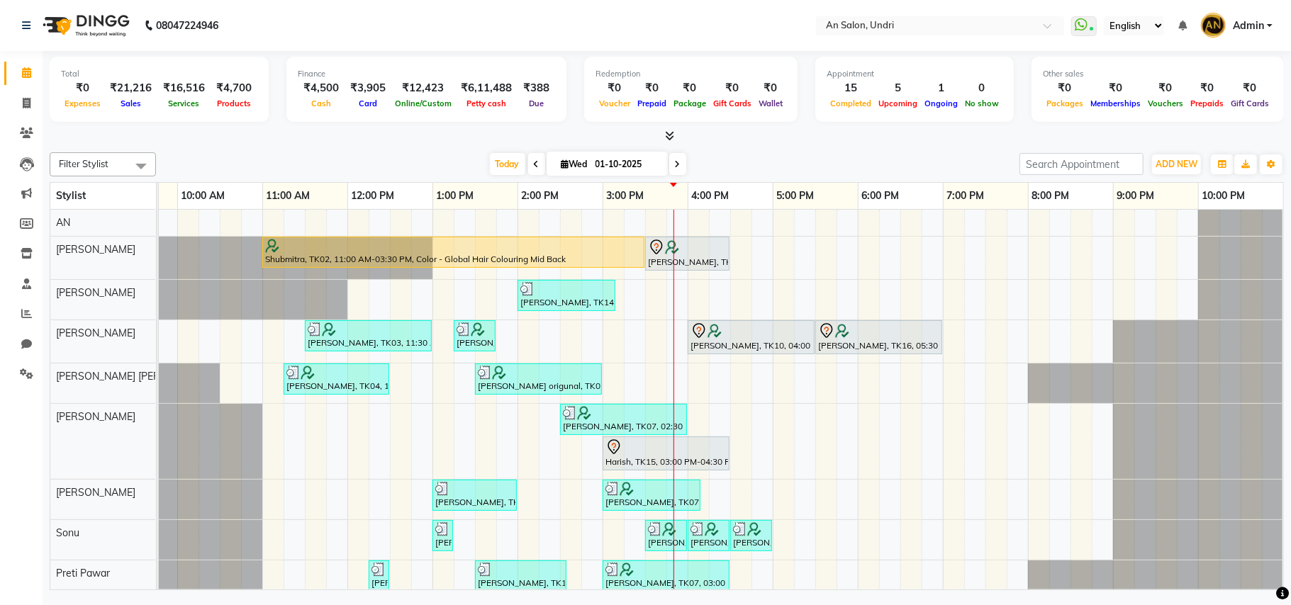
click at [740, 163] on div "[DATE] [DATE]" at bounding box center [587, 164] width 849 height 21
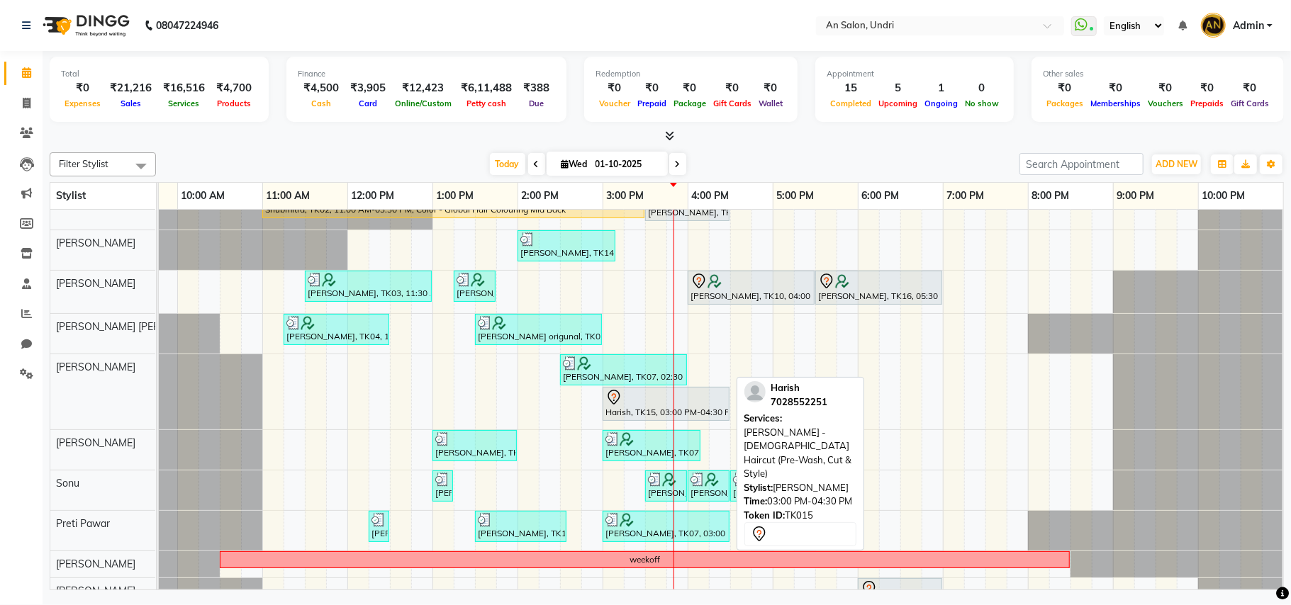
scroll to position [97, 0]
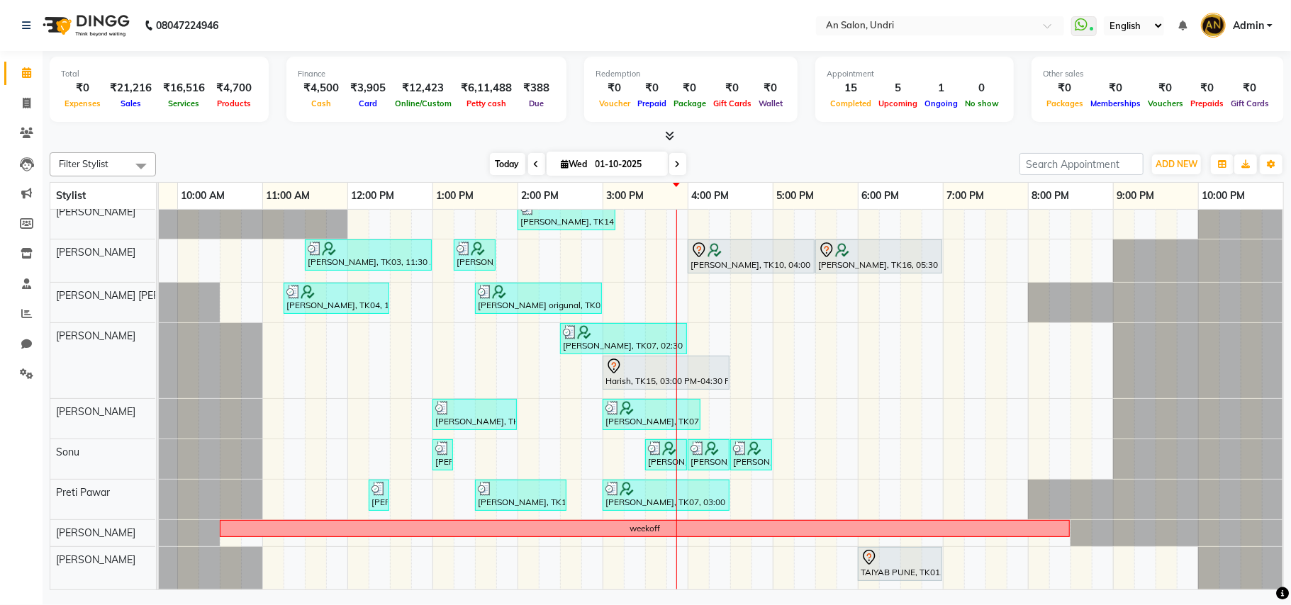
click at [498, 160] on span "Today" at bounding box center [507, 164] width 35 height 22
click at [675, 162] on icon at bounding box center [678, 164] width 6 height 9
type input "02-10-2025"
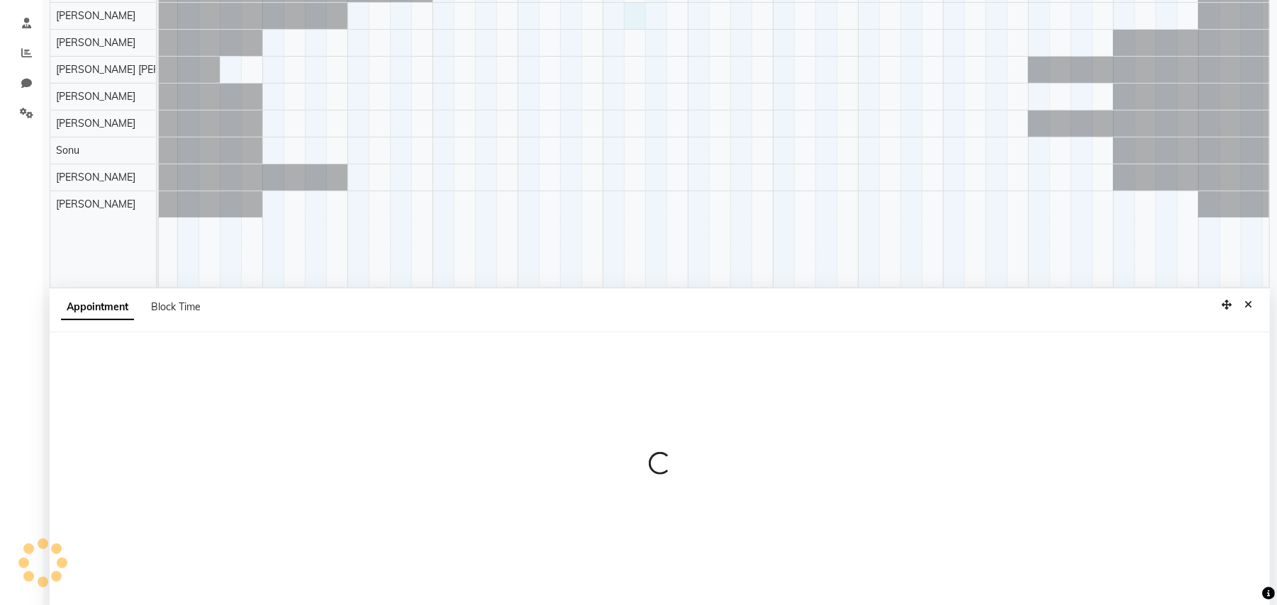
scroll to position [267, 0]
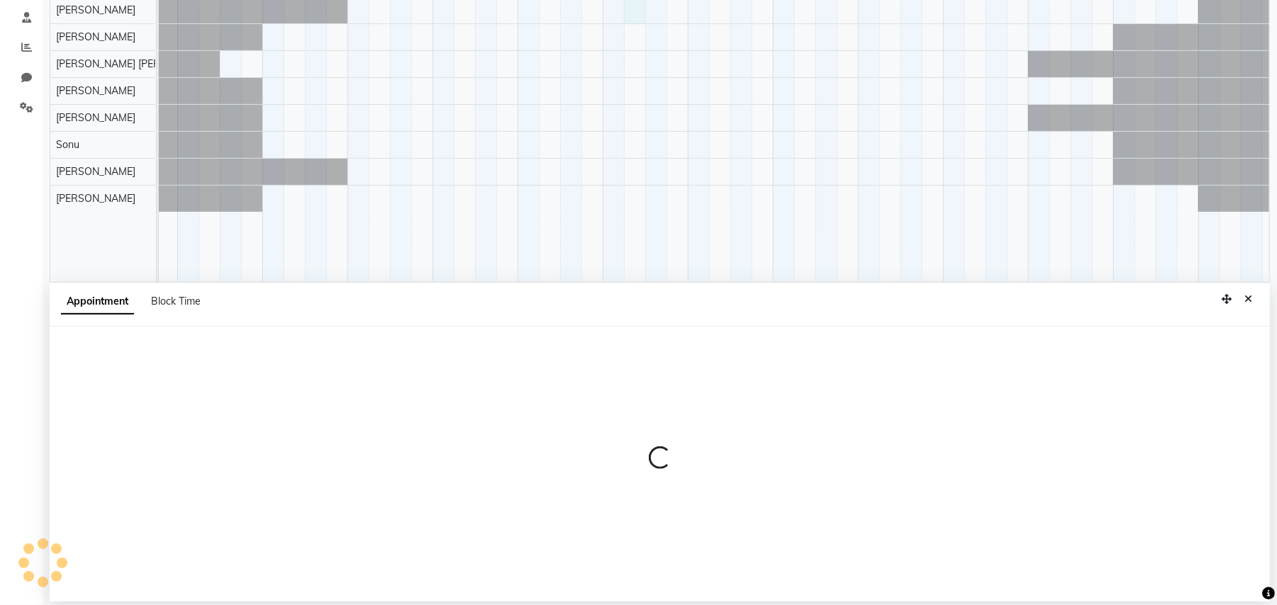
select select "17153"
select select "tentative"
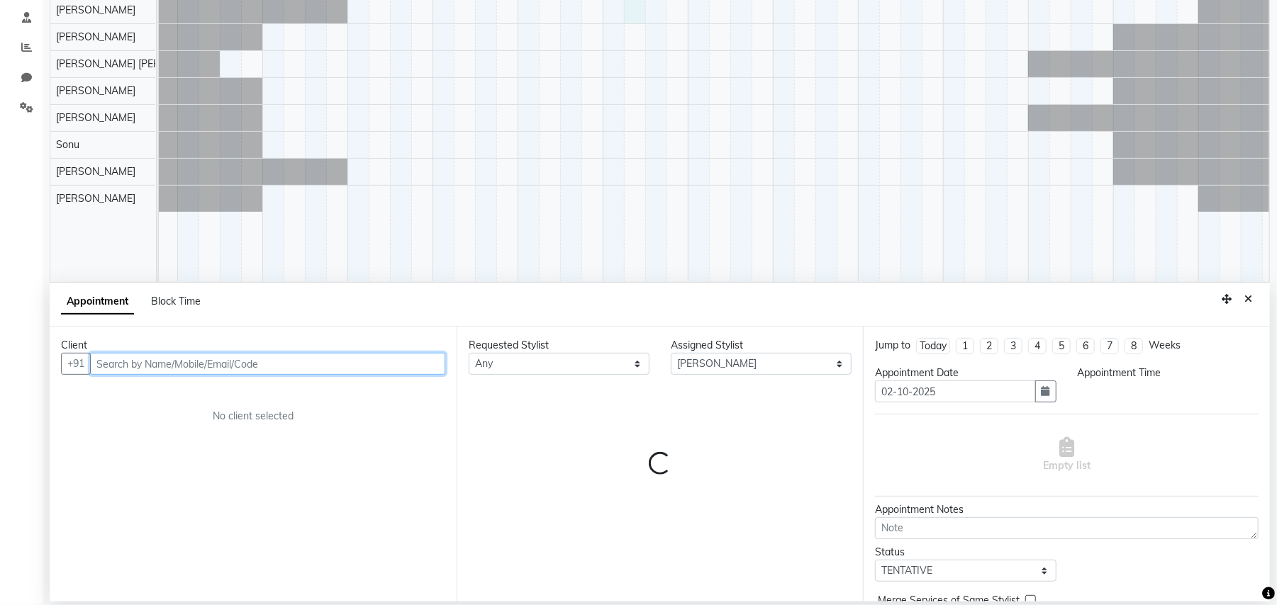
select select "915"
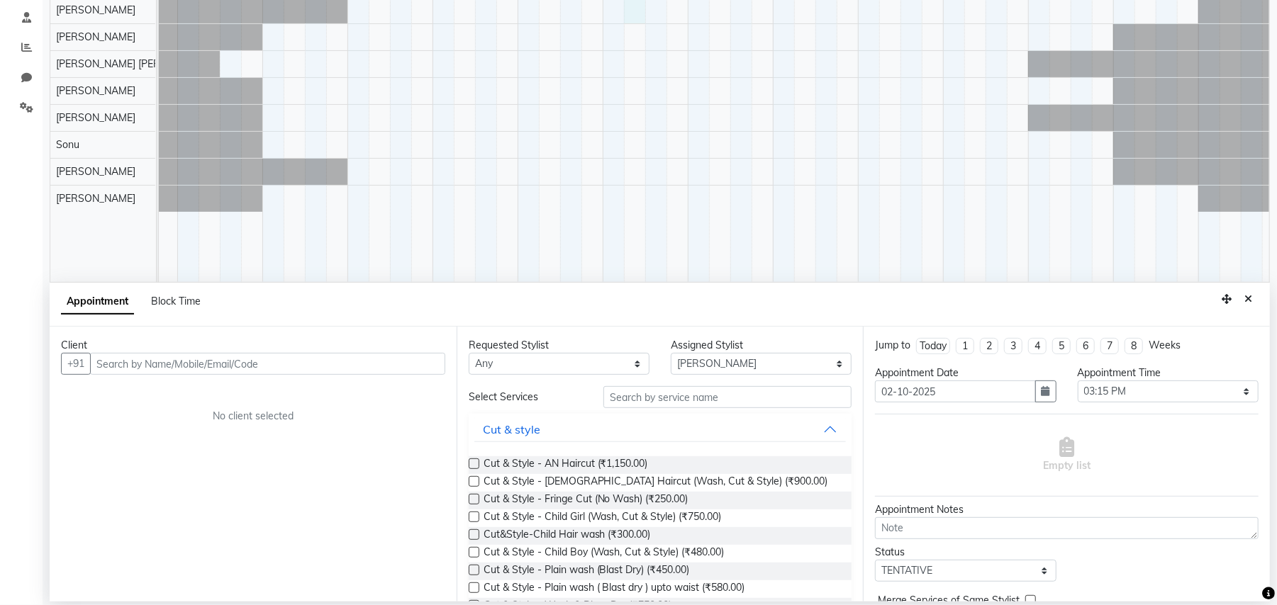
click at [1251, 293] on button "Close" at bounding box center [1248, 299] width 21 height 22
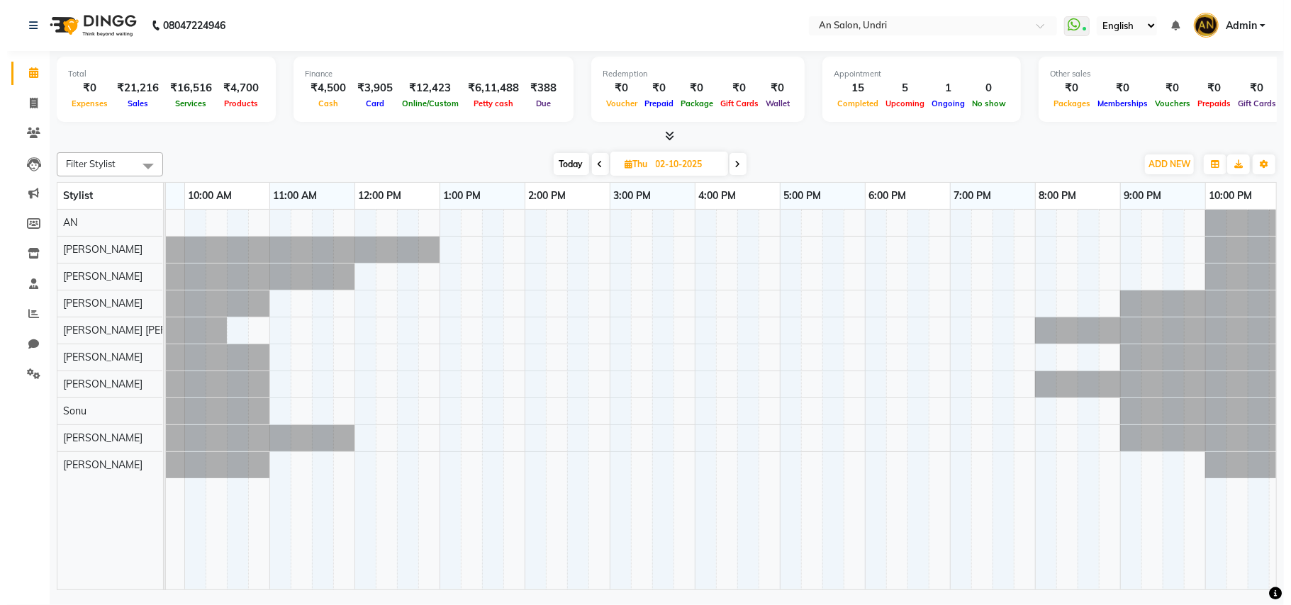
scroll to position [0, 0]
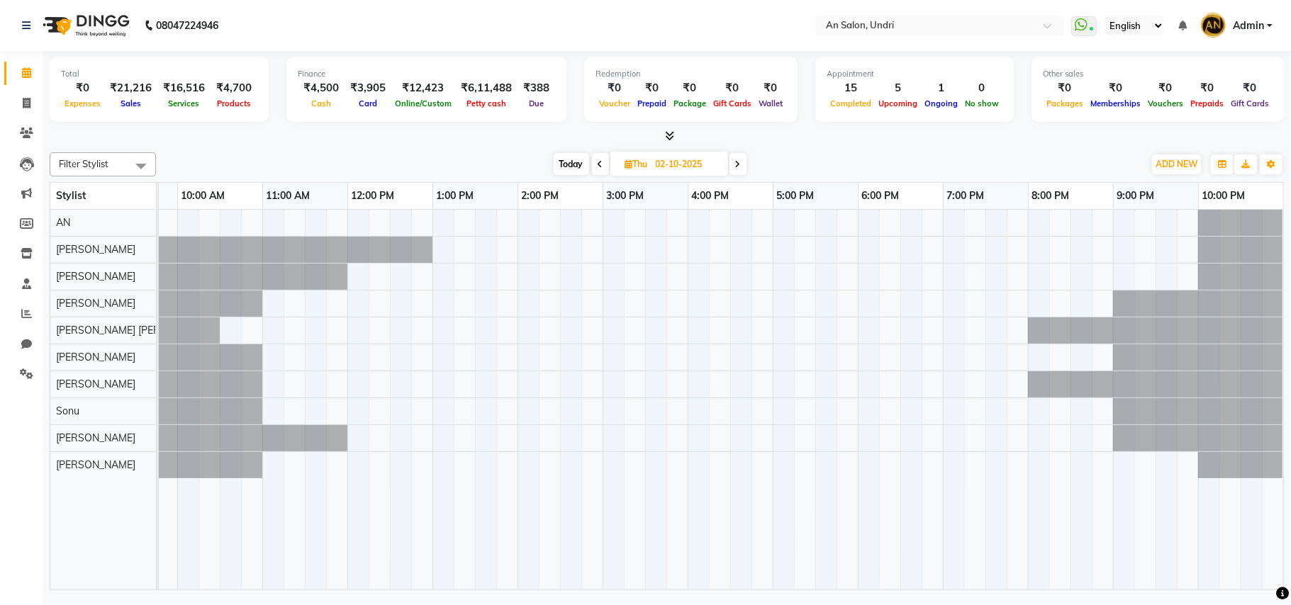
click at [574, 167] on span "Today" at bounding box center [571, 164] width 35 height 22
type input "01-10-2025"
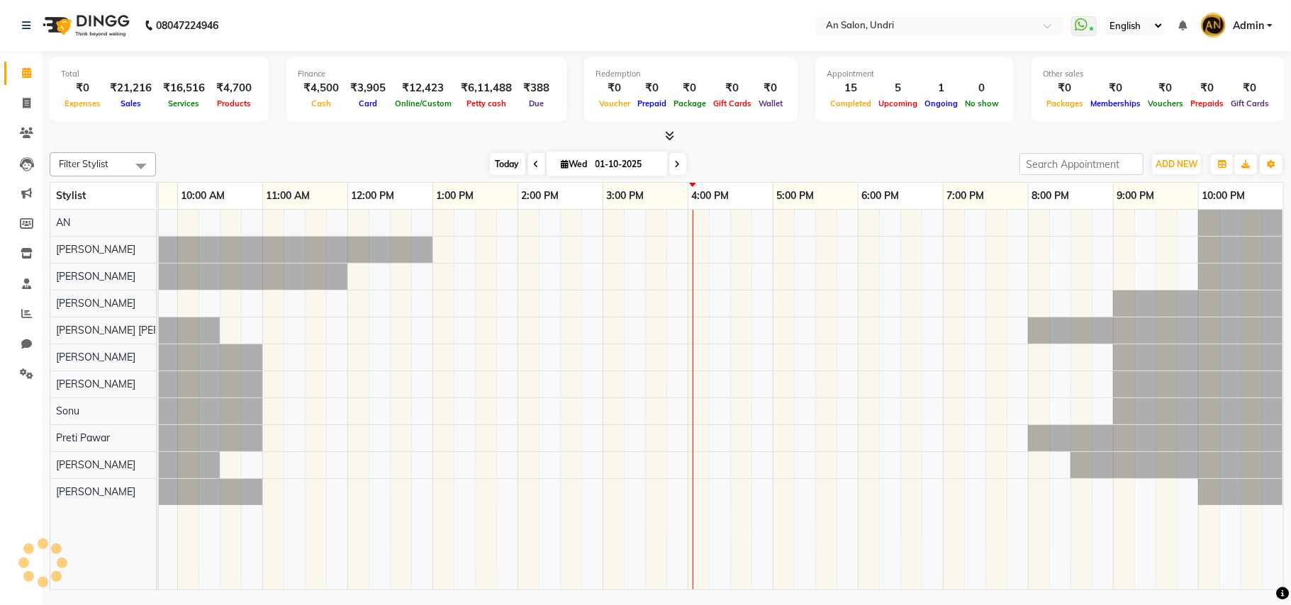
scroll to position [0, 152]
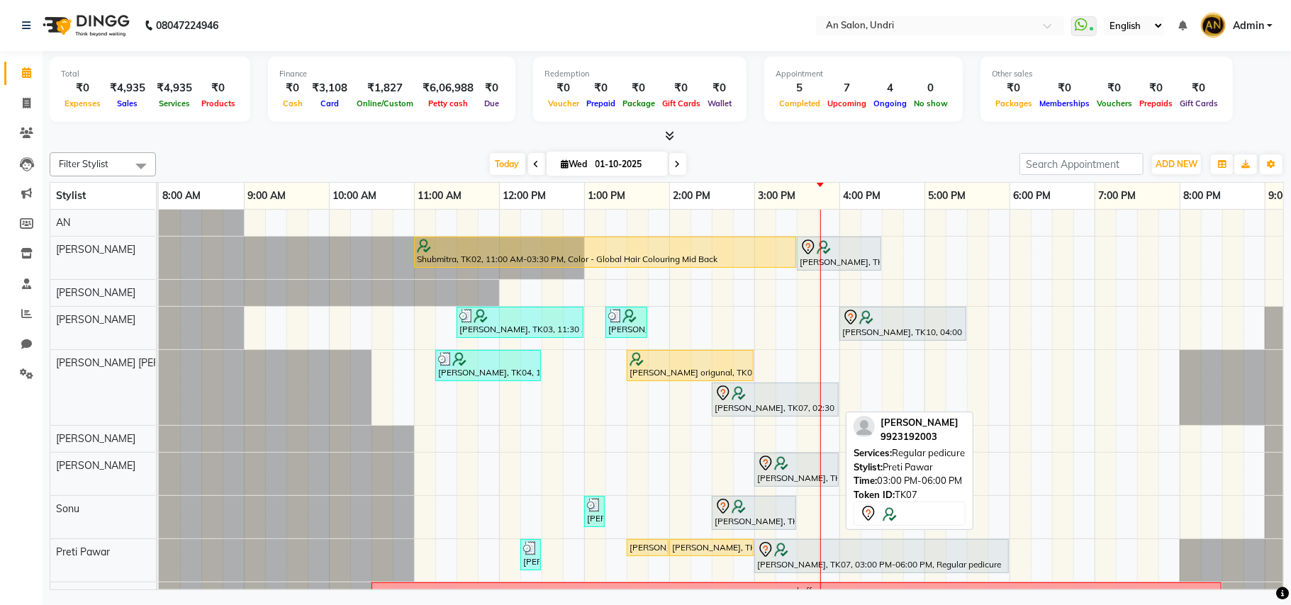
scroll to position [79, 0]
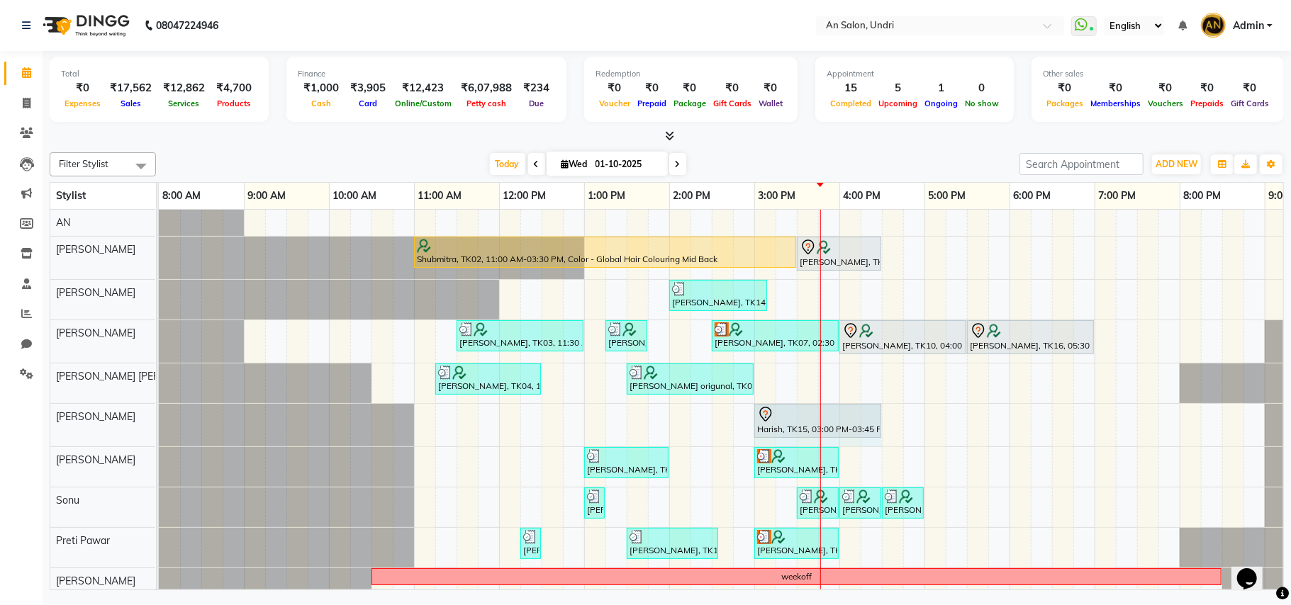
drag, startPoint x: 815, startPoint y: 425, endPoint x: 876, endPoint y: 429, distance: 61.1
click at [159, 429] on div "Harish, TK15, 03:00 PM-03:45 PM, Barber - Male Haircut (Pre-Wash, Cut & Style) …" at bounding box center [159, 425] width 0 height 43
click at [617, 164] on input "01-10-2025" at bounding box center [626, 164] width 71 height 21
select select "10"
select select "2025"
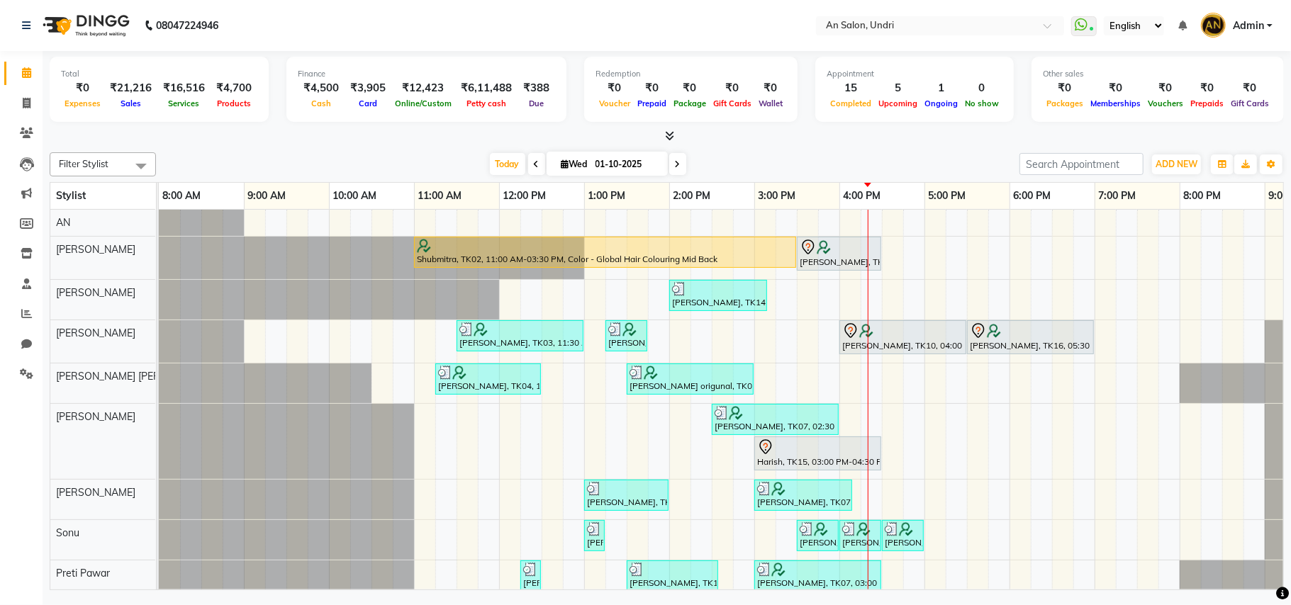
drag, startPoint x: 1231, startPoint y: 176, endPoint x: 1238, endPoint y: 177, distance: 7.2
drag, startPoint x: 1238, startPoint y: 177, endPoint x: 877, endPoint y: 168, distance: 360.9
click at [877, 168] on div "Today Wed 01-10-2025" at bounding box center [587, 164] width 849 height 21
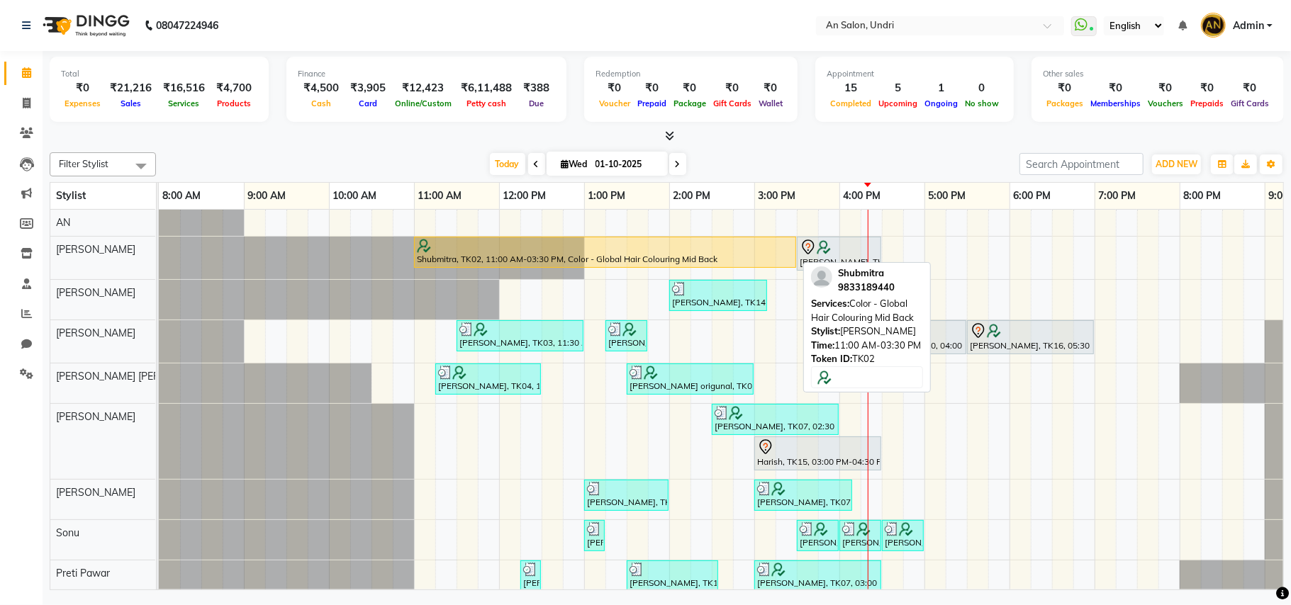
click at [656, 251] on div at bounding box center [605, 246] width 376 height 14
select select "1"
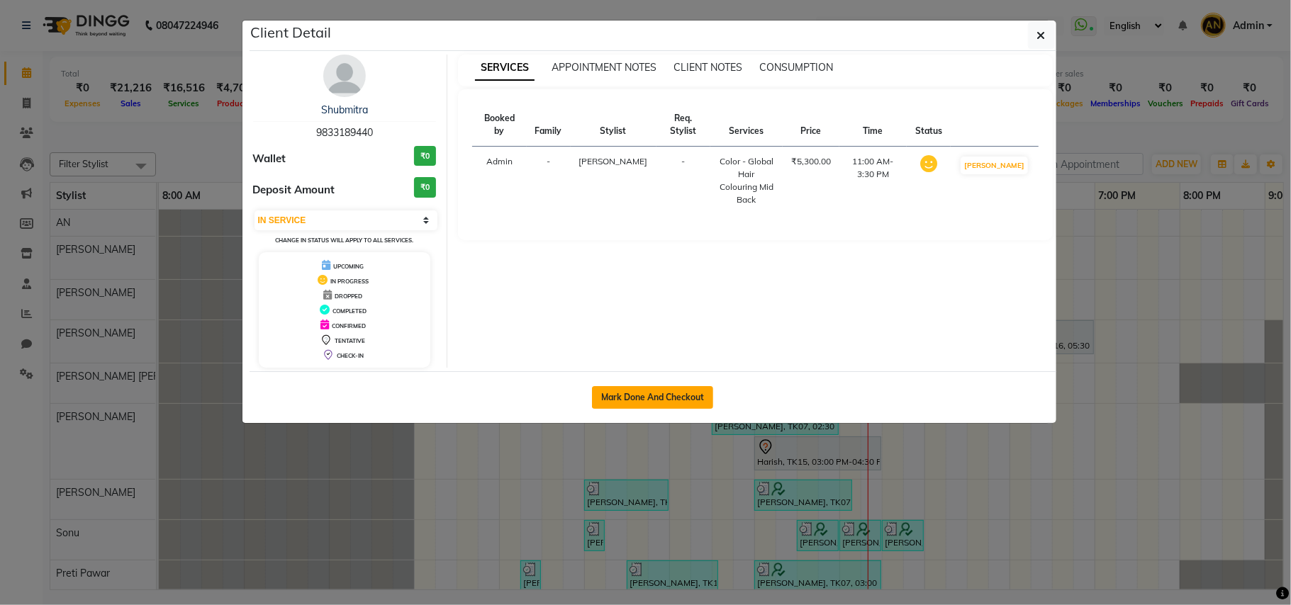
click at [664, 391] on button "Mark Done And Checkout" at bounding box center [652, 397] width 121 height 23
select select "3639"
select select "service"
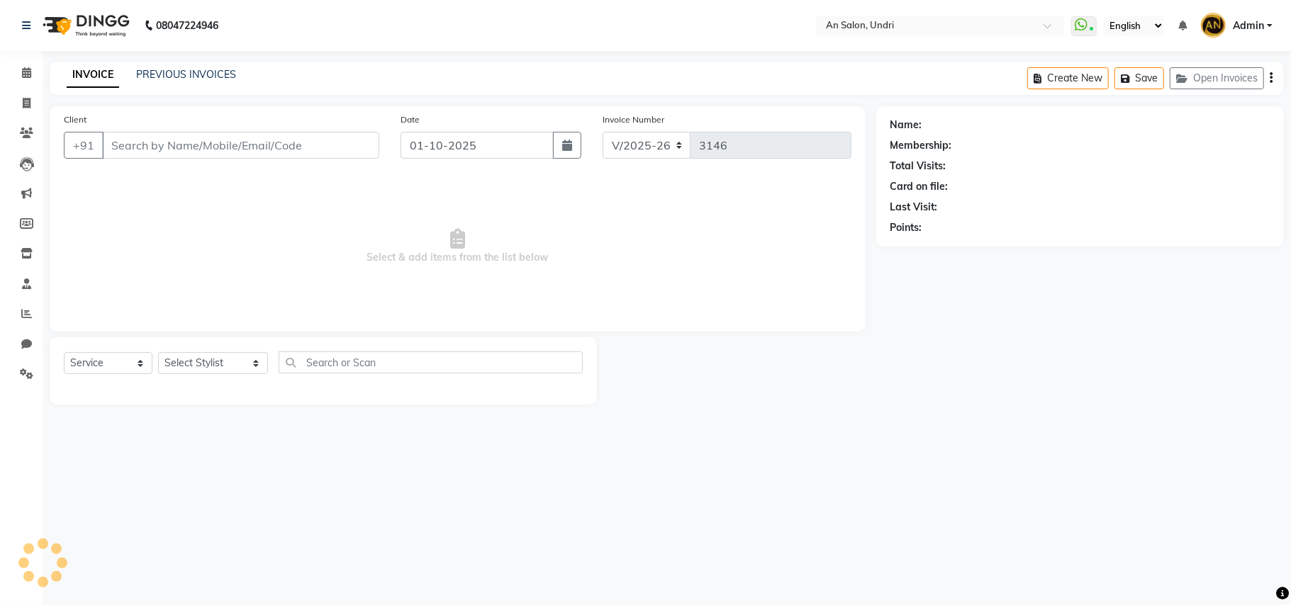
type input "9833189440"
select select "17154"
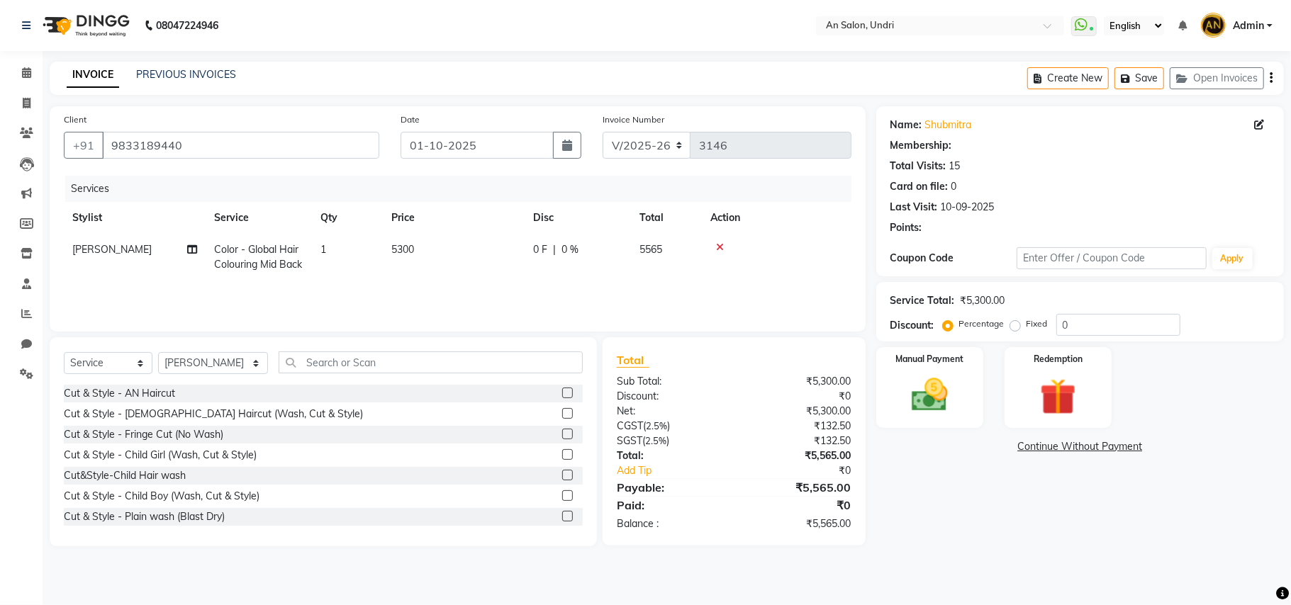
select select "2: Object"
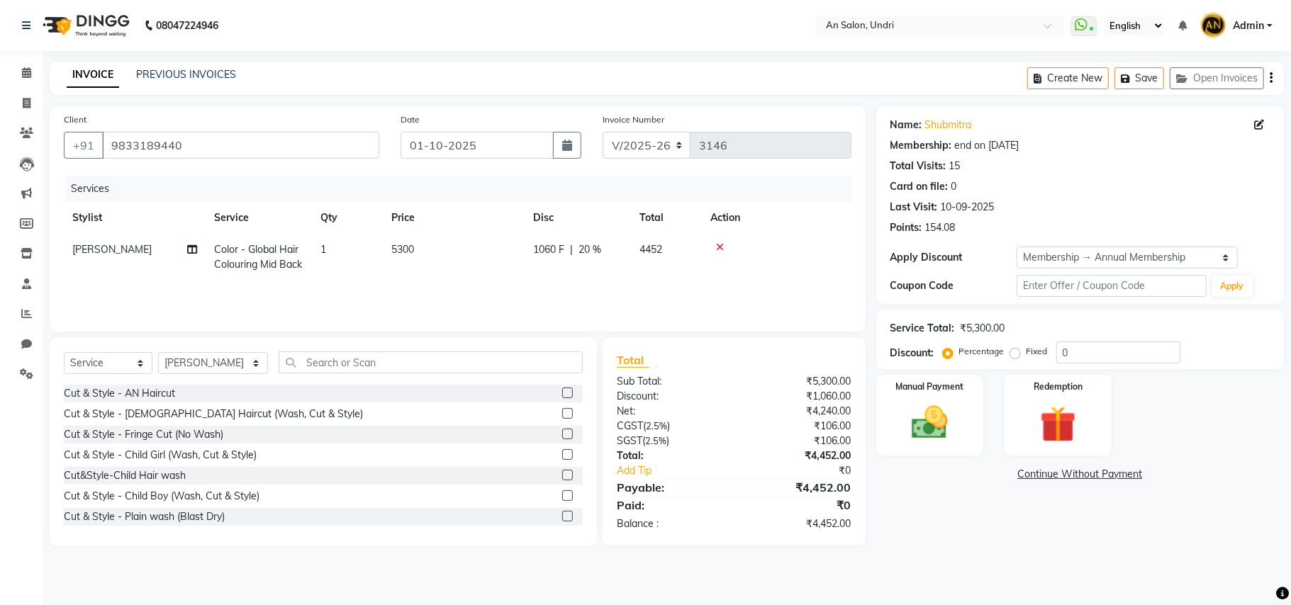
type input "20"
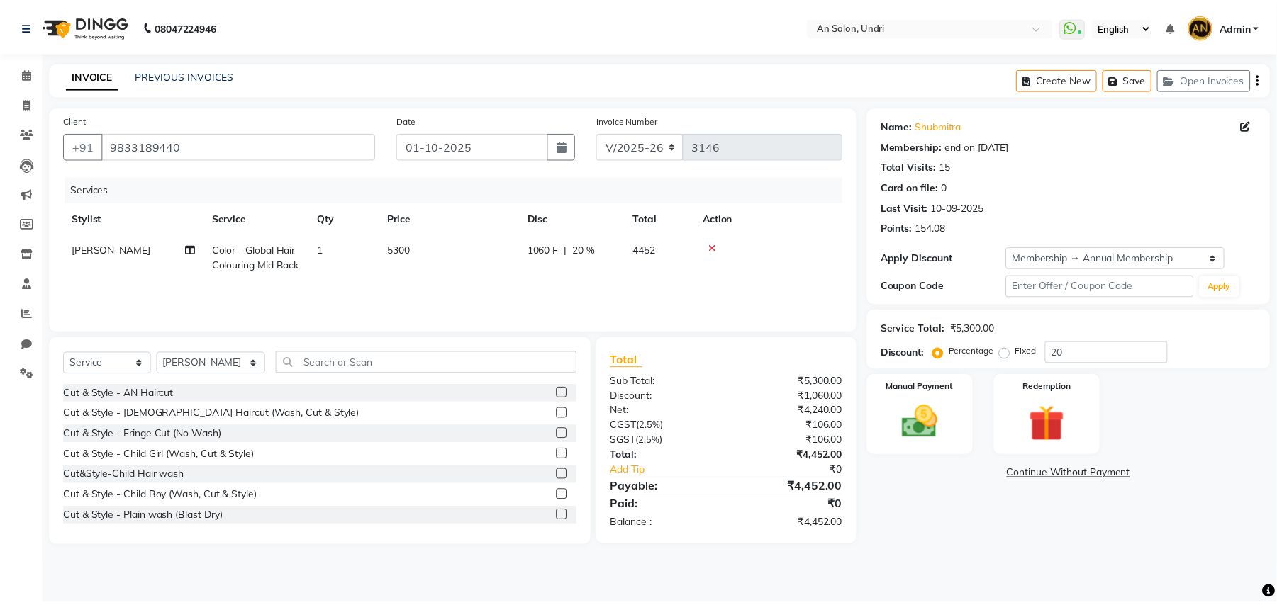
scroll to position [0, 10]
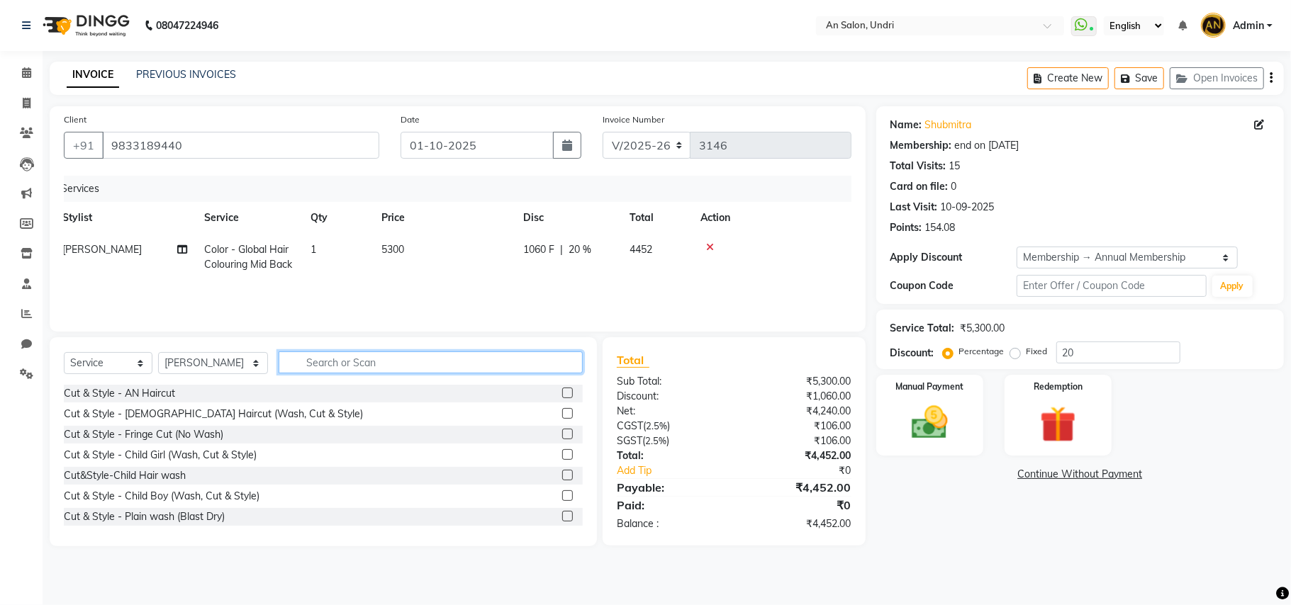
click at [315, 356] on input "text" at bounding box center [431, 363] width 304 height 22
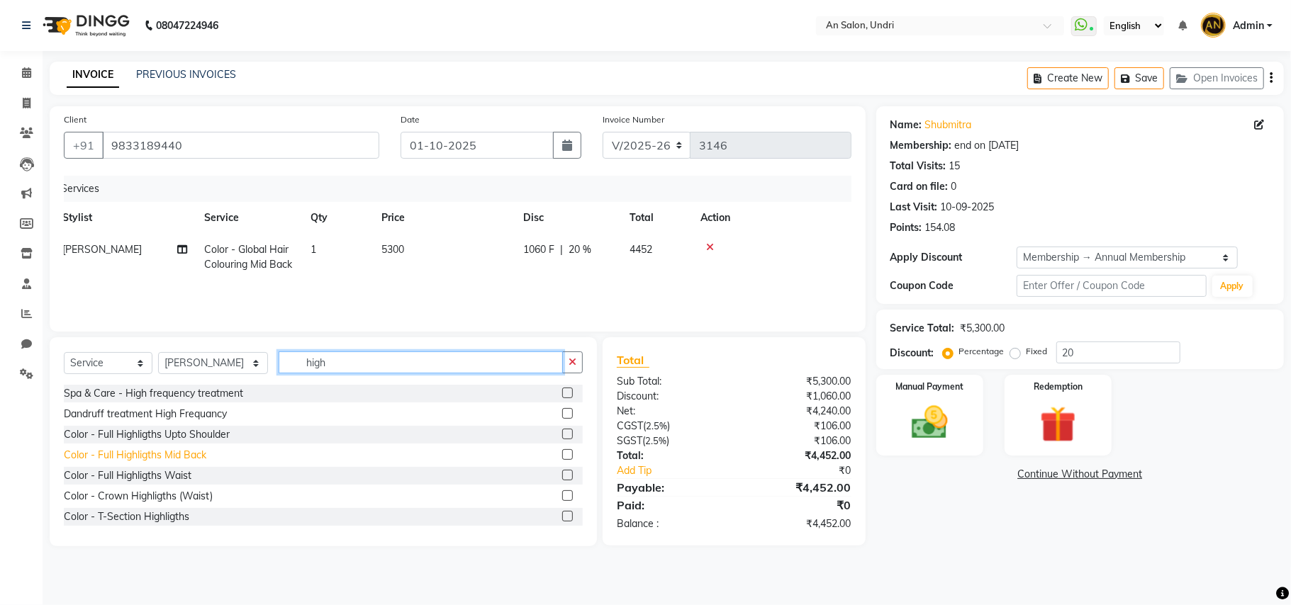
type input "high"
click at [181, 460] on div "Color - Full Highligths Mid Back" at bounding box center [135, 455] width 142 height 15
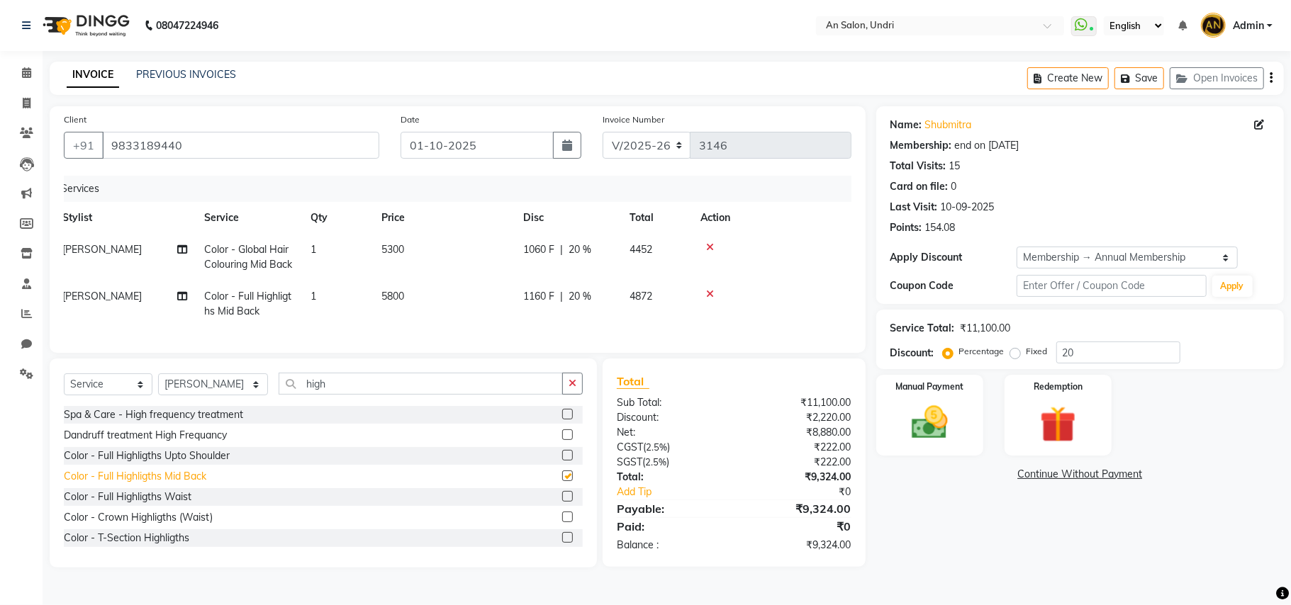
checkbox input "false"
click at [567, 394] on button "button" at bounding box center [572, 384] width 21 height 22
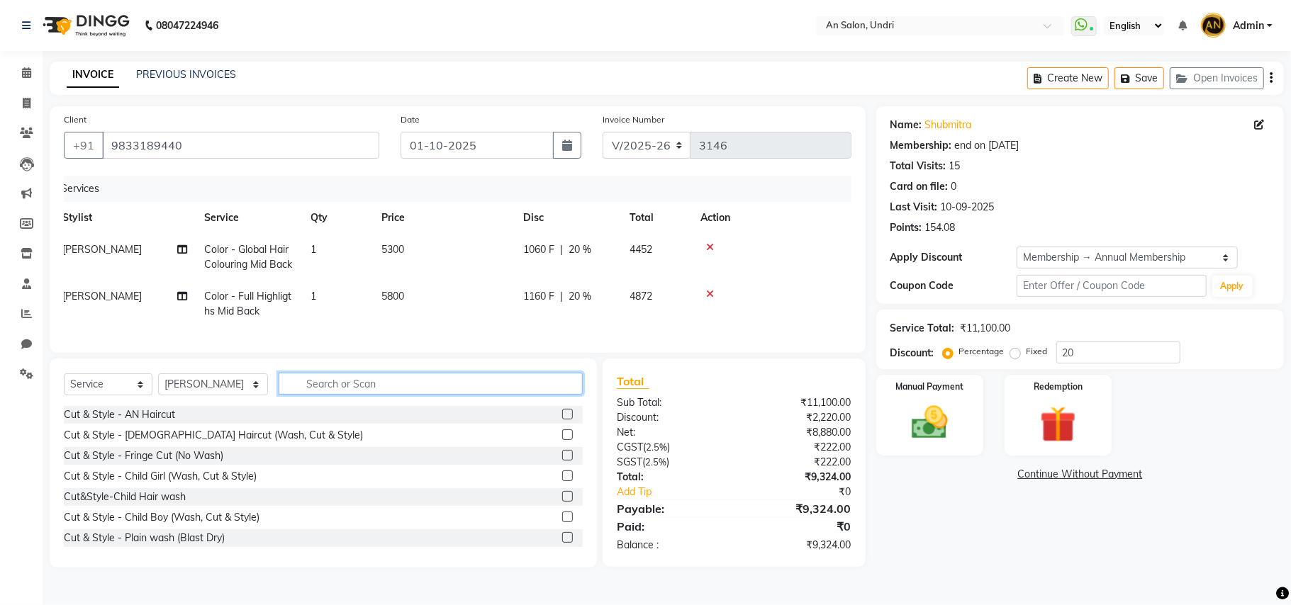
click at [457, 391] on input "text" at bounding box center [431, 384] width 304 height 22
click at [421, 395] on input "text" at bounding box center [431, 384] width 304 height 22
click at [203, 406] on div "Select Service Product Membership Package Voucher Prepaid Gift Card Select Styl…" at bounding box center [323, 389] width 519 height 33
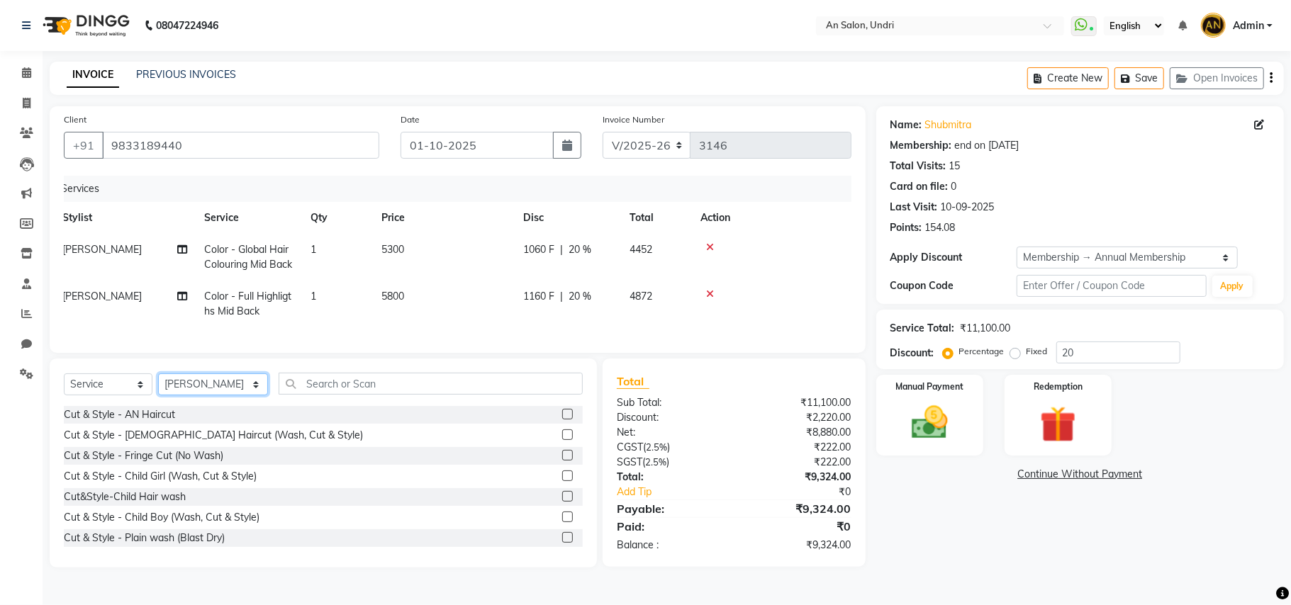
click at [214, 395] on select "Select Stylist ADESH KAMBLE AN Anita Rai Anthony Aslam Shaikh Janhavi Jambhulka…" at bounding box center [213, 385] width 110 height 22
select select "35359"
click at [158, 388] on select "Select Stylist ADESH KAMBLE AN Anita Rai Anthony Aslam Shaikh Janhavi Jambhulka…" at bounding box center [213, 385] width 110 height 22
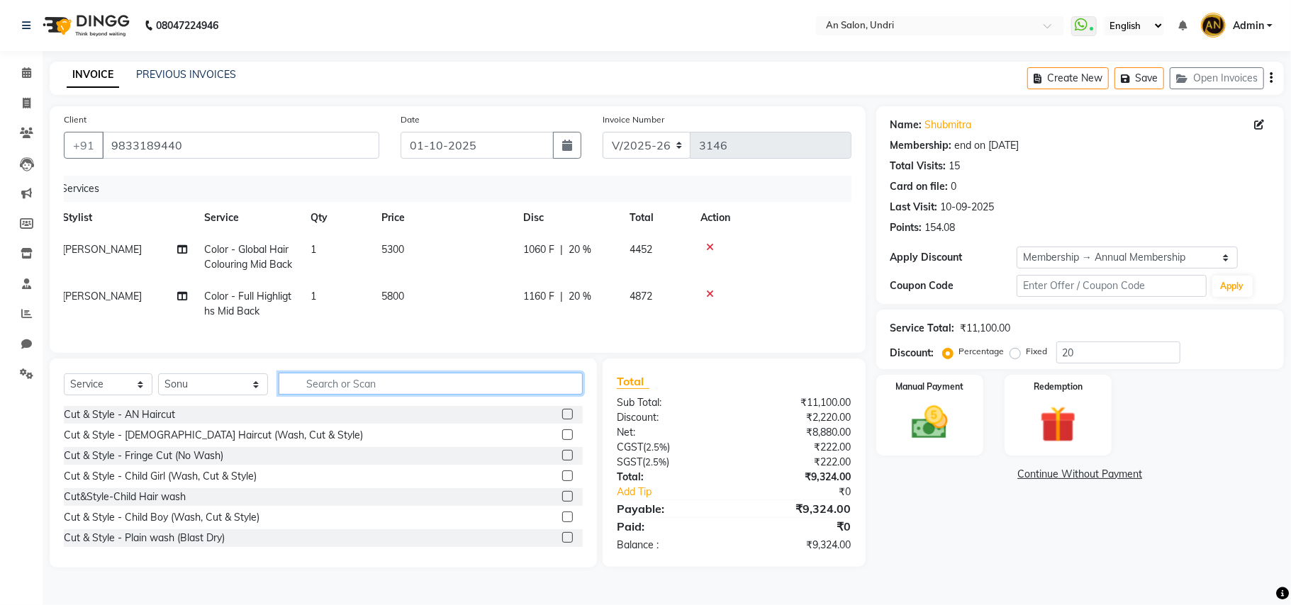
click at [329, 395] on input "text" at bounding box center [431, 384] width 304 height 22
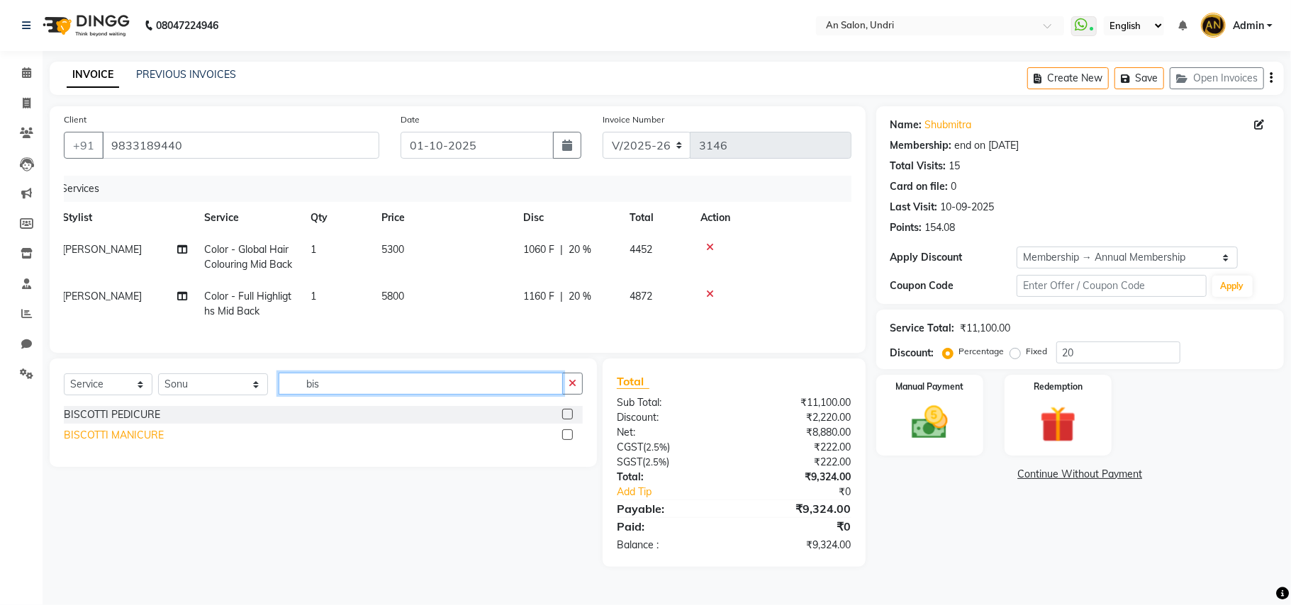
type input "bis"
click at [111, 443] on div "BISCOTTI MANICURE" at bounding box center [114, 435] width 100 height 15
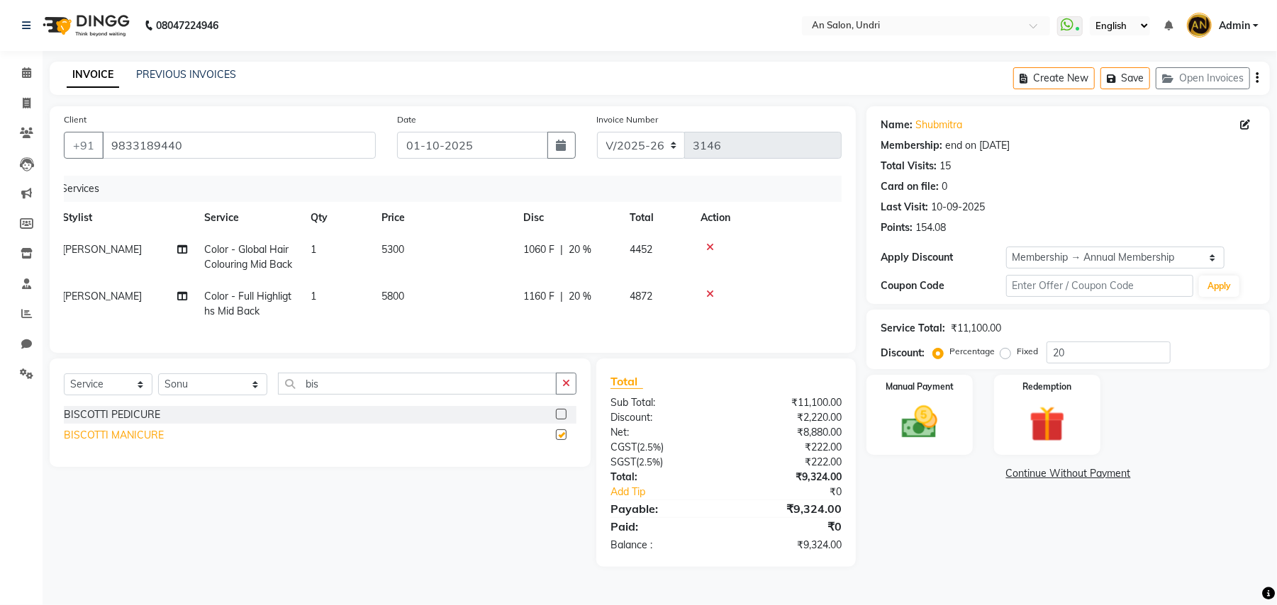
checkbox input "false"
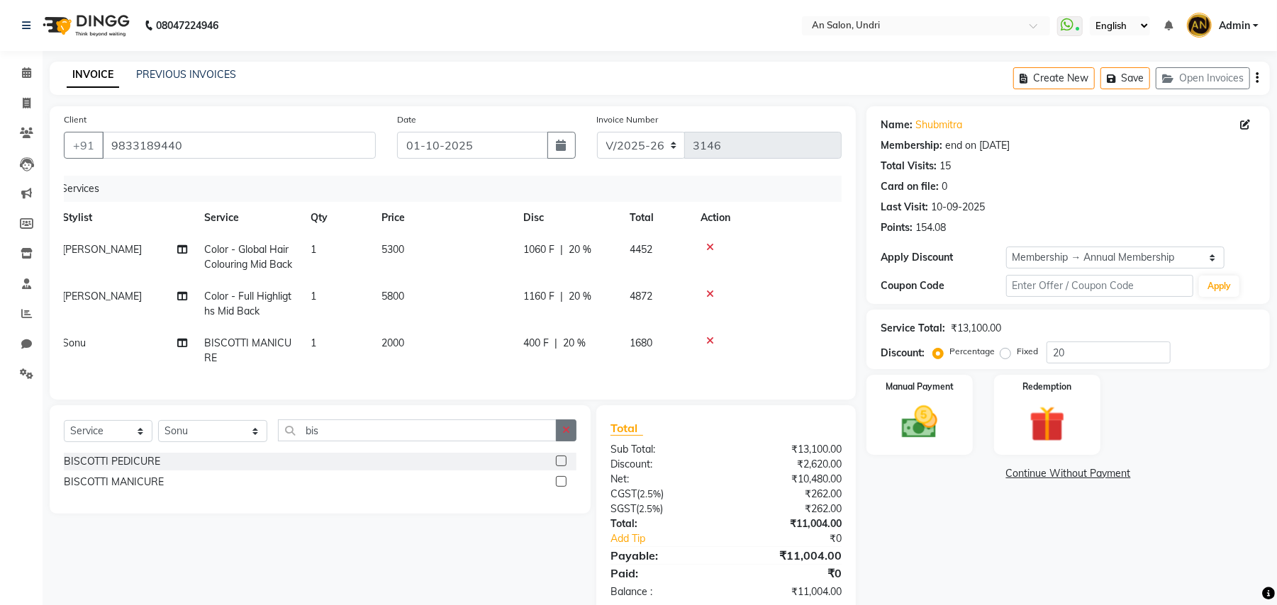
click at [571, 442] on button "button" at bounding box center [566, 431] width 21 height 22
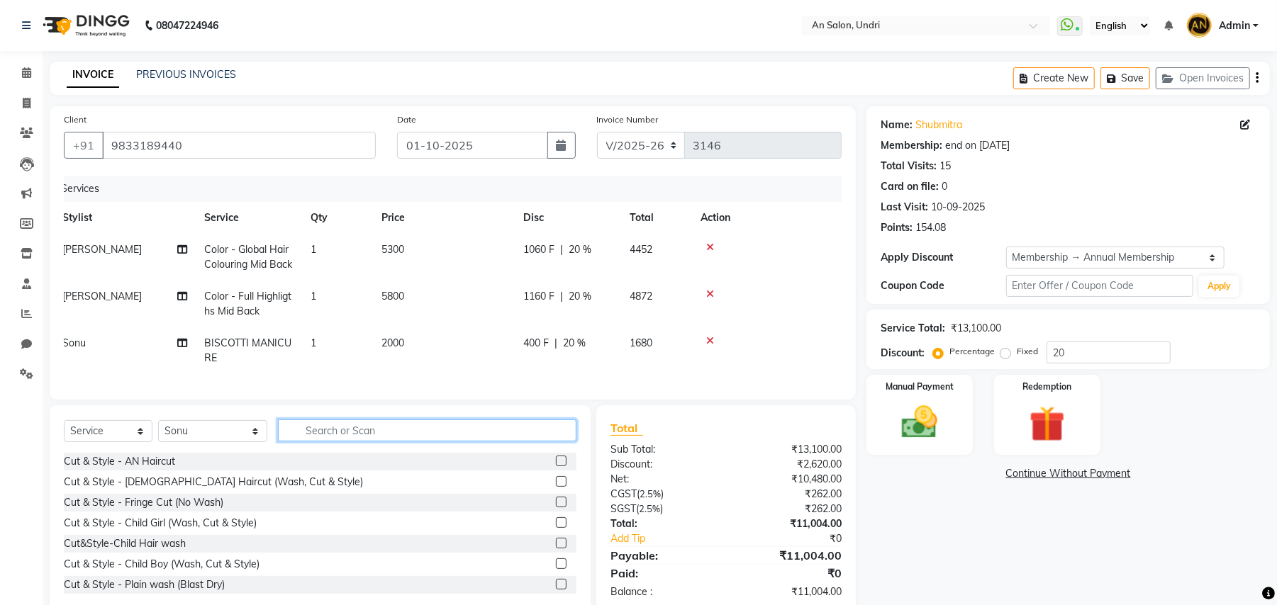
click at [410, 442] on input "text" at bounding box center [427, 431] width 298 height 22
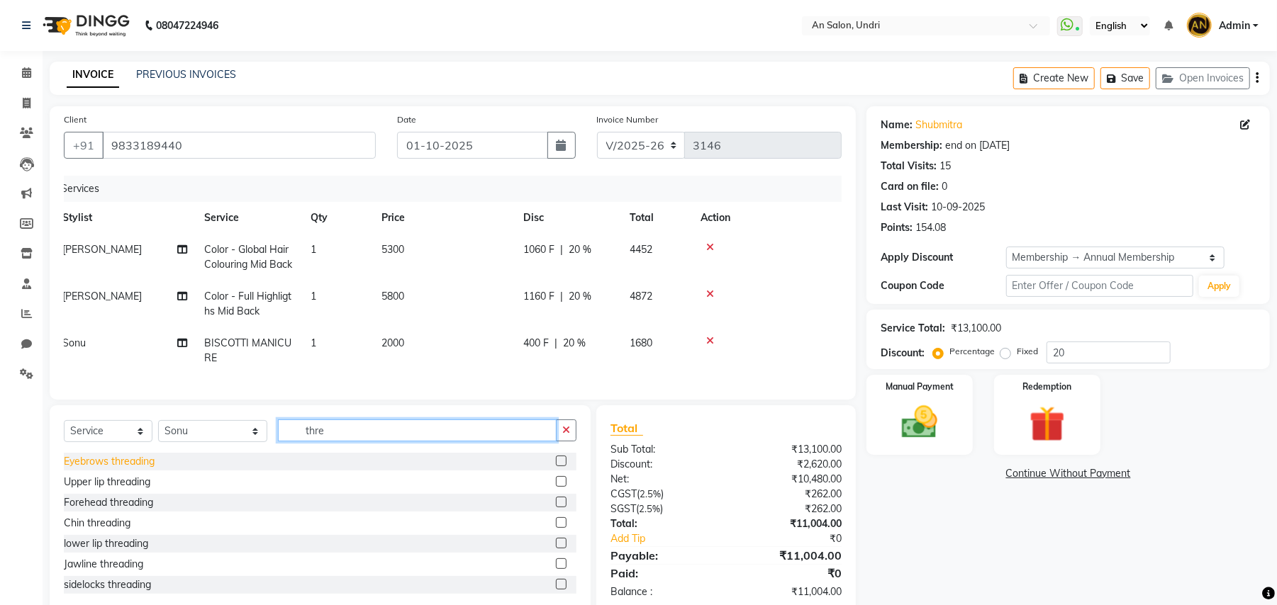
type input "thre"
click at [122, 469] on div "Eyebrows threading" at bounding box center [109, 461] width 91 height 15
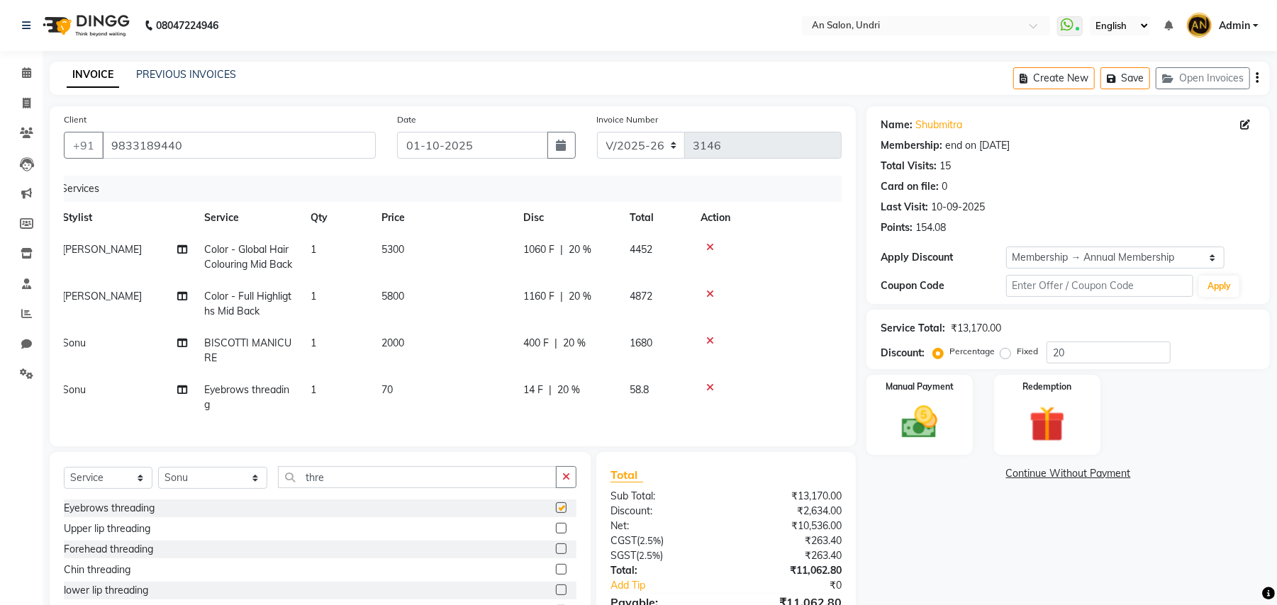
checkbox input "false"
click at [128, 537] on div "Upper lip threading" at bounding box center [107, 529] width 86 height 15
checkbox input "false"
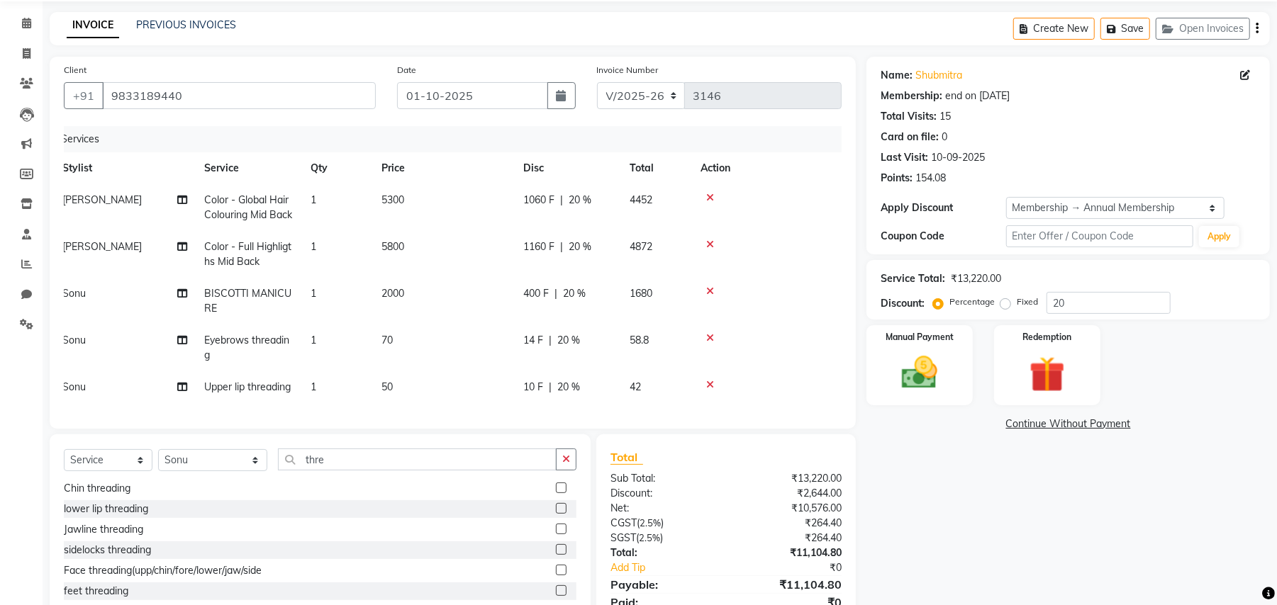
scroll to position [94, 0]
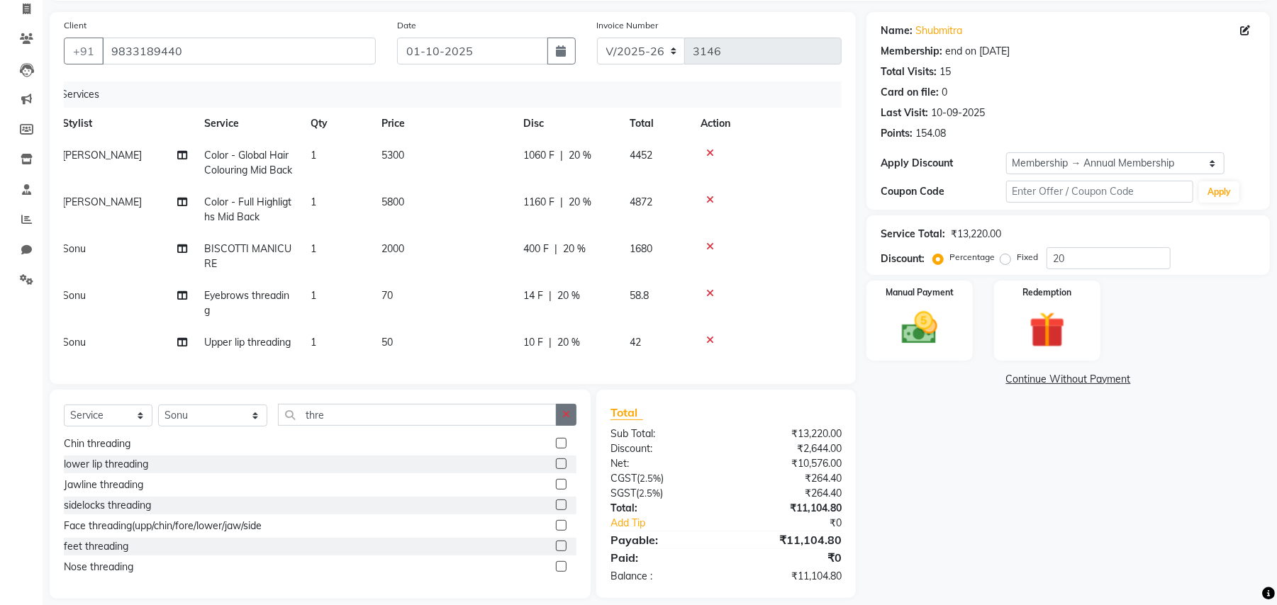
click at [567, 420] on icon "button" at bounding box center [566, 415] width 8 height 10
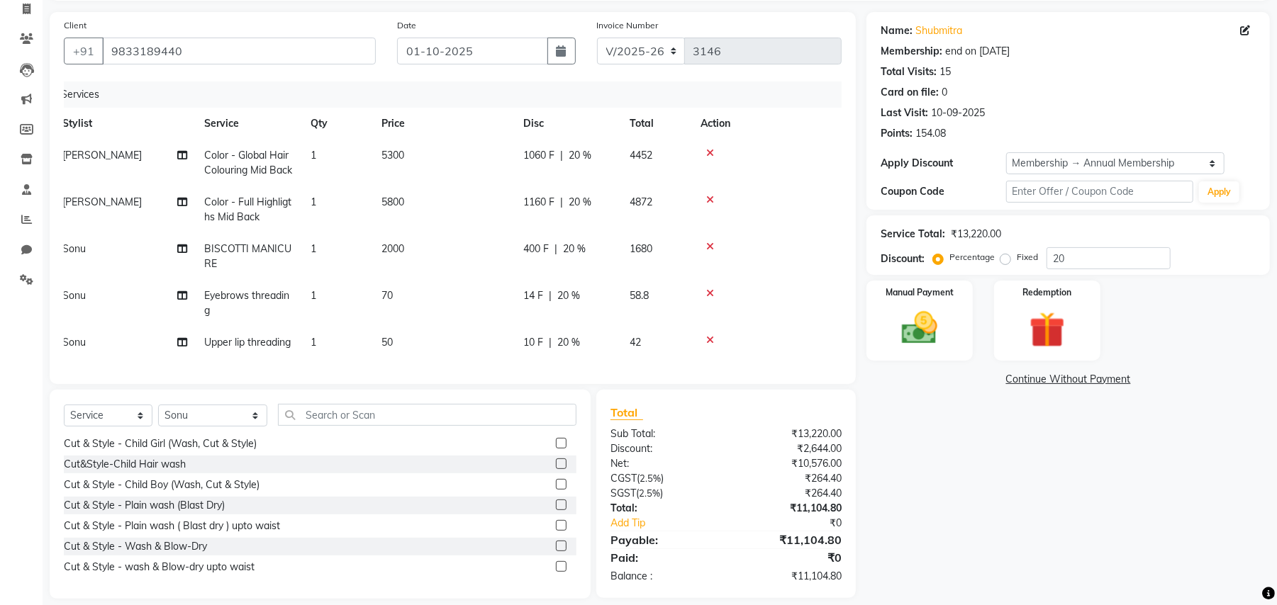
click at [712, 289] on icon at bounding box center [710, 293] width 8 height 10
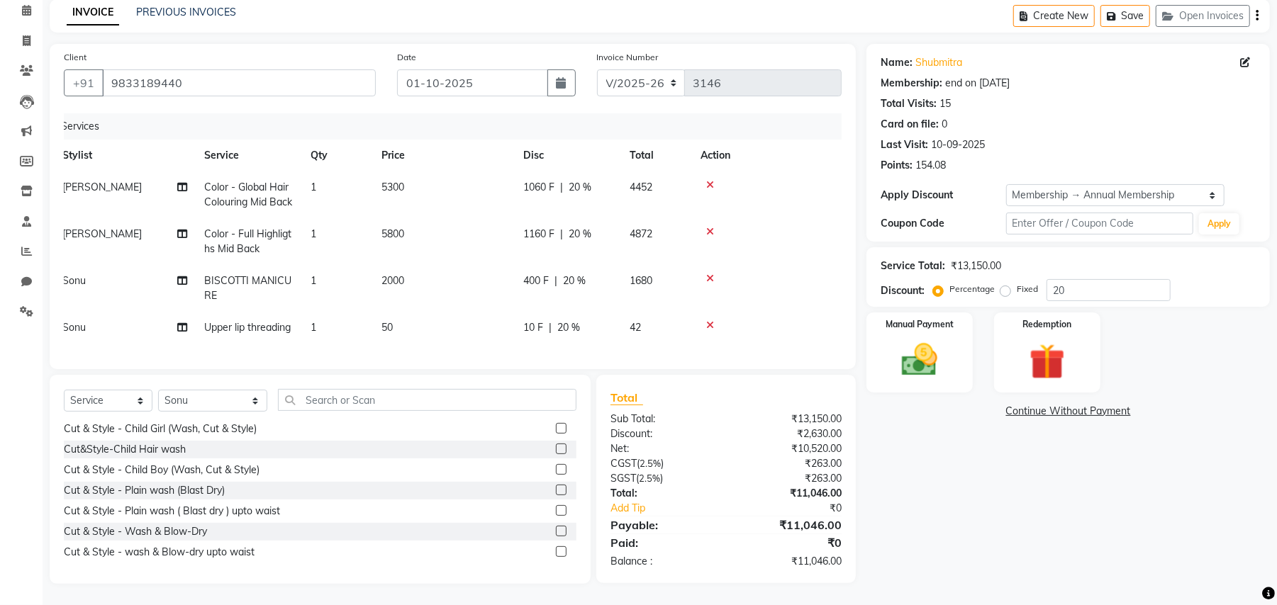
scroll to position [77, 0]
click at [707, 318] on td at bounding box center [762, 328] width 140 height 32
click at [706, 320] on icon at bounding box center [710, 325] width 8 height 10
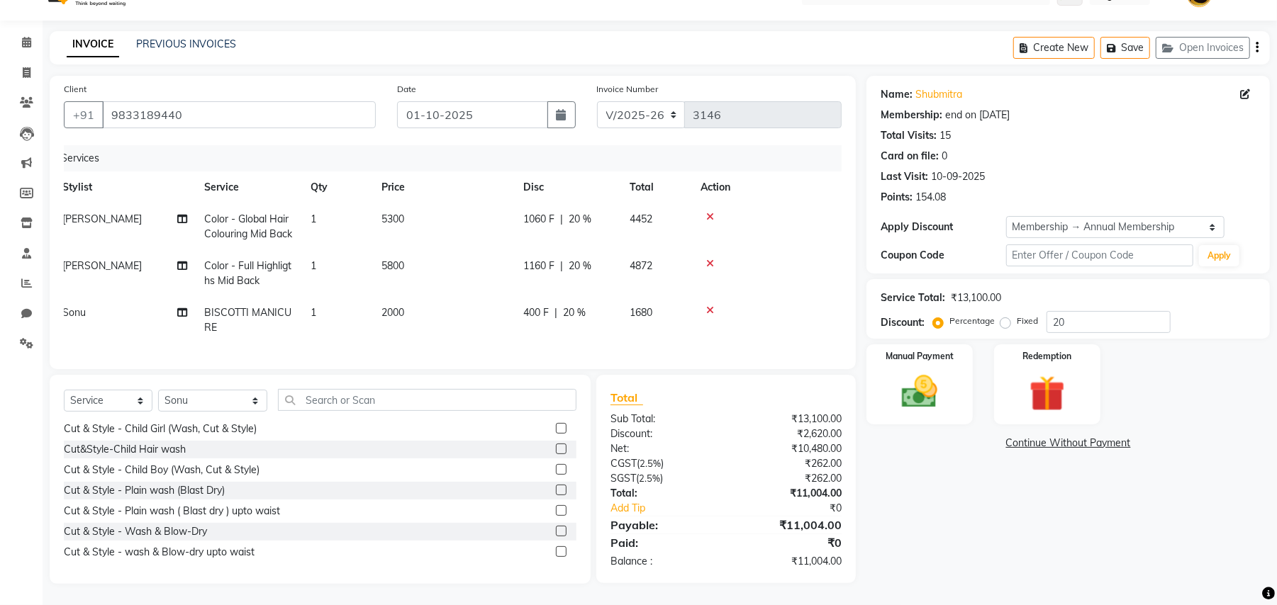
scroll to position [44, 0]
click at [341, 400] on input "text" at bounding box center [427, 400] width 298 height 22
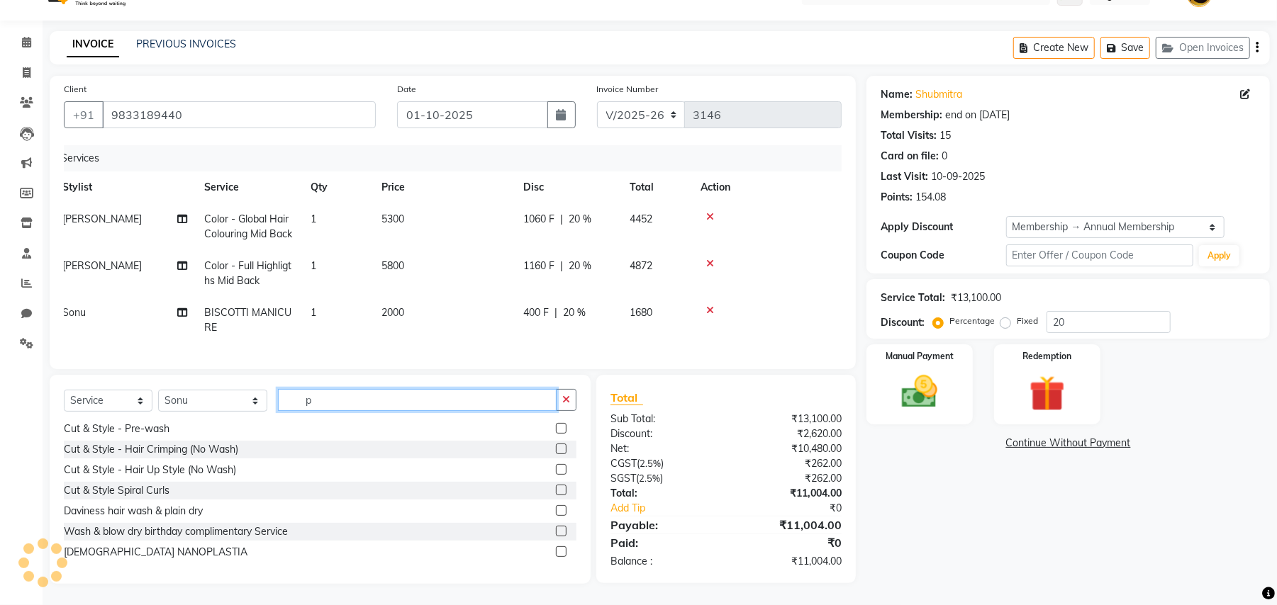
scroll to position [0, 0]
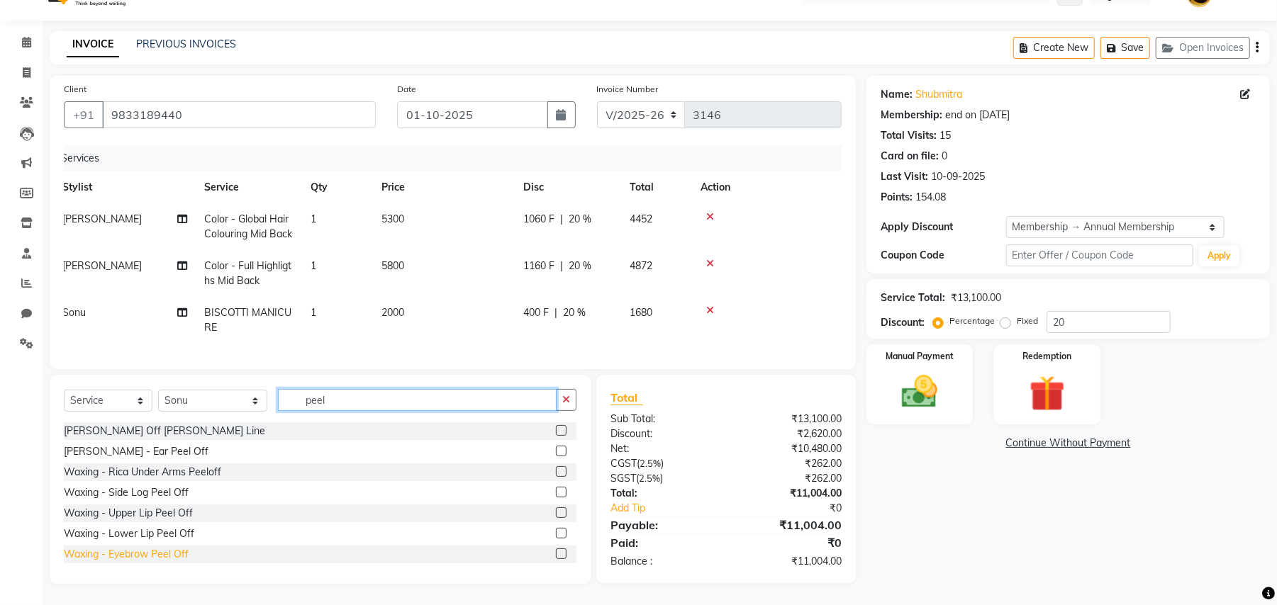
type input "peel"
click at [159, 551] on div "Waxing - Eyebrow Peel Off" at bounding box center [126, 554] width 125 height 15
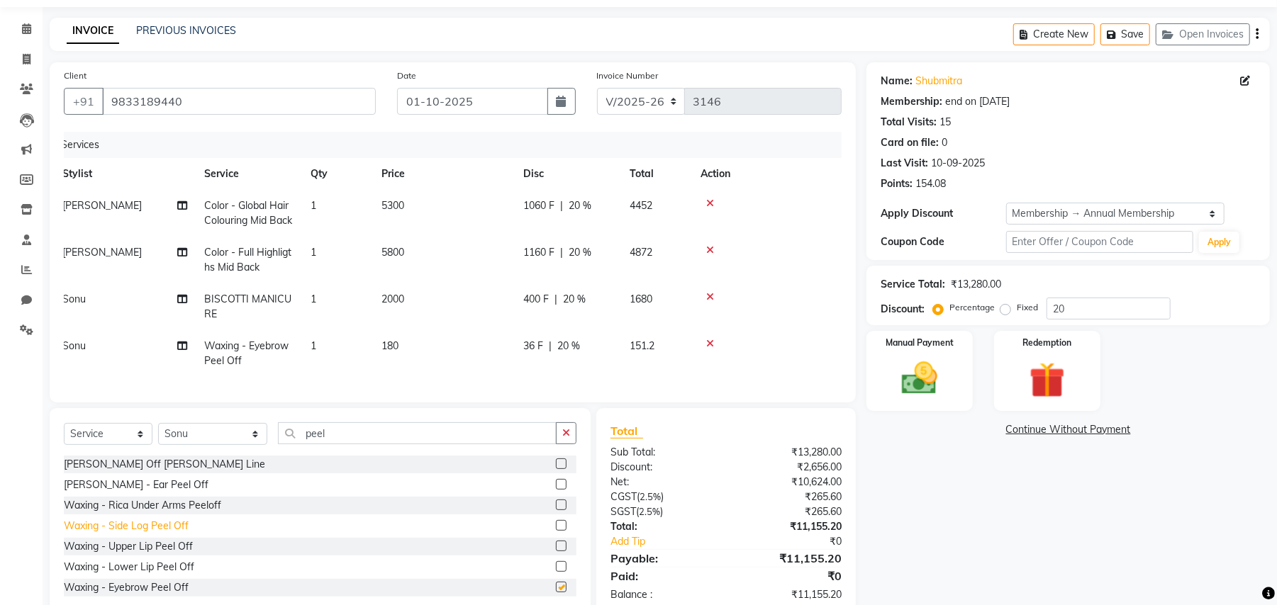
checkbox input "false"
click at [155, 575] on div "Waxing - Lower Lip Peel Off" at bounding box center [129, 567] width 130 height 15
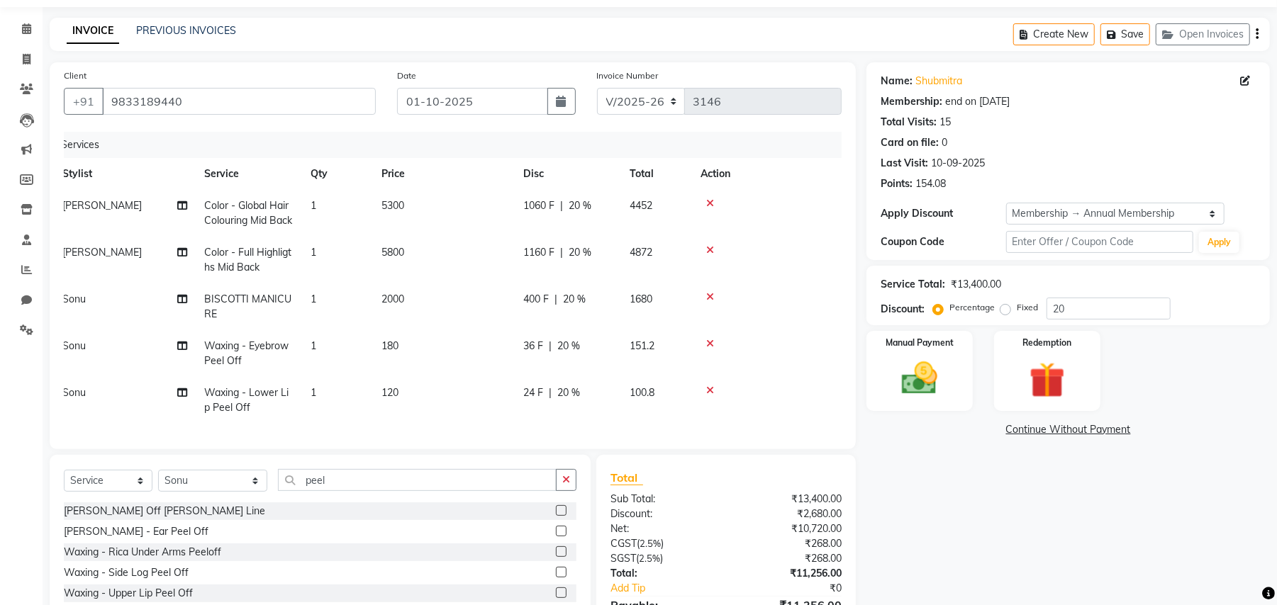
checkbox input "false"
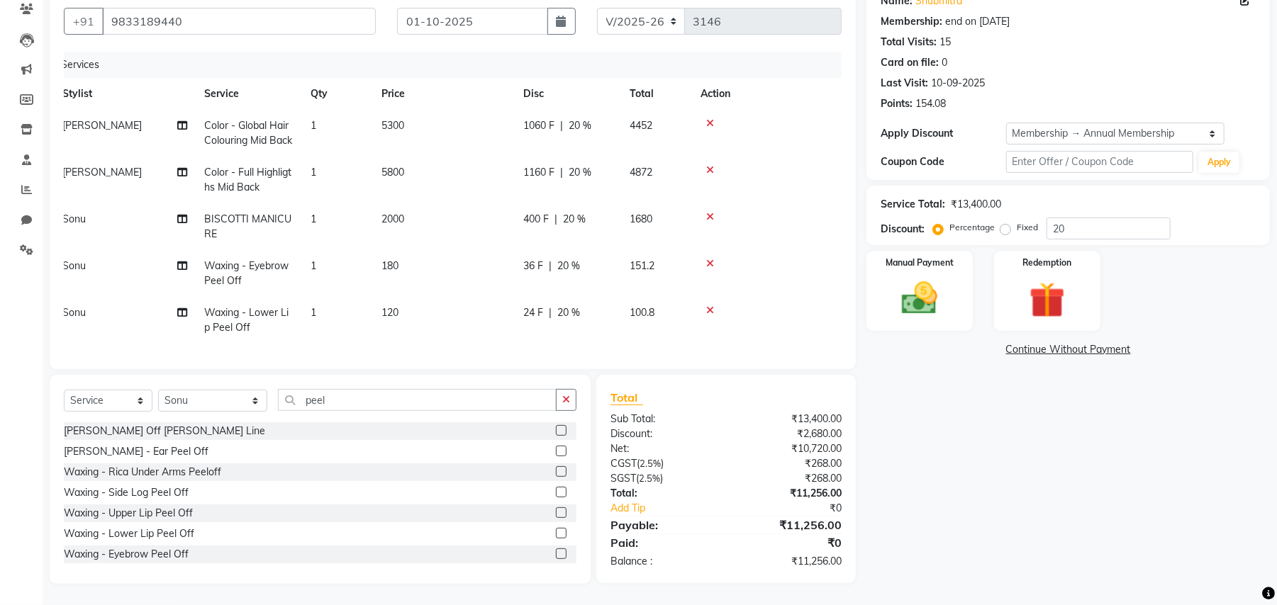
click at [713, 305] on div at bounding box center [761, 310] width 123 height 10
click at [710, 305] on icon at bounding box center [710, 310] width 8 height 10
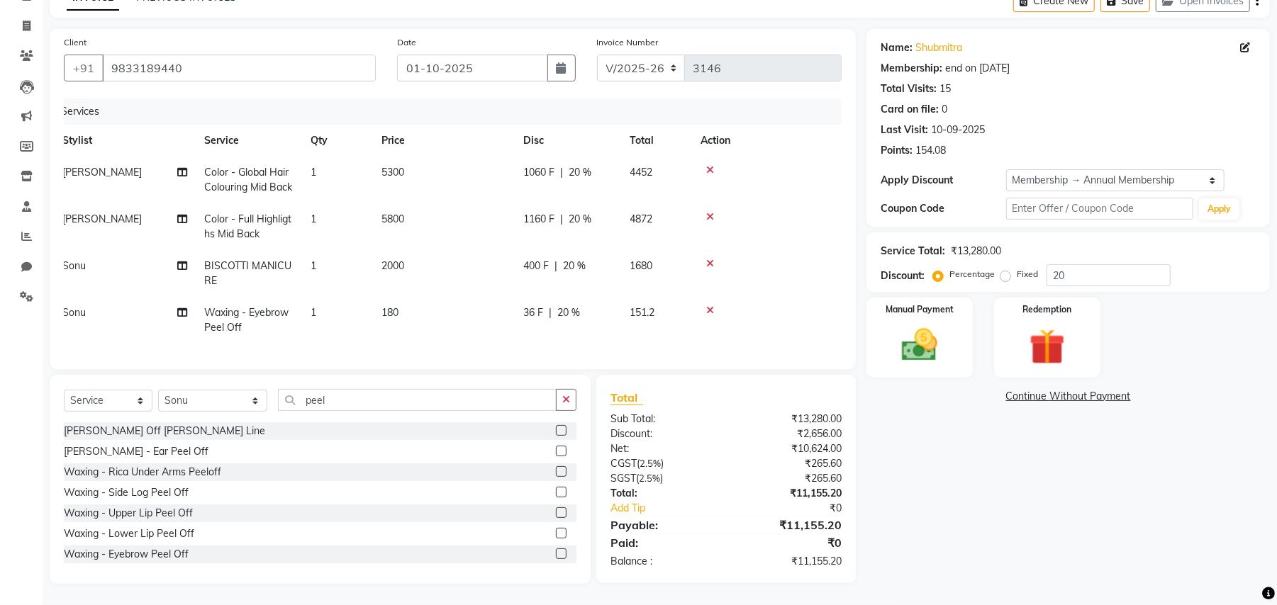
scroll to position [91, 0]
click at [710, 305] on icon at bounding box center [710, 310] width 8 height 10
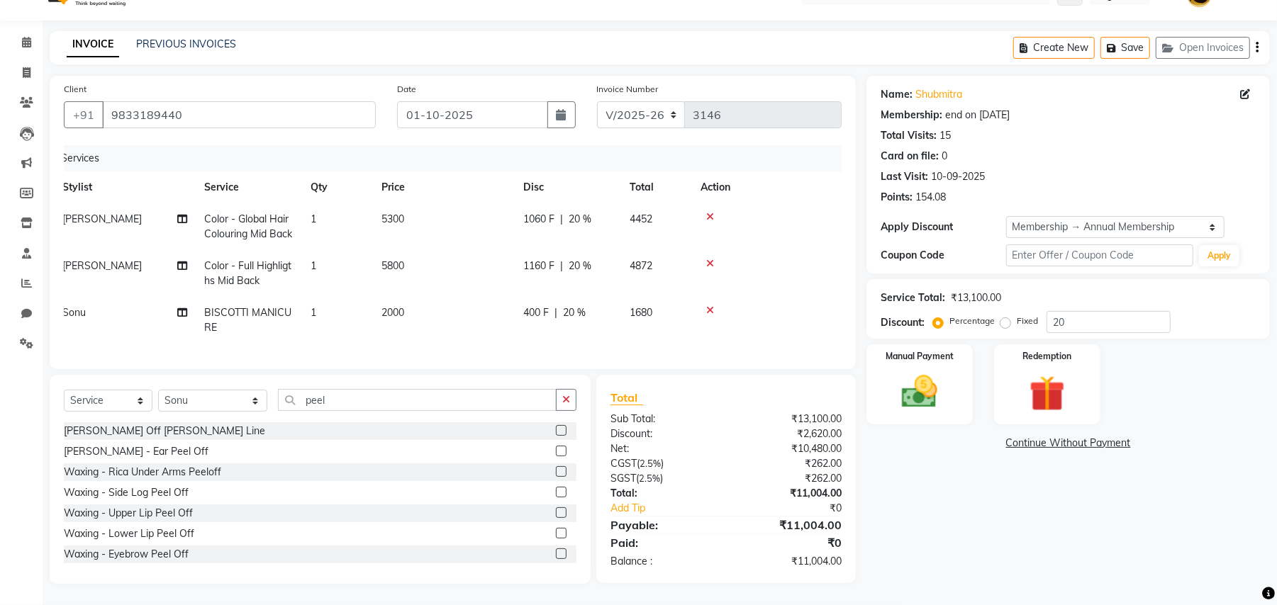
scroll to position [44, 0]
click at [174, 517] on div "Waxing - Upper Lip Peel Off" at bounding box center [128, 513] width 129 height 15
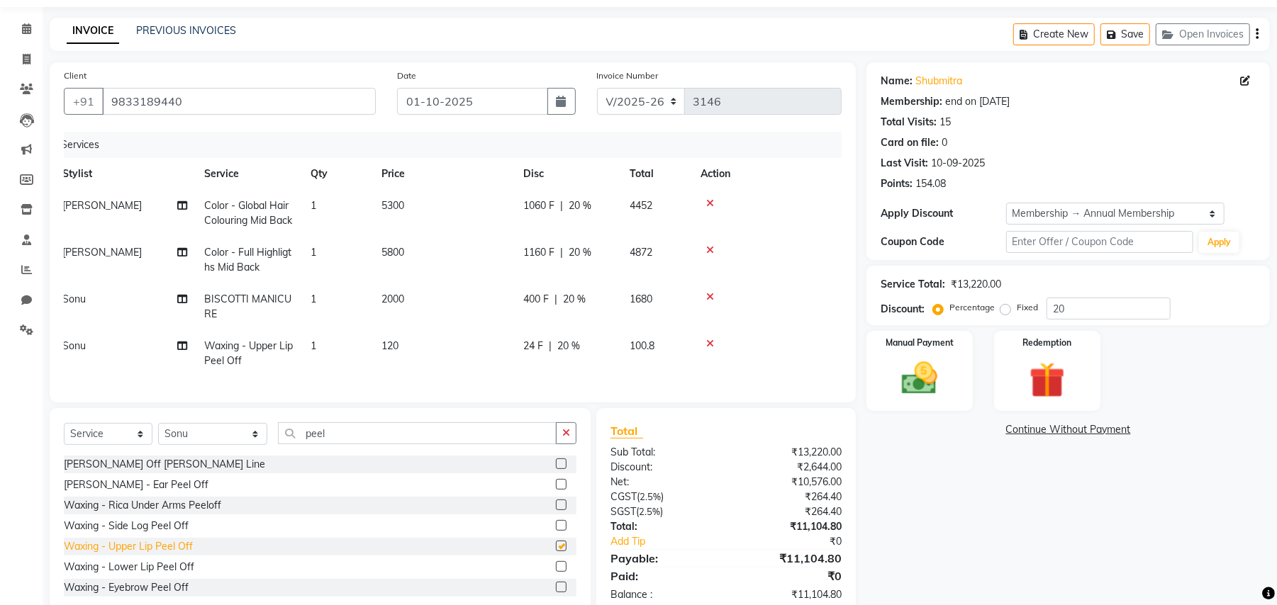
scroll to position [91, 0]
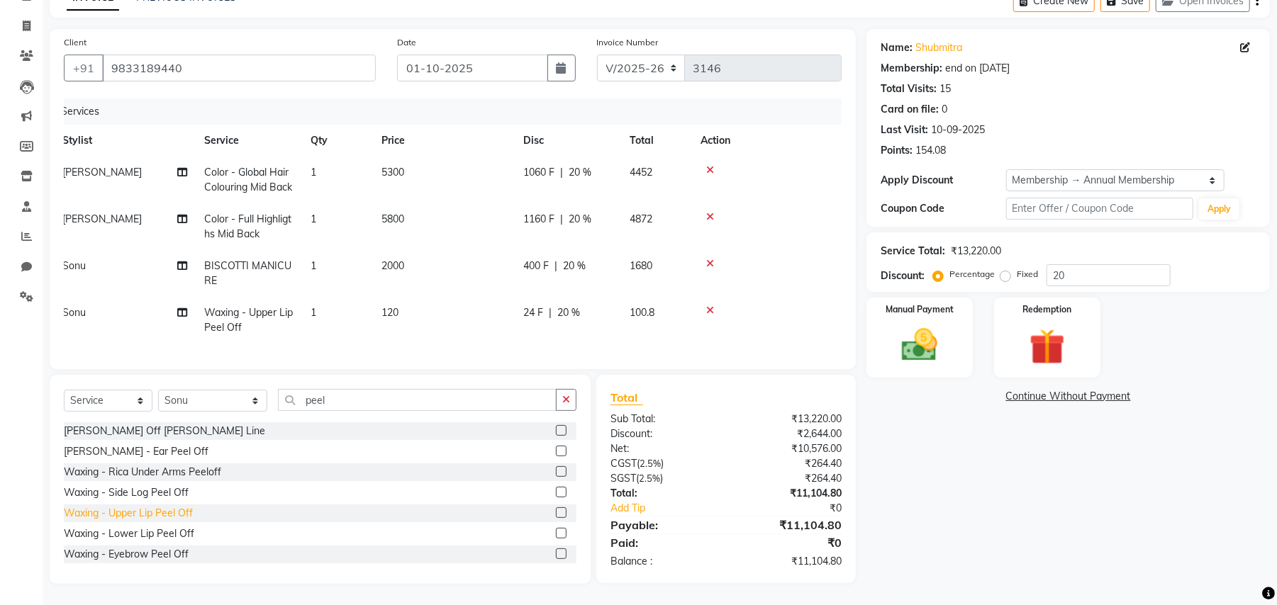
checkbox input "false"
click at [568, 398] on icon "button" at bounding box center [566, 400] width 8 height 10
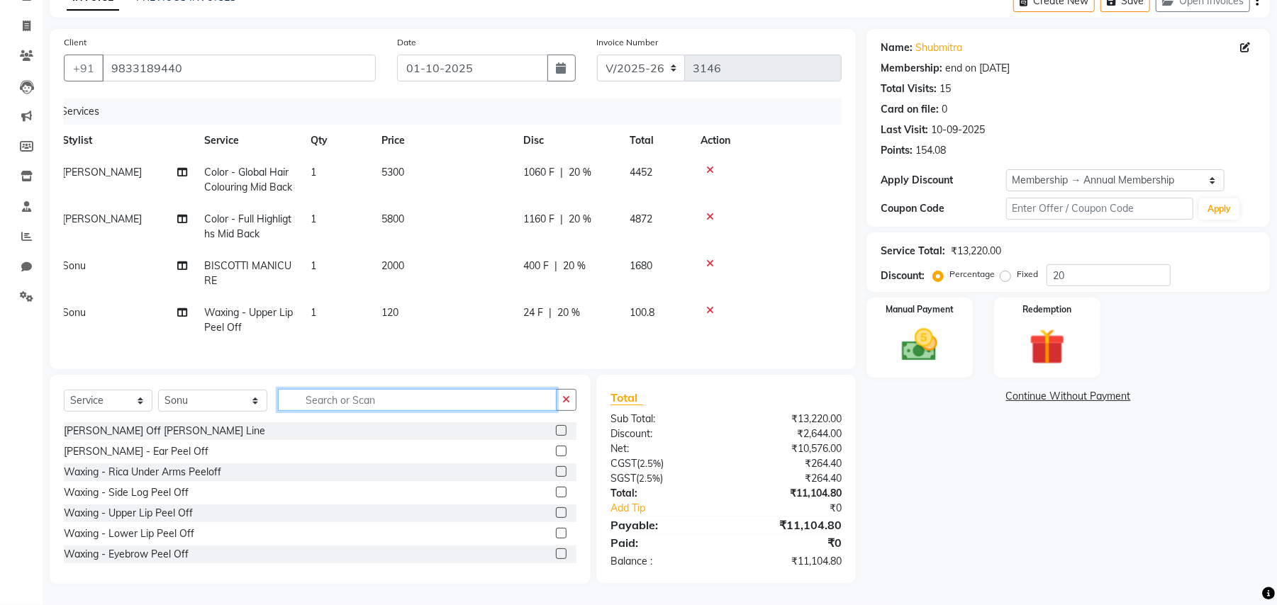
scroll to position [91, 0]
click at [465, 404] on input "text" at bounding box center [427, 400] width 298 height 22
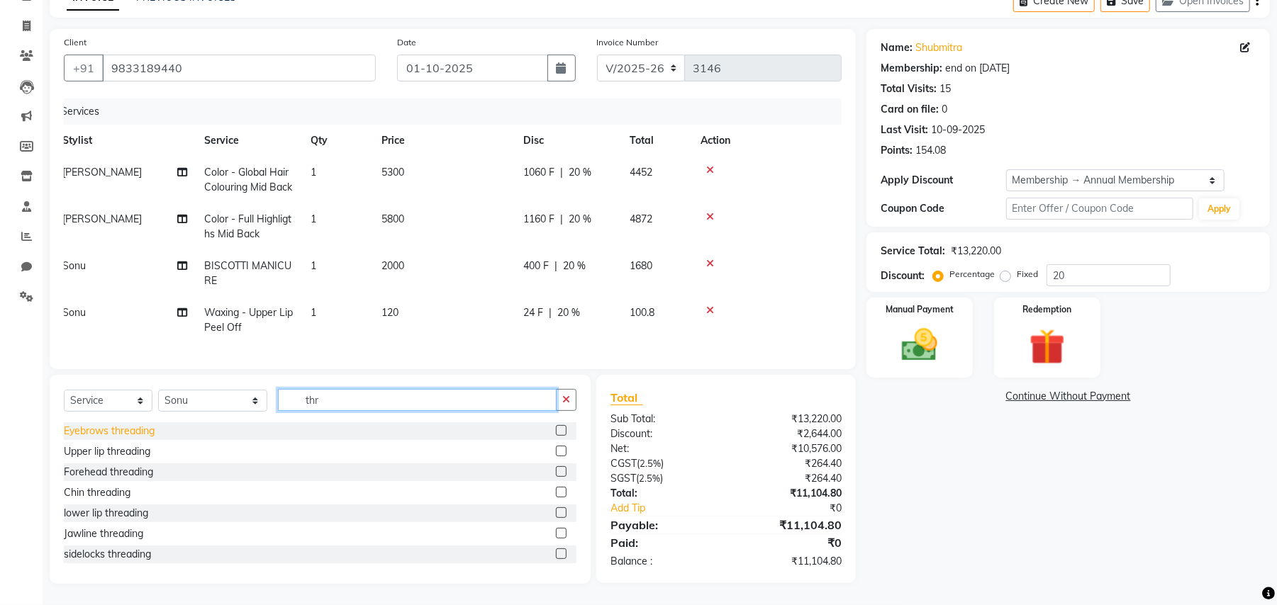
type input "thr"
click at [140, 432] on div "Eyebrows threading" at bounding box center [109, 431] width 91 height 15
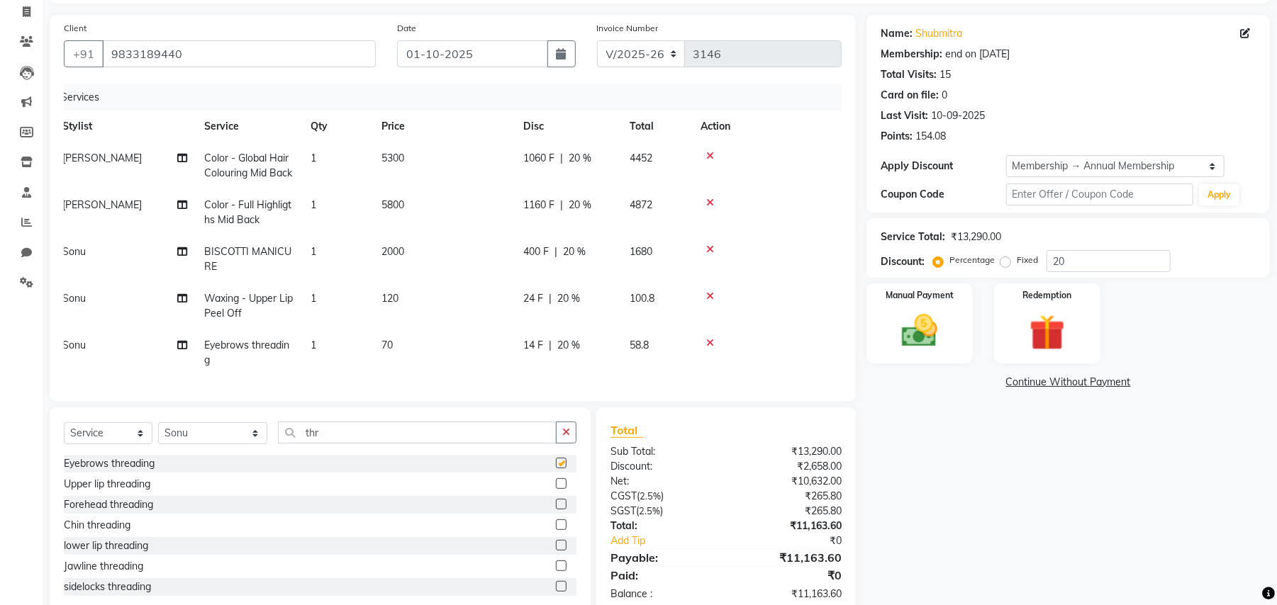
checkbox input "false"
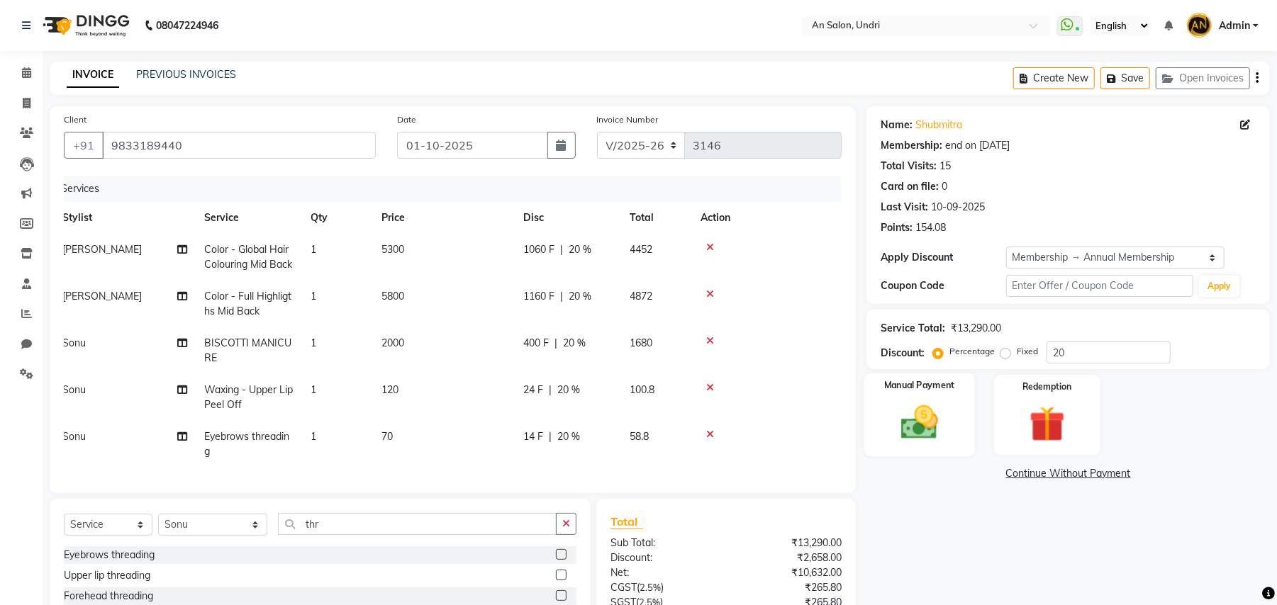
click at [957, 415] on div "Manual Payment" at bounding box center [919, 415] width 111 height 83
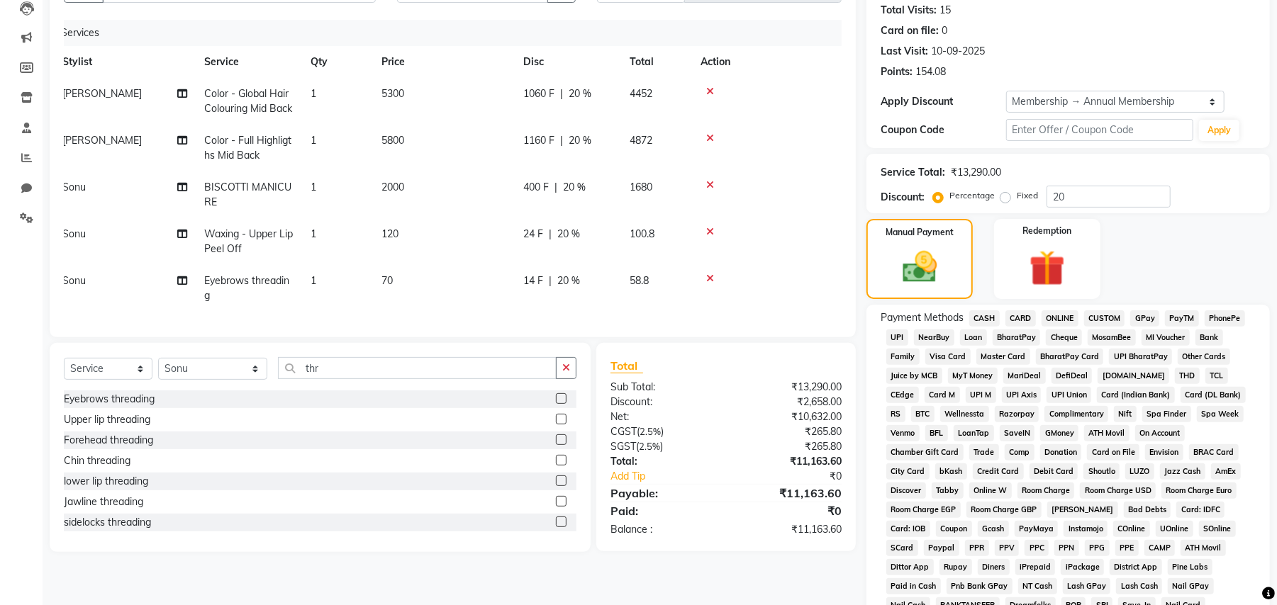
scroll to position [189, 0]
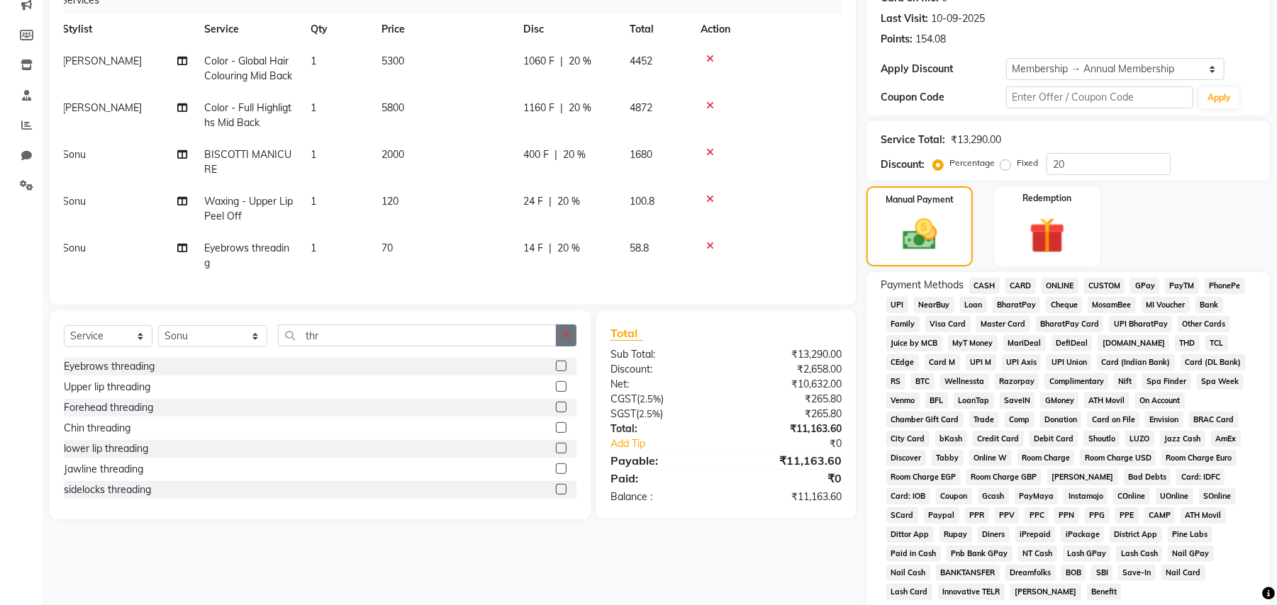
click at [574, 346] on button "button" at bounding box center [566, 336] width 21 height 22
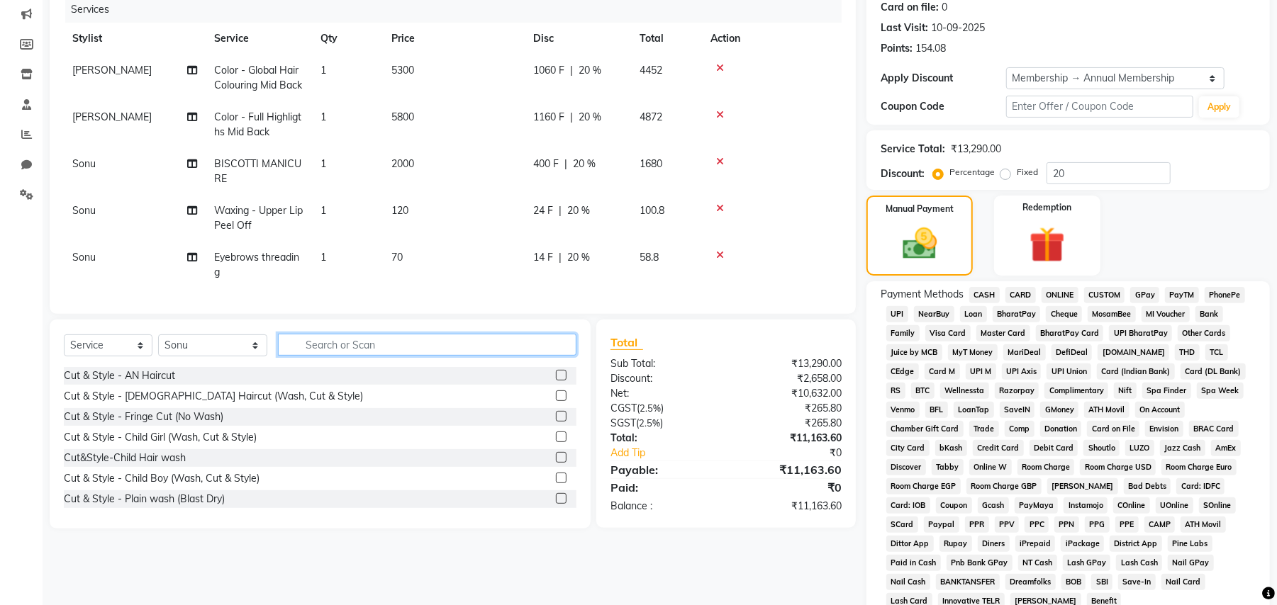
scroll to position [279, 0]
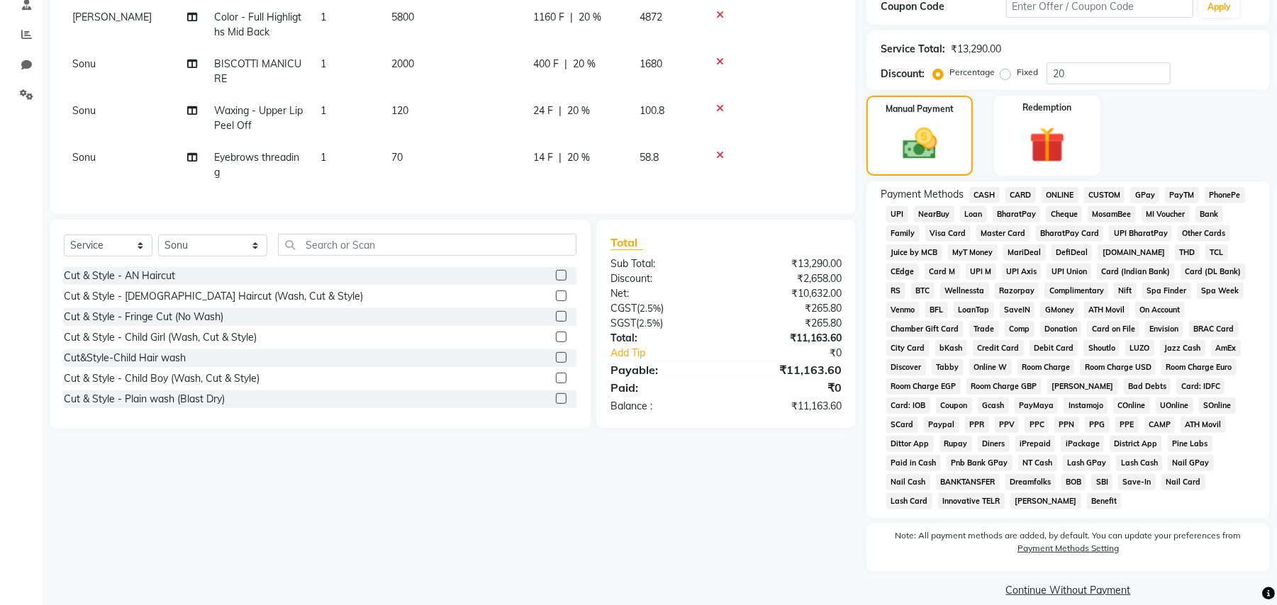
click at [1140, 198] on span "GPay" at bounding box center [1144, 195] width 29 height 16
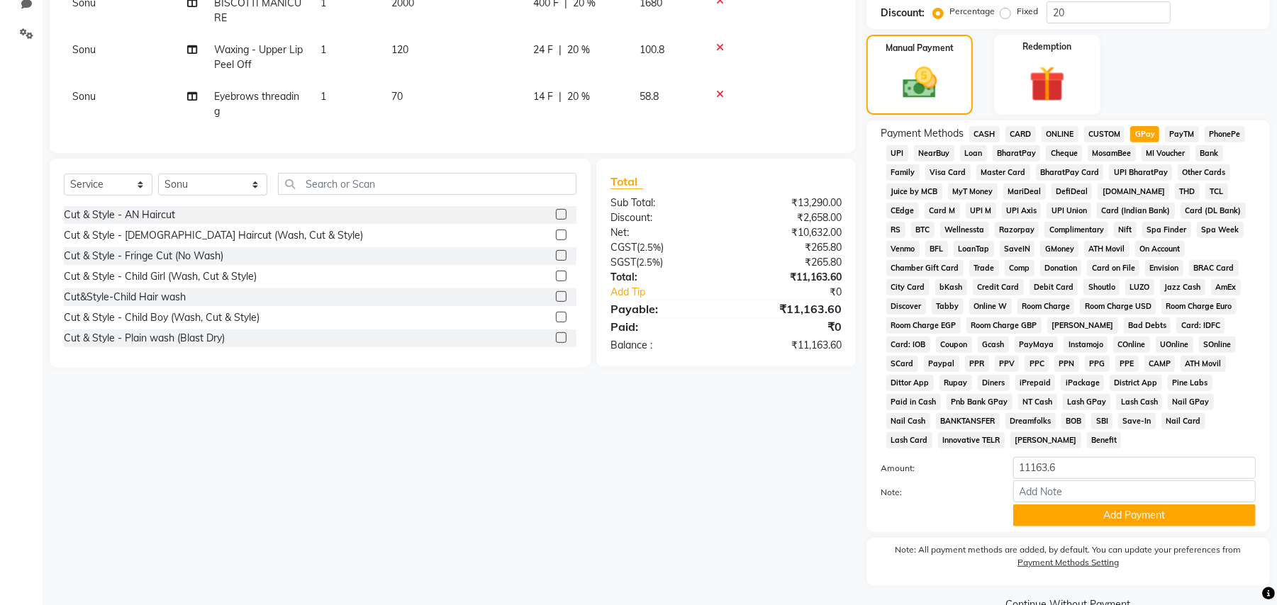
scroll to position [355, 0]
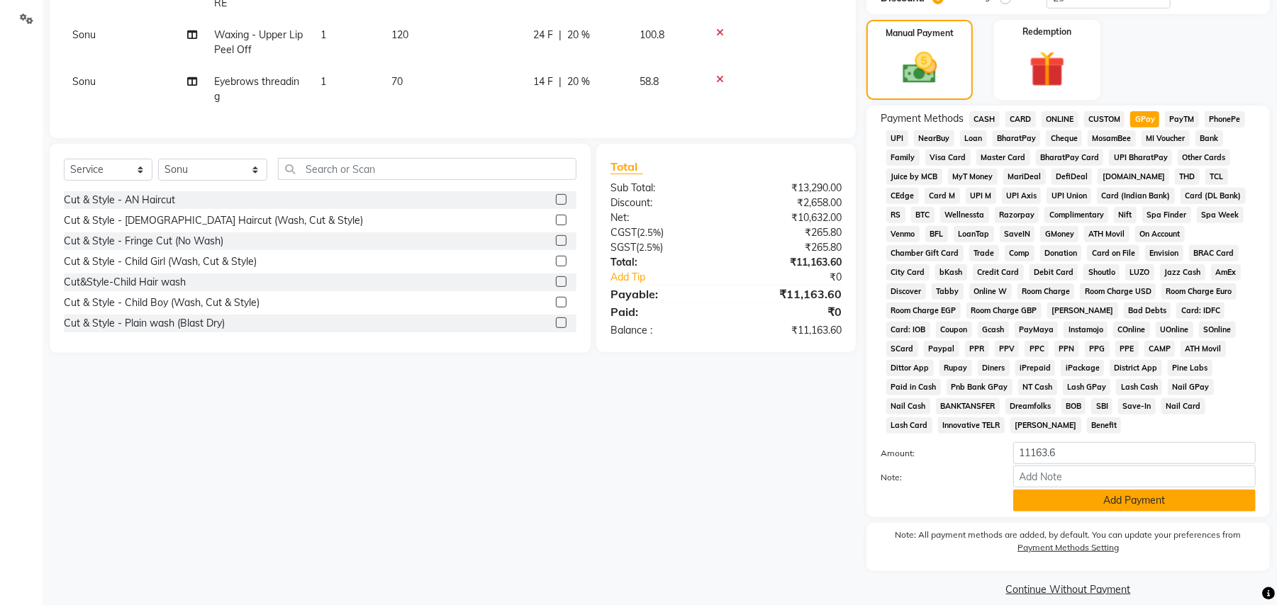
click at [1157, 490] on button "Add Payment" at bounding box center [1134, 501] width 242 height 22
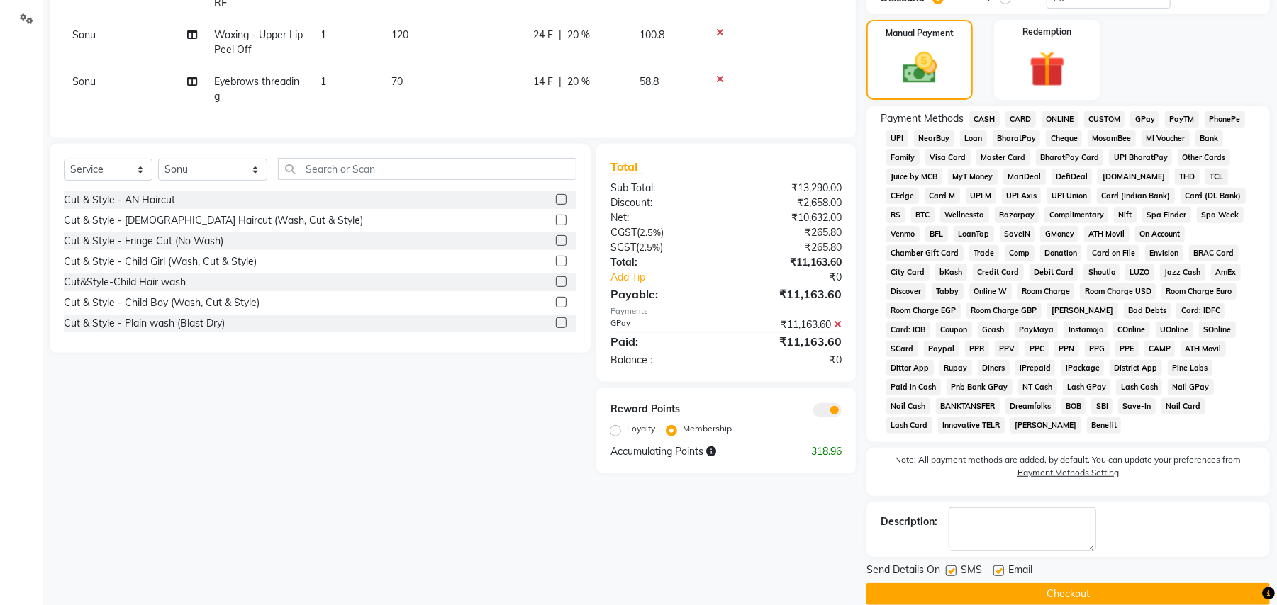
click at [1175, 583] on button "Checkout" at bounding box center [1067, 594] width 403 height 22
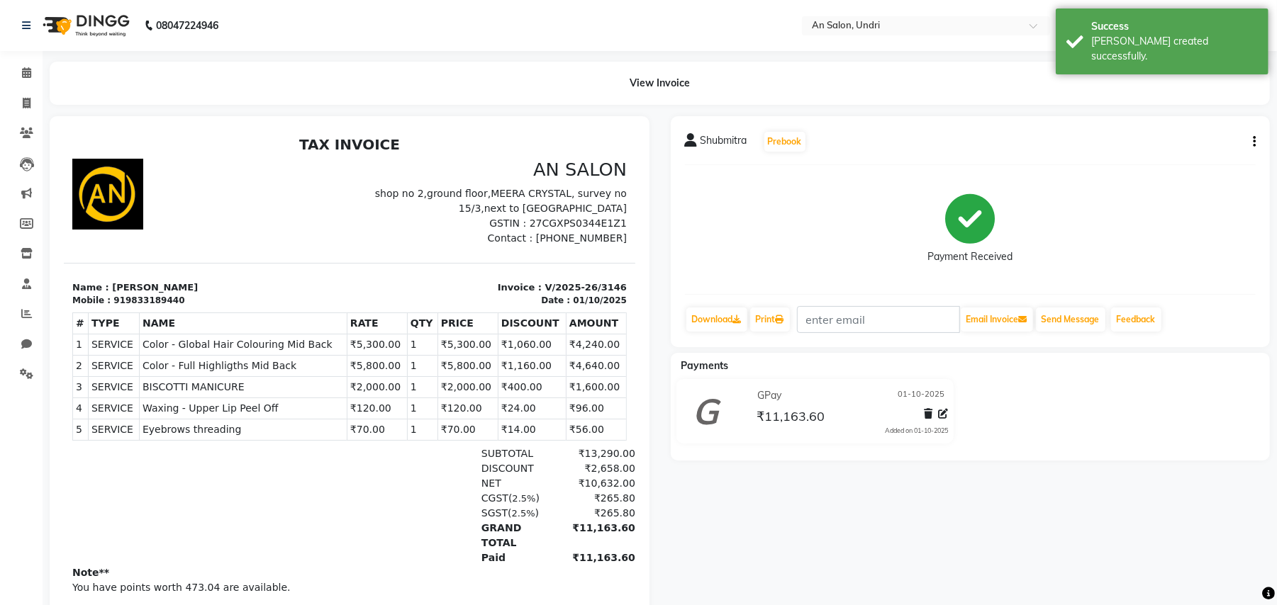
click at [98, 18] on img at bounding box center [84, 26] width 97 height 40
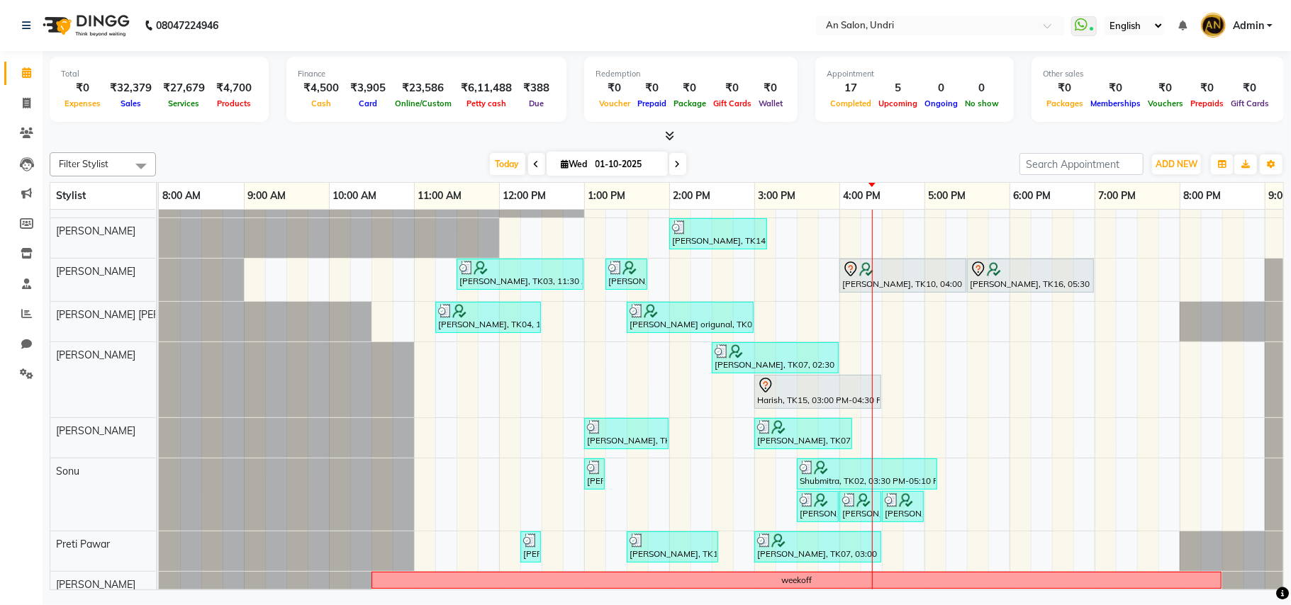
scroll to position [162, 0]
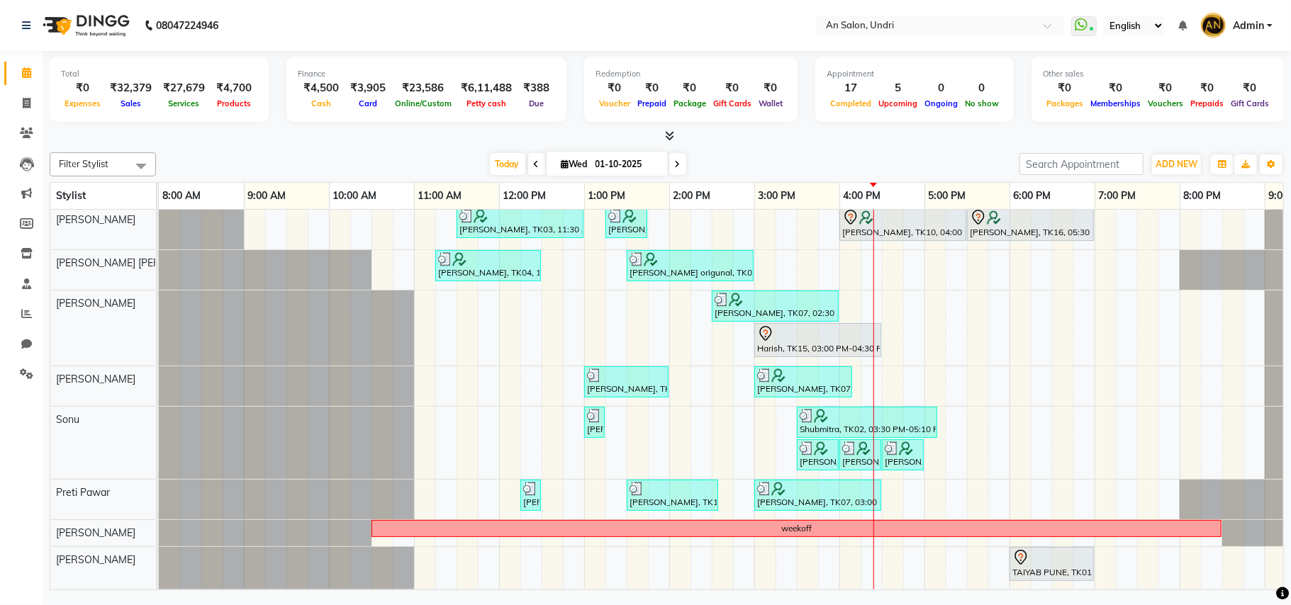
click at [668, 135] on icon at bounding box center [669, 135] width 9 height 11
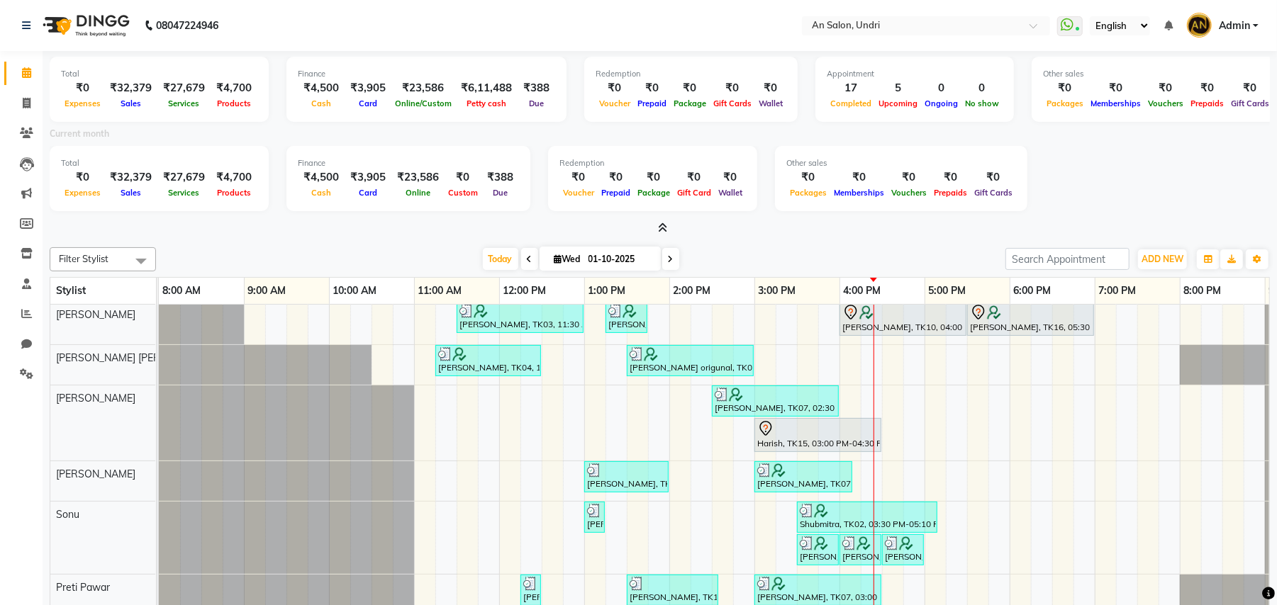
click at [664, 225] on icon at bounding box center [662, 228] width 9 height 11
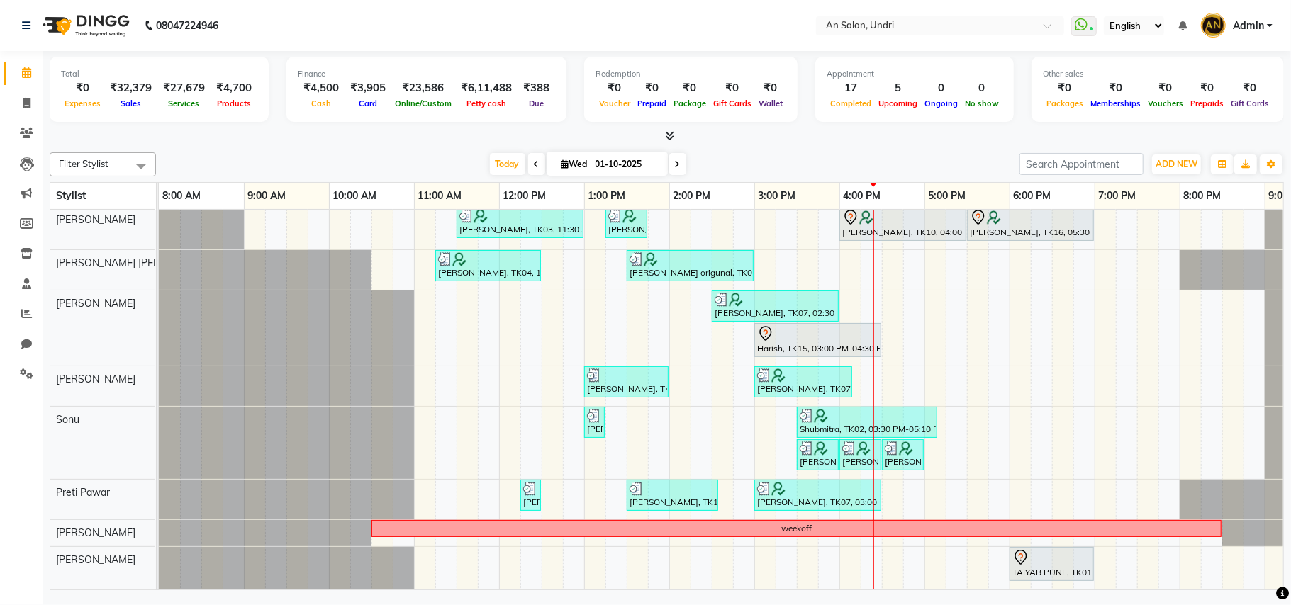
click at [734, 170] on div "Today Wed 01-10-2025" at bounding box center [587, 164] width 849 height 21
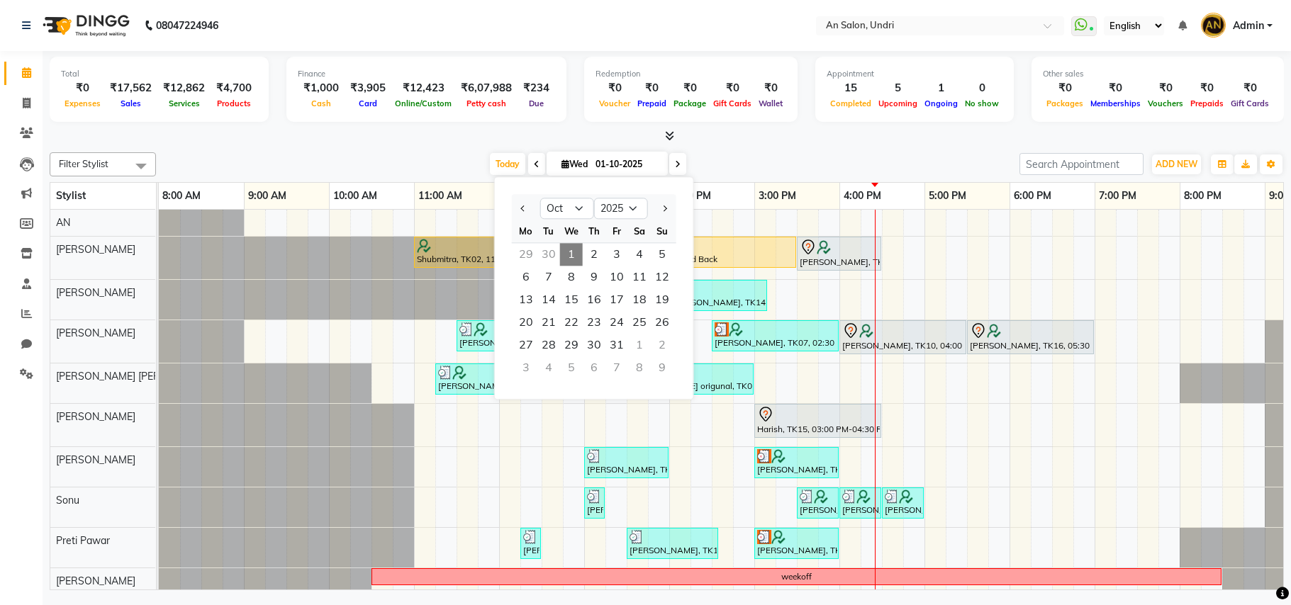
click at [495, 170] on span "Today" at bounding box center [507, 164] width 35 height 22
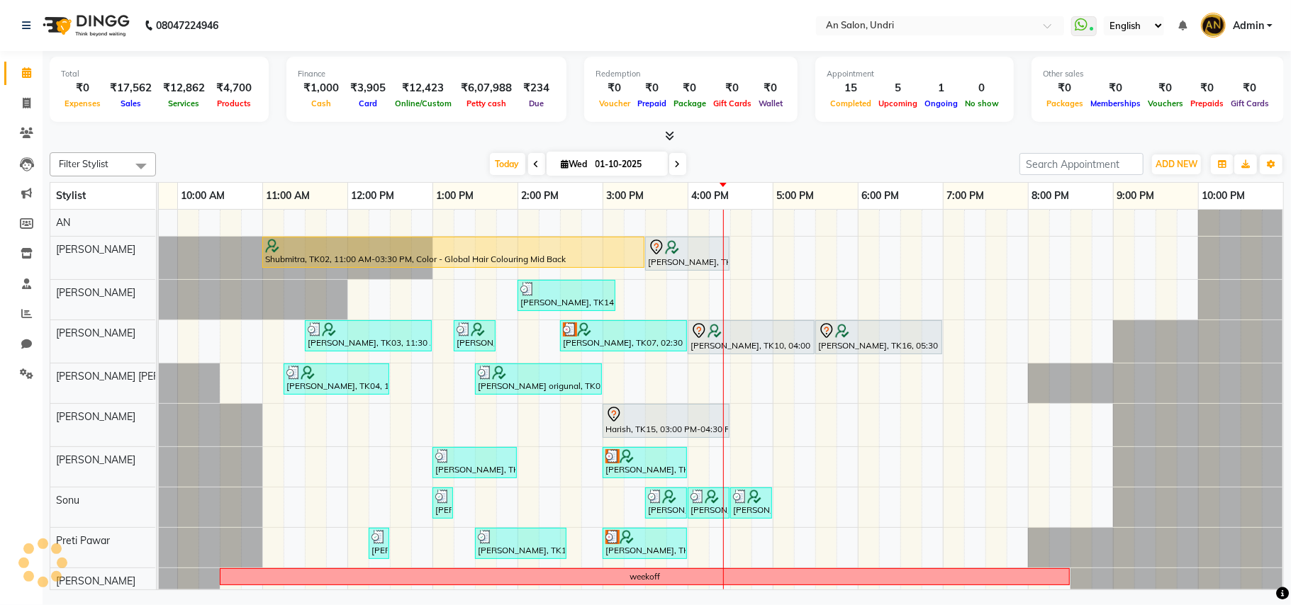
click at [718, 163] on div "[DATE] [DATE]" at bounding box center [587, 164] width 849 height 21
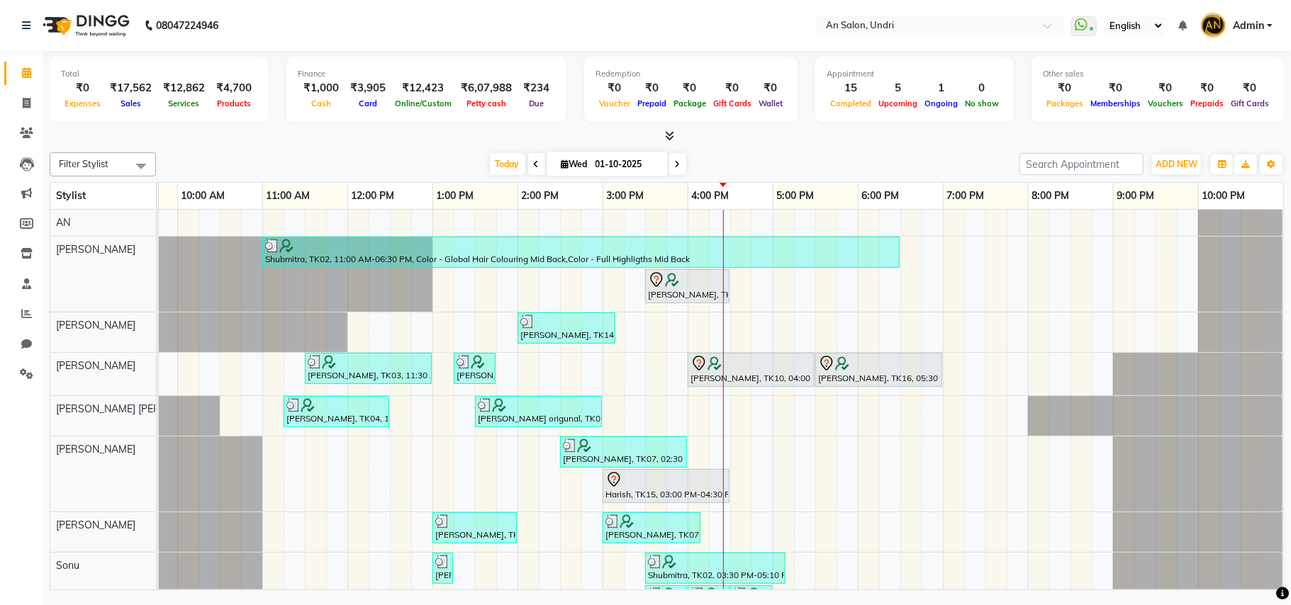
click at [668, 134] on icon at bounding box center [669, 135] width 9 height 11
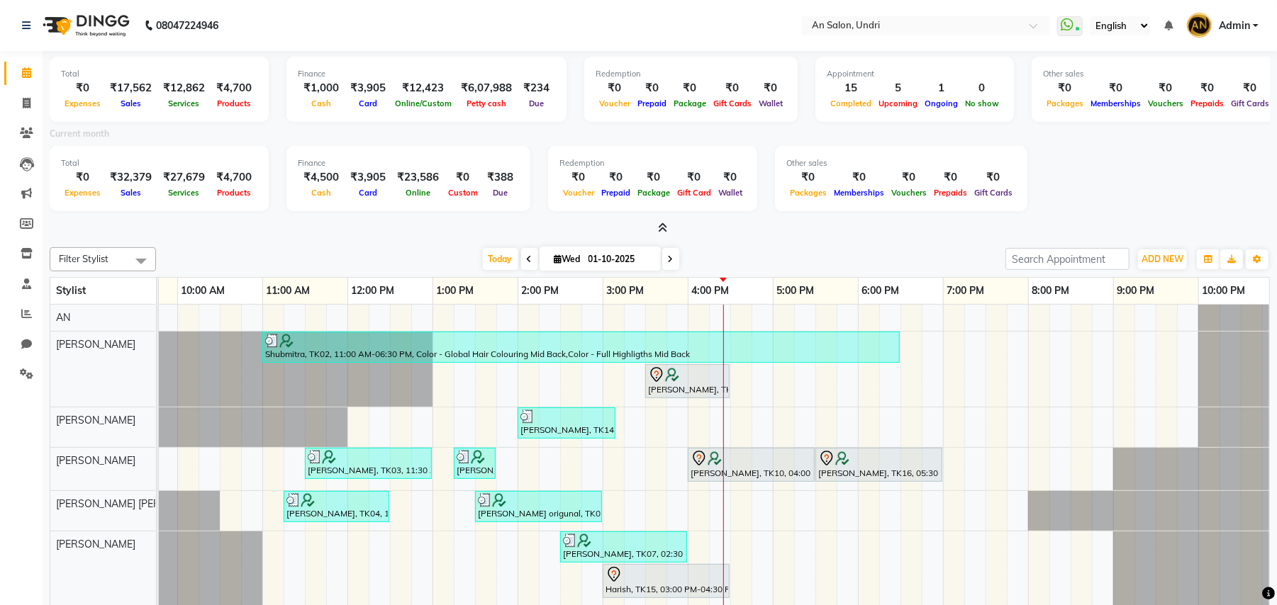
click at [661, 225] on icon at bounding box center [662, 228] width 9 height 11
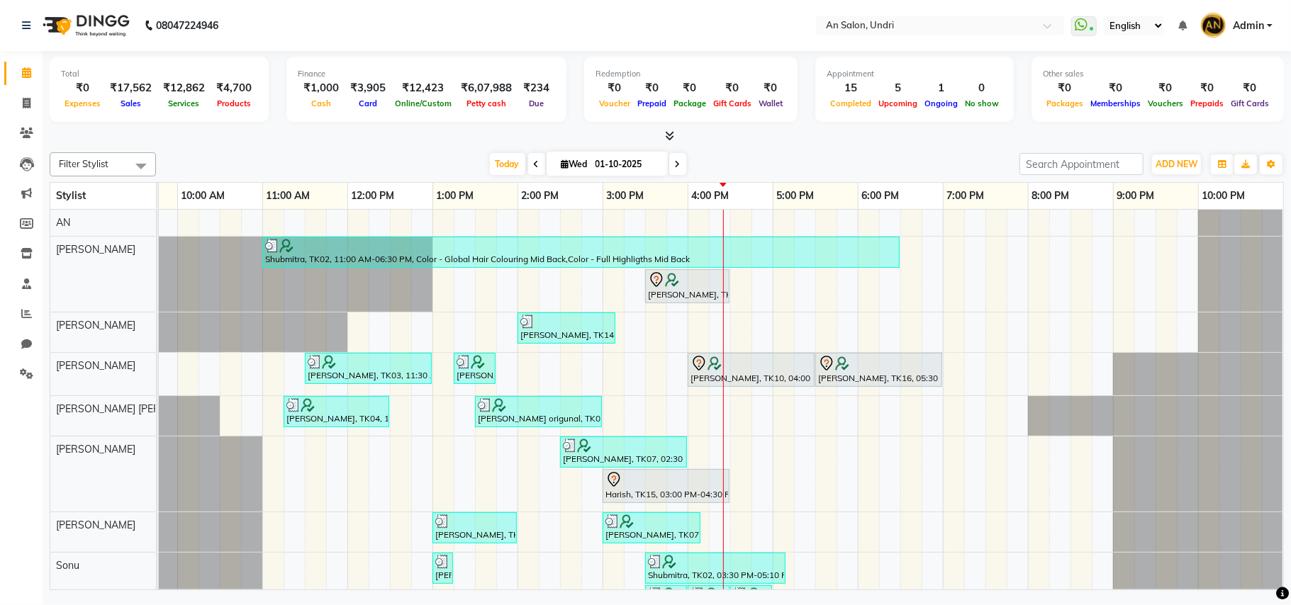
click at [843, 145] on div "Total ₹0 Expenses ₹17,562 Sales ₹12,862 Services ₹4,700 Products Finance ₹1,000…" at bounding box center [667, 322] width 1248 height 543
